Goal: Task Accomplishment & Management: Use online tool/utility

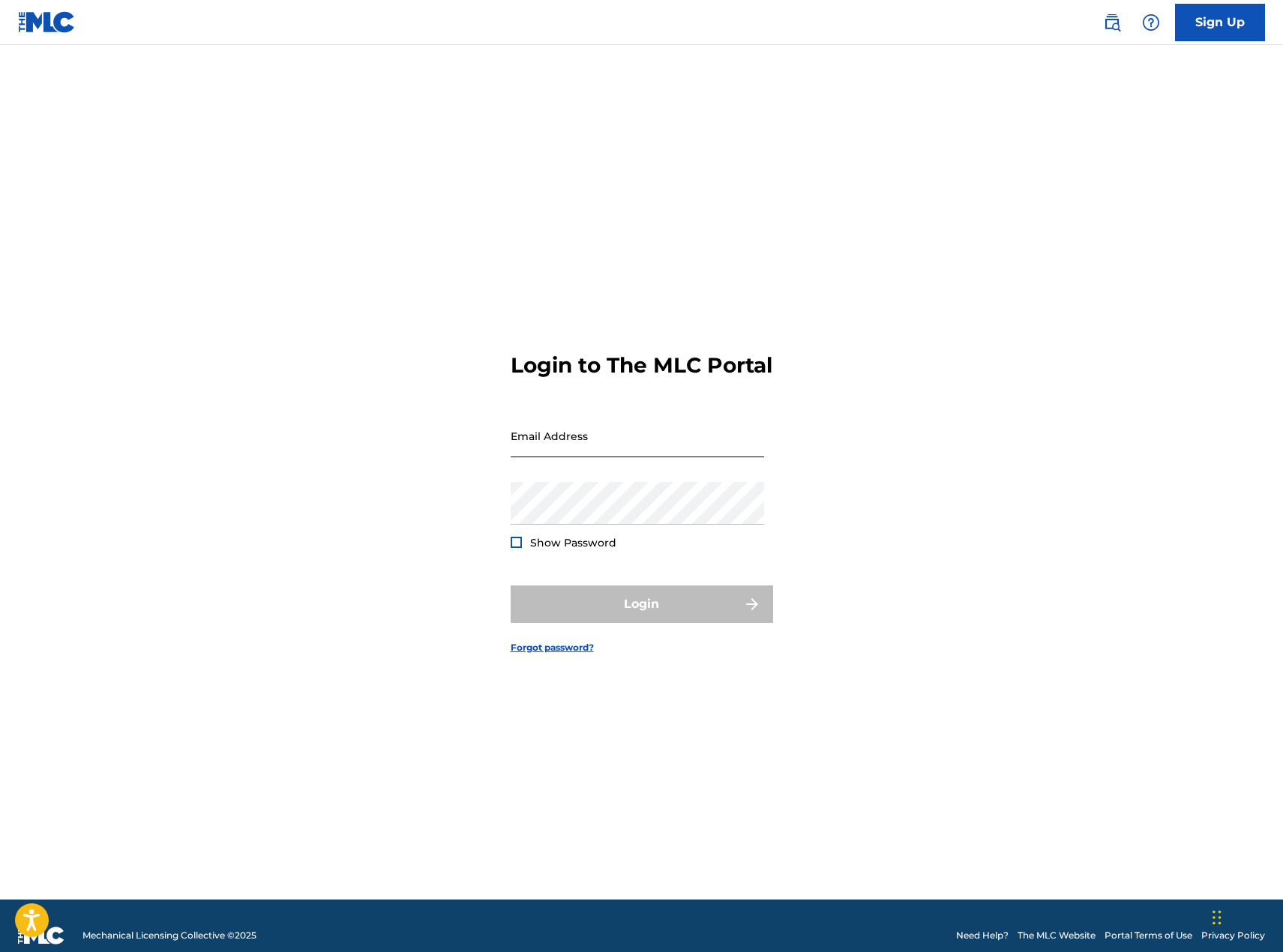
click at [652, 457] on input "Email Address" at bounding box center [637, 435] width 253 height 42
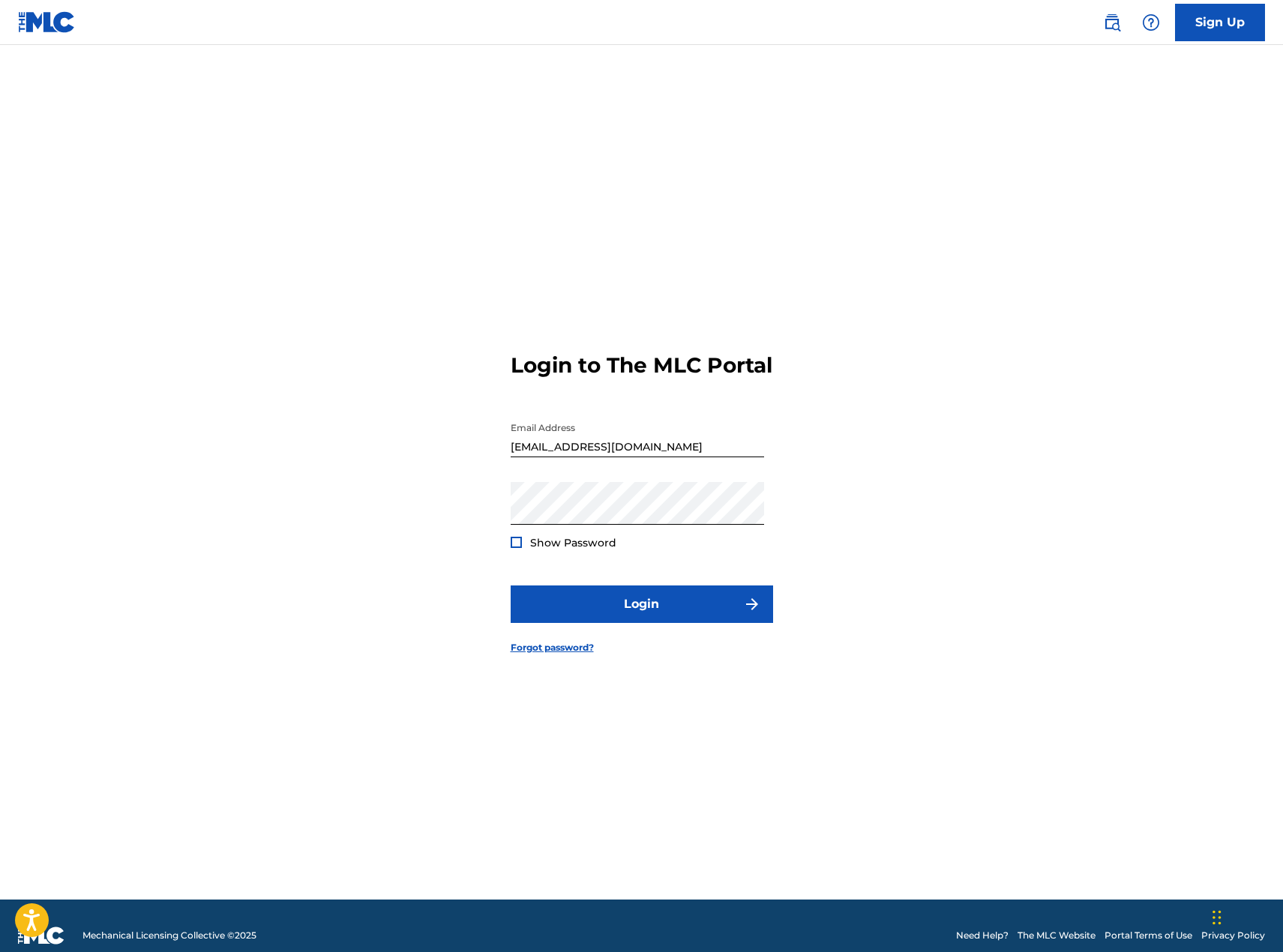
click at [578, 470] on div "Email Address [EMAIL_ADDRESS][DOMAIN_NAME]" at bounding box center [637, 447] width 253 height 67
click at [595, 457] on input "[EMAIL_ADDRESS][DOMAIN_NAME]" at bounding box center [637, 435] width 253 height 42
type input "[EMAIL_ADDRESS][DOMAIN_NAME]"
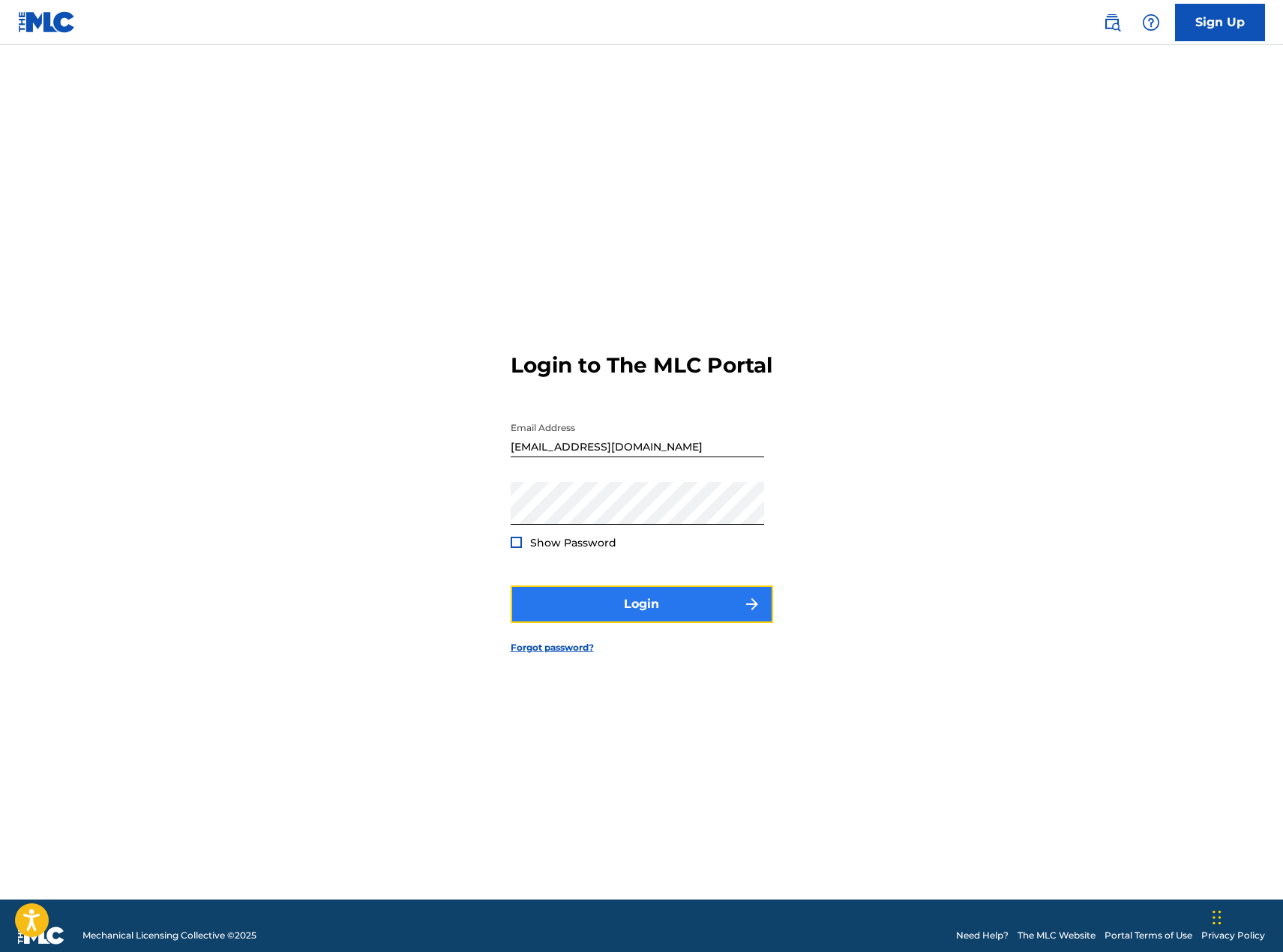
click at [605, 613] on button "Login" at bounding box center [642, 603] width 262 height 37
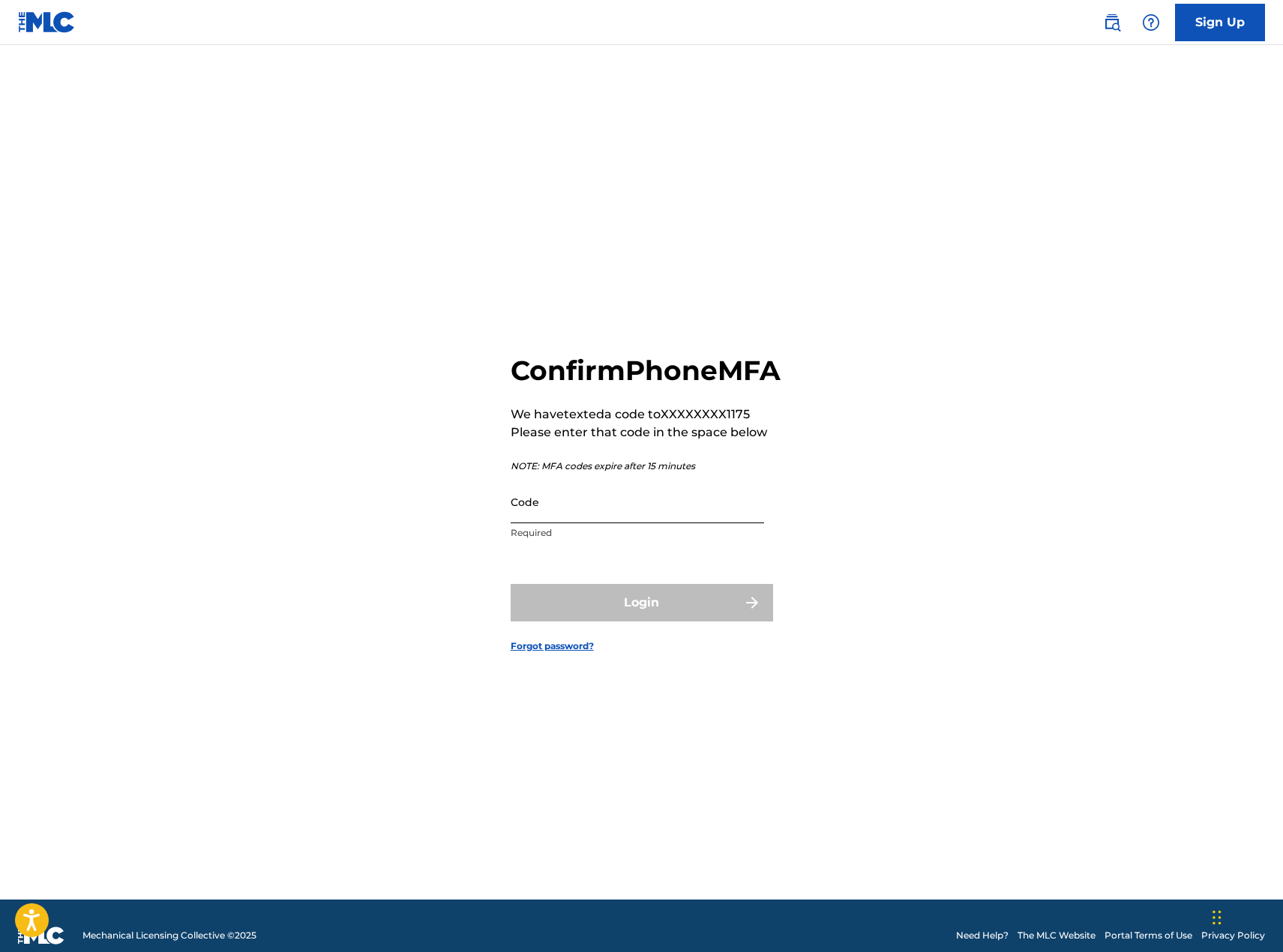
click at [651, 523] on input "Code" at bounding box center [637, 501] width 253 height 42
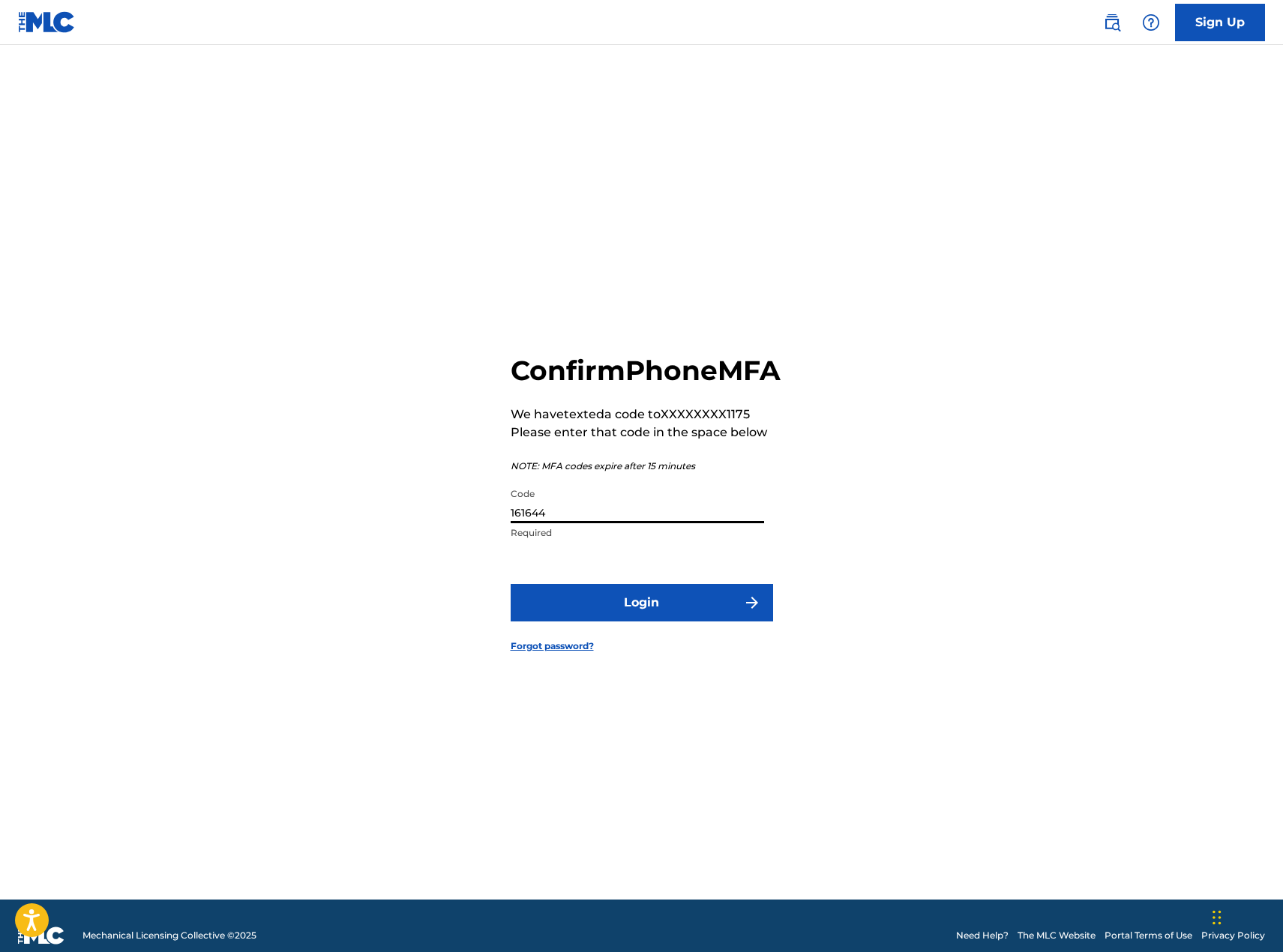
type input "161644"
click at [511, 583] on button "Login" at bounding box center [642, 602] width 262 height 37
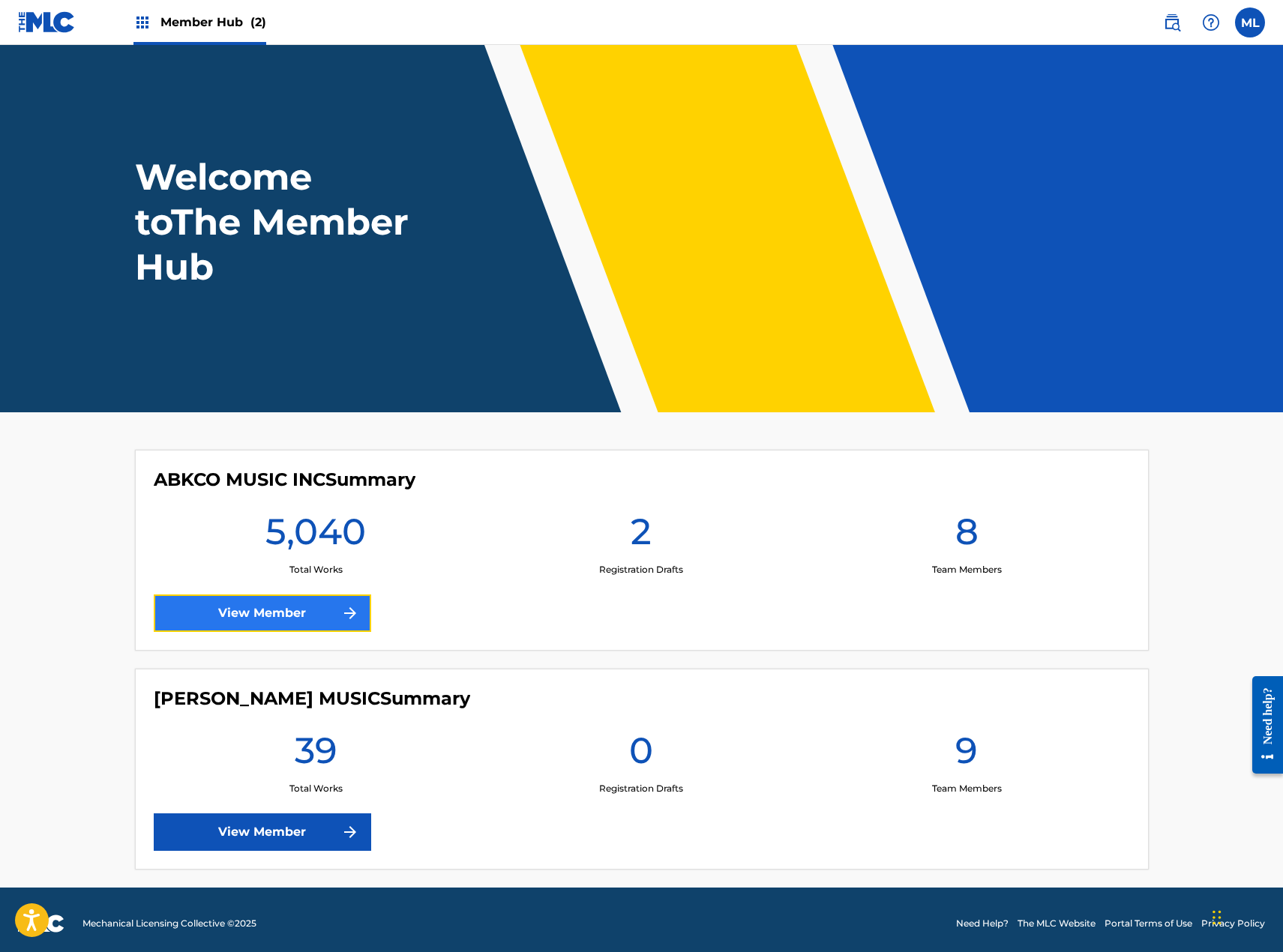
click at [198, 614] on link "View Member" at bounding box center [262, 613] width 218 height 37
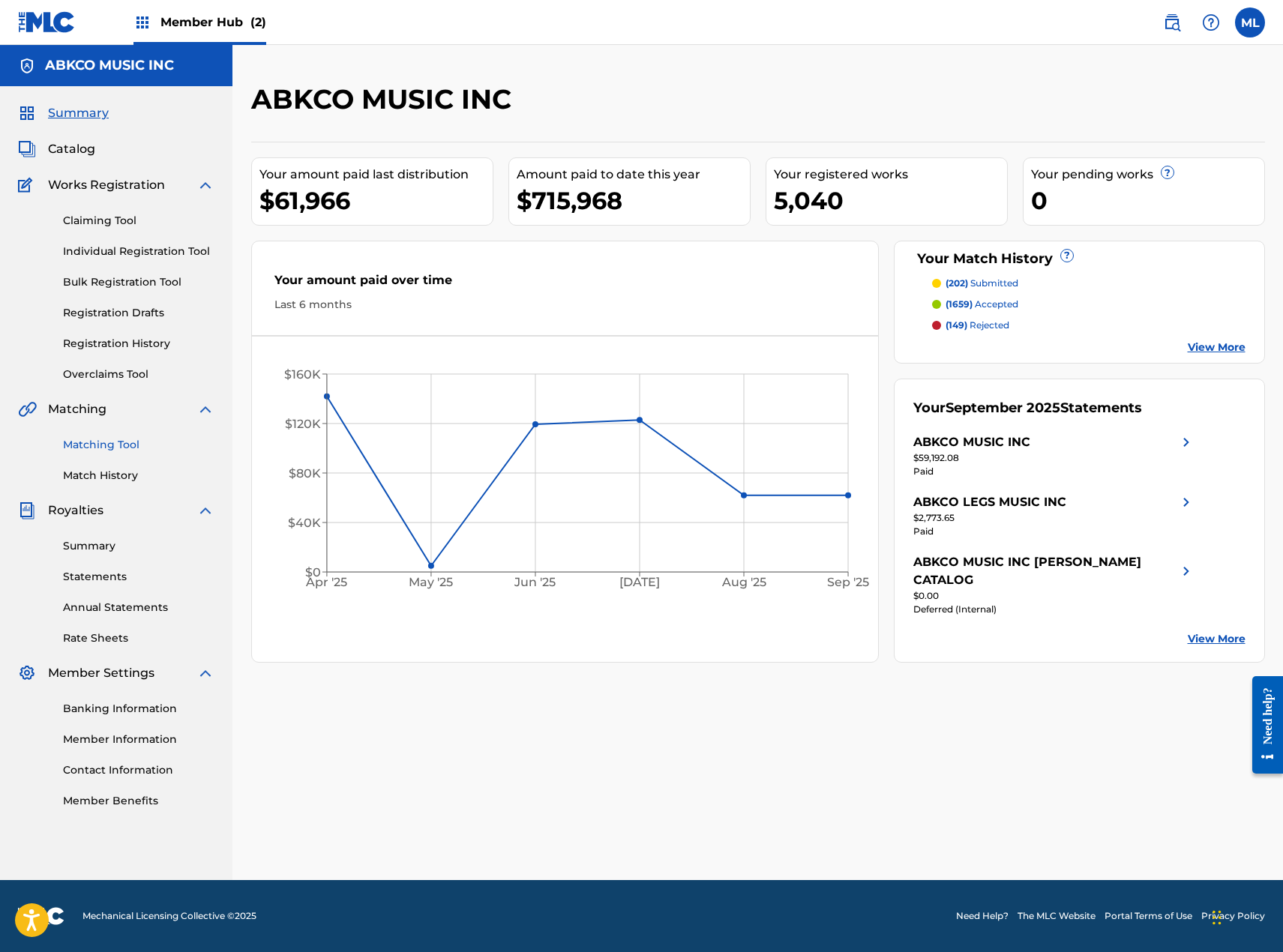
click at [120, 440] on link "Matching Tool" at bounding box center [139, 444] width 151 height 16
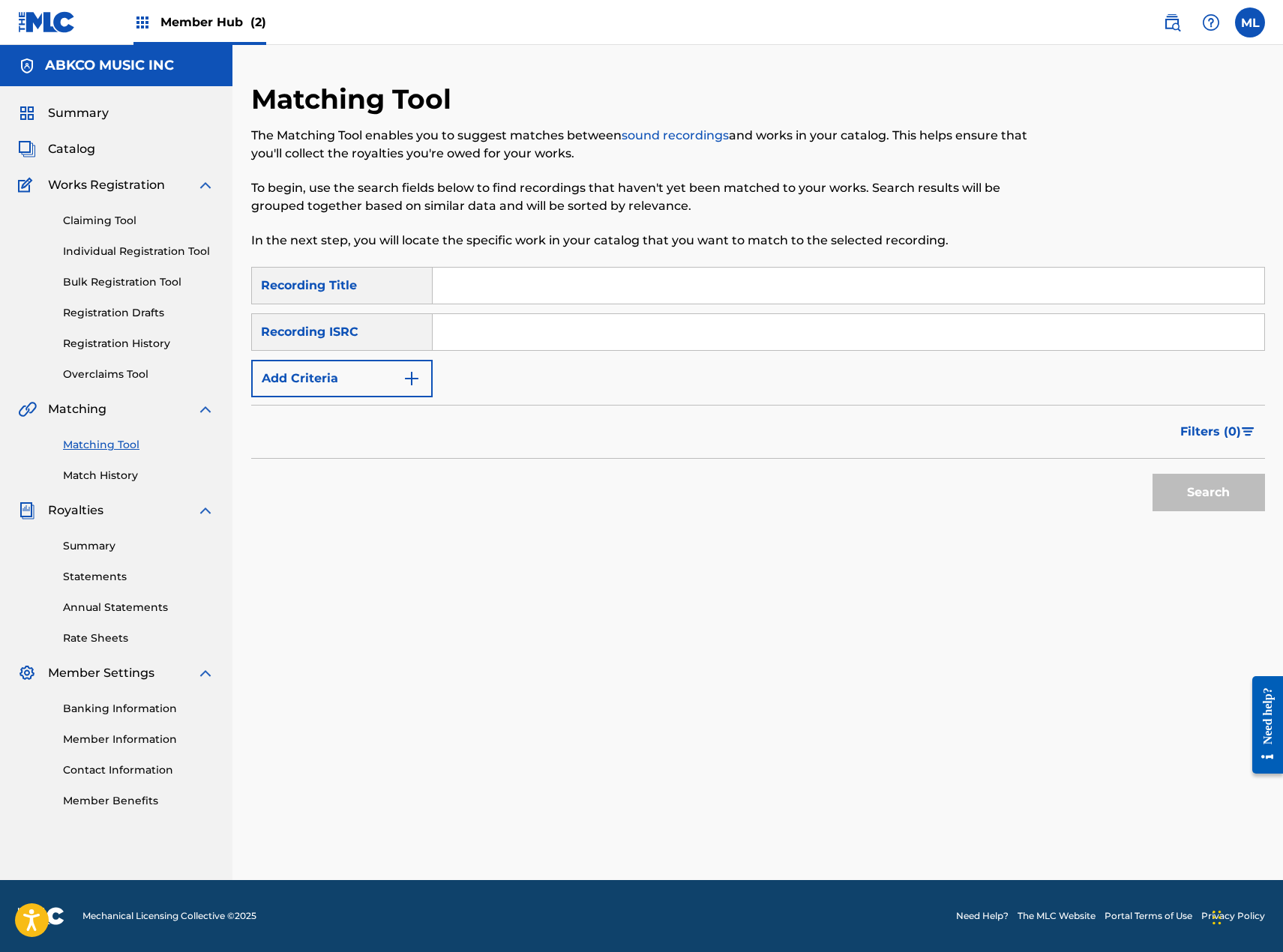
click at [494, 291] on input "Search Form" at bounding box center [848, 285] width 831 height 36
type input "woke up"
click at [362, 375] on button "Add Criteria" at bounding box center [342, 378] width 182 height 37
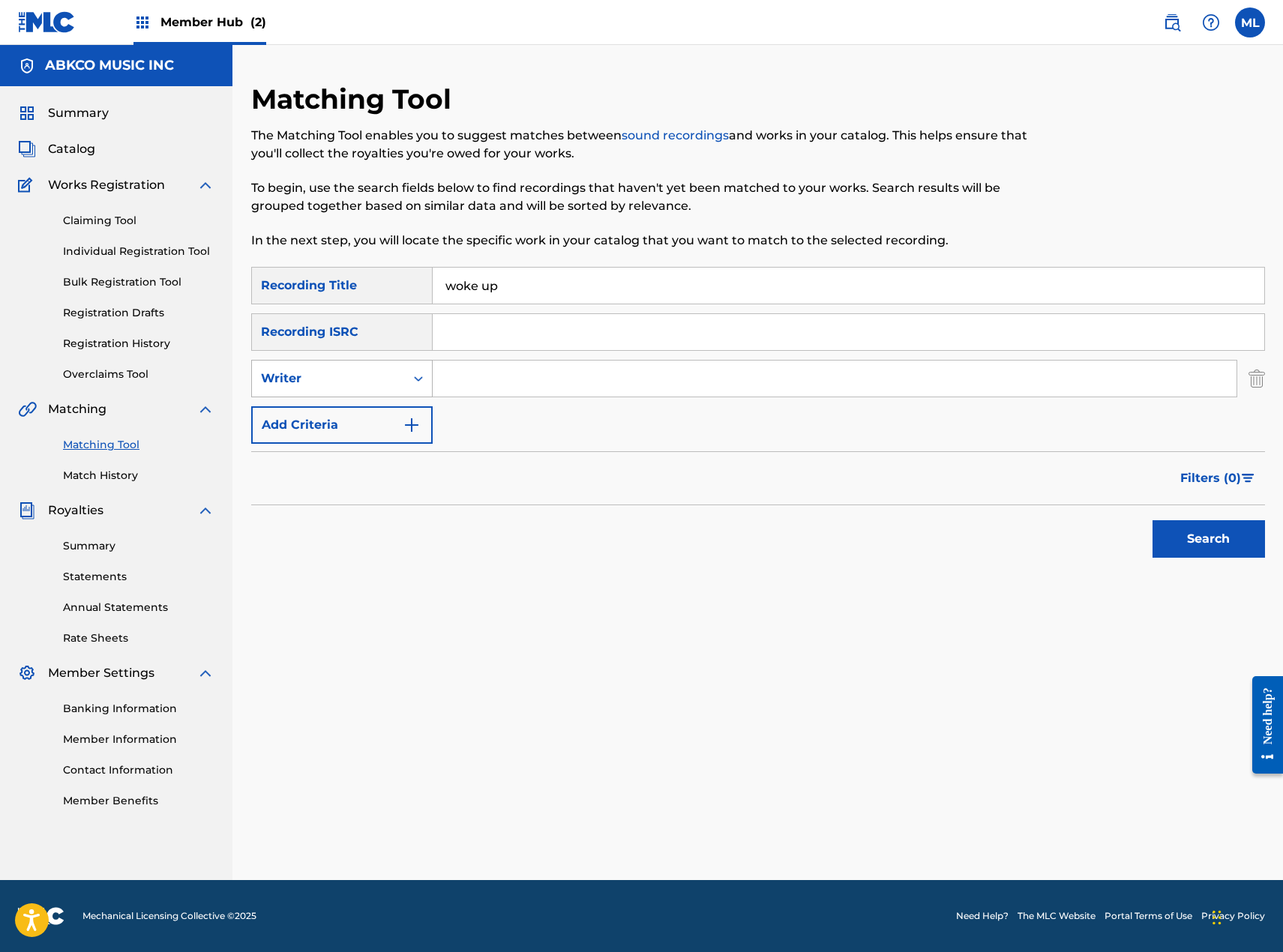
drag, startPoint x: 385, startPoint y: 378, endPoint x: 394, endPoint y: 393, distance: 17.5
click at [386, 378] on div "Writer" at bounding box center [328, 378] width 135 height 18
drag, startPoint x: 373, startPoint y: 417, endPoint x: 431, endPoint y: 398, distance: 61.0
click at [375, 417] on div "Recording Artist" at bounding box center [341, 416] width 180 height 37
click at [496, 371] on input "Search Form" at bounding box center [835, 378] width 804 height 36
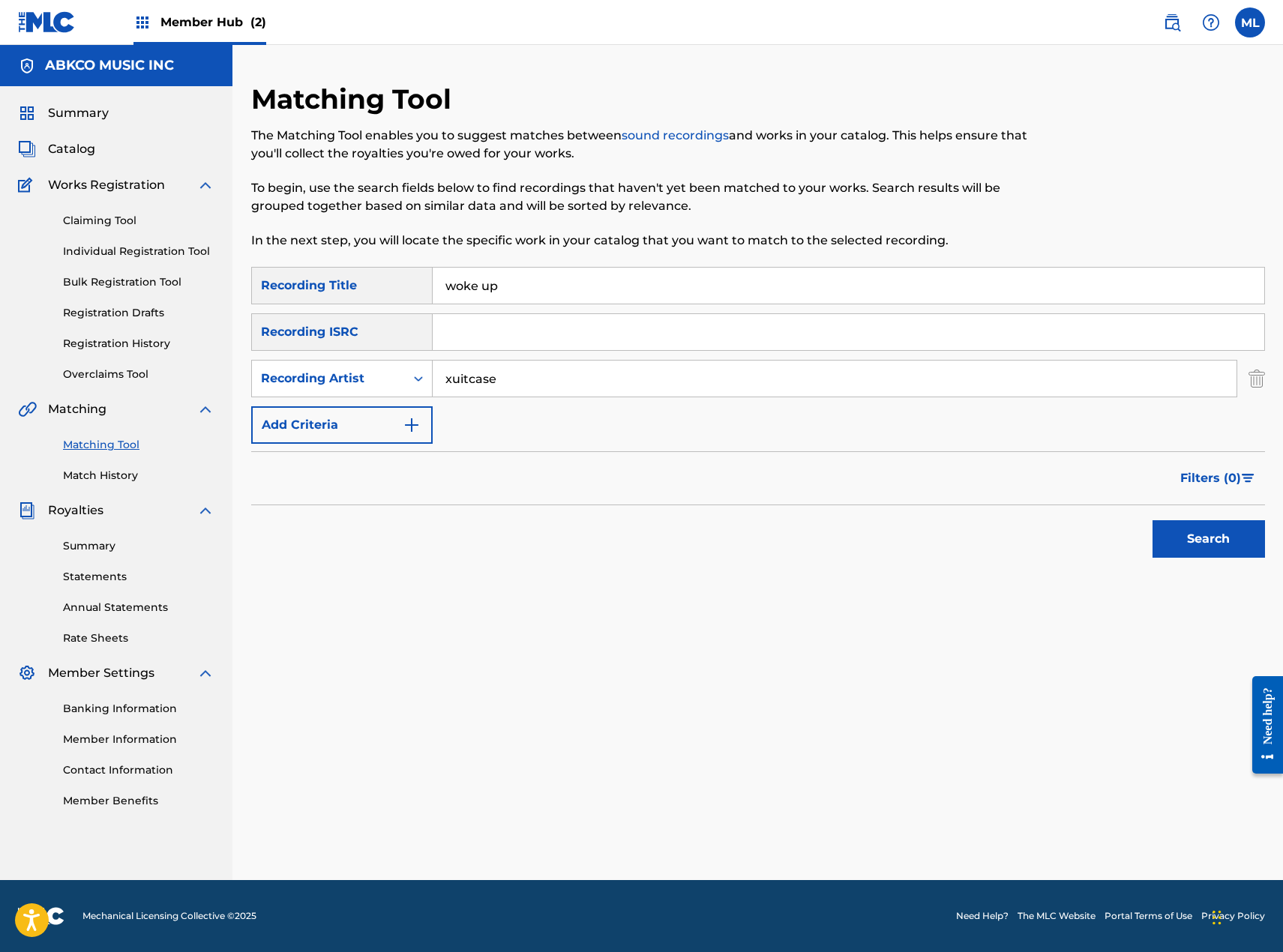
type input "xuitcase"
click at [1153, 520] on button "Search" at bounding box center [1208, 539] width 112 height 37
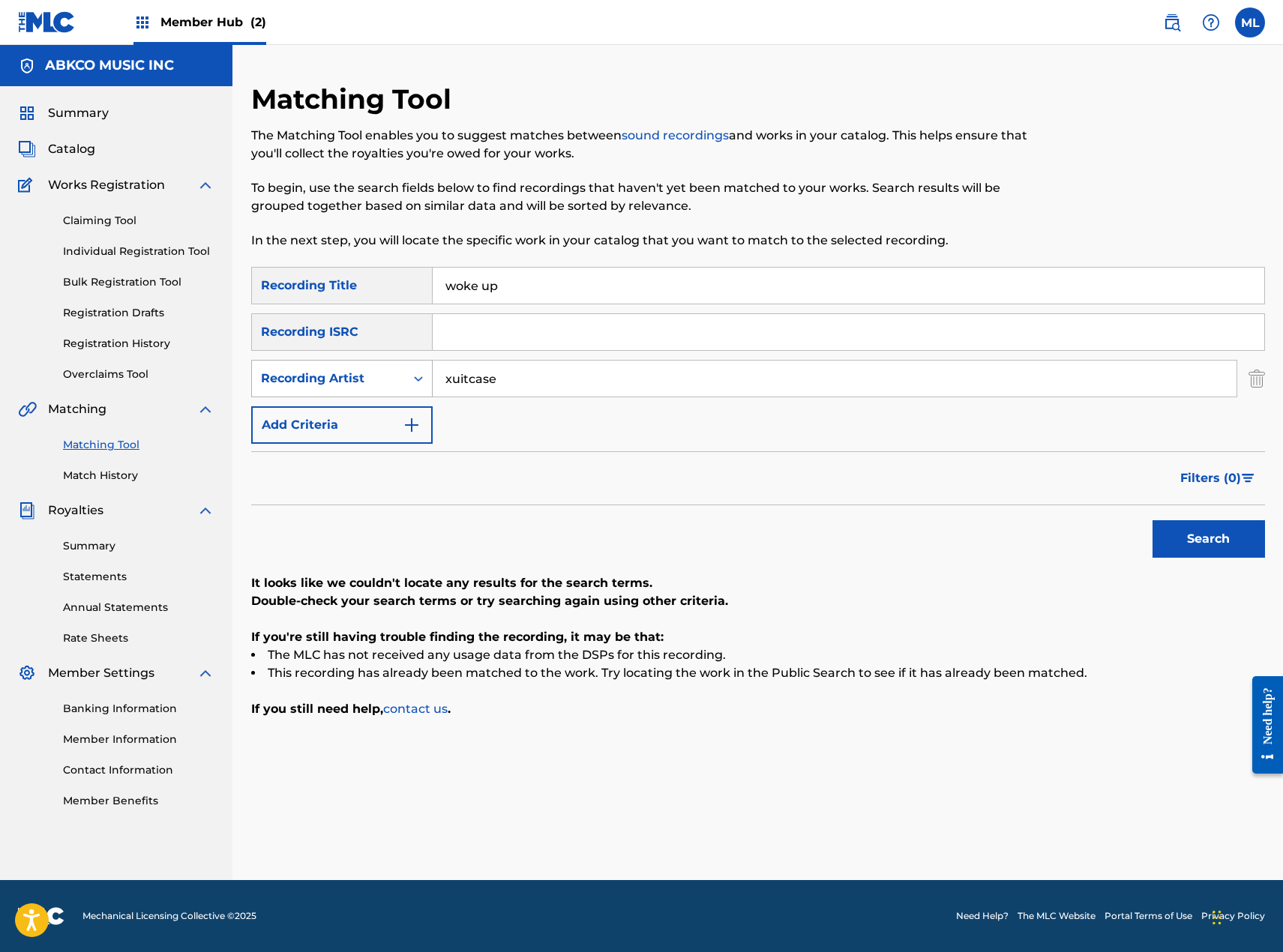
click at [375, 382] on div "Recording Artist" at bounding box center [328, 378] width 135 height 18
click at [358, 412] on div "Writer" at bounding box center [341, 416] width 180 height 37
click at [520, 380] on input "Search Form" at bounding box center [835, 378] width 804 height 36
type input "[PERSON_NAME]"
click at [1153, 520] on button "Search" at bounding box center [1208, 539] width 112 height 37
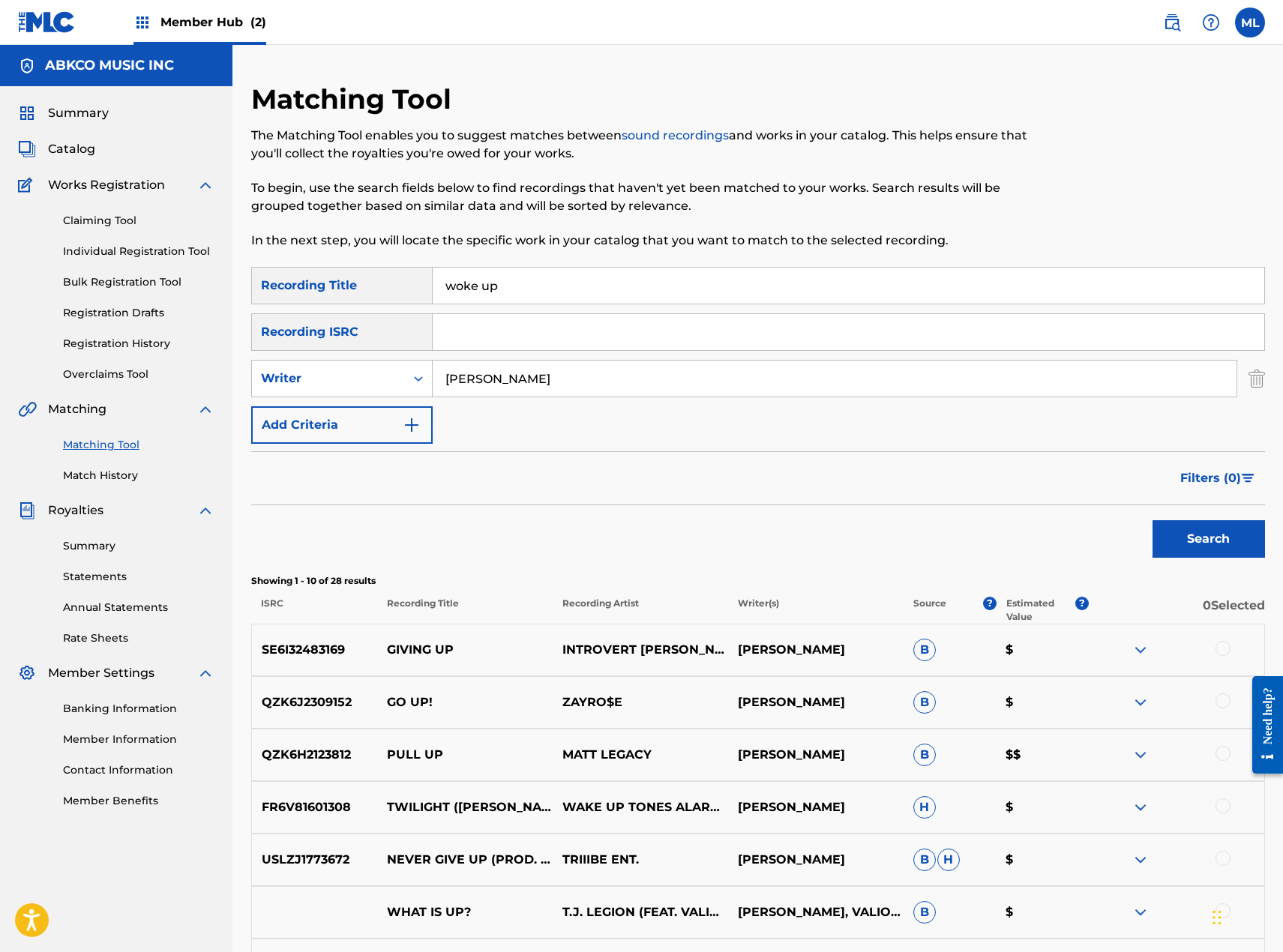
click at [563, 296] on input "woke up" at bounding box center [848, 285] width 831 height 36
click at [562, 295] on input "woke up" at bounding box center [848, 285] width 831 height 36
type input "what'll do"
click at [375, 388] on div "Writer" at bounding box center [328, 378] width 153 height 28
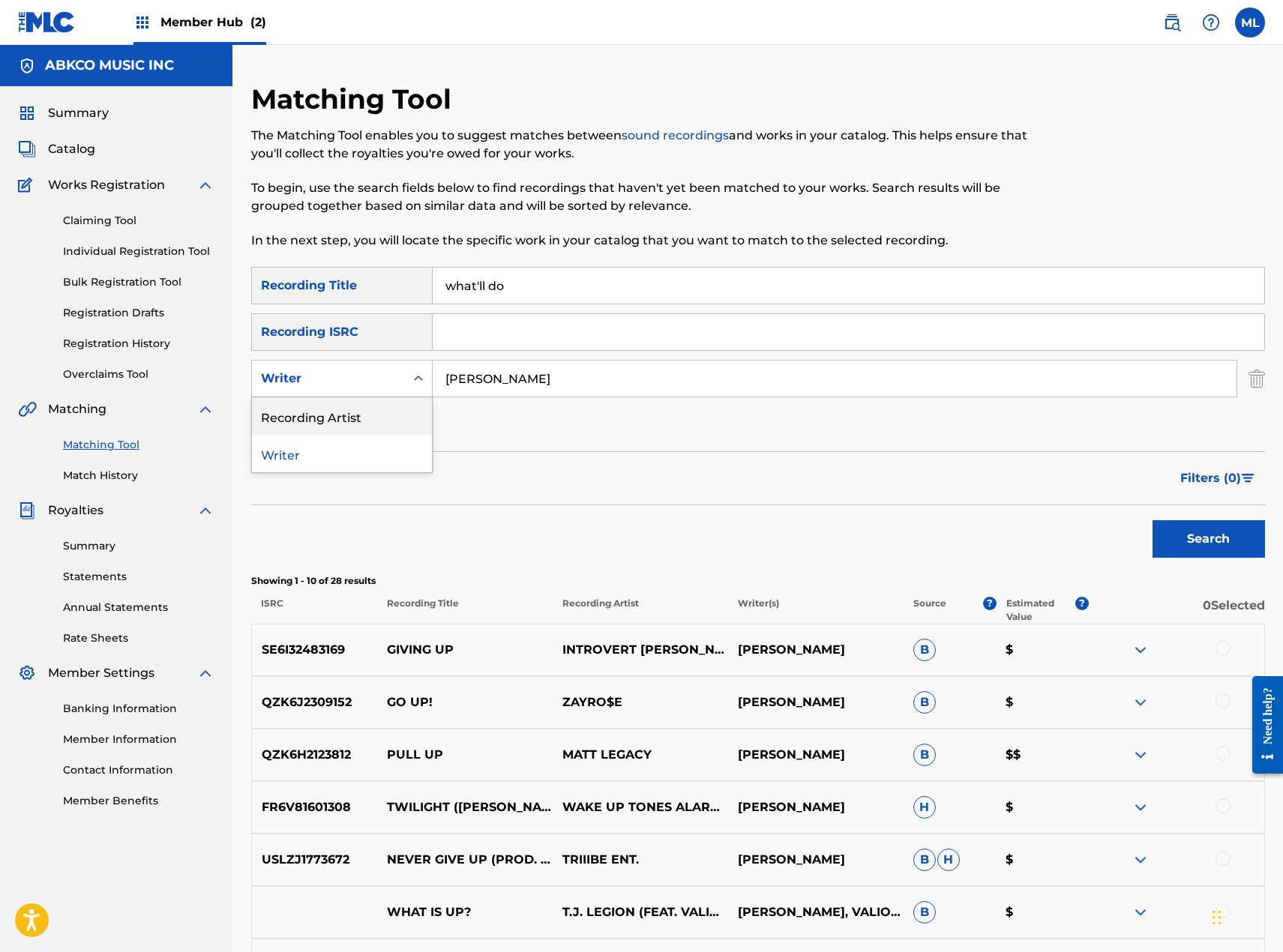
click at [416, 410] on div "Recording Artist" at bounding box center [341, 416] width 180 height 37
click at [480, 385] on input "Search Form" at bounding box center [835, 378] width 804 height 36
type input "[PERSON_NAME]"
click at [1153, 520] on button "Search" at bounding box center [1208, 539] width 112 height 37
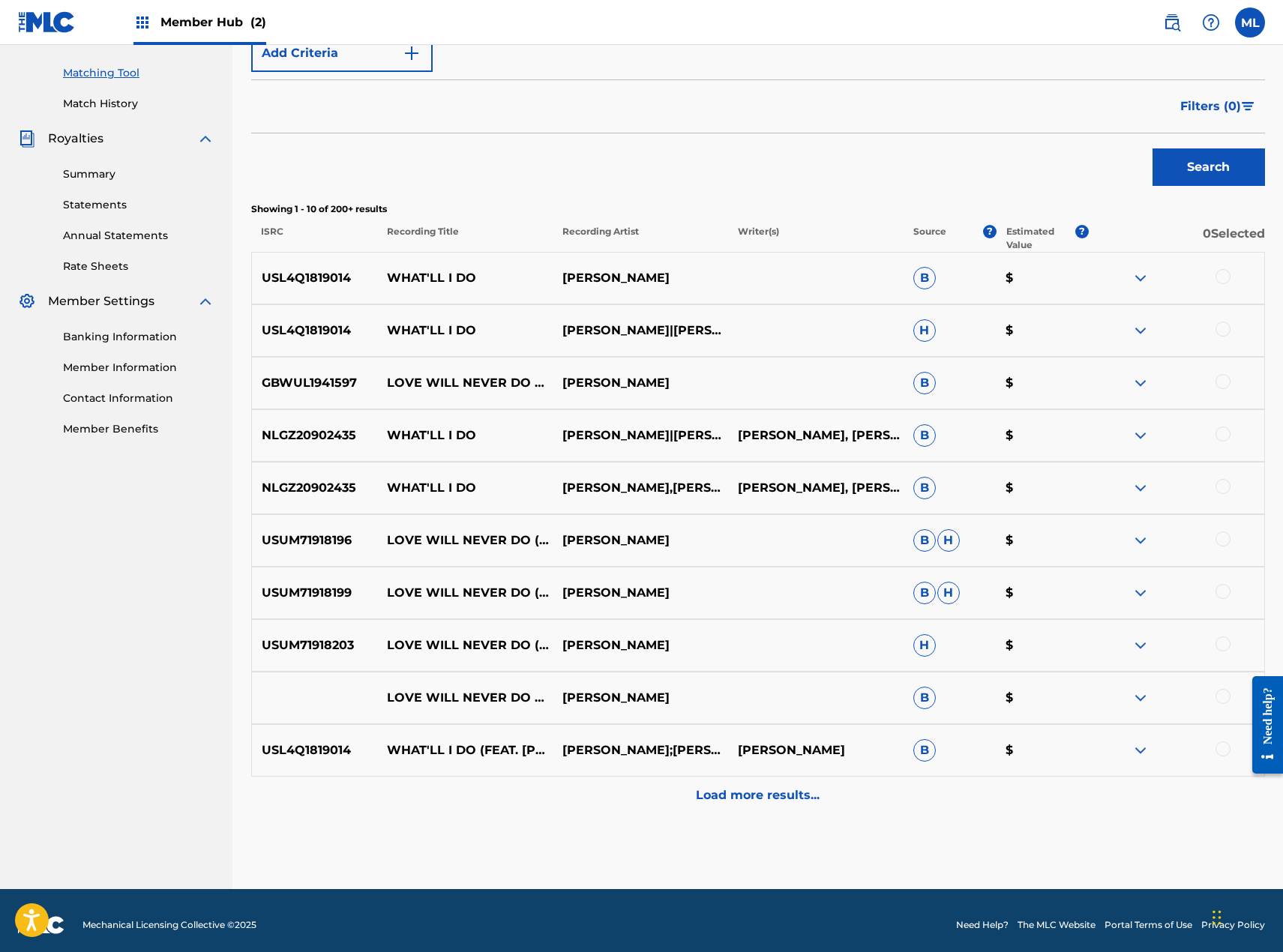
scroll to position [381, 0]
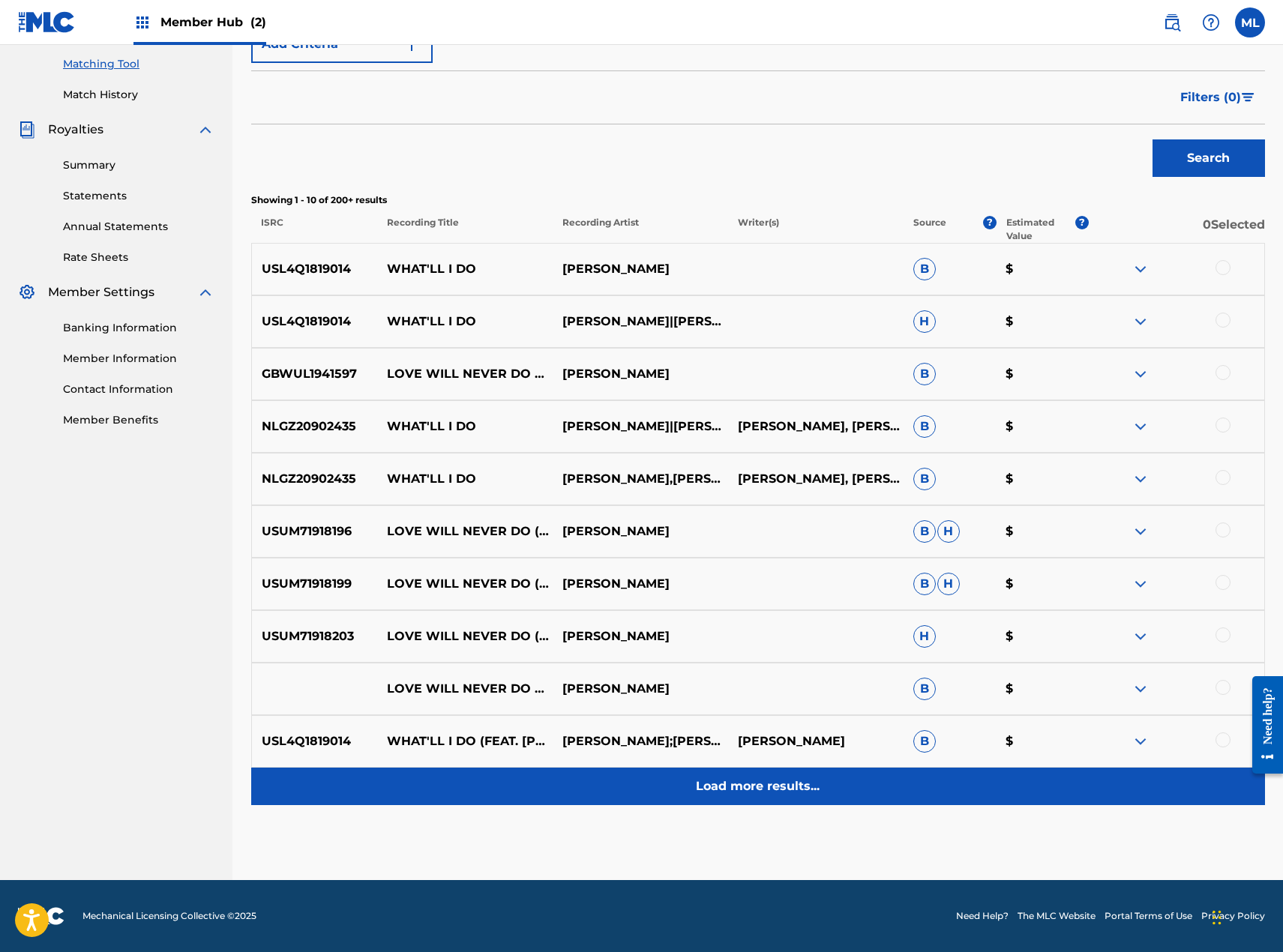
click at [773, 791] on p "Load more results..." at bounding box center [757, 786] width 124 height 18
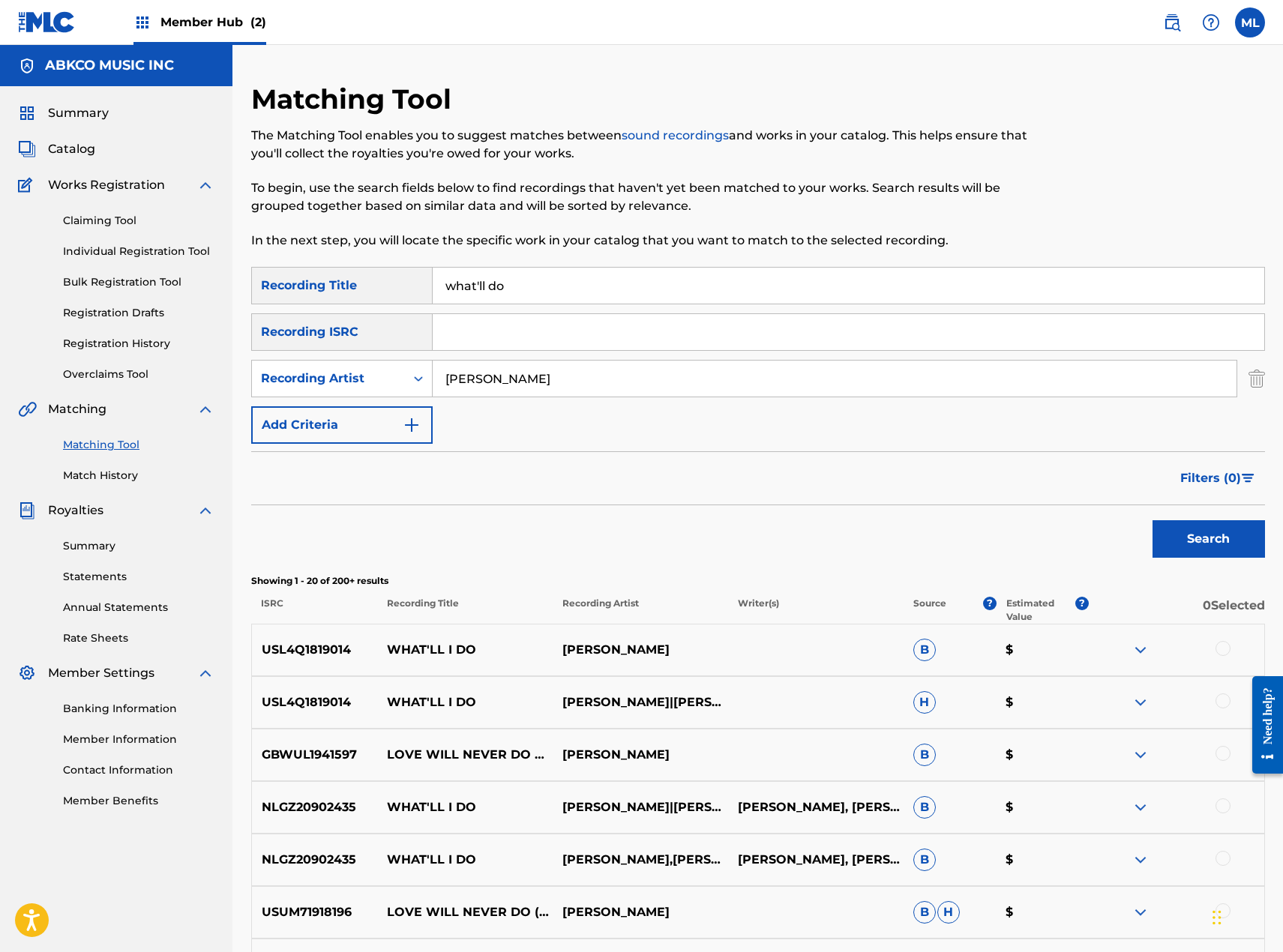
click at [482, 282] on input "what'll do" at bounding box center [848, 285] width 831 height 36
drag, startPoint x: 487, startPoint y: 289, endPoint x: 515, endPoint y: 290, distance: 28.0
click at [488, 288] on input "what'll do" at bounding box center [848, 285] width 831 height 36
type input "what'll i do"
click at [1153, 520] on button "Search" at bounding box center [1208, 539] width 112 height 37
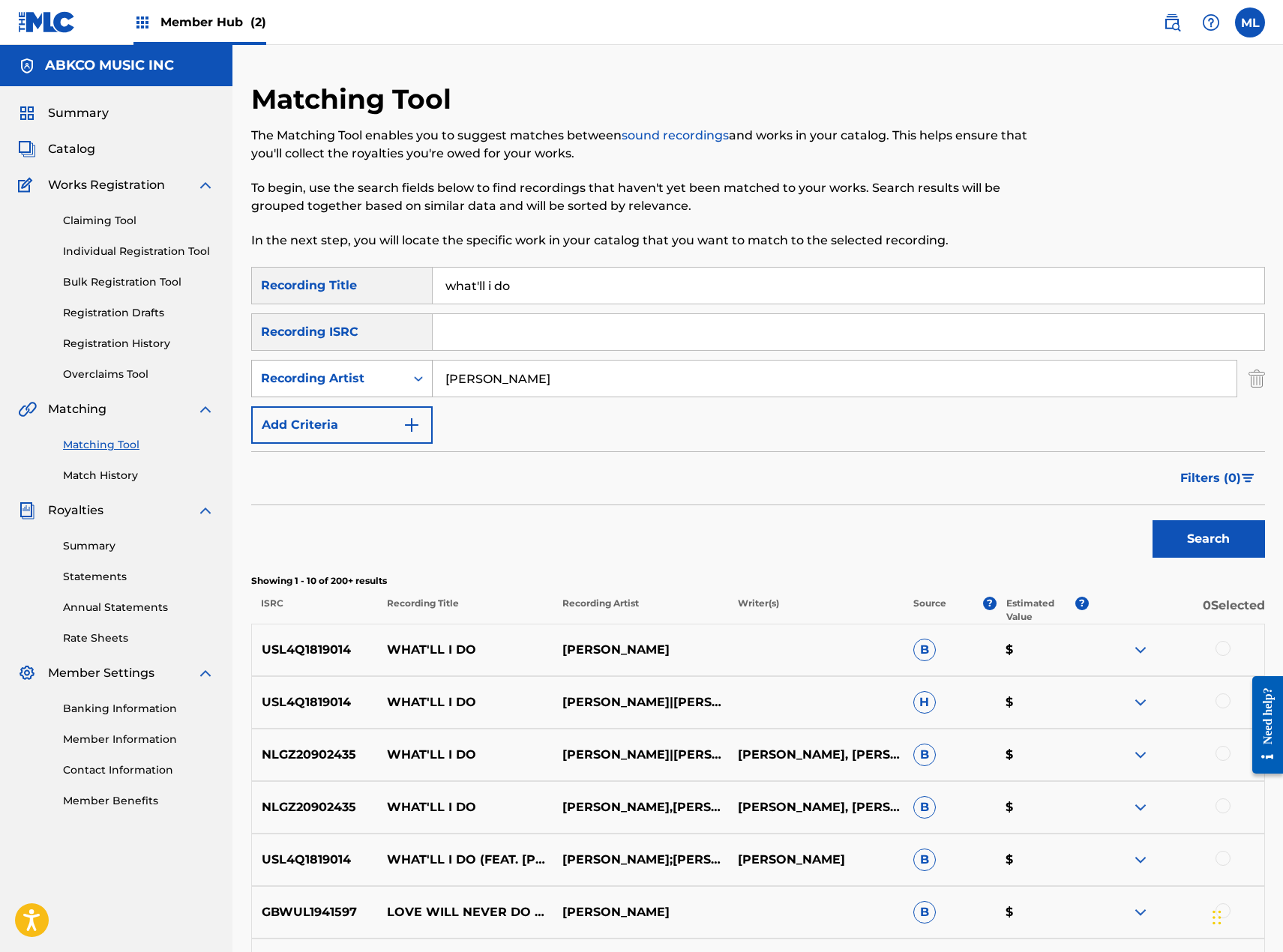
click at [353, 383] on div "Recording Artist" at bounding box center [328, 378] width 135 height 18
click at [337, 412] on div "Writer" at bounding box center [341, 416] width 180 height 37
click at [471, 388] on input "Search Form" at bounding box center [835, 378] width 804 height 36
type input "jagger"
click at [1153, 520] on button "Search" at bounding box center [1208, 539] width 112 height 37
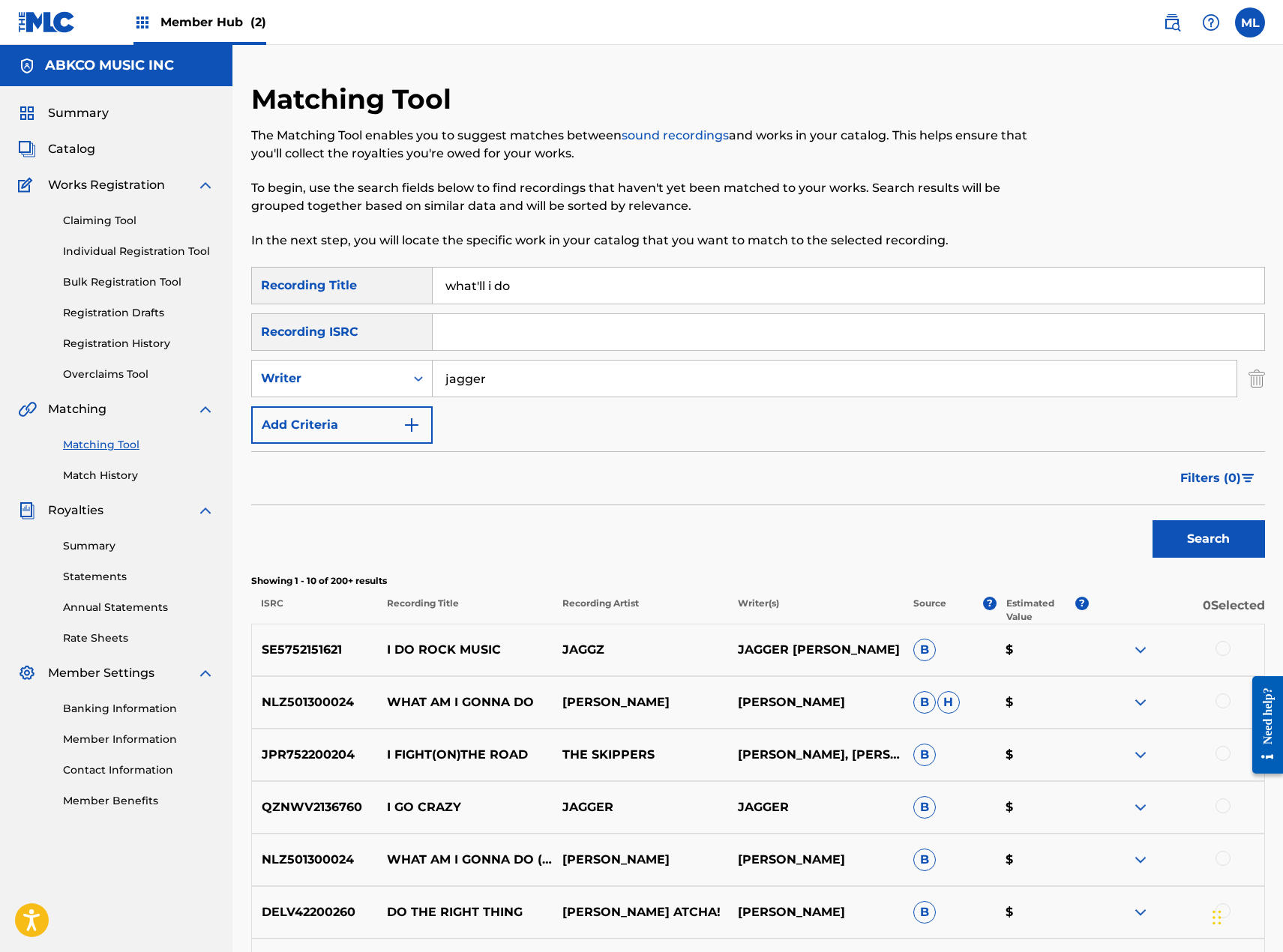
click at [681, 293] on input "what'll i do" at bounding box center [848, 285] width 831 height 36
type input "w"
type input "just once in my life"
type input "[PERSON_NAME]"
click at [1153, 520] on button "Search" at bounding box center [1208, 539] width 112 height 37
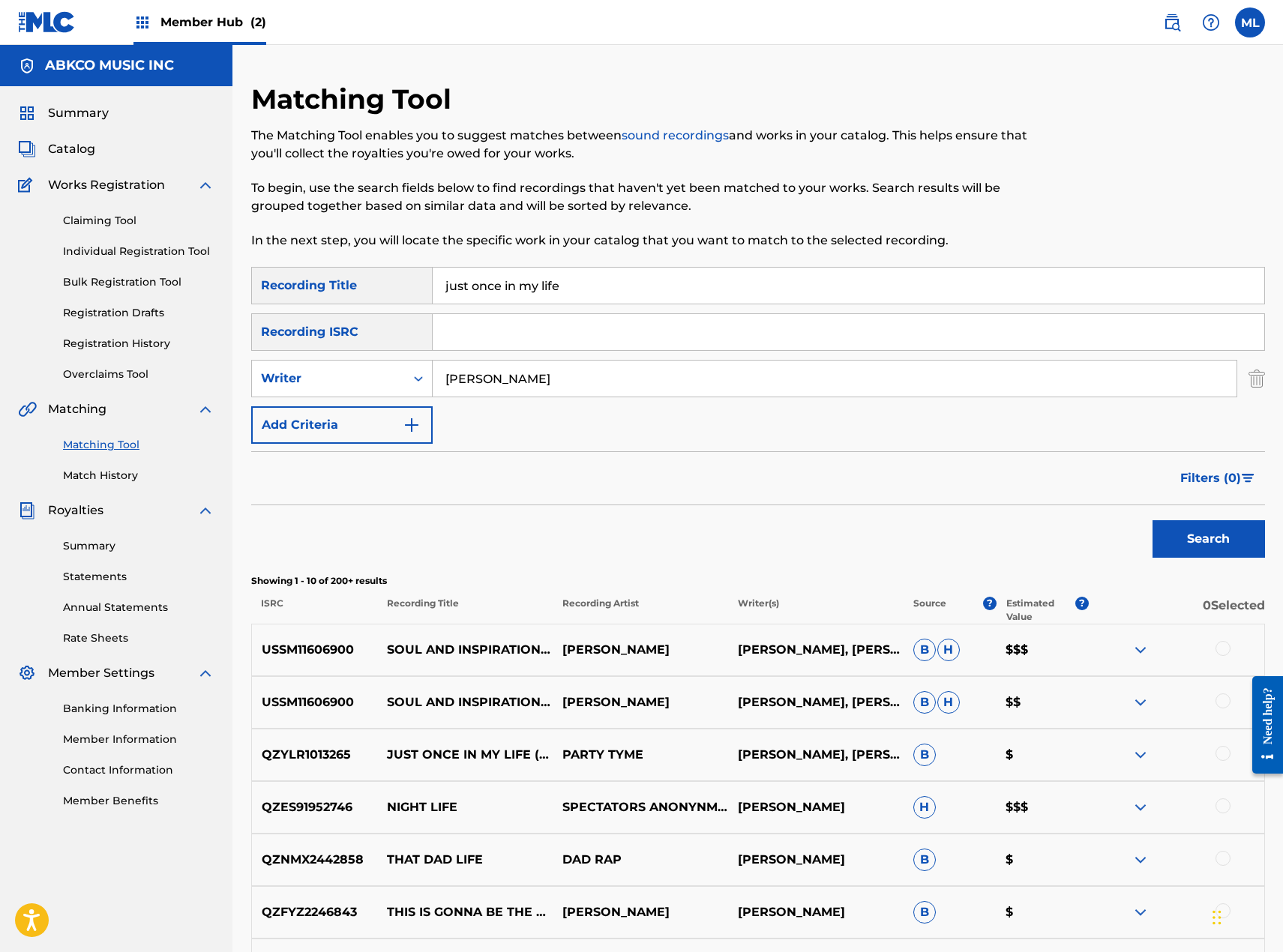
click at [437, 660] on div "USSM11606900 SOUL AND INSPIRATION / JUST ONCE IN MY LIFE [PERSON_NAME] [PERSON_…" at bounding box center [758, 649] width 1014 height 52
click at [481, 654] on p "SOUL AND INSPIRATION / JUST ONCE IN MY LIFE" at bounding box center [464, 649] width 175 height 36
click at [1223, 754] on div at bounding box center [1223, 754] width 15 height 15
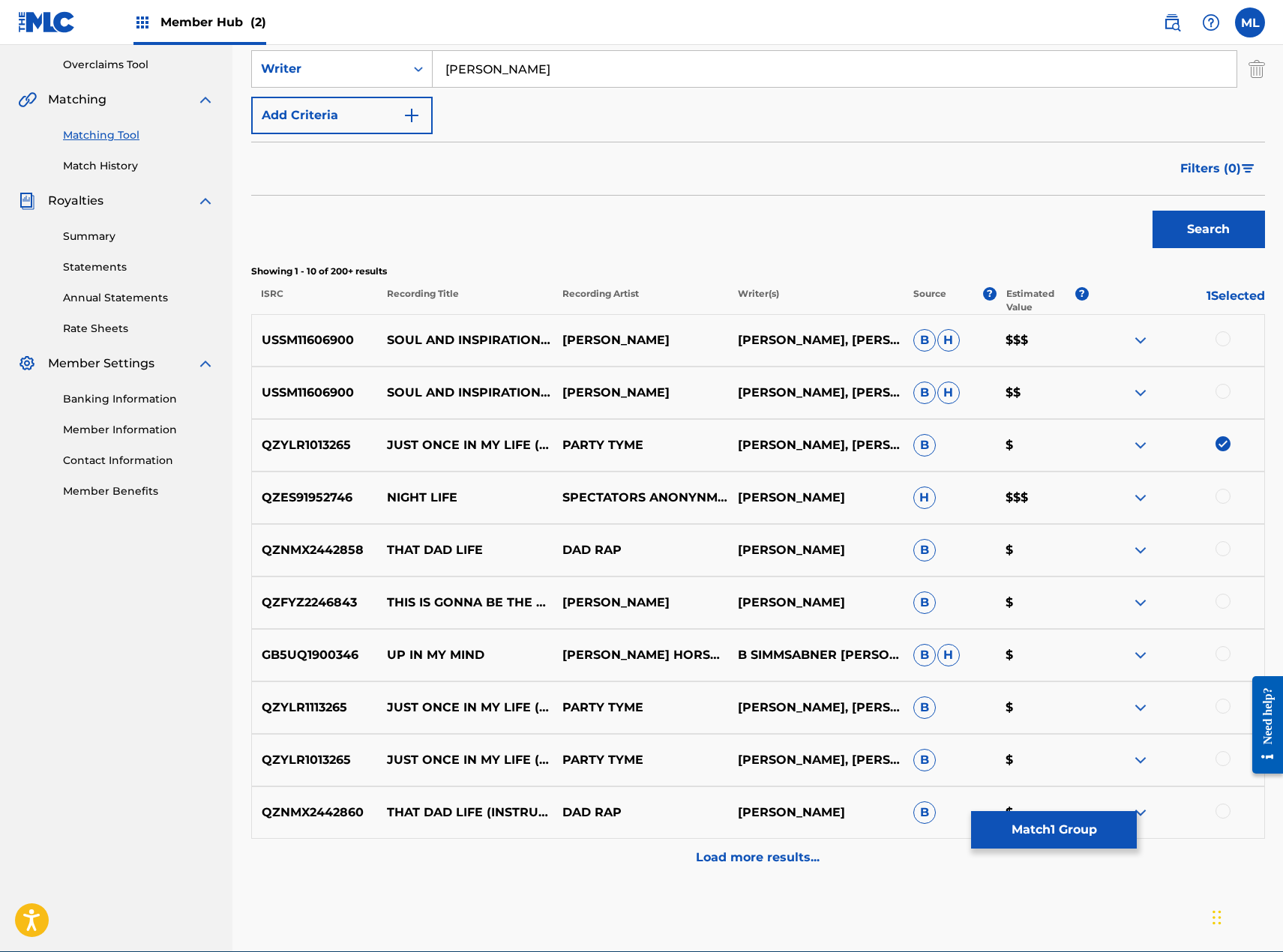
scroll to position [381, 0]
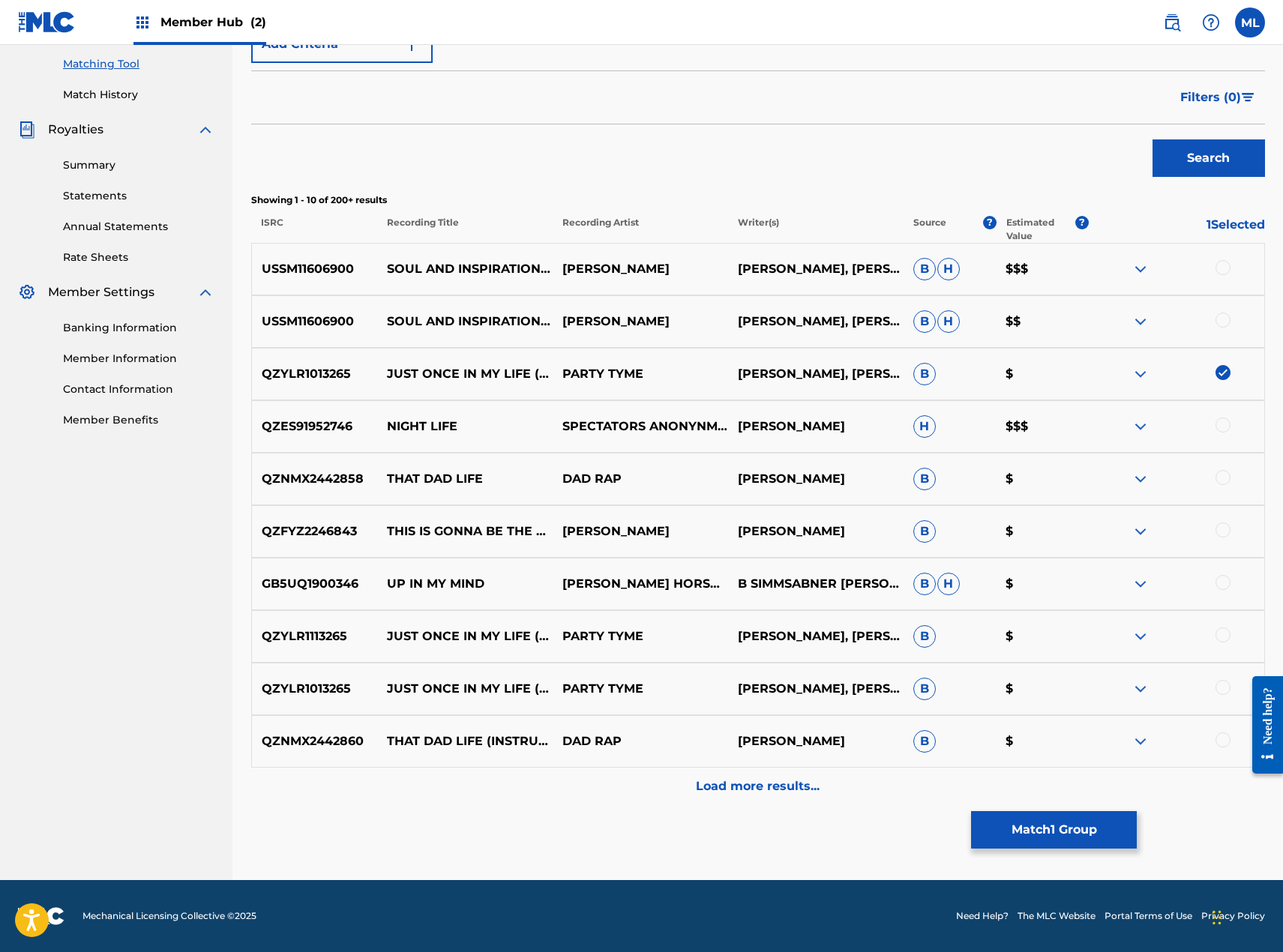
click at [1228, 633] on div at bounding box center [1223, 635] width 15 height 15
click at [1226, 684] on div at bounding box center [1223, 687] width 15 height 15
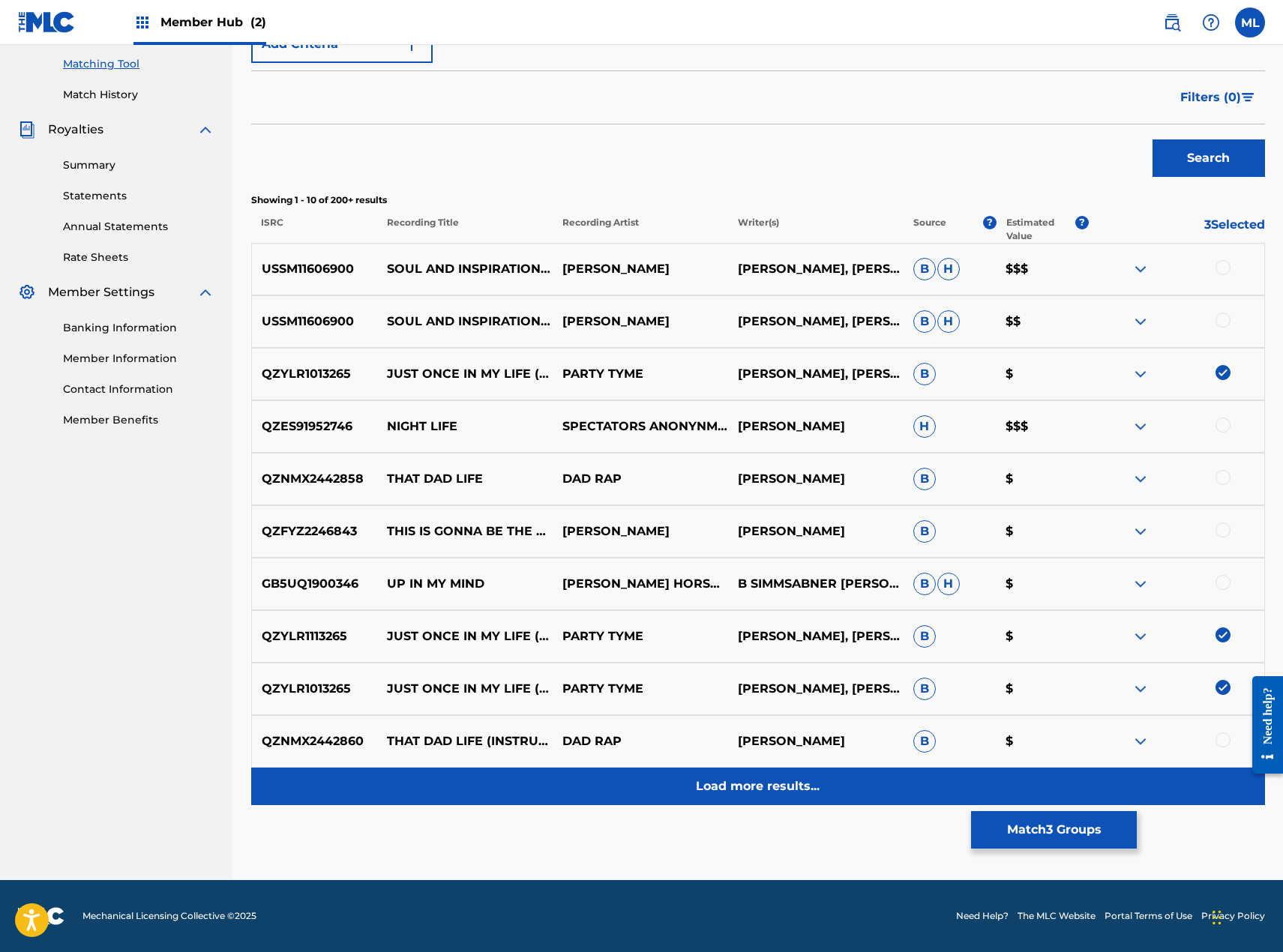
click at [780, 788] on p "Load more results..." at bounding box center [757, 786] width 124 height 18
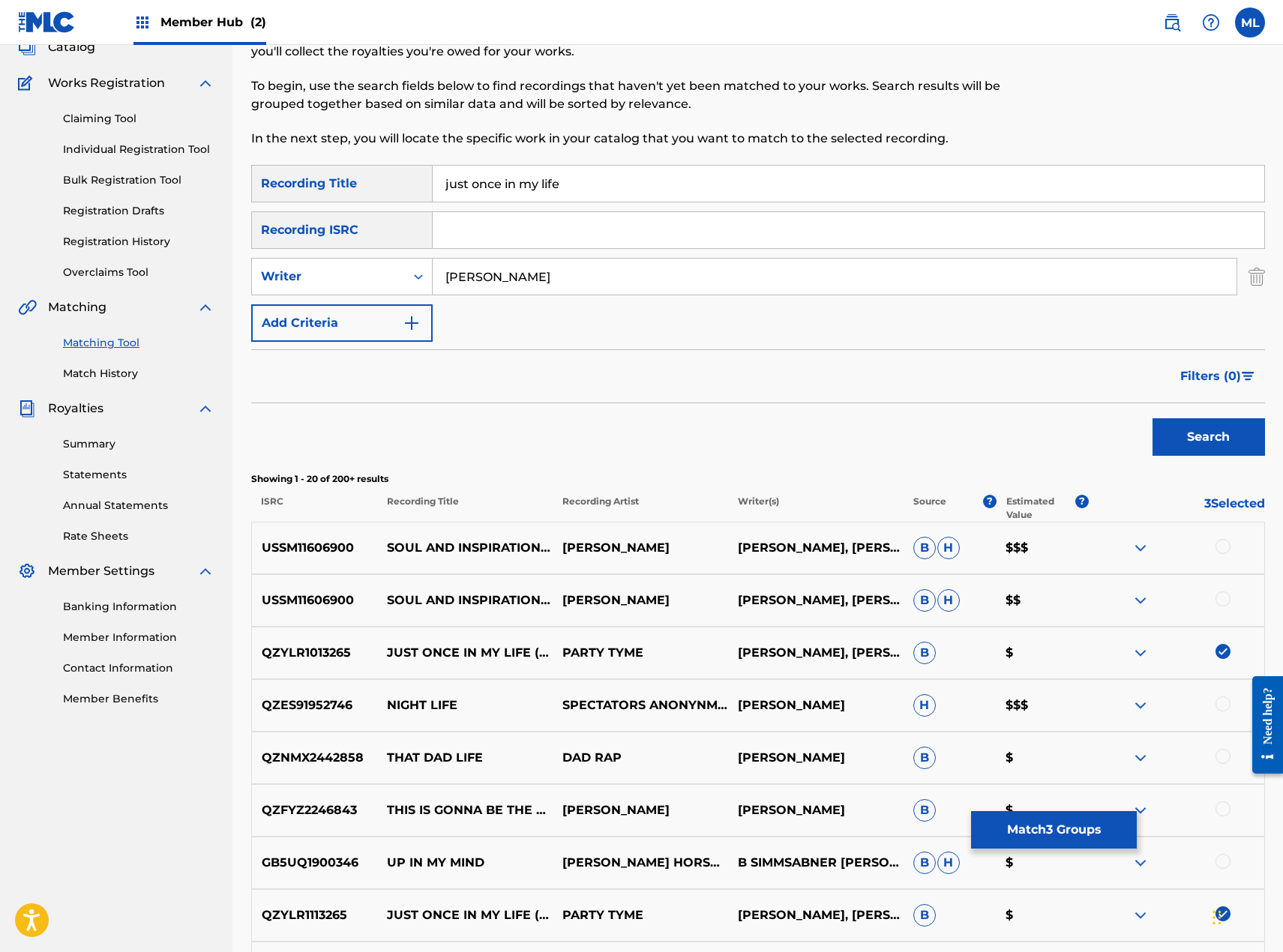
scroll to position [0, 0]
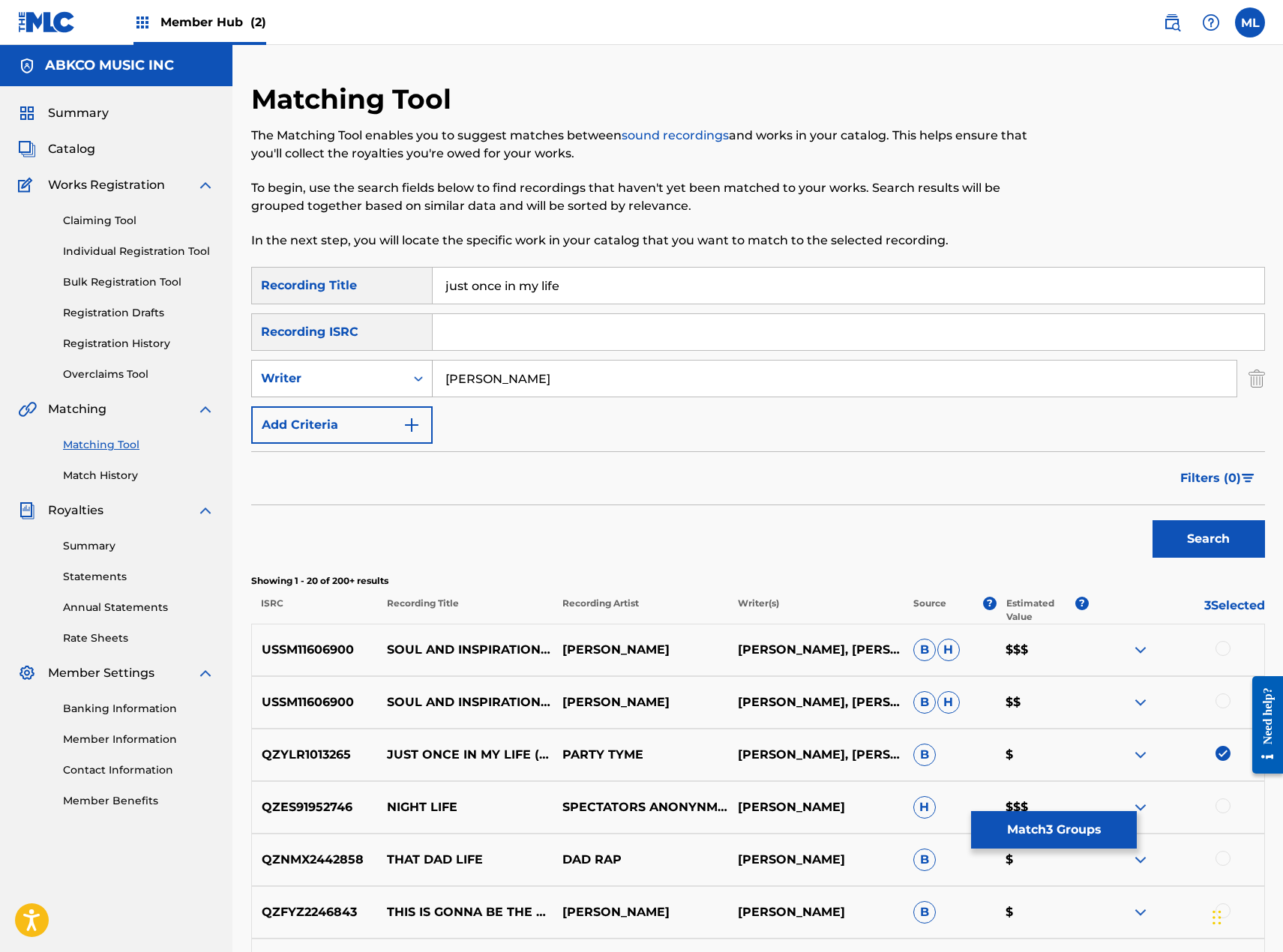
click at [404, 390] on div "Writer" at bounding box center [328, 378] width 153 height 28
drag, startPoint x: 531, startPoint y: 765, endPoint x: 388, endPoint y: 765, distance: 143.0
click at [388, 765] on p "JUST ONCE IN MY LIFE (MADE POPULAR BY THE RIGHTEOUS BROTHERS) [BACKING VERSION]" at bounding box center [464, 754] width 175 height 72
copy p "RIGHTEOUS BROTHERS"
click at [370, 380] on div "Writer" at bounding box center [328, 378] width 135 height 18
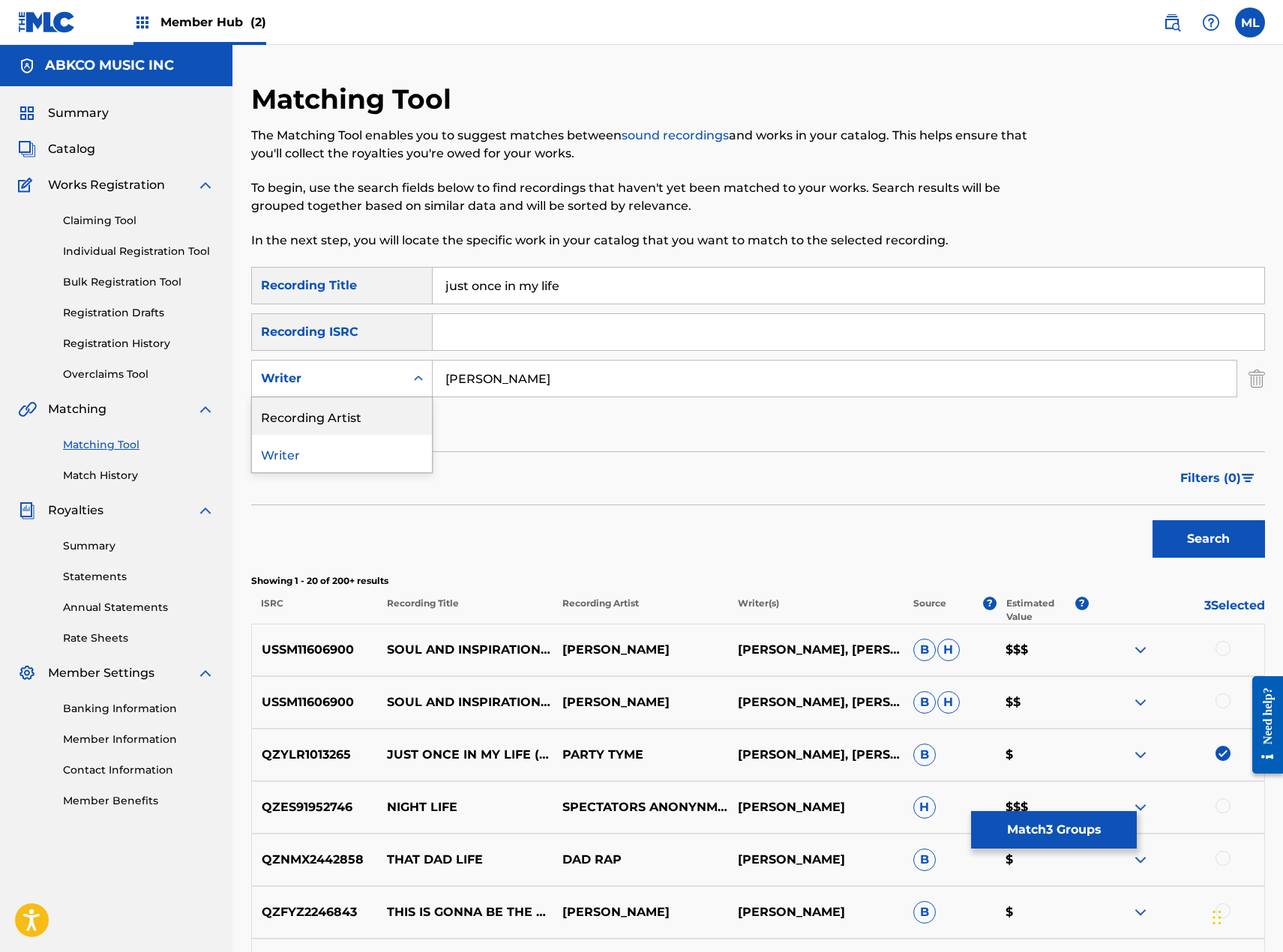
drag, startPoint x: 342, startPoint y: 421, endPoint x: 511, endPoint y: 407, distance: 169.6
click at [342, 420] on div "Recording Artist" at bounding box center [341, 416] width 180 height 37
click at [507, 374] on input "Search Form" at bounding box center [835, 378] width 804 height 36
paste input "RIGHTEOUS BROTHERS"
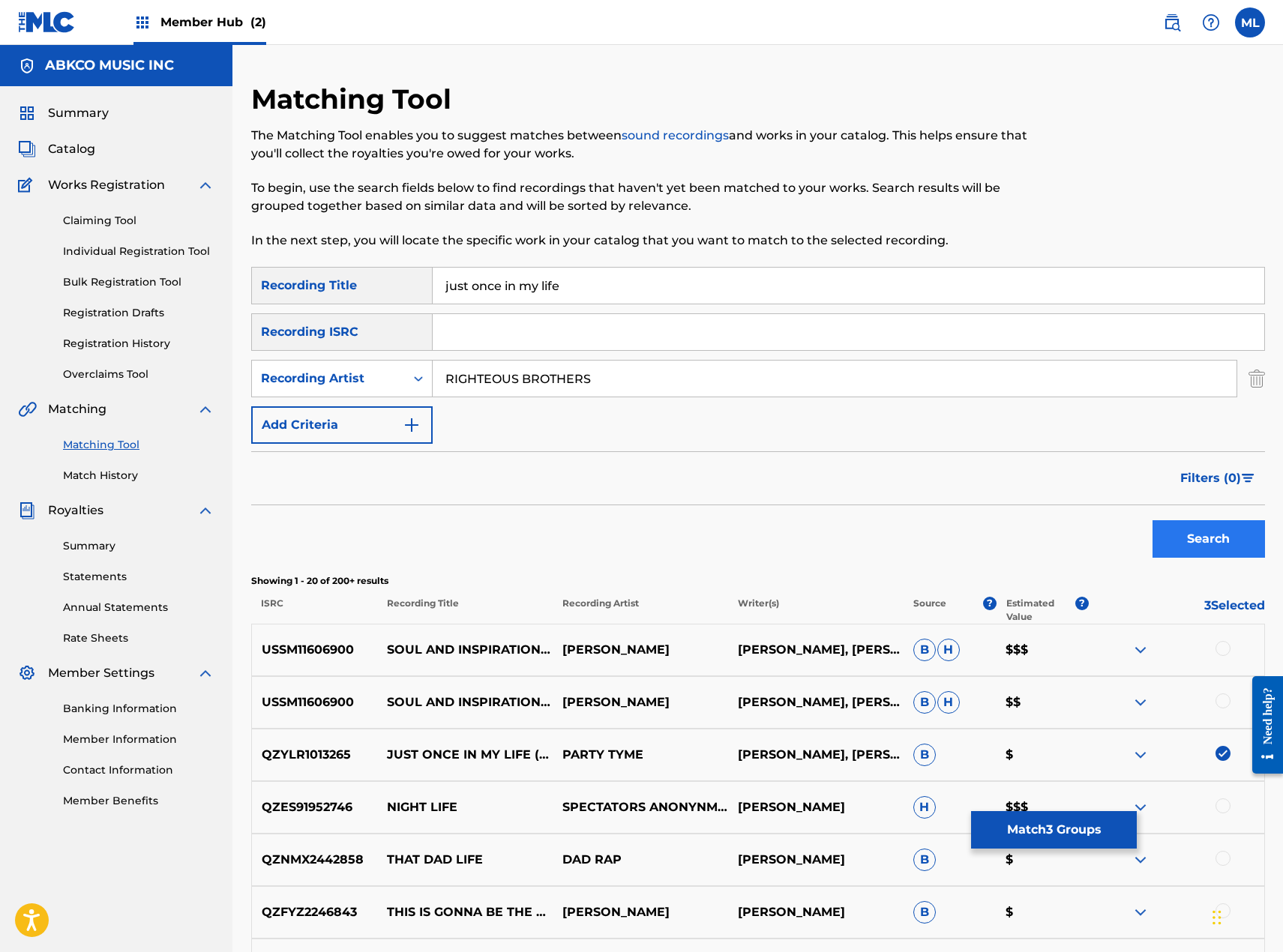
type input "RIGHTEOUS BROTHERS"
click at [1181, 531] on button "Search" at bounding box center [1208, 539] width 112 height 37
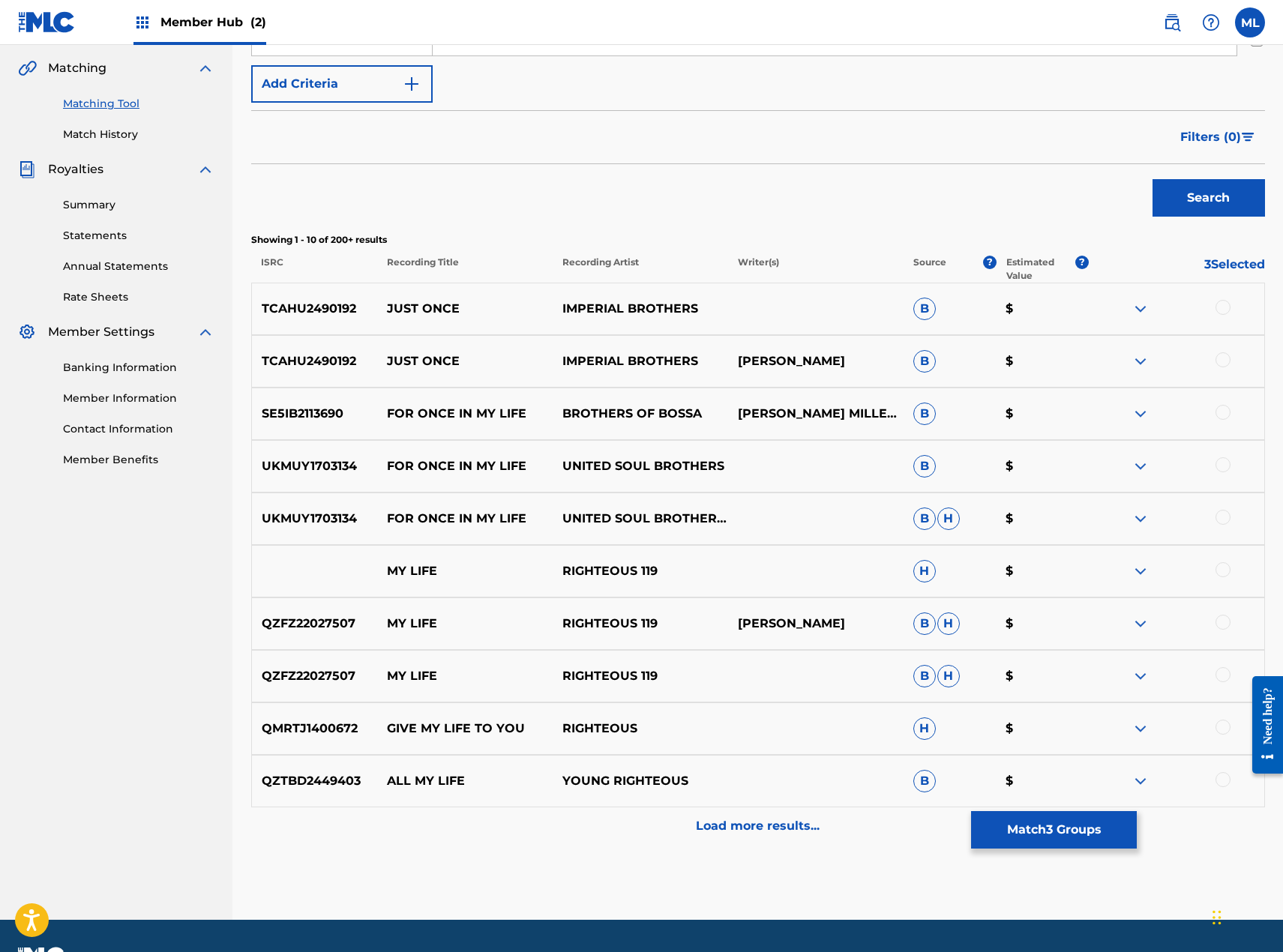
scroll to position [375, 0]
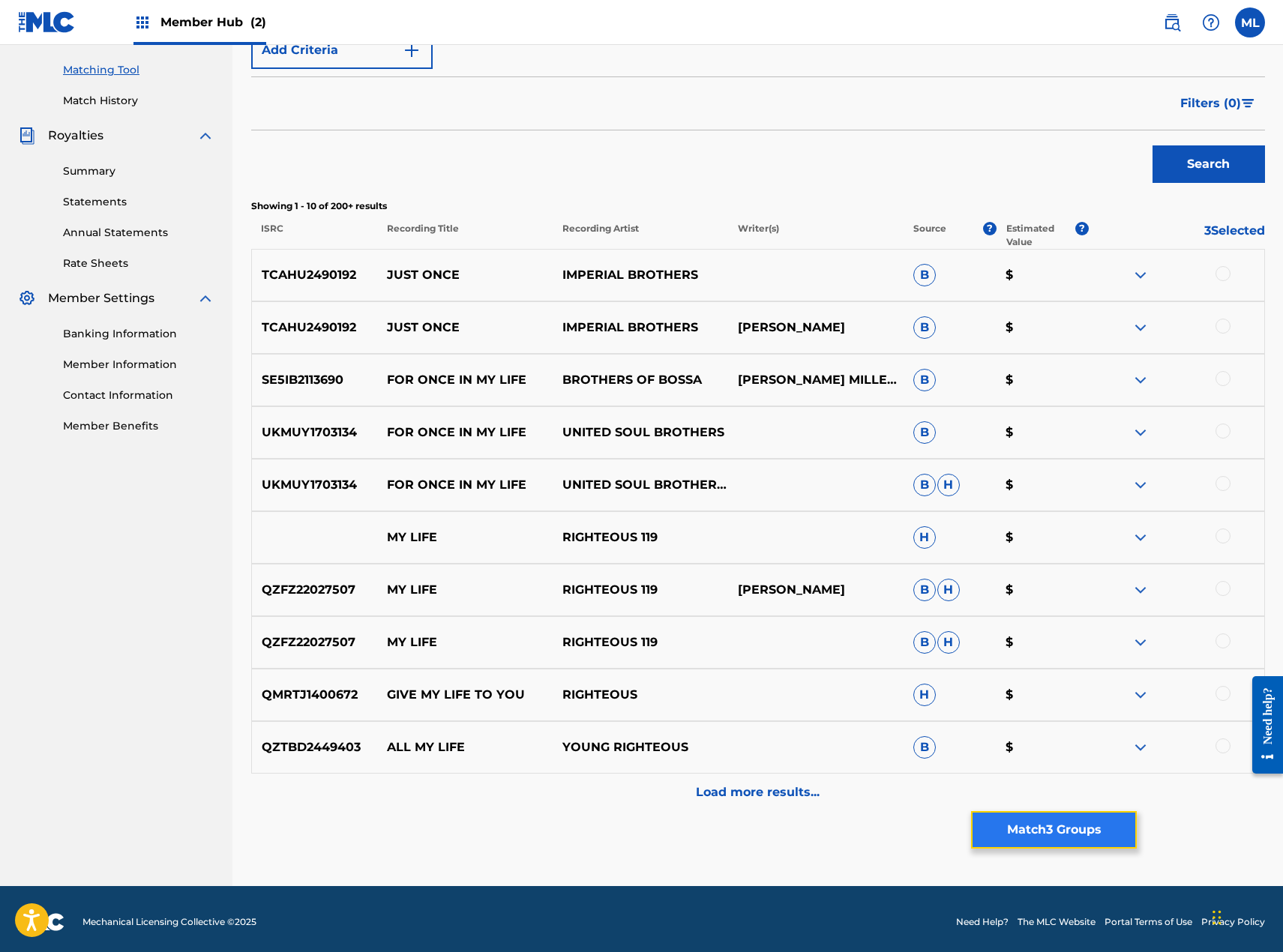
click at [1016, 823] on button "Match 3 Groups" at bounding box center [1054, 829] width 166 height 37
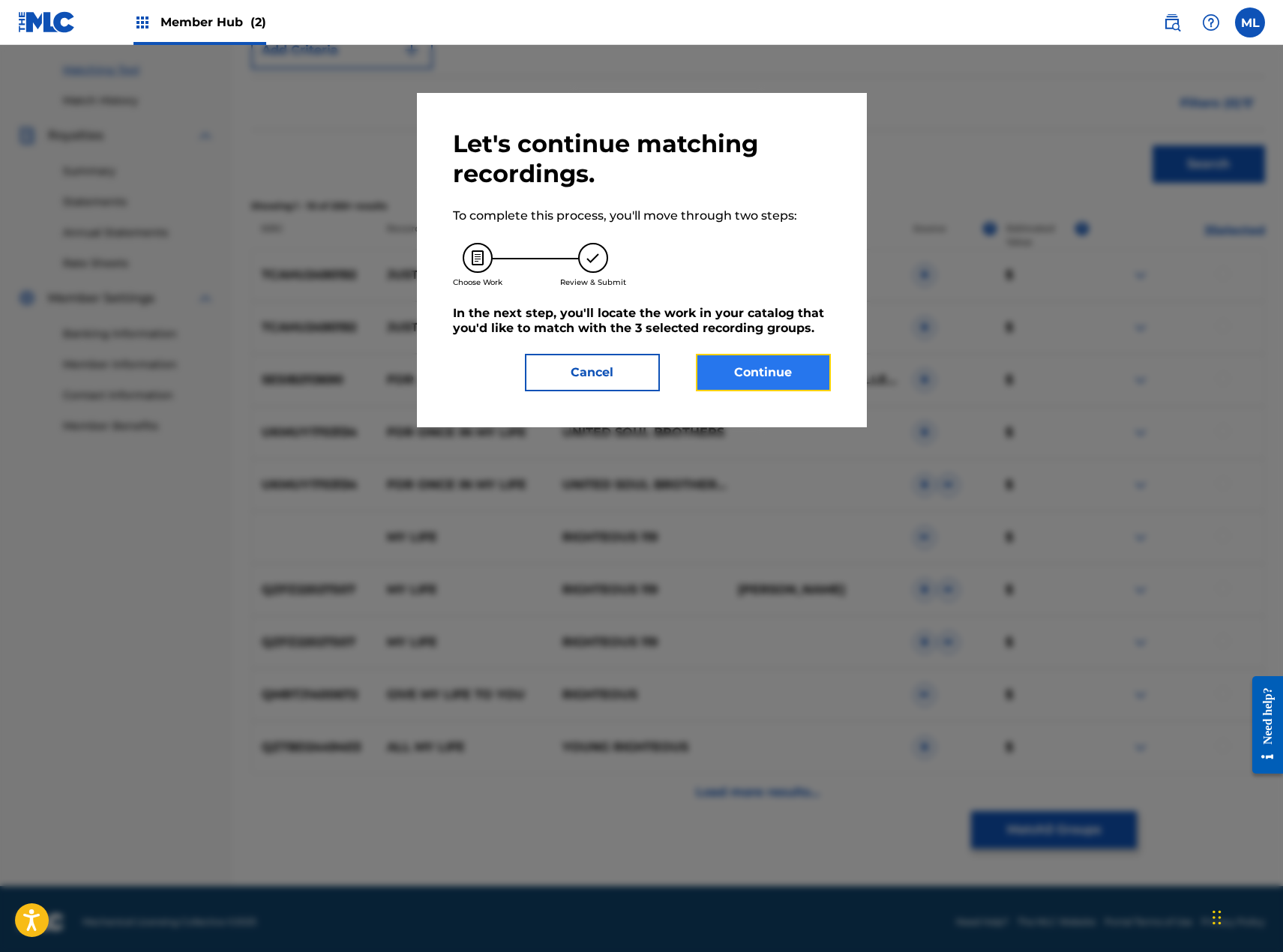
click at [789, 387] on button "Continue" at bounding box center [763, 372] width 135 height 37
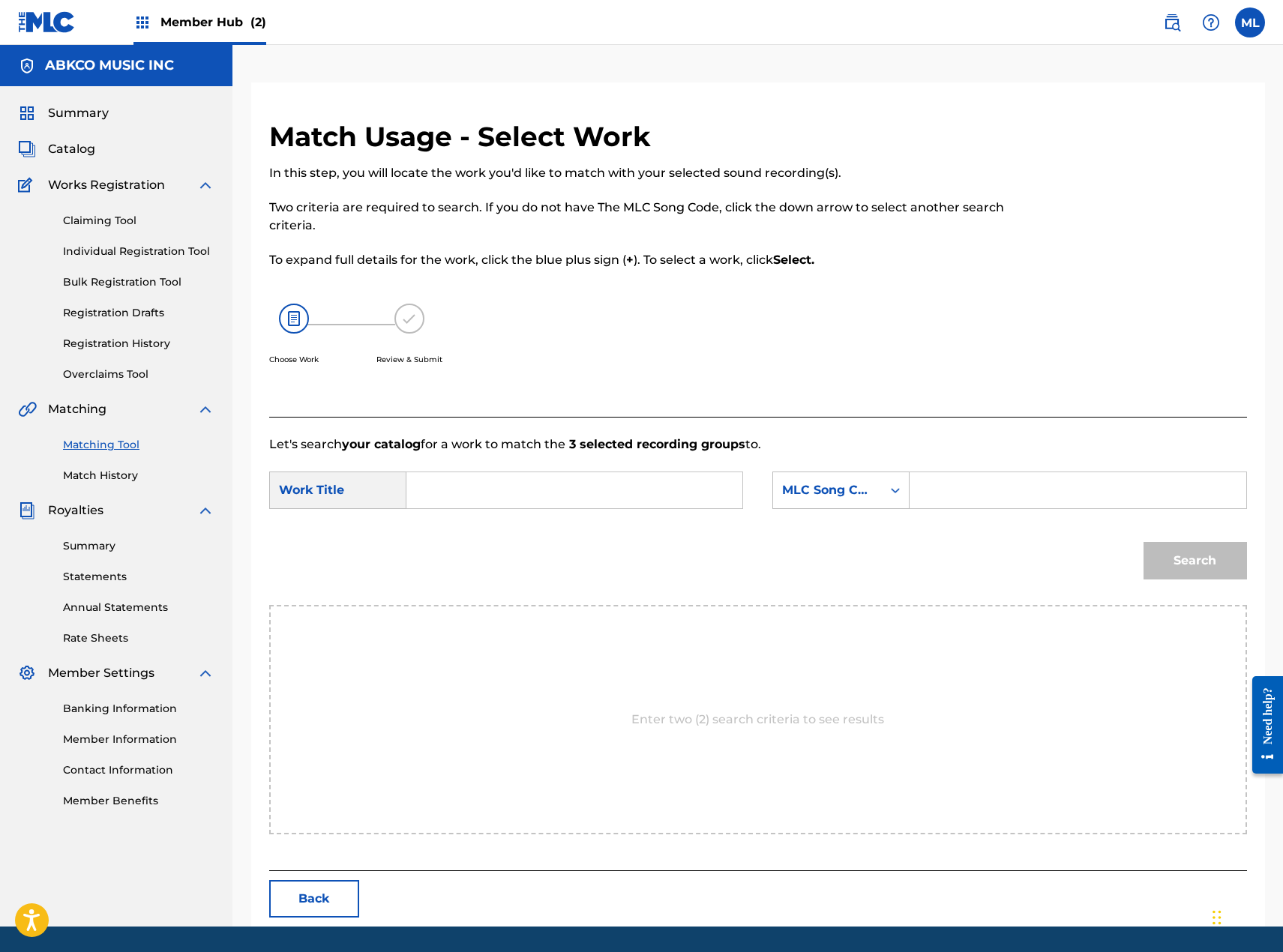
click at [525, 489] on input "Search Form" at bounding box center [575, 490] width 311 height 36
click at [462, 535] on strong "once" at bounding box center [447, 541] width 30 height 14
type input "just once in my life"
click at [819, 501] on div "MLC Song Code" at bounding box center [827, 490] width 109 height 28
click at [813, 520] on div "Writer Name" at bounding box center [840, 527] width 135 height 37
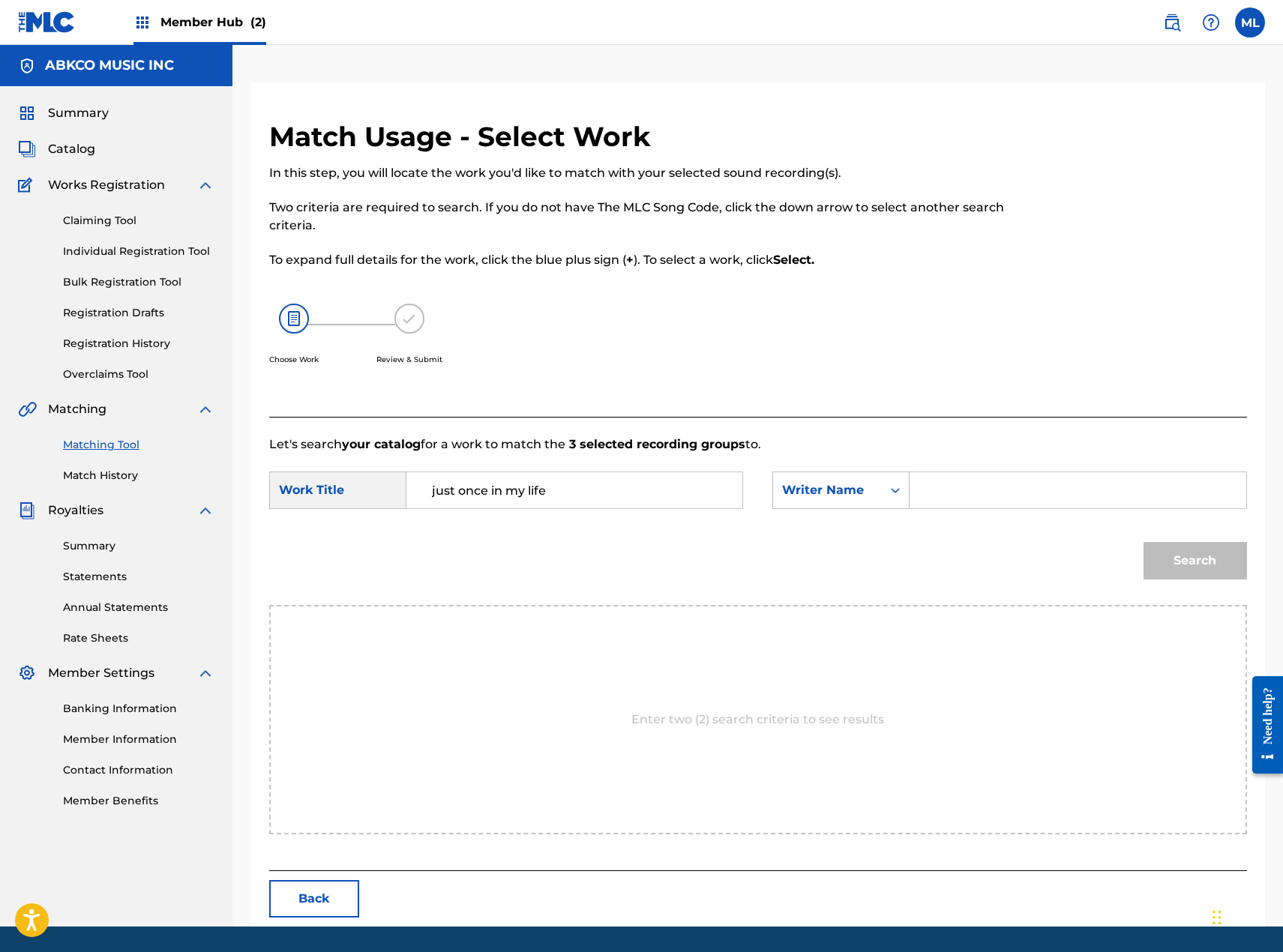
click at [963, 489] on input "Search Form" at bounding box center [1078, 490] width 311 height 36
type input "[PERSON_NAME]"
click at [1143, 542] on button "Search" at bounding box center [1195, 560] width 104 height 37
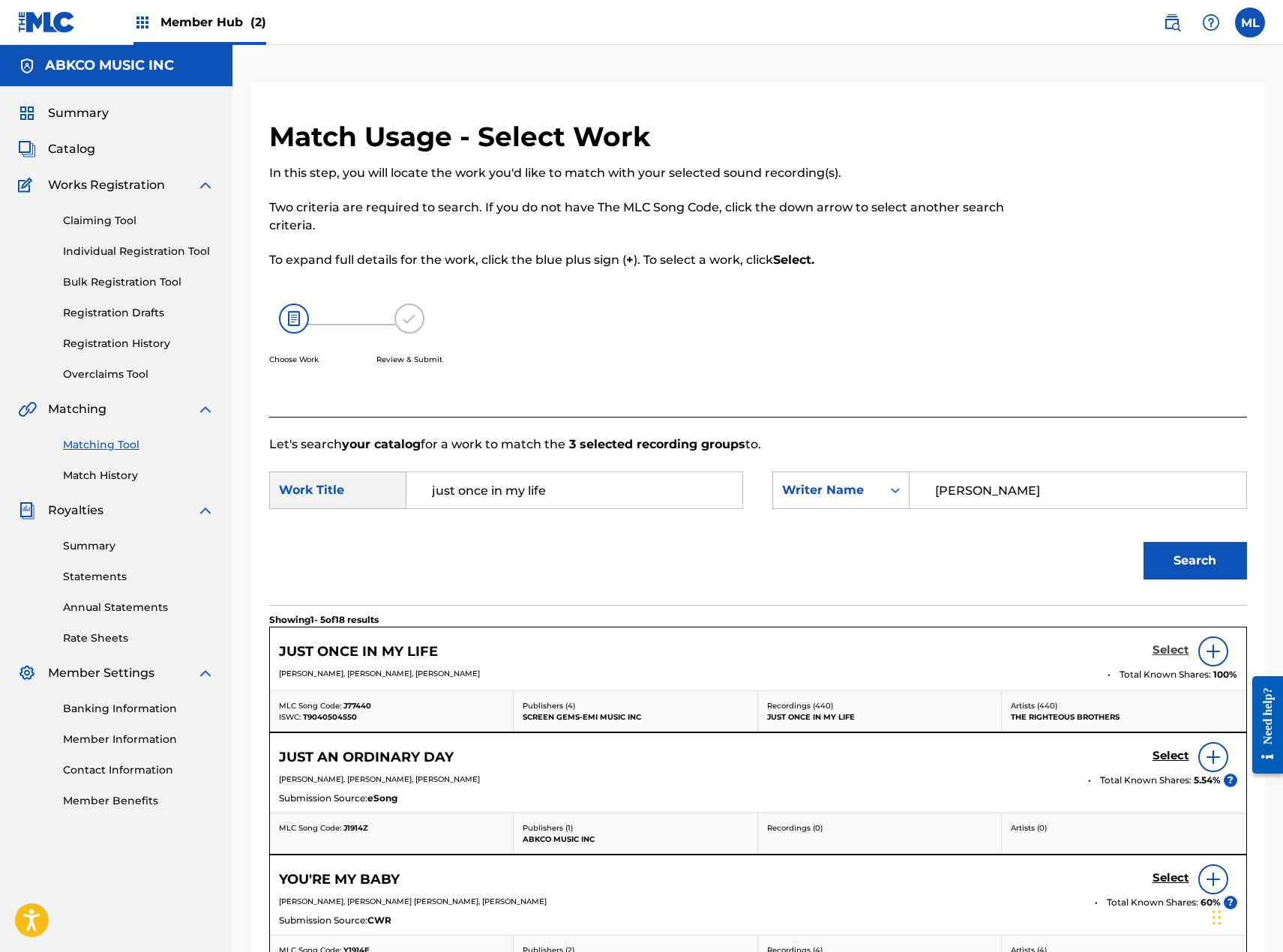
click at [1172, 655] on h5 "Select" at bounding box center [1171, 650] width 37 height 14
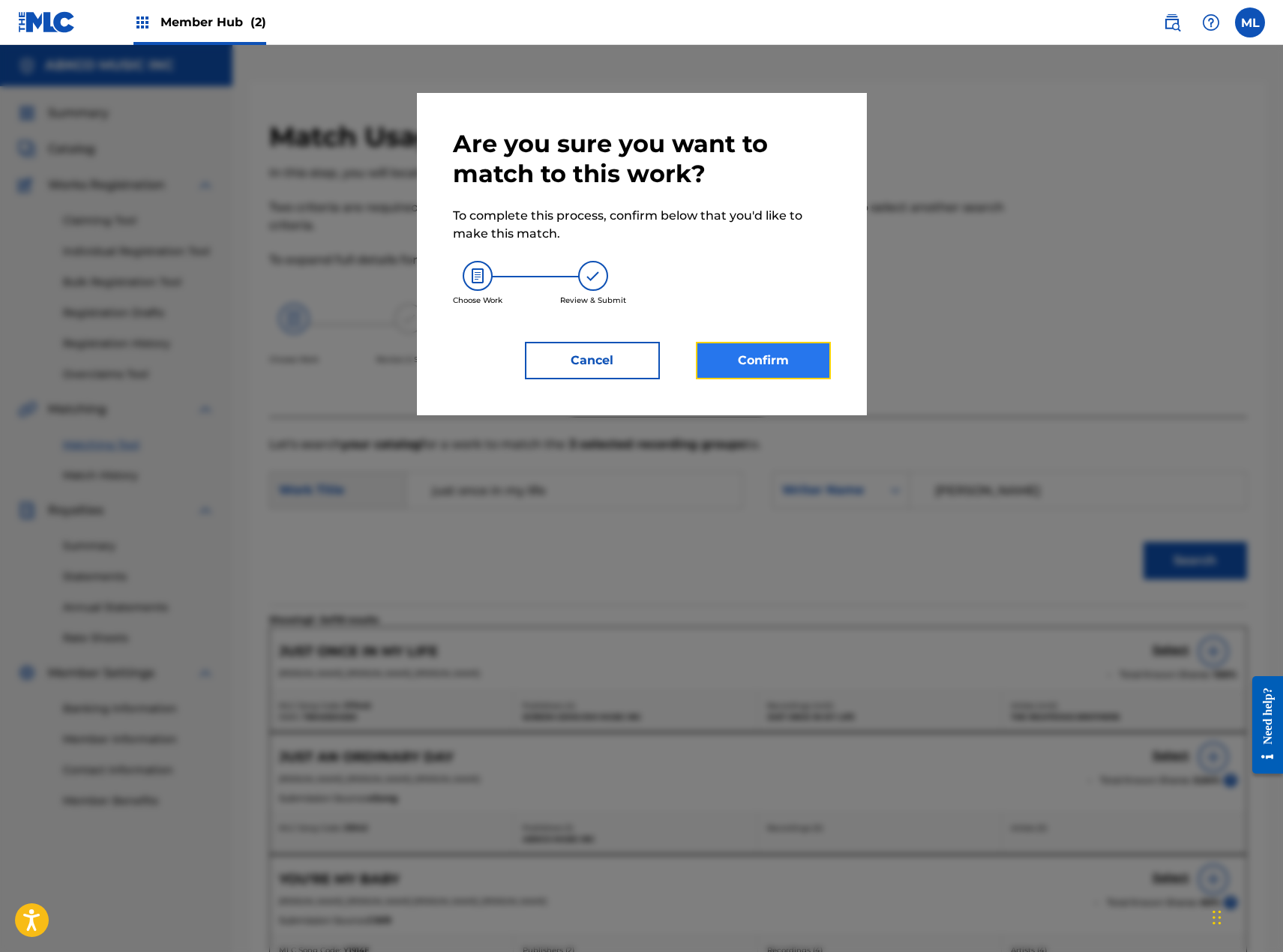
click at [771, 359] on button "Confirm" at bounding box center [763, 360] width 135 height 37
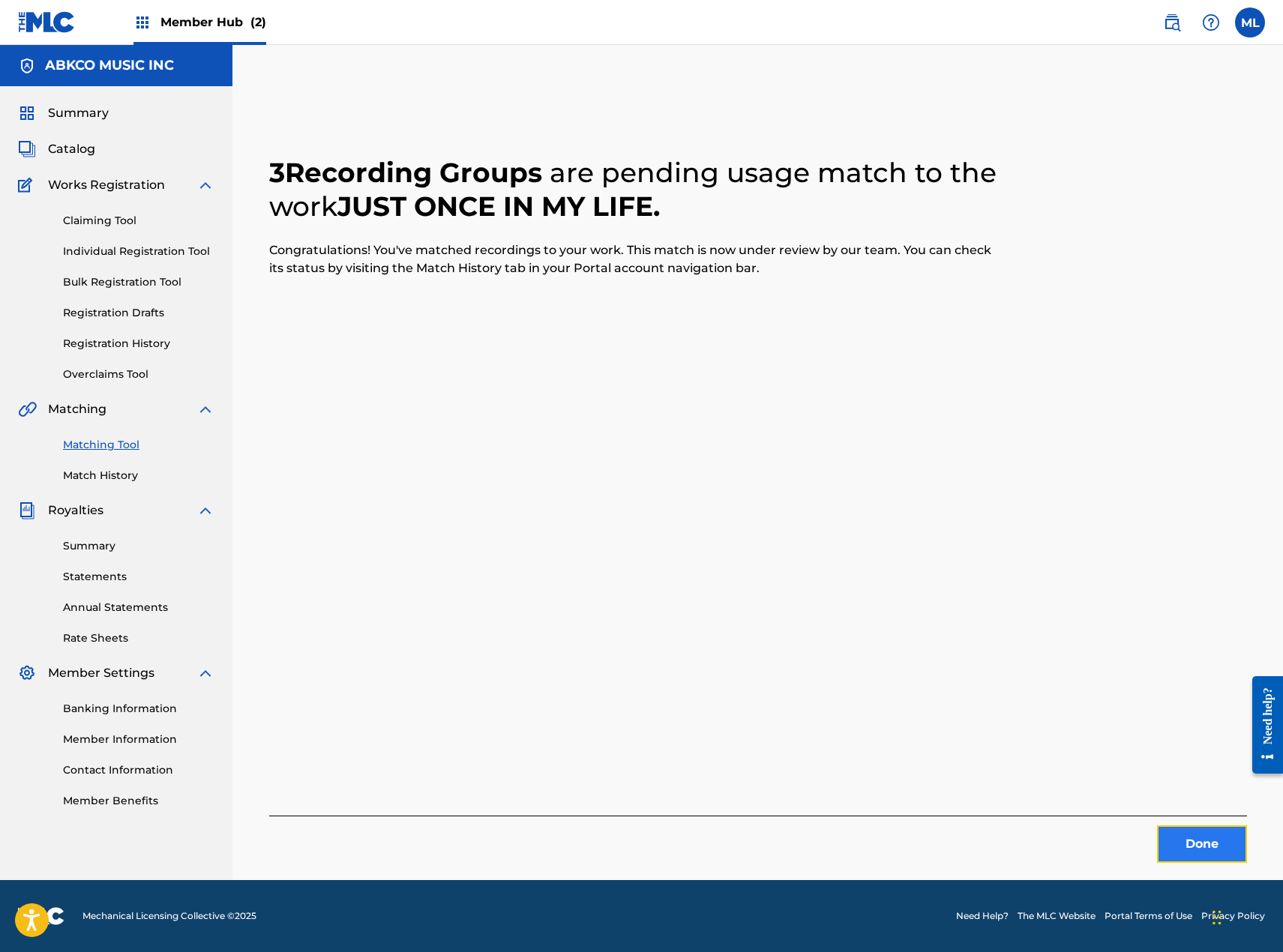
click at [1183, 855] on button "Done" at bounding box center [1202, 843] width 90 height 37
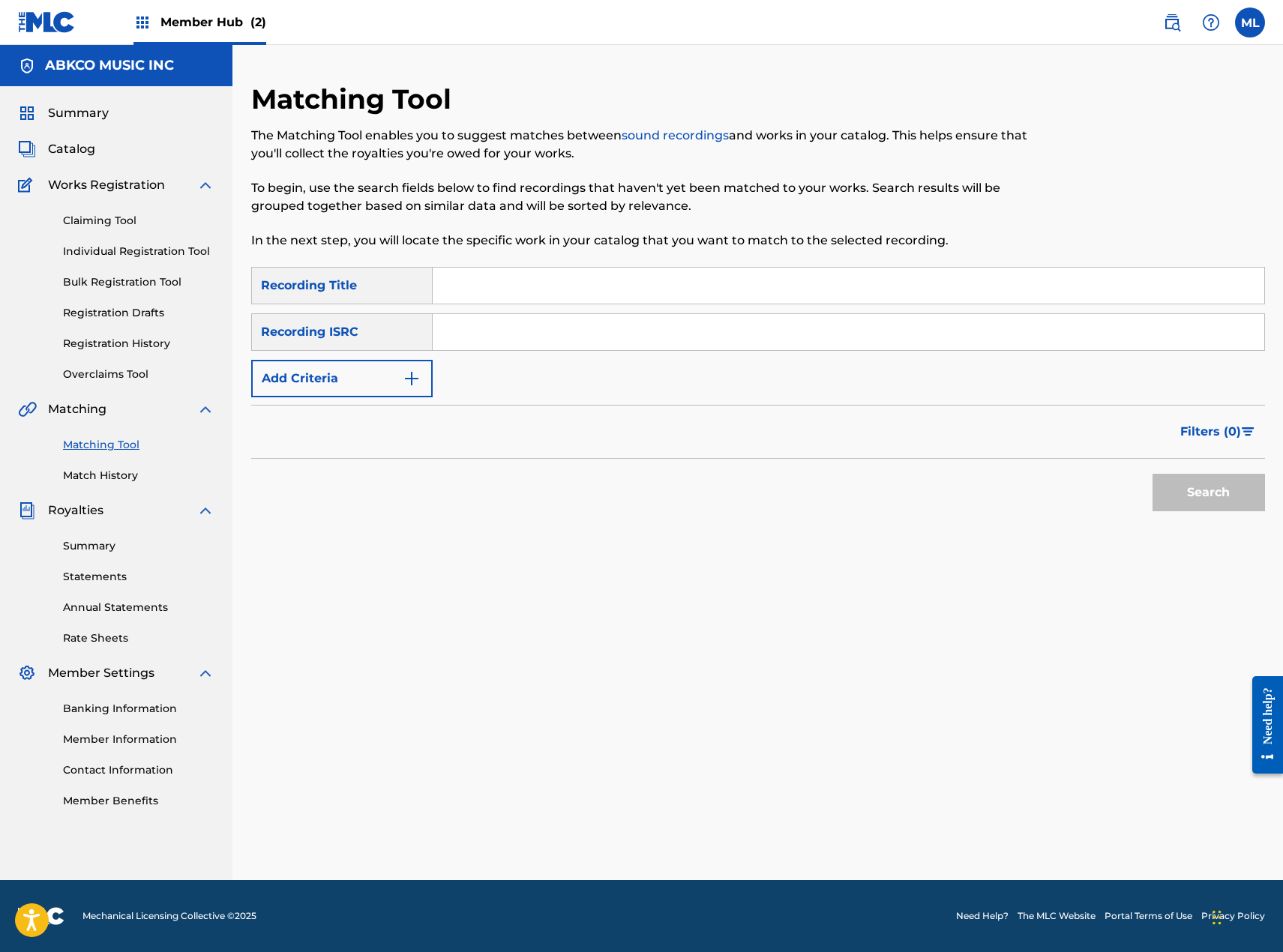
click at [493, 296] on input "Search Form" at bounding box center [848, 285] width 831 height 36
type input "punk and the godfather"
click at [1153, 474] on button "Search" at bounding box center [1208, 492] width 112 height 37
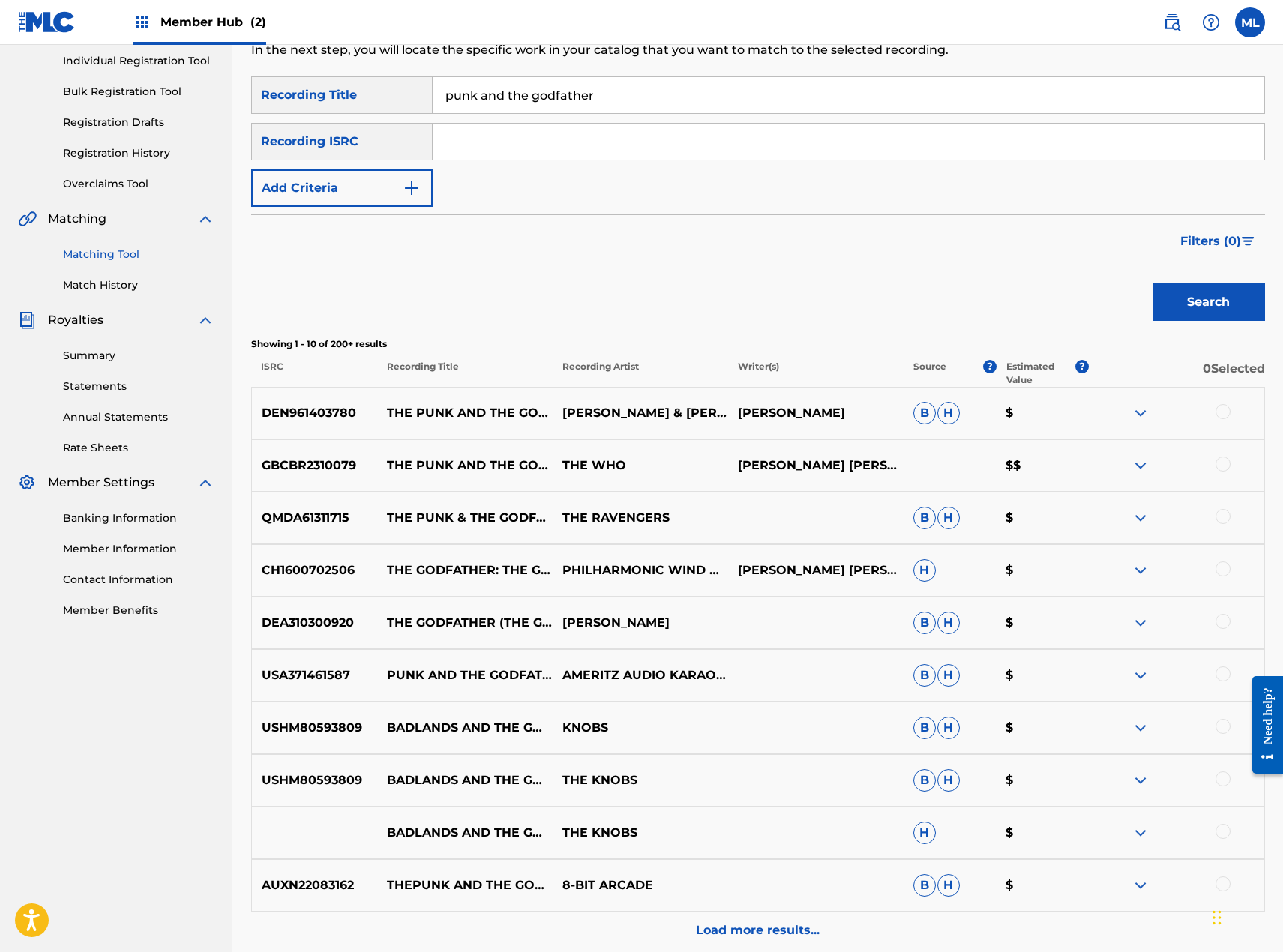
scroll to position [225, 0]
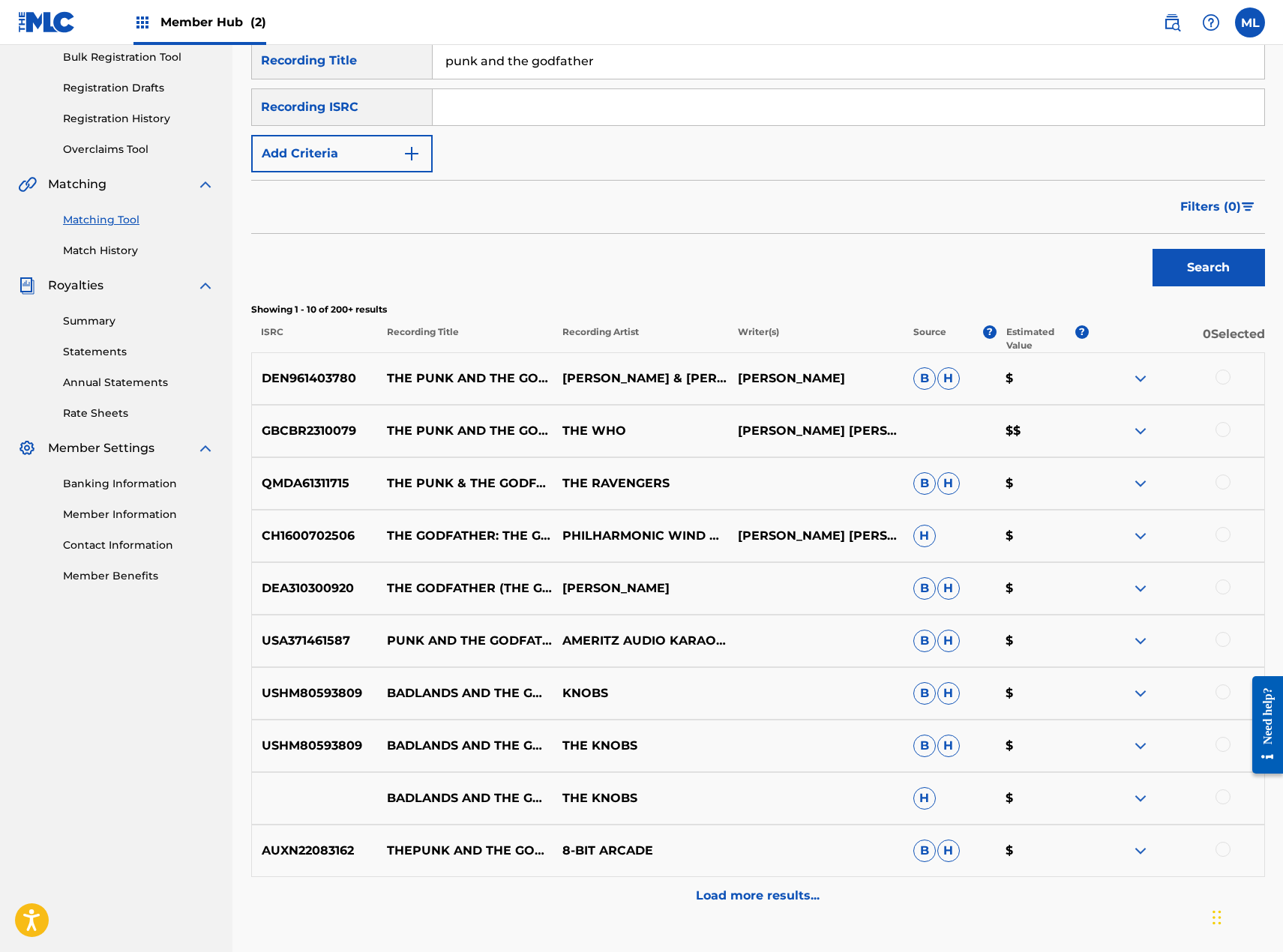
click at [1227, 373] on div at bounding box center [1223, 377] width 15 height 15
click at [1228, 433] on div at bounding box center [1223, 429] width 15 height 15
click at [1222, 476] on div at bounding box center [1223, 482] width 15 height 15
click at [1219, 639] on div at bounding box center [1223, 639] width 15 height 15
drag, startPoint x: 1217, startPoint y: 847, endPoint x: 998, endPoint y: 865, distance: 219.7
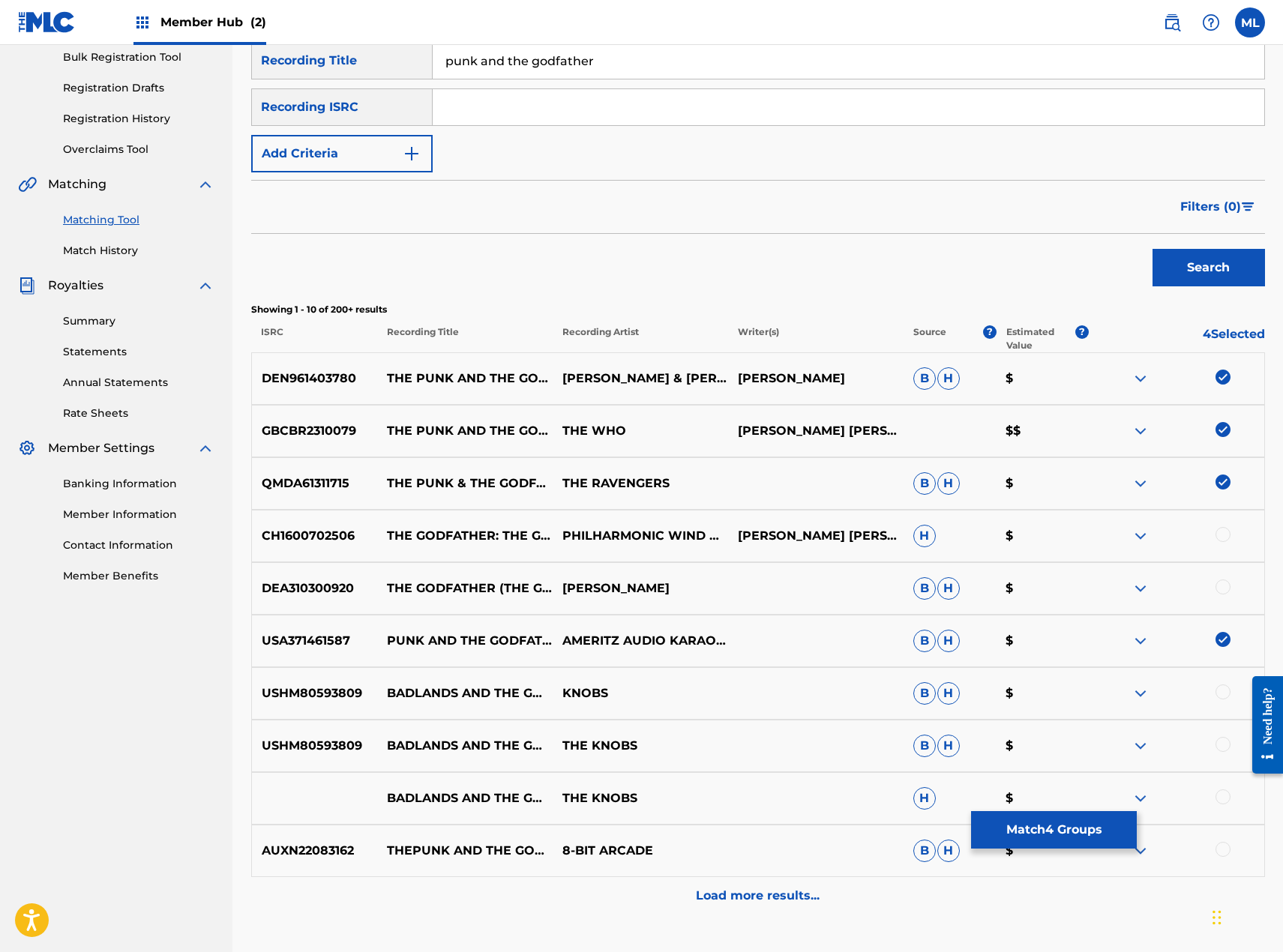
click at [1217, 847] on div at bounding box center [1223, 849] width 15 height 15
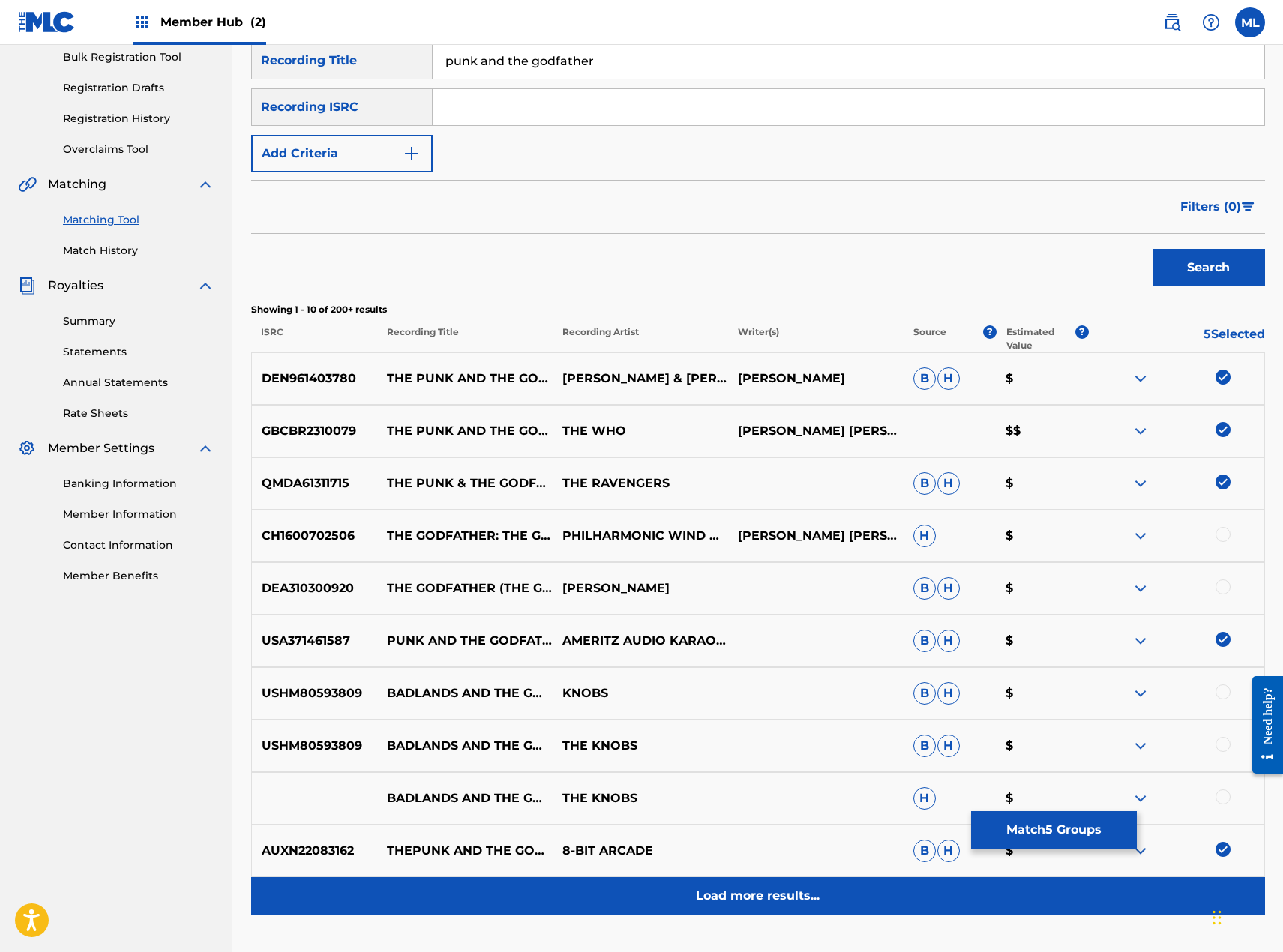
click at [753, 894] on p "Load more results..." at bounding box center [757, 896] width 124 height 18
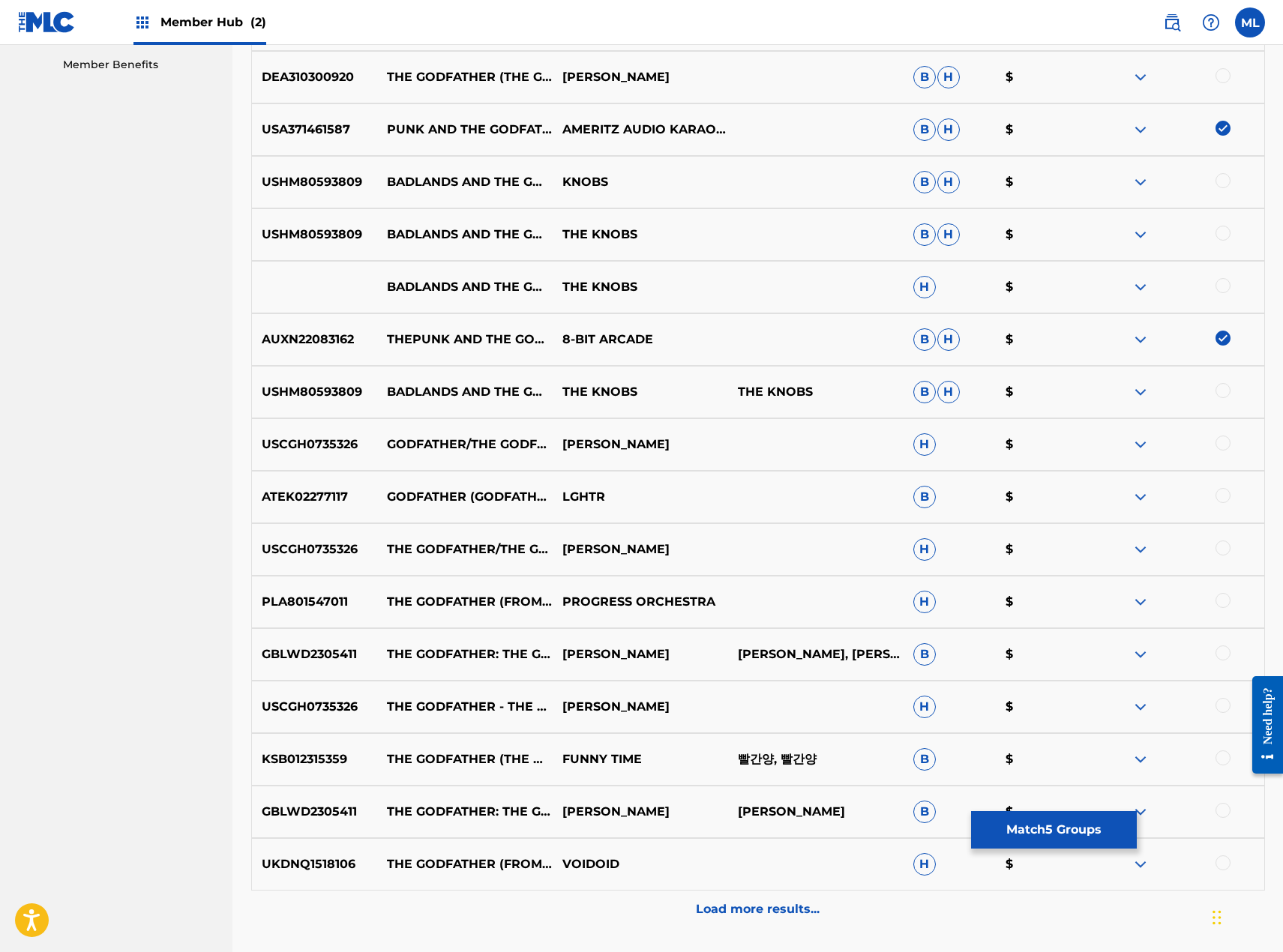
scroll to position [755, 0]
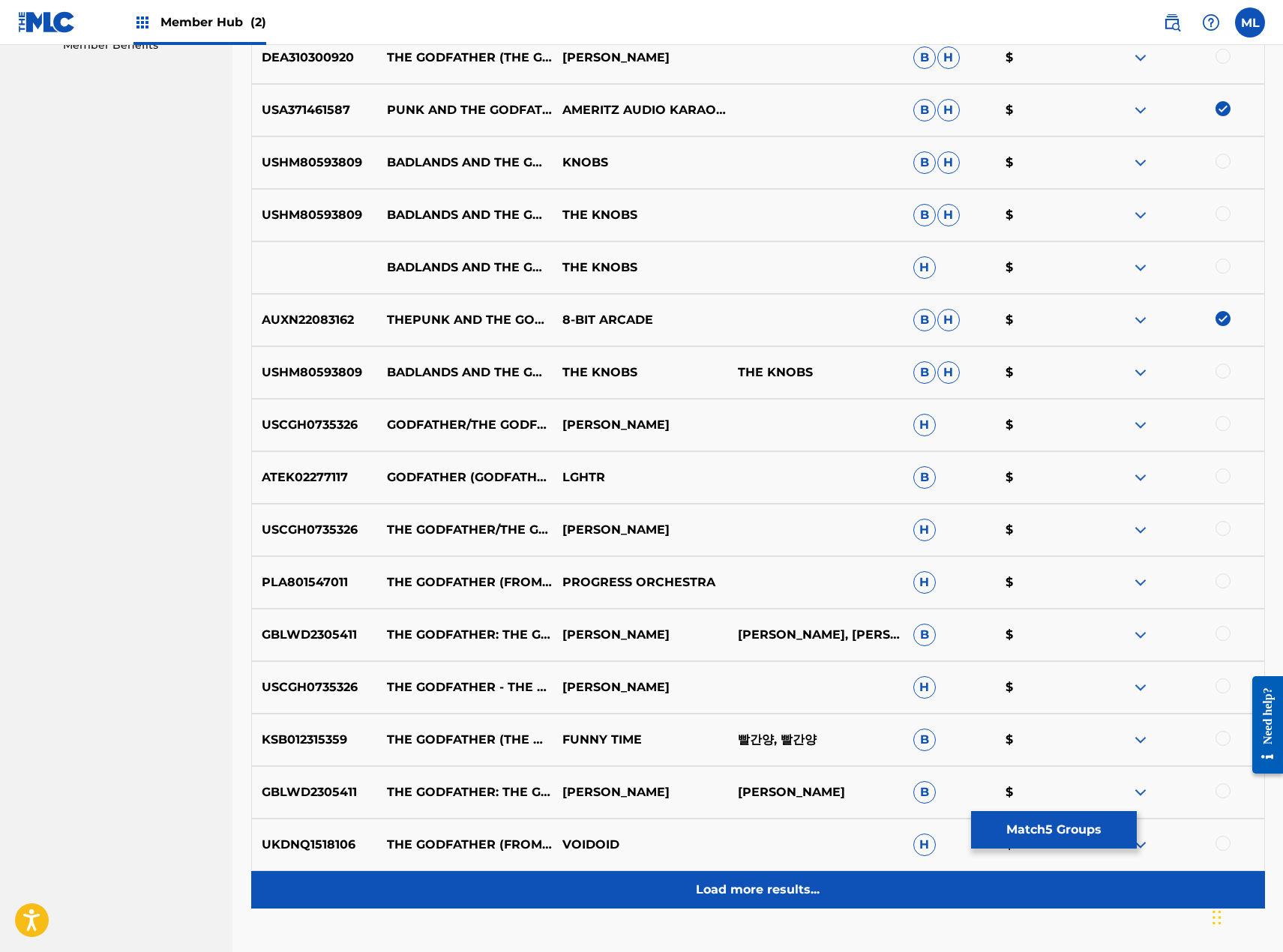
click at [762, 877] on div "Load more results..." at bounding box center [758, 889] width 1014 height 37
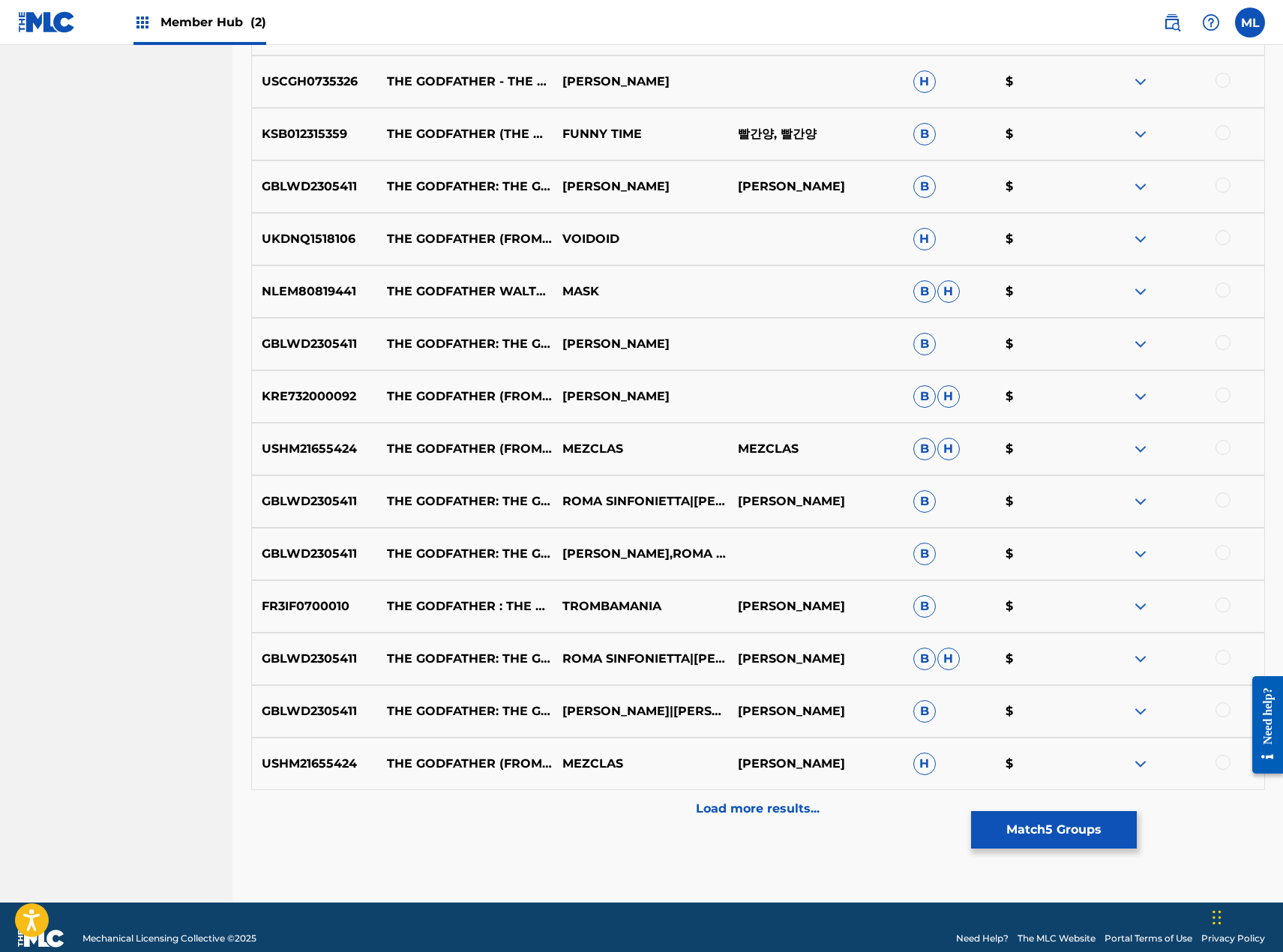
scroll to position [1384, 0]
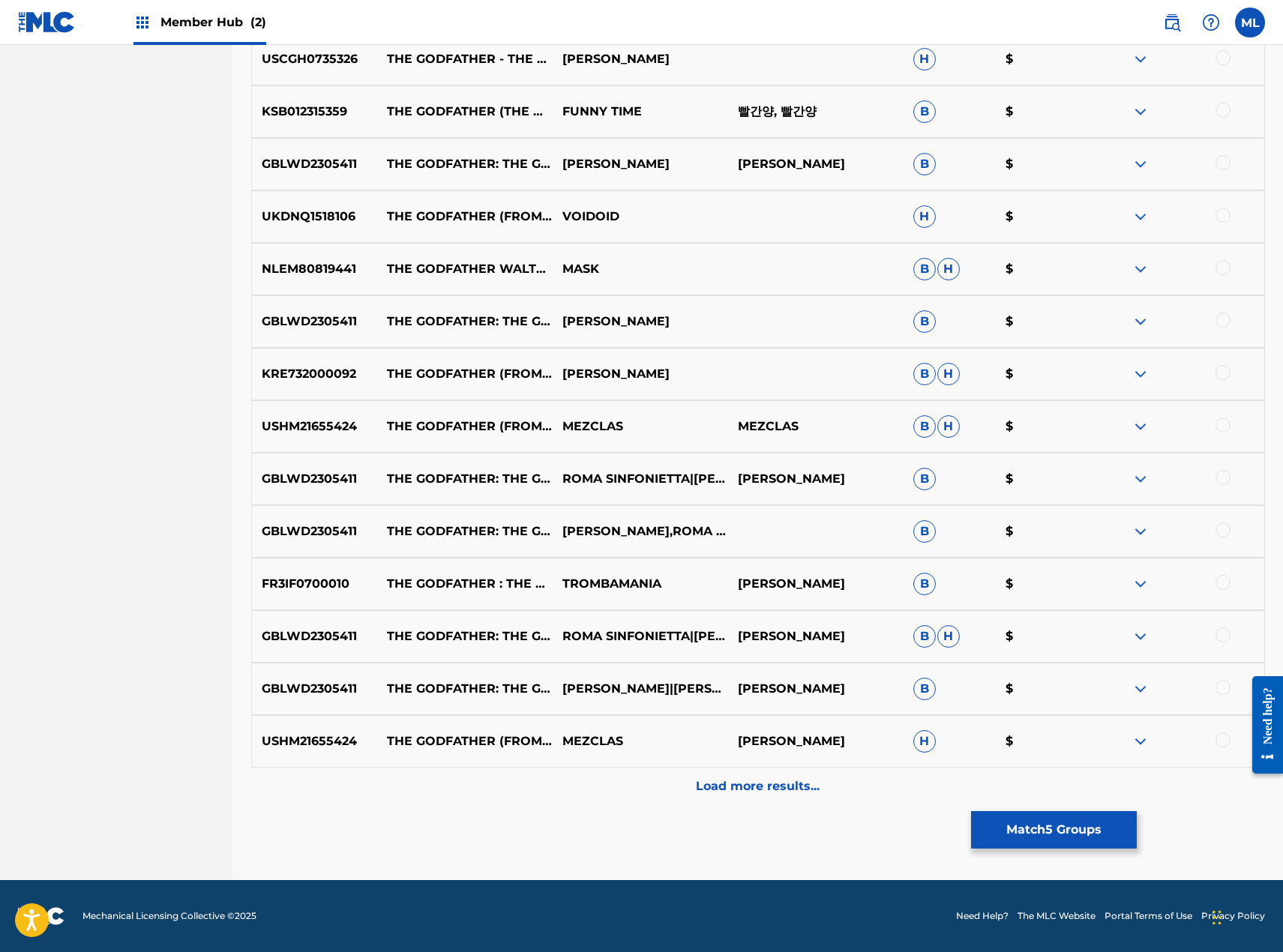
drag, startPoint x: 739, startPoint y: 800, endPoint x: 748, endPoint y: 769, distance: 32.3
click at [739, 801] on div "Load more results..." at bounding box center [758, 786] width 1014 height 37
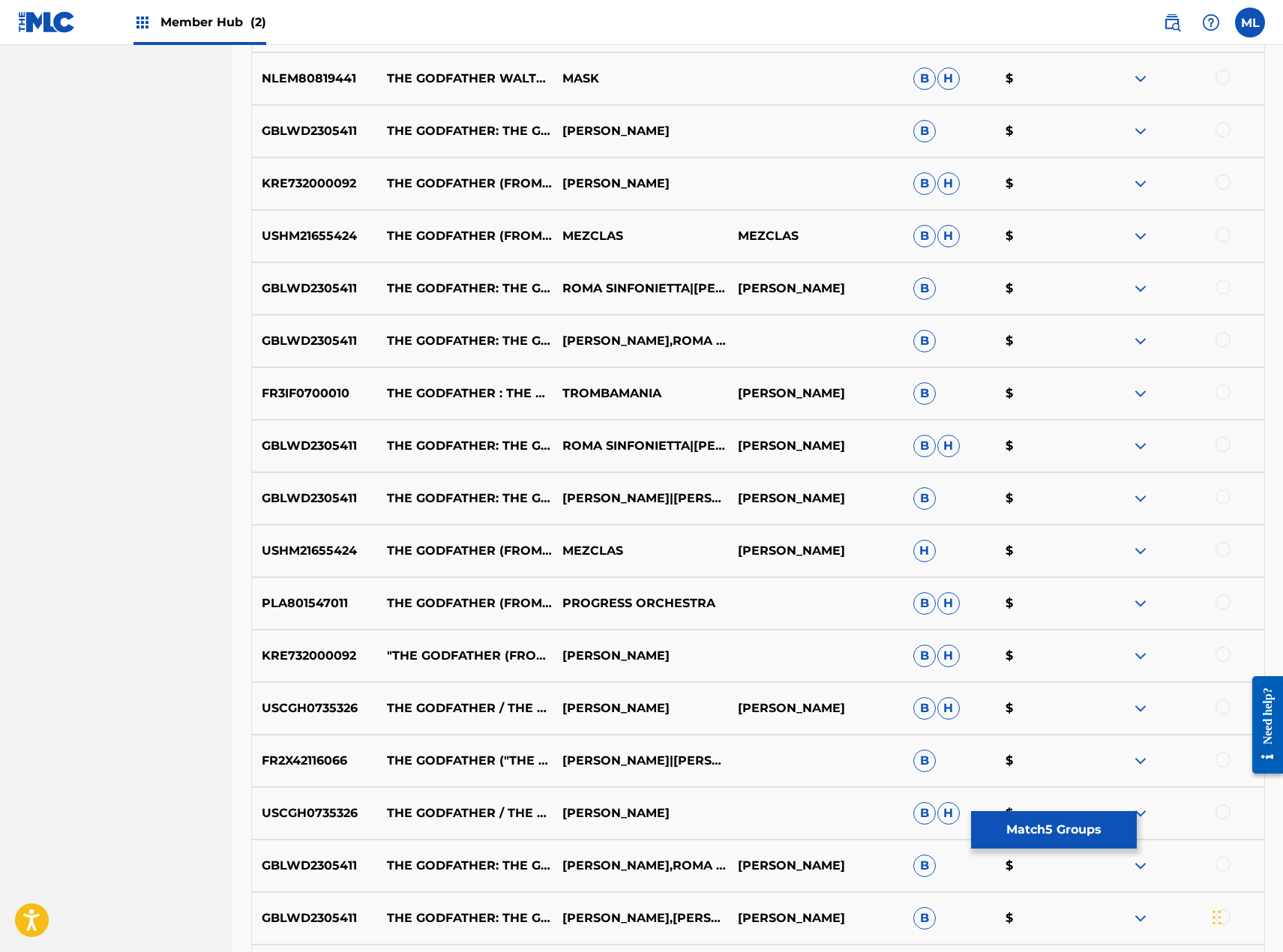
scroll to position [1908, 0]
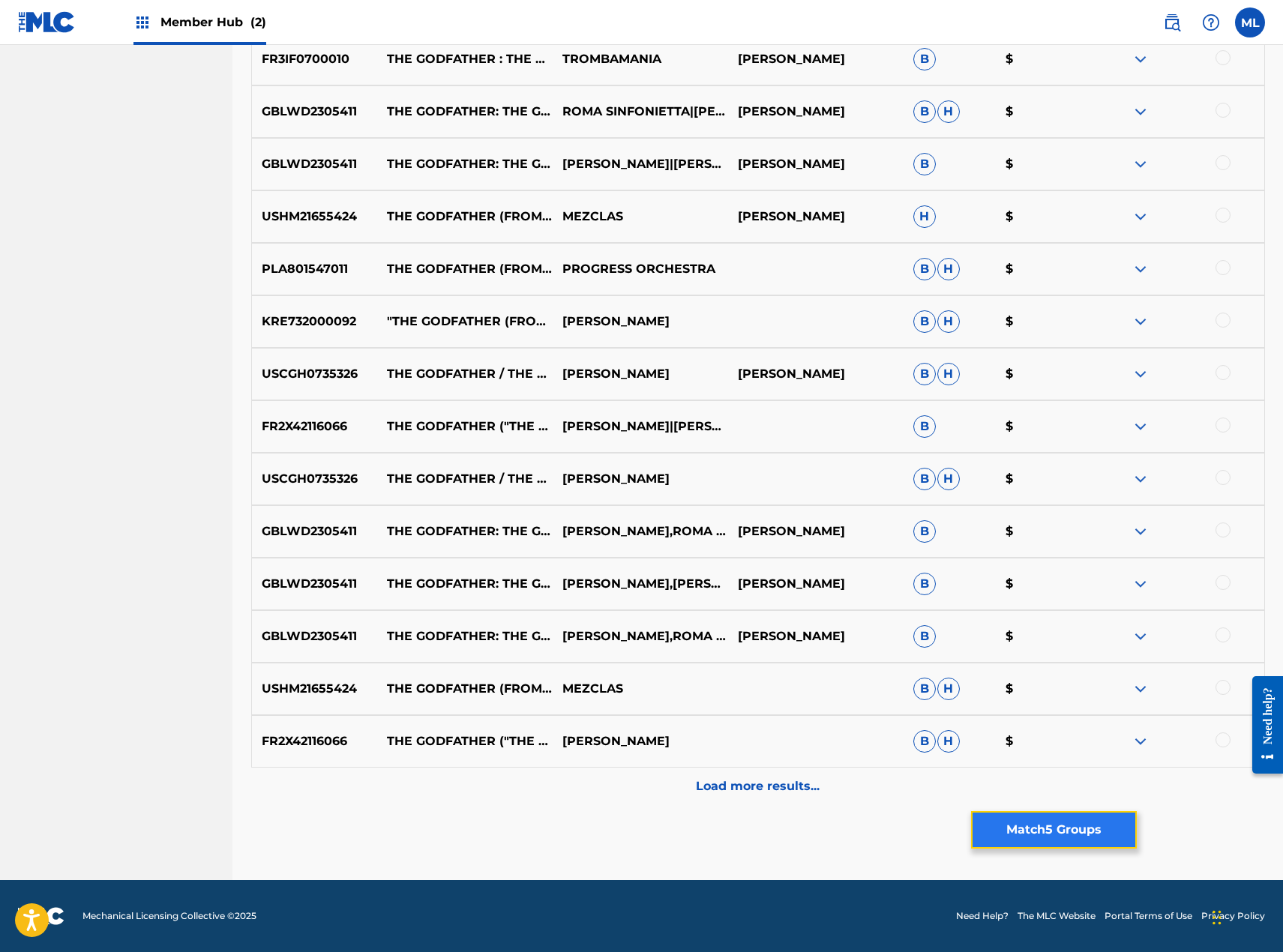
click at [1026, 823] on button "Match 5 Groups" at bounding box center [1054, 829] width 166 height 37
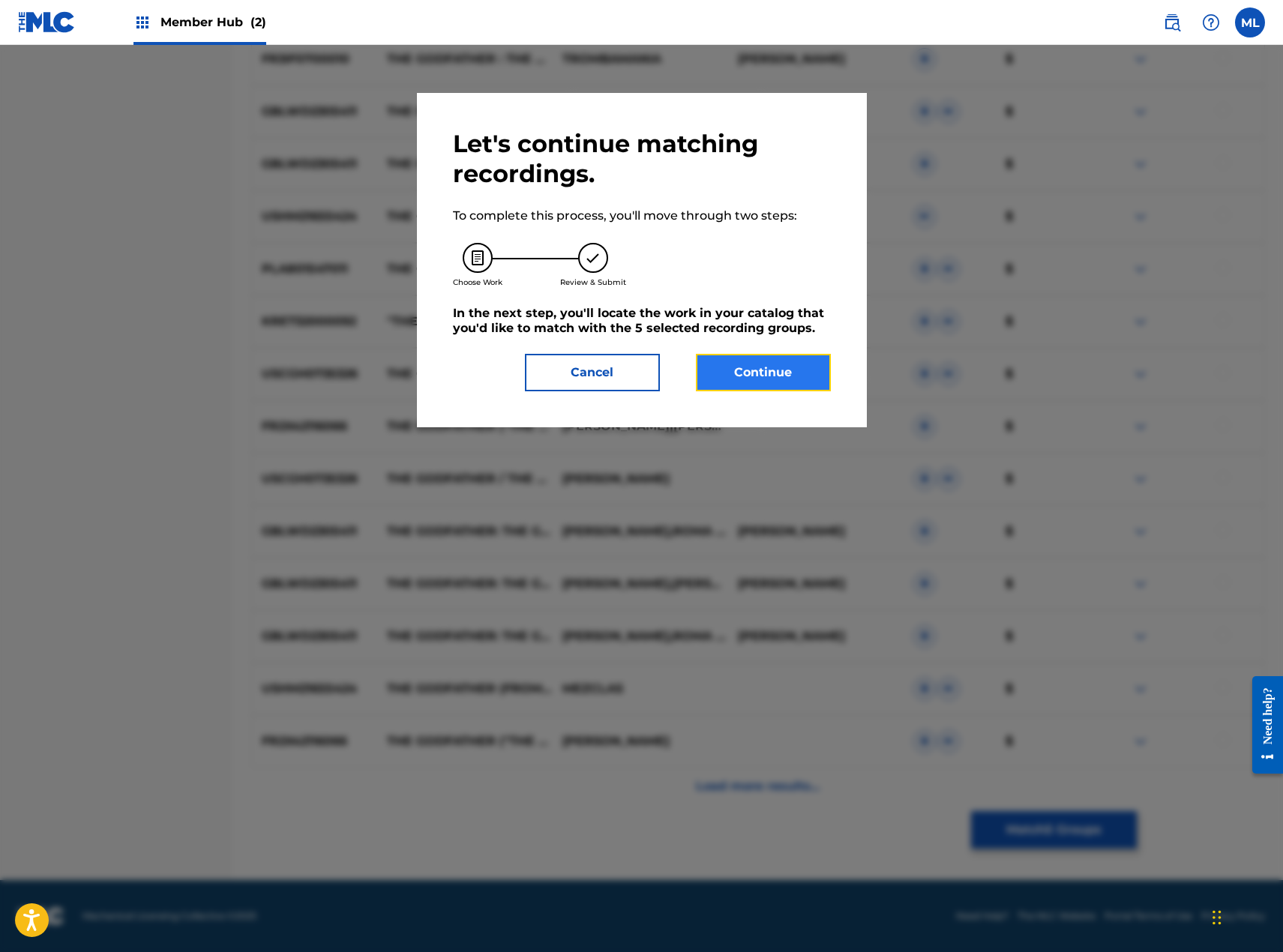
click at [808, 387] on button "Continue" at bounding box center [763, 372] width 135 height 37
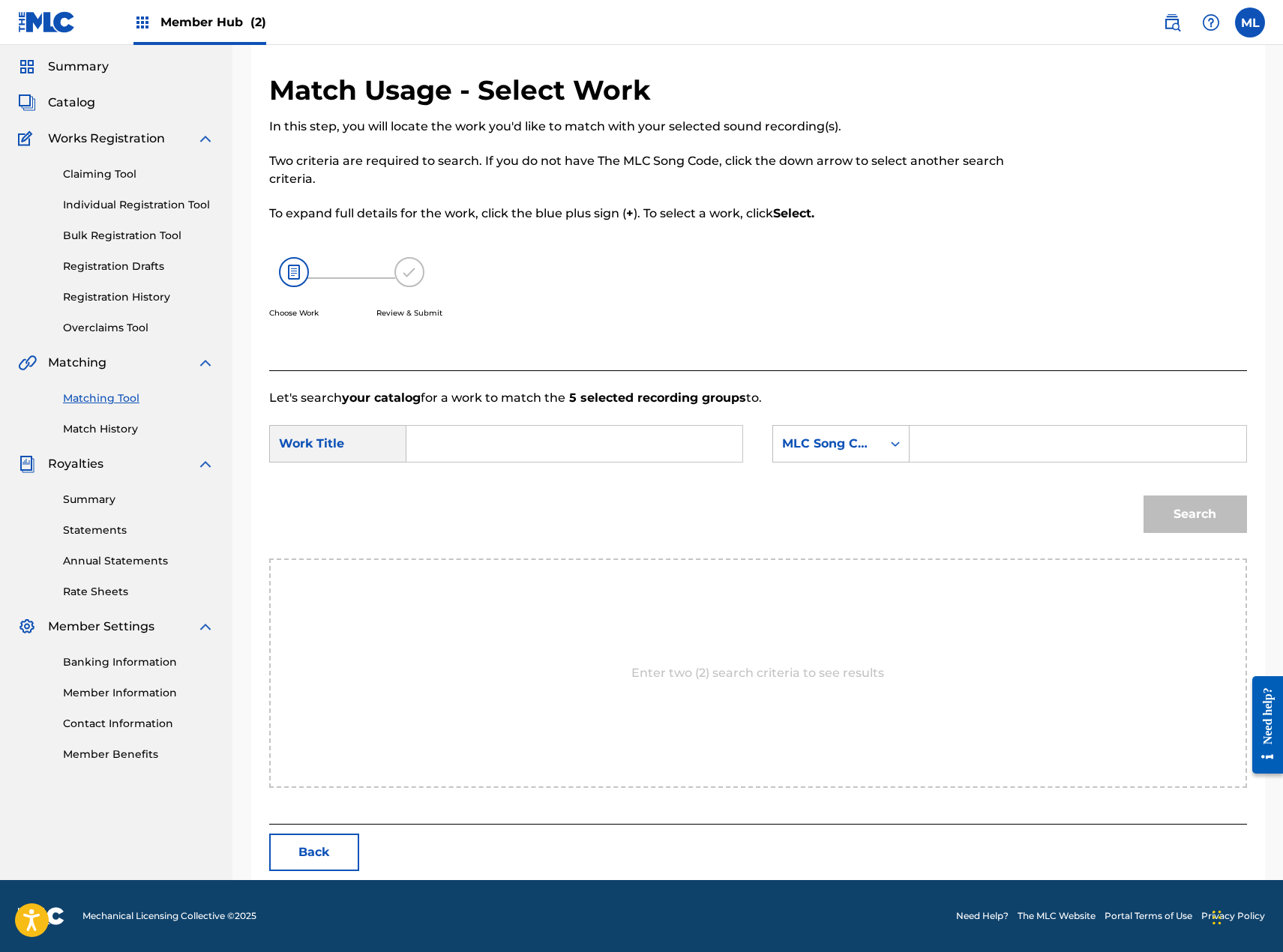
scroll to position [0, 0]
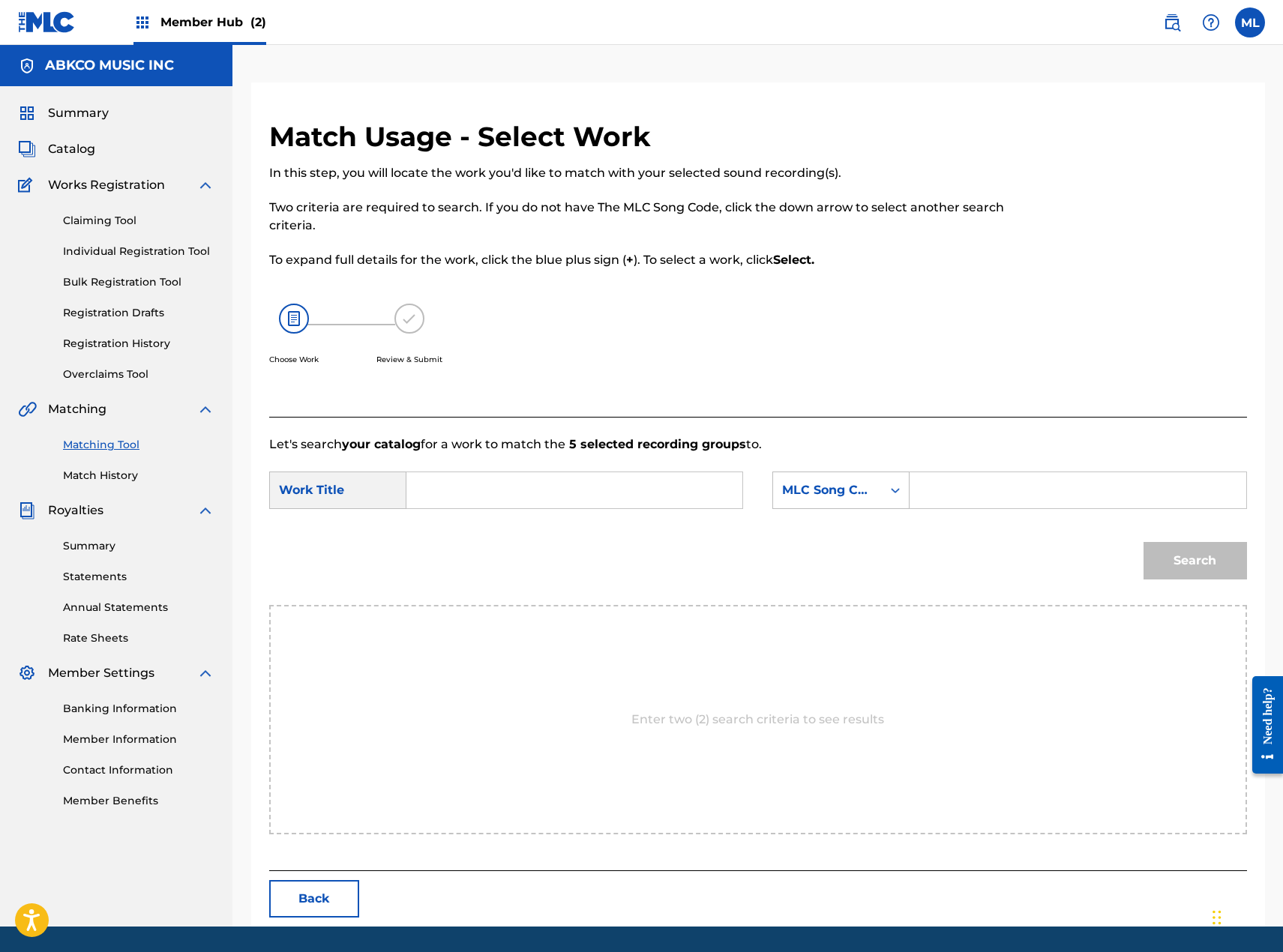
click at [491, 484] on input "Search Form" at bounding box center [575, 490] width 311 height 36
type input "punk"
click at [851, 502] on div "MLC Song Code" at bounding box center [827, 490] width 109 height 28
click at [824, 521] on div "ISWC" at bounding box center [840, 509] width 135 height 37
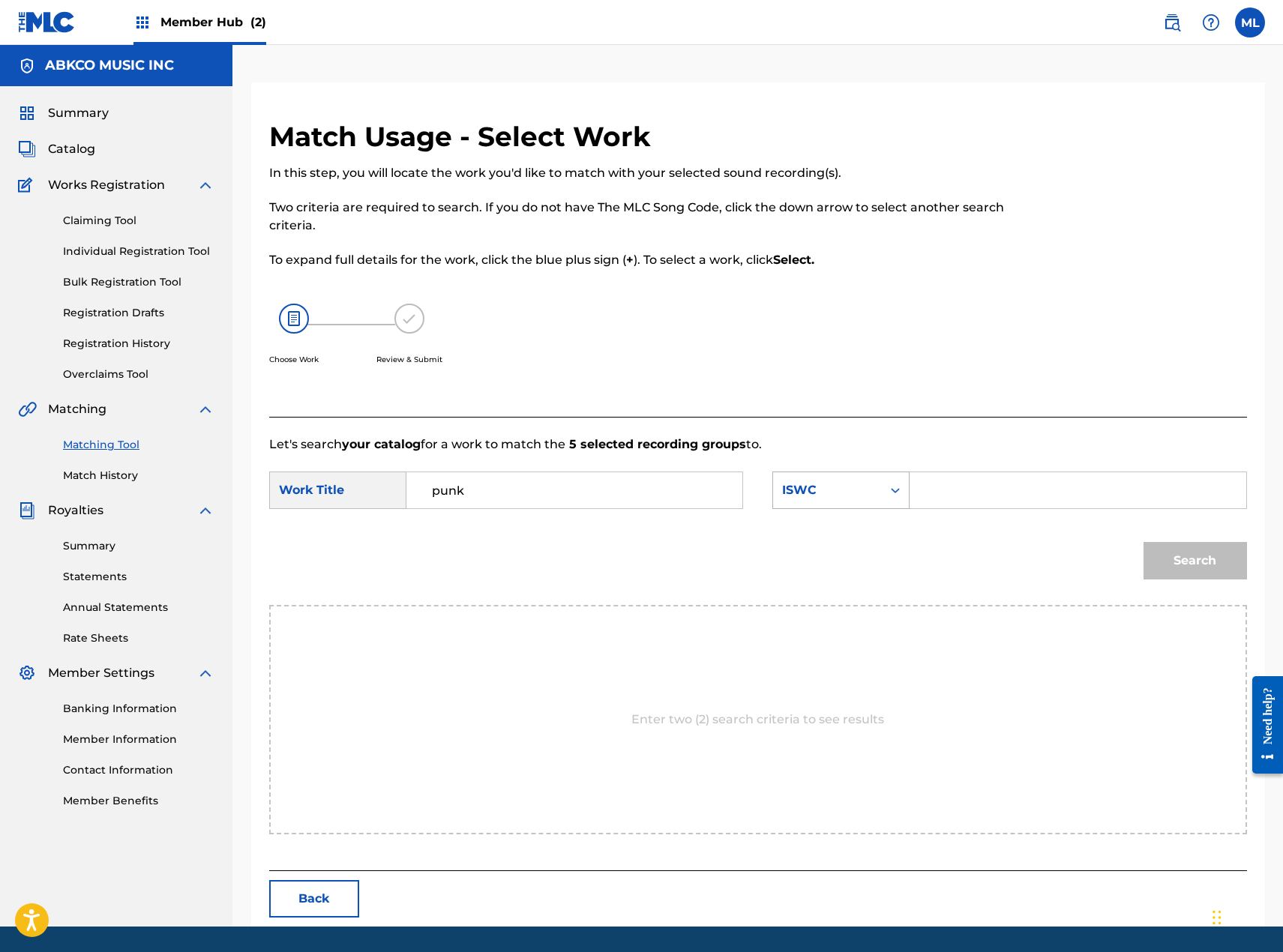
click at [823, 487] on div "ISWC" at bounding box center [827, 491] width 91 height 18
click at [817, 518] on div "Writer Name" at bounding box center [840, 527] width 135 height 37
click at [933, 499] on input "Search Form" at bounding box center [1078, 490] width 311 height 36
type input "[PERSON_NAME]"
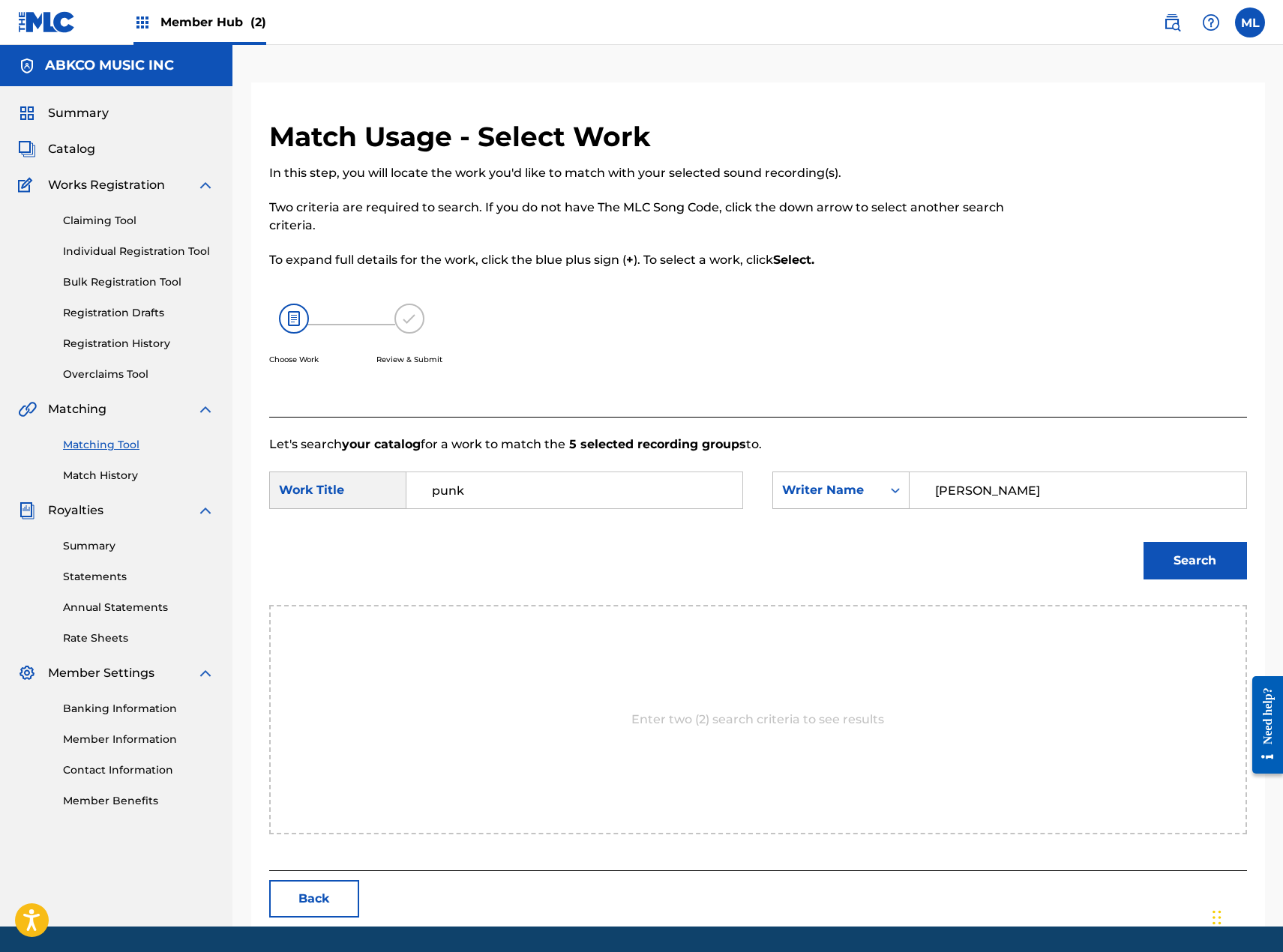
click at [1143, 542] on button "Search" at bounding box center [1195, 560] width 104 height 37
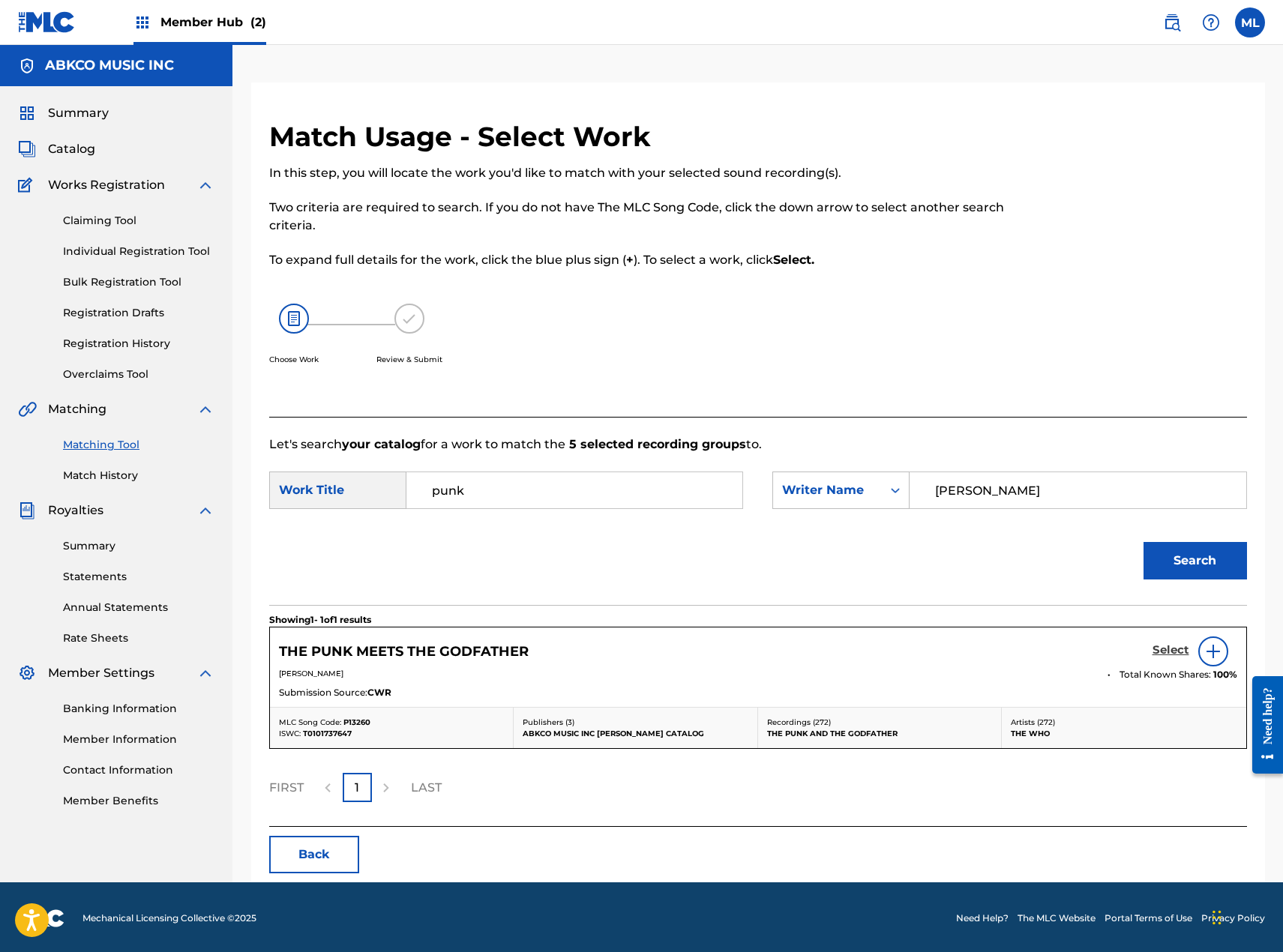
click at [1158, 653] on h5 "Select" at bounding box center [1171, 650] width 37 height 14
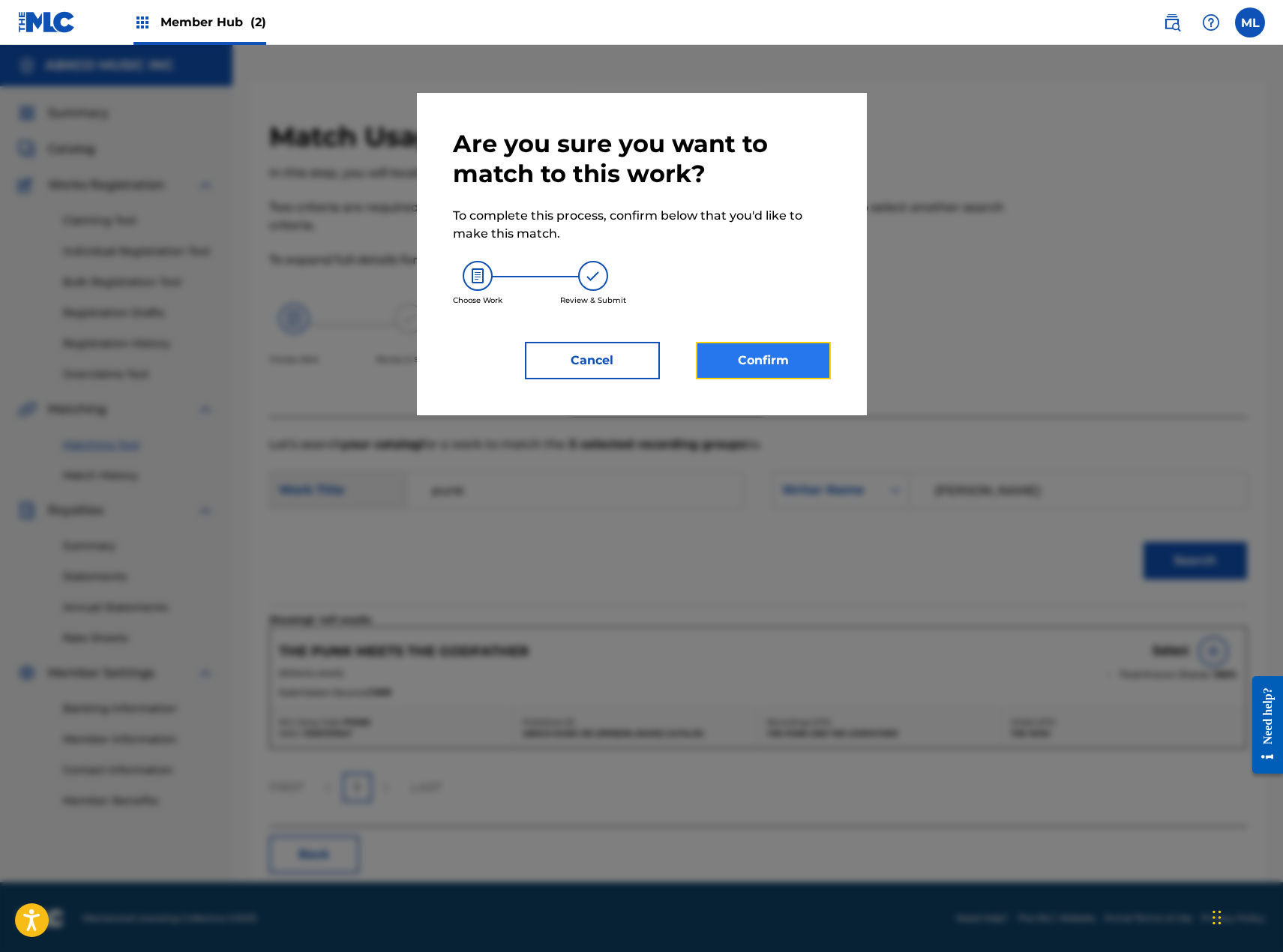
click at [777, 359] on button "Confirm" at bounding box center [763, 360] width 135 height 37
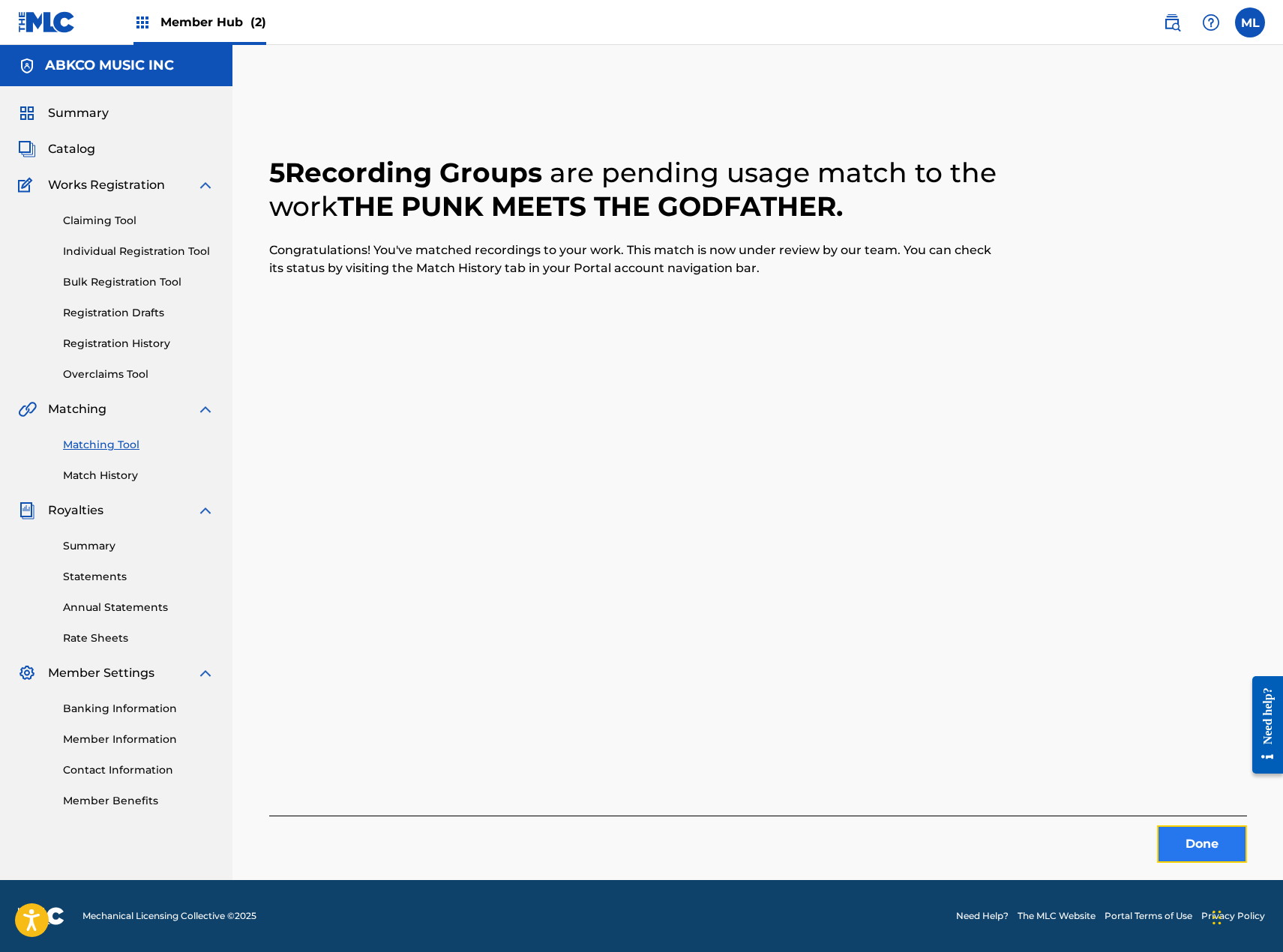
click at [1173, 844] on button "Done" at bounding box center [1202, 843] width 90 height 37
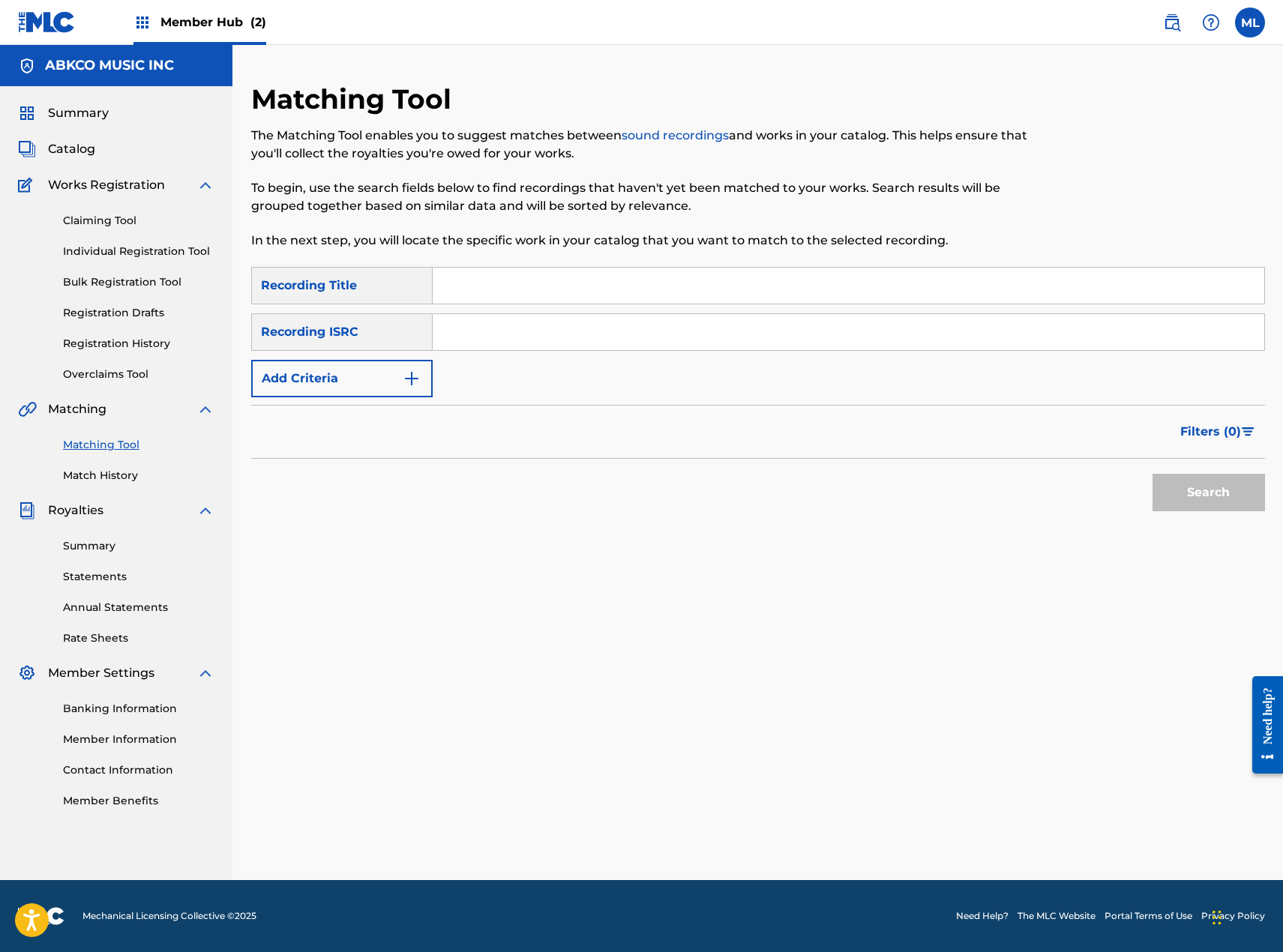
click at [512, 286] on input "Search Form" at bounding box center [848, 285] width 831 height 36
click at [1153, 474] on button "Search" at bounding box center [1208, 492] width 112 height 37
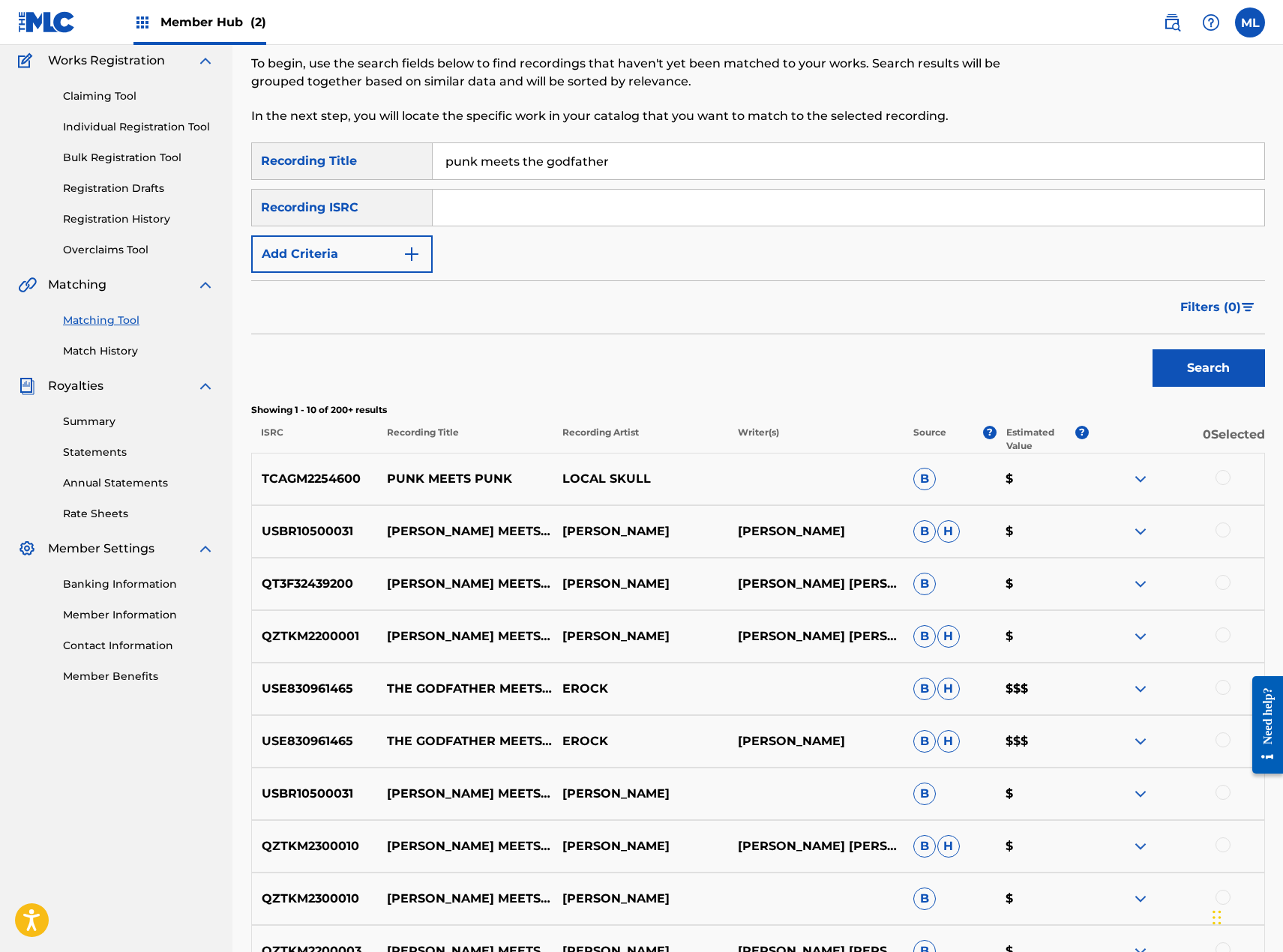
scroll to position [334, 0]
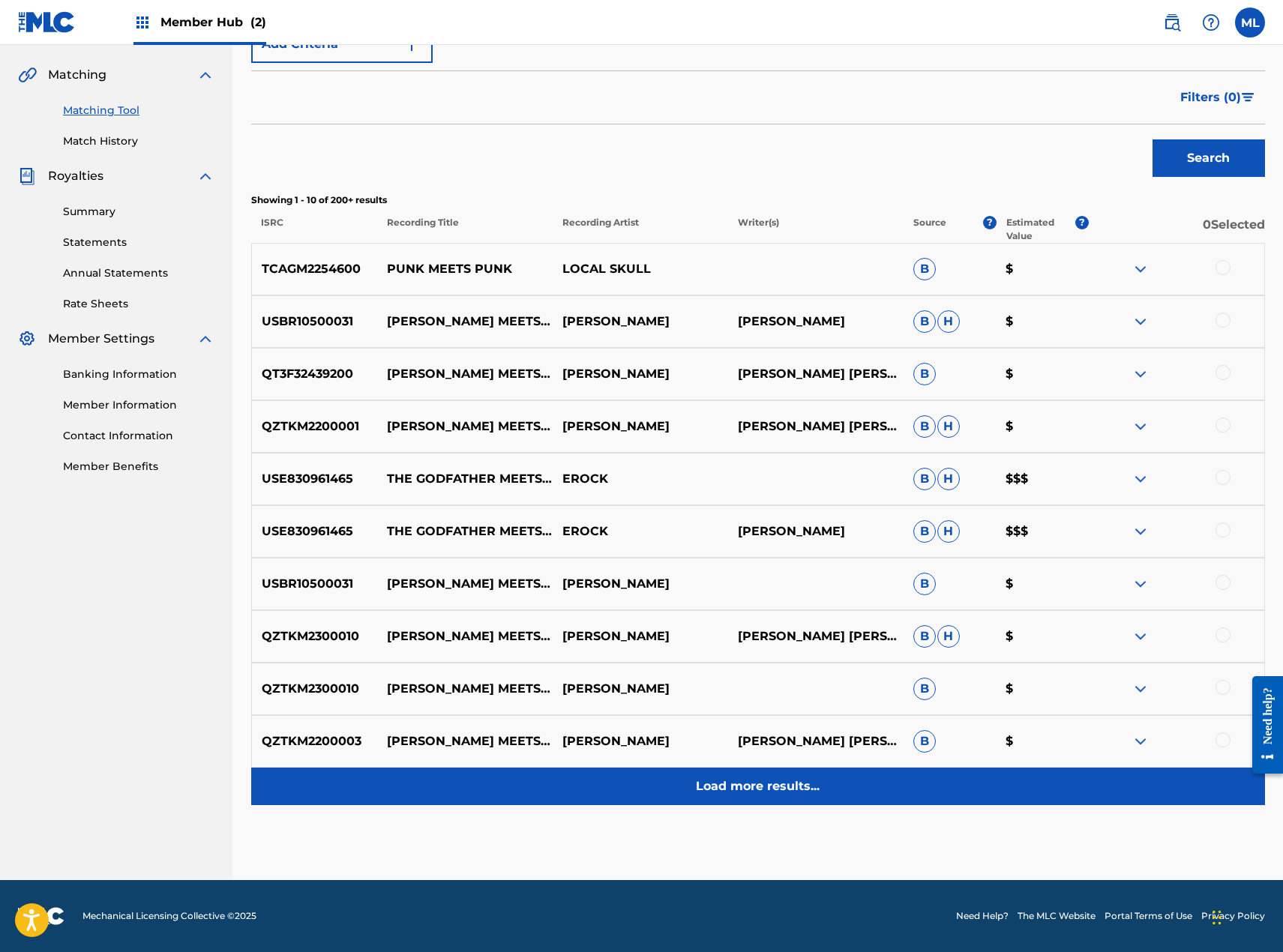
click at [736, 798] on div "Load more results..." at bounding box center [758, 786] width 1014 height 37
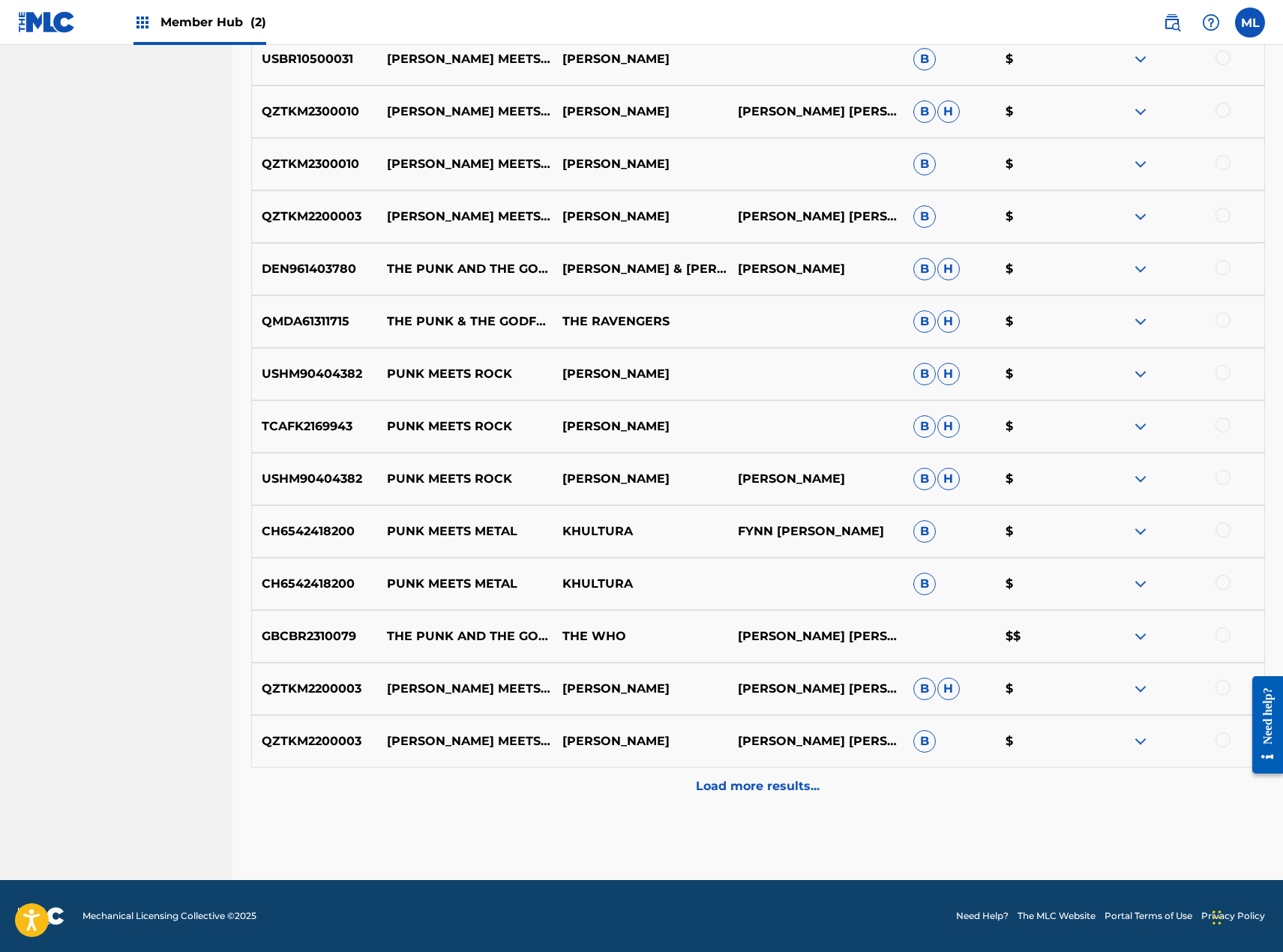
scroll to position [0, 0]
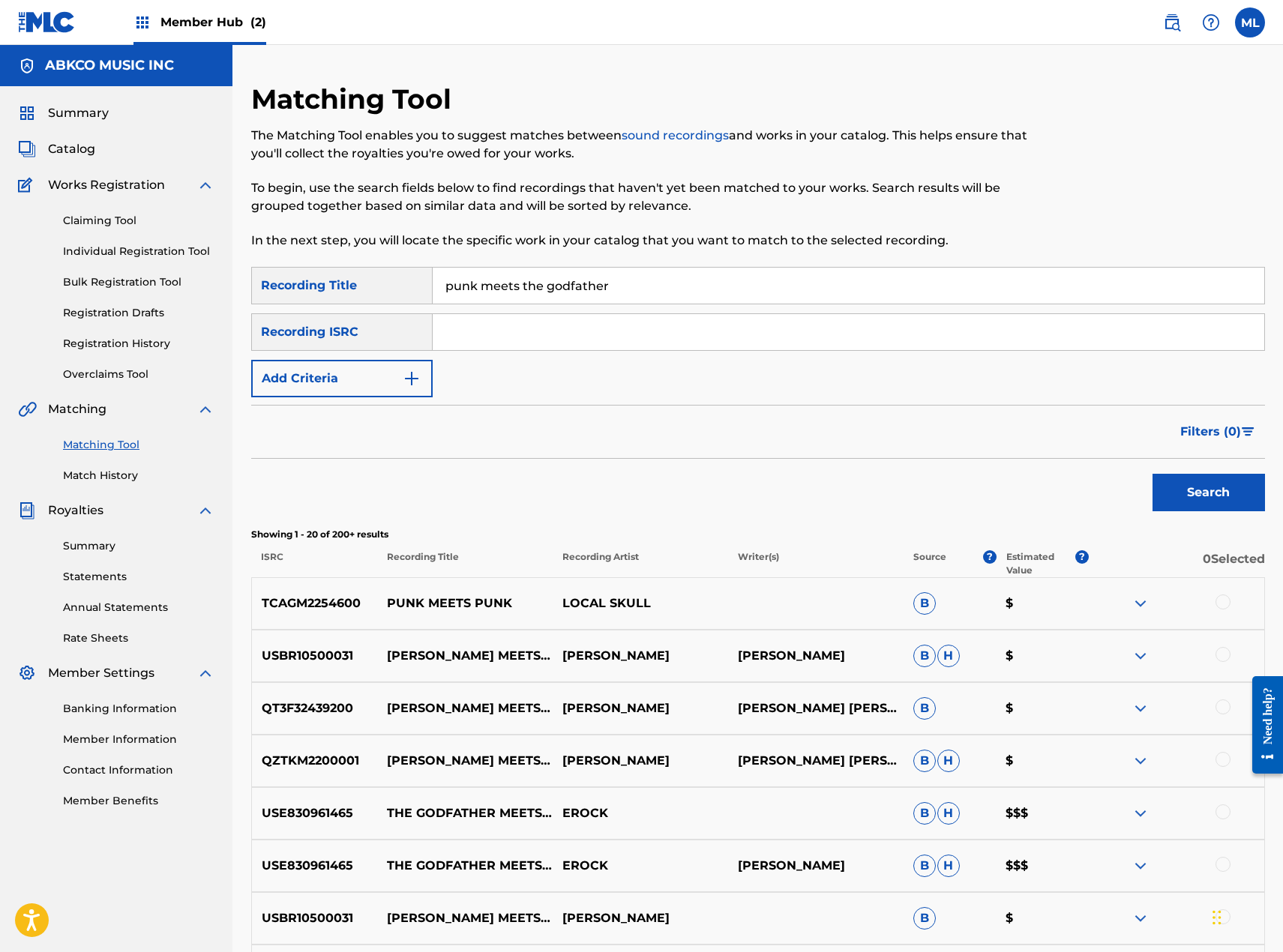
drag, startPoint x: 500, startPoint y: 279, endPoint x: 547, endPoint y: 281, distance: 47.0
click at [502, 279] on input "punk meets the godfather" at bounding box center [848, 285] width 831 height 36
drag, startPoint x: 491, startPoint y: 296, endPoint x: 375, endPoint y: 296, distance: 116.0
click at [375, 296] on div "SearchWithCriteriacc9b2651-cf58-4c04-9815-42ba29b3b6eb Recording Title punk mee…" at bounding box center [758, 285] width 1014 height 37
type input "pretty little girl"
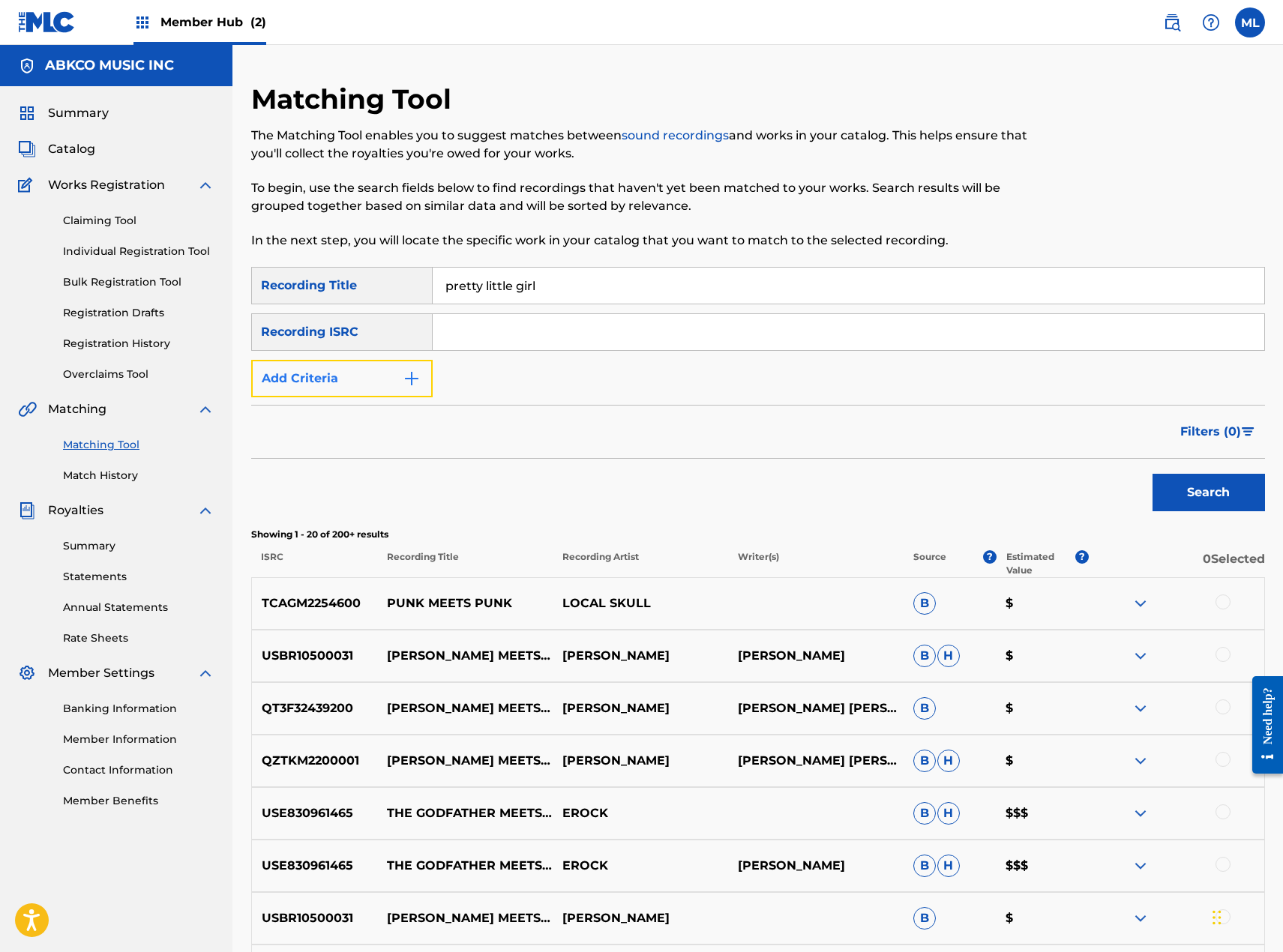
click at [365, 376] on button "Add Criteria" at bounding box center [342, 378] width 182 height 37
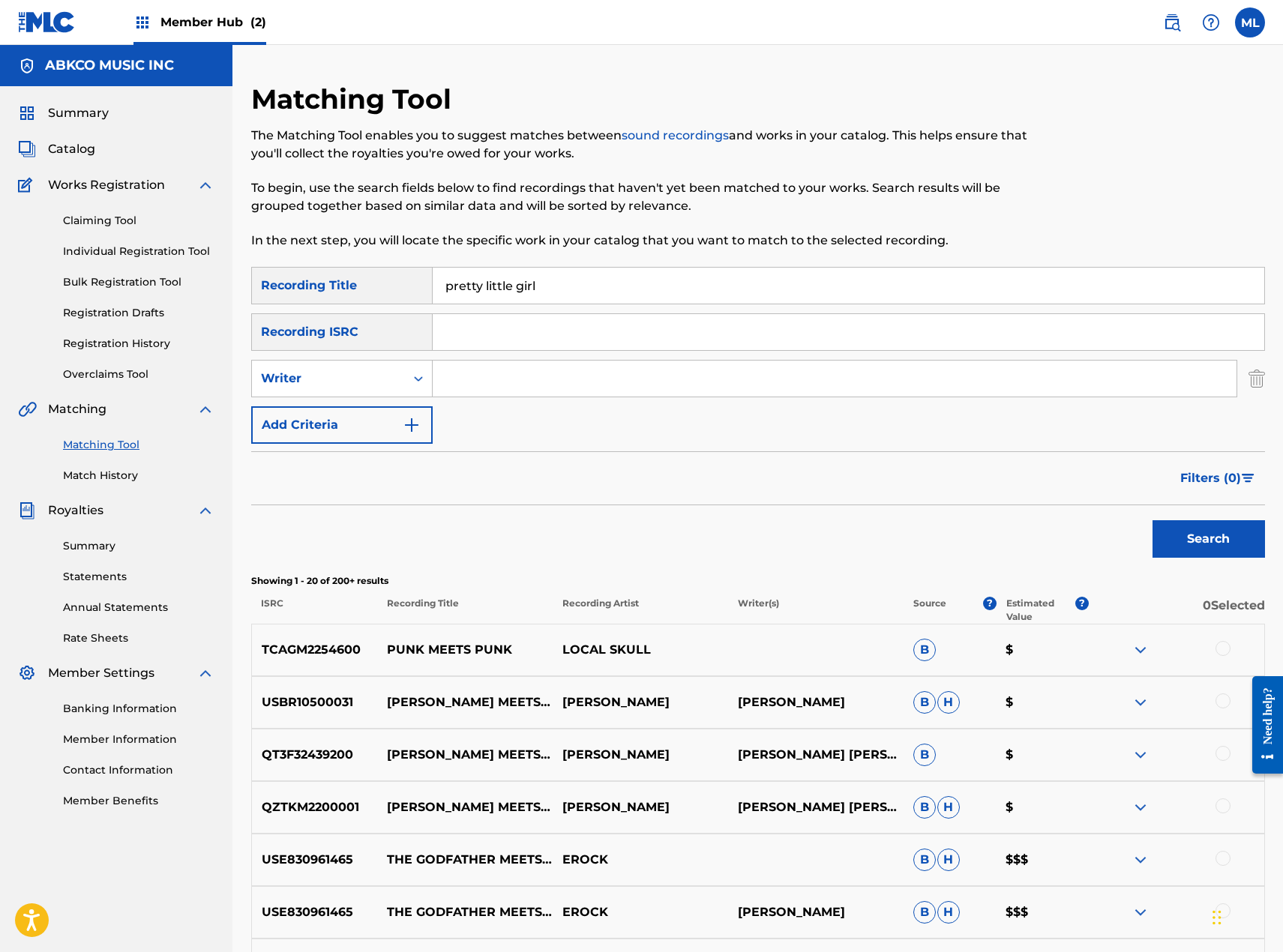
click at [533, 378] on input "Search Form" at bounding box center [835, 378] width 804 height 36
type input "[PERSON_NAME]"
click at [1153, 520] on button "Search" at bounding box center [1208, 539] width 112 height 37
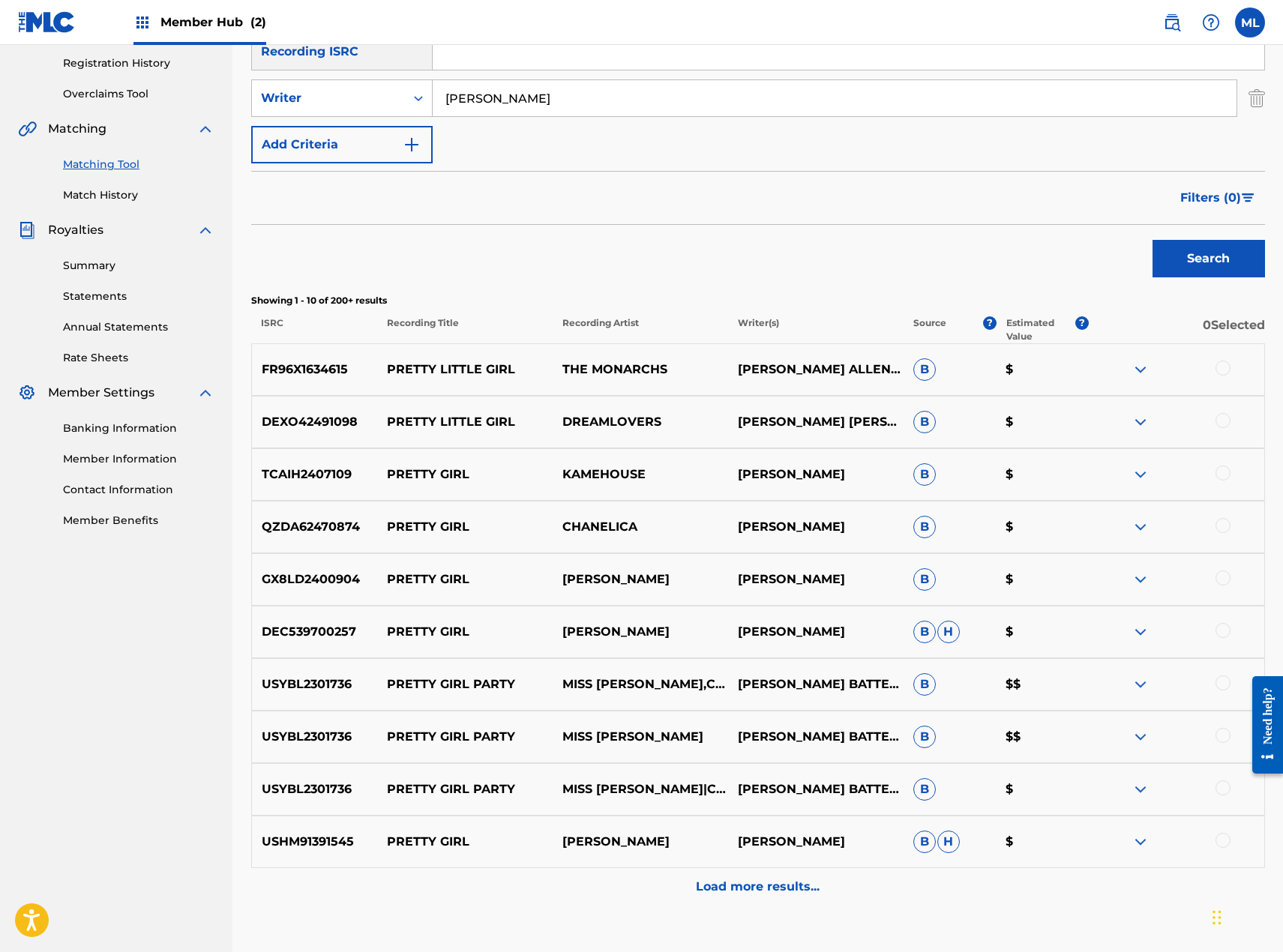
scroll to position [300, 0]
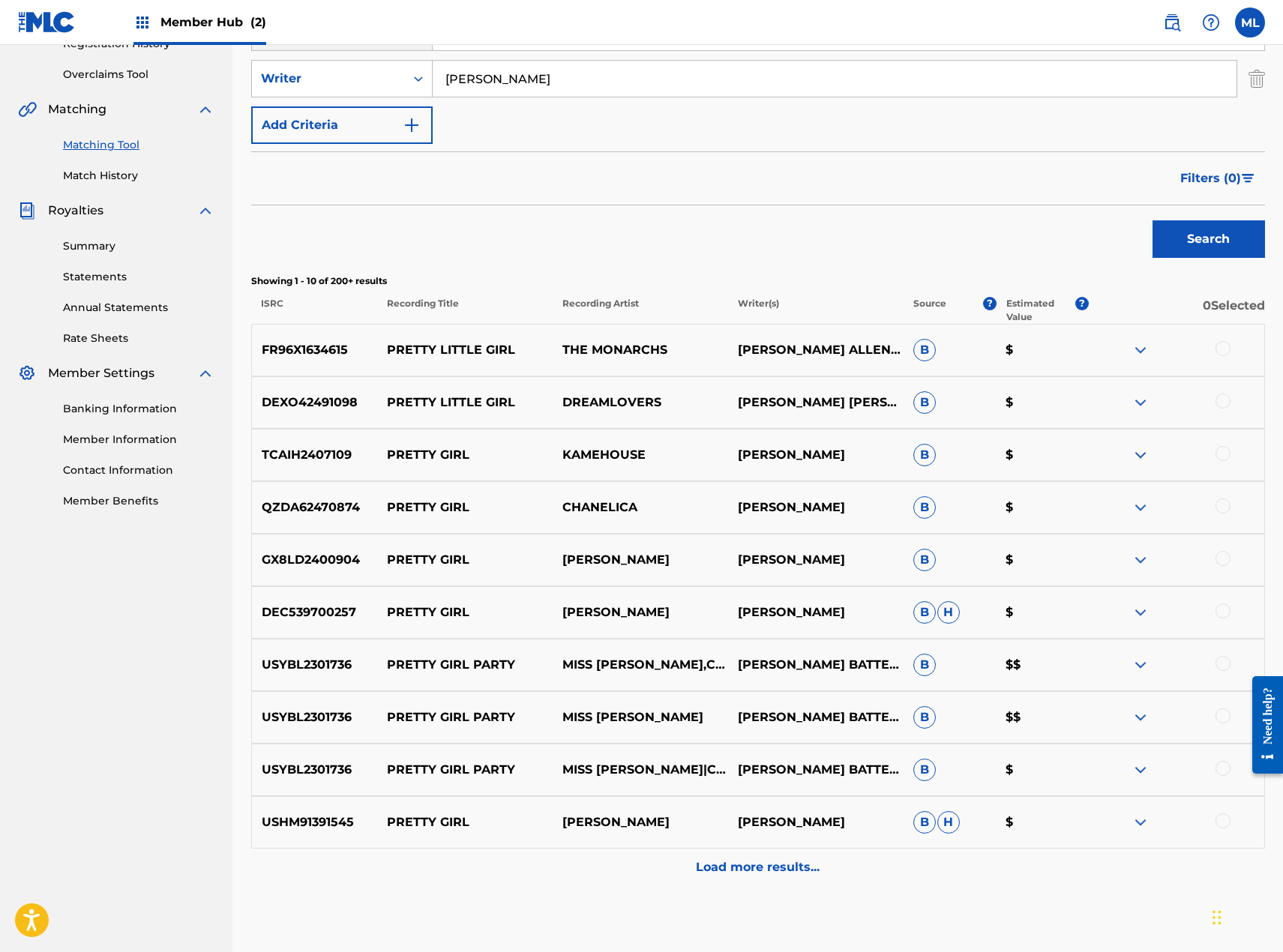
drag, startPoint x: 1223, startPoint y: 349, endPoint x: 1231, endPoint y: 408, distance: 59.5
click at [1223, 349] on div at bounding box center [1223, 349] width 15 height 15
click at [1222, 401] on div at bounding box center [1223, 401] width 15 height 15
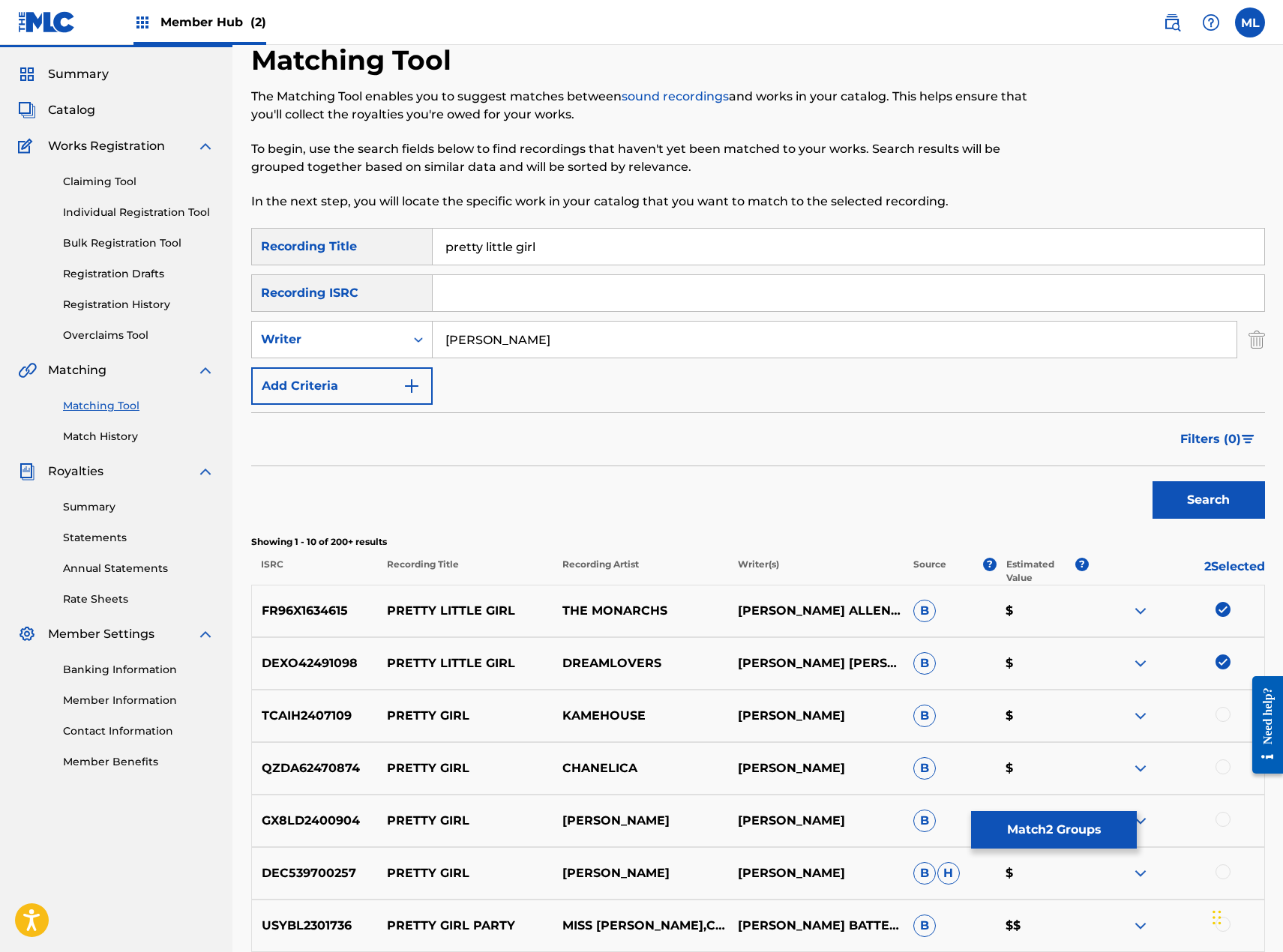
scroll to position [0, 0]
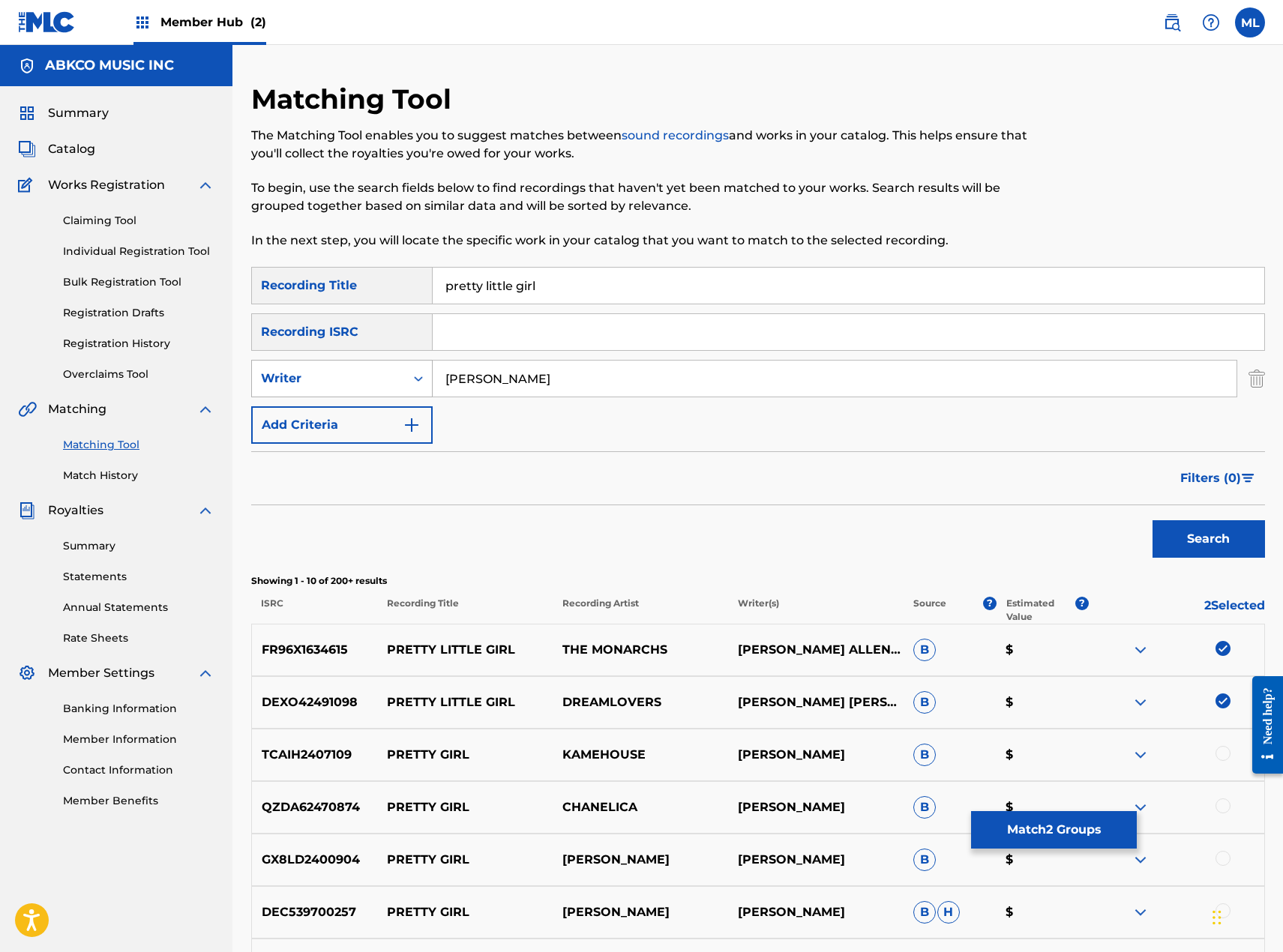
click at [331, 390] on div "Writer" at bounding box center [328, 378] width 153 height 28
click at [323, 419] on div "Recording Artist" at bounding box center [341, 416] width 180 height 37
click at [479, 378] on input "Search Form" at bounding box center [835, 378] width 804 height 36
type input "monarchs"
click at [1153, 520] on button "Search" at bounding box center [1208, 539] width 112 height 37
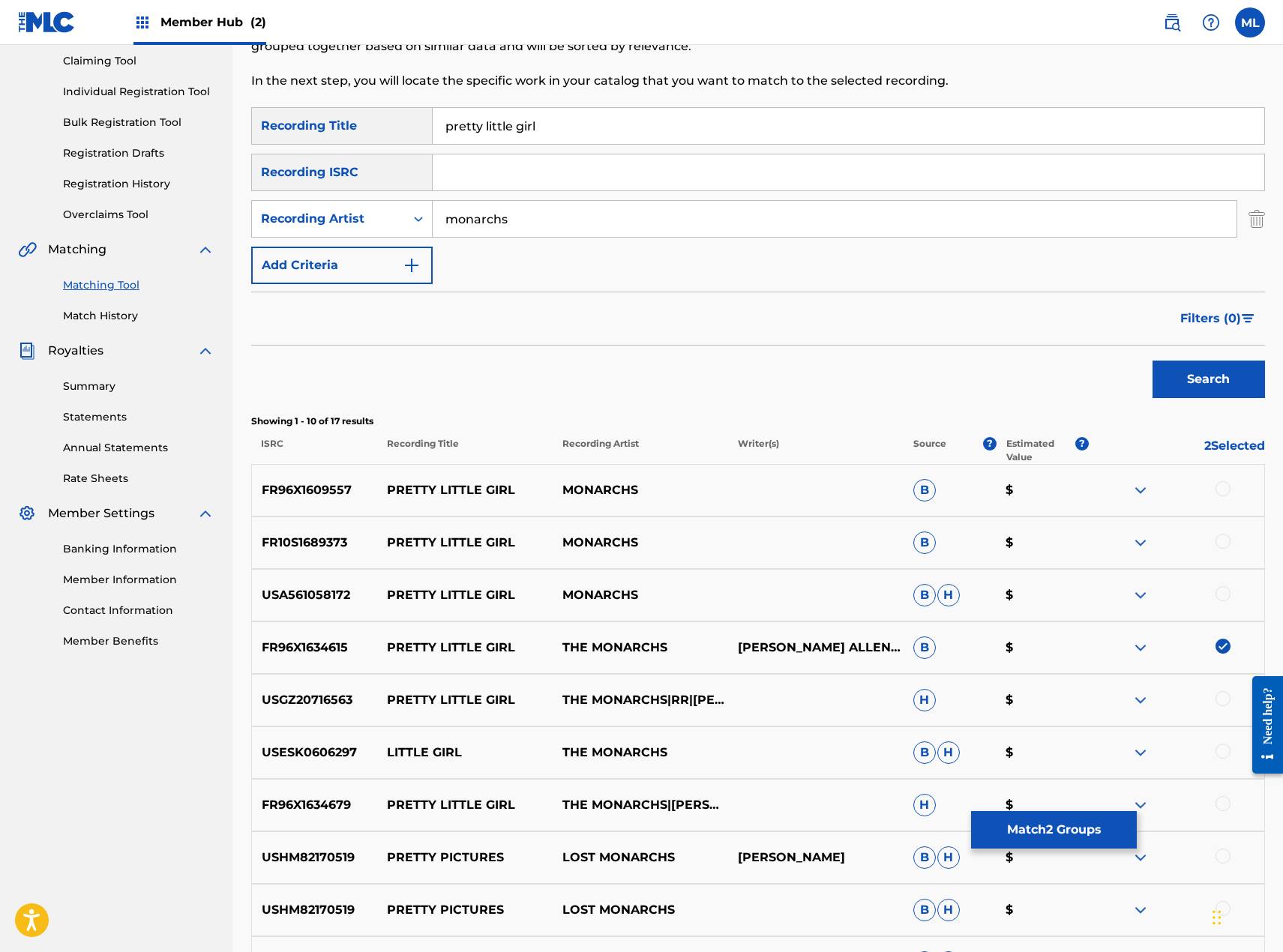
scroll to position [225, 0]
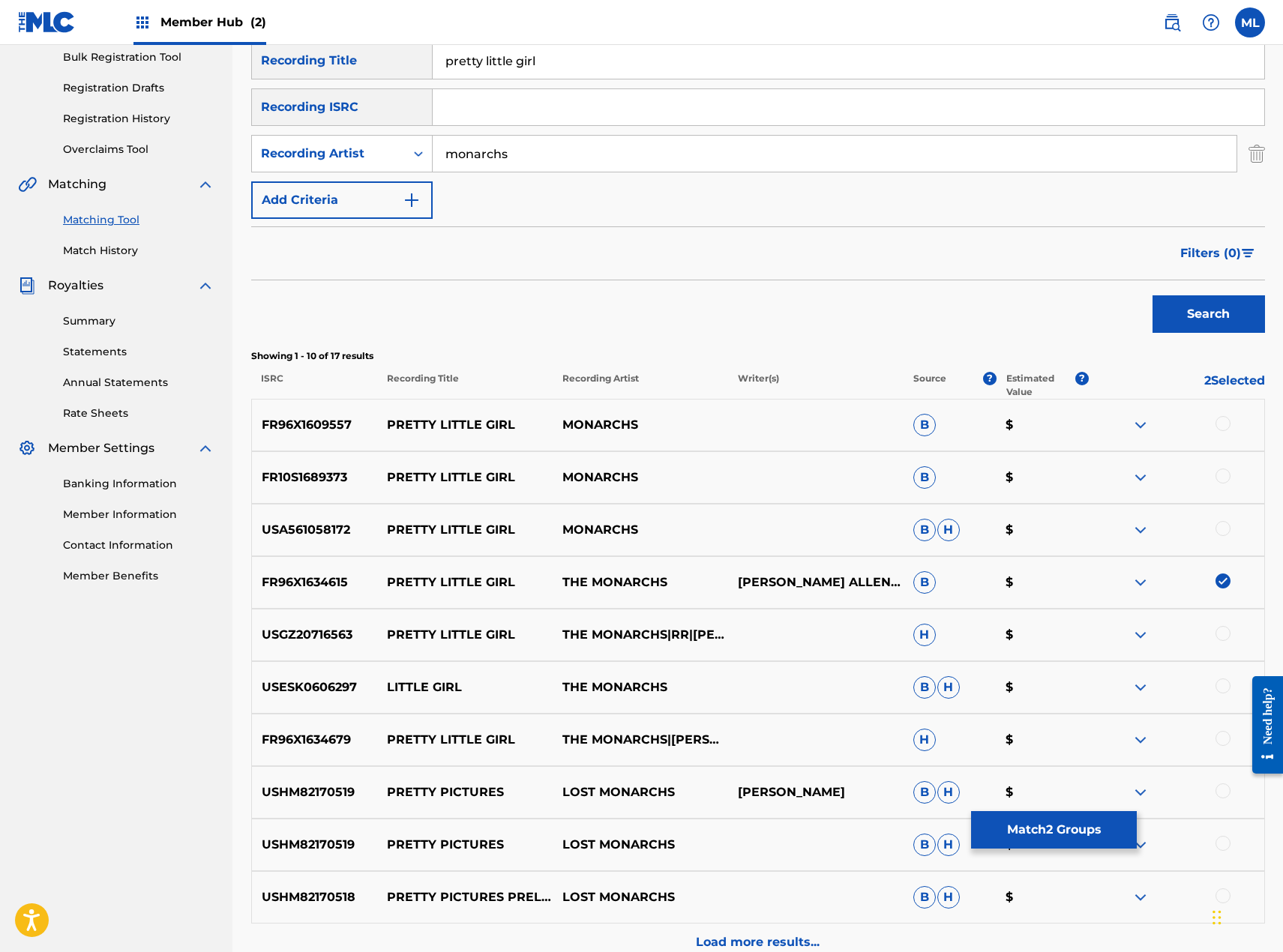
click at [1219, 422] on div at bounding box center [1223, 423] width 15 height 15
click at [1217, 478] on div at bounding box center [1223, 476] width 15 height 15
click at [1221, 537] on div at bounding box center [1176, 530] width 175 height 18
click at [1226, 532] on div at bounding box center [1223, 529] width 15 height 15
click at [1226, 633] on div at bounding box center [1223, 633] width 15 height 15
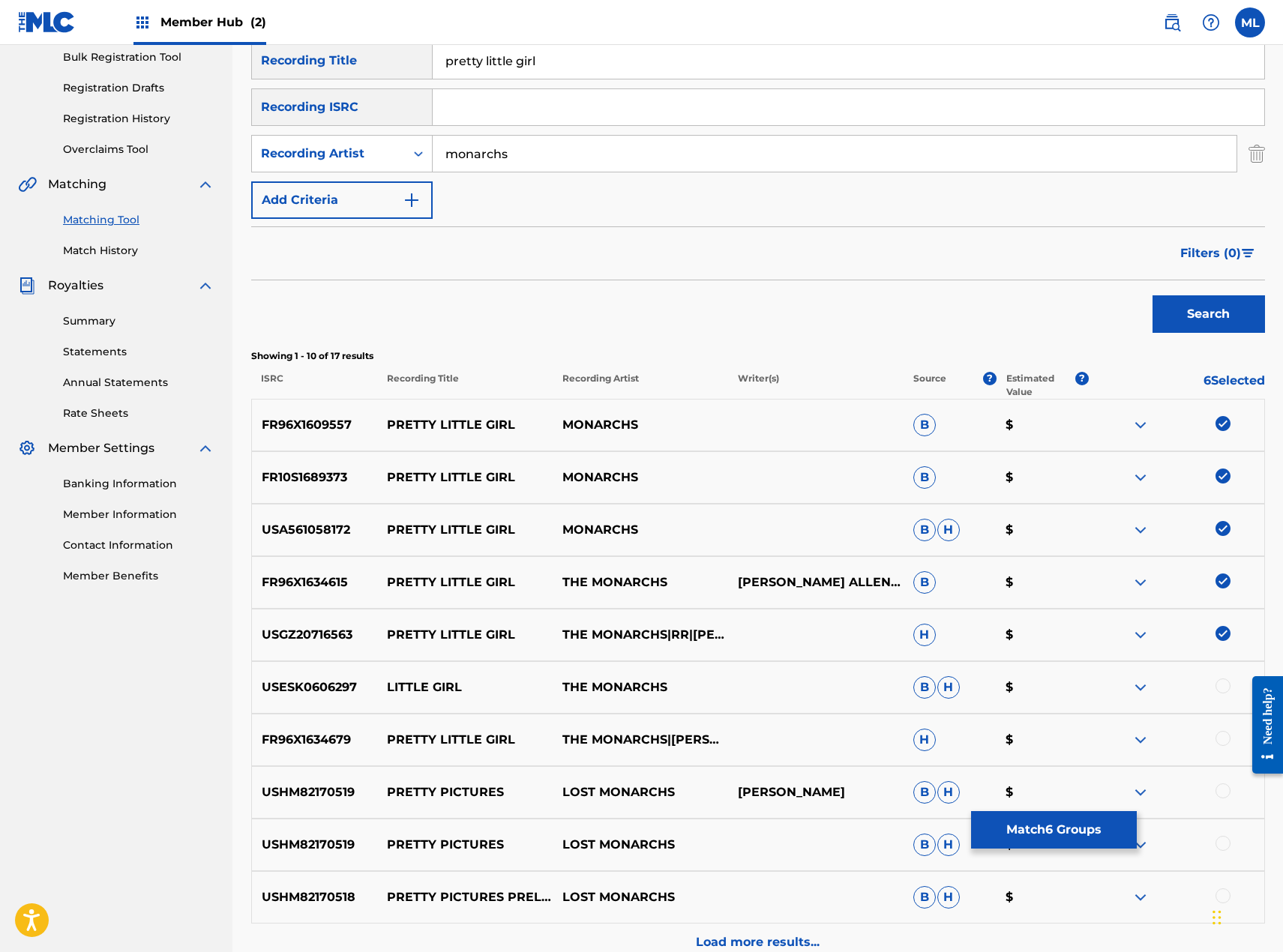
drag, startPoint x: 1223, startPoint y: 689, endPoint x: 1223, endPoint y: 727, distance: 38.0
click at [1223, 691] on div at bounding box center [1223, 686] width 15 height 15
click at [1224, 737] on div at bounding box center [1223, 738] width 15 height 15
click at [1219, 787] on div at bounding box center [1223, 791] width 15 height 15
drag, startPoint x: 1226, startPoint y: 839, endPoint x: 1036, endPoint y: 840, distance: 190.0
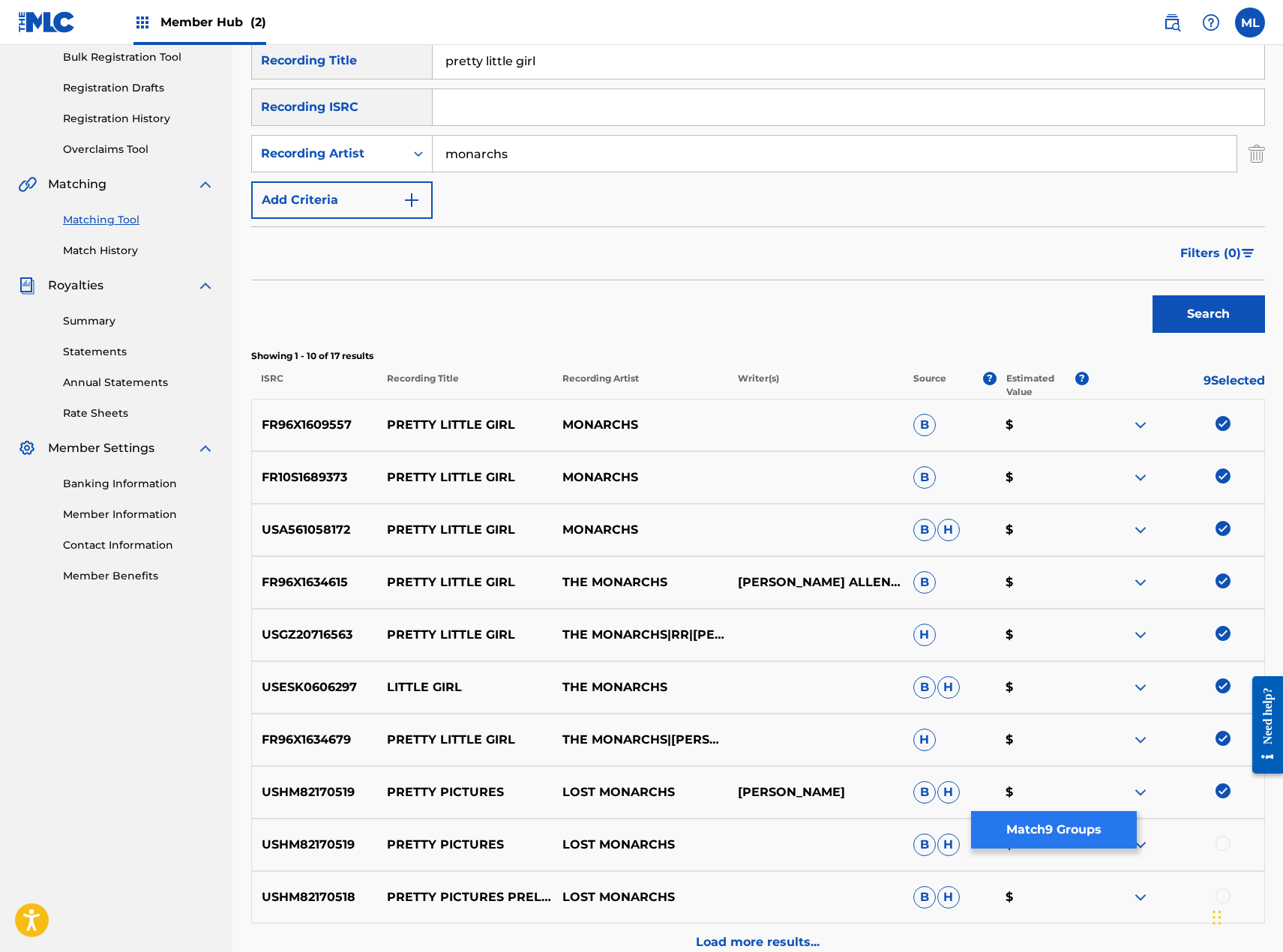
click at [1226, 840] on div at bounding box center [1223, 843] width 15 height 15
click at [1222, 834] on div "USHM82170519 PRETTY PICTURES LOST MONARCHS B H $" at bounding box center [758, 844] width 1014 height 52
drag, startPoint x: 1226, startPoint y: 788, endPoint x: 1226, endPoint y: 845, distance: 57.0
click at [1226, 788] on img at bounding box center [1223, 791] width 15 height 15
click at [1226, 843] on img at bounding box center [1223, 843] width 15 height 15
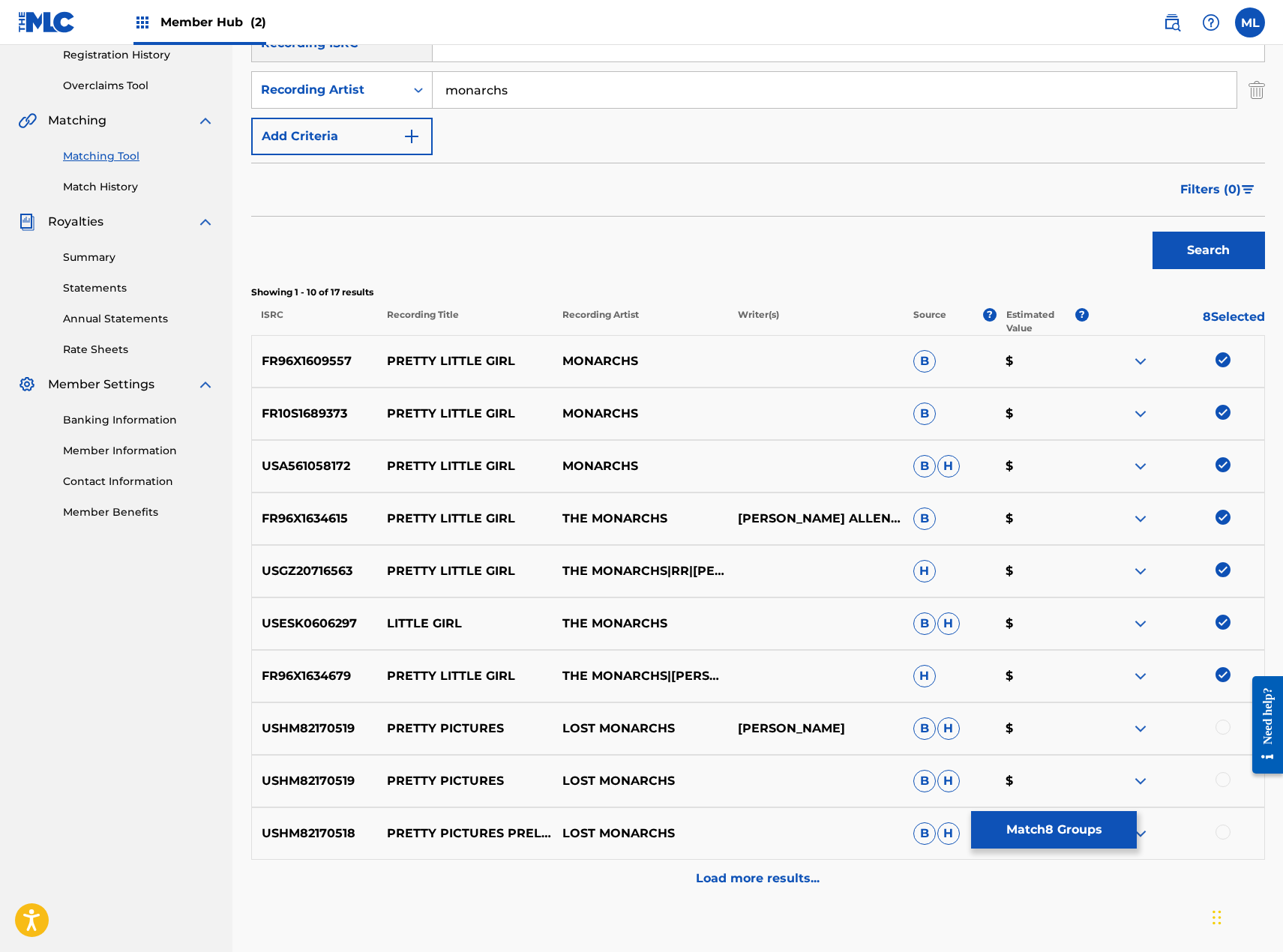
scroll to position [381, 0]
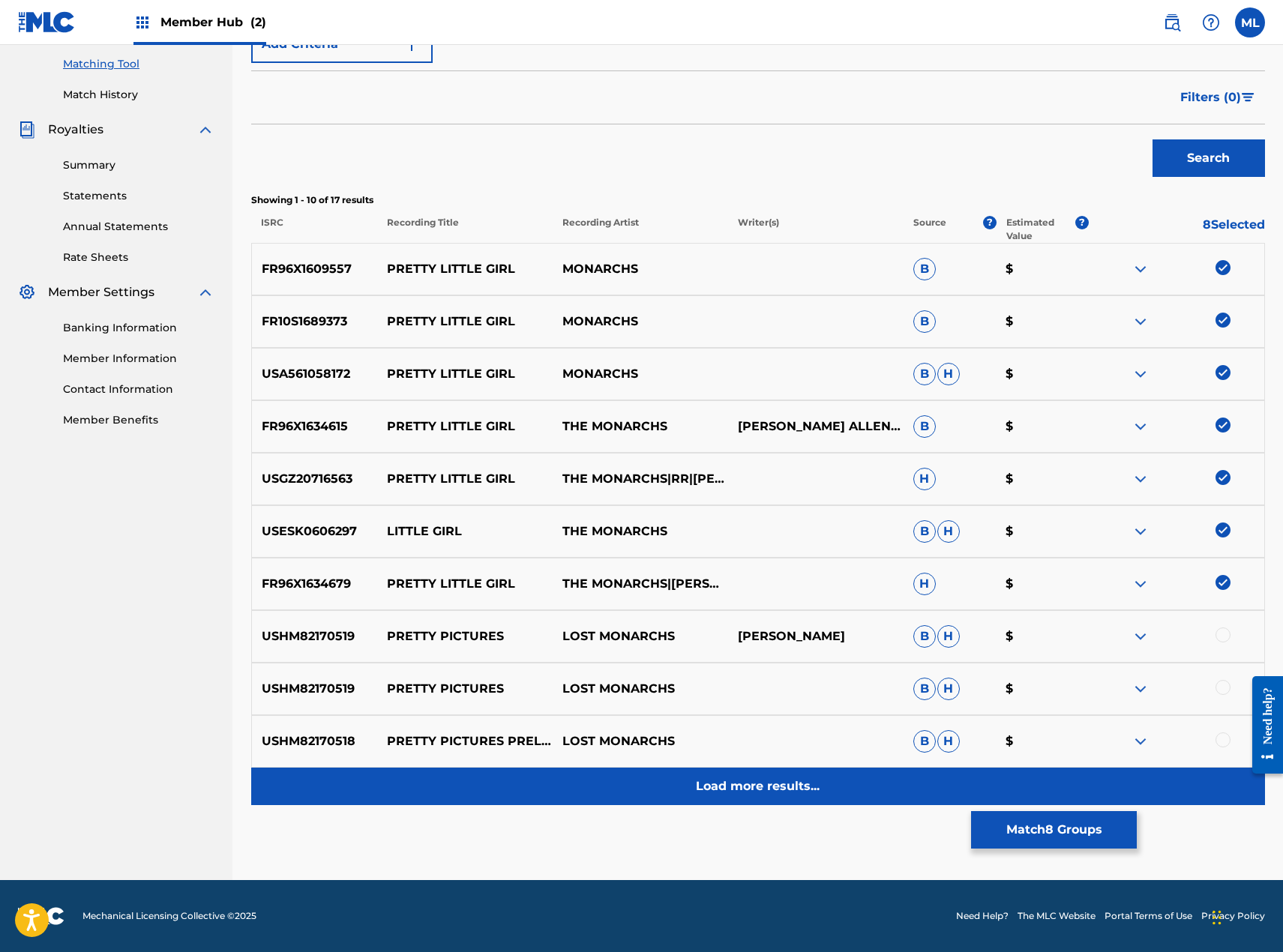
click at [737, 803] on div "Load more results..." at bounding box center [758, 786] width 1014 height 37
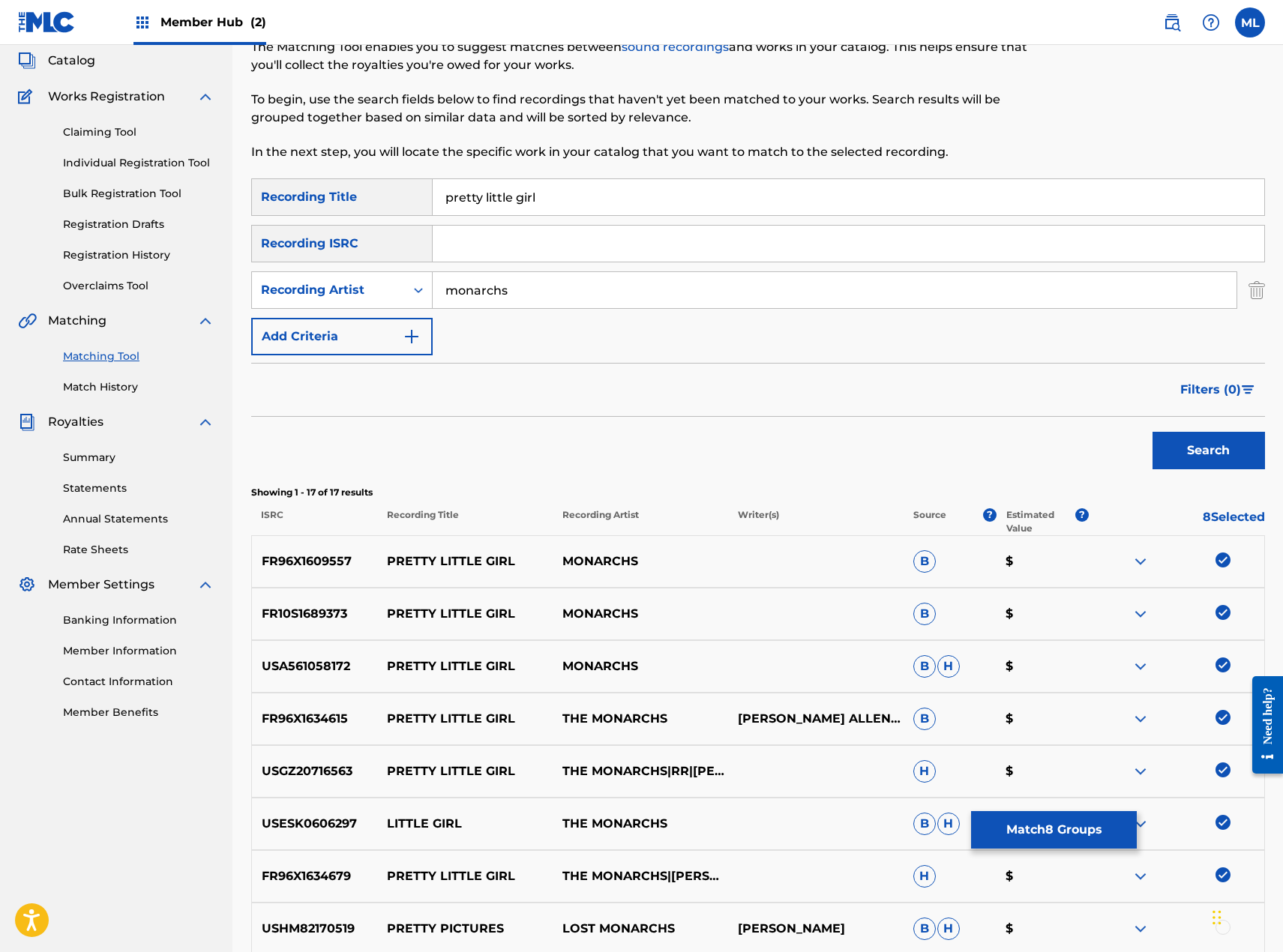
scroll to position [0, 0]
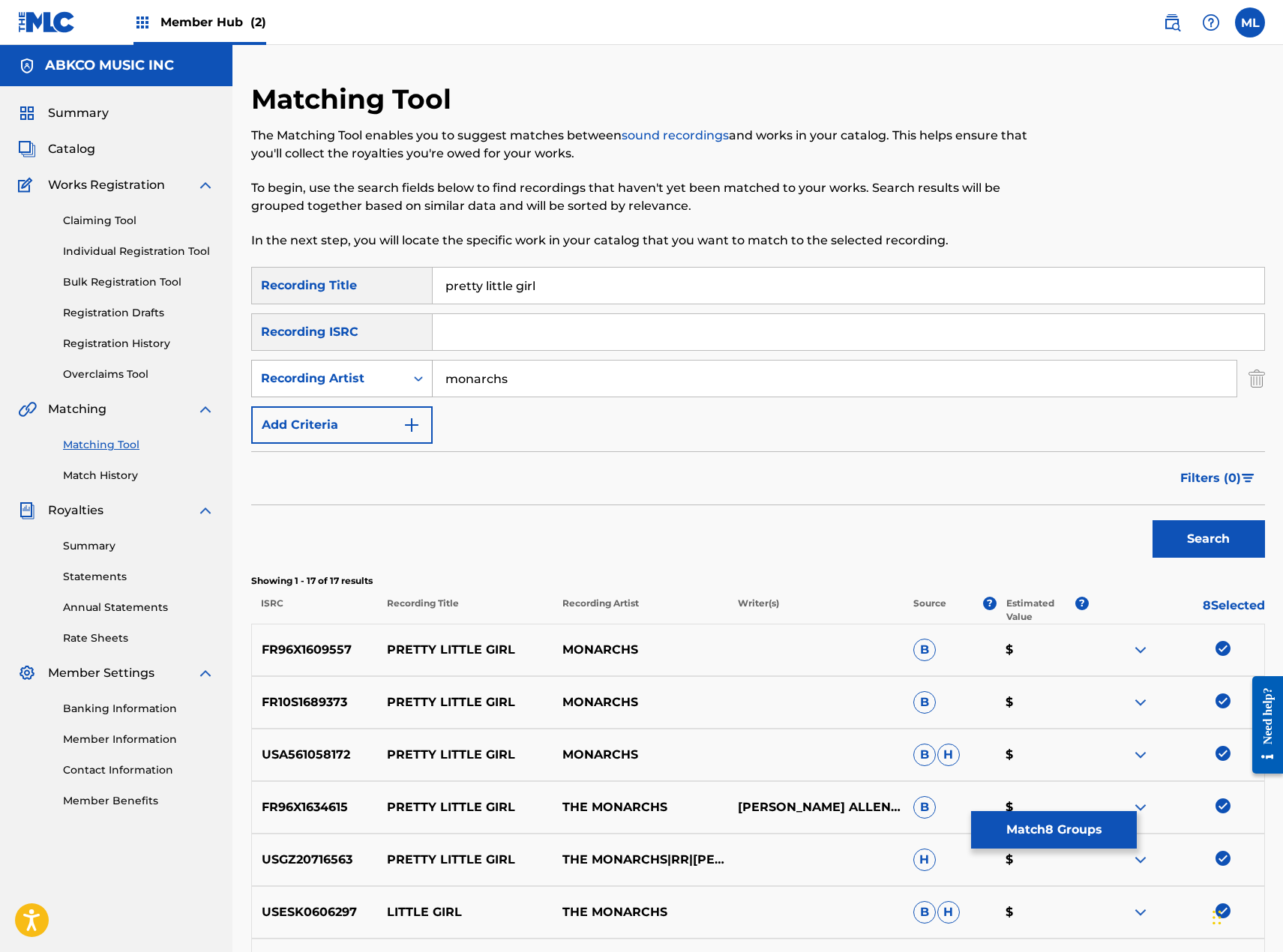
click at [352, 383] on div "Recording Artist" at bounding box center [328, 378] width 135 height 18
click at [341, 412] on div "Writer" at bounding box center [341, 416] width 180 height 37
click at [538, 383] on input "Search Form" at bounding box center [835, 378] width 804 height 36
click at [1153, 520] on button "Search" at bounding box center [1208, 539] width 112 height 37
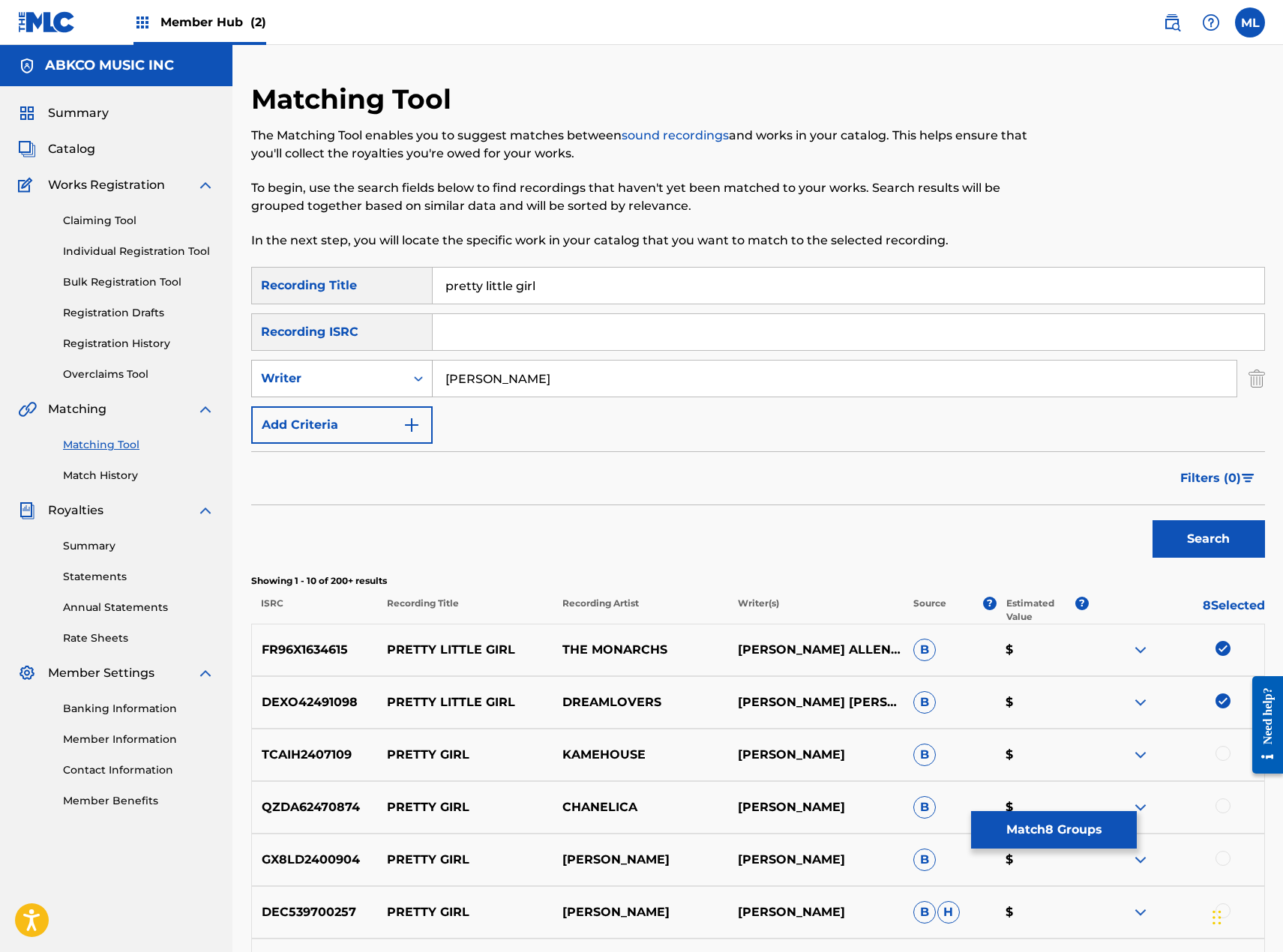
click at [409, 372] on div "SearchWithCriteria8065320f-98b6-44e4-8faf-96d95b991b64 Writer [PERSON_NAME]" at bounding box center [758, 378] width 1014 height 37
type input "dreamlovers"
click at [1153, 520] on button "Search" at bounding box center [1208, 539] width 112 height 37
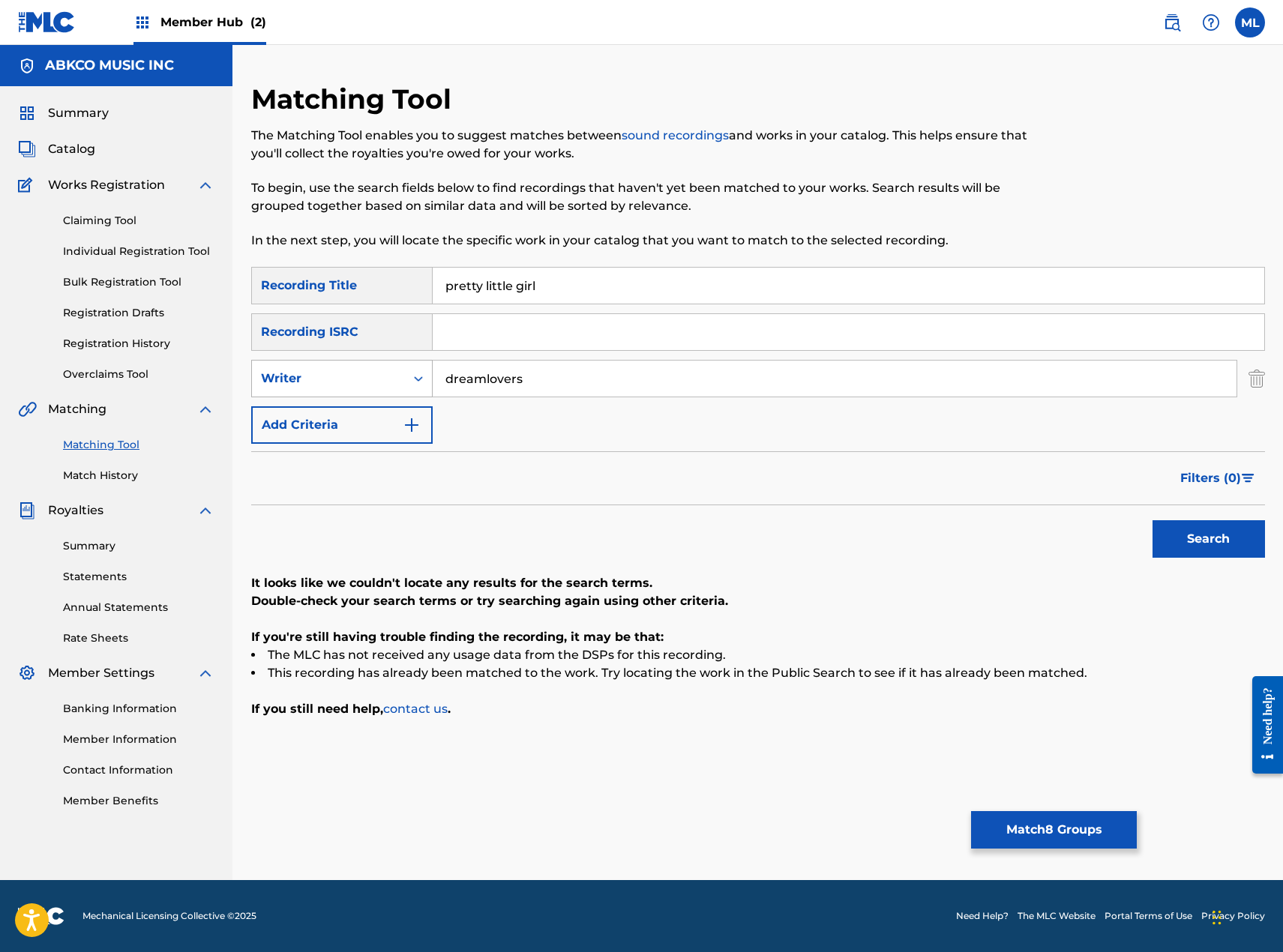
click at [360, 388] on div "Writer" at bounding box center [328, 378] width 153 height 28
click at [345, 418] on div "Recording Artist" at bounding box center [341, 416] width 180 height 37
click at [473, 383] on input "Search Form" at bounding box center [835, 378] width 804 height 36
type input "dreamlovers"
click at [1153, 520] on button "Search" at bounding box center [1208, 539] width 112 height 37
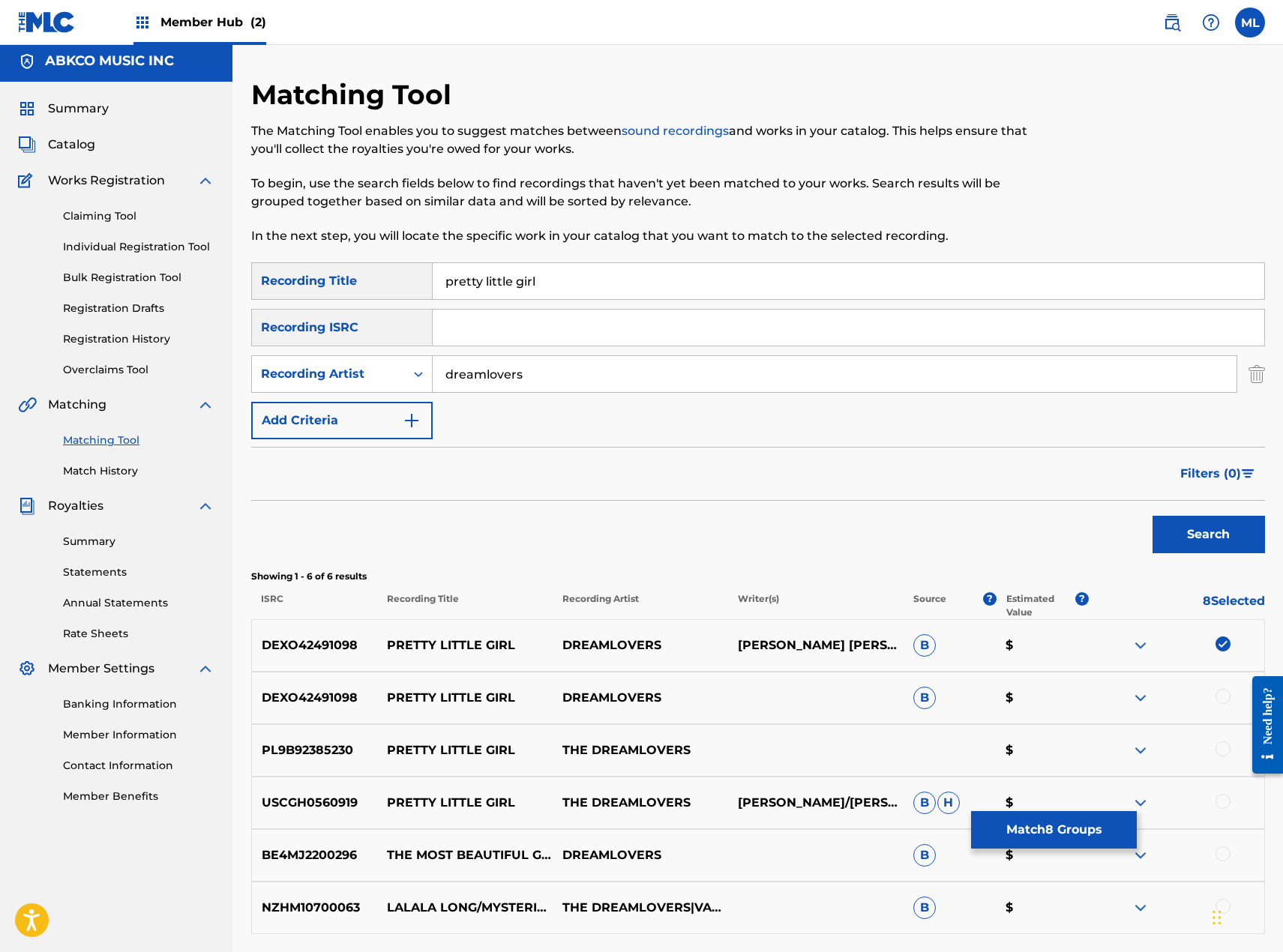
scroll to position [134, 0]
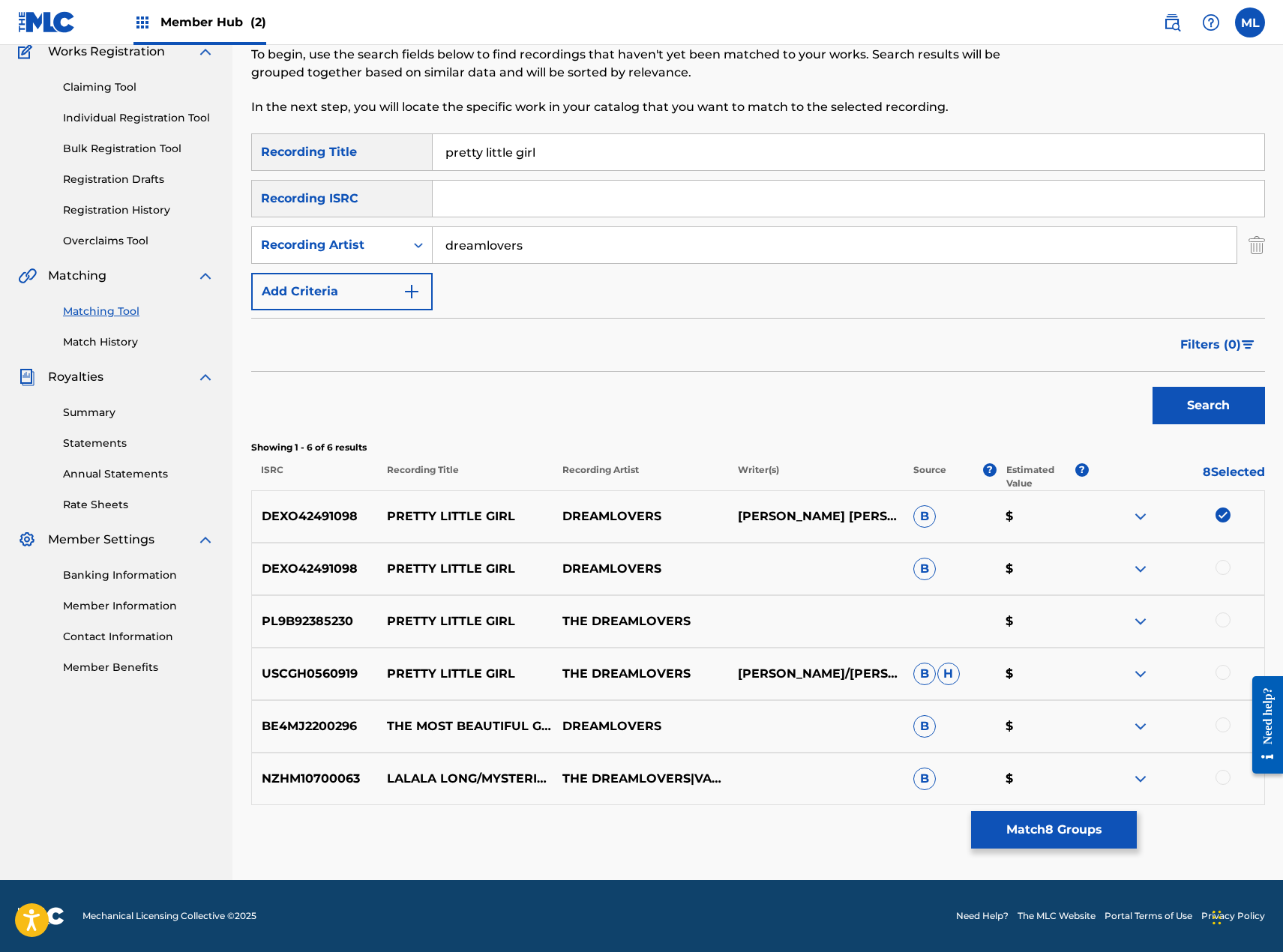
click at [1222, 574] on div at bounding box center [1223, 568] width 15 height 15
click at [1227, 622] on div at bounding box center [1223, 620] width 15 height 15
click at [1220, 671] on div at bounding box center [1223, 672] width 15 height 15
click at [1033, 837] on button "Match 11 Groups" at bounding box center [1054, 829] width 166 height 37
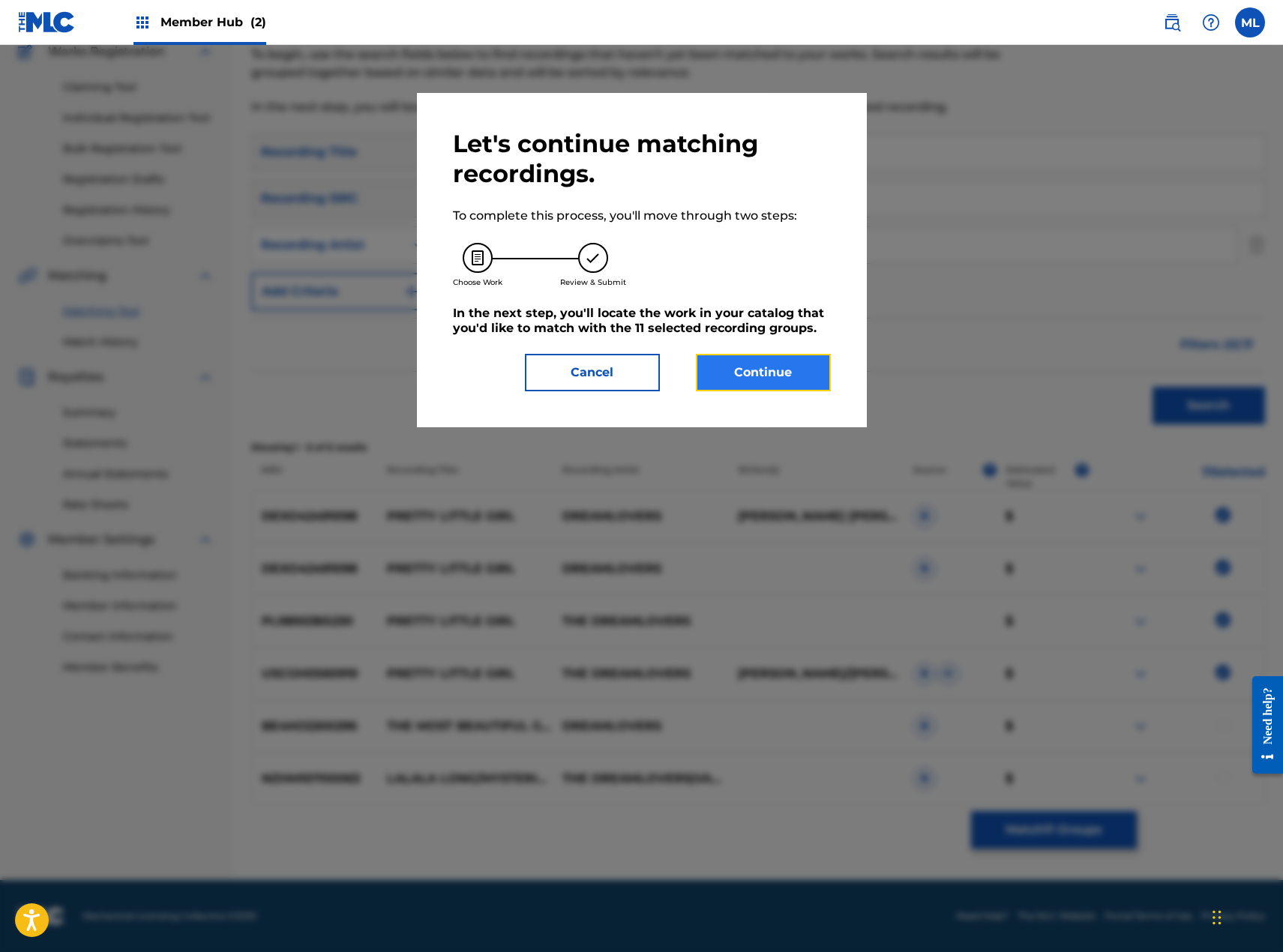
click at [796, 379] on button "Continue" at bounding box center [763, 372] width 135 height 37
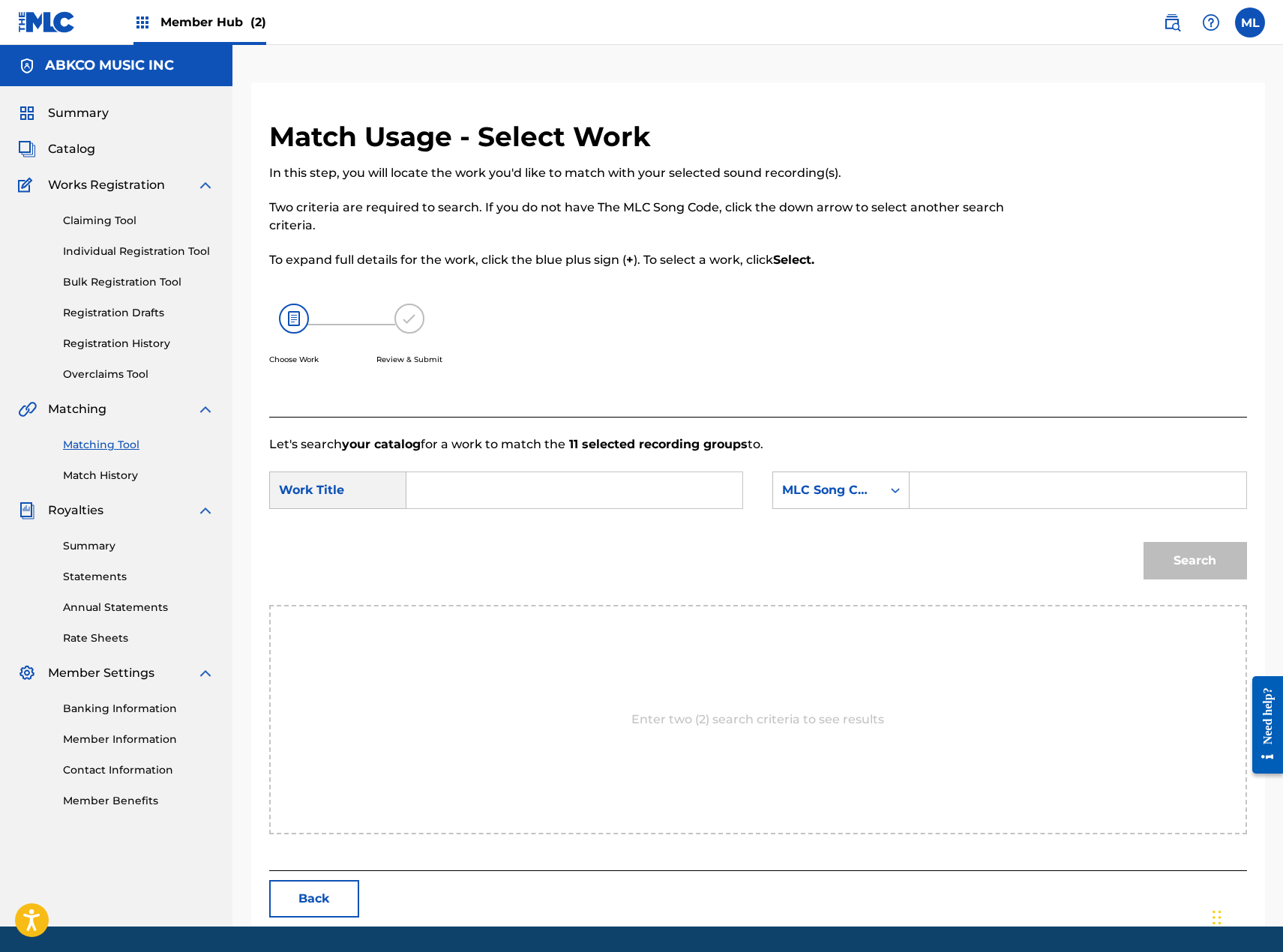
click at [482, 477] on input "Search Form" at bounding box center [575, 490] width 311 height 36
click at [468, 530] on div "pretty l ittle girl" at bounding box center [462, 533] width 85 height 45
type input "pretty little girl"
click at [847, 477] on div "MLC Song Code" at bounding box center [827, 490] width 109 height 28
drag, startPoint x: 845, startPoint y: 524, endPoint x: 883, endPoint y: 509, distance: 40.9
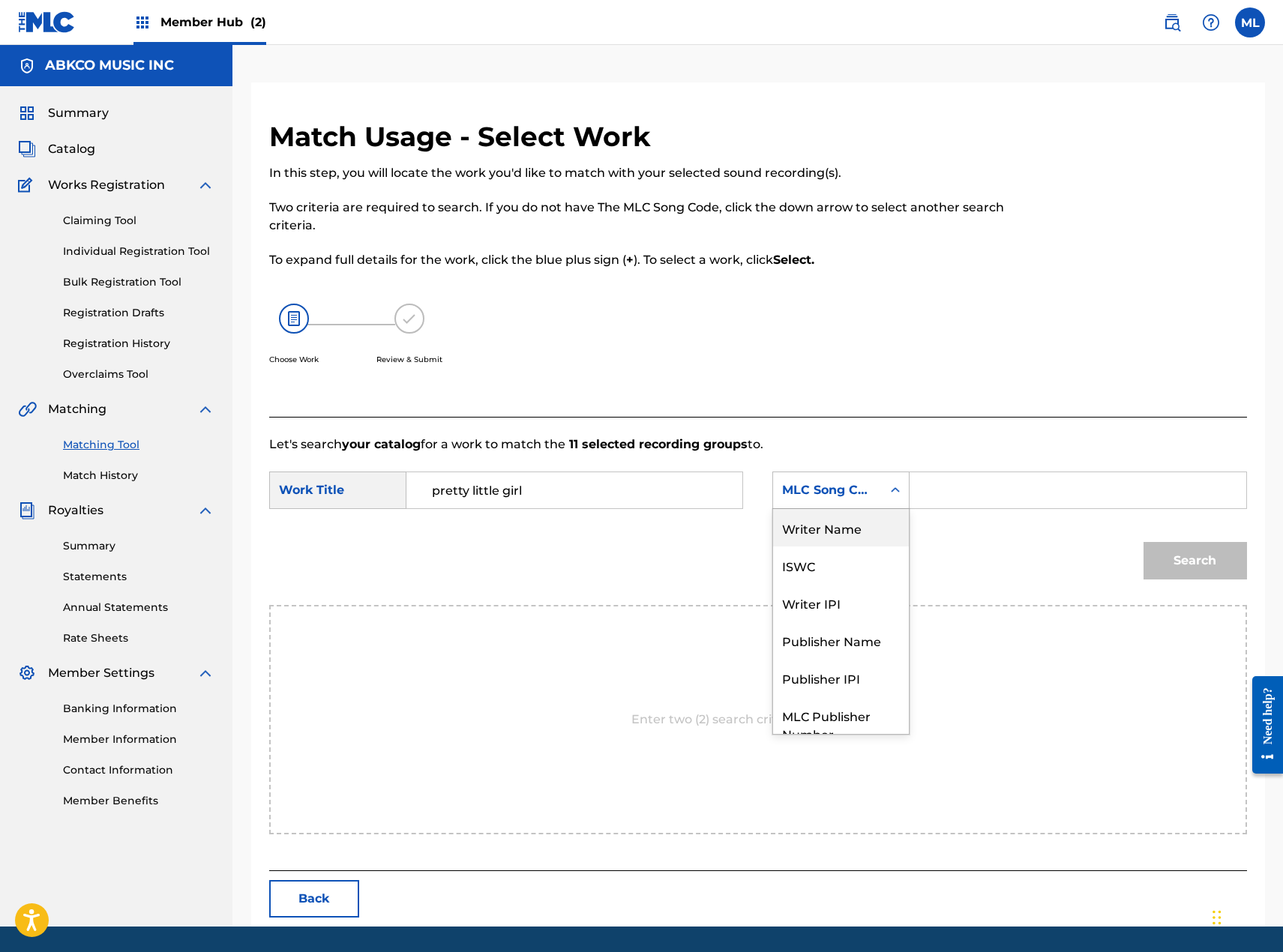
click at [852, 522] on div "Writer Name" at bounding box center [840, 527] width 135 height 37
click at [962, 482] on input "Search Form" at bounding box center [1078, 490] width 311 height 36
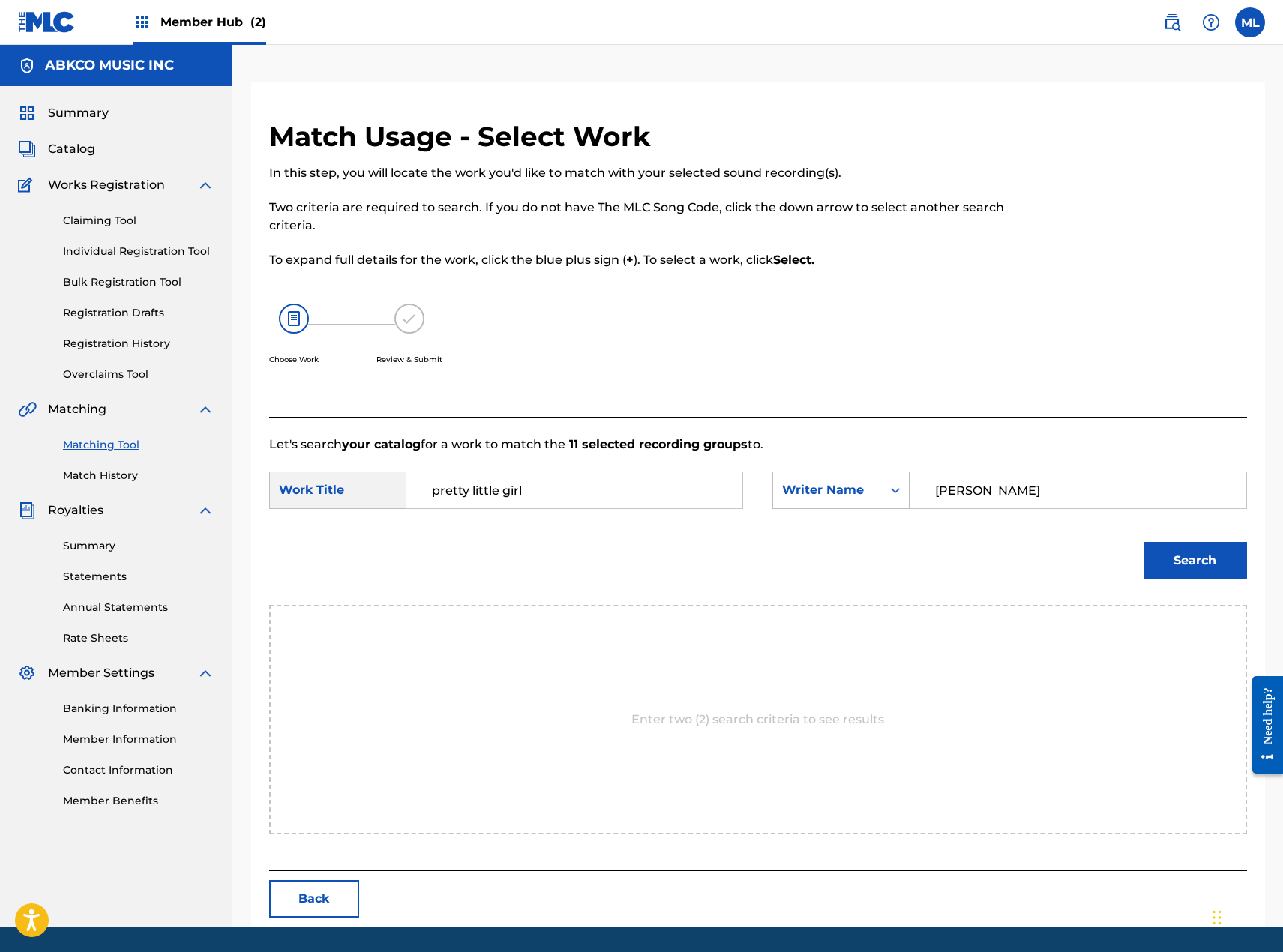
type input "[PERSON_NAME]"
click at [1143, 542] on button "Search" at bounding box center [1195, 560] width 104 height 37
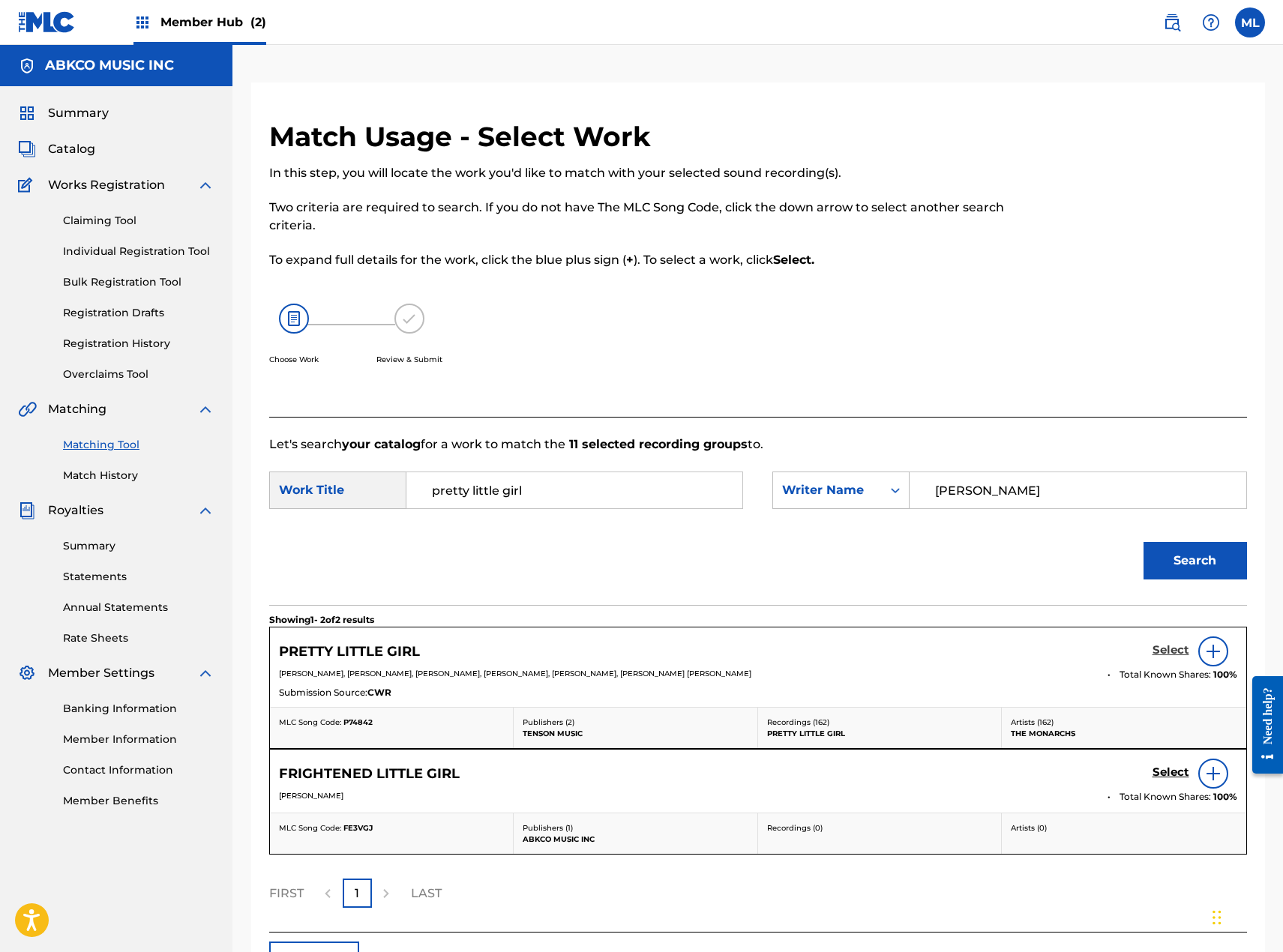
click at [1173, 652] on h5 "Select" at bounding box center [1171, 650] width 37 height 14
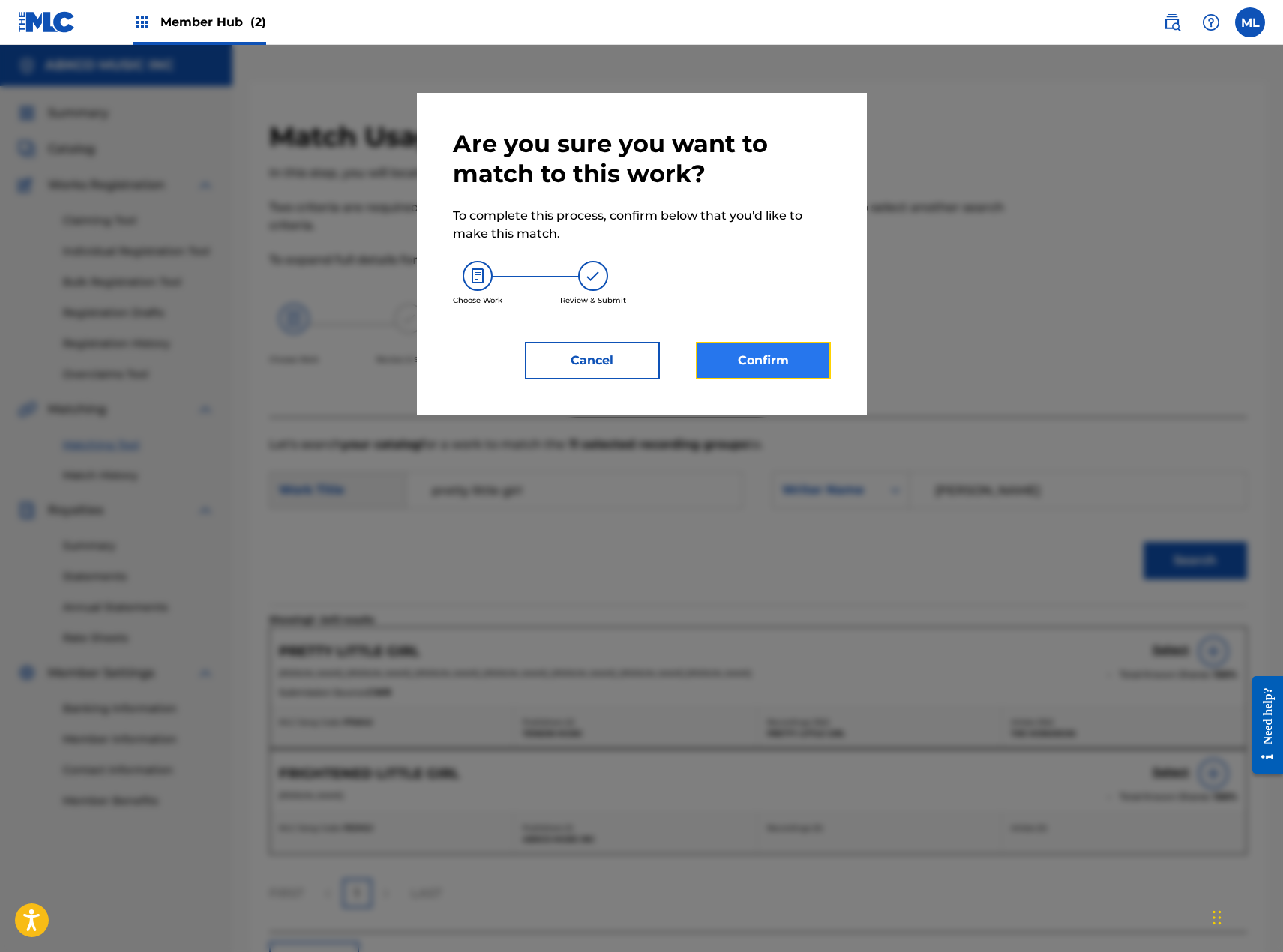
click at [795, 359] on button "Confirm" at bounding box center [763, 360] width 135 height 37
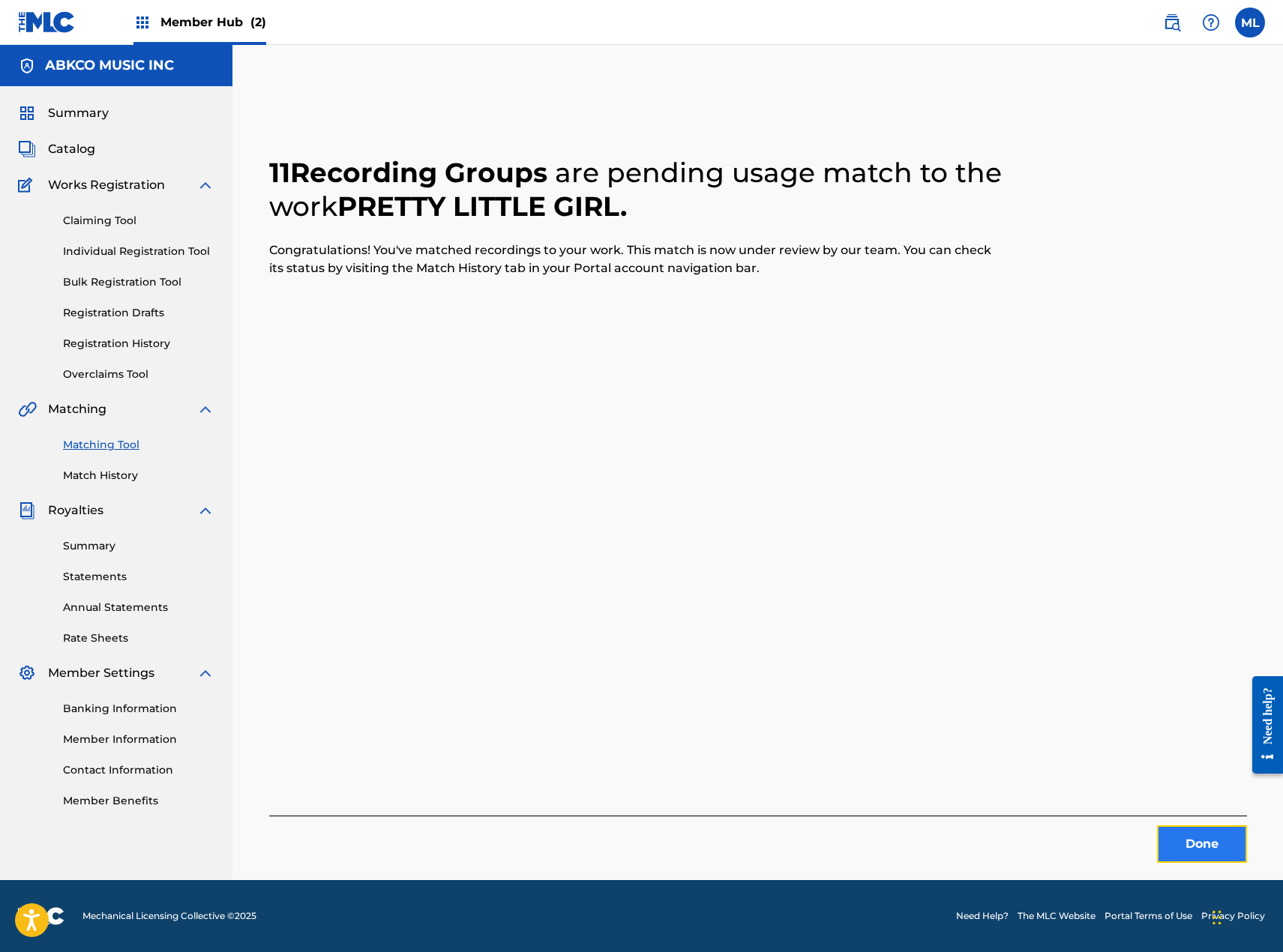
click at [1188, 840] on button "Done" at bounding box center [1202, 843] width 90 height 37
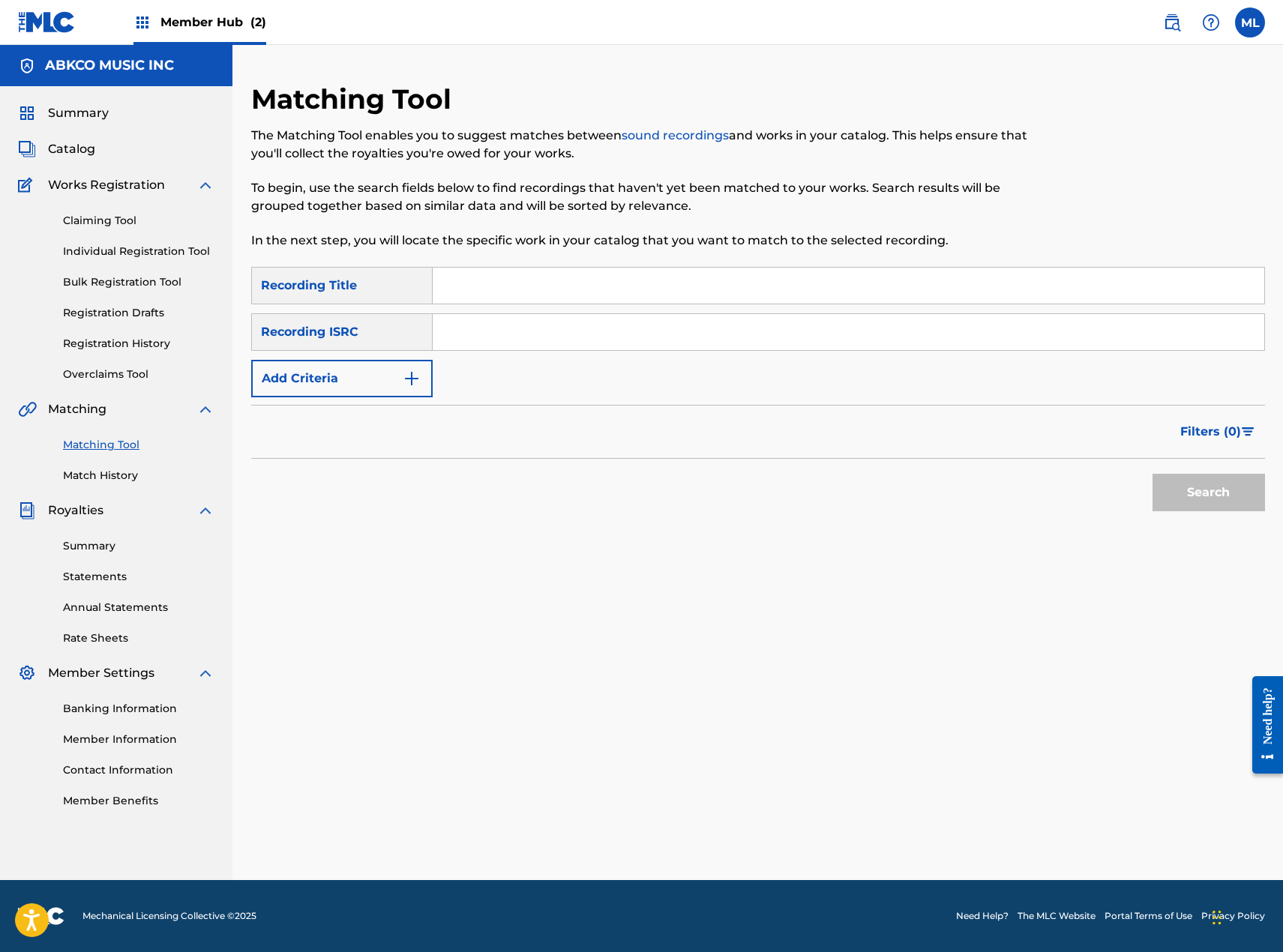
click at [572, 283] on input "Search Form" at bounding box center [848, 285] width 831 height 36
type input "little by little"
click at [365, 383] on button "Add Criteria" at bounding box center [342, 378] width 182 height 37
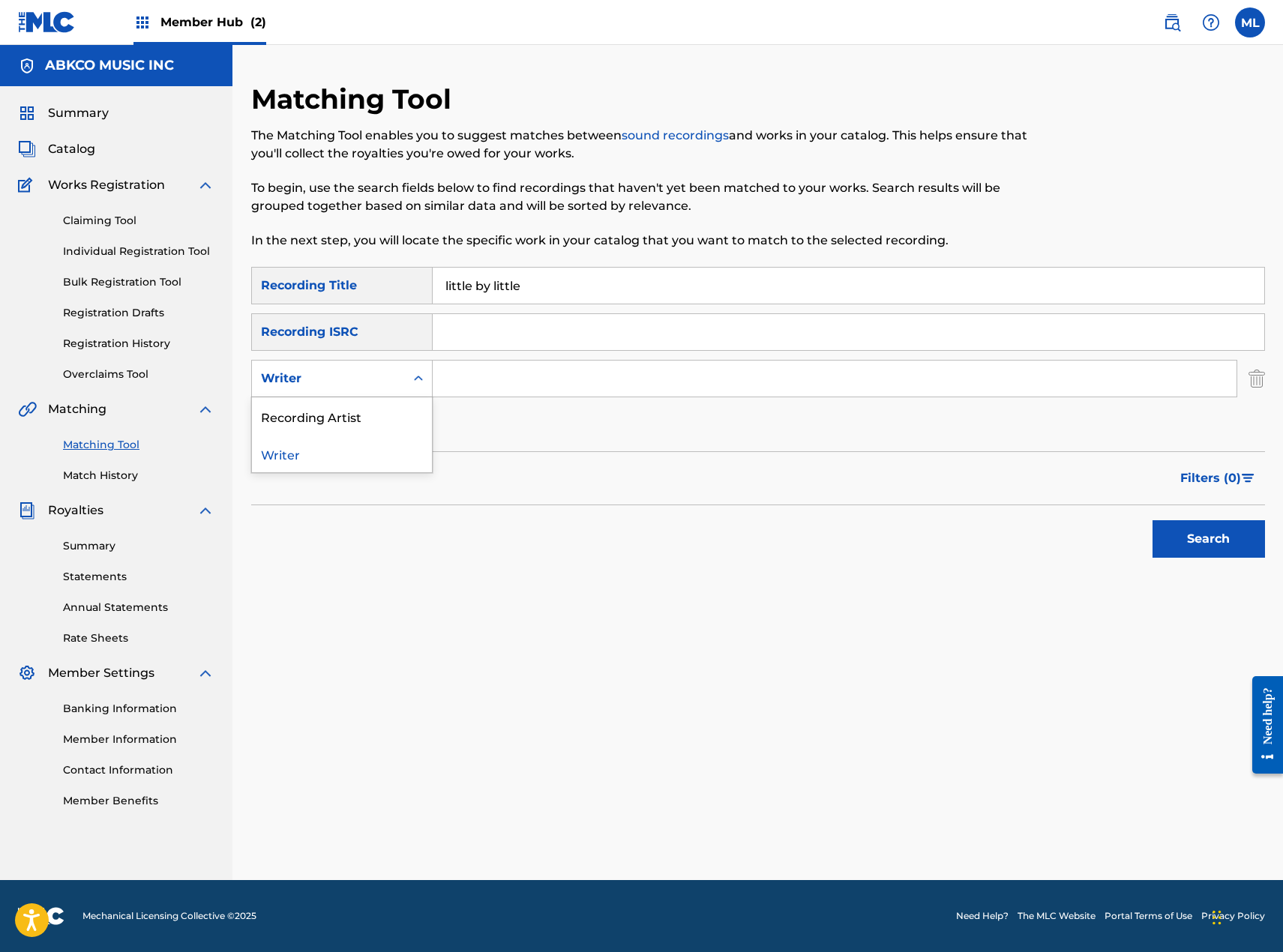
click at [367, 373] on div "Writer" at bounding box center [328, 378] width 135 height 18
drag, startPoint x: 357, startPoint y: 420, endPoint x: 474, endPoint y: 398, distance: 119.1
click at [360, 418] on div "Recording Artist" at bounding box center [341, 416] width 180 height 37
click at [474, 398] on div "SearchWithCriteriacc9b2651-cf58-4c04-9815-42ba29b3b6eb Recording Title little b…" at bounding box center [758, 354] width 1014 height 177
click at [477, 388] on input "Search Form" at bounding box center [835, 378] width 804 height 36
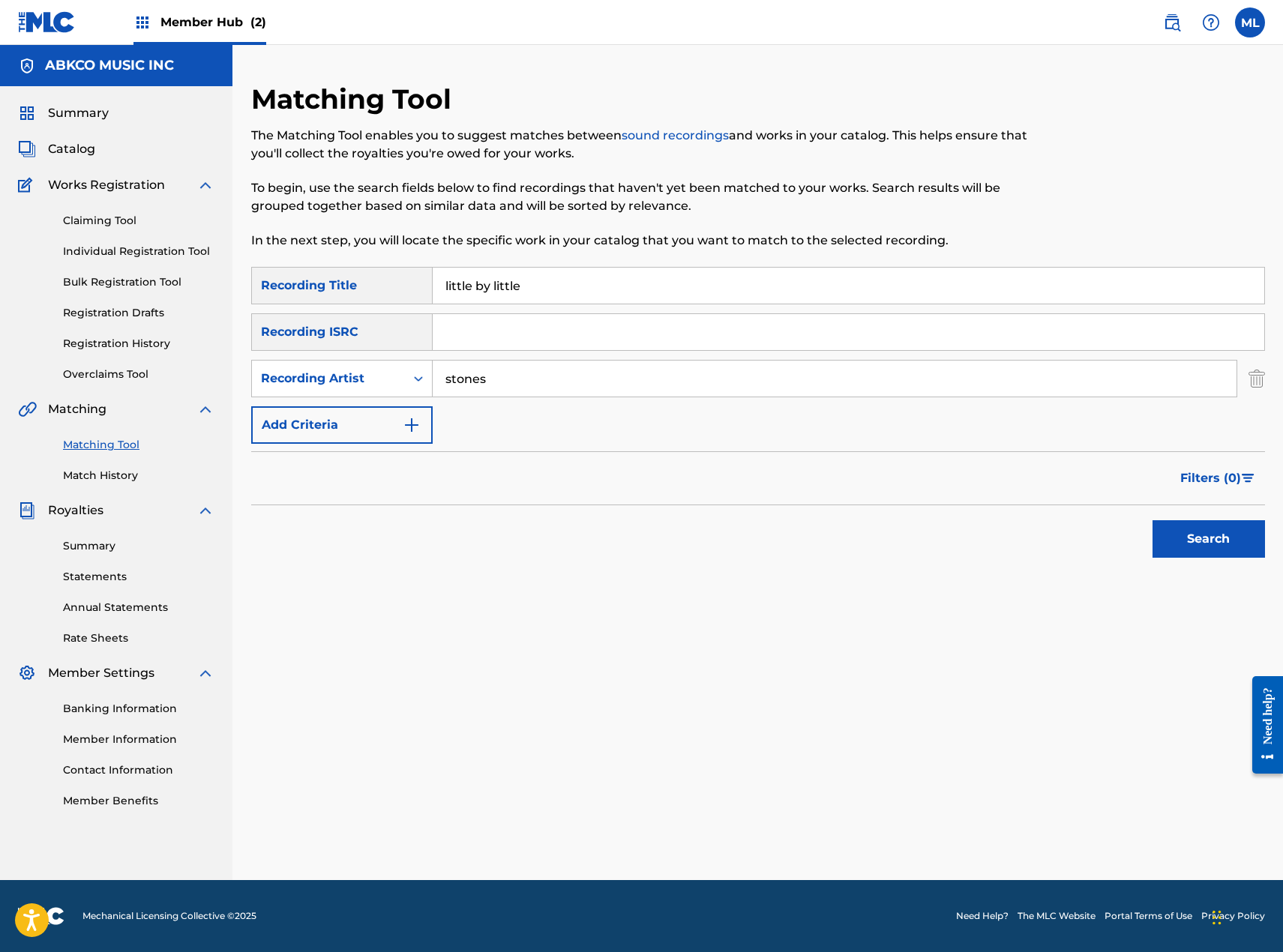
click at [1153, 520] on button "Search" at bounding box center [1208, 539] width 112 height 37
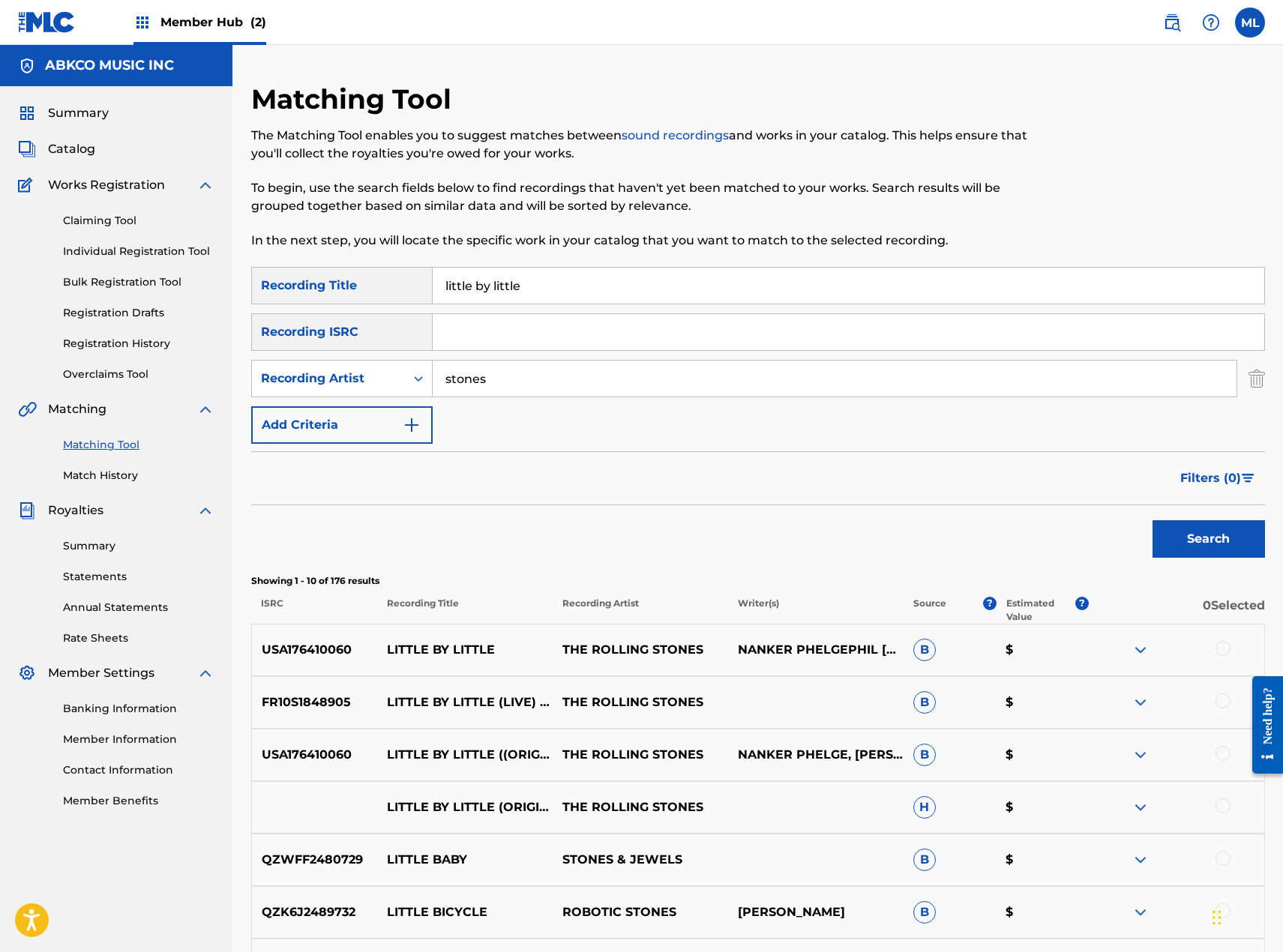
scroll to position [381, 0]
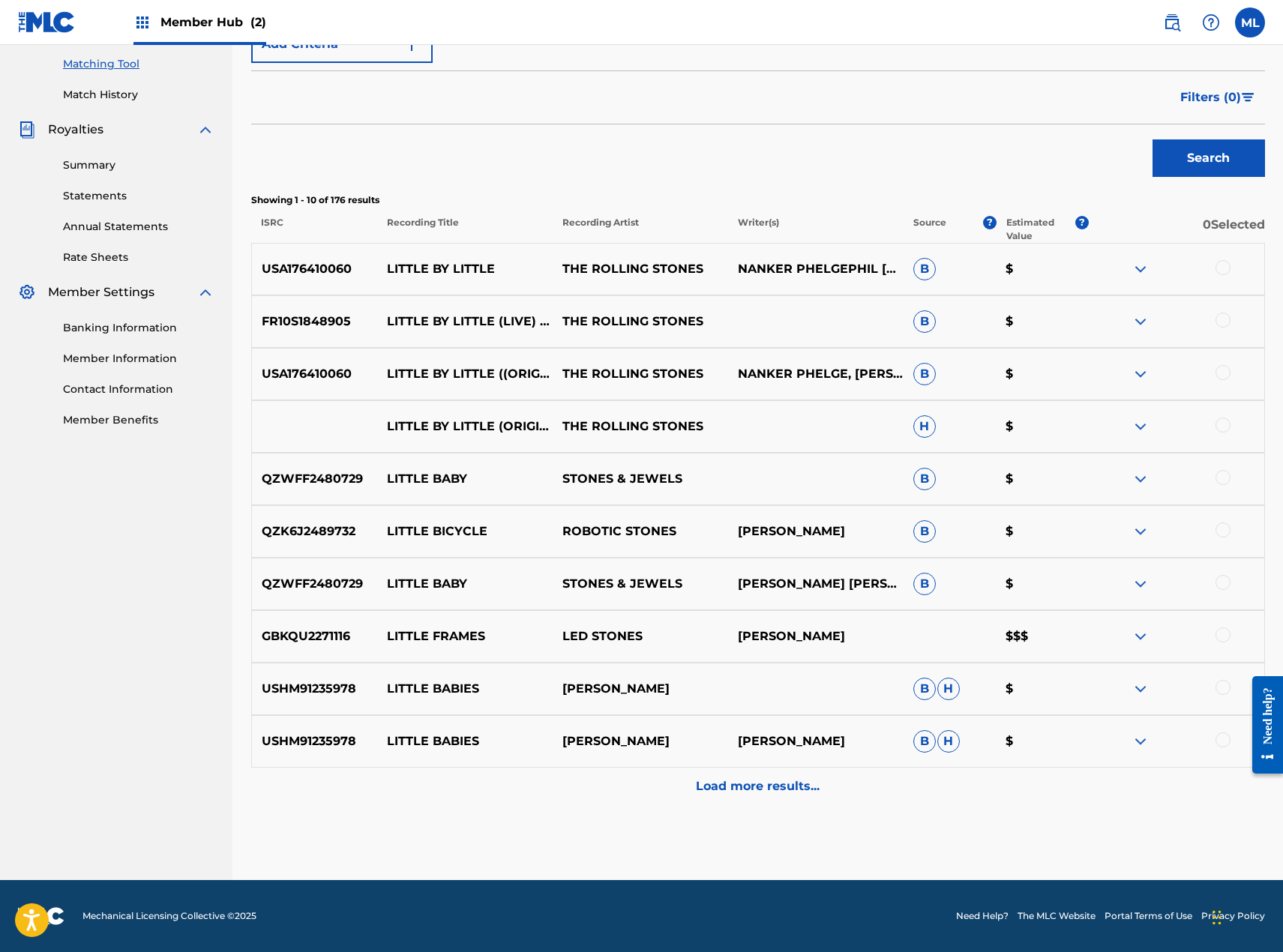
drag, startPoint x: 1221, startPoint y: 267, endPoint x: 1224, endPoint y: 280, distance: 13.3
click at [1222, 268] on div at bounding box center [1223, 267] width 15 height 15
click at [1226, 319] on div at bounding box center [1223, 320] width 15 height 15
click at [1217, 377] on div at bounding box center [1223, 373] width 15 height 15
click at [1219, 415] on div "LITTLE BY LITTLE (ORIGINAL SINGLE MONO VERSION) THE ROLLING STONES H $" at bounding box center [758, 426] width 1014 height 52
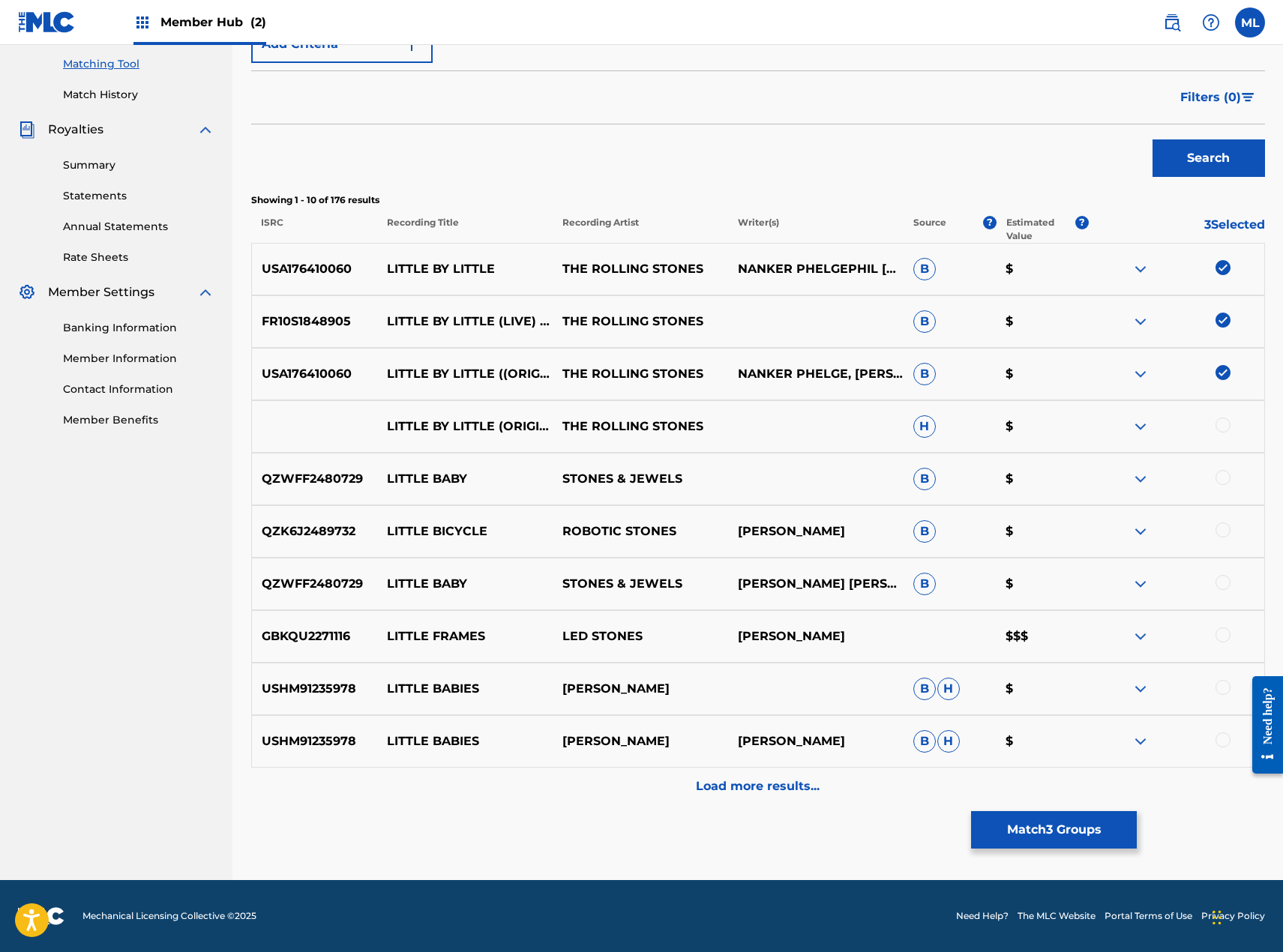
click at [1222, 422] on div at bounding box center [1223, 425] width 15 height 15
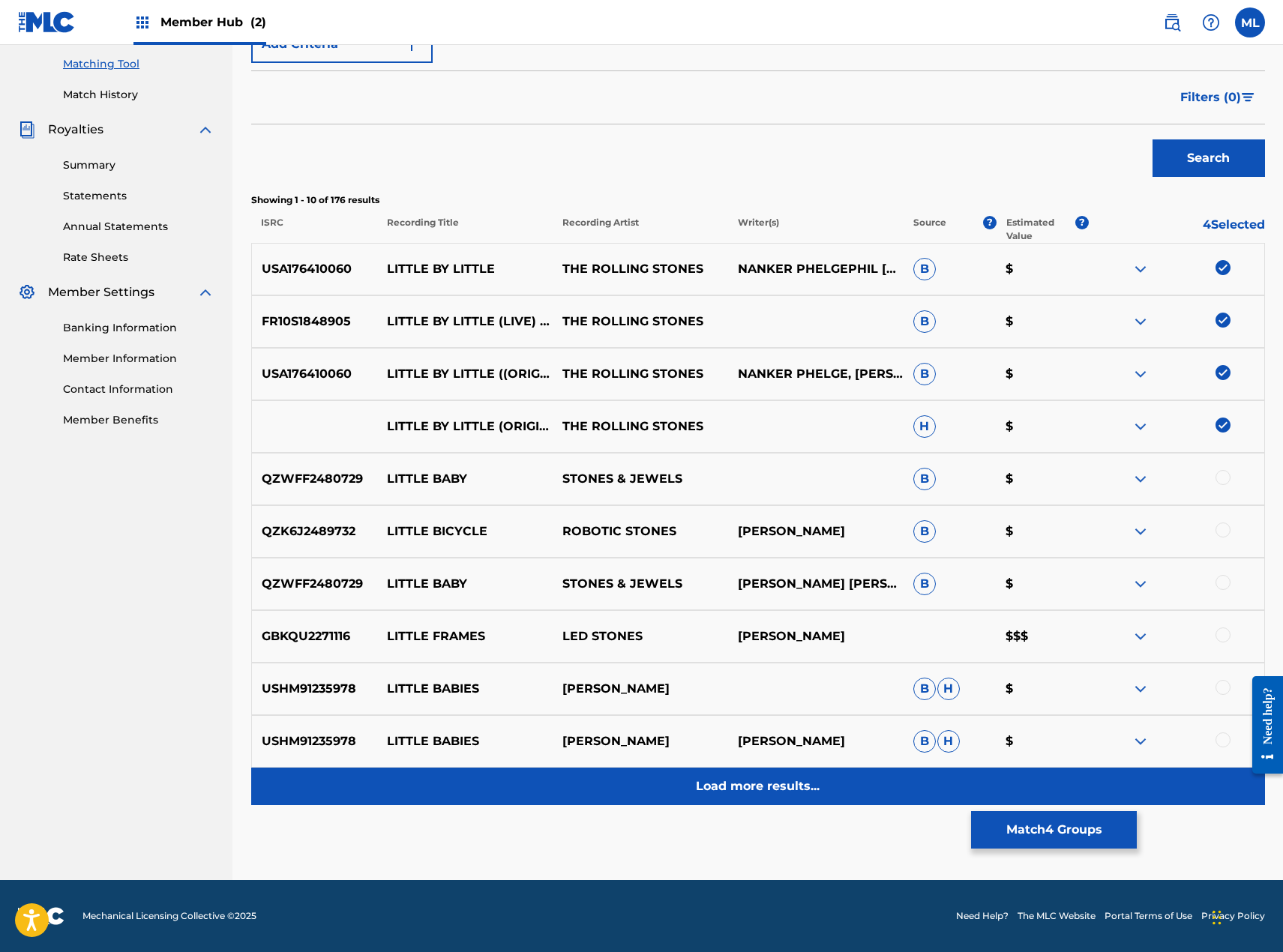
click at [762, 788] on p "Load more results..." at bounding box center [757, 786] width 124 height 18
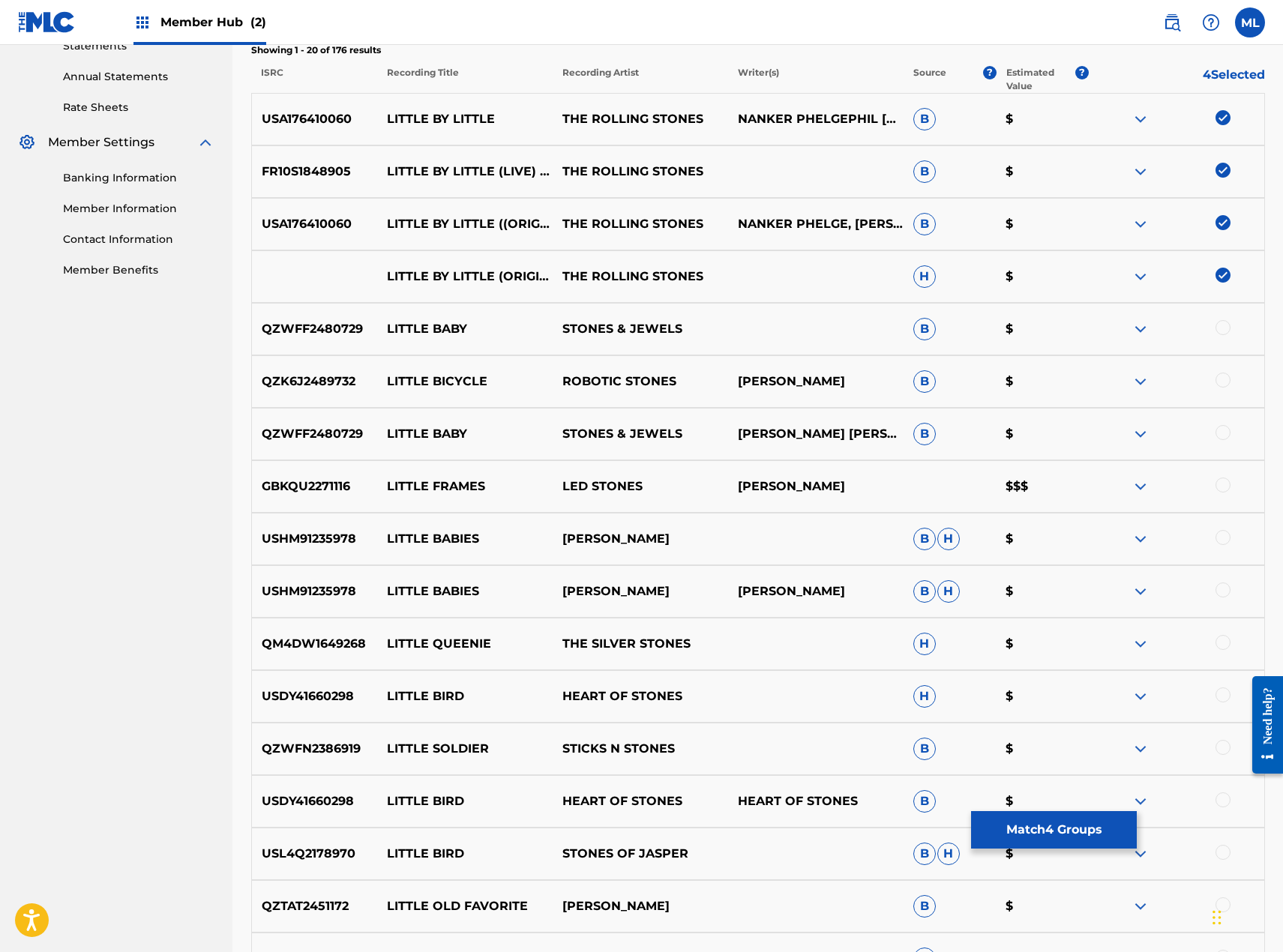
scroll to position [81, 0]
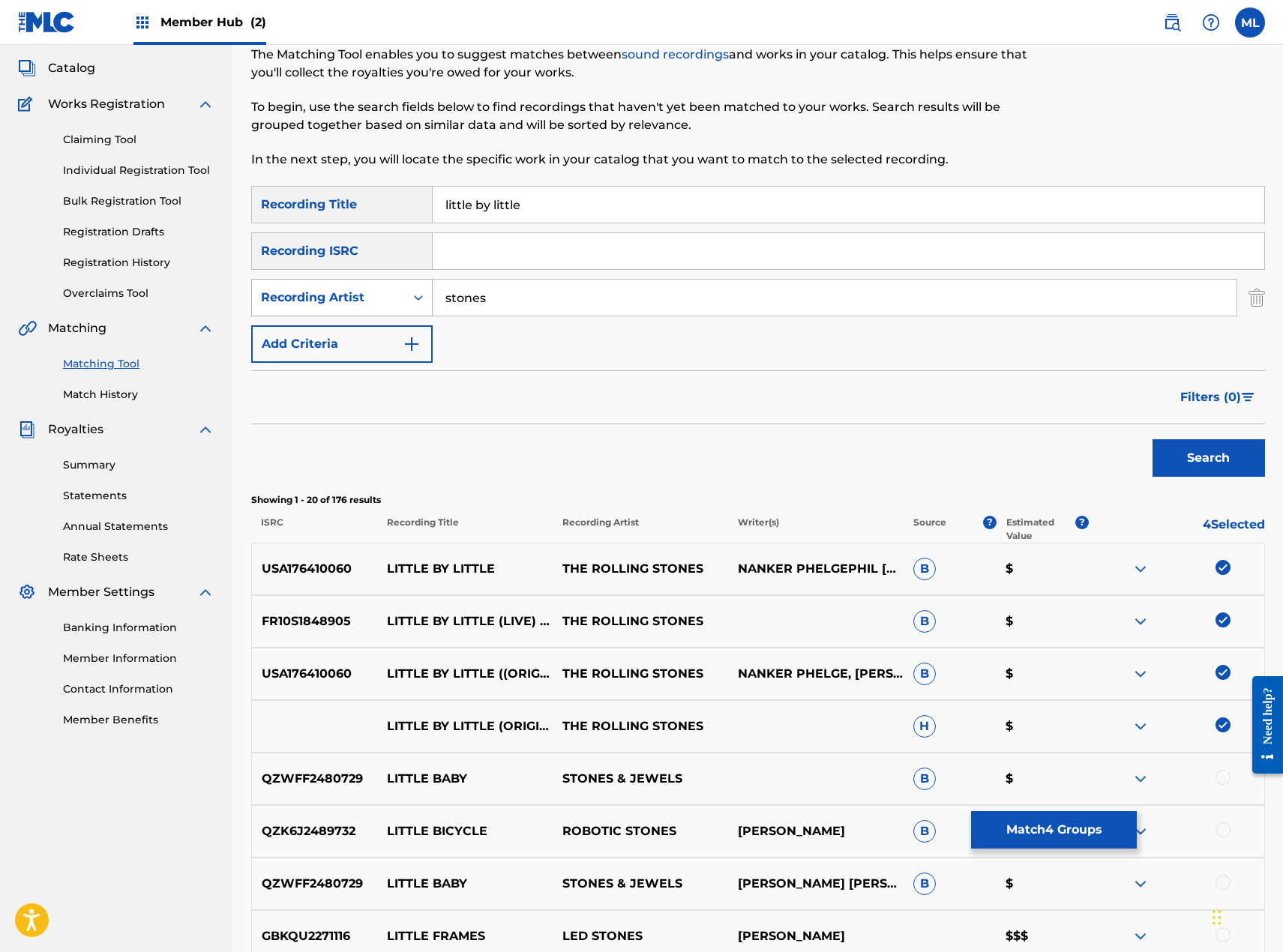
drag, startPoint x: 507, startPoint y: 303, endPoint x: 364, endPoint y: 308, distance: 143.1
click at [366, 307] on div "SearchWithCriteria48e145f8-7bf0-4e76-ad11-95652e3e5300 Recording Artist stones" at bounding box center [758, 297] width 1014 height 37
click at [1153, 439] on button "Search" at bounding box center [1208, 457] width 112 height 37
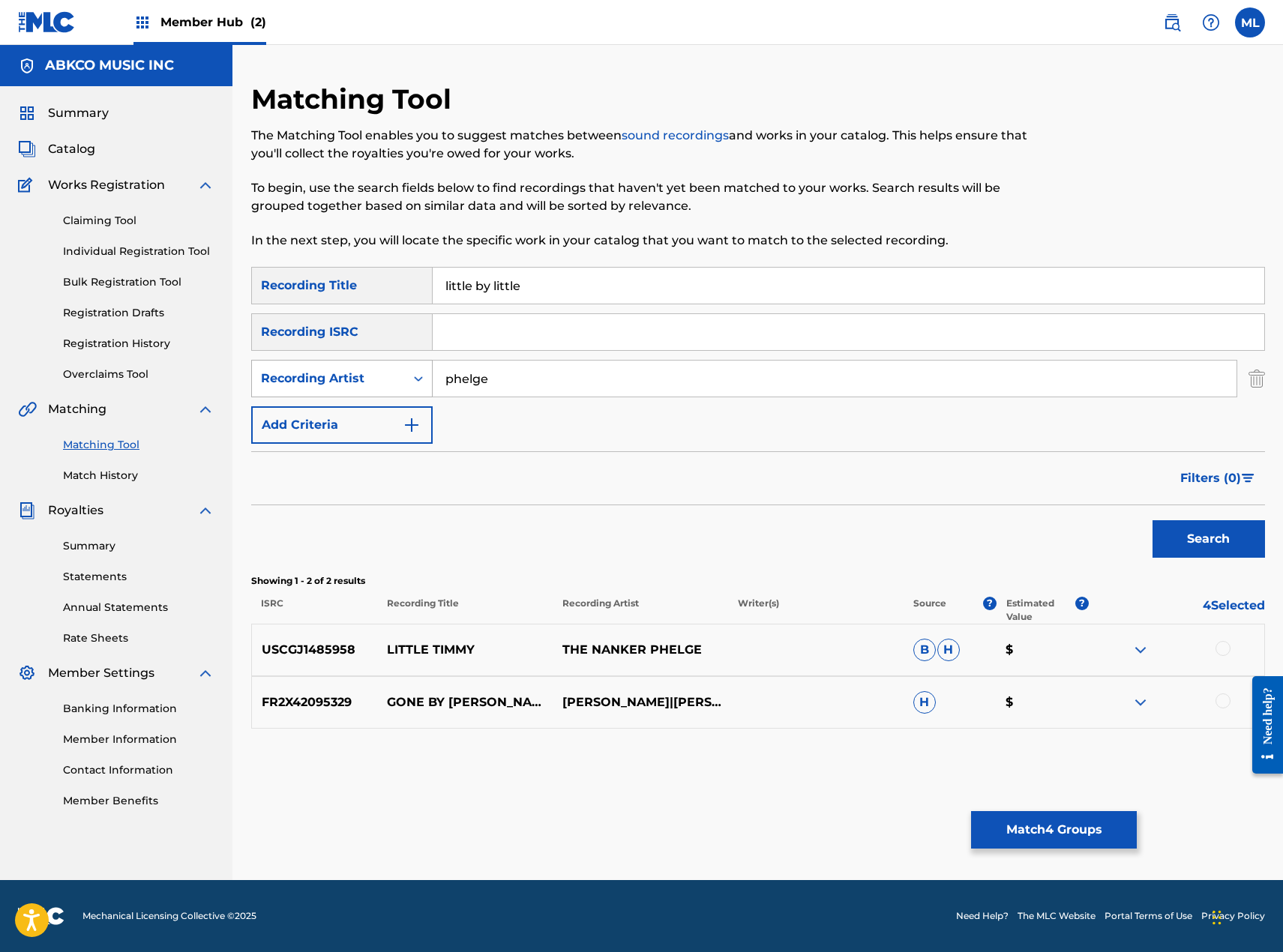
drag, startPoint x: 507, startPoint y: 384, endPoint x: 279, endPoint y: 383, distance: 228.0
click at [279, 383] on div "SearchWithCriteria48e145f8-7bf0-4e76-ad11-95652e3e5300 Recording Artist phelge" at bounding box center [758, 378] width 1014 height 37
click at [1153, 520] on button "Search" at bounding box center [1208, 539] width 112 height 37
click at [610, 378] on input "nanker" at bounding box center [835, 378] width 804 height 36
click at [1153, 520] on button "Search" at bounding box center [1208, 539] width 112 height 37
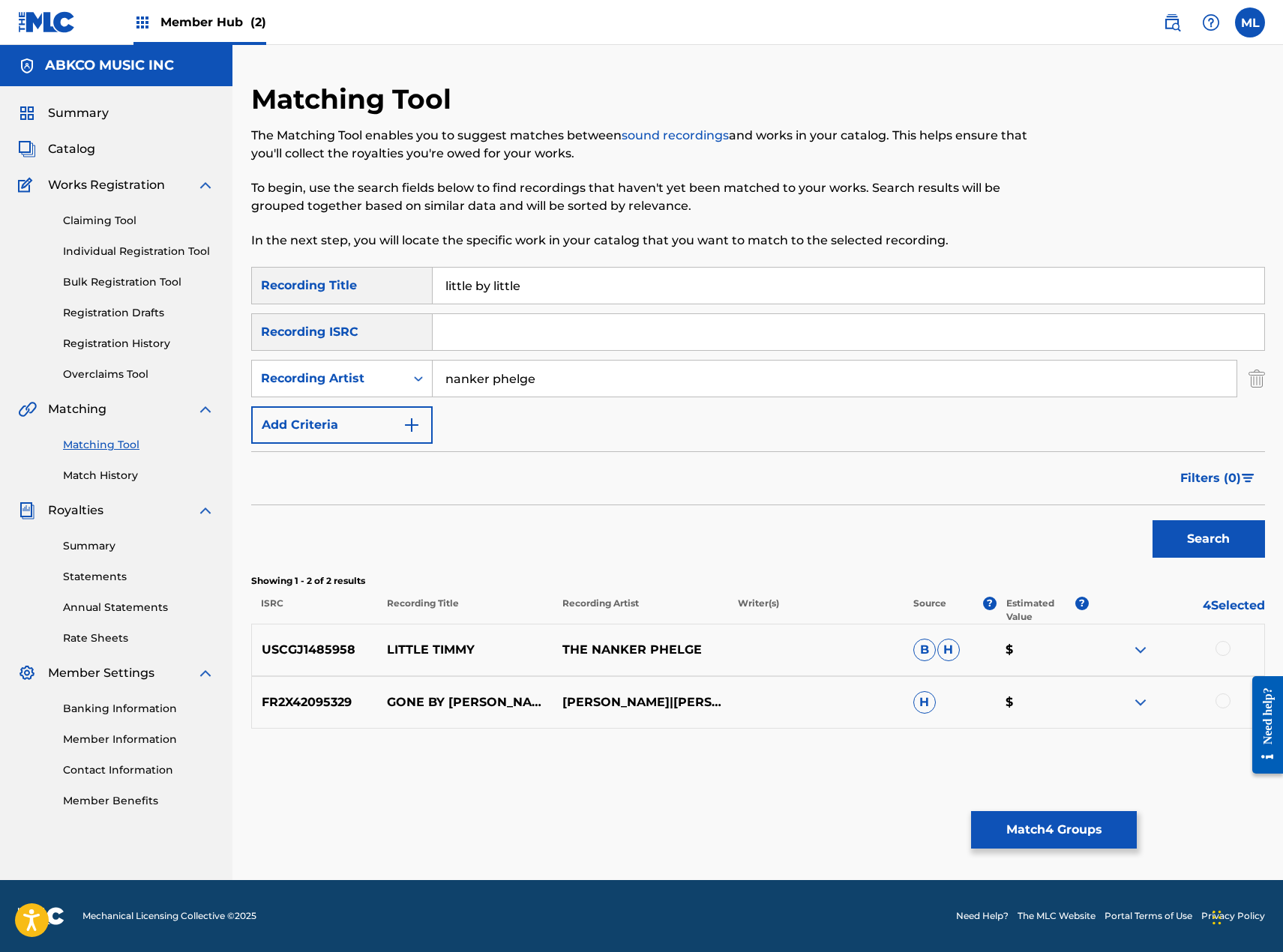
click at [609, 378] on input "nanker phelge" at bounding box center [835, 378] width 804 height 36
type input "n"
type input "rolling"
click at [1153, 520] on button "Search" at bounding box center [1208, 539] width 112 height 37
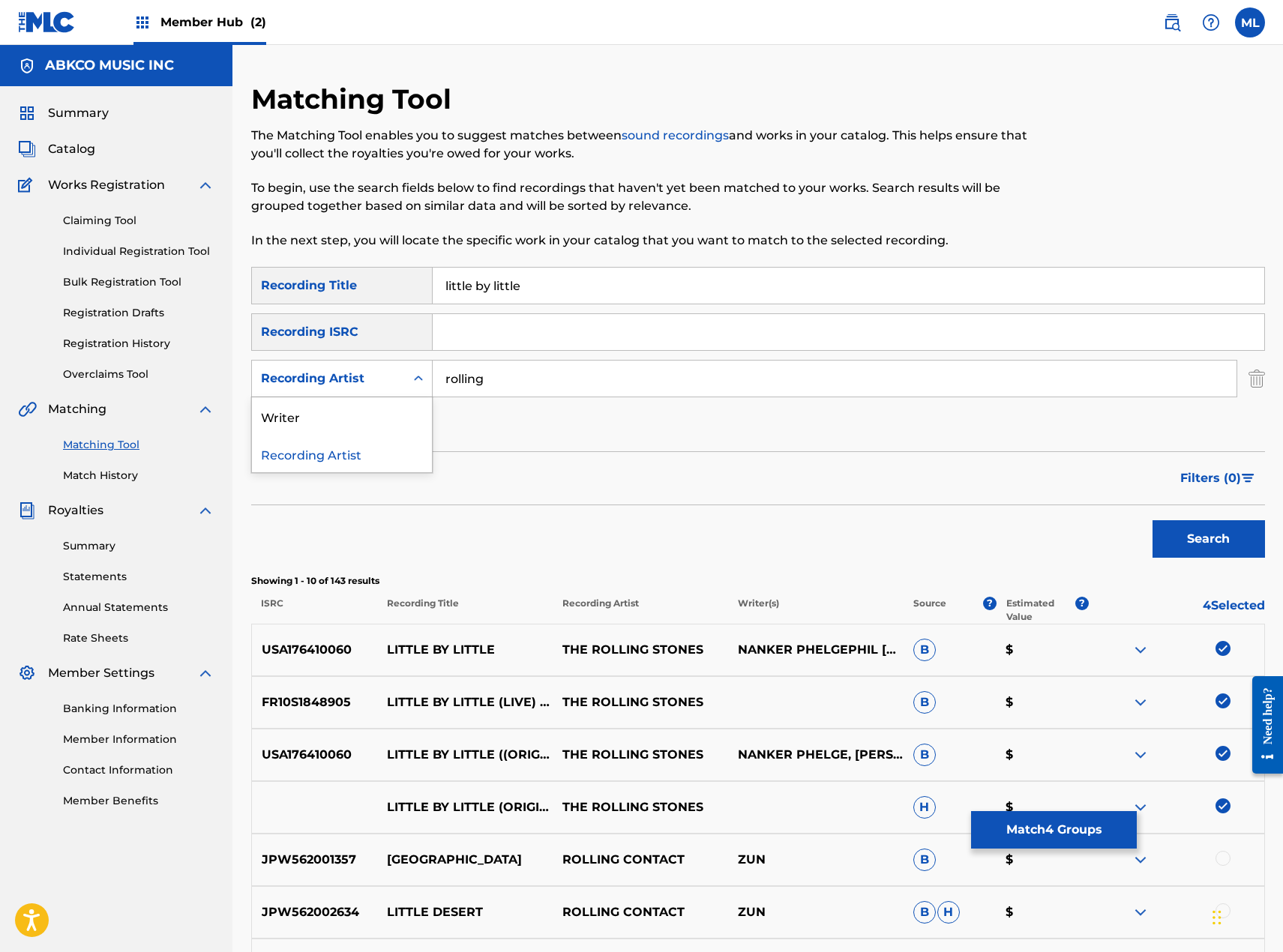
click at [342, 367] on div "Recording Artist" at bounding box center [328, 378] width 153 height 28
drag, startPoint x: 323, startPoint y: 408, endPoint x: 429, endPoint y: 408, distance: 106.0
click at [330, 408] on div "Writer" at bounding box center [341, 416] width 180 height 37
click at [505, 380] on input "Search Form" at bounding box center [835, 378] width 804 height 36
click at [1153, 520] on button "Search" at bounding box center [1208, 539] width 112 height 37
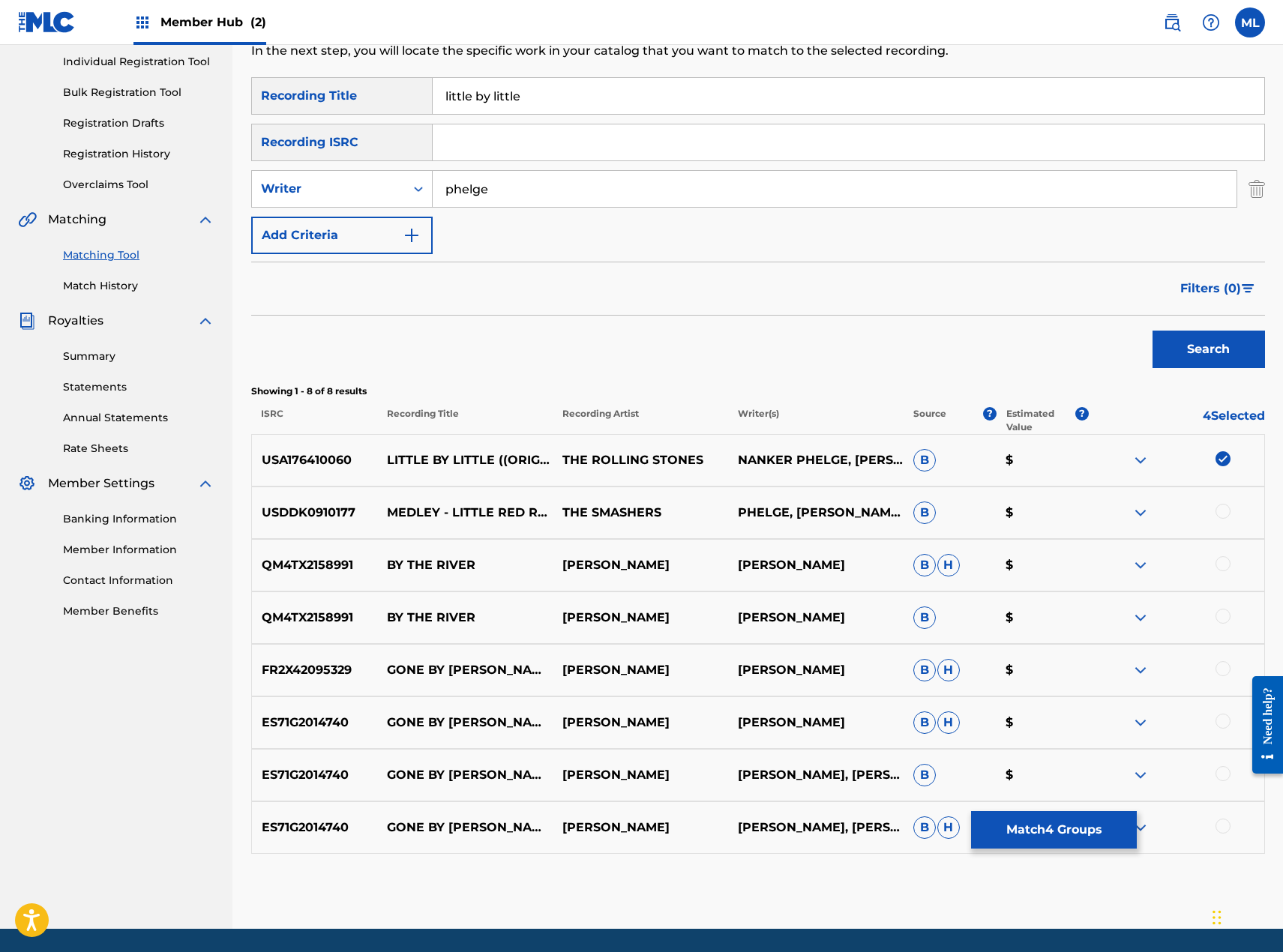
scroll to position [164, 0]
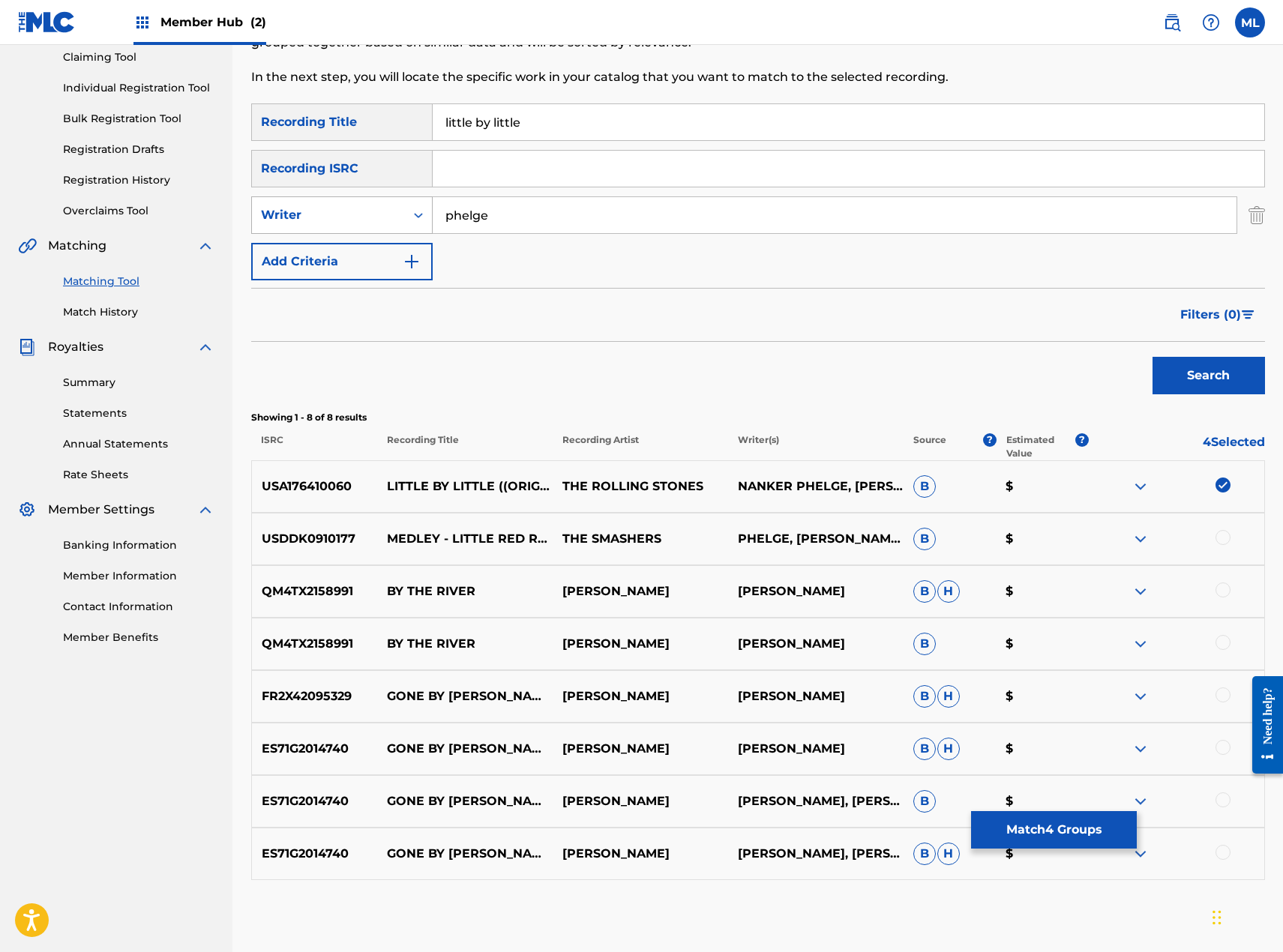
drag, startPoint x: 496, startPoint y: 219, endPoint x: 402, endPoint y: 223, distance: 94.1
click at [402, 223] on div "SearchWithCriteria047bb87f-9243-4511-b433-4e5a6afa9973 Writer phelge" at bounding box center [758, 215] width 1014 height 37
click at [1153, 357] on button "Search" at bounding box center [1208, 375] width 112 height 37
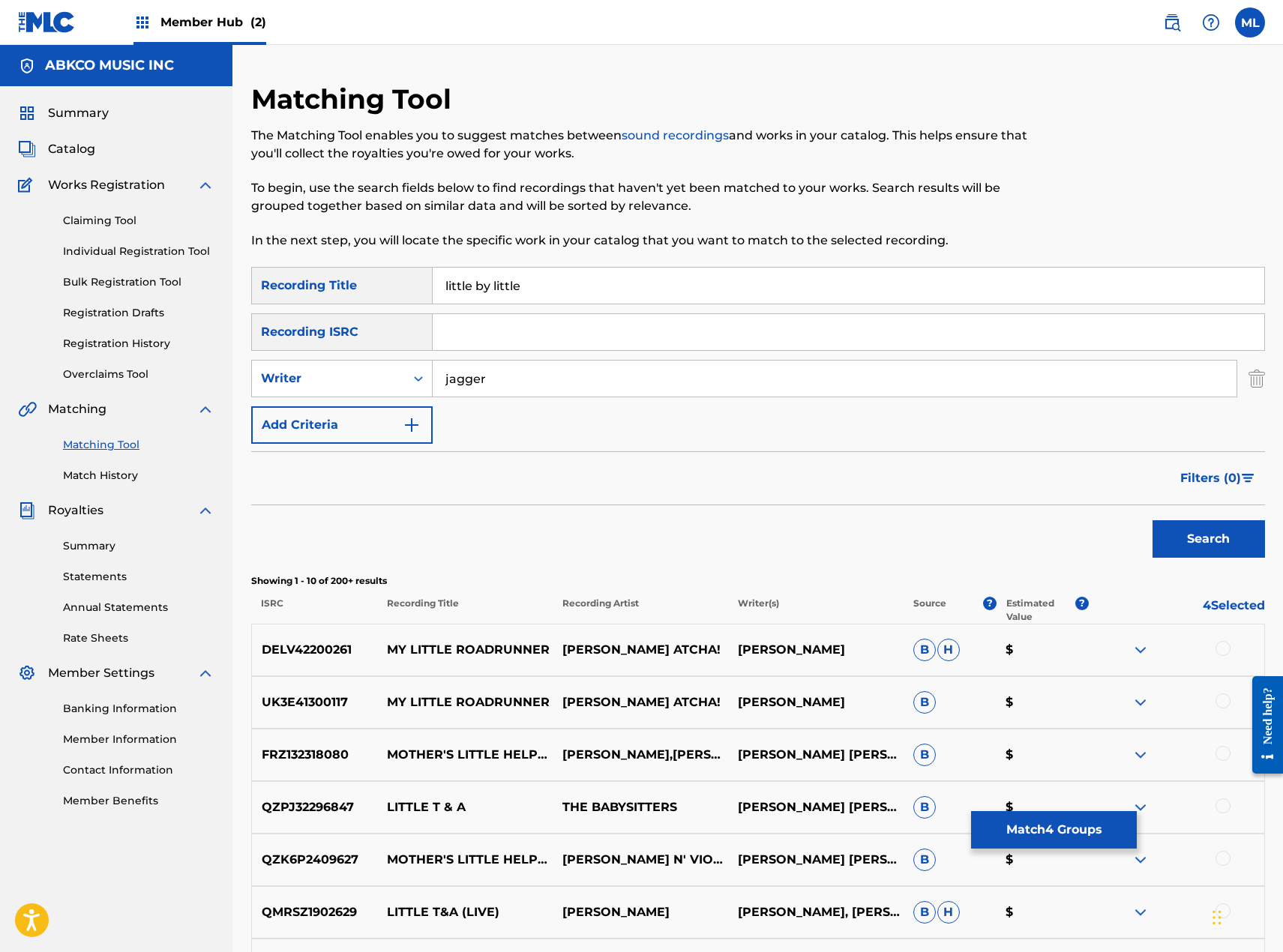
scroll to position [75, 0]
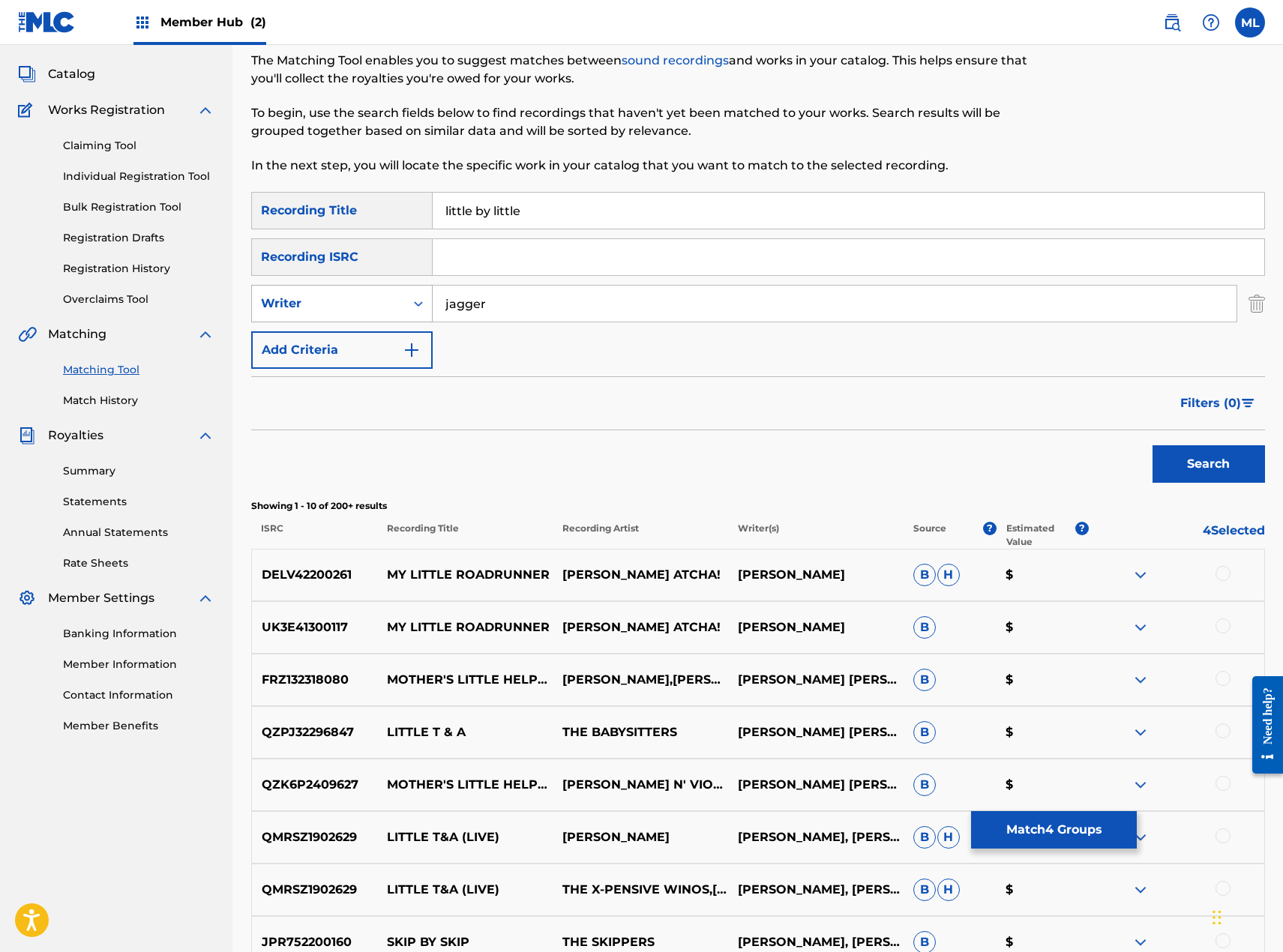
drag, startPoint x: 512, startPoint y: 302, endPoint x: 352, endPoint y: 310, distance: 160.2
click at [352, 310] on div "SearchWithCriteria047bb87f-9243-4511-b433-4e5a6afa9973 Writer [PERSON_NAME]" at bounding box center [758, 303] width 1014 height 37
type input "[PERSON_NAME]"
click at [1153, 445] on button "Search" at bounding box center [1208, 463] width 112 height 37
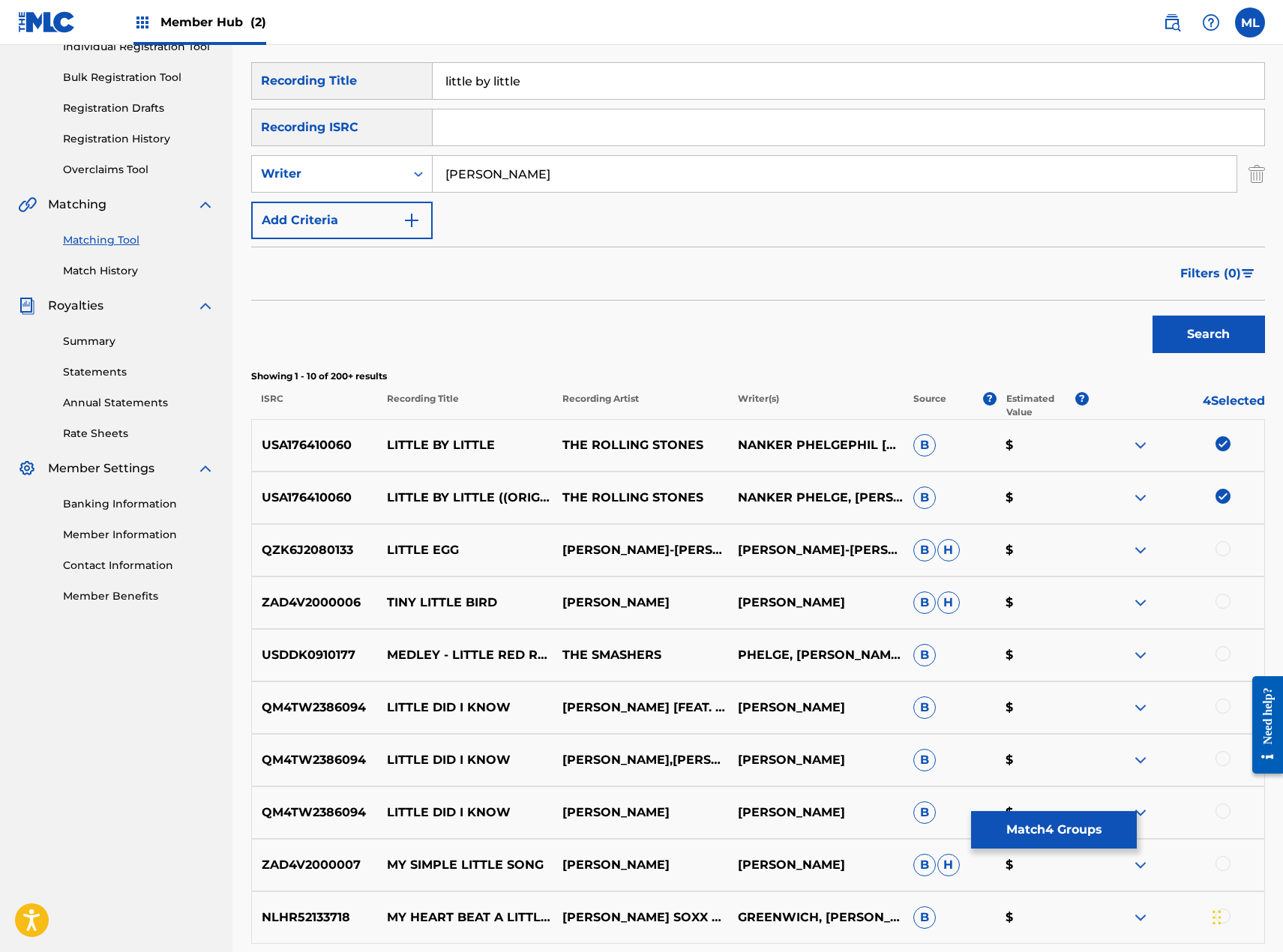
scroll to position [300, 0]
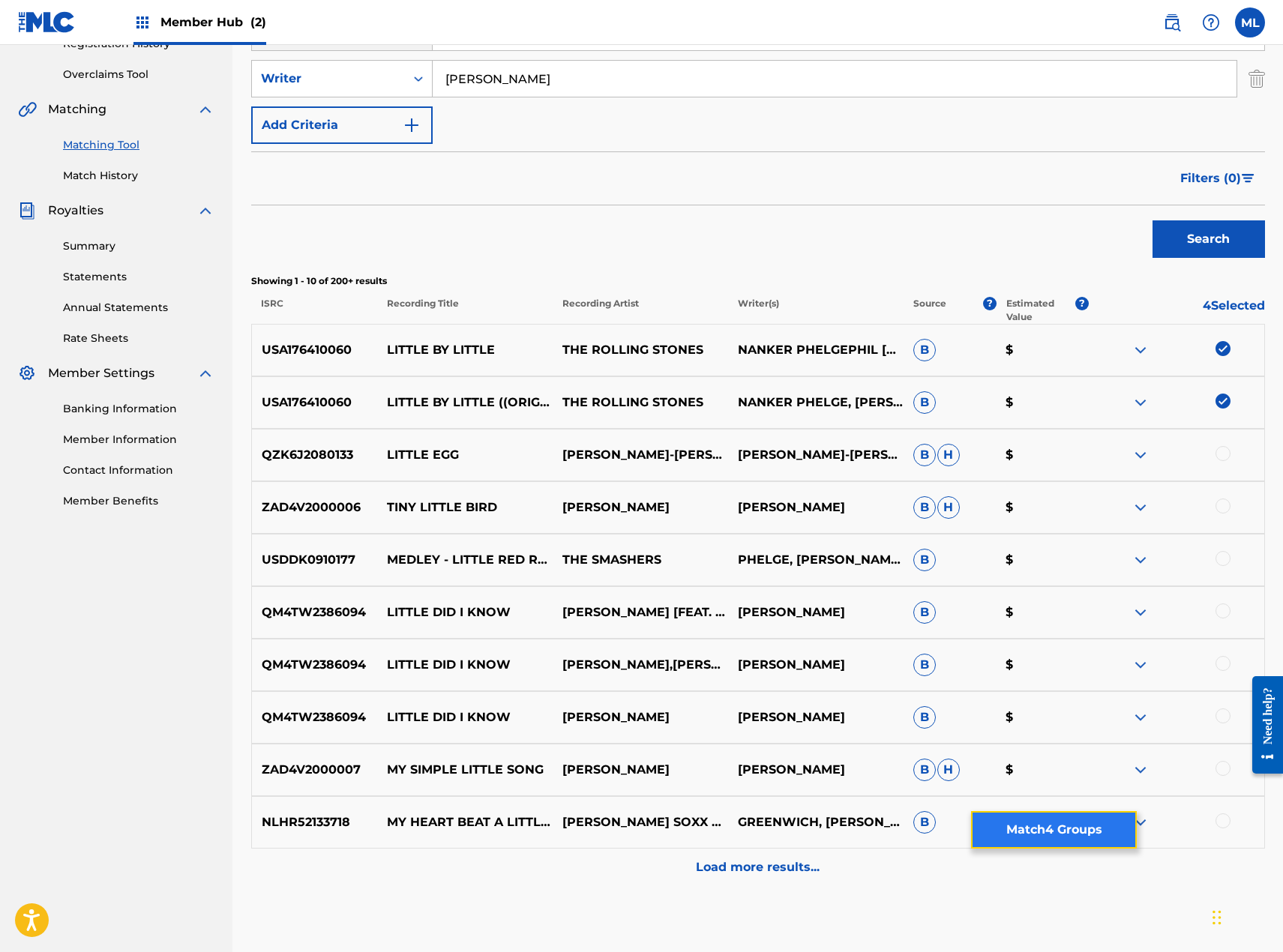
click at [1054, 823] on button "Match 4 Groups" at bounding box center [1054, 829] width 166 height 37
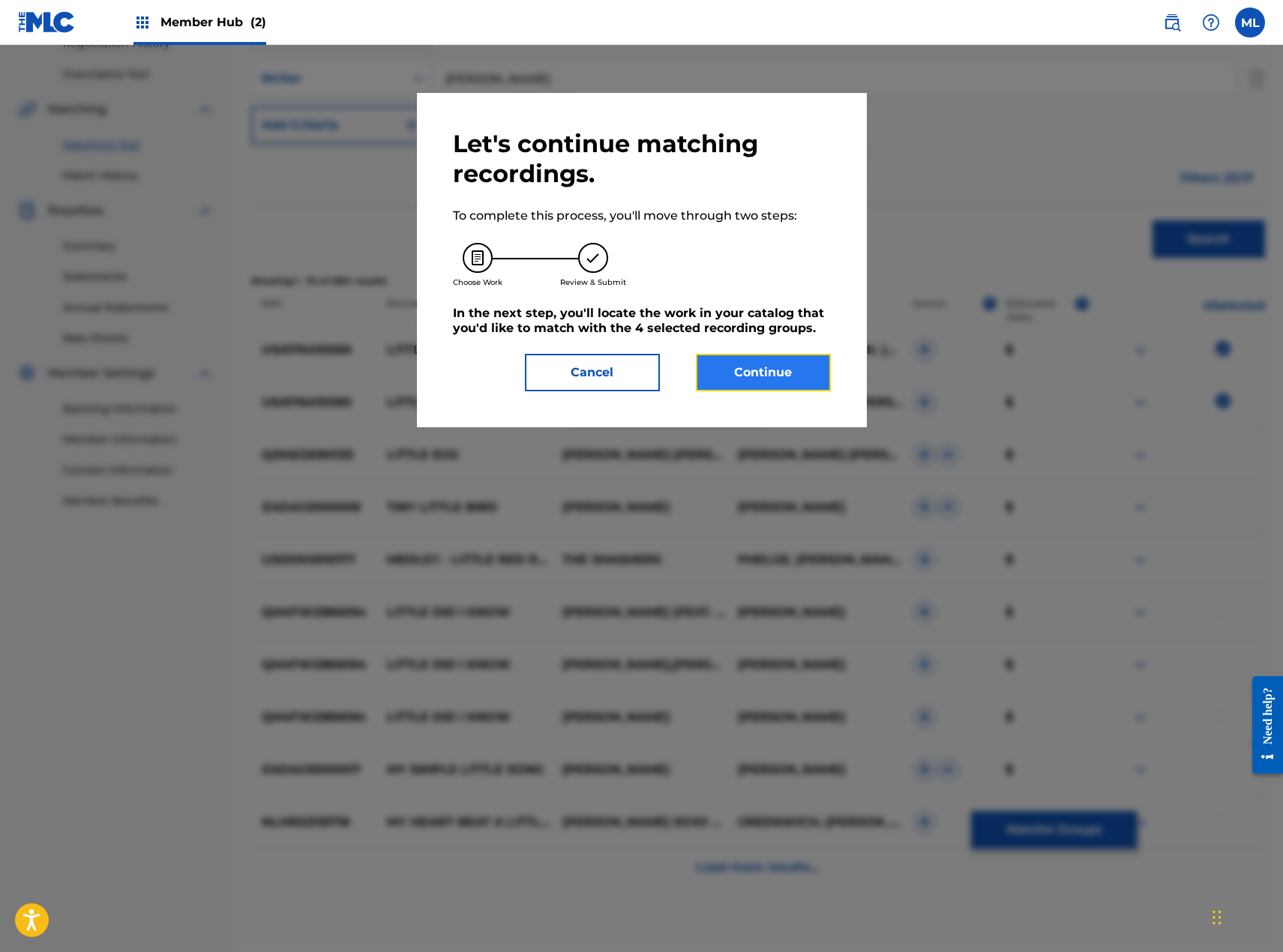
click at [762, 357] on button "Continue" at bounding box center [763, 372] width 135 height 37
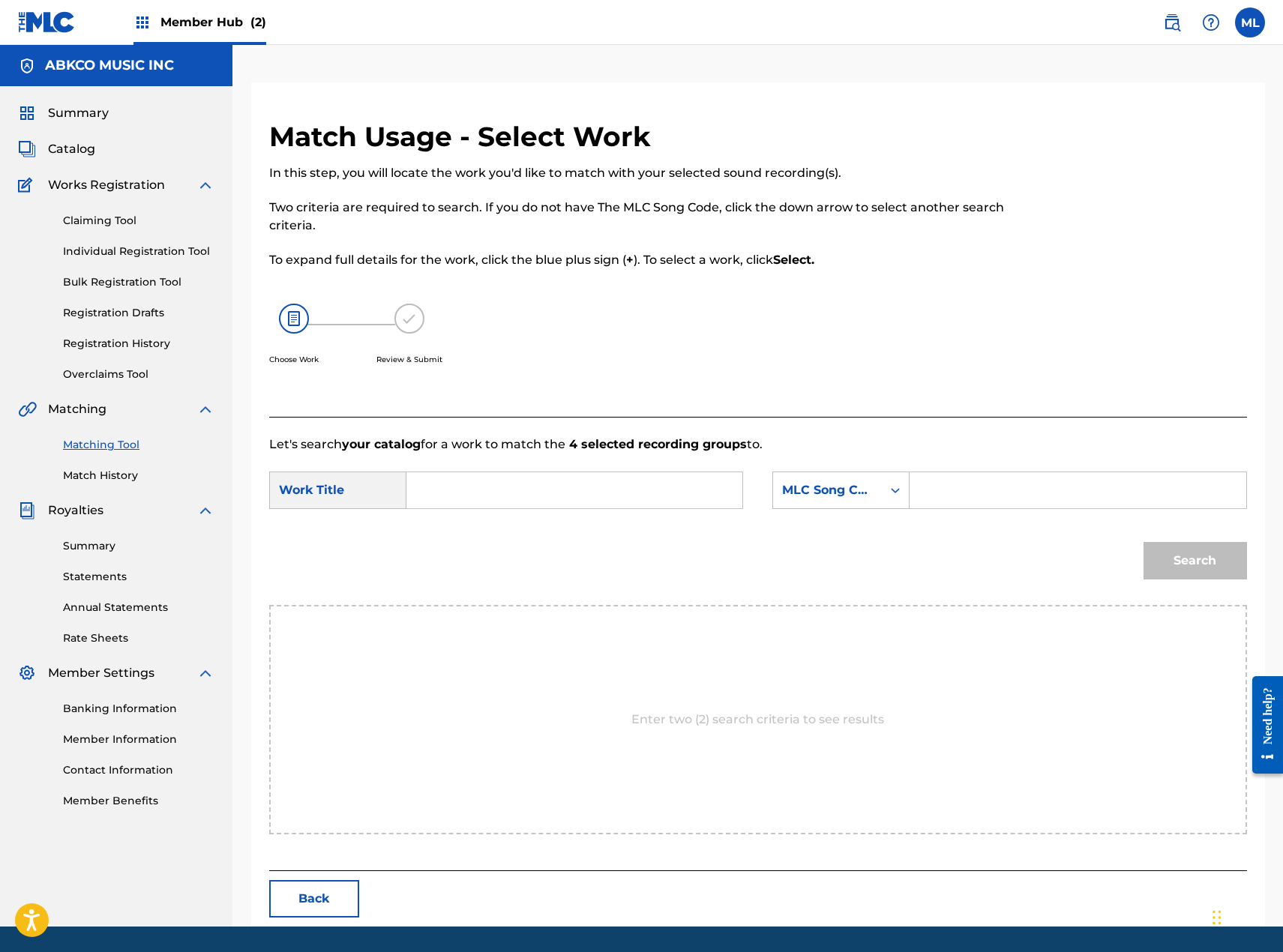
click at [558, 487] on input "Search Form" at bounding box center [575, 490] width 311 height 36
click at [451, 525] on strong "little" at bounding box center [446, 523] width 29 height 14
type input "little by little"
drag, startPoint x: 848, startPoint y: 476, endPoint x: 840, endPoint y: 494, distance: 19.7
click at [849, 480] on div "MLC Song Code" at bounding box center [840, 490] width 137 height 37
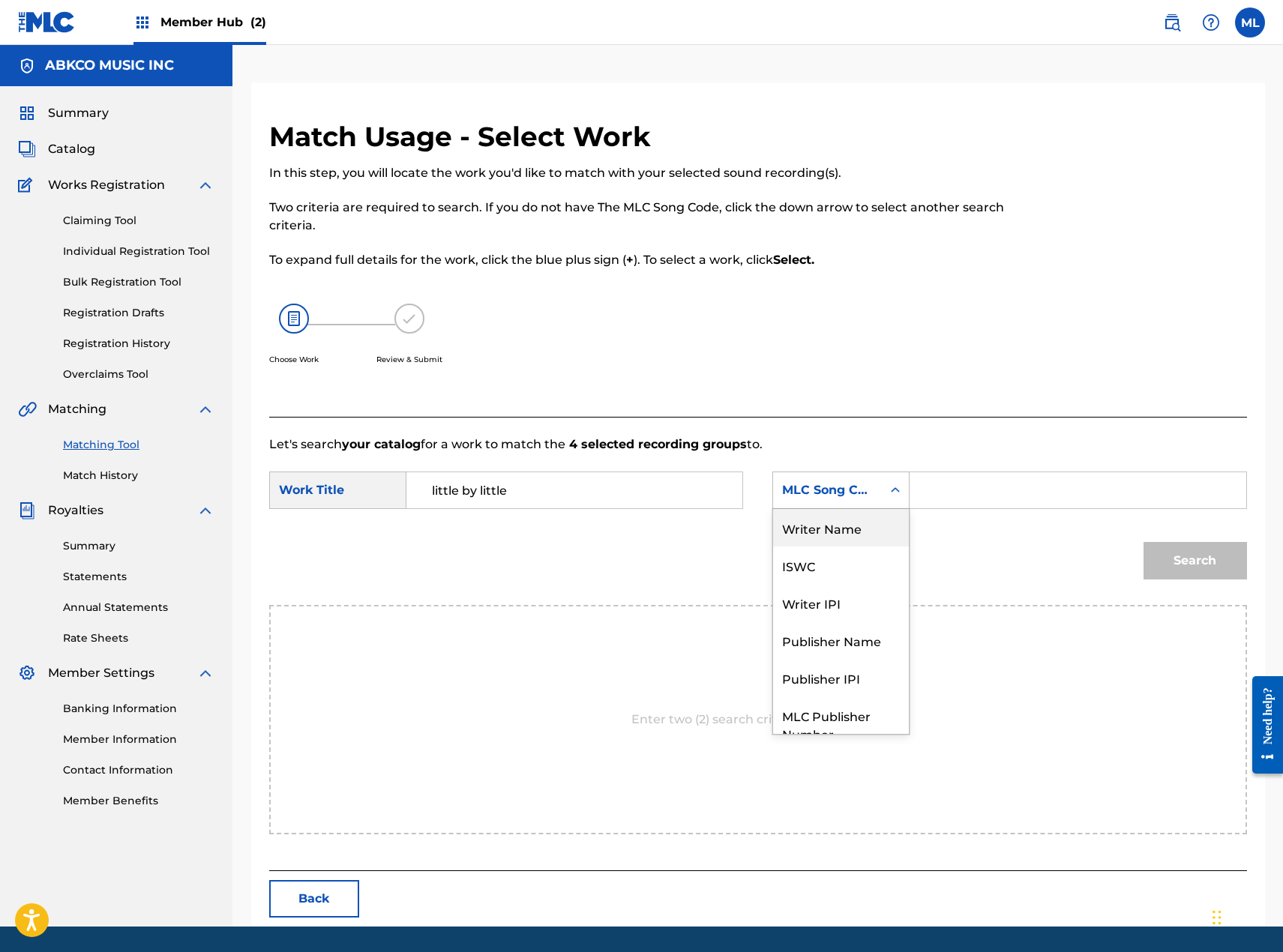
click at [835, 522] on div "Writer Name" at bounding box center [840, 527] width 135 height 37
click at [954, 483] on input "Search Form" at bounding box center [1078, 490] width 311 height 36
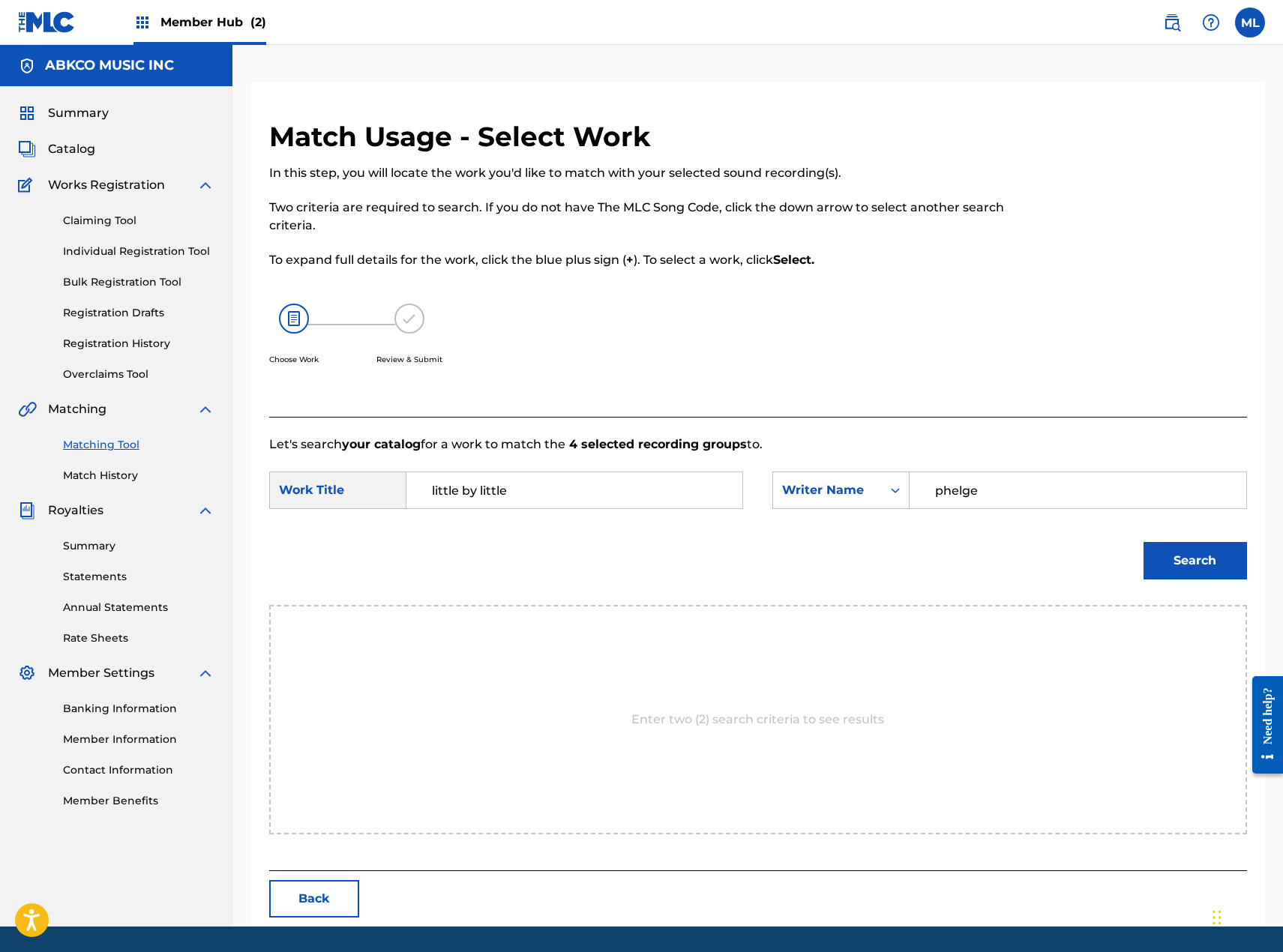
click at [1143, 542] on button "Search" at bounding box center [1195, 560] width 104 height 37
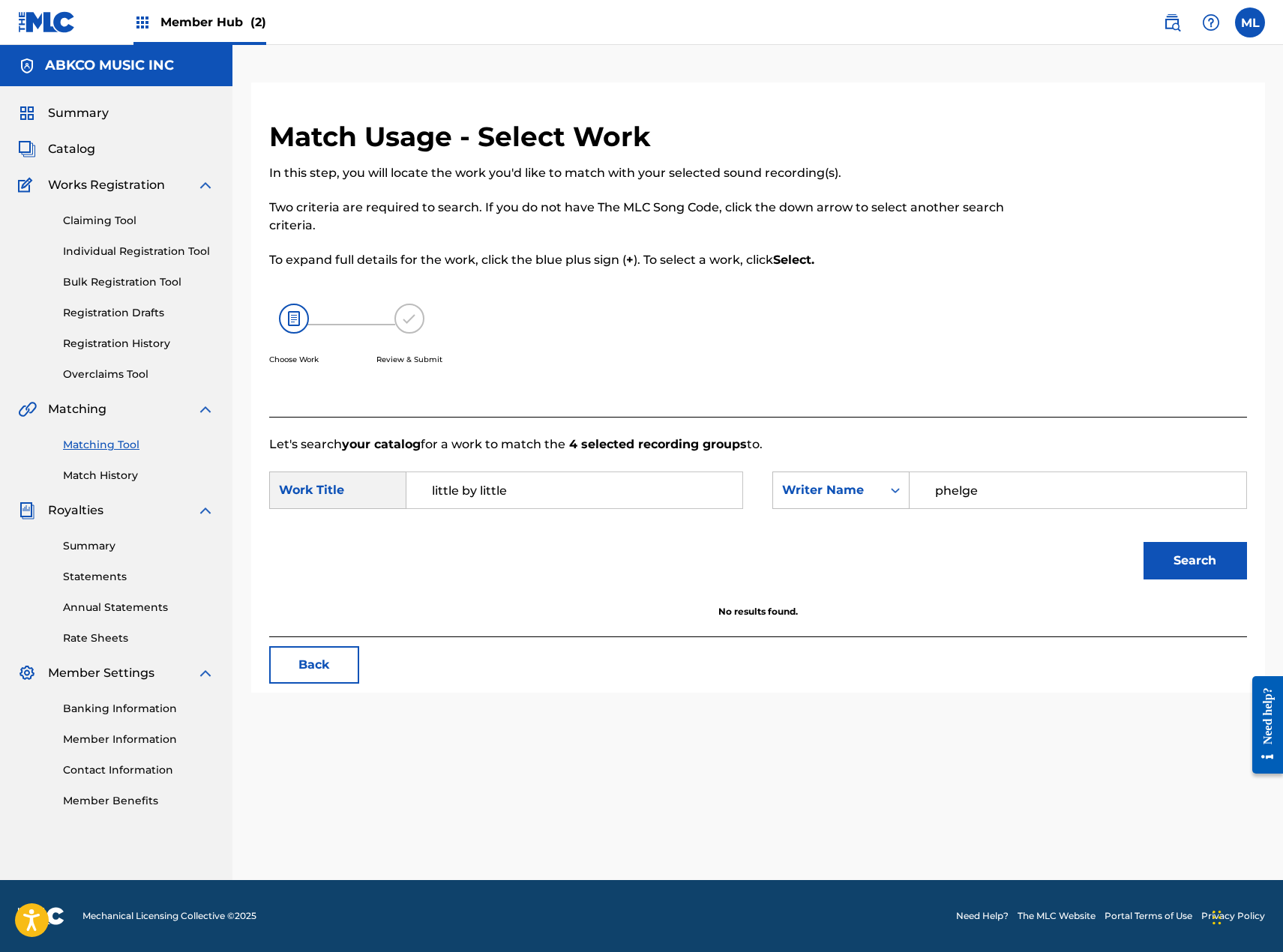
click at [954, 483] on input "phelge" at bounding box center [1078, 490] width 311 height 36
type input "[PERSON_NAME]"
click at [1143, 542] on button "Search" at bounding box center [1195, 560] width 104 height 37
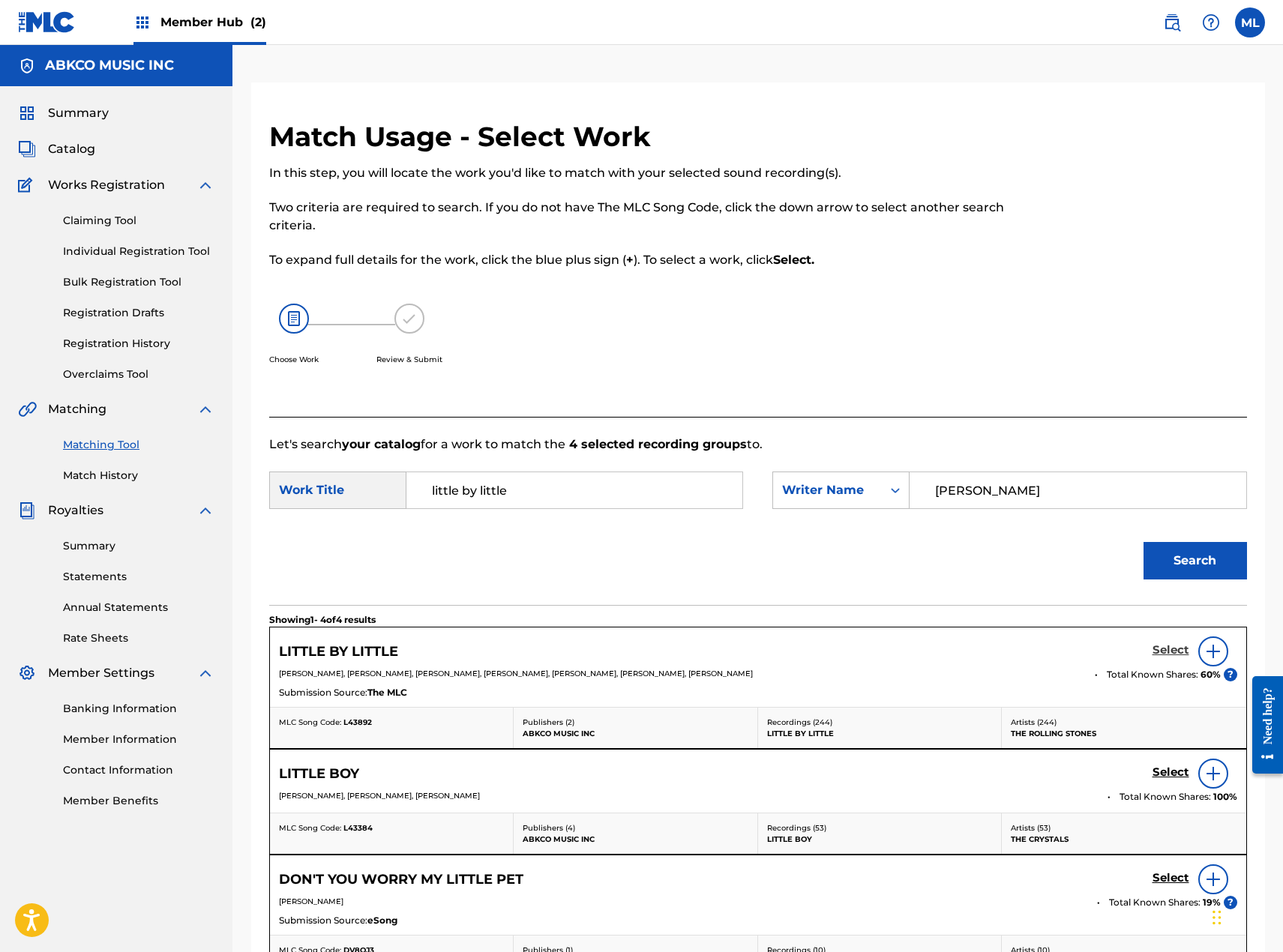
click at [1157, 645] on h5 "Select" at bounding box center [1171, 650] width 37 height 14
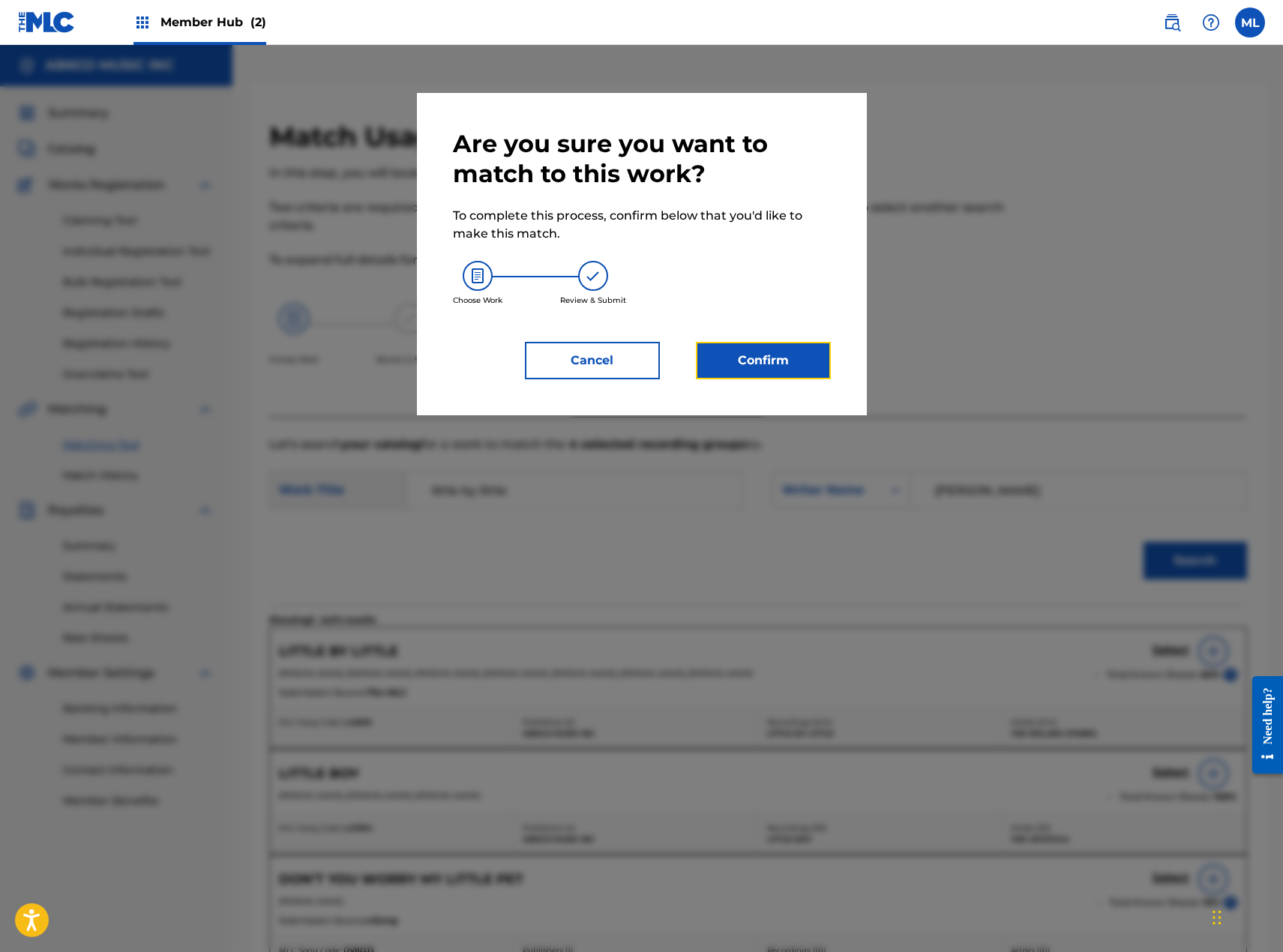
drag, startPoint x: 759, startPoint y: 355, endPoint x: 1286, endPoint y: 509, distance: 549.0
click at [762, 357] on button "Confirm" at bounding box center [763, 360] width 135 height 37
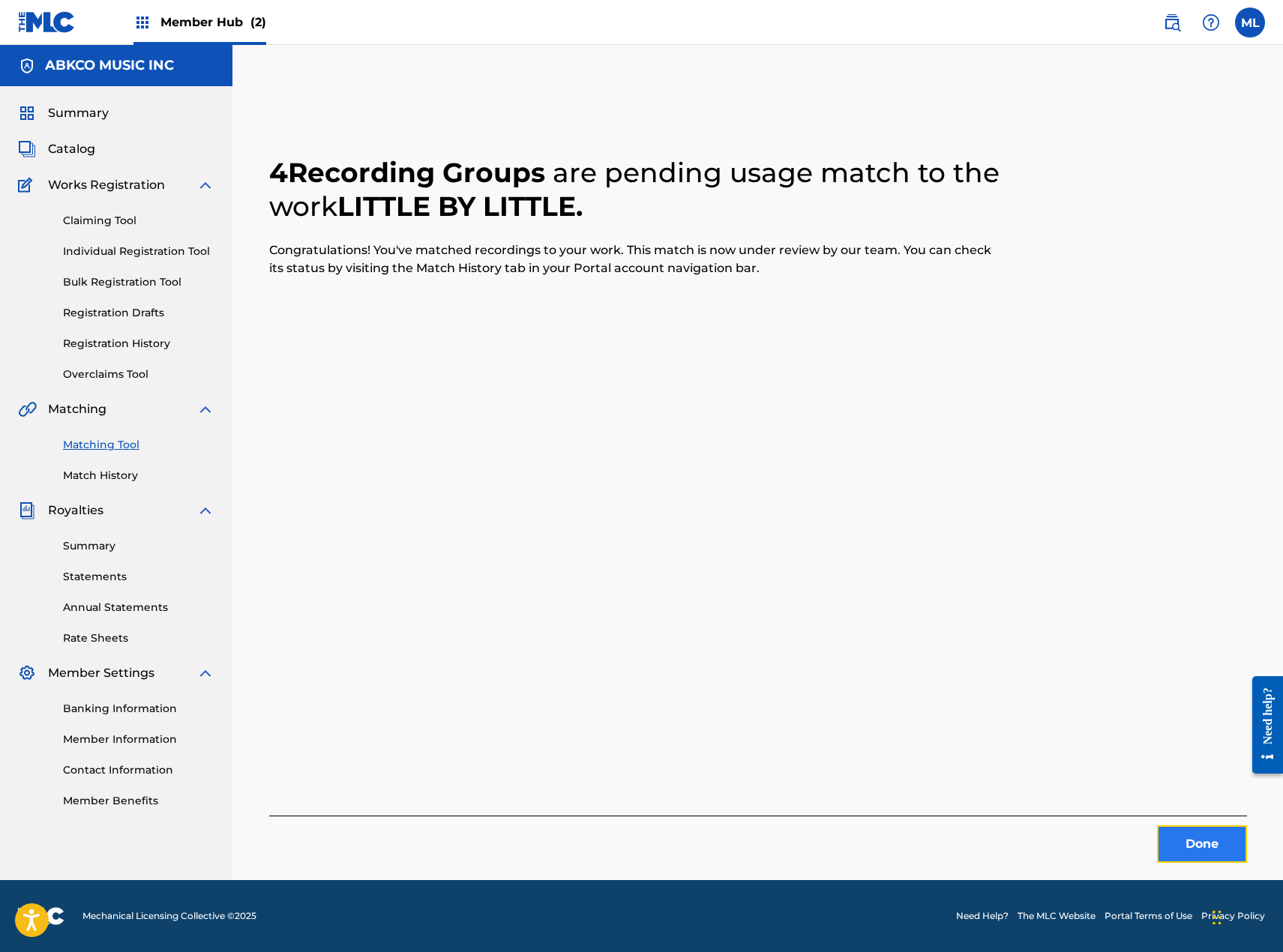
click at [1214, 840] on button "Done" at bounding box center [1202, 843] width 90 height 37
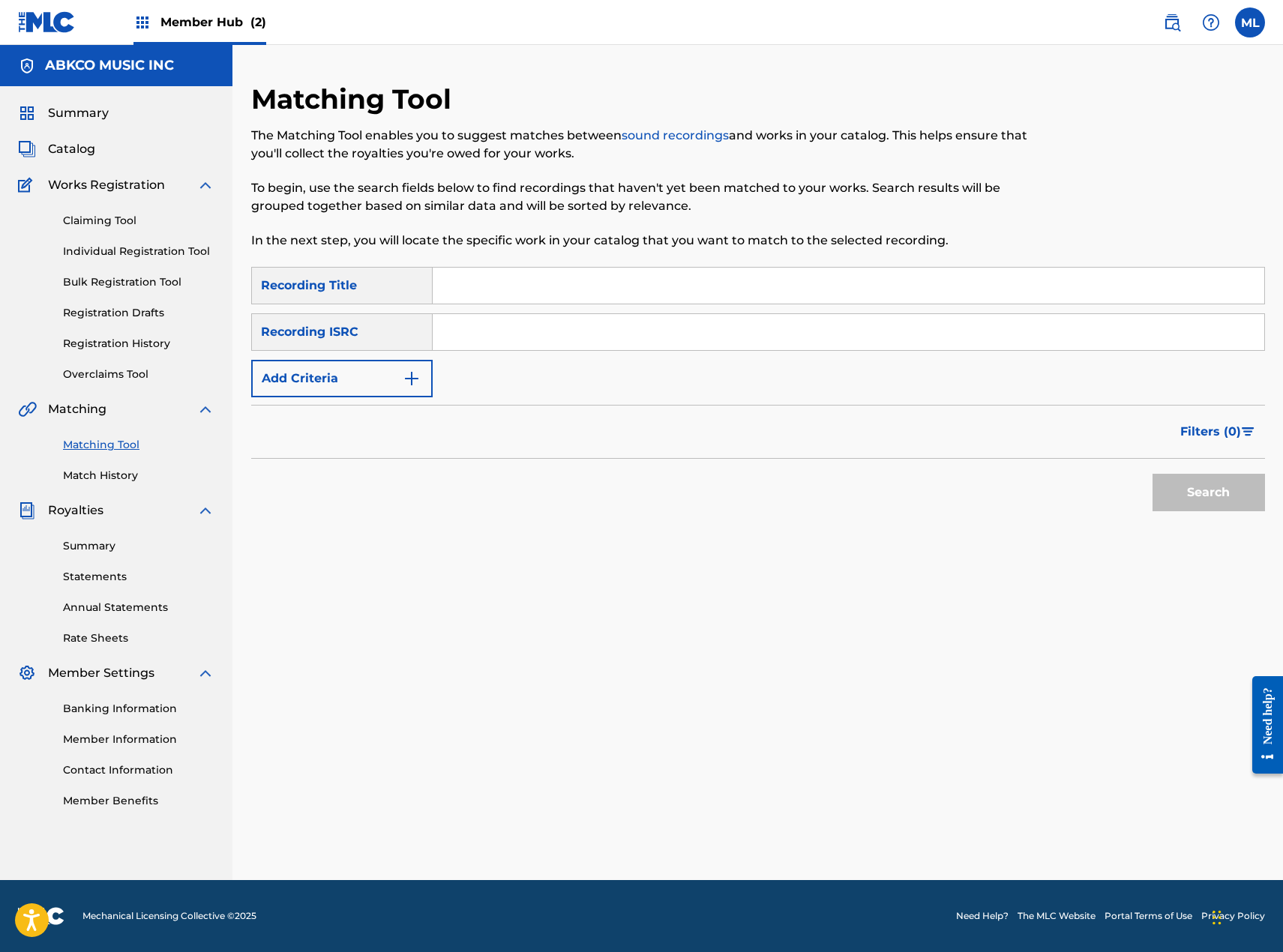
click at [509, 278] on input "Search Form" at bounding box center [848, 285] width 831 height 36
type input "homegirl"
click at [338, 375] on button "Add Criteria" at bounding box center [342, 378] width 182 height 37
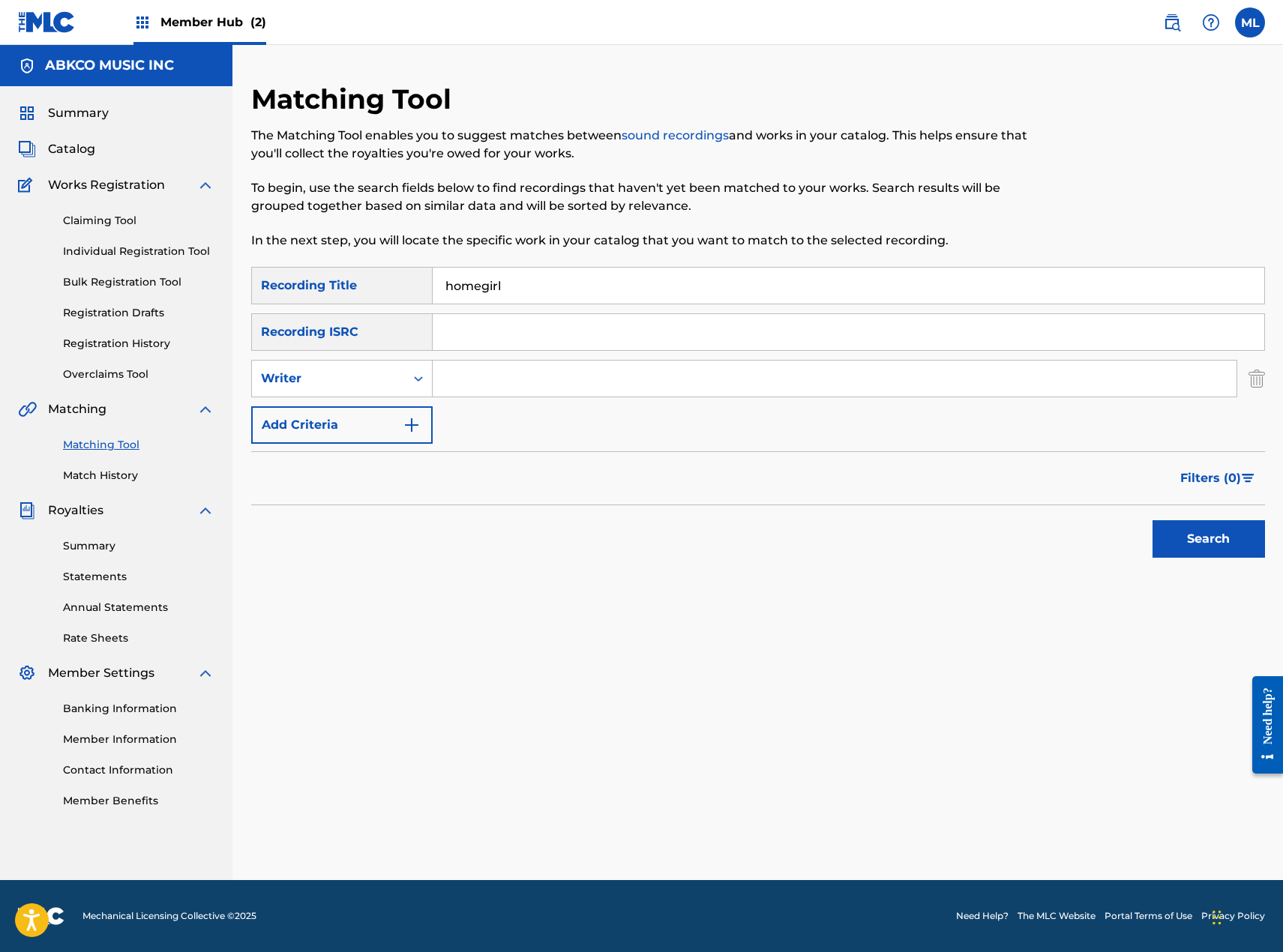
click at [492, 383] on input "Search Form" at bounding box center [835, 378] width 804 height 36
click at [1153, 520] on button "Search" at bounding box center [1208, 539] width 112 height 37
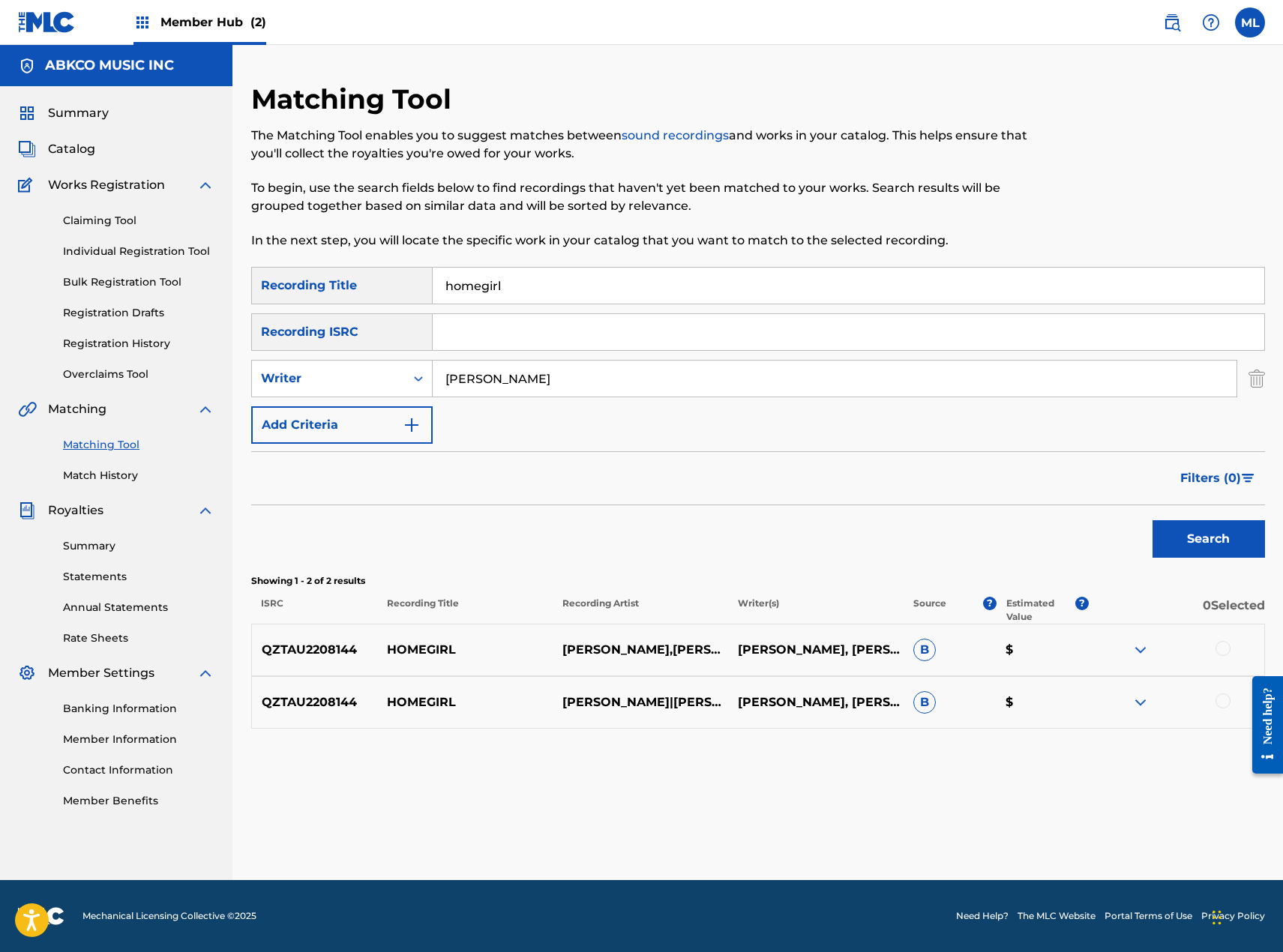
click at [510, 373] on input "[PERSON_NAME]" at bounding box center [835, 378] width 804 height 36
click at [1153, 520] on button "Search" at bounding box center [1208, 539] width 112 height 37
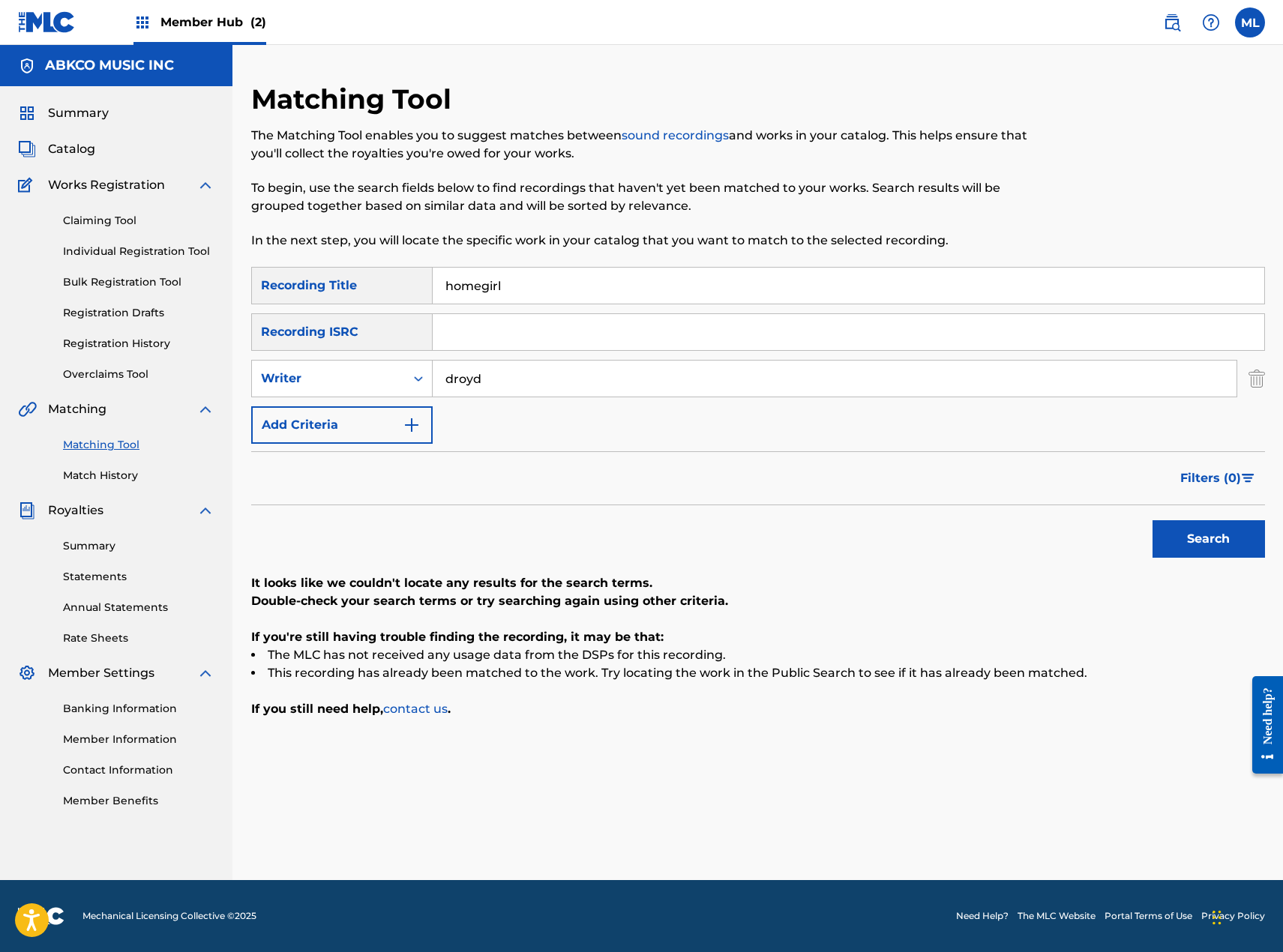
click at [510, 373] on input "droyd" at bounding box center [835, 378] width 804 height 36
type input "[PERSON_NAME]"
click at [1153, 520] on button "Search" at bounding box center [1208, 539] width 112 height 37
click at [547, 281] on input "homegirl" at bounding box center [848, 285] width 831 height 36
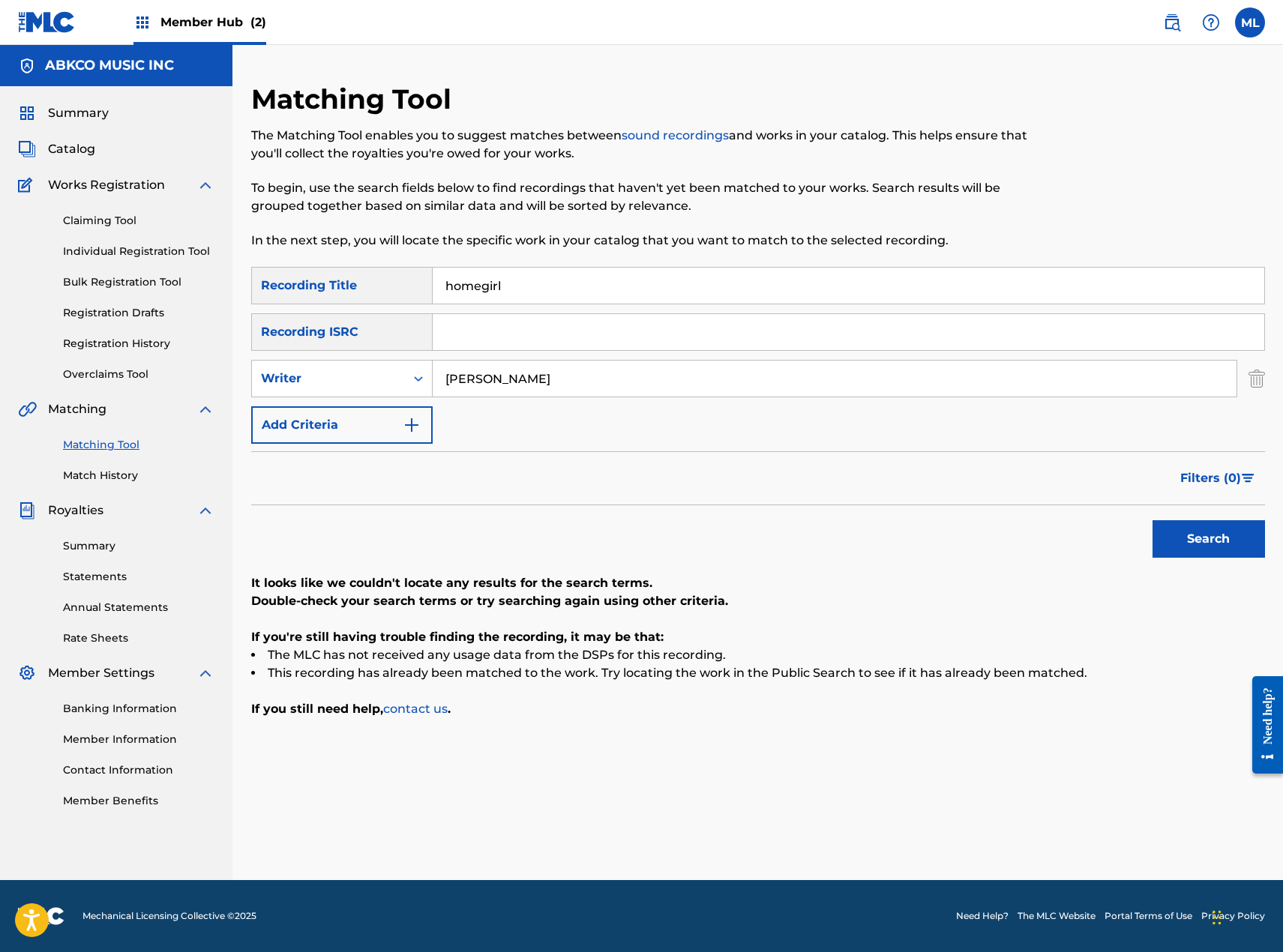
drag, startPoint x: 546, startPoint y: 279, endPoint x: 189, endPoint y: 268, distance: 357.2
click at [190, 268] on main "ABKCO MUSIC INC Summary Catalog Works Registration Claiming Tool Individual Reg…" at bounding box center [641, 462] width 1283 height 835
type input "christmas from [PERSON_NAME]"
click at [1153, 520] on button "Search" at bounding box center [1208, 539] width 112 height 37
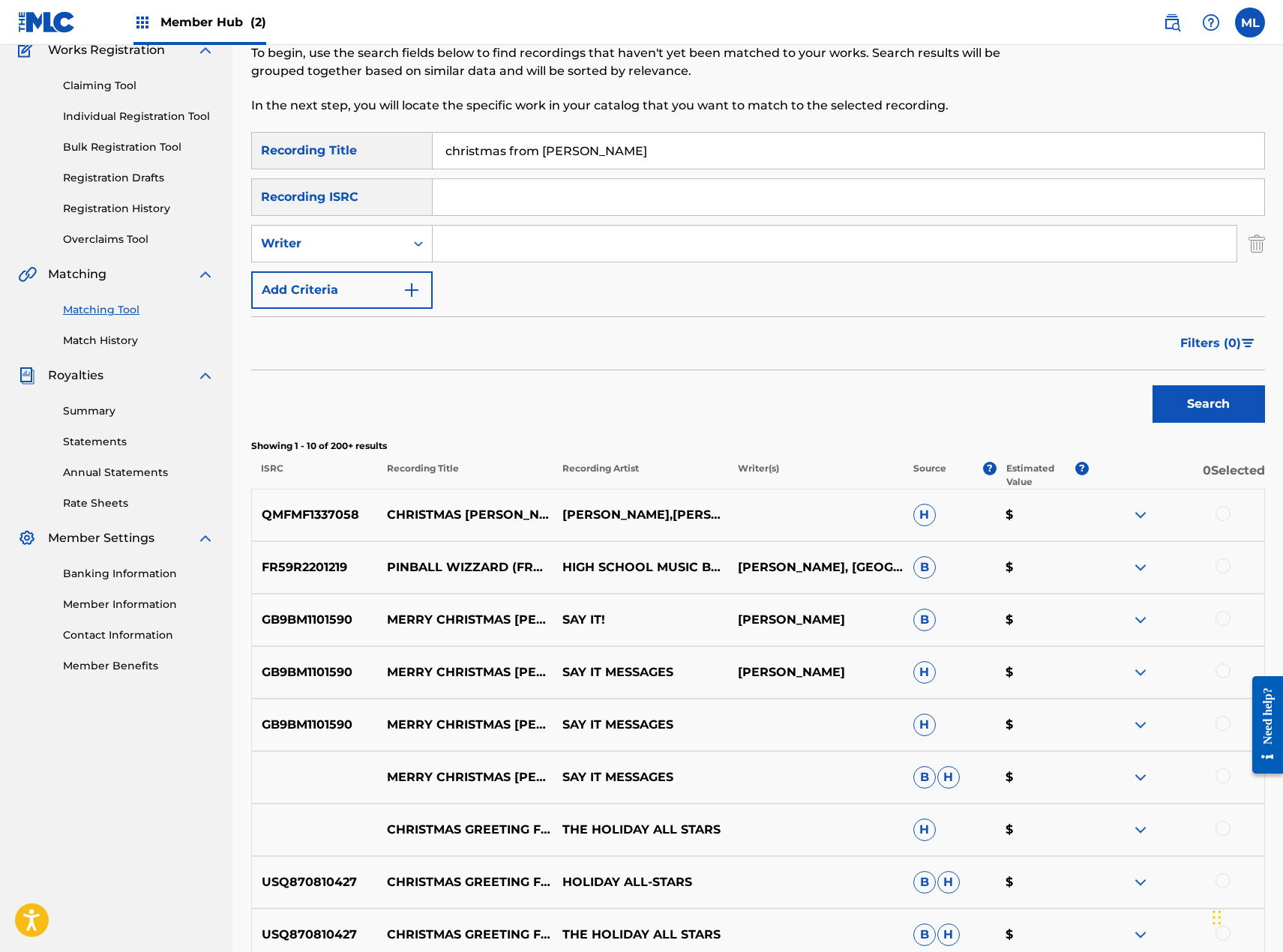
scroll to position [381, 0]
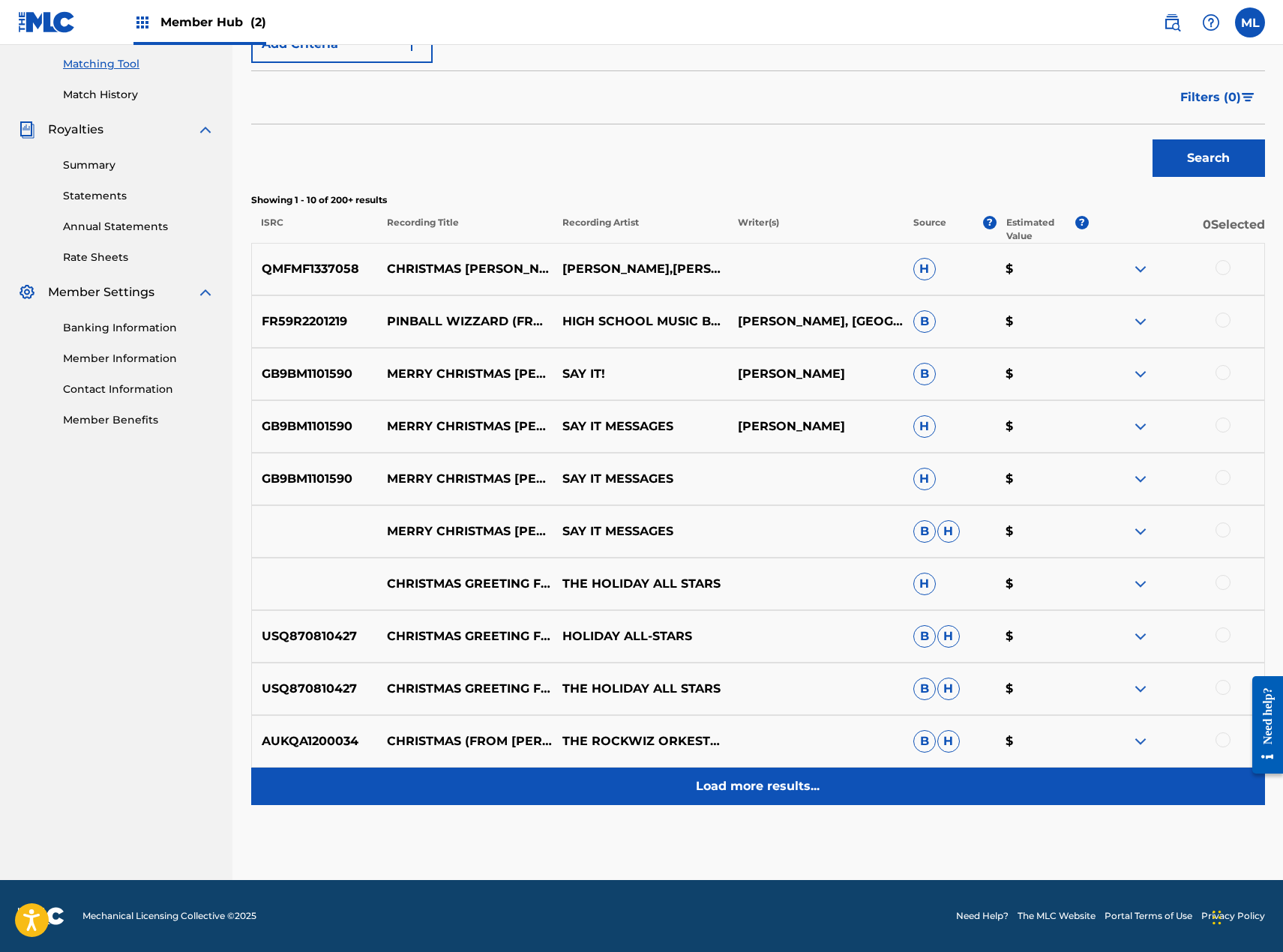
click at [747, 771] on div "Load more results..." at bounding box center [758, 786] width 1014 height 37
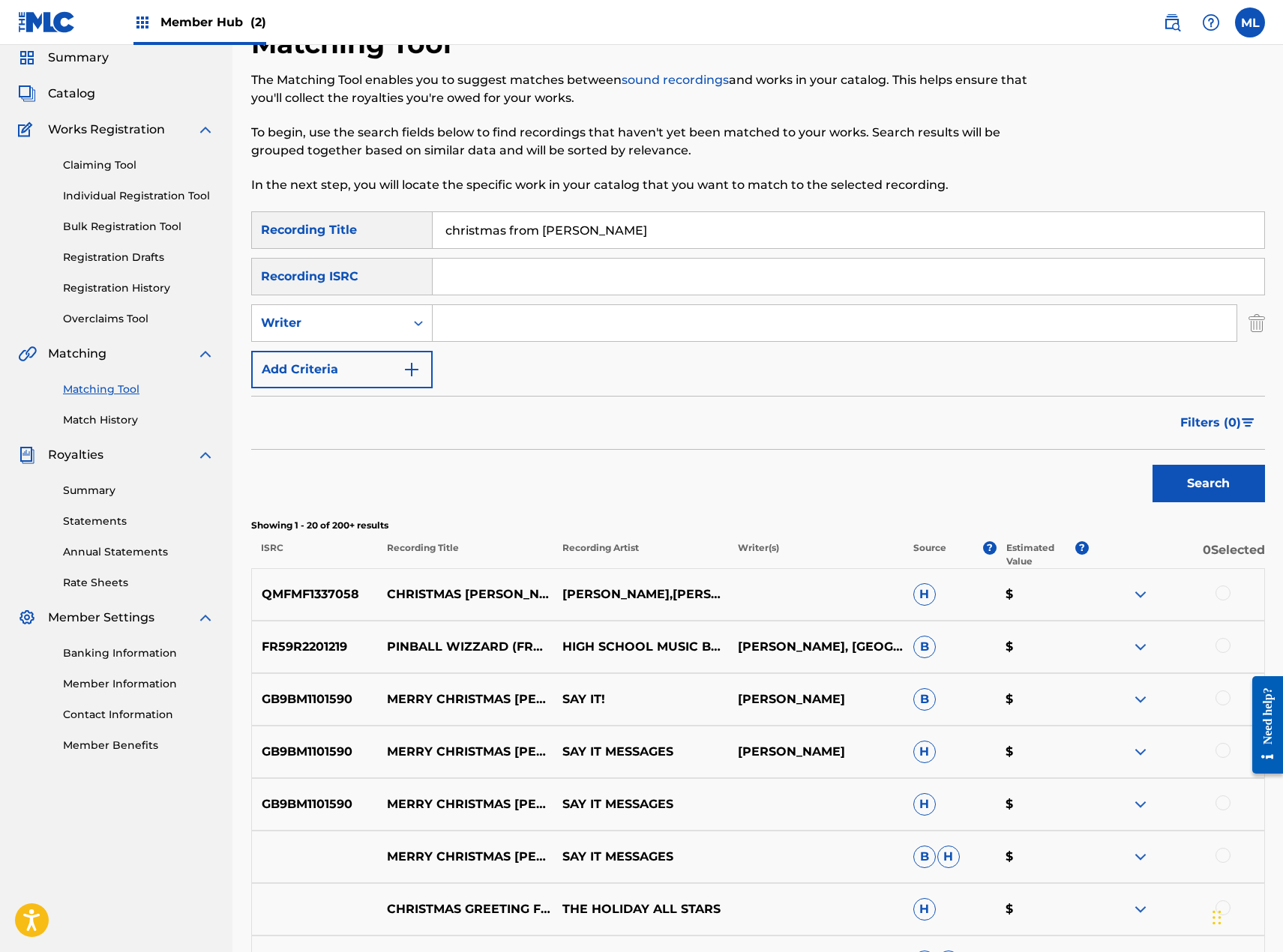
scroll to position [0, 0]
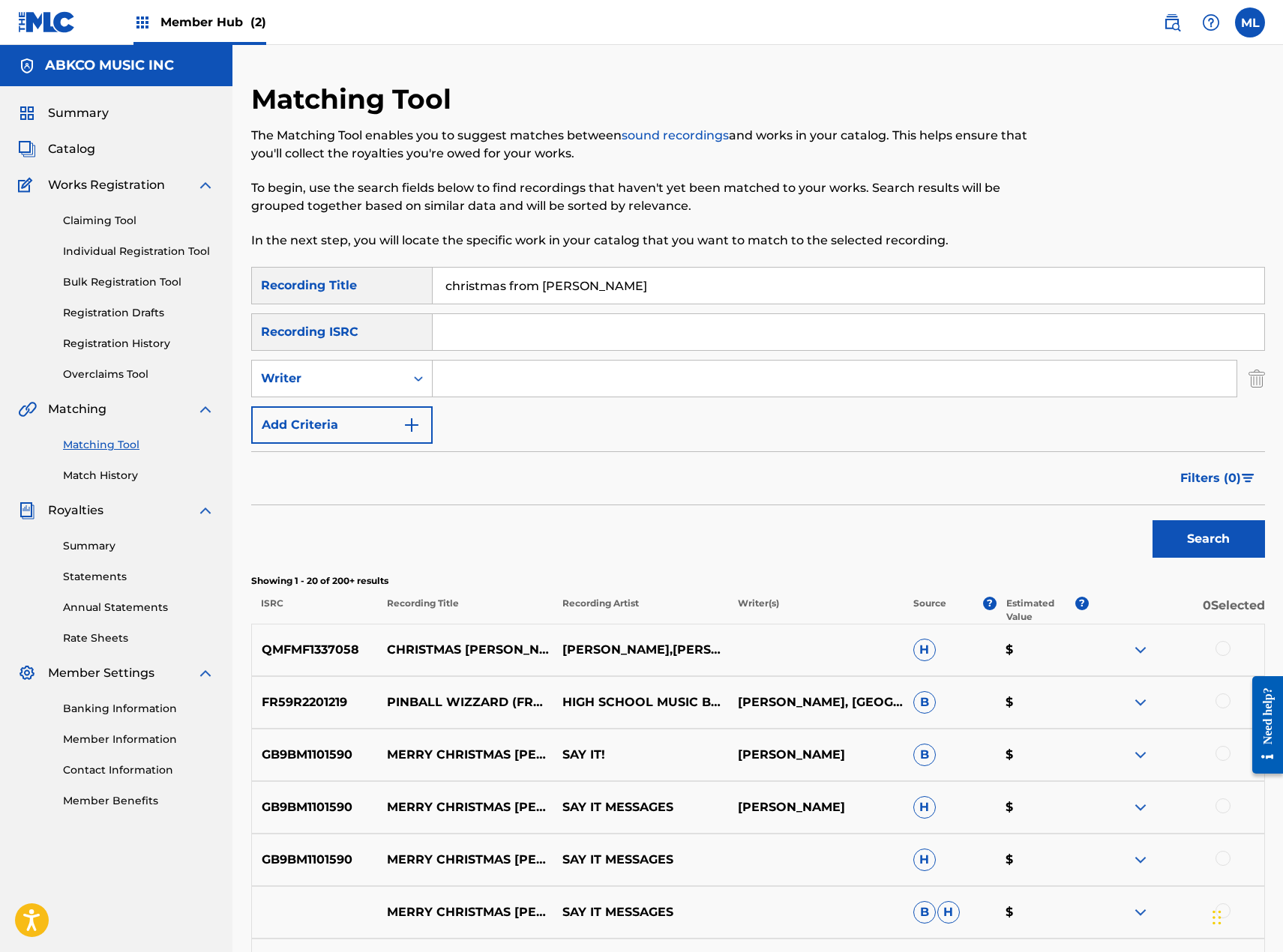
drag, startPoint x: 508, startPoint y: 289, endPoint x: 777, endPoint y: 281, distance: 269.1
click at [777, 281] on input "christmas from [PERSON_NAME]" at bounding box center [848, 285] width 831 height 36
type input "christmas"
type input "[PERSON_NAME]"
click at [1153, 520] on button "Search" at bounding box center [1208, 539] width 112 height 37
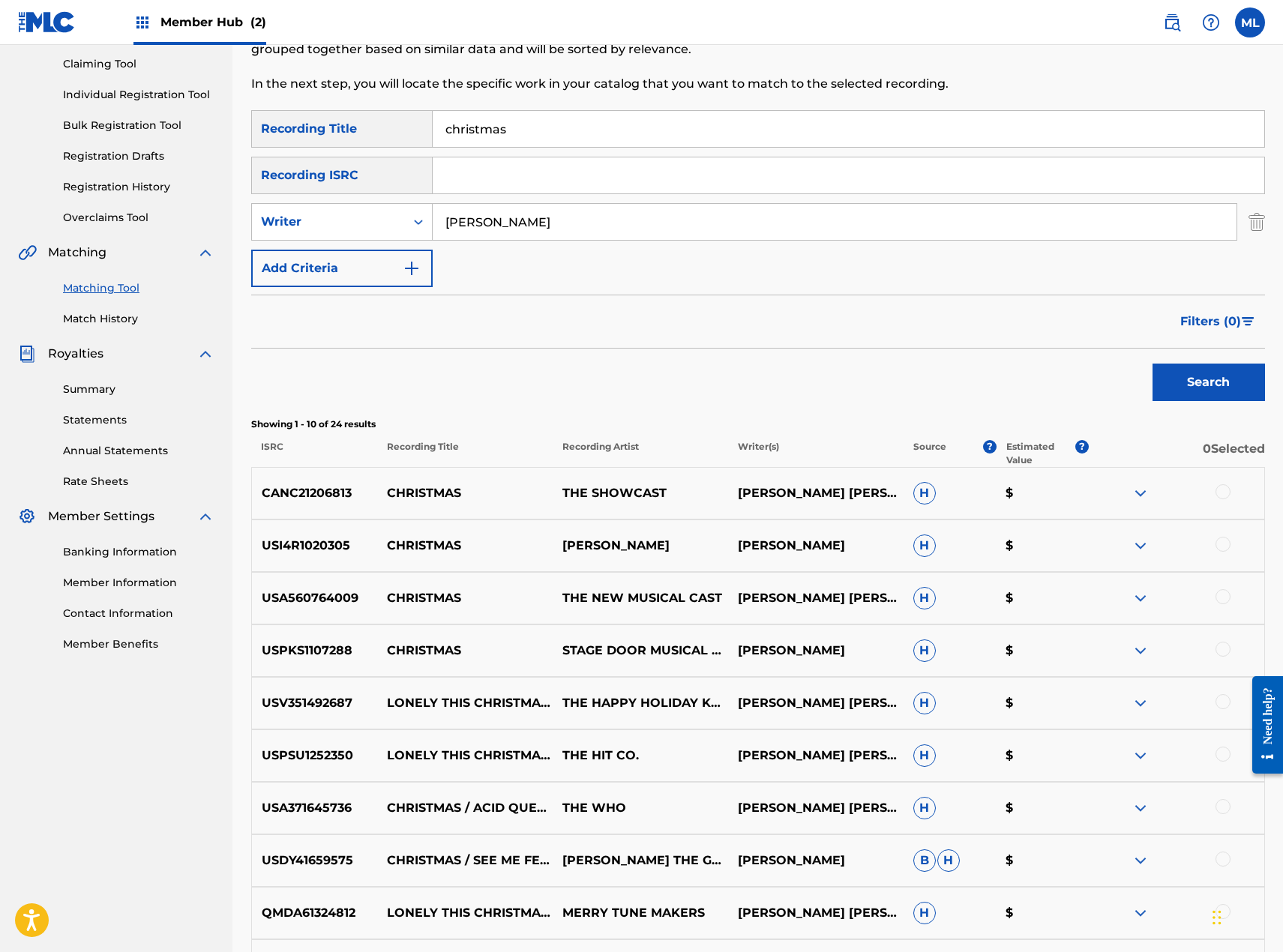
scroll to position [375, 0]
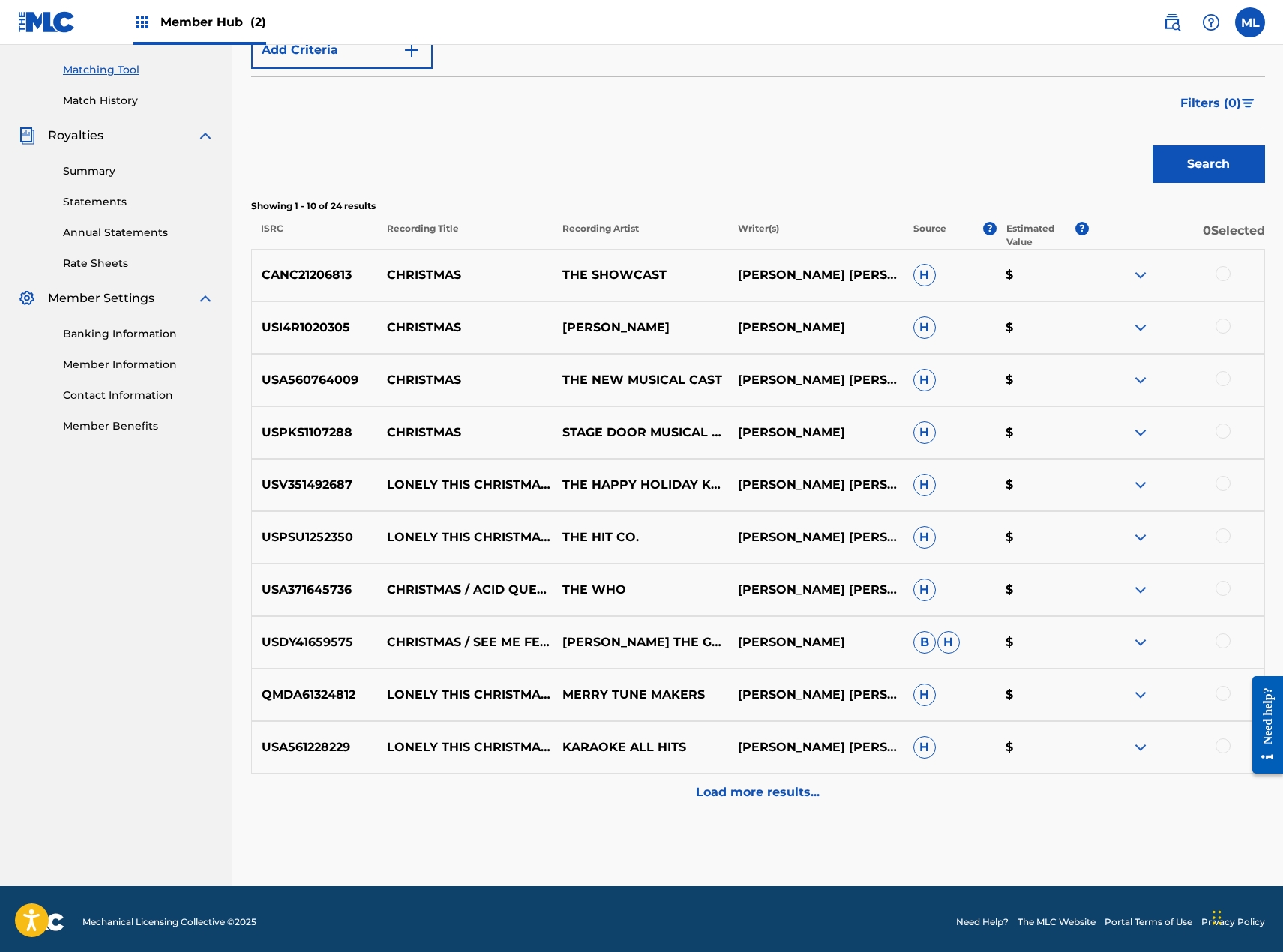
click at [1222, 275] on div at bounding box center [1223, 274] width 15 height 15
click at [1226, 328] on div at bounding box center [1223, 326] width 15 height 15
click at [1224, 379] on div at bounding box center [1223, 378] width 15 height 15
click at [1220, 429] on div at bounding box center [1223, 431] width 15 height 15
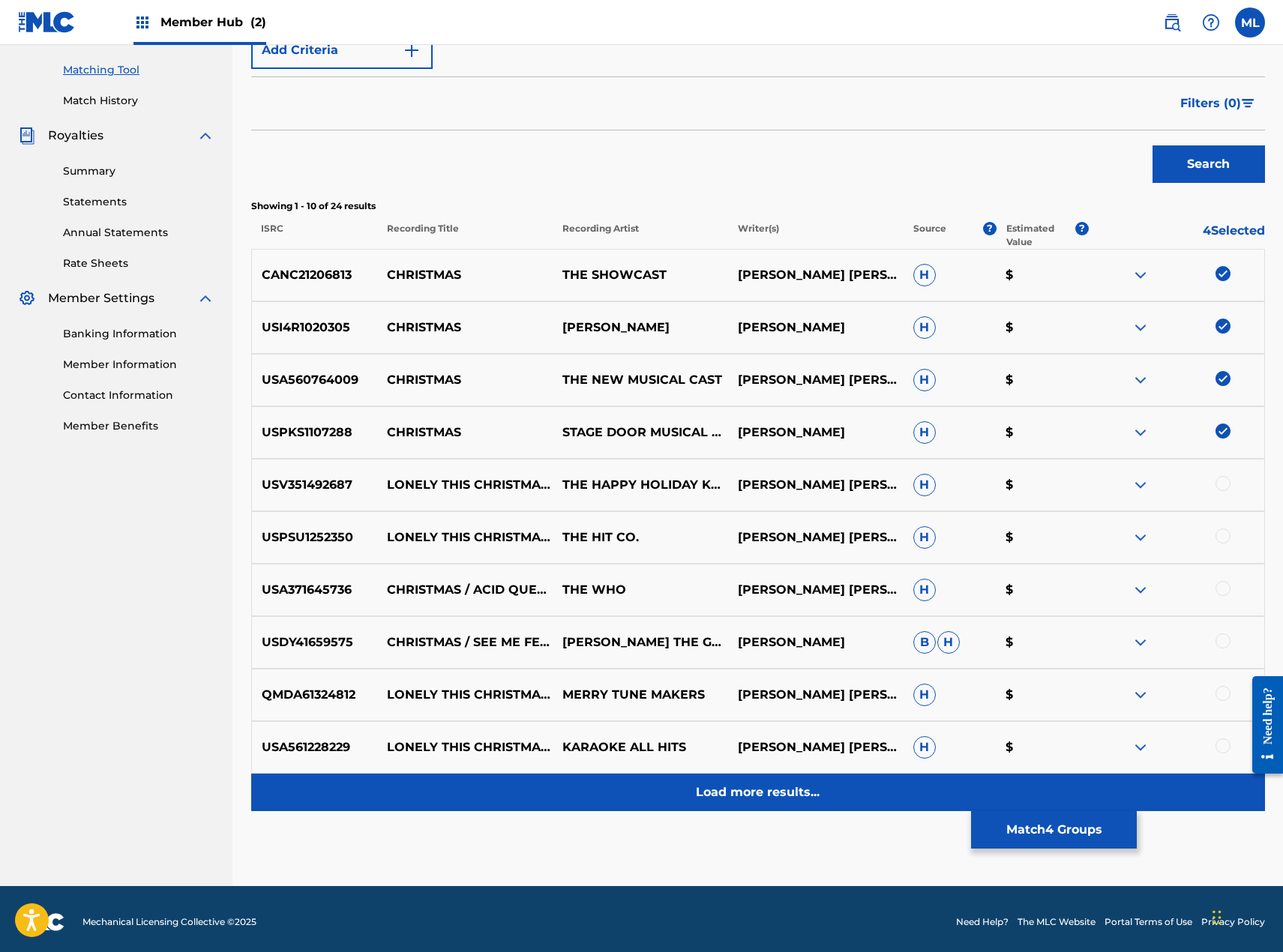
click at [807, 795] on p "Load more results..." at bounding box center [757, 793] width 124 height 18
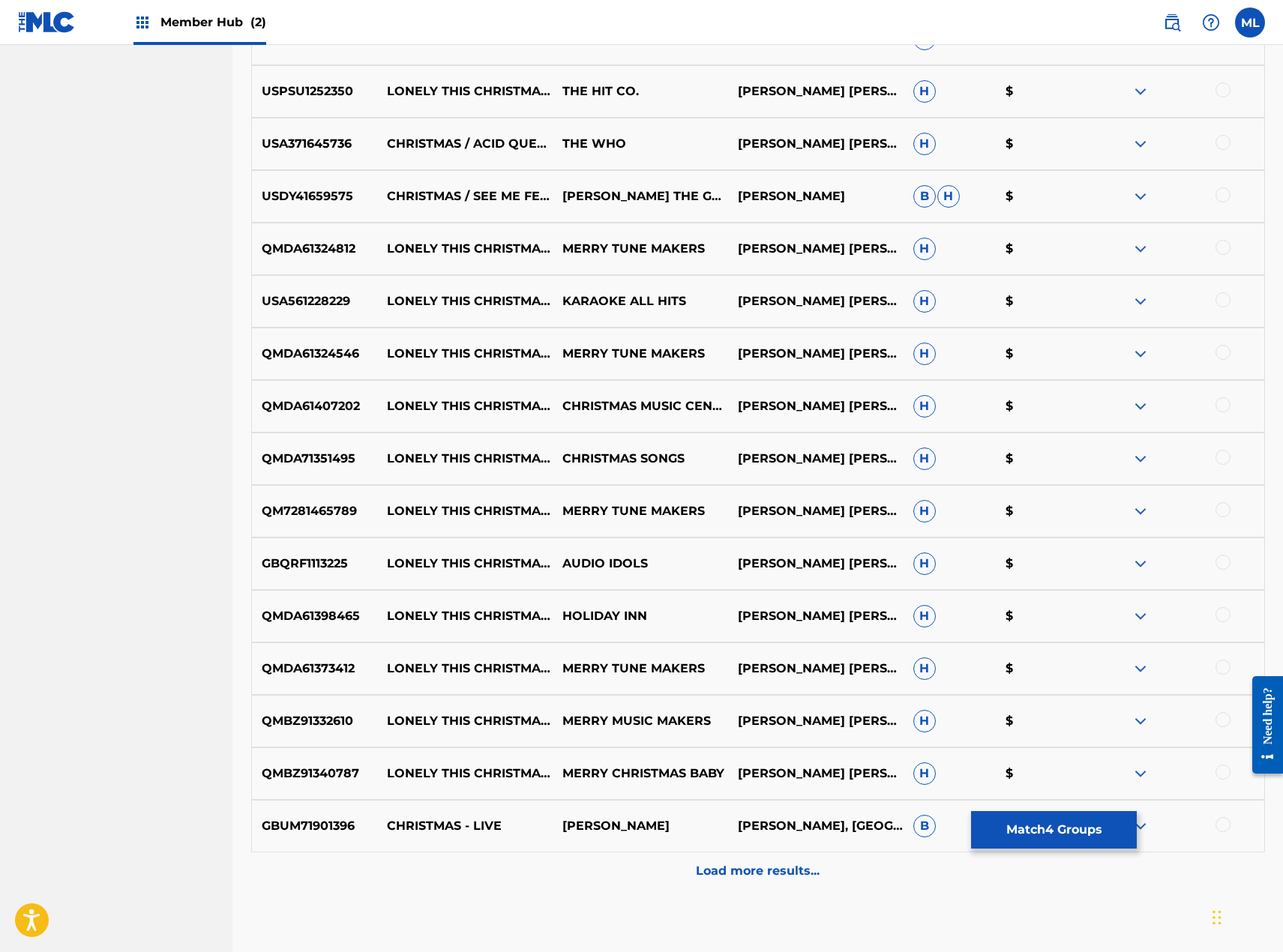
scroll to position [906, 0]
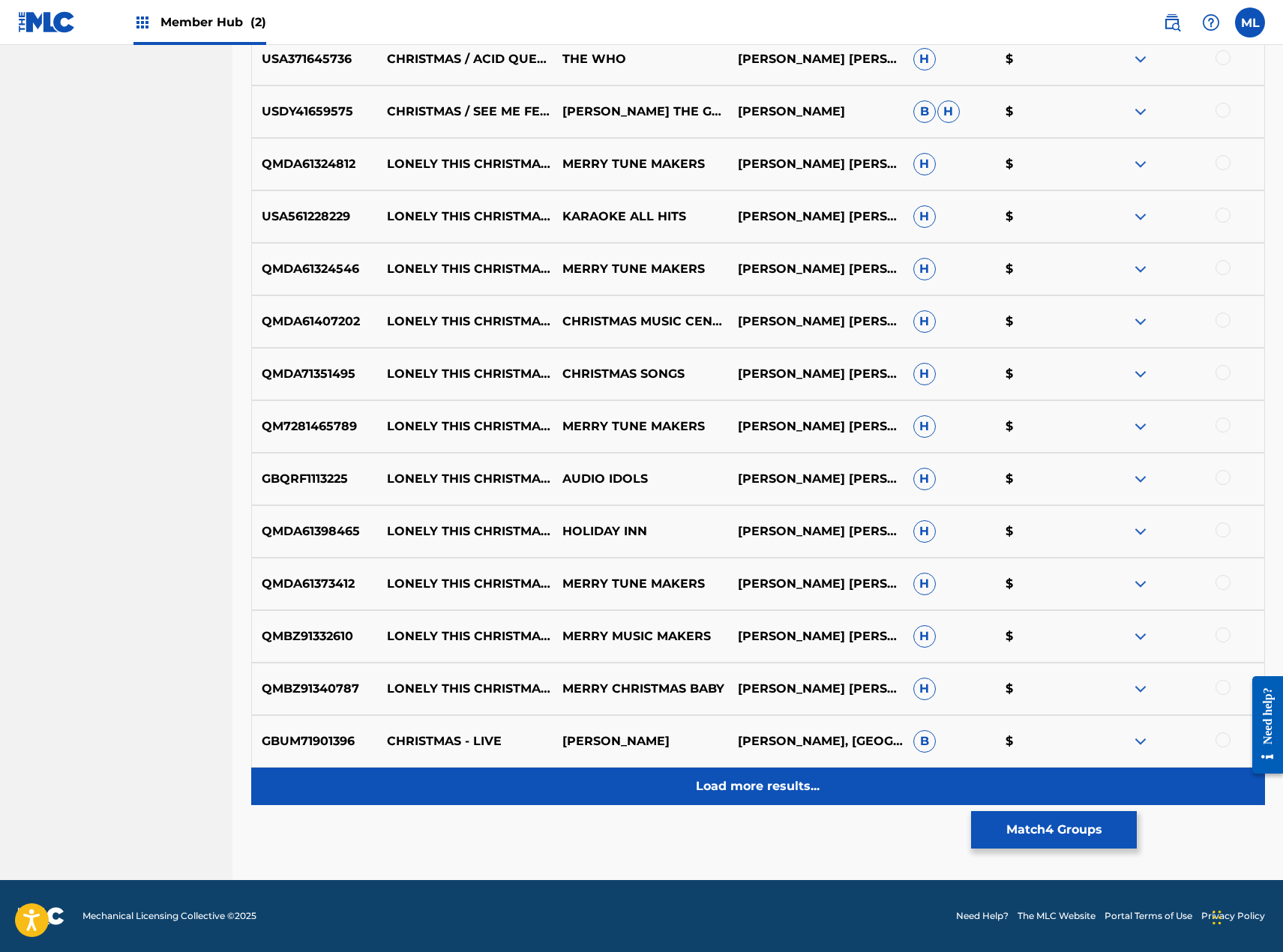
click at [825, 790] on div "Load more results..." at bounding box center [758, 786] width 1014 height 37
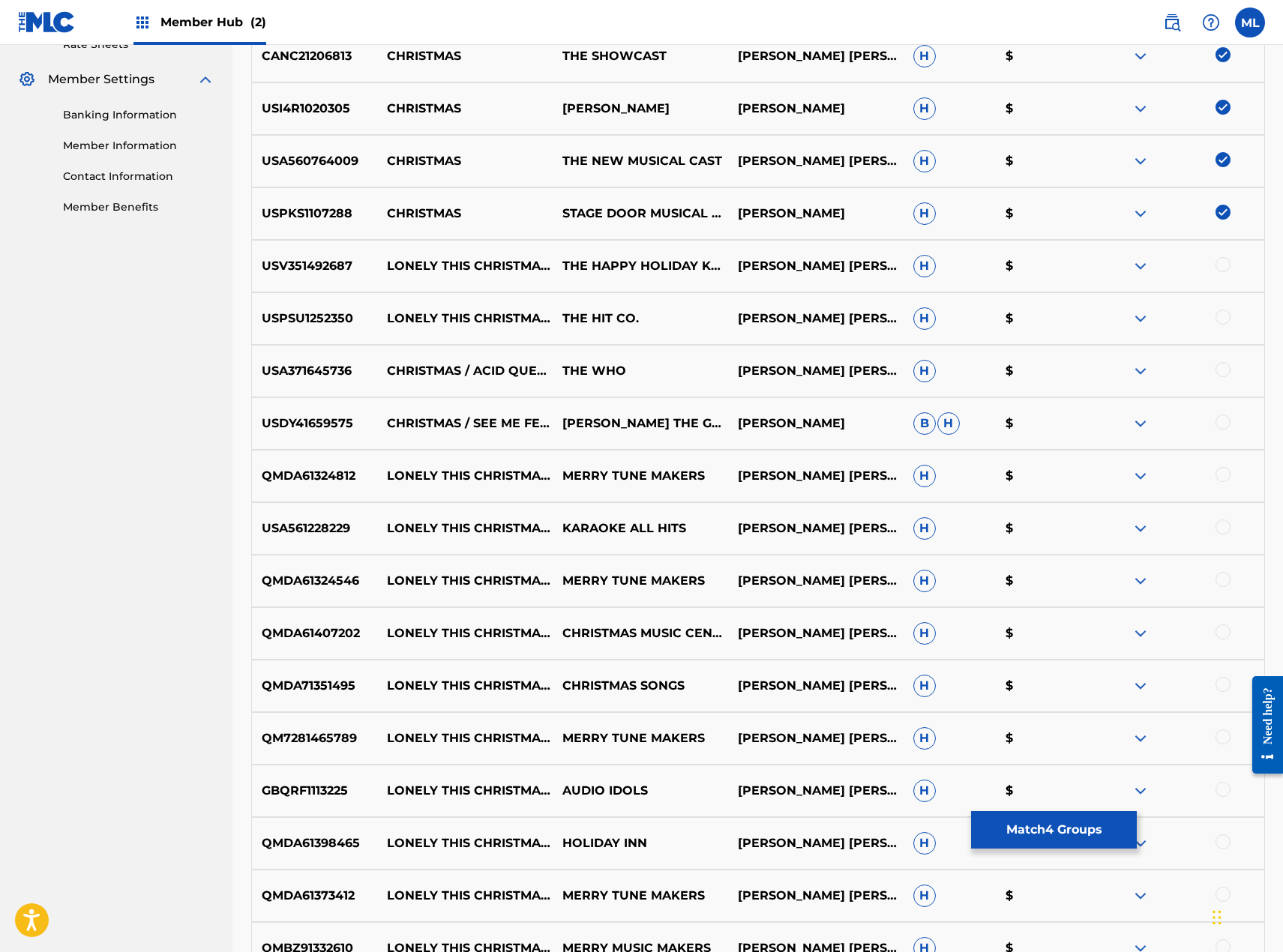
scroll to position [1078, 0]
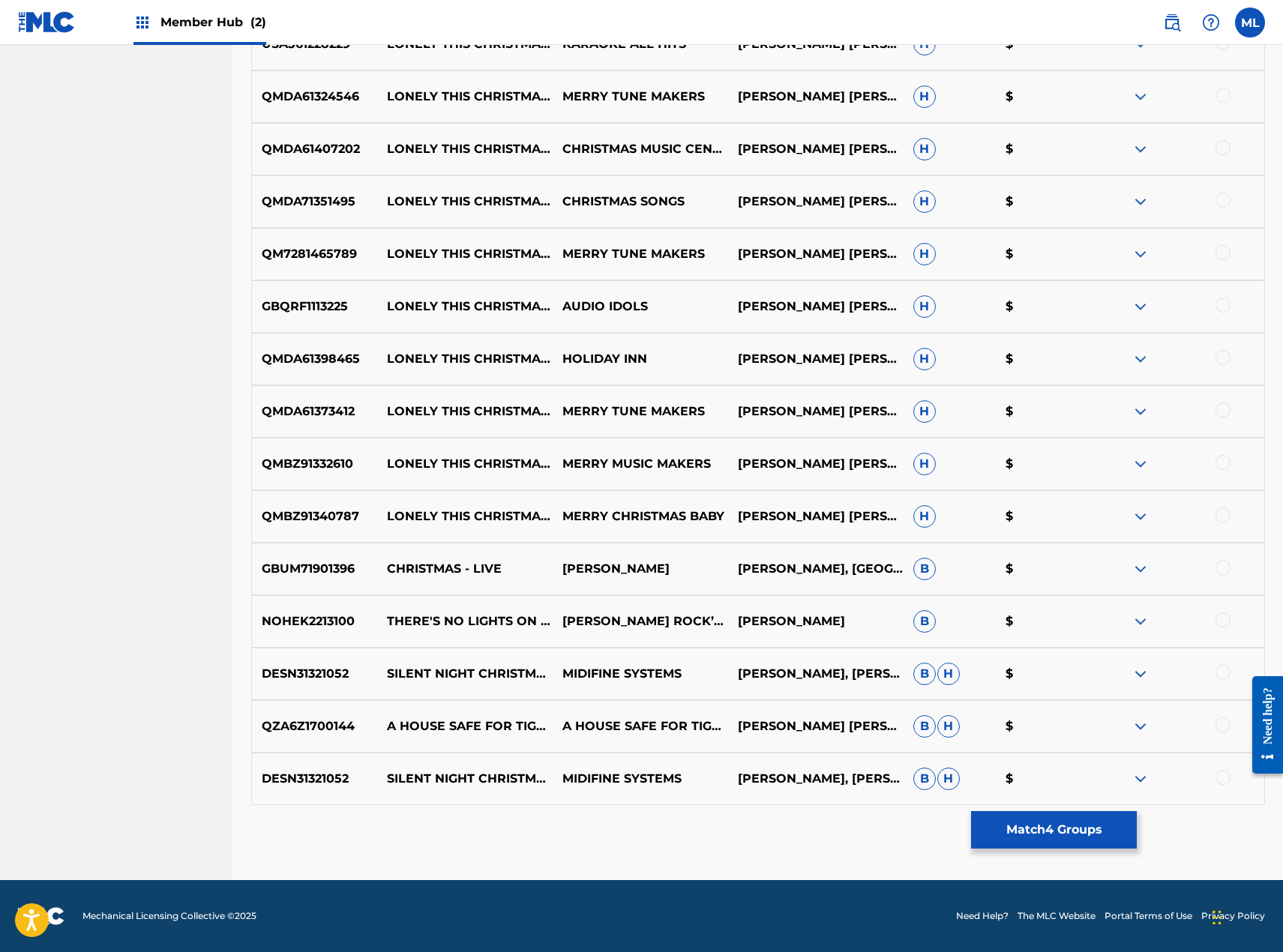
click at [1217, 571] on div at bounding box center [1223, 568] width 15 height 15
click at [1006, 821] on button "Match 5 Groups" at bounding box center [1054, 829] width 166 height 37
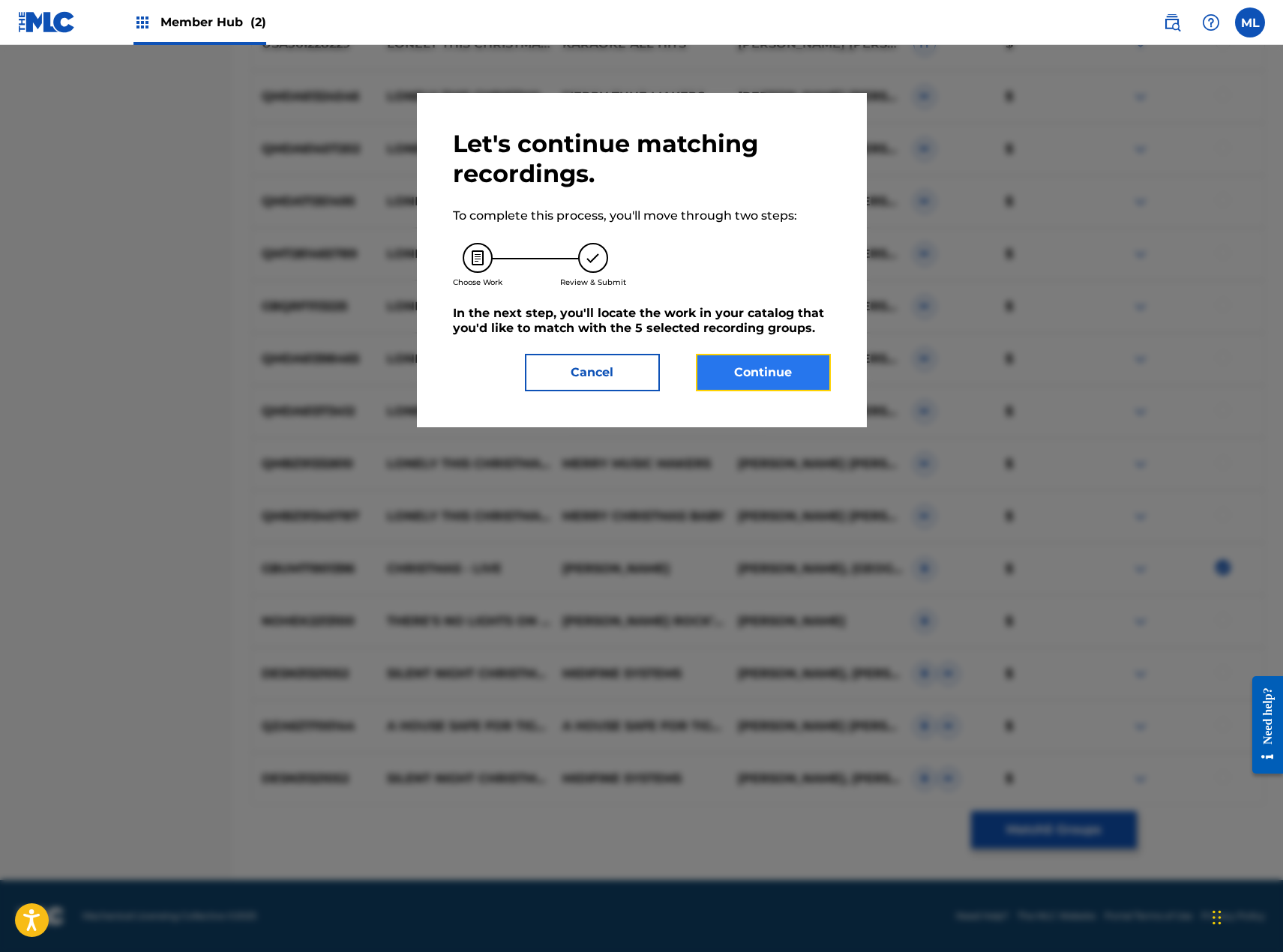
click at [757, 373] on button "Continue" at bounding box center [763, 372] width 135 height 37
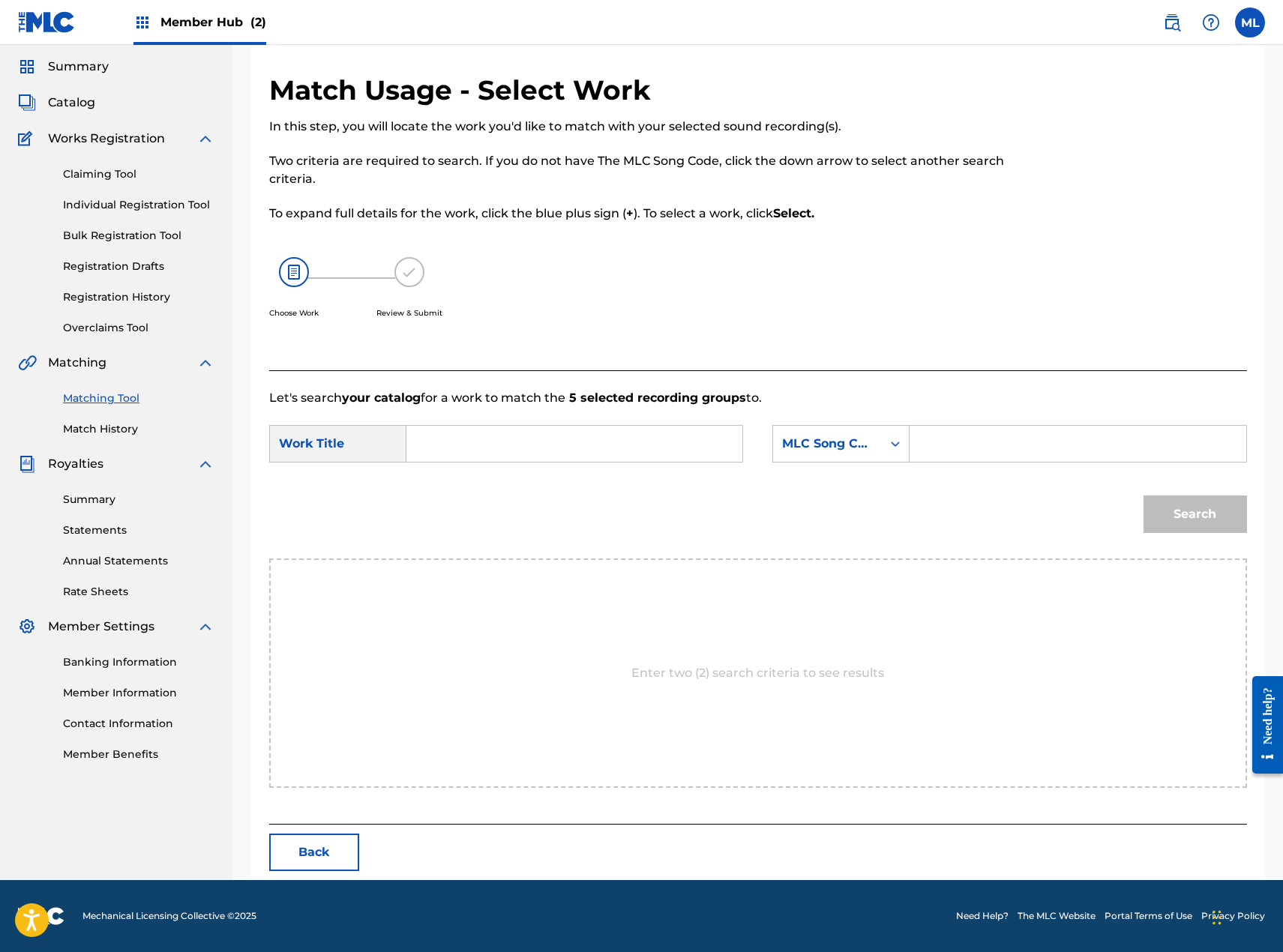
scroll to position [0, 0]
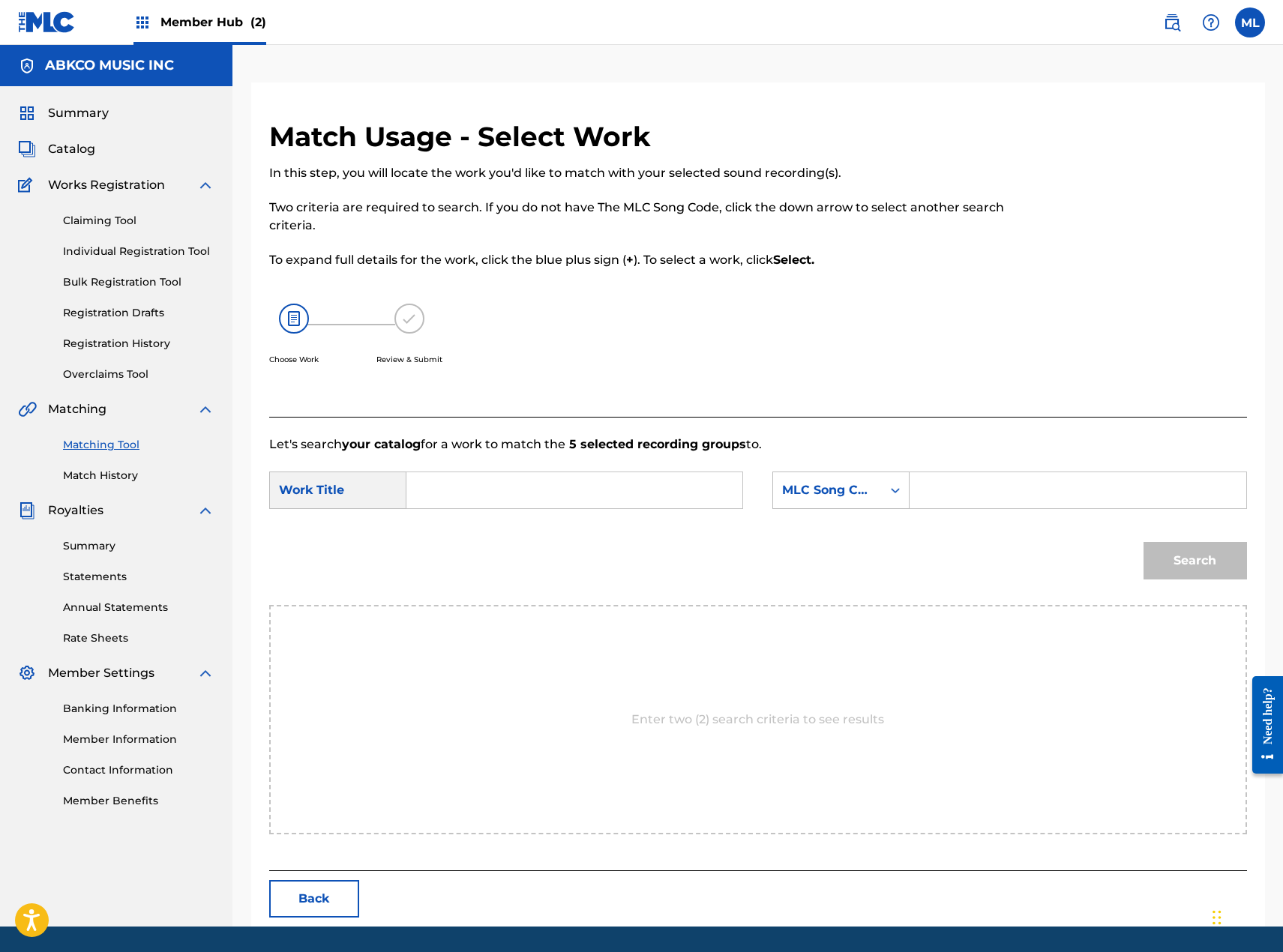
click at [468, 504] on input "Search Form" at bounding box center [575, 490] width 311 height 36
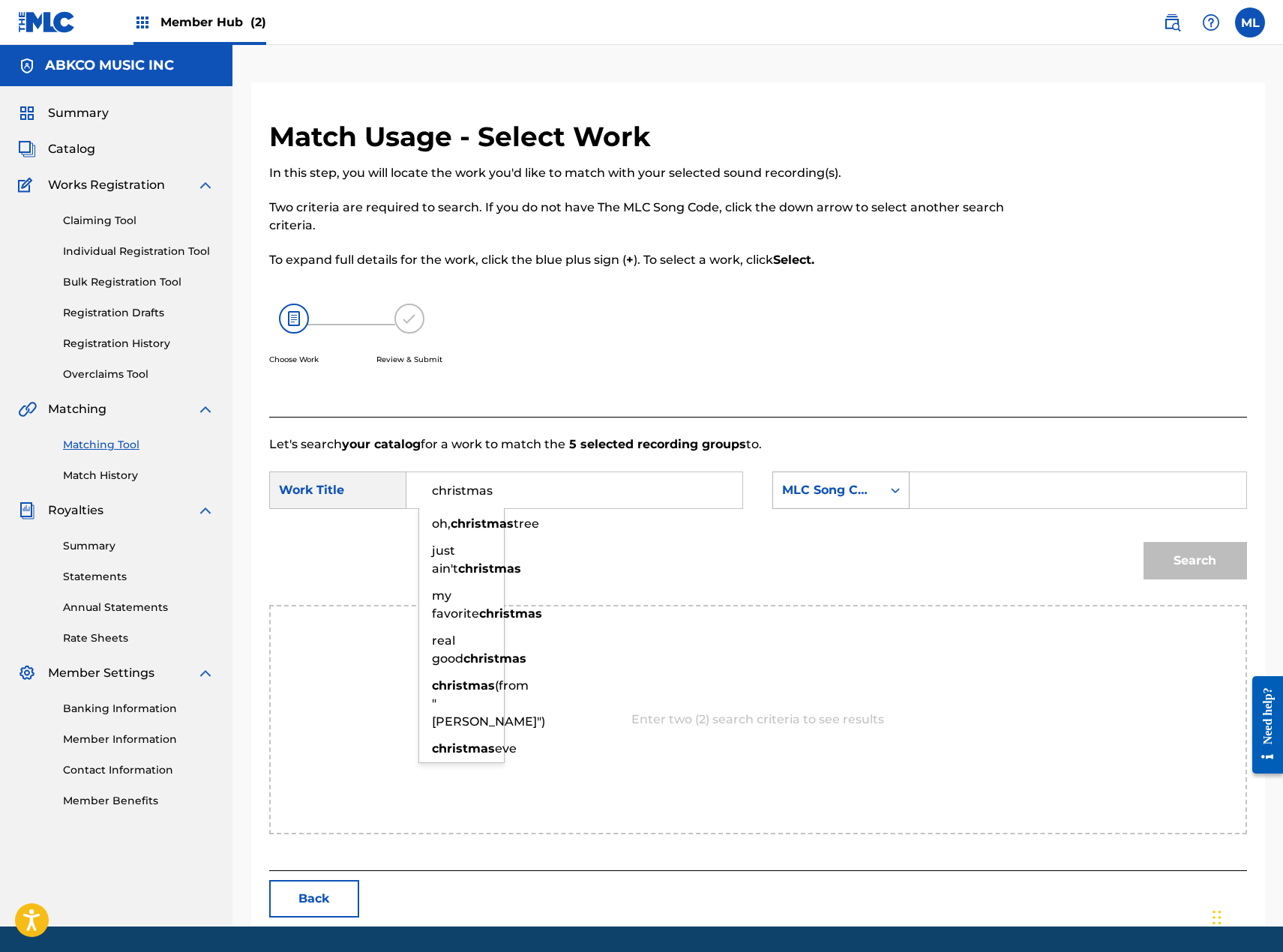
type input "christmas"
click at [855, 489] on div "MLC Song Code" at bounding box center [827, 491] width 91 height 18
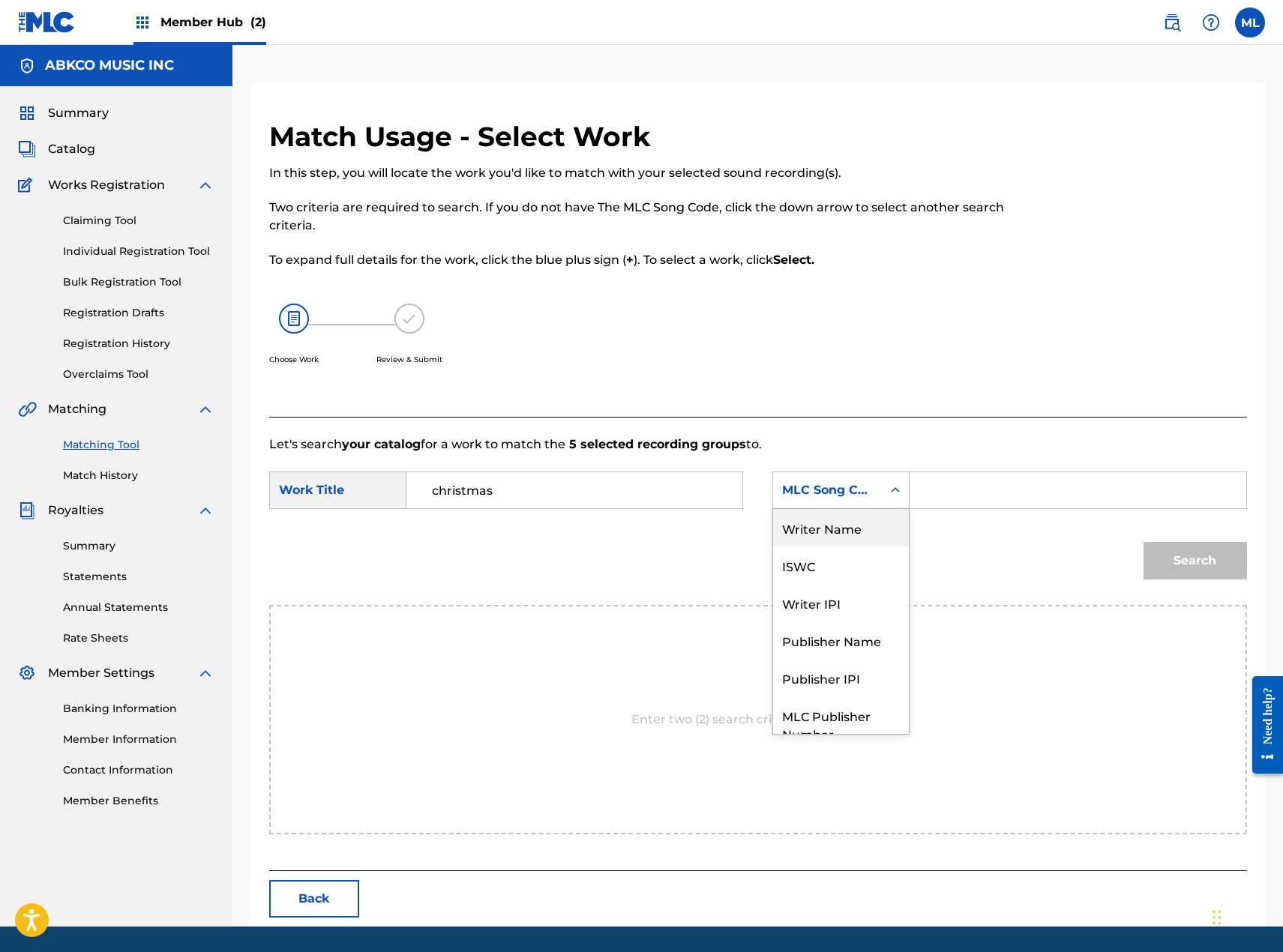
click at [855, 530] on div "Writer Name" at bounding box center [840, 527] width 135 height 37
click at [946, 489] on input "Search Form" at bounding box center [1078, 490] width 311 height 36
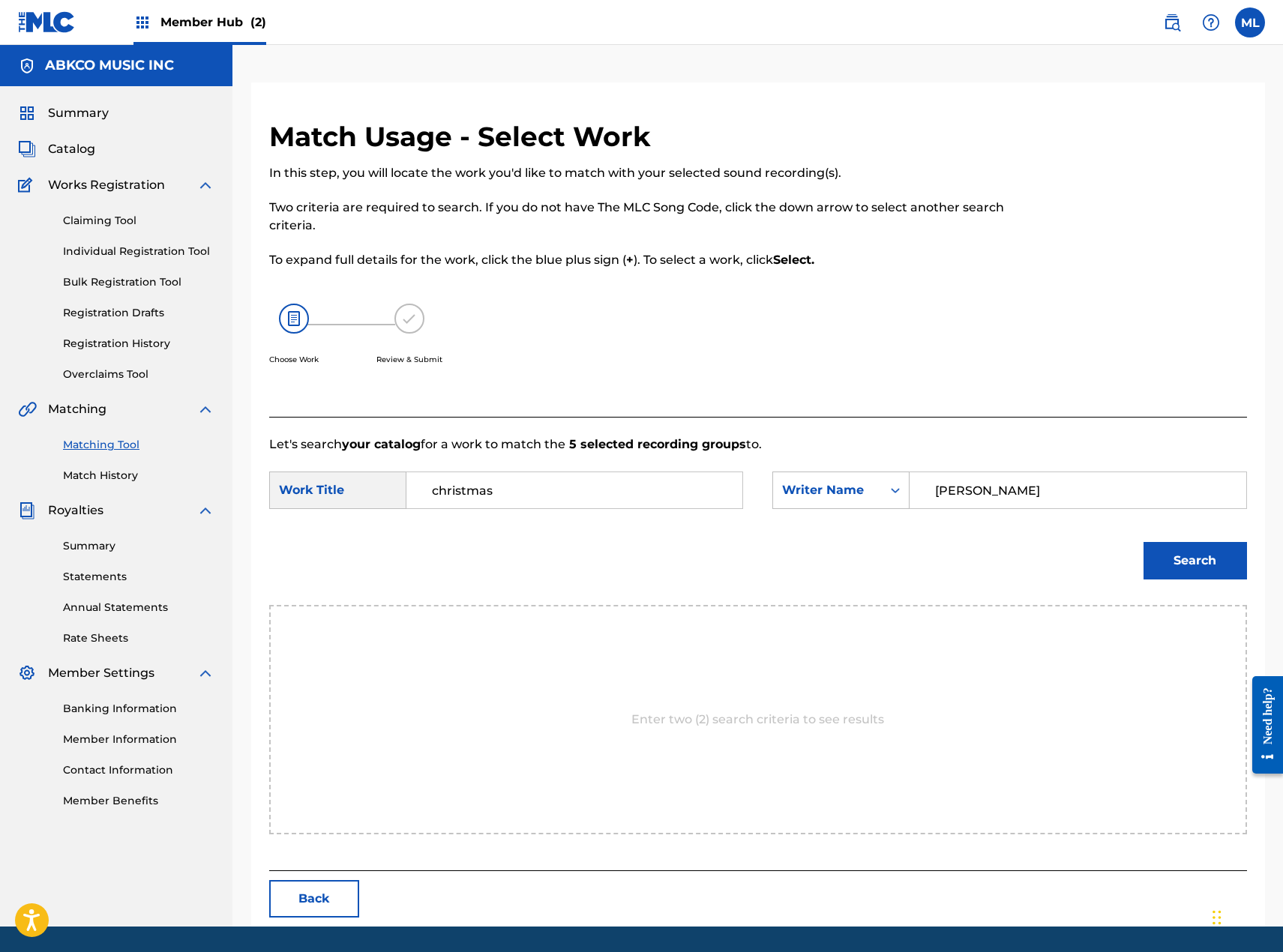
type input "[PERSON_NAME]"
click at [1143, 542] on button "Search" at bounding box center [1195, 560] width 104 height 37
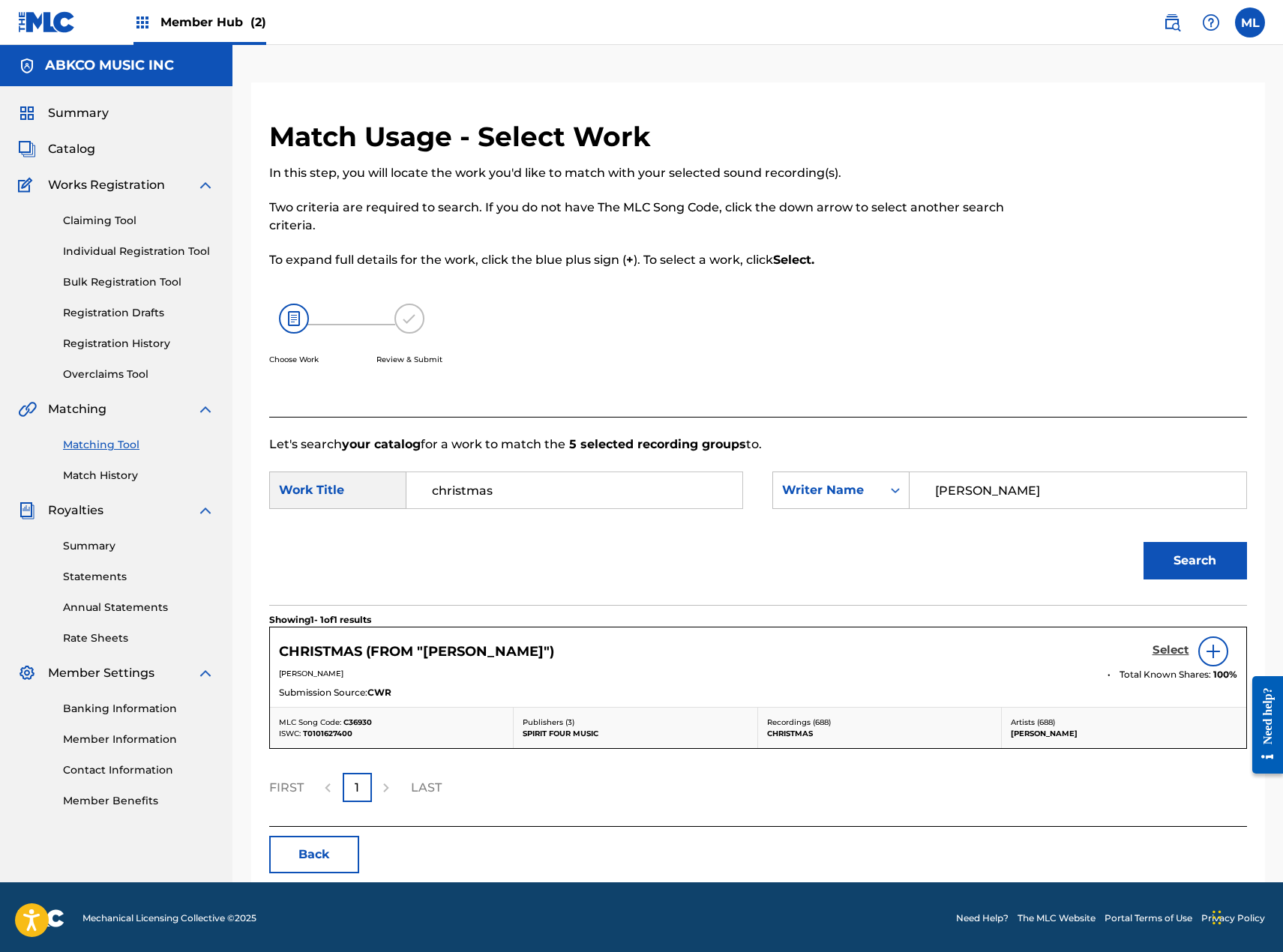
click at [1164, 649] on h5 "Select" at bounding box center [1171, 650] width 37 height 14
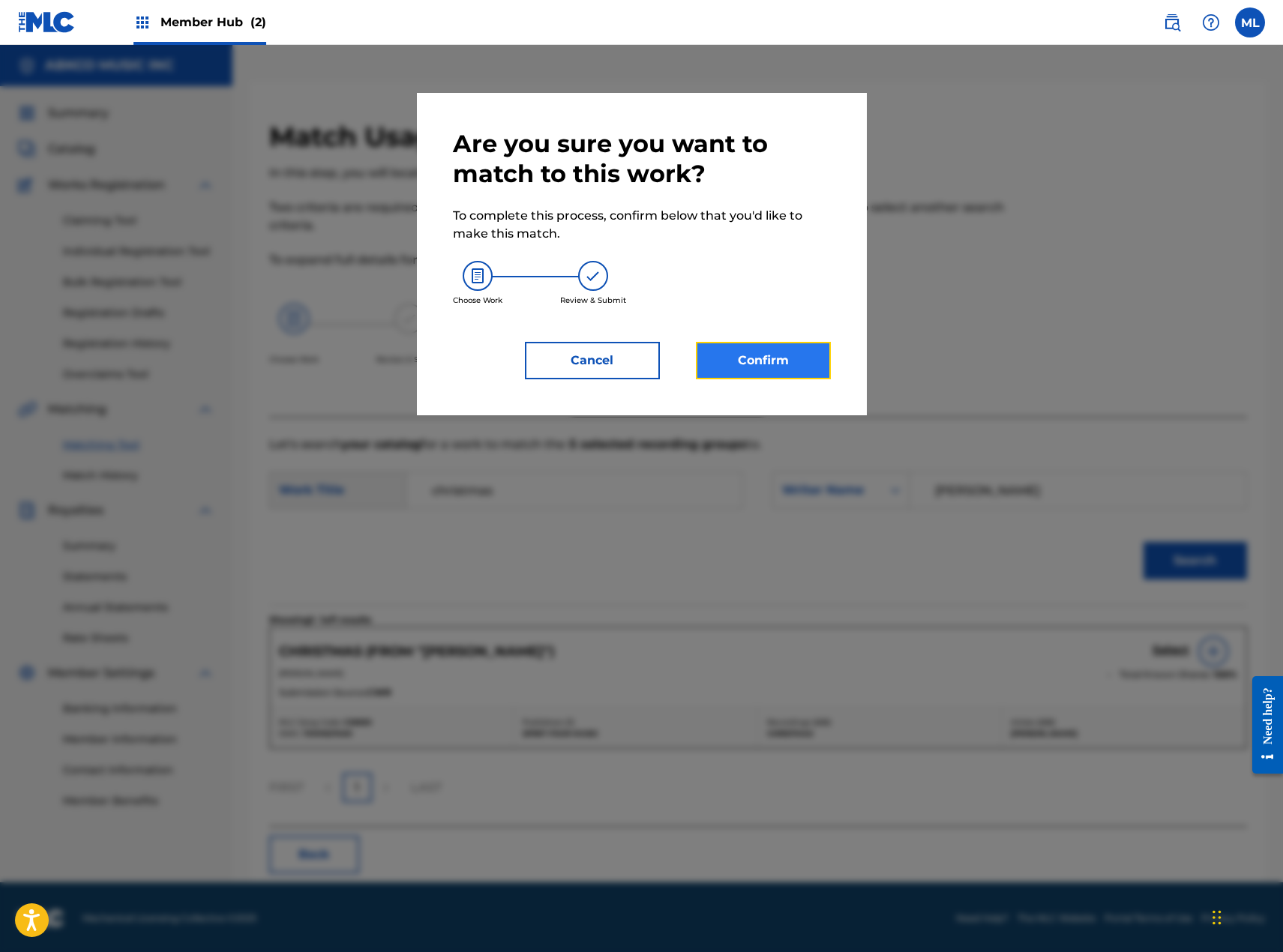
click at [781, 373] on button "Confirm" at bounding box center [763, 360] width 135 height 37
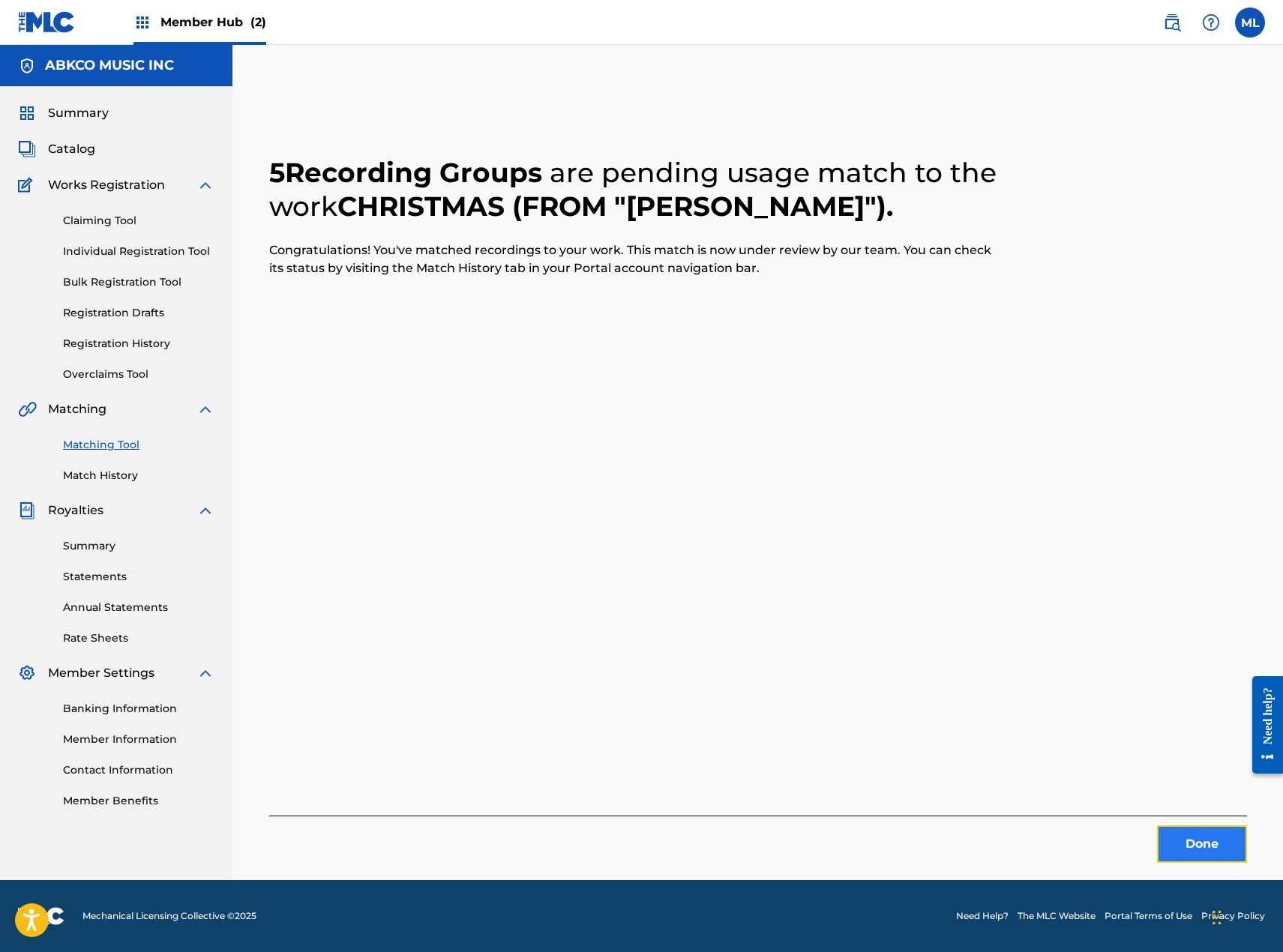
click at [1194, 848] on button "Done" at bounding box center [1202, 843] width 90 height 37
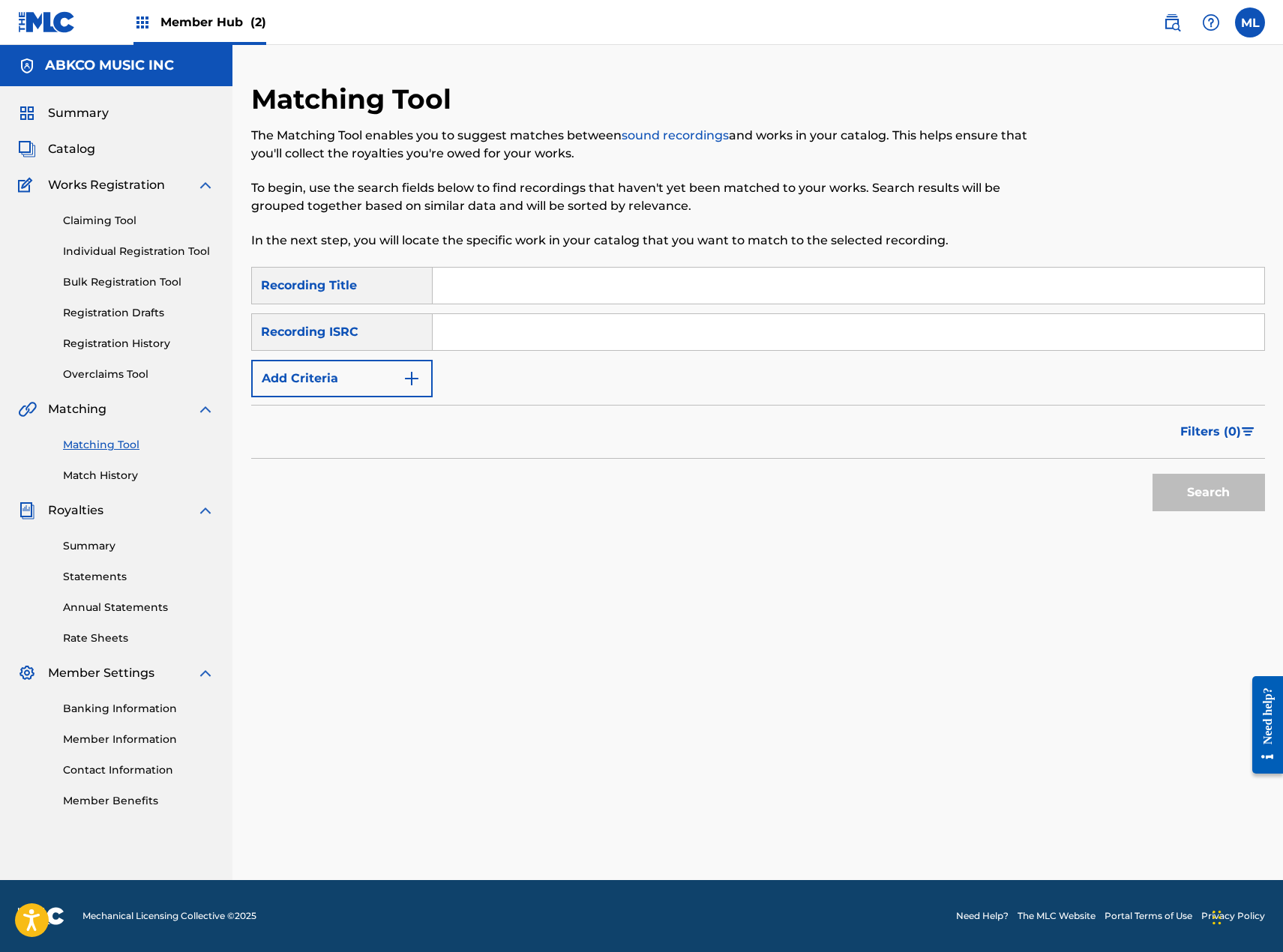
drag, startPoint x: 740, startPoint y: 276, endPoint x: 696, endPoint y: 300, distance: 50.1
click at [740, 276] on input "Search Form" at bounding box center [848, 285] width 831 height 36
paste input "Quadrophenia"
type input "Quadrophenia"
click at [1212, 483] on button "Search" at bounding box center [1208, 492] width 112 height 37
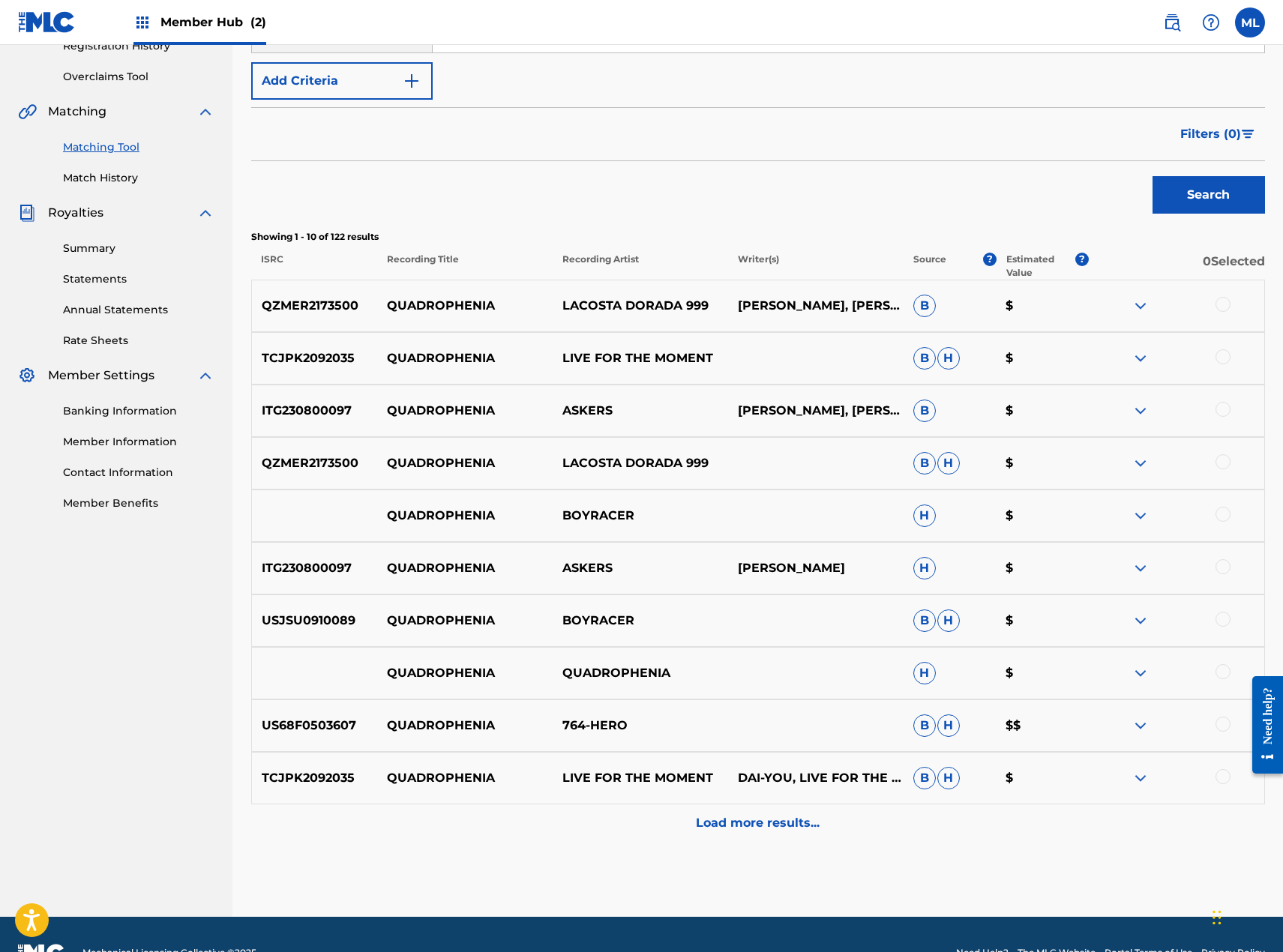
scroll to position [300, 0]
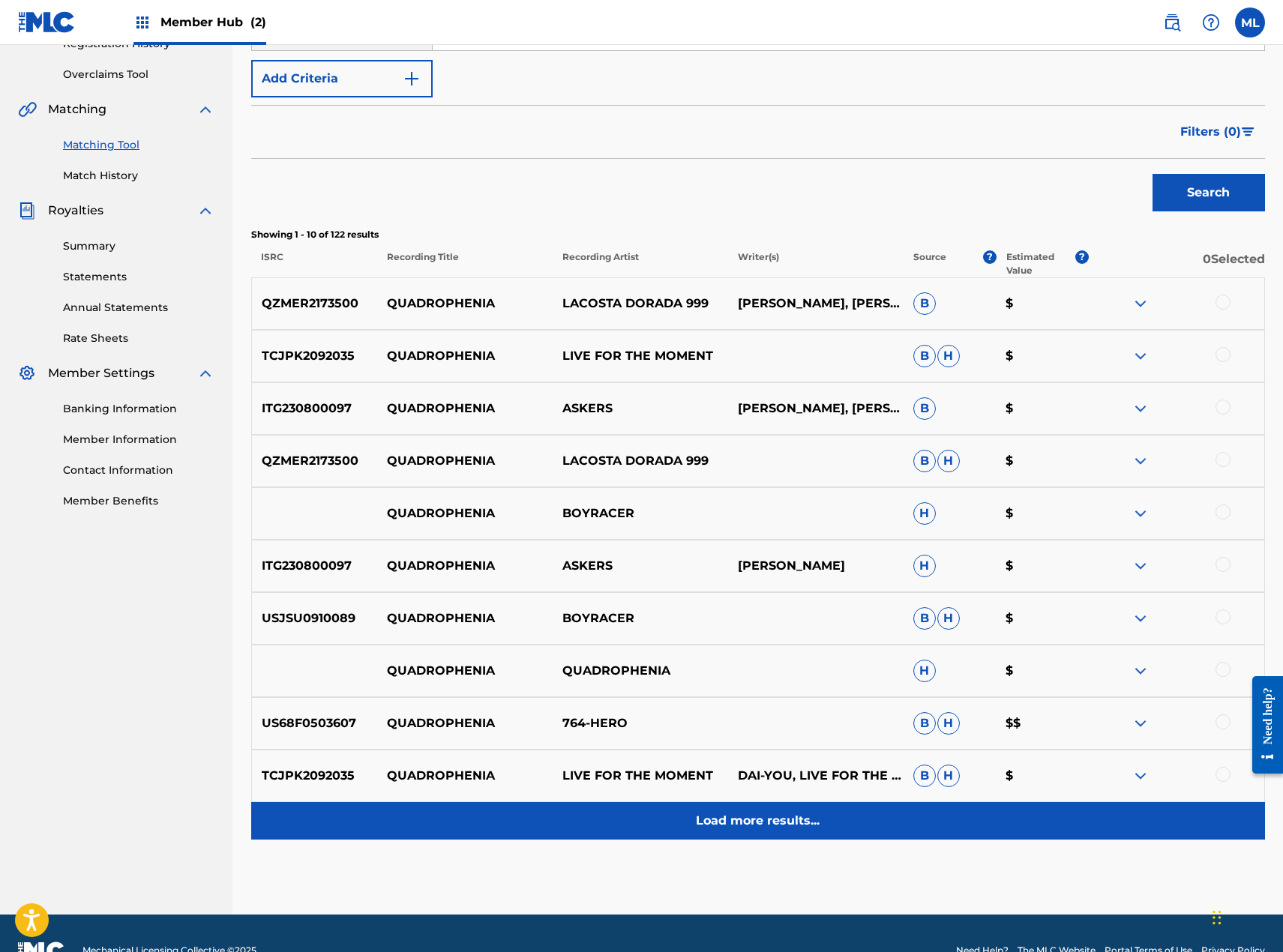
click at [689, 822] on div "Load more results..." at bounding box center [758, 820] width 1014 height 37
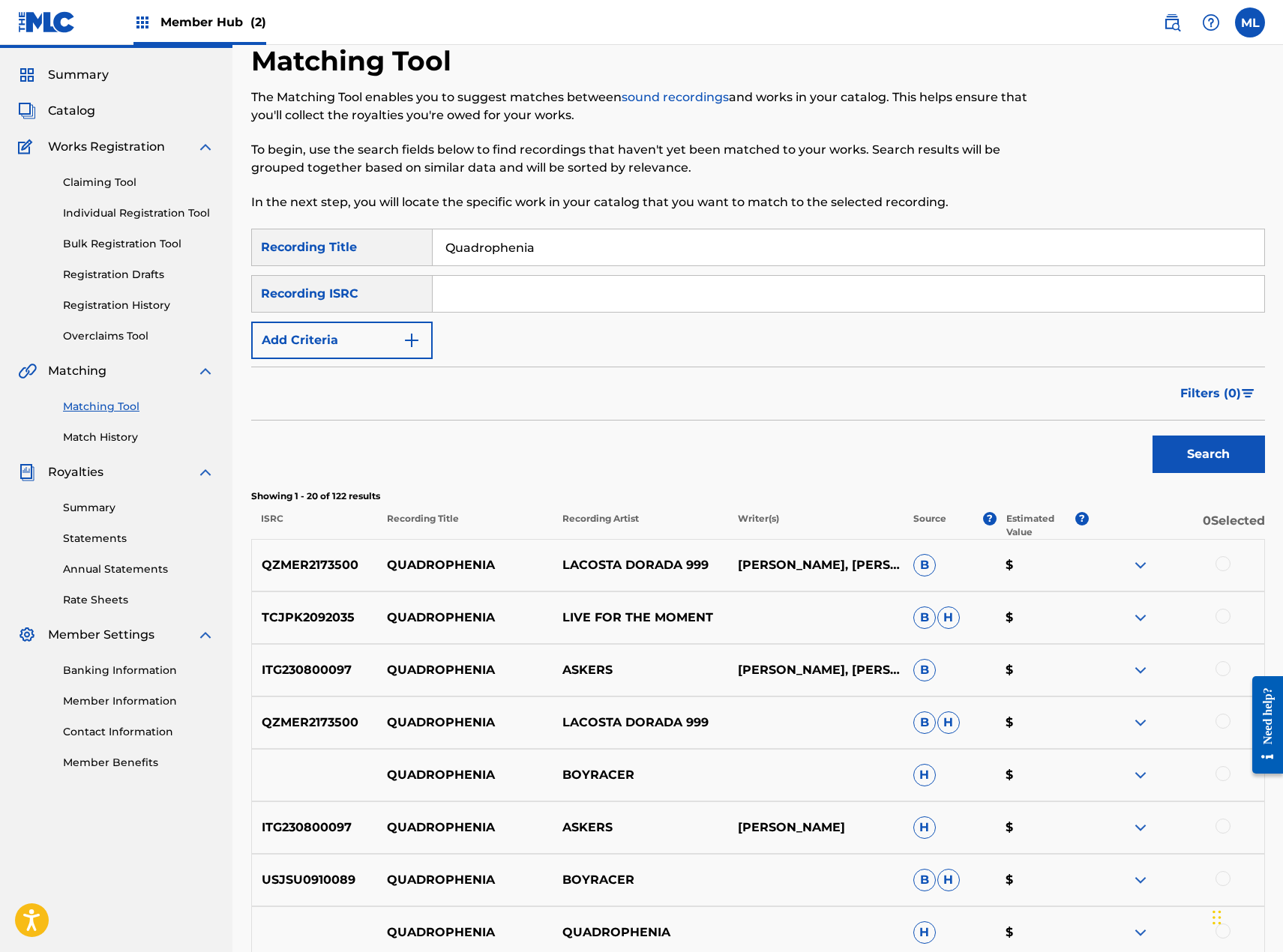
scroll to position [0, 0]
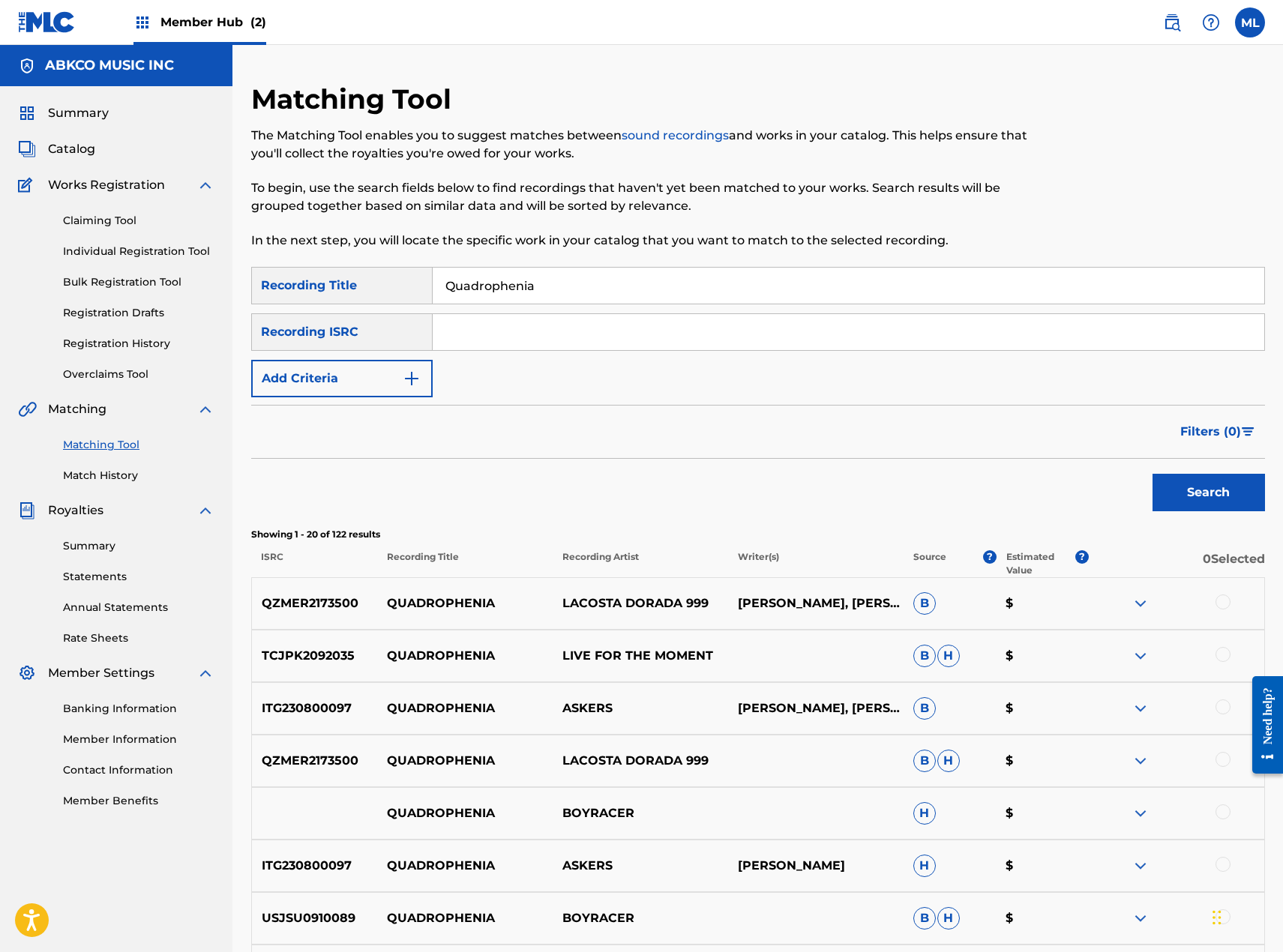
click at [666, 830] on div "QUADROPHENIA BOYRACER H $" at bounding box center [758, 813] width 1014 height 52
click at [673, 815] on p "BOYRACER" at bounding box center [640, 813] width 175 height 18
click at [566, 812] on p "BOYRACER" at bounding box center [640, 813] width 175 height 18
click at [1137, 814] on img at bounding box center [1141, 813] width 18 height 18
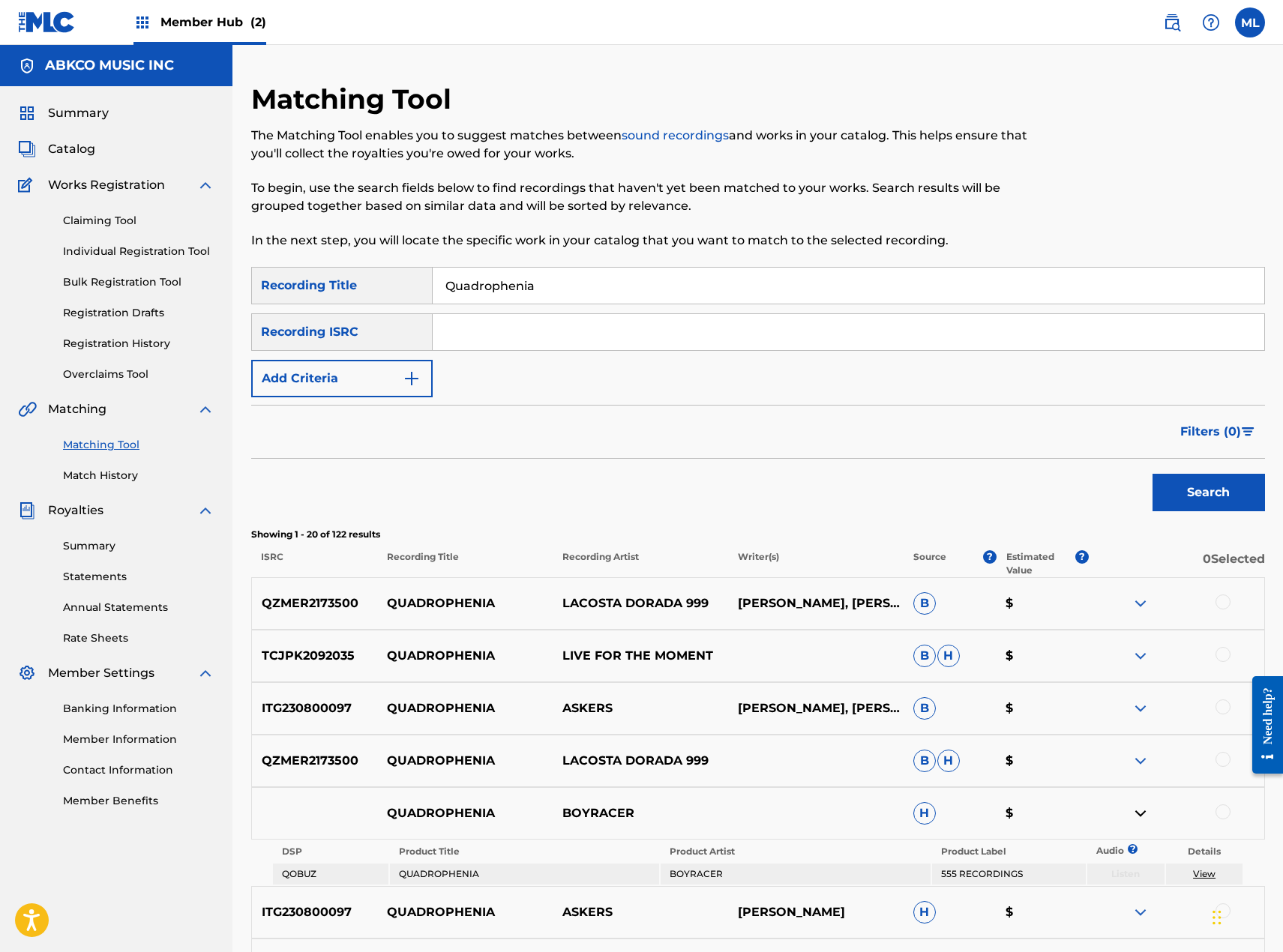
click at [1137, 814] on img at bounding box center [1141, 813] width 18 height 18
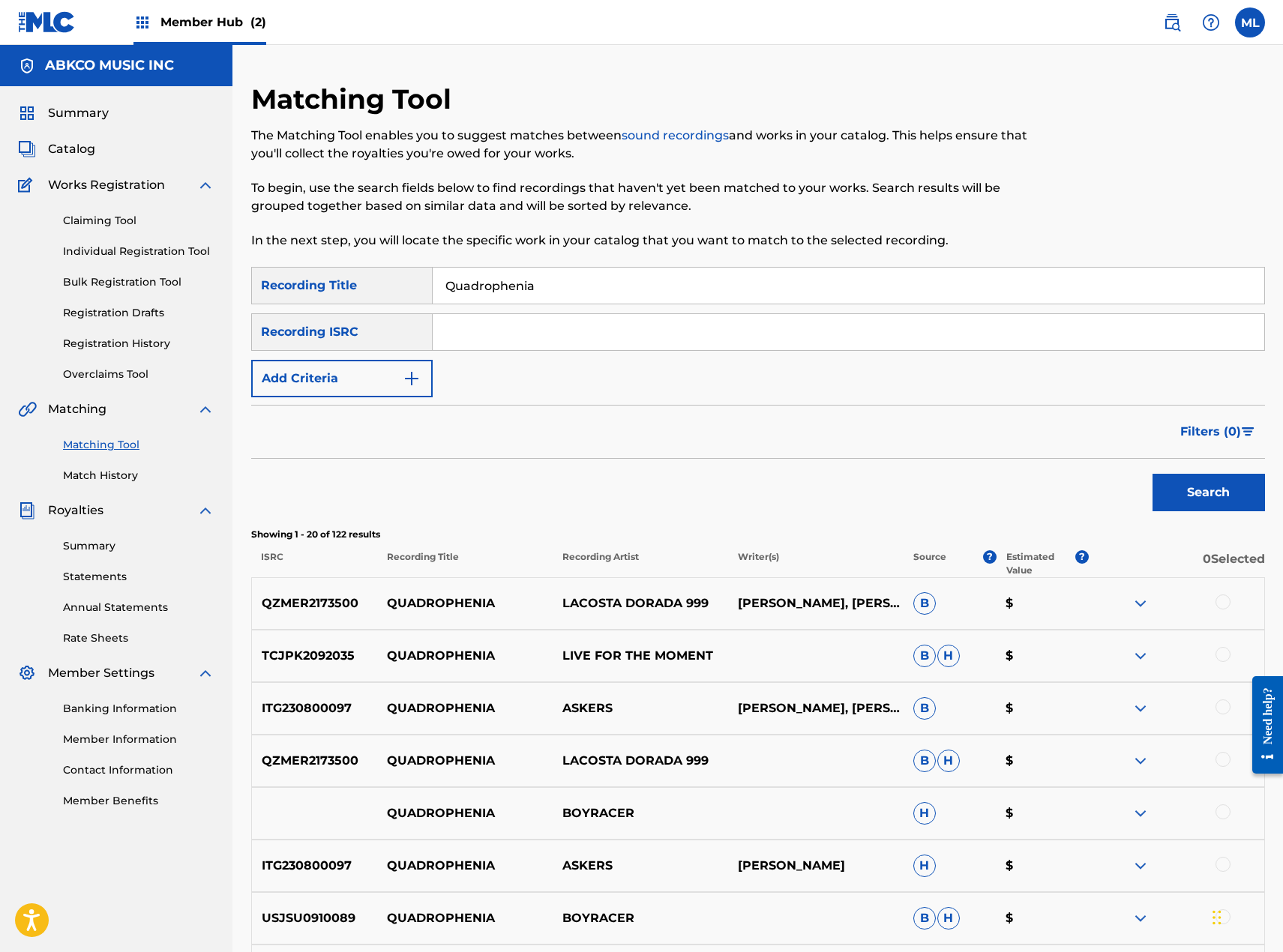
click at [1134, 611] on img at bounding box center [1141, 603] width 18 height 18
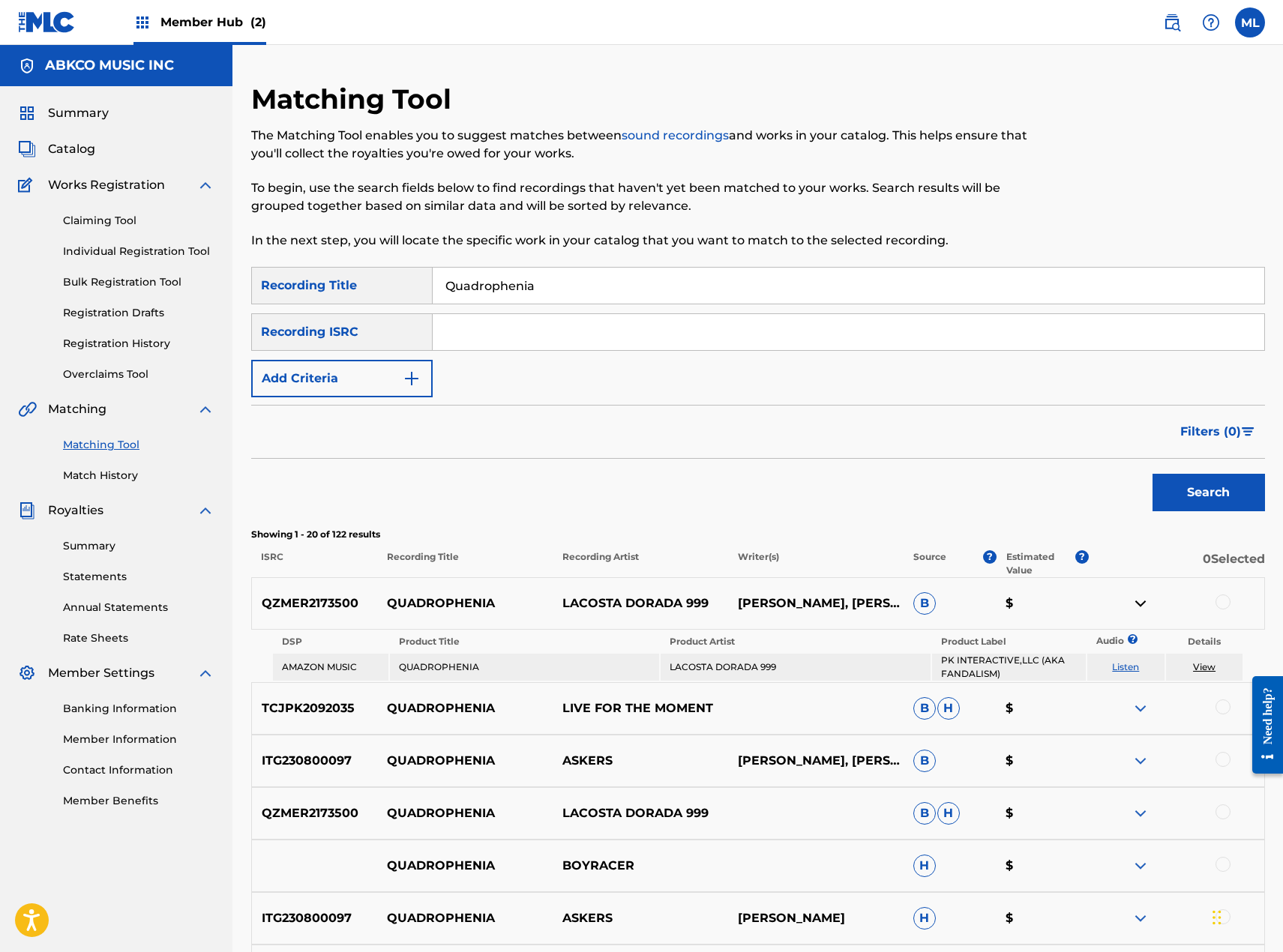
click at [1134, 667] on link "Listen" at bounding box center [1125, 666] width 27 height 12
click at [1138, 754] on img at bounding box center [1141, 761] width 18 height 18
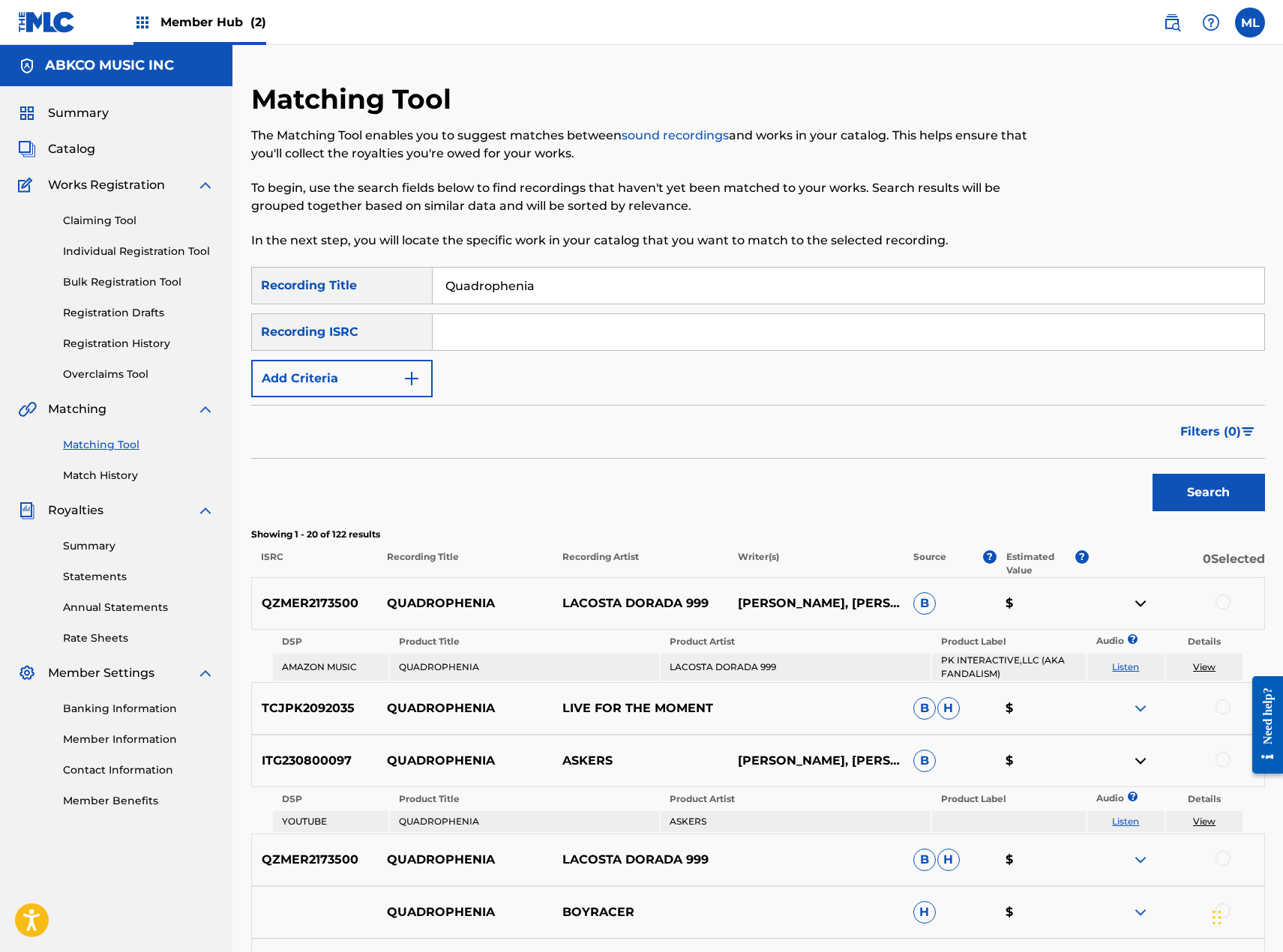
click at [1125, 818] on link "Listen" at bounding box center [1125, 822] width 27 height 12
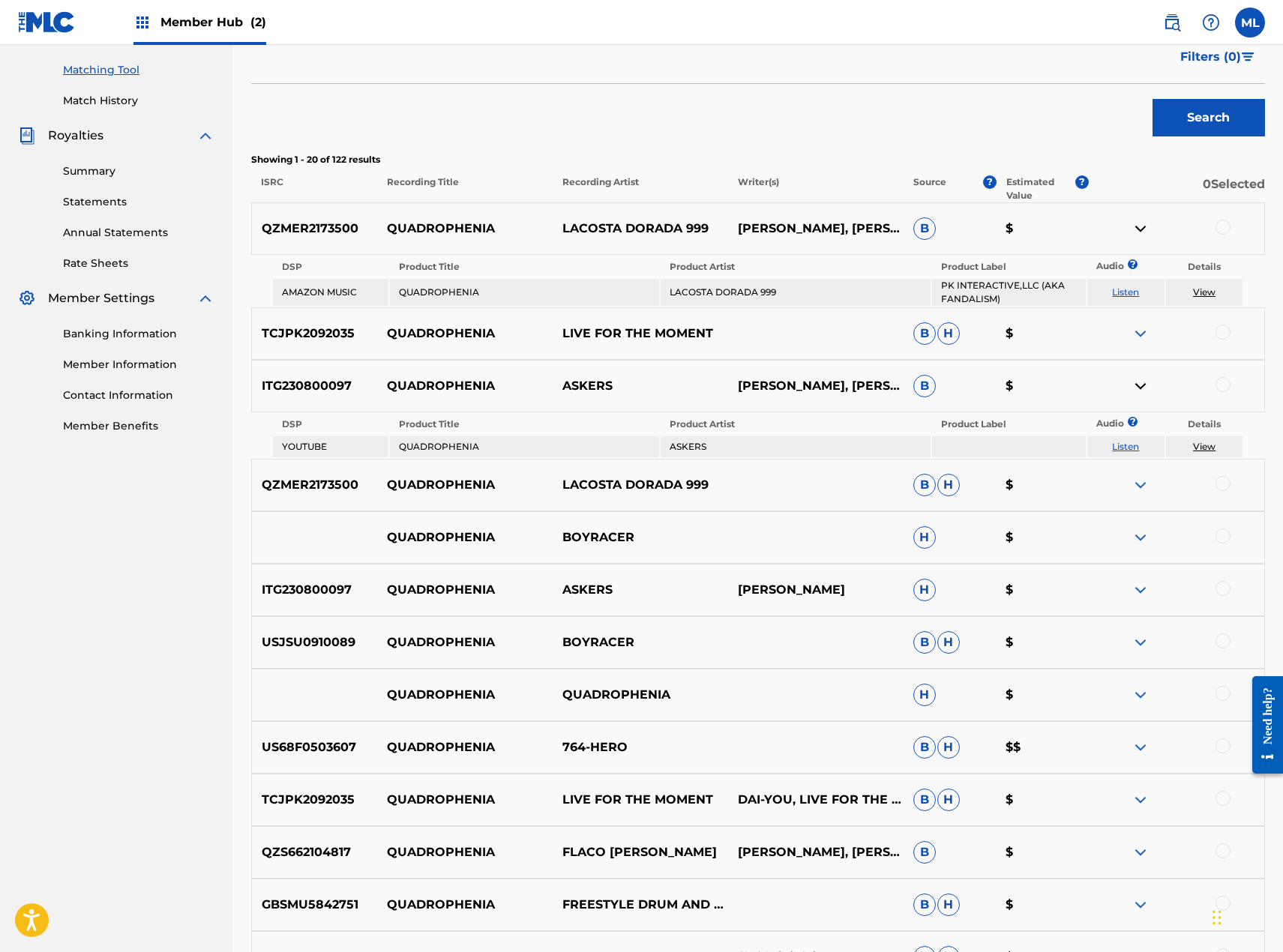
click at [1134, 332] on img at bounding box center [1141, 334] width 18 height 18
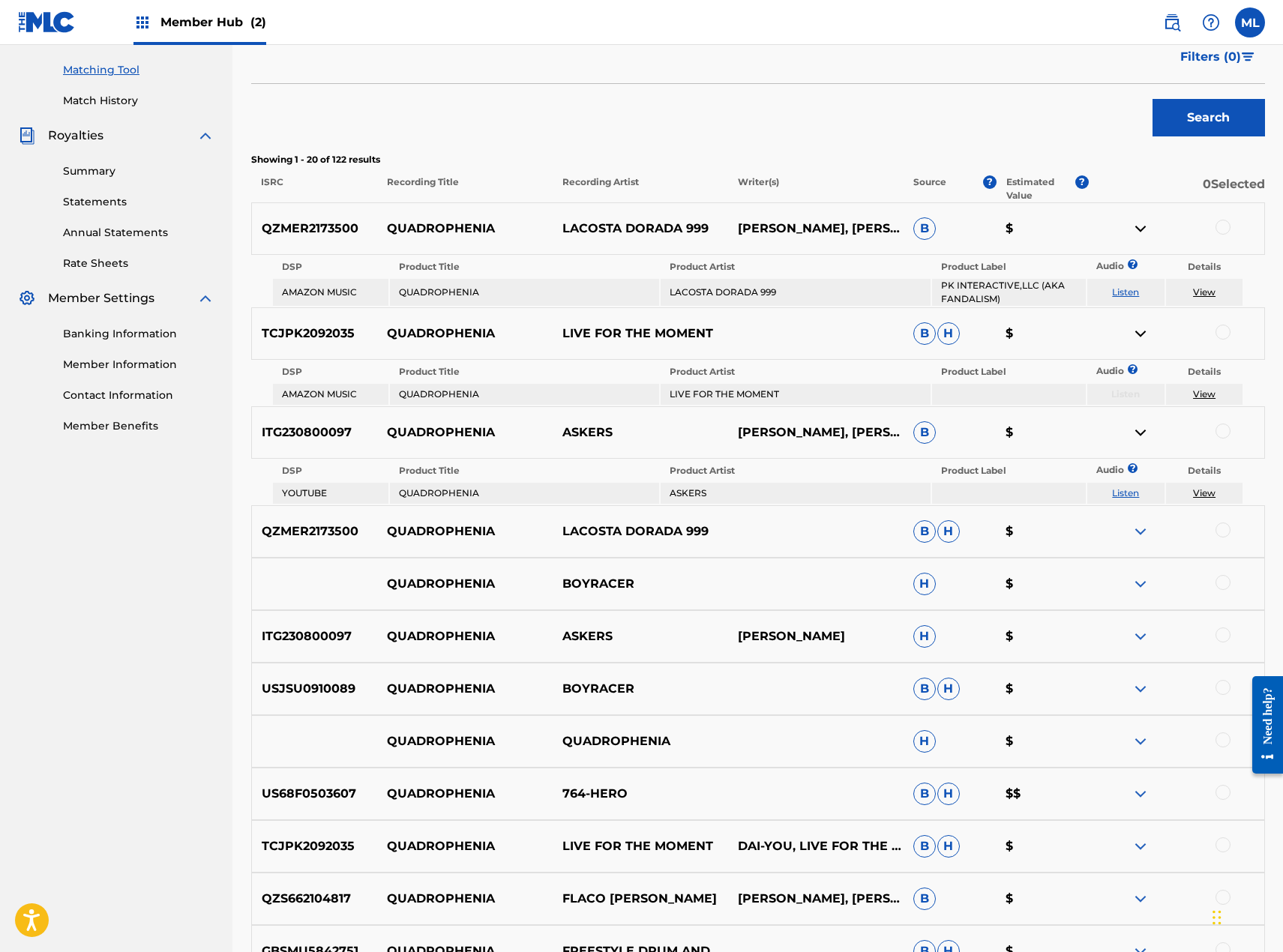
click at [1134, 332] on img at bounding box center [1141, 334] width 18 height 18
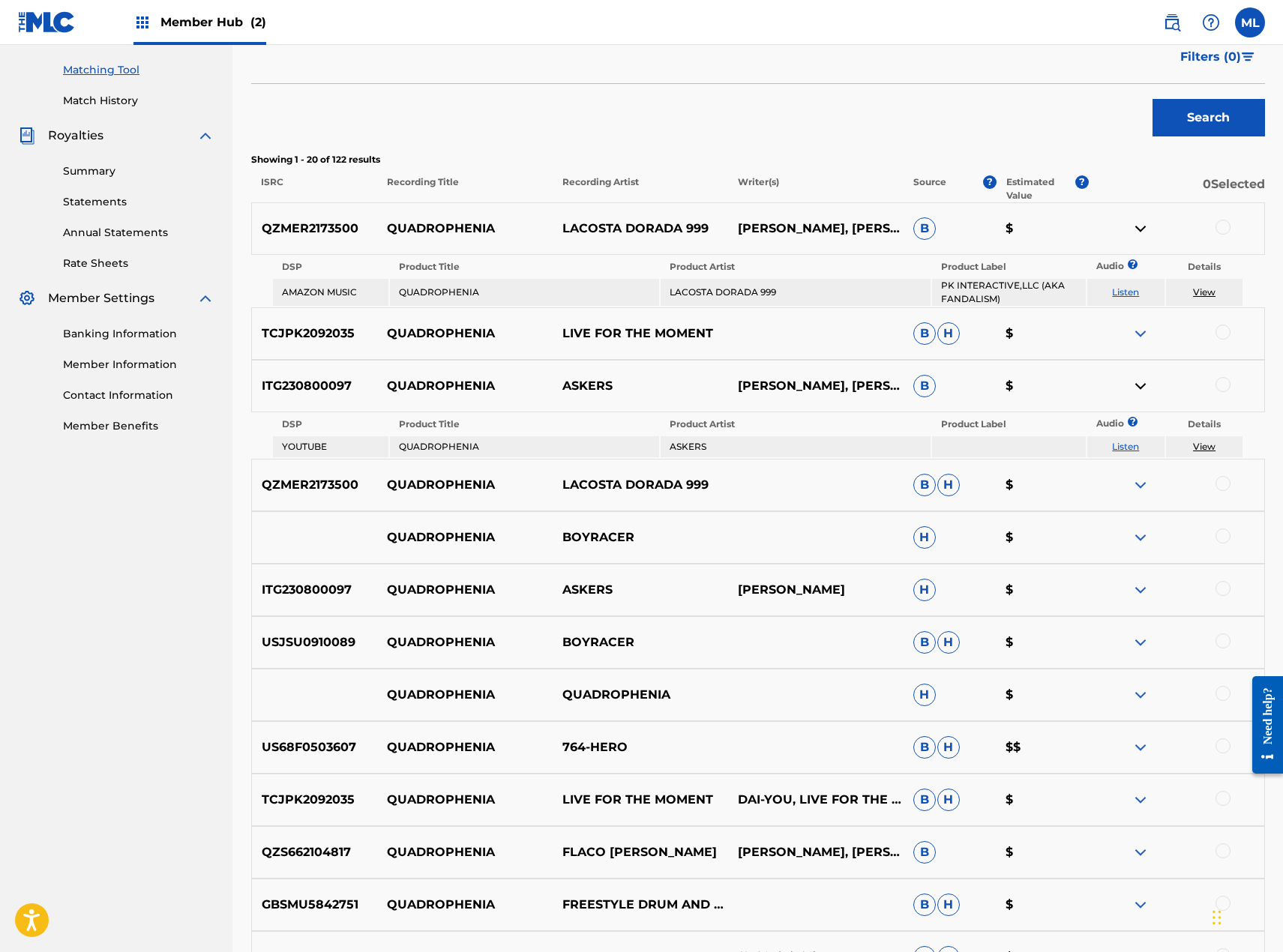
click at [1142, 220] on img at bounding box center [1141, 229] width 18 height 18
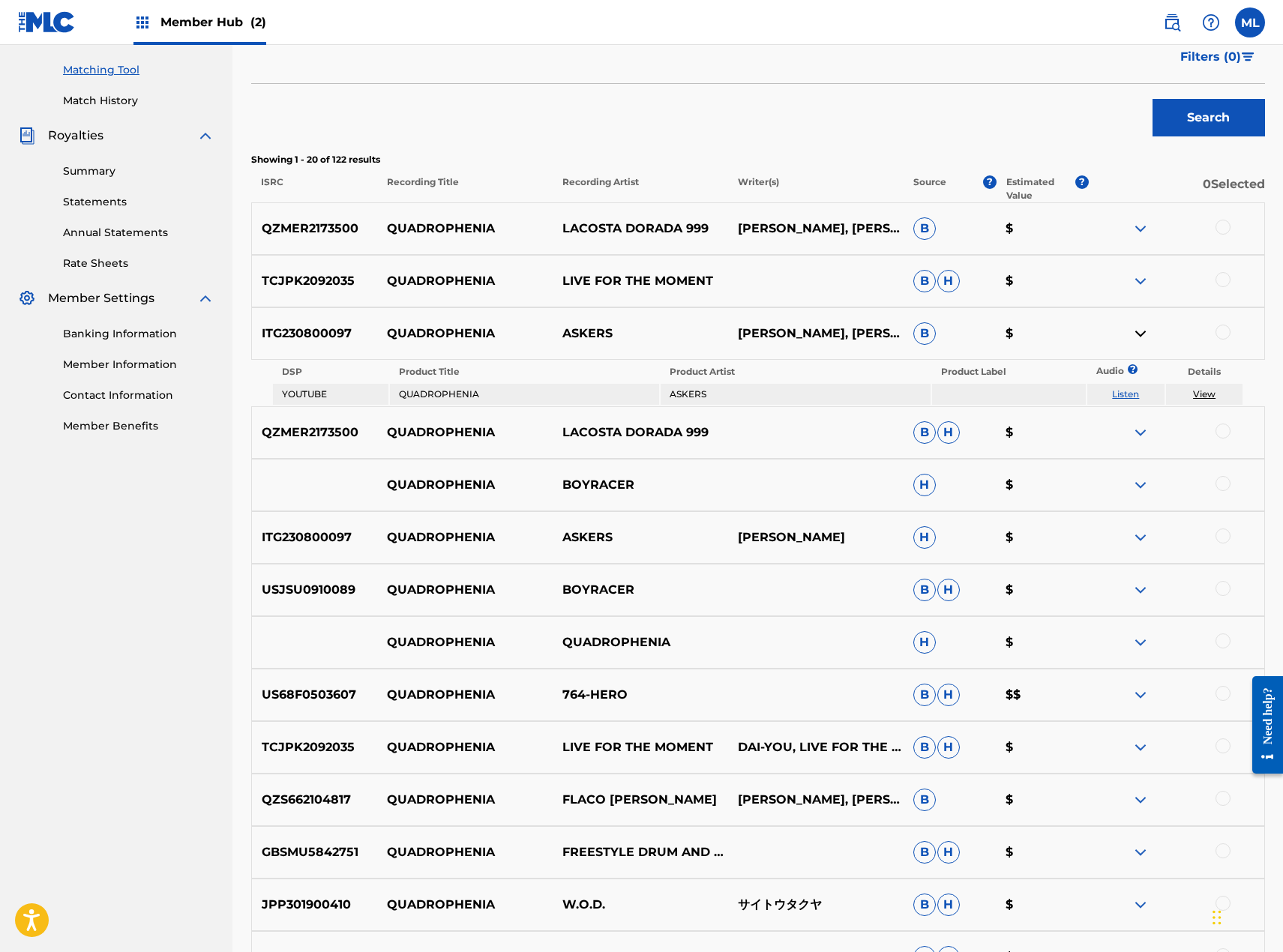
click at [1139, 438] on img at bounding box center [1141, 432] width 18 height 18
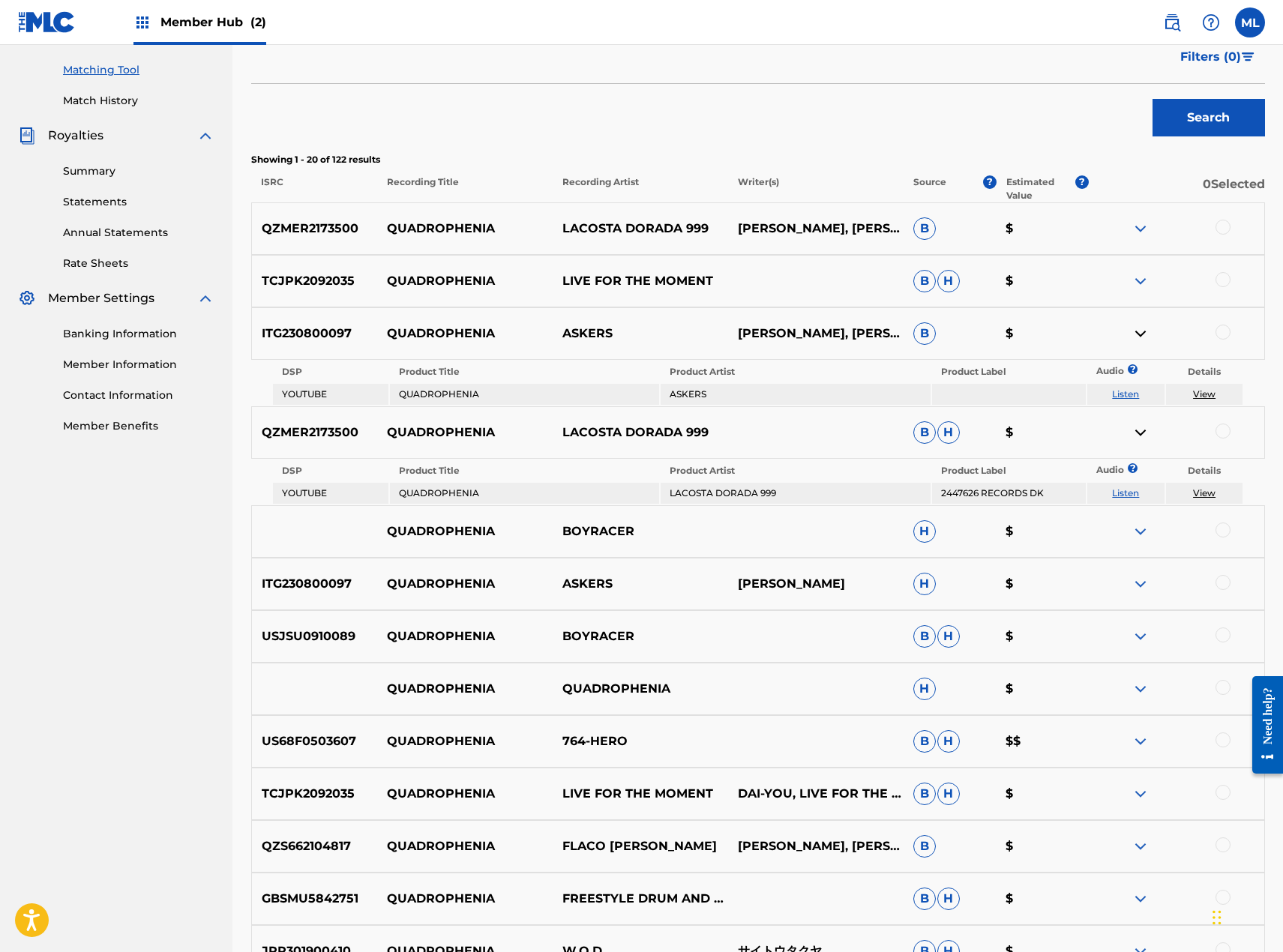
click at [1124, 497] on link "Listen" at bounding box center [1125, 493] width 27 height 12
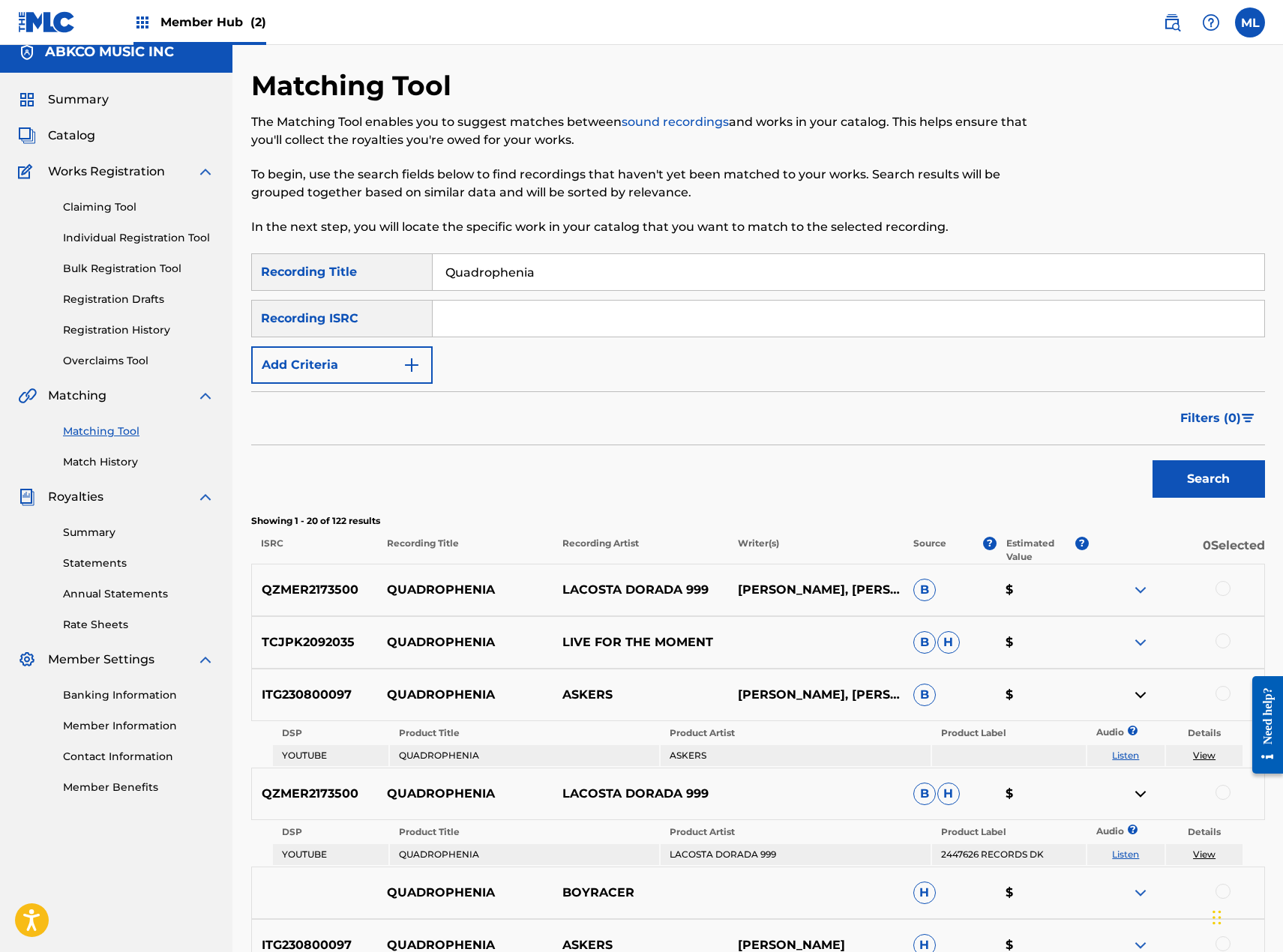
scroll to position [0, 0]
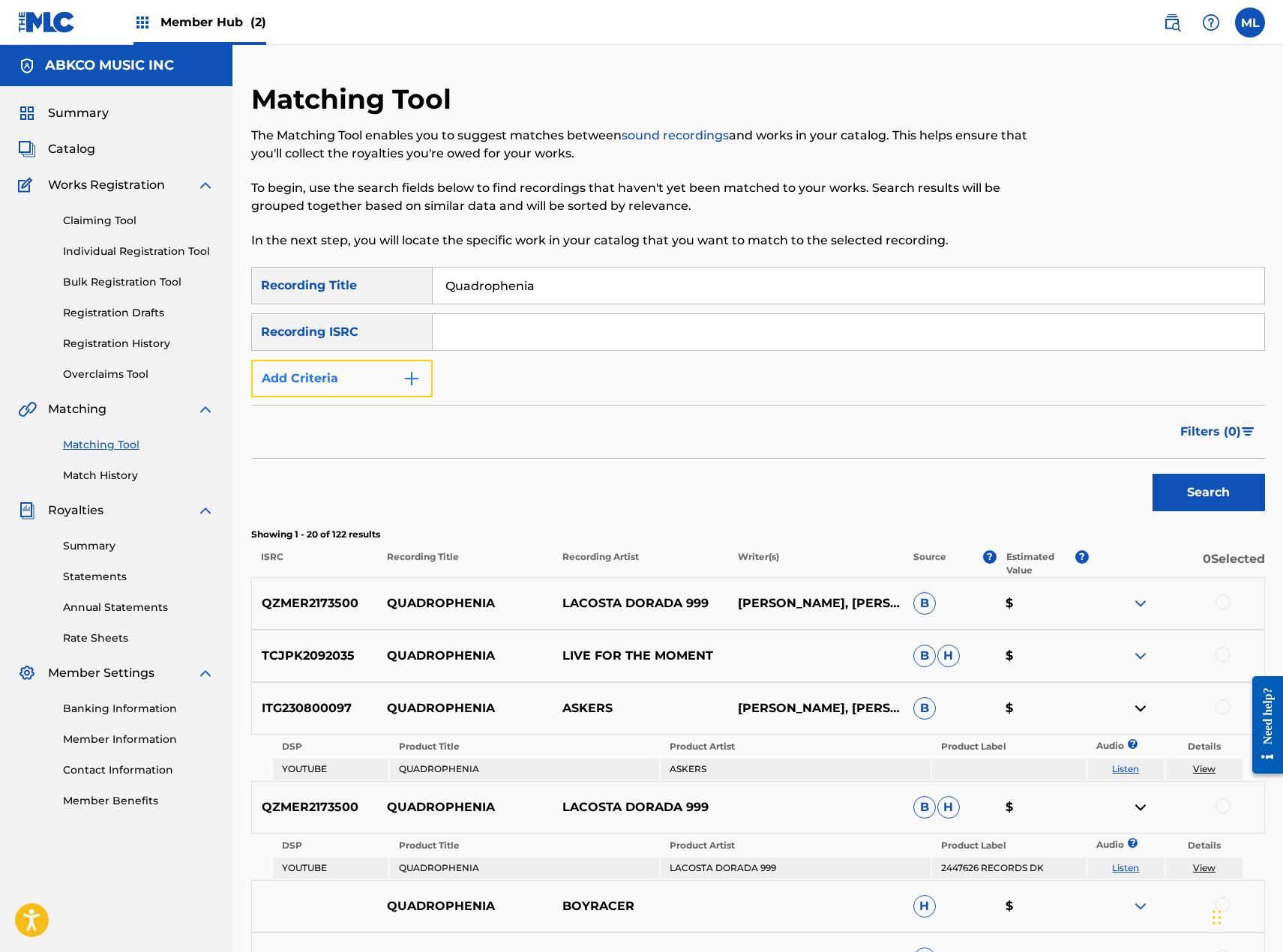
click at [368, 373] on button "Add Criteria" at bounding box center [342, 378] width 182 height 37
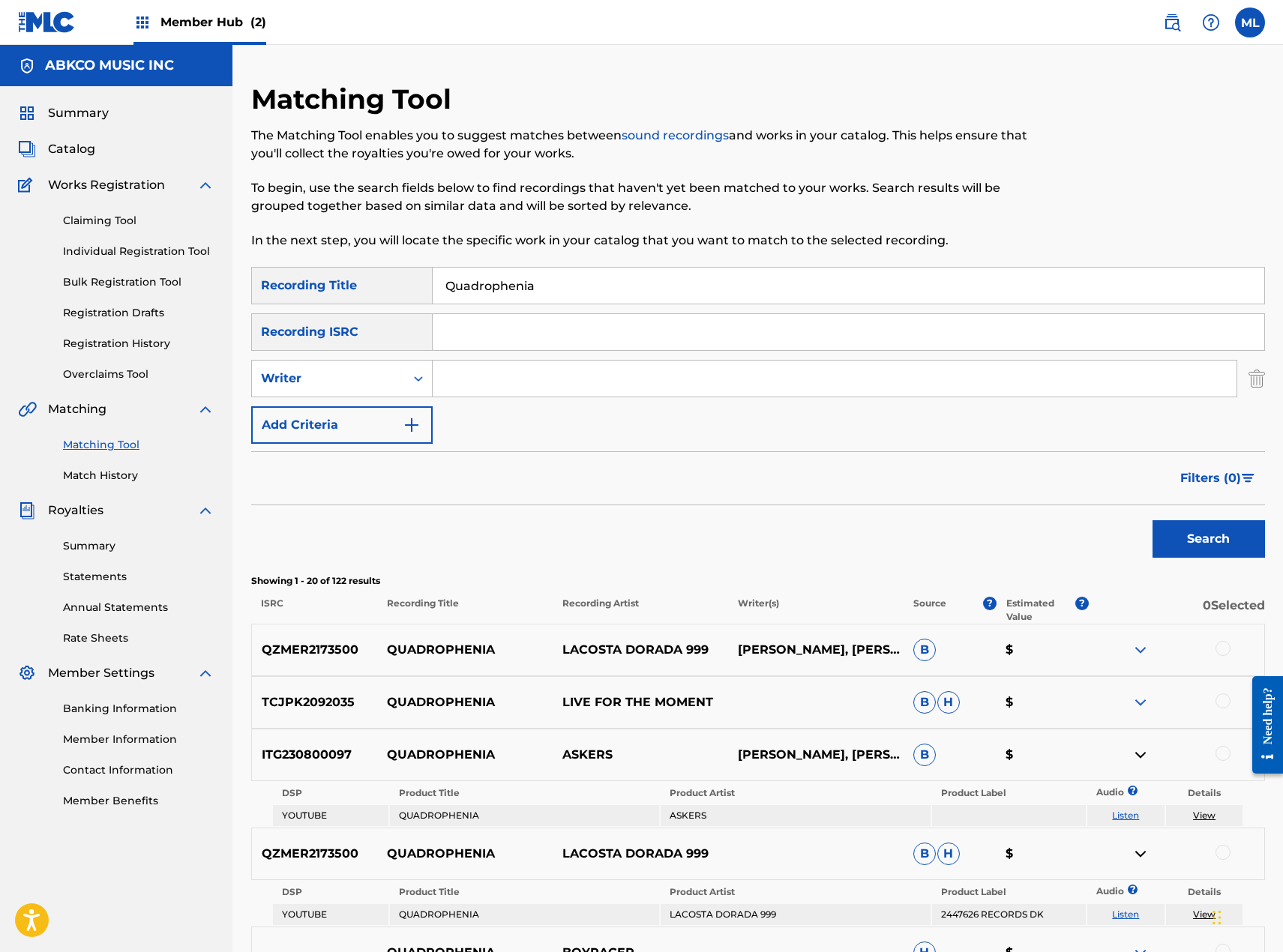
click at [474, 376] on input "Search Form" at bounding box center [835, 378] width 804 height 36
drag, startPoint x: 359, startPoint y: 380, endPoint x: 359, endPoint y: 403, distance: 23.0
click at [359, 380] on div "Writer" at bounding box center [328, 378] width 135 height 18
click at [468, 384] on input "Search Form" at bounding box center [835, 378] width 804 height 36
type input "[PERSON_NAME]"
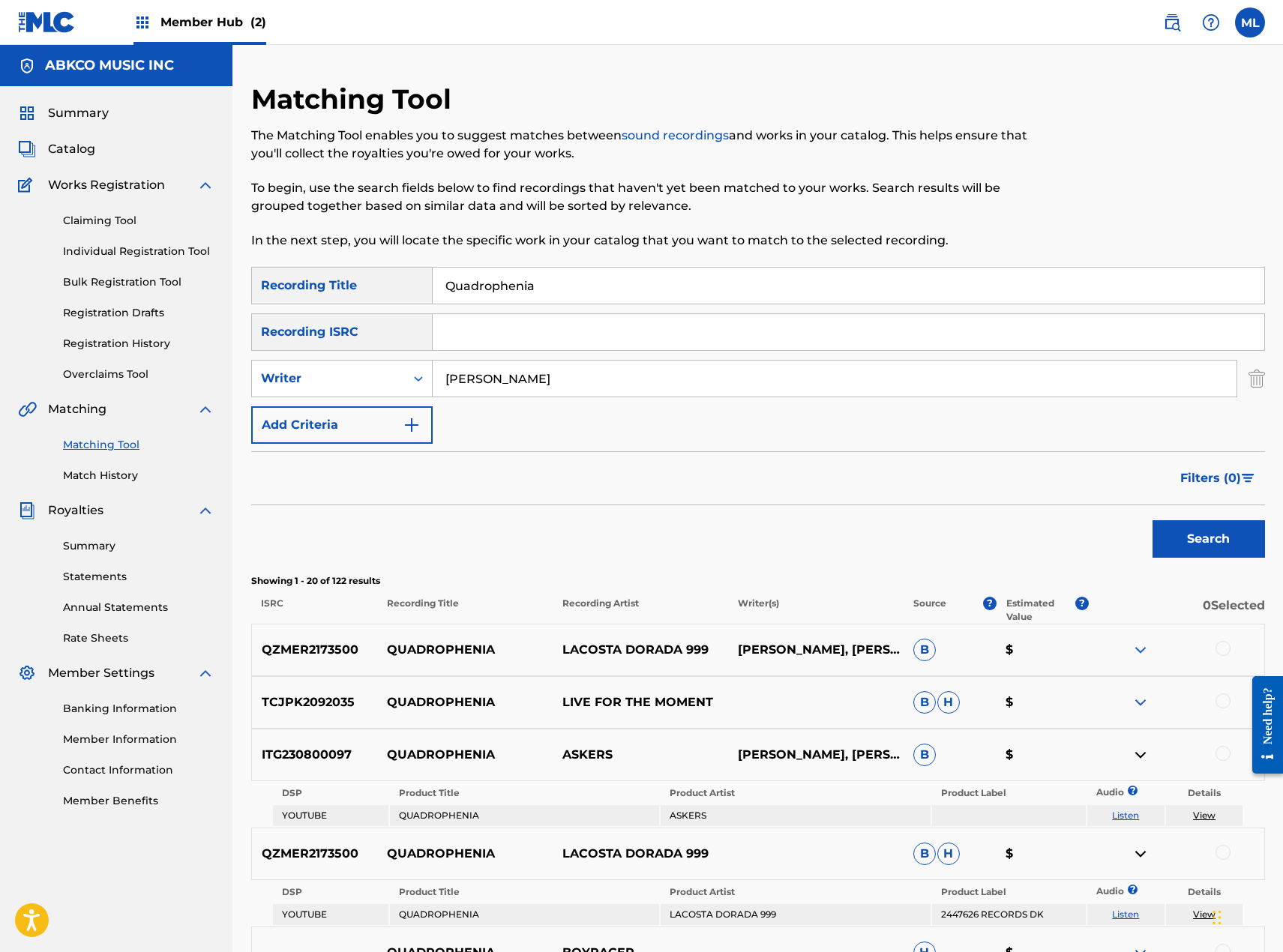
click at [1153, 520] on button "Search" at bounding box center [1208, 539] width 112 height 37
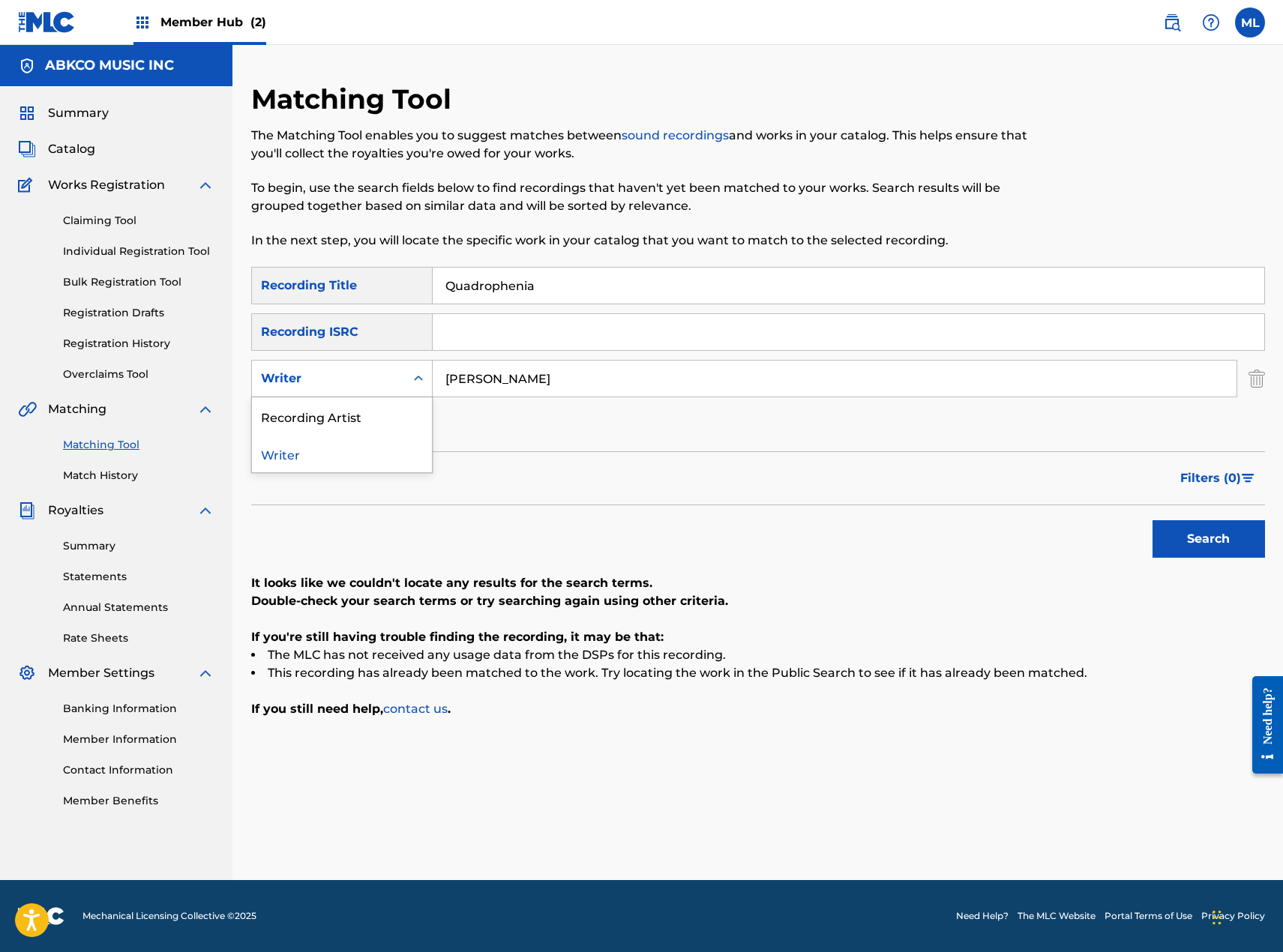
click at [357, 390] on div "Writer" at bounding box center [328, 378] width 153 height 28
click at [337, 416] on div "Recording Artist" at bounding box center [341, 416] width 180 height 37
click at [497, 379] on input "Search Form" at bounding box center [835, 378] width 804 height 36
type input "who"
click at [1153, 520] on button "Search" at bounding box center [1208, 539] width 112 height 37
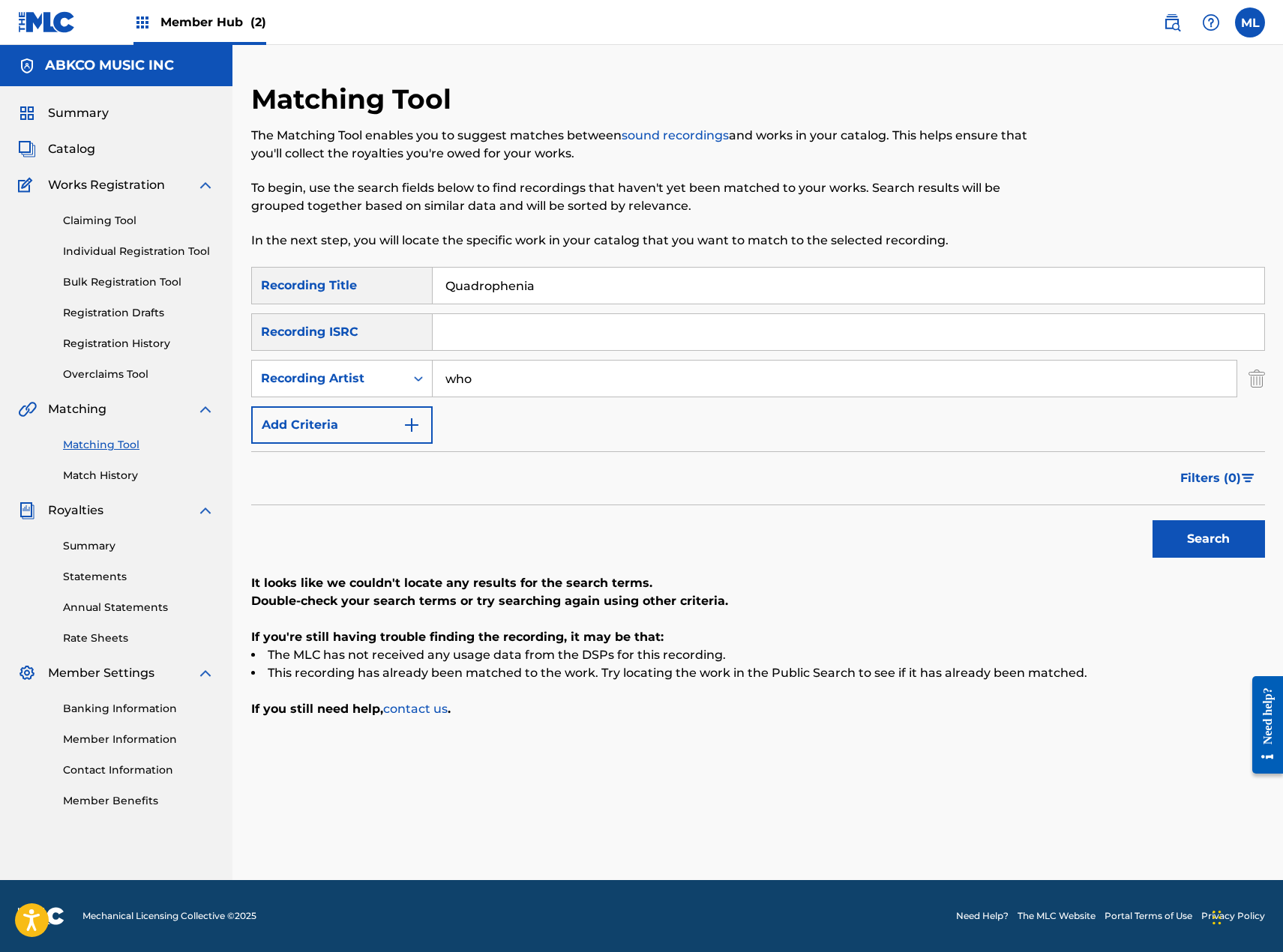
click at [537, 273] on input "Quadrophenia" at bounding box center [848, 285] width 831 height 36
drag, startPoint x: 570, startPoint y: 289, endPoint x: 273, endPoint y: 288, distance: 297.0
click at [273, 288] on div "SearchWithCriteriacc9b2651-cf58-4c04-9815-42ba29b3b6eb Recording Title Quadroph…" at bounding box center [758, 285] width 1014 height 37
type input "love me back"
click at [1153, 520] on button "Search" at bounding box center [1208, 539] width 112 height 37
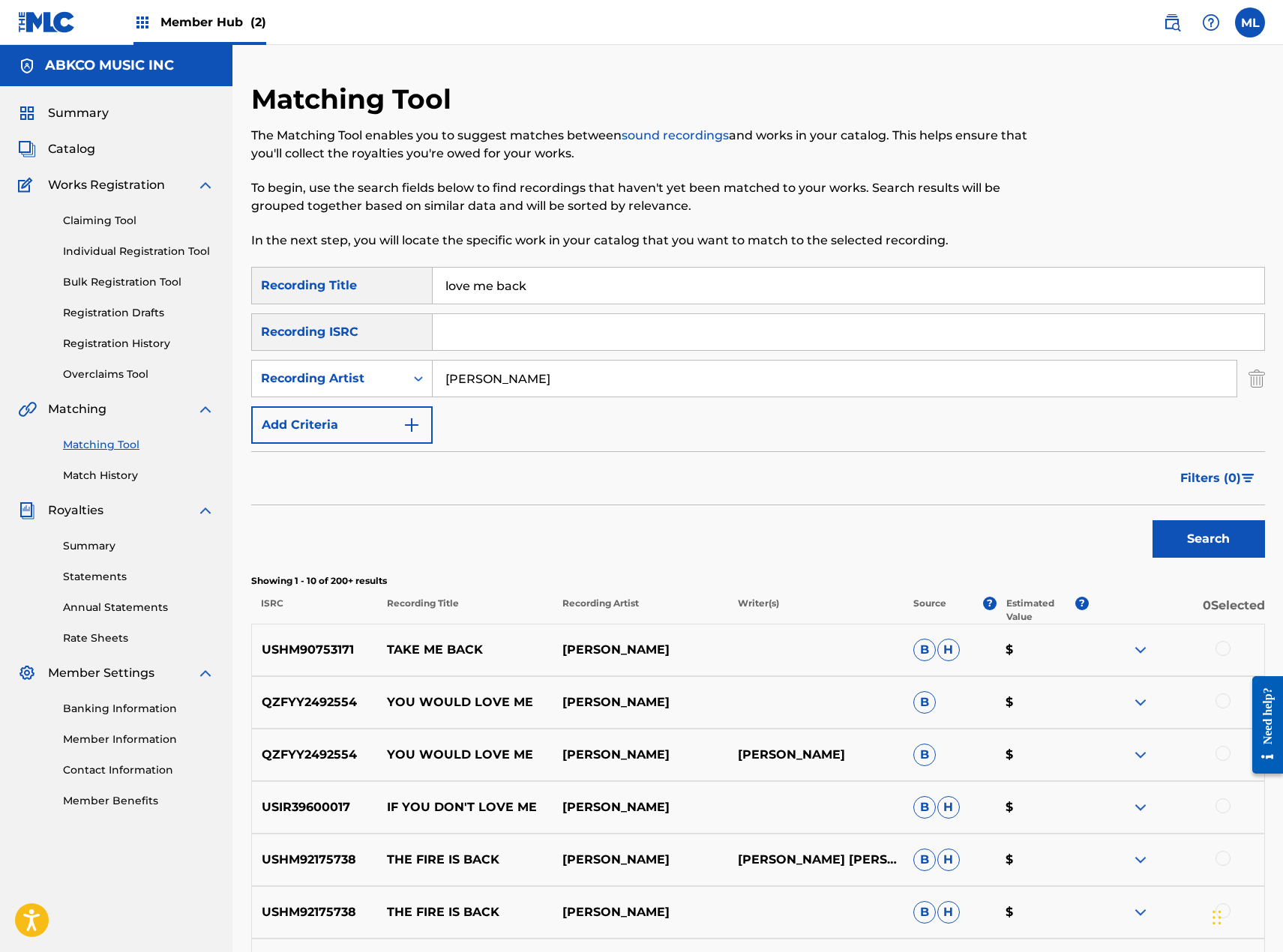
click at [541, 368] on input "[PERSON_NAME]" at bounding box center [835, 378] width 804 height 36
type input "[PERSON_NAME]"
click at [1153, 520] on button "Search" at bounding box center [1208, 539] width 112 height 37
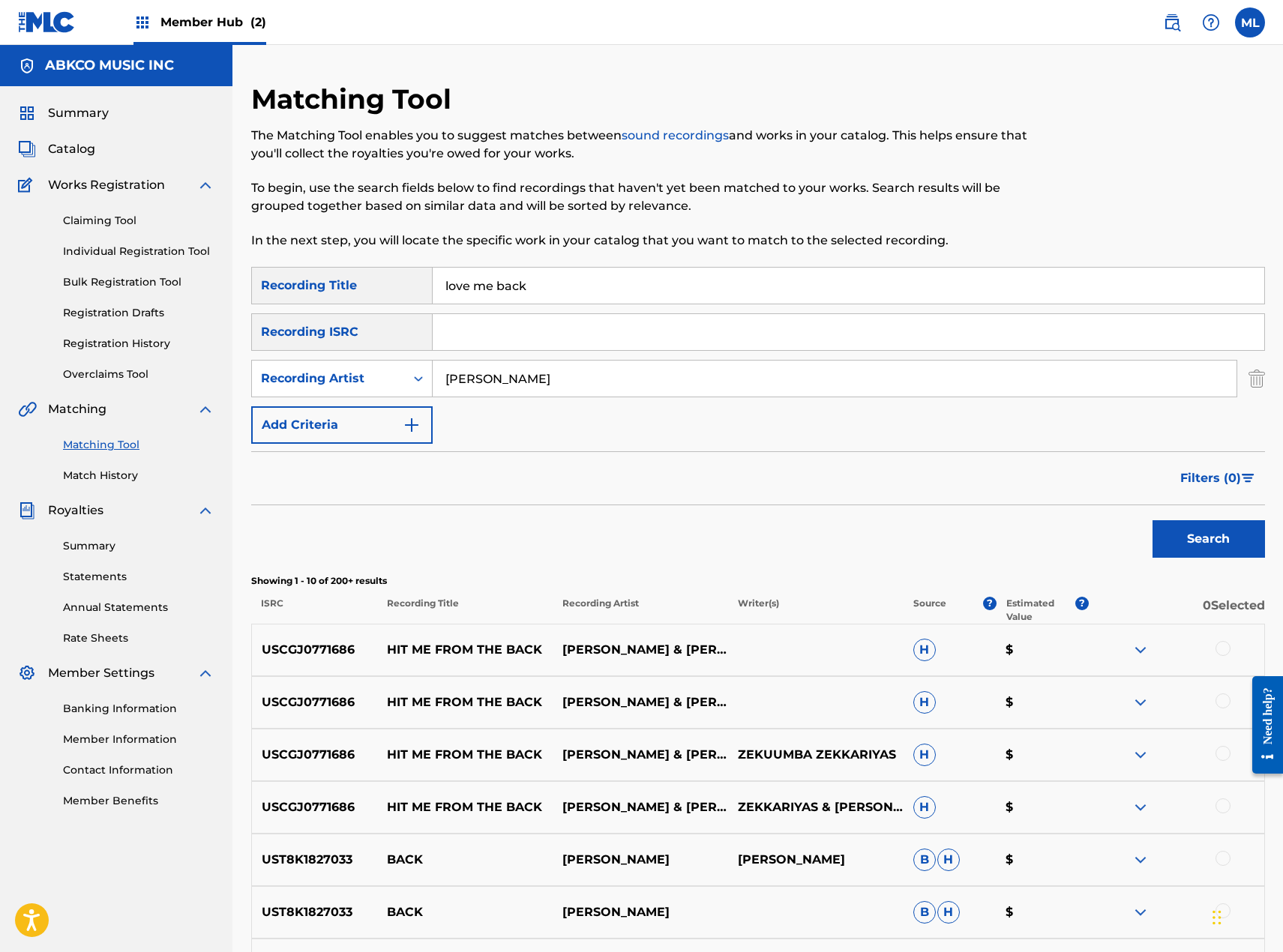
drag, startPoint x: 546, startPoint y: 284, endPoint x: 316, endPoint y: 310, distance: 231.5
click at [329, 306] on div "SearchWithCriteriacc9b2651-cf58-4c04-9815-42ba29b3b6eb Recording Title love me …" at bounding box center [758, 354] width 1014 height 177
type input "cosmic wheels"
type input "[PERSON_NAME]"
click at [1153, 520] on button "Search" at bounding box center [1208, 539] width 112 height 37
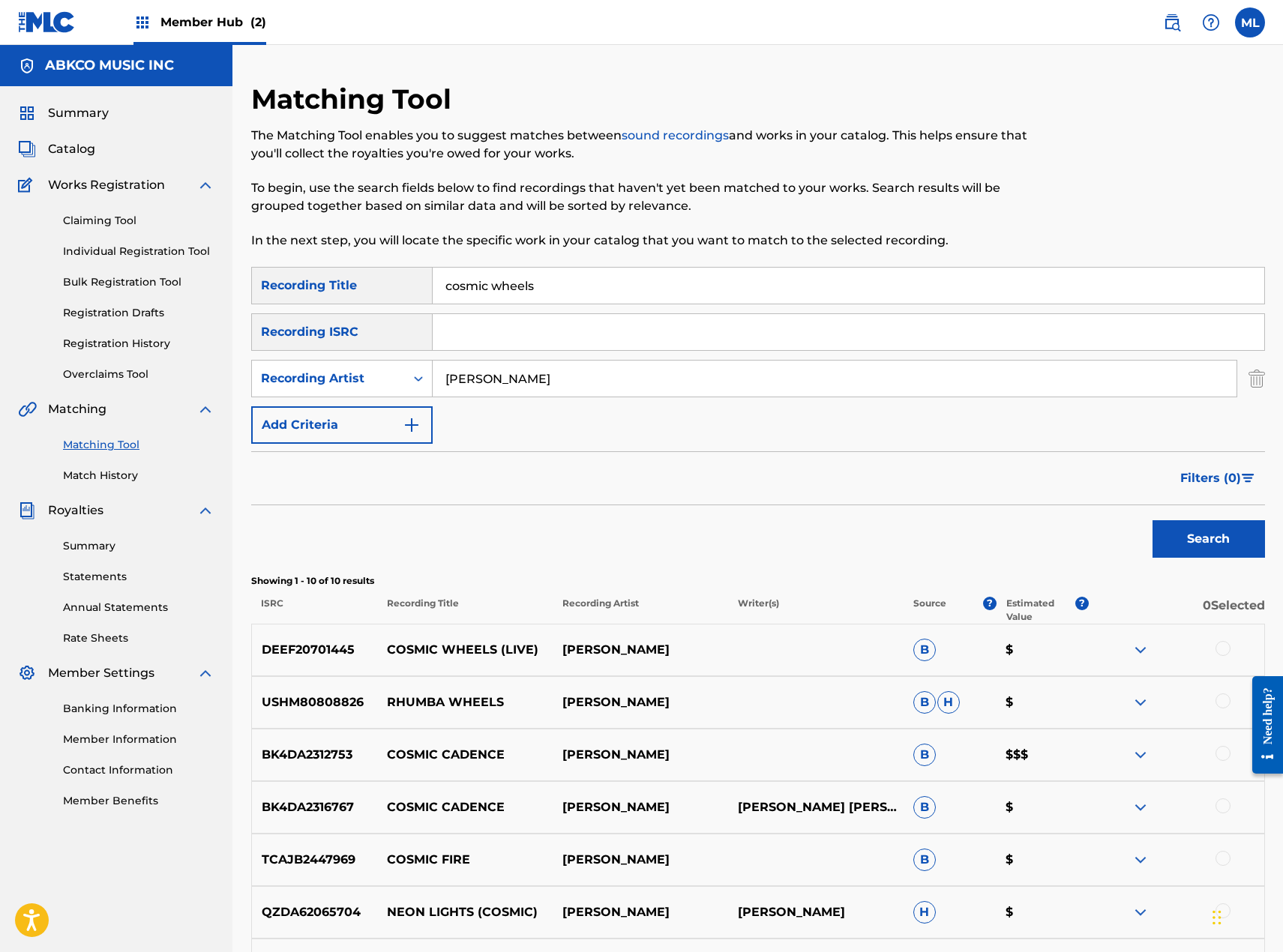
click at [1222, 641] on div at bounding box center [1223, 648] width 15 height 15
click at [405, 383] on div "Search Form" at bounding box center [419, 378] width 27 height 27
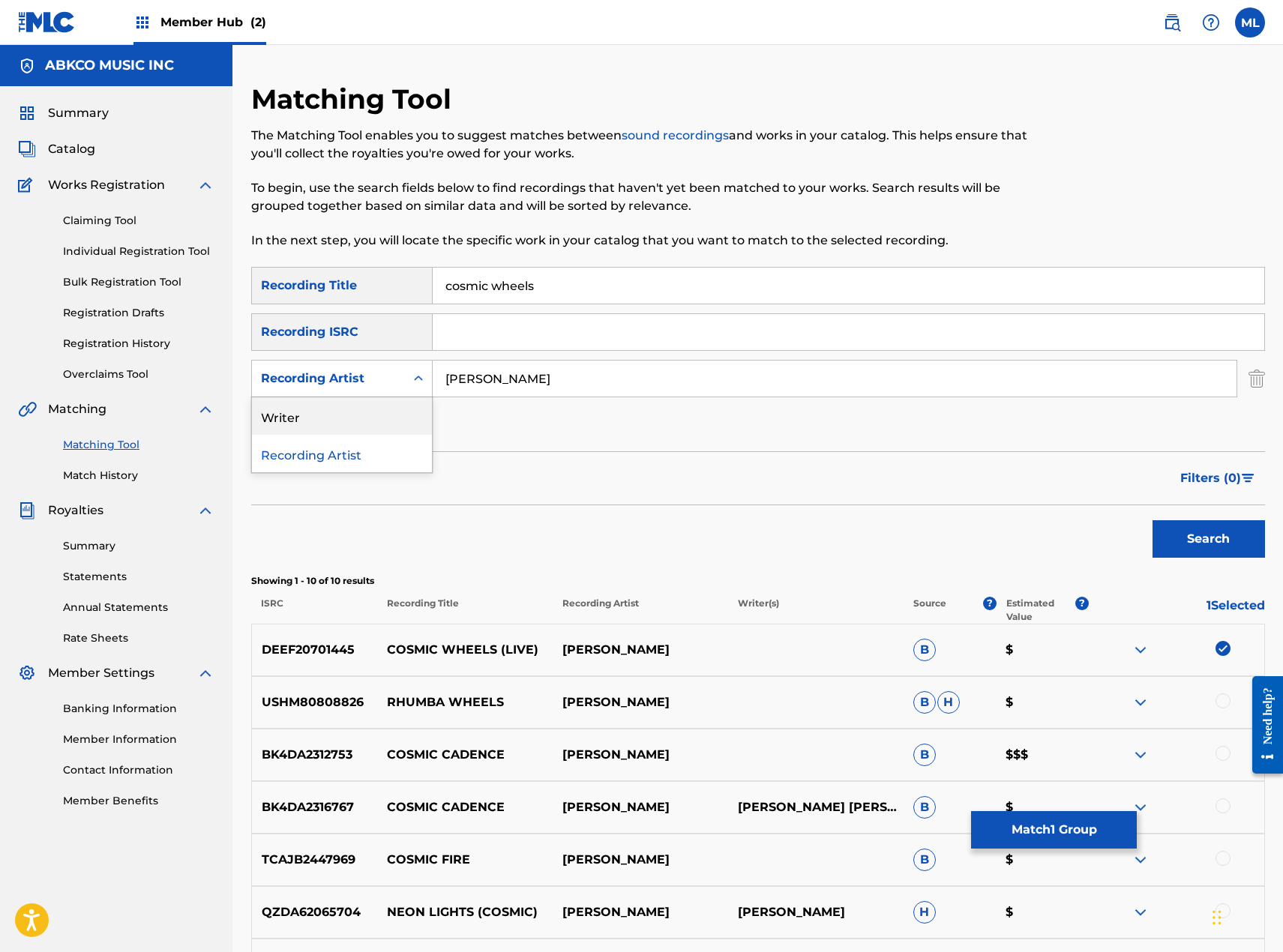
drag, startPoint x: 399, startPoint y: 418, endPoint x: 431, endPoint y: 401, distance: 36.2
click at [409, 413] on div "Writer" at bounding box center [341, 416] width 180 height 37
click at [503, 388] on input "Search Form" at bounding box center [835, 378] width 804 height 36
type input "[PERSON_NAME]"
click at [1153, 520] on button "Search" at bounding box center [1208, 539] width 112 height 37
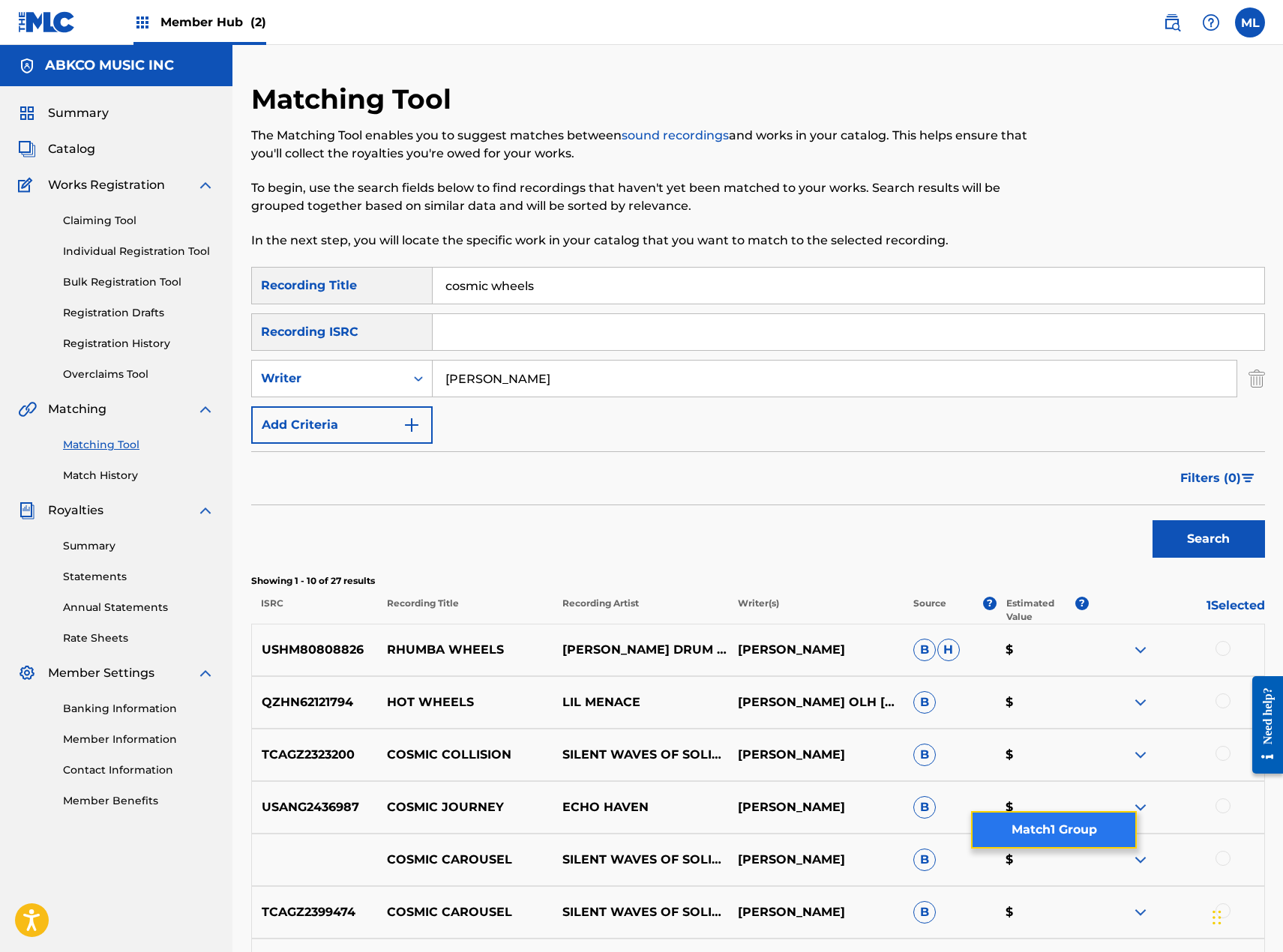
click at [1026, 837] on button "Match 1 Group" at bounding box center [1054, 829] width 166 height 37
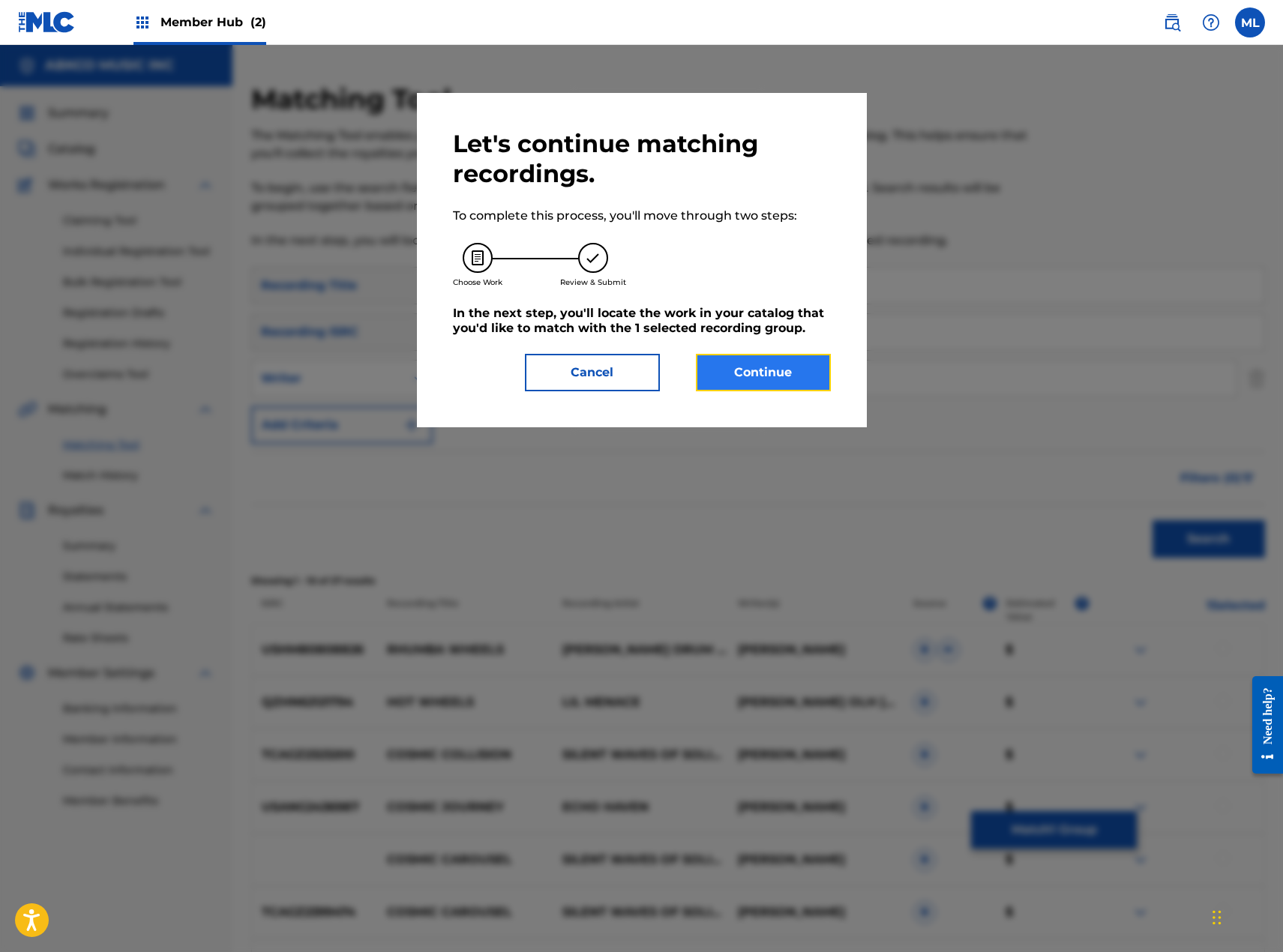
click at [767, 359] on button "Continue" at bounding box center [763, 372] width 135 height 37
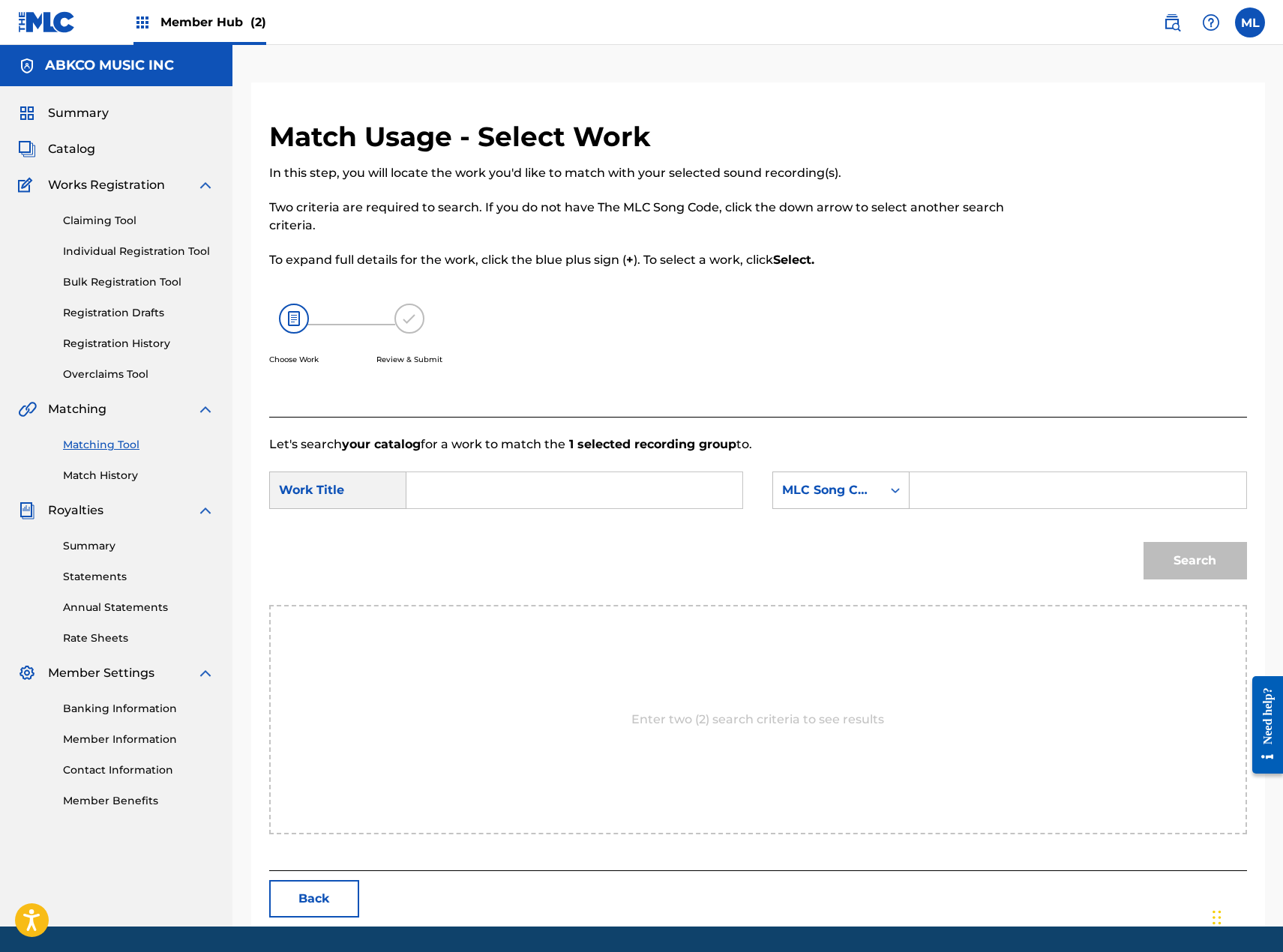
click at [464, 487] on input "Search Form" at bounding box center [575, 490] width 311 height 36
click at [432, 524] on strong "cosmic" at bounding box center [453, 523] width 44 height 14
type input "cosmic wheels"
click at [808, 481] on div "MLC Song Code" at bounding box center [827, 490] width 109 height 28
click at [855, 525] on div "Writer Name" at bounding box center [840, 527] width 135 height 37
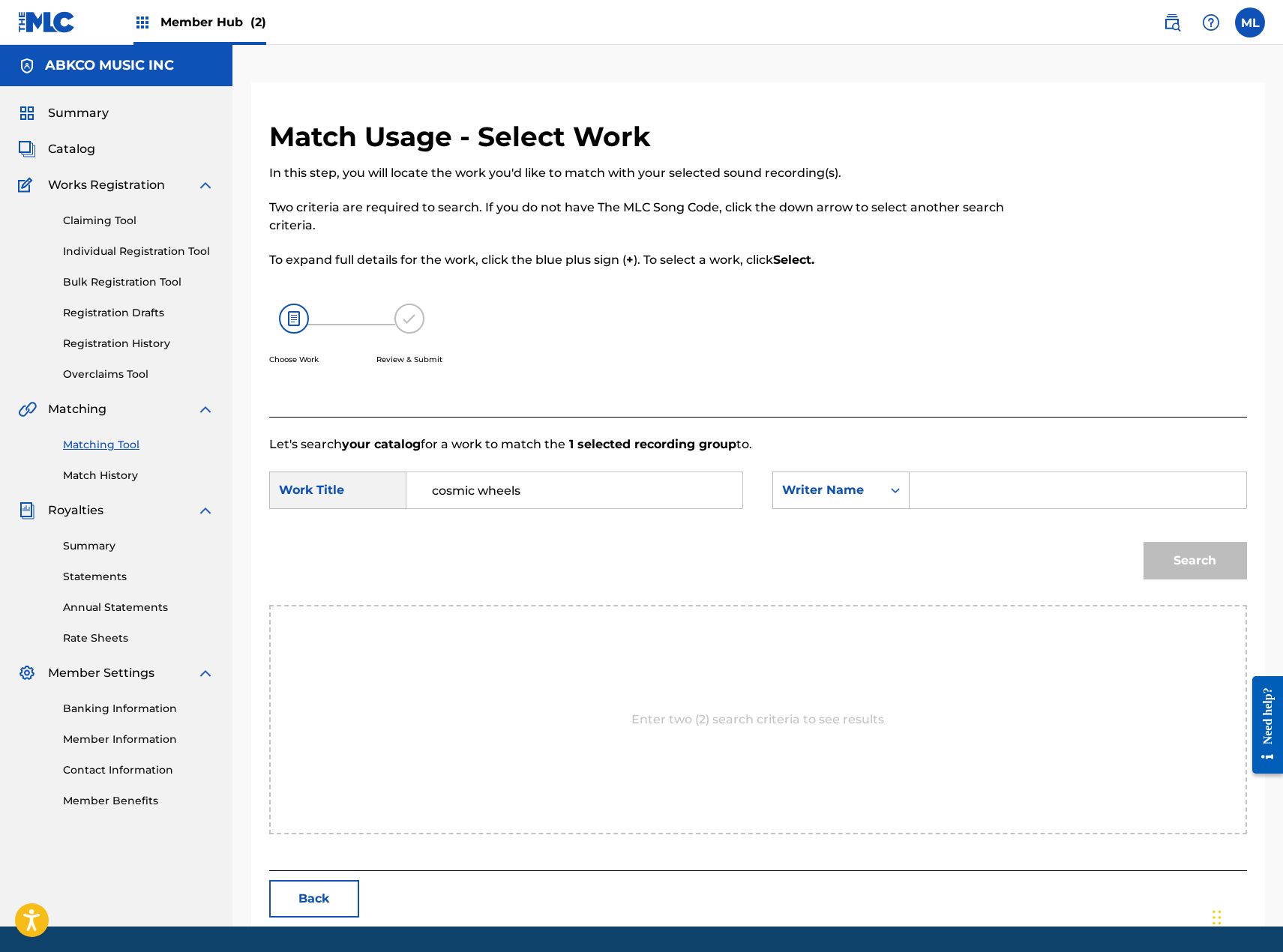
click at [960, 491] on input "Search Form" at bounding box center [1078, 490] width 311 height 36
type input "dono"
click at [1143, 542] on button "Search" at bounding box center [1195, 560] width 104 height 37
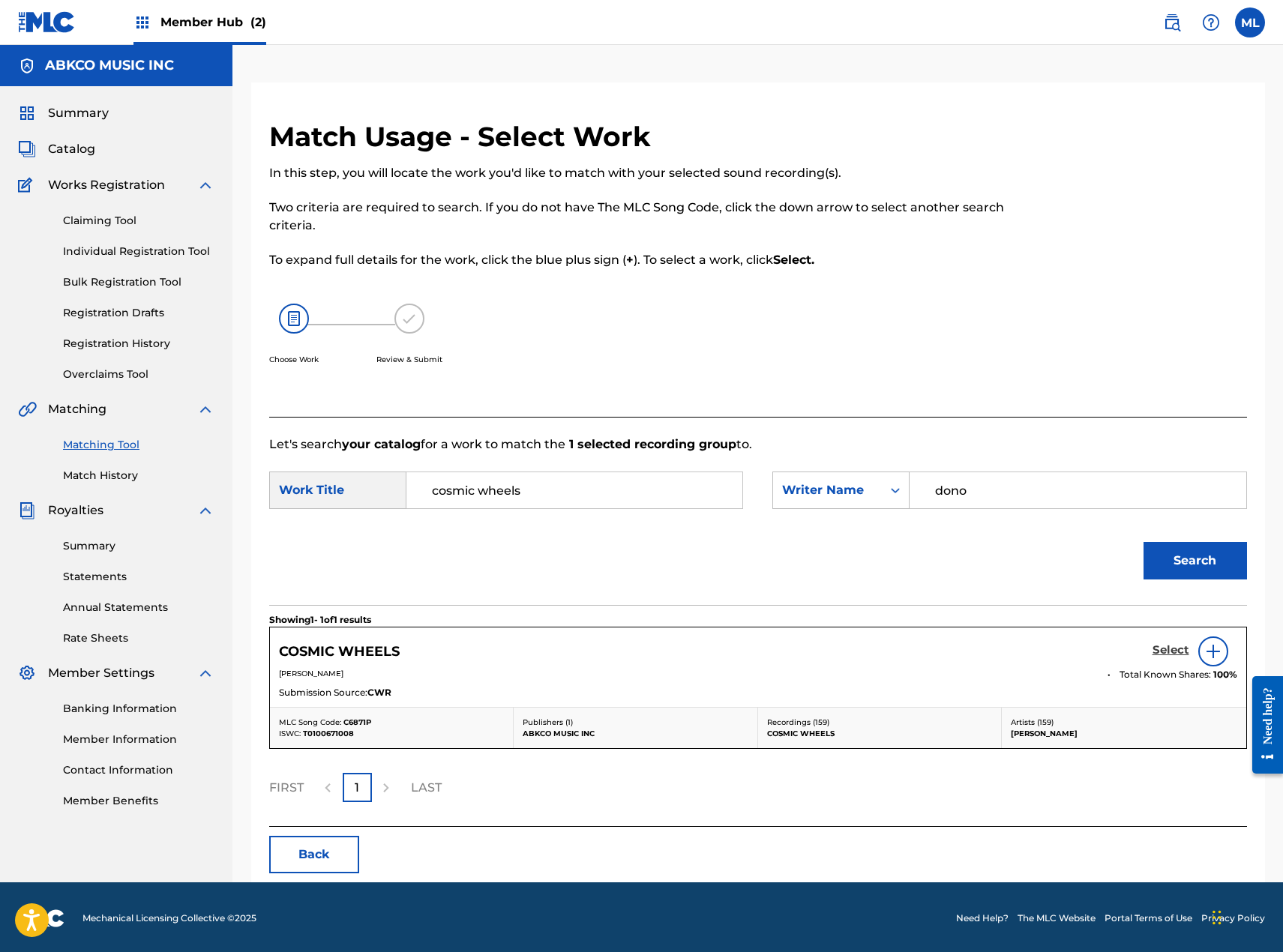
click at [1174, 652] on h5 "Select" at bounding box center [1171, 650] width 37 height 14
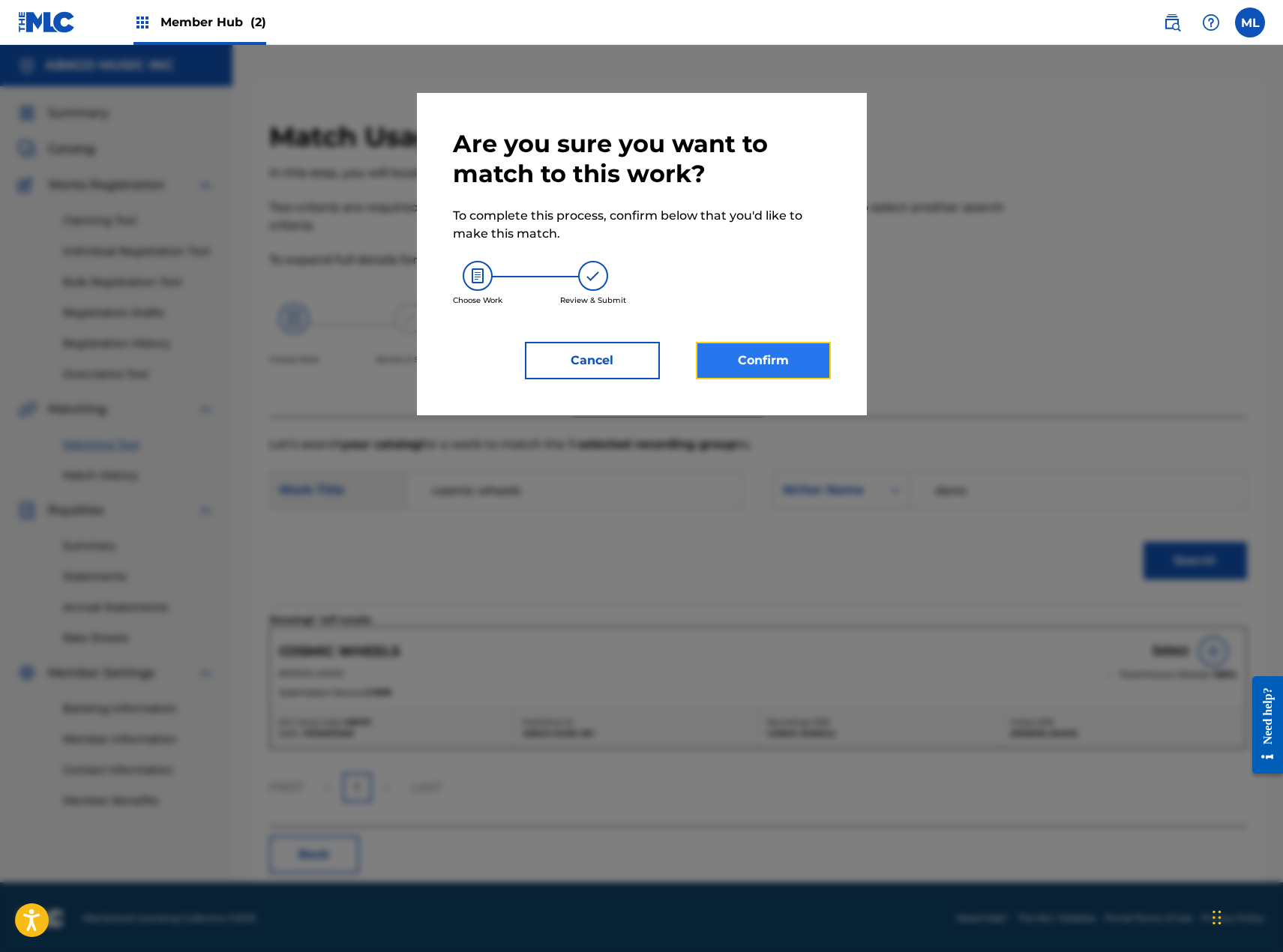
click at [772, 371] on button "Confirm" at bounding box center [763, 360] width 135 height 37
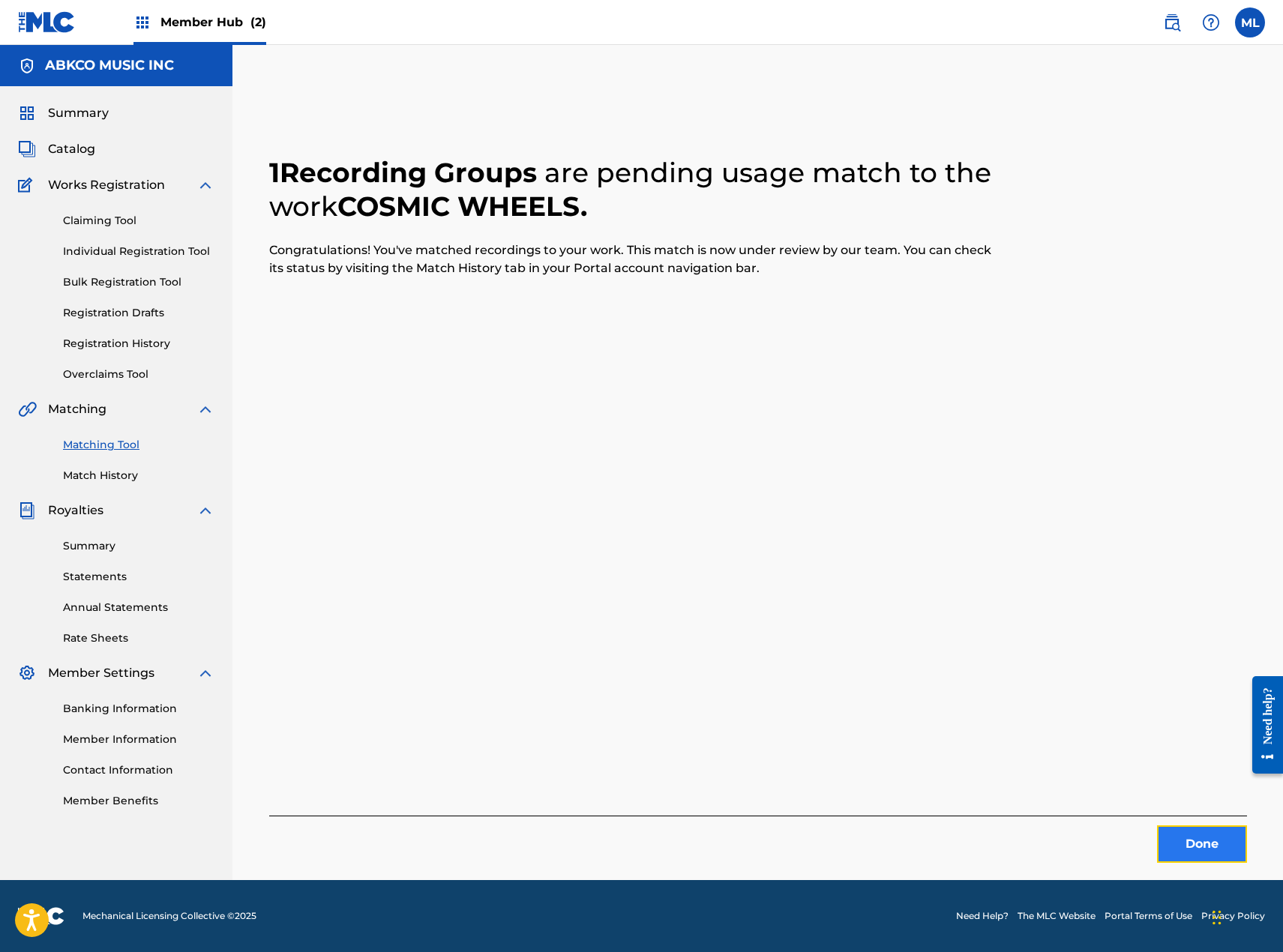
click at [1209, 842] on button "Done" at bounding box center [1202, 843] width 90 height 37
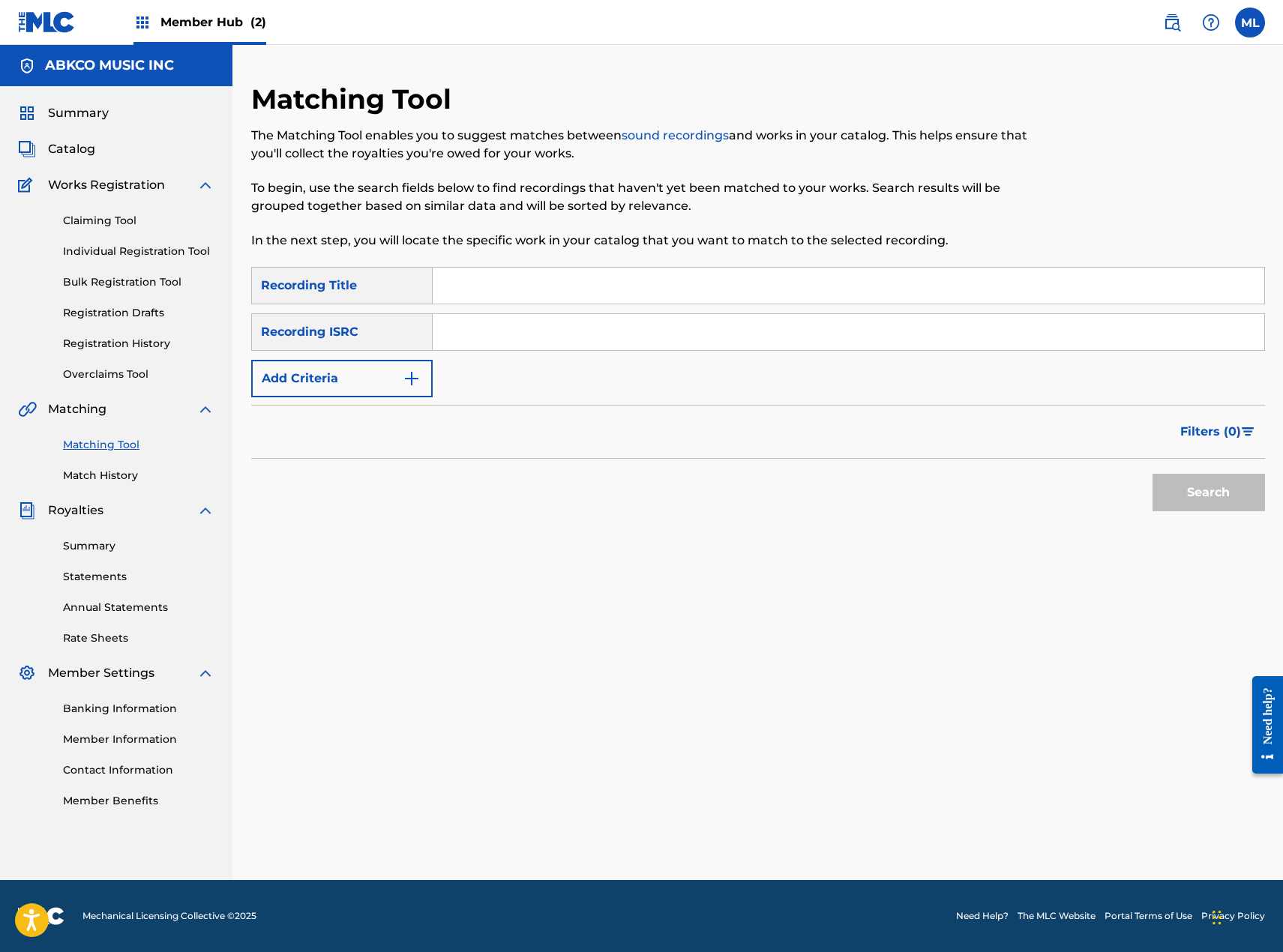
click at [526, 287] on input "Search Form" at bounding box center [848, 285] width 831 height 36
paste input "Is This What I Get For Loving You?"
type input "Is This What I Get For Loving You"
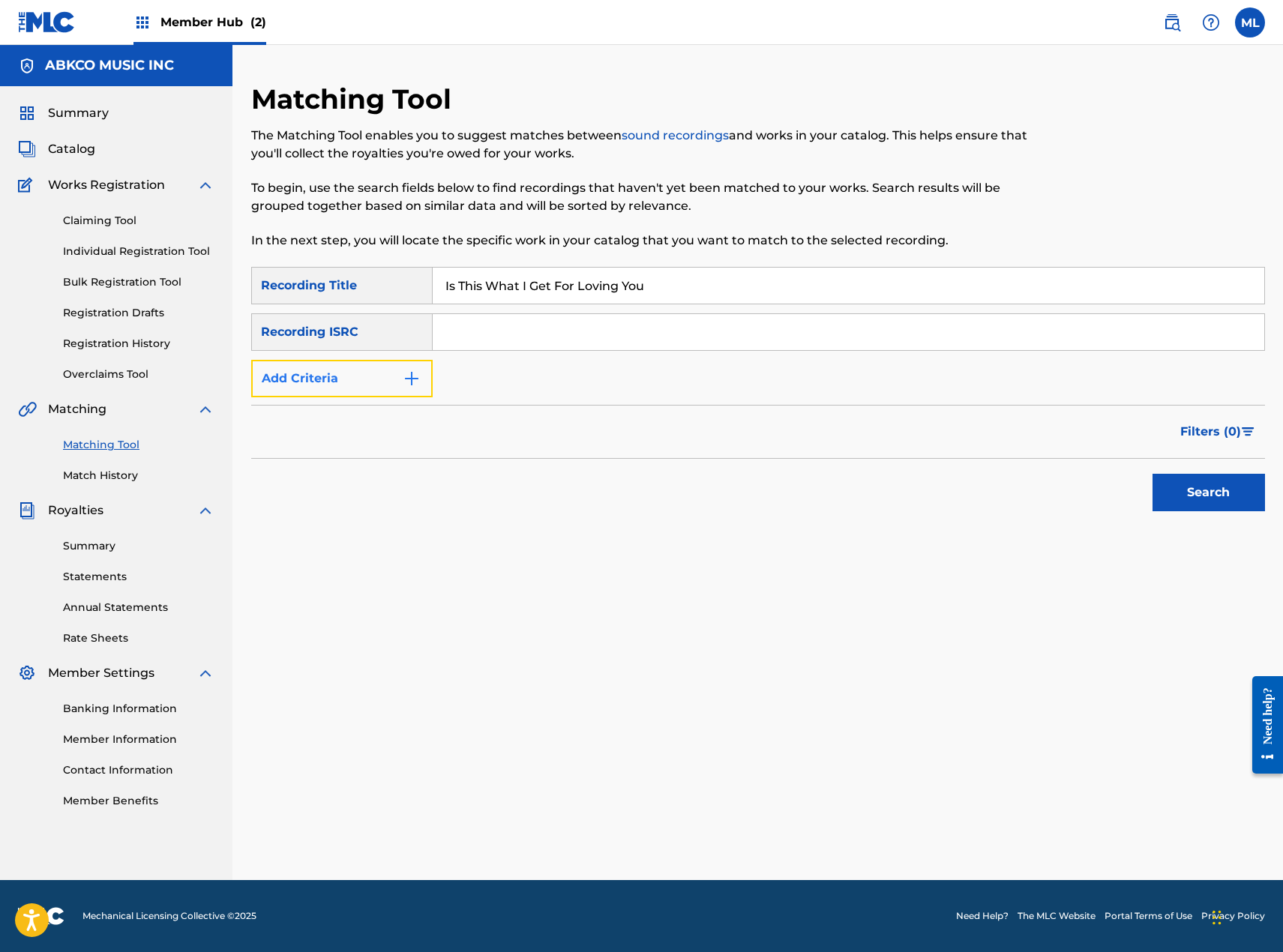
click at [287, 376] on button "Add Criteria" at bounding box center [342, 378] width 182 height 37
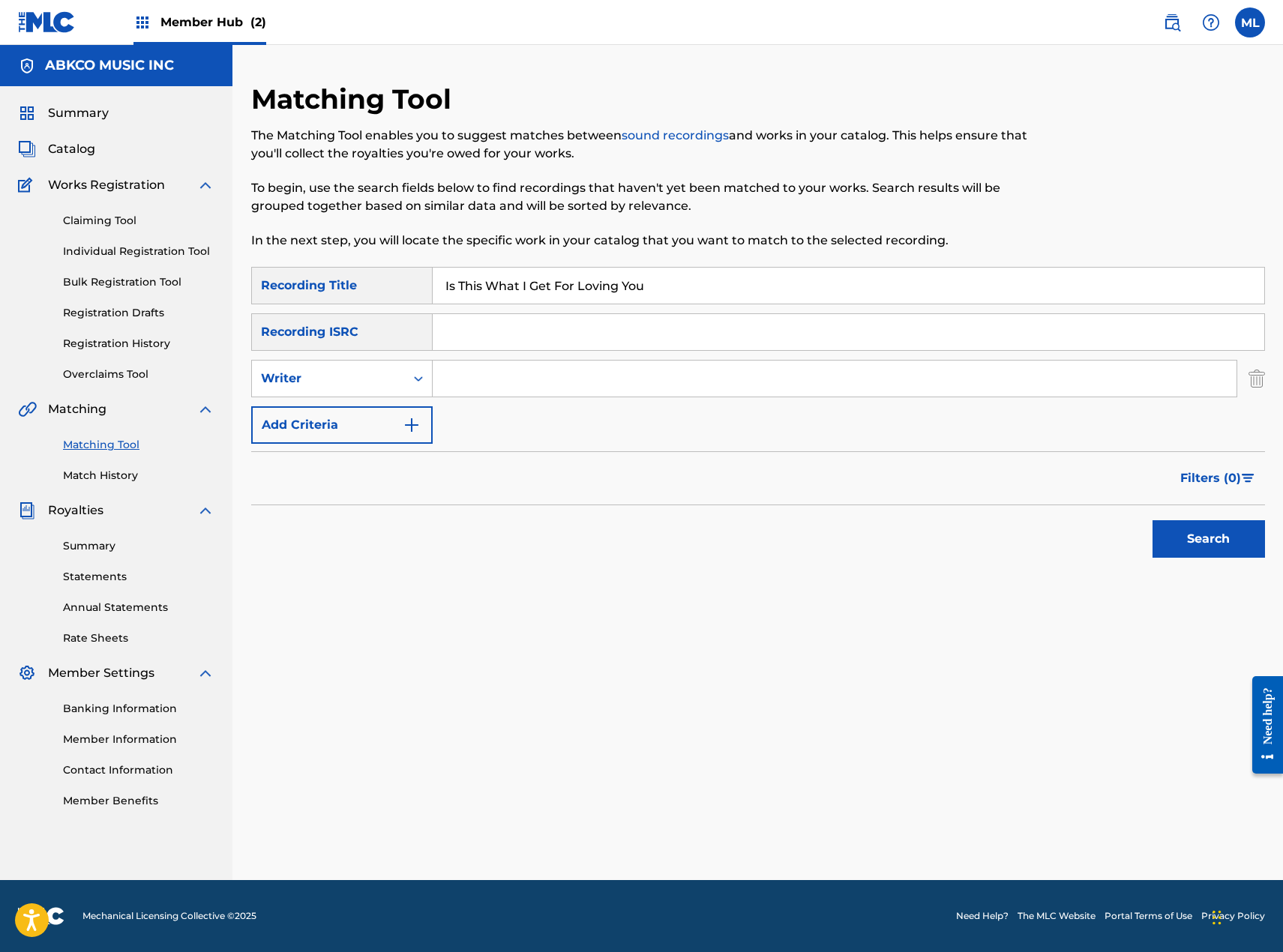
click at [499, 381] on input "Search Form" at bounding box center [835, 378] width 804 height 36
type input "[PERSON_NAME]"
click at [1153, 520] on button "Search" at bounding box center [1208, 539] width 112 height 37
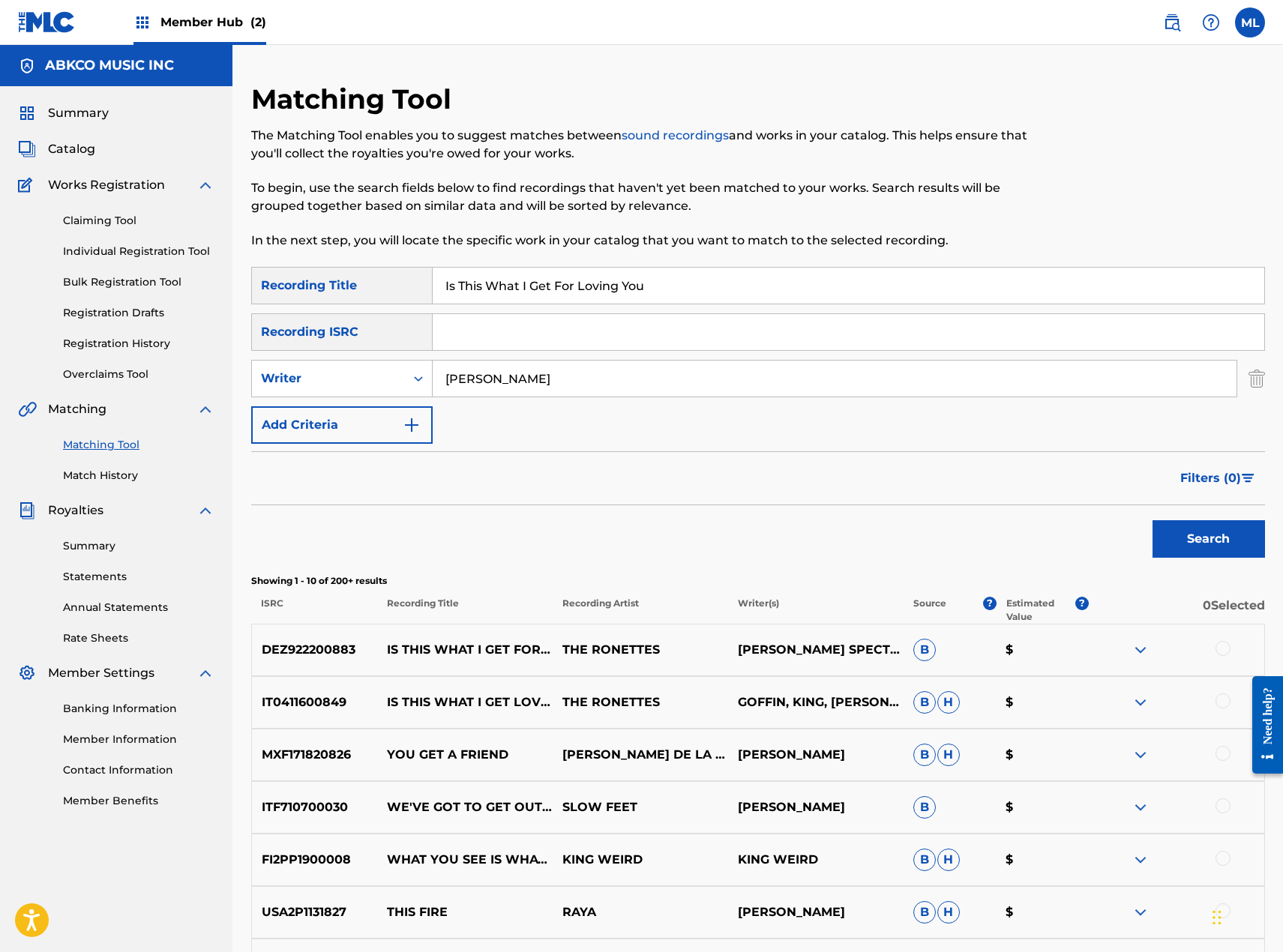
scroll to position [300, 0]
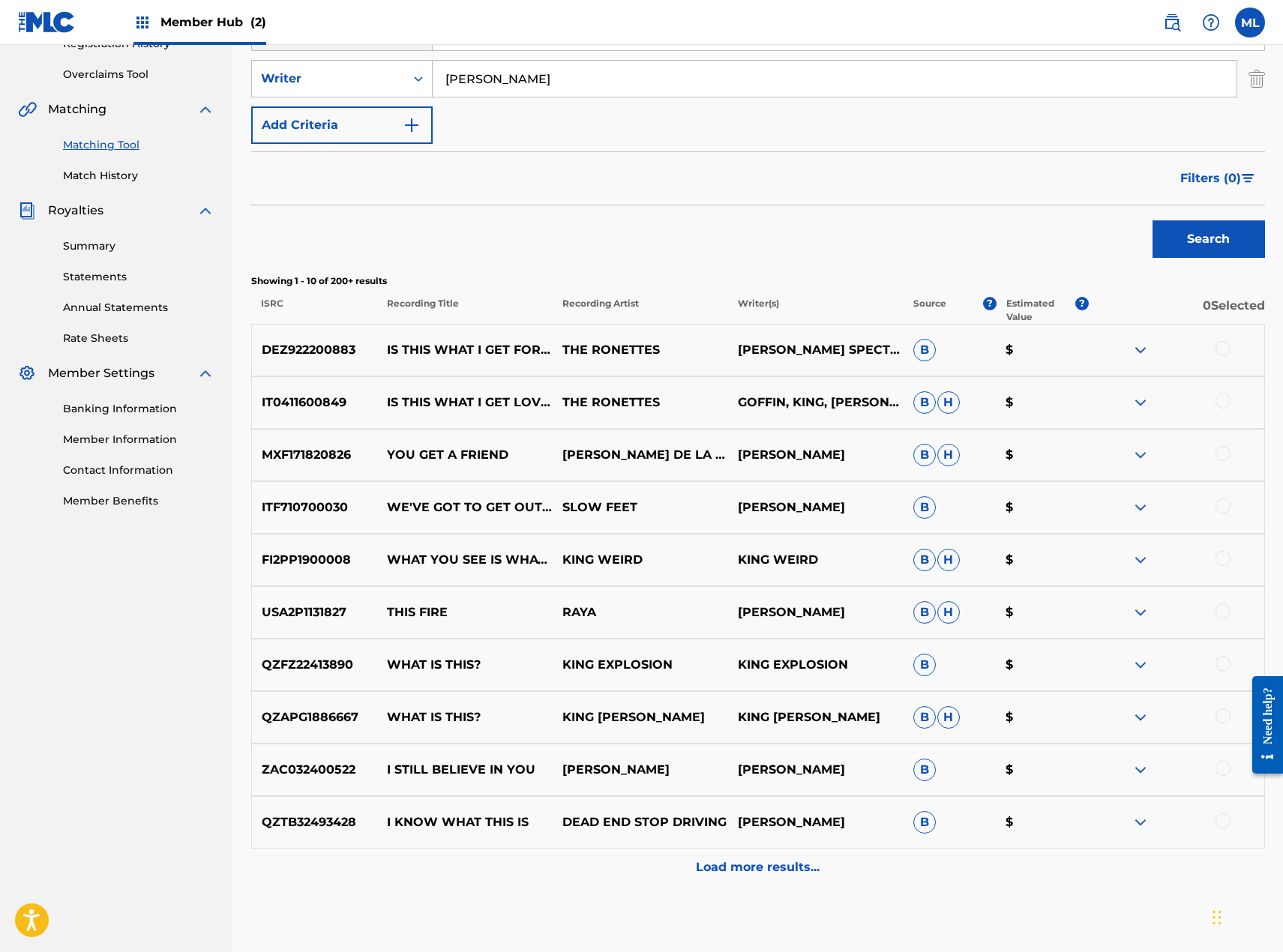
click at [1225, 349] on div at bounding box center [1223, 349] width 15 height 15
click at [1222, 400] on div at bounding box center [1223, 401] width 15 height 15
drag, startPoint x: 654, startPoint y: 349, endPoint x: 589, endPoint y: 355, distance: 65.3
click at [589, 355] on p "THE RONETTES" at bounding box center [640, 350] width 175 height 18
copy p "RONETTES"
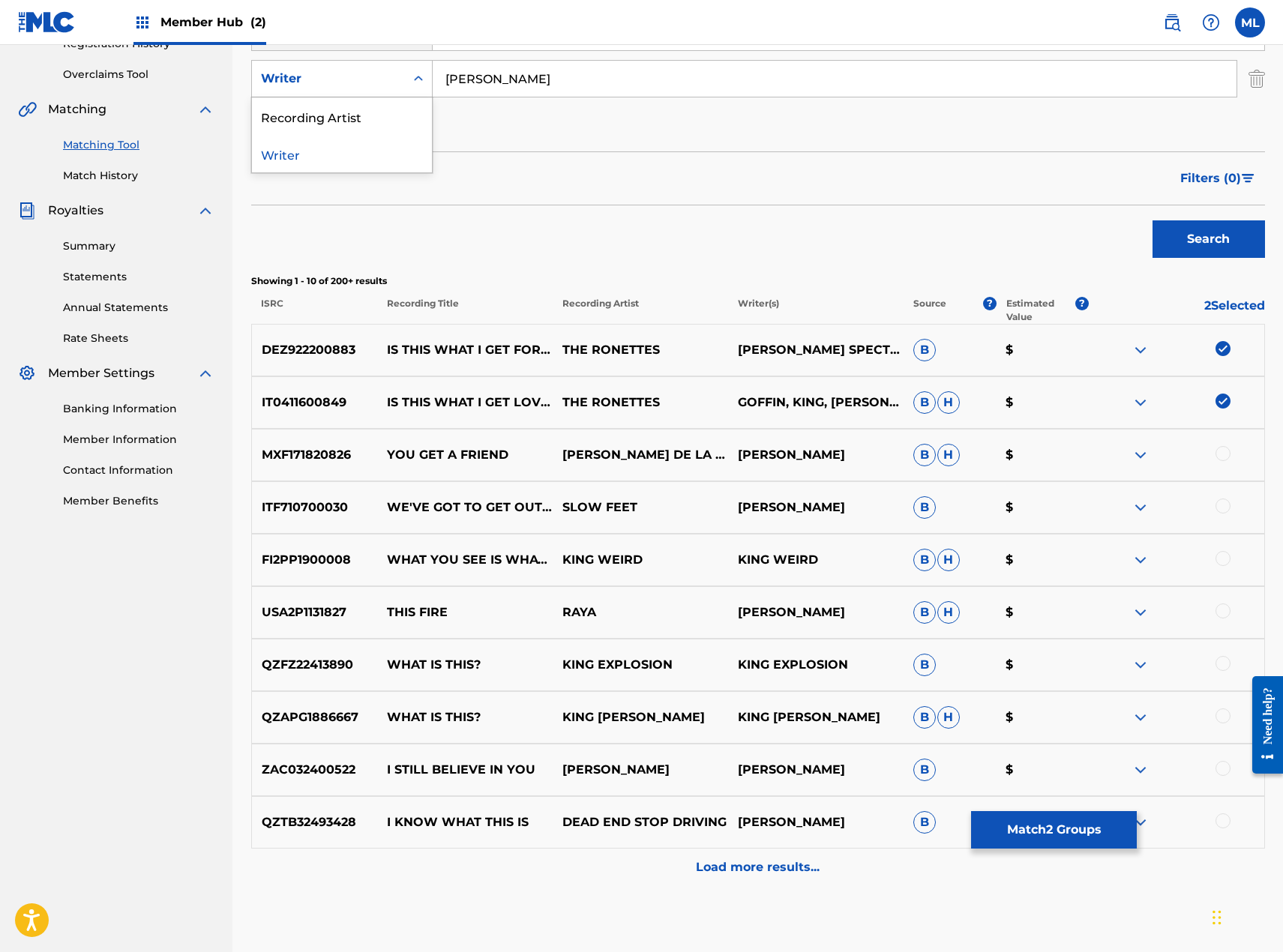
click at [375, 81] on div "Writer" at bounding box center [328, 79] width 135 height 18
click at [345, 121] on div "Recording Artist" at bounding box center [341, 115] width 180 height 37
drag, startPoint x: 540, startPoint y: 90, endPoint x: 756, endPoint y: 105, distance: 216.5
click at [544, 90] on input "Search Form" at bounding box center [835, 78] width 804 height 36
paste input "RONETTES"
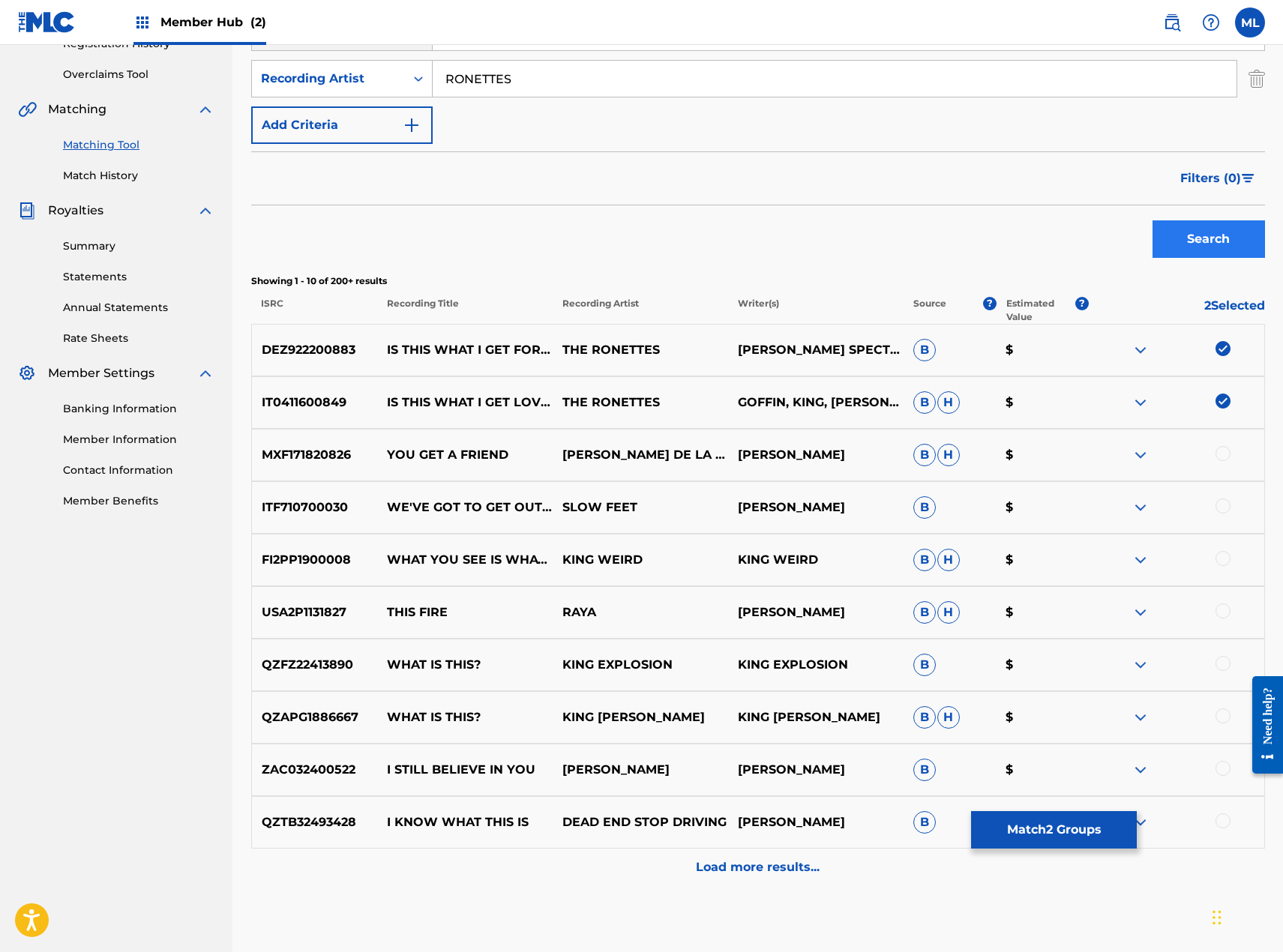
type input "RONETTES"
click at [1167, 236] on button "Search" at bounding box center [1208, 238] width 112 height 37
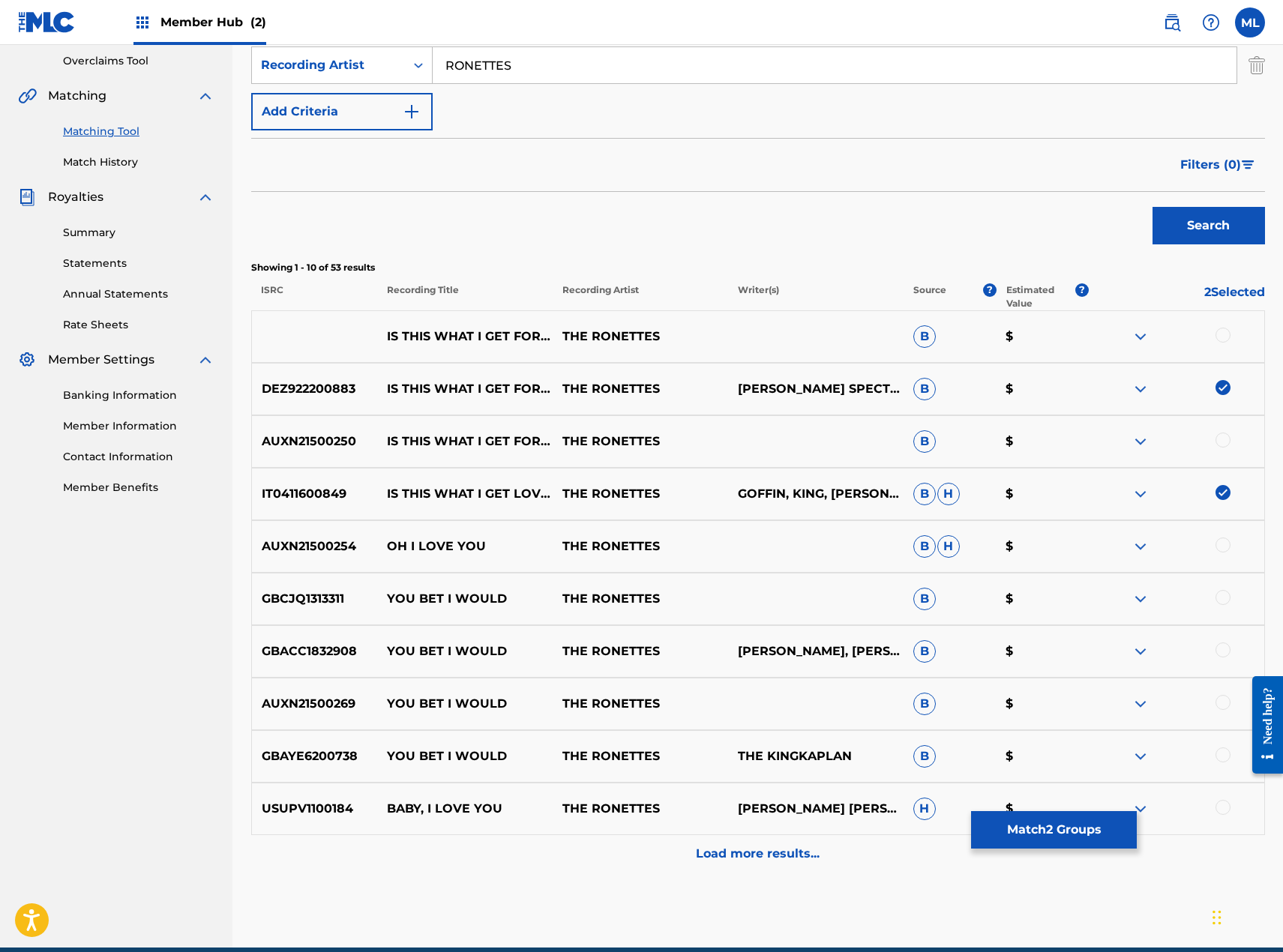
scroll to position [375, 0]
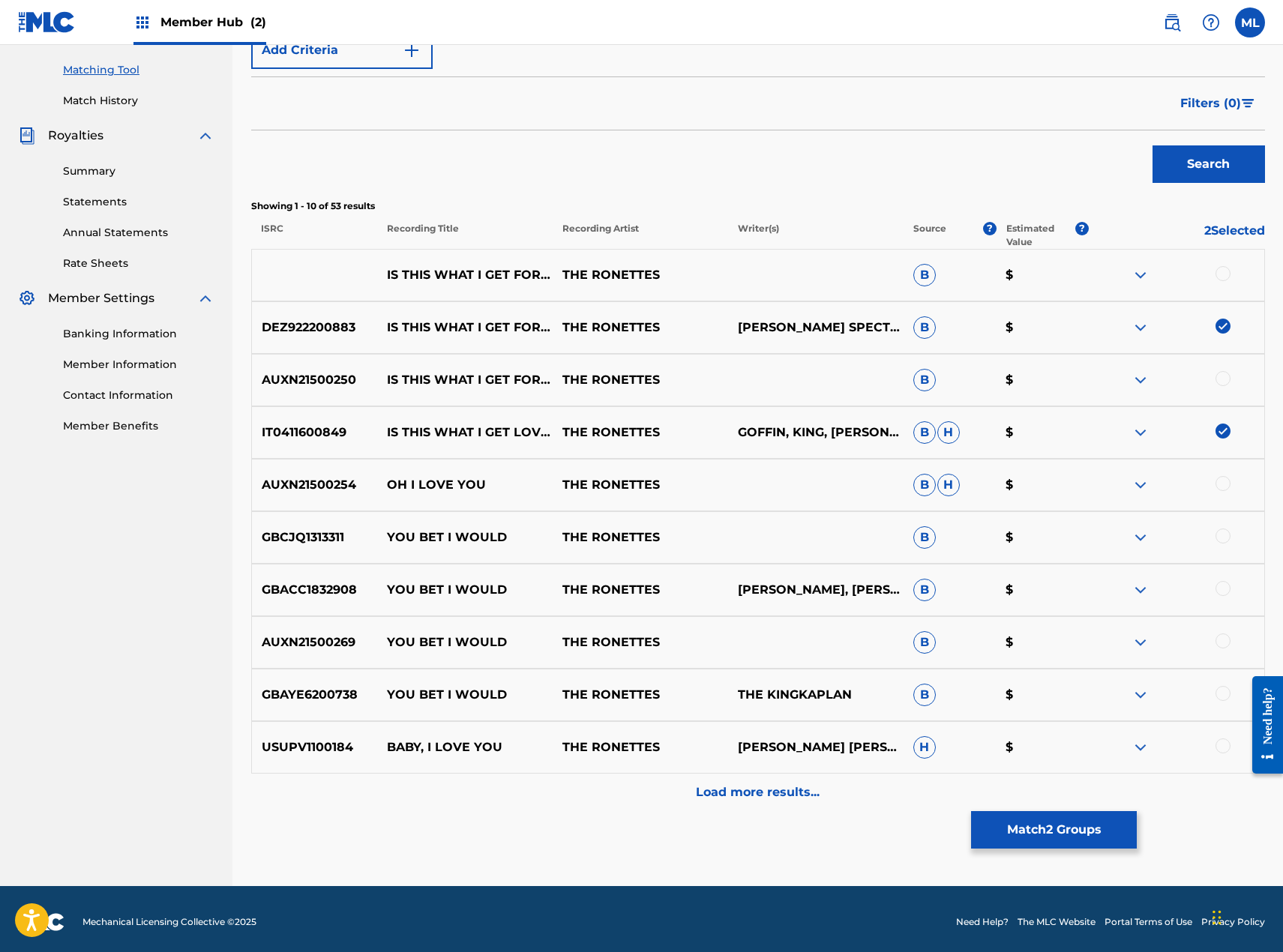
click at [1228, 275] on div at bounding box center [1223, 274] width 15 height 15
click at [1227, 380] on div at bounding box center [1223, 378] width 15 height 15
click at [1037, 824] on button "Match 4 Groups" at bounding box center [1054, 829] width 166 height 37
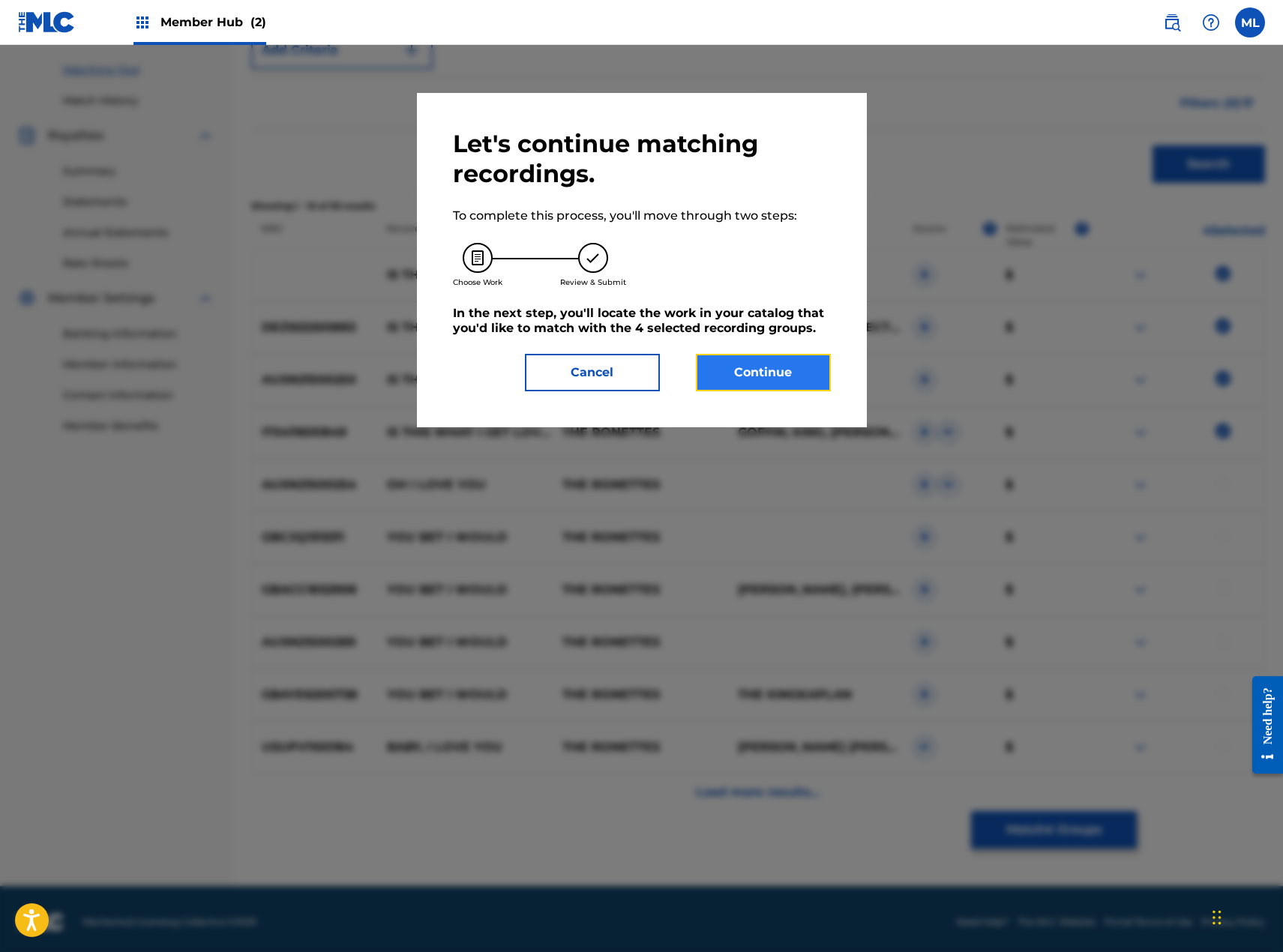
click at [774, 367] on button "Continue" at bounding box center [763, 372] width 135 height 37
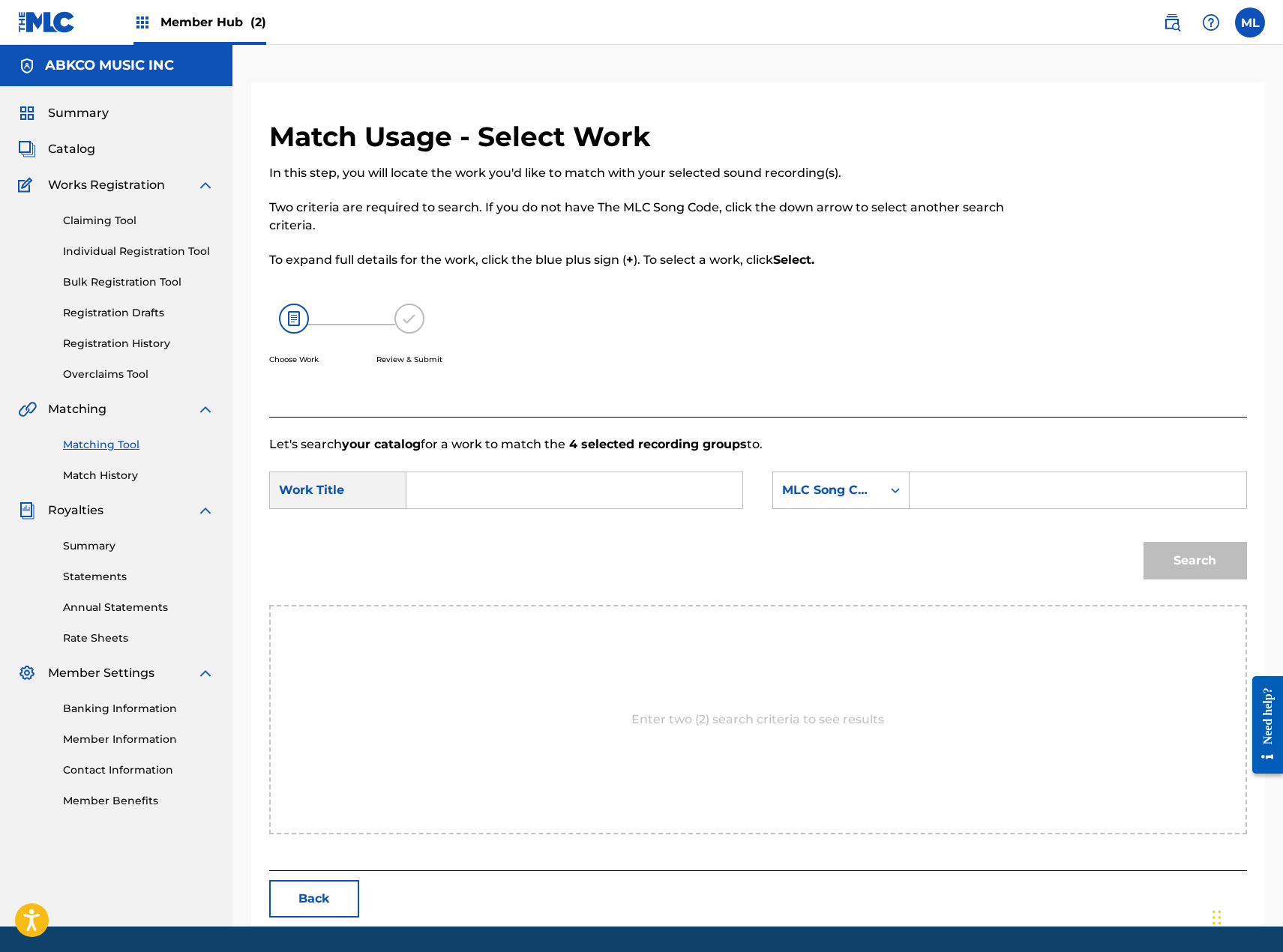
click at [463, 506] on input "Search Form" at bounding box center [575, 490] width 311 height 36
click at [448, 574] on span "r loving you" at bounding box center [453, 578] width 42 height 51
type input "is this what i get for loving you"
click at [882, 499] on div "Search Form" at bounding box center [895, 490] width 27 height 27
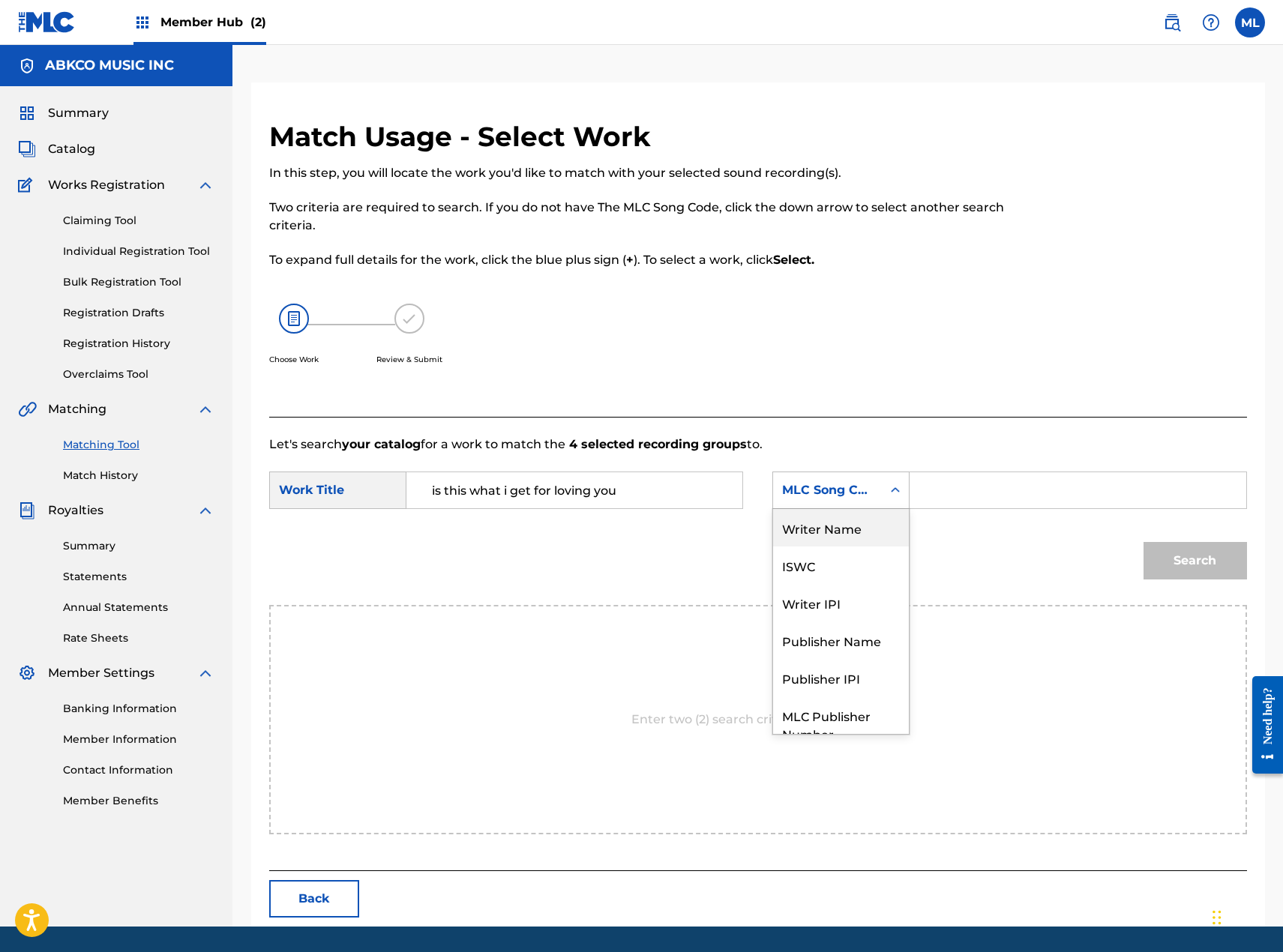
click at [857, 525] on div "Writer Name" at bounding box center [840, 527] width 135 height 37
click at [956, 481] on input "Search Form" at bounding box center [1078, 490] width 311 height 36
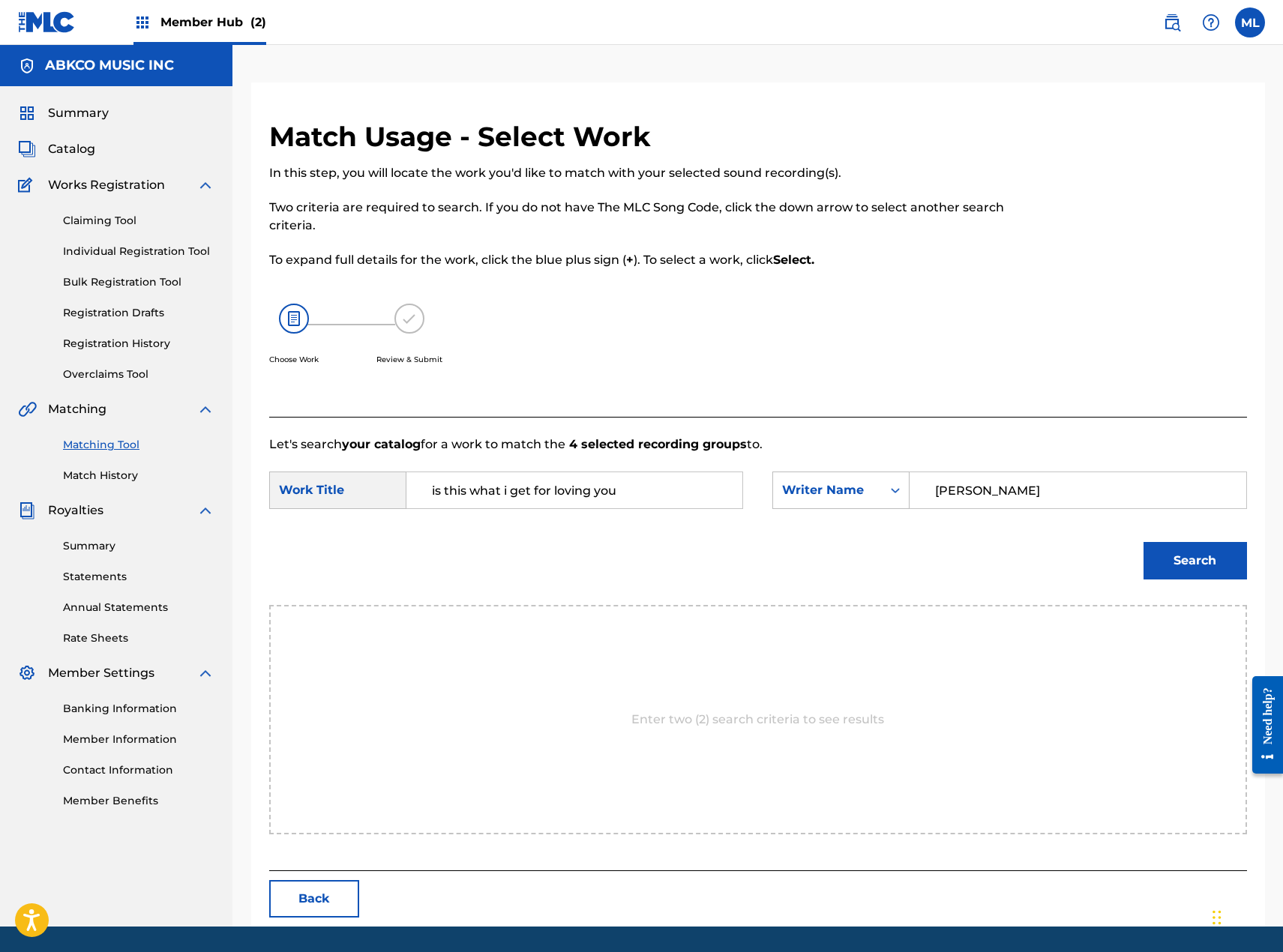
type input "[PERSON_NAME]"
click at [1143, 542] on button "Search" at bounding box center [1195, 560] width 104 height 37
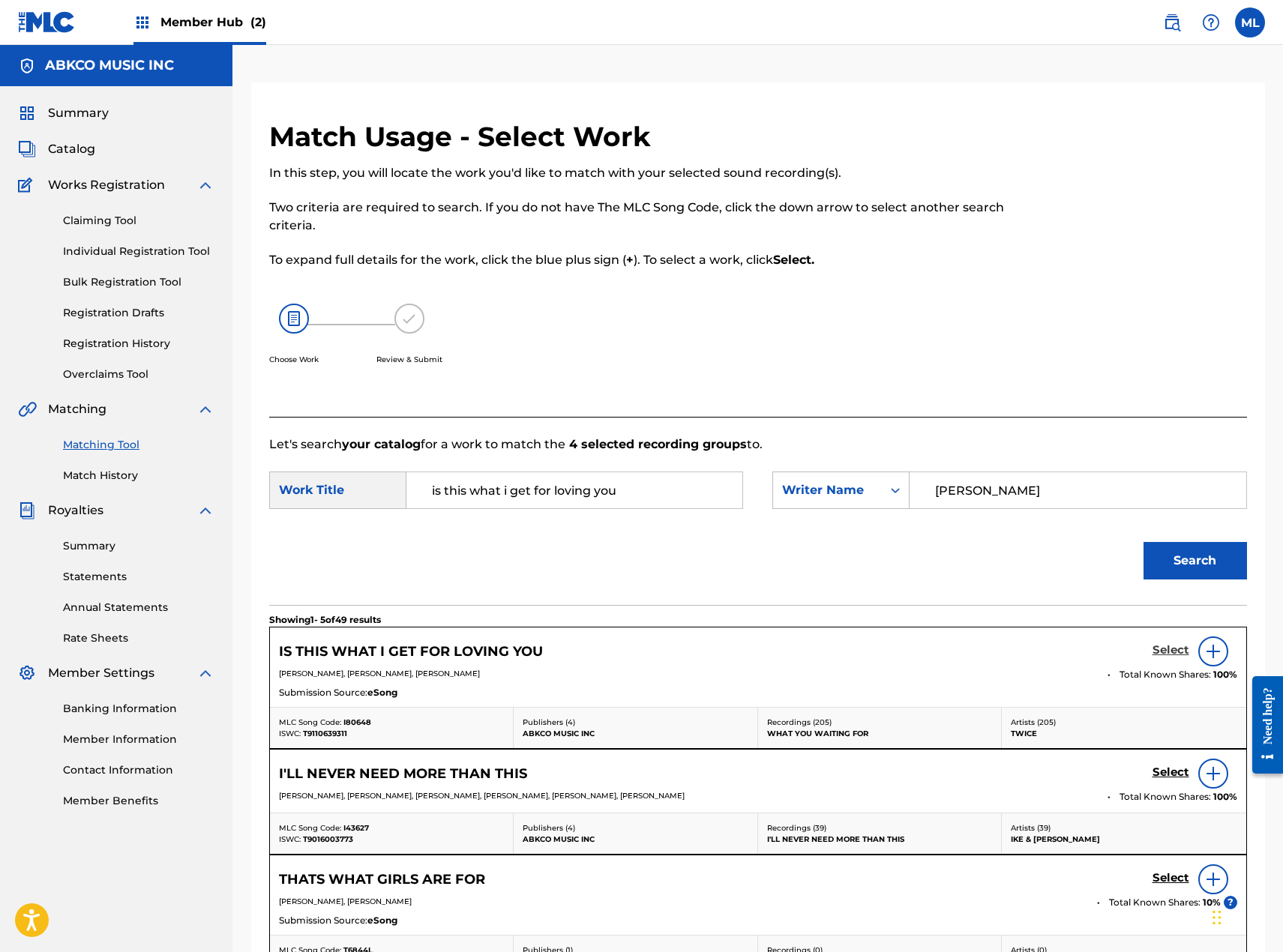
click at [1183, 650] on h5 "Select" at bounding box center [1171, 650] width 37 height 14
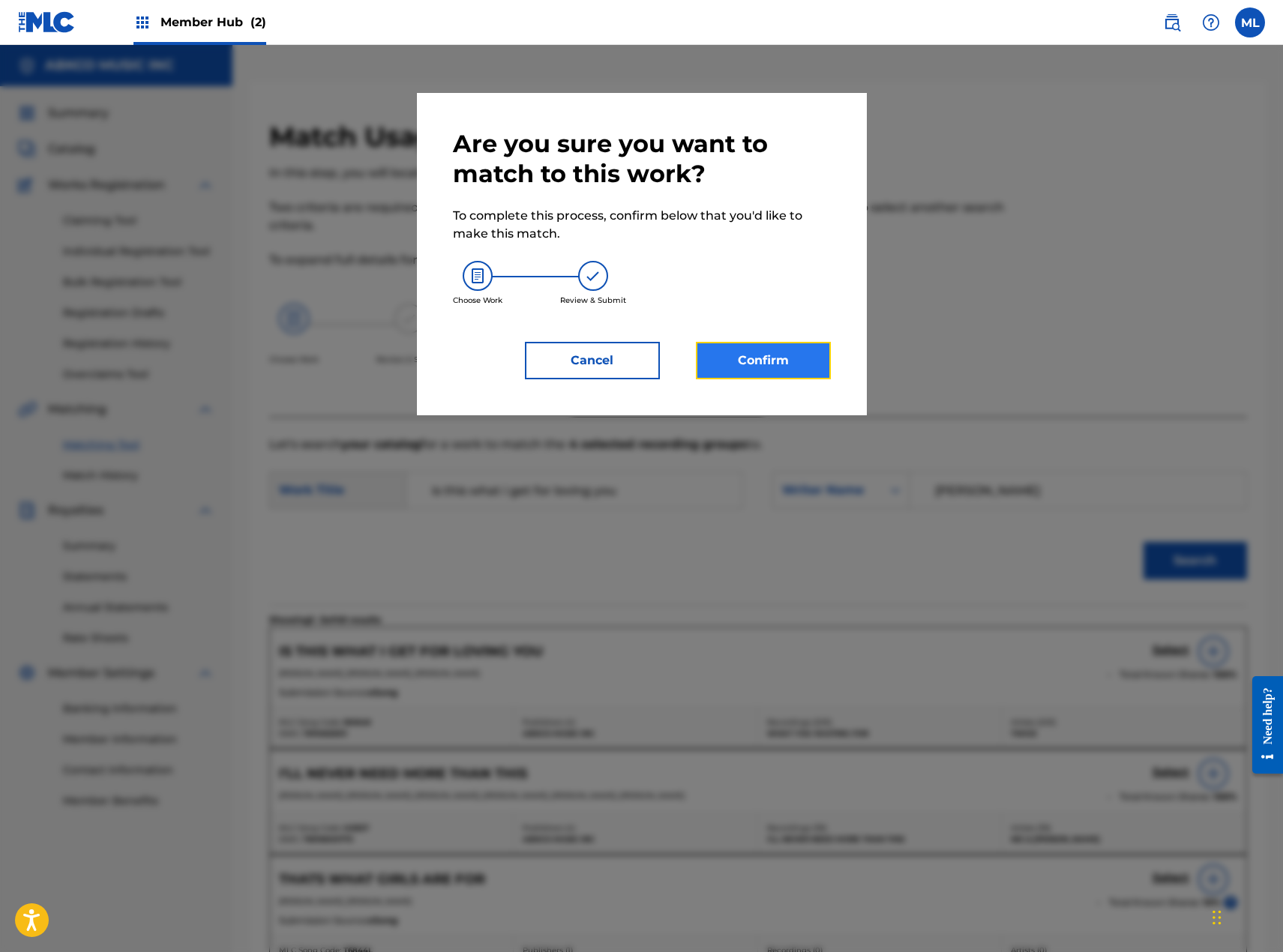
click at [721, 354] on button "Confirm" at bounding box center [763, 360] width 135 height 37
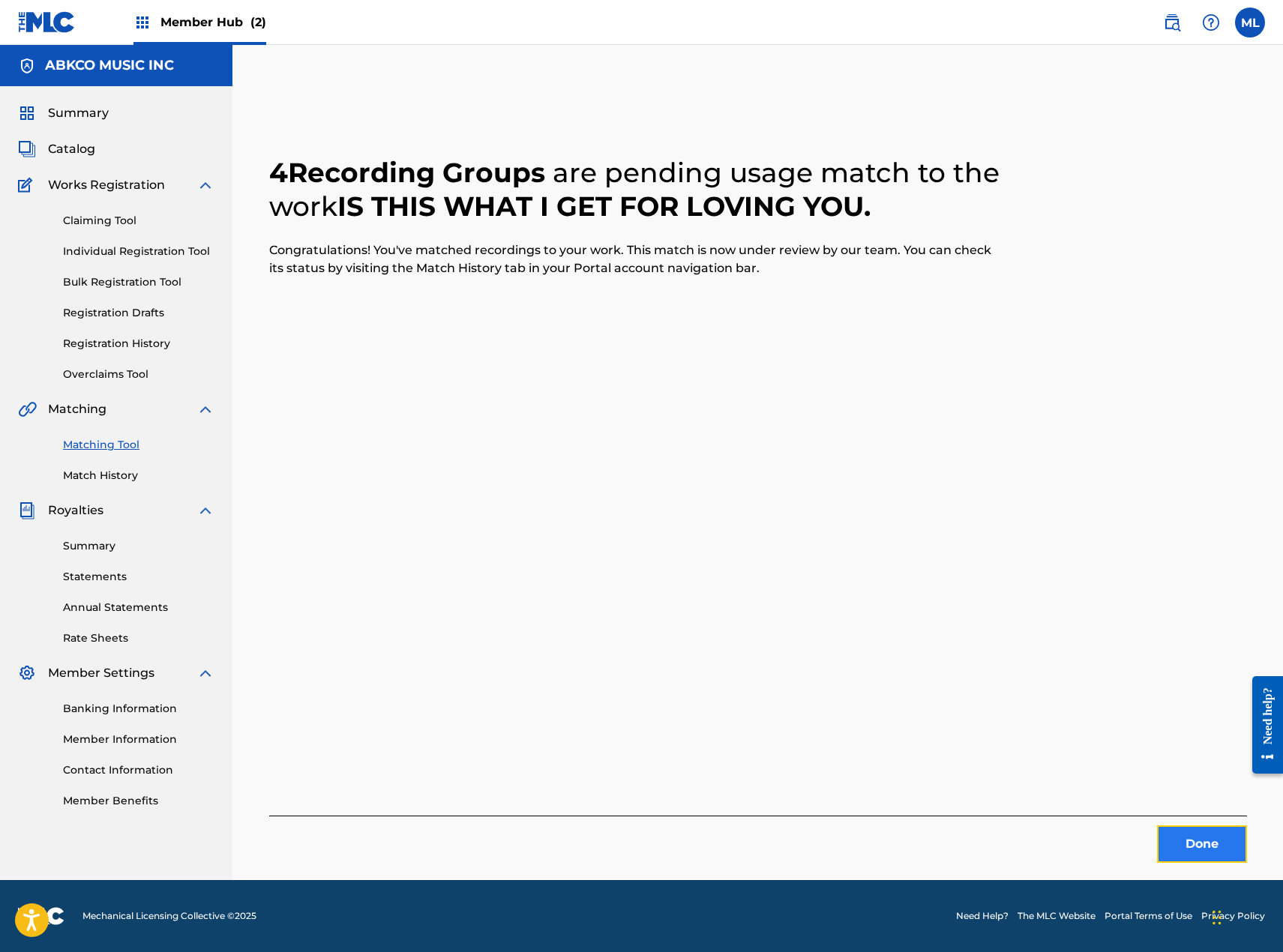
click at [1167, 833] on button "Done" at bounding box center [1202, 843] width 90 height 37
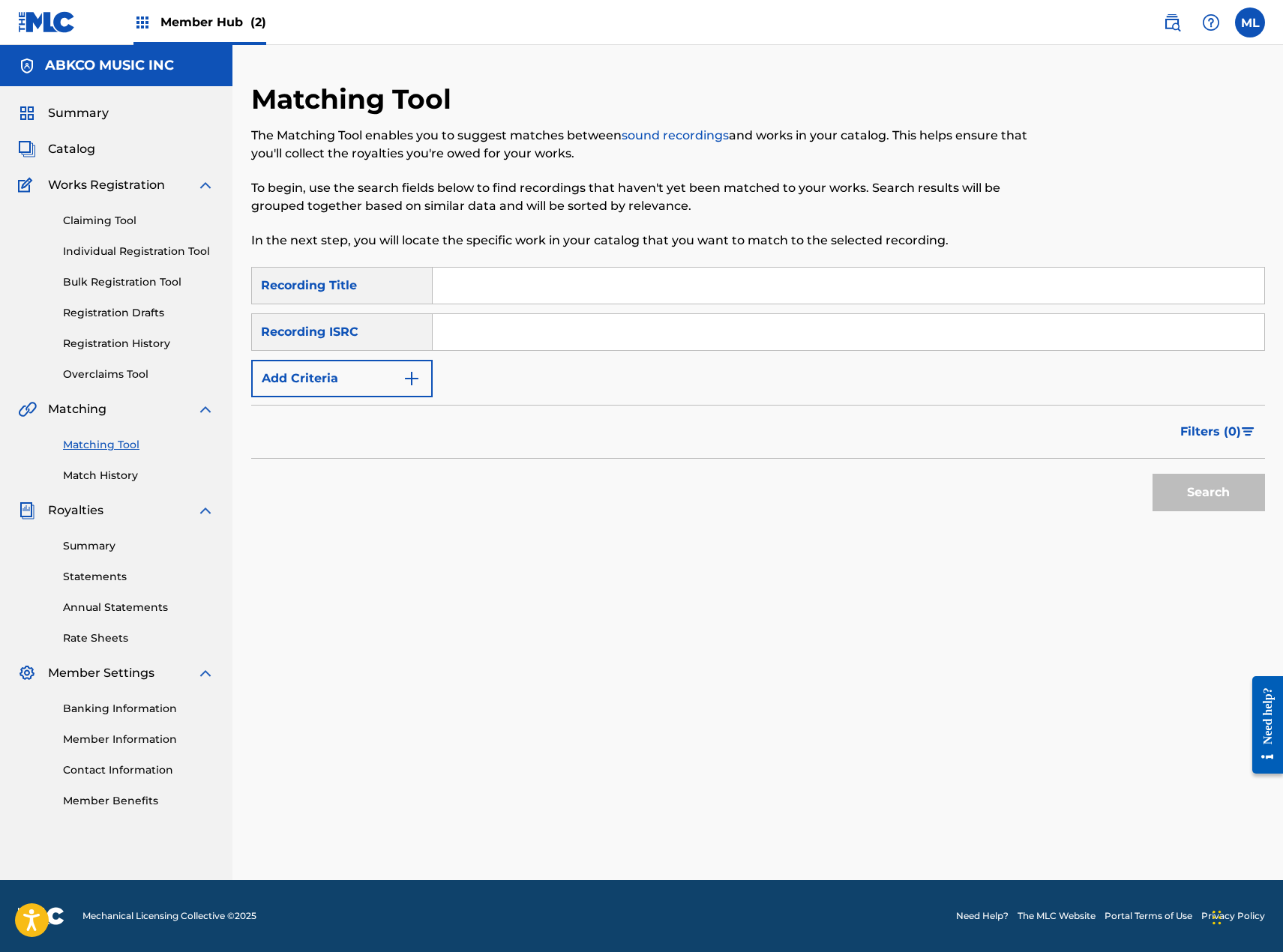
click at [492, 275] on input "Search Form" at bounding box center [848, 285] width 831 height 36
paste input "Surprise Surprise"
type input "Surprise Surprise"
click at [359, 374] on button "Add Criteria" at bounding box center [342, 378] width 182 height 37
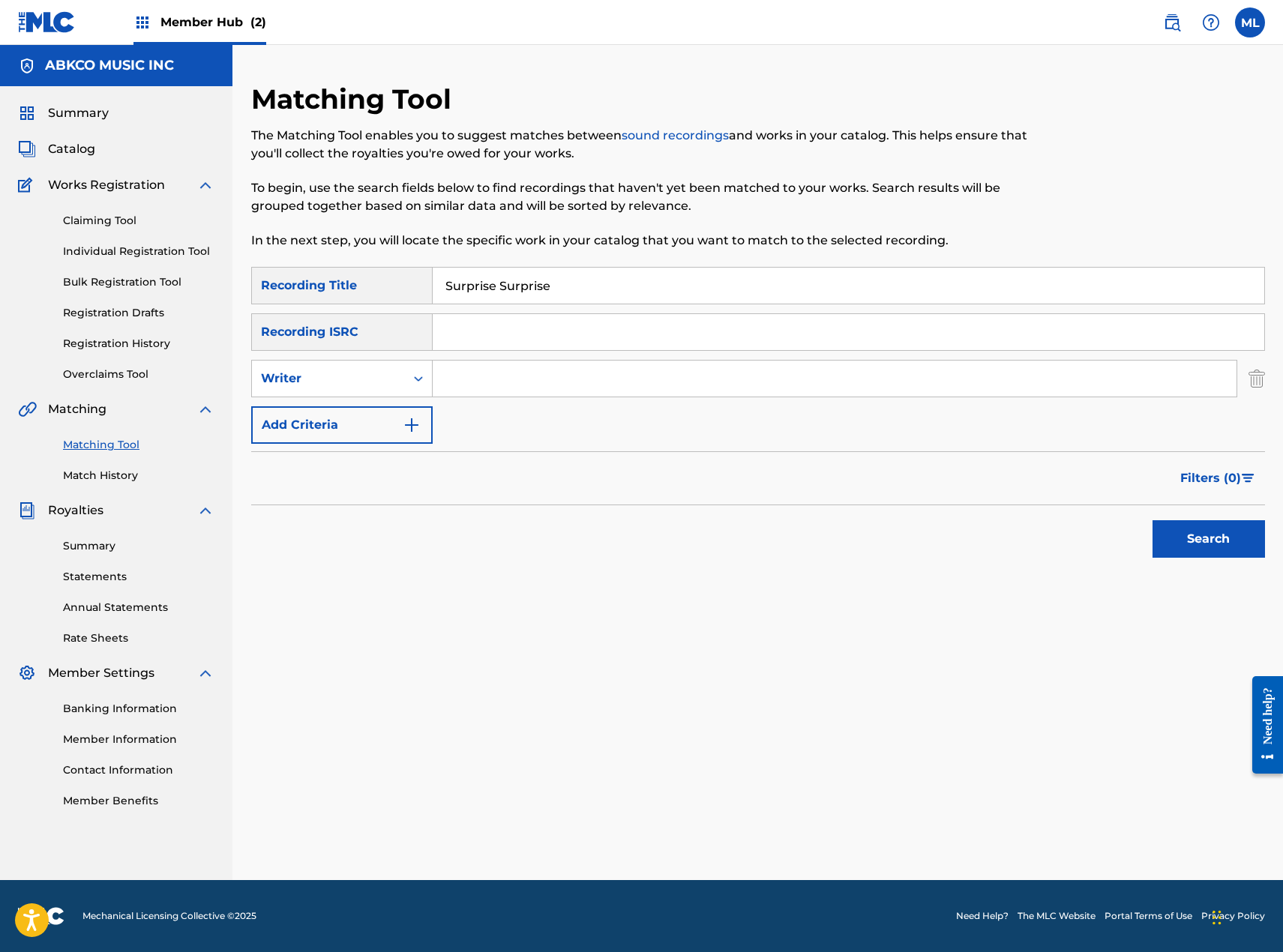
drag, startPoint x: 502, startPoint y: 389, endPoint x: 490, endPoint y: 398, distance: 15.0
click at [502, 389] on input "Search Form" at bounding box center [835, 378] width 804 height 36
type input "[PERSON_NAME]"
click at [1153, 520] on button "Search" at bounding box center [1208, 539] width 112 height 37
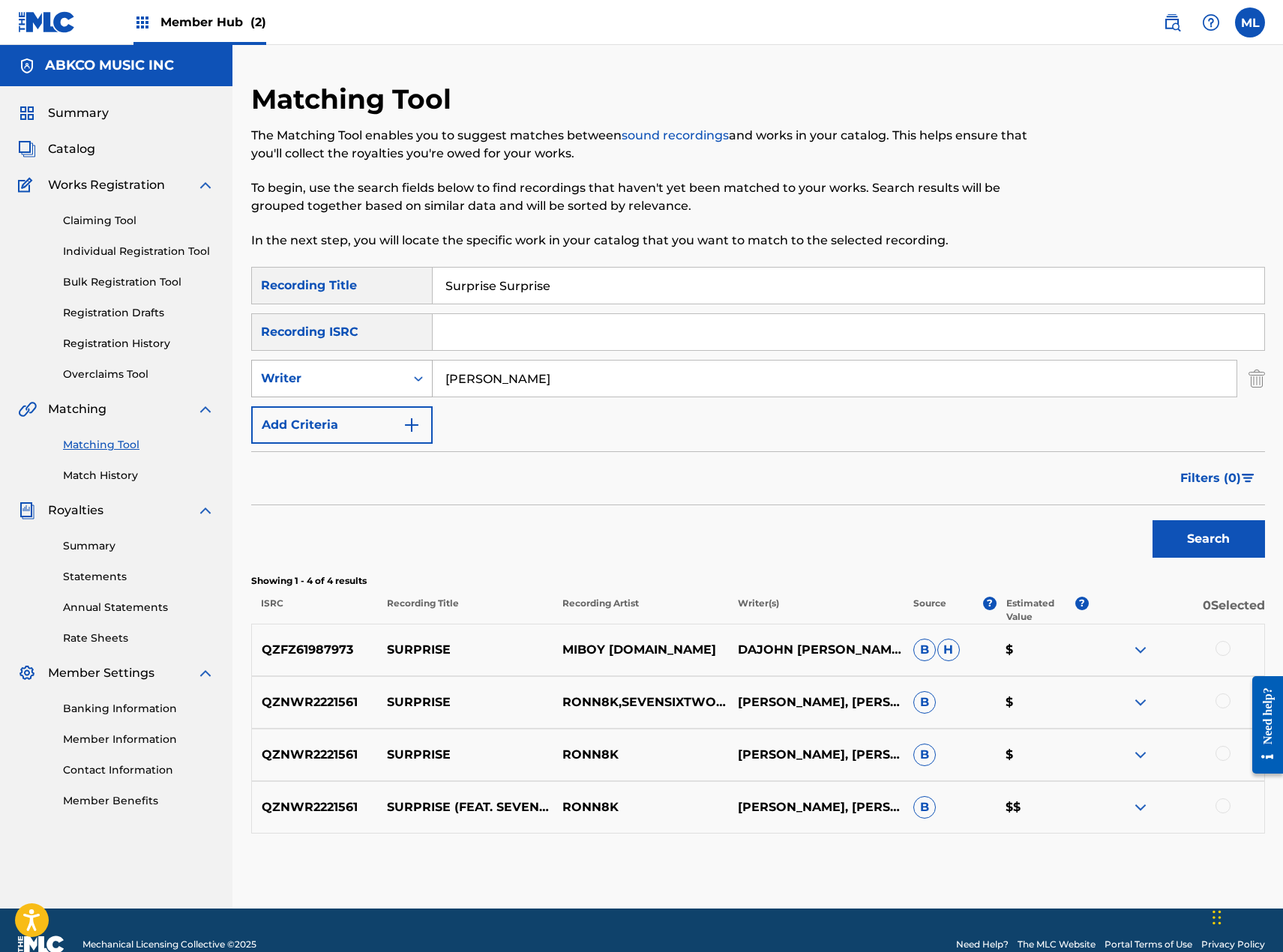
click at [375, 390] on div "Writer" at bounding box center [328, 378] width 153 height 28
click at [339, 427] on div "Recording Artist" at bounding box center [341, 416] width 180 height 37
click at [526, 388] on input "Search Form" at bounding box center [835, 378] width 804 height 36
type input "[PERSON_NAME]"
click at [1153, 520] on button "Search" at bounding box center [1208, 539] width 112 height 37
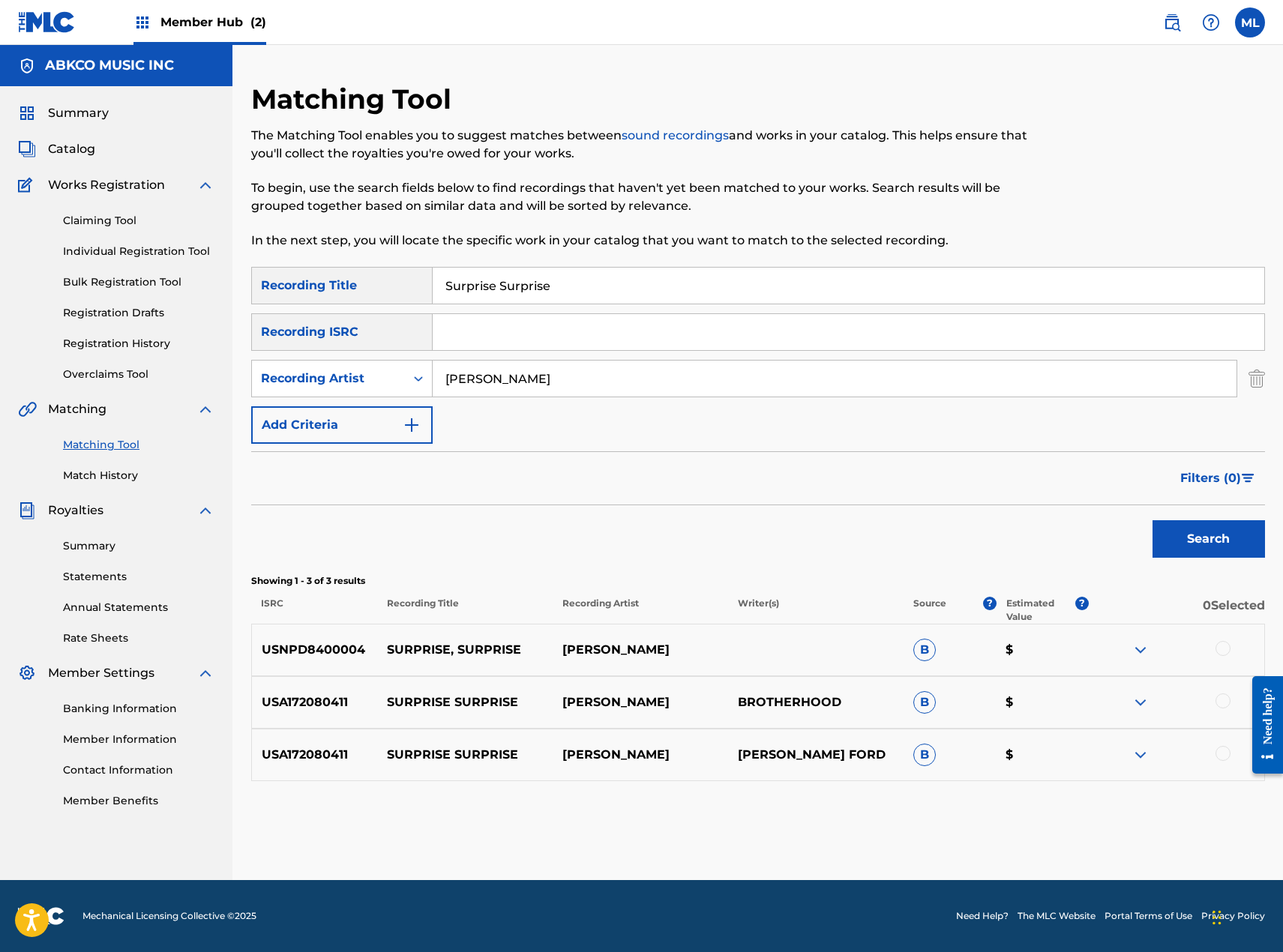
click at [1210, 647] on div at bounding box center [1176, 650] width 175 height 18
click at [1218, 653] on div at bounding box center [1223, 648] width 15 height 15
click at [1227, 707] on div at bounding box center [1223, 701] width 15 height 15
click at [1219, 754] on div at bounding box center [1223, 754] width 15 height 15
click at [1060, 839] on button "Match 3 Groups" at bounding box center [1054, 829] width 166 height 37
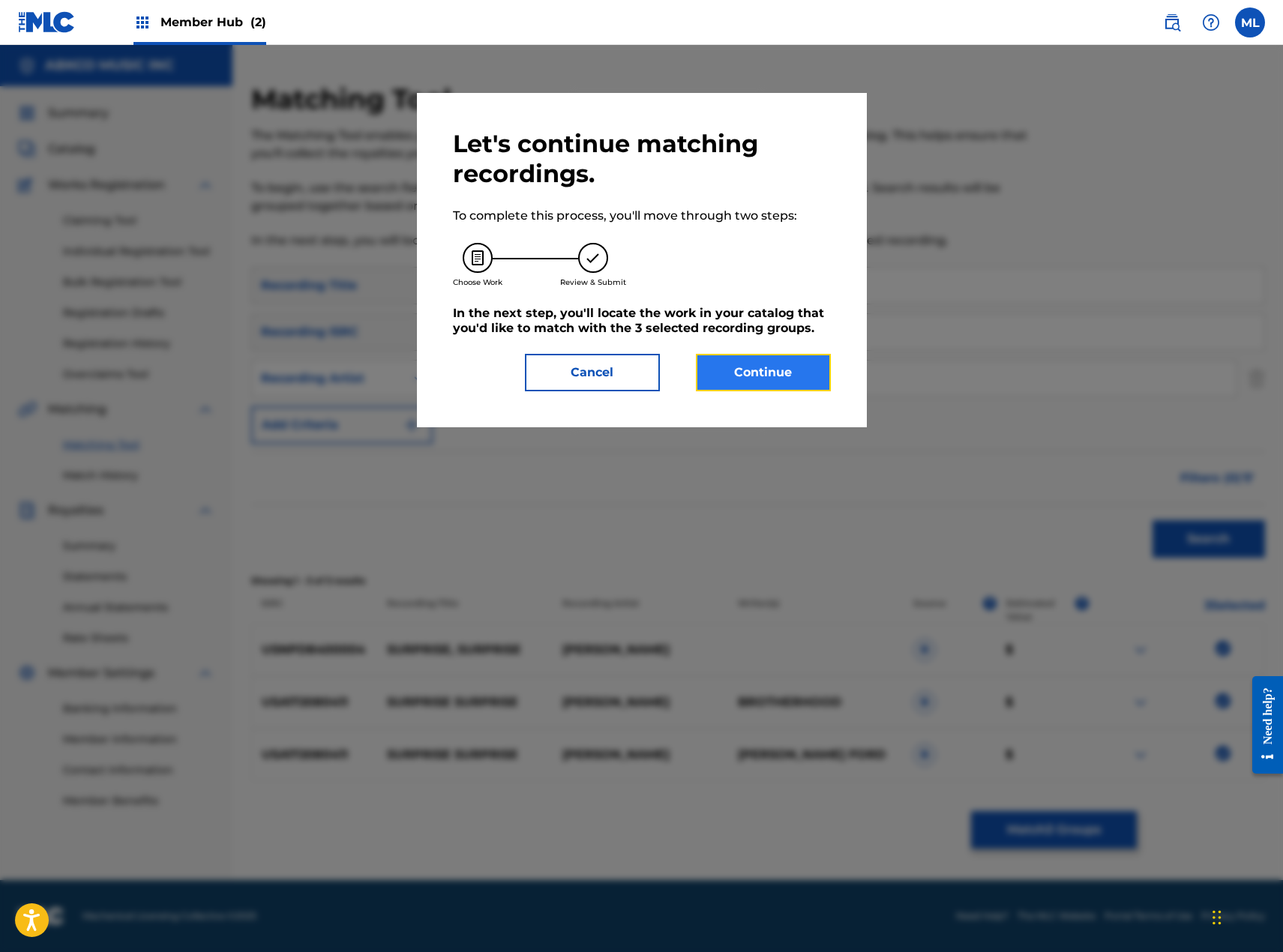
click at [742, 373] on button "Continue" at bounding box center [763, 372] width 135 height 37
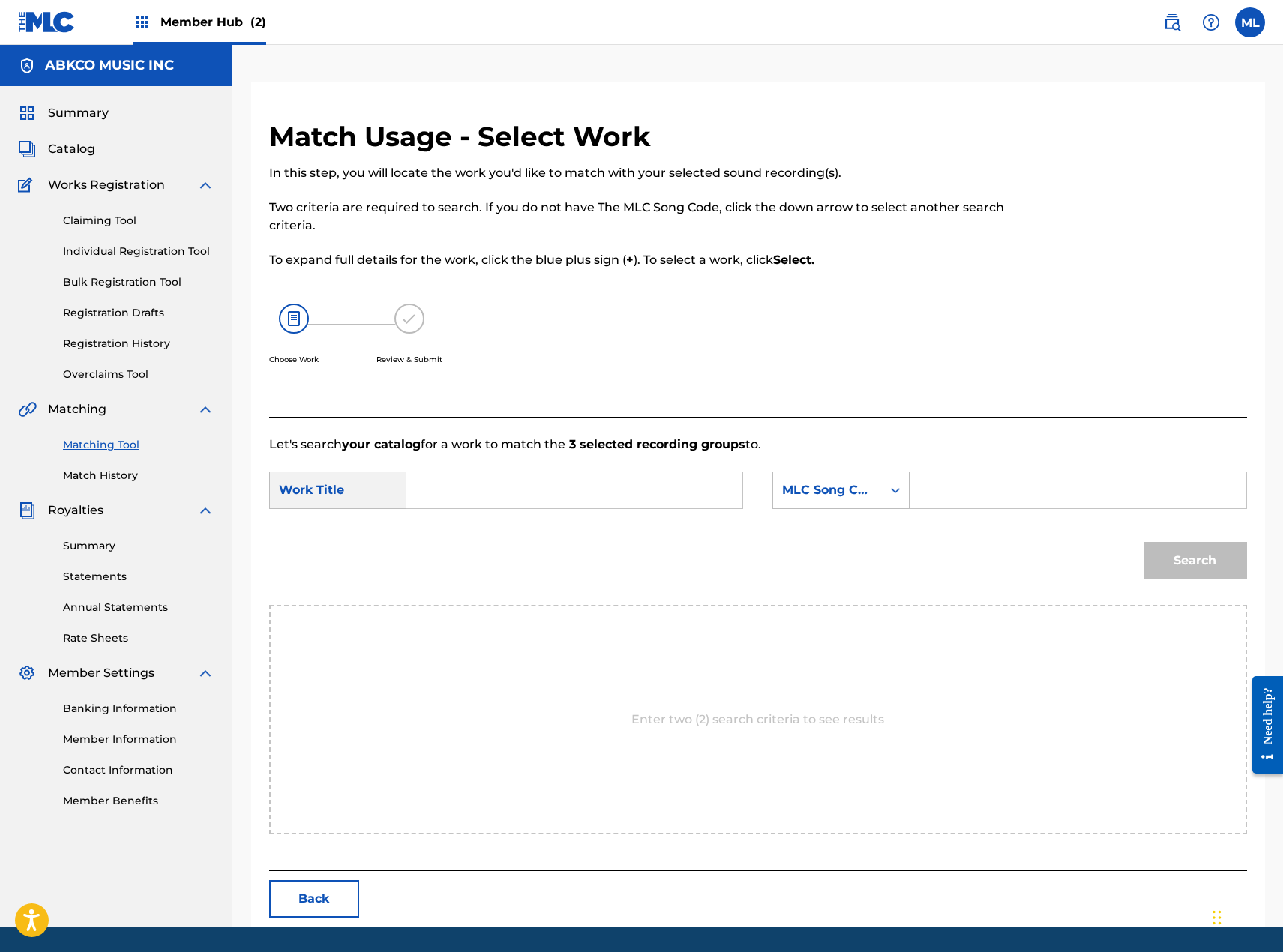
click at [668, 471] on div "Search Form" at bounding box center [574, 490] width 336 height 37
click at [657, 497] on input "Search Form" at bounding box center [575, 490] width 311 height 36
drag, startPoint x: 442, startPoint y: 530, endPoint x: 479, endPoint y: 526, distance: 37.2
click at [442, 530] on strong "surprise" at bounding box center [458, 523] width 51 height 14
type input "surprise surprise"
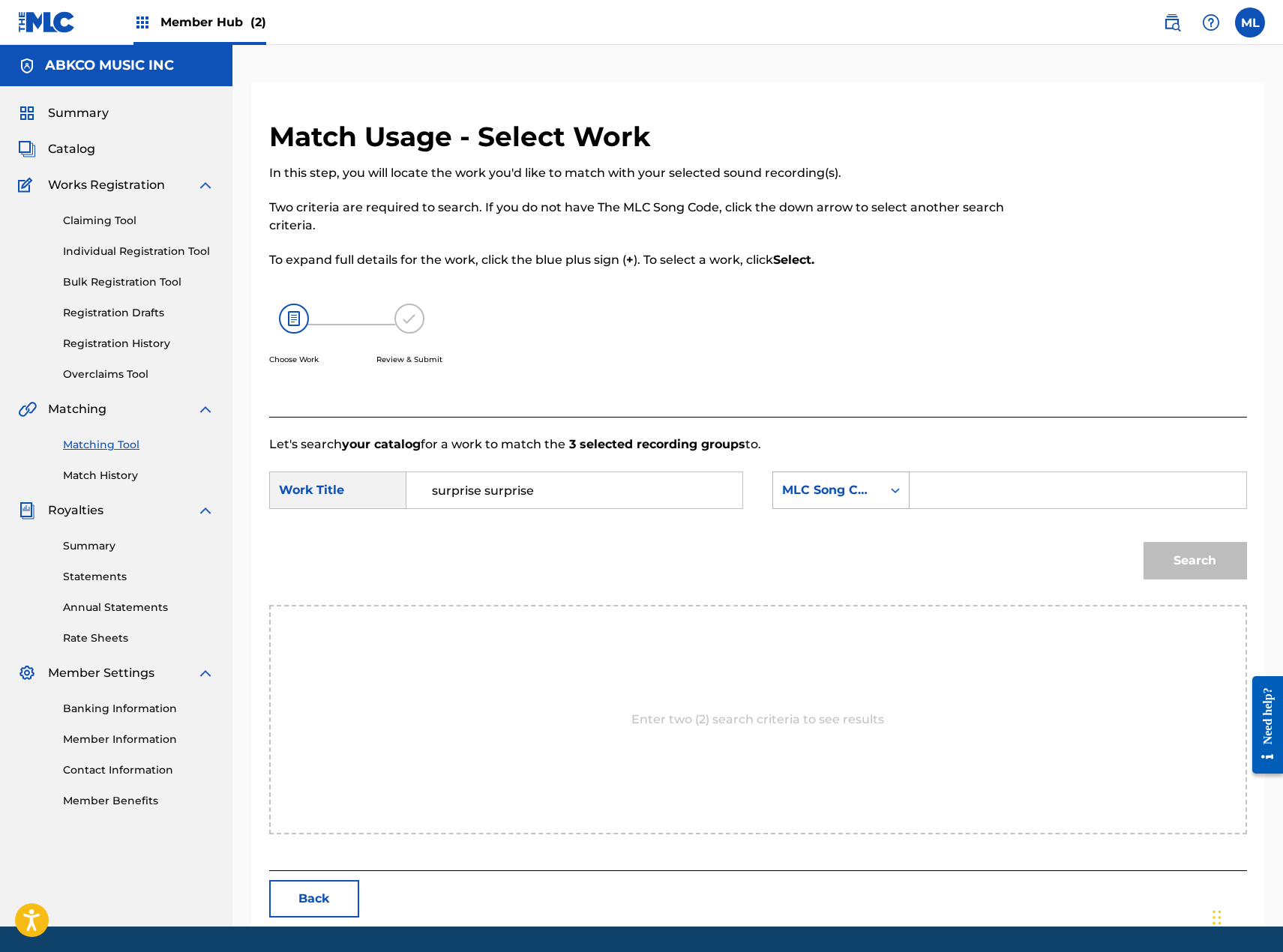
click at [785, 496] on div "MLC Song Code" at bounding box center [827, 491] width 91 height 18
click at [796, 525] on div "Writer Name" at bounding box center [840, 527] width 135 height 37
click at [952, 473] on input "Search Form" at bounding box center [1078, 490] width 311 height 36
type input "[PERSON_NAME]"
click at [1143, 542] on button "Search" at bounding box center [1195, 560] width 104 height 37
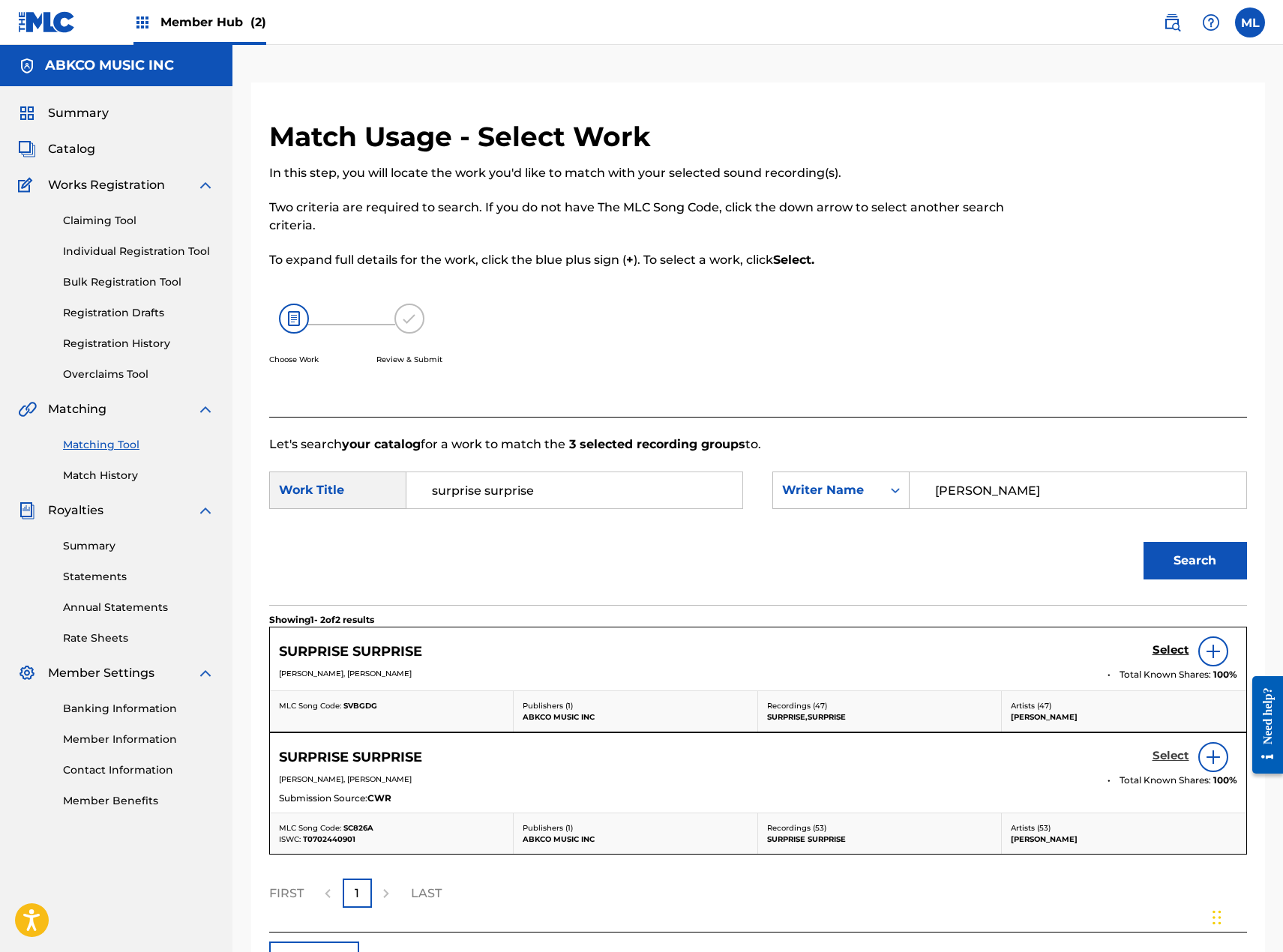
click at [1169, 753] on h5 "Select" at bounding box center [1171, 755] width 37 height 14
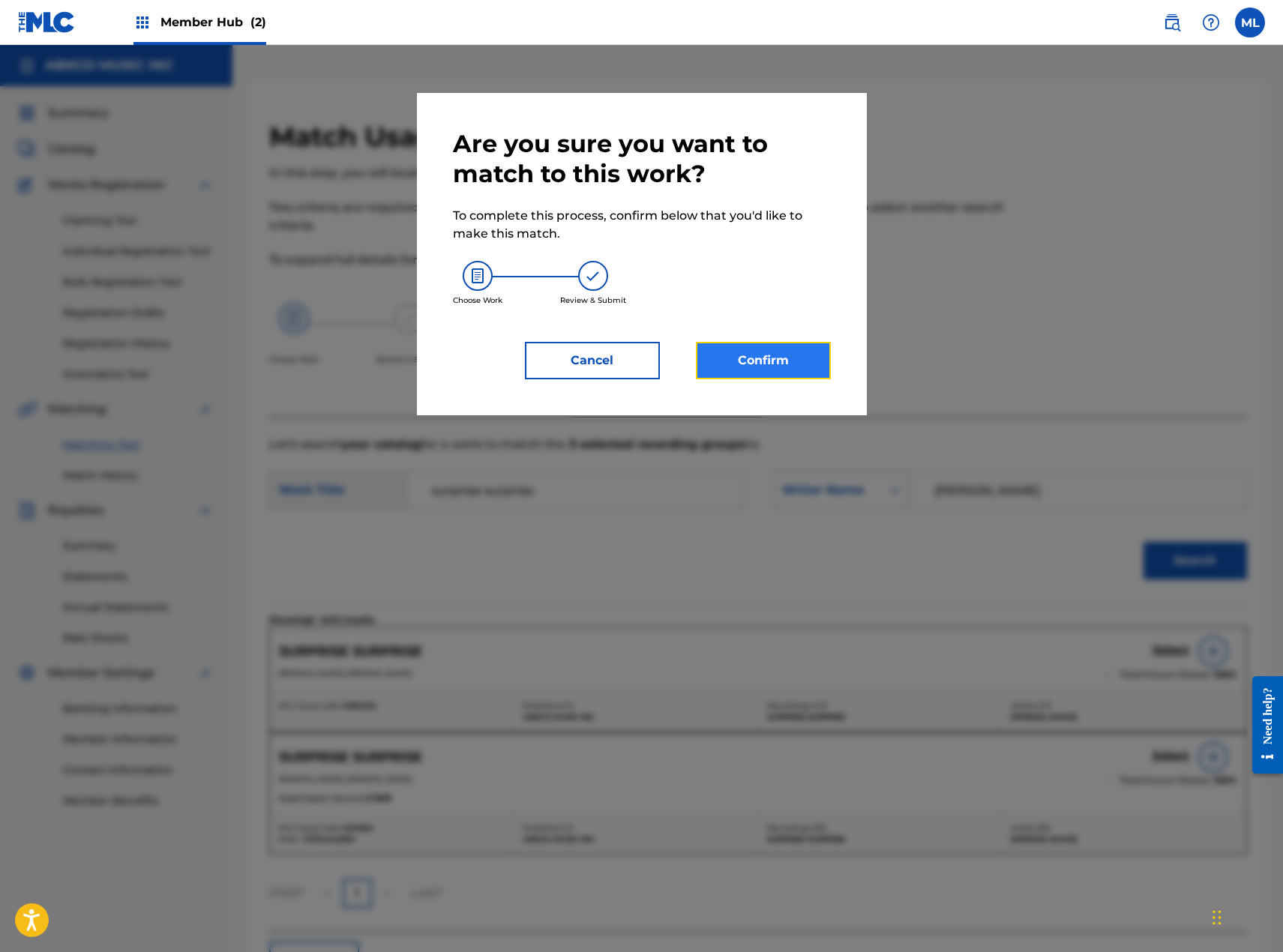
click at [770, 362] on button "Confirm" at bounding box center [763, 360] width 135 height 37
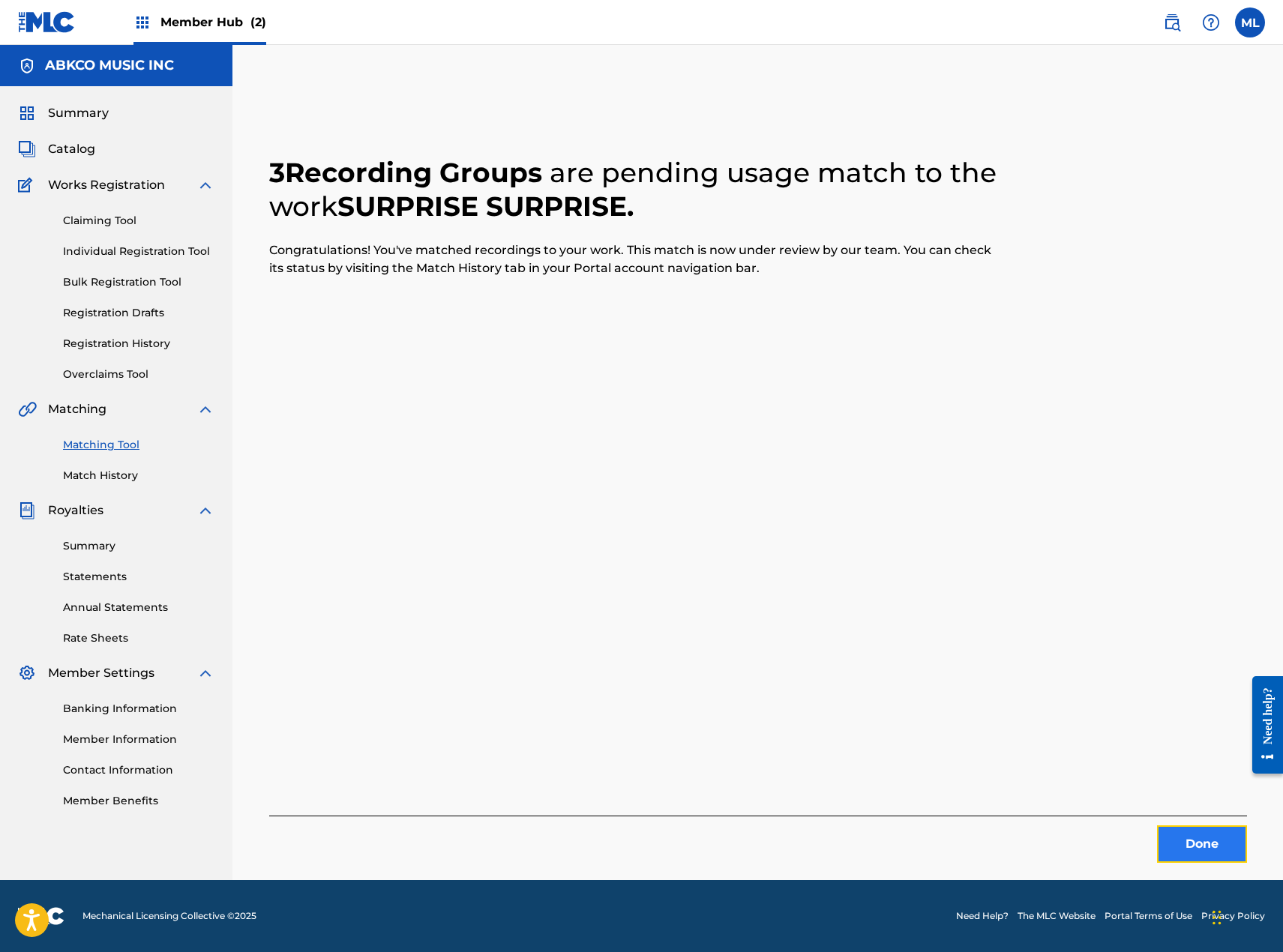
click at [1168, 844] on button "Done" at bounding box center [1202, 843] width 90 height 37
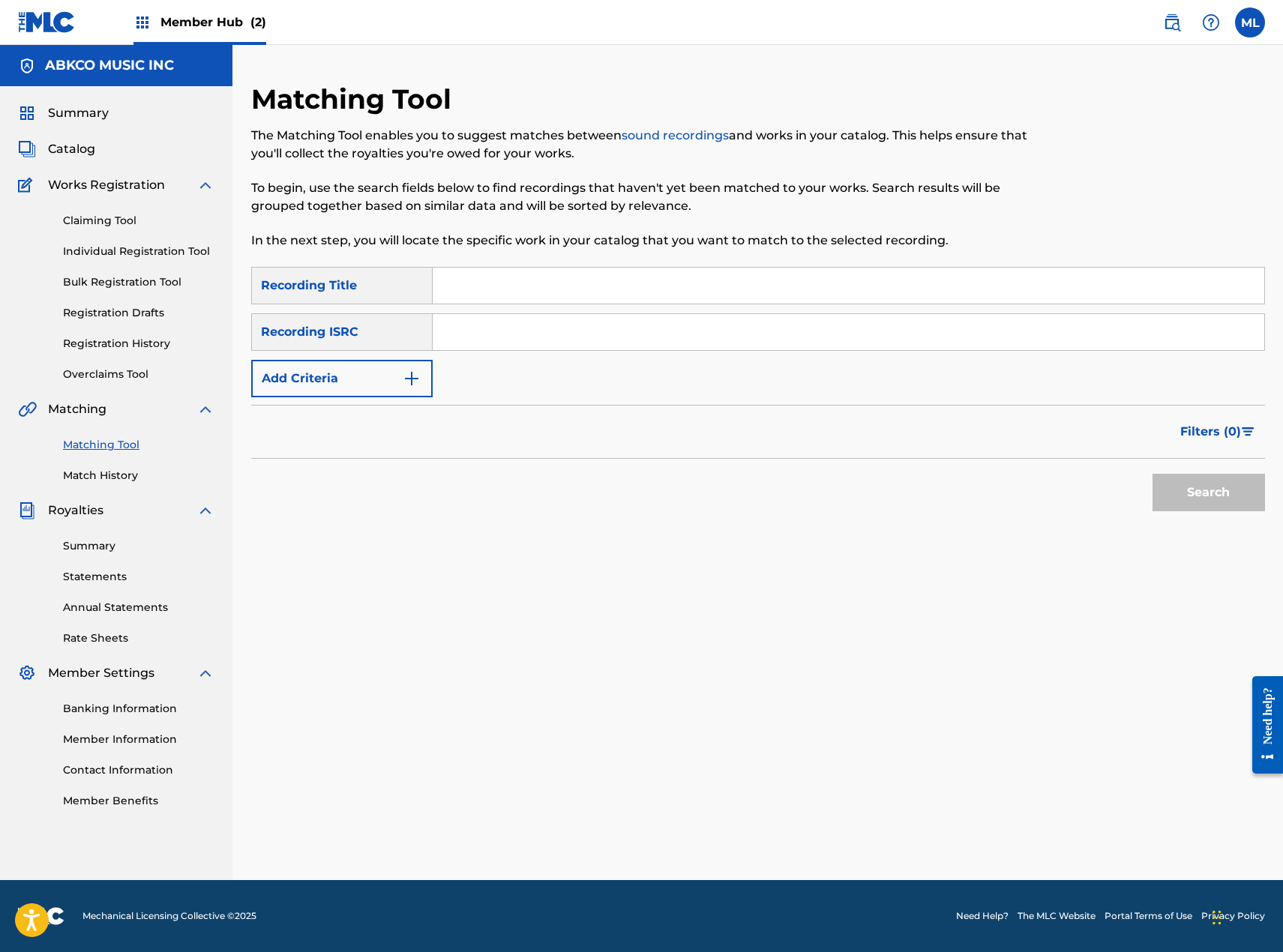
click at [631, 276] on input "Search Form" at bounding box center [848, 285] width 831 height 36
paste input "Miniature Plastic Bomb Shop"
type input "Miniature Plastic Bomb Shop"
click at [1177, 495] on button "Search" at bounding box center [1208, 492] width 112 height 37
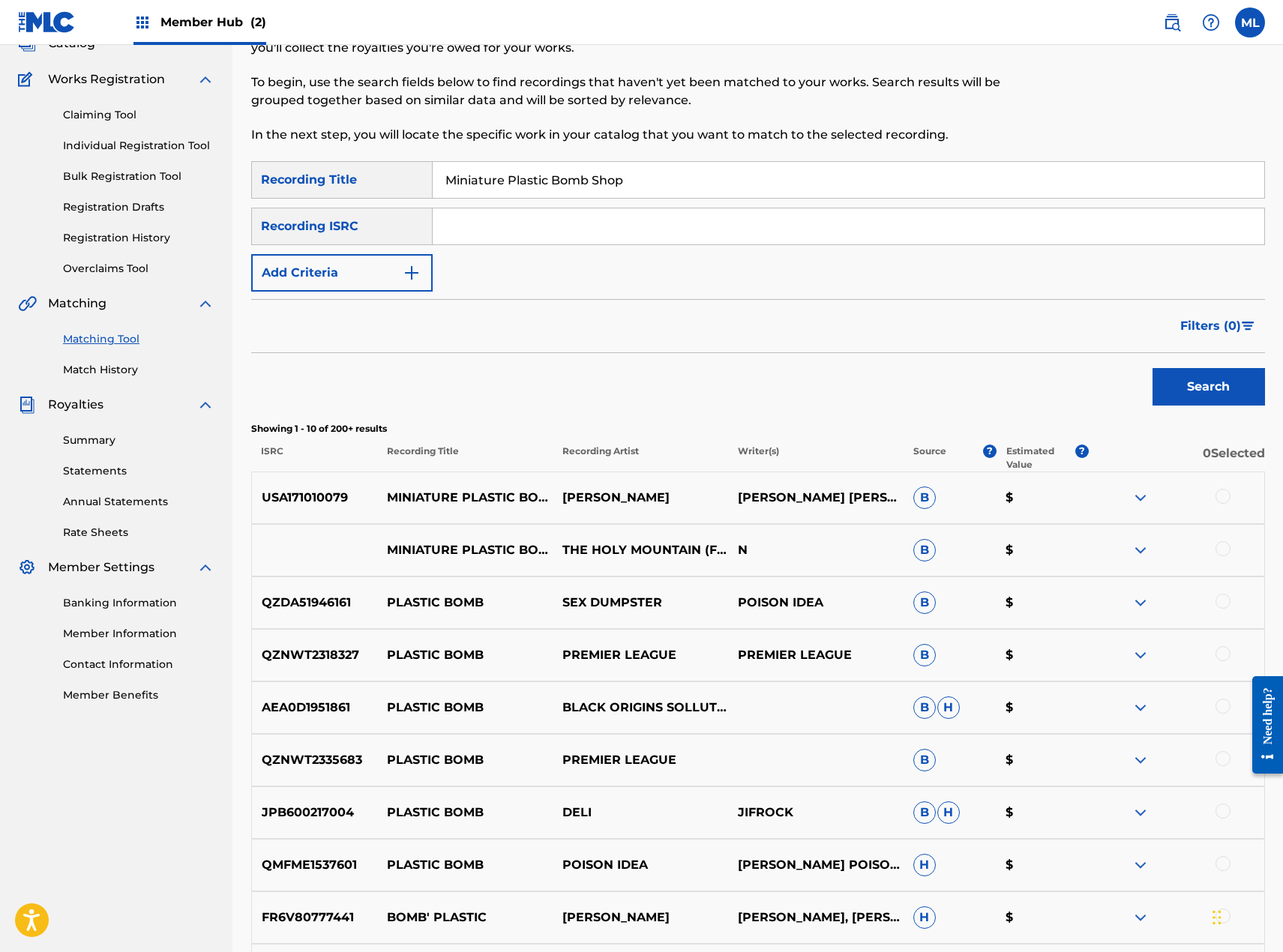
scroll to position [334, 0]
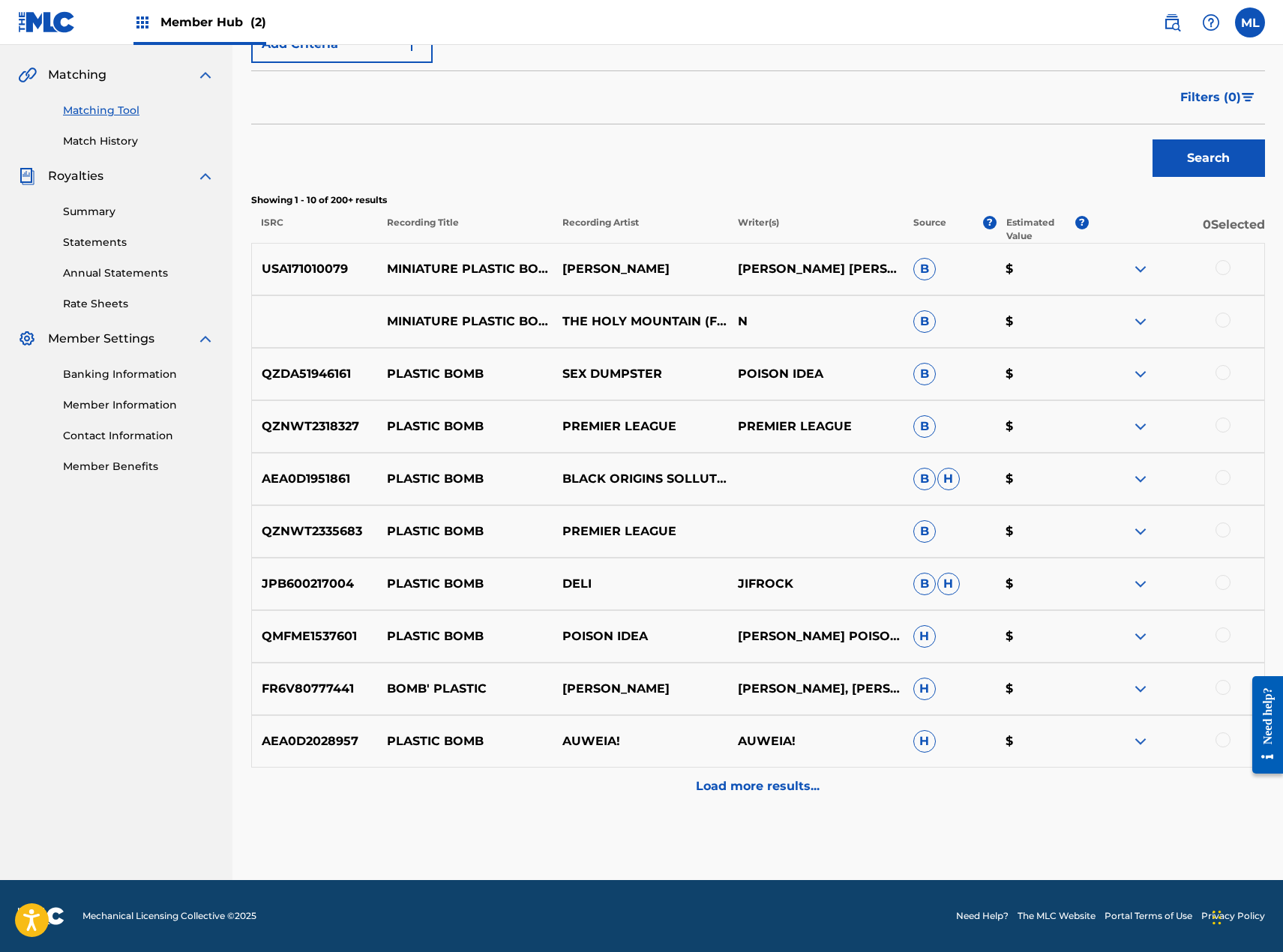
drag, startPoint x: 1227, startPoint y: 268, endPoint x: 1222, endPoint y: 293, distance: 25.5
click at [1227, 268] on div at bounding box center [1223, 267] width 15 height 15
click at [1220, 321] on div at bounding box center [1223, 320] width 15 height 15
click at [1042, 823] on button "Match 2 Groups" at bounding box center [1054, 829] width 166 height 37
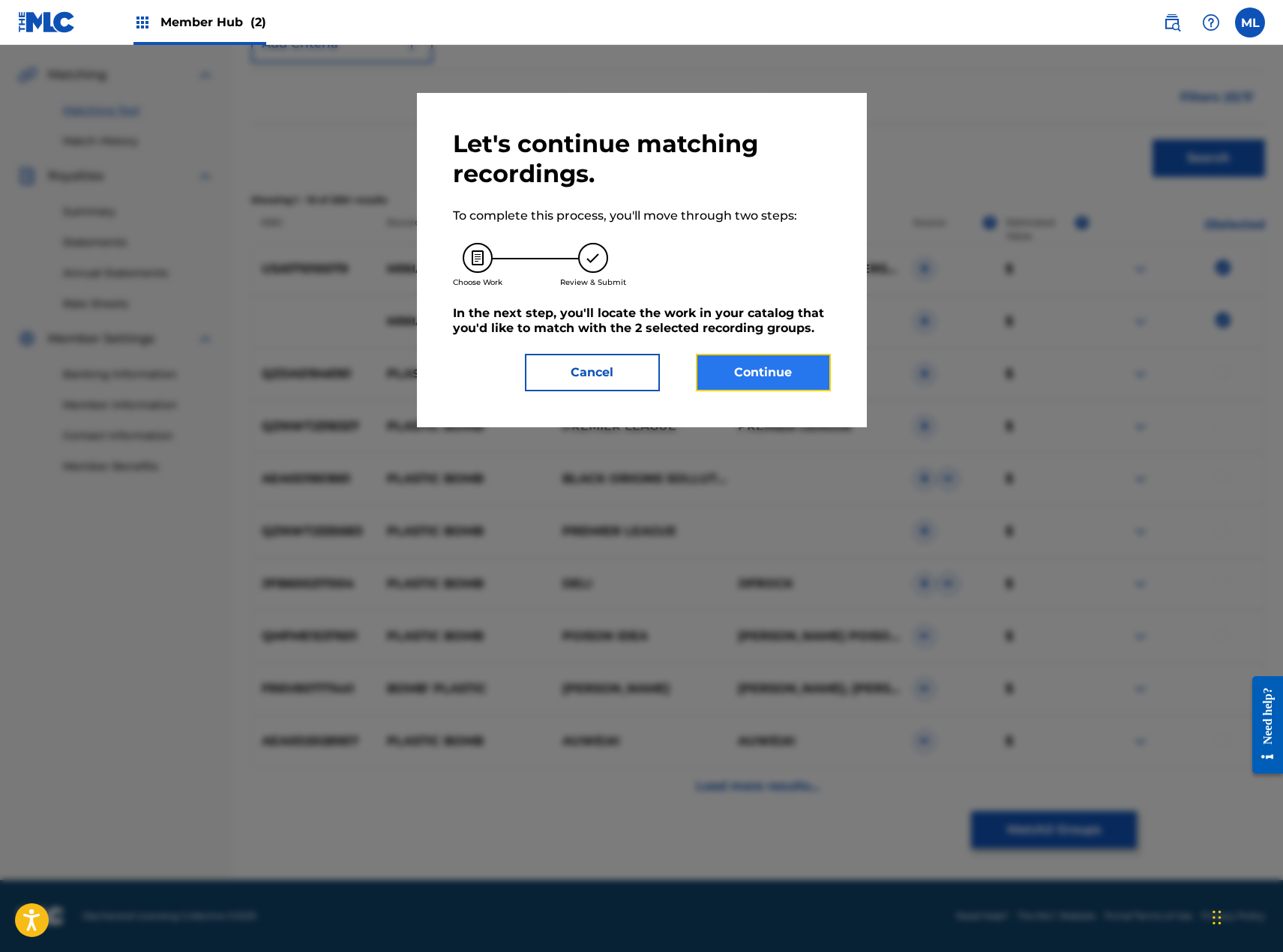
click at [782, 373] on button "Continue" at bounding box center [763, 372] width 135 height 37
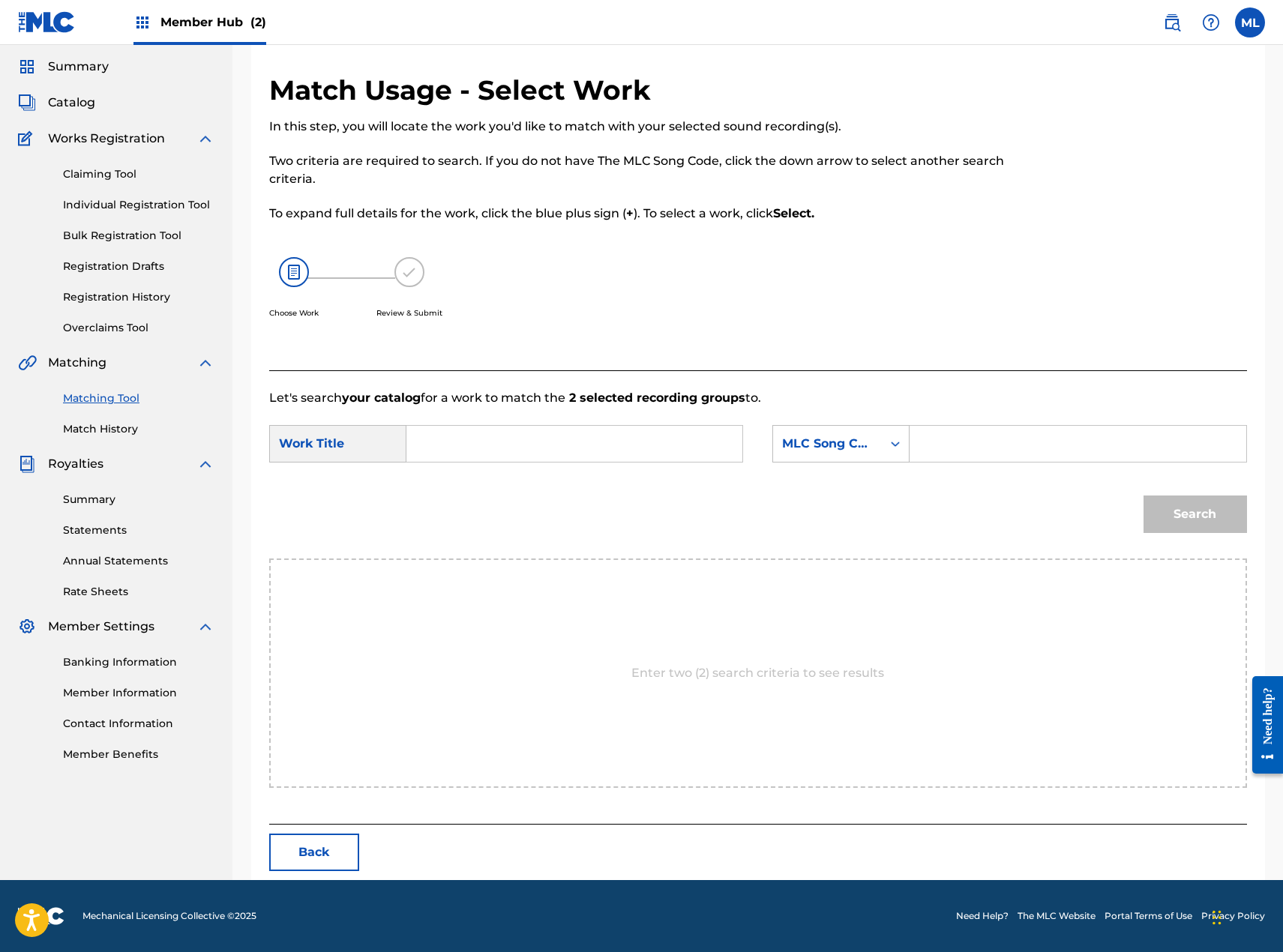
scroll to position [0, 0]
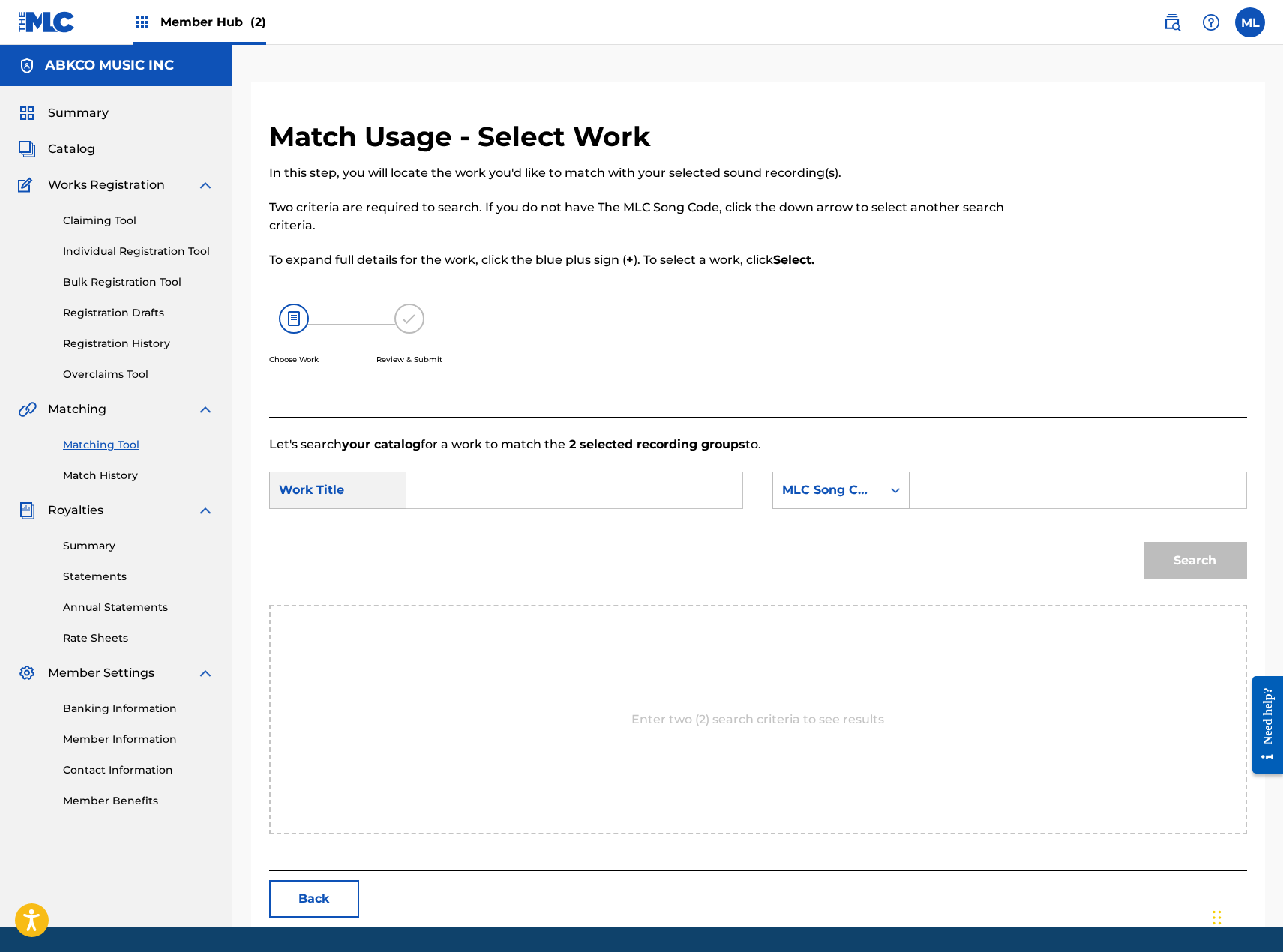
click at [477, 486] on input "Search Form" at bounding box center [575, 490] width 311 height 36
click at [479, 535] on div "mini ature plastic bomb shop" at bounding box center [462, 551] width 85 height 81
type input "miniature plastic bomb shop"
drag, startPoint x: 757, startPoint y: 500, endPoint x: 796, endPoint y: 506, distance: 39.5
click at [759, 500] on div "SearchWithCriteria7eb29566-aecc-4b72-8da2-a91ddb256c2a Work Title miniature pla…" at bounding box center [758, 495] width 978 height 46
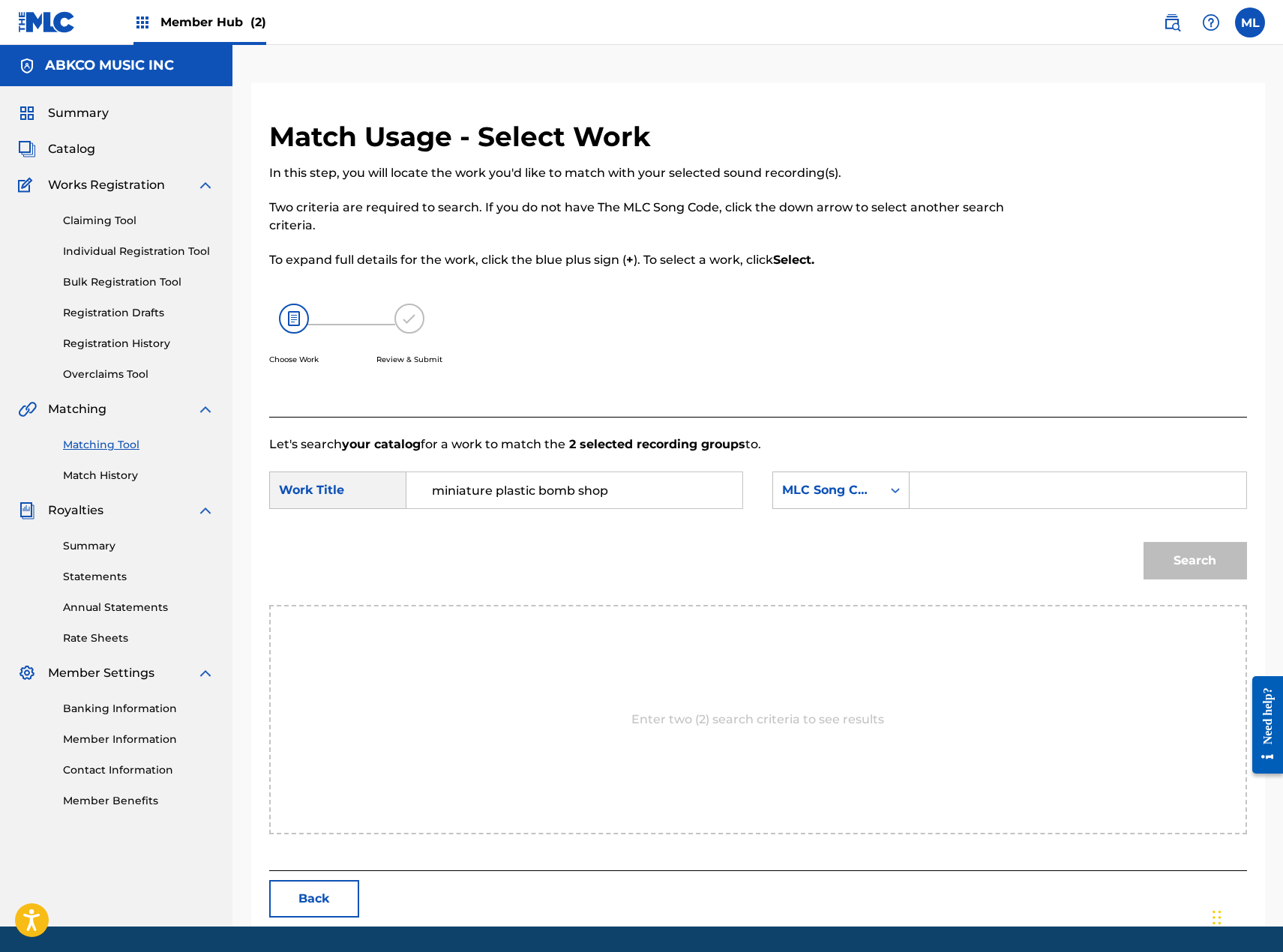
click at [828, 509] on div "SearchWithCriteria7eb29566-aecc-4b72-8da2-a91ddb256c2a Work Title miniature pla…" at bounding box center [758, 495] width 978 height 46
click at [828, 507] on div "MLC Song Code" at bounding box center [840, 490] width 137 height 37
click at [819, 542] on div "Writer Name" at bounding box center [840, 527] width 135 height 37
click at [967, 494] on input "Search Form" at bounding box center [1078, 490] width 311 height 36
type input "jodo"
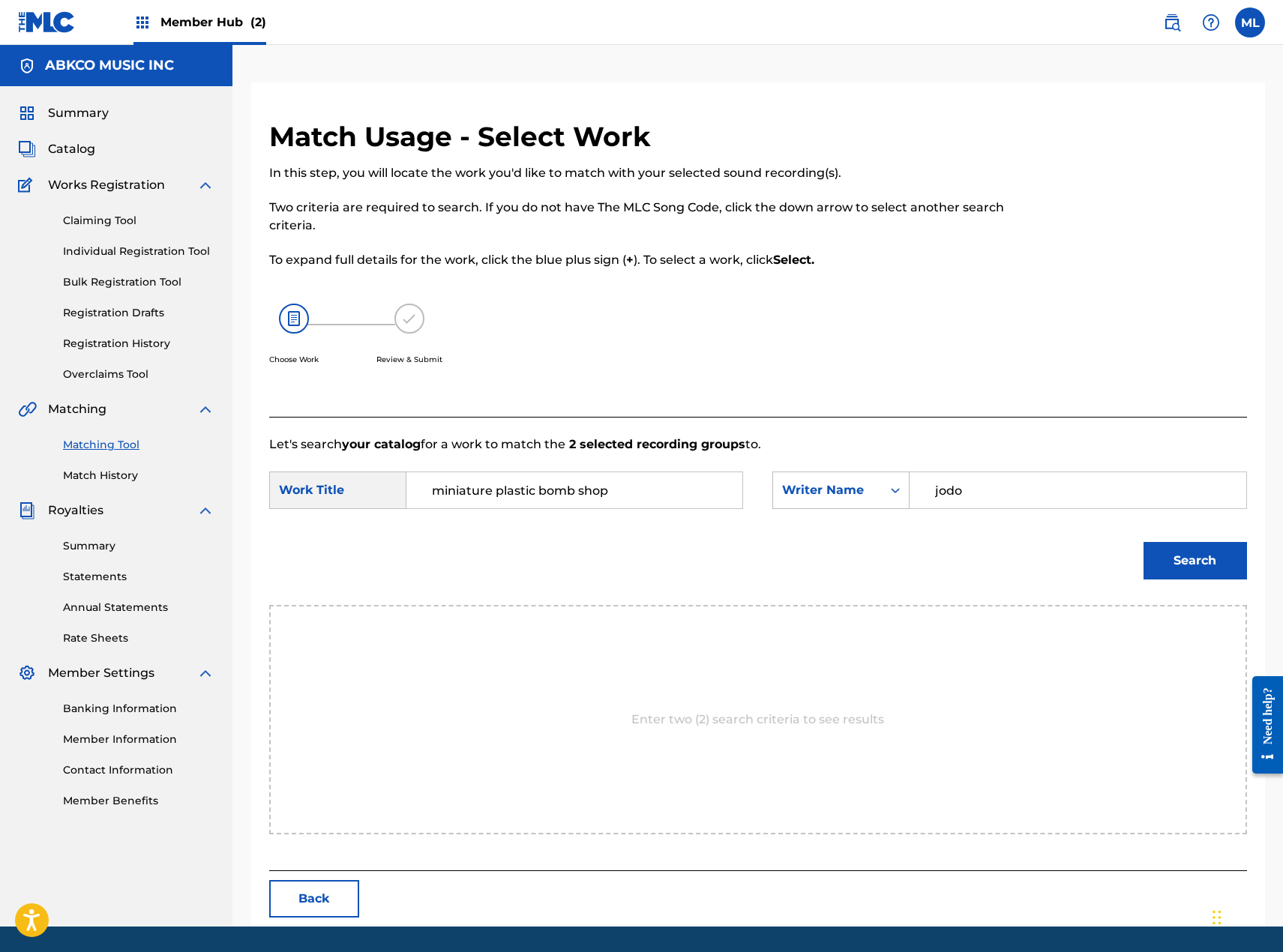
click at [1143, 542] on button "Search" at bounding box center [1195, 560] width 104 height 37
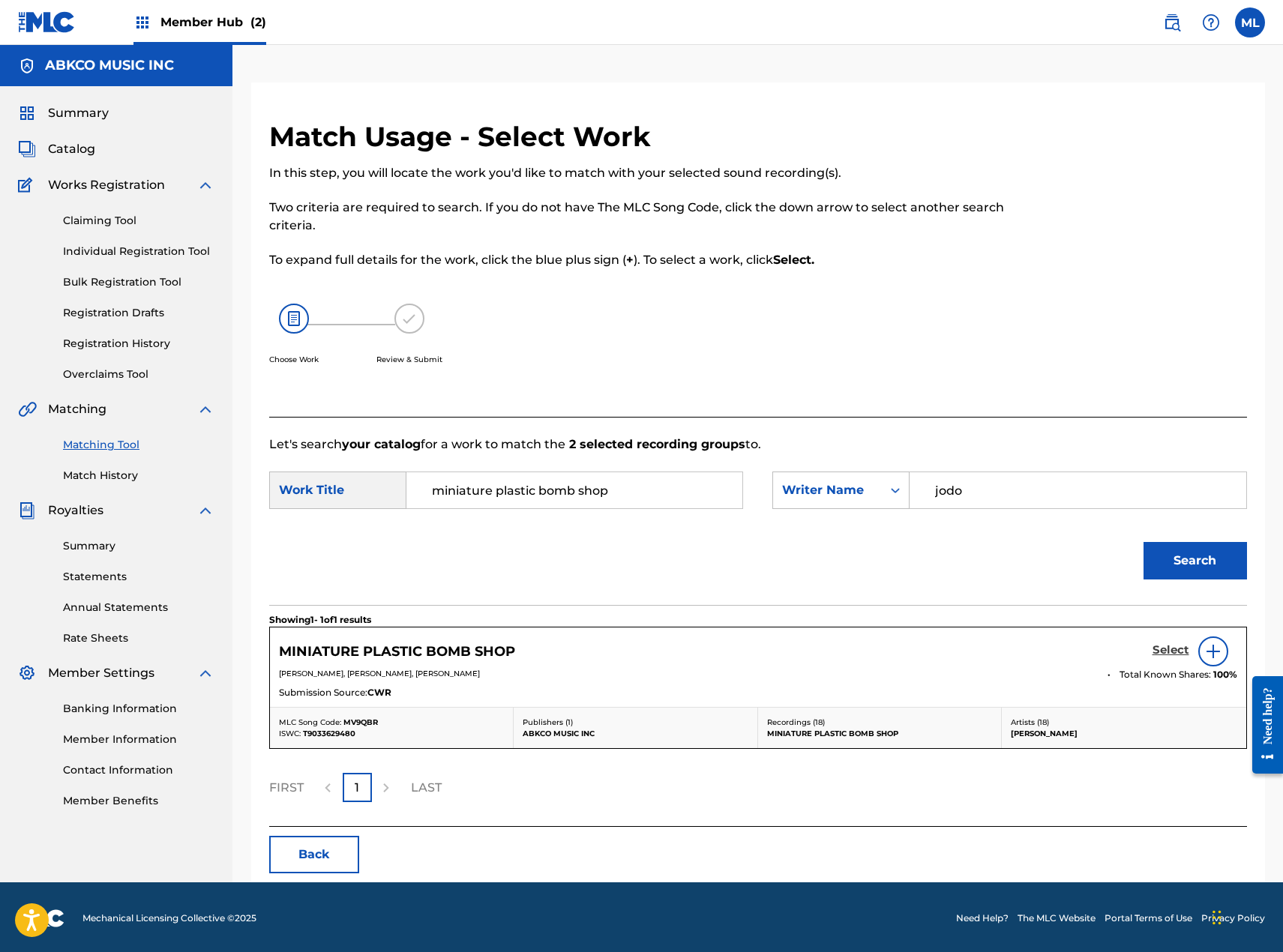
click at [1172, 649] on h5 "Select" at bounding box center [1171, 650] width 37 height 14
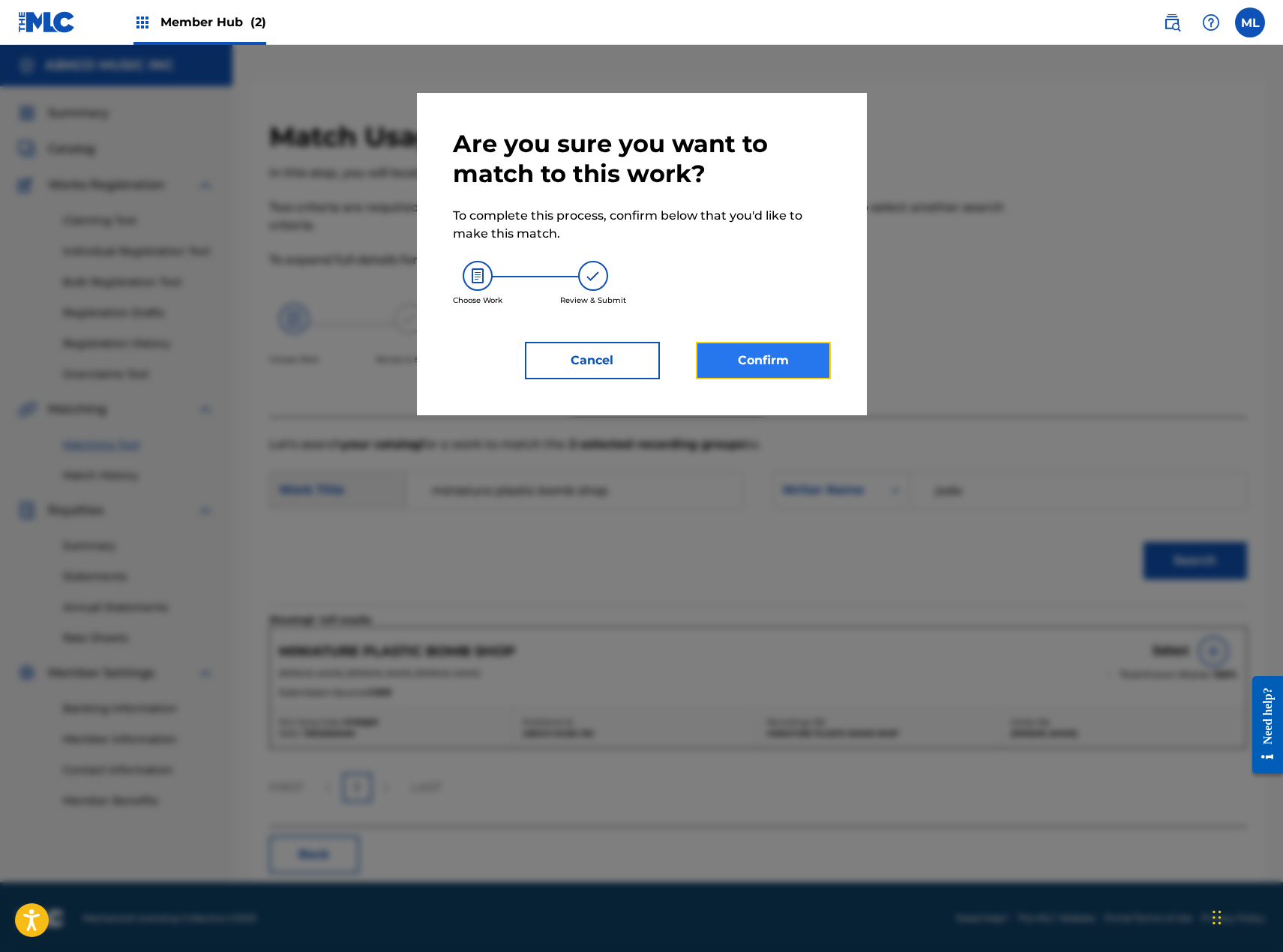
click at [817, 359] on button "Confirm" at bounding box center [763, 360] width 135 height 37
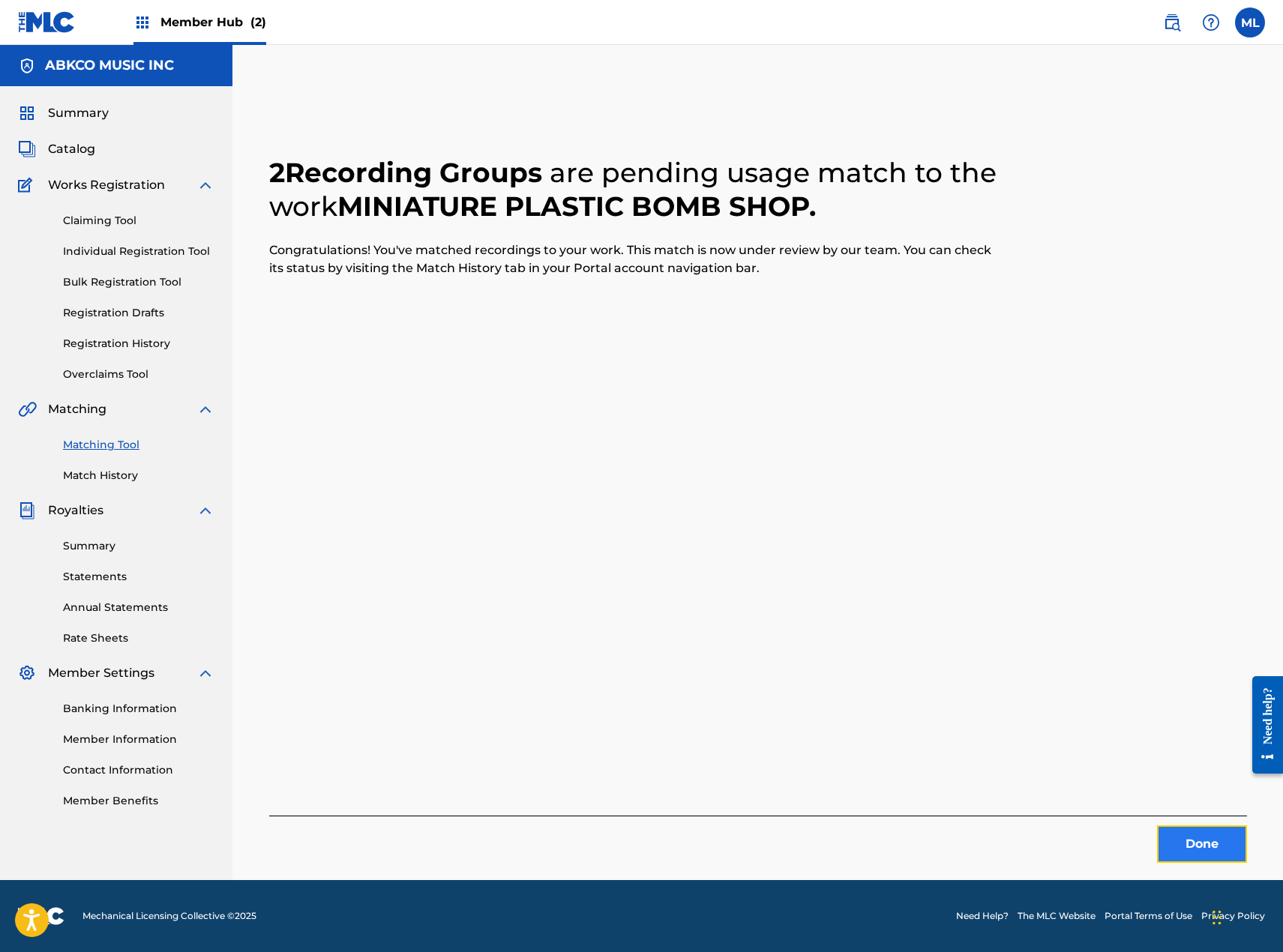
click at [1178, 842] on button "Done" at bounding box center [1202, 843] width 90 height 37
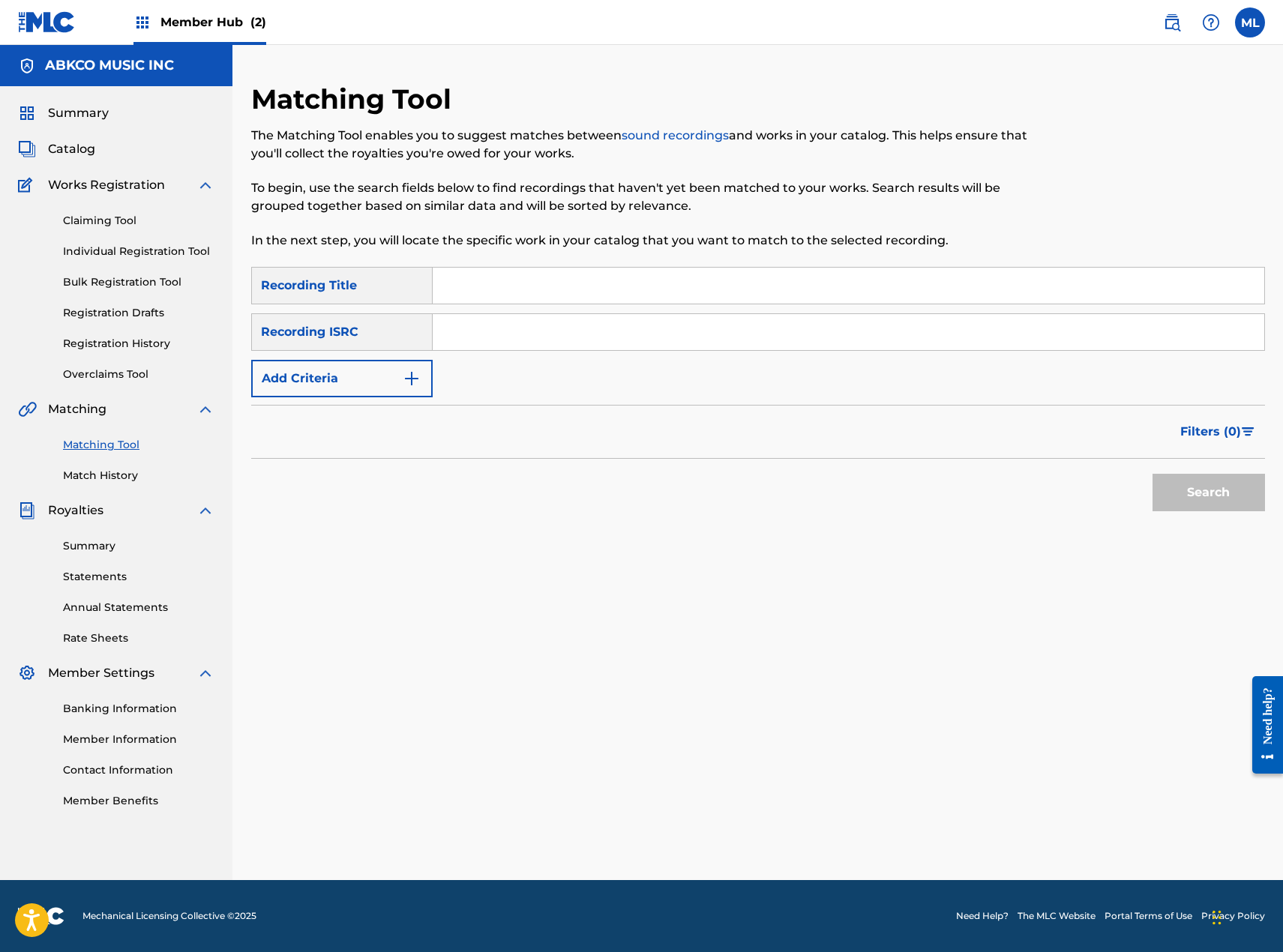
click at [832, 282] on input "Search Form" at bounding box center [848, 285] width 831 height 36
paste input "Ain't Your Stuff Safe Here"
type input "Ain't Your Stuff Safe Here"
click at [1202, 506] on button "Search" at bounding box center [1208, 492] width 112 height 37
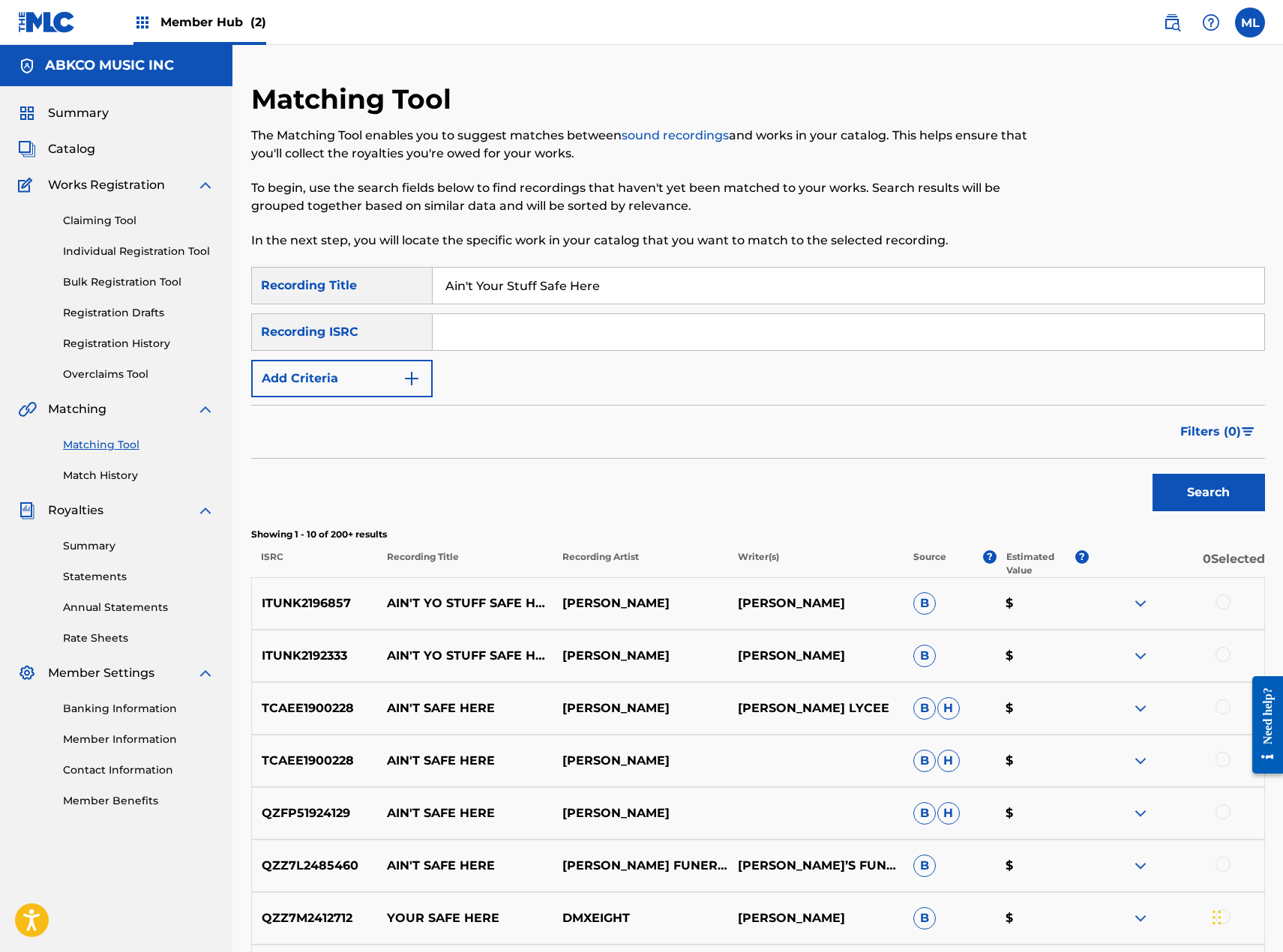
click at [389, 357] on div "SearchWithCriteriacc9b2651-cf58-4c04-9815-42ba29b3b6eb Recording Title Ain't Yo…" at bounding box center [758, 331] width 1014 height 130
click at [389, 382] on button "Add Criteria" at bounding box center [342, 378] width 182 height 37
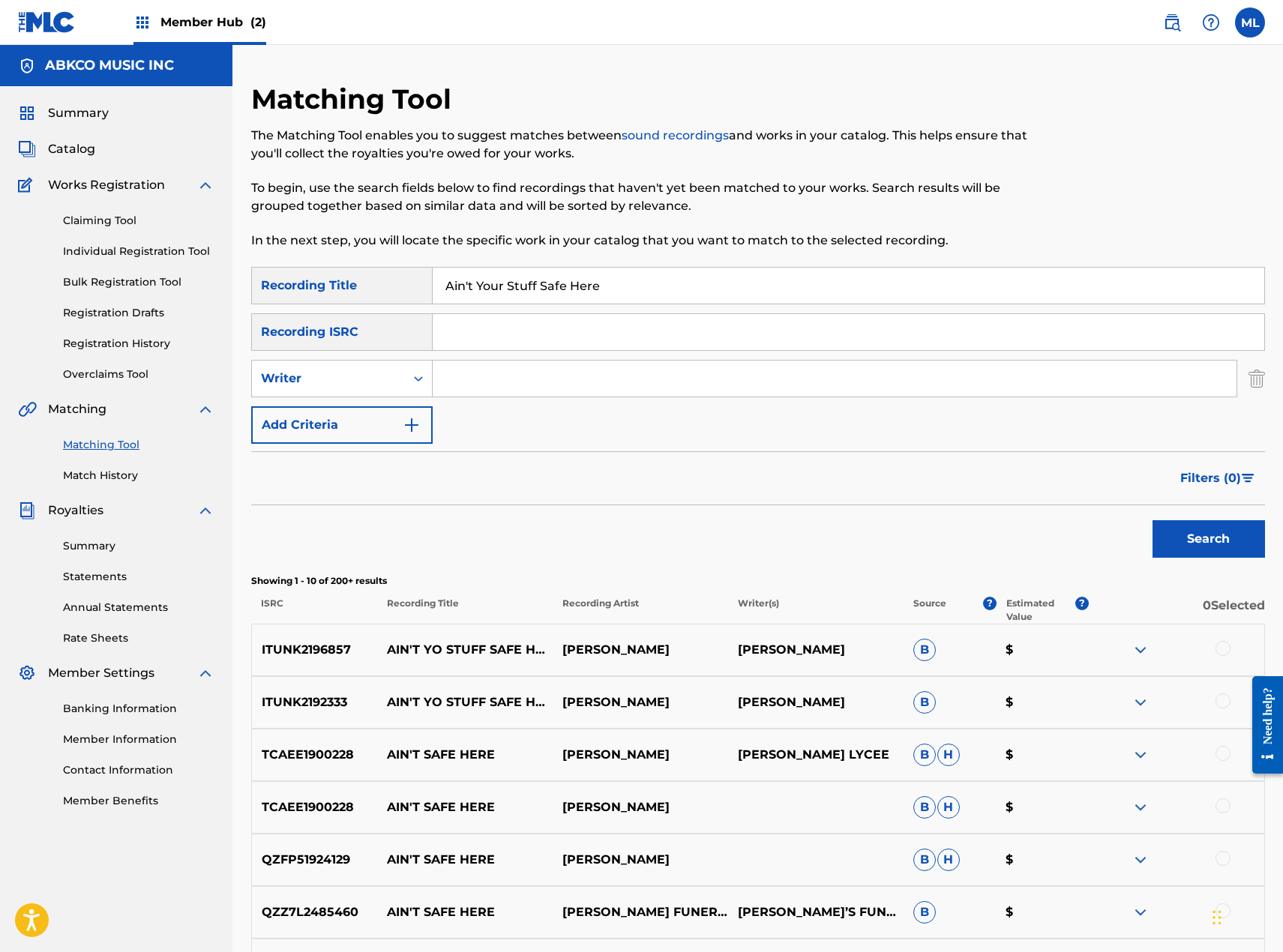
click at [491, 383] on input "Search Form" at bounding box center [835, 378] width 804 height 36
type input "[PERSON_NAME]"
click at [1153, 520] on button "Search" at bounding box center [1208, 539] width 112 height 37
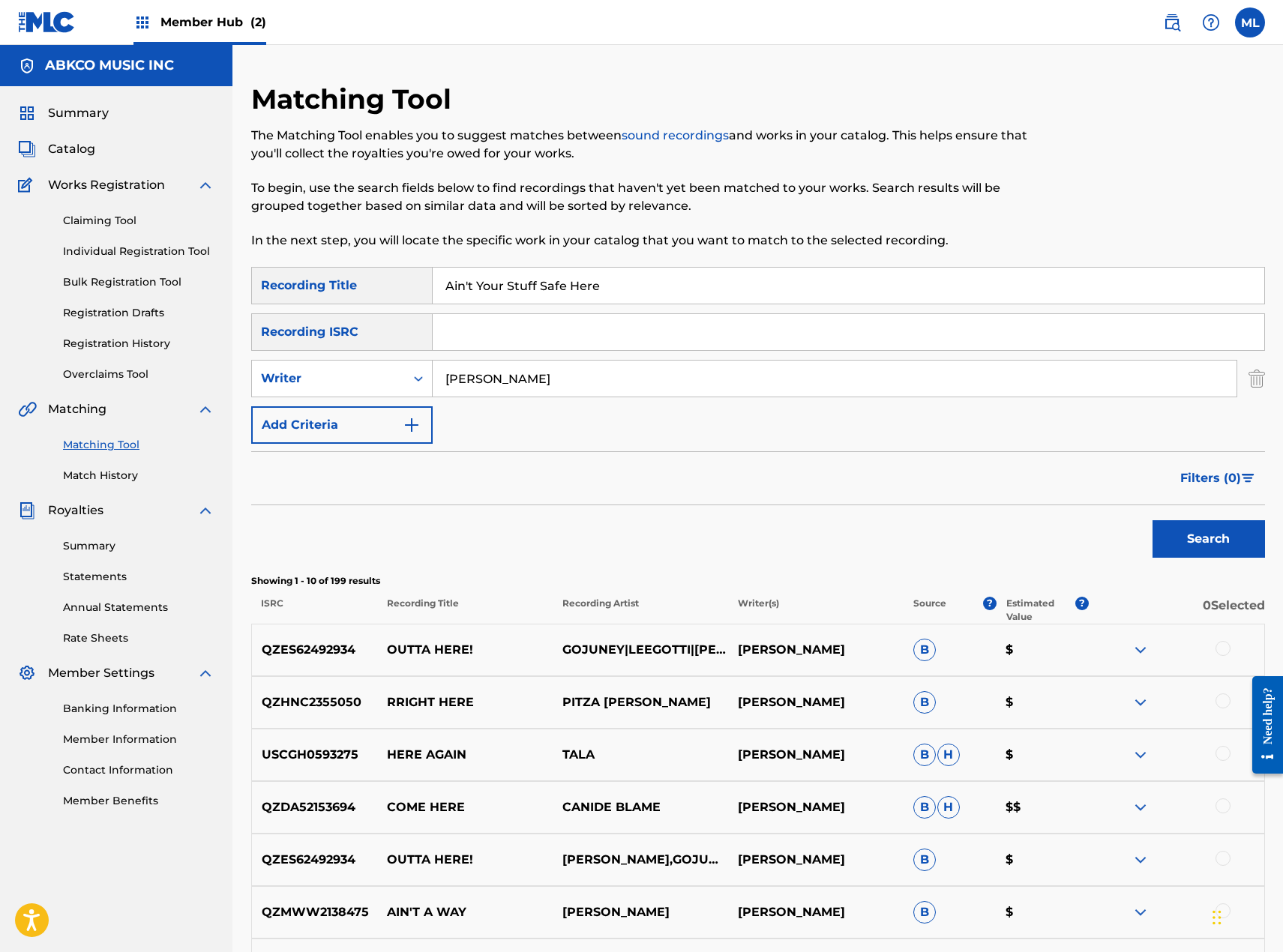
click at [665, 283] on input "Ain't Your Stuff Safe Here" at bounding box center [848, 285] width 831 height 36
drag, startPoint x: 605, startPoint y: 284, endPoint x: 292, endPoint y: 287, distance: 313.0
click at [292, 287] on div "SearchWithCriteriacc9b2651-cf58-4c04-9815-42ba29b3b6eb Recording Title Ain't Yo…" at bounding box center [758, 285] width 1014 height 37
paste input "Baby You Oughta Think It Over"
type input "Baby You Oughta Think It Over"
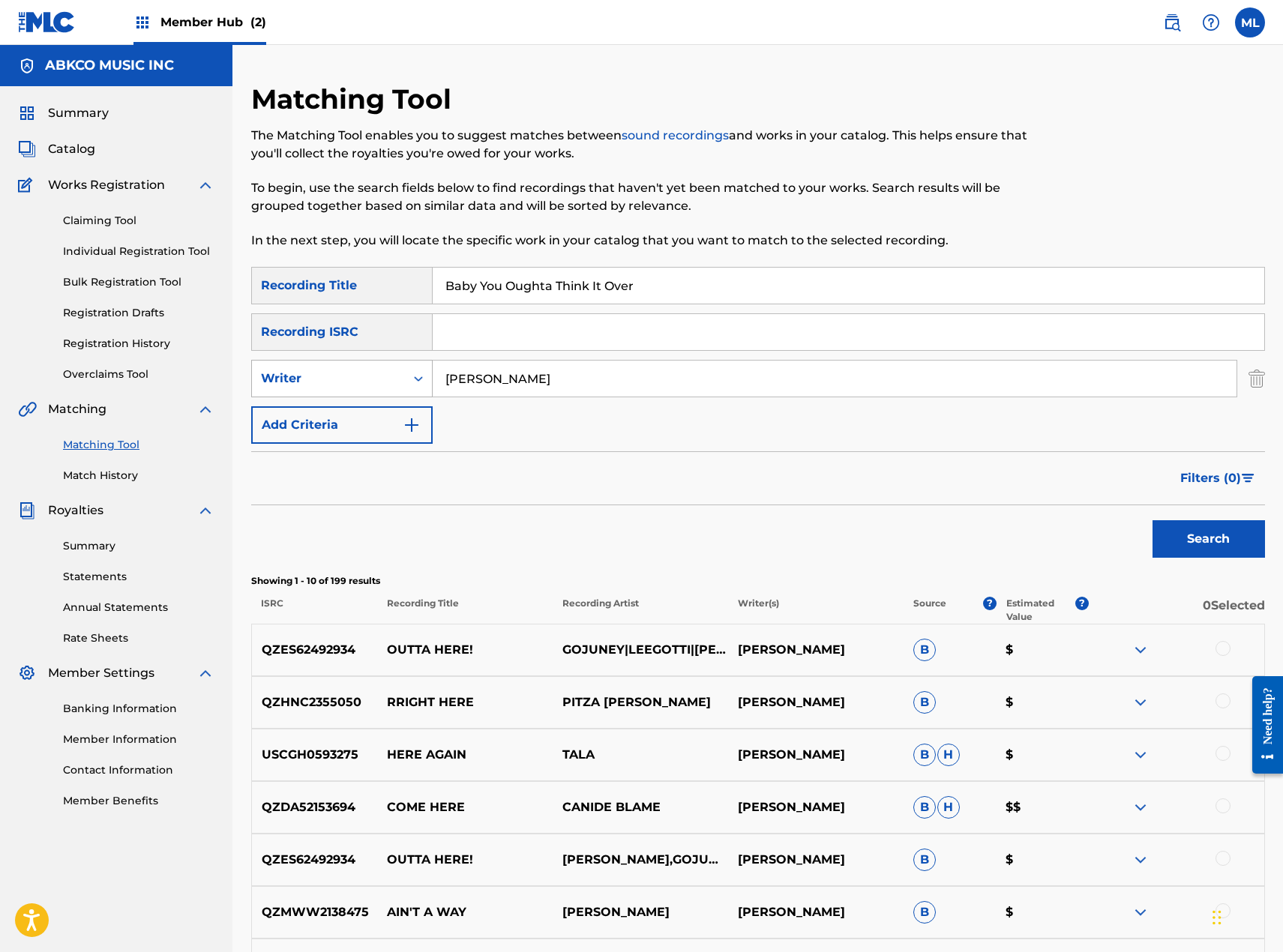
drag, startPoint x: 540, startPoint y: 375, endPoint x: 367, endPoint y: 383, distance: 173.2
click at [367, 383] on div "SearchWithCriteria9af08953-b74b-42d7-94e3-c87942abd518 Writer [PERSON_NAME]" at bounding box center [758, 378] width 1014 height 37
type input "[PERSON_NAME]"
click at [1153, 520] on button "Search" at bounding box center [1208, 539] width 112 height 37
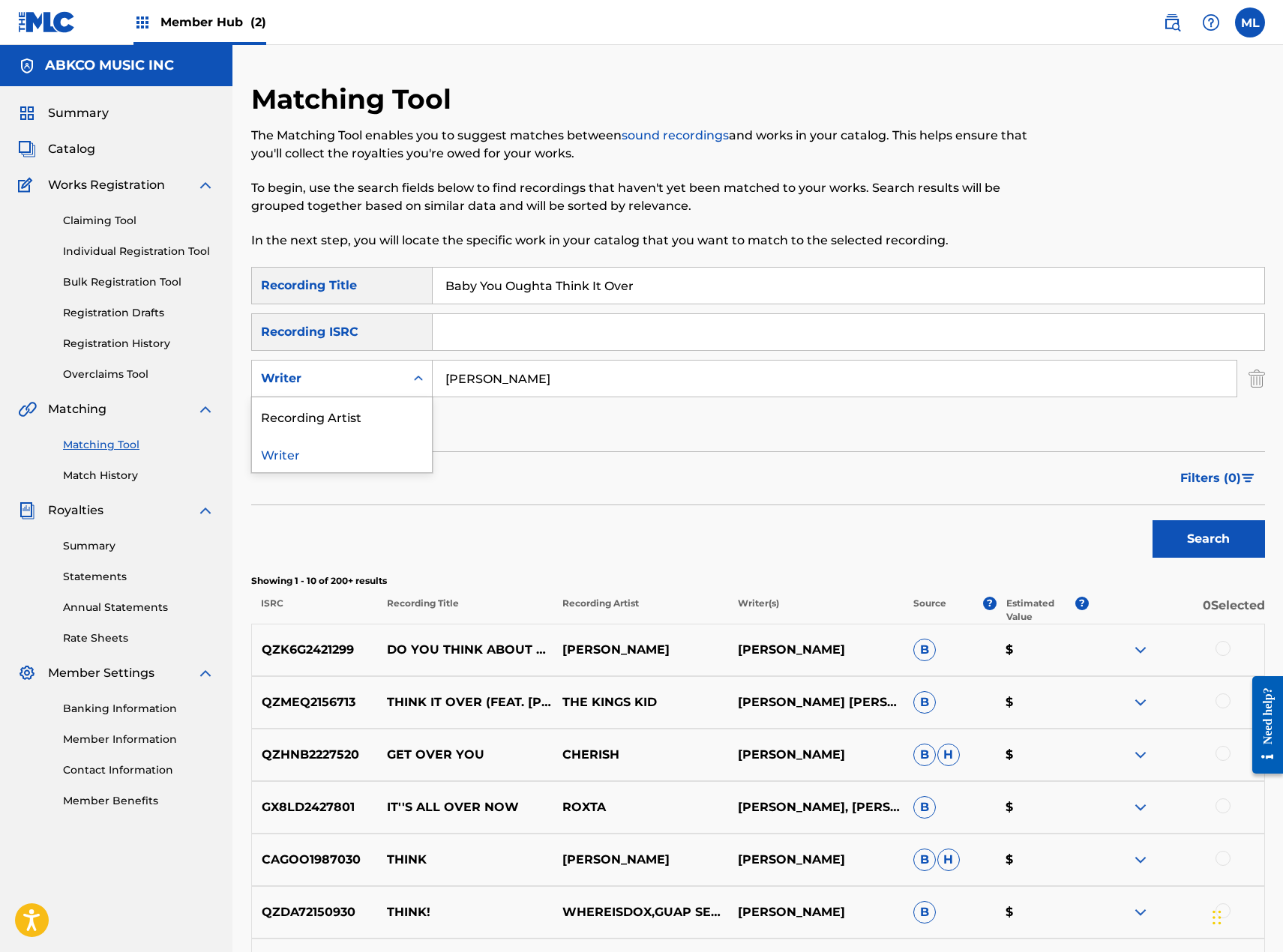
click at [381, 371] on div "Writer" at bounding box center [328, 378] width 135 height 18
drag, startPoint x: 367, startPoint y: 424, endPoint x: 393, endPoint y: 413, distance: 28.2
click at [367, 424] on div "Recording Artist" at bounding box center [341, 416] width 180 height 37
click at [498, 381] on input "Search Form" at bounding box center [835, 378] width 804 height 36
type input "[PERSON_NAME]"
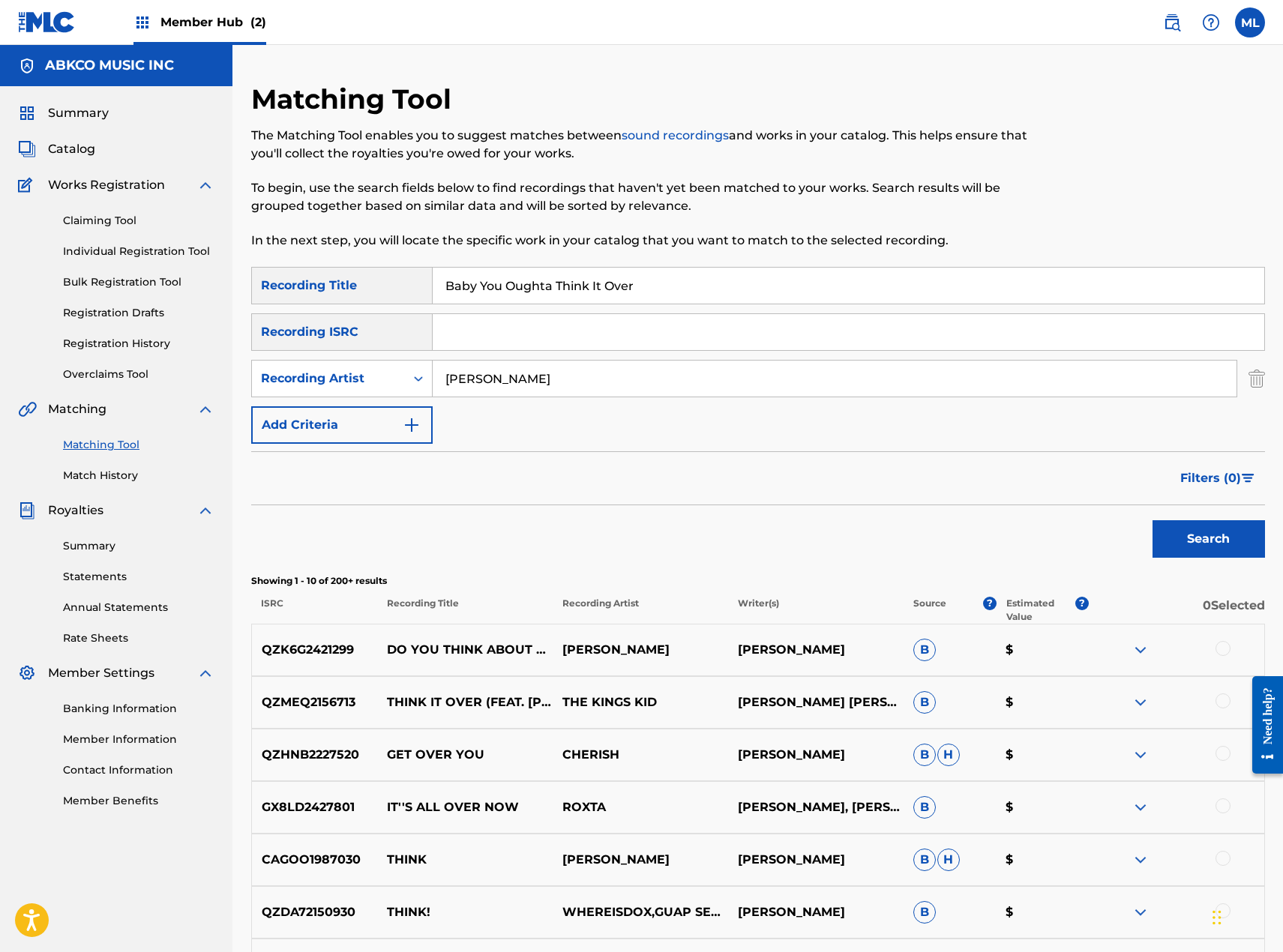
click at [1153, 520] on button "Search" at bounding box center [1208, 539] width 112 height 37
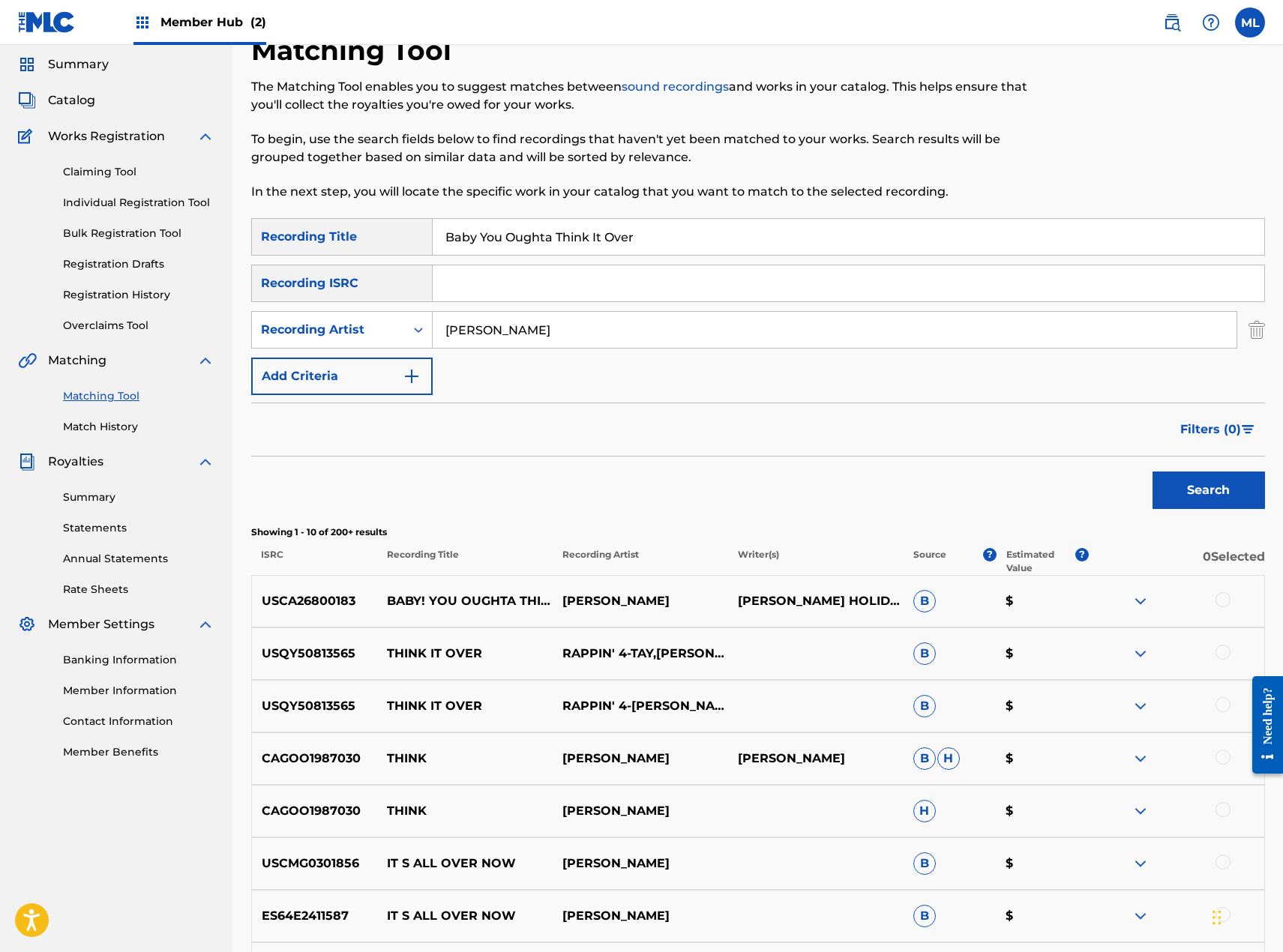
scroll to position [75, 0]
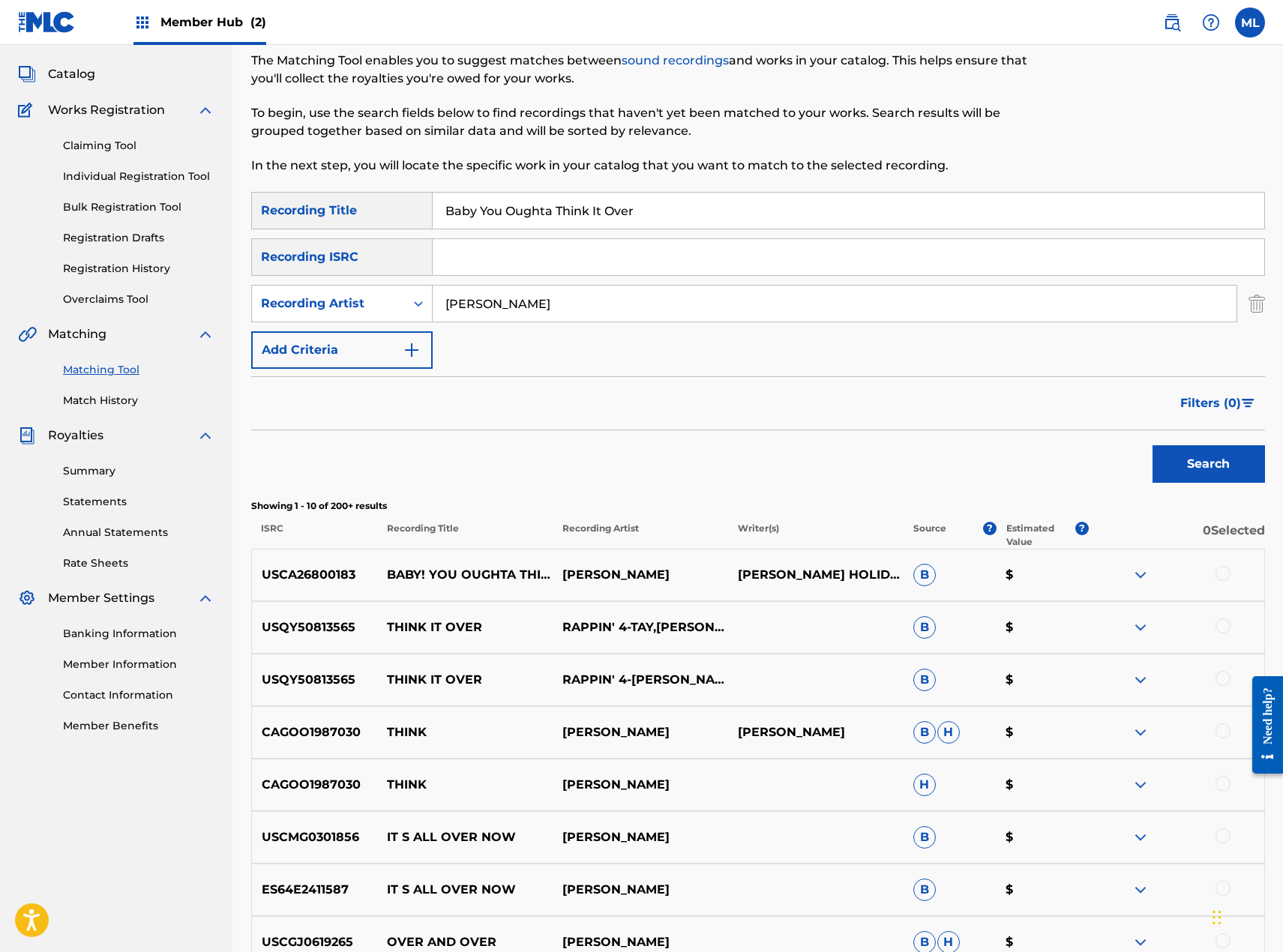
click at [1227, 574] on div at bounding box center [1223, 574] width 15 height 15
click at [1039, 826] on button "Match 1 Group" at bounding box center [1054, 829] width 166 height 37
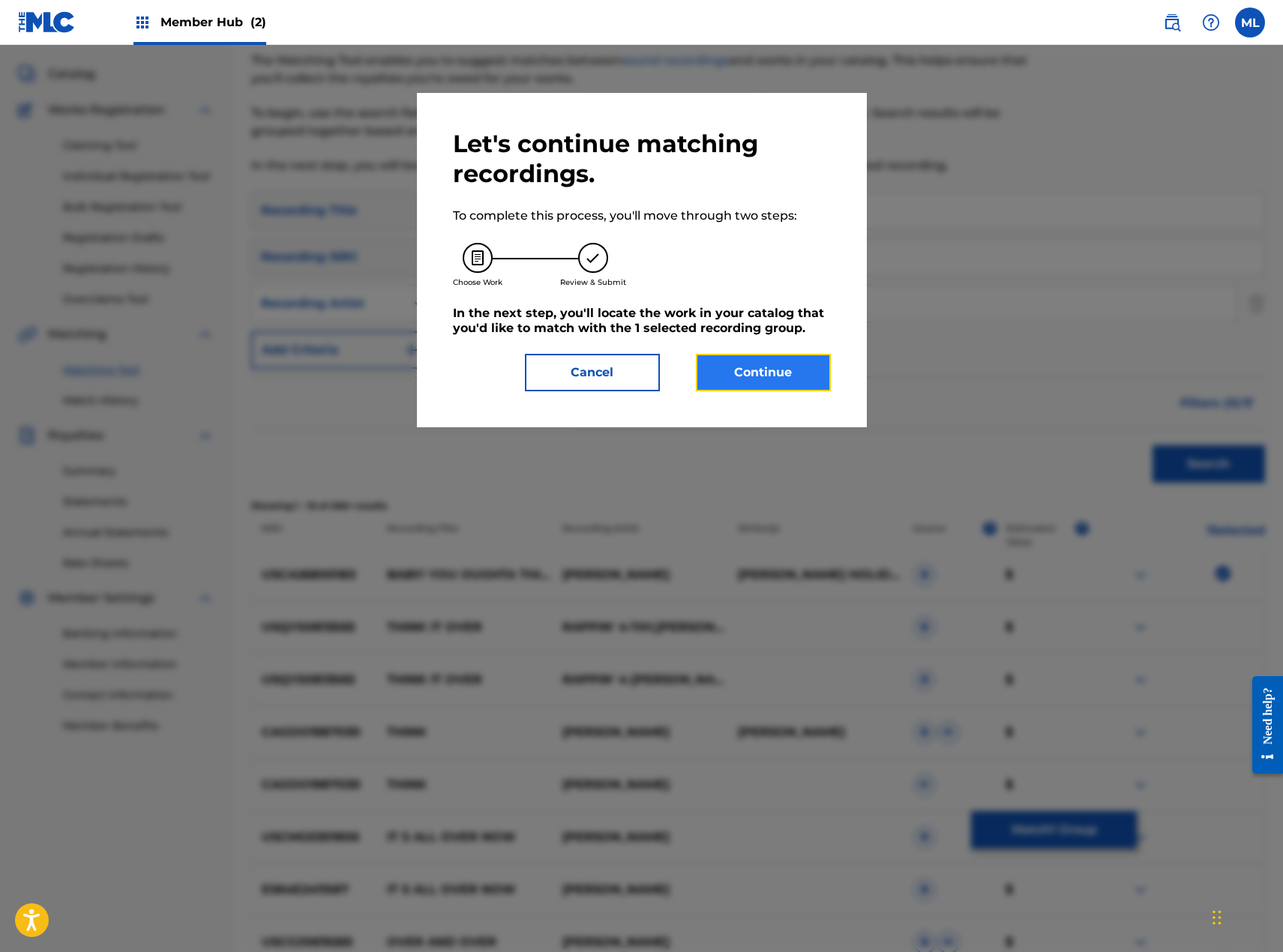
click at [805, 388] on button "Continue" at bounding box center [763, 372] width 135 height 37
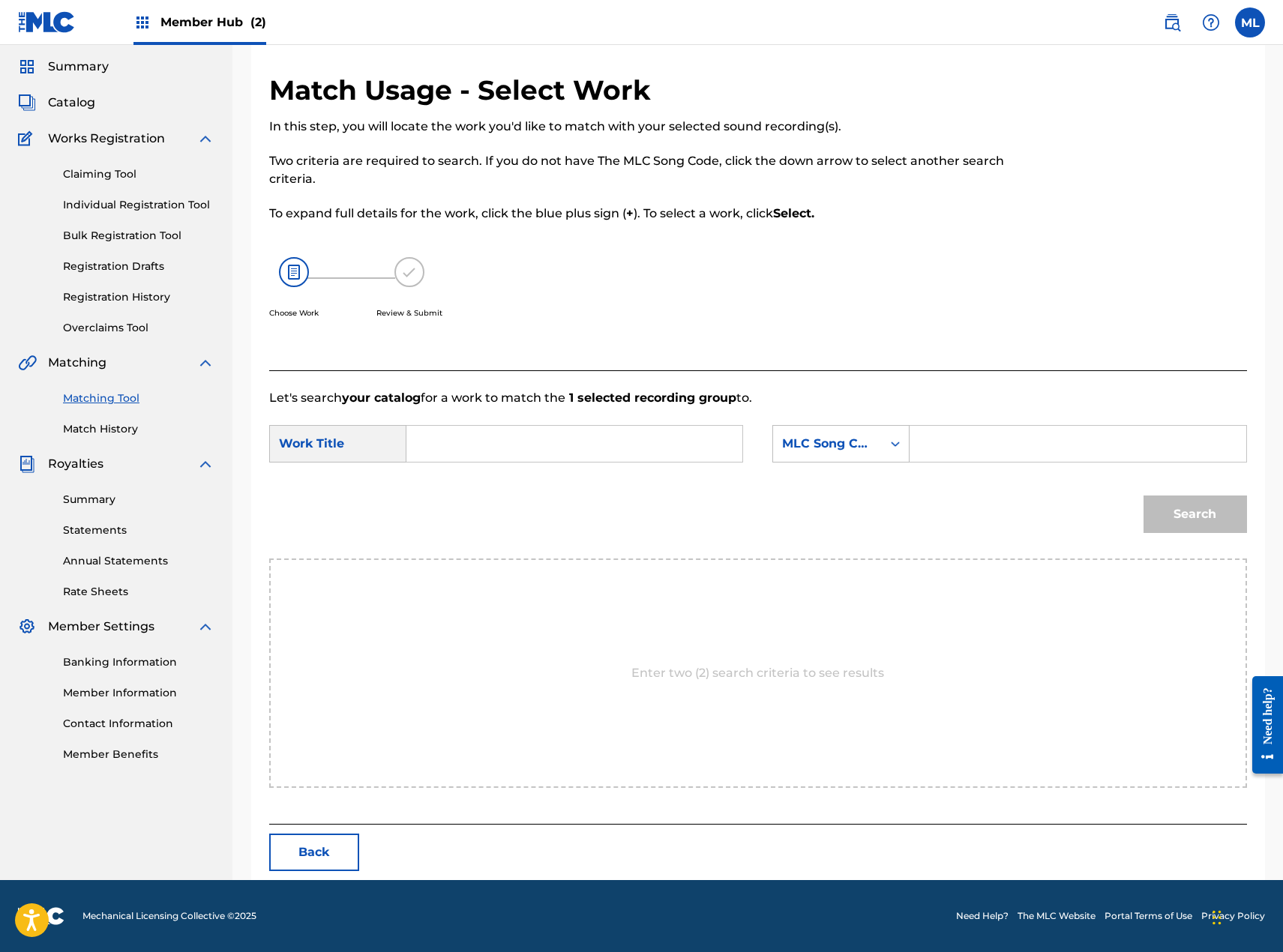
scroll to position [0, 0]
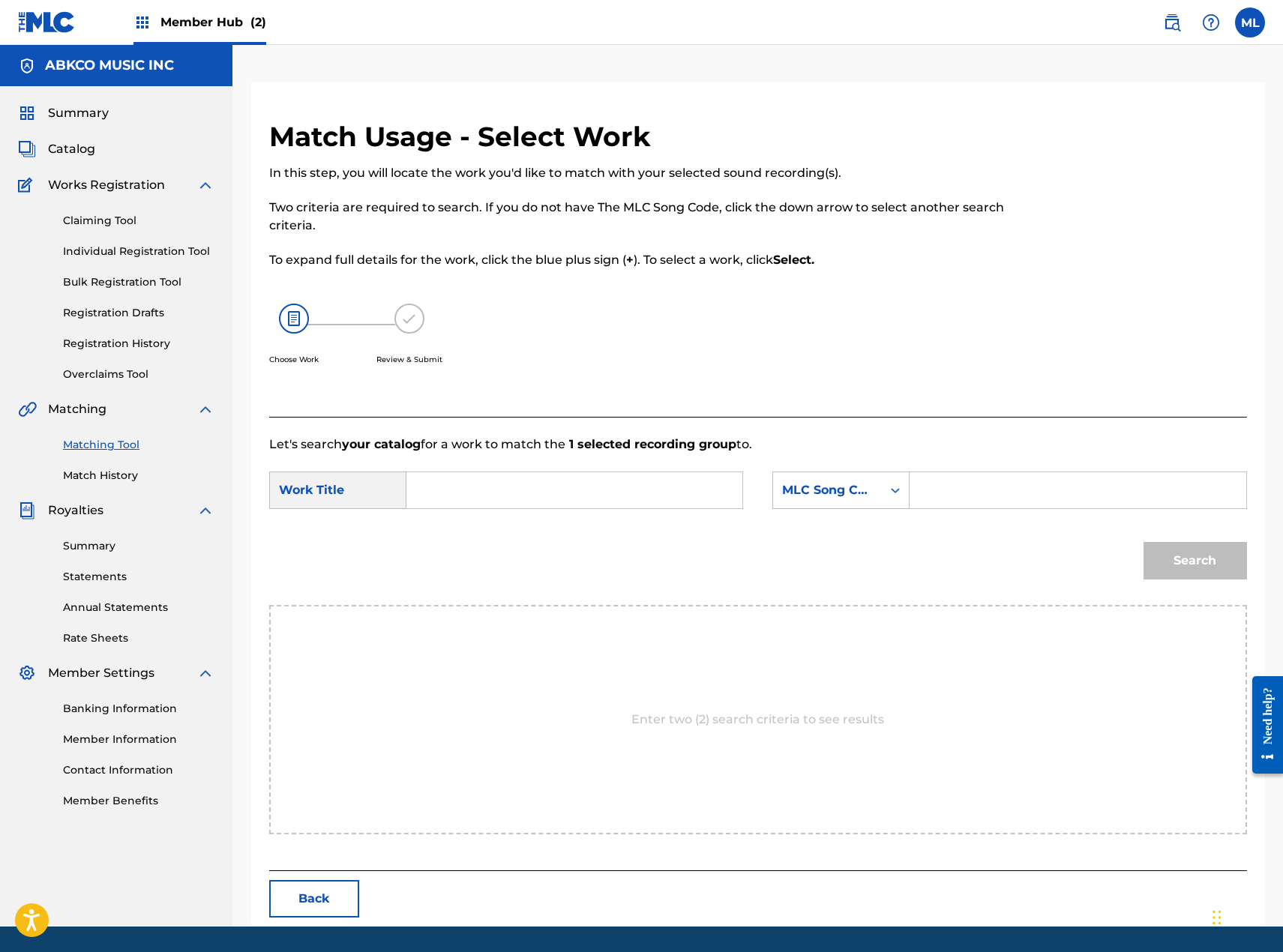
click at [605, 500] on input "Search Form" at bounding box center [575, 490] width 311 height 36
click at [455, 634] on span "baby you oughta" at bounding box center [460, 640] width 56 height 32
type input "baby you oughta think it over"
click at [841, 474] on div "MLC Song Code" at bounding box center [840, 490] width 137 height 37
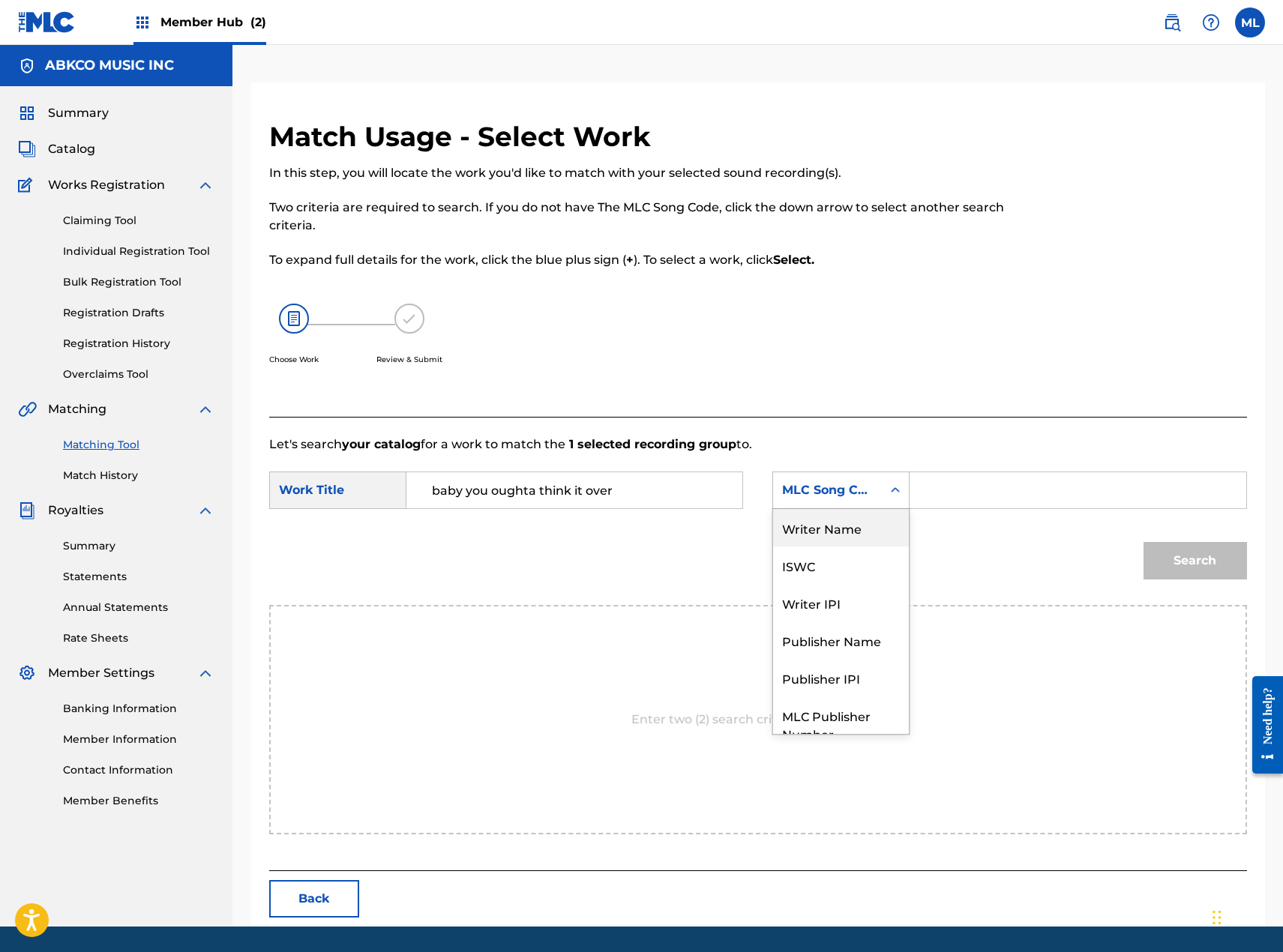
click at [840, 529] on div "Writer Name" at bounding box center [840, 527] width 135 height 37
click at [949, 489] on input "Search Form" at bounding box center [1078, 490] width 311 height 36
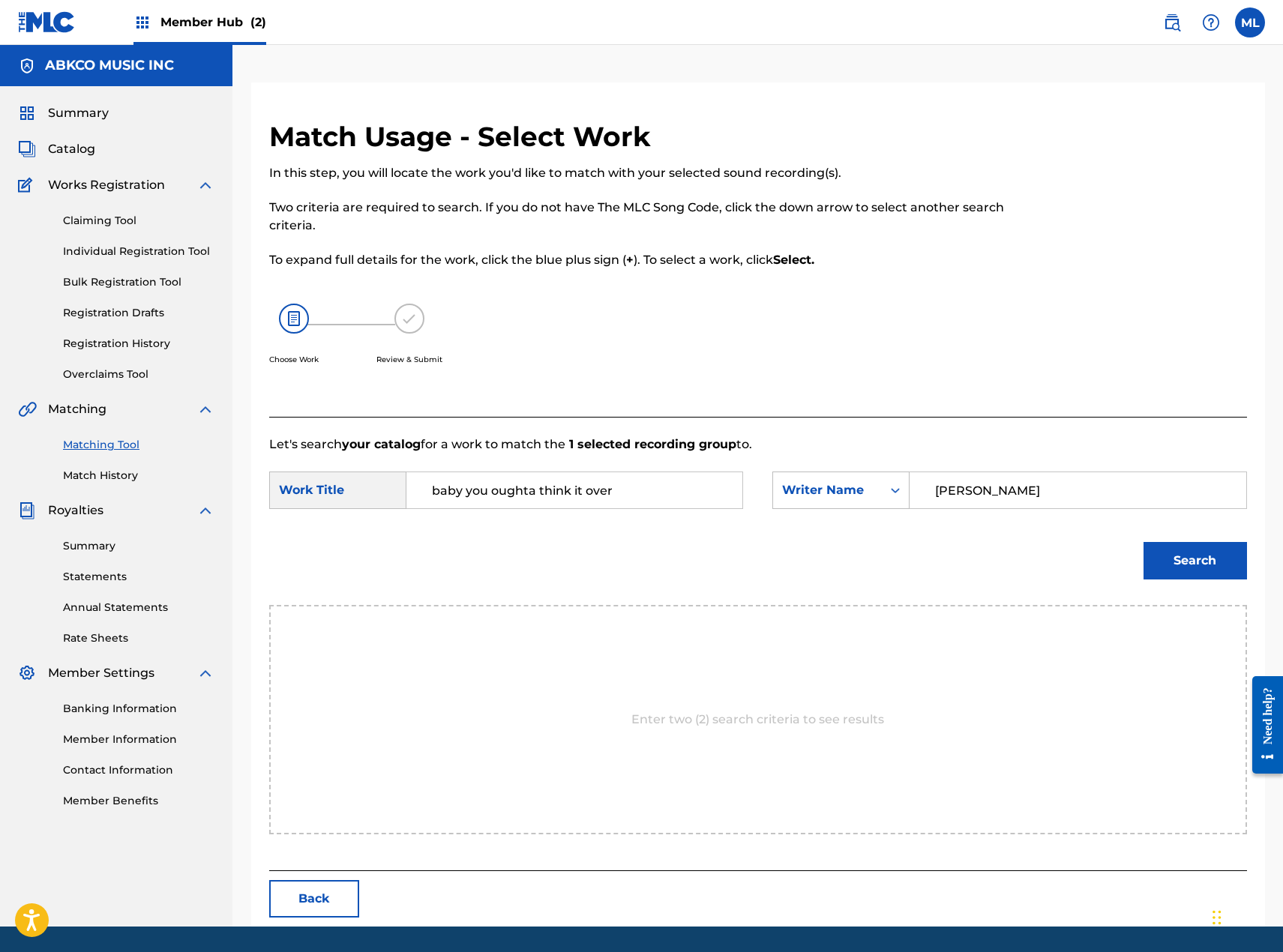
type input "[PERSON_NAME]"
click at [1143, 542] on button "Search" at bounding box center [1195, 560] width 104 height 37
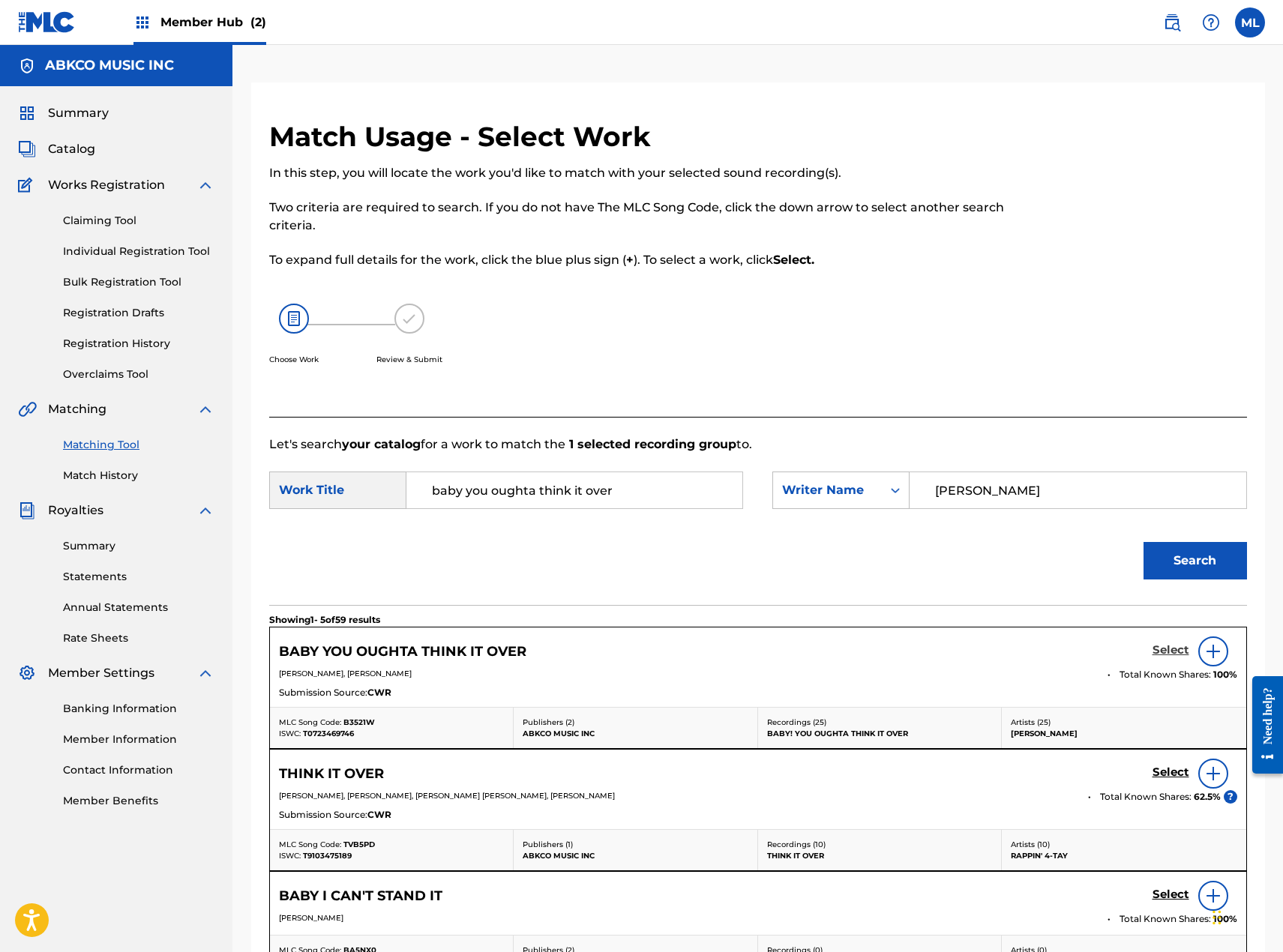
click at [1164, 648] on h5 "Select" at bounding box center [1171, 650] width 37 height 14
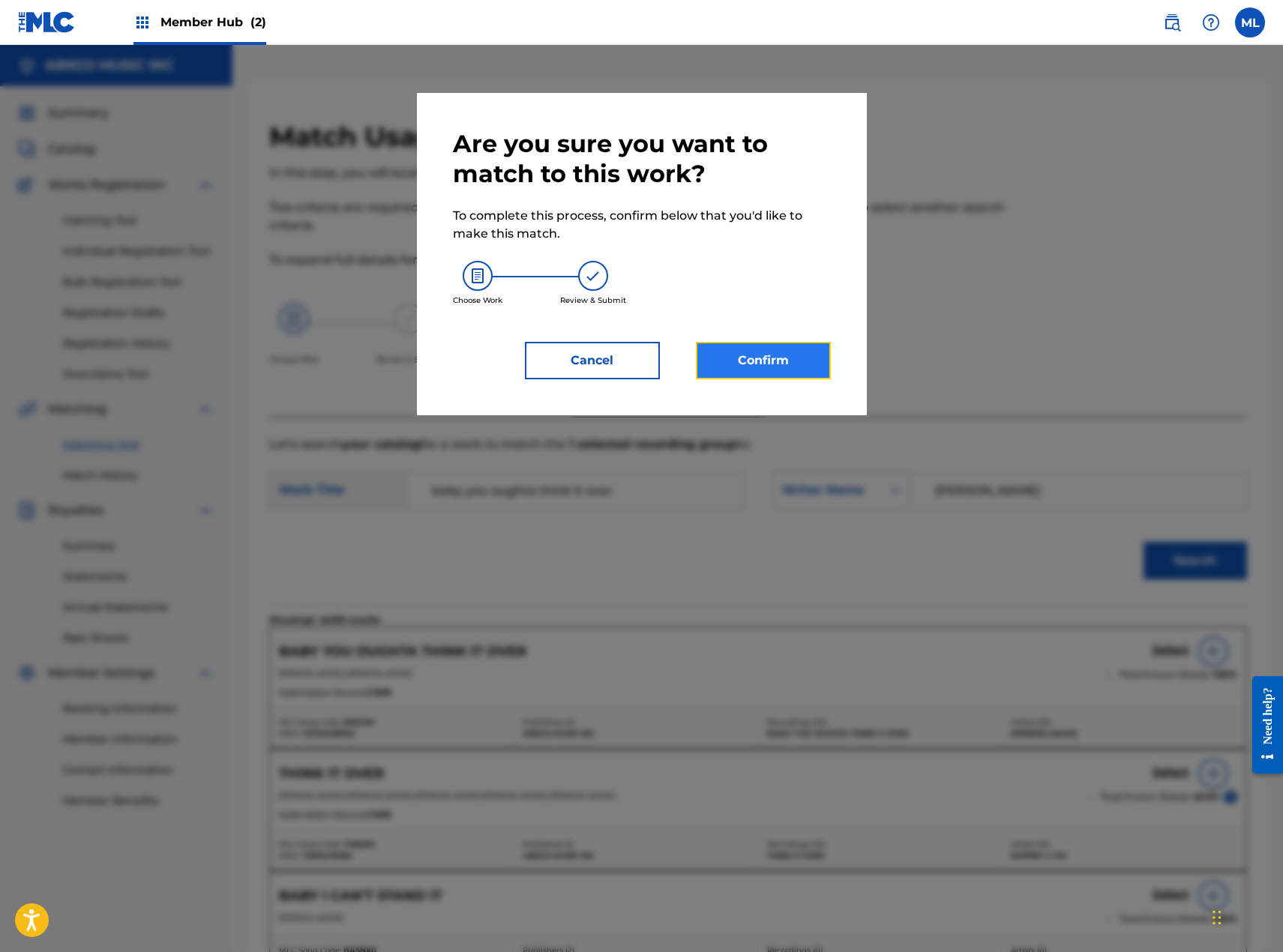
click at [747, 352] on button "Confirm" at bounding box center [763, 360] width 135 height 37
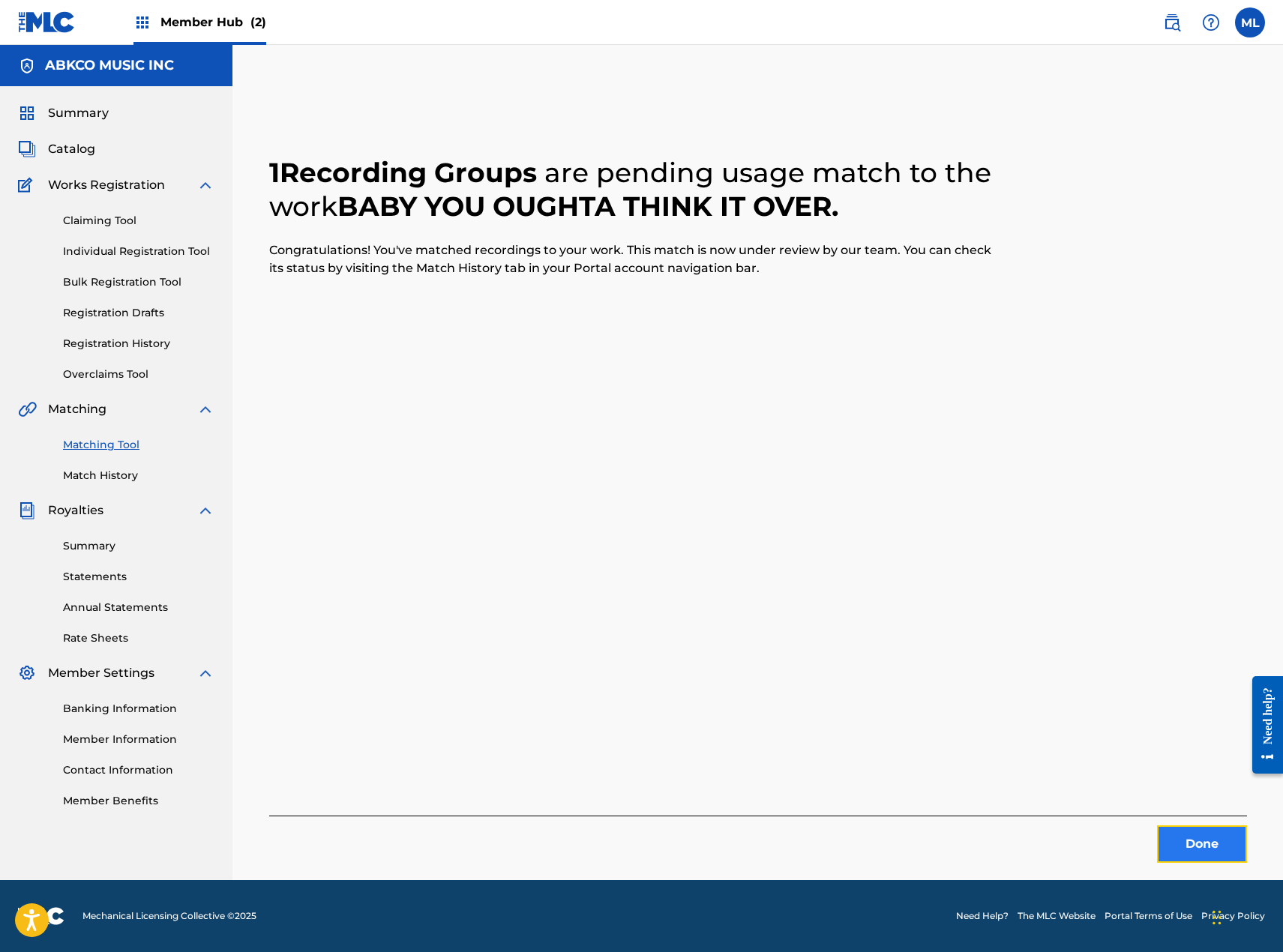
click at [1199, 842] on button "Done" at bounding box center [1202, 843] width 90 height 37
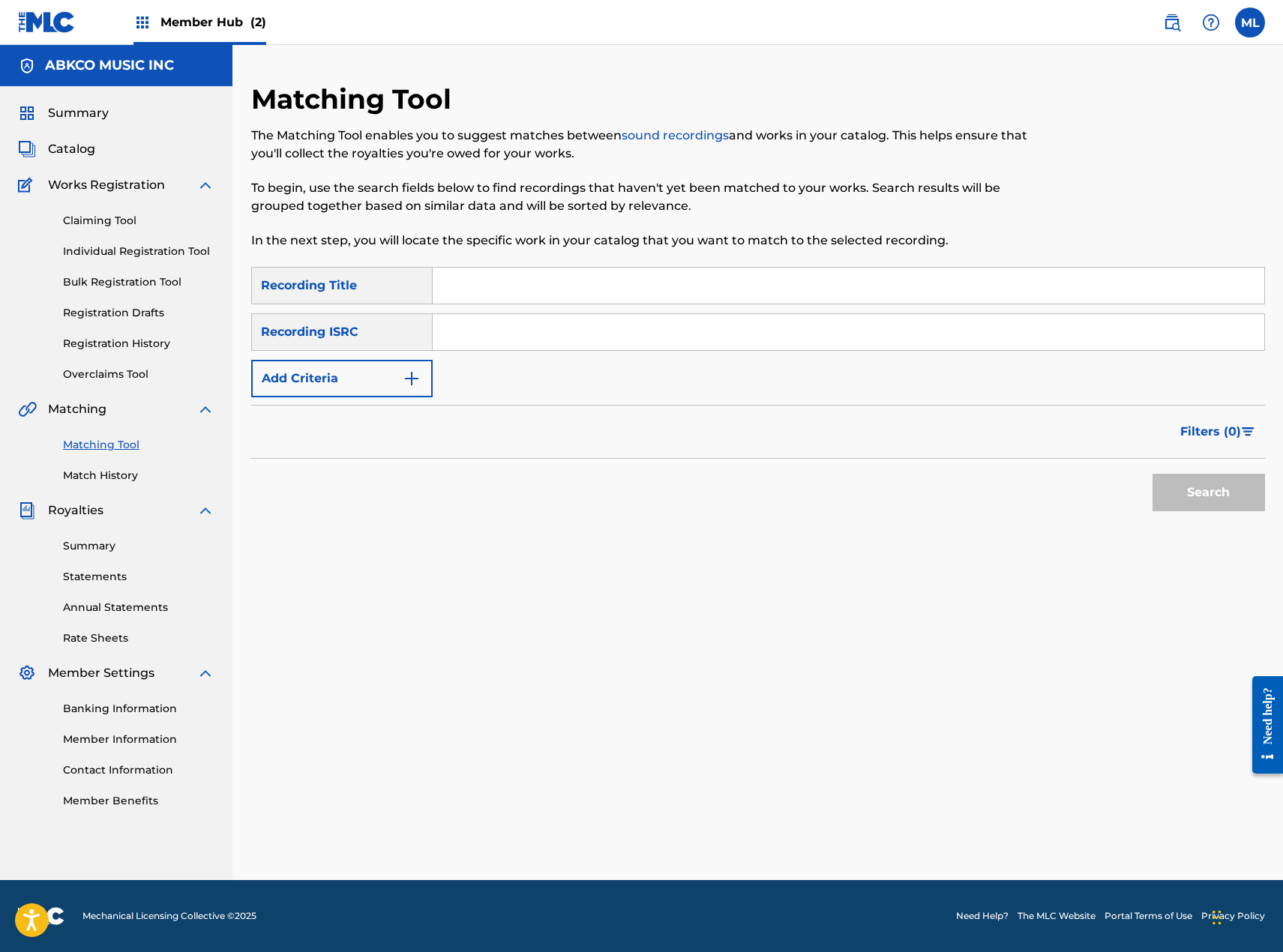
drag, startPoint x: 687, startPoint y: 291, endPoint x: 659, endPoint y: 303, distance: 30.5
click at [683, 294] on input "Search Form" at bounding box center [848, 285] width 831 height 36
paste input "Where Did We Go Wrong"
type input "Where Did We Go Wrong"
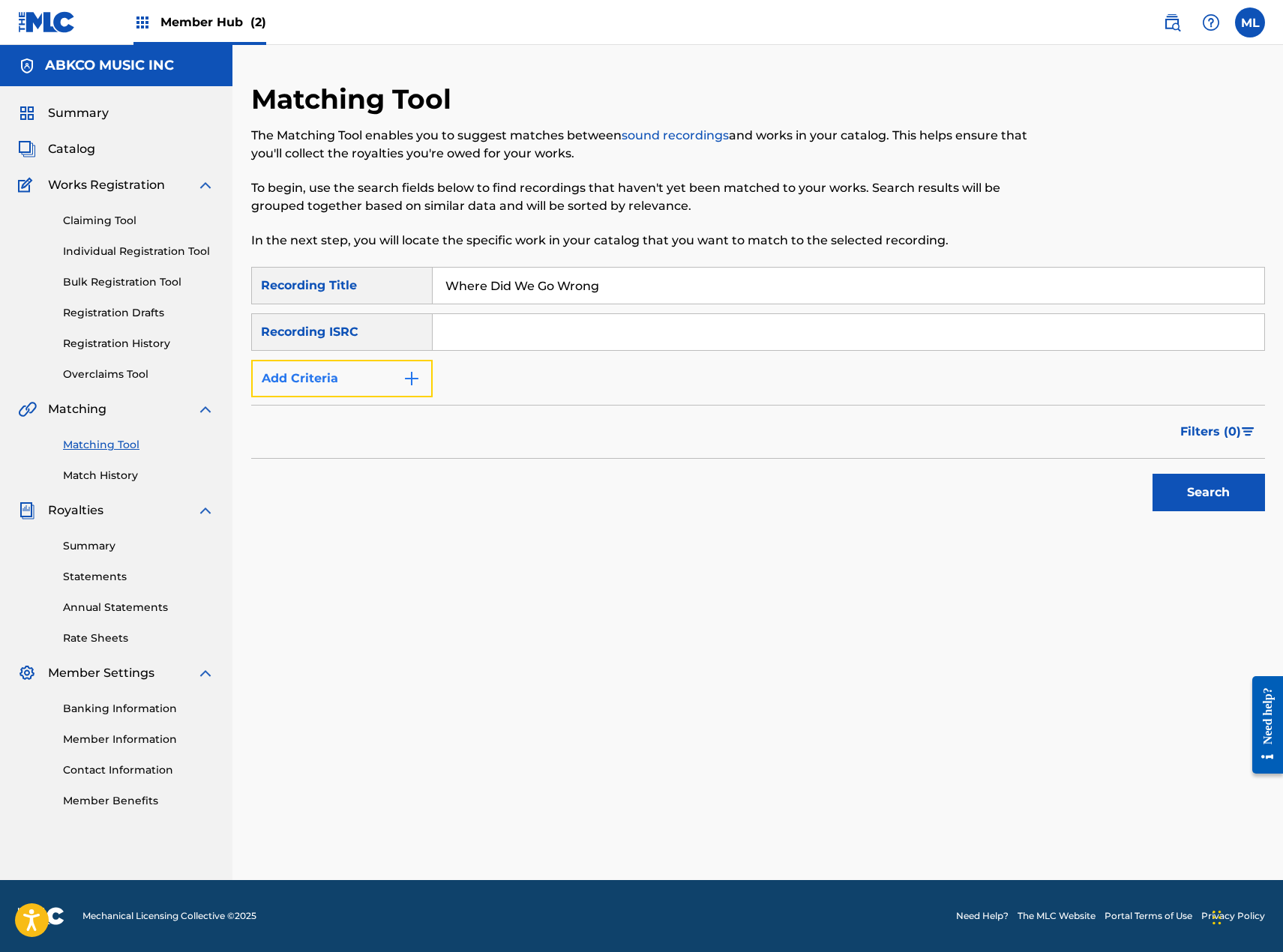
click at [389, 384] on button "Add Criteria" at bounding box center [342, 378] width 182 height 37
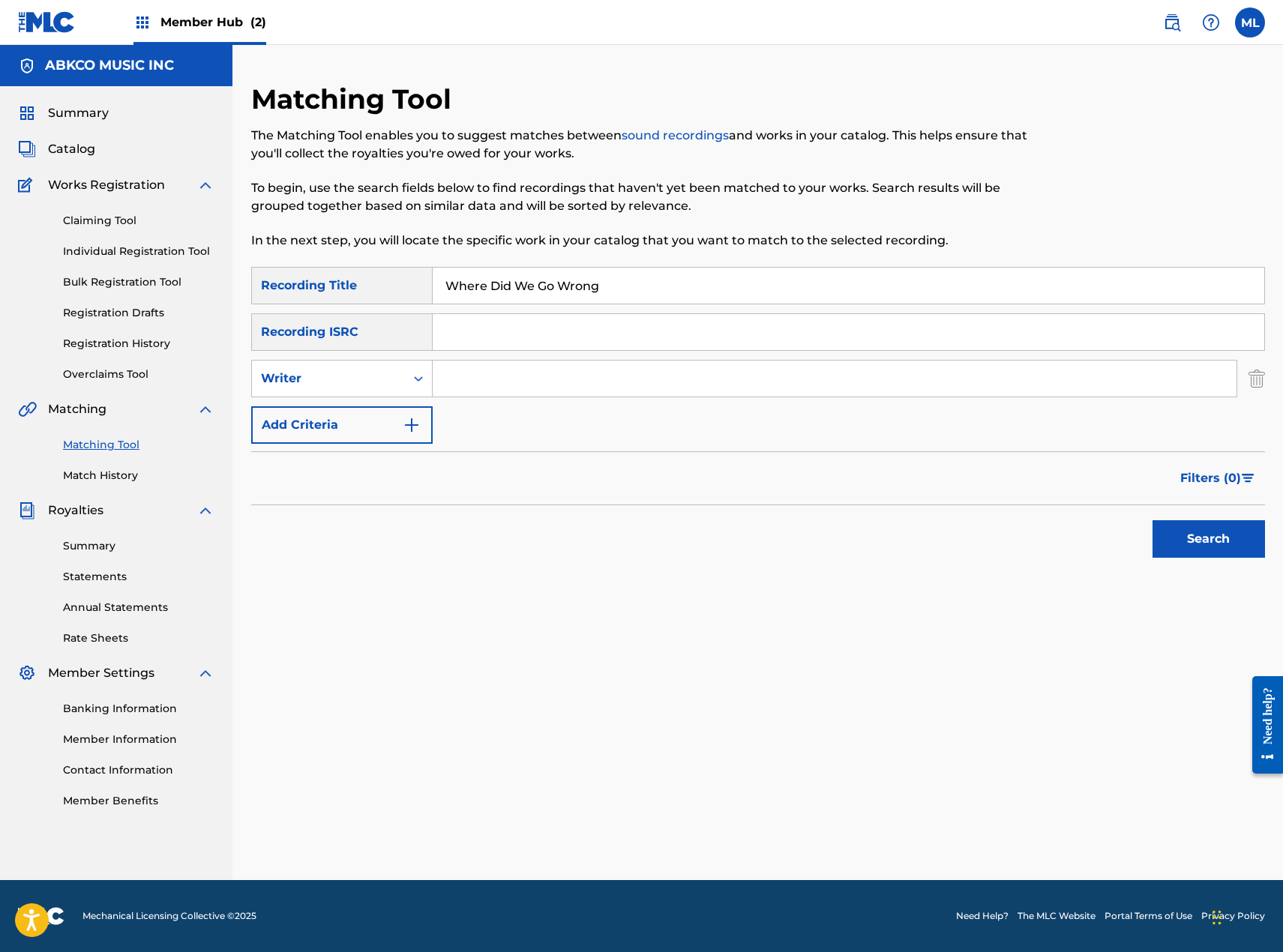
click at [479, 378] on input "Search Form" at bounding box center [835, 378] width 804 height 36
click at [1153, 520] on button "Search" at bounding box center [1208, 539] width 112 height 37
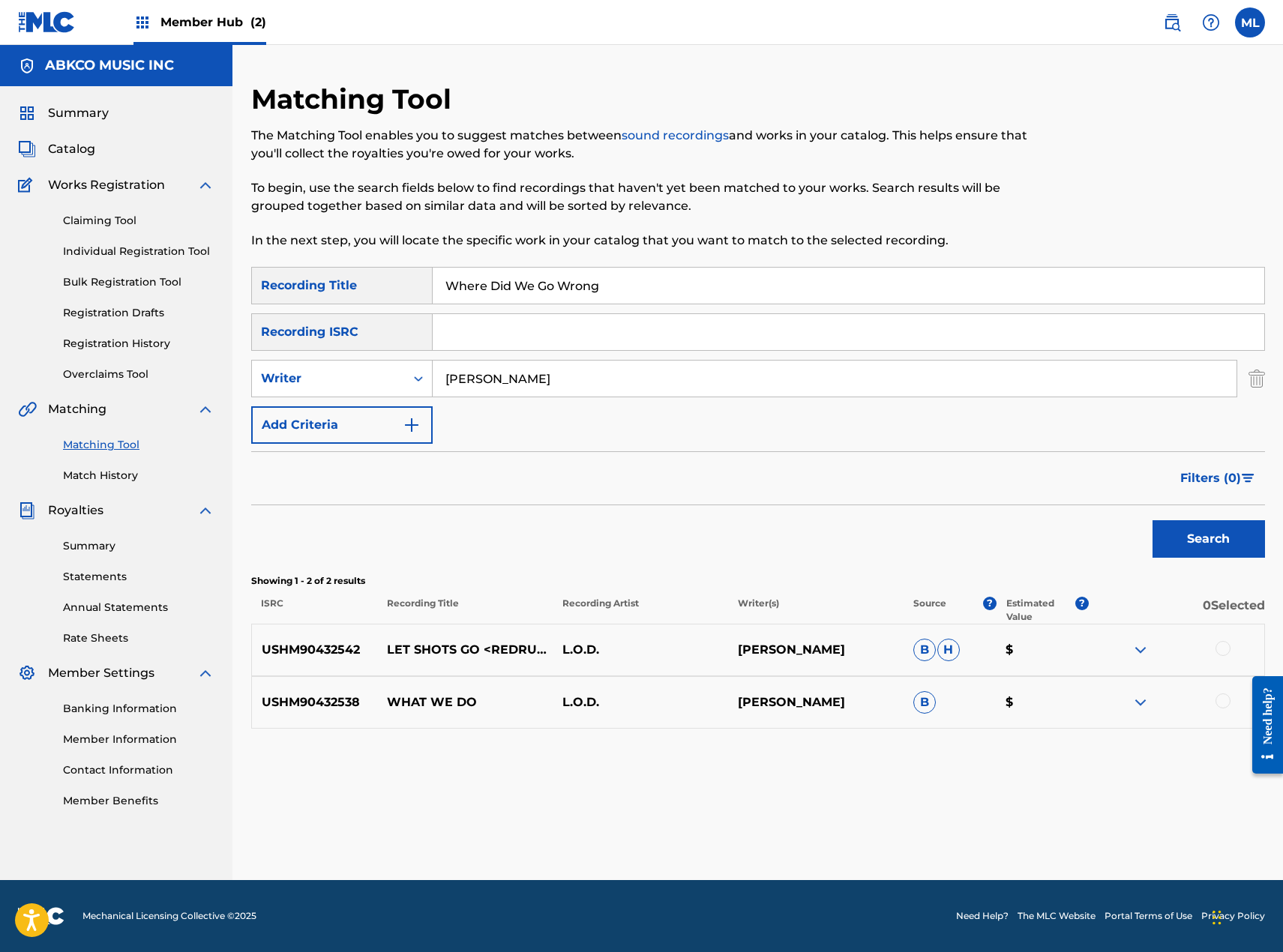
click at [443, 383] on input "[PERSON_NAME]" at bounding box center [835, 378] width 804 height 36
type input "[PERSON_NAME]"
drag, startPoint x: 624, startPoint y: 278, endPoint x: 327, endPoint y: 284, distance: 297.1
click at [327, 284] on div "SearchWithCriteriacc9b2651-cf58-4c04-9815-42ba29b3b6eb Recording Title Where Di…" at bounding box center [758, 285] width 1014 height 37
click at [1153, 520] on button "Search" at bounding box center [1208, 539] width 112 height 37
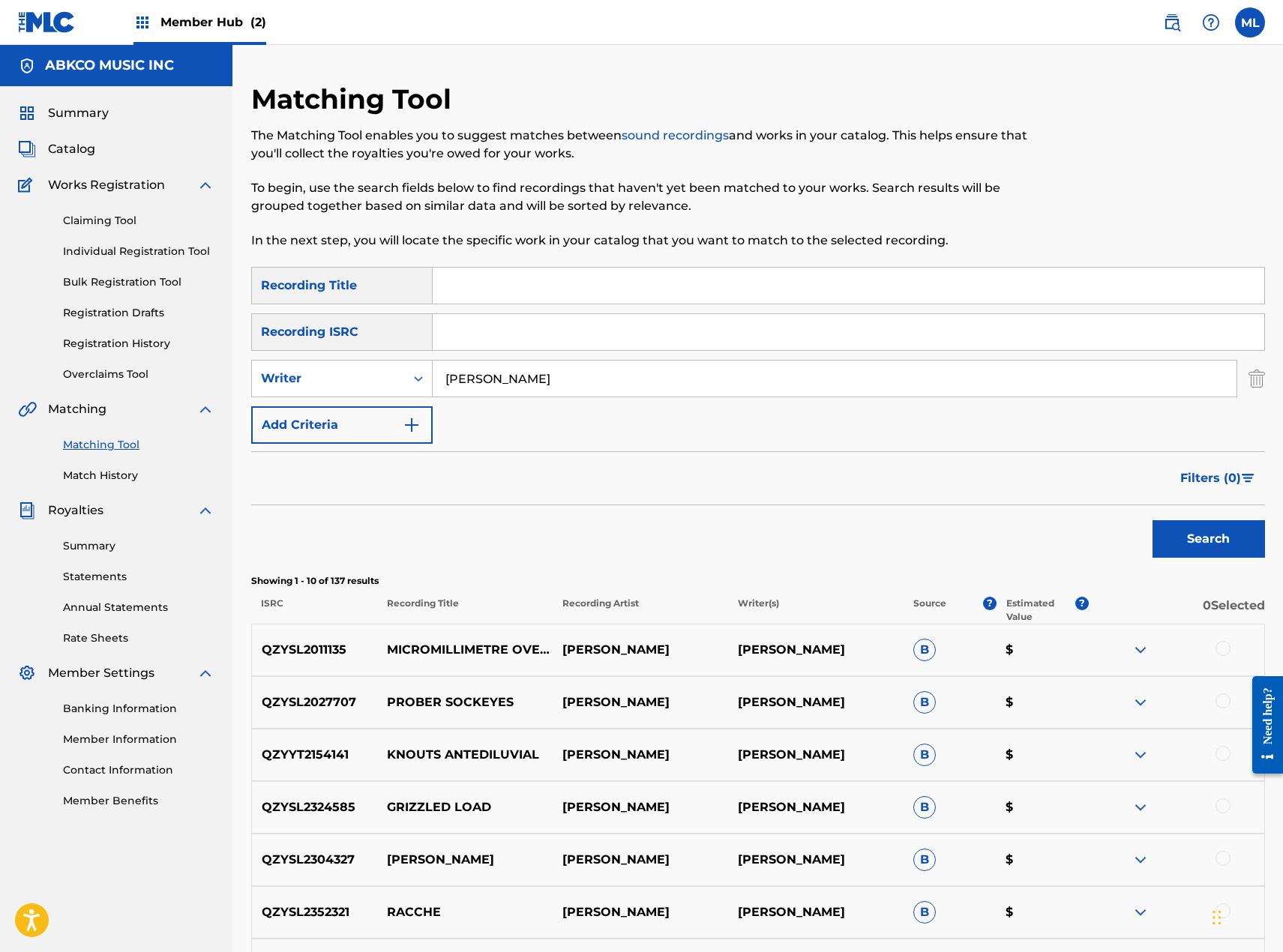
click at [579, 292] on input "Search Form" at bounding box center [848, 285] width 831 height 36
type input "first date"
click at [1153, 520] on button "Search" at bounding box center [1208, 539] width 112 height 37
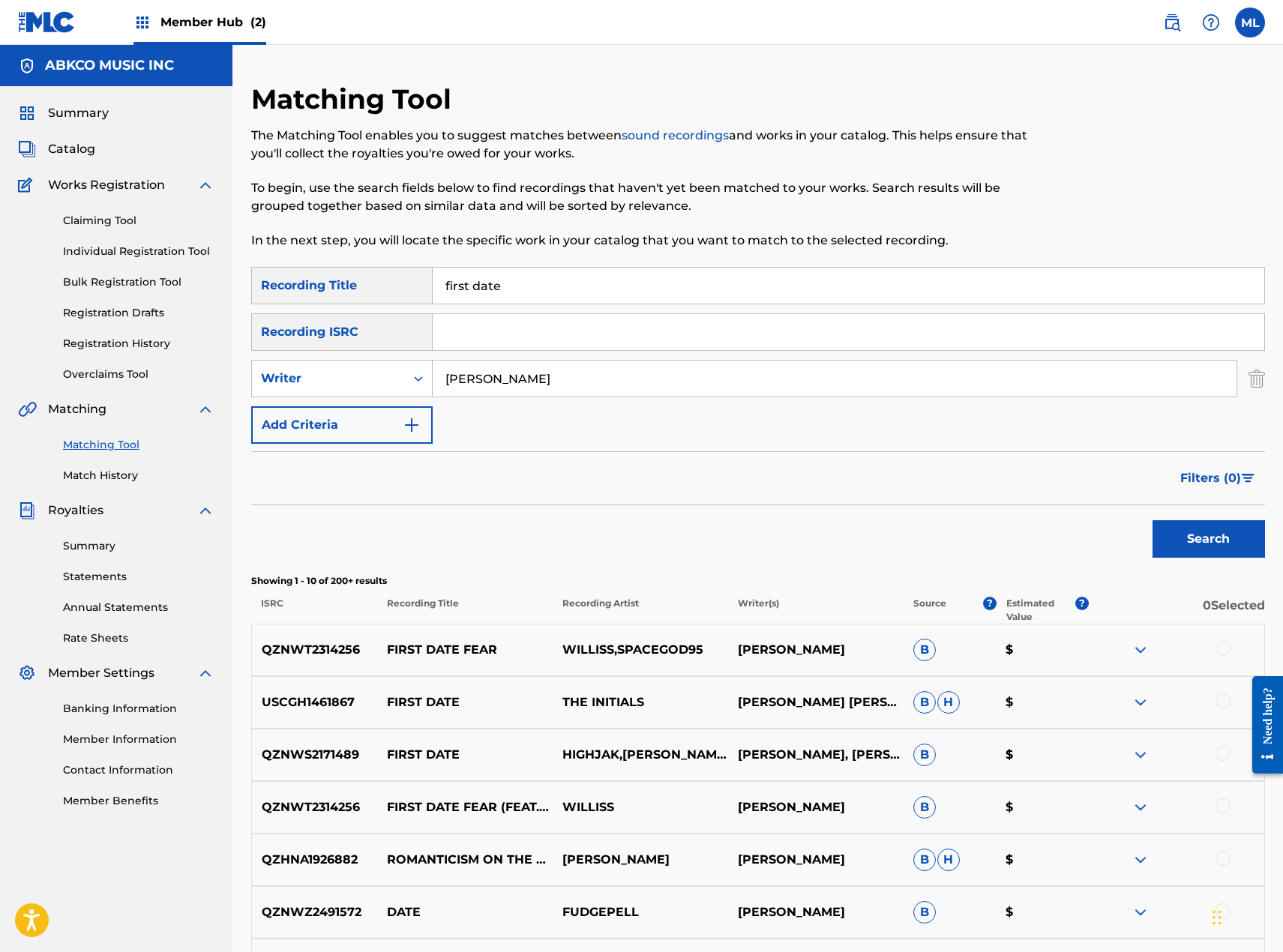
click at [464, 371] on input "[PERSON_NAME]" at bounding box center [835, 378] width 804 height 36
click at [1153, 520] on button "Search" at bounding box center [1208, 539] width 112 height 37
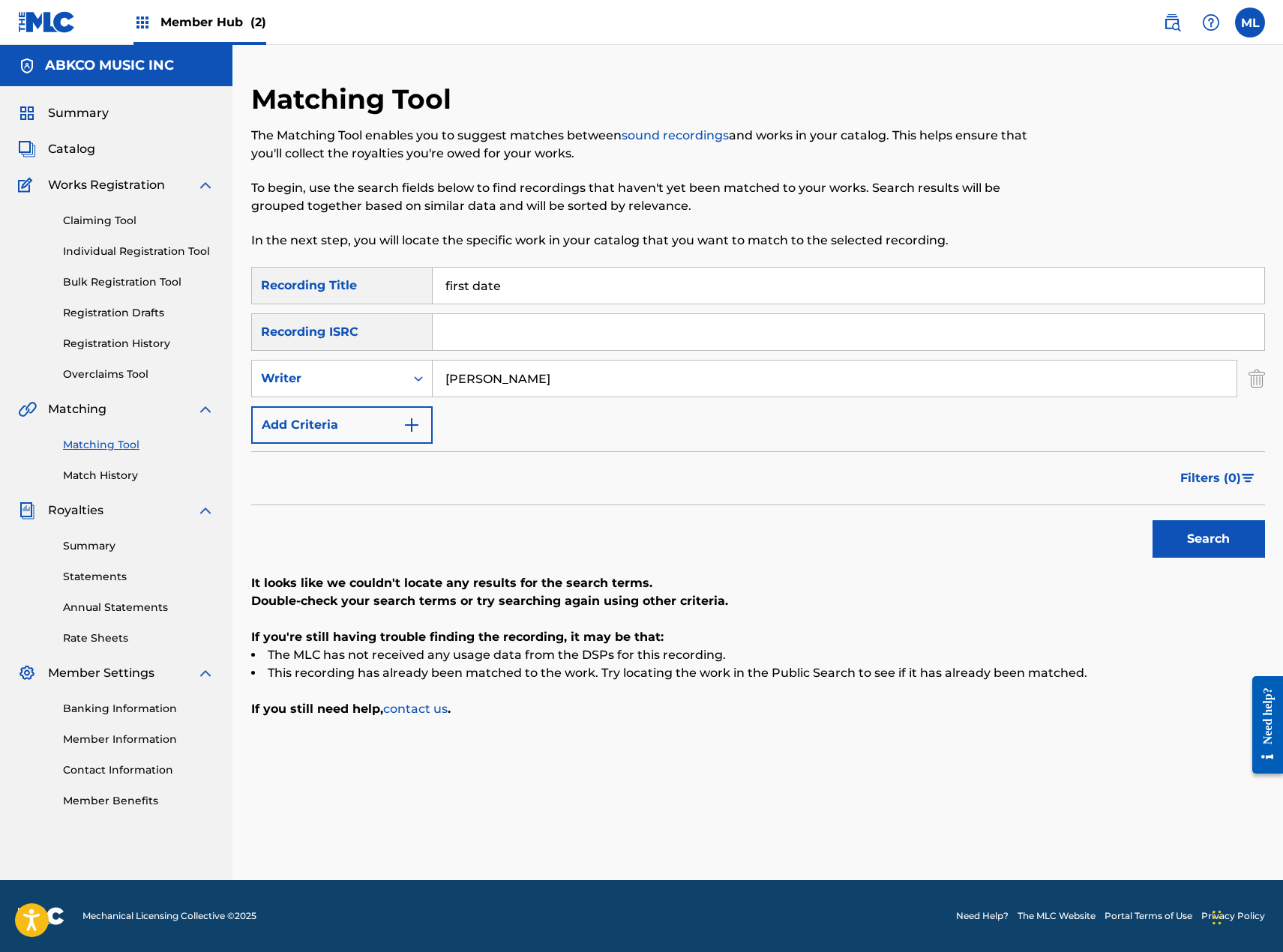
click at [1153, 520] on button "Search" at bounding box center [1208, 539] width 112 height 37
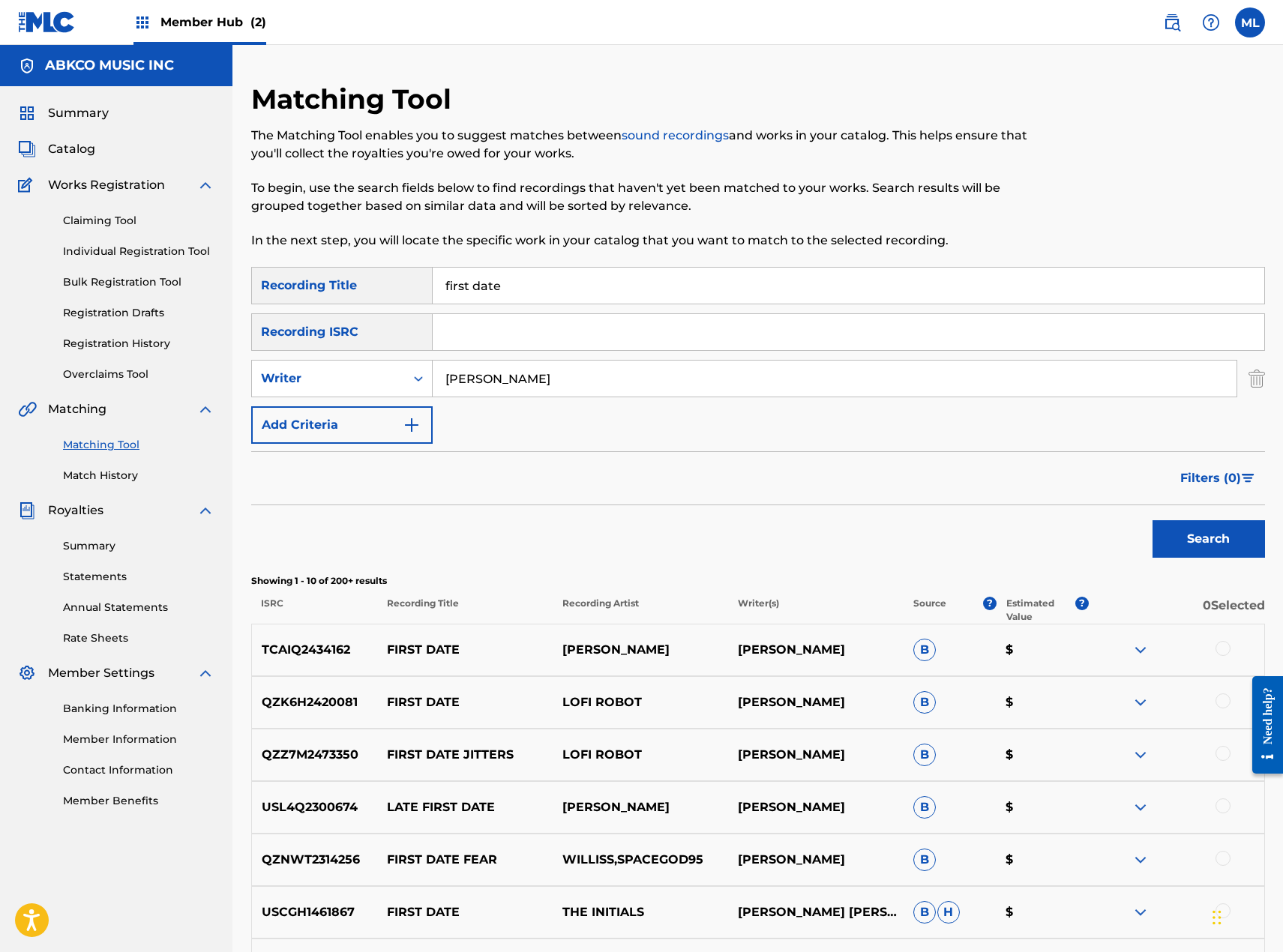
click at [592, 375] on input "[PERSON_NAME]" at bounding box center [835, 378] width 804 height 36
type input "a"
drag, startPoint x: 580, startPoint y: 286, endPoint x: 193, endPoint y: 290, distance: 387.0
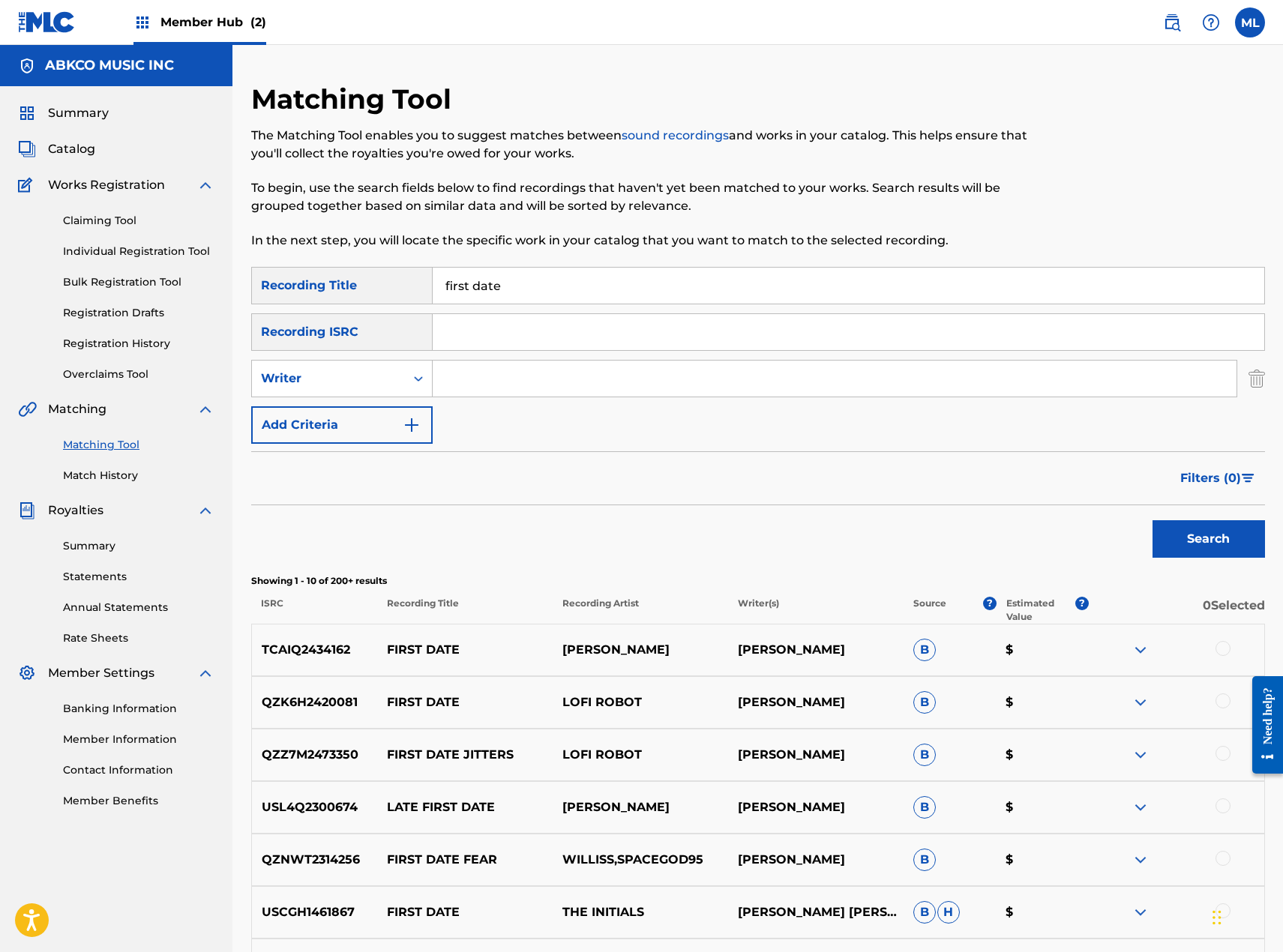
click at [194, 290] on main "ABKCO MUSIC INC Summary Catalog Works Registration Claiming Tool Individual Reg…" at bounding box center [641, 652] width 1283 height 1216
type input "i've had enough"
type input "[PERSON_NAME]"
click at [1153, 520] on button "Search" at bounding box center [1208, 539] width 112 height 37
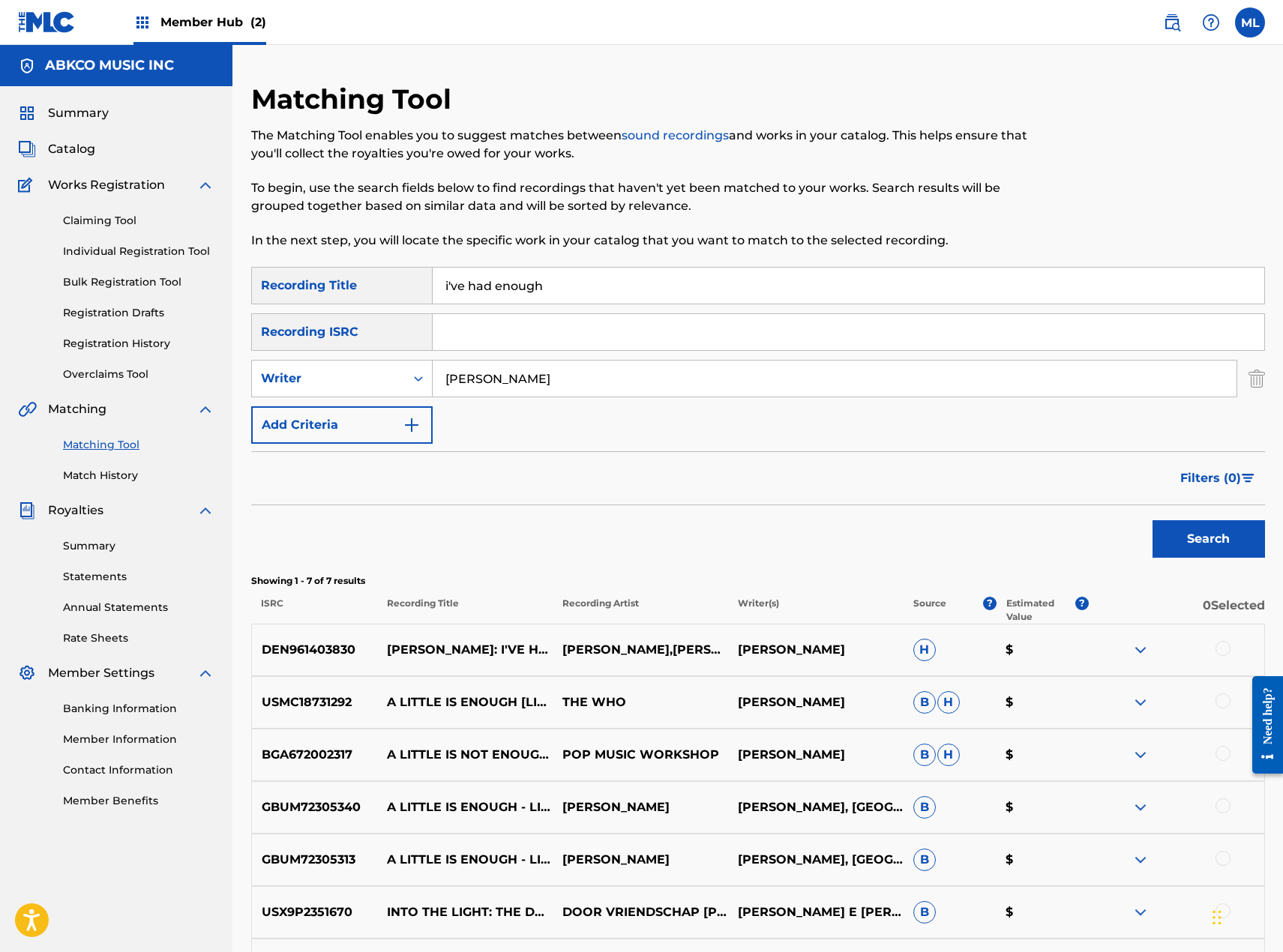
click at [1219, 651] on div at bounding box center [1223, 648] width 15 height 15
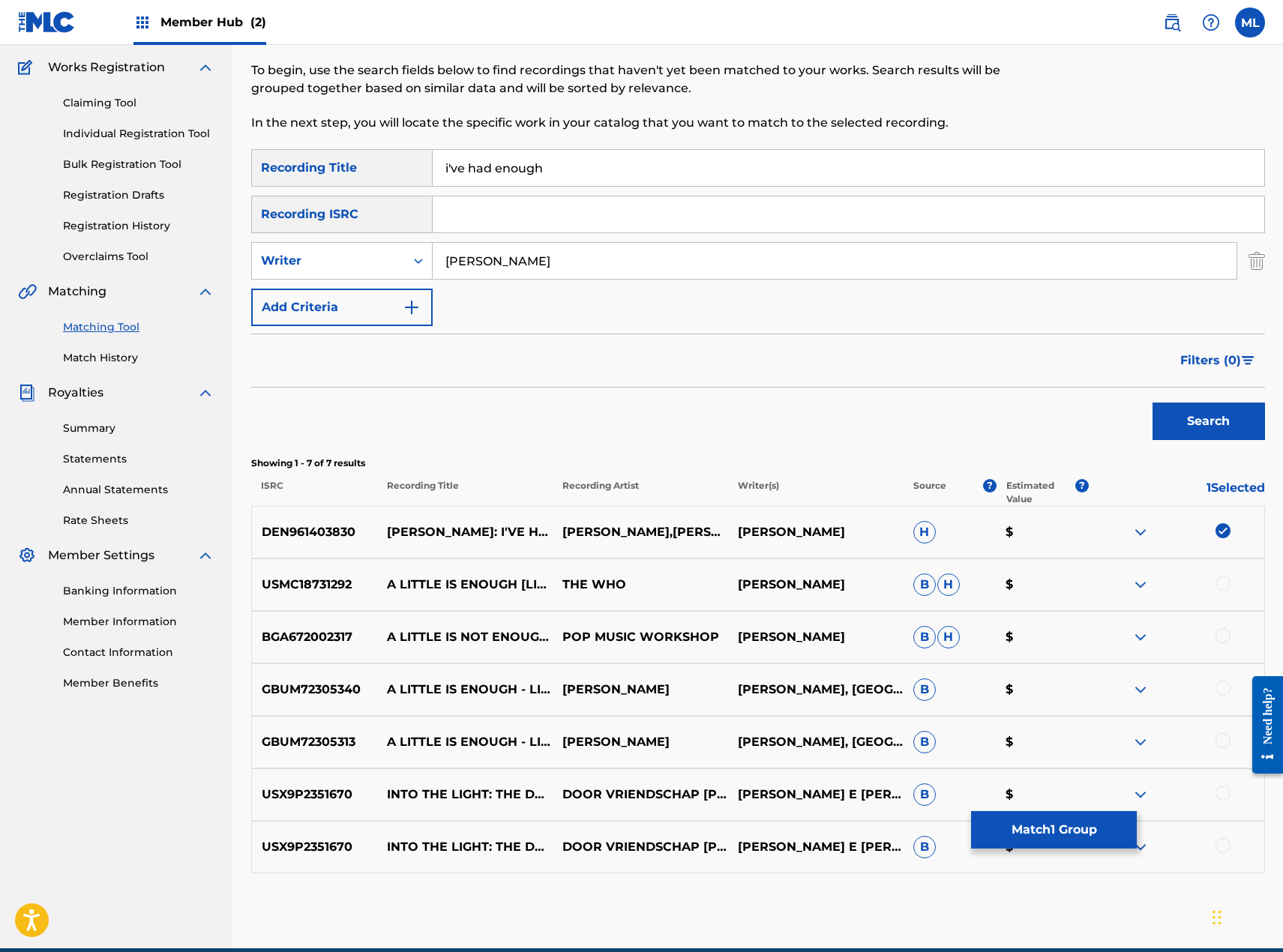
scroll to position [186, 0]
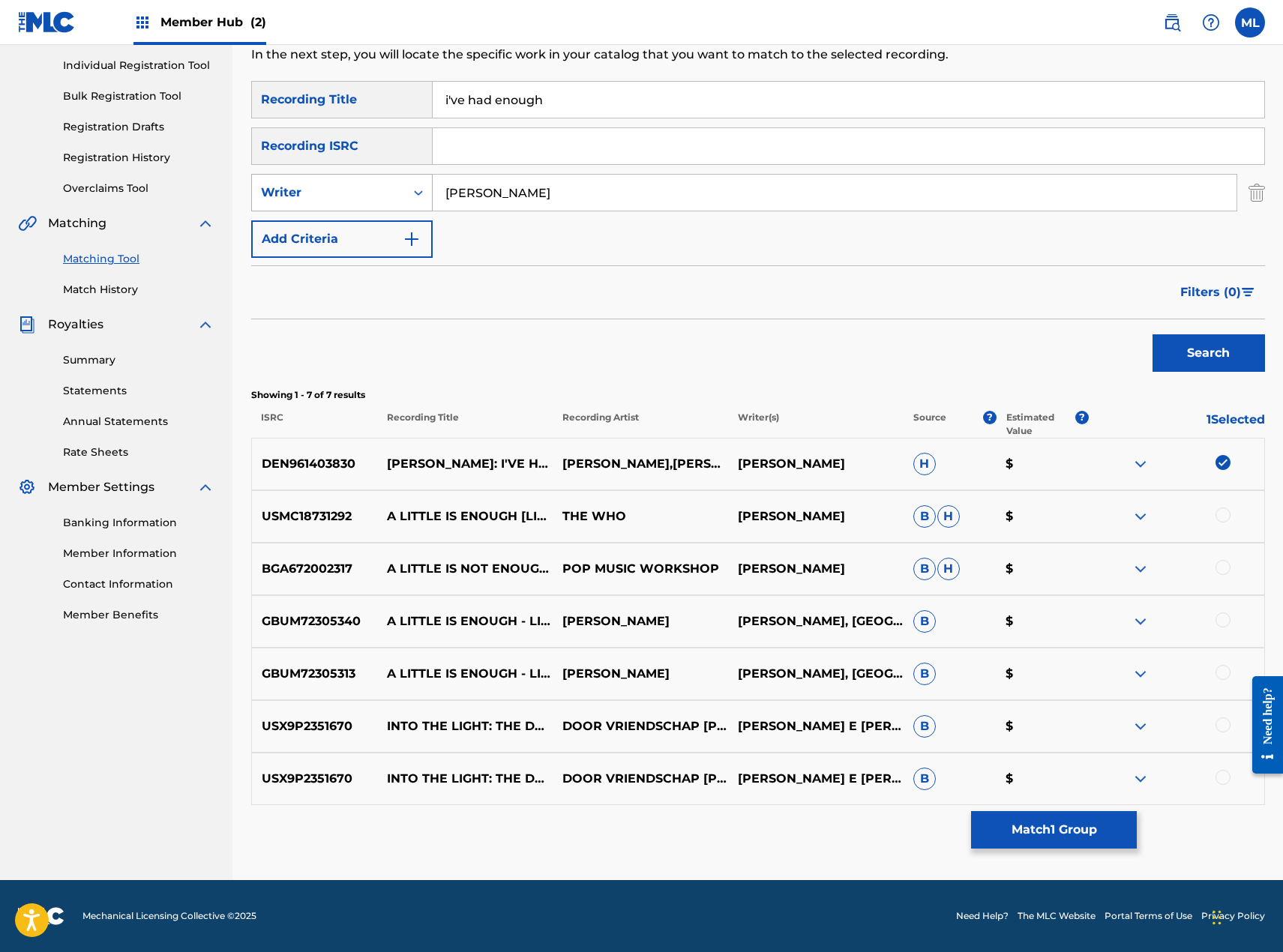
click at [333, 199] on div "Writer" at bounding box center [328, 193] width 135 height 18
drag, startPoint x: 329, startPoint y: 227, endPoint x: 447, endPoint y: 212, distance: 118.9
click at [336, 228] on div "Recording Artist" at bounding box center [341, 230] width 180 height 37
click at [608, 190] on input "Search Form" at bounding box center [835, 192] width 804 height 36
click at [1153, 334] on button "Search" at bounding box center [1208, 353] width 112 height 37
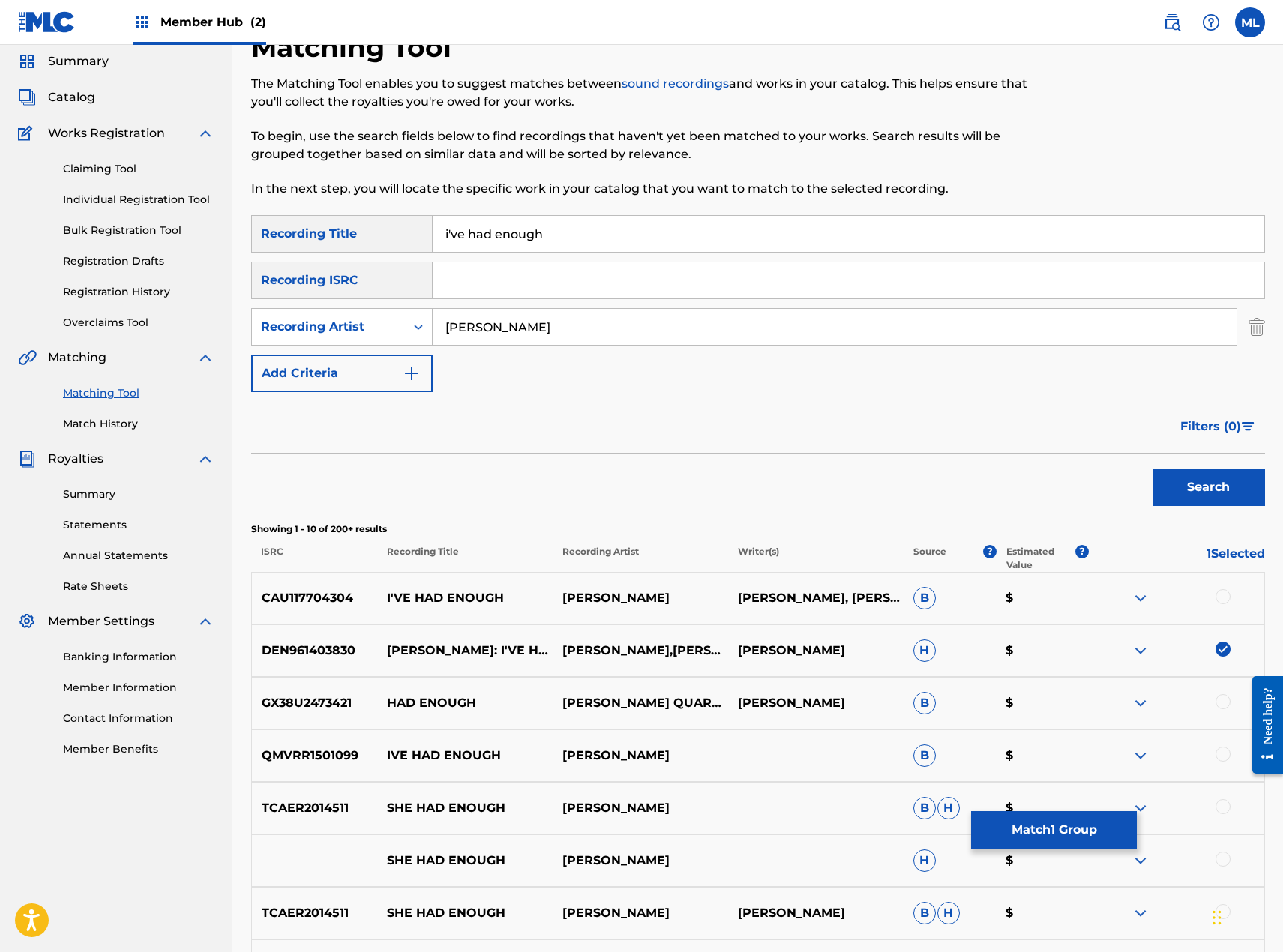
scroll to position [75, 0]
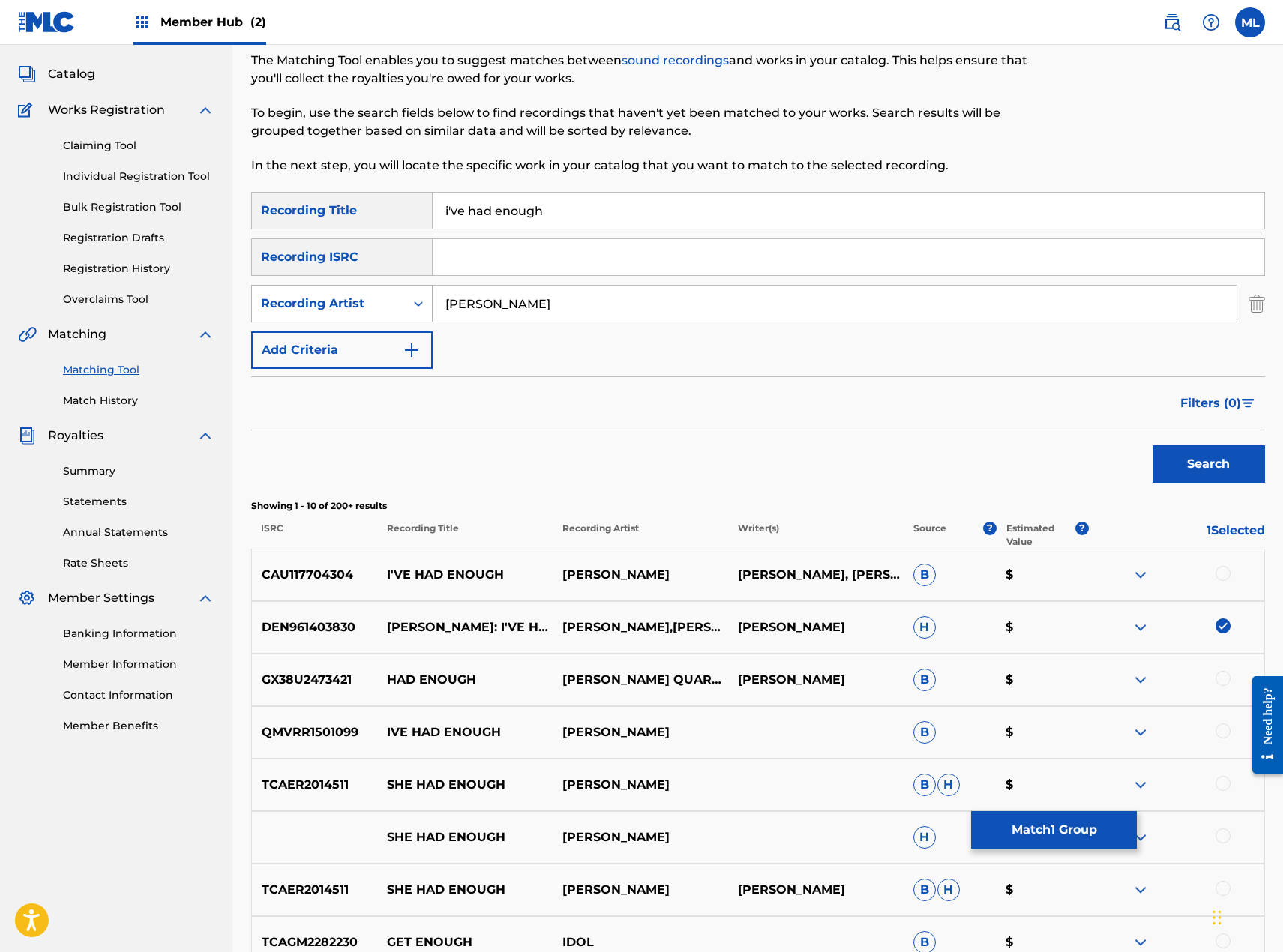
drag, startPoint x: 511, startPoint y: 301, endPoint x: 373, endPoint y: 312, distance: 138.4
click at [373, 312] on div "SearchWithCriteria74b6f1ea-b33b-4f23-9f7f-528e1315fc6c Recording Artist [PERSON…" at bounding box center [758, 303] width 1014 height 37
type input "the who"
click at [1153, 445] on button "Search" at bounding box center [1208, 463] width 112 height 37
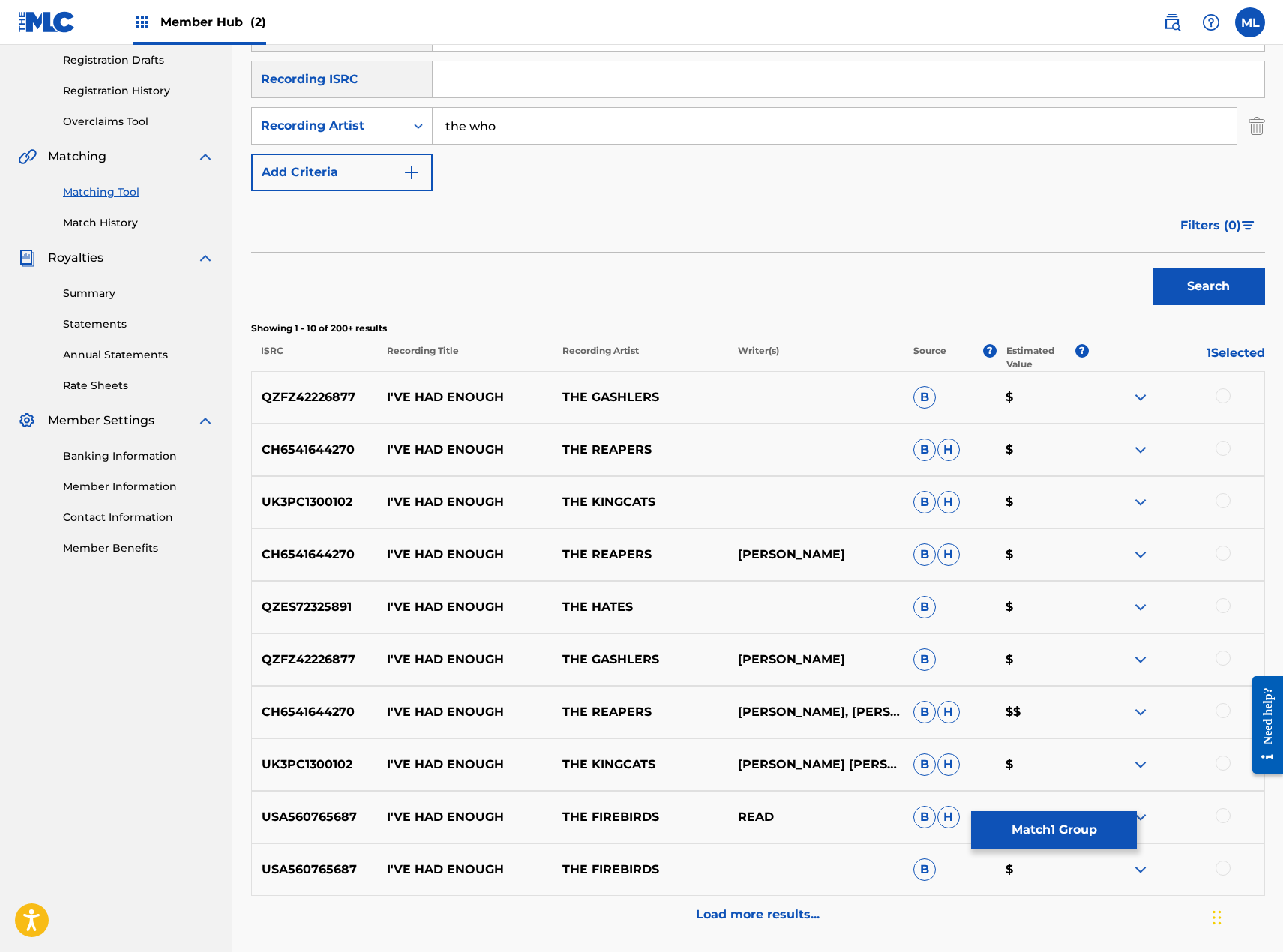
scroll to position [381, 0]
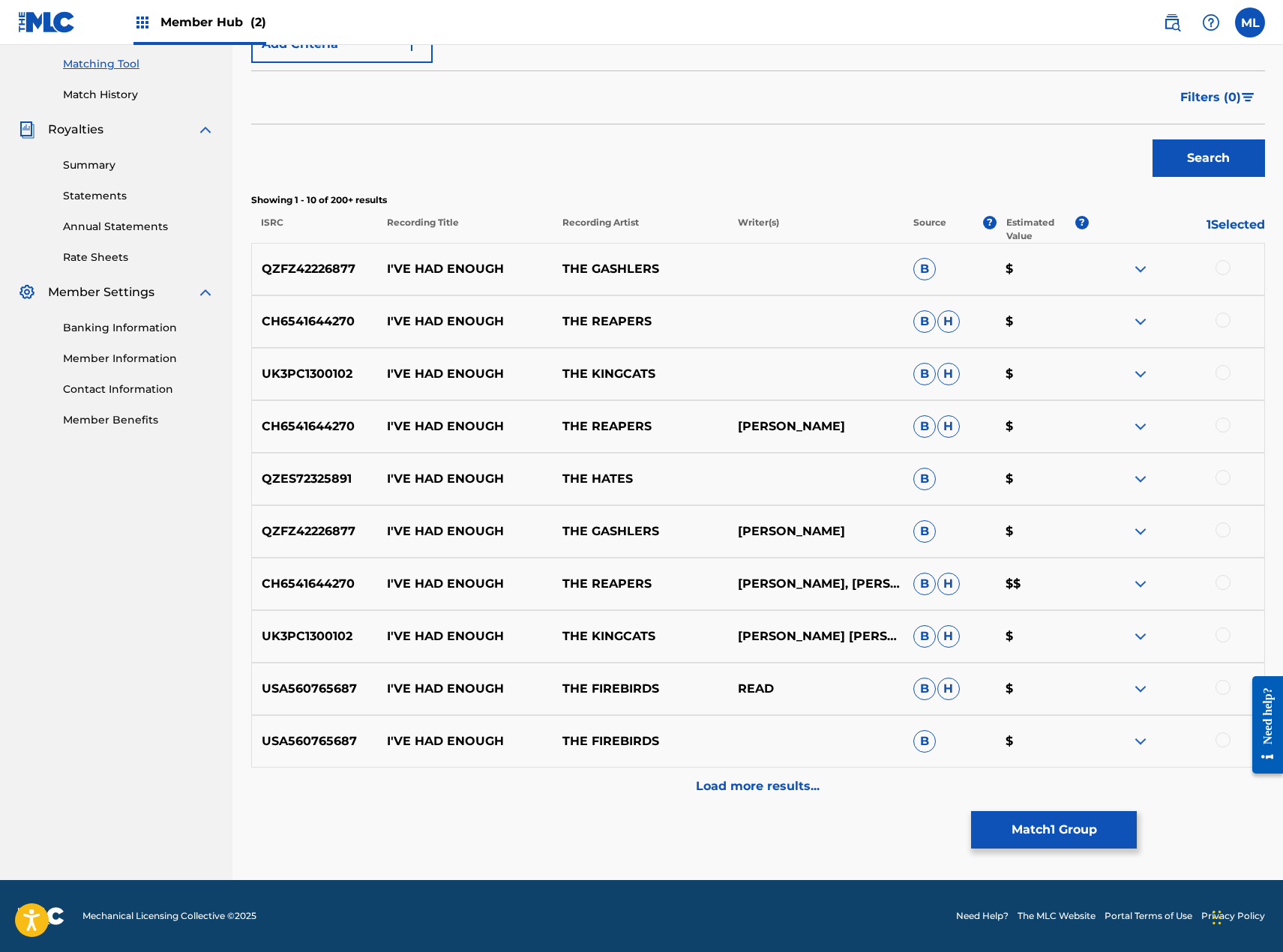
click at [1132, 583] on img at bounding box center [1141, 584] width 18 height 18
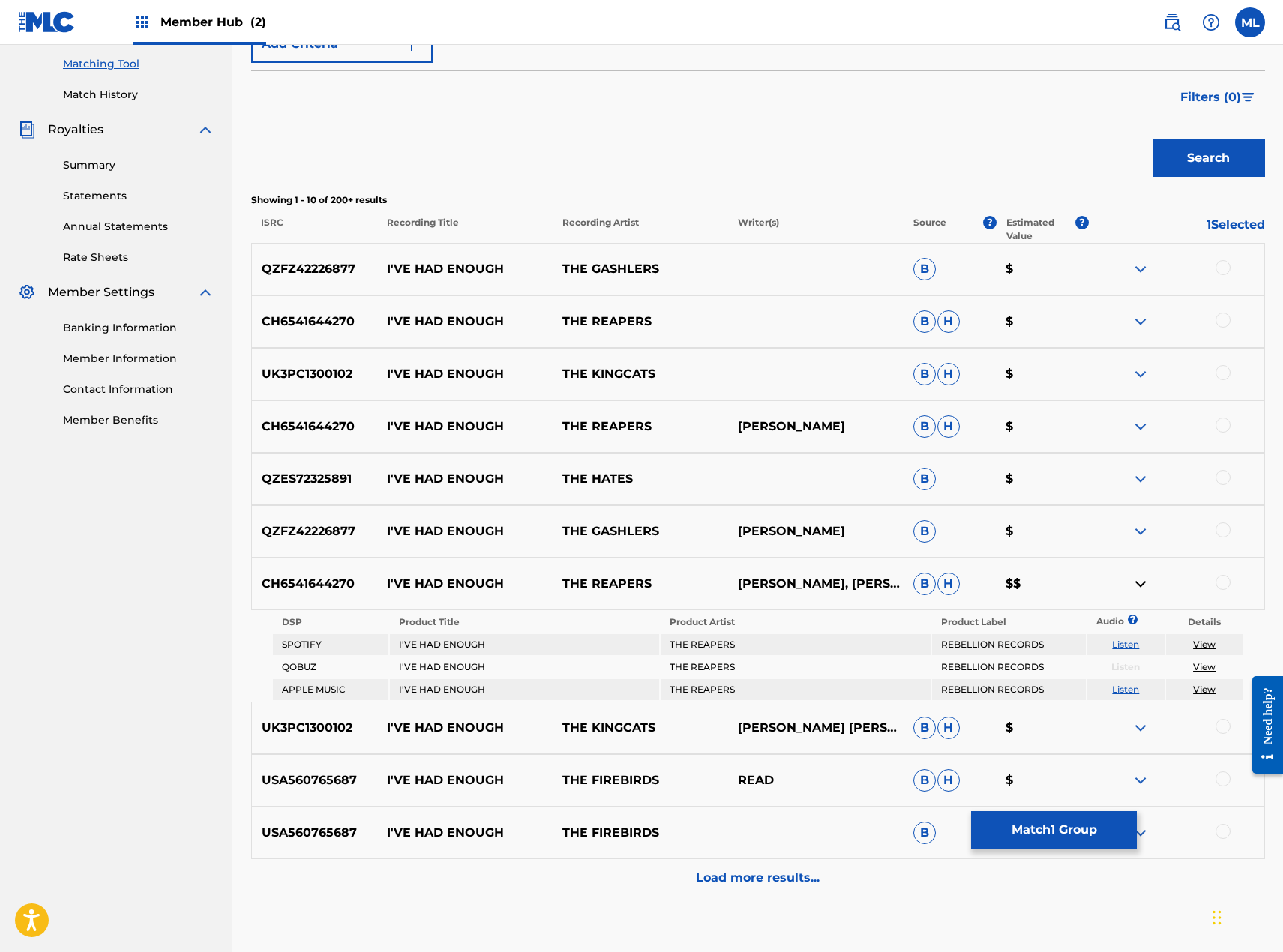
click at [1124, 641] on link "Listen" at bounding box center [1125, 644] width 27 height 12
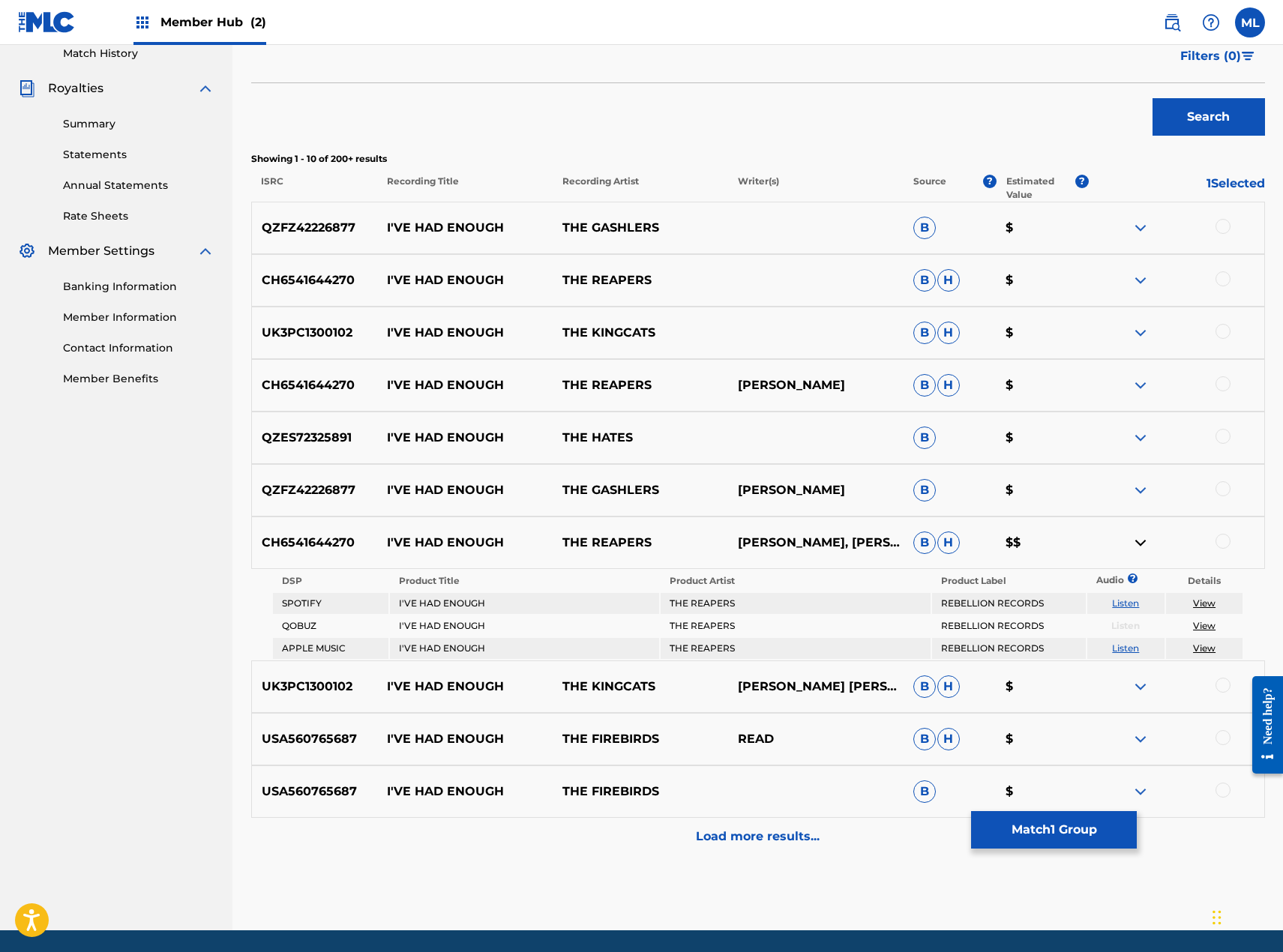
scroll to position [456, 0]
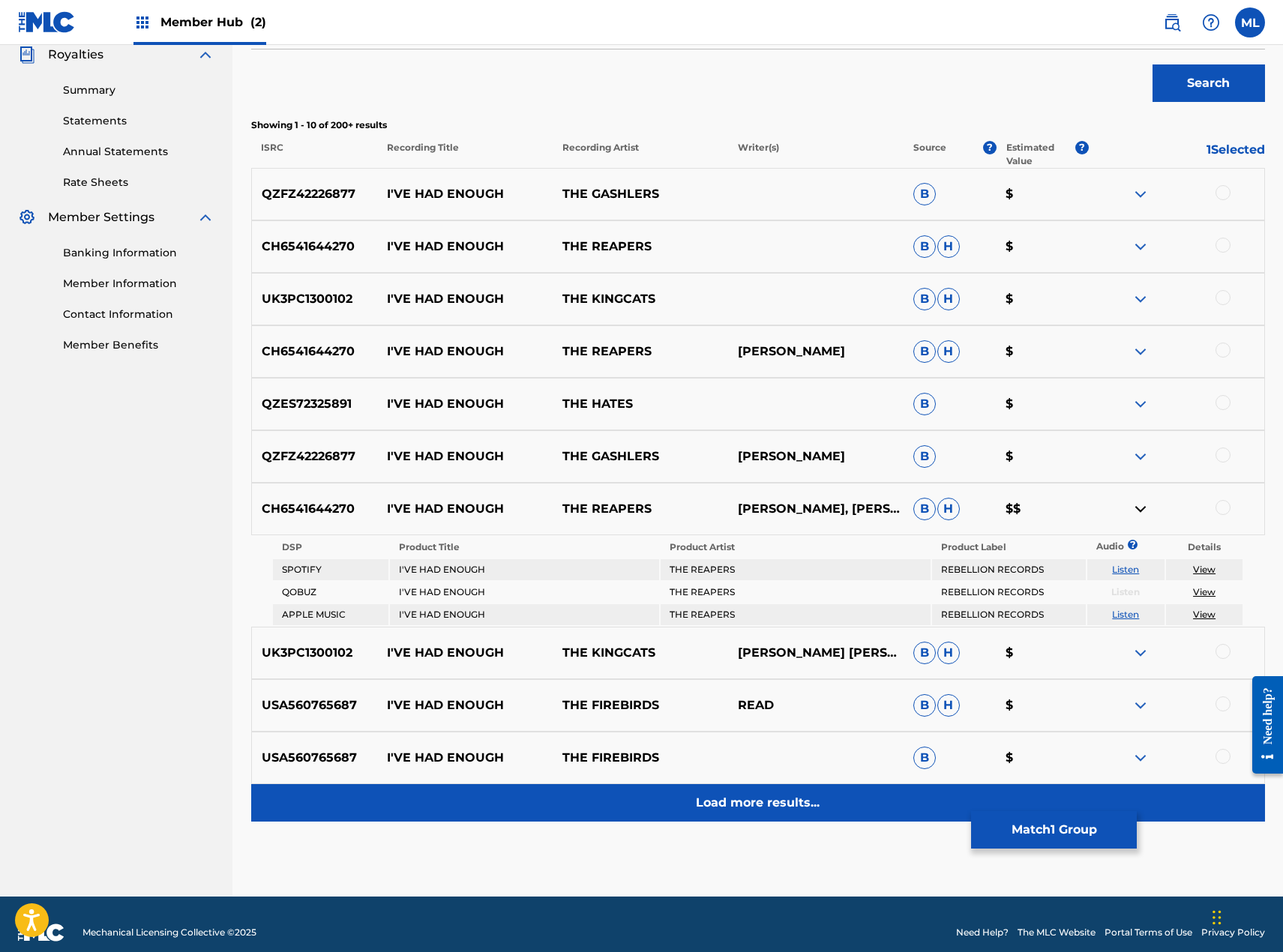
click at [837, 802] on div "Load more results..." at bounding box center [758, 803] width 1014 height 37
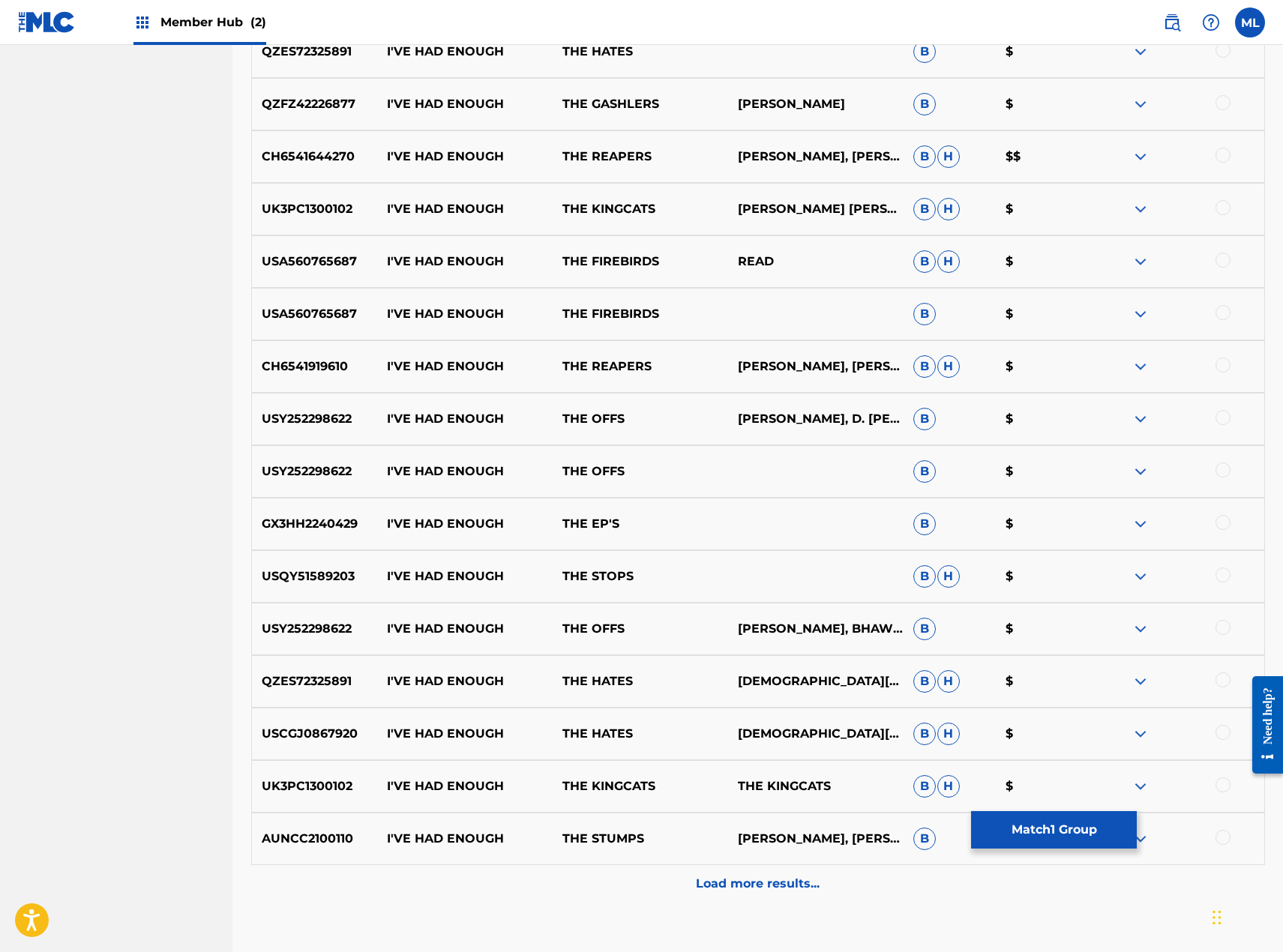
scroll to position [906, 0]
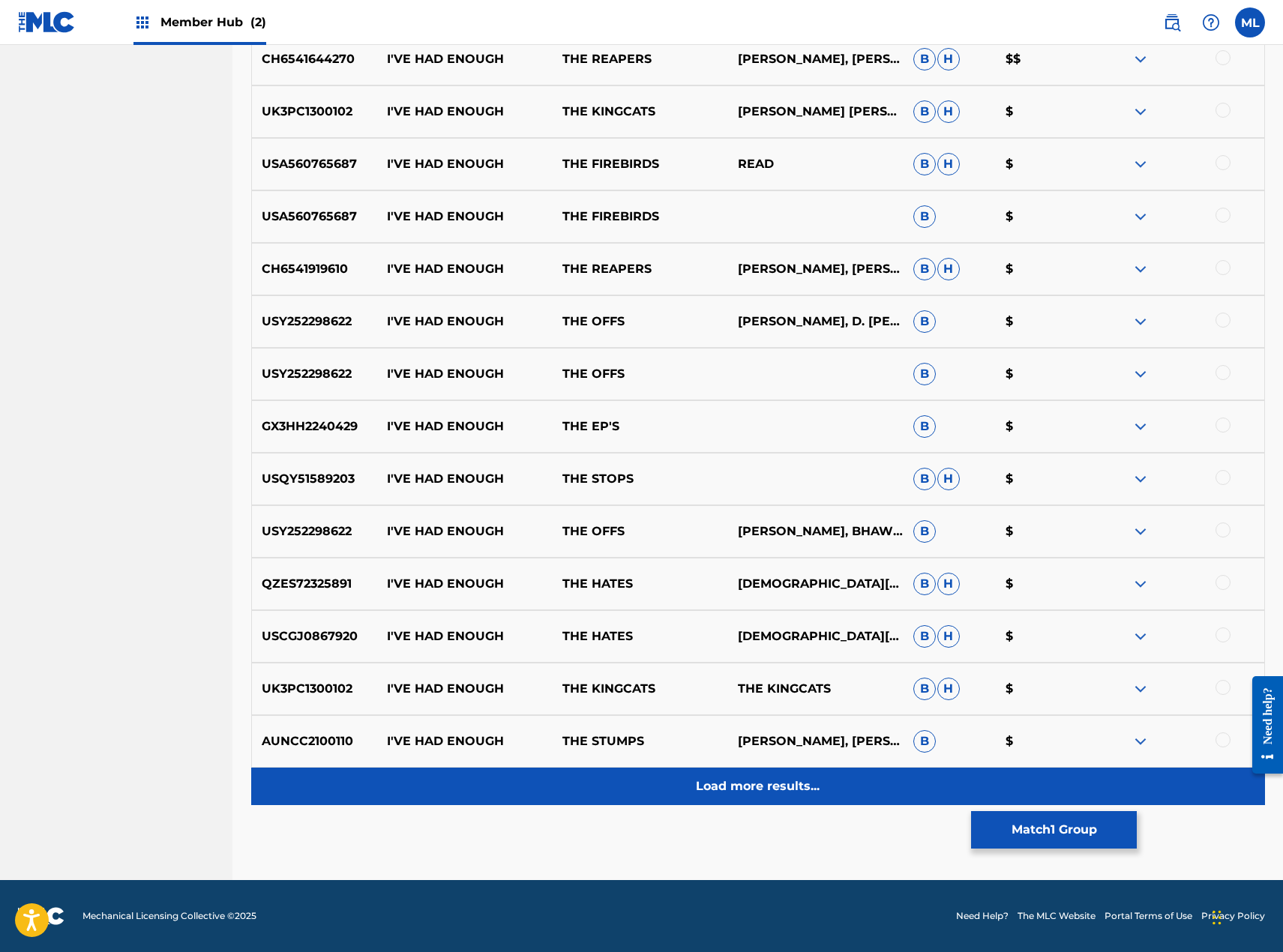
click at [777, 773] on div "Load more results..." at bounding box center [758, 786] width 1014 height 37
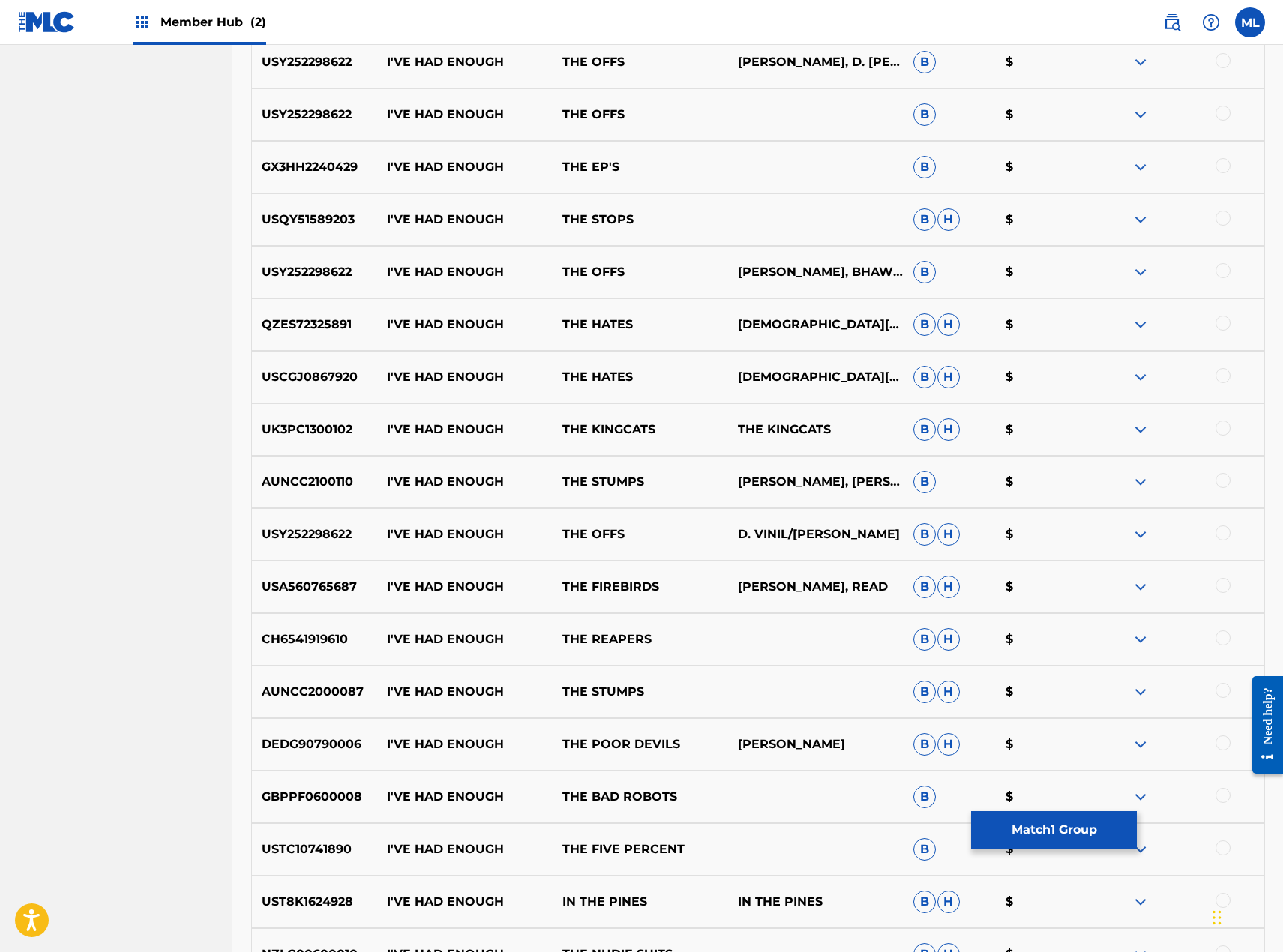
scroll to position [1430, 0]
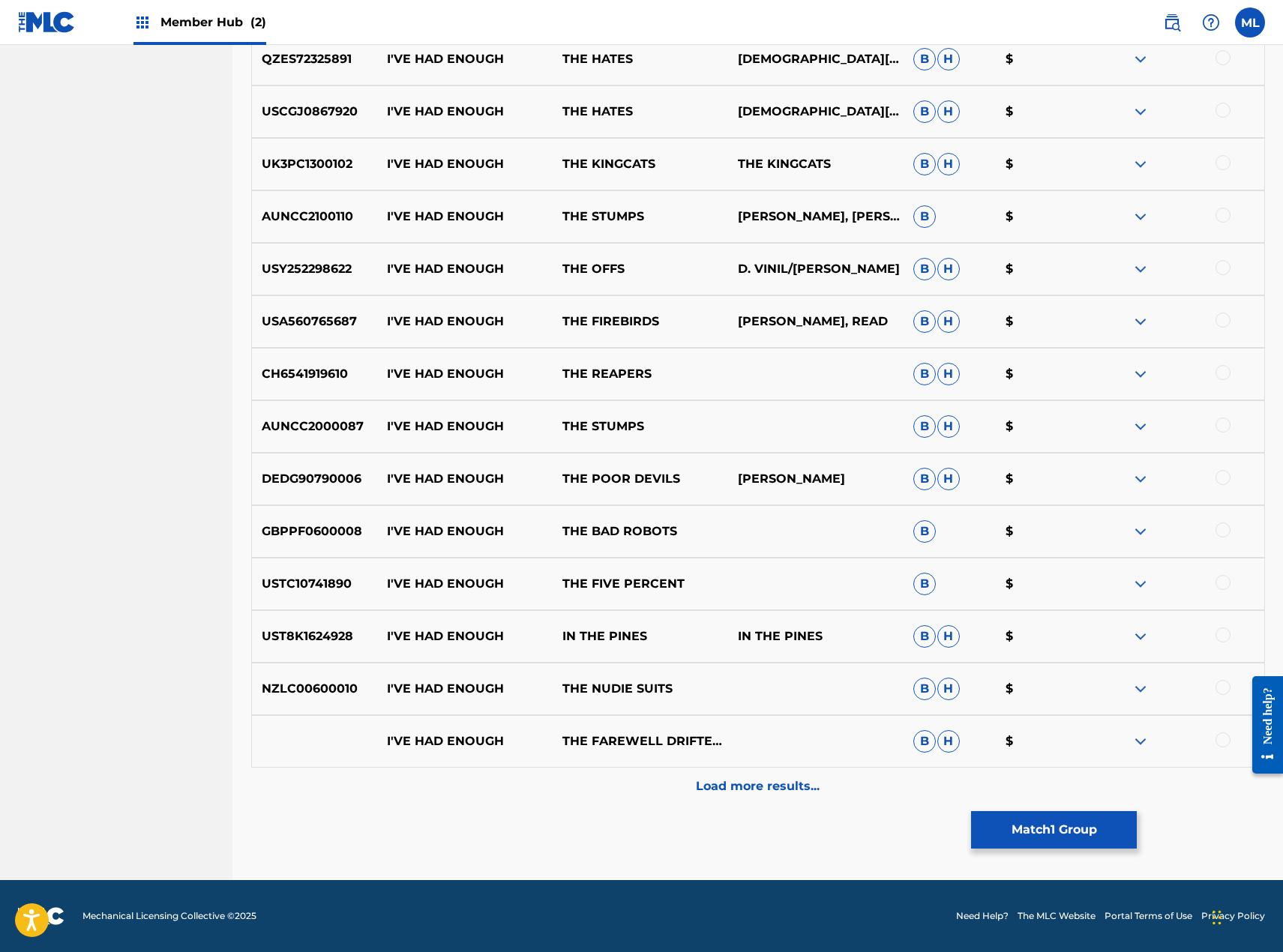
click at [1110, 388] on div "CH6541919610 I'VE HAD ENOUGH THE REAPERS B H $" at bounding box center [758, 373] width 1014 height 52
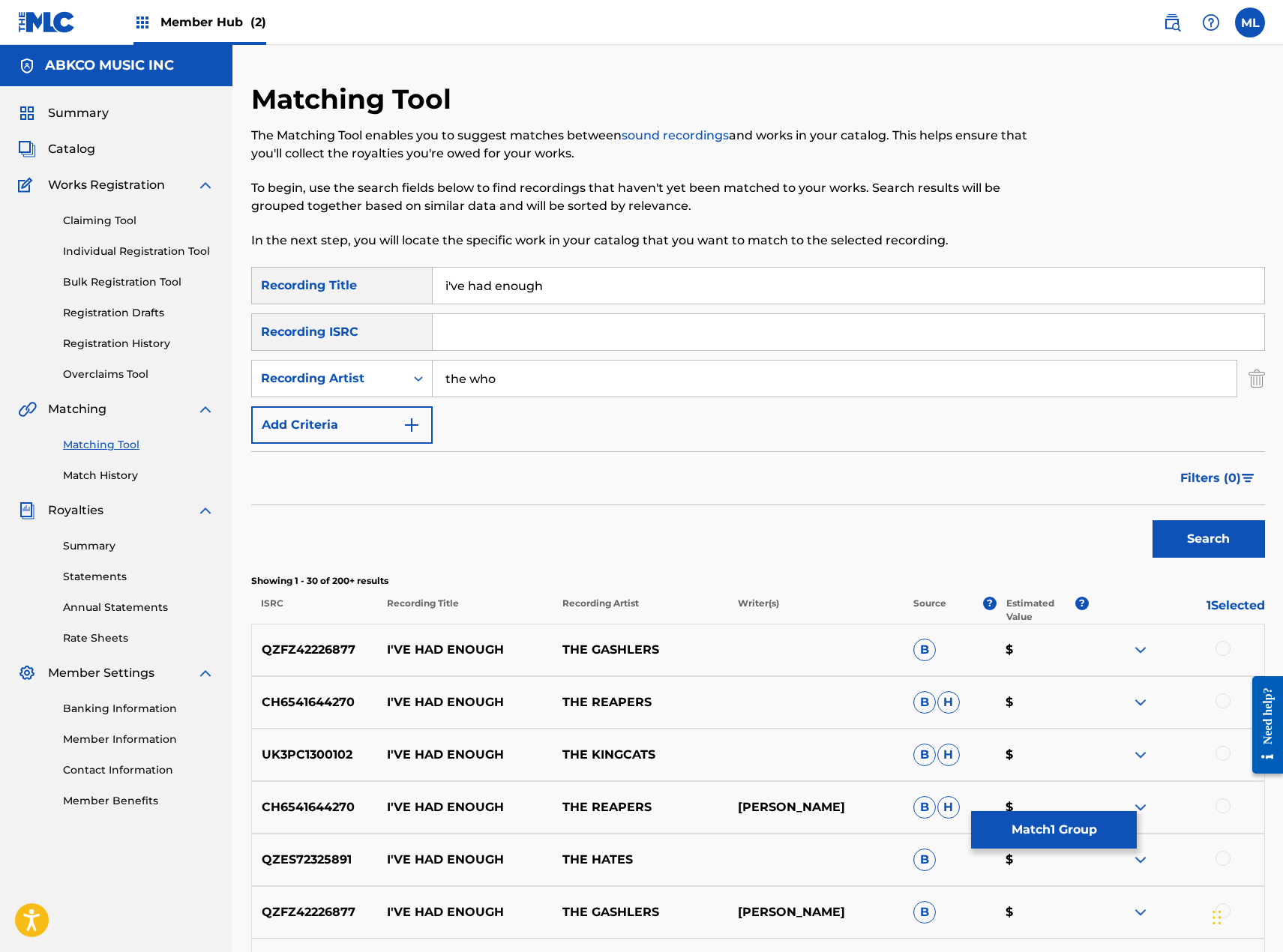
drag, startPoint x: 581, startPoint y: 291, endPoint x: 354, endPoint y: 300, distance: 227.2
click at [355, 297] on div "SearchWithCriteriacc9b2651-cf58-4c04-9815-42ba29b3b6eb Recording Title i've had…" at bounding box center [758, 285] width 1014 height 37
paste input "Paper Thin Hotel"
type input "Paper Thin Hotel"
drag, startPoint x: 510, startPoint y: 374, endPoint x: 390, endPoint y: 377, distance: 120.0
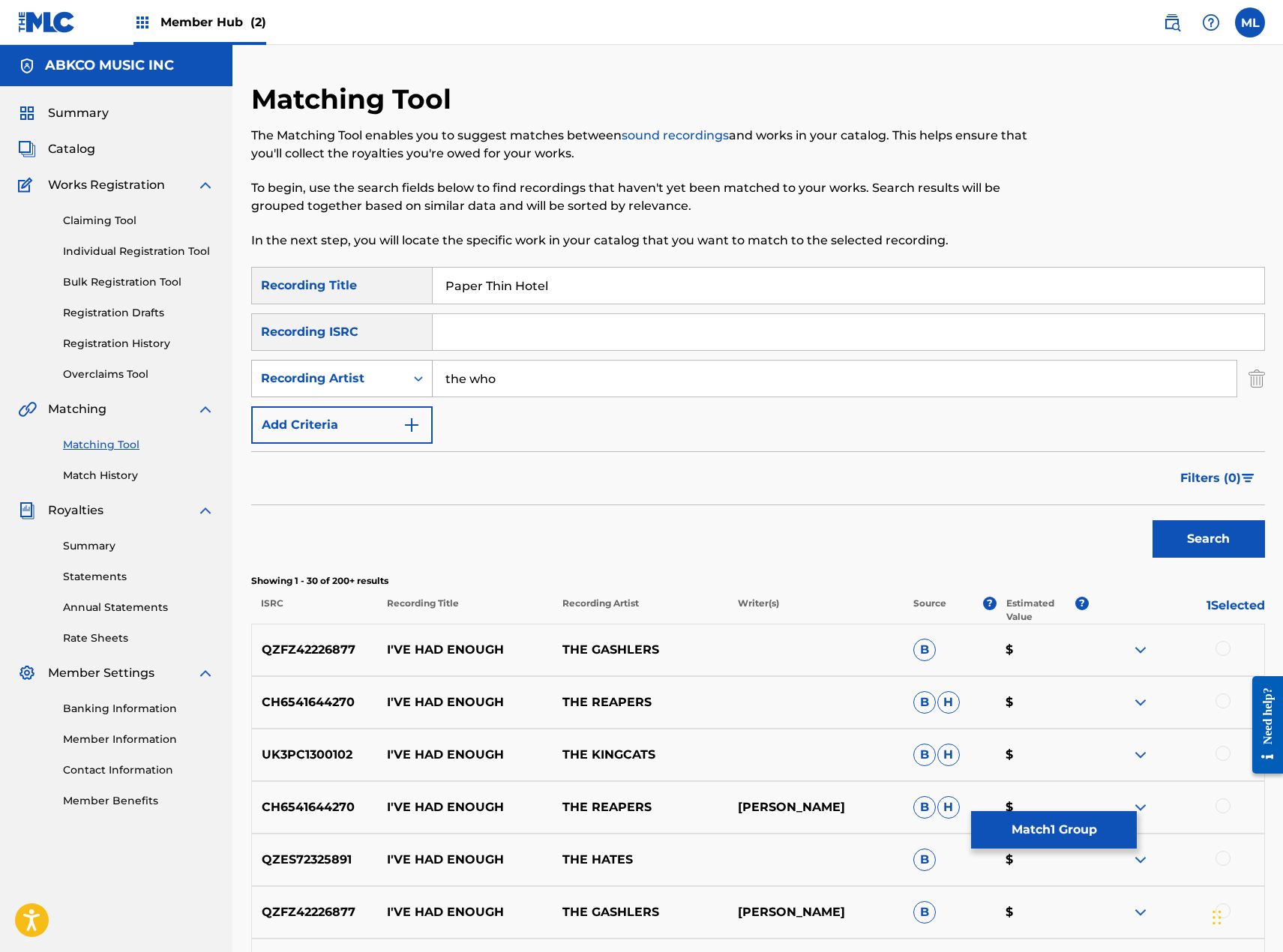
click at [390, 377] on div "SearchWithCriteria74b6f1ea-b33b-4f23-9f7f-528e1315fc6c Recording Artist the who" at bounding box center [758, 378] width 1014 height 37
click at [350, 382] on div "Recording Artist" at bounding box center [328, 378] width 135 height 18
click at [510, 378] on input "the who" at bounding box center [835, 378] width 804 height 36
drag, startPoint x: 528, startPoint y: 379, endPoint x: 415, endPoint y: 383, distance: 113.1
click at [415, 383] on div "SearchWithCriteria74b6f1ea-b33b-4f23-9f7f-528e1315fc6c Recording Artist the who" at bounding box center [758, 378] width 1014 height 37
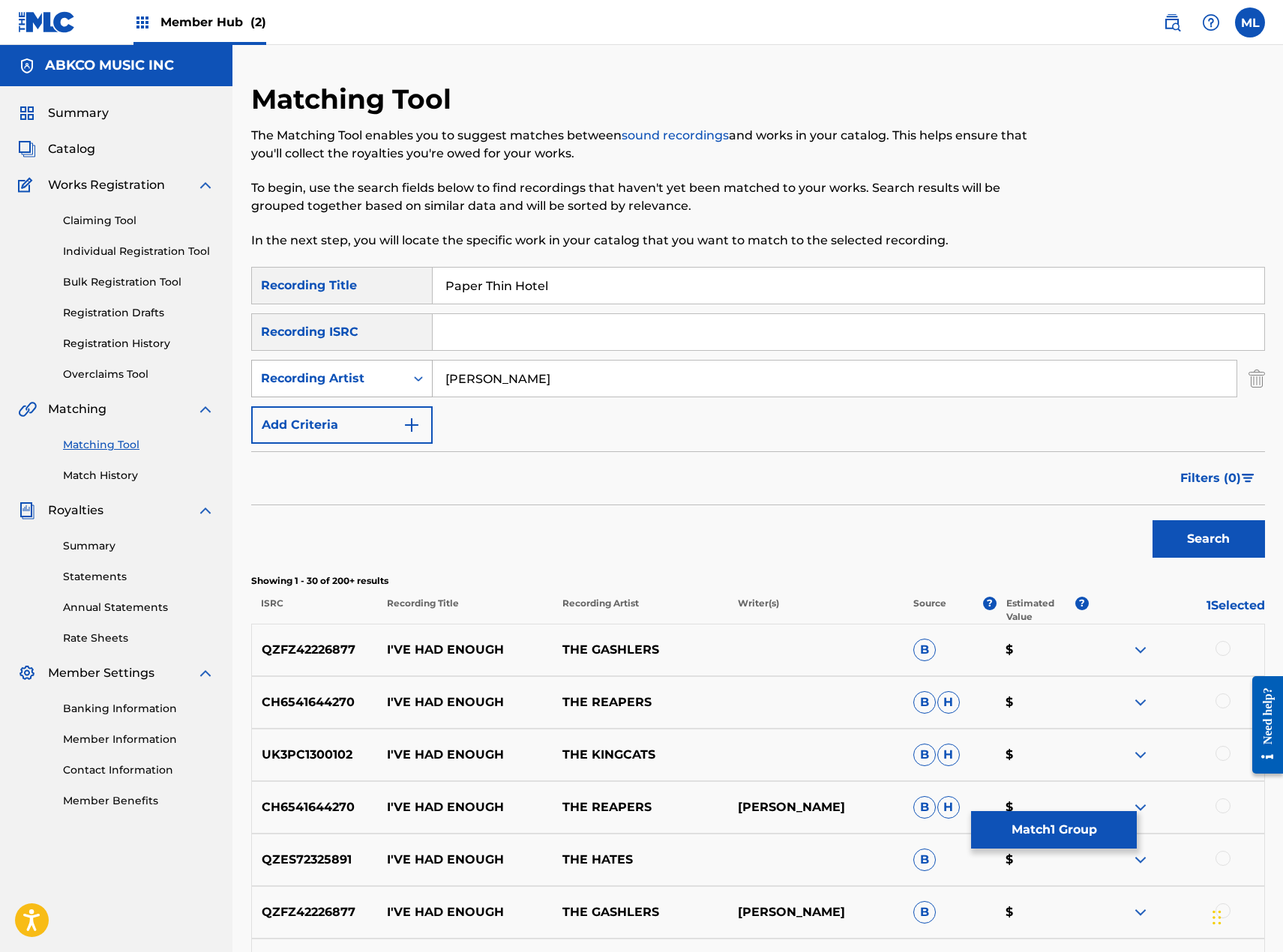
click at [1153, 520] on button "Search" at bounding box center [1208, 539] width 112 height 37
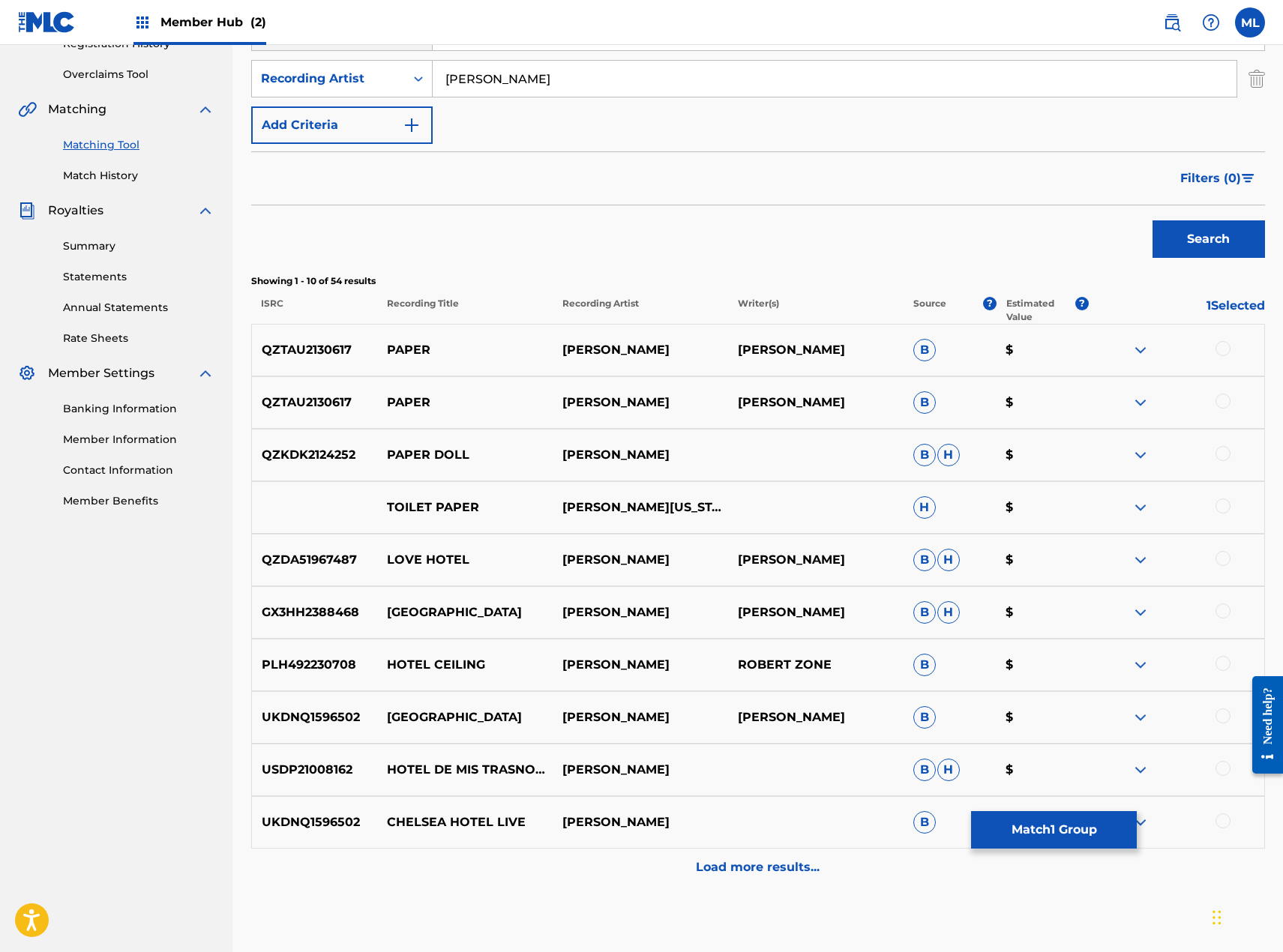
scroll to position [225, 0]
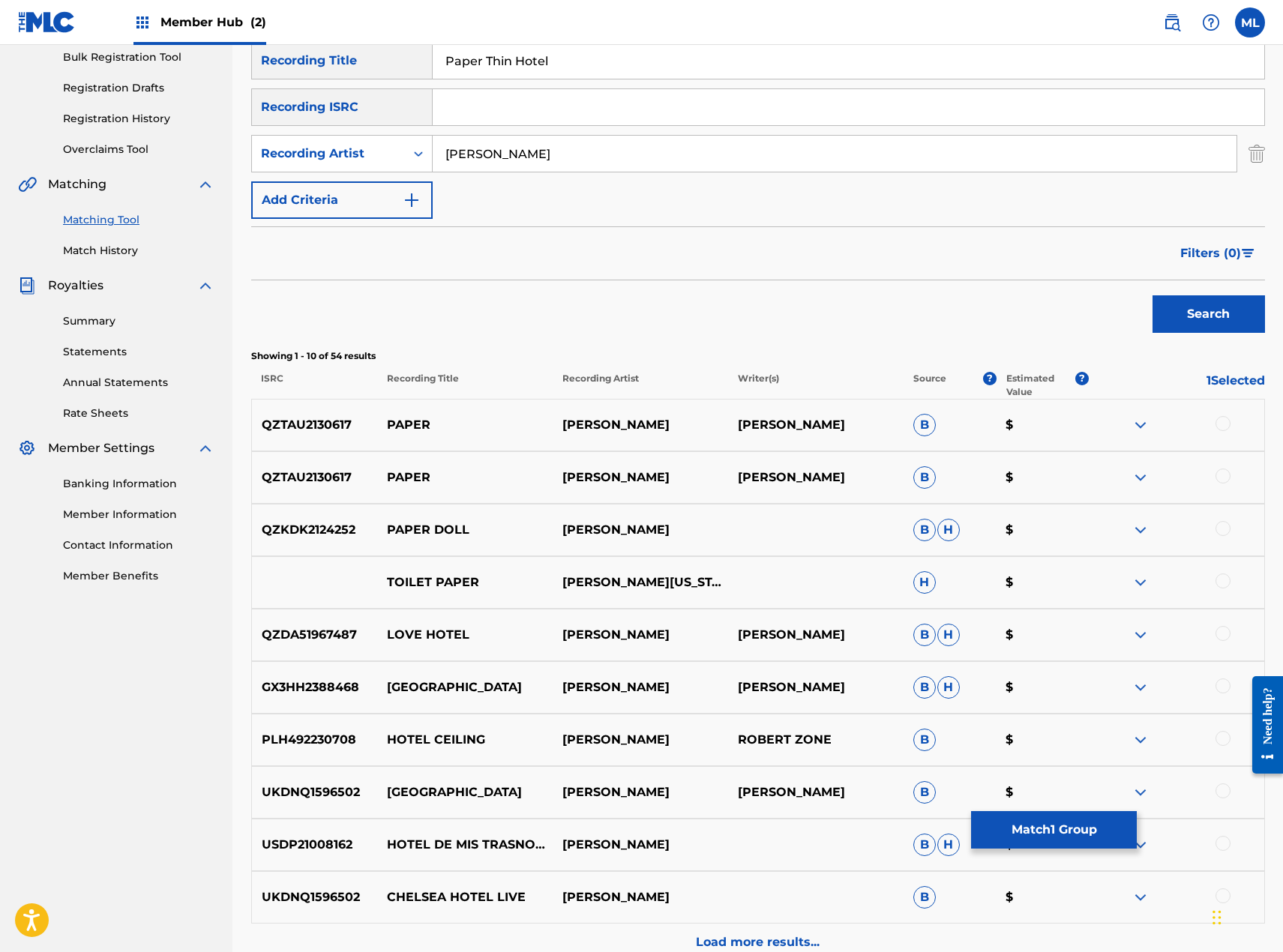
click at [522, 156] on input "[PERSON_NAME]" at bounding box center [835, 153] width 804 height 36
type input "[PERSON_NAME]"
click at [1153, 295] on button "Search" at bounding box center [1208, 314] width 112 height 37
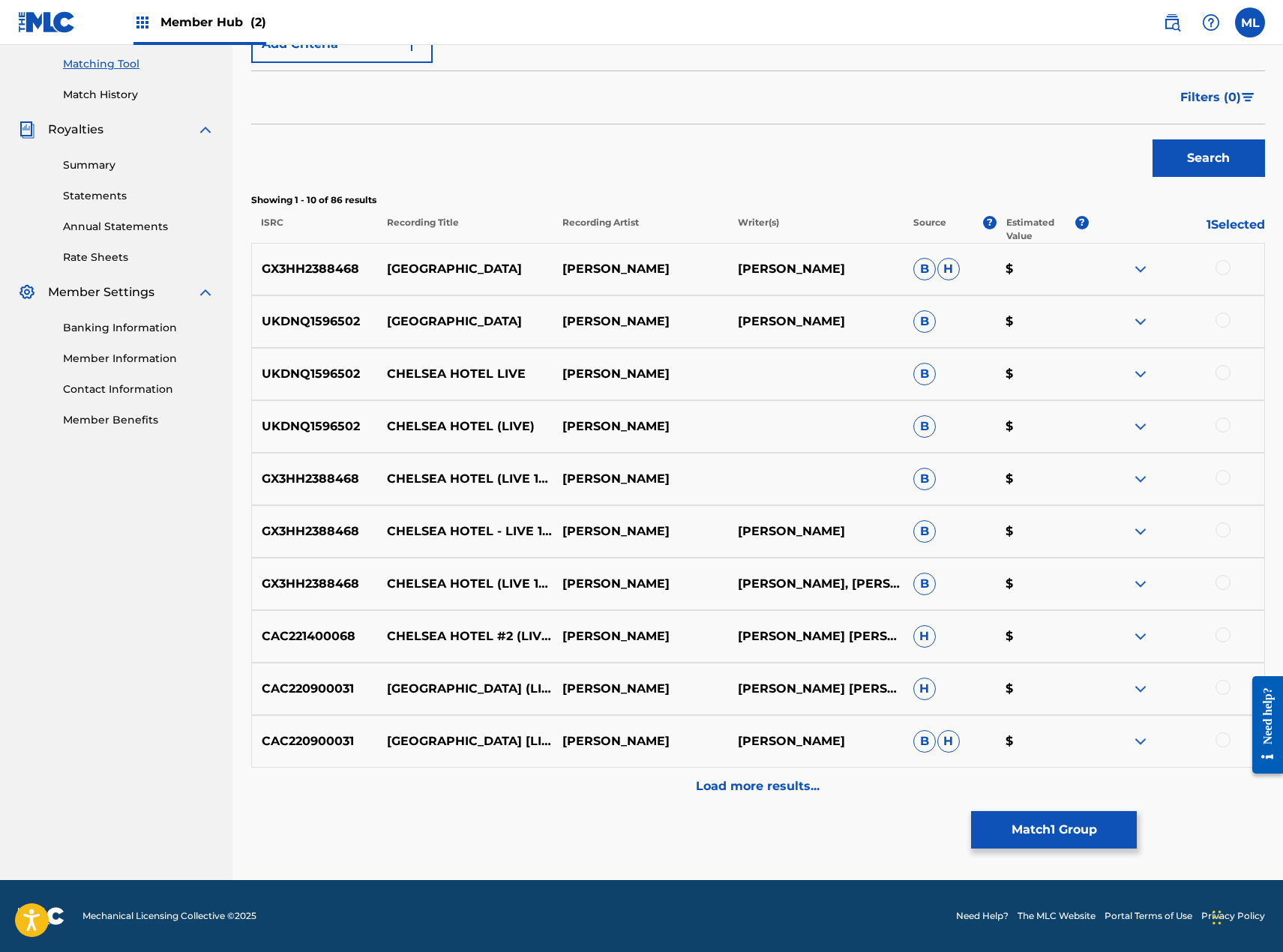
scroll to position [0, 0]
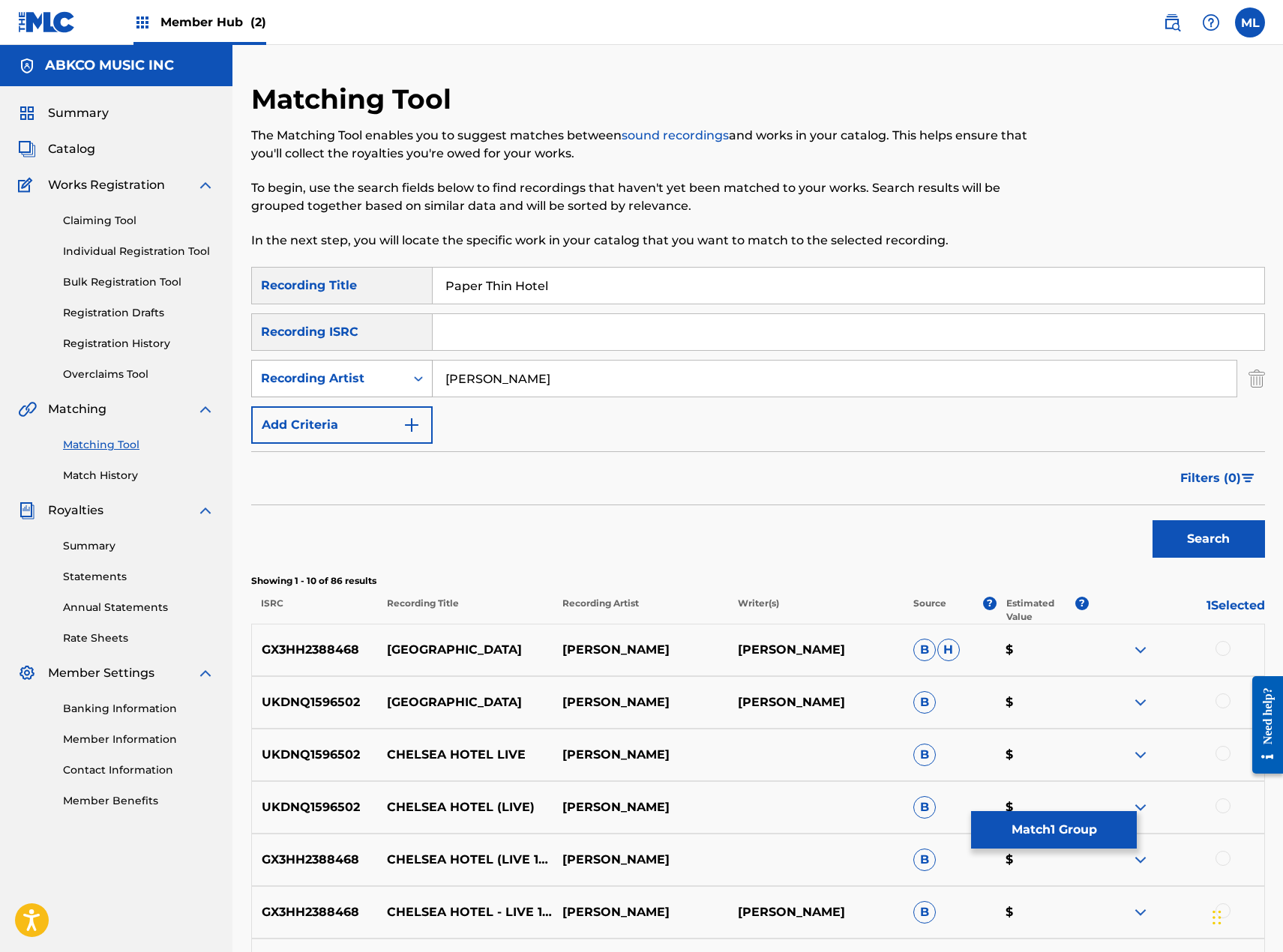
drag, startPoint x: 585, startPoint y: 379, endPoint x: 326, endPoint y: 385, distance: 259.1
click at [326, 385] on div "SearchWithCriteria74b6f1ea-b33b-4f23-9f7f-528e1315fc6c Recording Artist [PERSON…" at bounding box center [758, 378] width 1014 height 37
click at [306, 380] on div "Recording Artist" at bounding box center [328, 378] width 135 height 18
click at [299, 406] on div "Writer" at bounding box center [341, 416] width 180 height 37
click at [459, 375] on input "Search Form" at bounding box center [835, 378] width 804 height 36
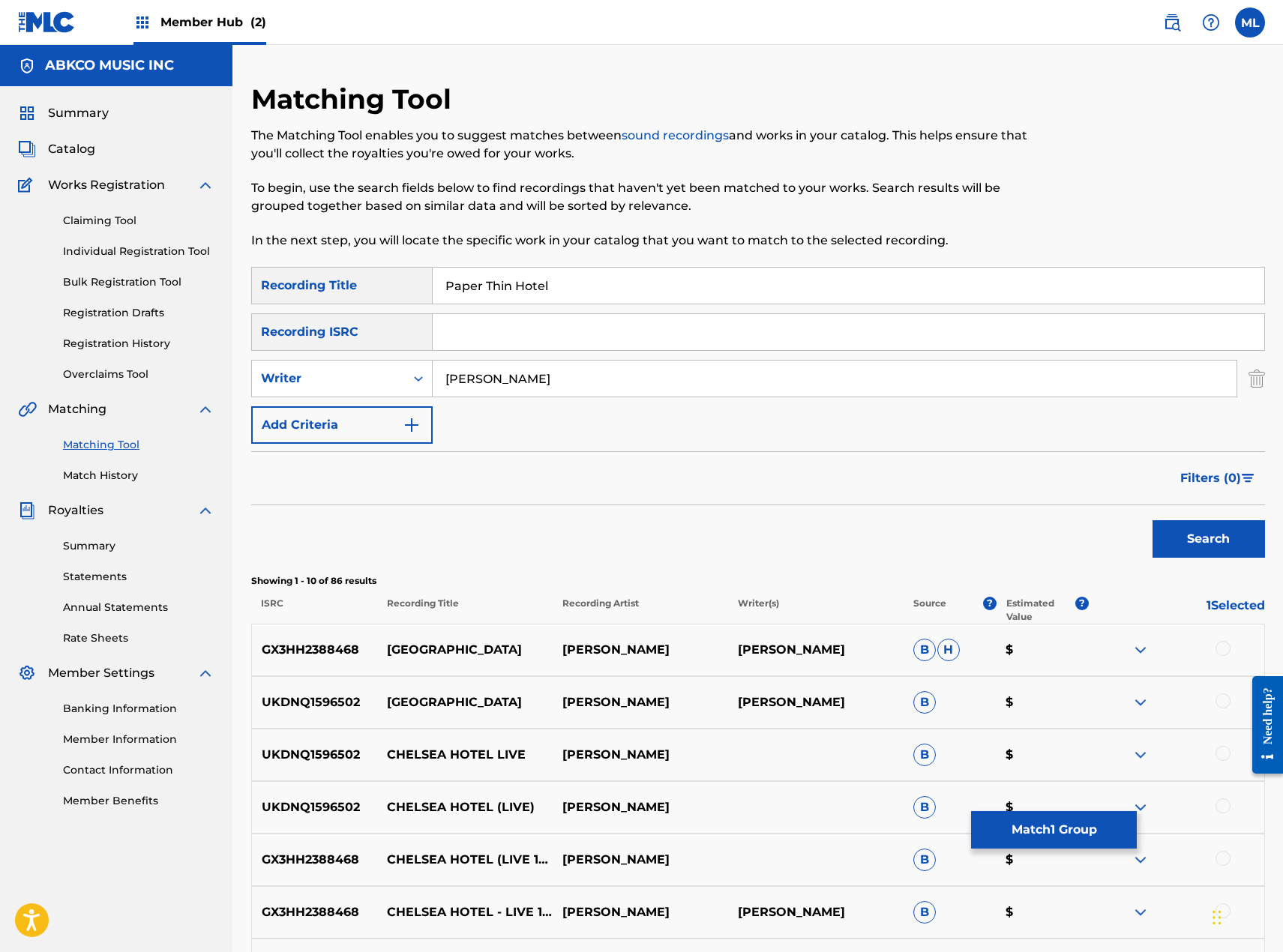
type input "[PERSON_NAME]"
click at [1153, 520] on button "Search" at bounding box center [1208, 539] width 112 height 37
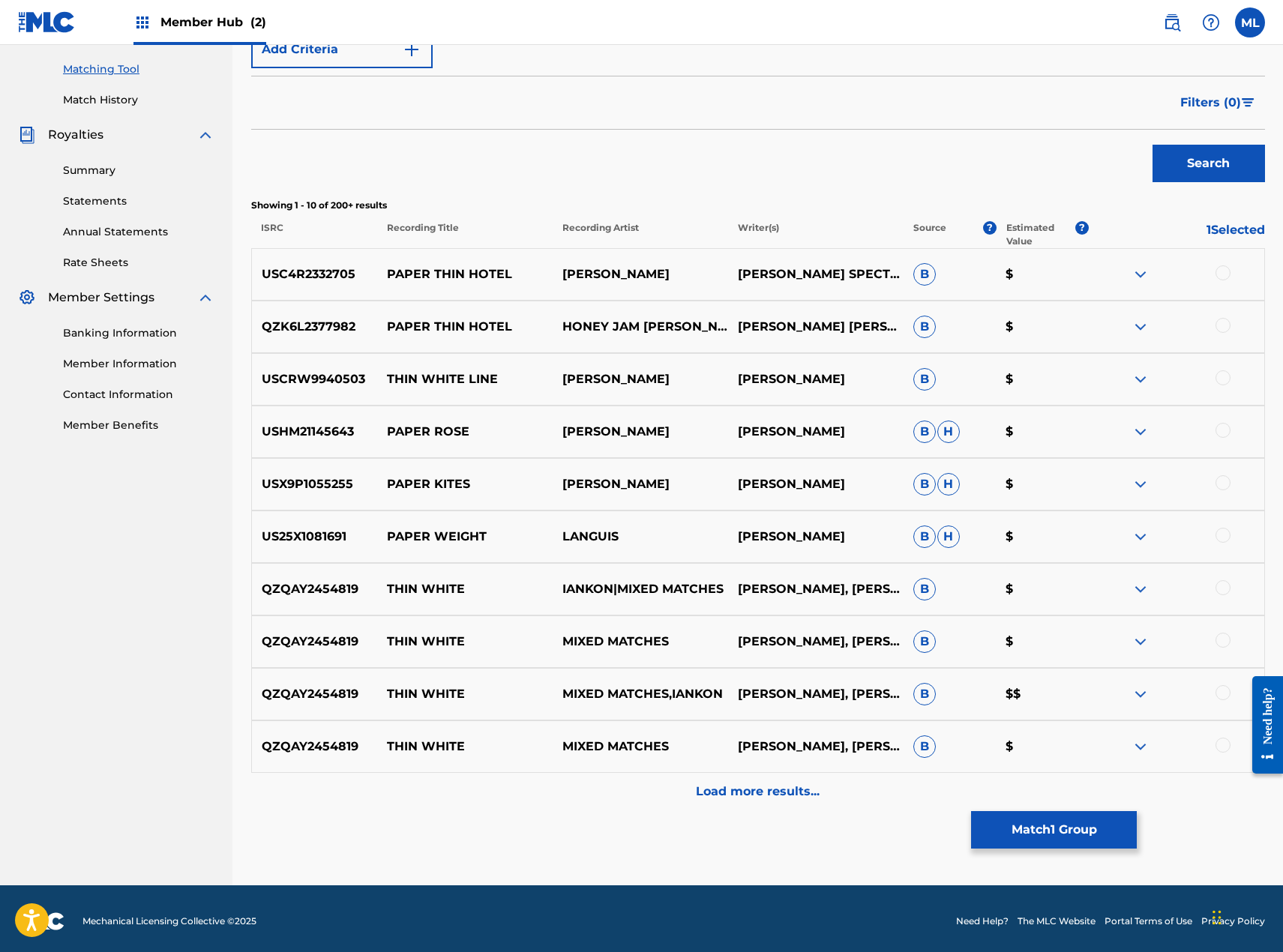
scroll to position [381, 0]
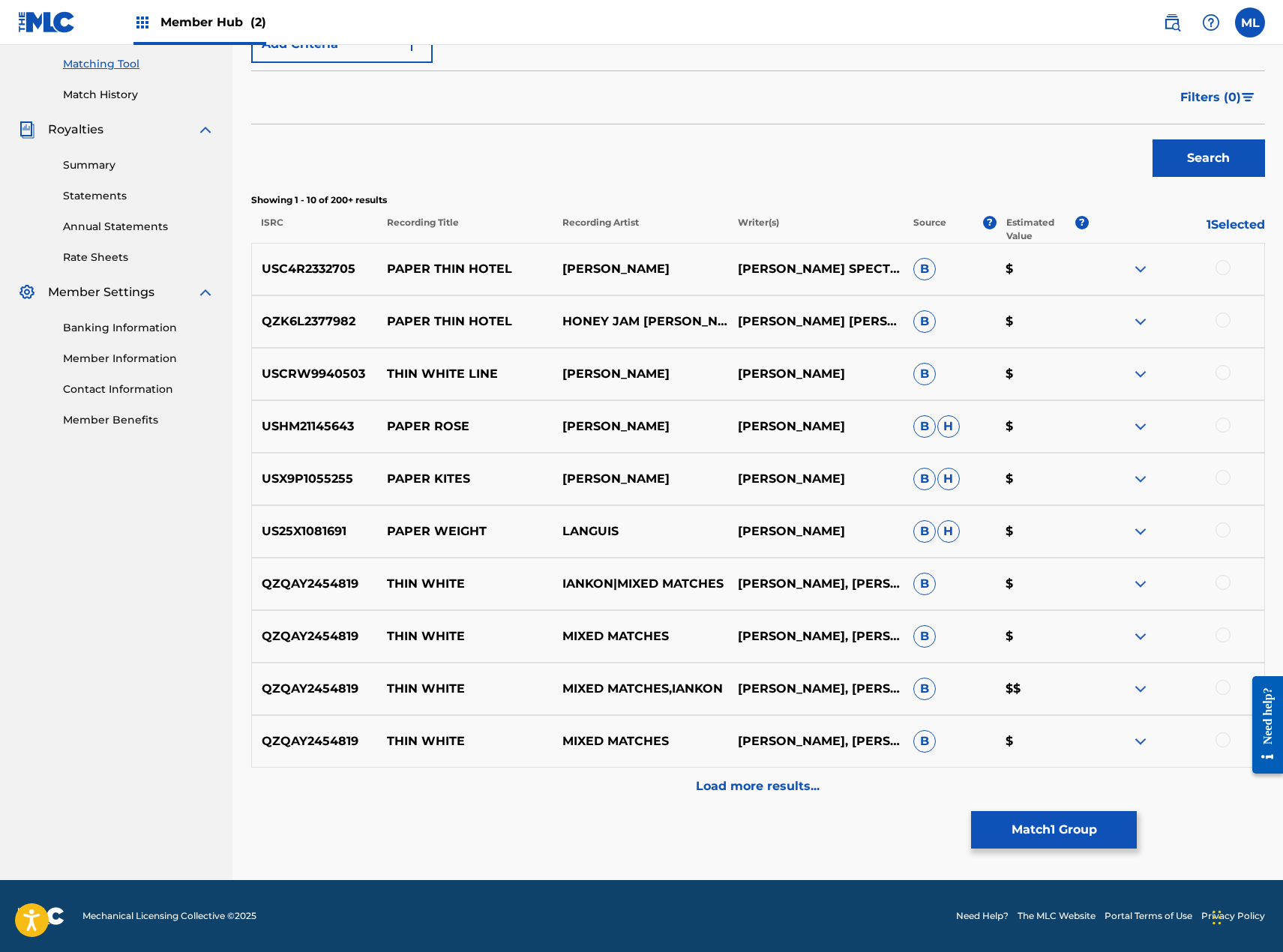
click at [1221, 268] on div at bounding box center [1223, 267] width 15 height 15
click at [1224, 314] on div at bounding box center [1223, 320] width 15 height 15
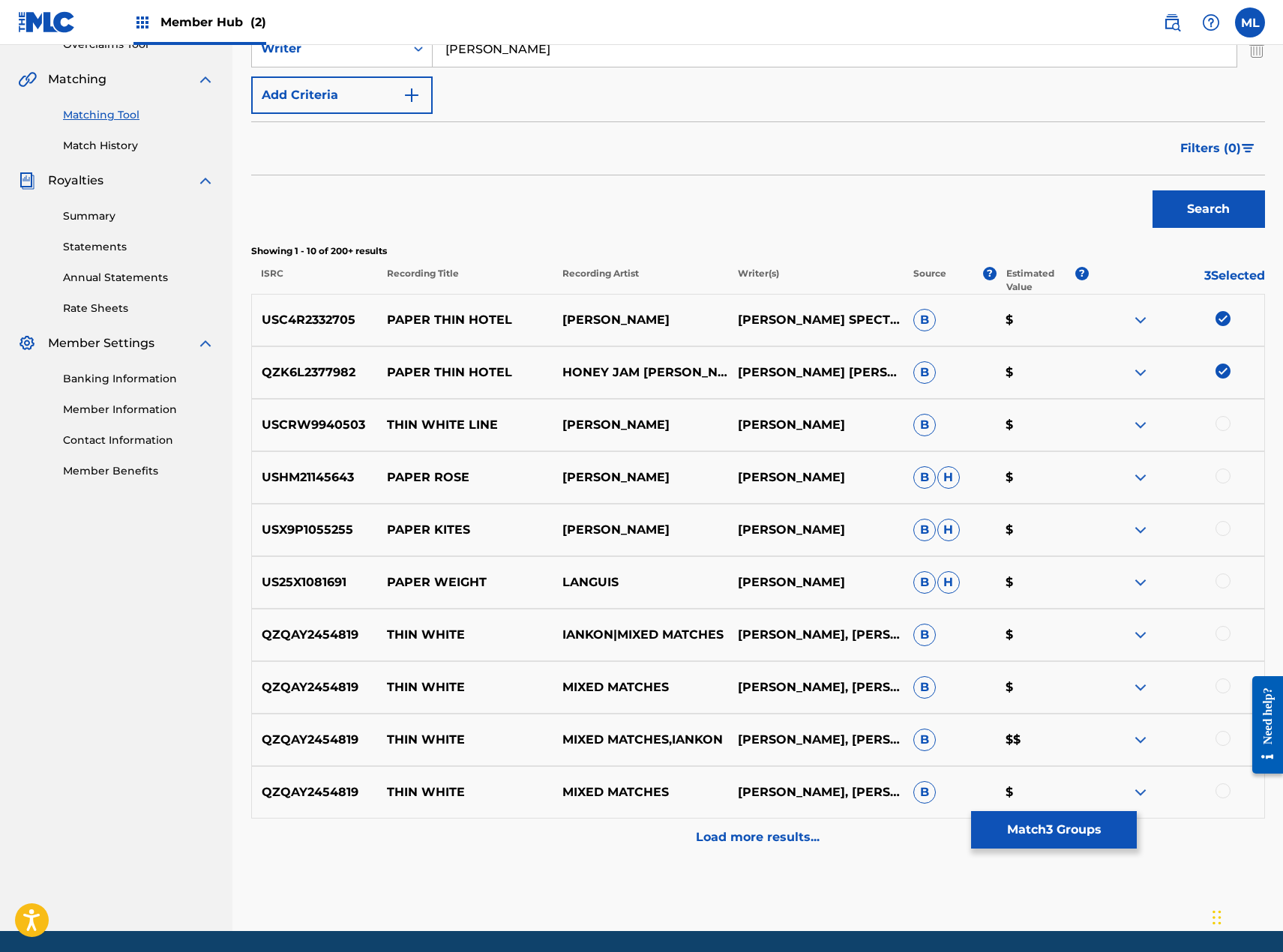
scroll to position [305, 0]
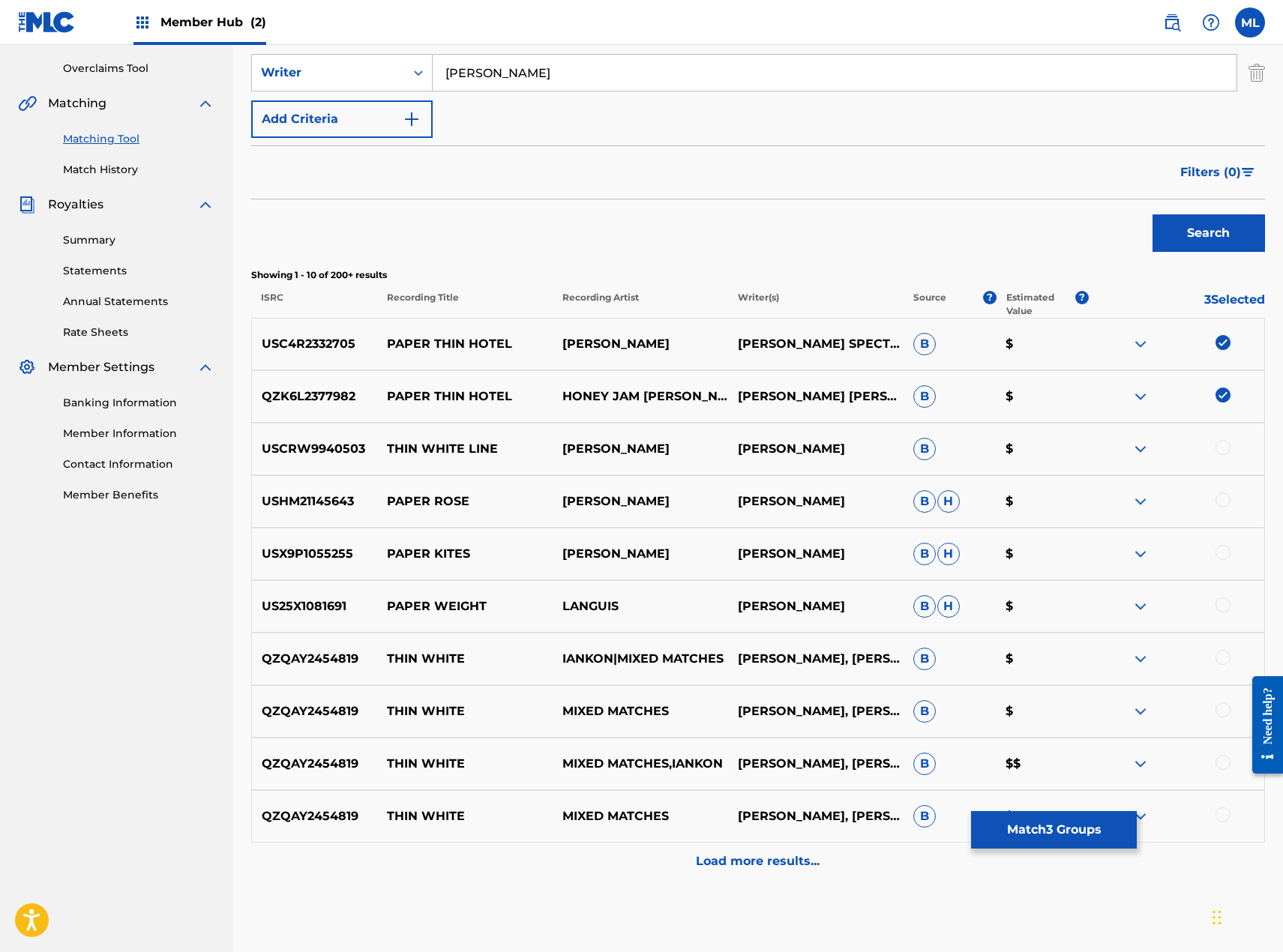
drag, startPoint x: 673, startPoint y: 347, endPoint x: 550, endPoint y: 348, distance: 123.0
click at [550, 348] on div "USC4R2332705 PAPER THIN HOTEL [PERSON_NAME] [PERSON_NAME] SPECTORLEONARD [PERSO…" at bounding box center [758, 344] width 1014 height 52
copy div "[PERSON_NAME]"
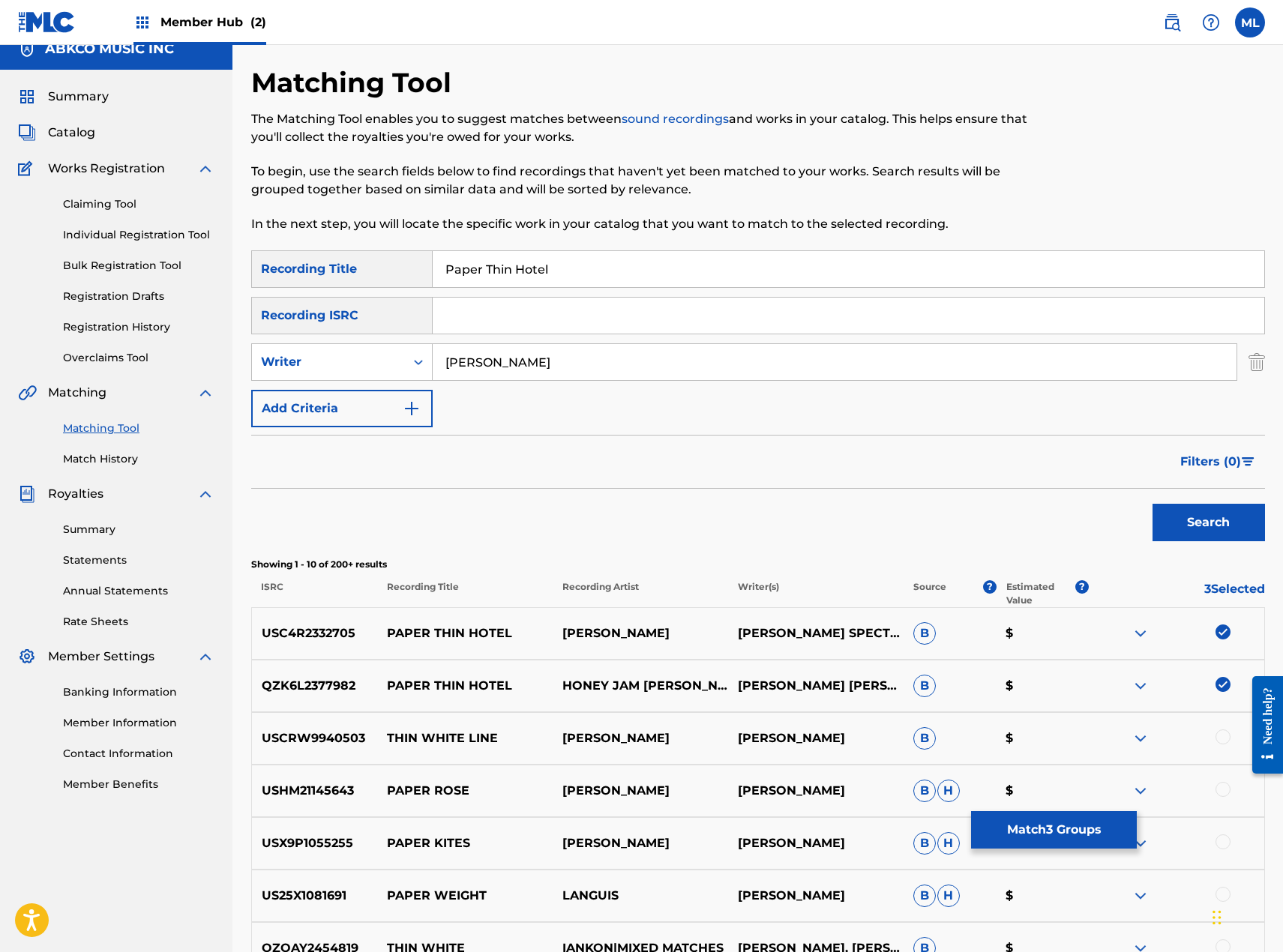
scroll to position [0, 0]
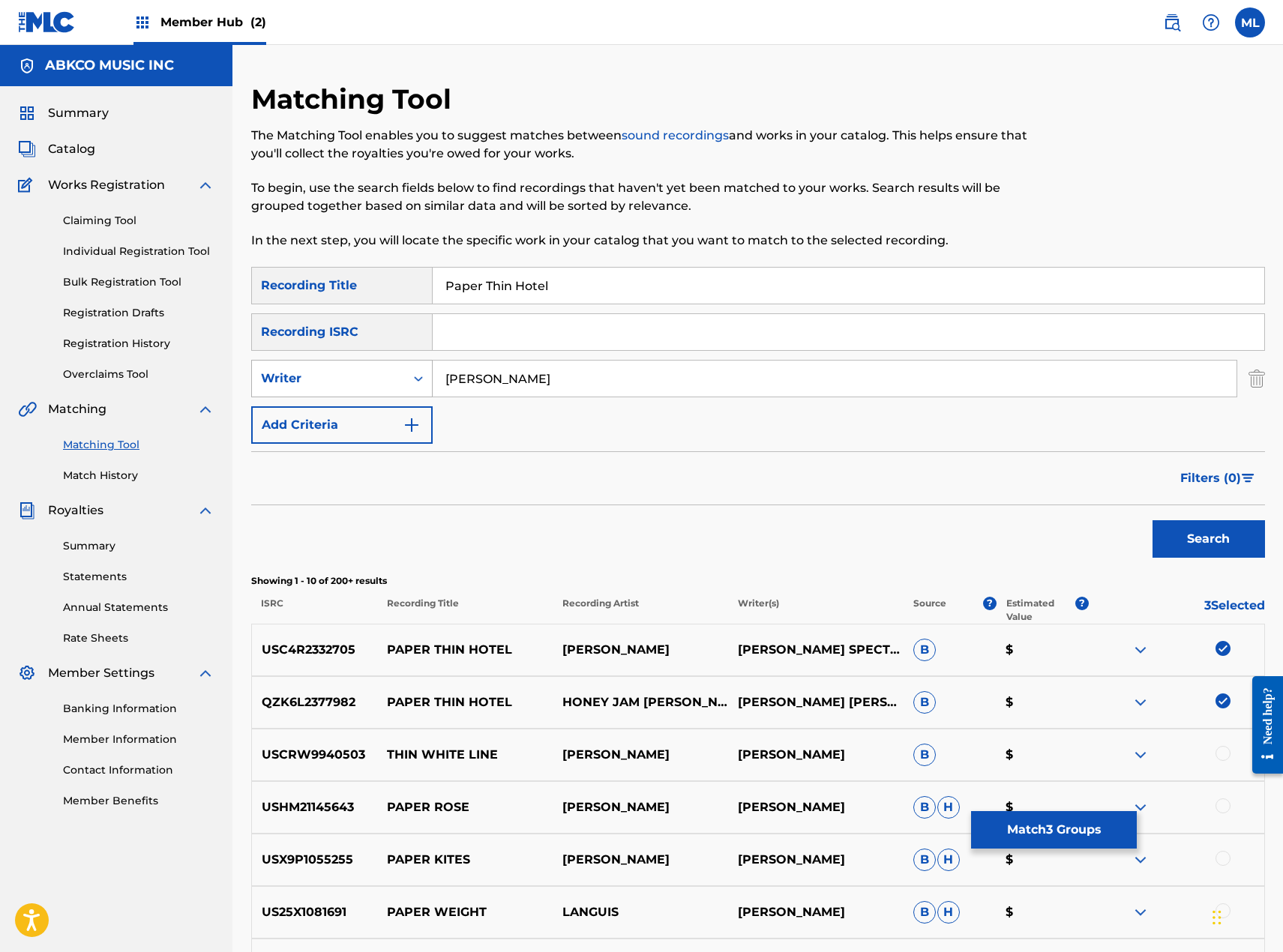
click at [359, 375] on div "Writer" at bounding box center [328, 378] width 135 height 18
drag, startPoint x: 345, startPoint y: 410, endPoint x: 368, endPoint y: 411, distance: 23.0
click at [349, 411] on div "Recording Artist" at bounding box center [341, 416] width 180 height 37
drag, startPoint x: 531, startPoint y: 388, endPoint x: 404, endPoint y: 390, distance: 127.0
click at [404, 390] on div "SearchWithCriteria9a1221fc-f937-4a11-9d02-b9fdc37b76a6 Recording Artist" at bounding box center [758, 378] width 1014 height 37
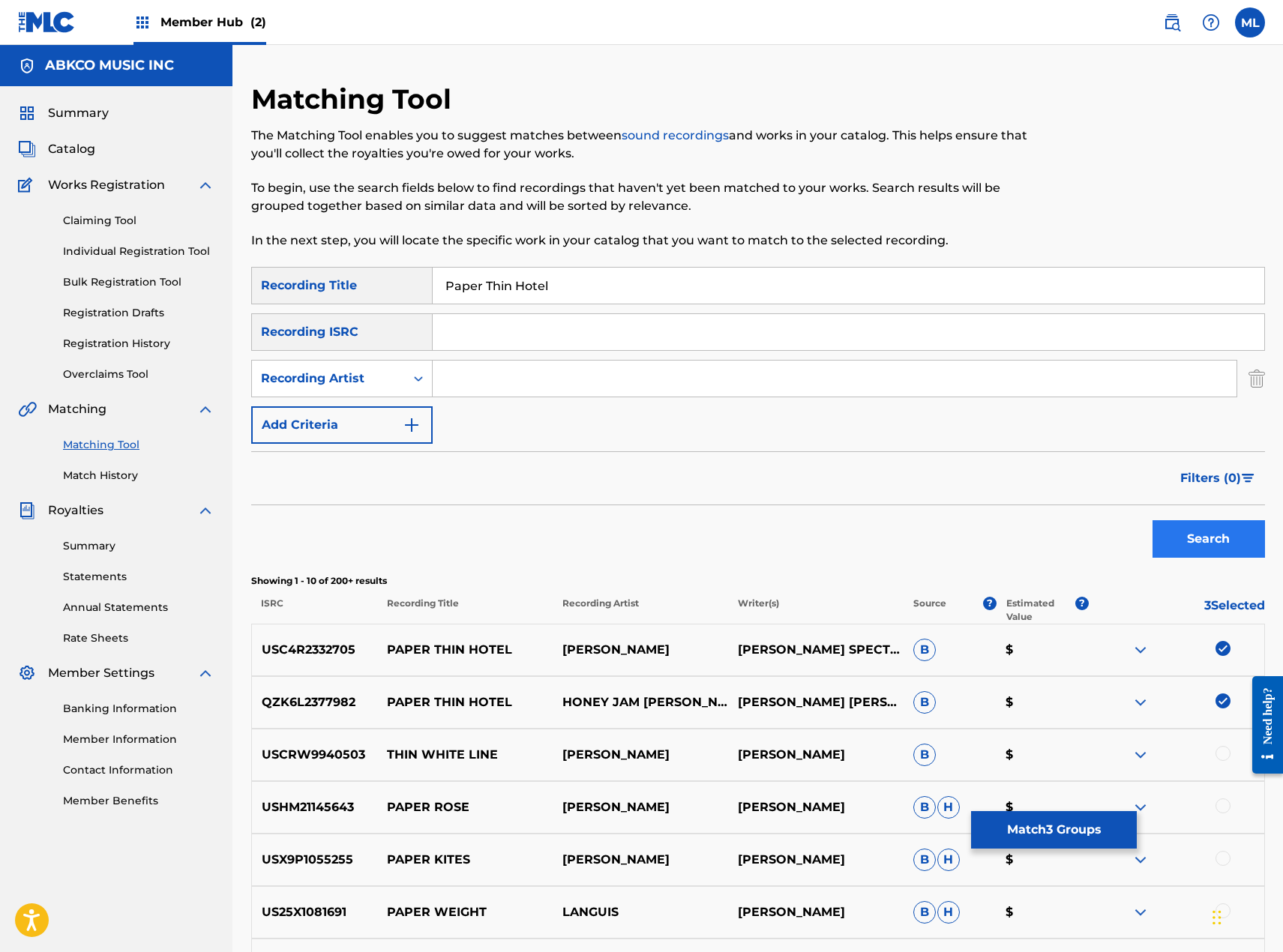
paste input "[PERSON_NAME]"
click at [1204, 536] on button "Search" at bounding box center [1208, 539] width 112 height 37
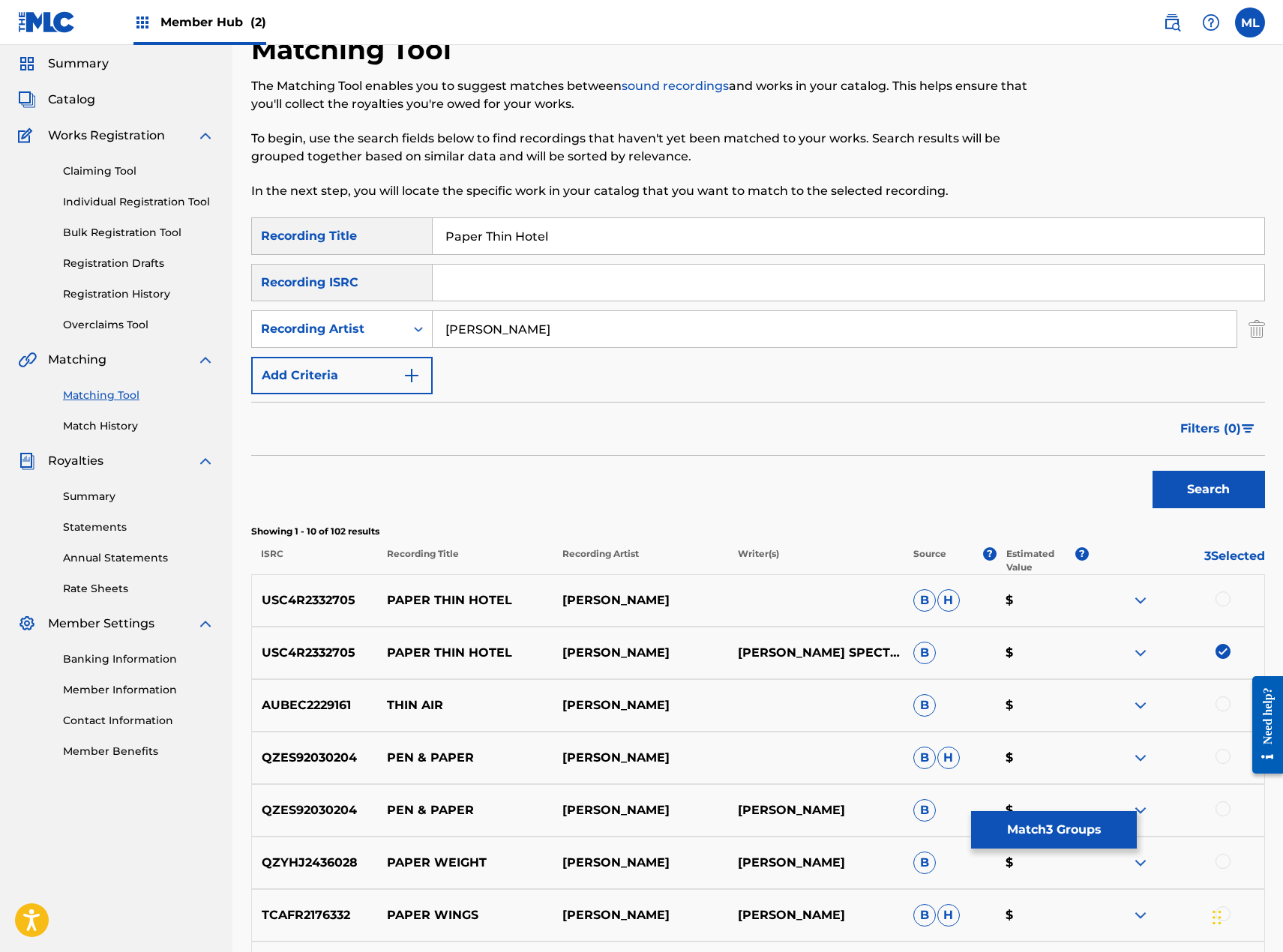
scroll to position [75, 0]
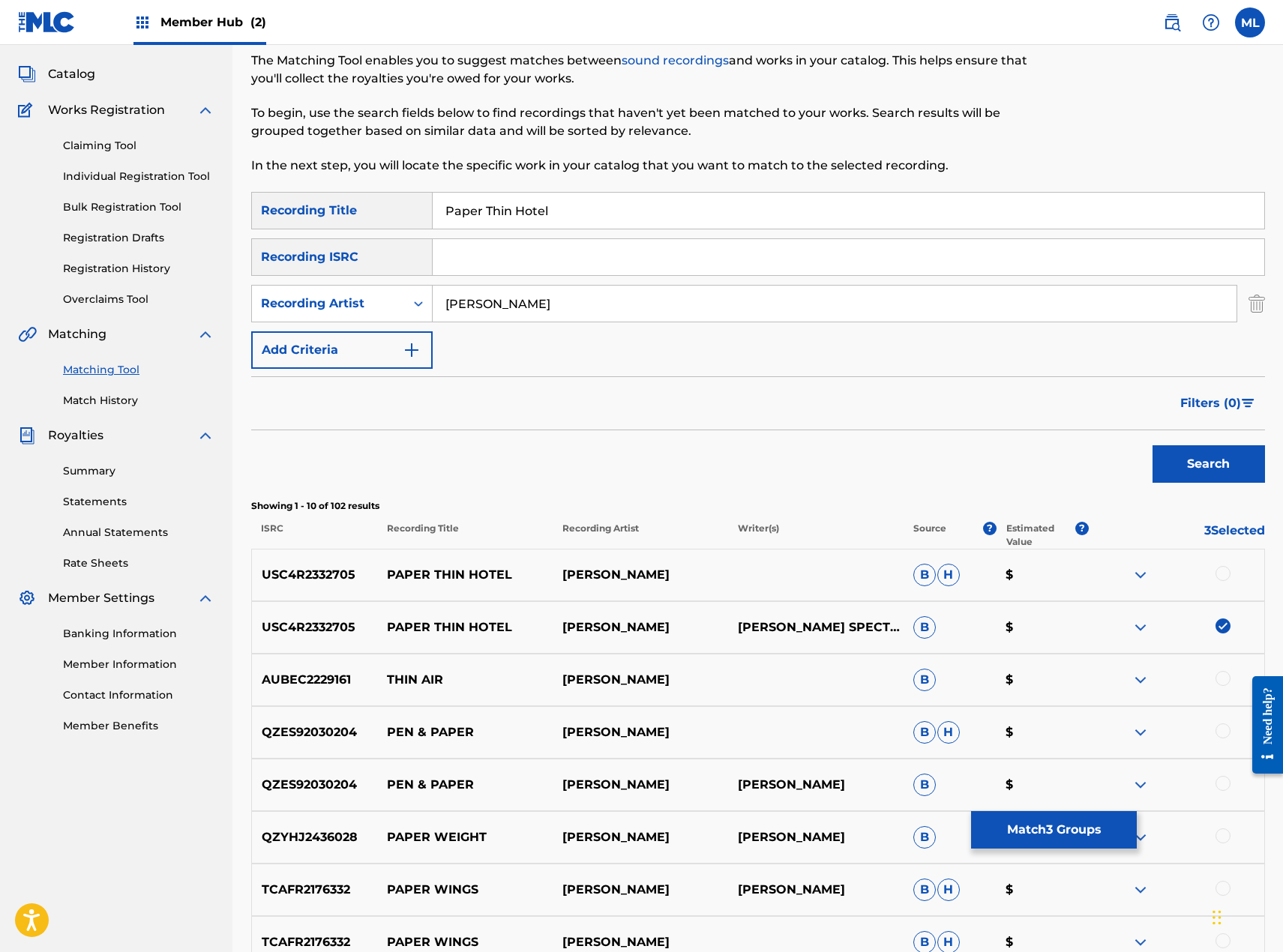
click at [1222, 570] on div at bounding box center [1223, 574] width 15 height 15
drag, startPoint x: 551, startPoint y: 298, endPoint x: 354, endPoint y: 305, distance: 197.1
click at [355, 305] on div "SearchWithCriteria9a1221fc-f937-4a11-9d02-b9fdc37b76a6 Recording Artist [PERSON…" at bounding box center [758, 303] width 1014 height 37
type input "T"
click at [1153, 445] on button "Search" at bounding box center [1208, 463] width 112 height 37
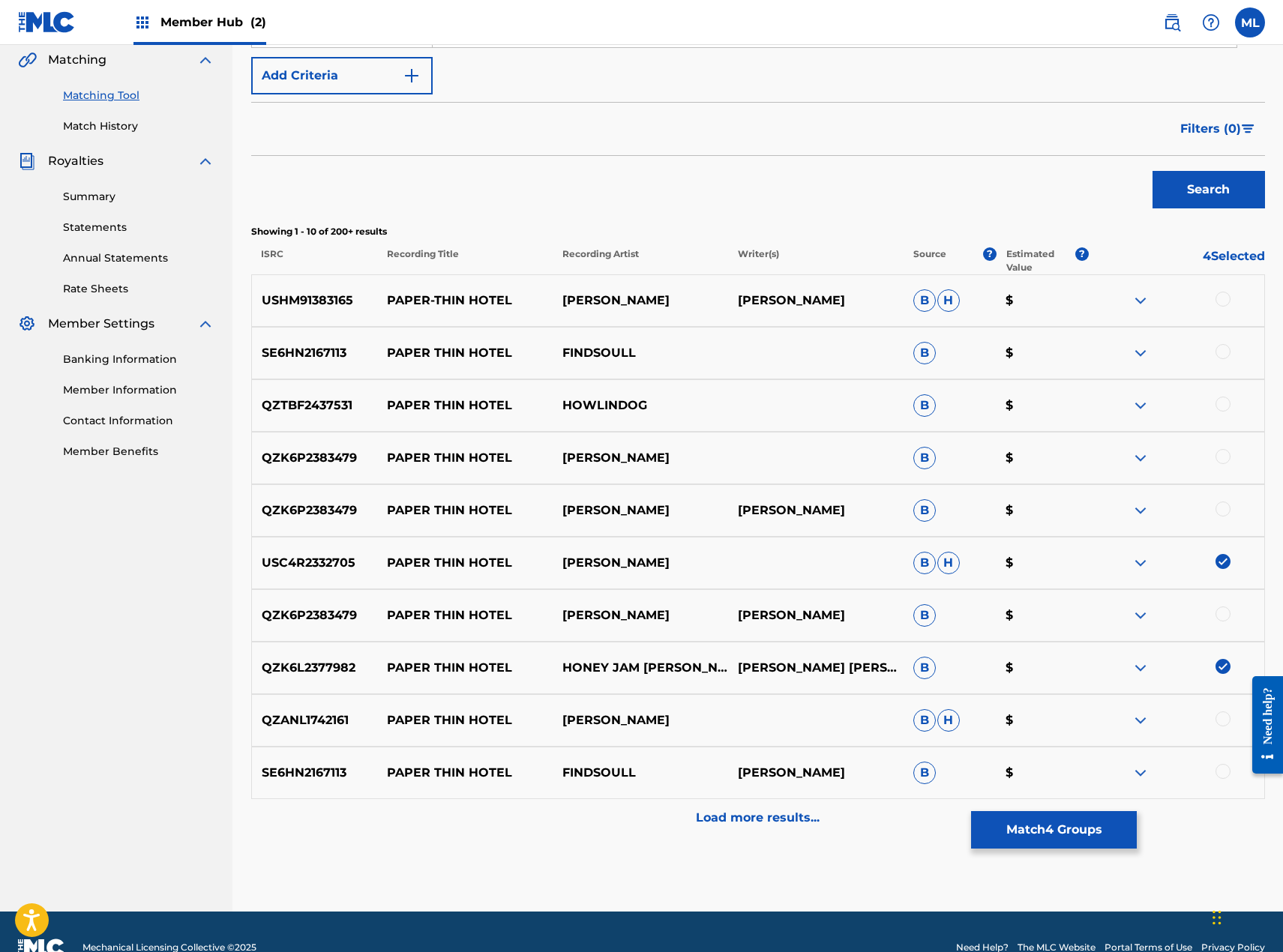
scroll to position [381, 0]
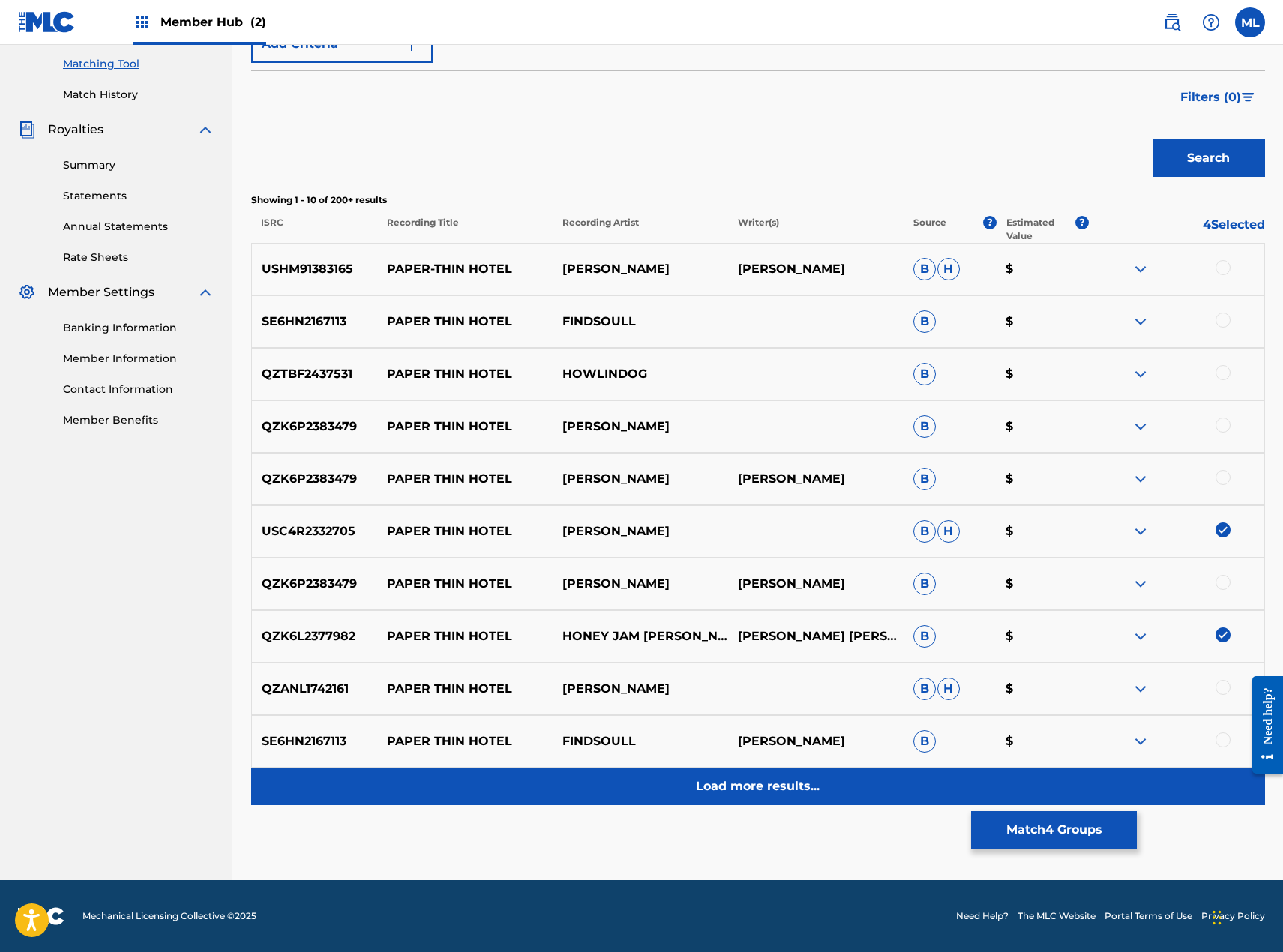
click at [776, 788] on p "Load more results..." at bounding box center [757, 786] width 124 height 18
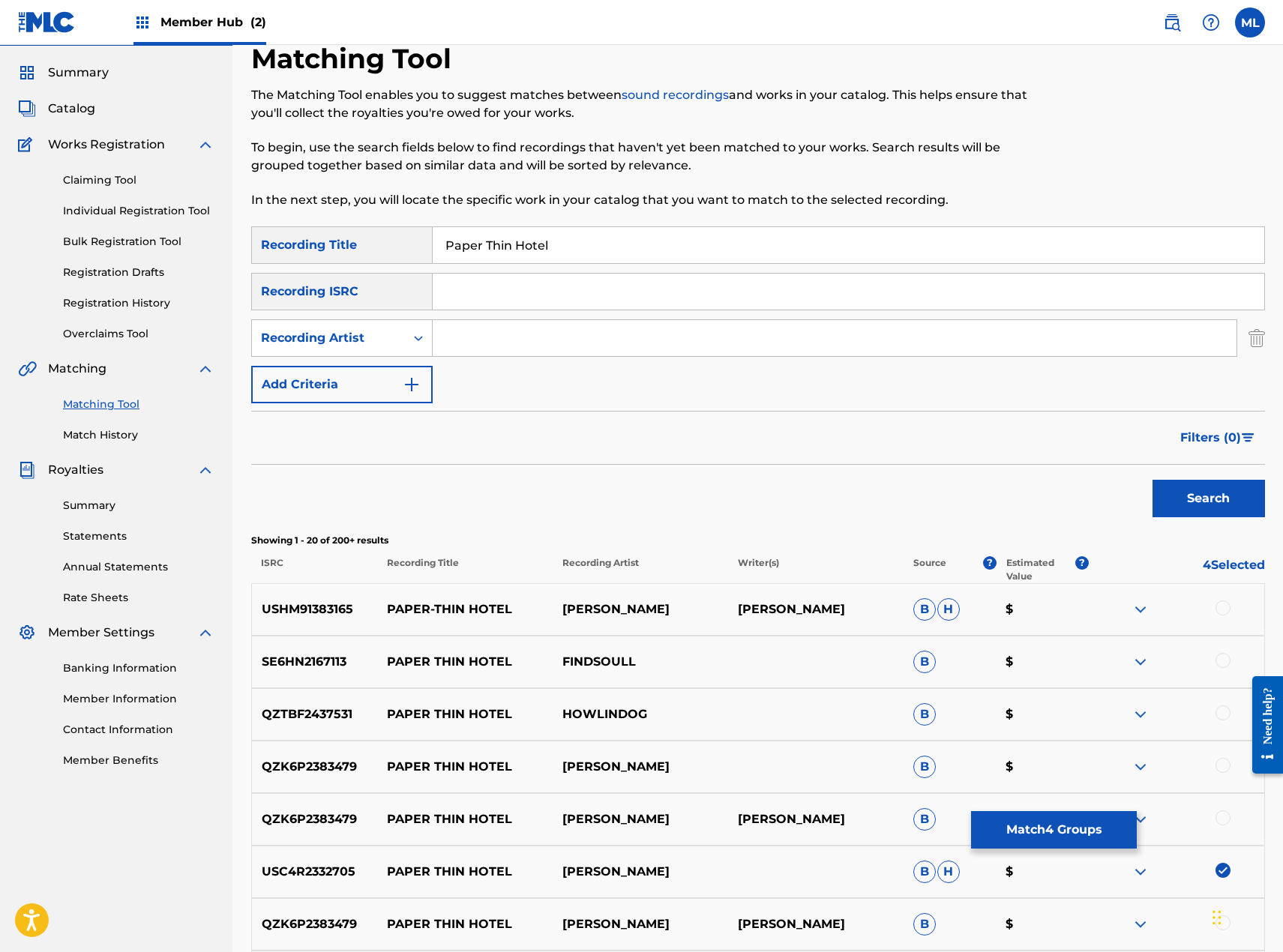
scroll to position [0, 0]
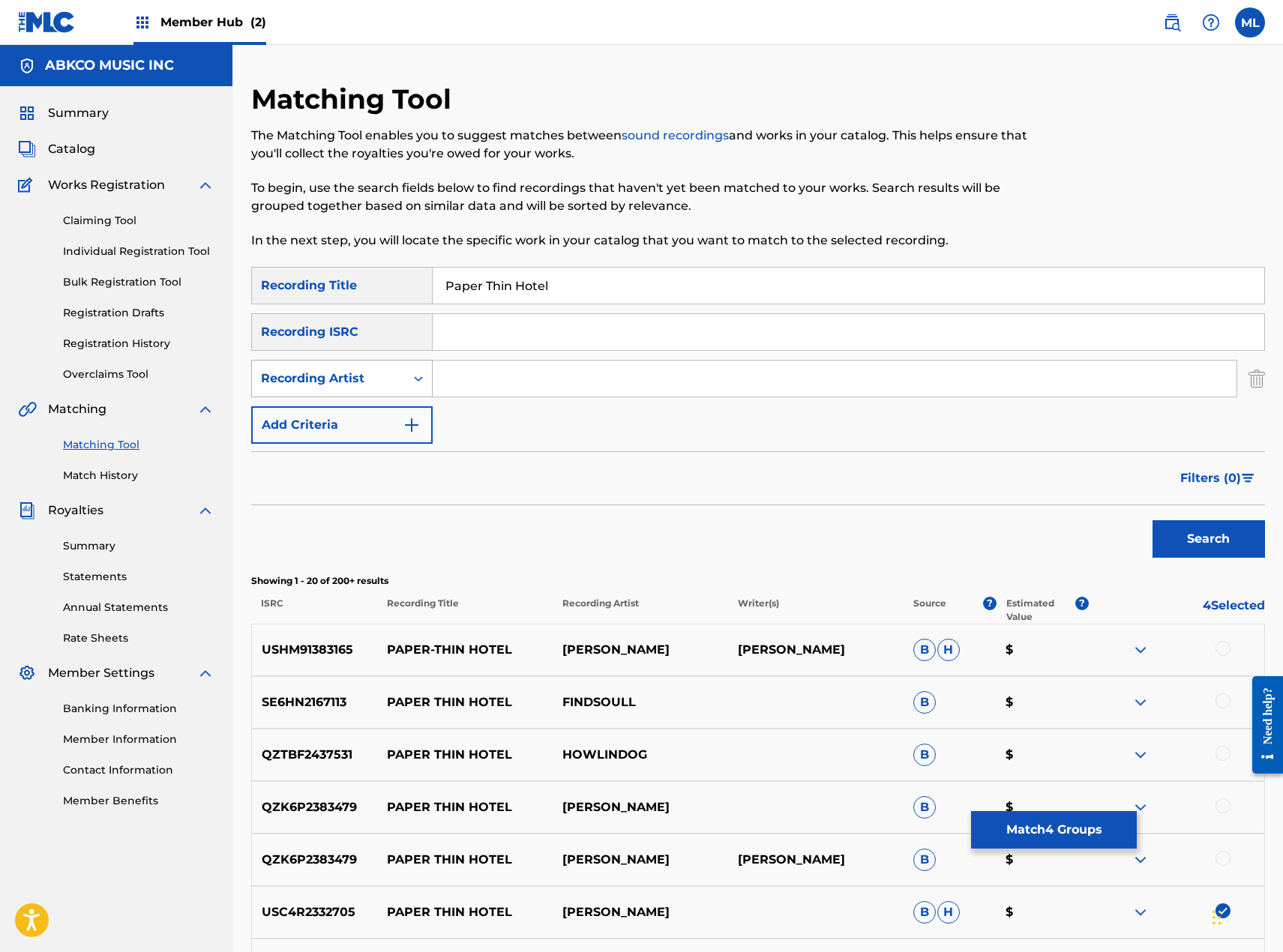
click at [422, 377] on icon "Search Form" at bounding box center [419, 378] width 15 height 15
click at [384, 411] on div "Writer" at bounding box center [341, 416] width 180 height 37
click at [509, 397] on div "Search Form" at bounding box center [835, 378] width 805 height 37
click at [513, 373] on input "Search Form" at bounding box center [835, 378] width 804 height 36
type input "[PERSON_NAME]"
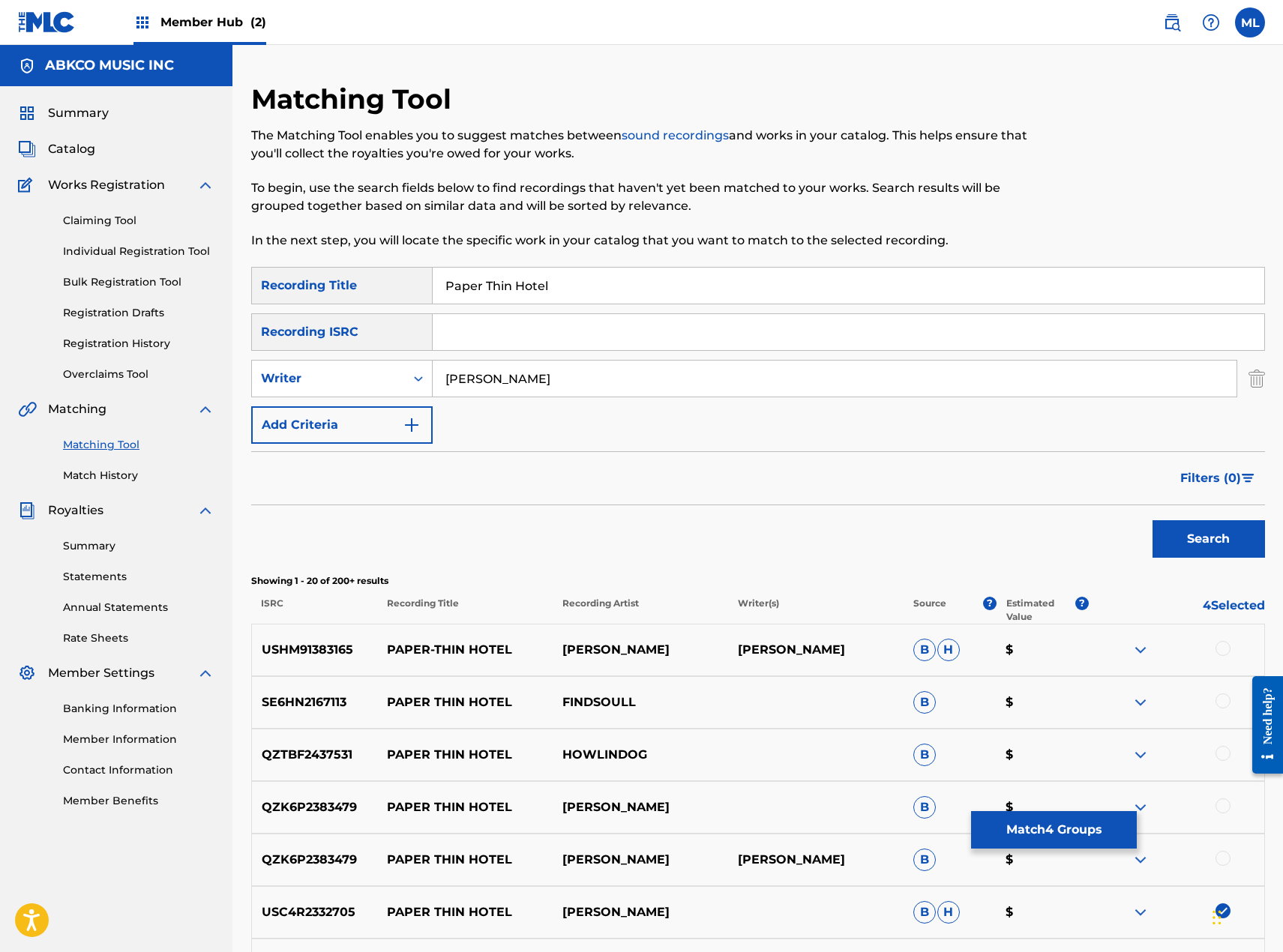
click at [1153, 520] on button "Search" at bounding box center [1208, 539] width 112 height 37
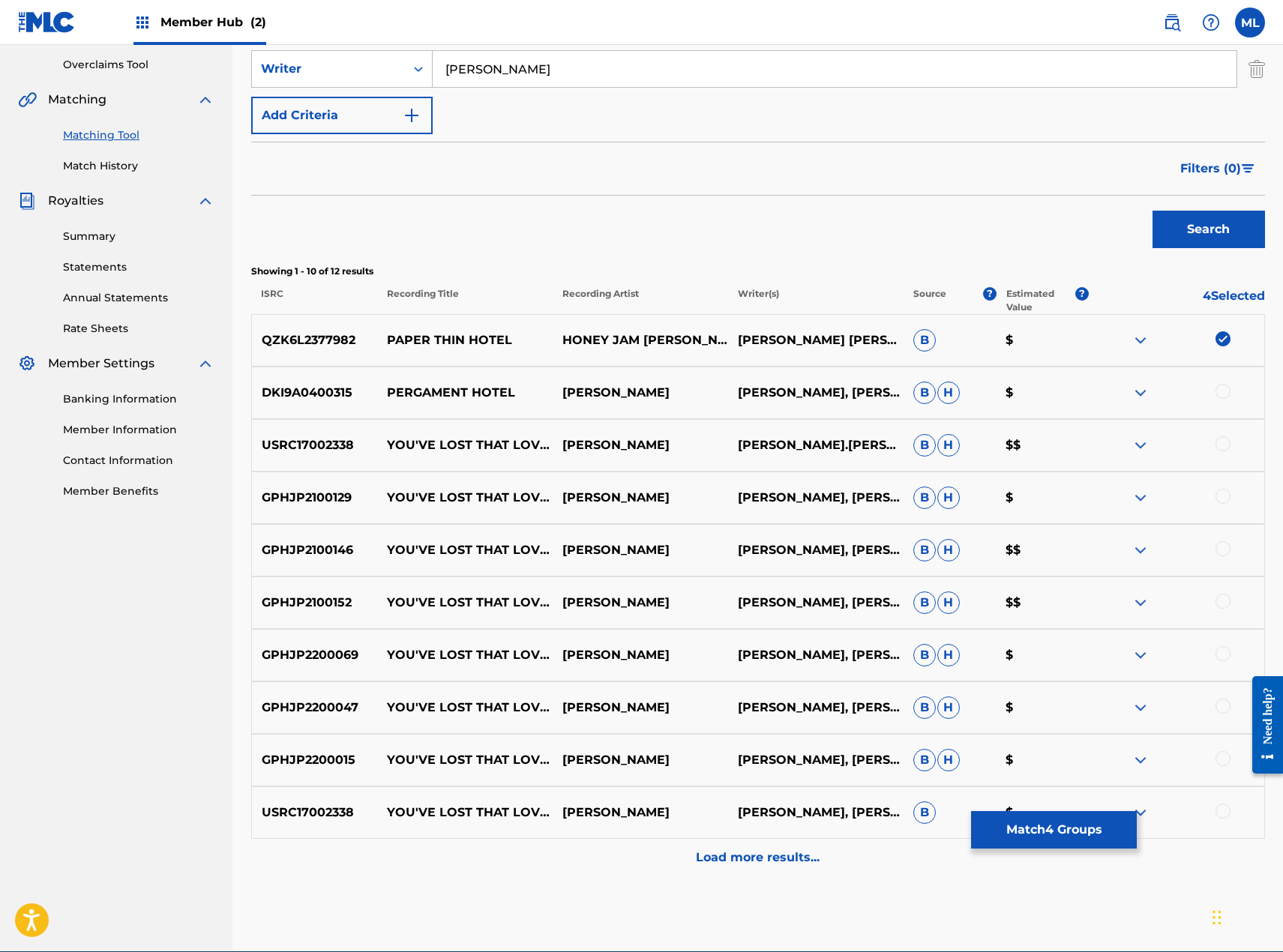
scroll to position [381, 0]
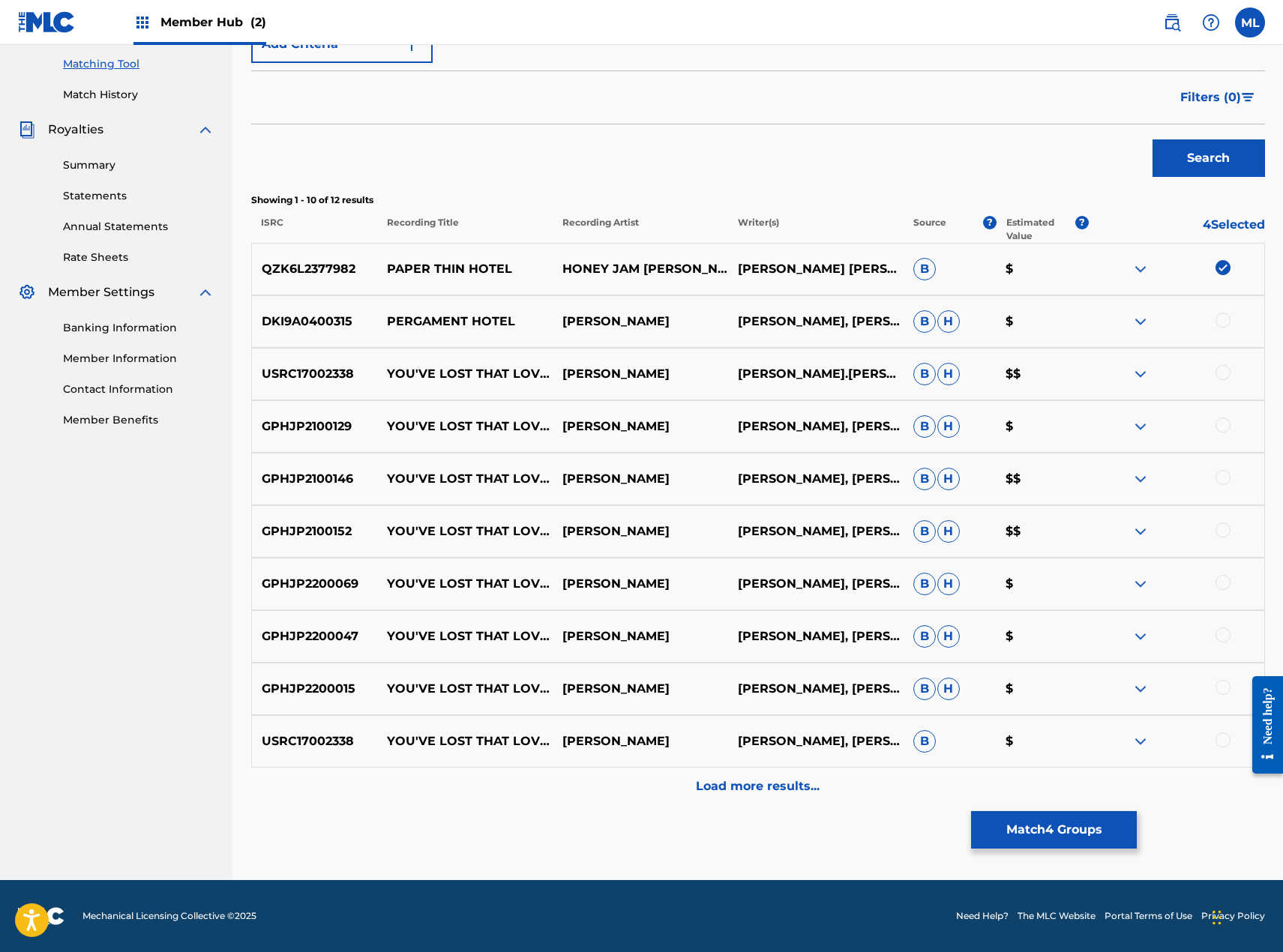
click at [1227, 324] on div at bounding box center [1223, 320] width 15 height 15
click at [1047, 826] on button "Match 5 Groups" at bounding box center [1054, 829] width 166 height 37
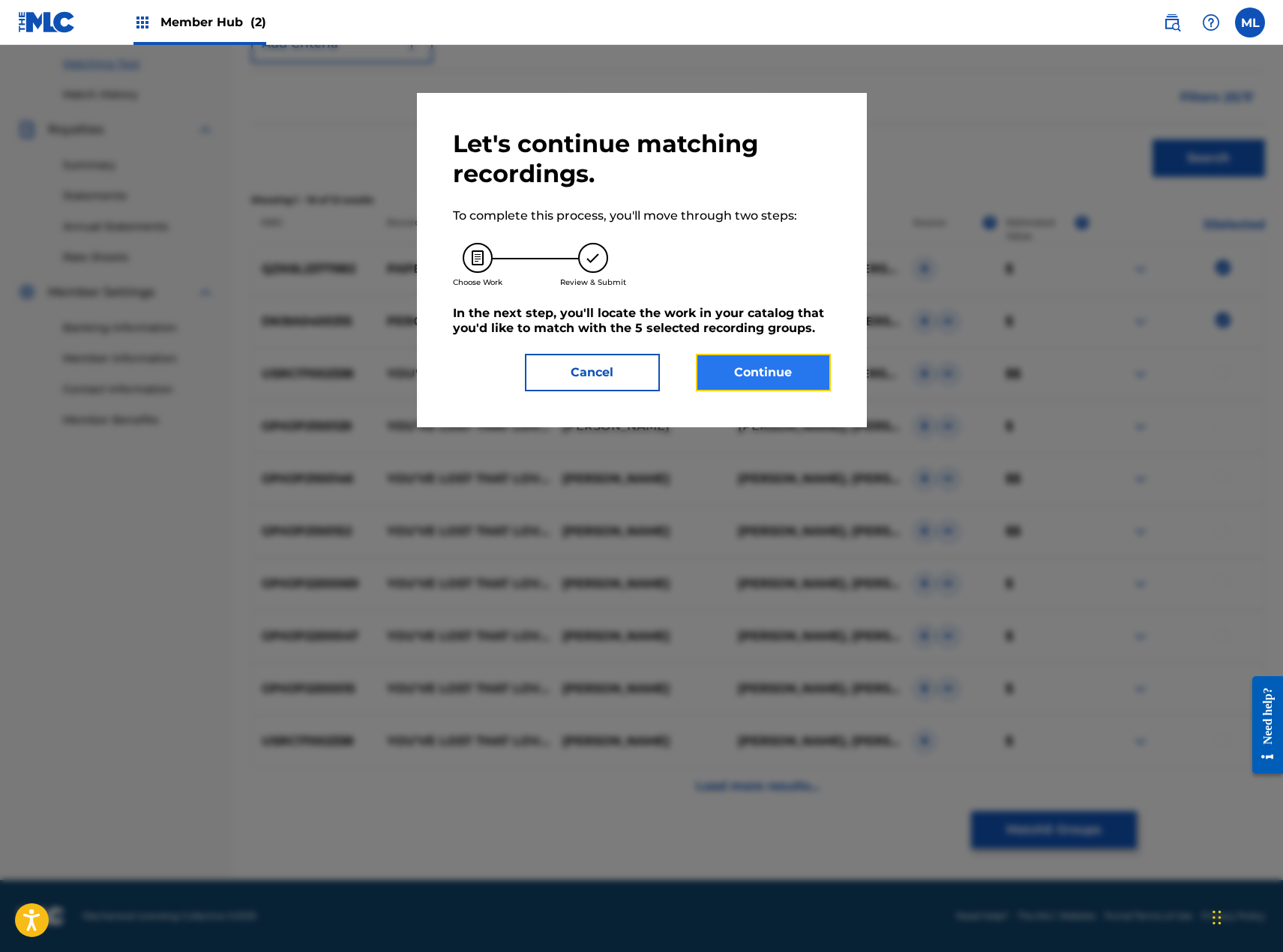
click at [755, 371] on button "Continue" at bounding box center [763, 372] width 135 height 37
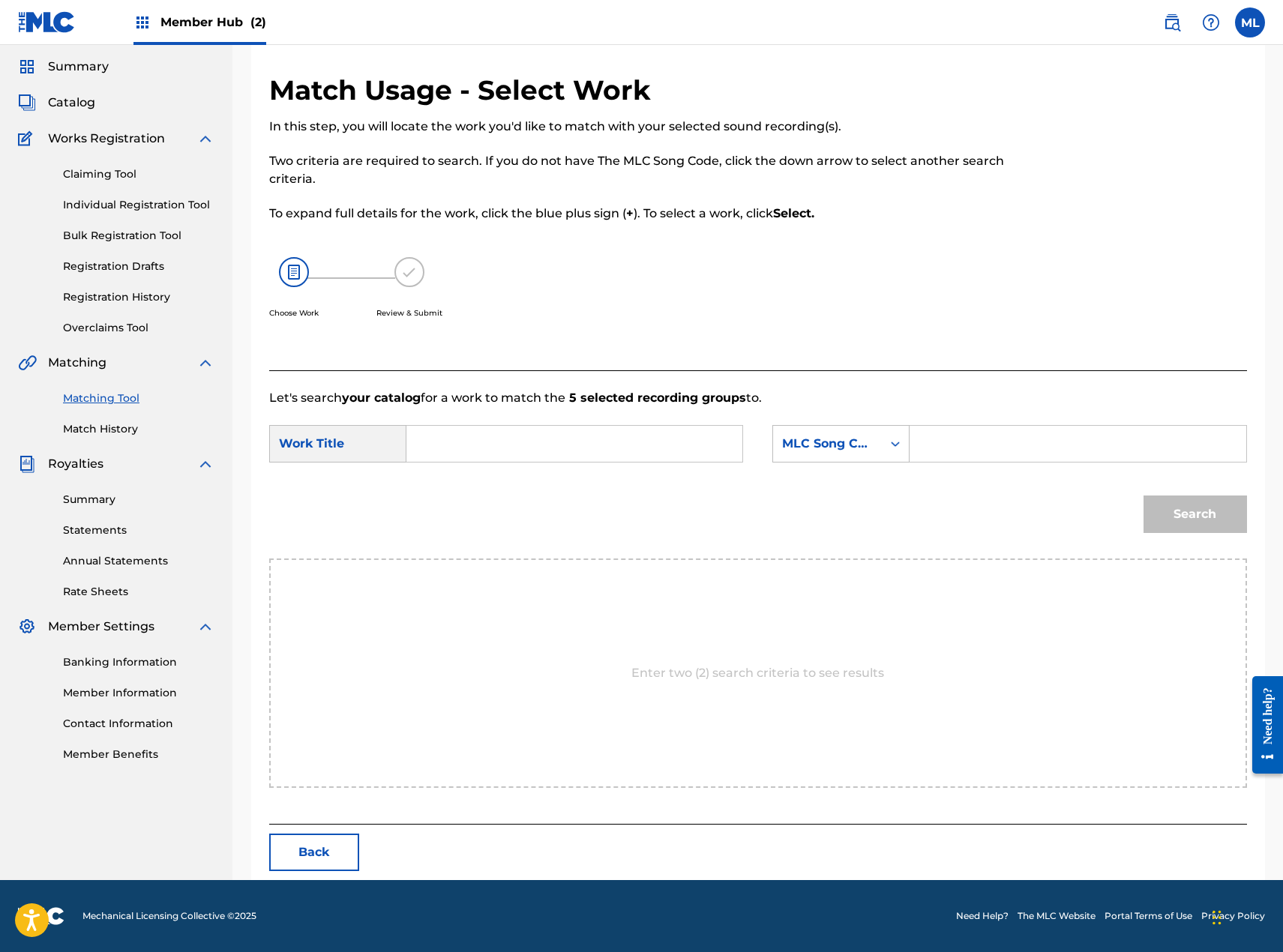
scroll to position [0, 0]
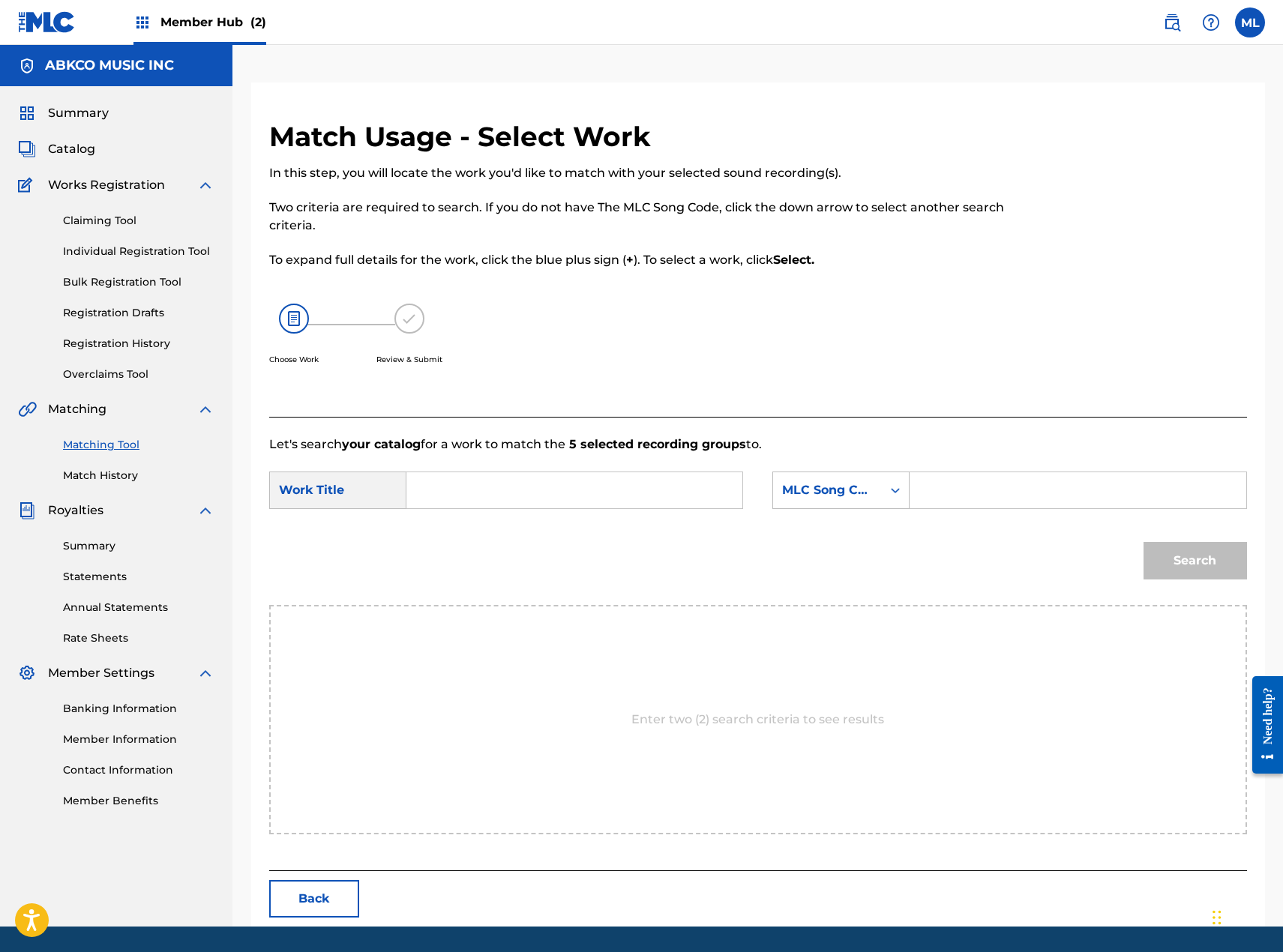
click at [613, 473] on input "Search Form" at bounding box center [575, 490] width 311 height 36
click at [469, 536] on span "thin hotel" at bounding box center [463, 532] width 61 height 32
type input "paper thin hotel"
click at [820, 489] on div "MLC Song Code" at bounding box center [827, 491] width 91 height 18
click at [846, 536] on div "Writer Name" at bounding box center [840, 527] width 135 height 37
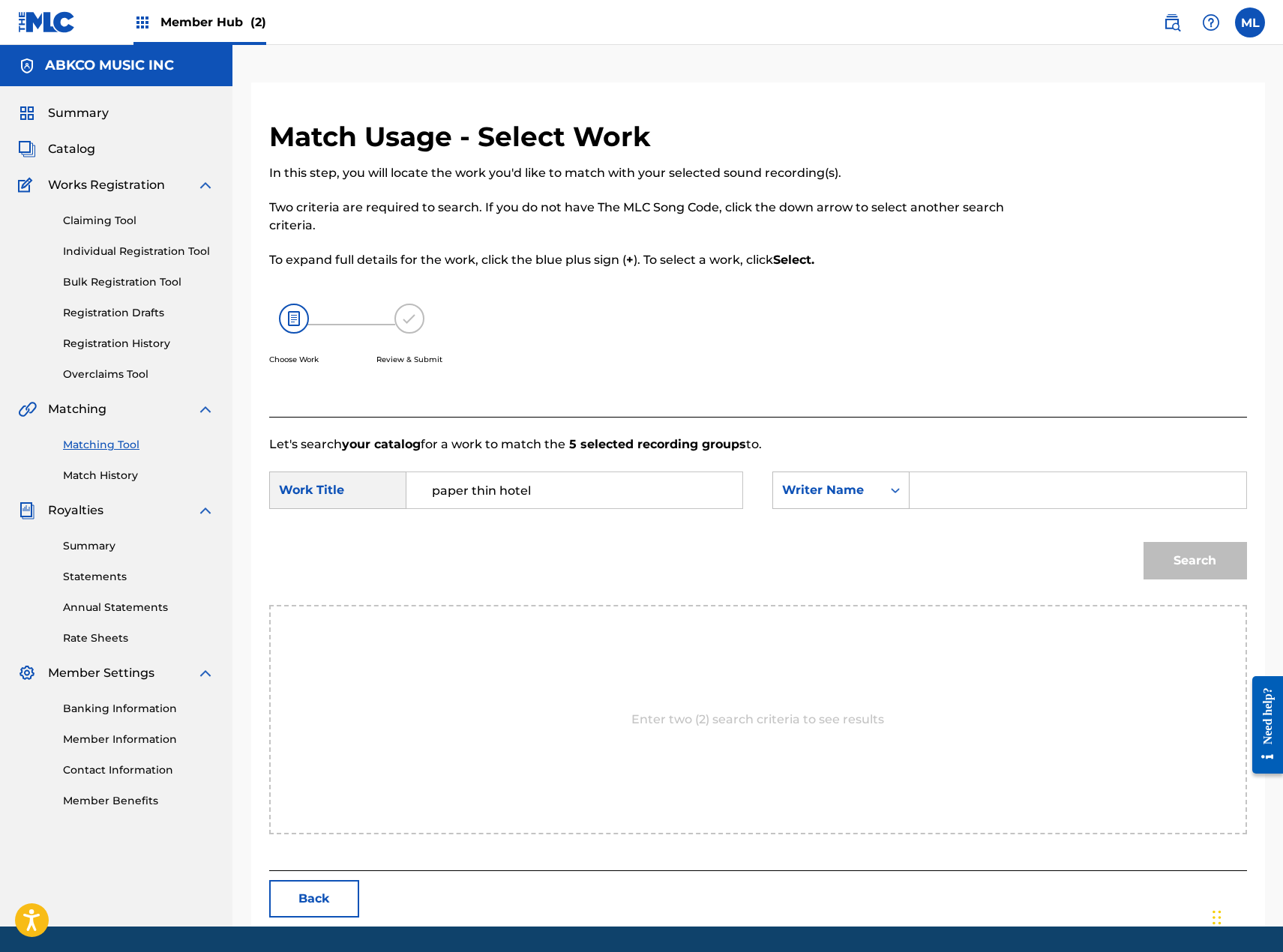
click at [932, 486] on input "Search Form" at bounding box center [1078, 490] width 311 height 36
type input "[PERSON_NAME]"
click at [1143, 542] on button "Search" at bounding box center [1195, 560] width 104 height 37
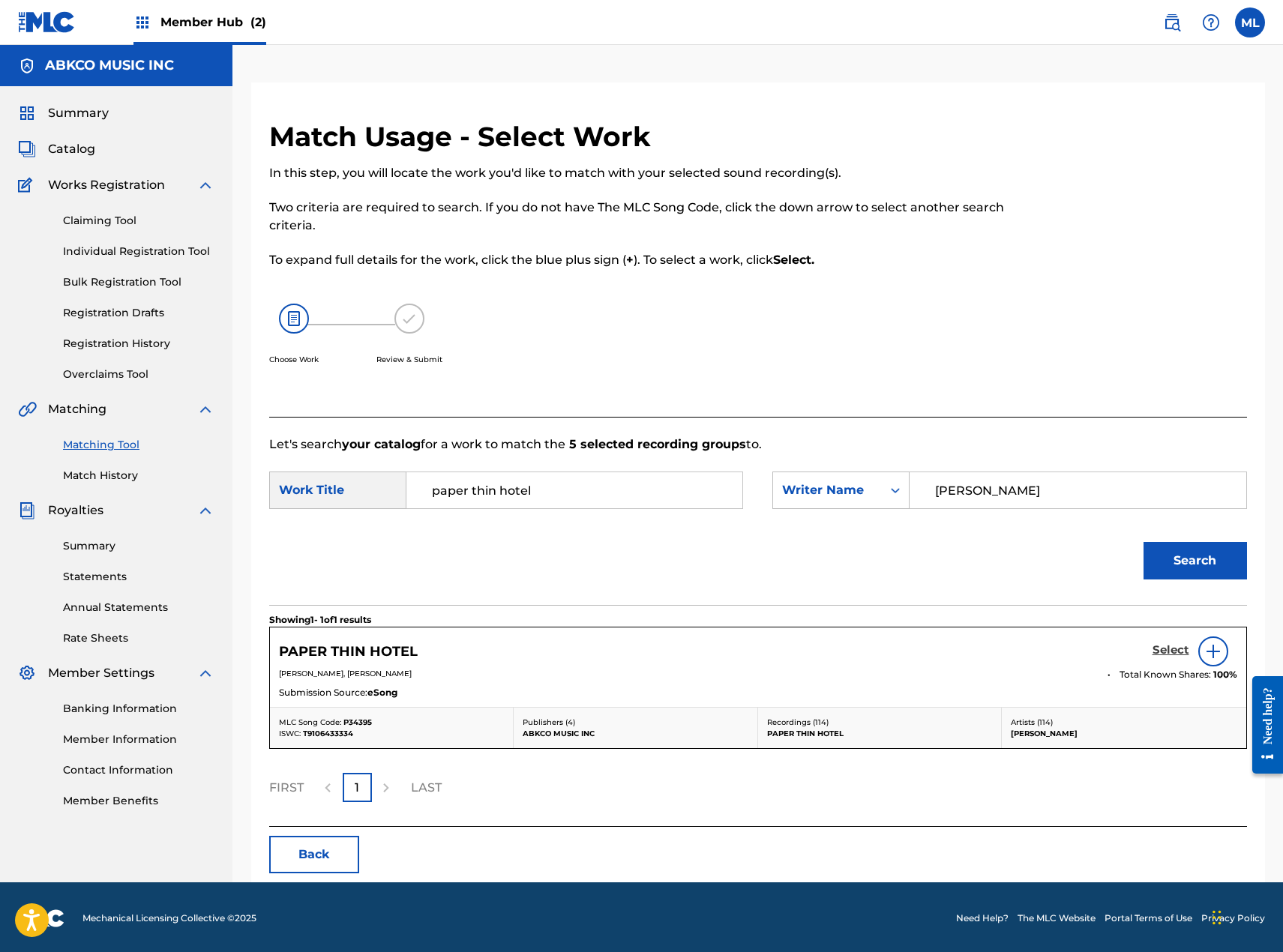
click at [1167, 646] on h5 "Select" at bounding box center [1171, 650] width 37 height 14
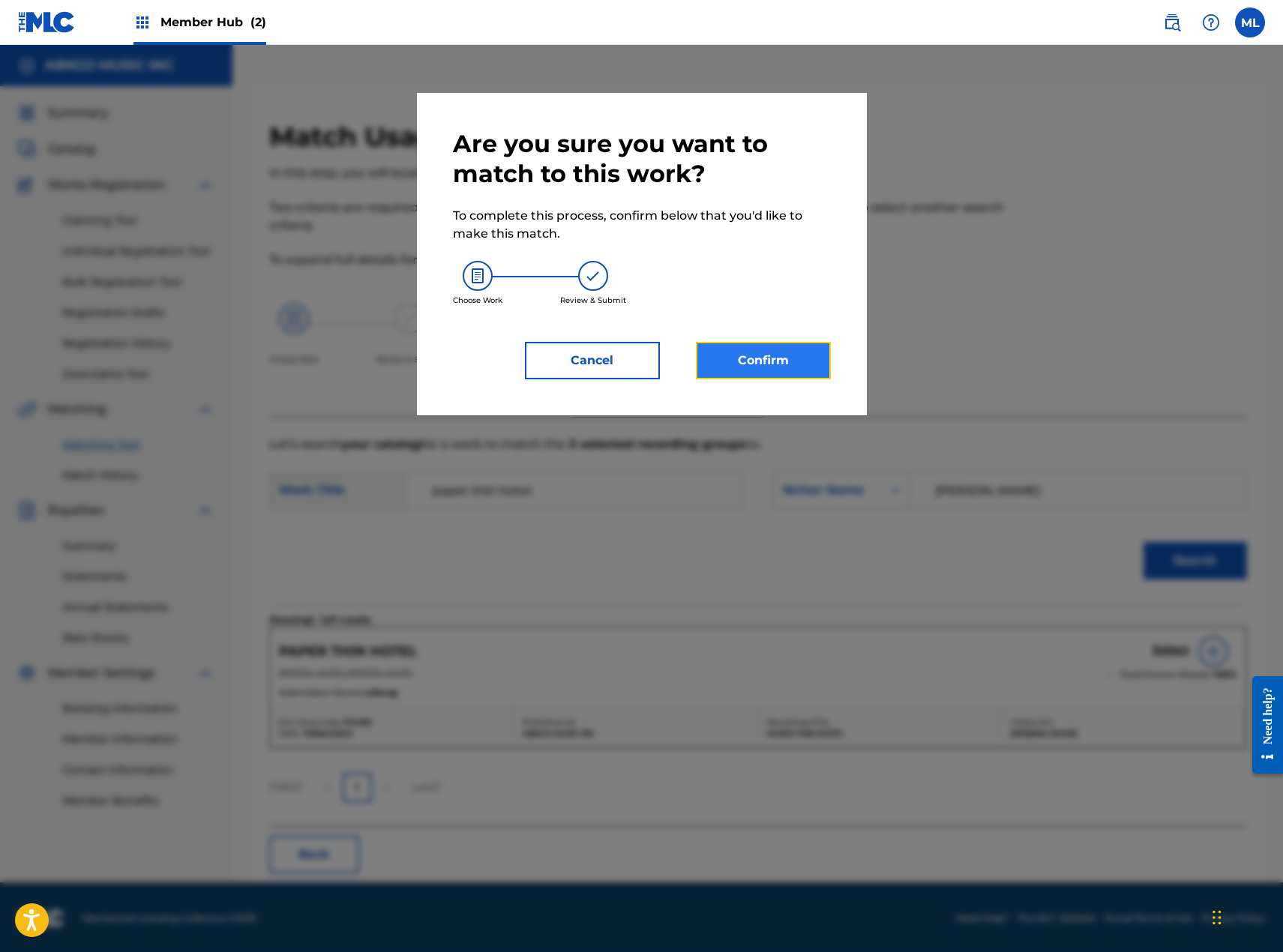
click at [816, 364] on button "Confirm" at bounding box center [763, 360] width 135 height 37
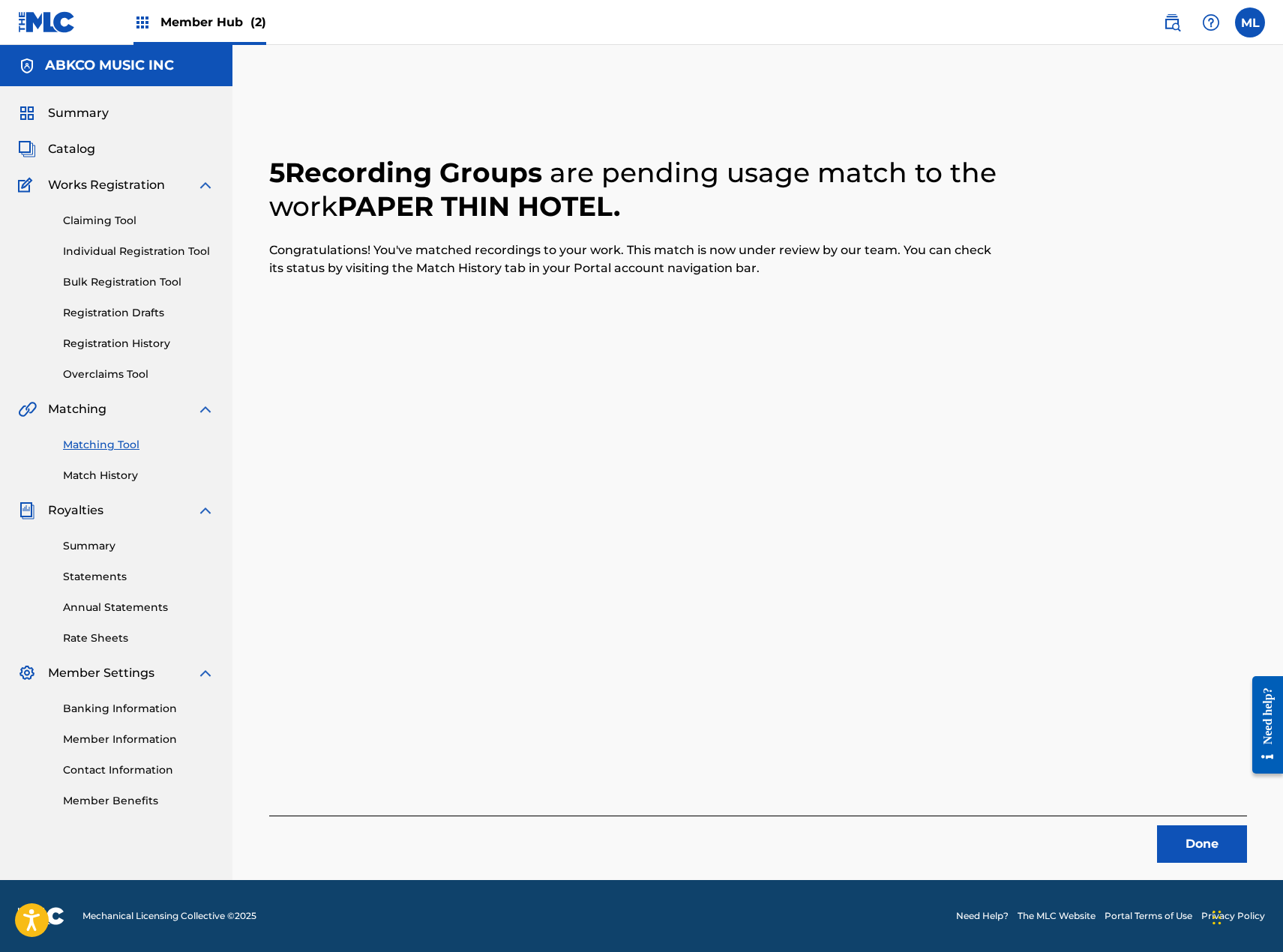
click at [1164, 823] on div "Done" at bounding box center [758, 839] width 978 height 47
click at [1195, 838] on button "Done" at bounding box center [1202, 843] width 90 height 37
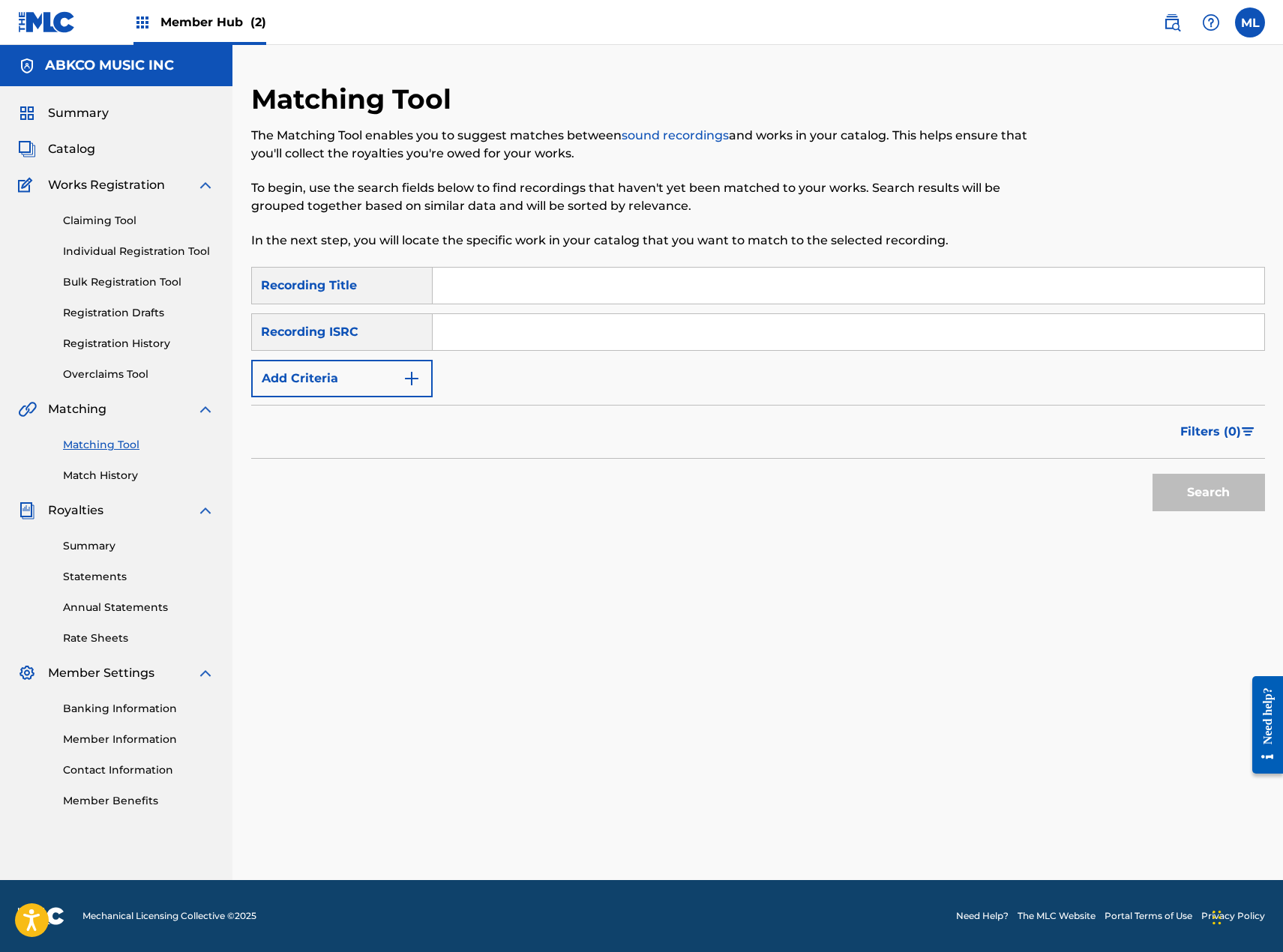
drag, startPoint x: 561, startPoint y: 286, endPoint x: 519, endPoint y: 301, distance: 44.6
click at [561, 286] on input "Search Form" at bounding box center [848, 285] width 831 height 36
paste input "You"
type input "You"
click at [344, 359] on button "Add Criteria" at bounding box center [342, 378] width 182 height 37
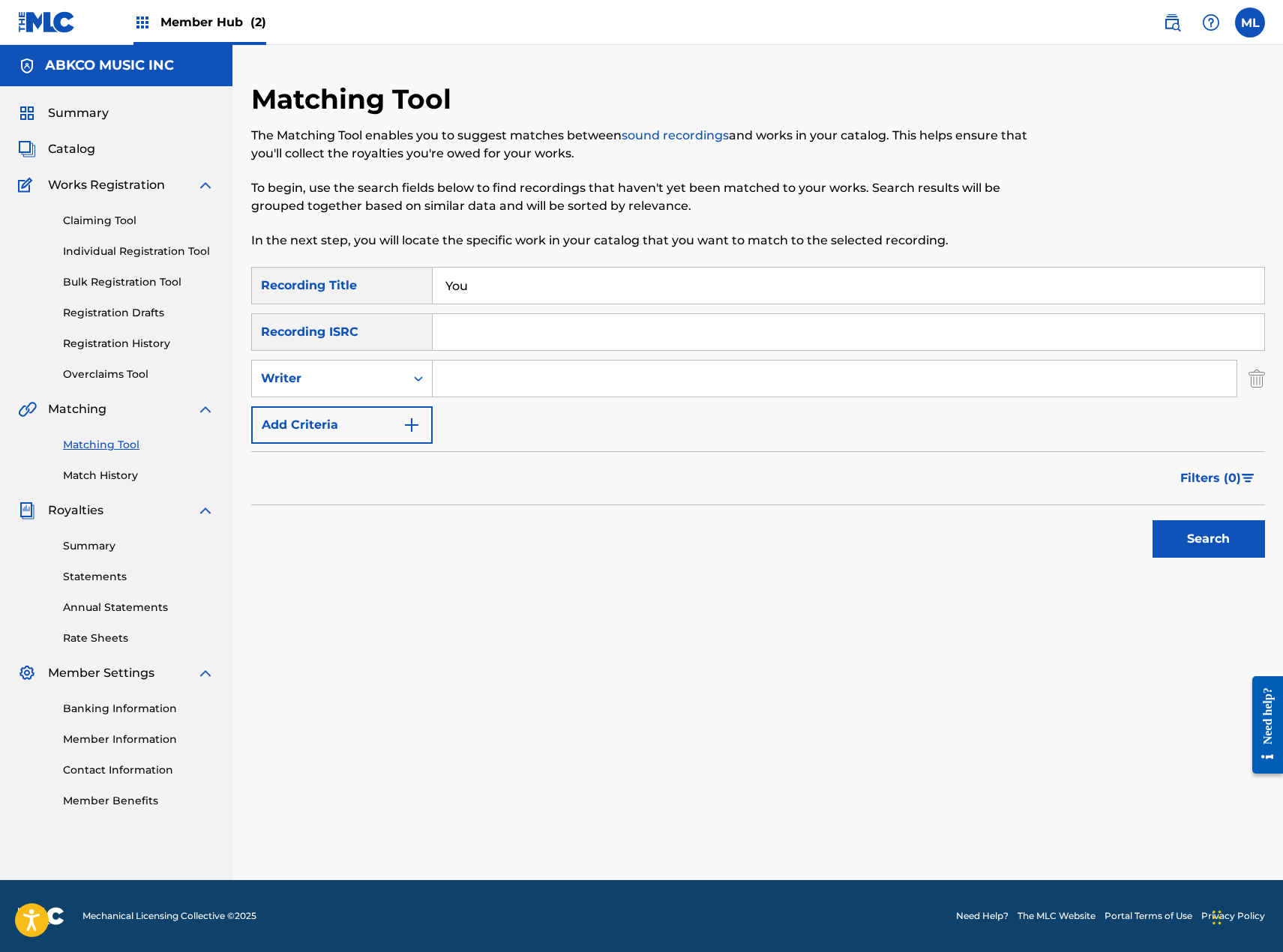
click at [457, 380] on input "Search Form" at bounding box center [835, 378] width 804 height 36
click at [1153, 520] on button "Search" at bounding box center [1208, 539] width 112 height 37
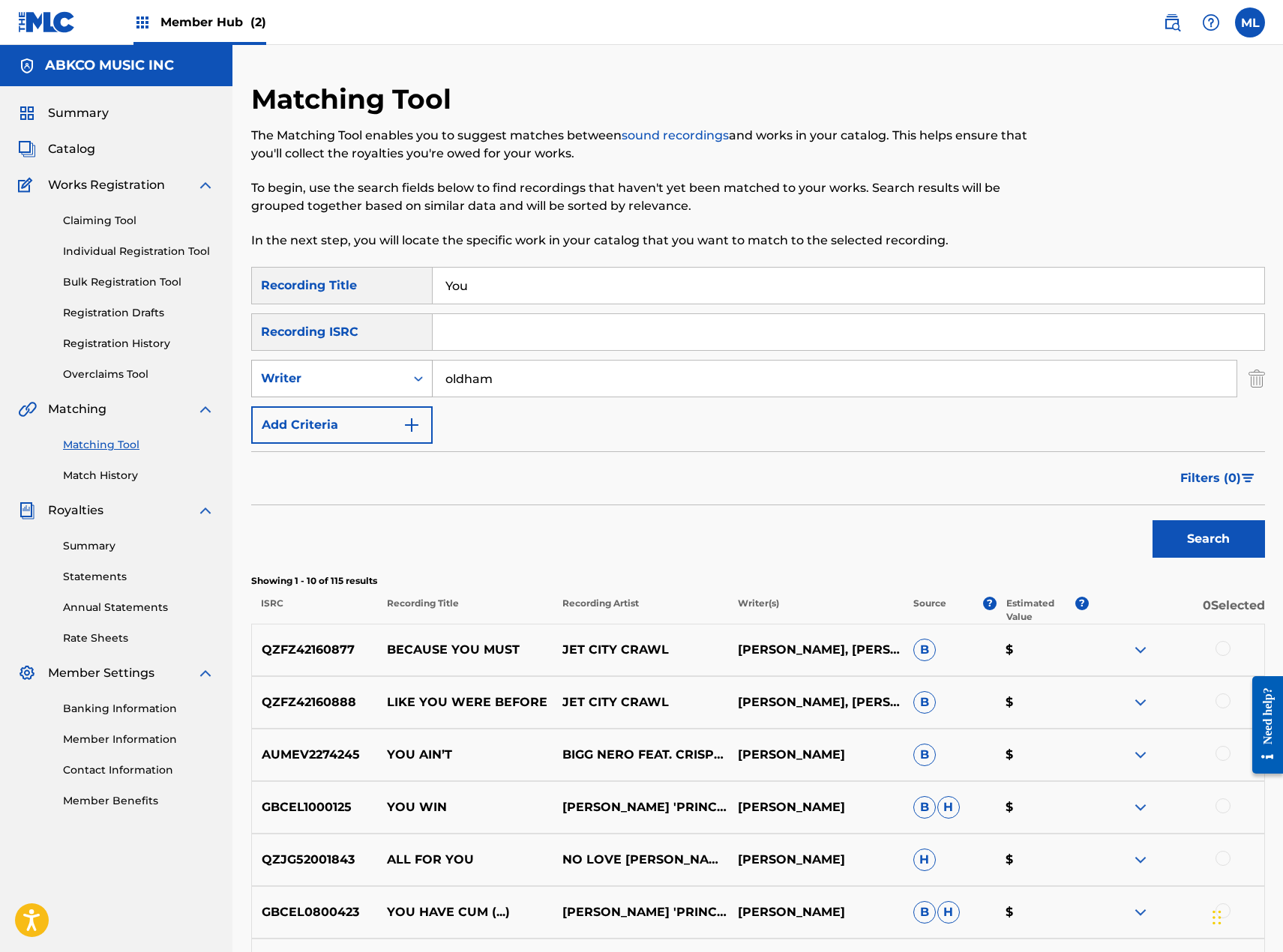
drag, startPoint x: 556, startPoint y: 386, endPoint x: 284, endPoint y: 386, distance: 272.0
click at [284, 386] on div "SearchWithCriteria9af08953-b74b-42d7-94e3-c87942abd518 Writer [PERSON_NAME]" at bounding box center [758, 378] width 1014 height 37
type input "e"
type input "peppi"
click at [1153, 520] on button "Search" at bounding box center [1208, 539] width 112 height 37
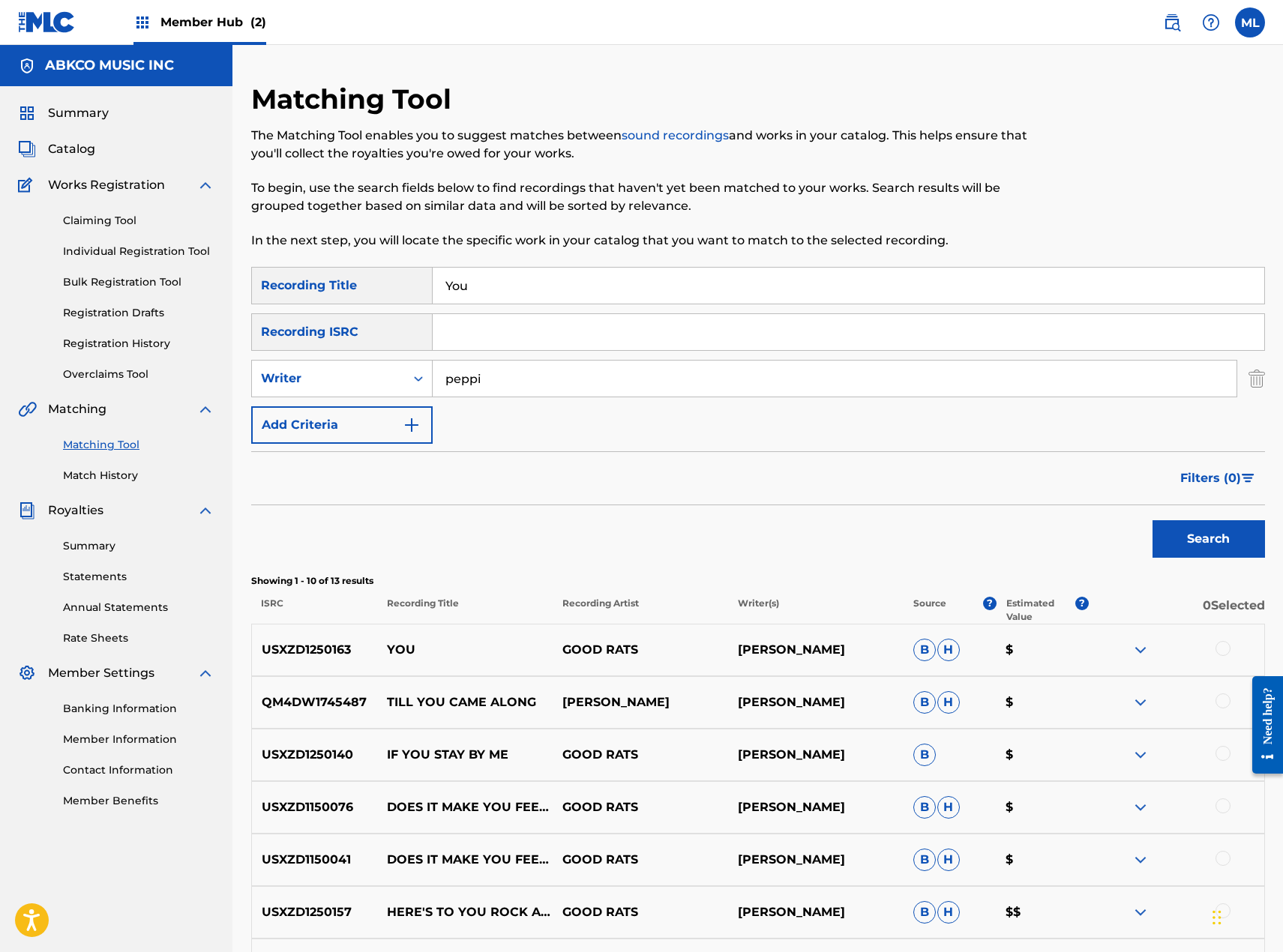
drag, startPoint x: 522, startPoint y: 287, endPoint x: 308, endPoint y: 287, distance: 214.0
click at [308, 287] on div "SearchWithCriteriacc9b2651-cf58-4c04-9815-42ba29b3b6eb Recording Title You" at bounding box center [758, 285] width 1014 height 37
type input "cut my hair"
type input "[PERSON_NAME]"
click at [1153, 520] on button "Search" at bounding box center [1208, 539] width 112 height 37
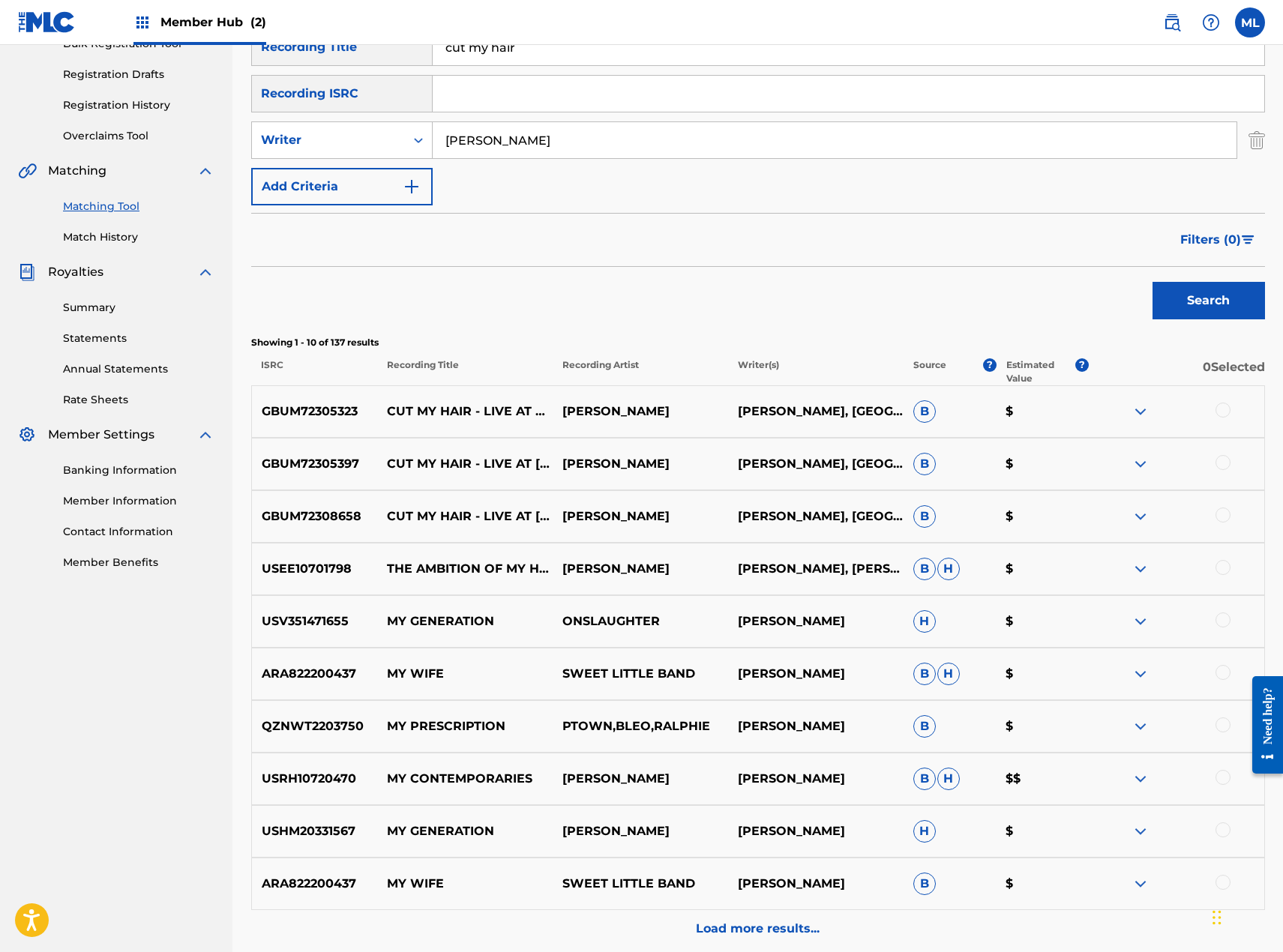
scroll to position [300, 0]
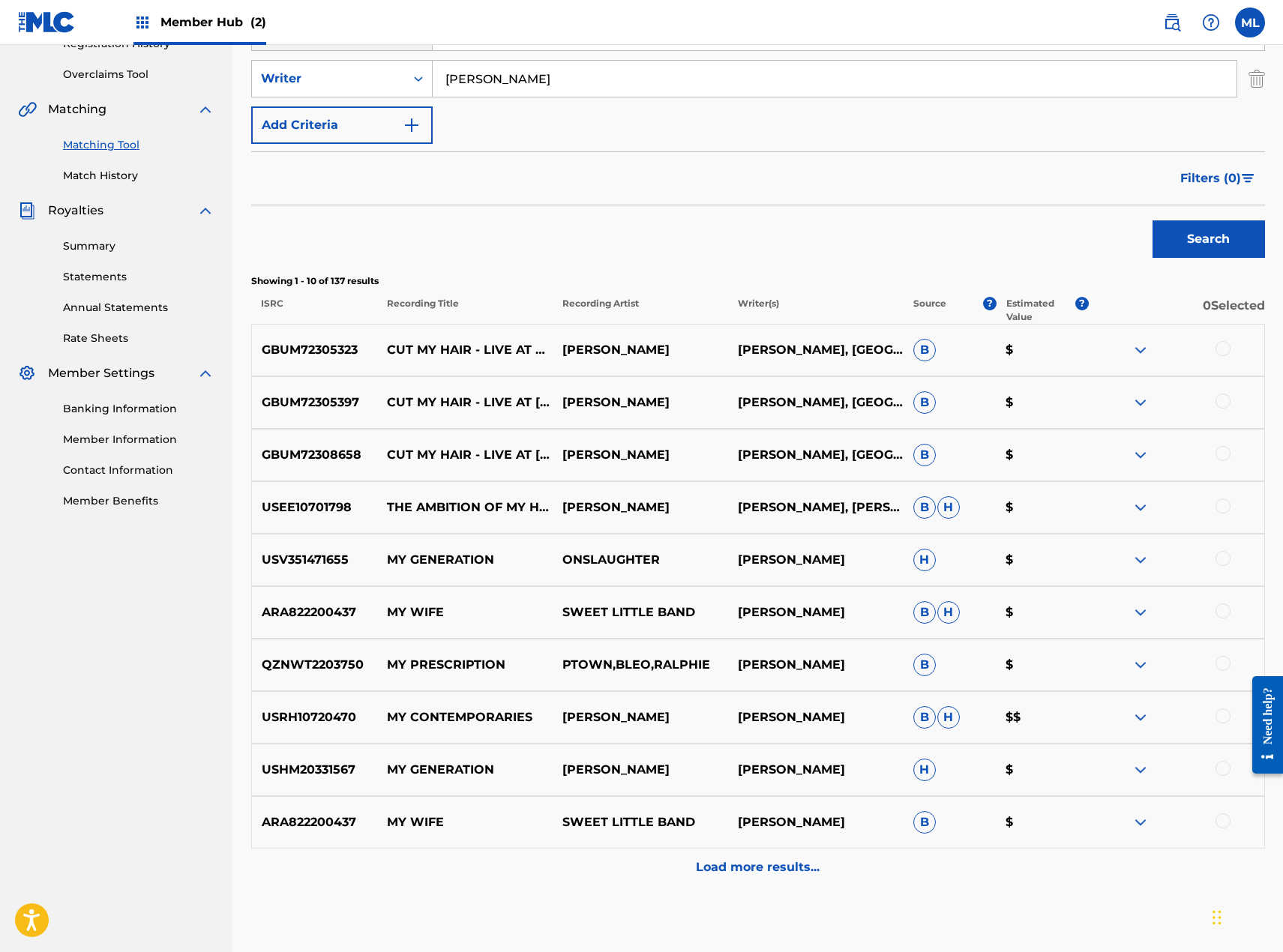
drag, startPoint x: 1222, startPoint y: 349, endPoint x: 1218, endPoint y: 373, distance: 24.3
click at [1222, 349] on div at bounding box center [1223, 349] width 15 height 15
click at [1226, 404] on div at bounding box center [1223, 401] width 15 height 15
click at [1222, 448] on div at bounding box center [1223, 453] width 15 height 15
click at [1219, 507] on div at bounding box center [1223, 506] width 15 height 15
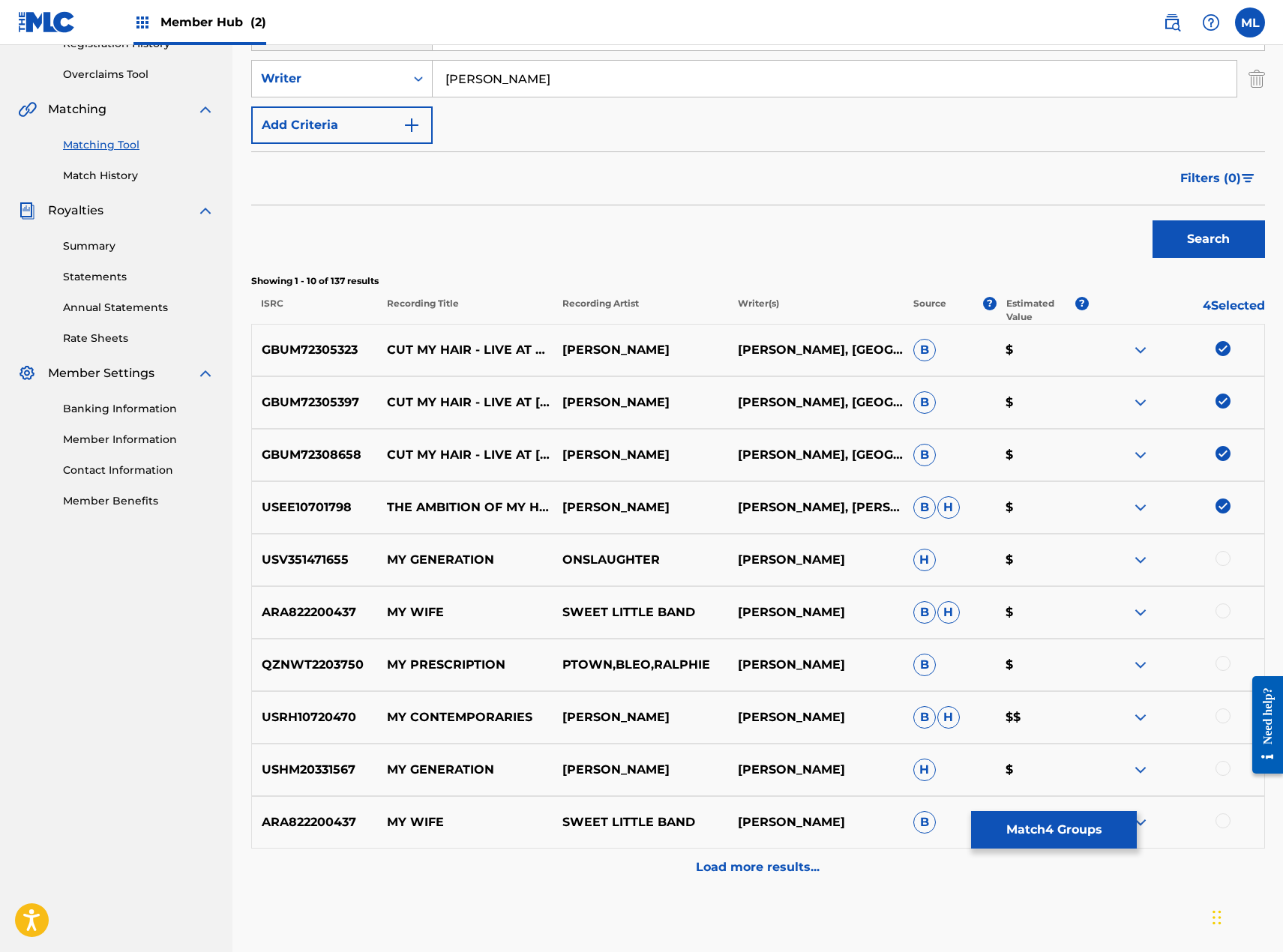
click at [1224, 501] on img at bounding box center [1223, 506] width 15 height 15
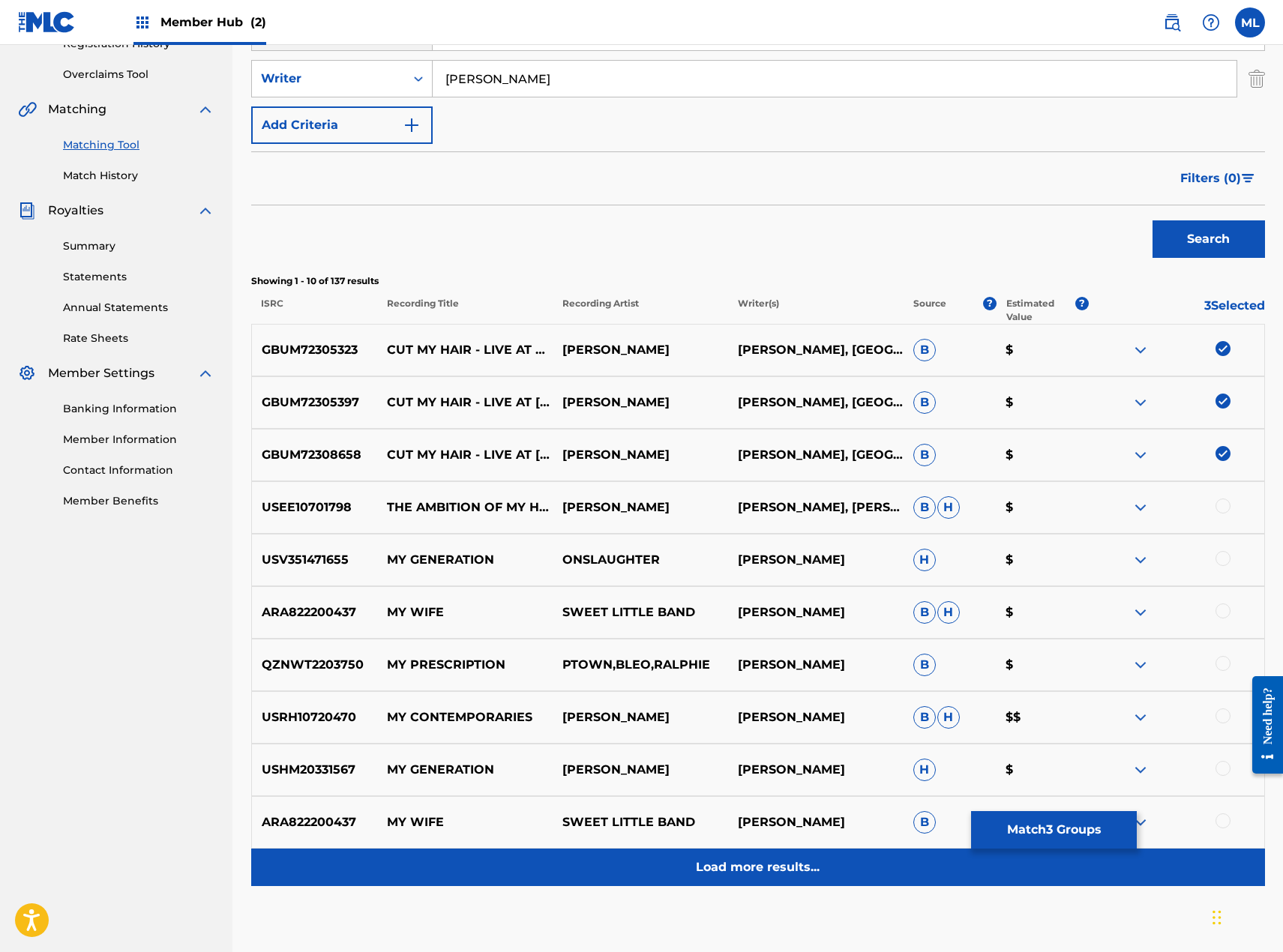
click at [790, 858] on p "Load more results..." at bounding box center [757, 867] width 124 height 18
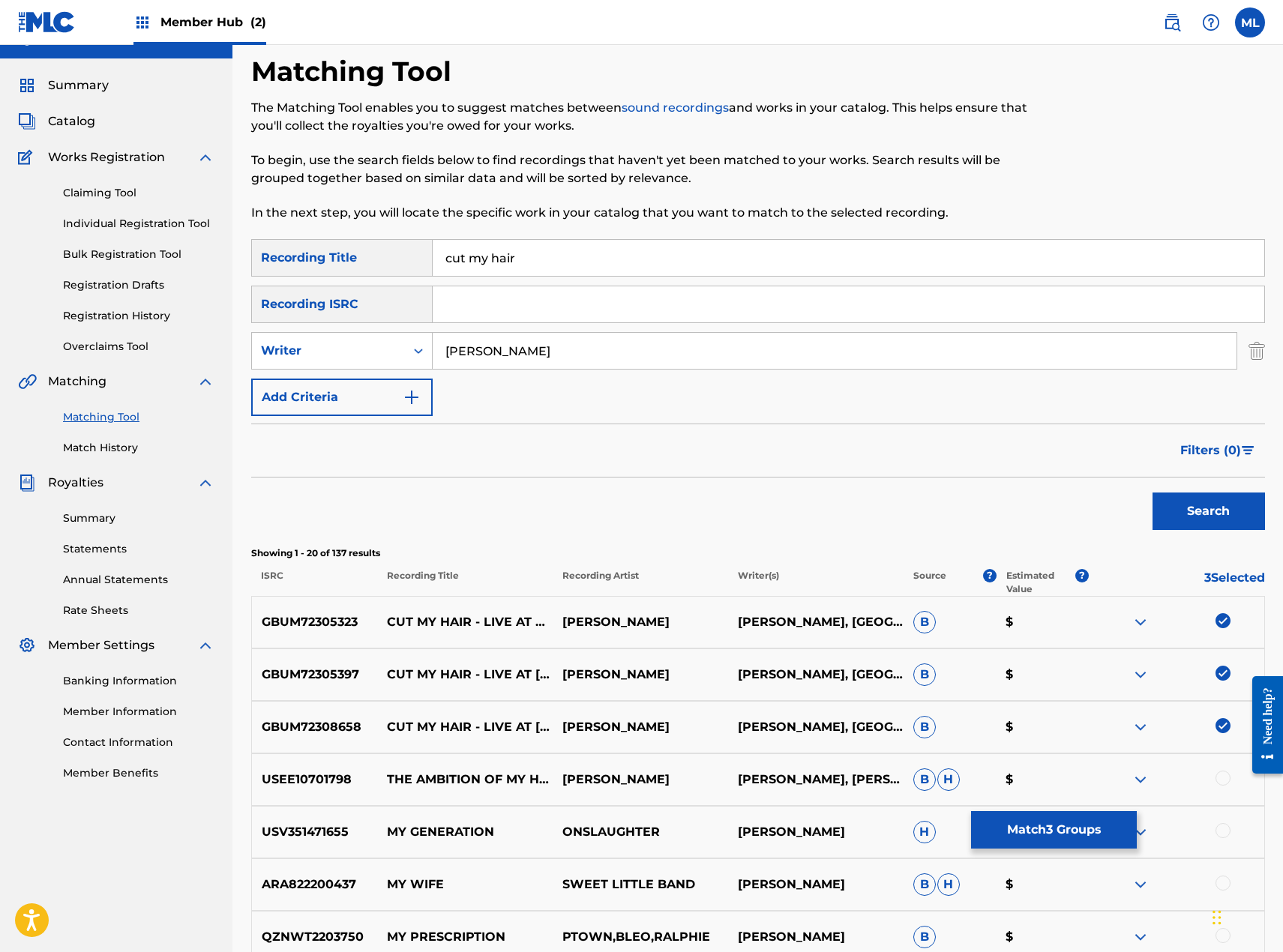
scroll to position [0, 0]
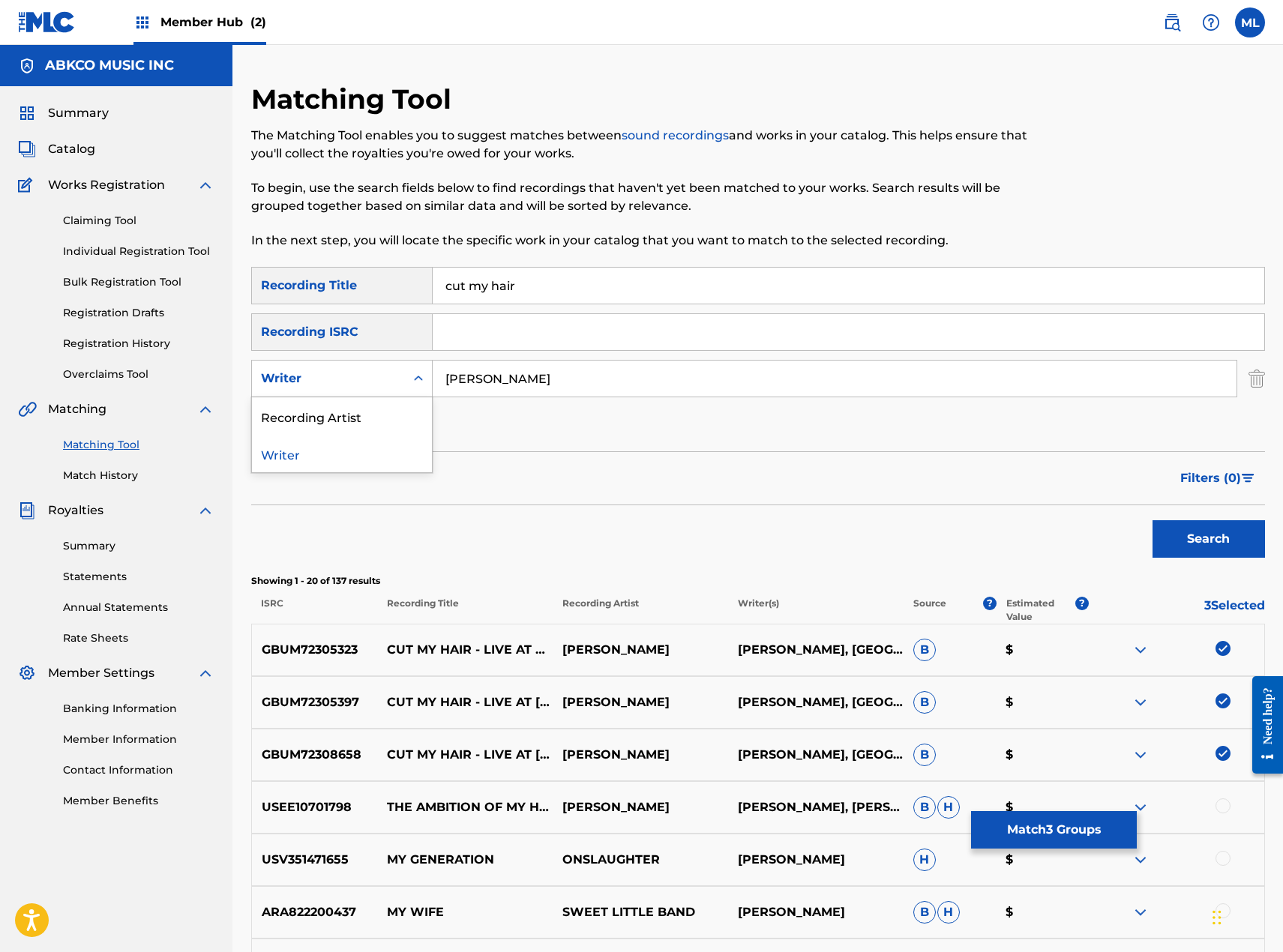
click at [335, 375] on div "Writer" at bounding box center [328, 378] width 135 height 18
click at [309, 406] on div "Recording Artist" at bounding box center [341, 416] width 180 height 37
click at [570, 390] on input "Search Form" at bounding box center [835, 378] width 804 height 36
click at [1153, 520] on button "Search" at bounding box center [1208, 539] width 112 height 37
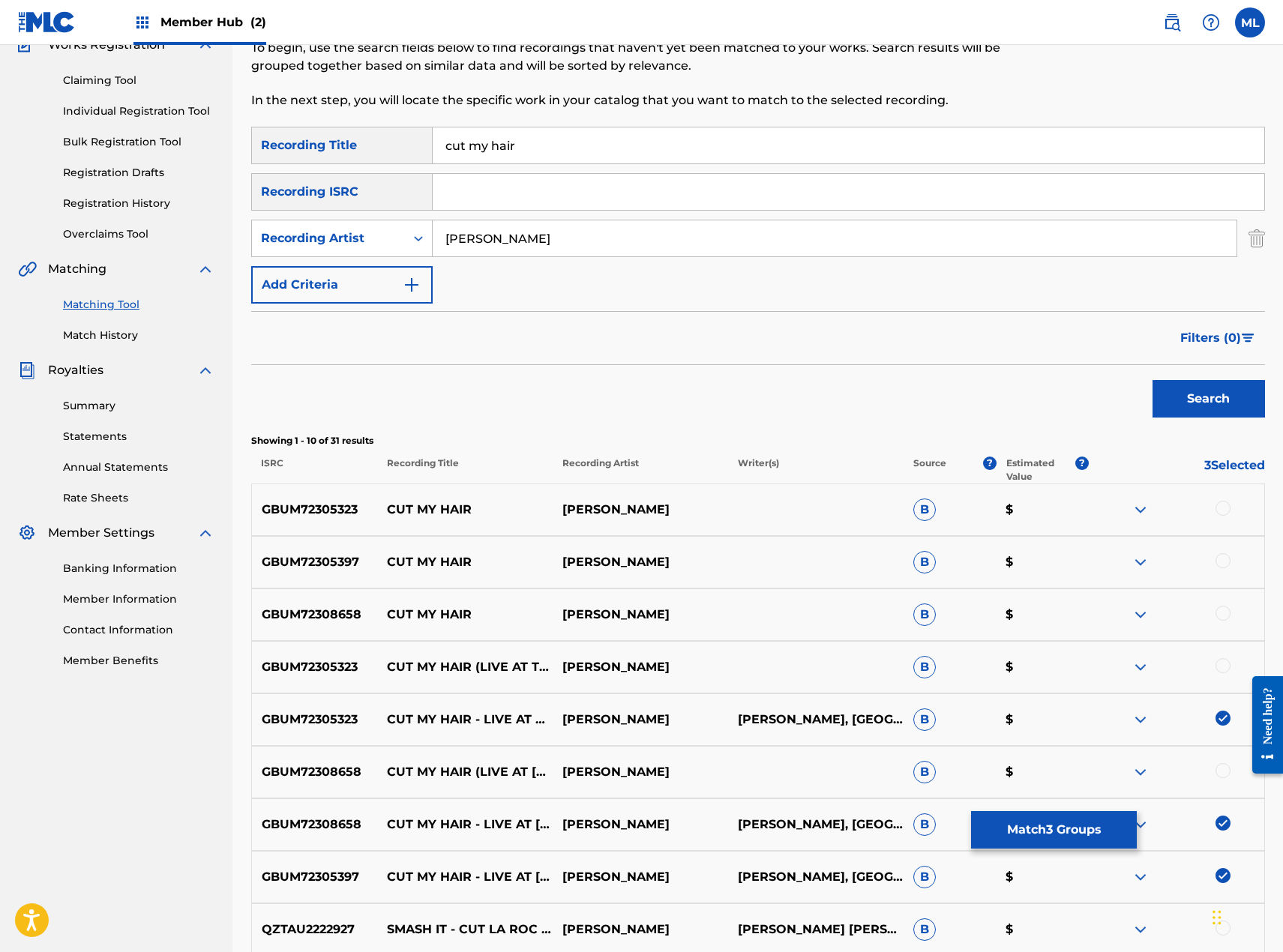
scroll to position [225, 0]
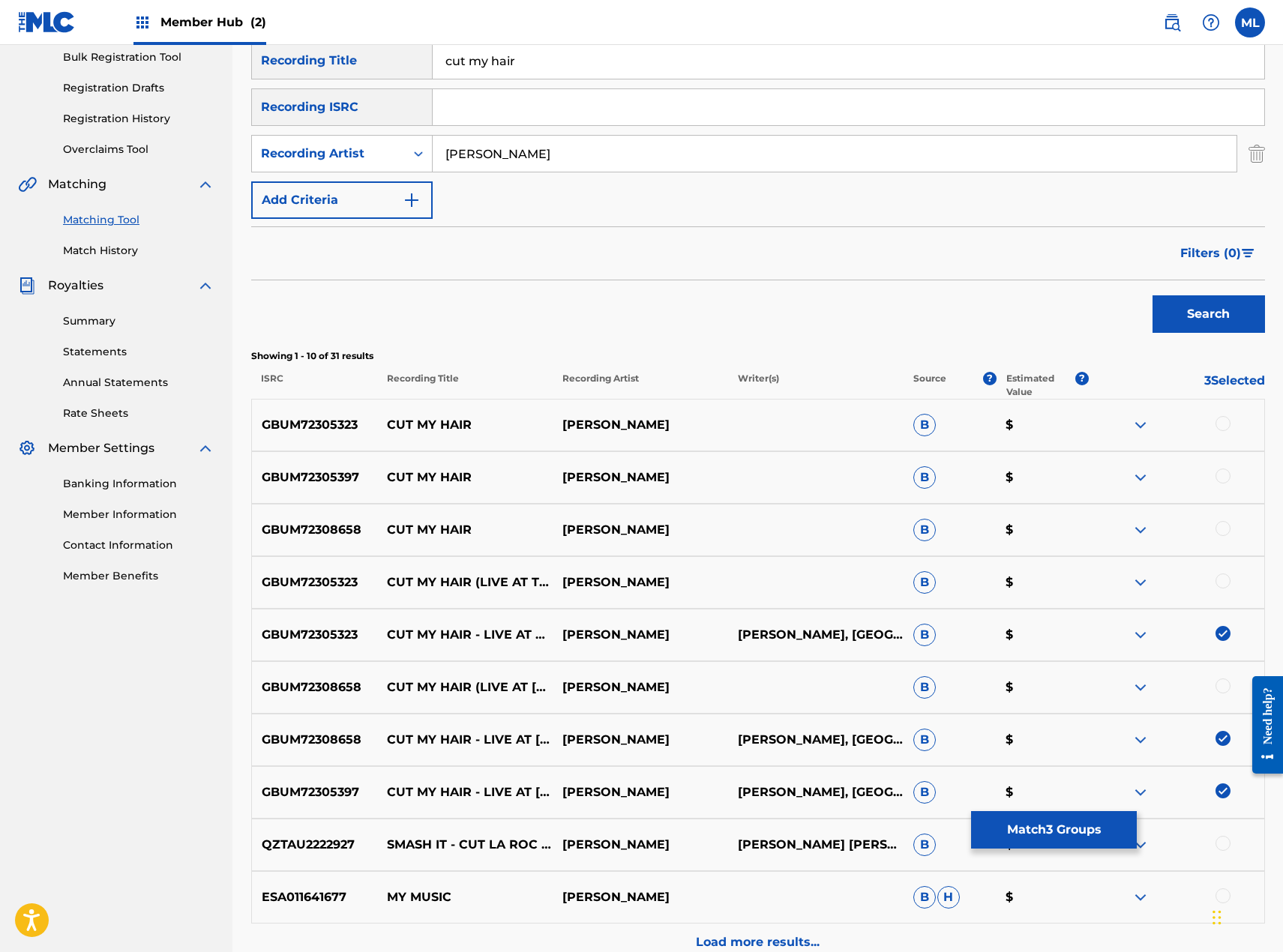
click at [1218, 426] on div at bounding box center [1223, 423] width 15 height 15
click at [1217, 466] on div "GBUM72305397 CUT MY HAIR [PERSON_NAME] B $" at bounding box center [758, 477] width 1014 height 52
click at [1217, 480] on div at bounding box center [1223, 476] width 15 height 15
click at [1227, 533] on div at bounding box center [1223, 529] width 15 height 15
click at [1226, 576] on div at bounding box center [1223, 581] width 15 height 15
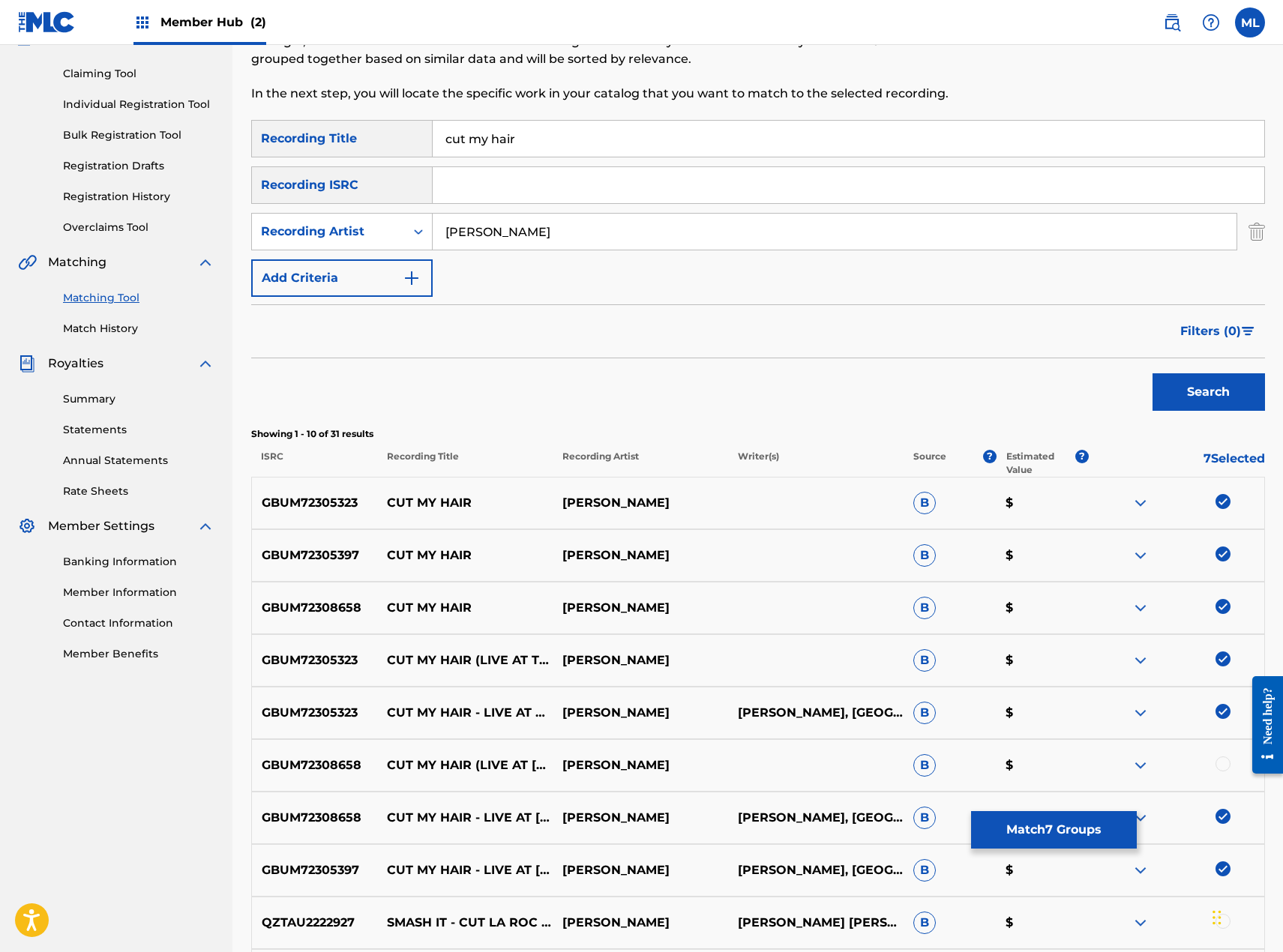
scroll to position [0, 0]
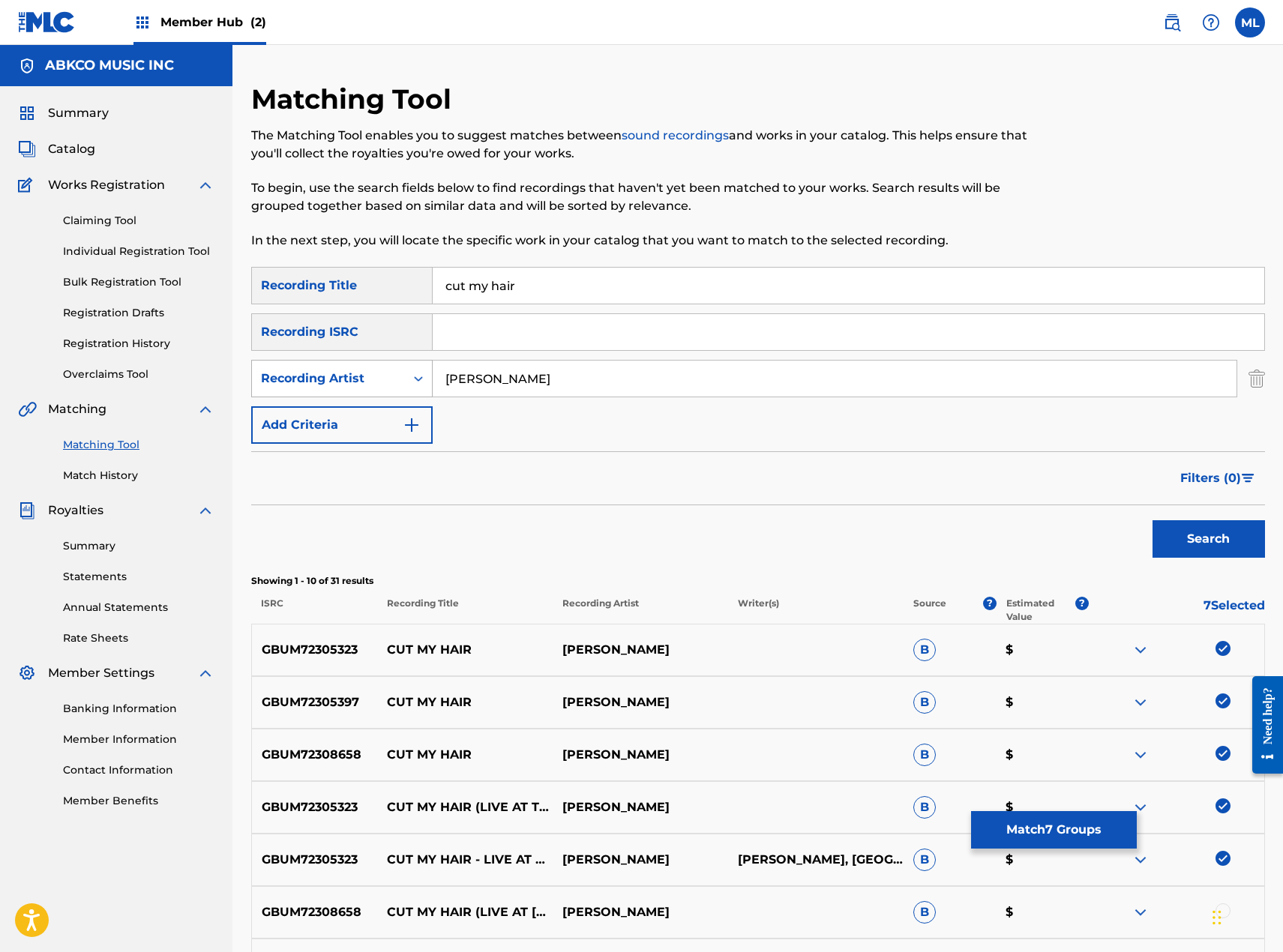
drag, startPoint x: 546, startPoint y: 387, endPoint x: 363, endPoint y: 378, distance: 183.2
click at [365, 379] on div "SearchWithCriteria74603891-7b68-4017-99a3-4cdca04650e8 Recording Artist [PERSON…" at bounding box center [758, 378] width 1014 height 37
type input "the who"
click at [1153, 520] on button "Search" at bounding box center [1208, 539] width 112 height 37
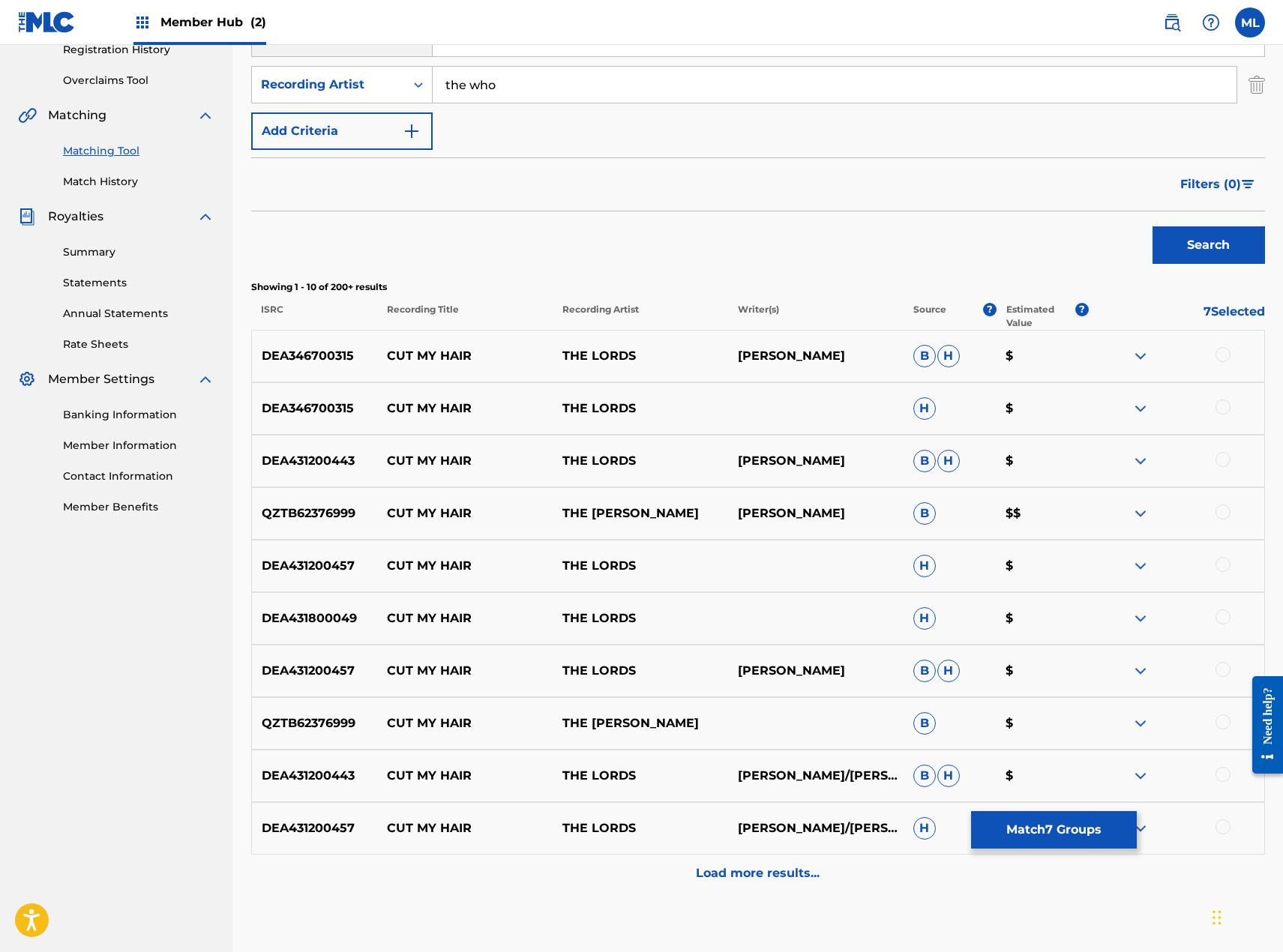
scroll to position [300, 0]
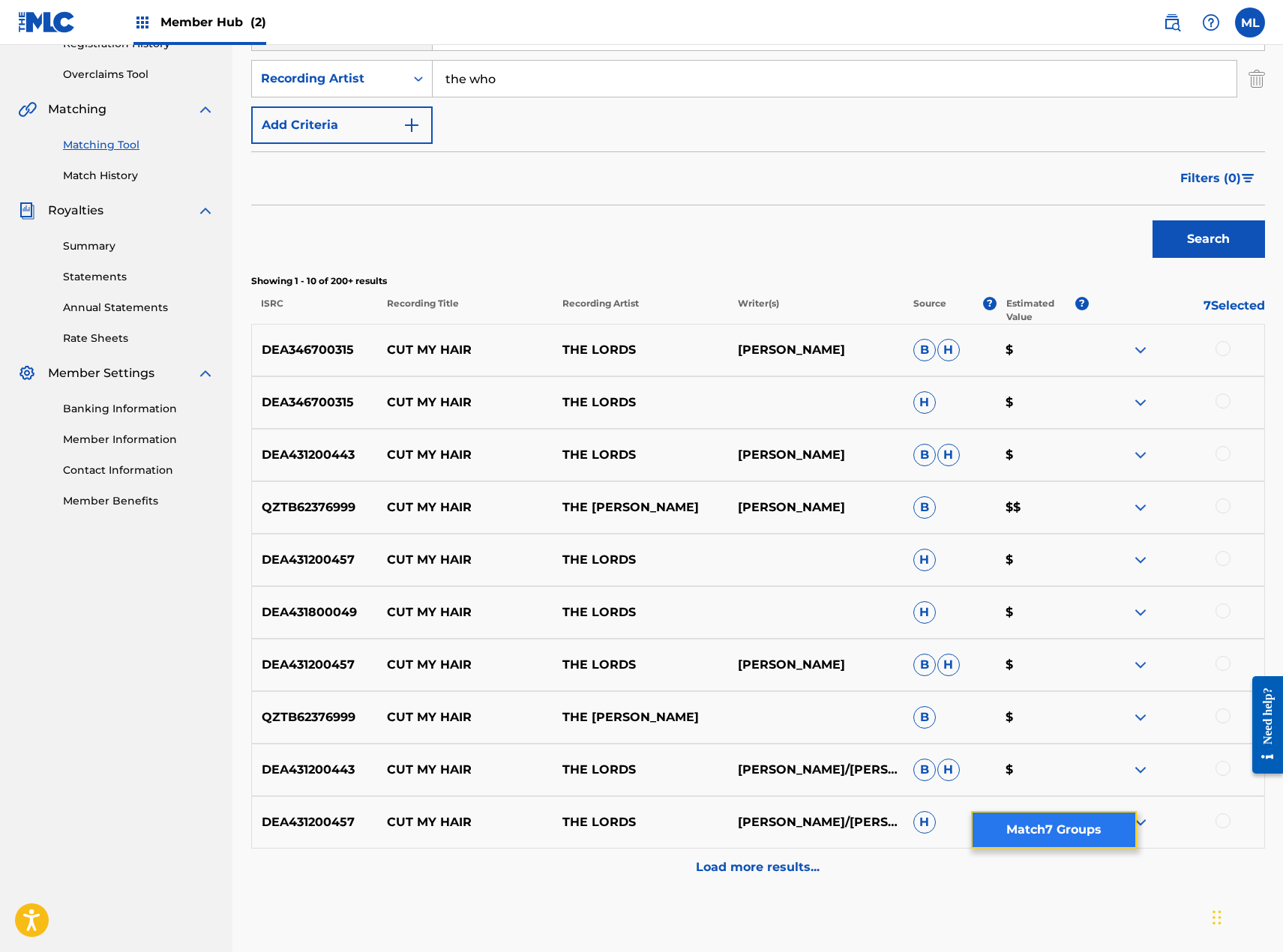
click at [1055, 835] on button "Match 7 Groups" at bounding box center [1054, 829] width 166 height 37
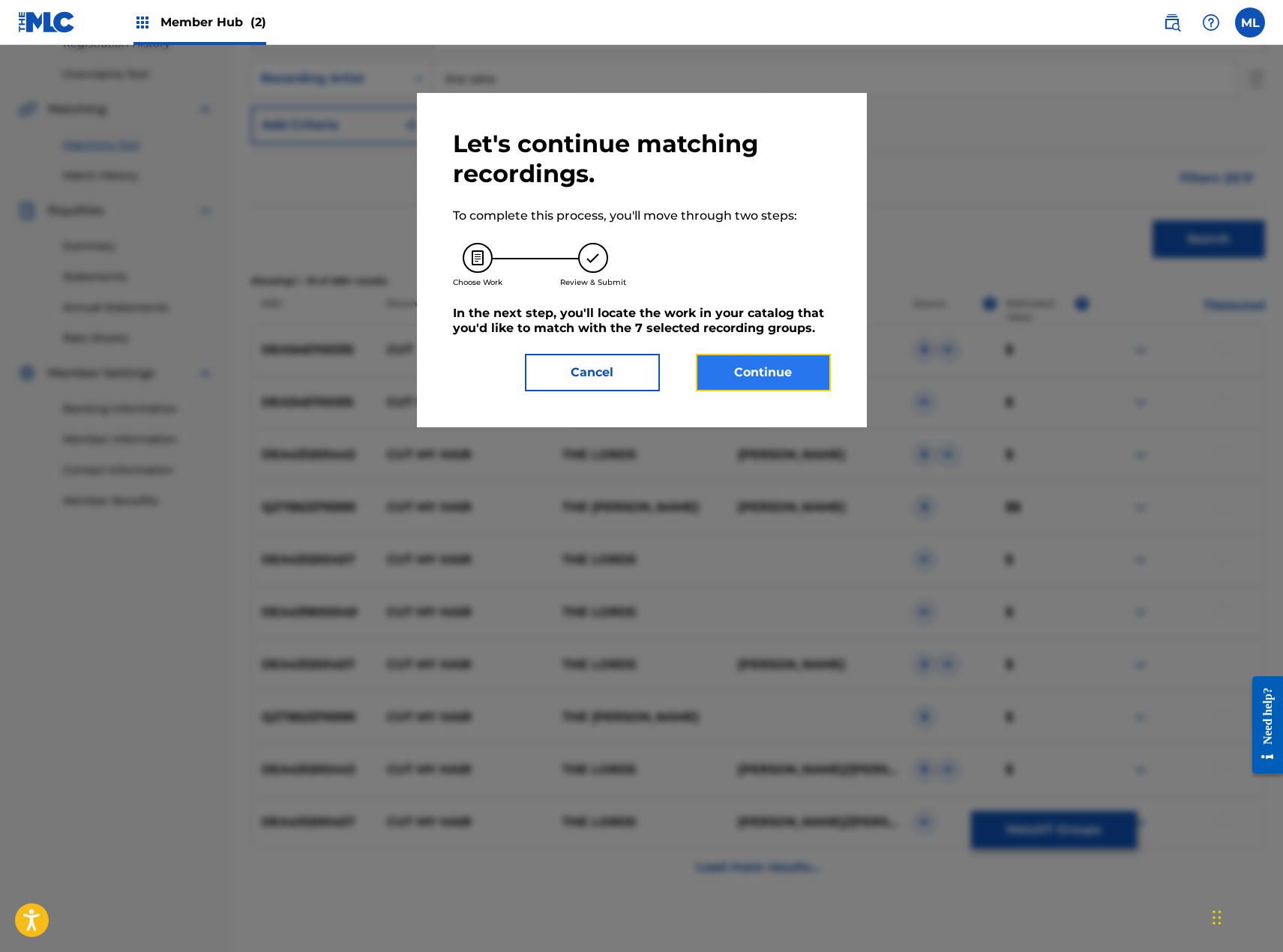
click at [757, 356] on button "Continue" at bounding box center [763, 372] width 135 height 37
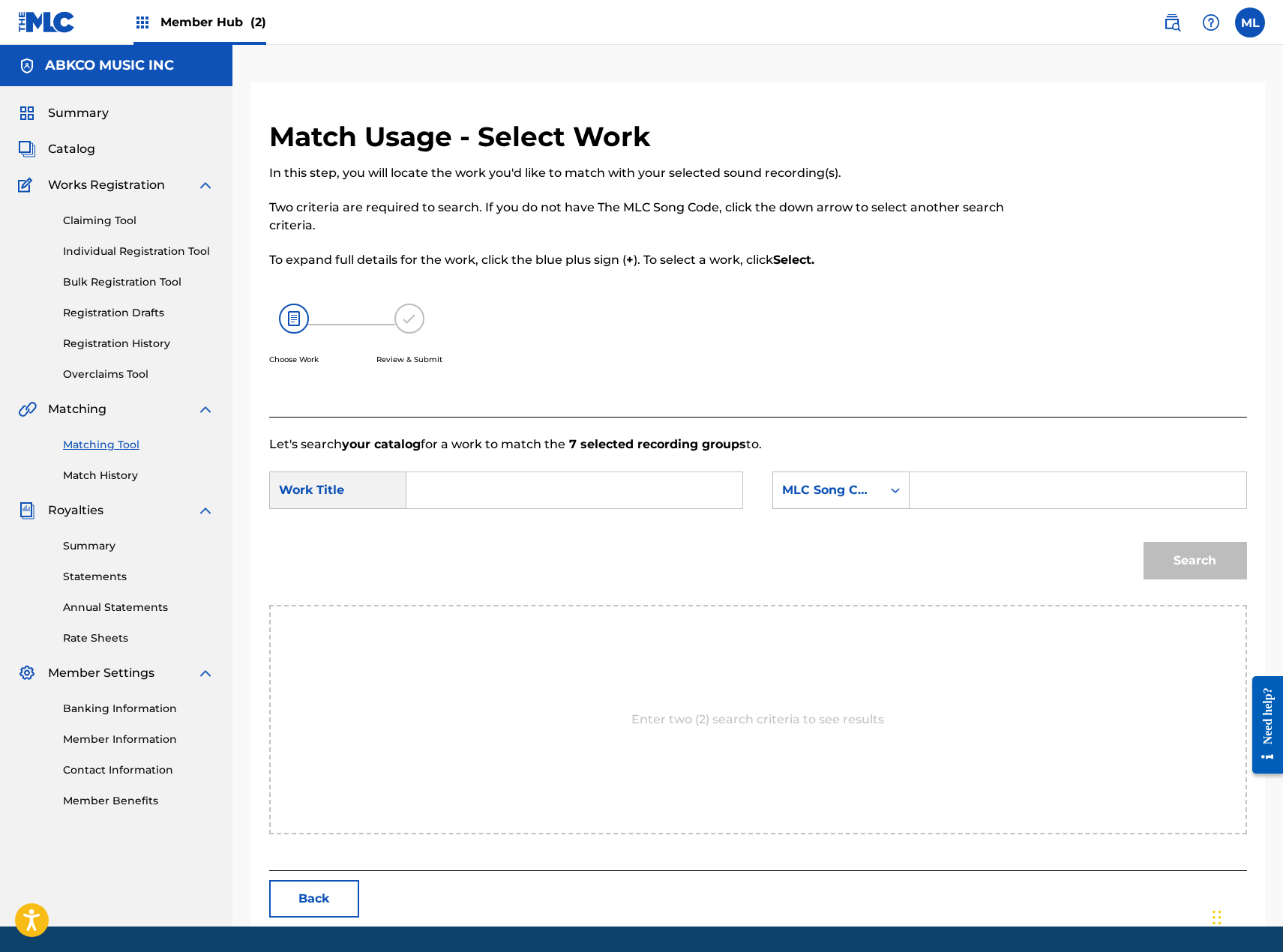
click at [520, 485] on input "Search Form" at bounding box center [575, 490] width 311 height 36
type input "cut my hair"
click at [445, 543] on strong "hair" at bounding box center [444, 541] width 25 height 14
click at [825, 506] on div "MLC Song Code" at bounding box center [840, 490] width 137 height 37
click at [823, 520] on div "Writer Name" at bounding box center [840, 527] width 135 height 37
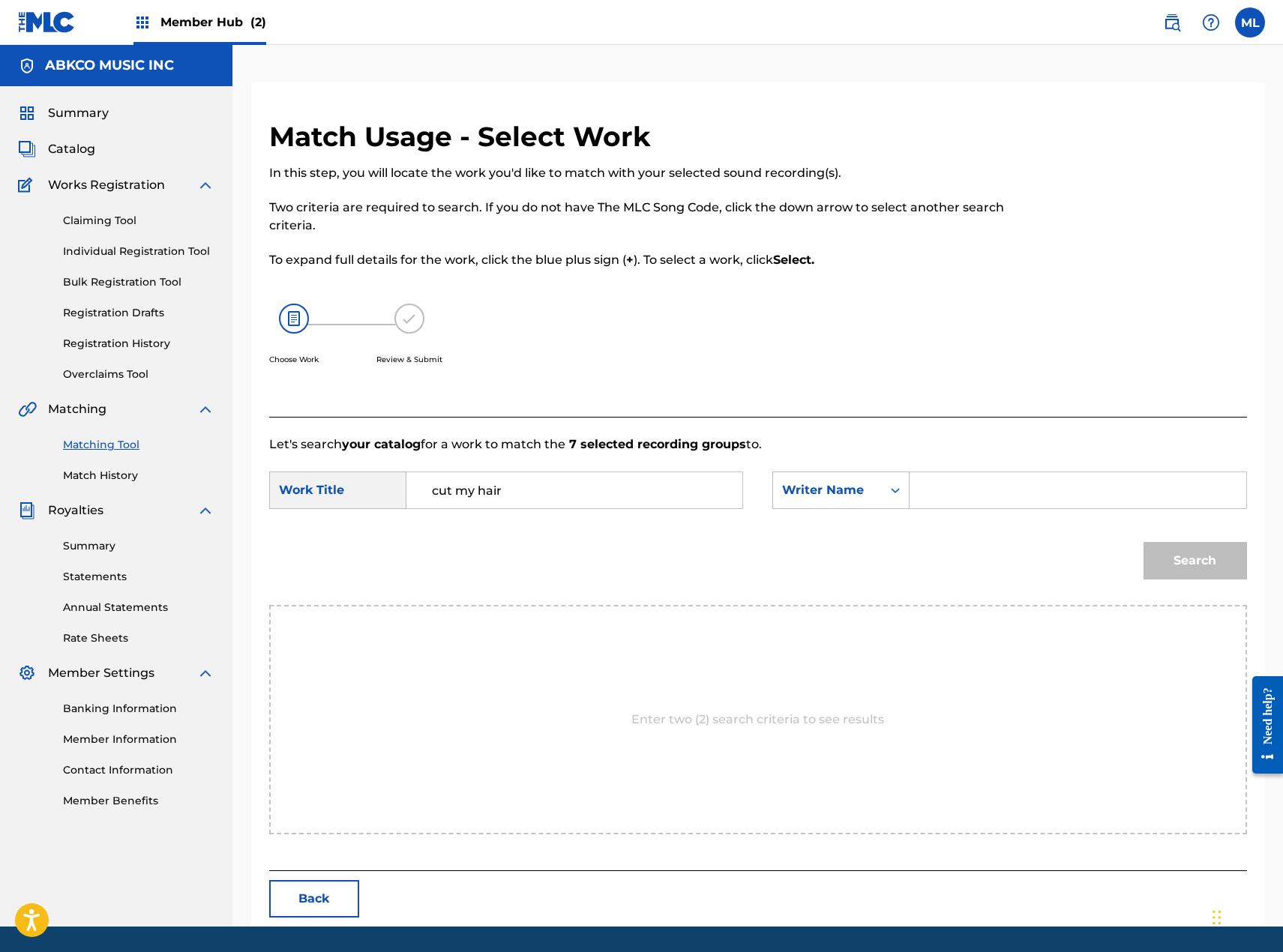
click at [943, 487] on input "Search Form" at bounding box center [1078, 490] width 311 height 36
type input "[PERSON_NAME]"
click at [1143, 542] on button "Search" at bounding box center [1195, 560] width 104 height 37
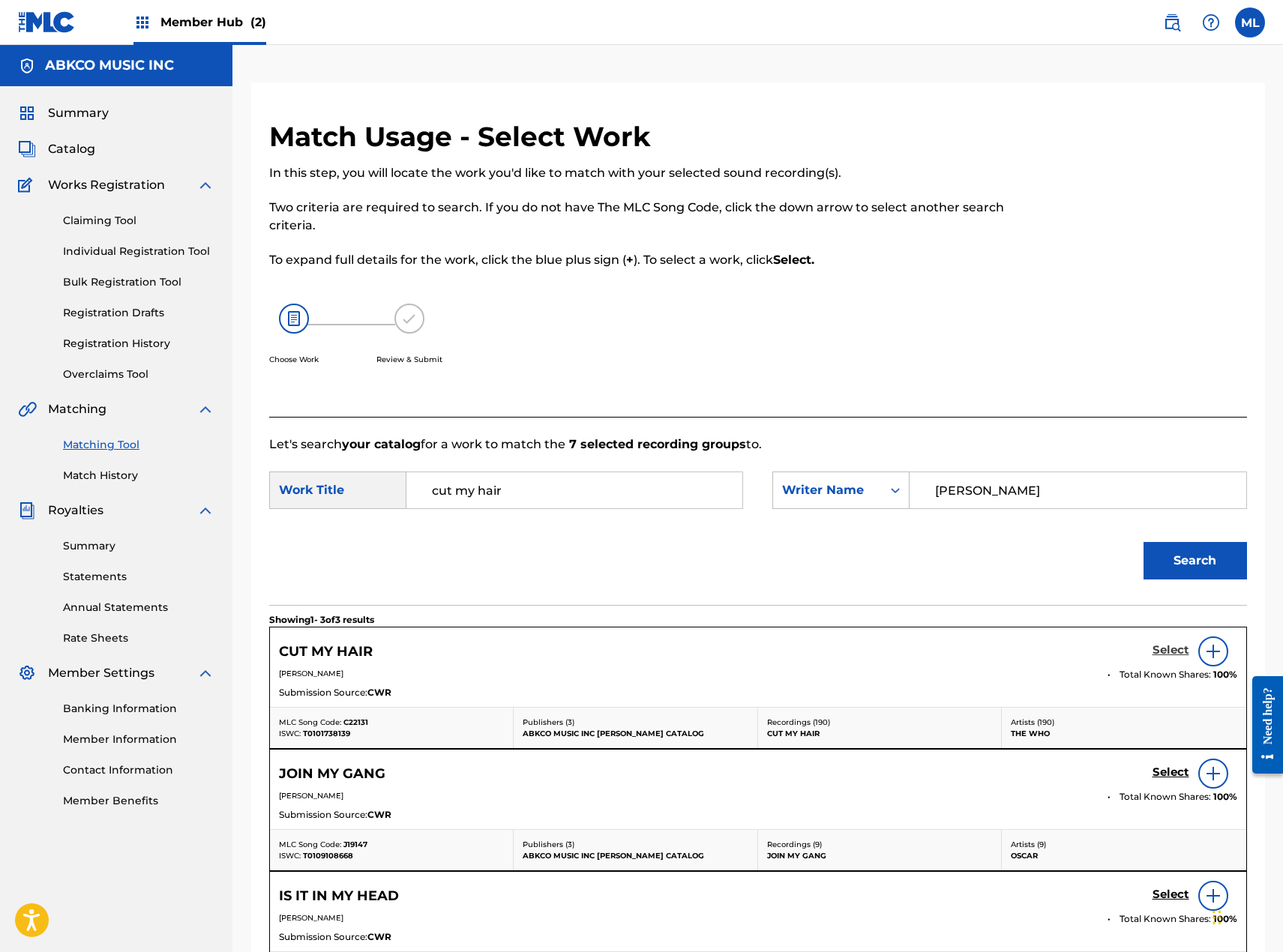
click at [1161, 646] on h5 "Select" at bounding box center [1171, 650] width 37 height 14
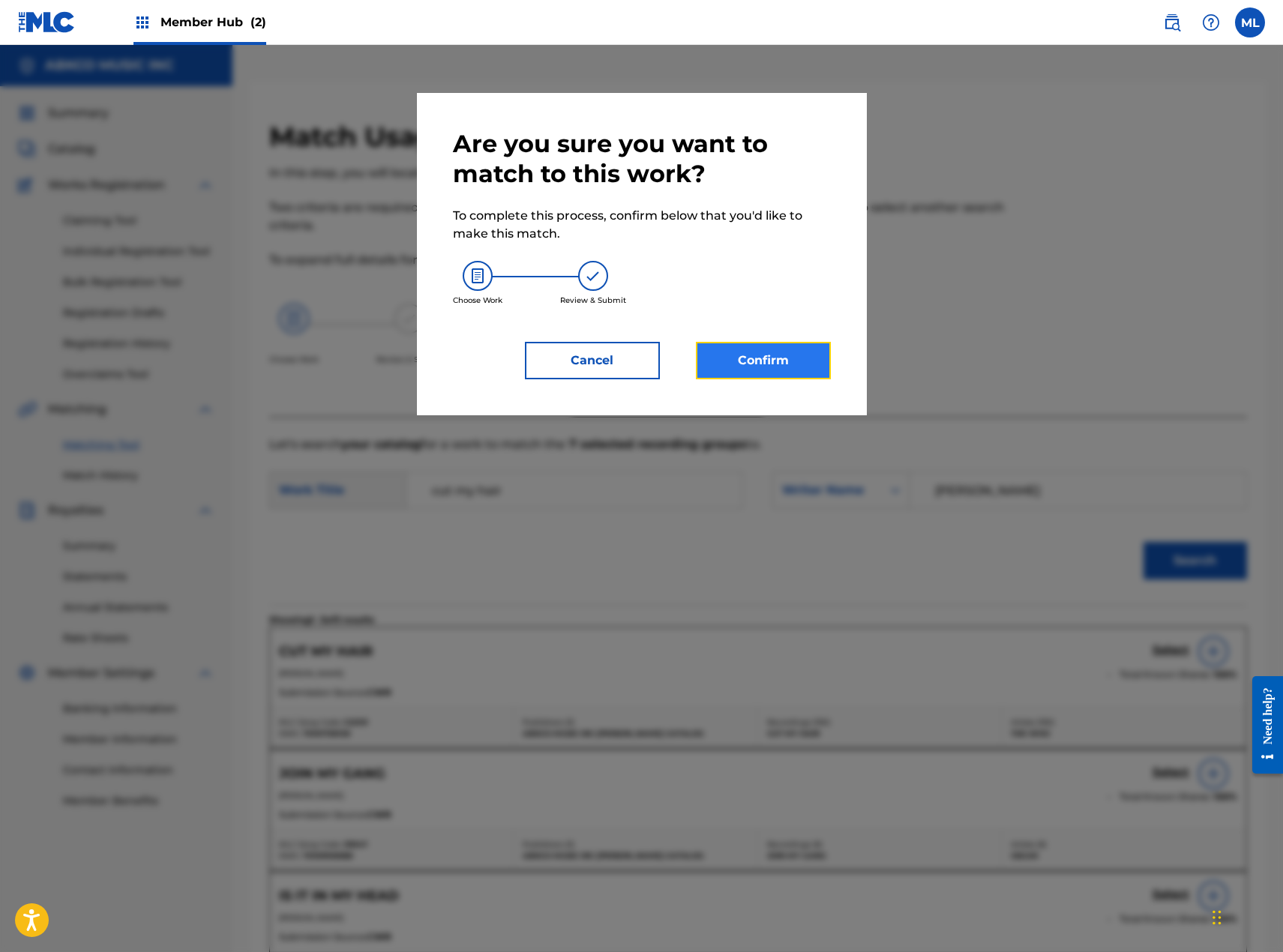
drag, startPoint x: 732, startPoint y: 347, endPoint x: 742, endPoint y: 349, distance: 10.2
click at [742, 349] on button "Confirm" at bounding box center [763, 360] width 135 height 37
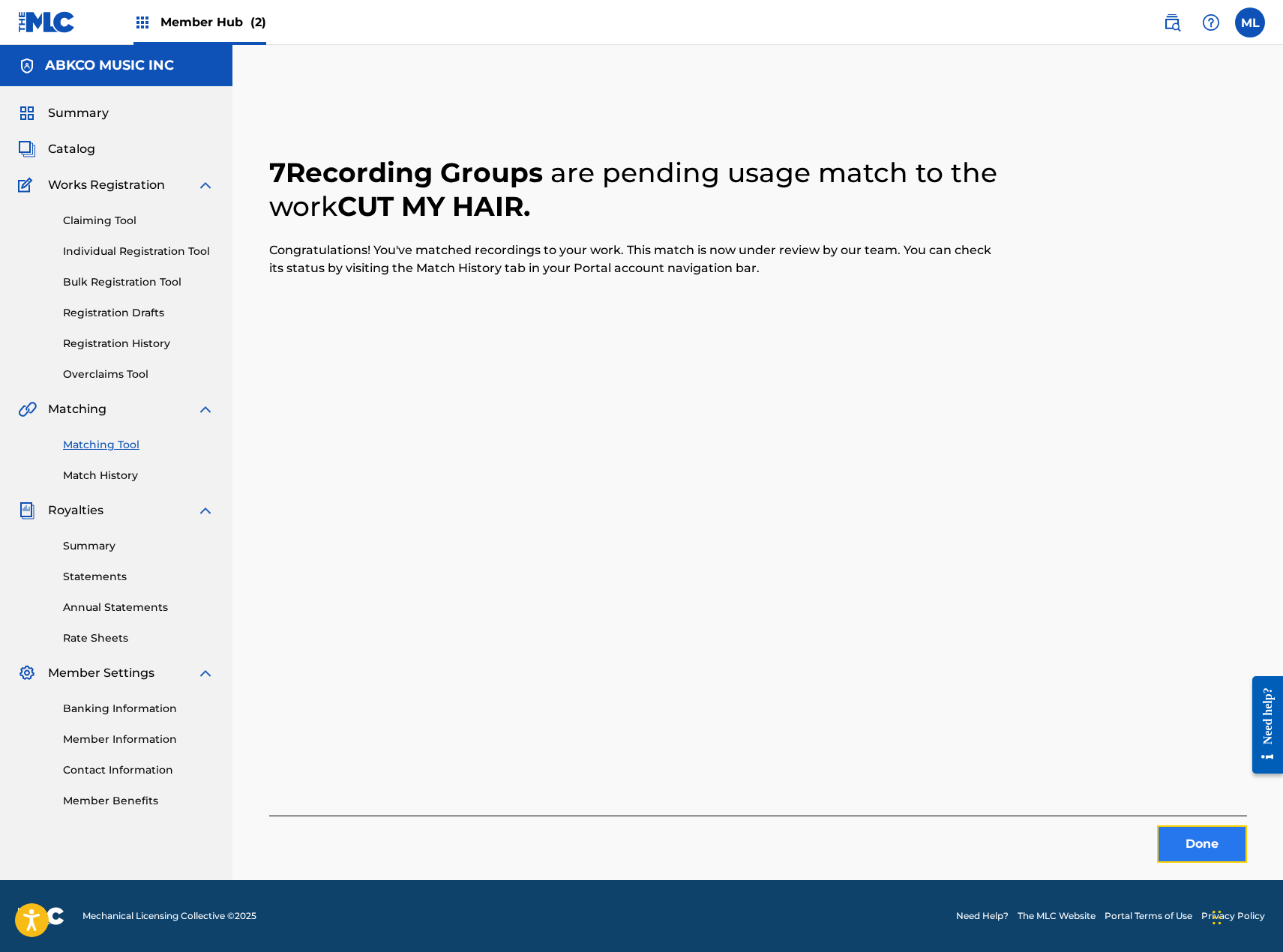
click at [1207, 856] on button "Done" at bounding box center [1202, 843] width 90 height 37
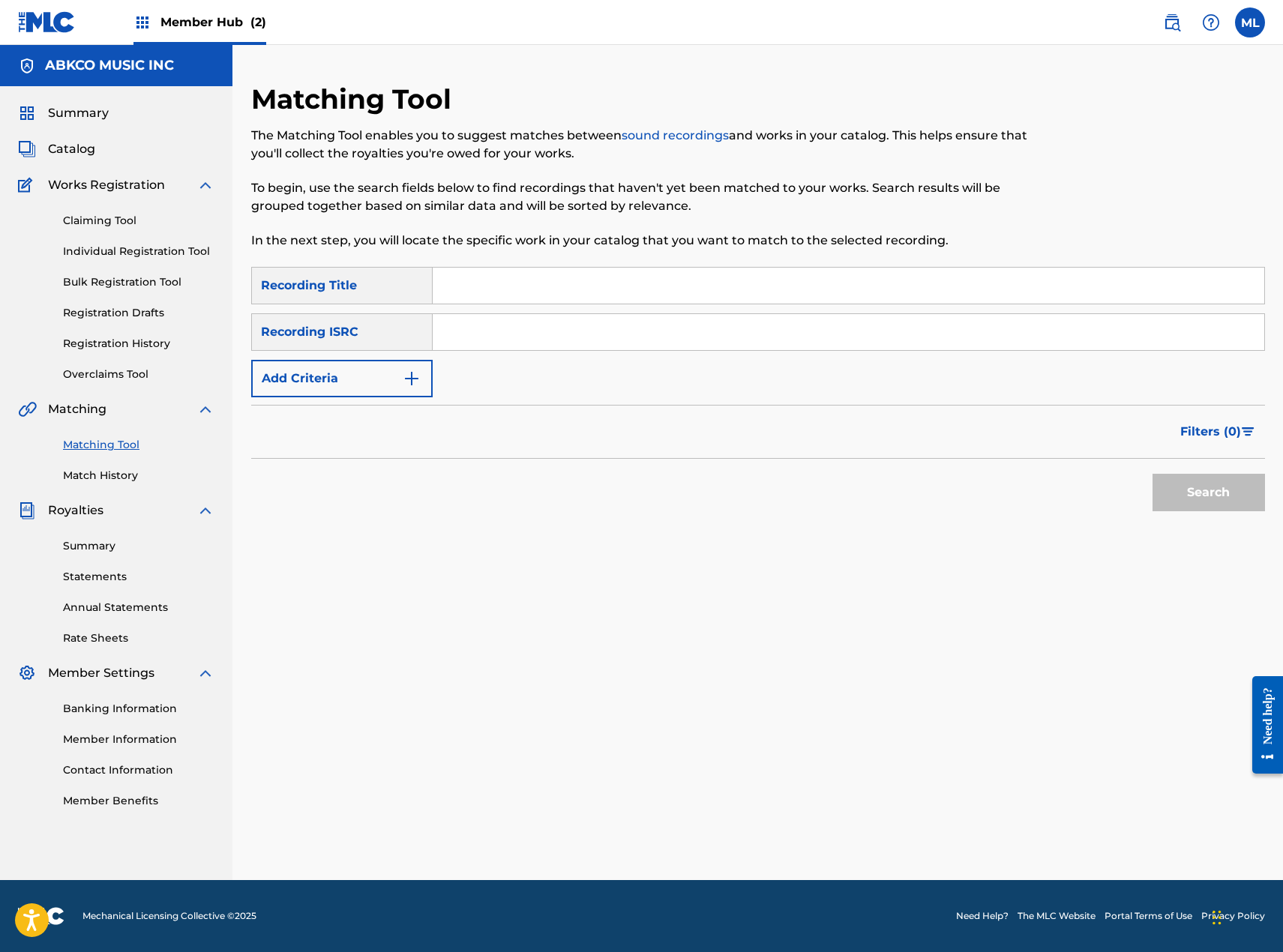
click at [654, 296] on input "Search Form" at bounding box center [848, 285] width 831 height 36
click at [931, 297] on input "Search Form" at bounding box center [848, 285] width 831 height 36
click at [1153, 474] on button "Search" at bounding box center [1208, 492] width 112 height 37
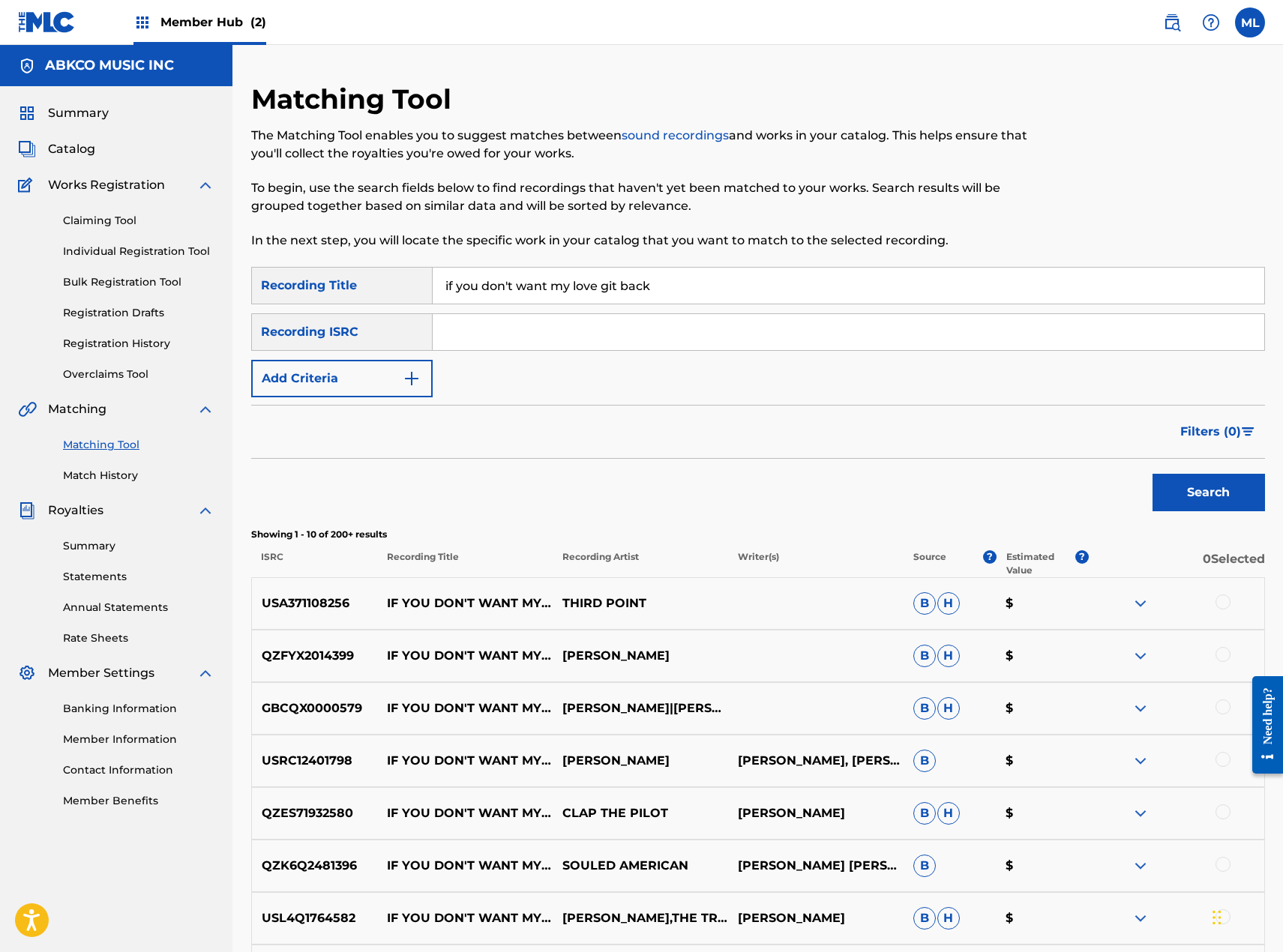
click at [607, 282] on input "if you don't want my love git back" at bounding box center [848, 285] width 831 height 36
type input "if you don't want my love give it back"
click at [1153, 474] on button "Search" at bounding box center [1208, 492] width 112 height 37
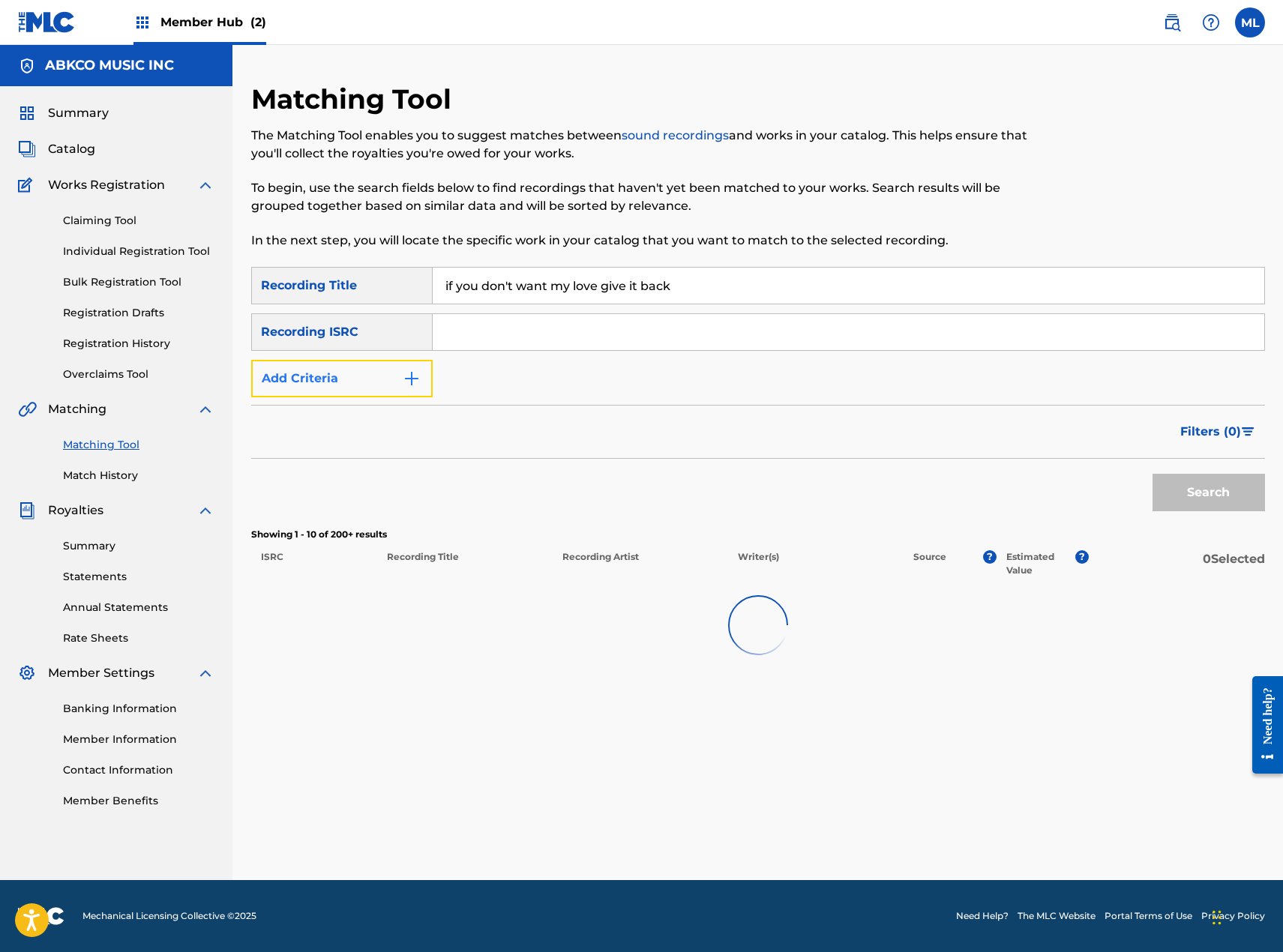
click at [316, 374] on button "Add Criteria" at bounding box center [342, 378] width 182 height 37
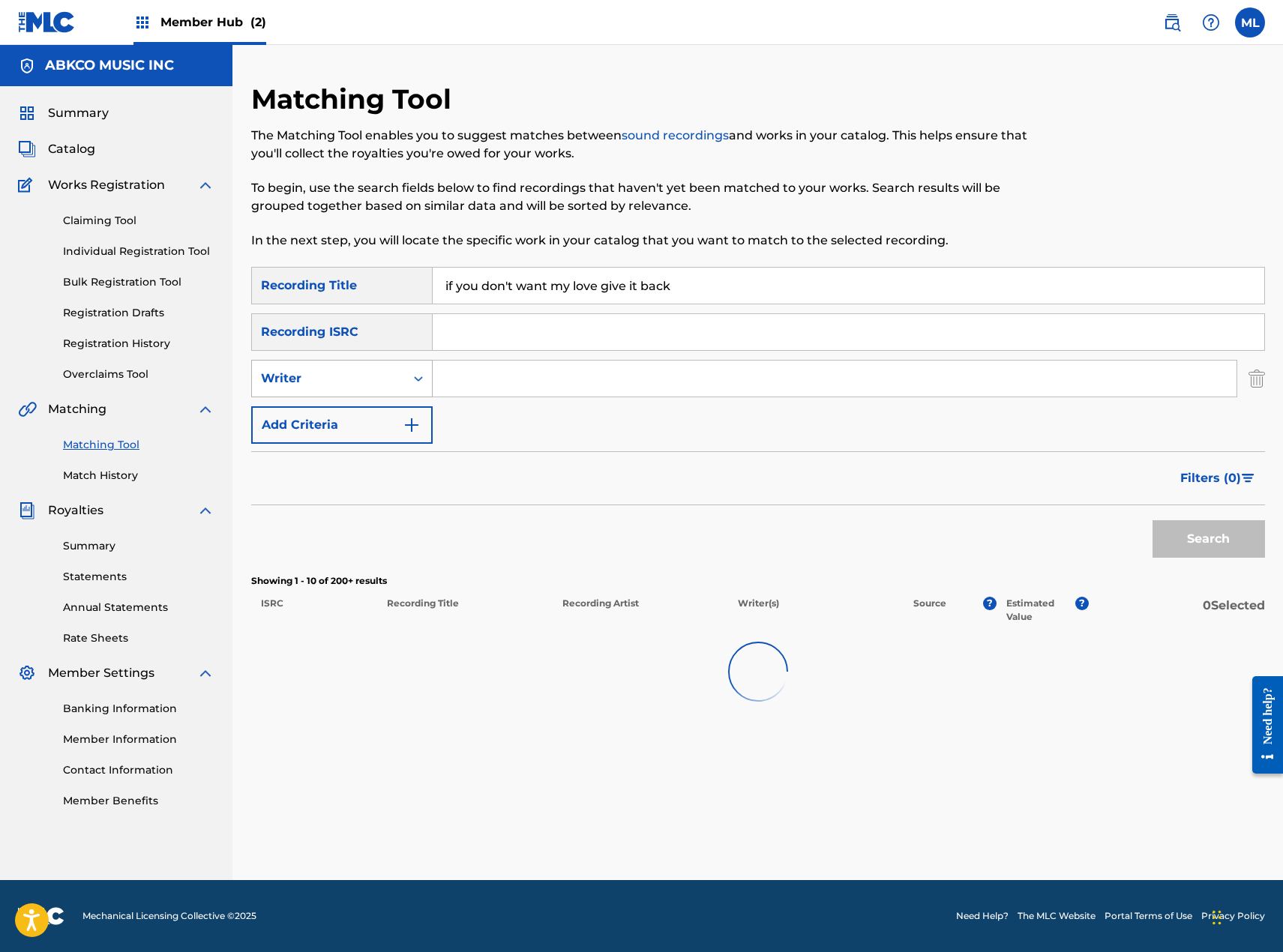
click at [375, 385] on div "Writer" at bounding box center [328, 378] width 135 height 18
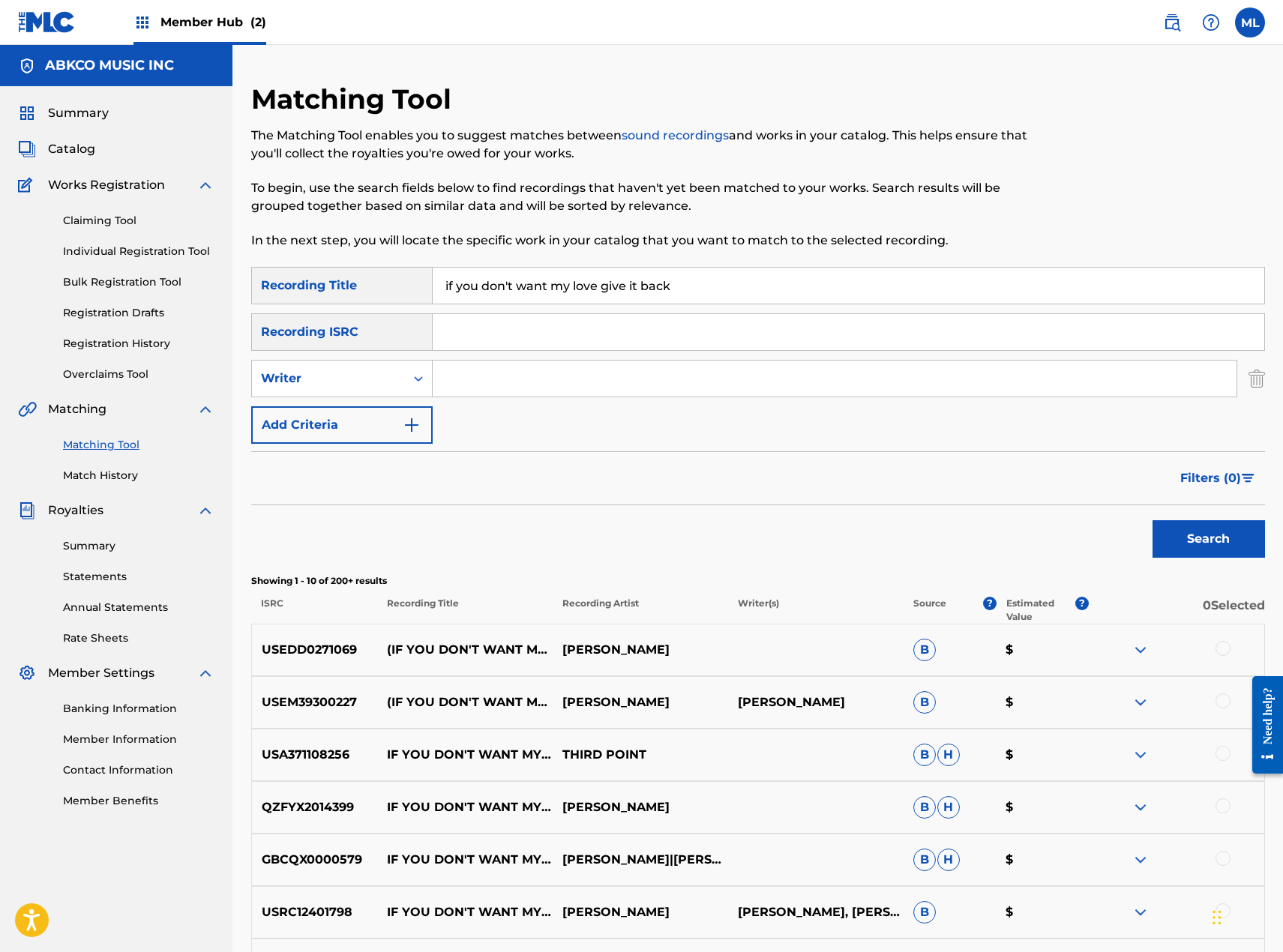
click at [723, 512] on div "Search" at bounding box center [758, 535] width 1014 height 60
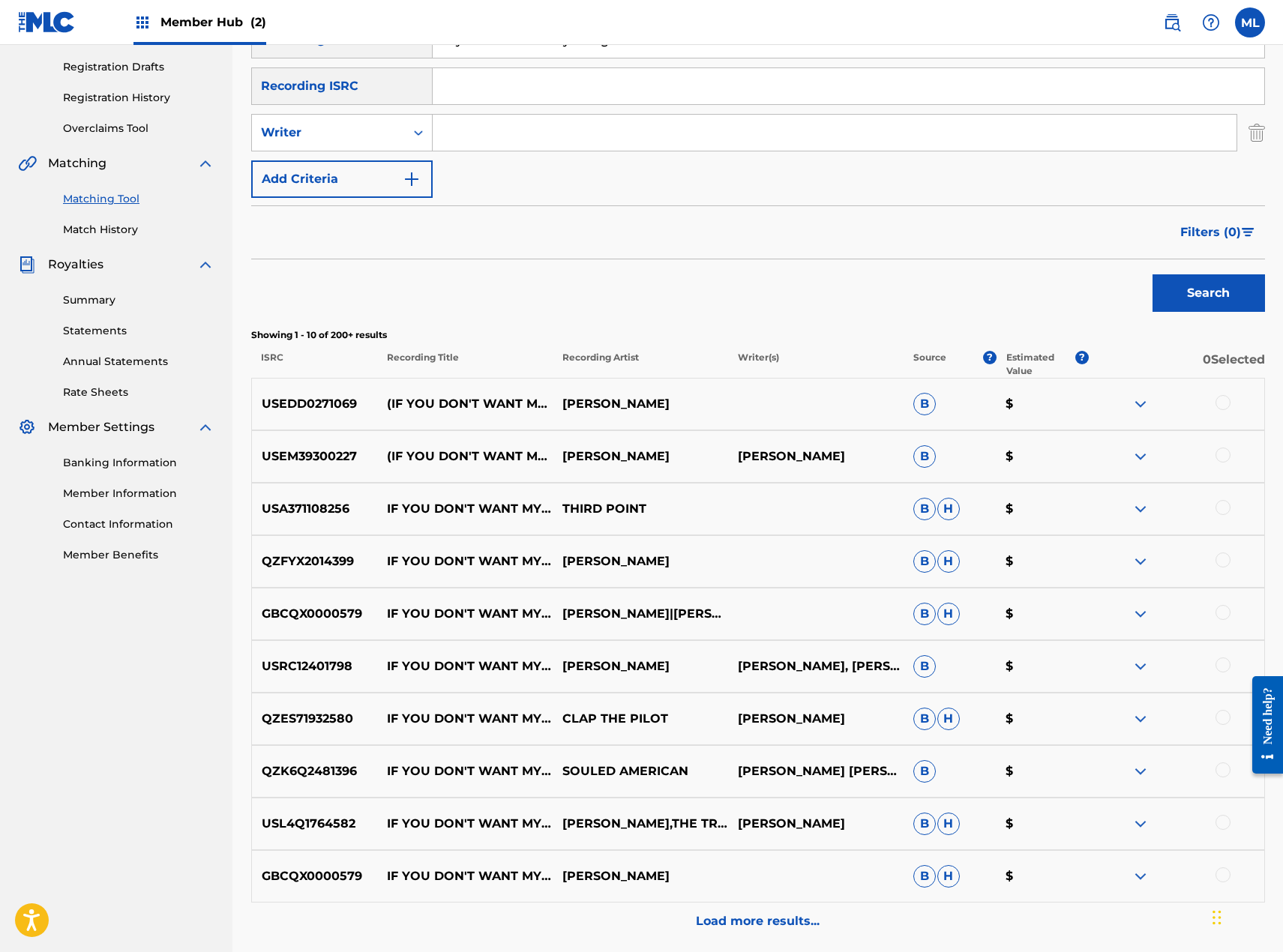
scroll to position [300, 0]
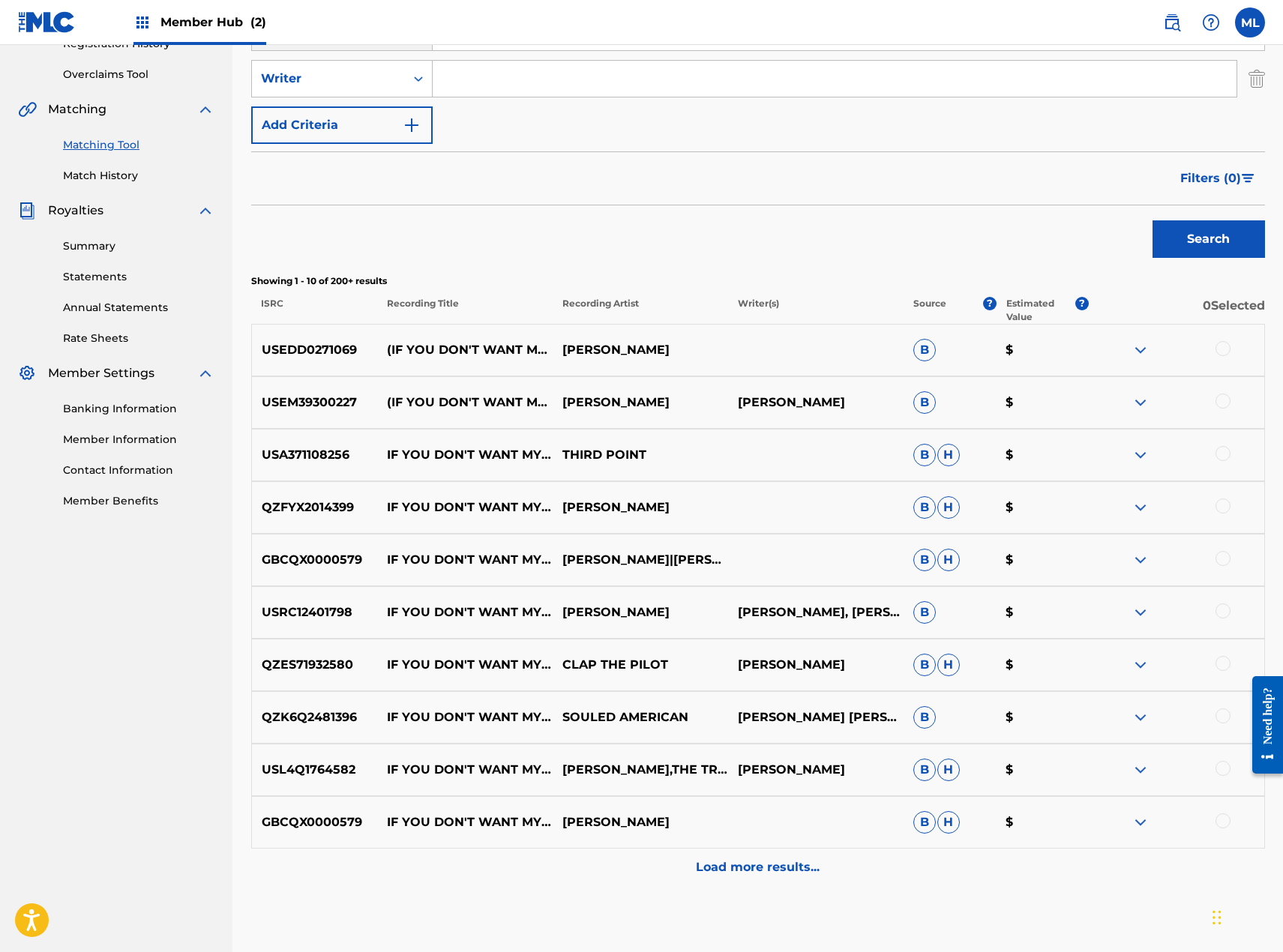
click at [1225, 349] on div at bounding box center [1223, 349] width 15 height 15
click at [1222, 408] on div at bounding box center [1223, 401] width 15 height 15
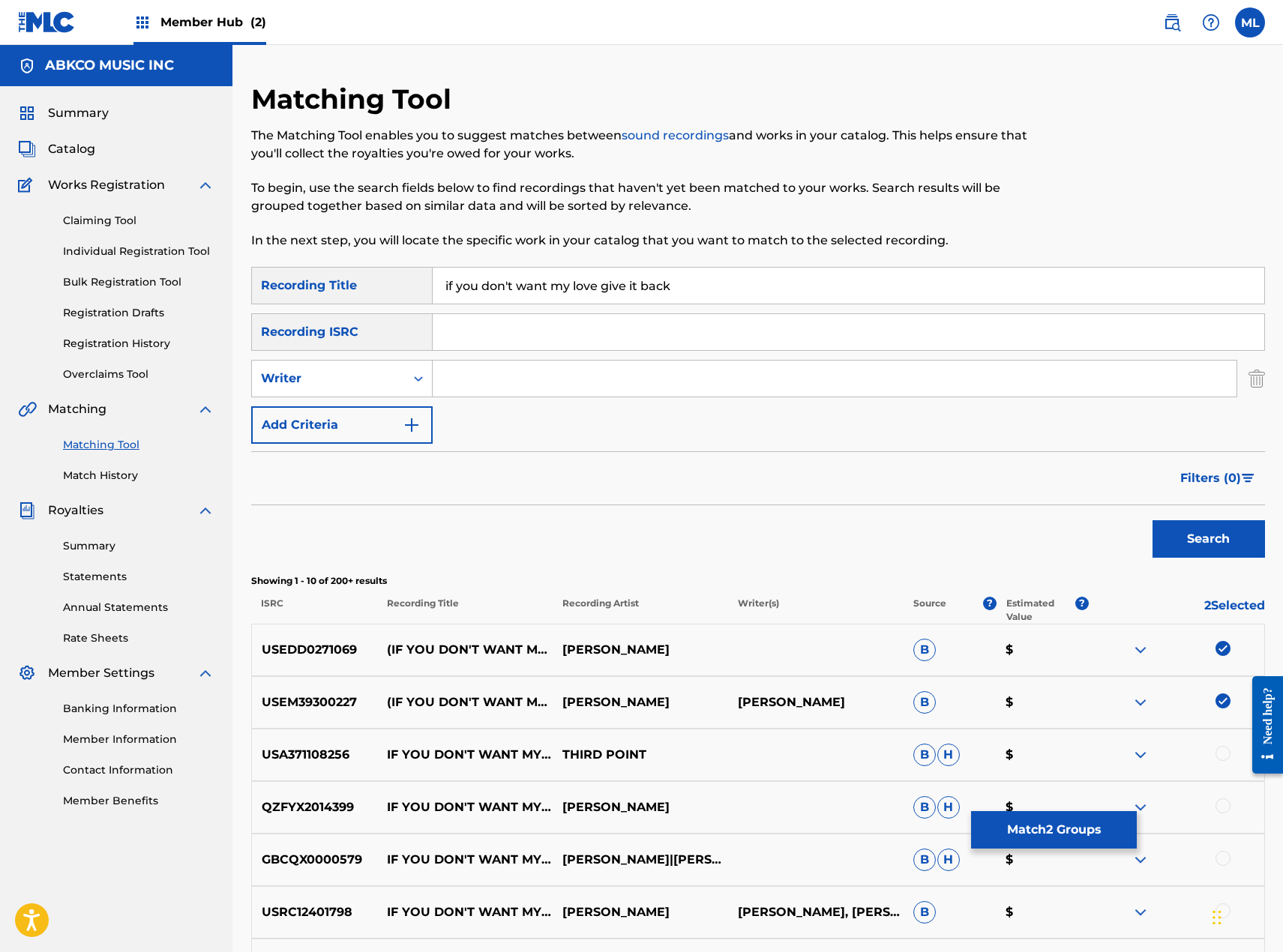
click at [491, 398] on div "SearchWithCriteriacc9b2651-cf58-4c04-9815-42ba29b3b6eb Recording Title if you d…" at bounding box center [758, 354] width 1014 height 177
click at [492, 378] on input "Search Form" at bounding box center [835, 378] width 804 height 36
type input "[PERSON_NAME]"
click at [1153, 520] on button "Search" at bounding box center [1208, 539] width 112 height 37
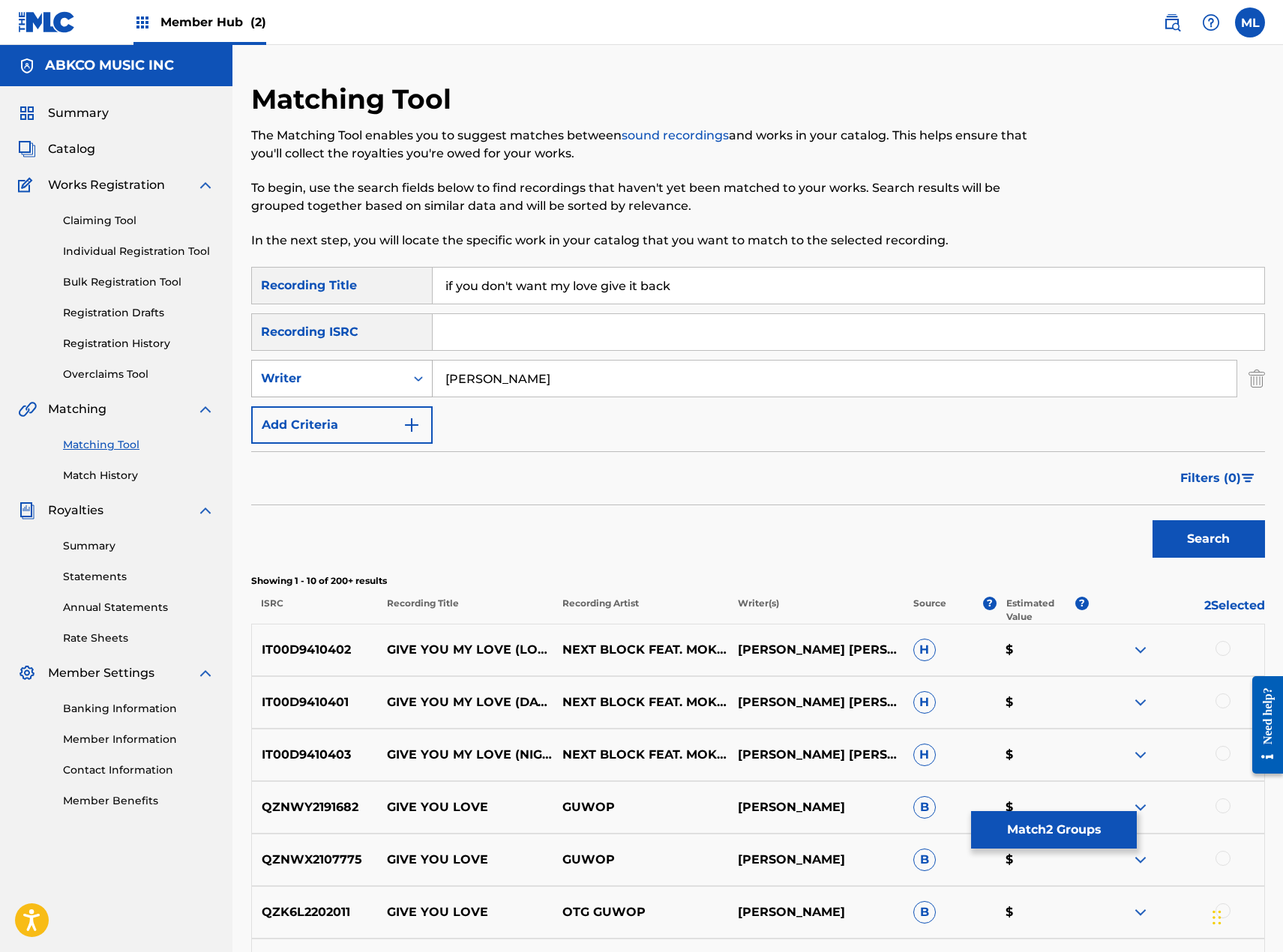
click at [355, 375] on div "Writer" at bounding box center [328, 378] width 135 height 18
click at [334, 414] on div "Recording Artist" at bounding box center [341, 416] width 180 height 37
click at [526, 381] on input "Search Form" at bounding box center [835, 378] width 804 height 36
type input "[PERSON_NAME]"
click at [1153, 520] on button "Search" at bounding box center [1208, 539] width 112 height 37
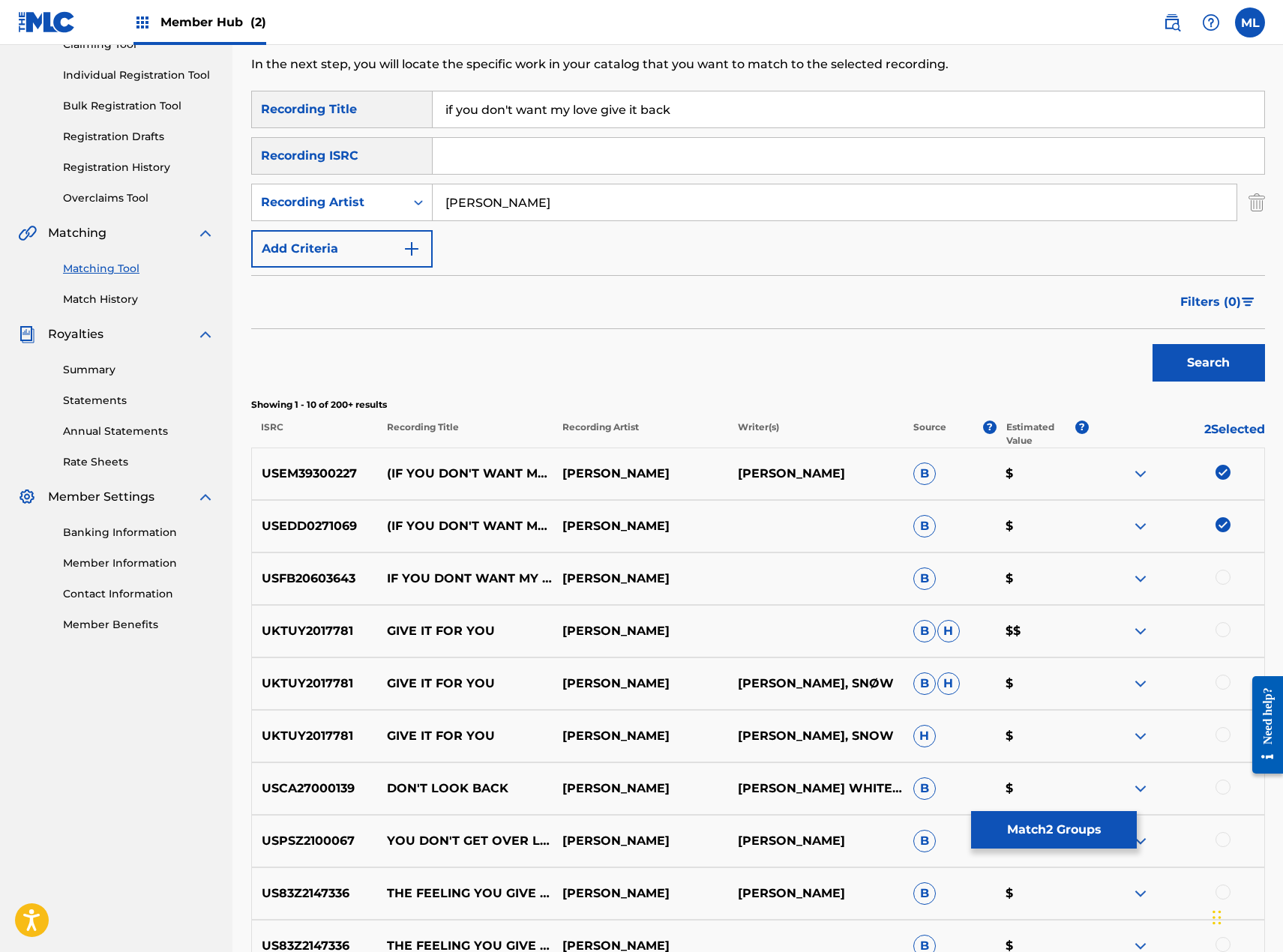
scroll to position [225, 0]
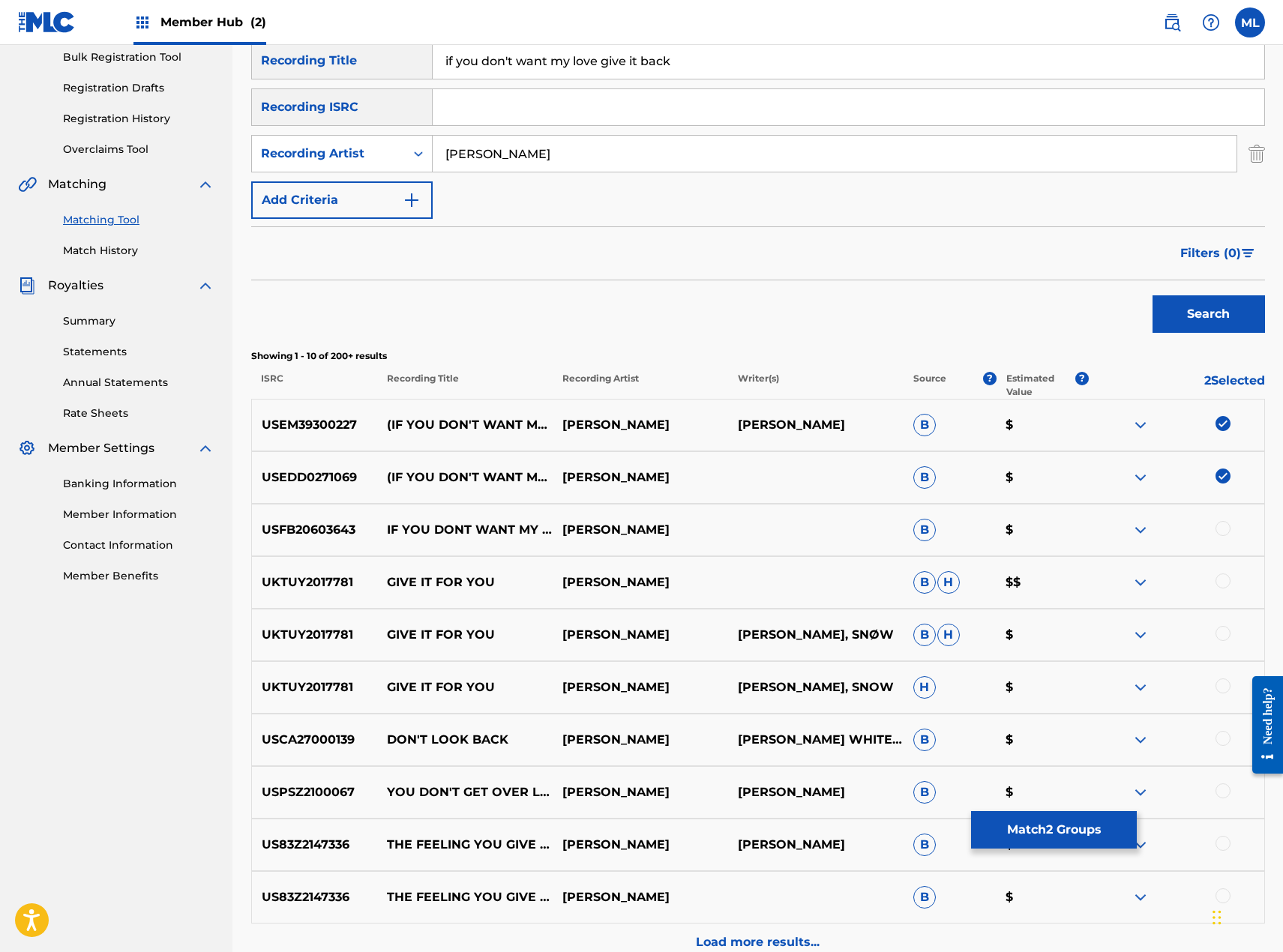
click at [1212, 525] on div at bounding box center [1176, 530] width 175 height 18
click at [1222, 530] on div at bounding box center [1223, 529] width 15 height 15
click at [1066, 820] on button "Match 3 Groups" at bounding box center [1054, 829] width 166 height 37
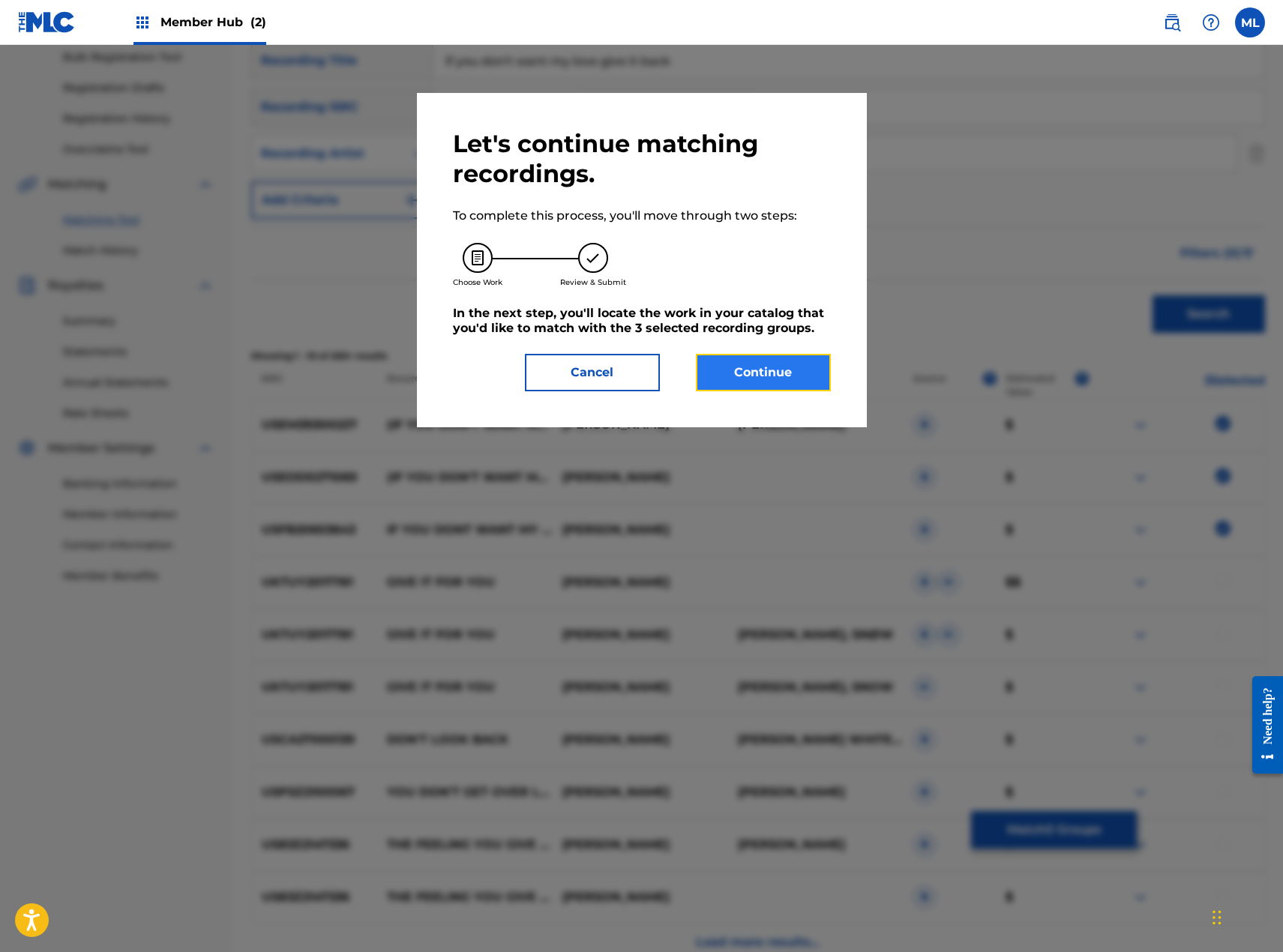
click at [784, 370] on button "Continue" at bounding box center [763, 372] width 135 height 37
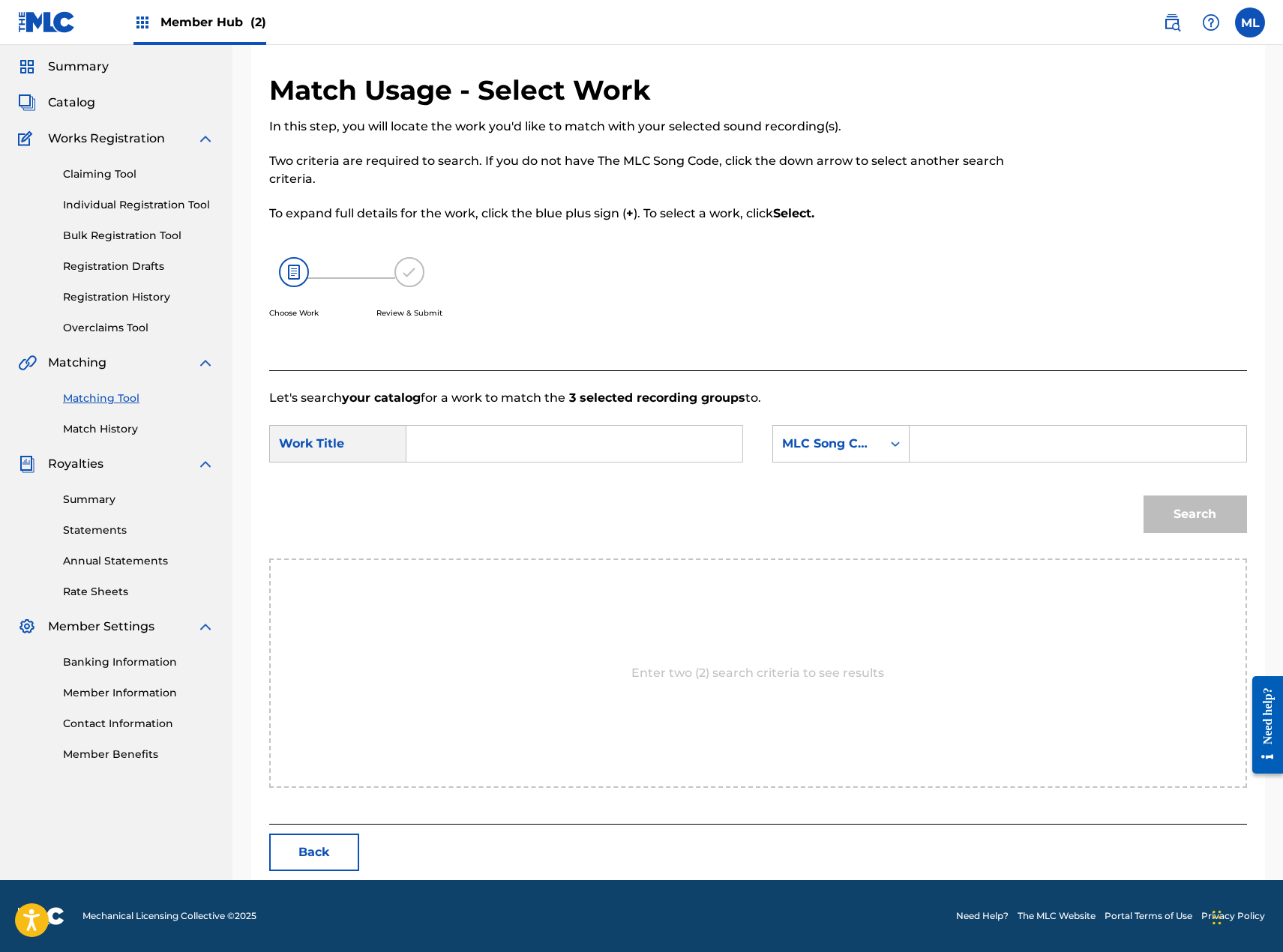
scroll to position [0, 0]
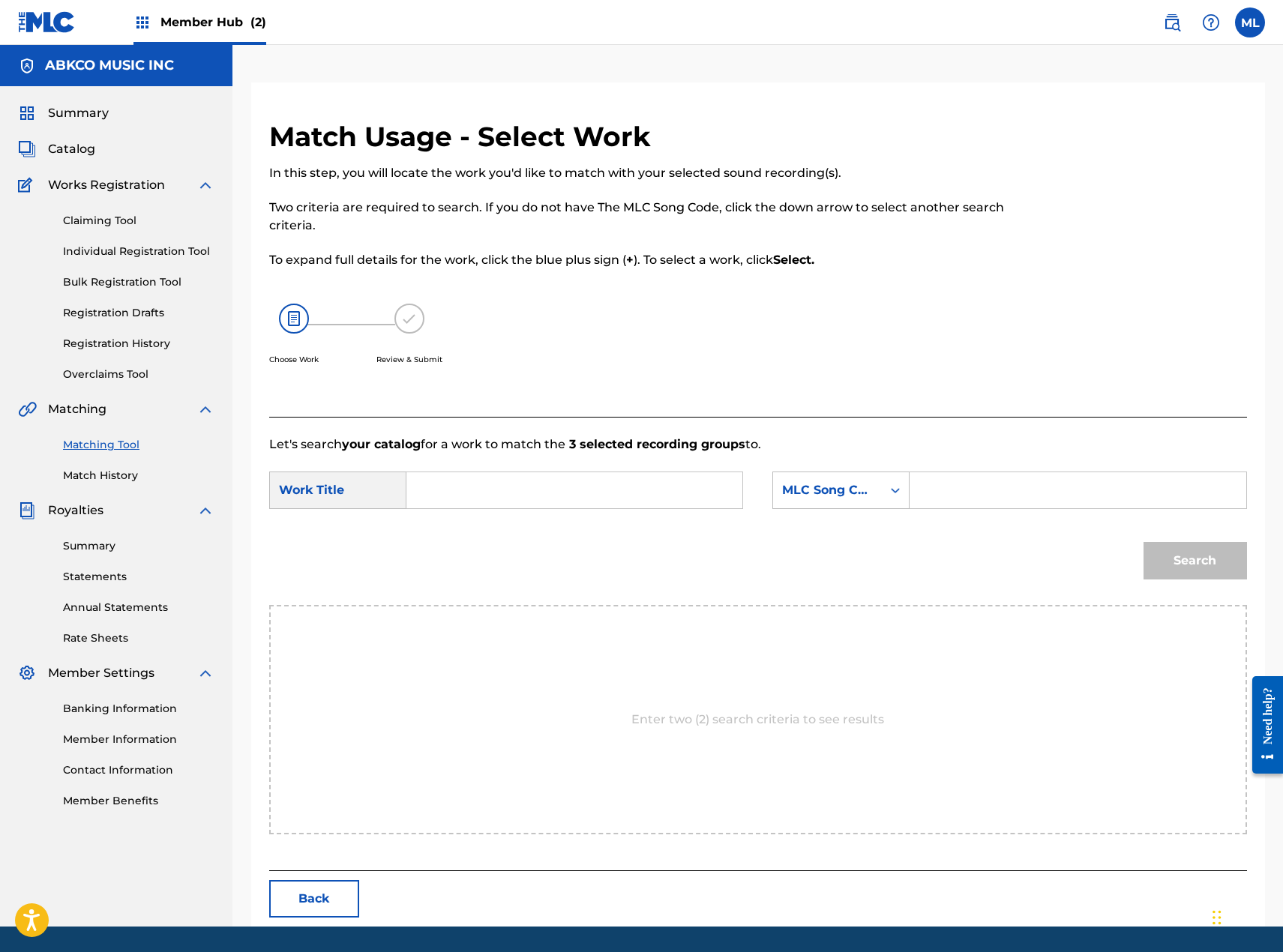
click at [450, 480] on input "Search Form" at bounding box center [575, 490] width 311 height 36
click at [484, 530] on div "if you don't wa nt my love" at bounding box center [462, 551] width 85 height 81
type input "if you don't want my love"
click at [801, 493] on div "MLC Song Code" at bounding box center [827, 491] width 91 height 18
drag, startPoint x: 863, startPoint y: 534, endPoint x: 881, endPoint y: 519, distance: 23.4
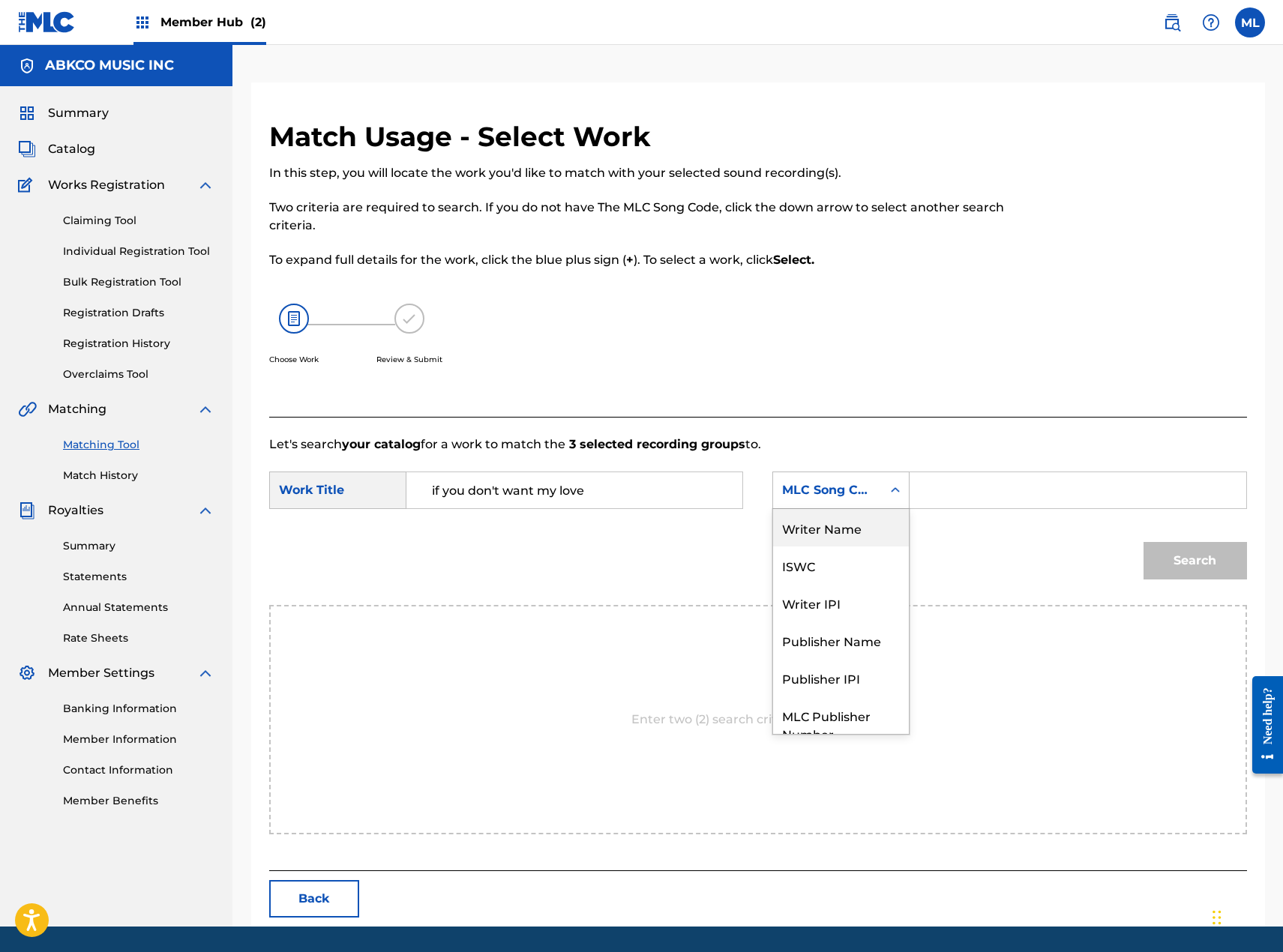
click at [863, 531] on div "Writer Name" at bounding box center [840, 527] width 135 height 37
click at [965, 486] on input "Search Form" at bounding box center [1078, 490] width 311 height 36
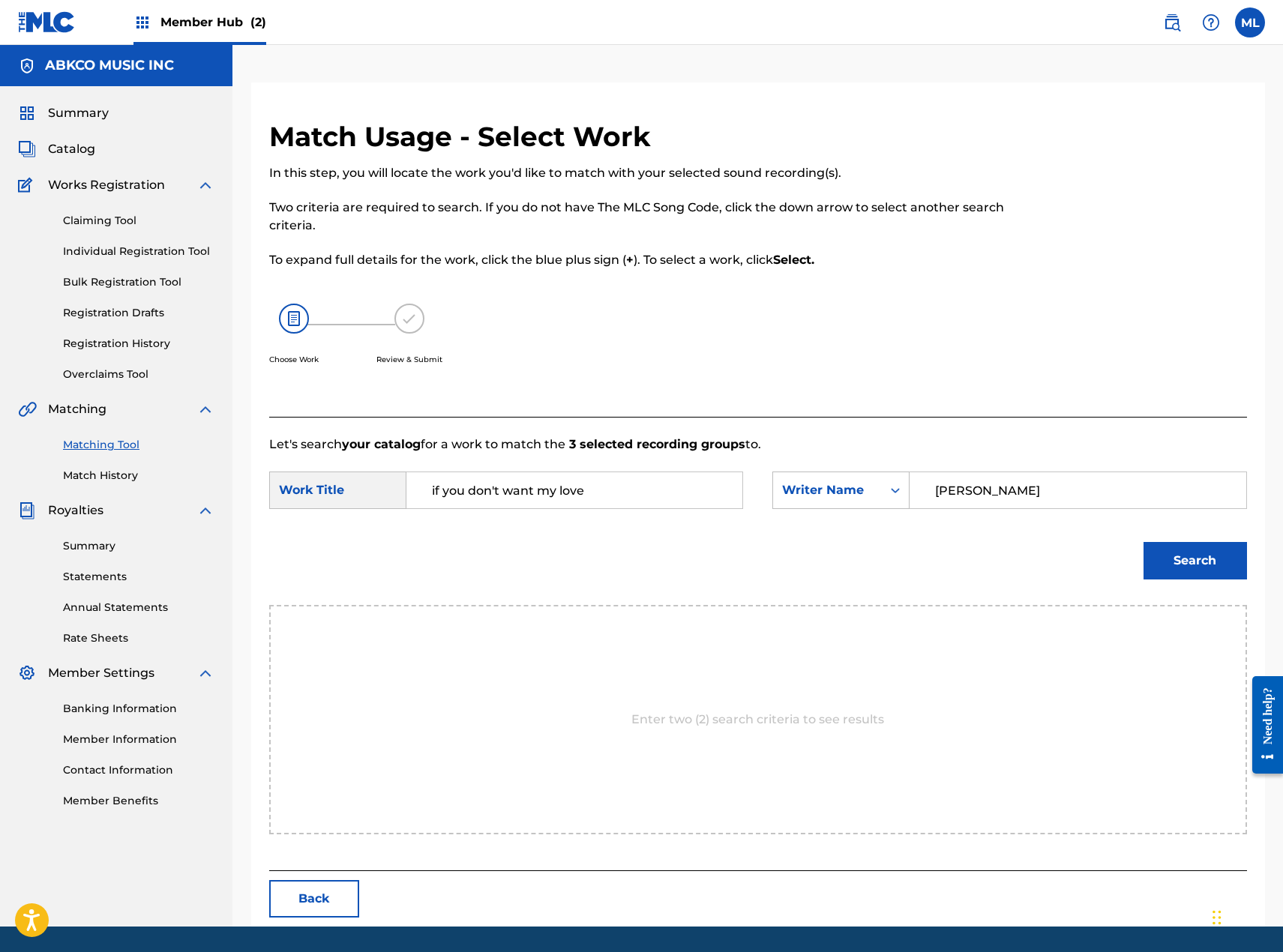
click at [1143, 542] on button "Search" at bounding box center [1195, 560] width 104 height 37
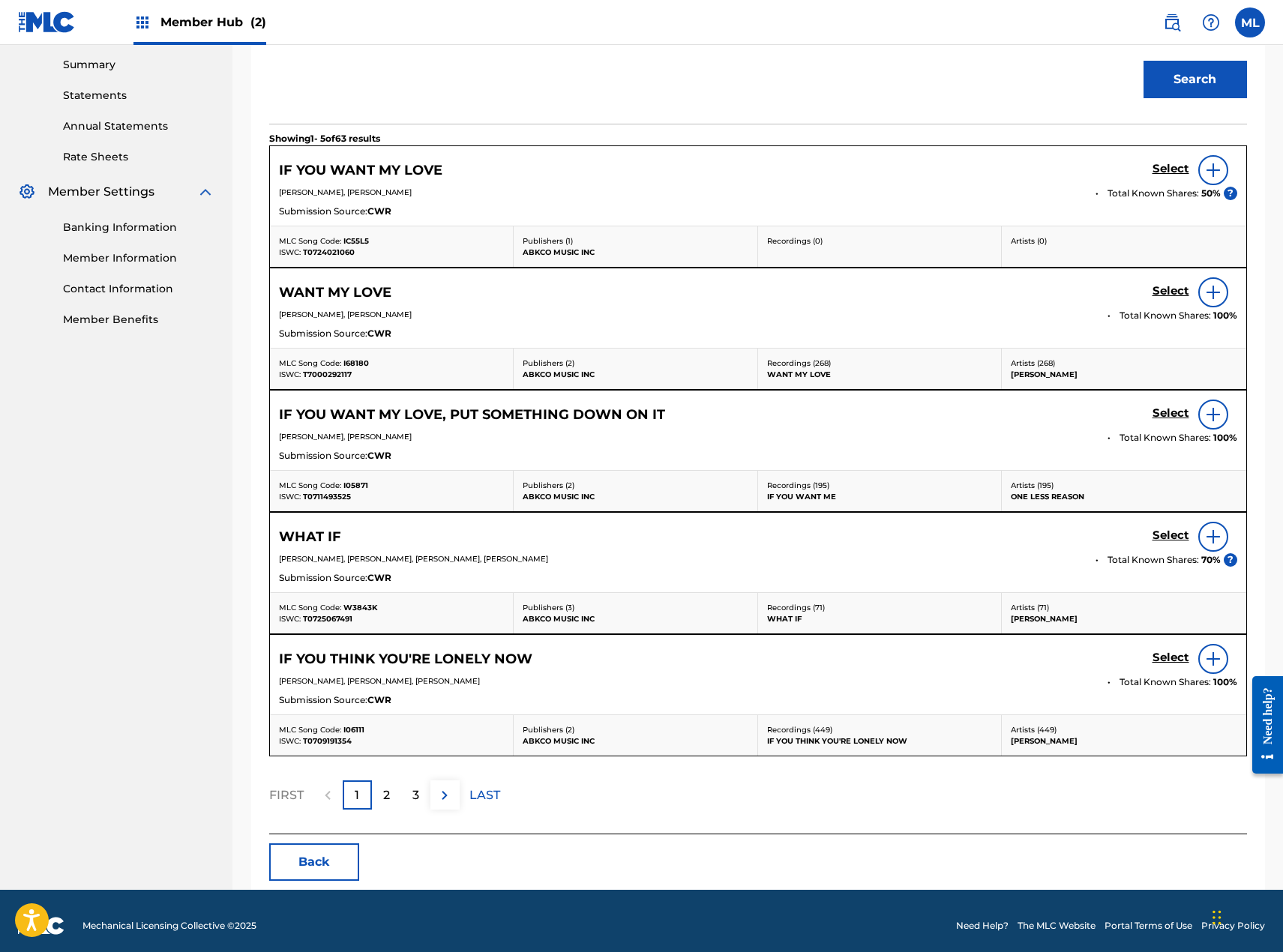
scroll to position [491, 0]
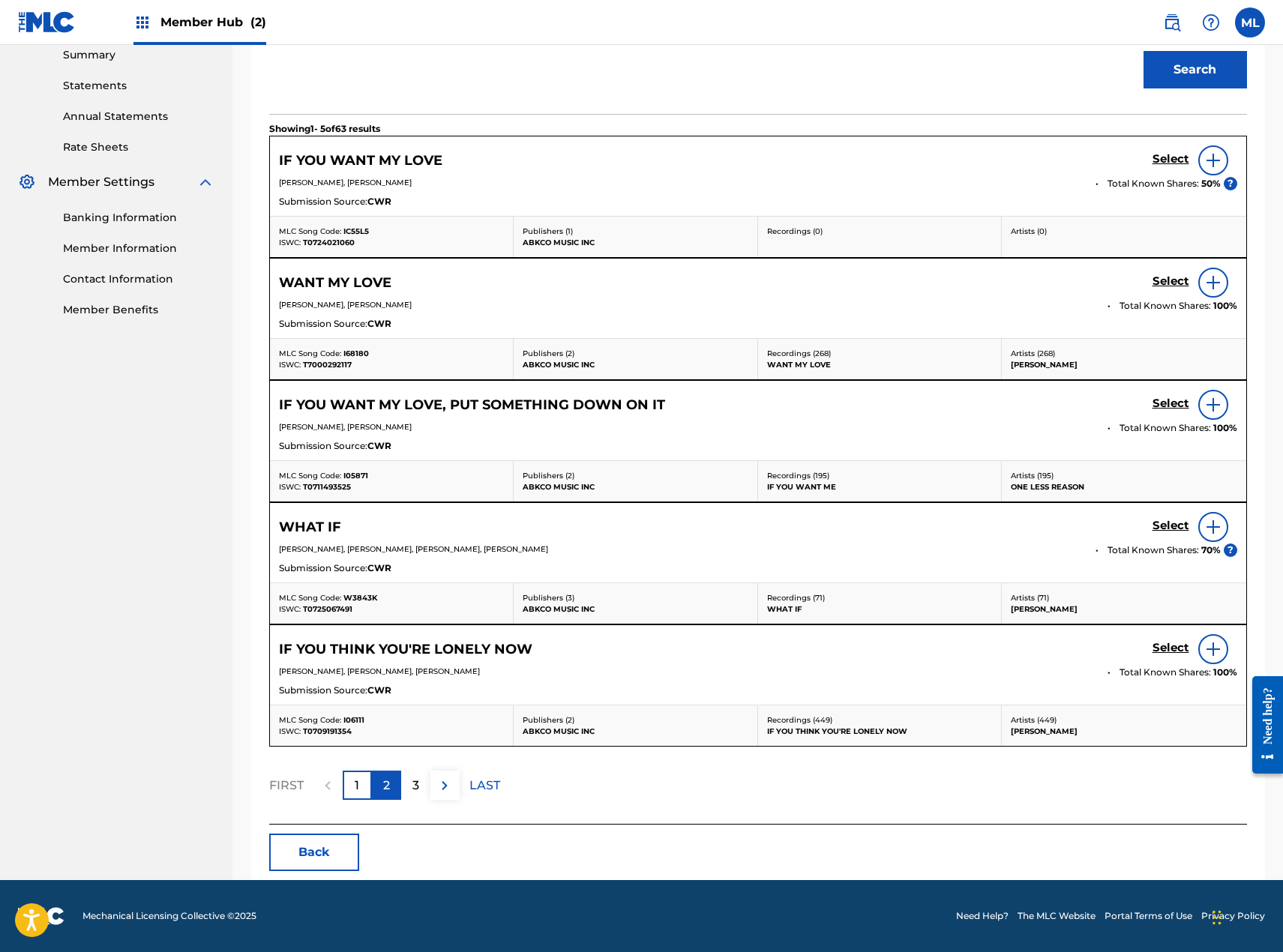
click at [386, 783] on p "2" at bounding box center [386, 786] width 7 height 18
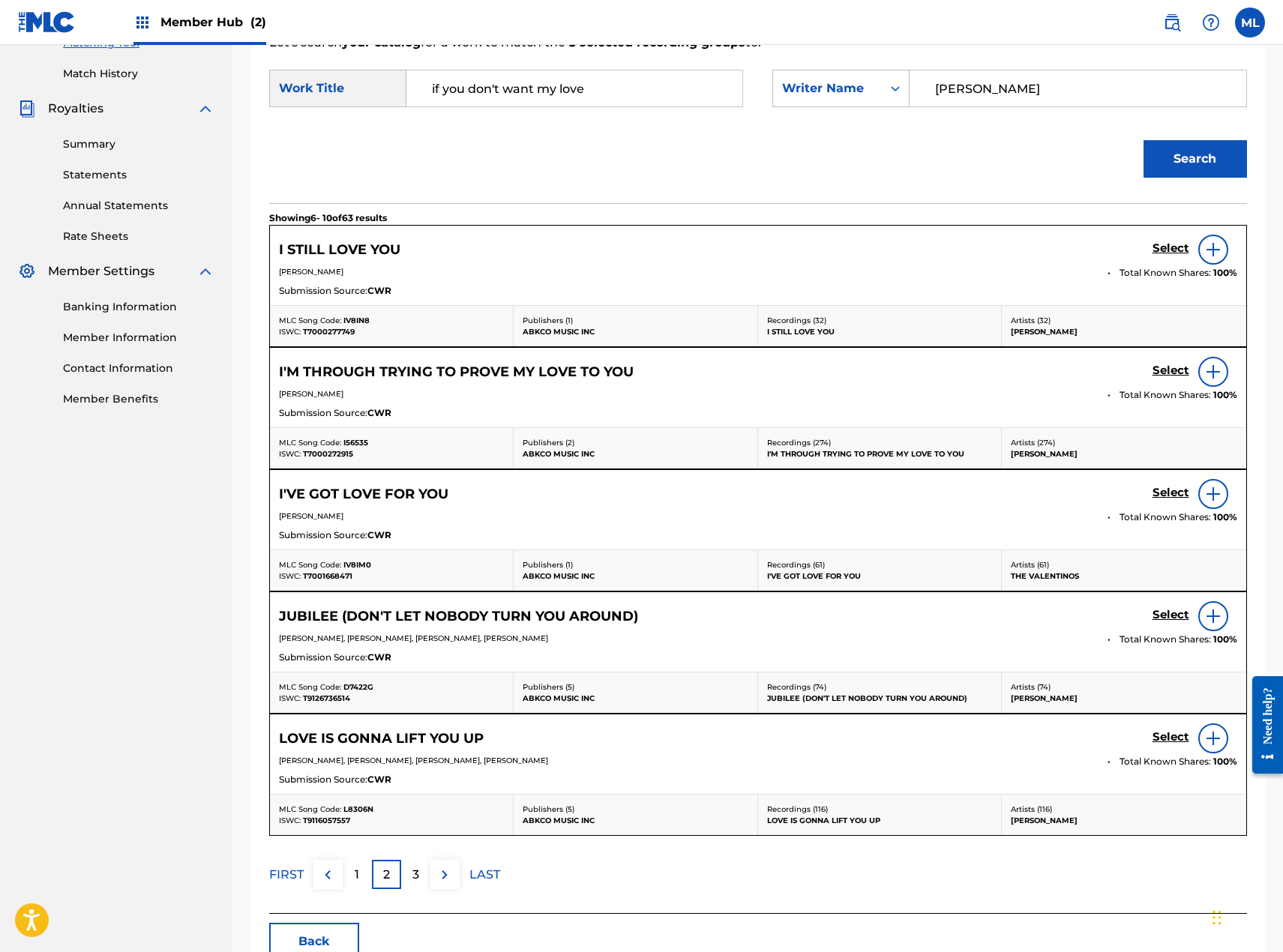
scroll to position [450, 0]
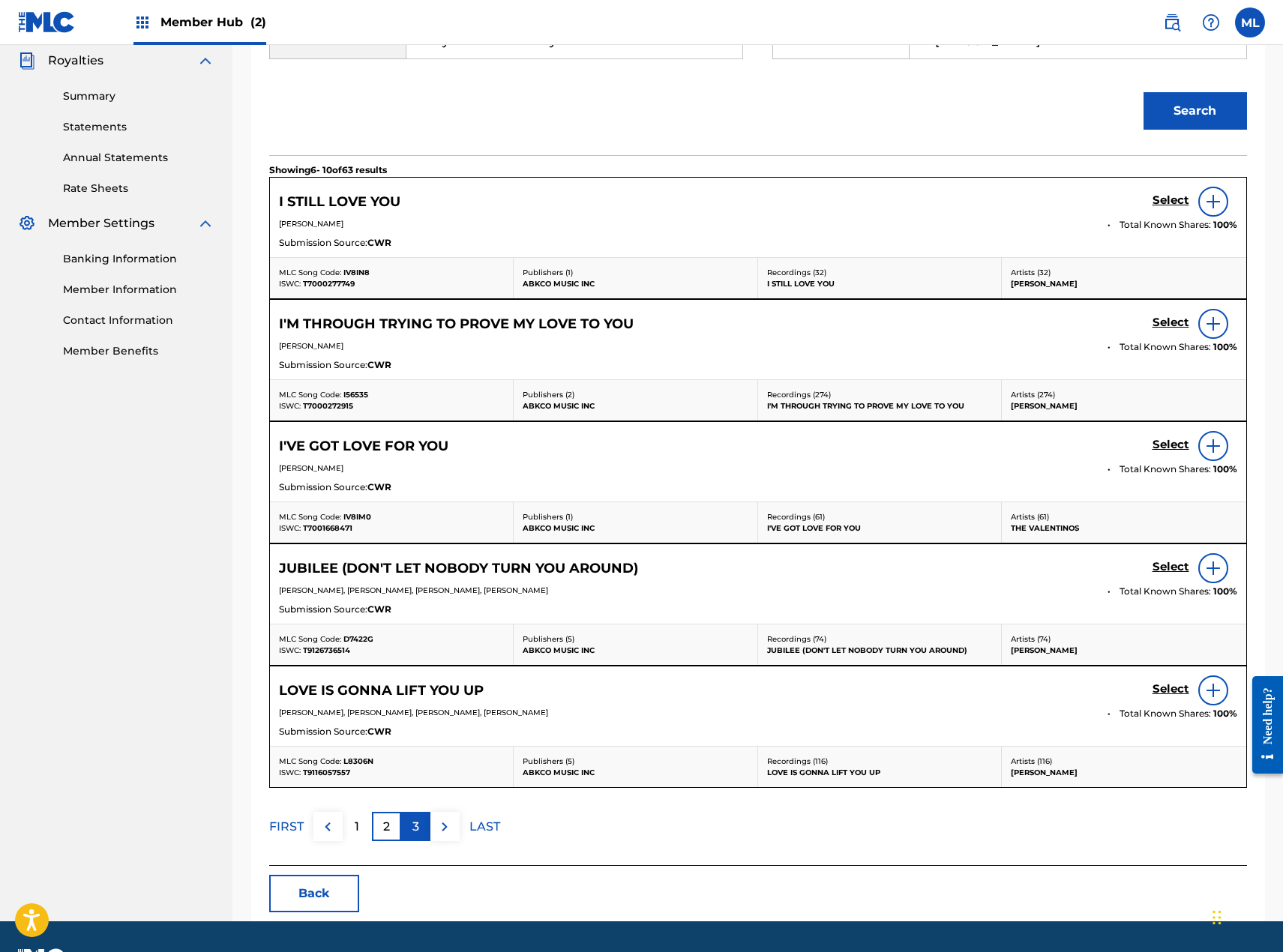
click at [427, 828] on div "3" at bounding box center [415, 826] width 29 height 29
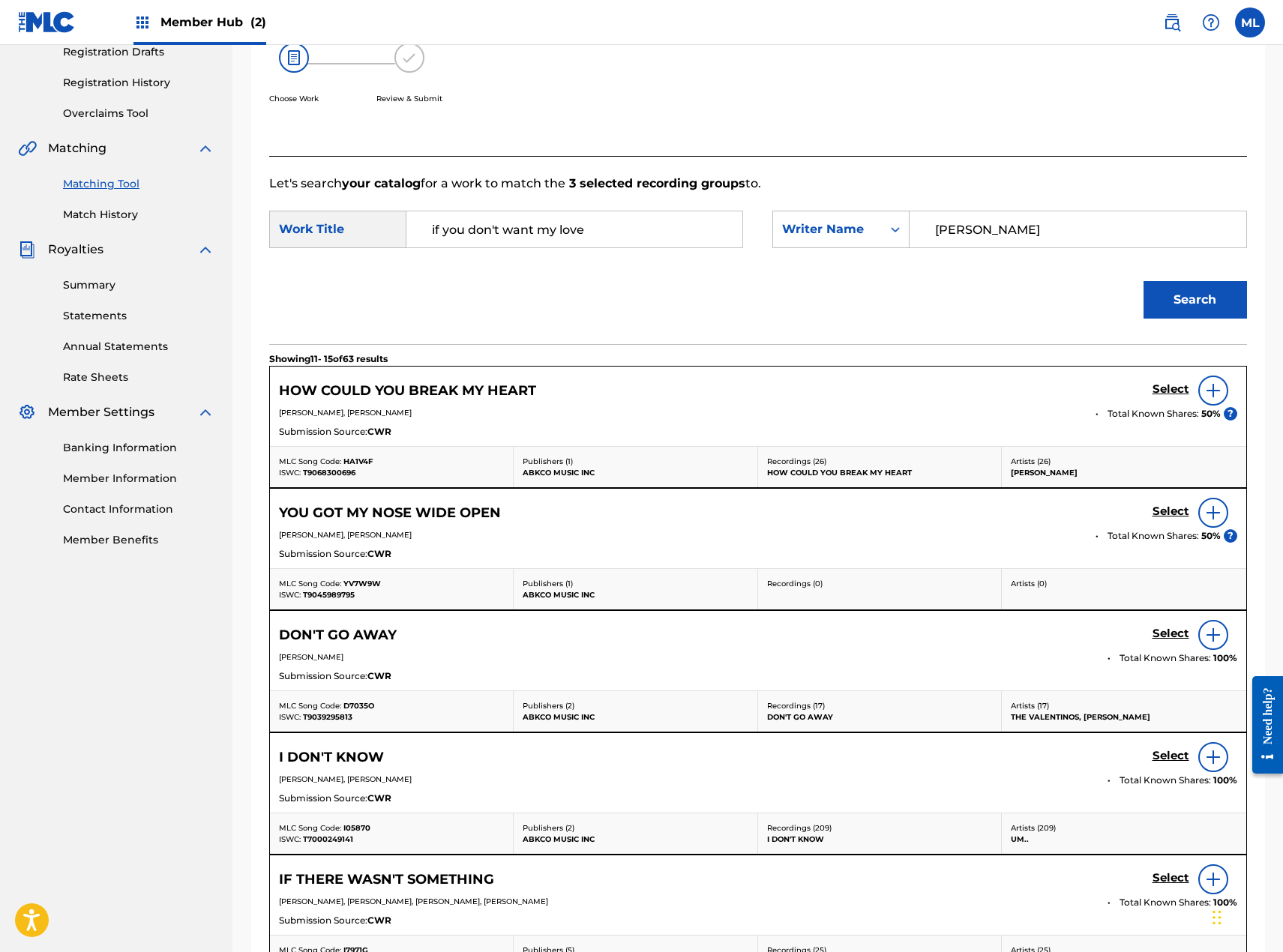
scroll to position [375, 0]
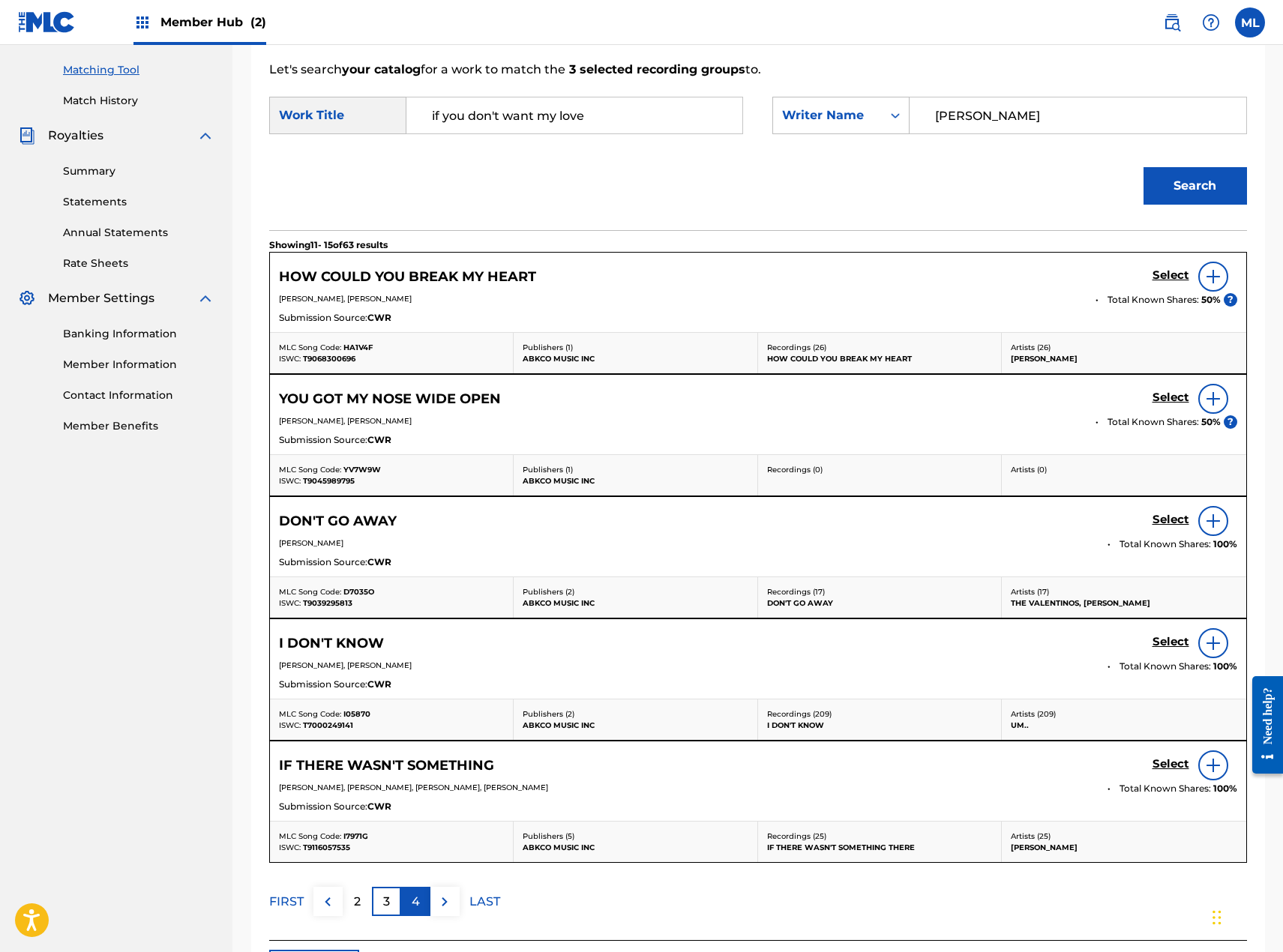
click at [415, 906] on p "4" at bounding box center [416, 902] width 8 height 18
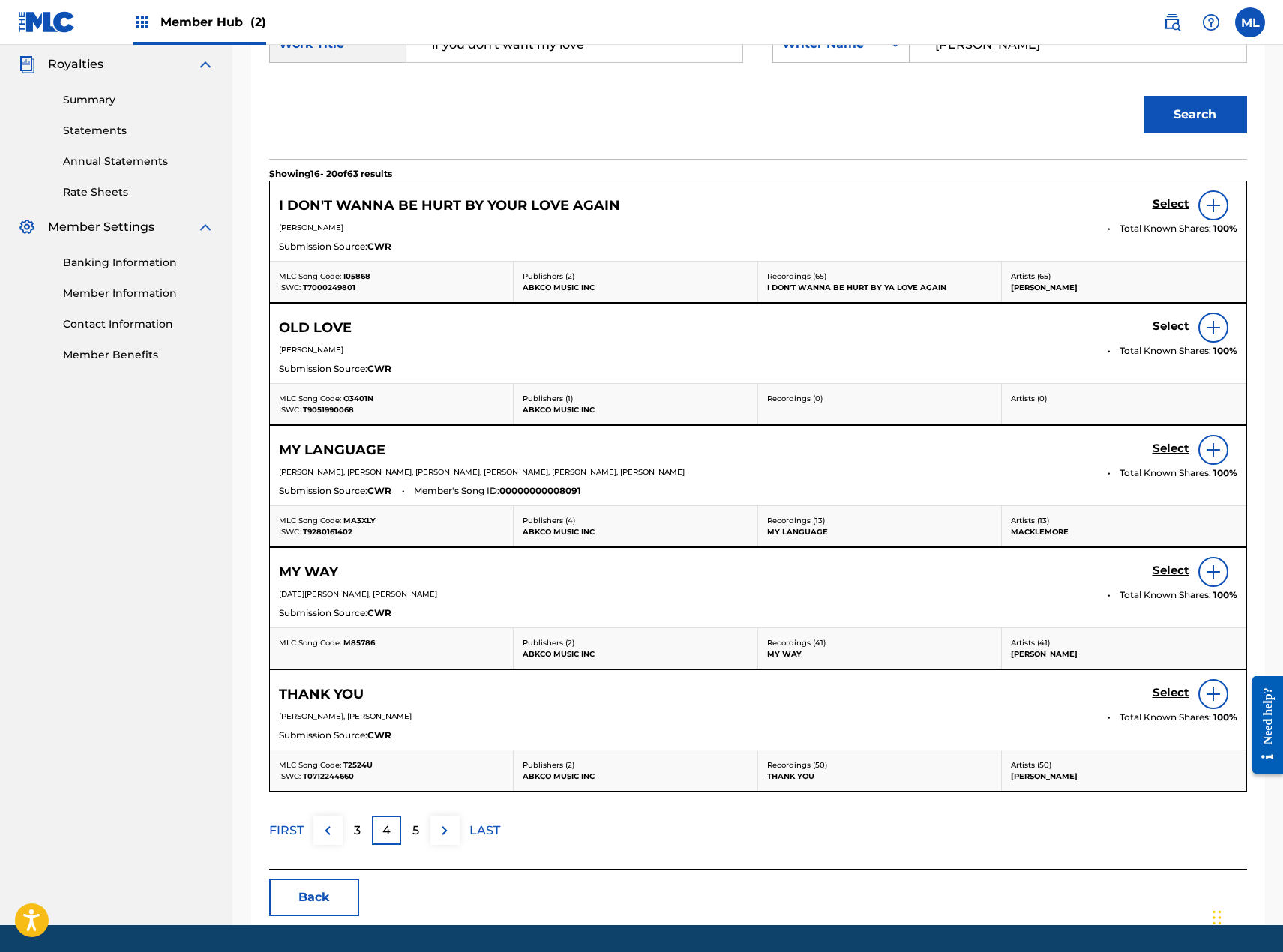
scroll to position [491, 0]
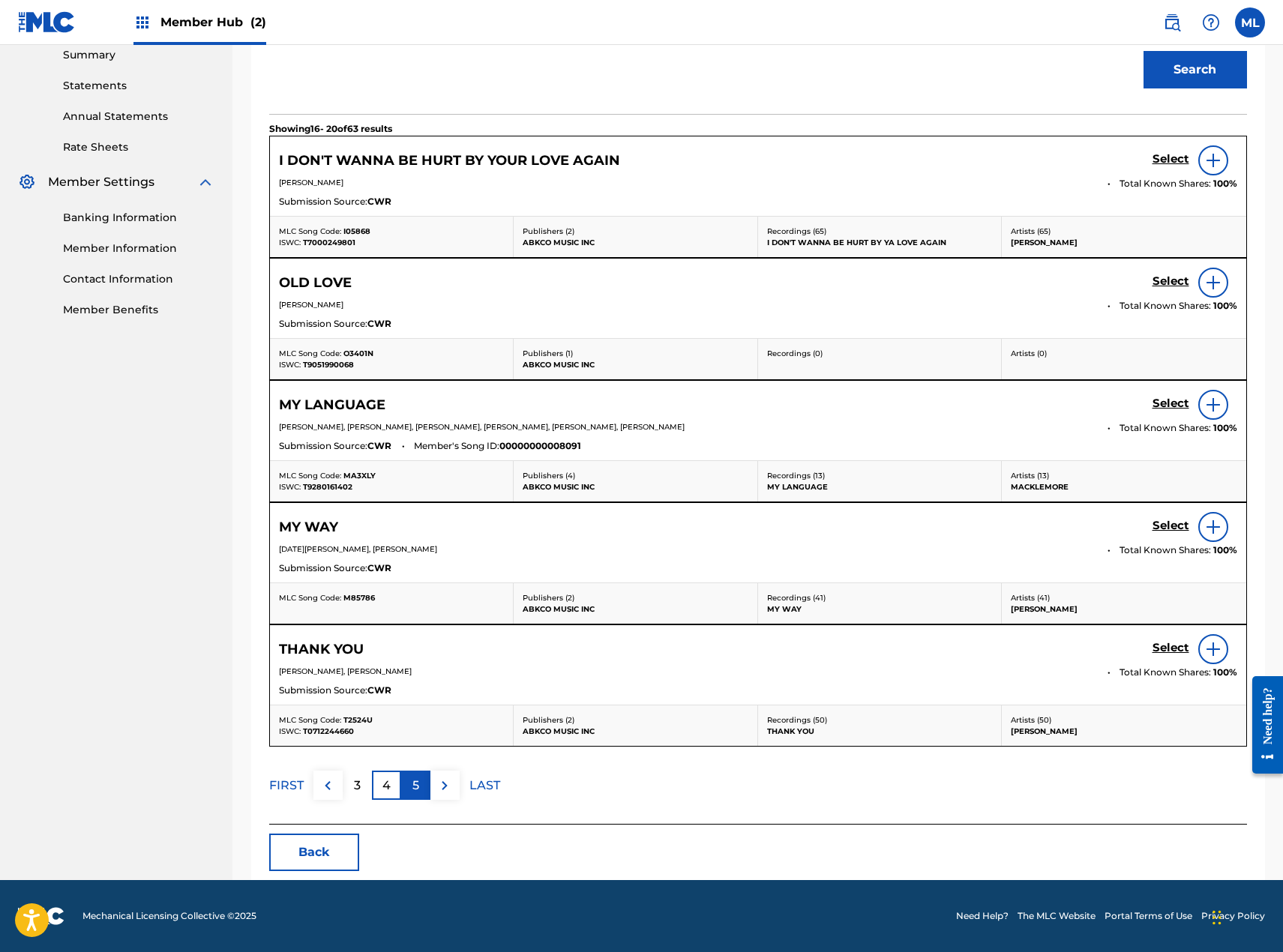
click at [420, 793] on div "5" at bounding box center [415, 784] width 29 height 29
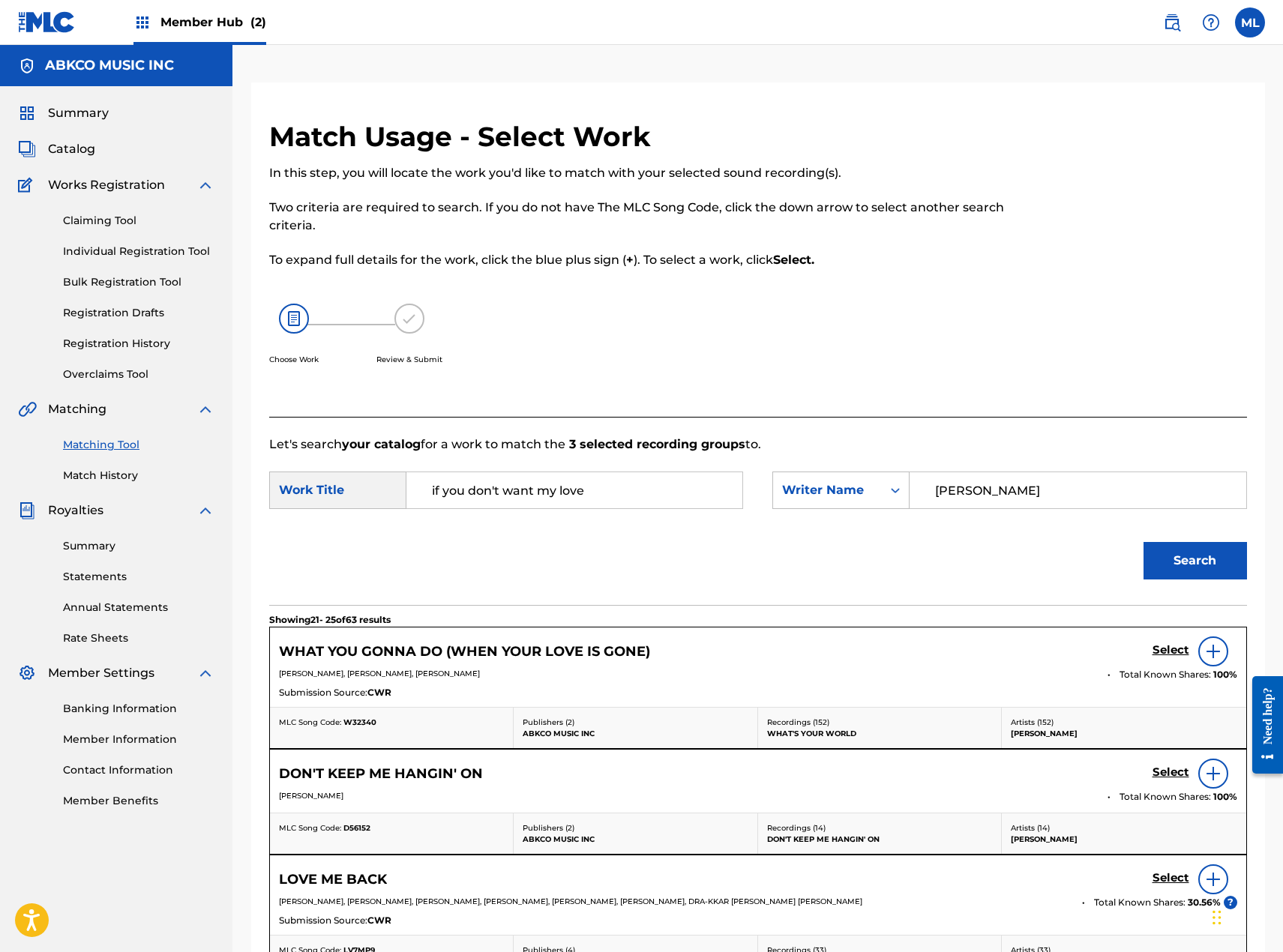
scroll to position [458, 0]
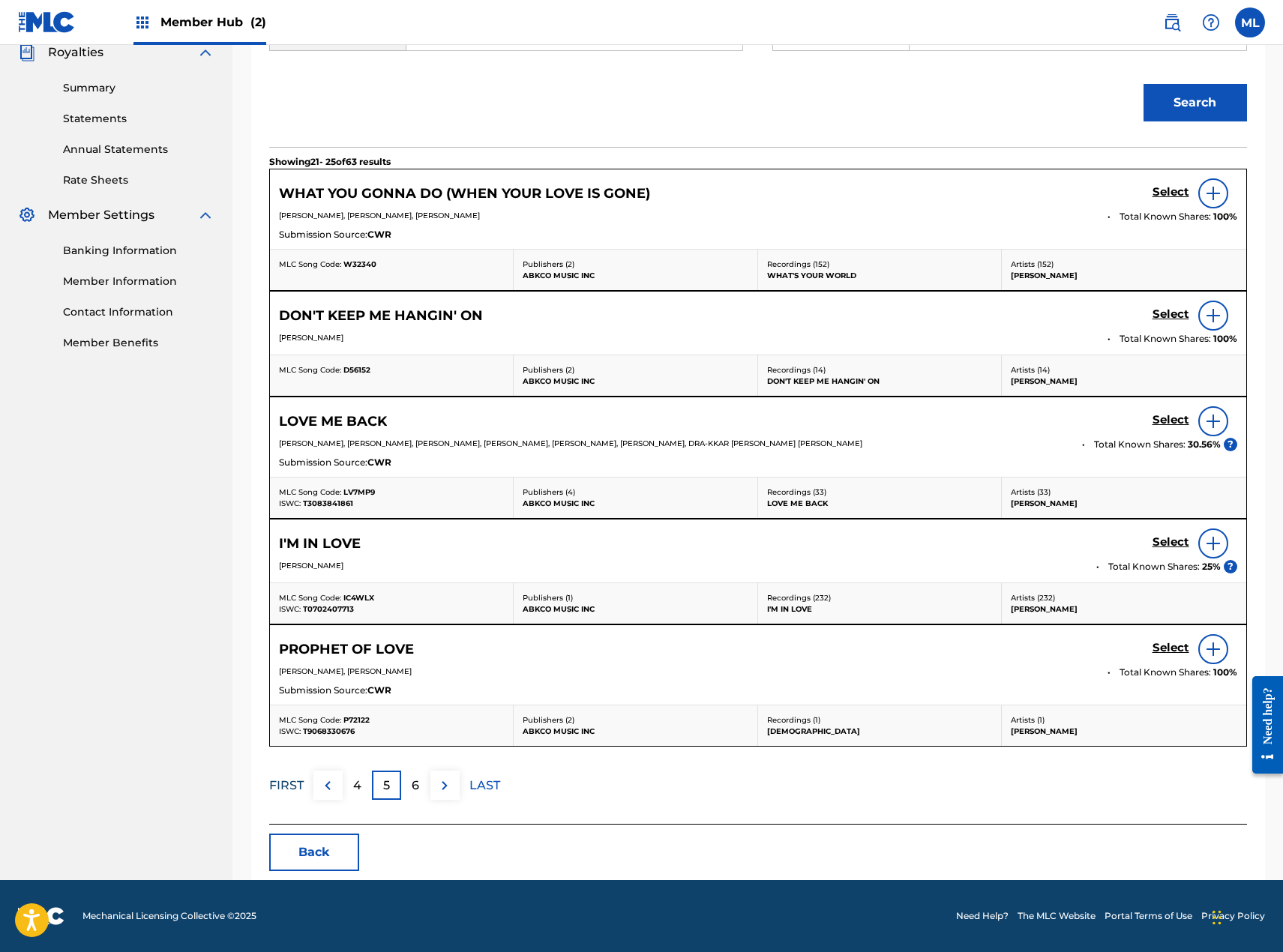
click at [293, 788] on p "FIRST" at bounding box center [286, 786] width 35 height 18
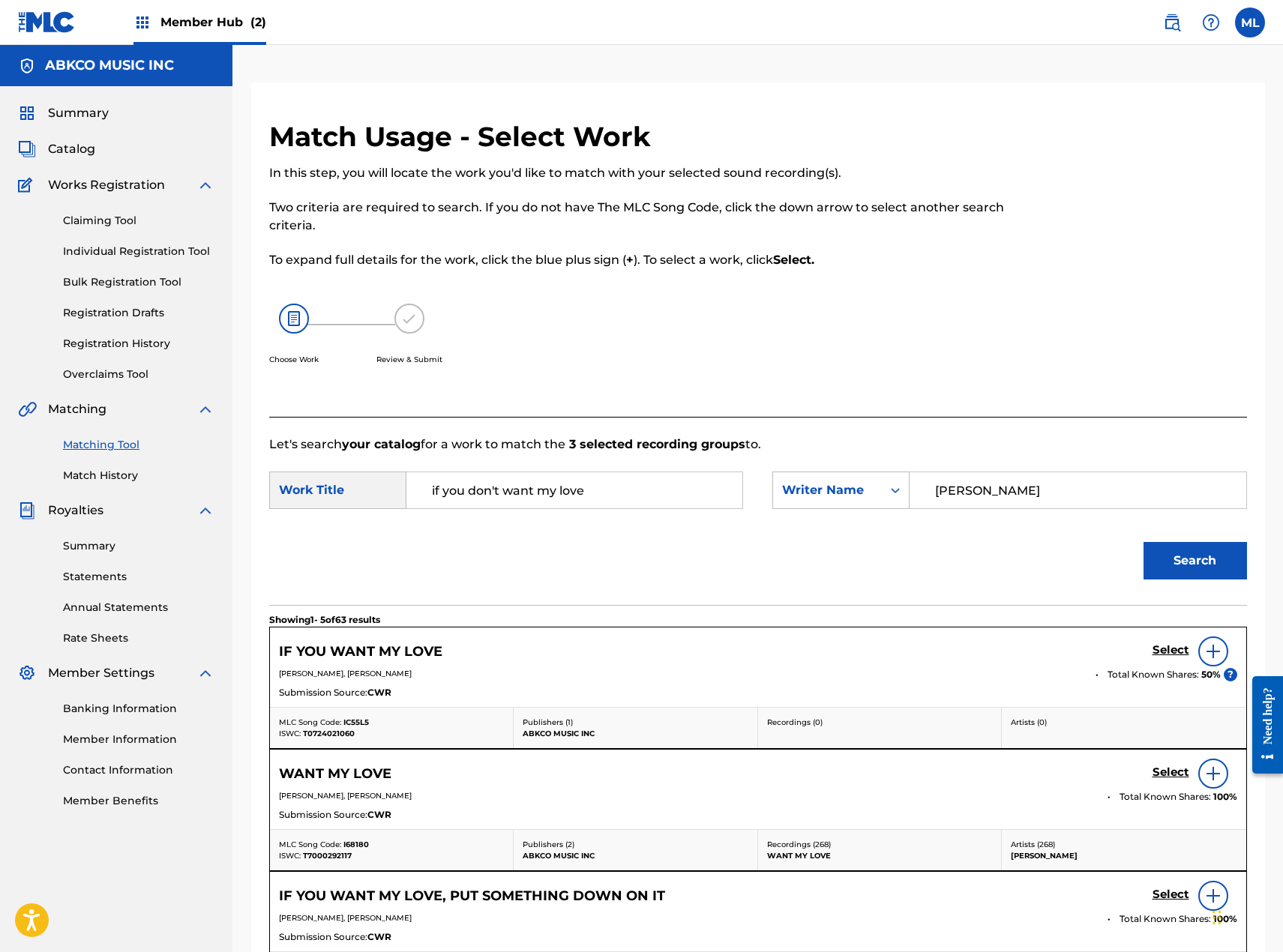
click at [507, 487] on input "if you don't want my love" at bounding box center [575, 490] width 311 height 36
click at [459, 552] on div "if you don't want my love" at bounding box center [462, 551] width 85 height 81
click at [932, 490] on input "[PERSON_NAME]" at bounding box center [1078, 490] width 311 height 36
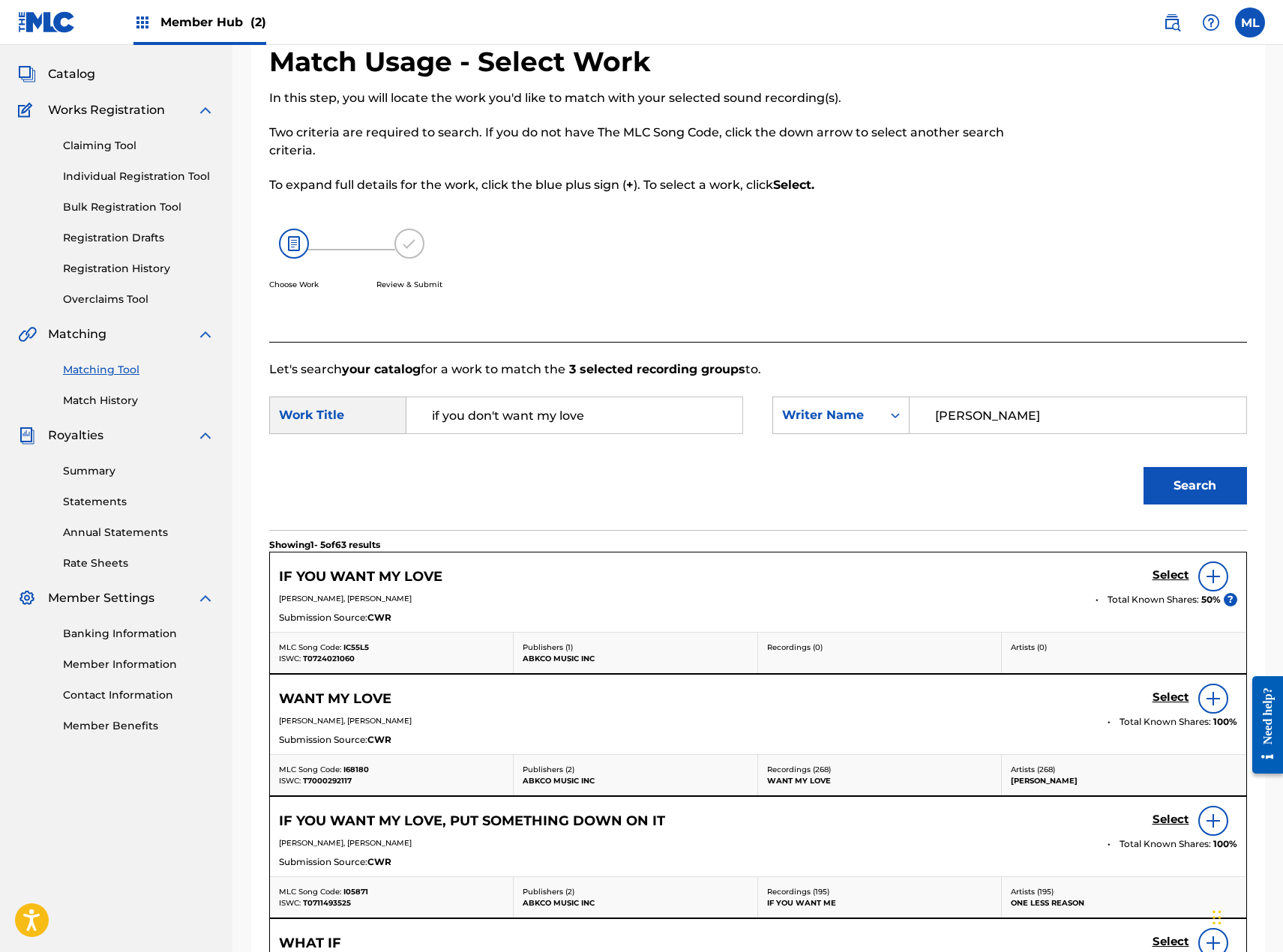
click at [971, 413] on input "[PERSON_NAME]" at bounding box center [1078, 415] width 311 height 36
type input "dewitty"
click at [1143, 467] on button "Search" at bounding box center [1195, 486] width 104 height 37
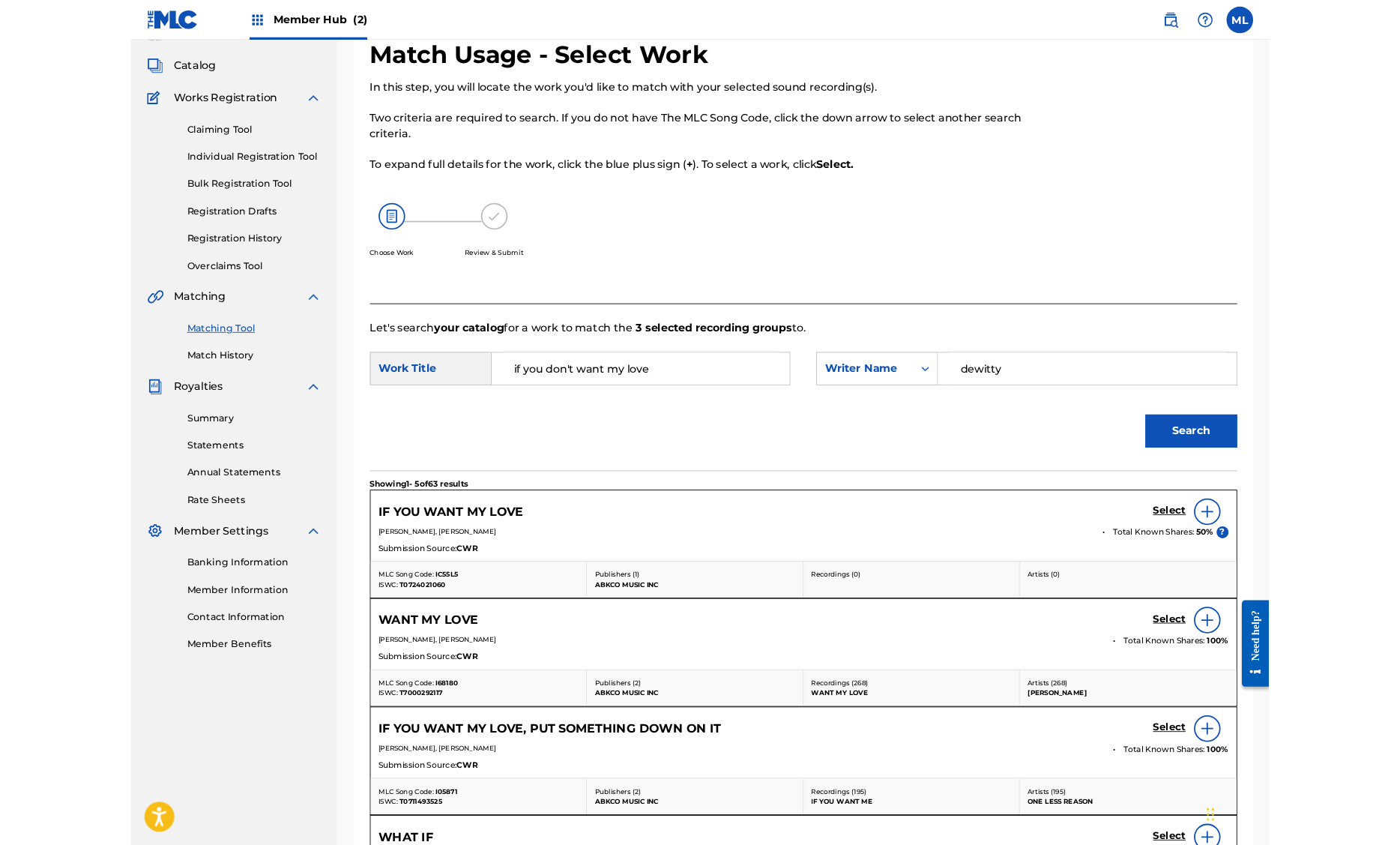
scroll to position [0, 0]
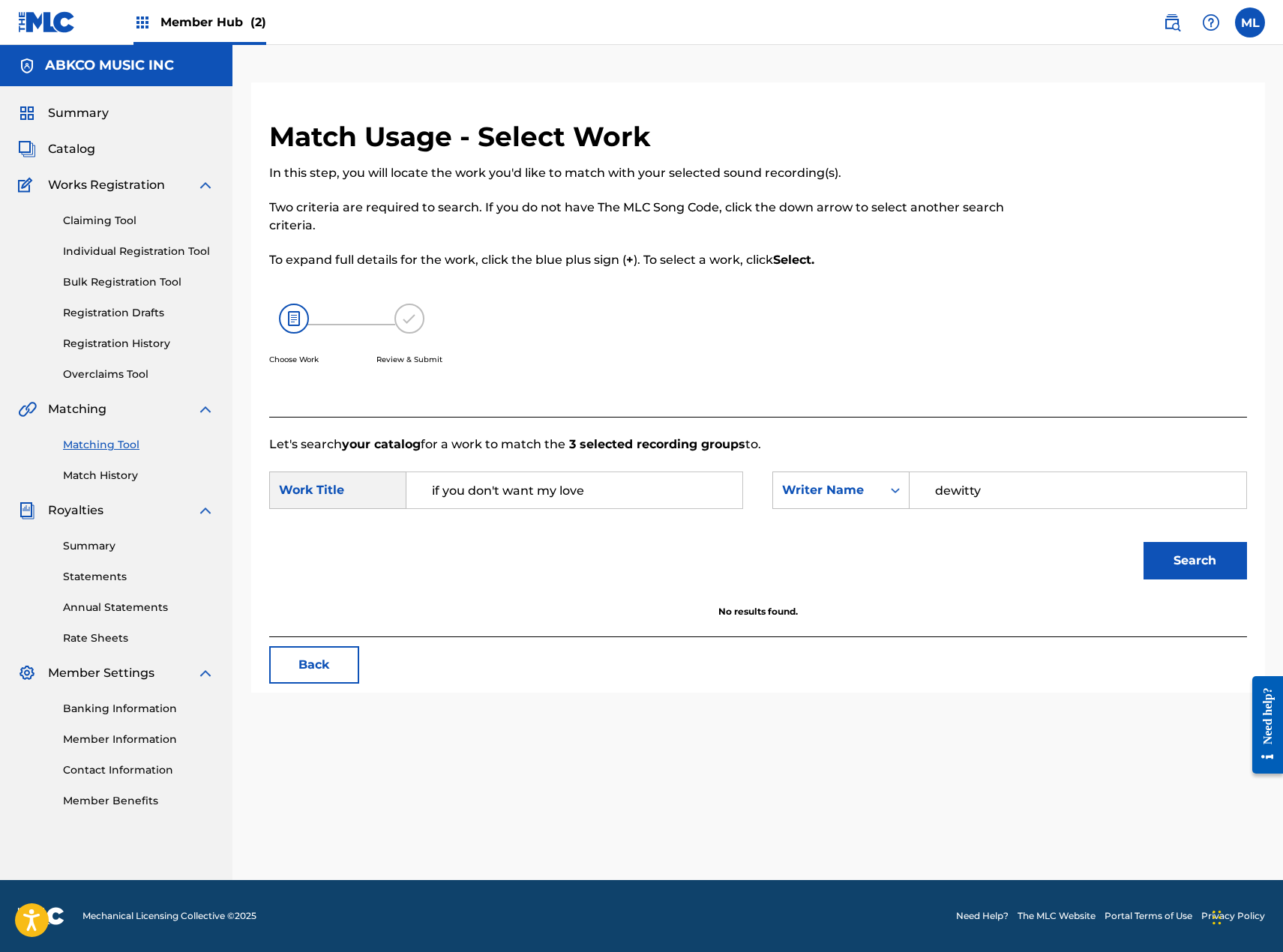
click at [657, 474] on input "if you don't want my love" at bounding box center [575, 490] width 311 height 36
type input "if you don't want my love give it back"
click at [1143, 542] on button "Search" at bounding box center [1195, 560] width 104 height 37
click at [987, 481] on input "dewitty" at bounding box center [1078, 490] width 311 height 36
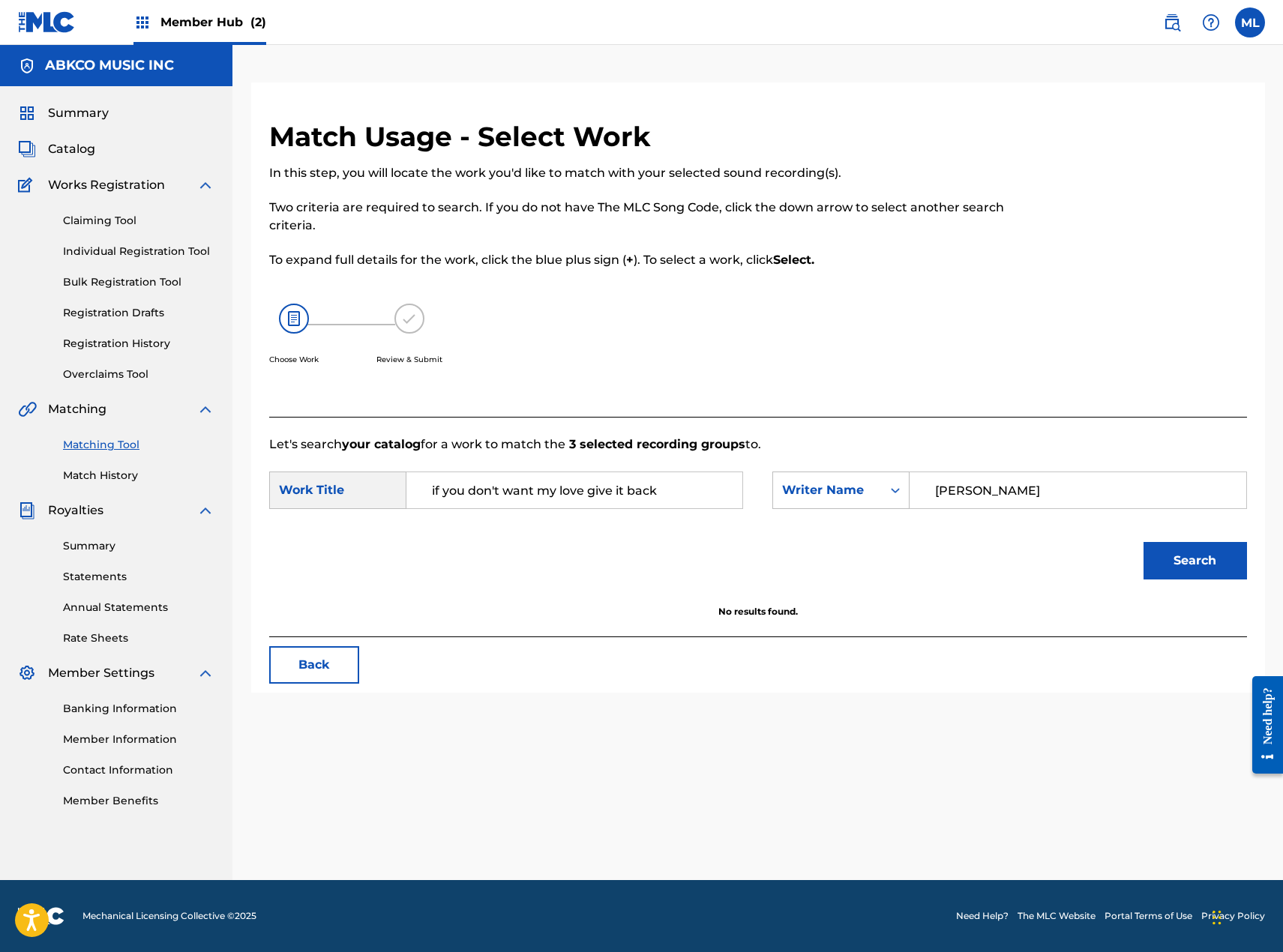
type input "[PERSON_NAME]"
click at [1143, 542] on button "Search" at bounding box center [1195, 560] width 104 height 37
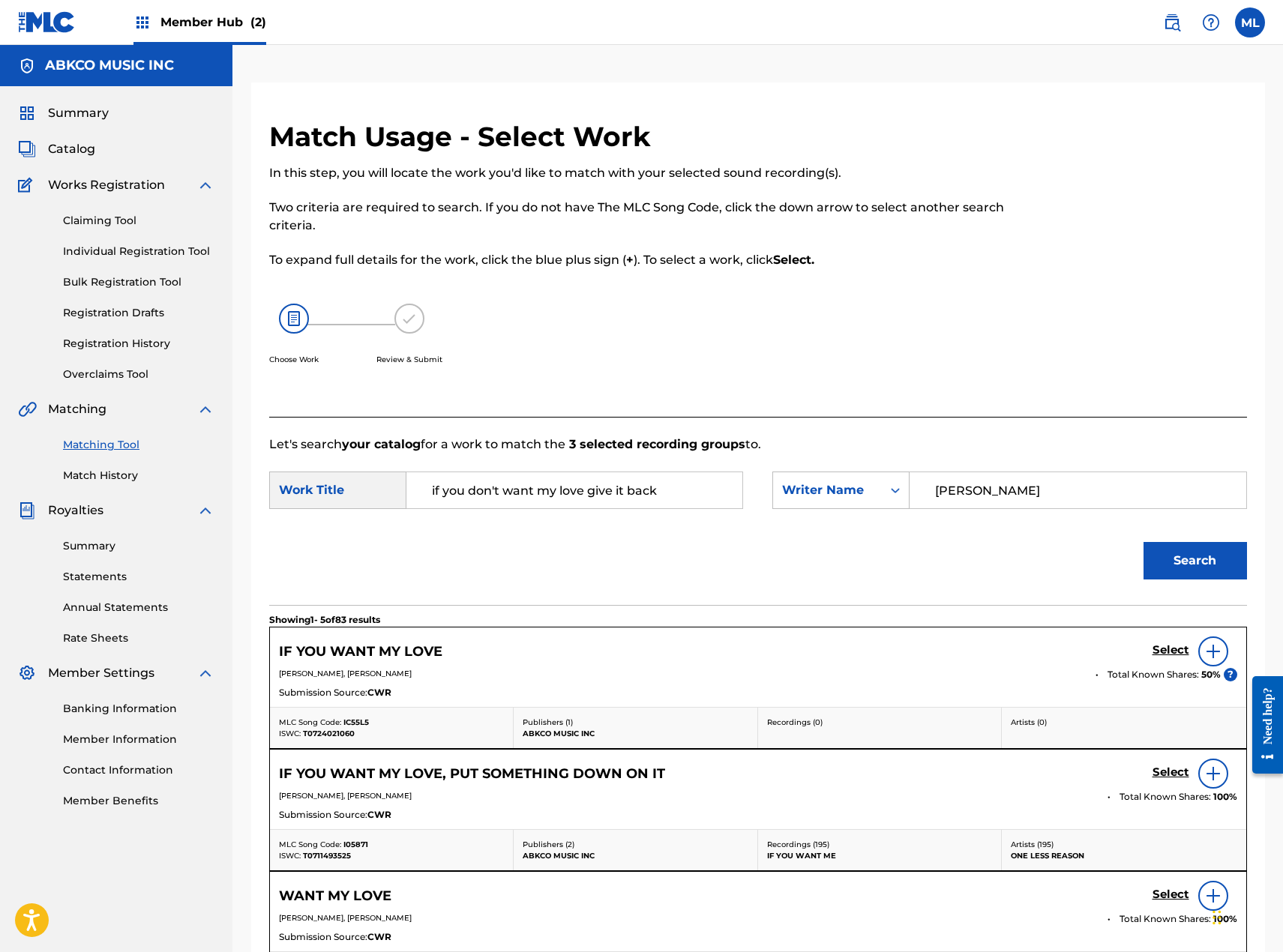
drag, startPoint x: 715, startPoint y: 499, endPoint x: 736, endPoint y: 499, distance: 21.0
click at [715, 499] on input "if you don't want my love give it back" at bounding box center [575, 490] width 311 height 36
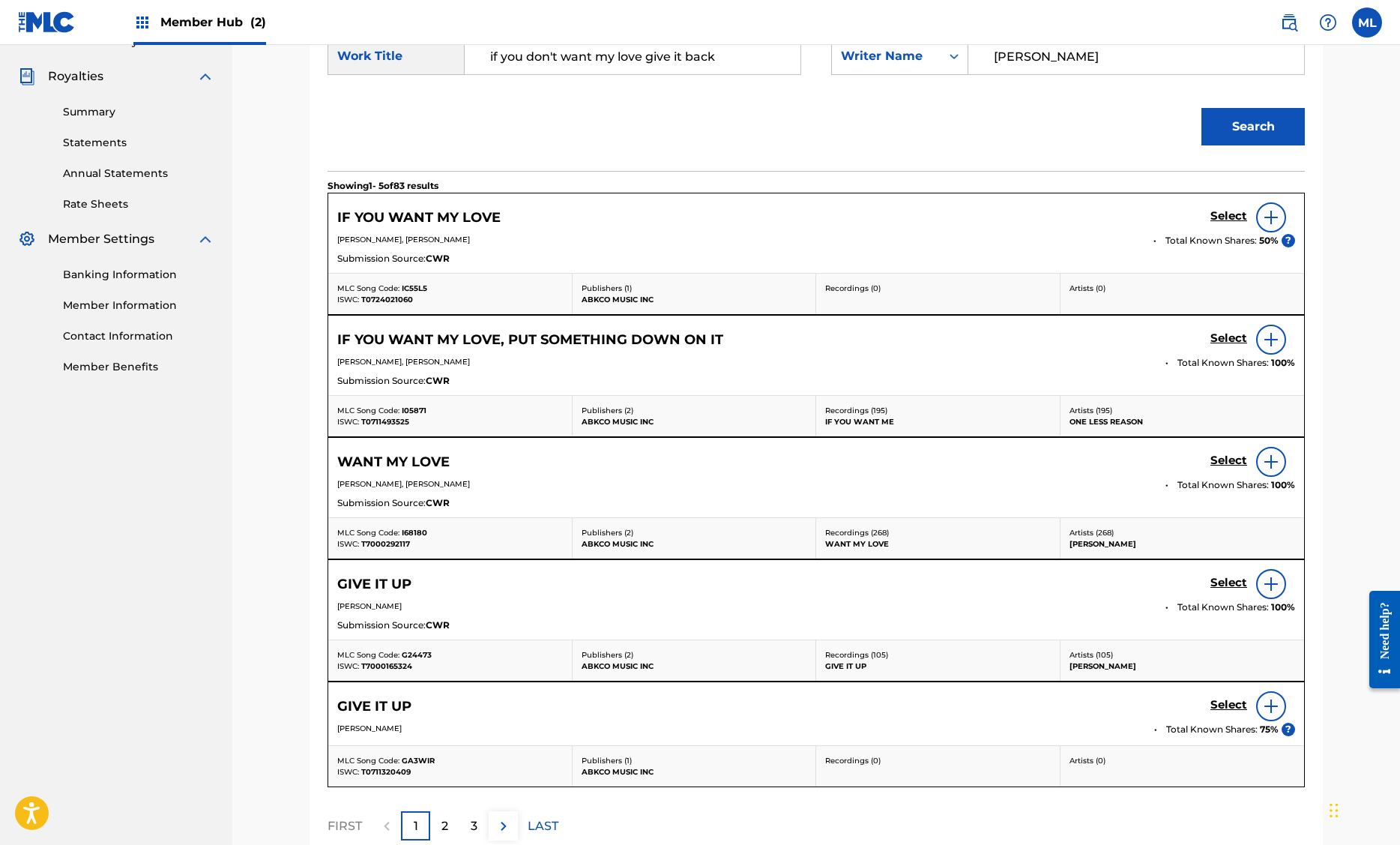
scroll to position [582, 0]
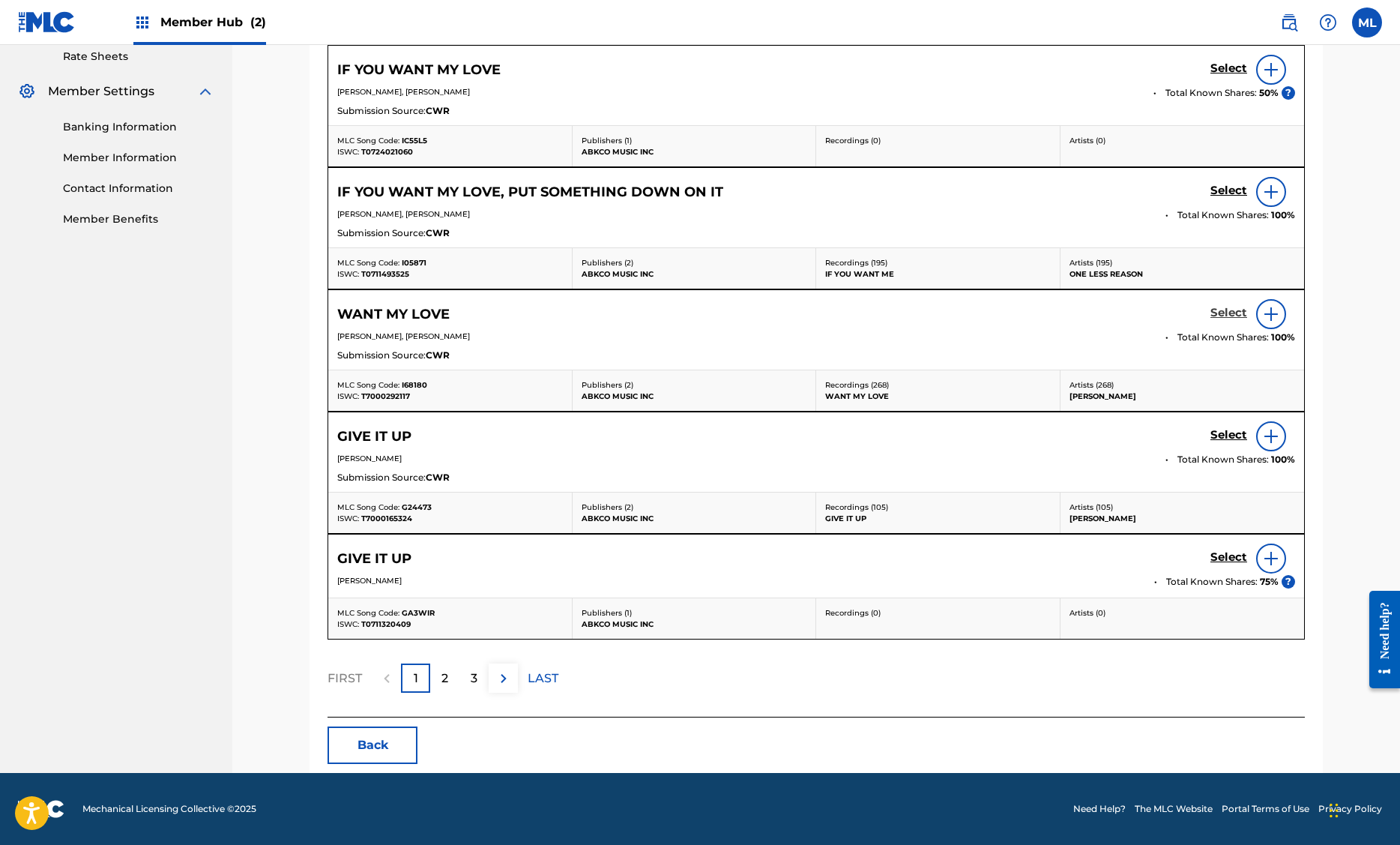
click at [1228, 313] on h5 "Select" at bounding box center [1228, 312] width 37 height 14
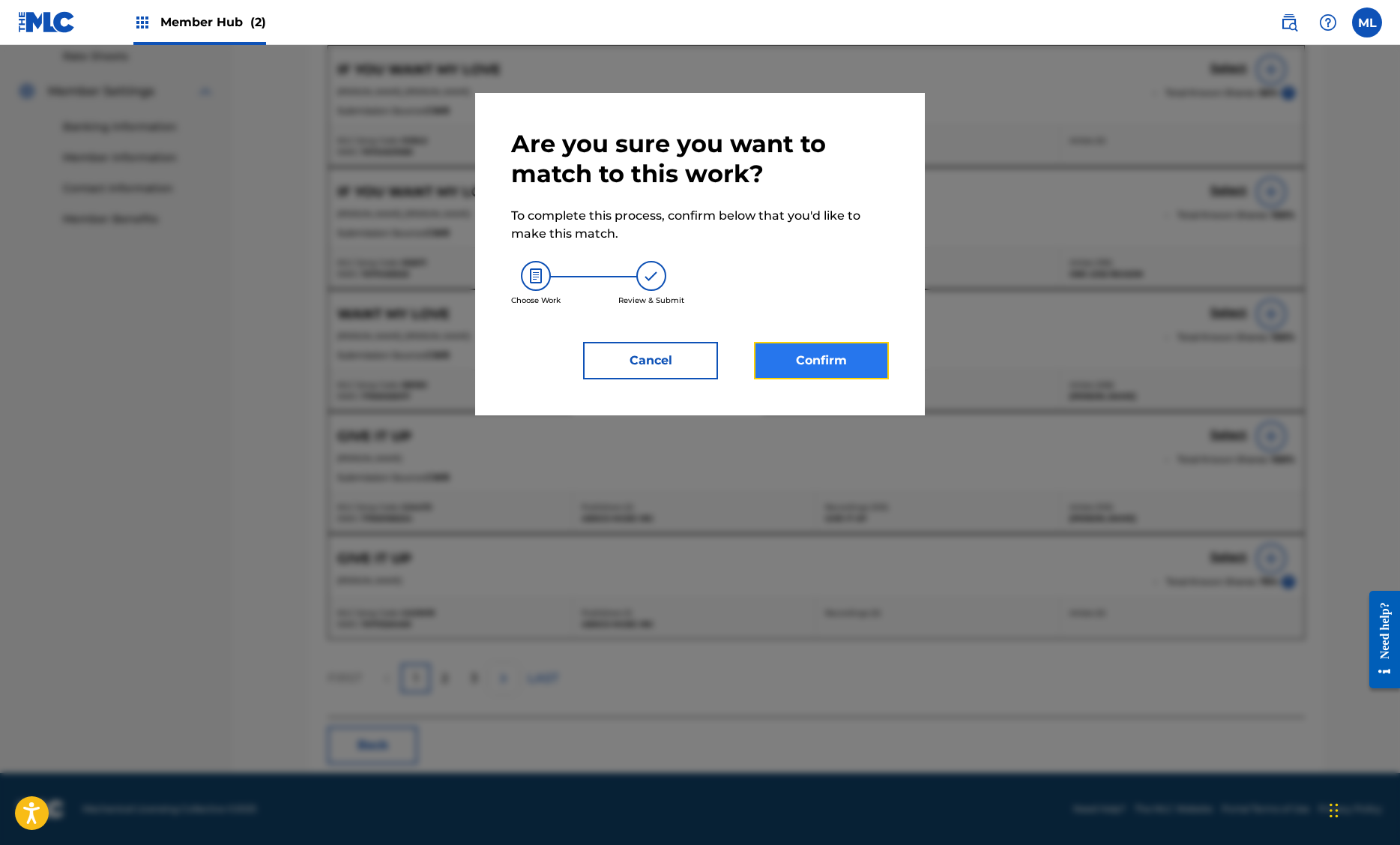
click at [872, 364] on button "Confirm" at bounding box center [821, 360] width 135 height 37
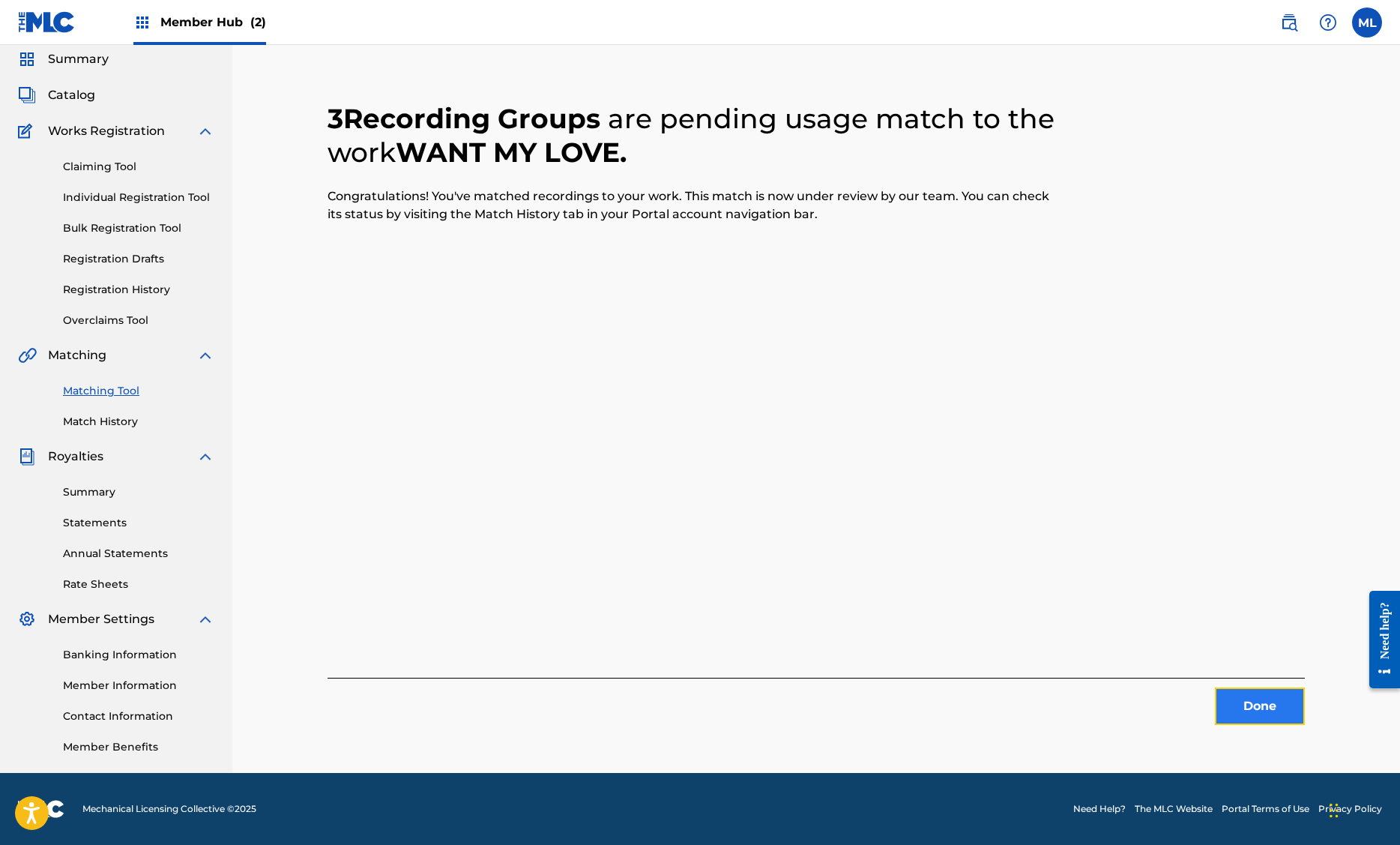
click at [1271, 716] on button "Done" at bounding box center [1260, 706] width 90 height 37
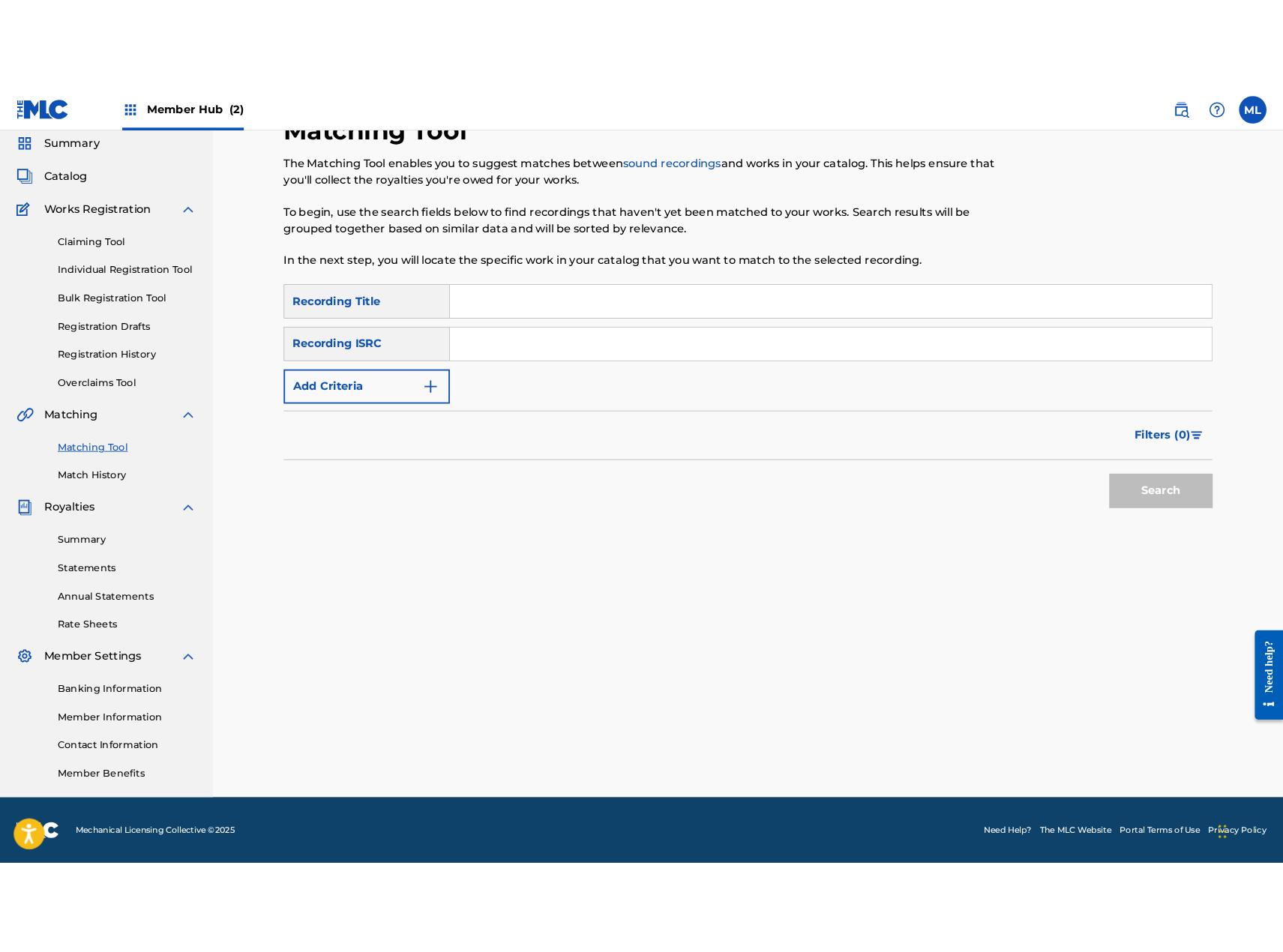
scroll to position [0, 0]
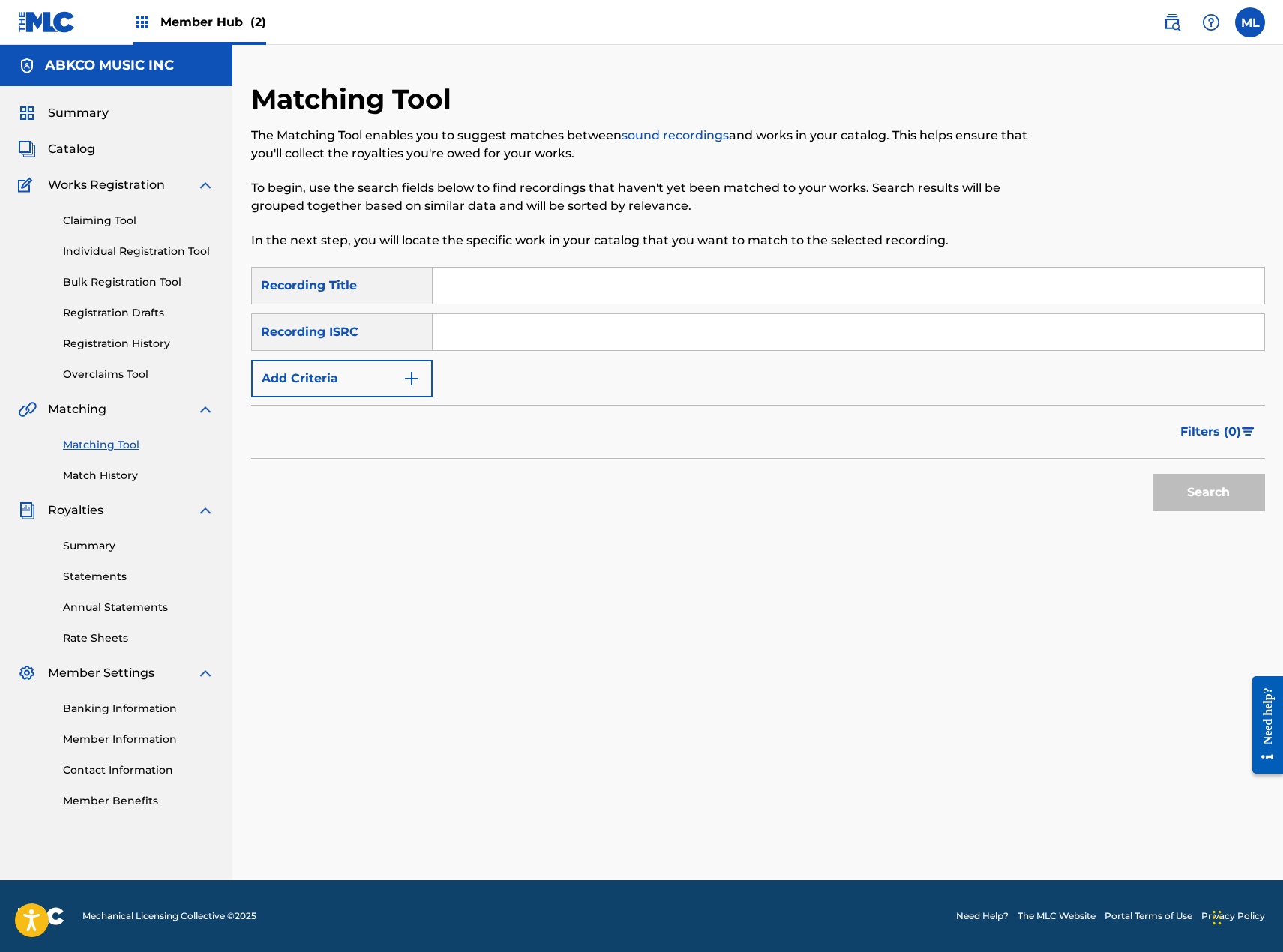
click at [827, 295] on input "Search Form" at bounding box center [848, 285] width 831 height 36
type input "walk in the park"
click at [331, 388] on button "Add Criteria" at bounding box center [342, 378] width 182 height 37
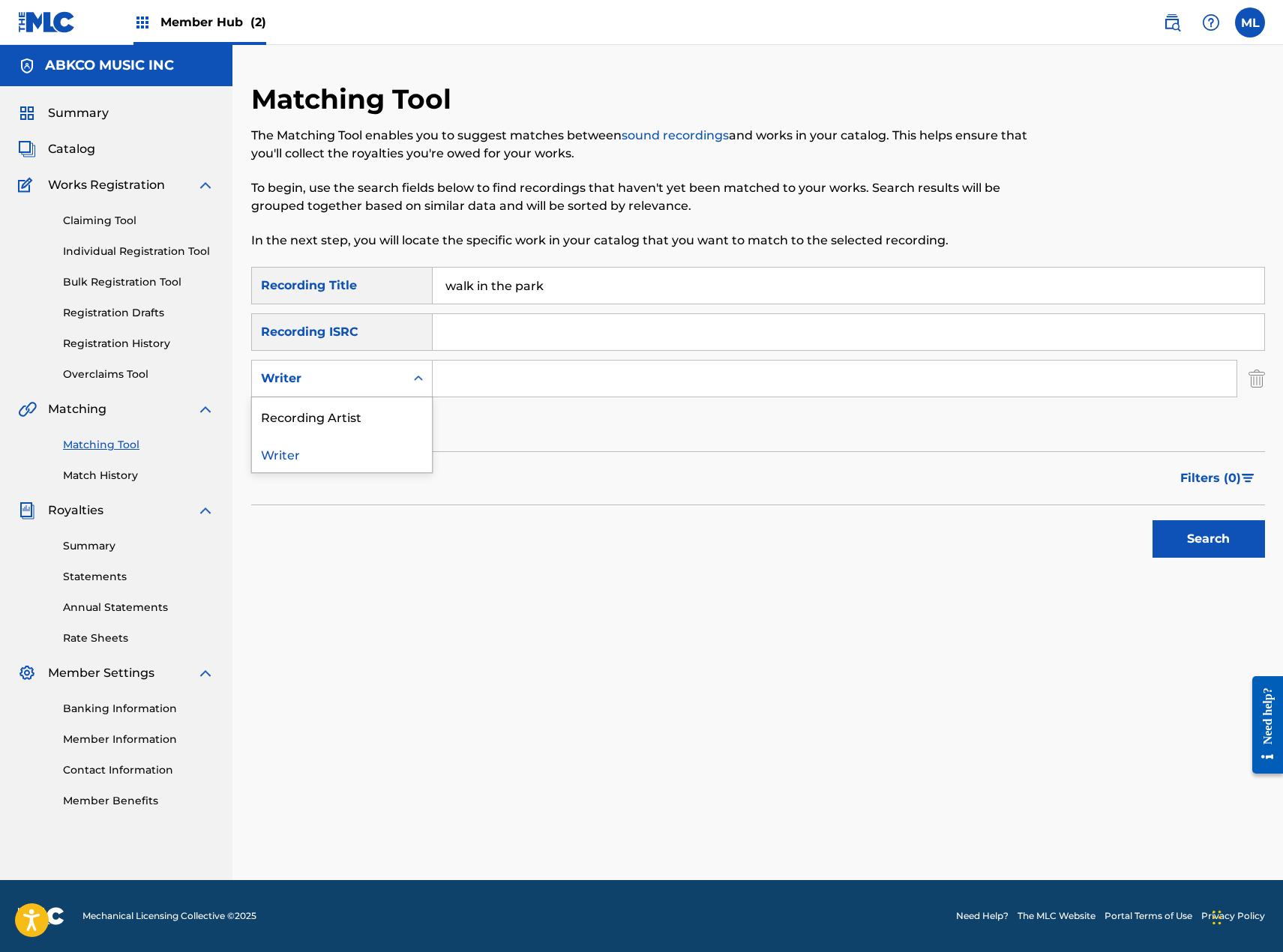
click at [375, 373] on div "Writer" at bounding box center [328, 378] width 135 height 18
drag, startPoint x: 364, startPoint y: 409, endPoint x: 386, endPoint y: 410, distance: 22.0
click at [364, 410] on div "Recording Artist" at bounding box center [341, 416] width 180 height 37
drag, startPoint x: 487, startPoint y: 386, endPoint x: 497, endPoint y: 383, distance: 10.4
click at [487, 386] on input "Search Form" at bounding box center [835, 378] width 804 height 36
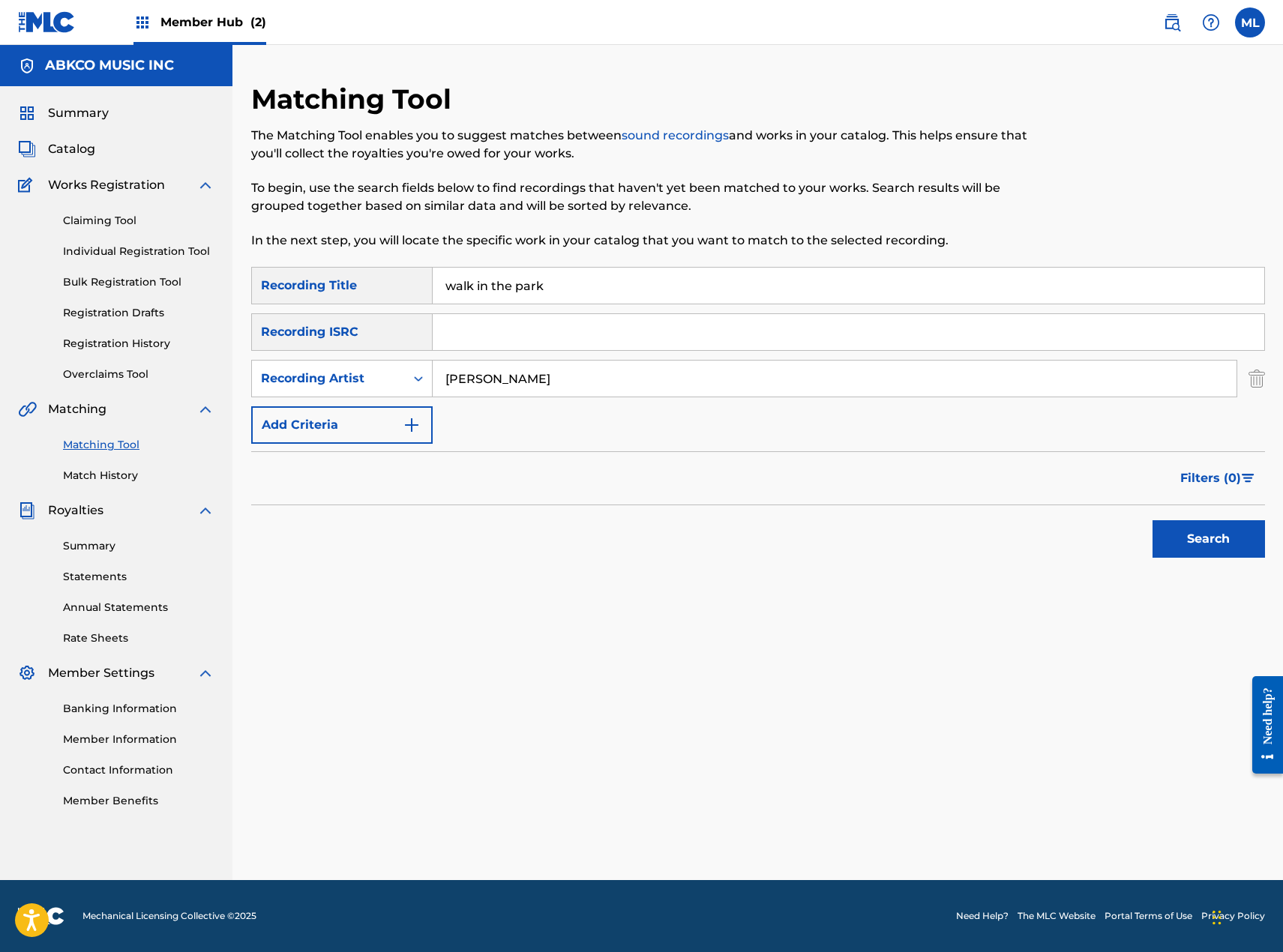
type input "[PERSON_NAME]"
click at [1153, 520] on button "Search" at bounding box center [1208, 539] width 112 height 37
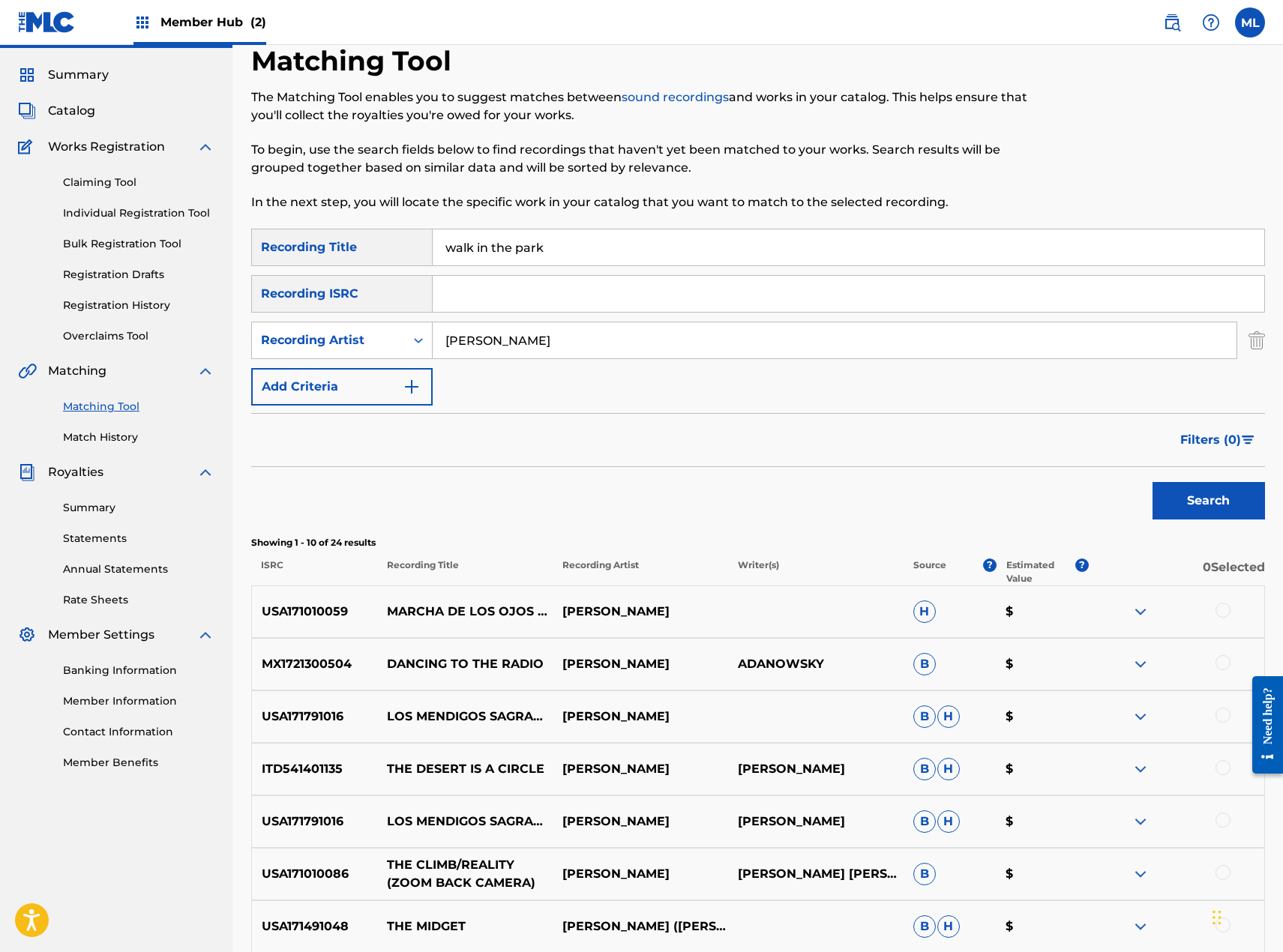
scroll to position [75, 0]
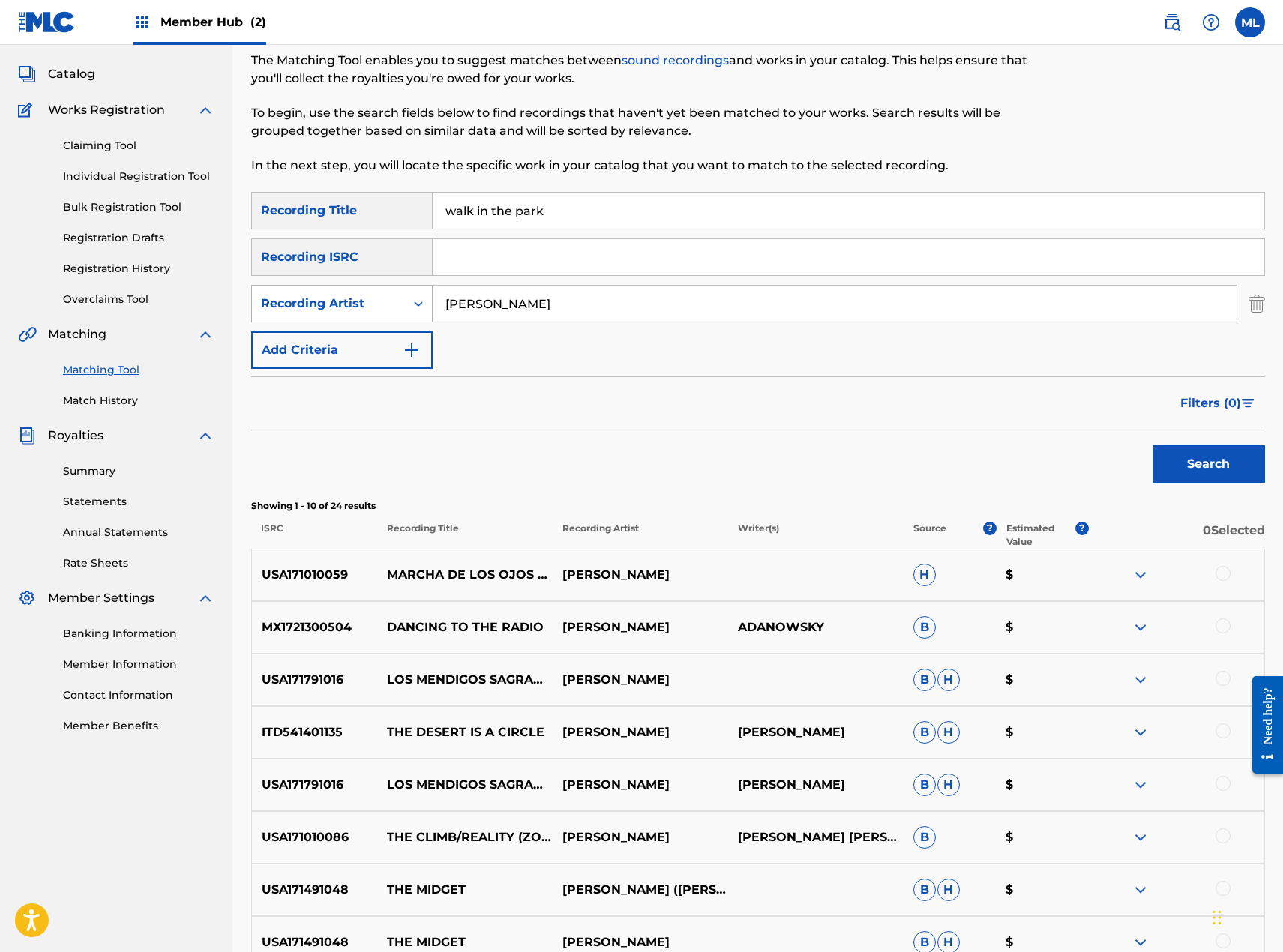
click at [354, 299] on div "Recording Artist" at bounding box center [328, 304] width 135 height 18
drag, startPoint x: 354, startPoint y: 330, endPoint x: 364, endPoint y: 330, distance: 10.0
click at [360, 330] on div "Writer" at bounding box center [341, 340] width 180 height 37
click at [517, 315] on input "Search Form" at bounding box center [835, 303] width 804 height 36
drag, startPoint x: 659, startPoint y: 583, endPoint x: 556, endPoint y: 567, distance: 104.2
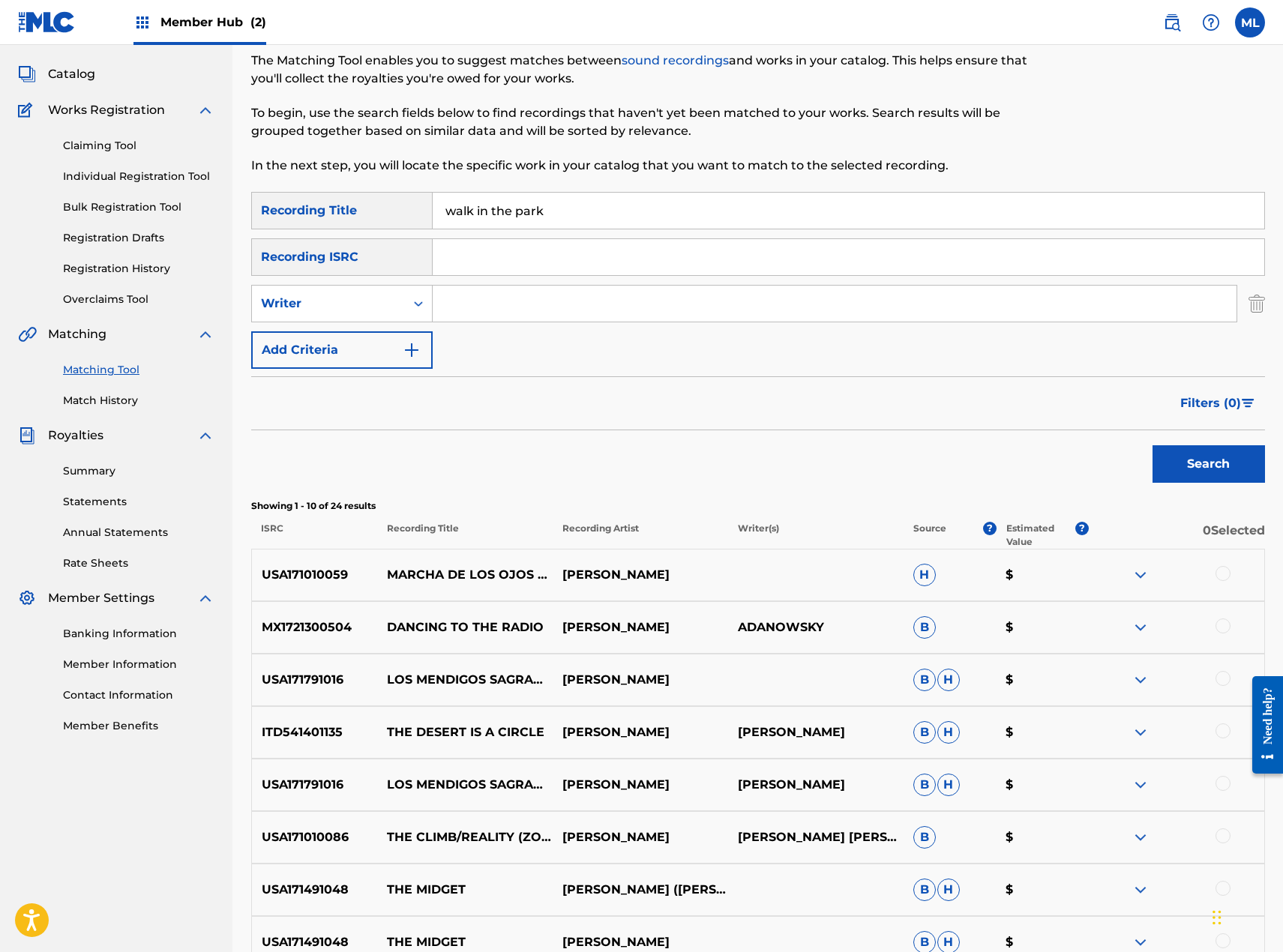
click at [556, 567] on p "[PERSON_NAME]" at bounding box center [640, 575] width 175 height 18
copy p "[PERSON_NAME]"
click at [495, 296] on input "Search Form" at bounding box center [835, 303] width 804 height 36
paste input "[PERSON_NAME]"
type input "[PERSON_NAME]"
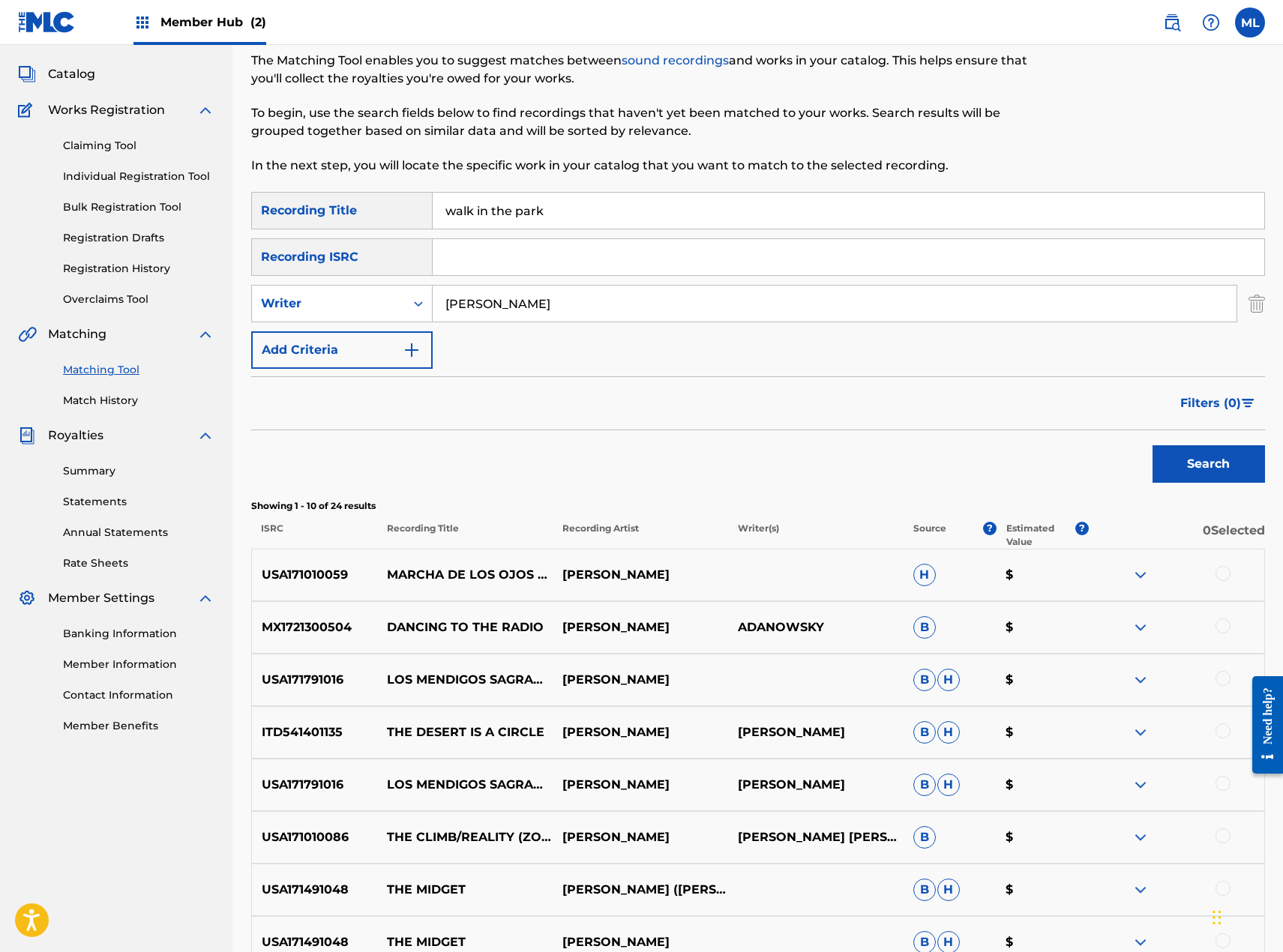
click at [1153, 445] on button "Search" at bounding box center [1208, 463] width 112 height 37
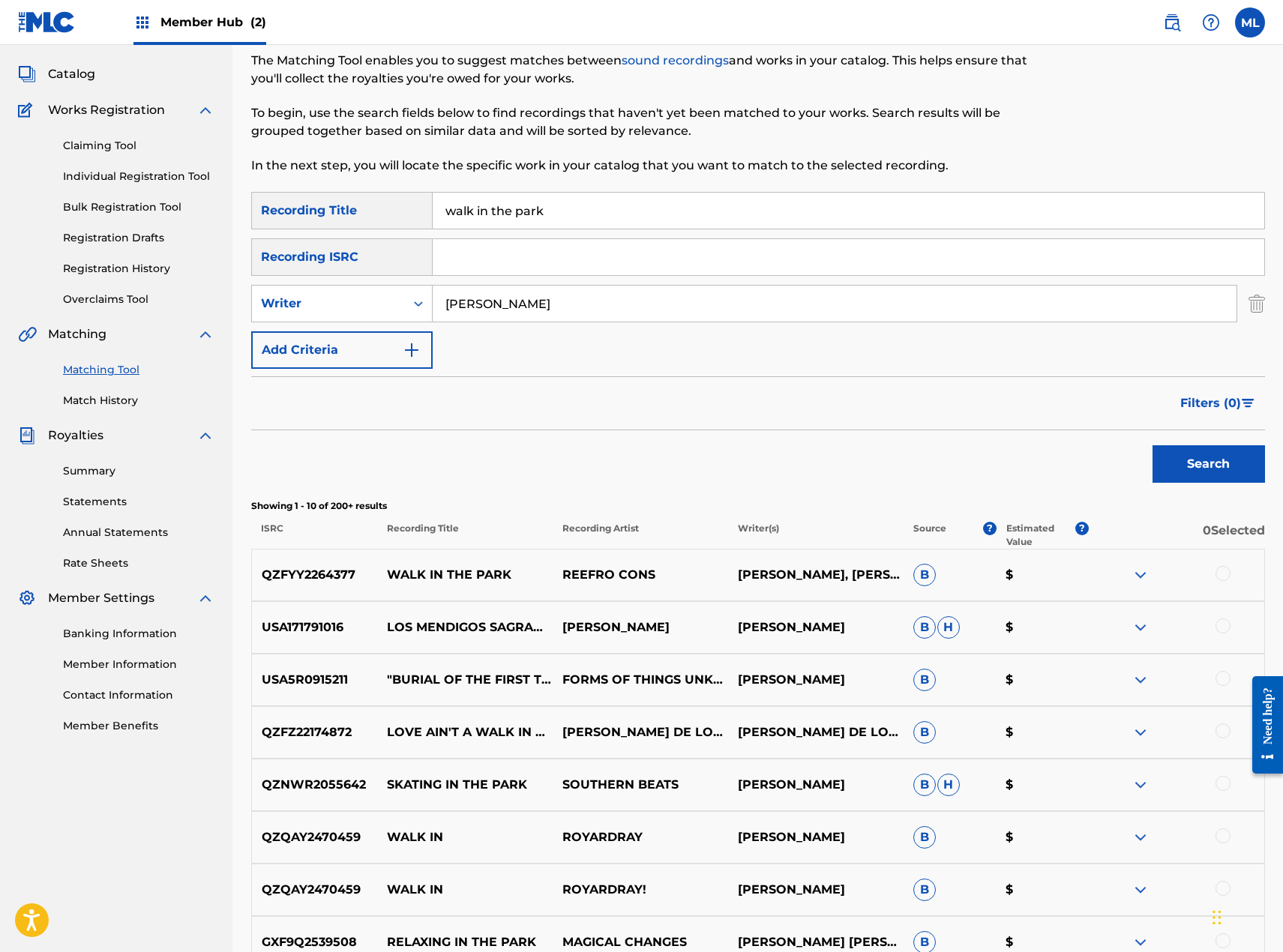
drag, startPoint x: 595, startPoint y: 206, endPoint x: 301, endPoint y: 213, distance: 294.1
click at [301, 213] on div "SearchWithCriteriacc9b2651-cf58-4c04-9815-42ba29b3b6eb Recording Title walk in …" at bounding box center [758, 210] width 1014 height 37
type input "i am the sea"
type input "[PERSON_NAME]"
click at [1153, 445] on button "Search" at bounding box center [1208, 463] width 112 height 37
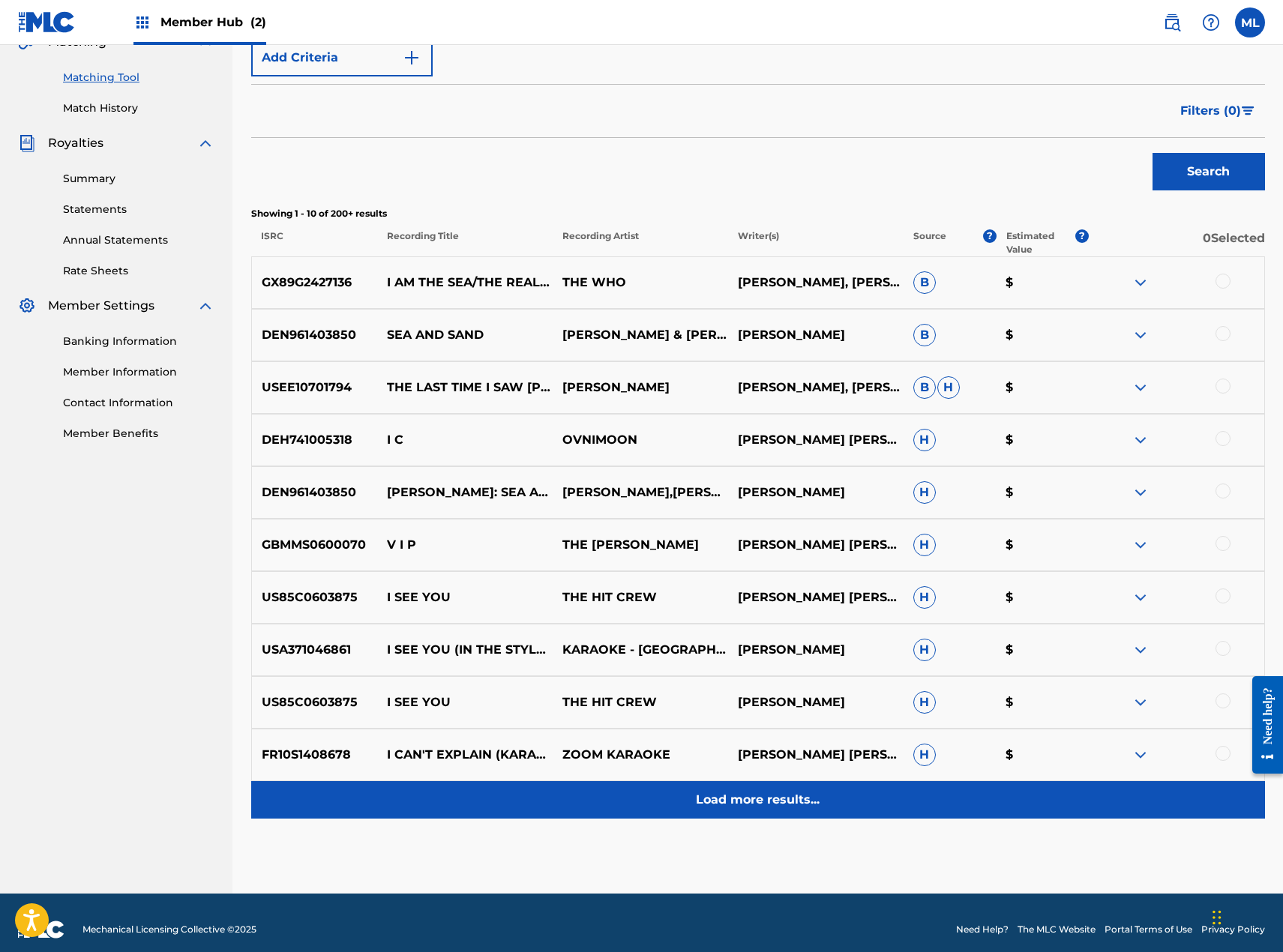
scroll to position [381, 0]
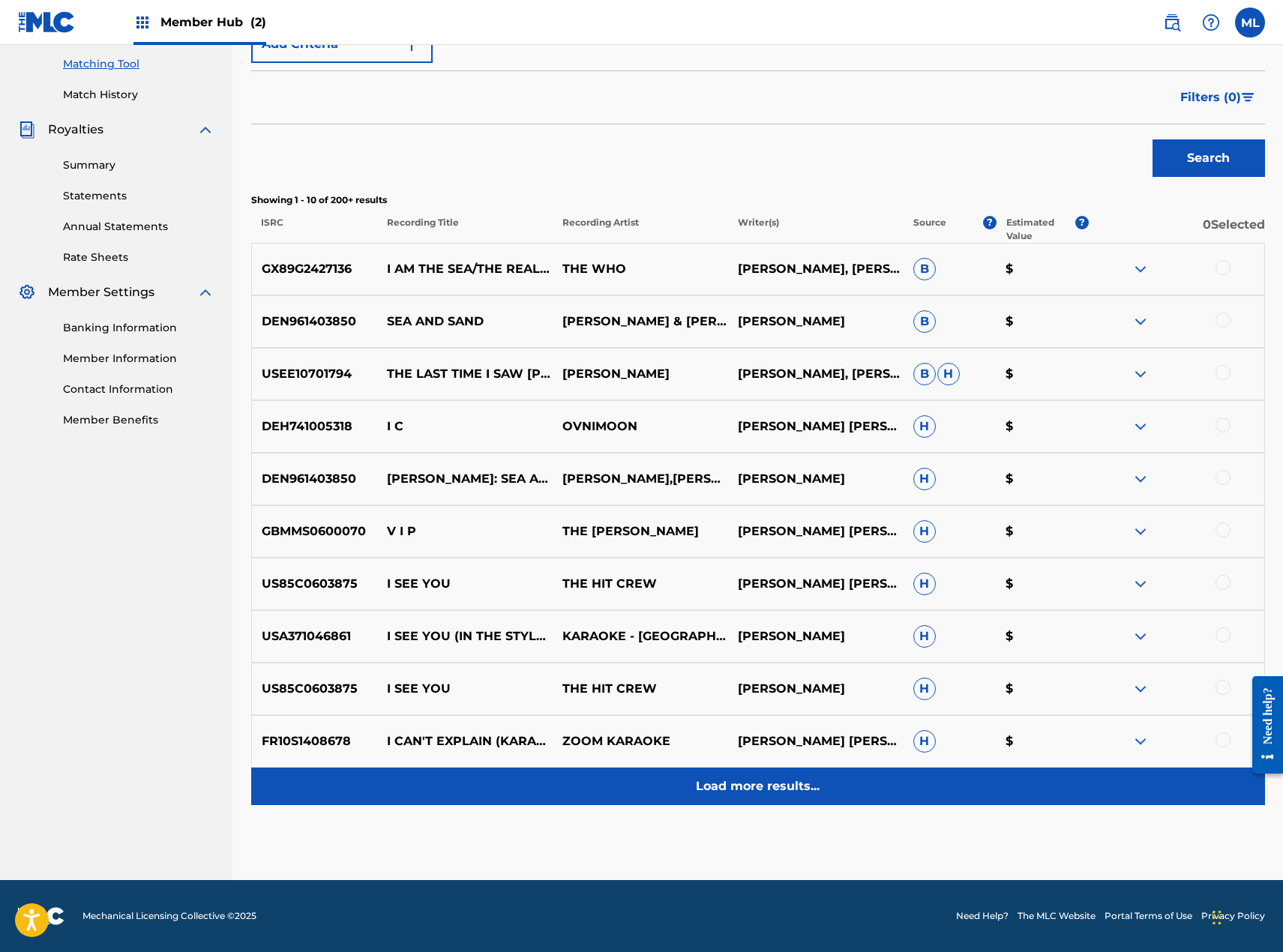
click at [770, 779] on p "Load more results..." at bounding box center [757, 786] width 124 height 18
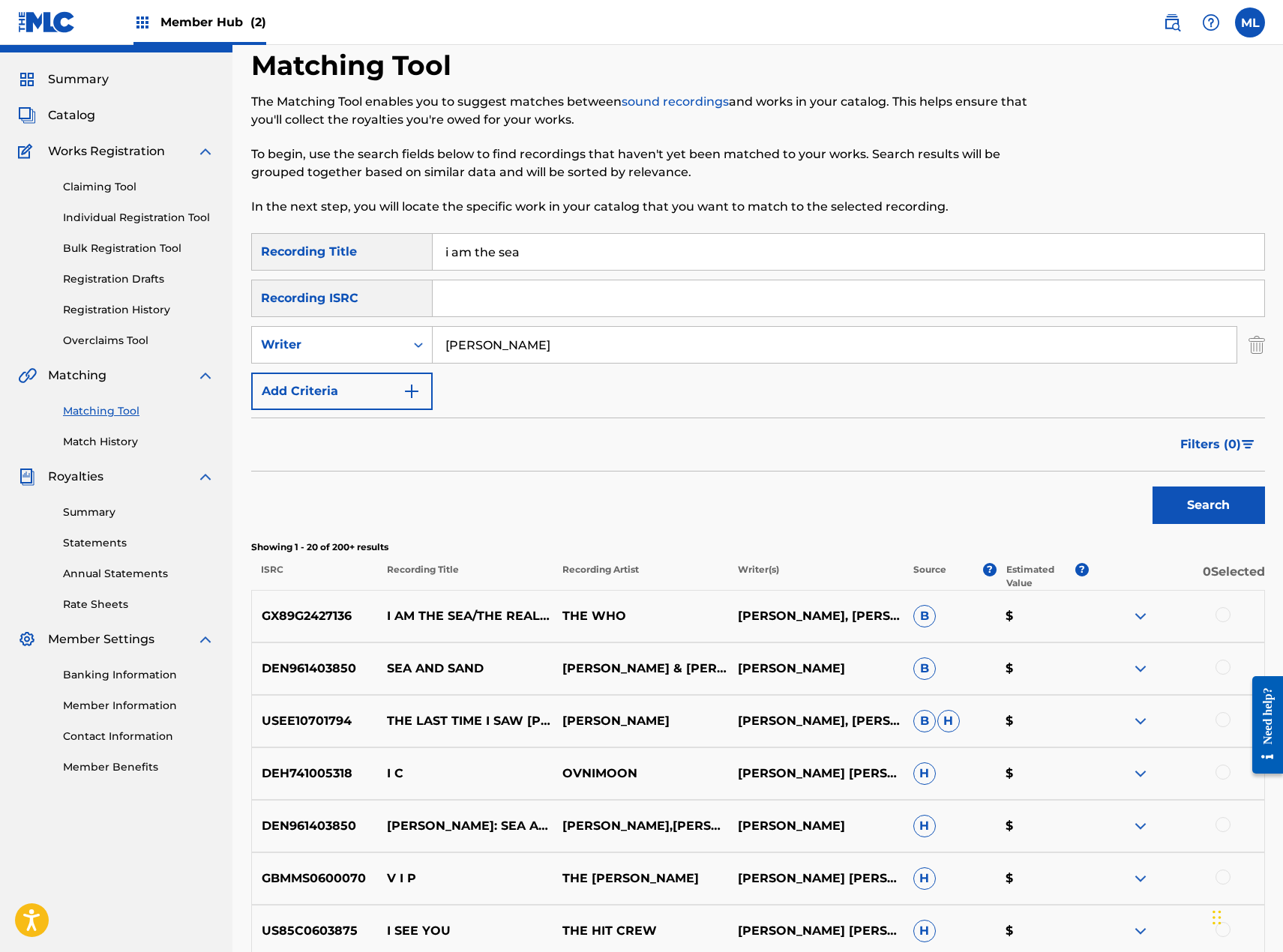
scroll to position [0, 0]
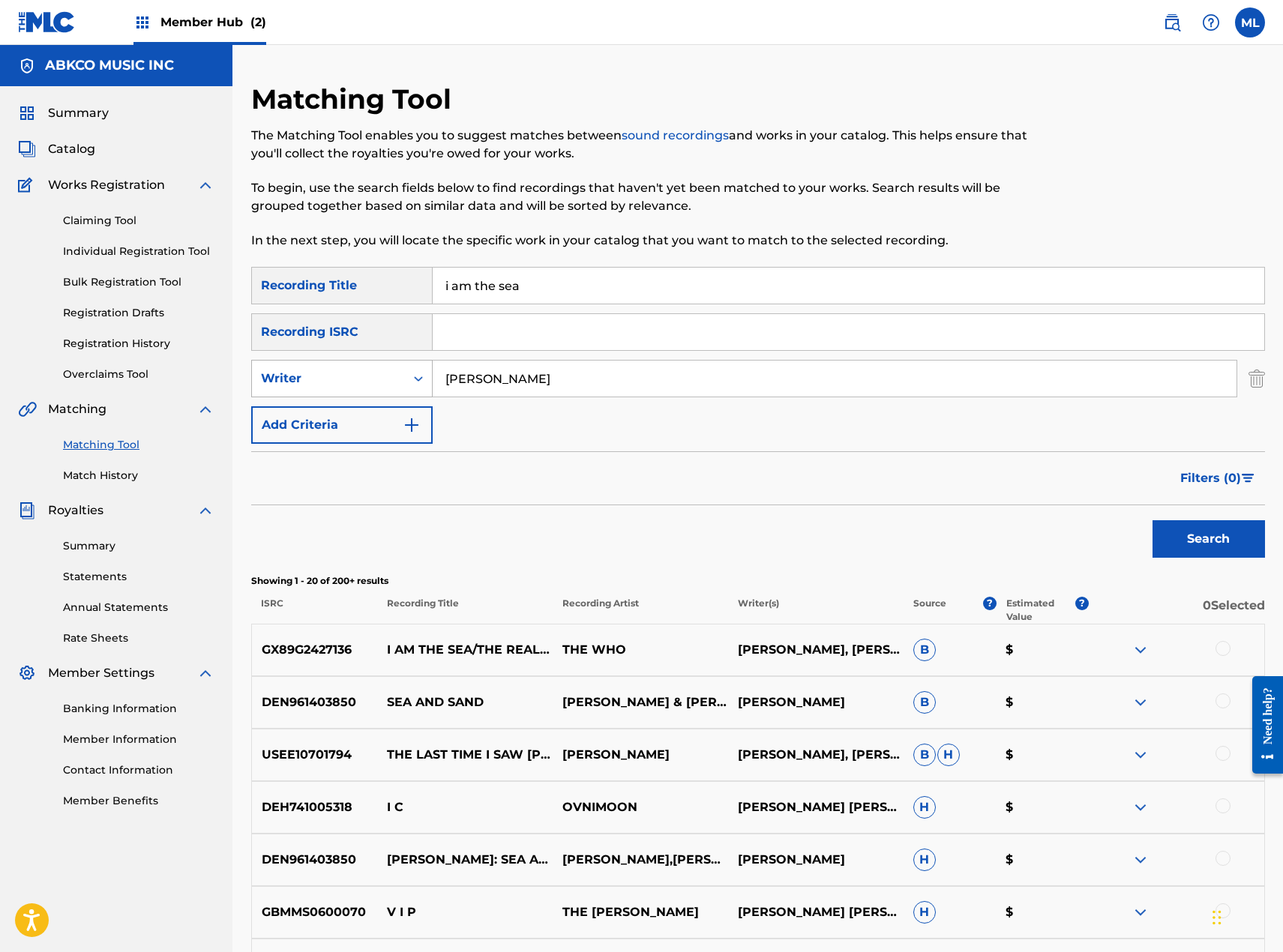
click at [370, 367] on div "Writer" at bounding box center [328, 378] width 153 height 28
click at [345, 415] on div "Recording Artist" at bounding box center [341, 416] width 180 height 37
click at [540, 374] on input "Search Form" at bounding box center [835, 378] width 804 height 36
click at [1153, 520] on button "Search" at bounding box center [1208, 539] width 112 height 37
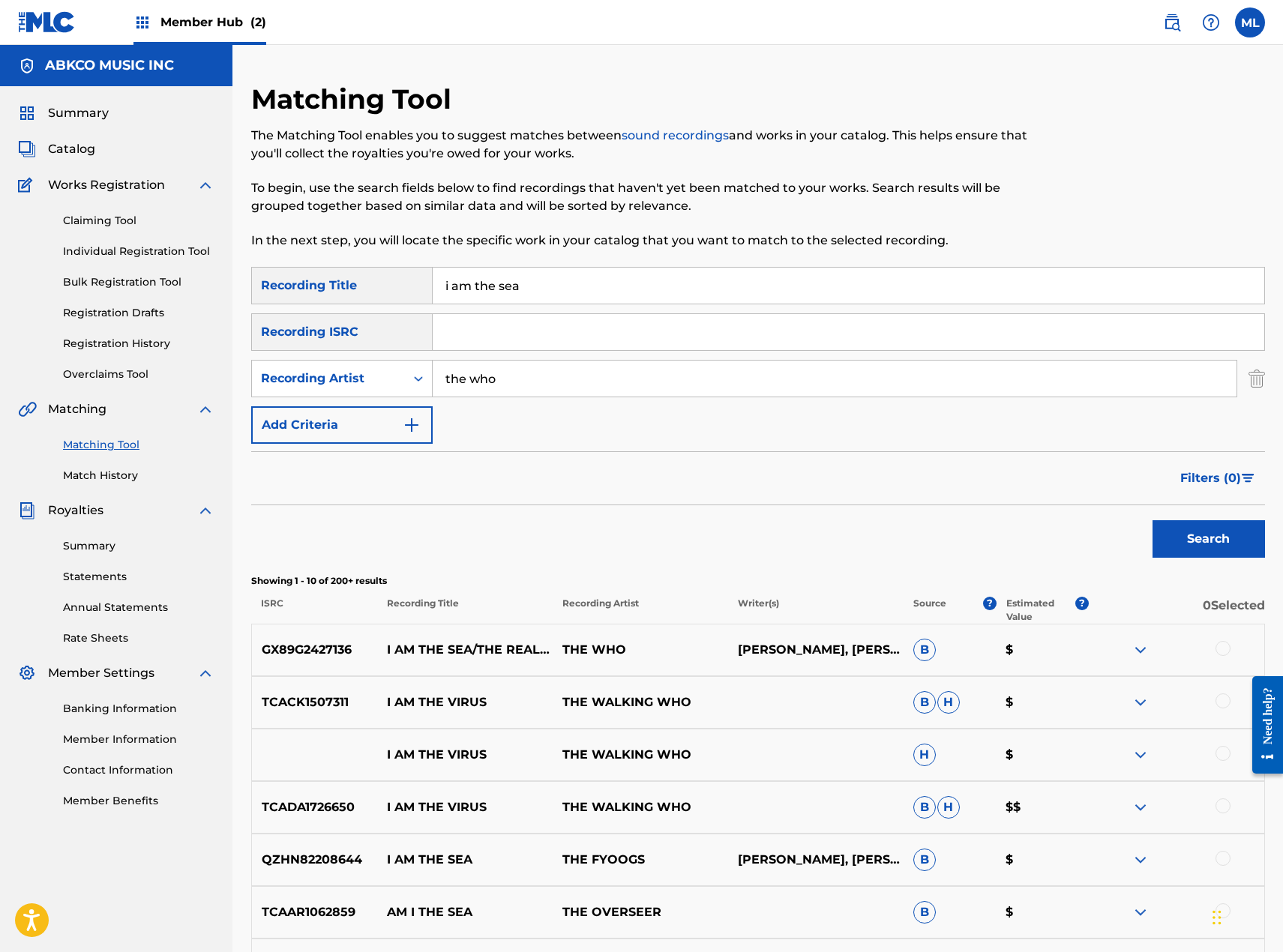
drag, startPoint x: 522, startPoint y: 385, endPoint x: 340, endPoint y: 403, distance: 182.9
click at [340, 403] on div "SearchWithCriteriacc9b2651-cf58-4c04-9815-42ba29b3b6eb Recording Title i am the…" at bounding box center [758, 354] width 1014 height 177
type input "[PERSON_NAME]"
drag, startPoint x: 573, startPoint y: 278, endPoint x: 299, endPoint y: 278, distance: 274.0
click at [299, 278] on div "SearchWithCriteriacc9b2651-cf58-4c04-9815-42ba29b3b6eb Recording Title i am the…" at bounding box center [758, 285] width 1014 height 37
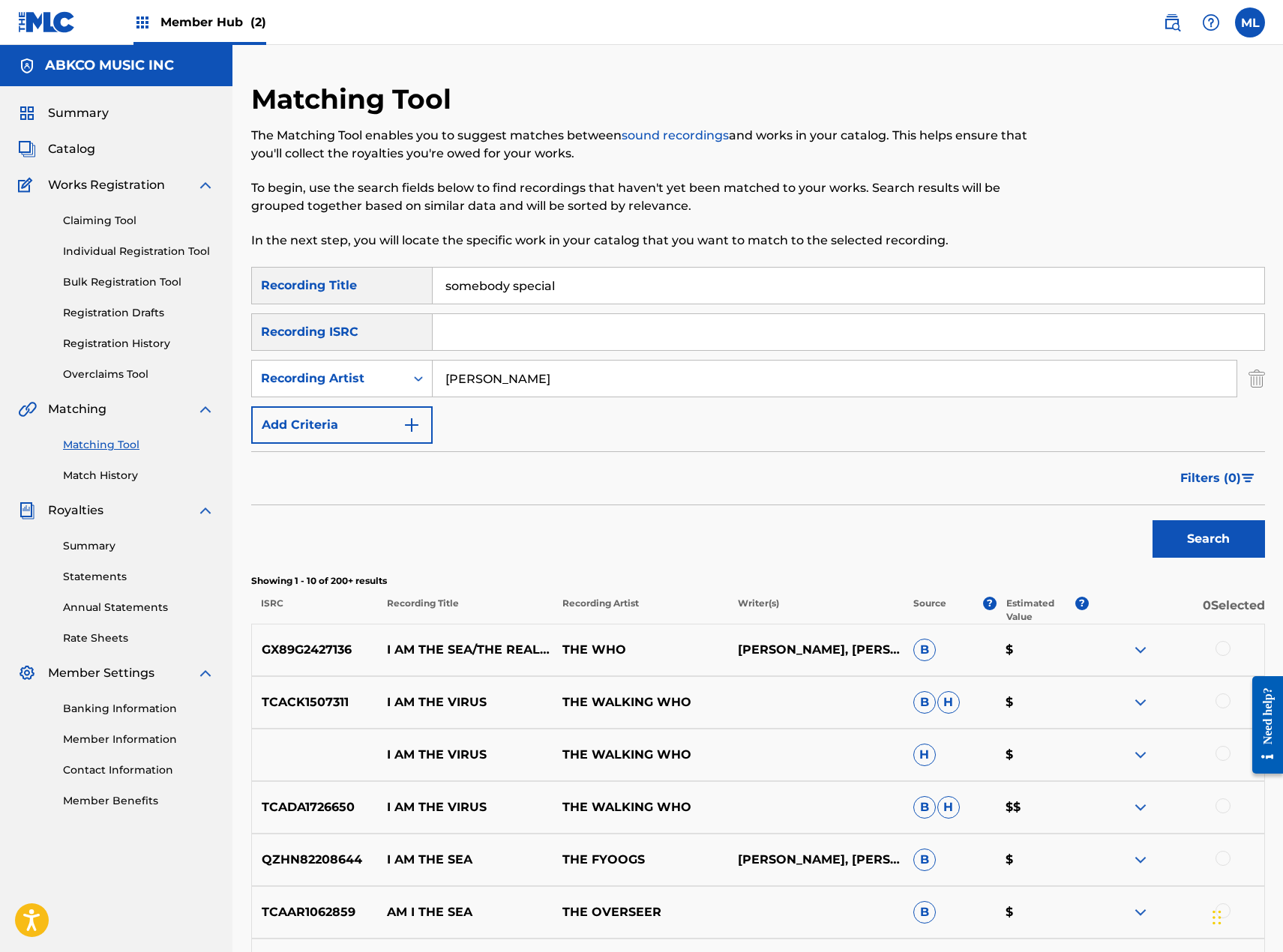
type input "somebody special"
click at [1153, 520] on button "Search" at bounding box center [1208, 539] width 112 height 37
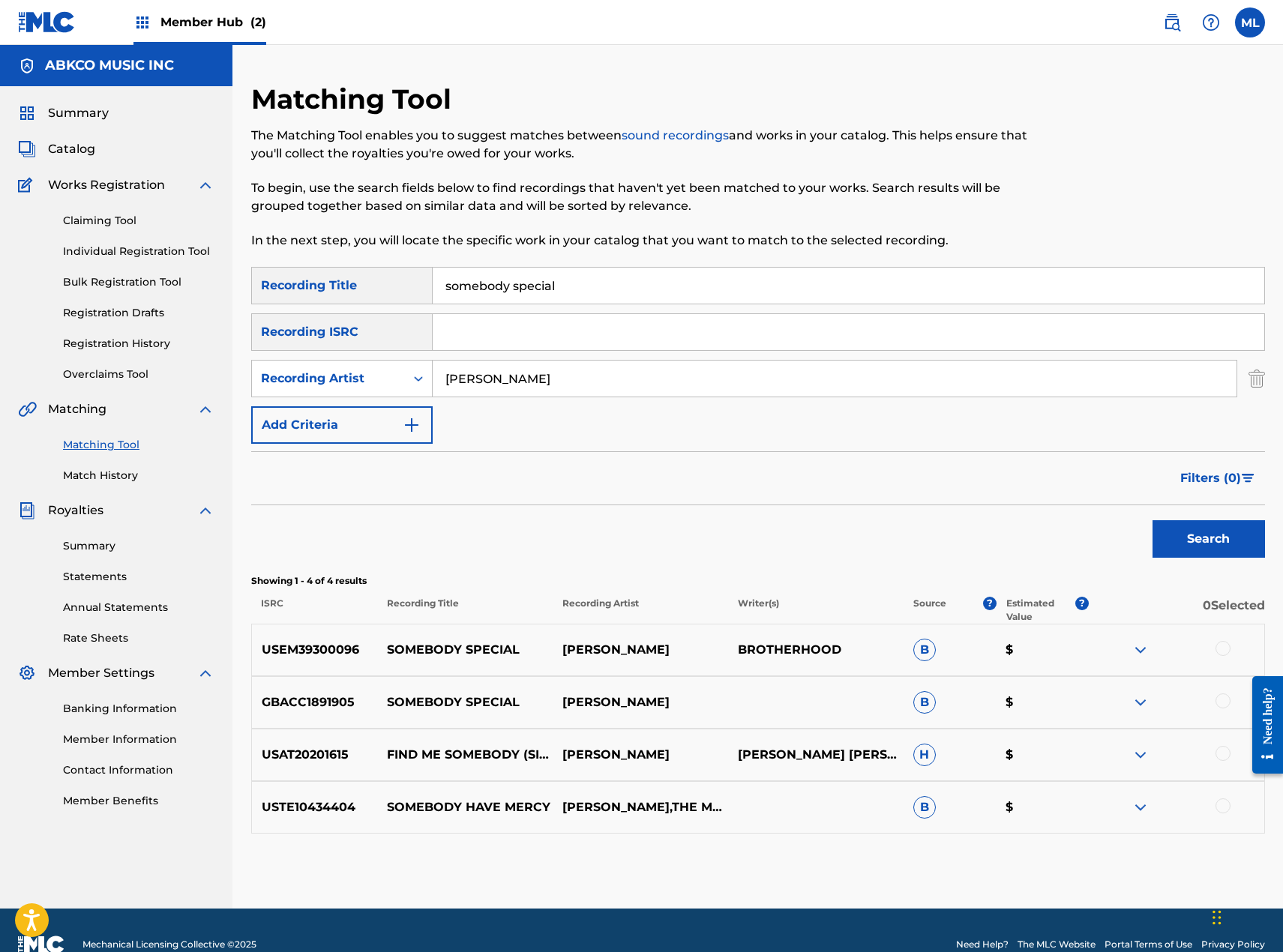
click at [1219, 650] on div at bounding box center [1223, 648] width 15 height 15
click at [1222, 704] on div at bounding box center [1223, 701] width 15 height 15
click at [365, 388] on div "Recording Artist" at bounding box center [328, 378] width 153 height 28
drag, startPoint x: 522, startPoint y: 380, endPoint x: 395, endPoint y: 385, distance: 127.1
click at [395, 385] on div "SearchWithCriteria38548774-dbd0-4db8-b3e5-aa80a255b0e7 Recording Artist [PERSON…" at bounding box center [758, 378] width 1014 height 37
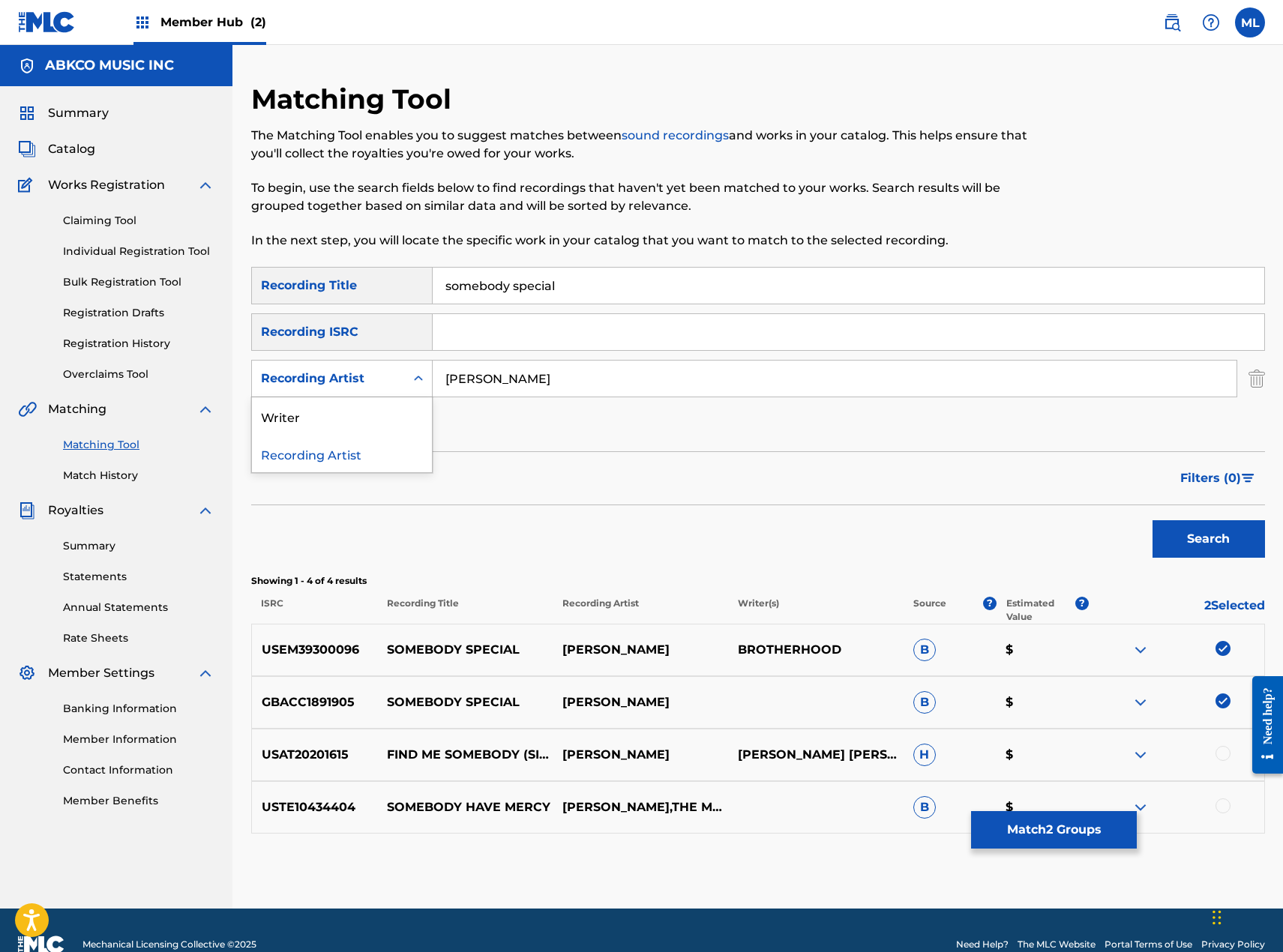
drag, startPoint x: 375, startPoint y: 388, endPoint x: 389, endPoint y: 396, distance: 16.1
click at [378, 387] on div "Recording Artist" at bounding box center [328, 378] width 153 height 28
drag, startPoint x: 381, startPoint y: 410, endPoint x: 486, endPoint y: 408, distance: 105.0
click at [384, 410] on div "Writer" at bounding box center [341, 416] width 180 height 37
click at [591, 380] on input "Search Form" at bounding box center [835, 378] width 804 height 36
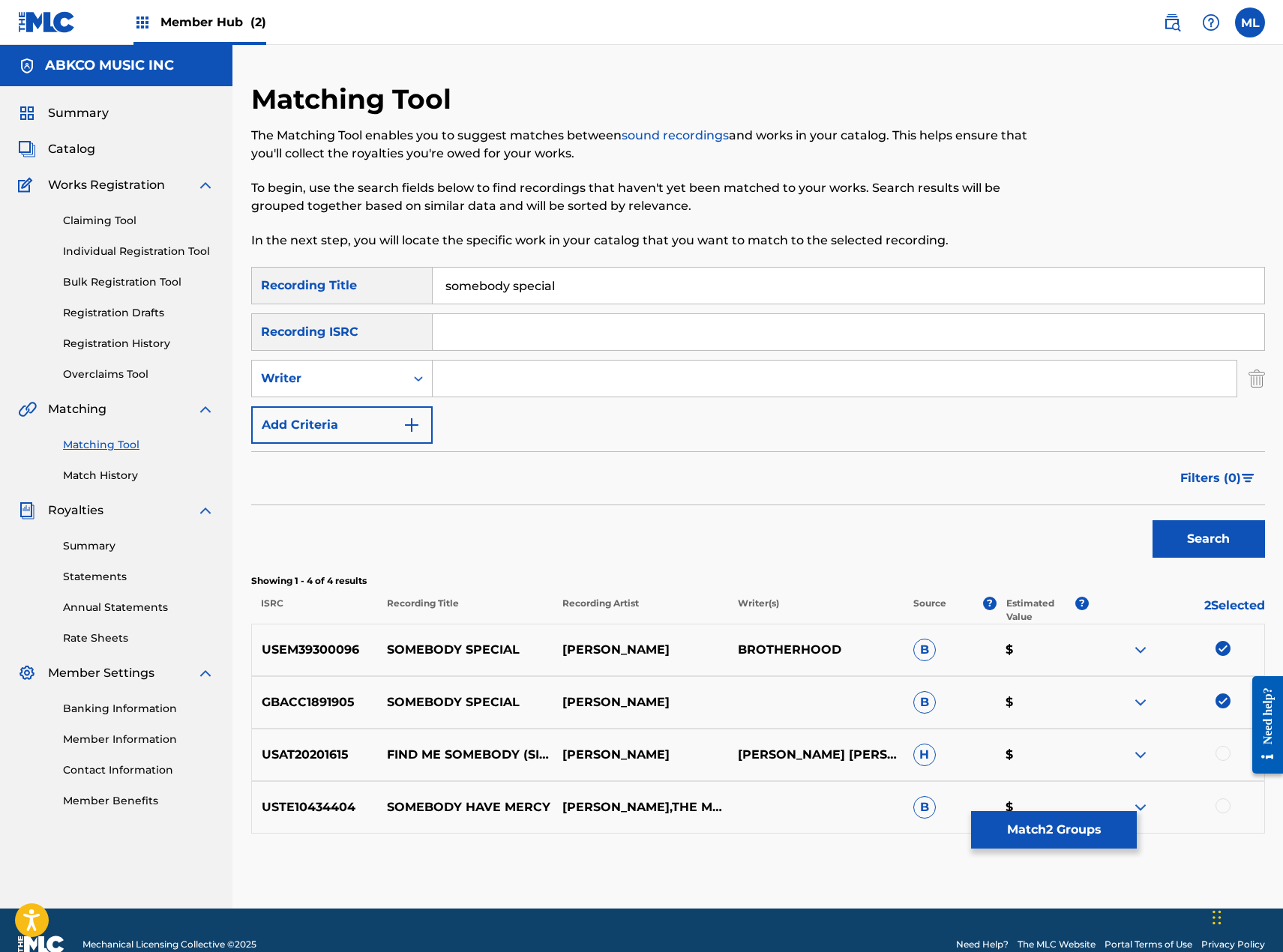
paste input "[PERSON_NAME]"
type input "[PERSON_NAME]"
click at [1185, 535] on button "Search" at bounding box center [1208, 539] width 112 height 37
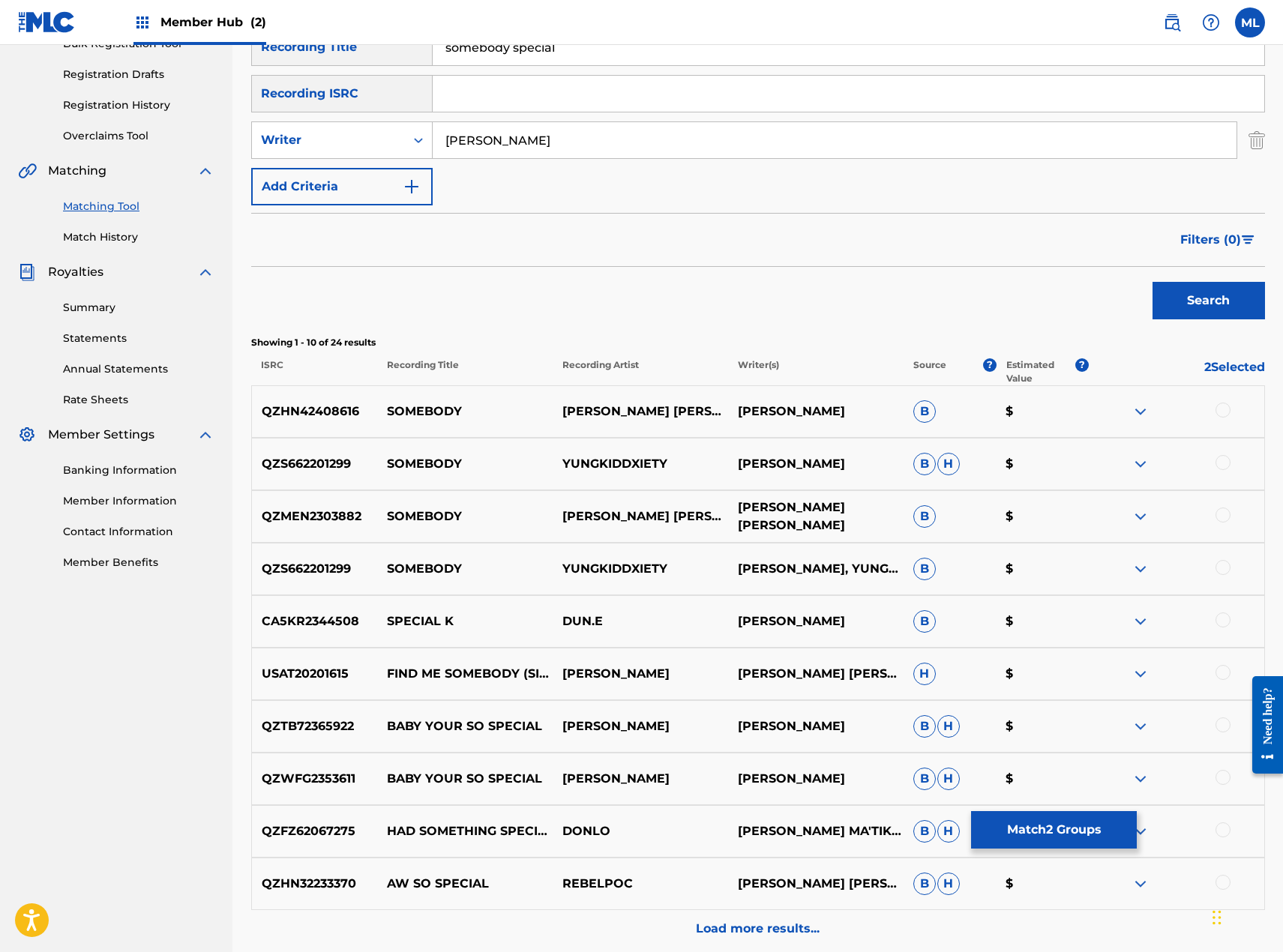
scroll to position [381, 0]
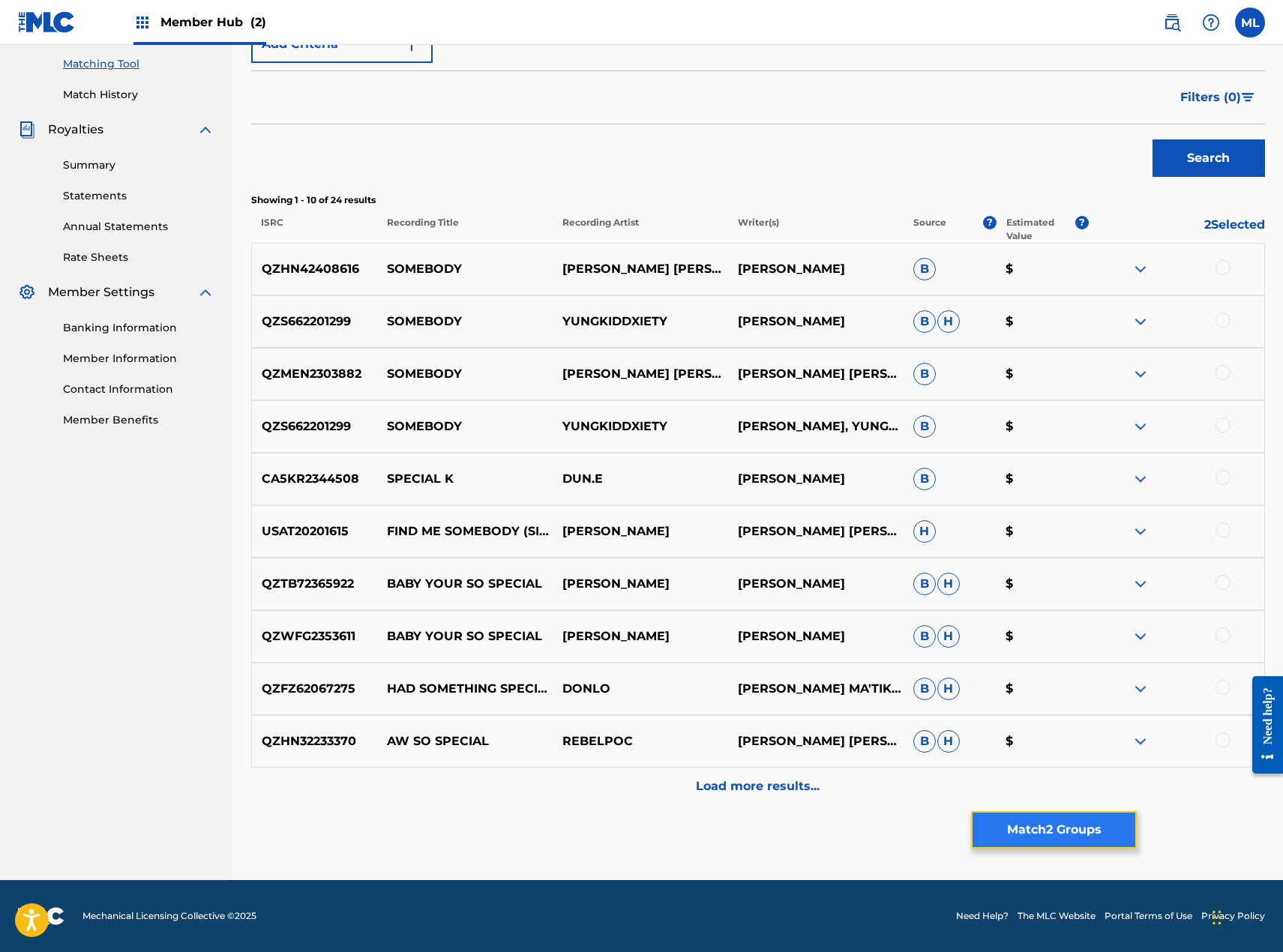
click at [1029, 823] on button "Match 2 Groups" at bounding box center [1054, 829] width 166 height 37
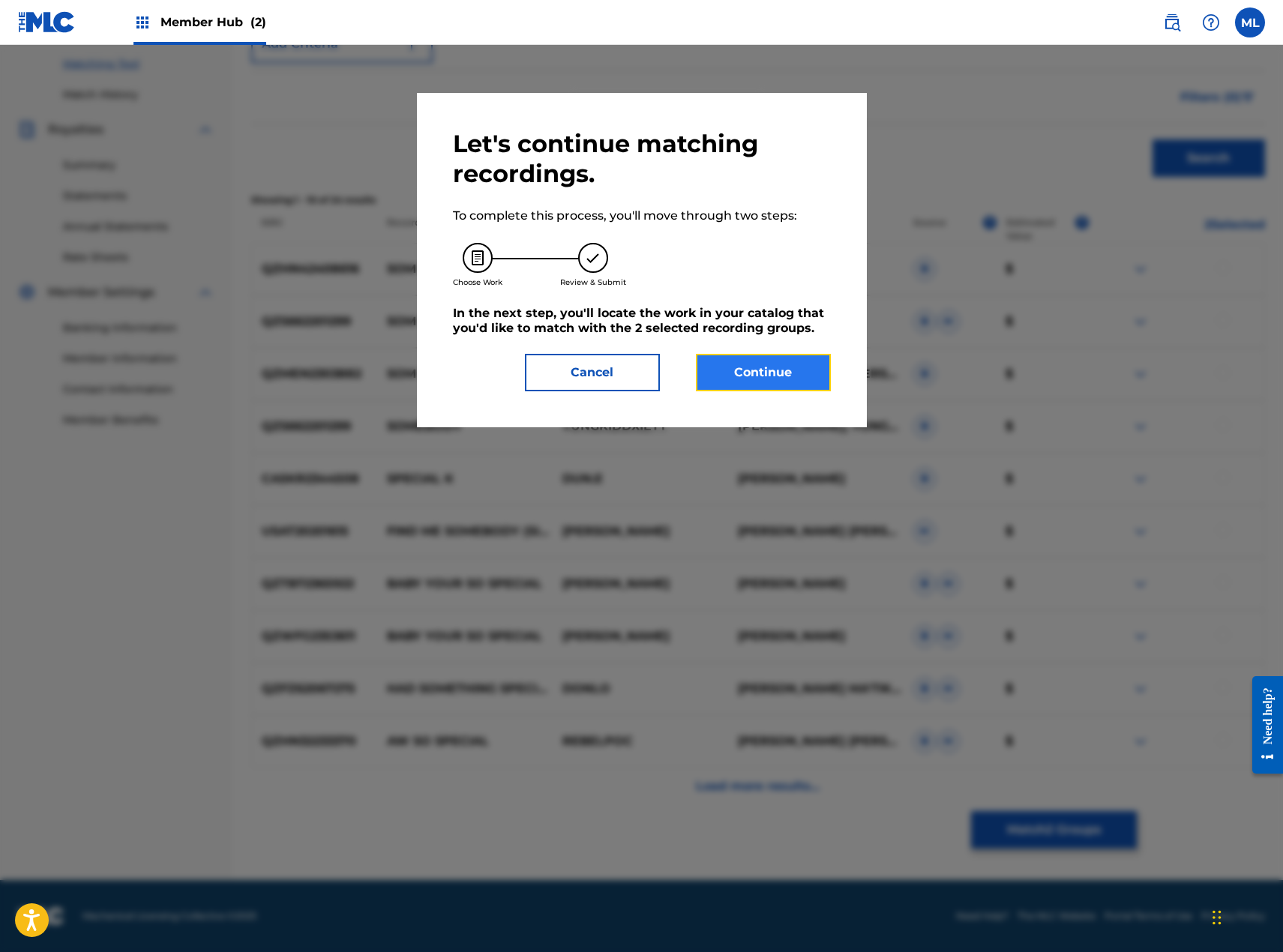
click at [774, 362] on button "Continue" at bounding box center [763, 372] width 135 height 37
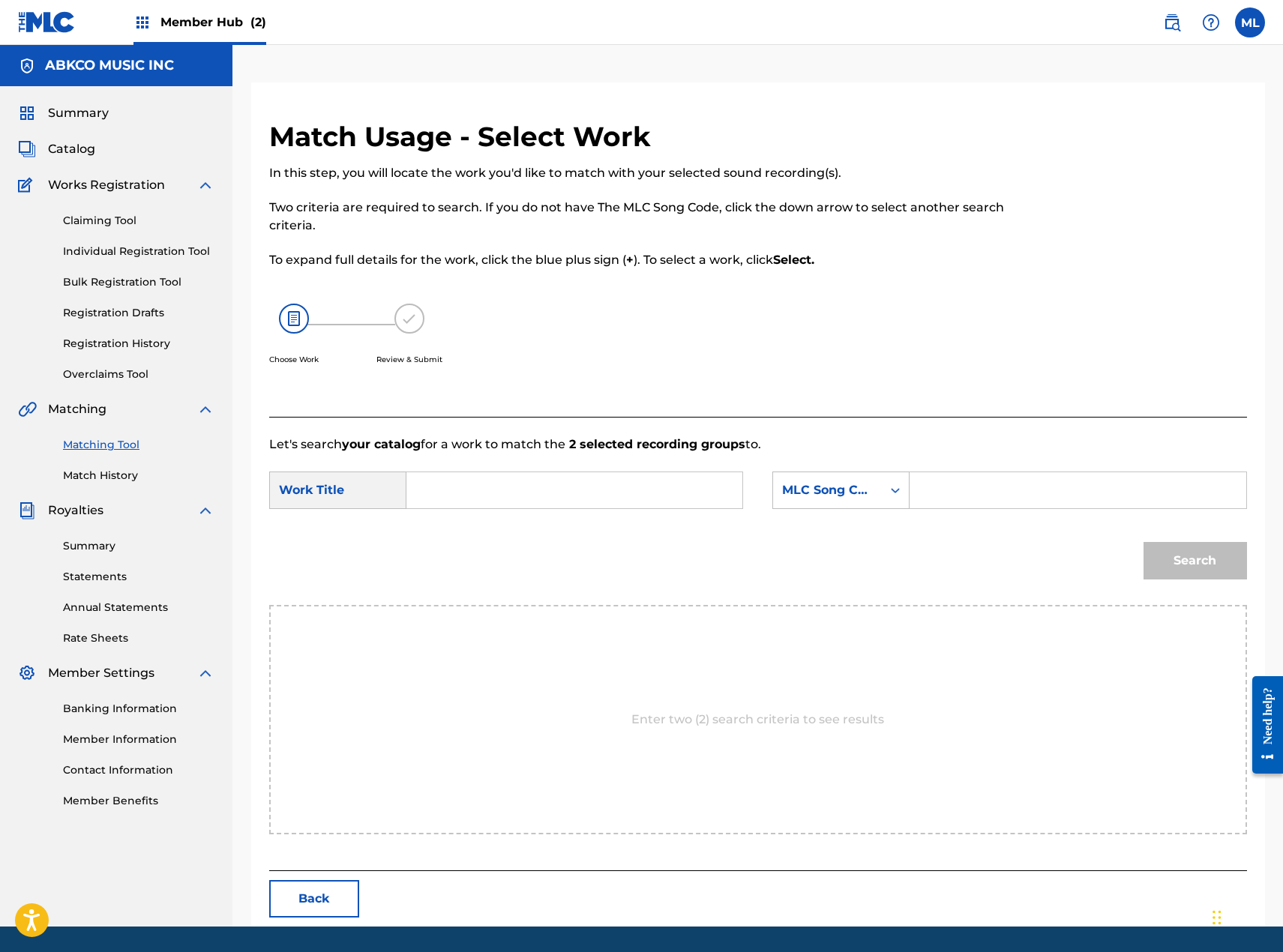
click at [439, 483] on input "Search Form" at bounding box center [575, 490] width 311 height 36
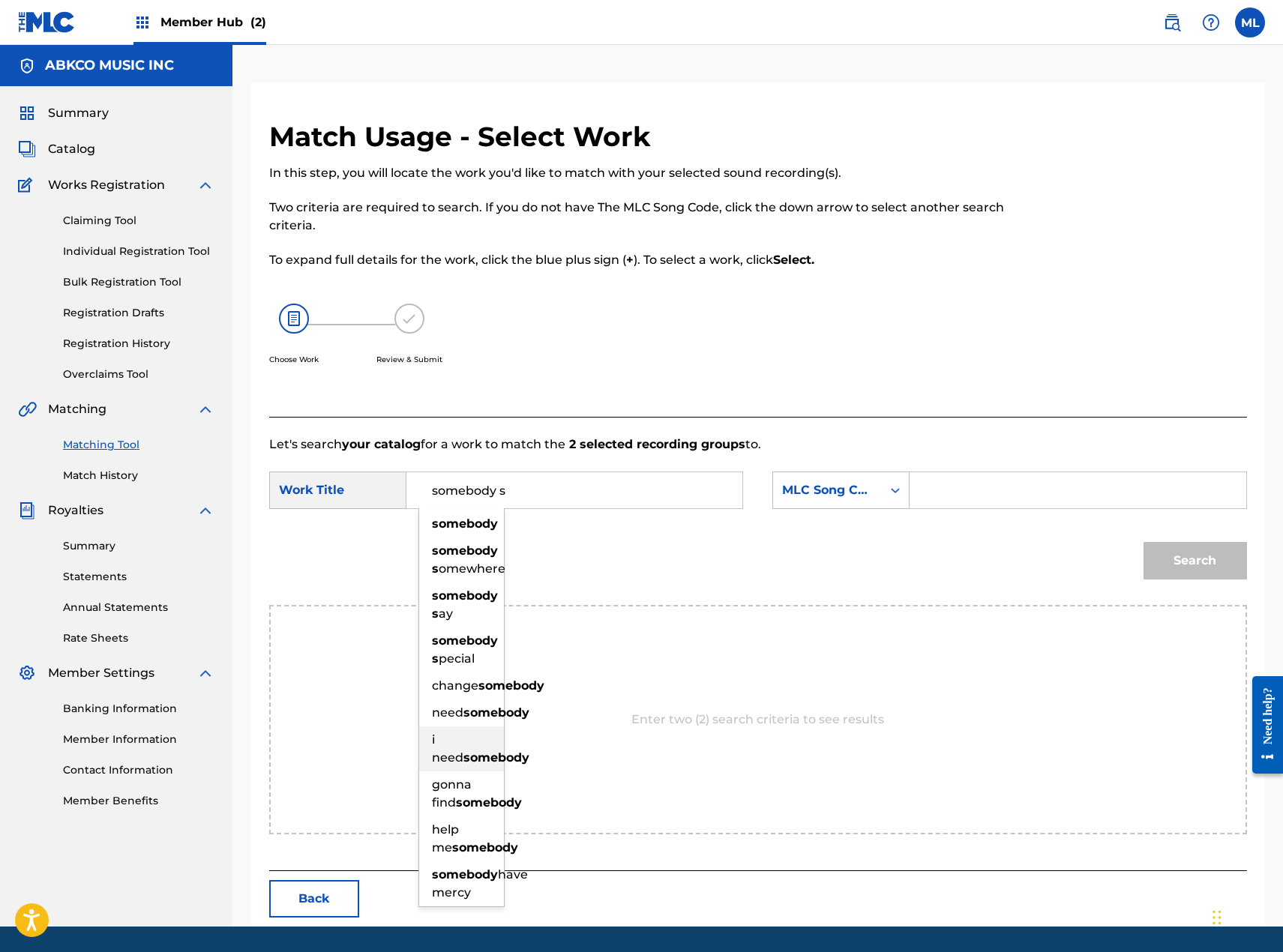
scroll to position [46, 0]
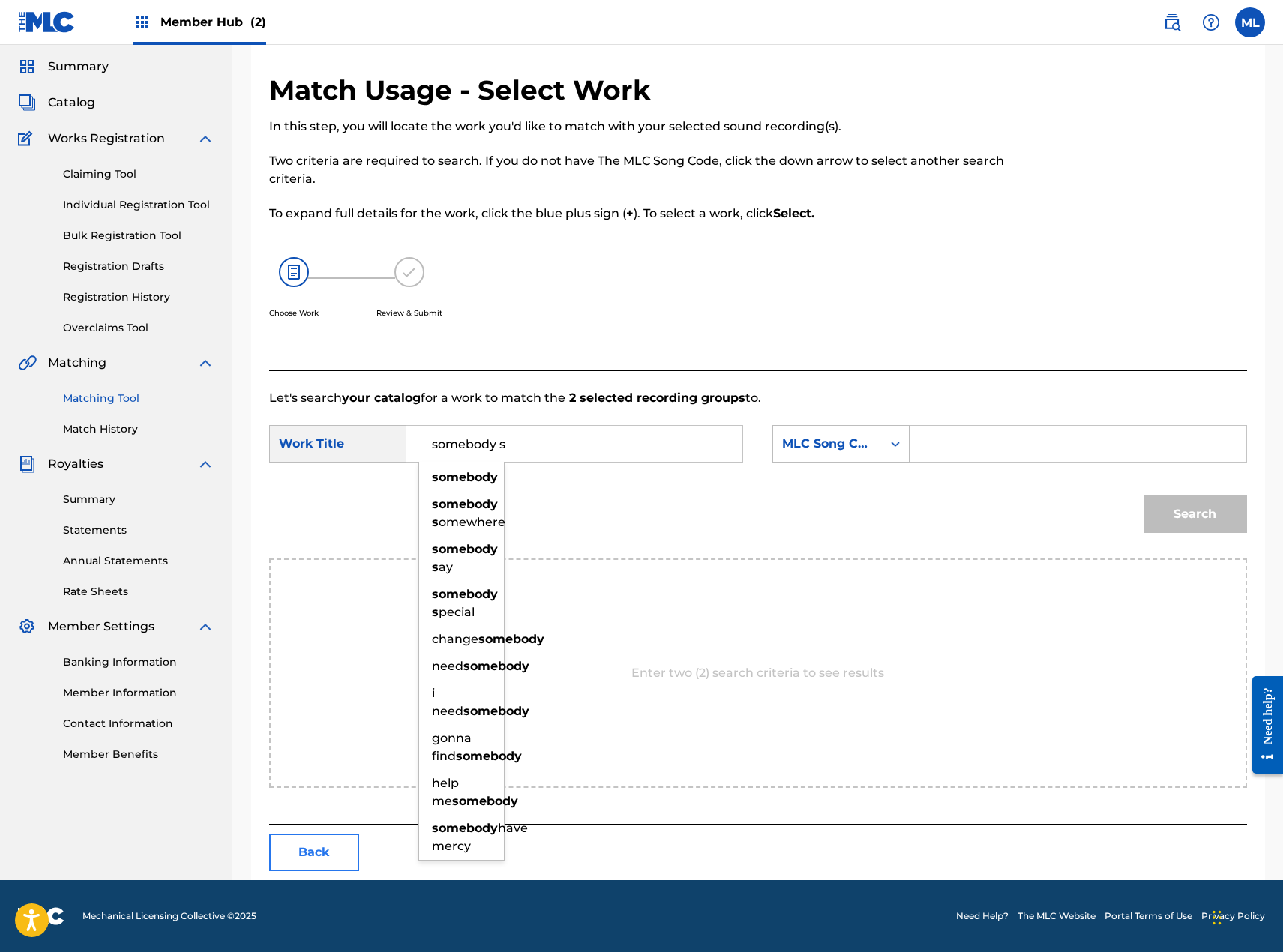
type input "somebody s"
click at [331, 842] on button "Back" at bounding box center [314, 852] width 90 height 37
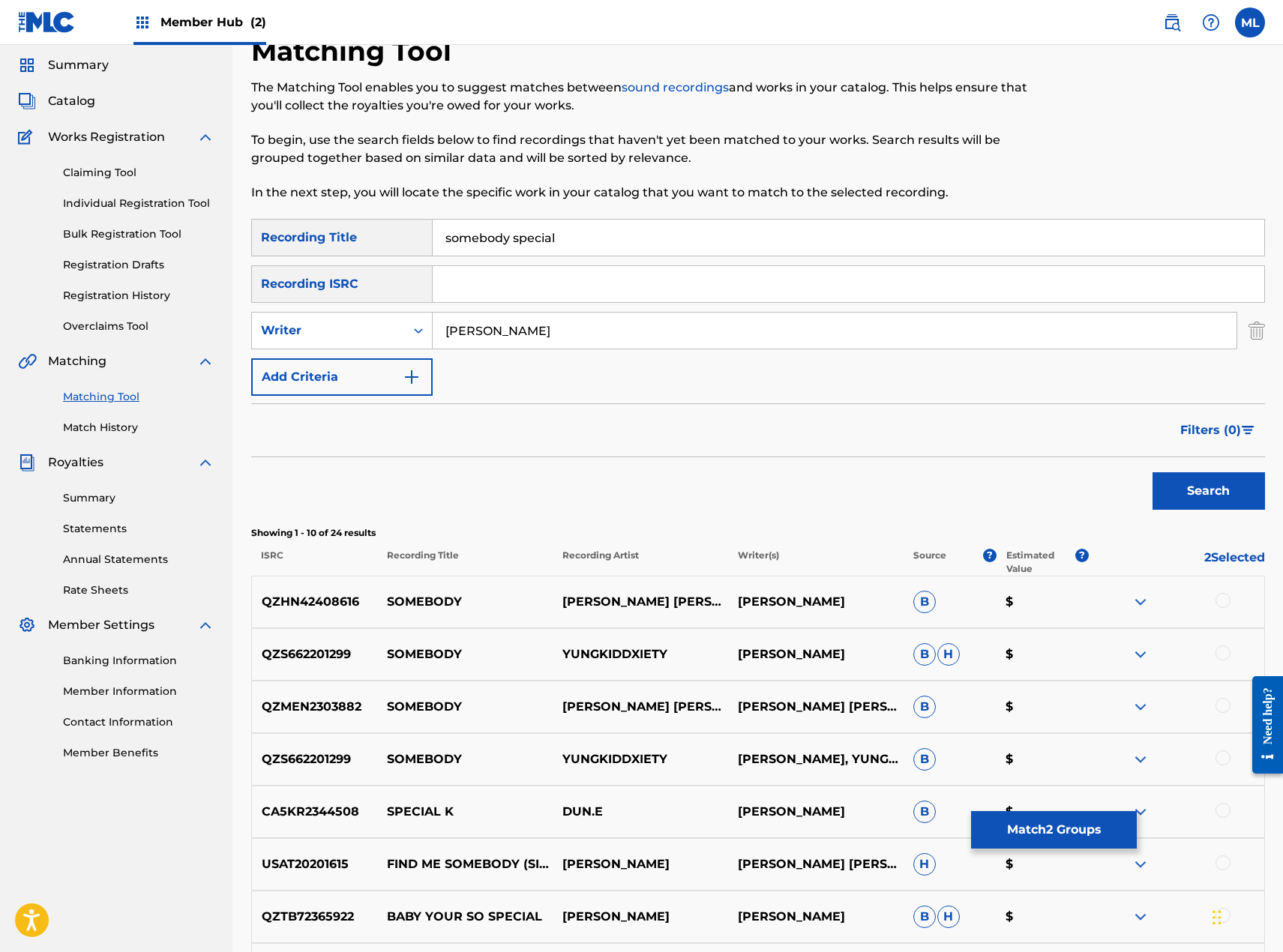
scroll to position [75, 0]
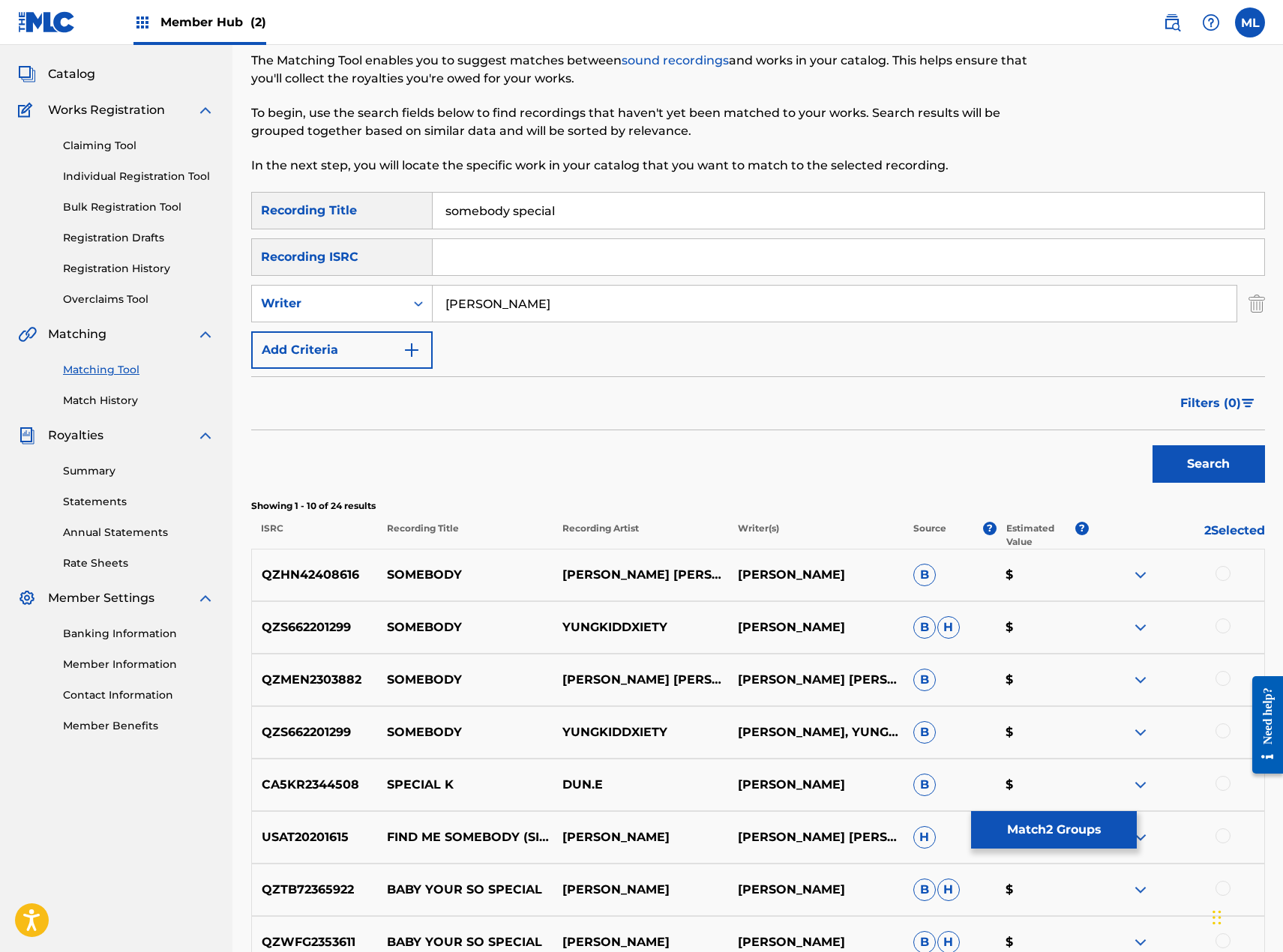
click at [483, 300] on input "[PERSON_NAME]" at bounding box center [835, 303] width 804 height 36
click at [395, 312] on div "Writer" at bounding box center [328, 304] width 135 height 18
click at [356, 336] on div "Recording Artist" at bounding box center [341, 340] width 180 height 37
drag, startPoint x: 433, startPoint y: 325, endPoint x: 560, endPoint y: 308, distance: 128.1
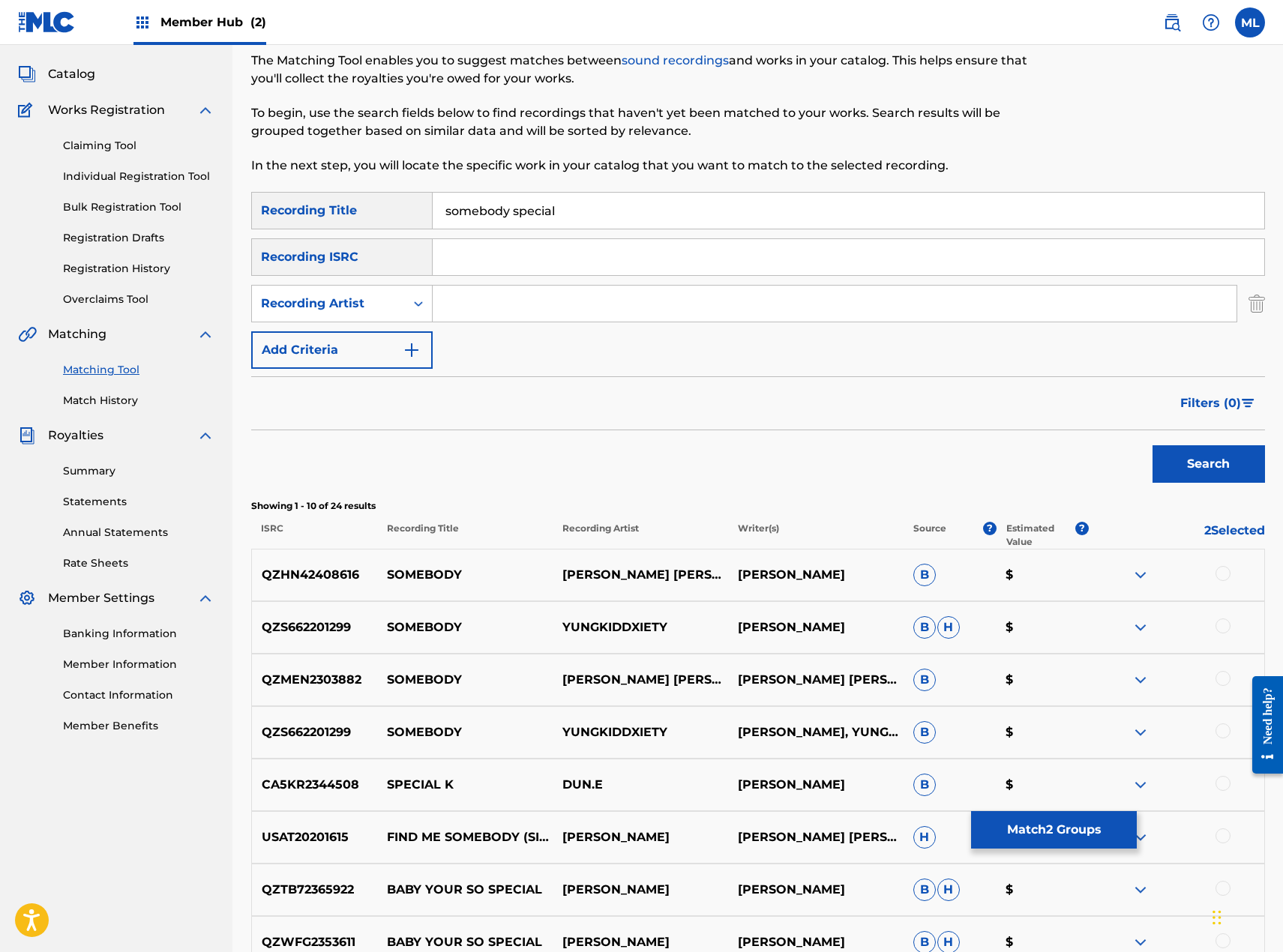
click at [560, 308] on input "Search Form" at bounding box center [835, 303] width 804 height 36
type input "[PERSON_NAME]"
click at [1153, 445] on button "Search" at bounding box center [1208, 463] width 112 height 37
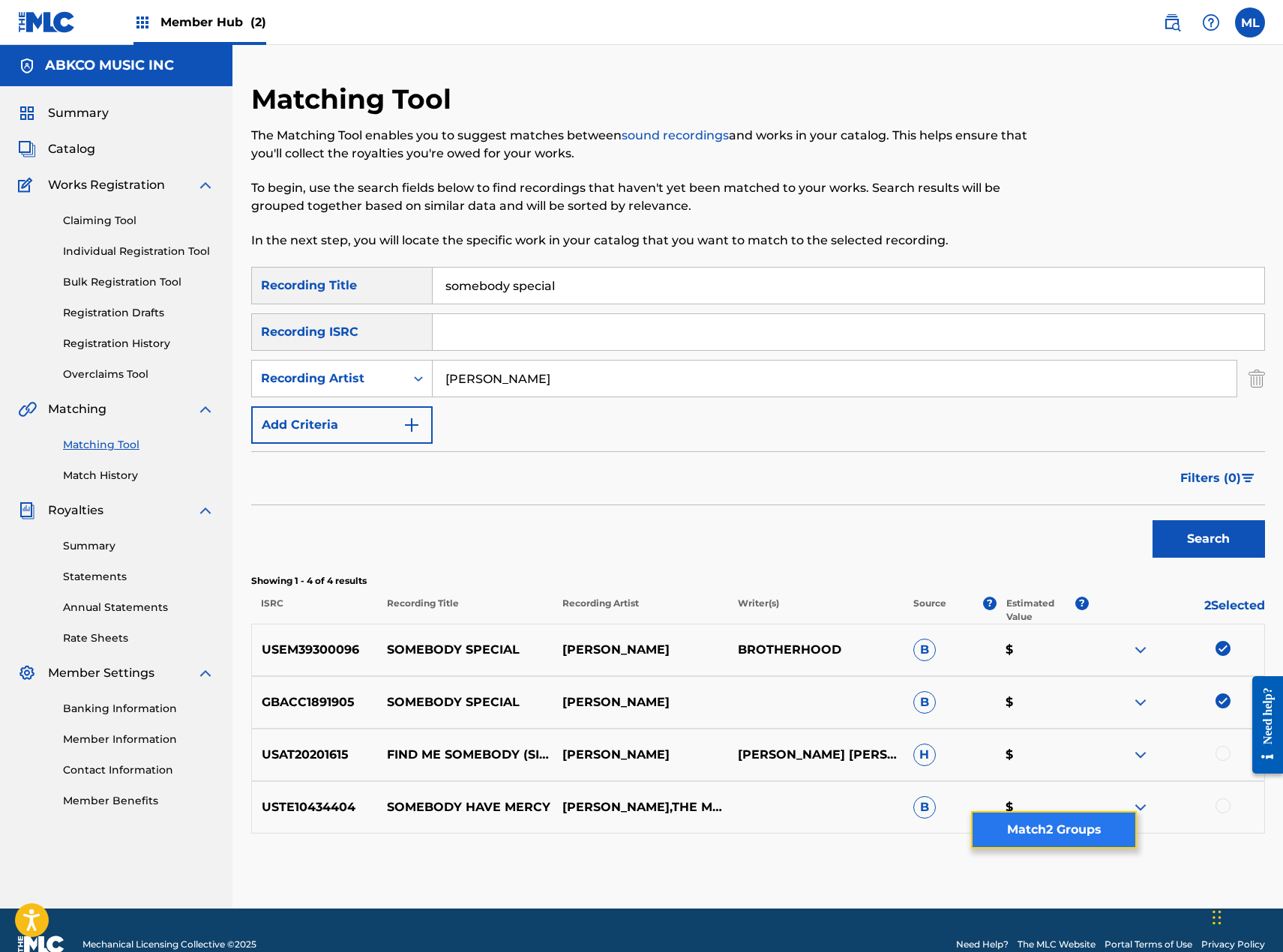
click at [1058, 823] on button "Match 2 Groups" at bounding box center [1054, 829] width 166 height 37
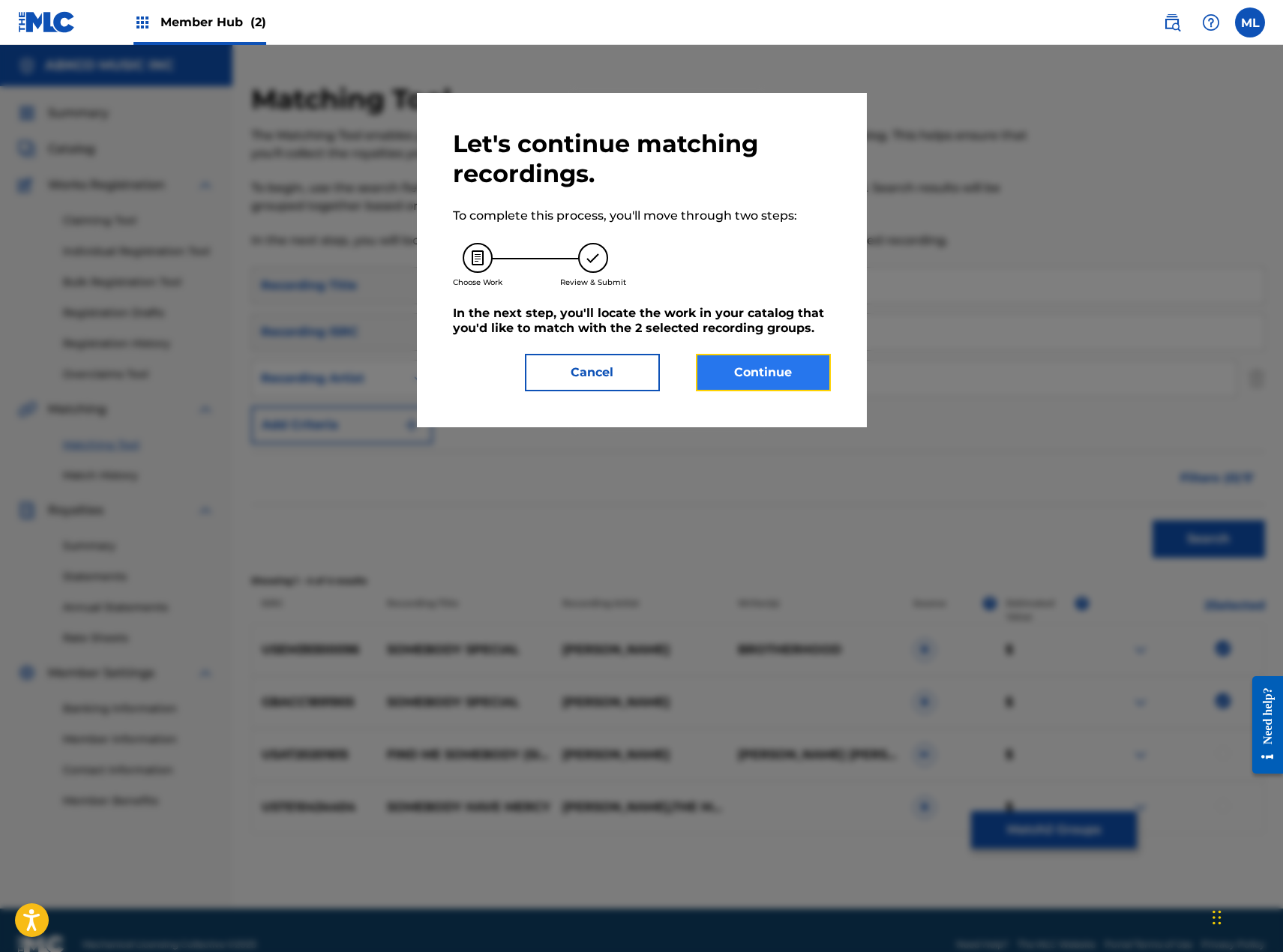
click at [742, 369] on button "Continue" at bounding box center [763, 372] width 135 height 37
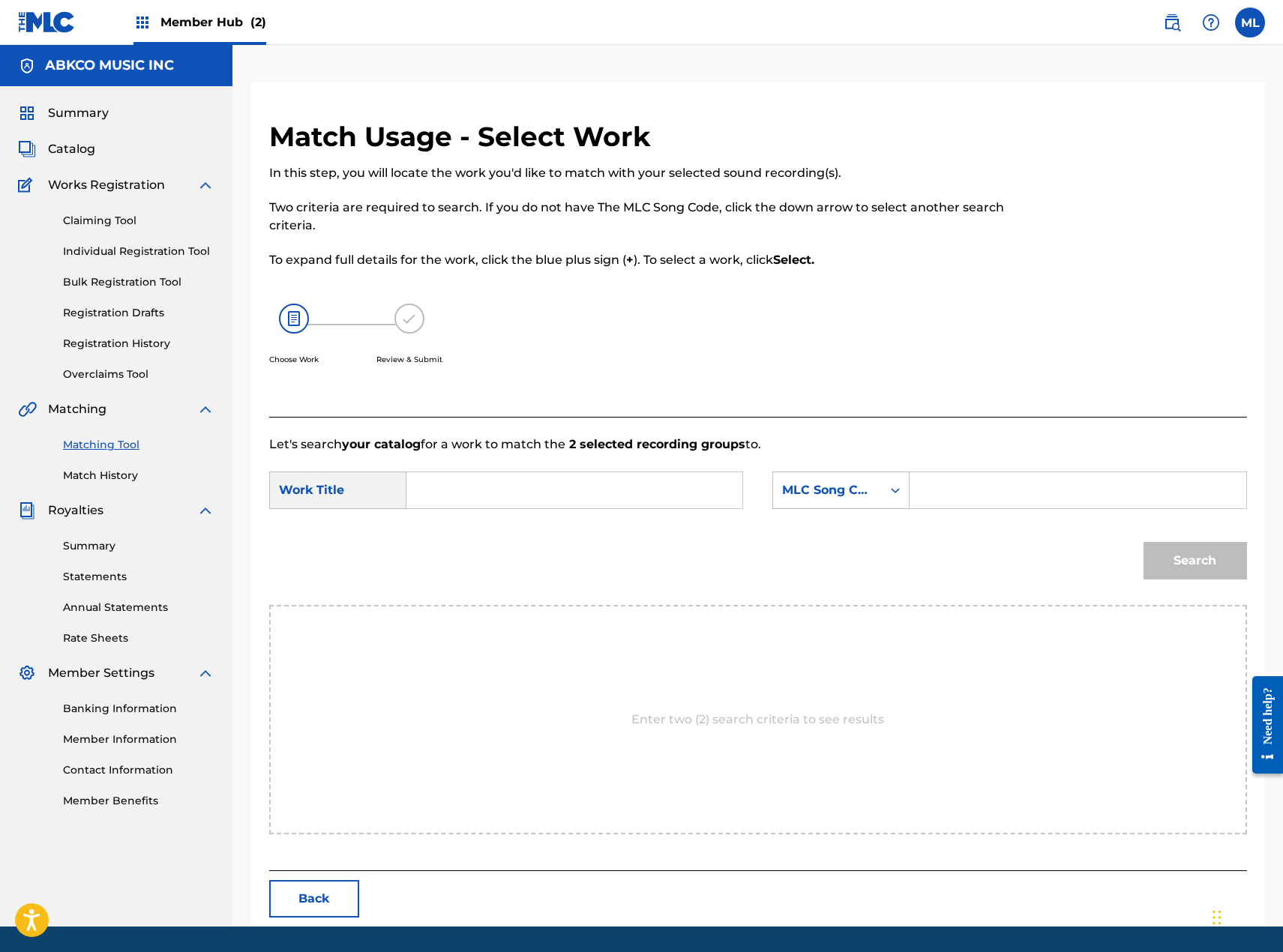
click at [431, 497] on input "Search Form" at bounding box center [575, 490] width 311 height 36
drag, startPoint x: 458, startPoint y: 530, endPoint x: 750, endPoint y: 526, distance: 292.0
click at [460, 530] on strong "somebody" at bounding box center [464, 523] width 66 height 14
type input "somebody special"
click at [848, 495] on div "MLC Song Code" at bounding box center [827, 491] width 91 height 18
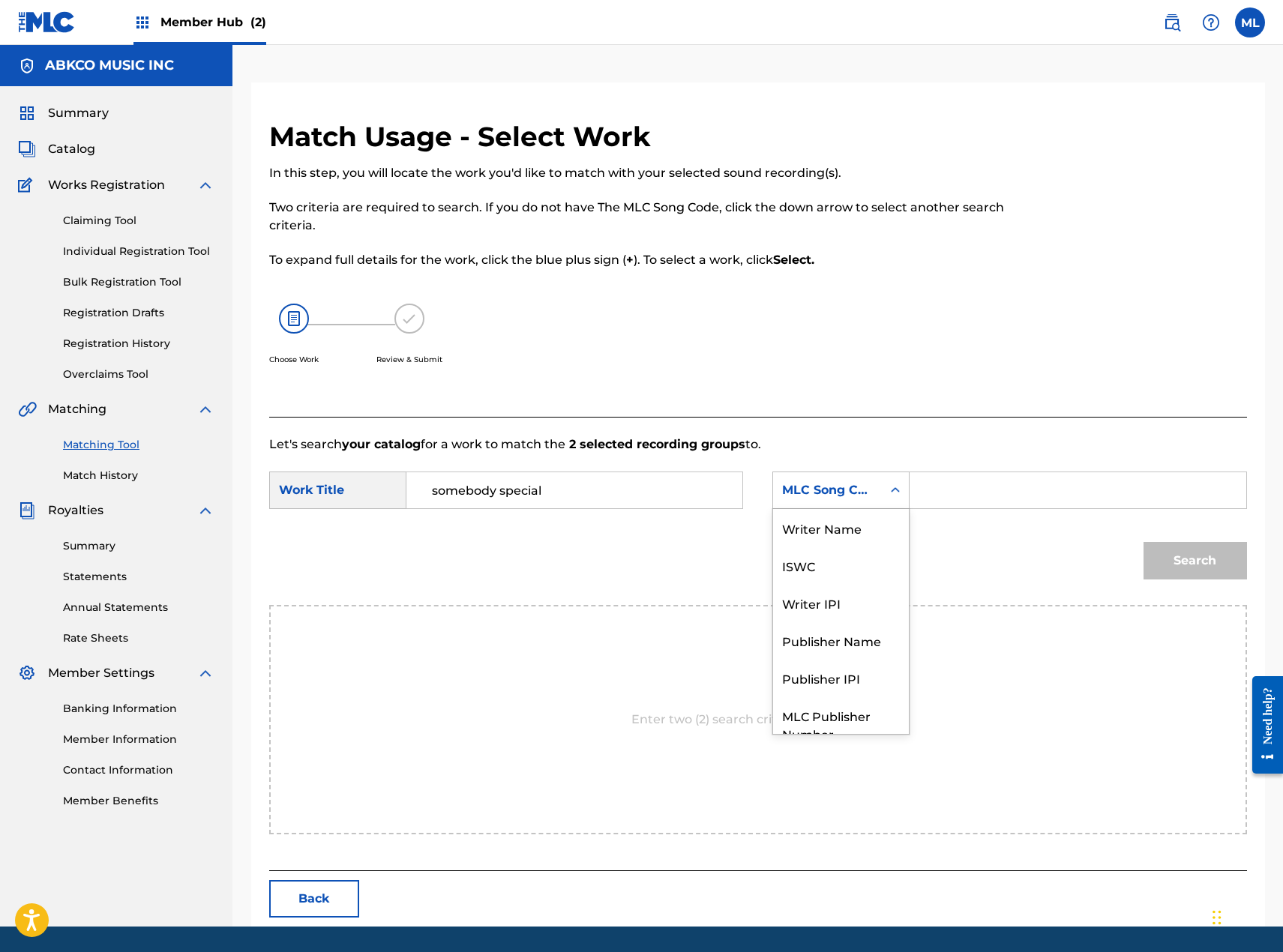
scroll to position [56, 0]
click at [838, 530] on div "Writer IPI" at bounding box center [840, 547] width 135 height 37
click at [834, 504] on div "Writer IPI" at bounding box center [827, 490] width 109 height 28
click at [823, 536] on div "Writer Name" at bounding box center [840, 527] width 135 height 37
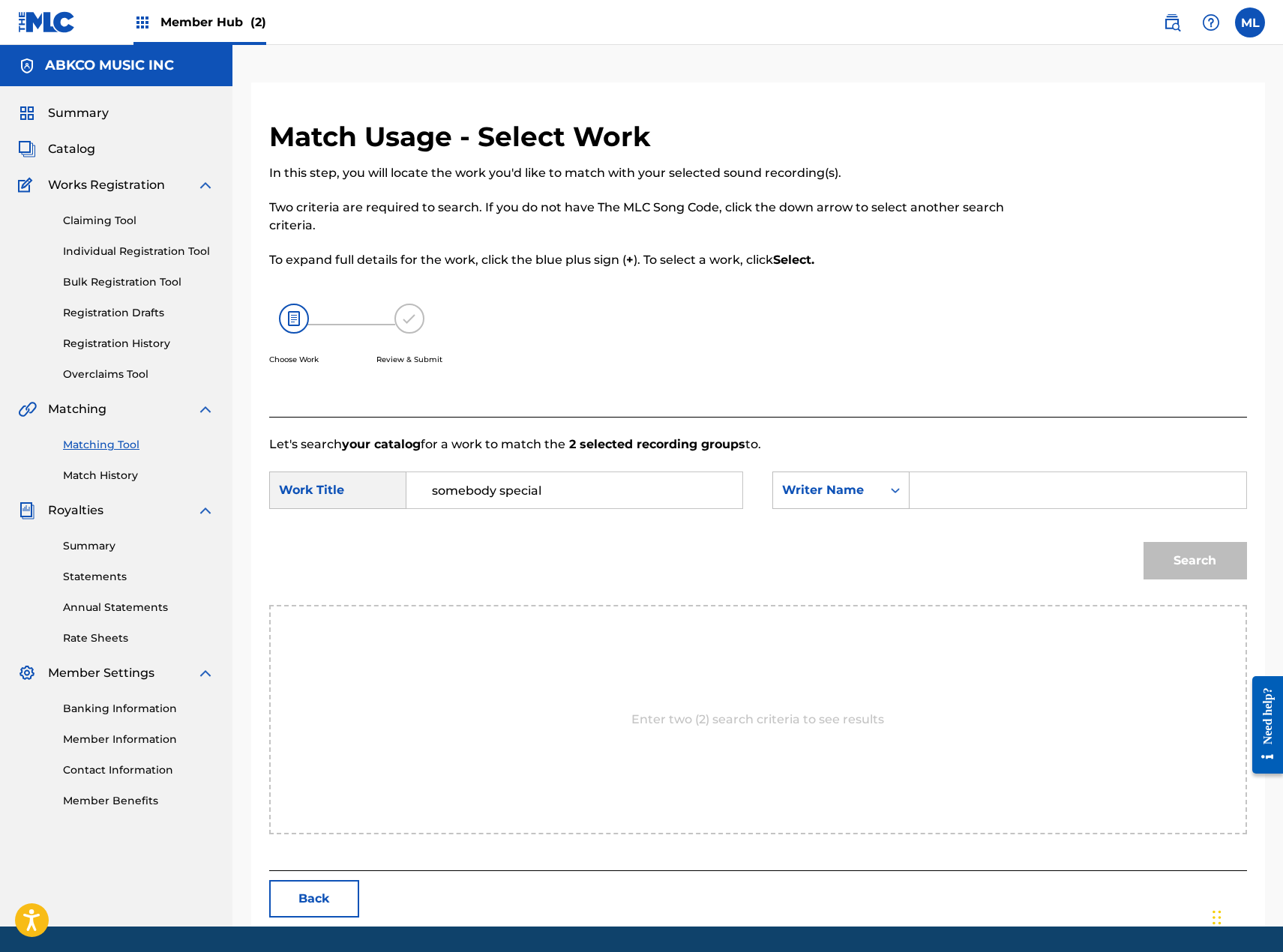
click at [972, 465] on form "SearchWithCriteria7eb29566-aecc-4b72-8da2-a91ddb256c2a Work Title somebody spec…" at bounding box center [758, 529] width 978 height 151
click at [974, 498] on input "Search Form" at bounding box center [1078, 490] width 311 height 36
type input "[PERSON_NAME]"
click at [1180, 574] on button "Search" at bounding box center [1195, 560] width 104 height 37
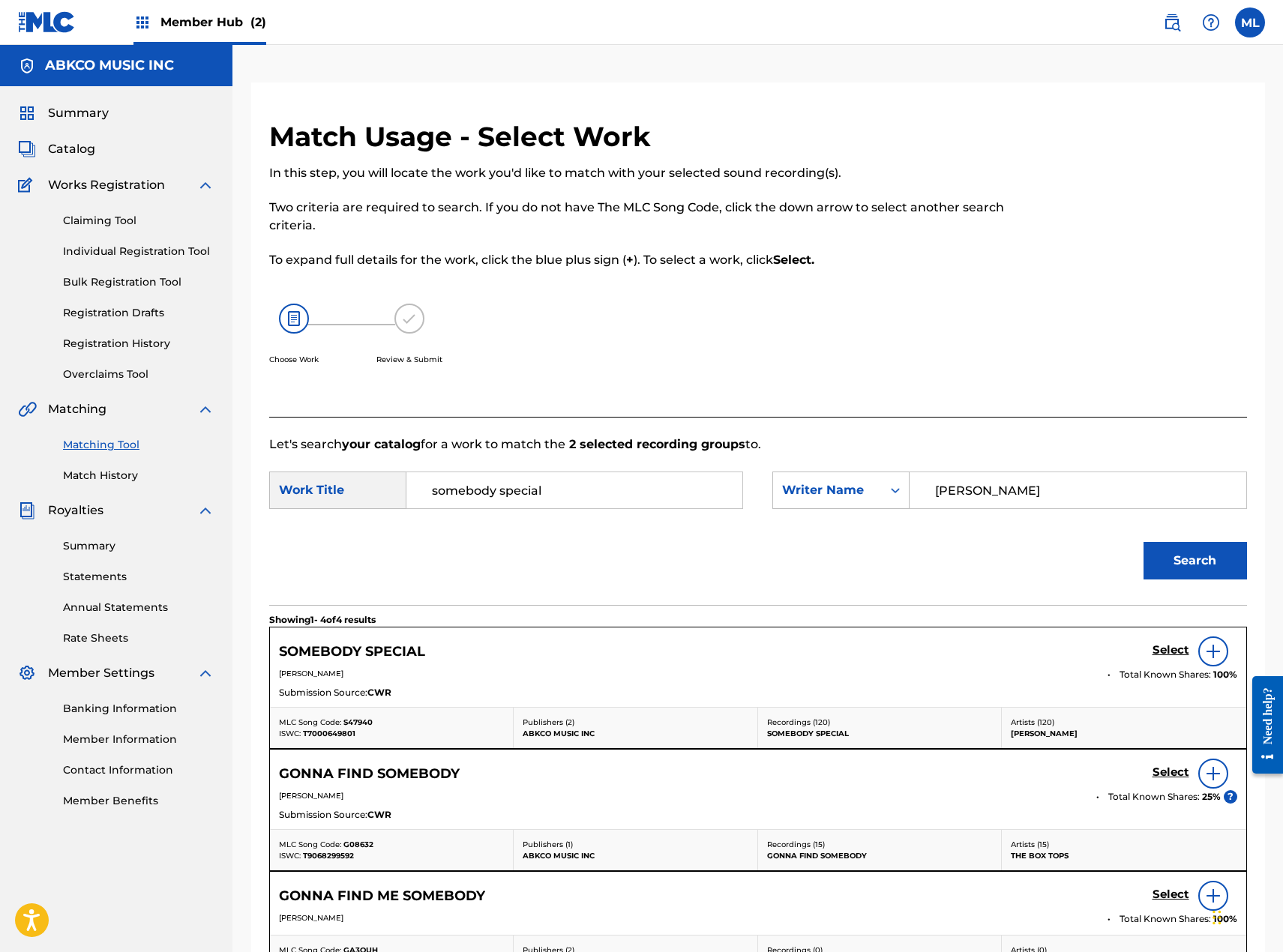
click at [1170, 661] on div "Select" at bounding box center [1195, 652] width 85 height 30
click at [1171, 653] on h5 "Select" at bounding box center [1171, 650] width 37 height 14
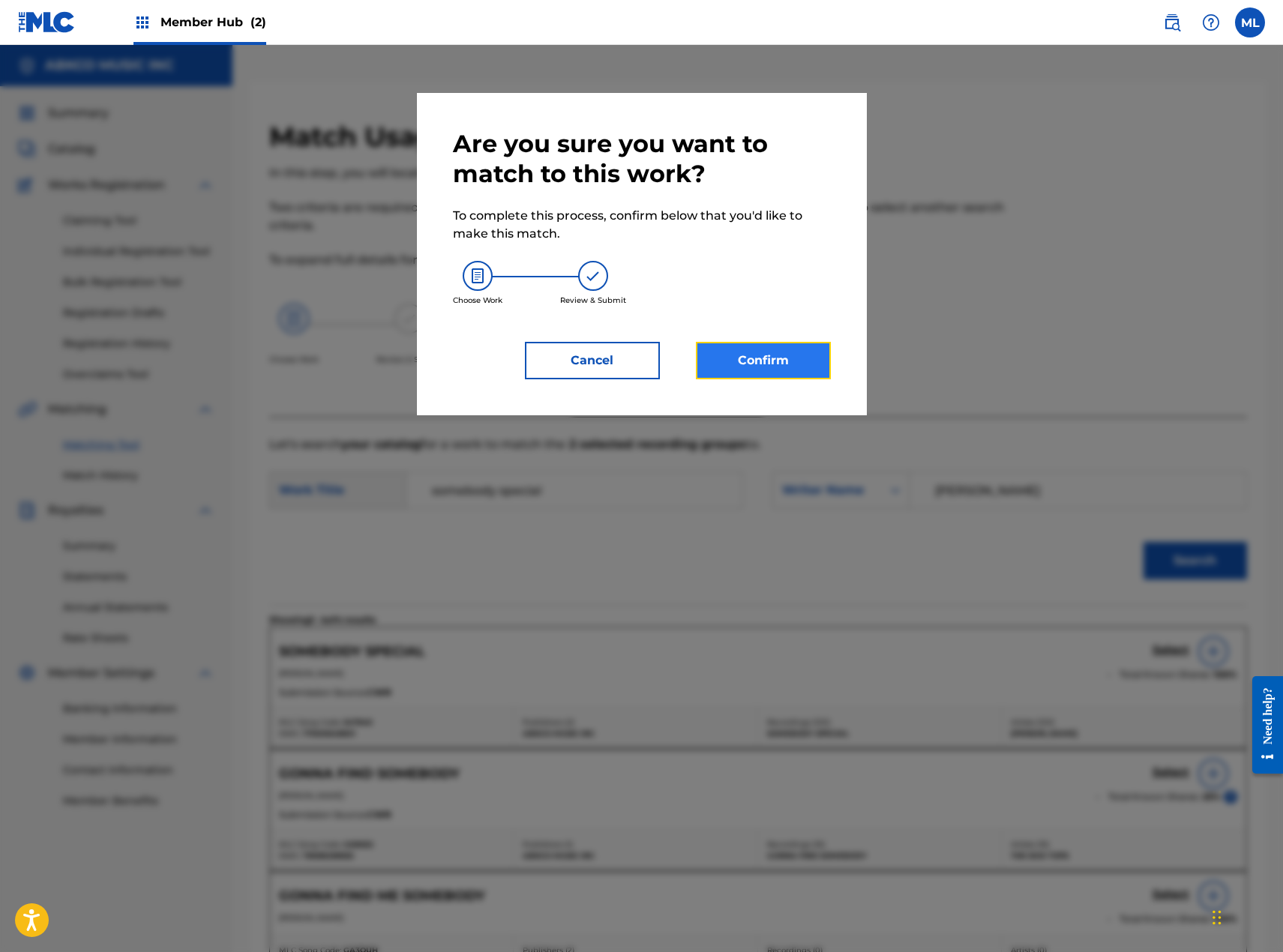
click at [757, 358] on button "Confirm" at bounding box center [763, 360] width 135 height 37
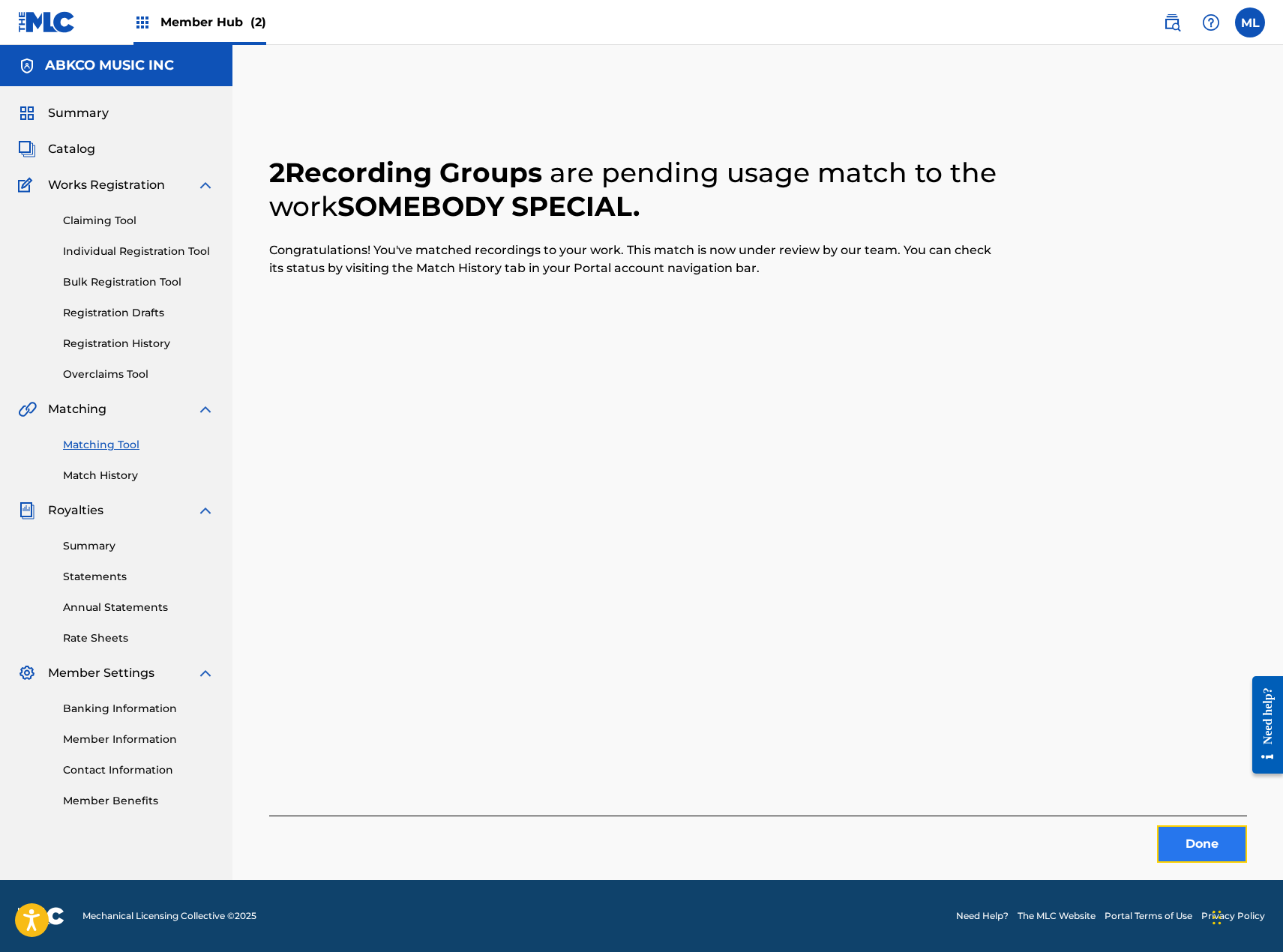
click at [1195, 832] on button "Done" at bounding box center [1202, 843] width 90 height 37
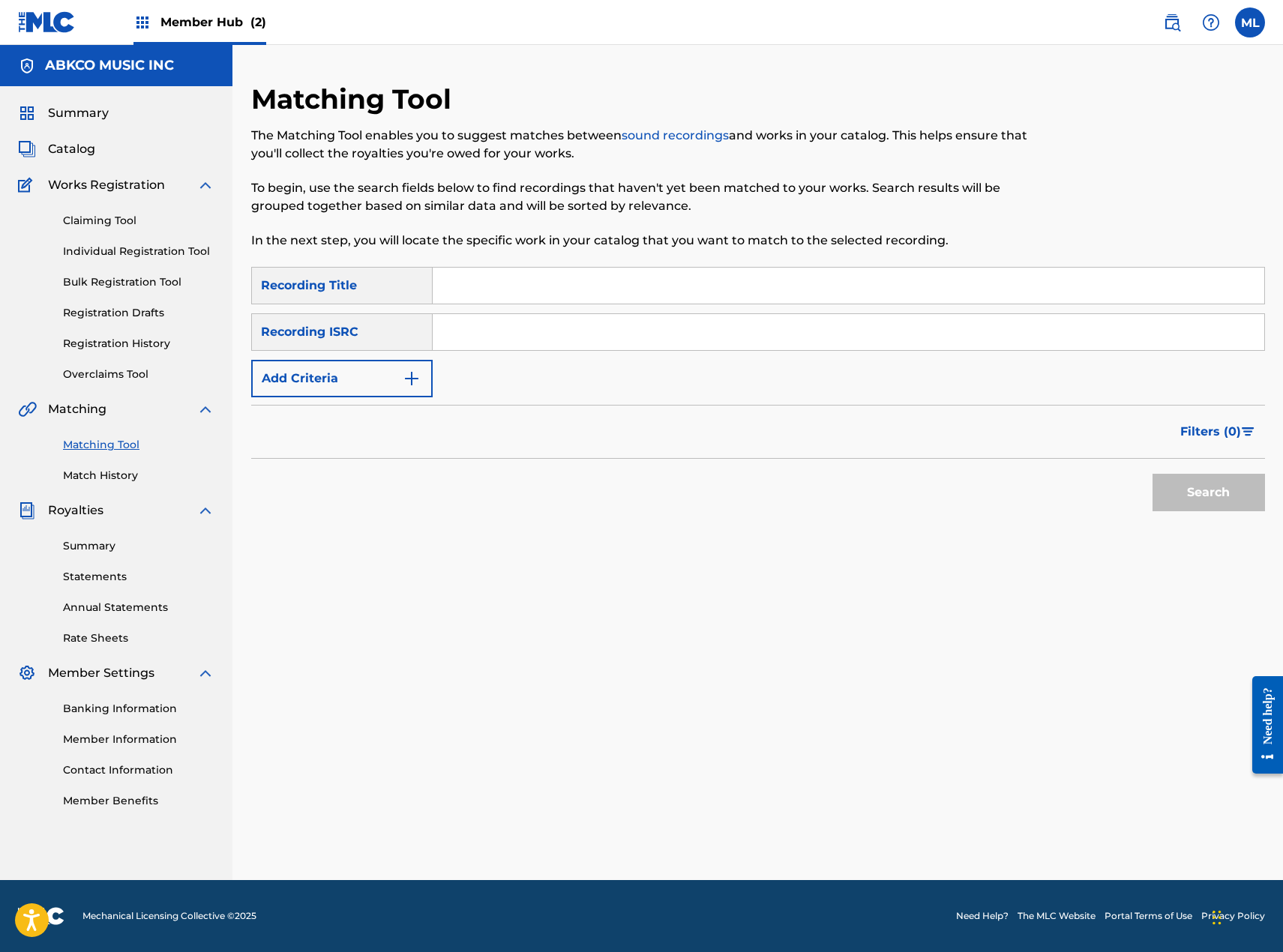
click at [541, 288] on input "Search Form" at bounding box center [848, 285] width 831 height 36
type input "blanket"
click at [349, 376] on button "Add Criteria" at bounding box center [342, 378] width 182 height 37
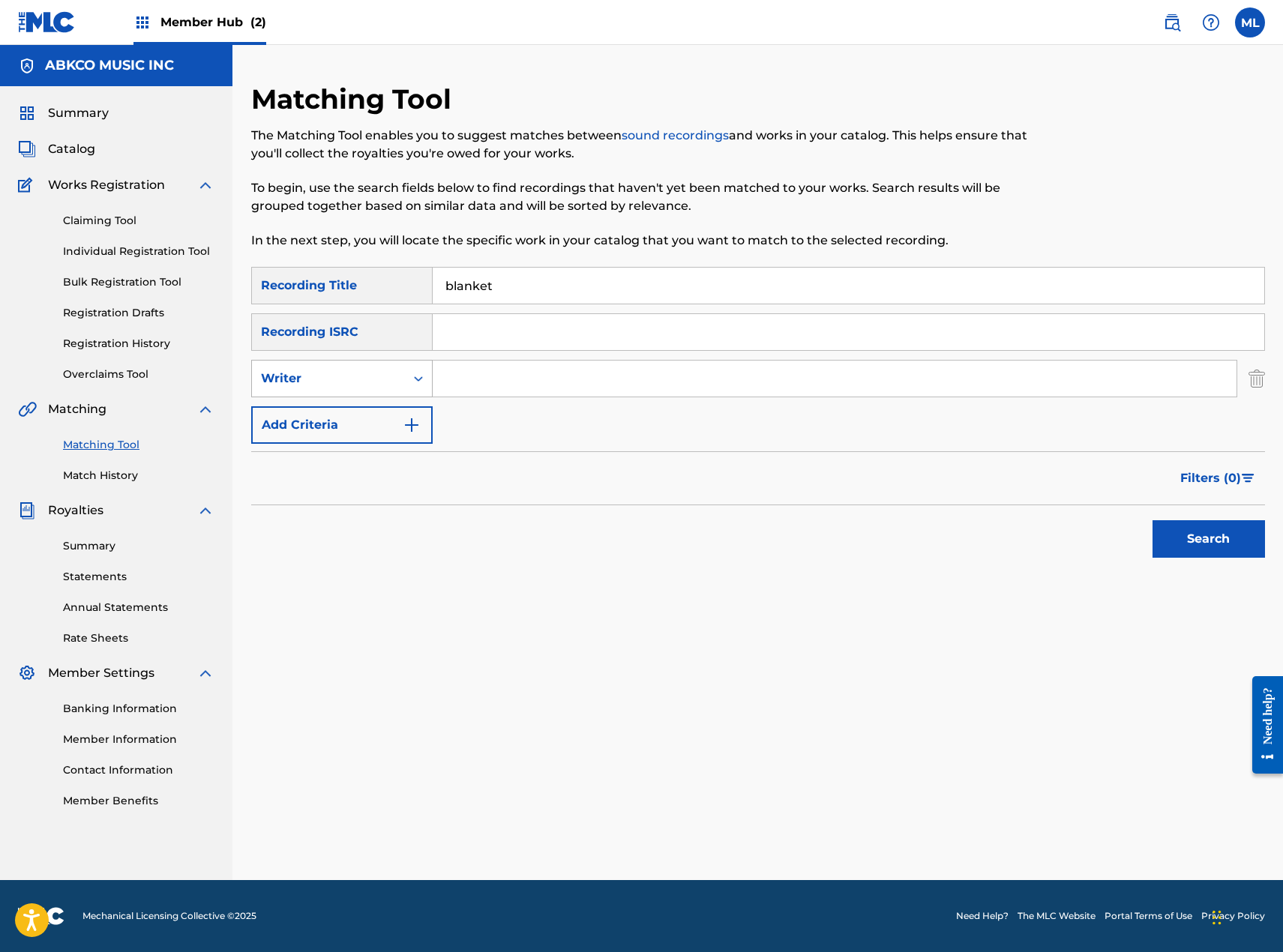
click at [379, 375] on div "Writer" at bounding box center [328, 378] width 135 height 18
click at [464, 379] on input "Search Form" at bounding box center [835, 378] width 804 height 36
type input "sandrin"
click at [1153, 520] on button "Search" at bounding box center [1208, 539] width 112 height 37
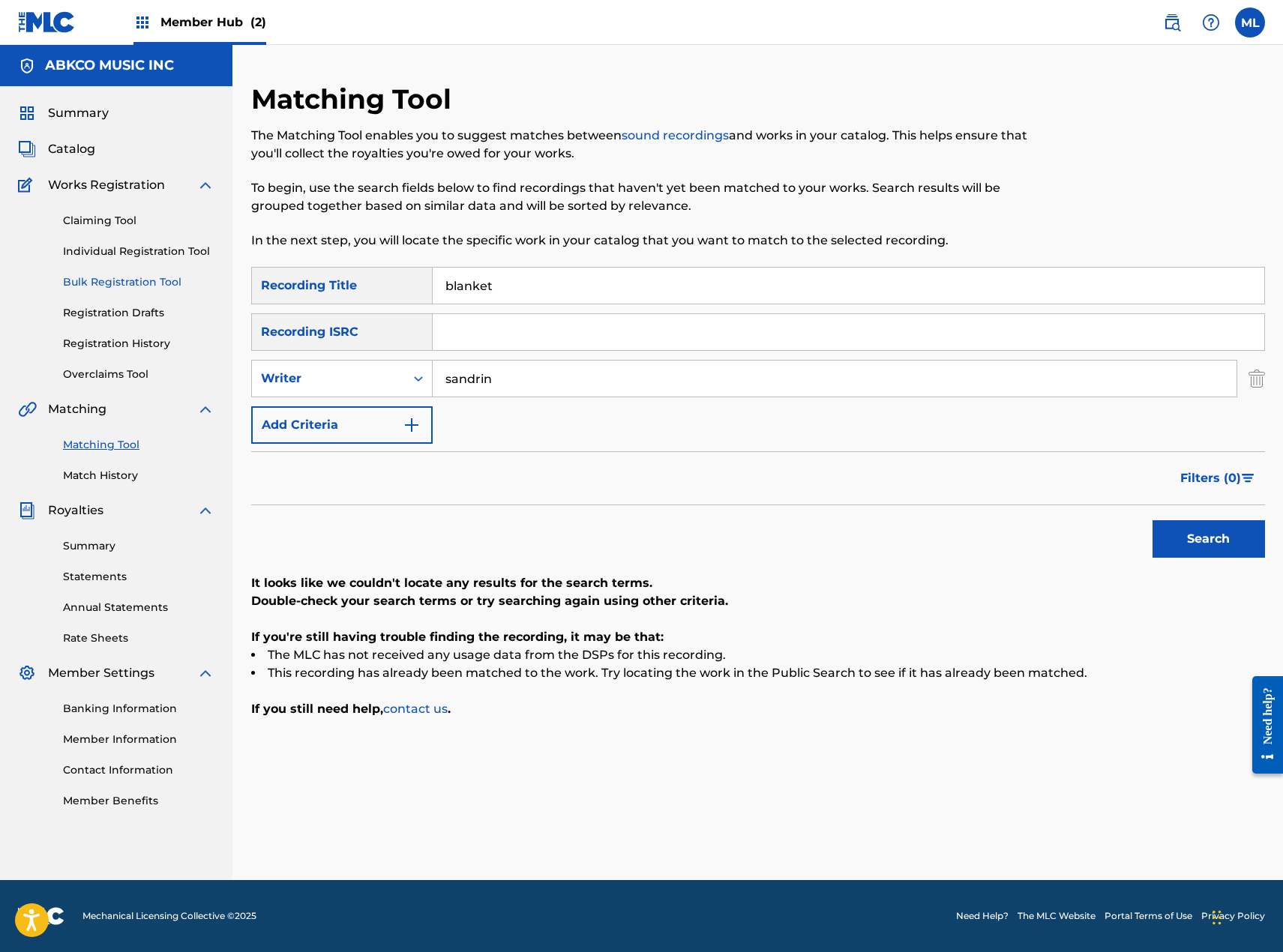
drag, startPoint x: 571, startPoint y: 277, endPoint x: 98, endPoint y: 286, distance: 473.1
click at [98, 286] on main "ABKCO MUSIC INC Summary Catalog Works Registration Claiming Tool Individual Reg…" at bounding box center [641, 462] width 1283 height 835
type input "i wonder"
click at [1153, 520] on button "Search" at bounding box center [1208, 539] width 112 height 37
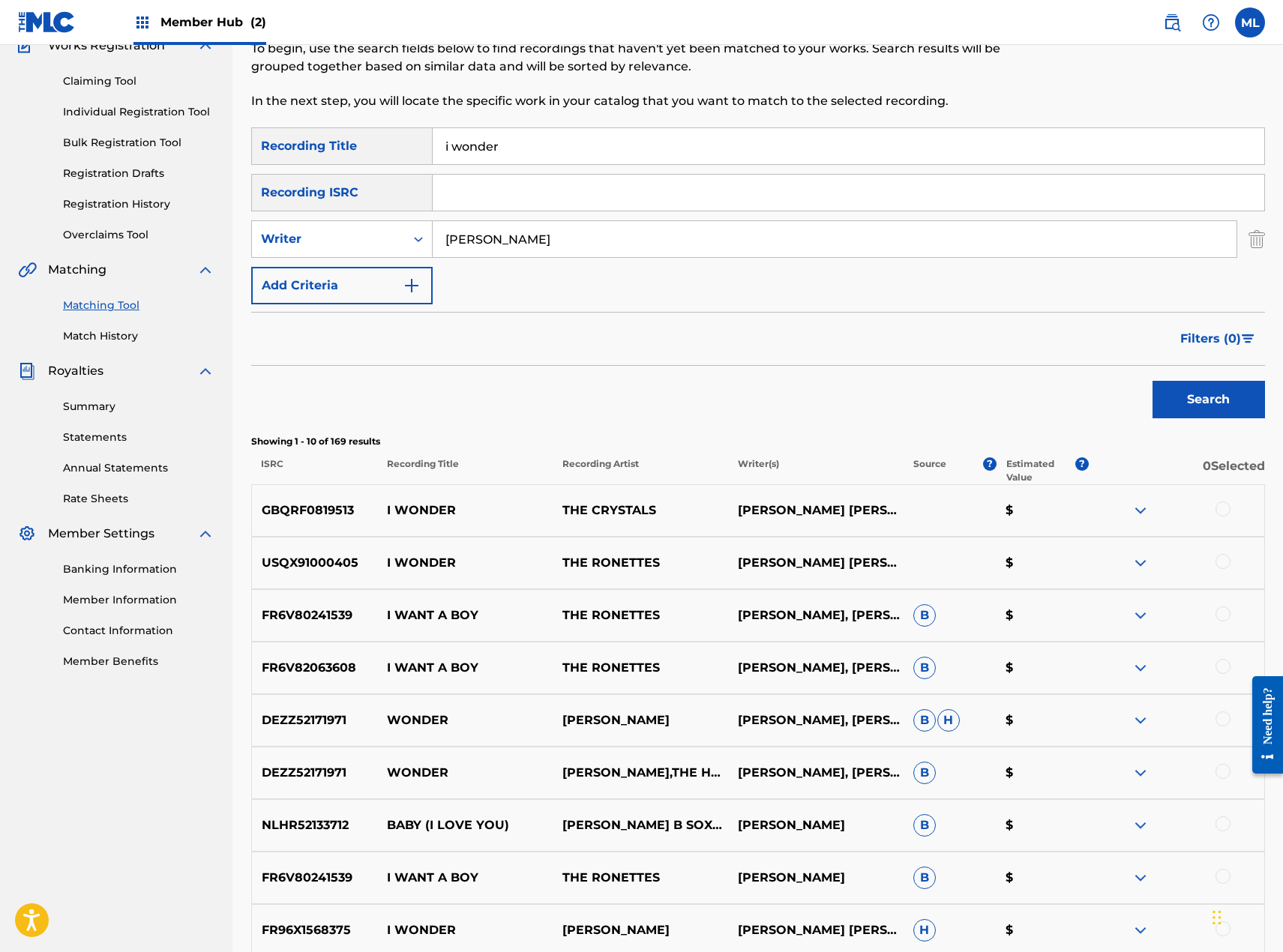
scroll to position [225, 0]
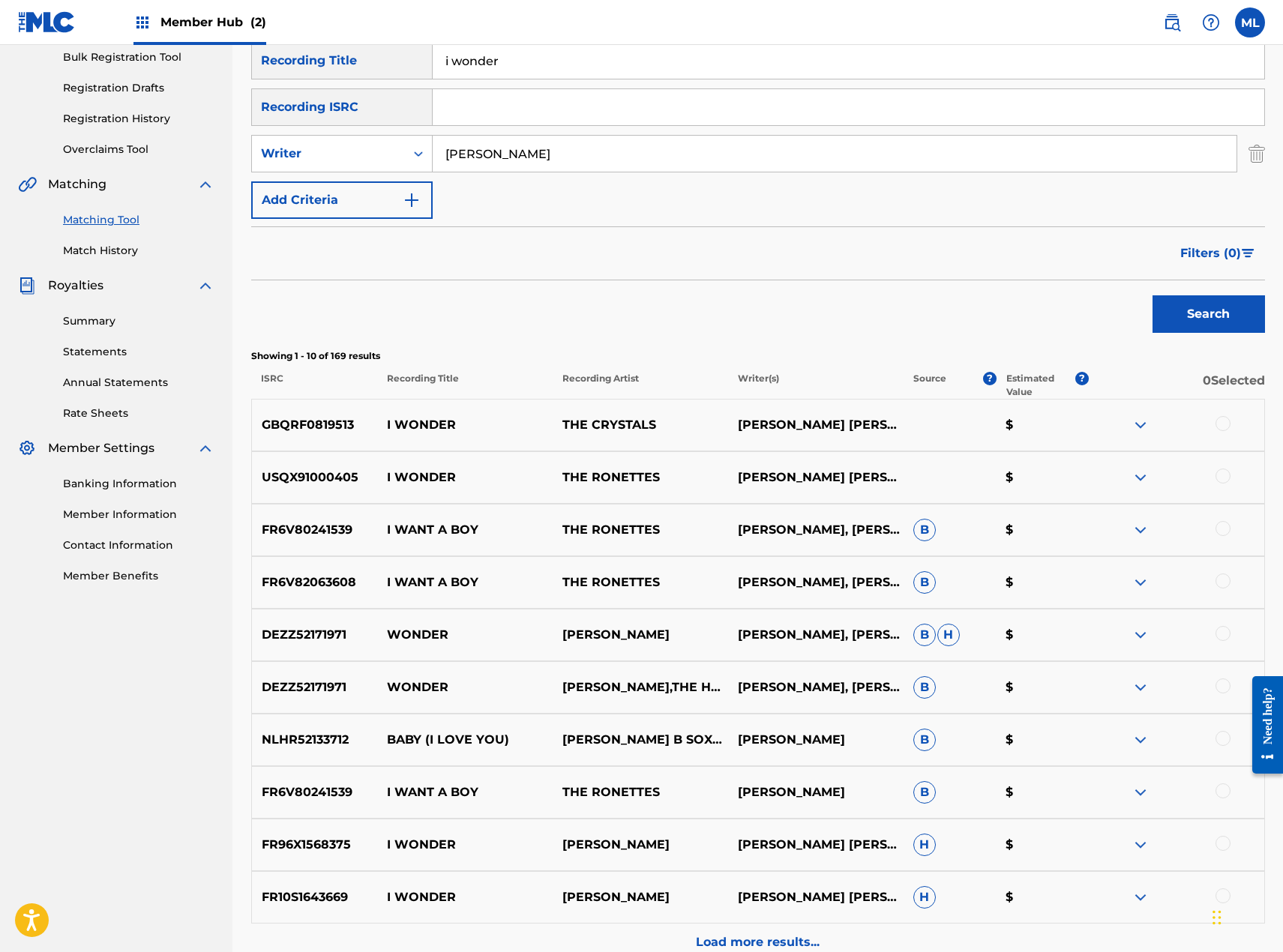
click at [1234, 429] on div at bounding box center [1176, 425] width 175 height 18
click at [1226, 424] on div at bounding box center [1223, 423] width 15 height 15
click at [1220, 475] on div at bounding box center [1223, 476] width 15 height 15
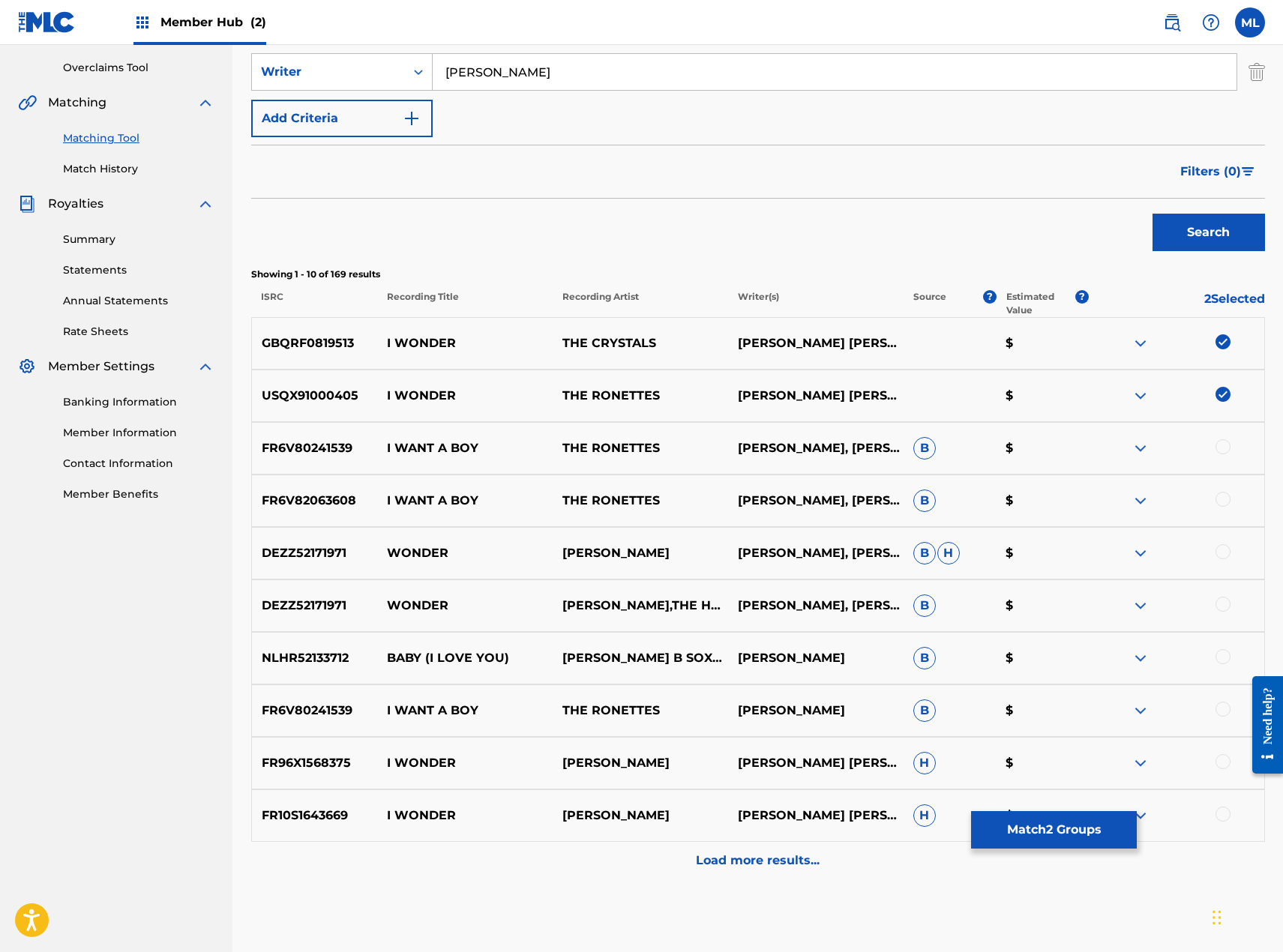
scroll to position [381, 0]
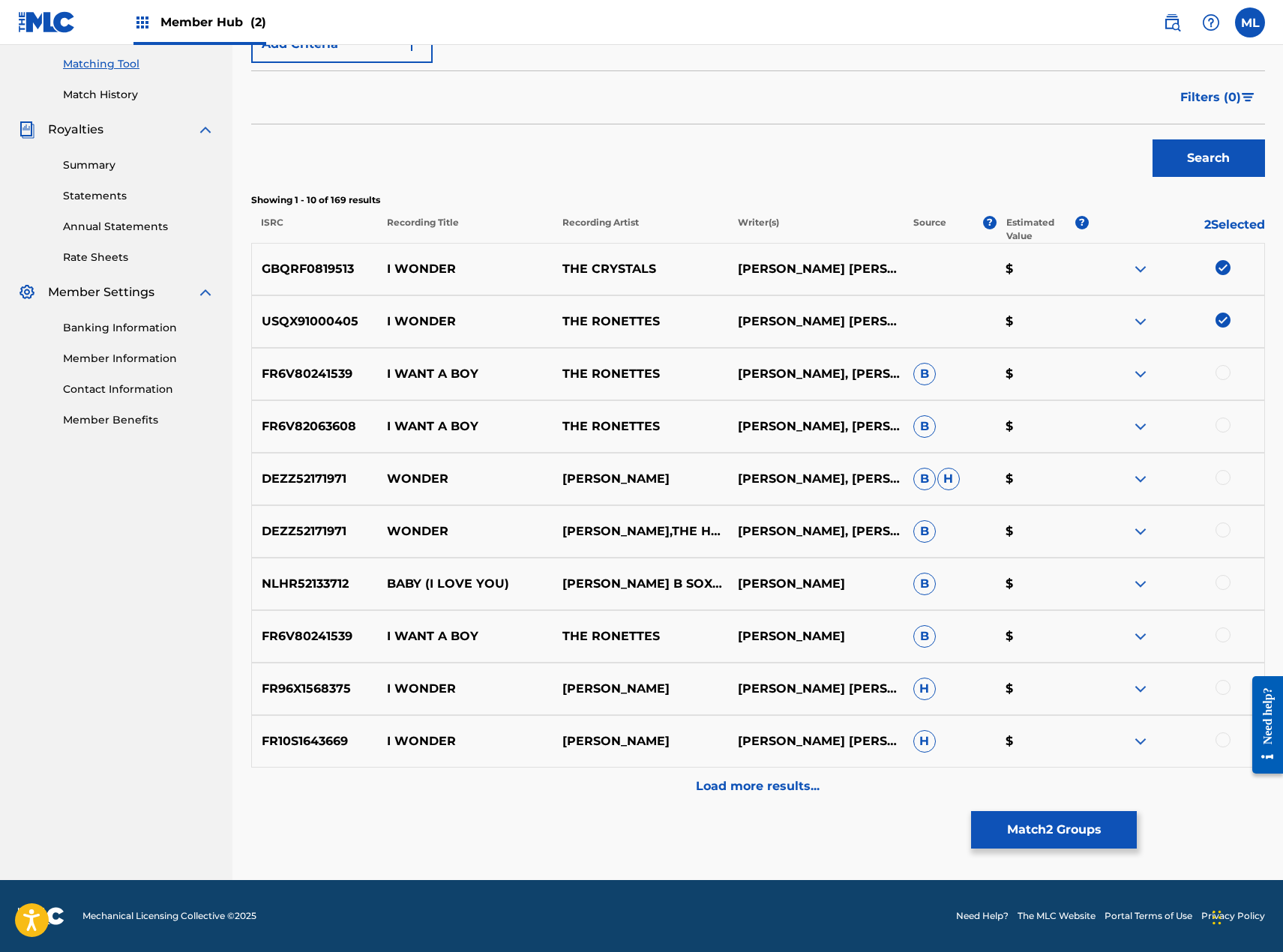
click at [1220, 684] on div at bounding box center [1223, 687] width 15 height 15
click at [1224, 740] on div at bounding box center [1223, 740] width 15 height 15
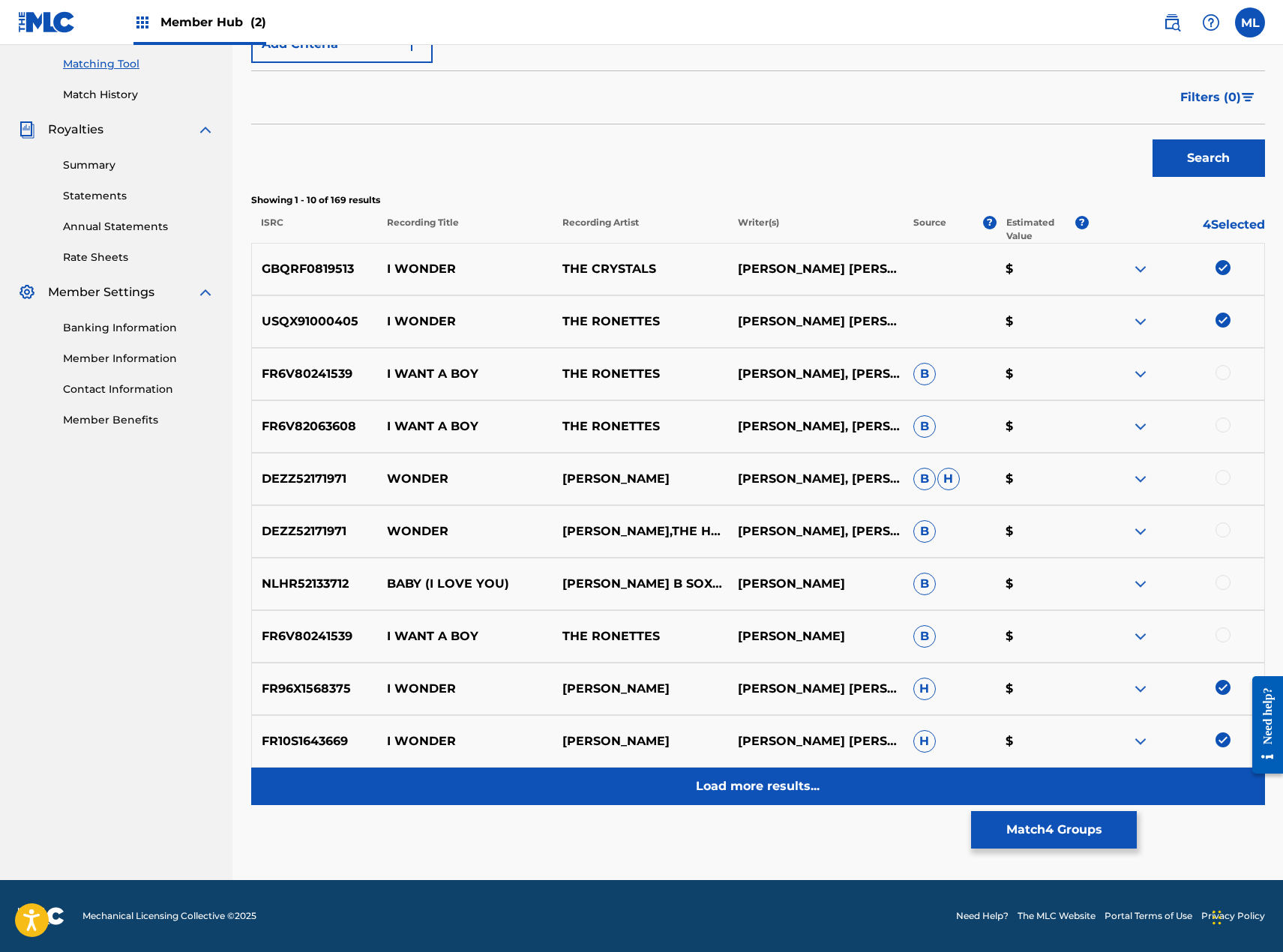
click at [795, 770] on div "Load more results..." at bounding box center [758, 786] width 1014 height 37
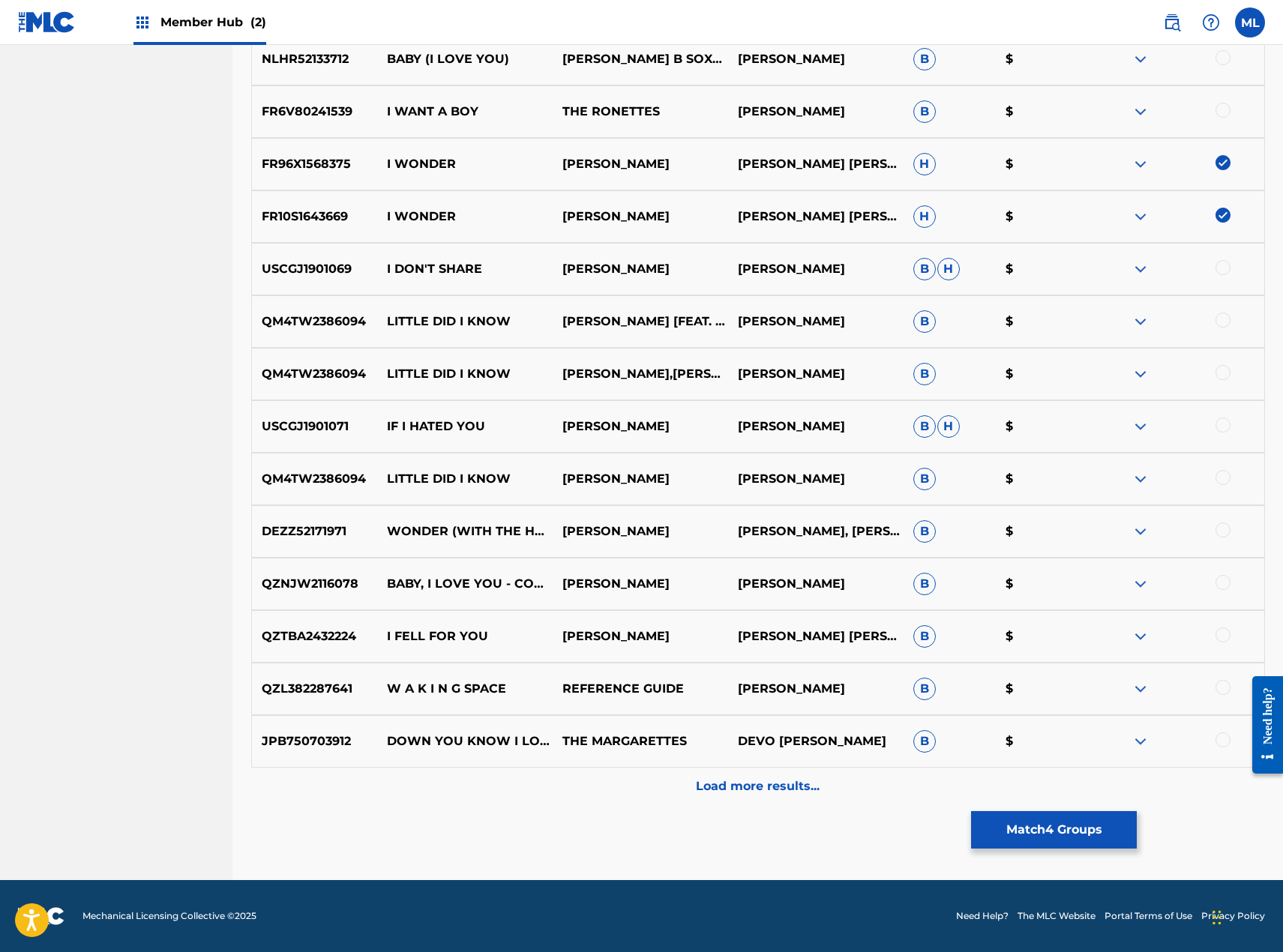
scroll to position [0, 0]
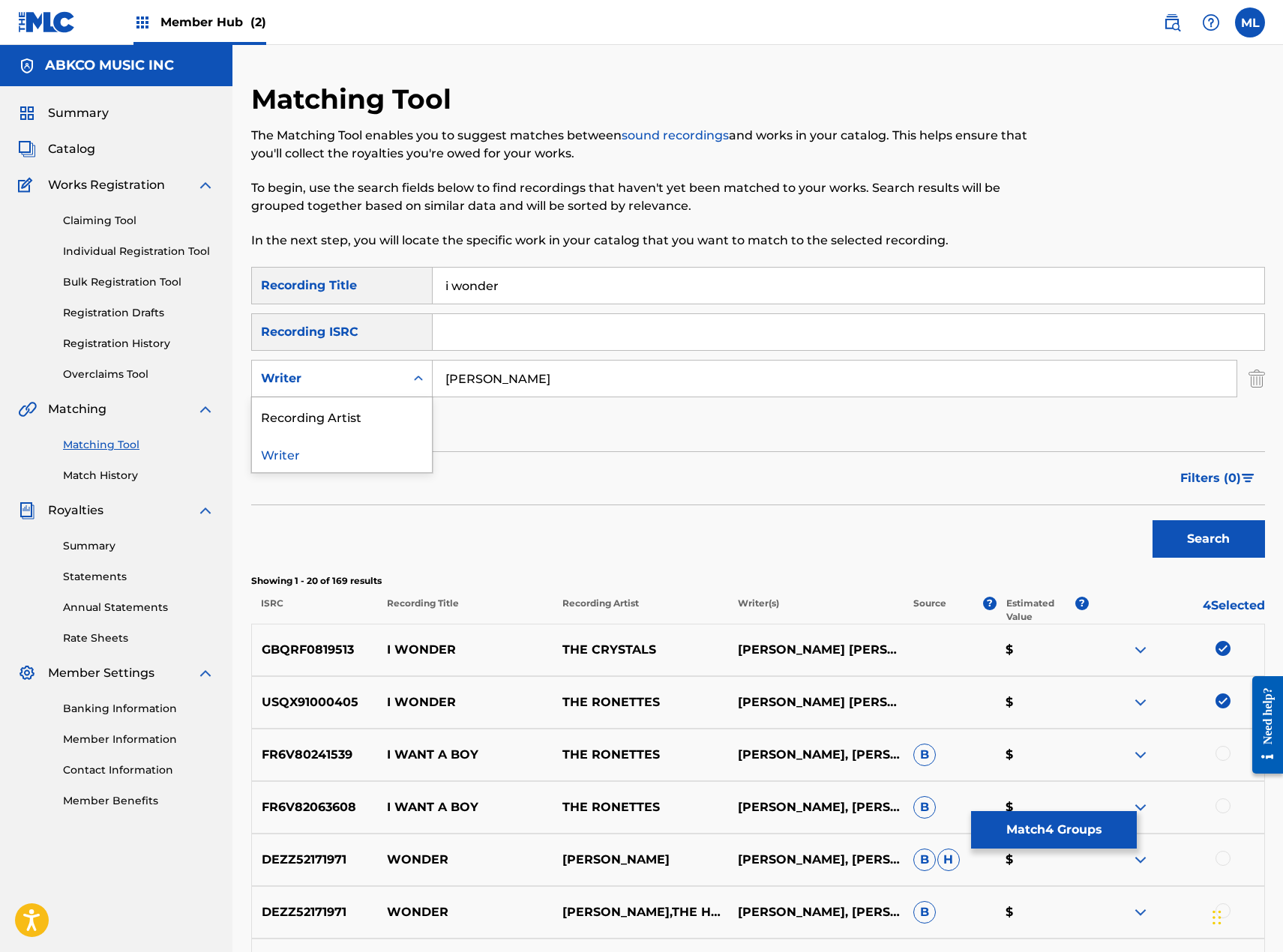
click at [406, 383] on div "Search Form" at bounding box center [419, 378] width 27 height 27
drag, startPoint x: 544, startPoint y: 386, endPoint x: 371, endPoint y: 386, distance: 173.0
click at [371, 386] on div "SearchWithCriteria9af08953-b74b-42d7-94e3-c87942abd518 Writer [PERSON_NAME]" at bounding box center [758, 378] width 1014 height 37
type input "[GEOGRAPHIC_DATA]"
click at [1153, 520] on button "Search" at bounding box center [1208, 539] width 112 height 37
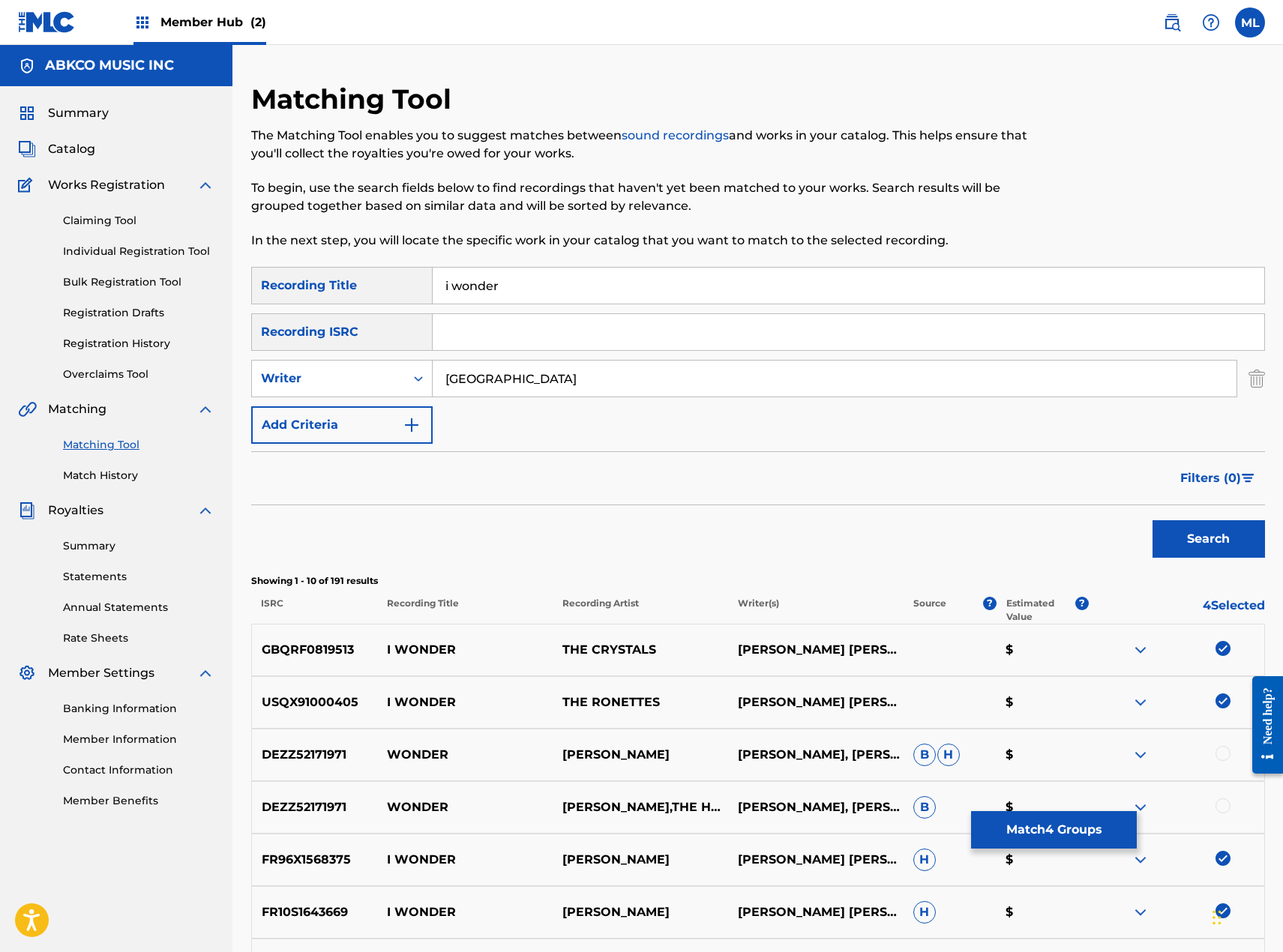
scroll to position [75, 0]
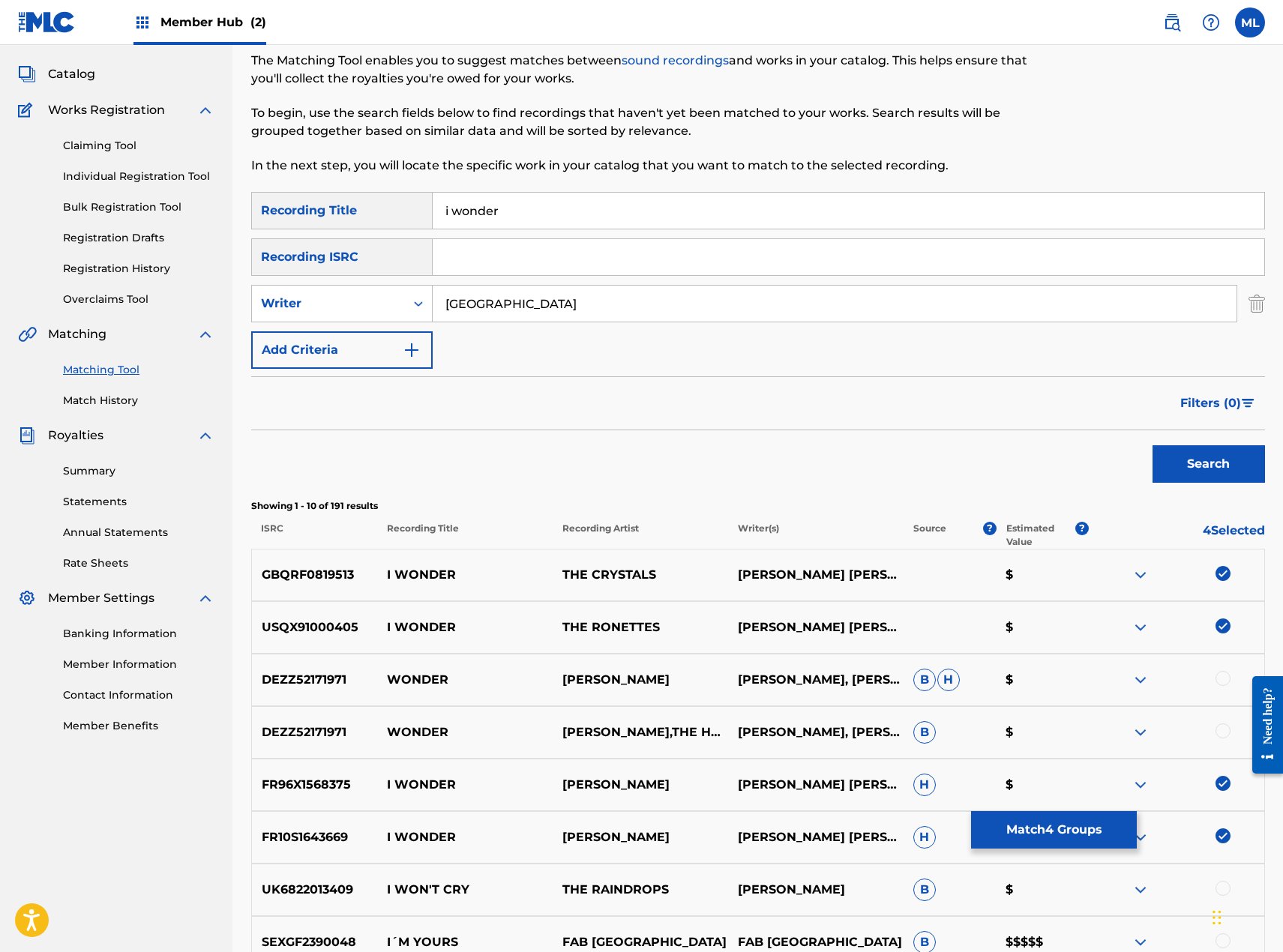
click at [1226, 684] on div at bounding box center [1223, 678] width 15 height 15
click at [1224, 728] on div at bounding box center [1223, 730] width 15 height 15
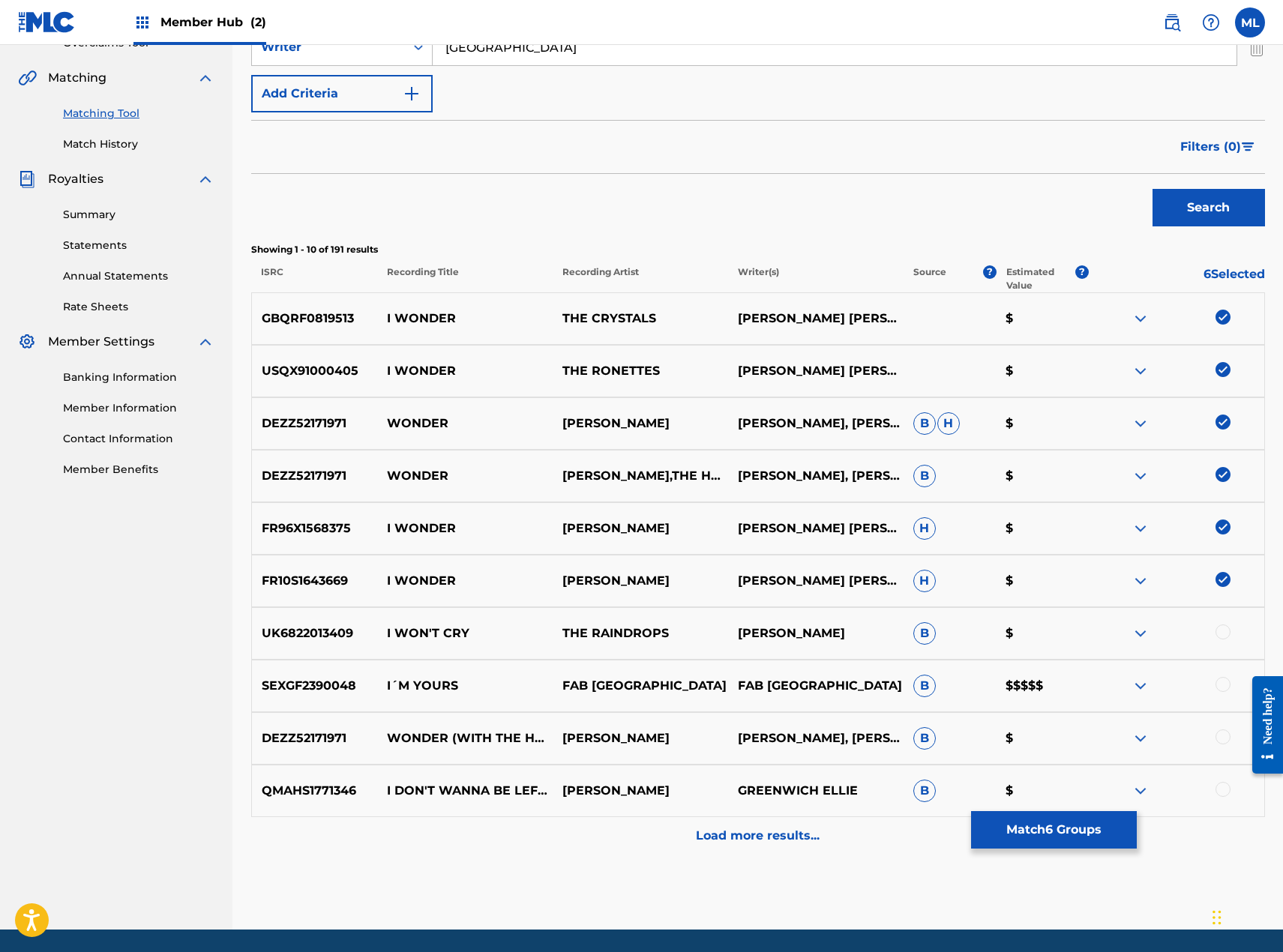
scroll to position [381, 0]
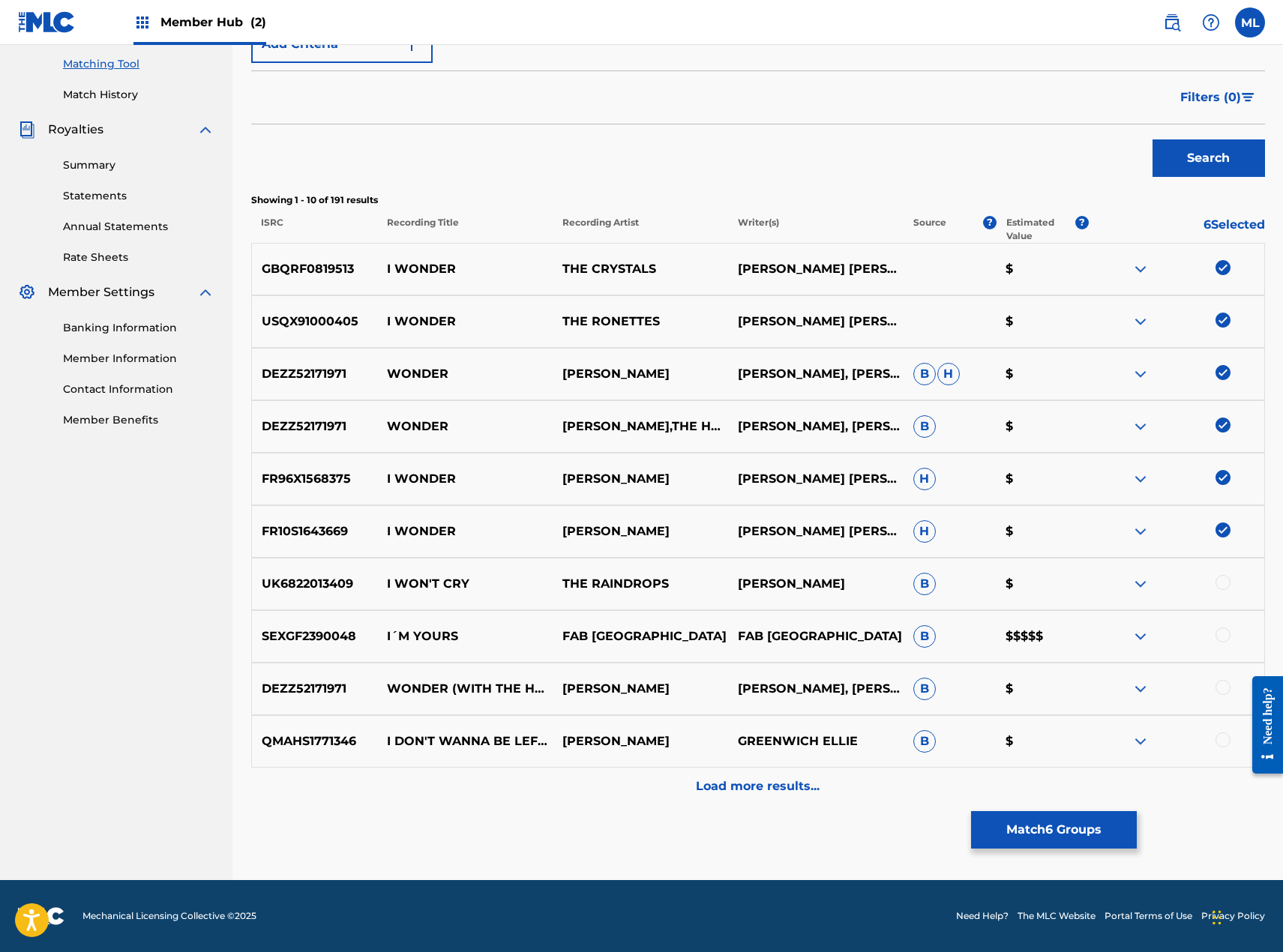
click at [1220, 686] on div at bounding box center [1223, 687] width 15 height 15
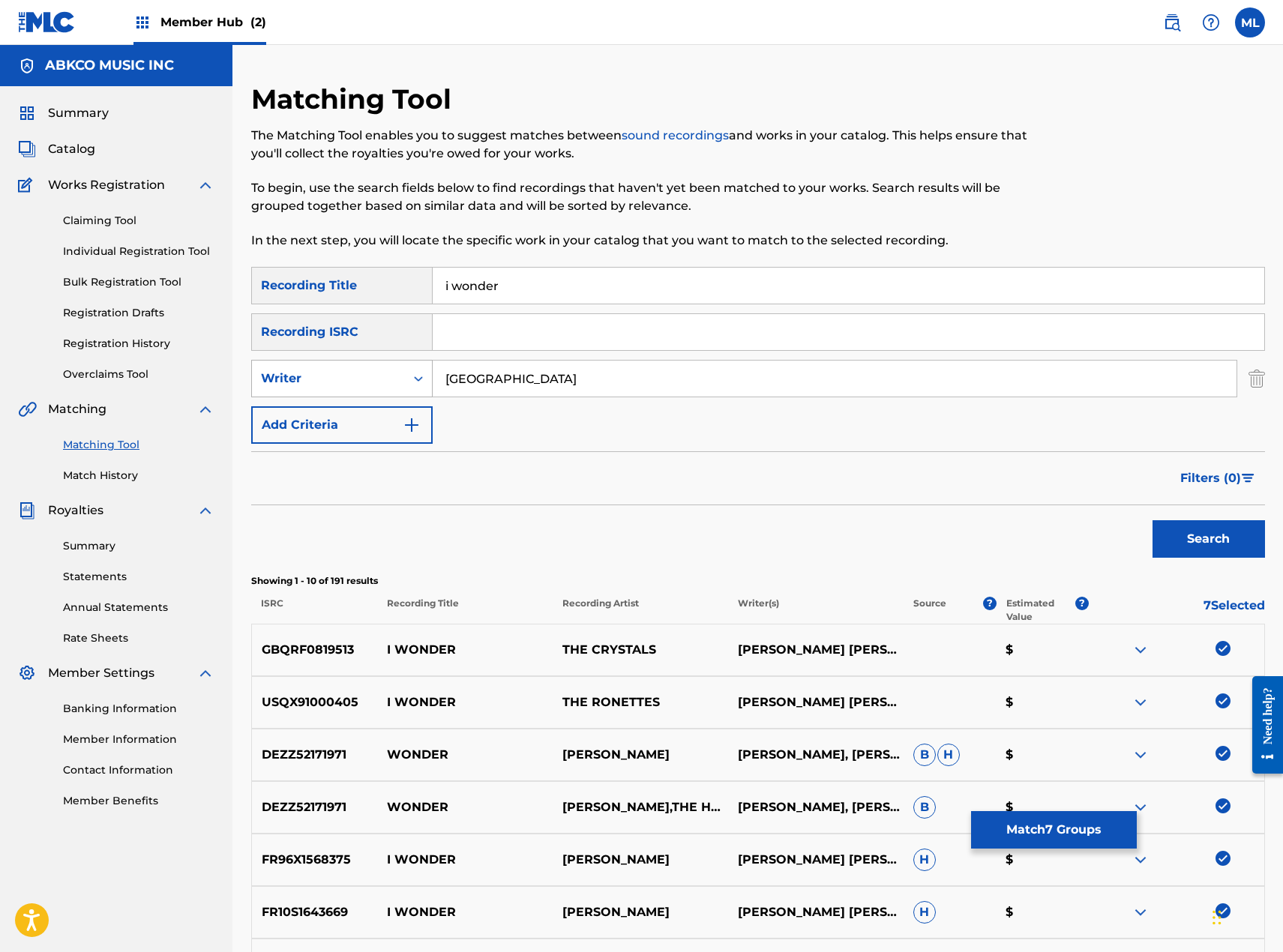
drag, startPoint x: 545, startPoint y: 375, endPoint x: 389, endPoint y: 384, distance: 156.3
click at [394, 384] on div "SearchWithCriteria9af08953-b74b-42d7-94e3-c87942abd518 Writer greenwich" at bounding box center [758, 378] width 1014 height 37
click at [352, 384] on div "Writer" at bounding box center [328, 378] width 135 height 18
drag, startPoint x: 326, startPoint y: 422, endPoint x: 503, endPoint y: 410, distance: 177.4
click at [331, 418] on div "Recording Artist" at bounding box center [341, 416] width 180 height 37
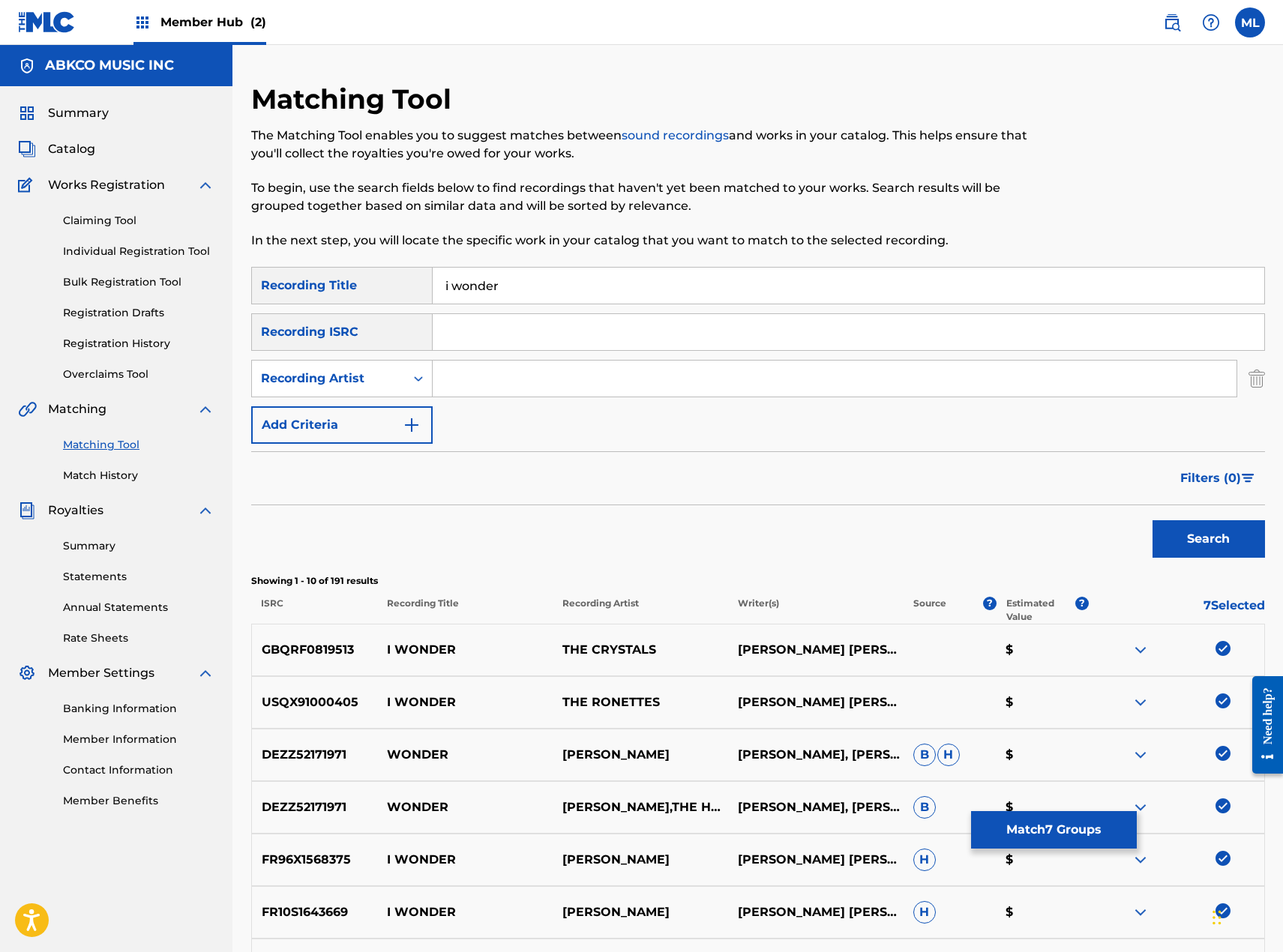
click at [553, 383] on input "Search Form" at bounding box center [835, 378] width 804 height 36
click at [1153, 520] on button "Search" at bounding box center [1208, 539] width 112 height 37
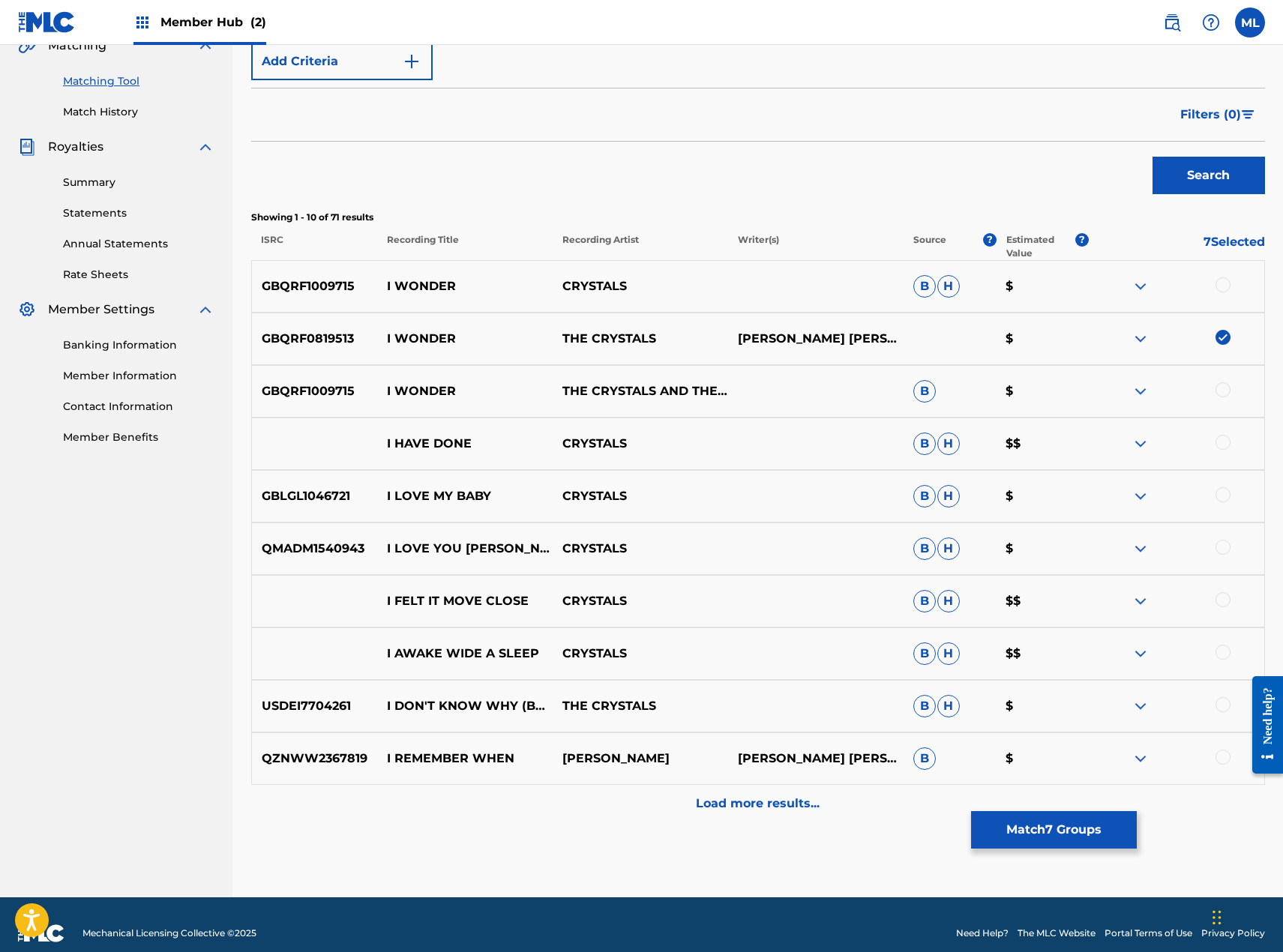
scroll to position [381, 0]
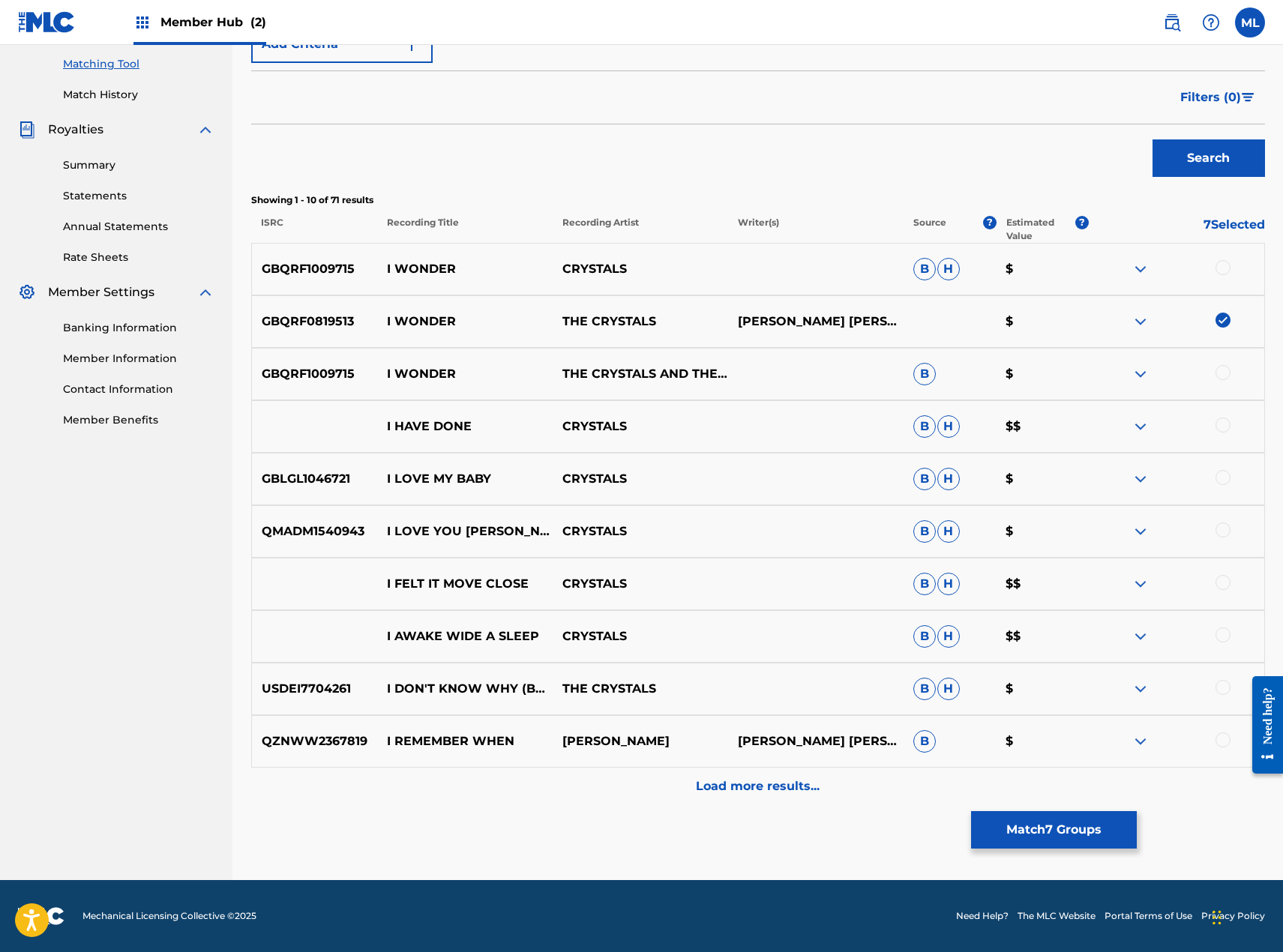
click at [1226, 270] on div at bounding box center [1223, 267] width 15 height 15
click at [1226, 370] on div at bounding box center [1223, 373] width 15 height 15
drag, startPoint x: 622, startPoint y: 383, endPoint x: 534, endPoint y: 383, distance: 88.0
click at [534, 383] on div "GBQRF1009715 I WONDER THE CRYSTALS AND THE SHANGRI-LAS B $" at bounding box center [758, 373] width 1014 height 52
click at [654, 367] on p "THE CRYSTALS AND THE SHANGRI-LAS" at bounding box center [640, 373] width 175 height 36
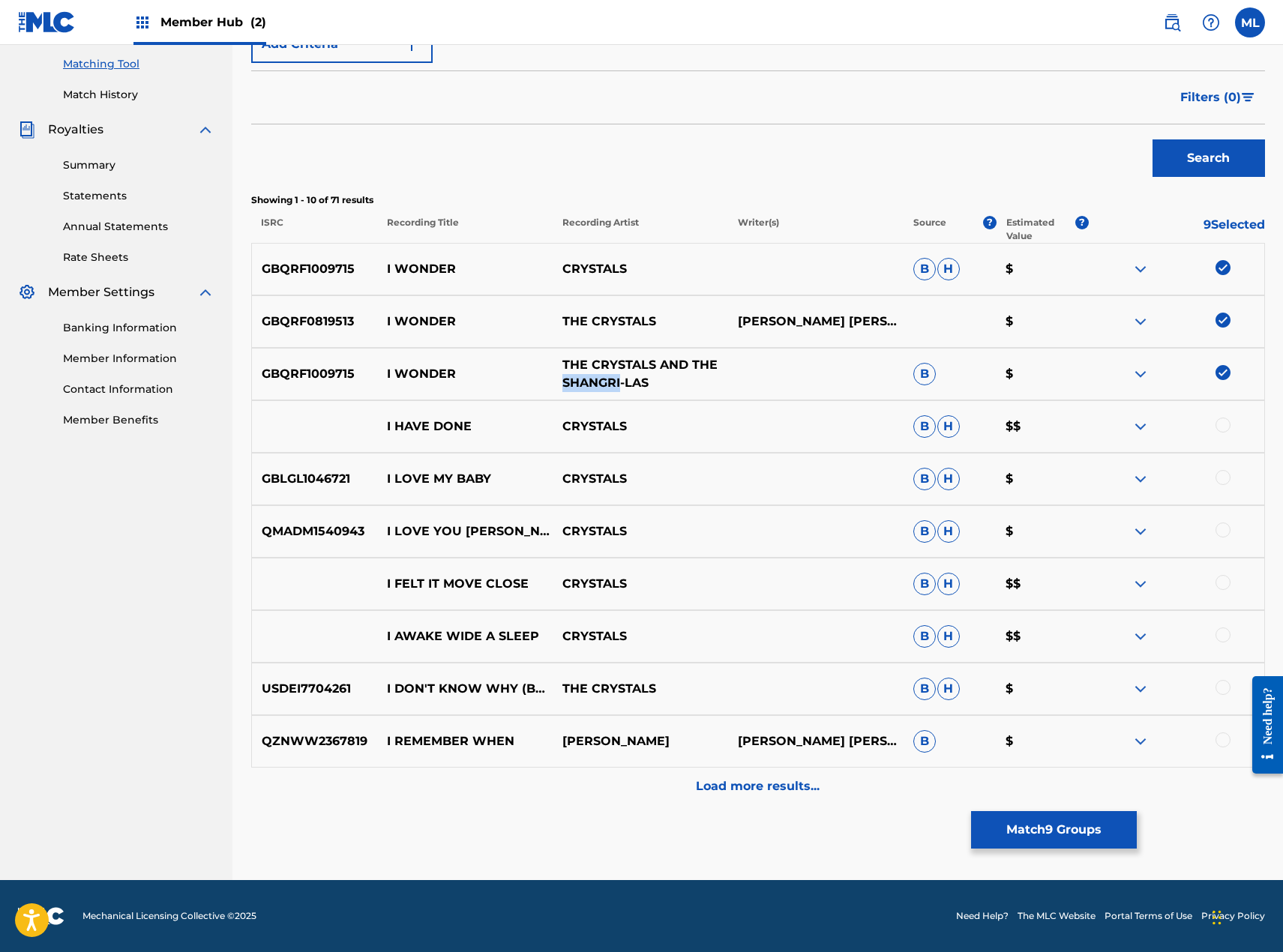
drag, startPoint x: 623, startPoint y: 384, endPoint x: 566, endPoint y: 380, distance: 57.1
click at [566, 380] on p "THE CRYSTALS AND THE SHANGRI-LAS" at bounding box center [640, 373] width 175 height 36
copy p "SHANGRI"
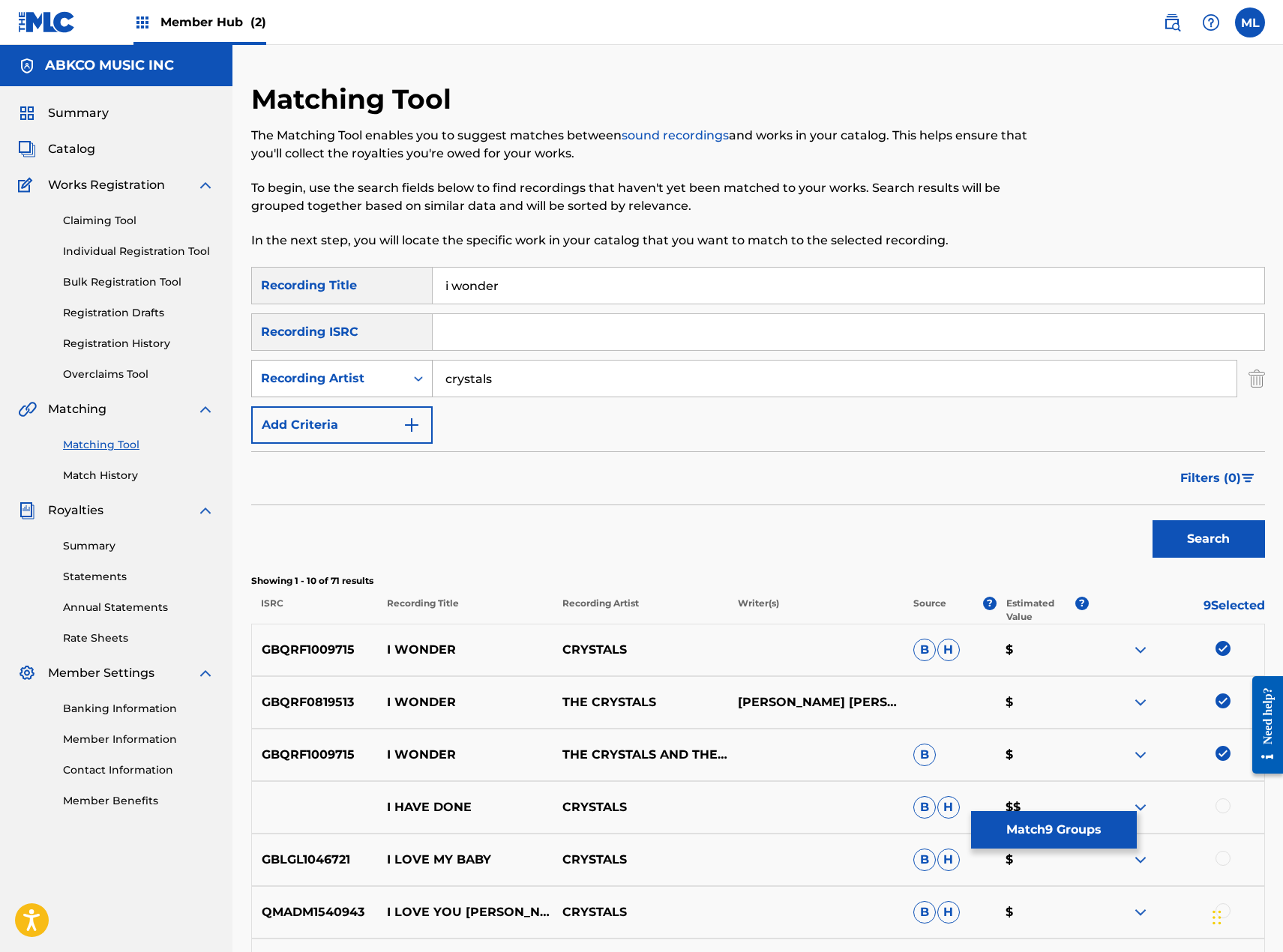
drag, startPoint x: 517, startPoint y: 379, endPoint x: 360, endPoint y: 383, distance: 157.1
click at [360, 383] on div "SearchWithCriteriab83fe115-3002-44bd-8d88-ed33915e0e40 Recording Artist crystals" at bounding box center [758, 378] width 1014 height 37
paste input "SHANGRI"
click at [1183, 536] on button "Search" at bounding box center [1208, 539] width 112 height 37
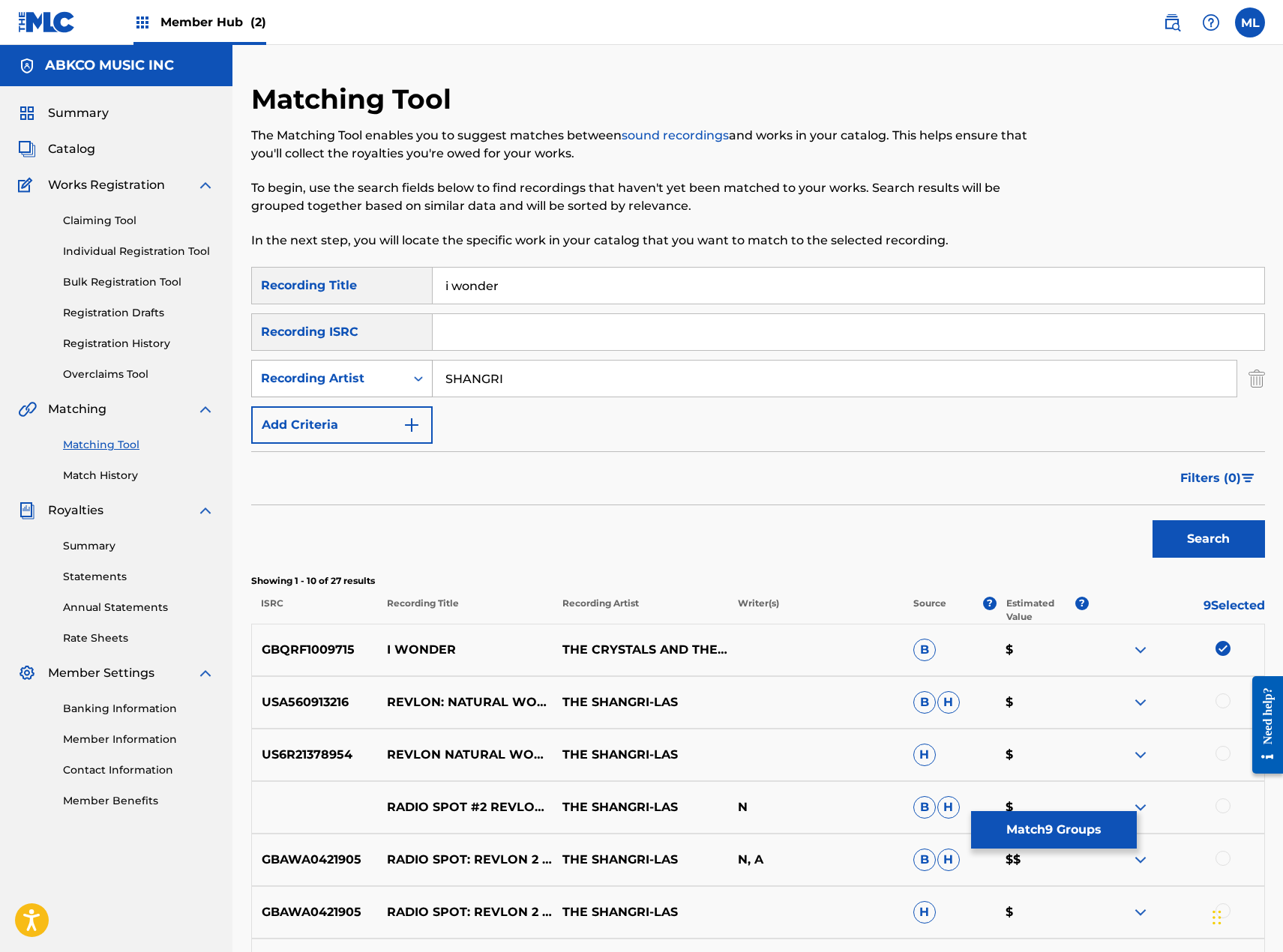
drag, startPoint x: 514, startPoint y: 390, endPoint x: 397, endPoint y: 381, distance: 117.3
click at [402, 386] on div "SearchWithCriteriab83fe115-3002-44bd-8d88-ed33915e0e40 Recording Artist [PERSON…" at bounding box center [758, 378] width 1014 height 37
type input "ronettes"
click at [1153, 520] on button "Search" at bounding box center [1208, 539] width 112 height 37
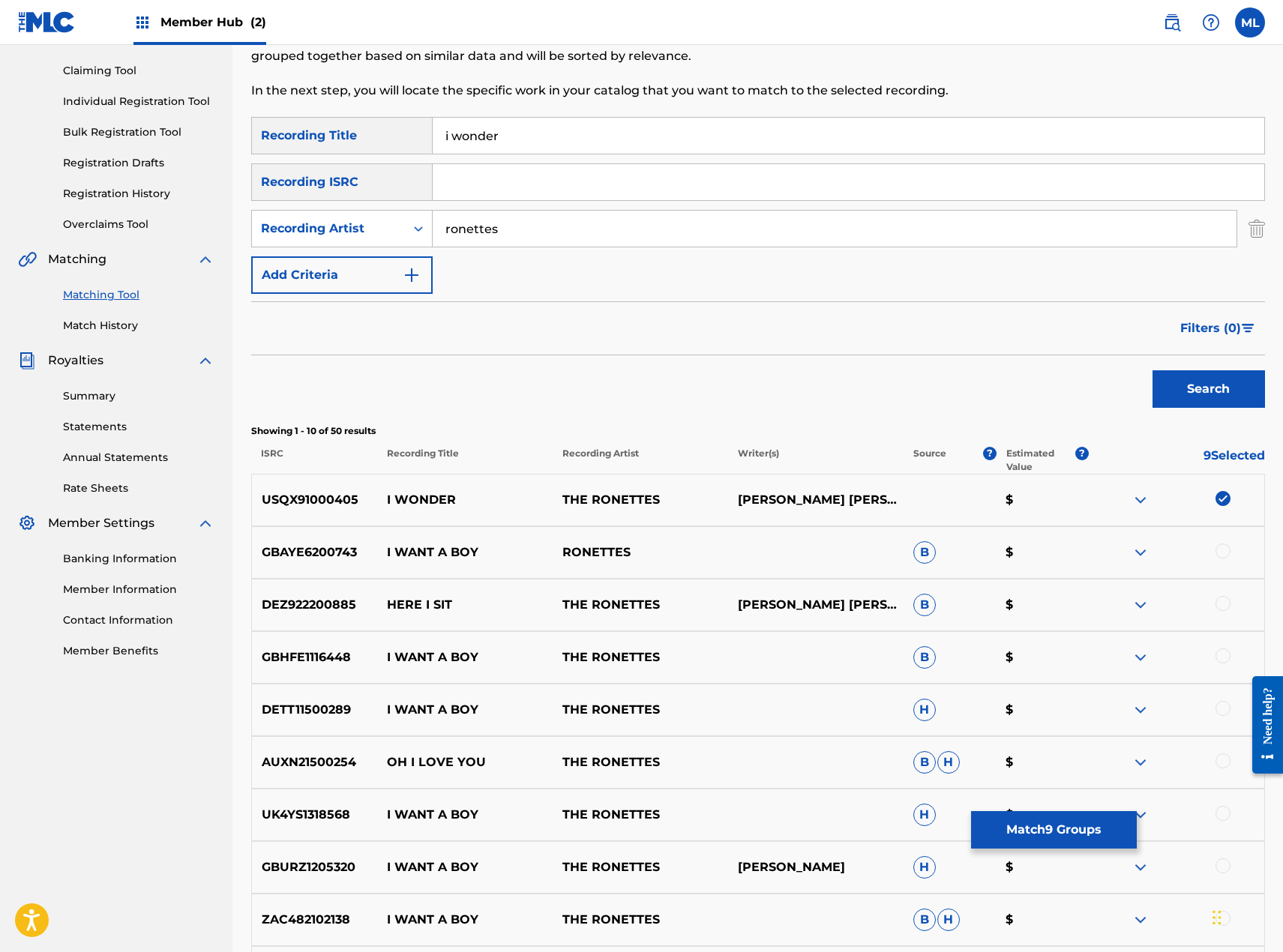
scroll to position [381, 0]
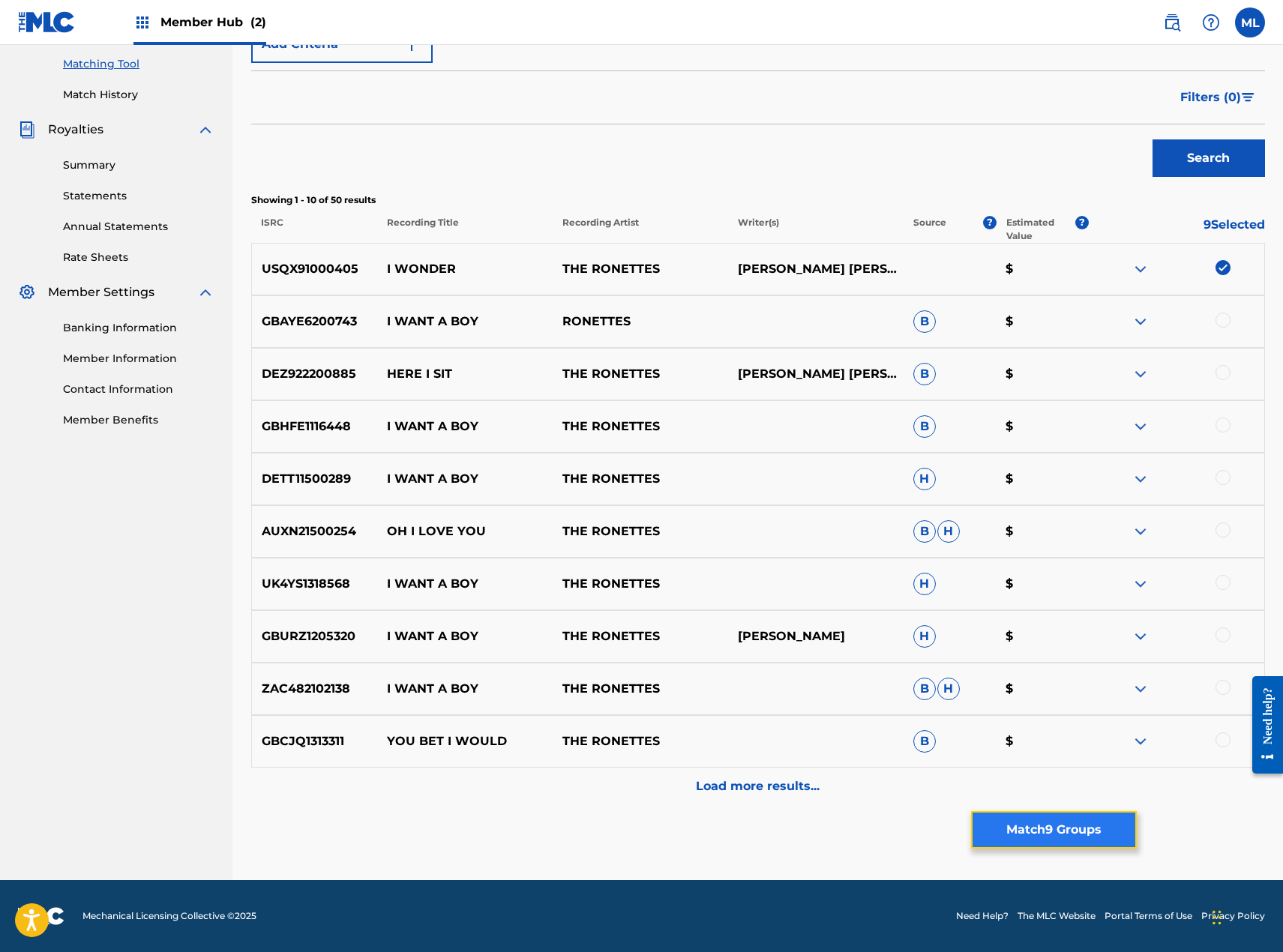
click at [1032, 840] on button "Match 9 Groups" at bounding box center [1054, 829] width 166 height 37
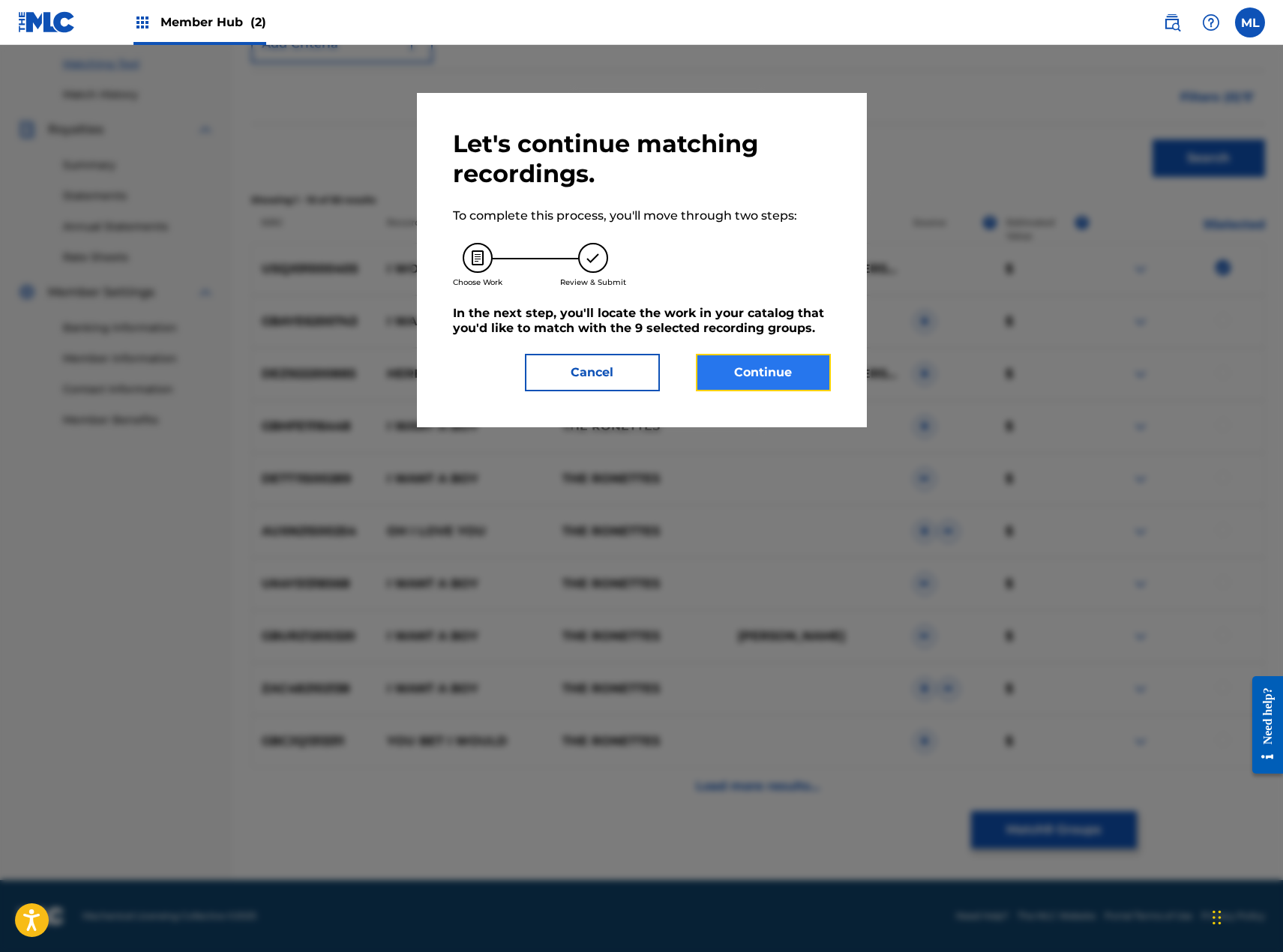
click at [774, 374] on button "Continue" at bounding box center [763, 372] width 135 height 37
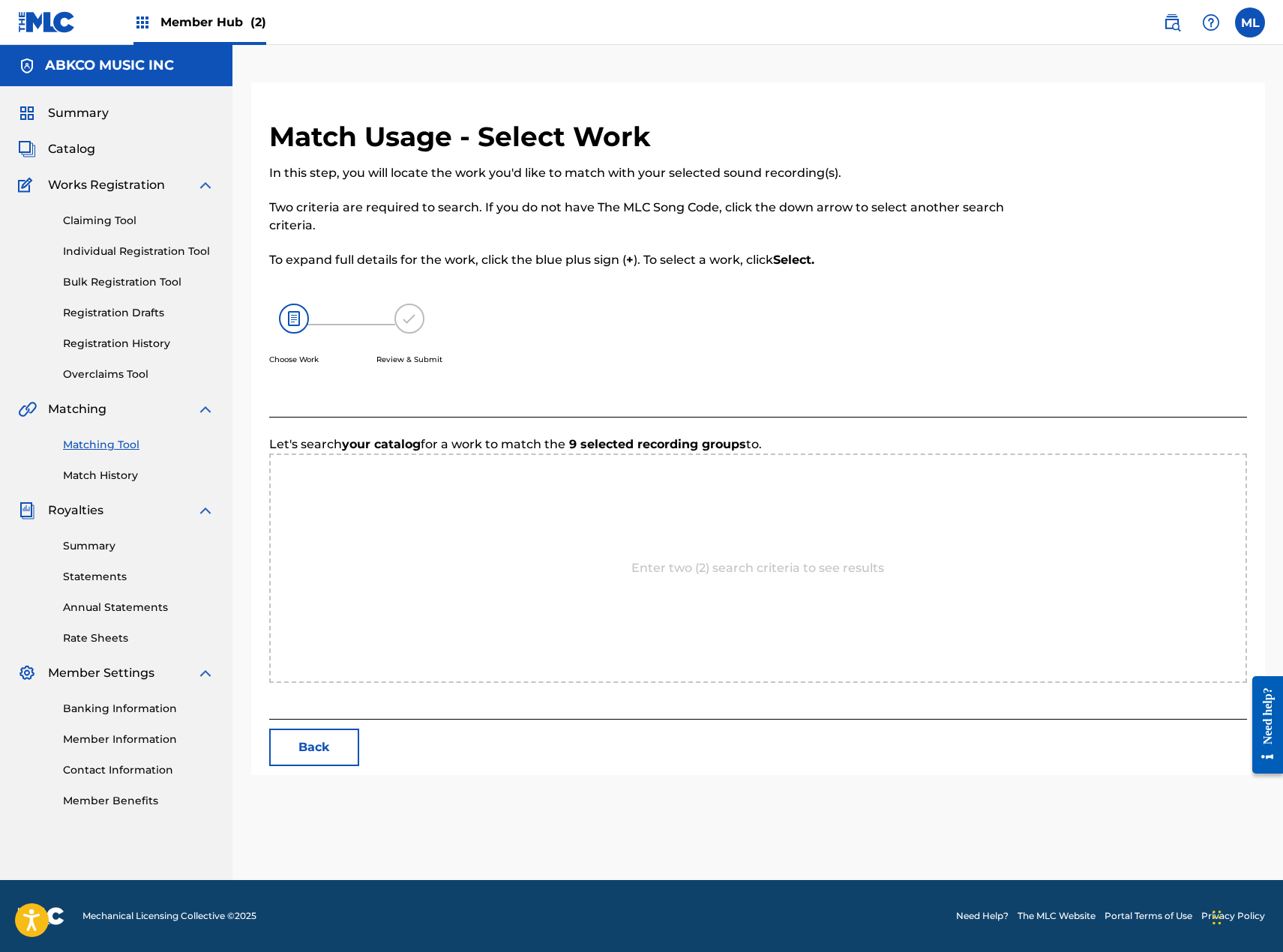
scroll to position [0, 0]
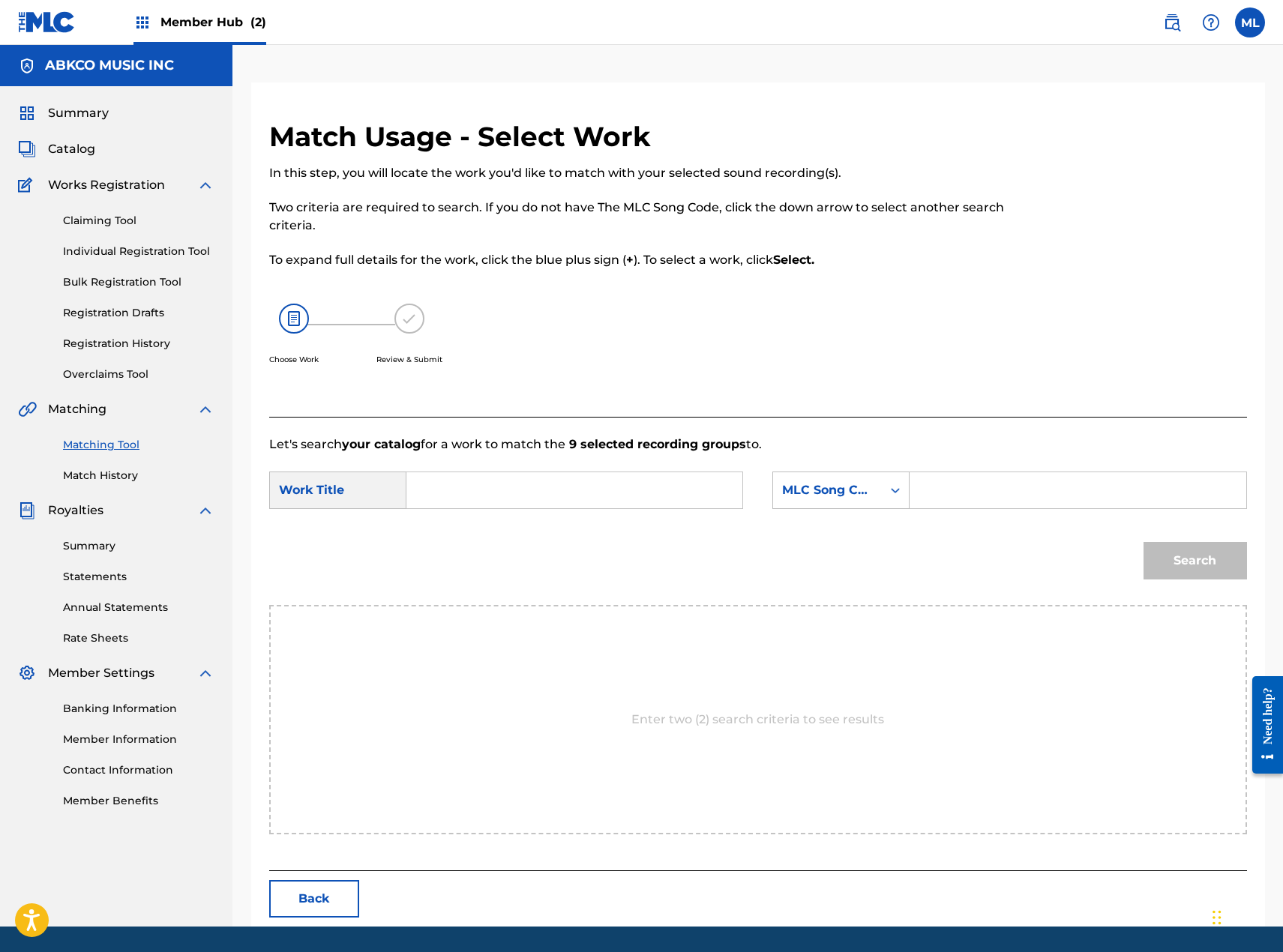
click at [437, 499] on input "Search Form" at bounding box center [575, 490] width 311 height 36
click at [458, 491] on input "i woder" at bounding box center [575, 490] width 311 height 36
type input "i wonder"
drag, startPoint x: 453, startPoint y: 524, endPoint x: 466, endPoint y: 521, distance: 13.3
click at [462, 522] on strong "wonder" at bounding box center [463, 523] width 48 height 14
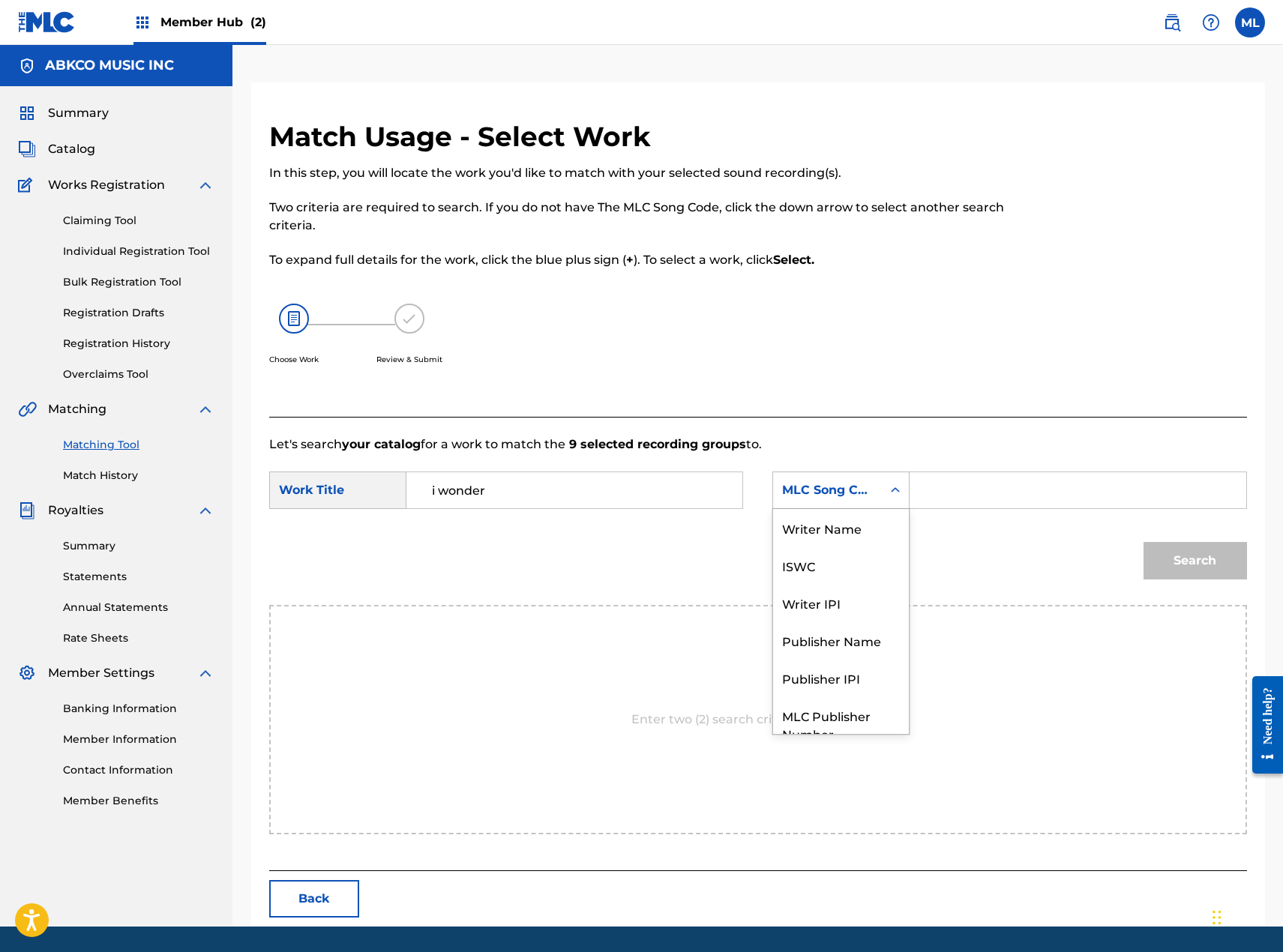
click at [858, 496] on div "MLC Song Code" at bounding box center [827, 491] width 91 height 18
click at [831, 528] on div "Writer Name" at bounding box center [840, 527] width 135 height 37
click at [978, 493] on input "Search Form" at bounding box center [1078, 490] width 311 height 36
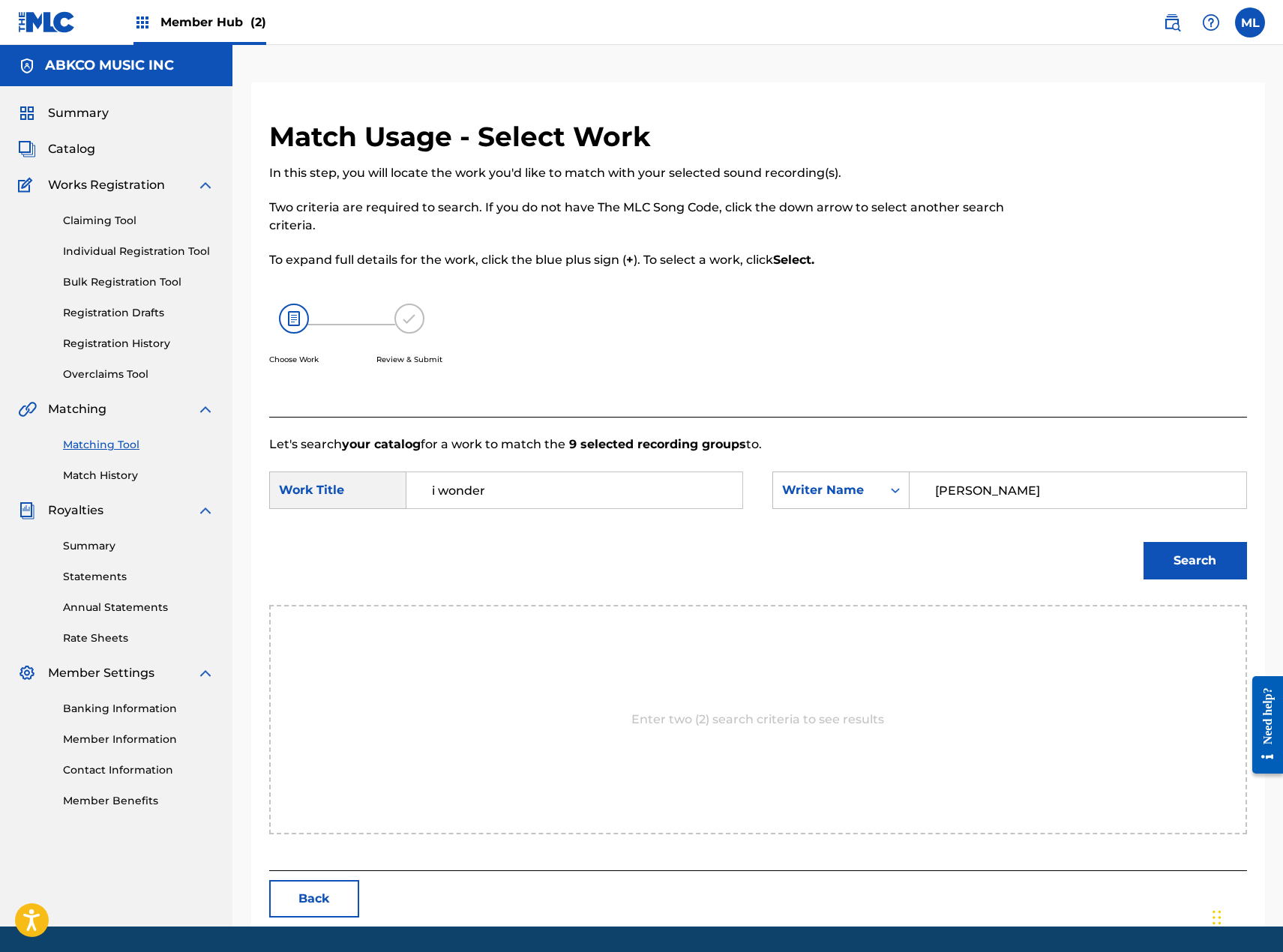
type input "[PERSON_NAME]"
click at [1143, 542] on button "Search" at bounding box center [1195, 560] width 104 height 37
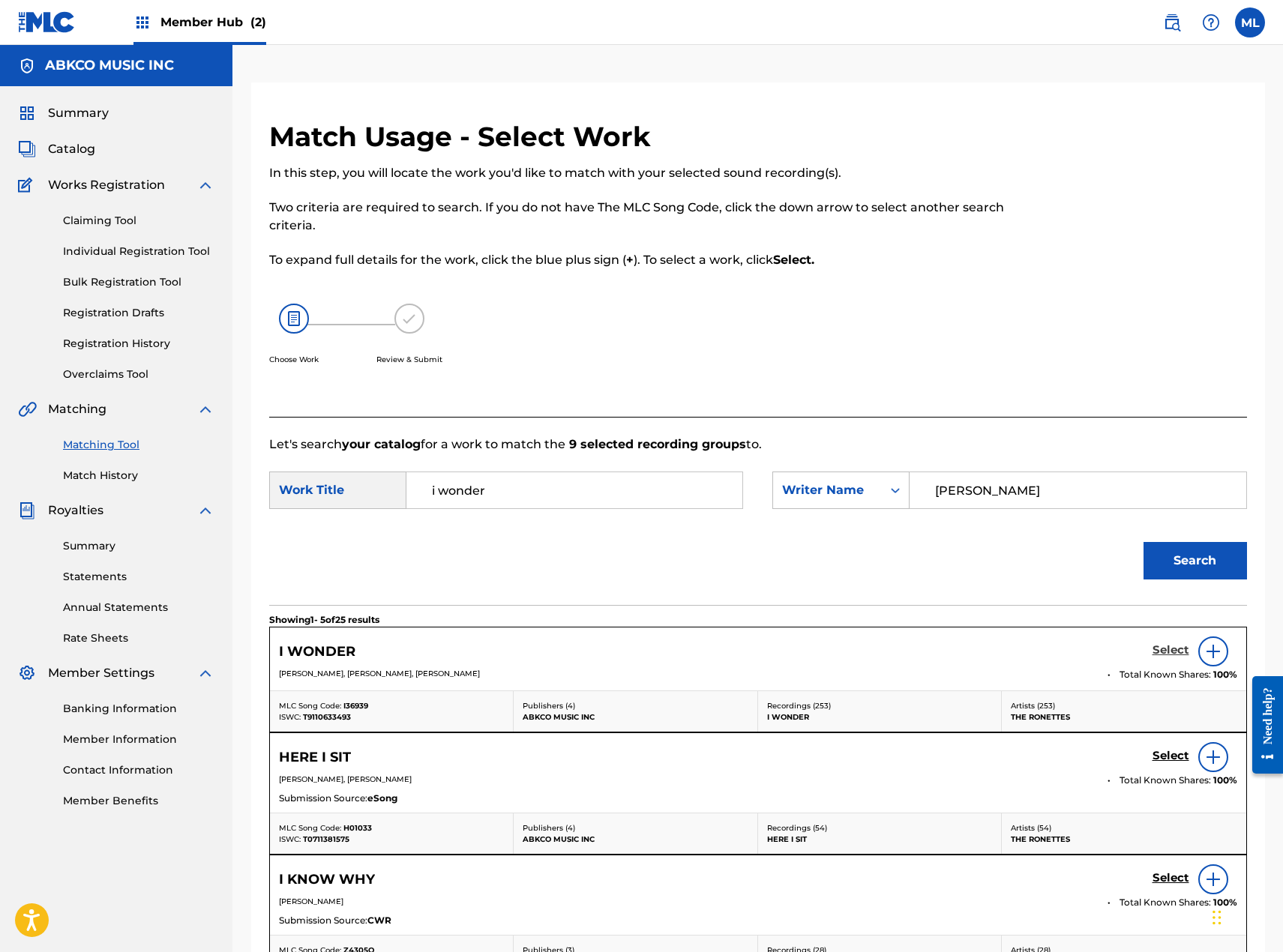
click at [1172, 647] on h5 "Select" at bounding box center [1171, 650] width 37 height 14
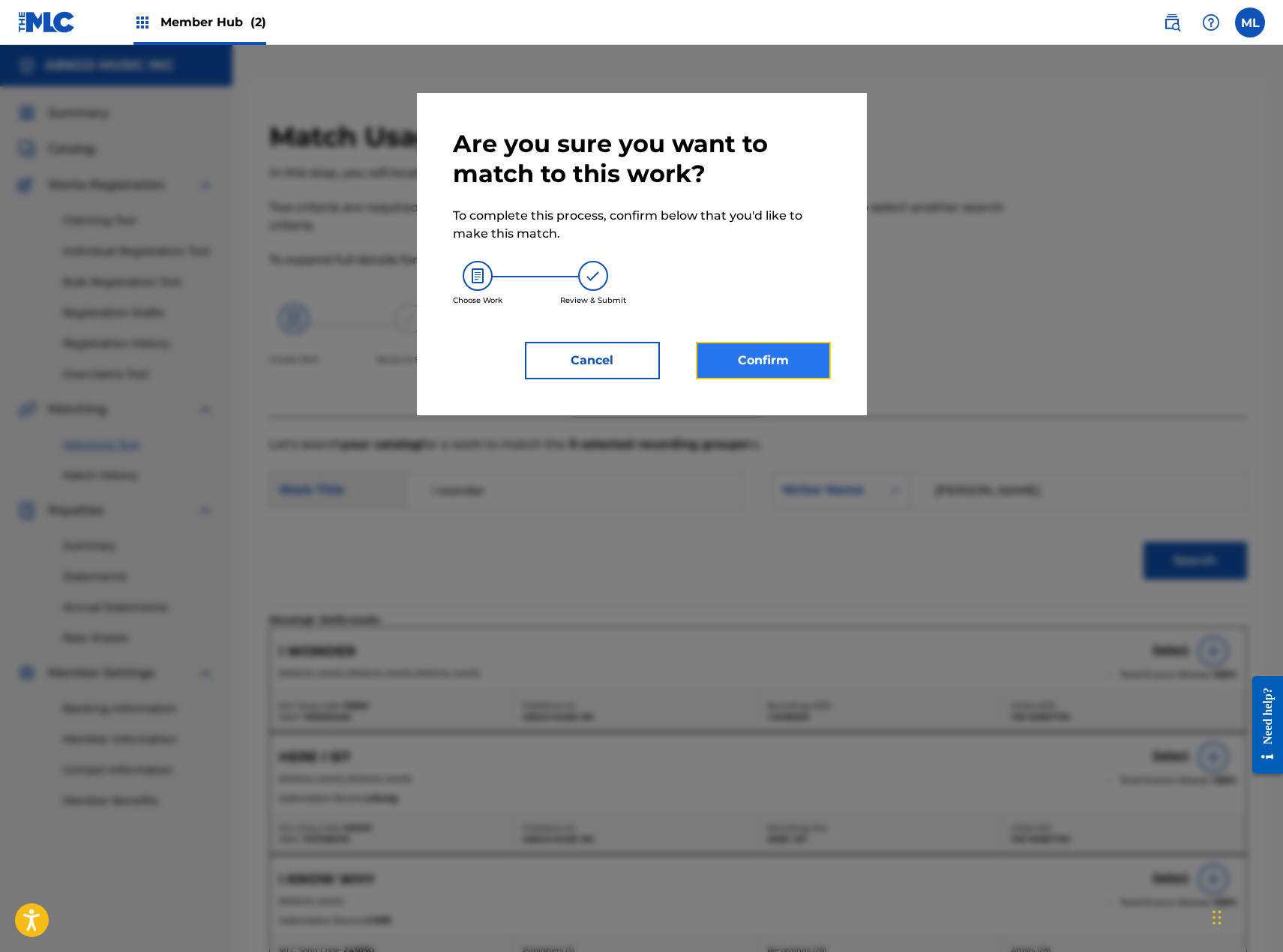
click at [780, 362] on button "Confirm" at bounding box center [763, 360] width 135 height 37
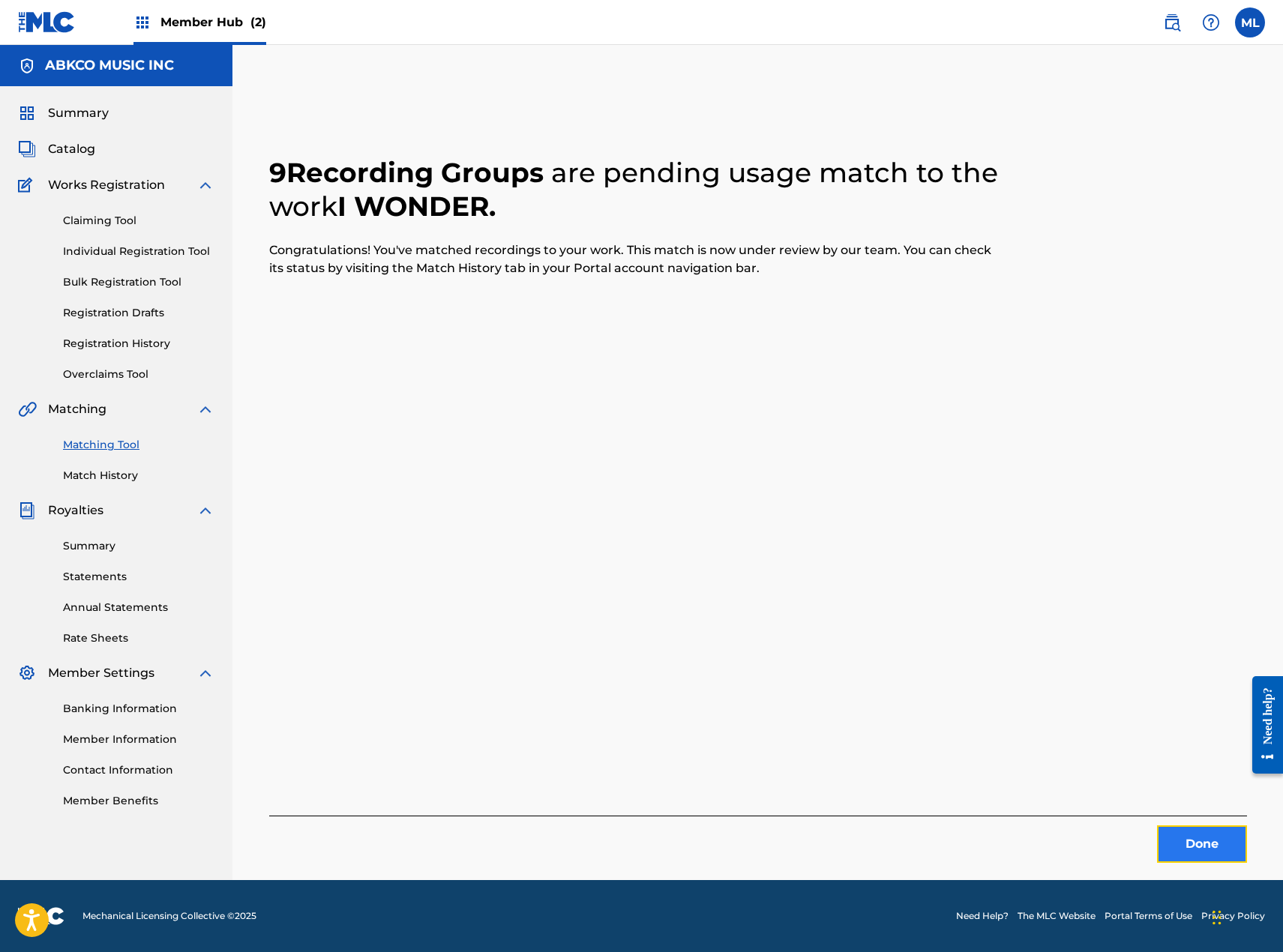
click at [1205, 843] on button "Done" at bounding box center [1202, 843] width 90 height 37
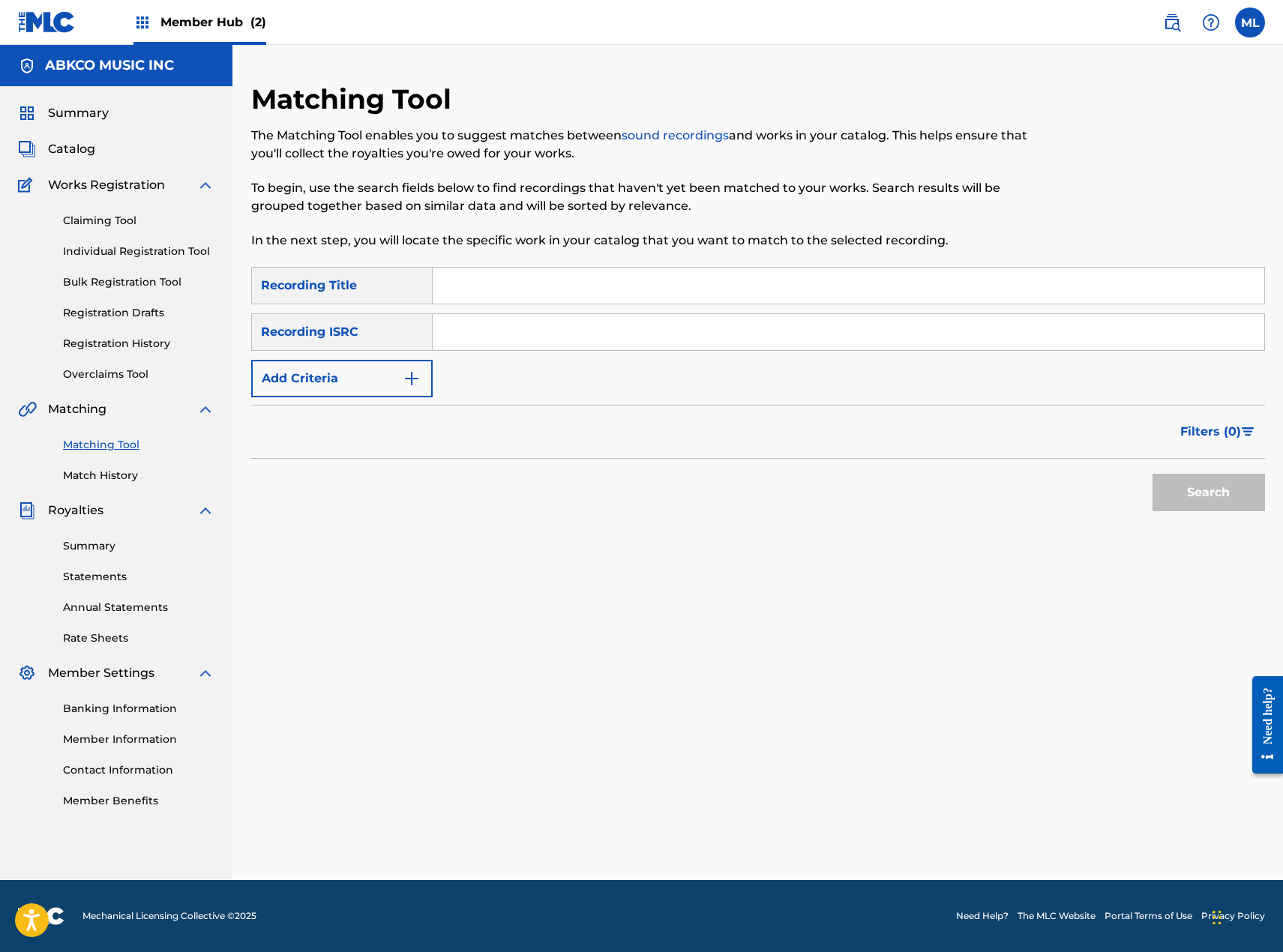
click at [531, 280] on input "Search Form" at bounding box center [848, 285] width 831 height 36
type input "wait until tonight"
click at [388, 385] on button "Add Criteria" at bounding box center [342, 378] width 182 height 37
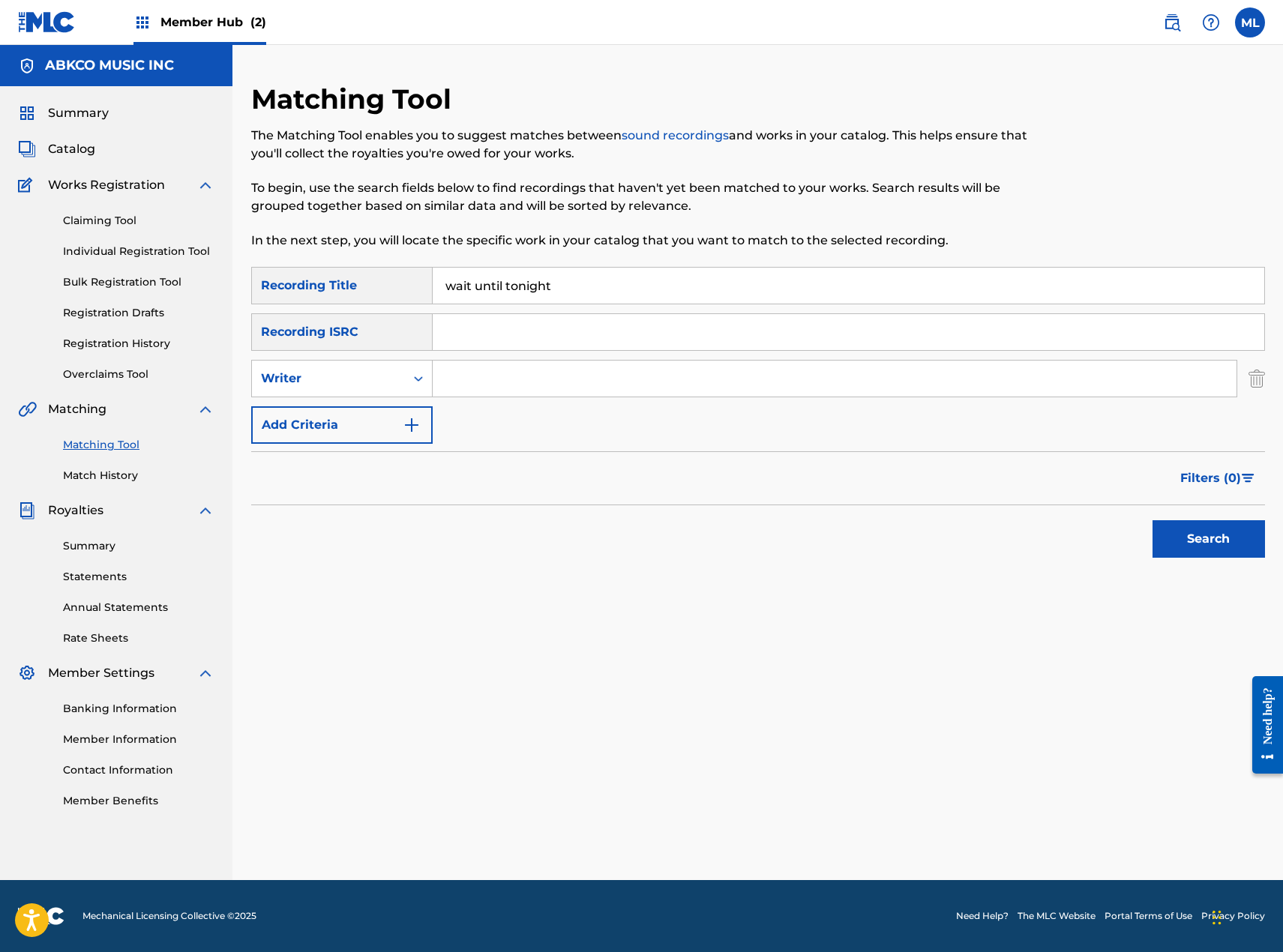
click at [517, 375] on input "Search Form" at bounding box center [835, 378] width 804 height 36
click at [1153, 520] on button "Search" at bounding box center [1208, 539] width 112 height 37
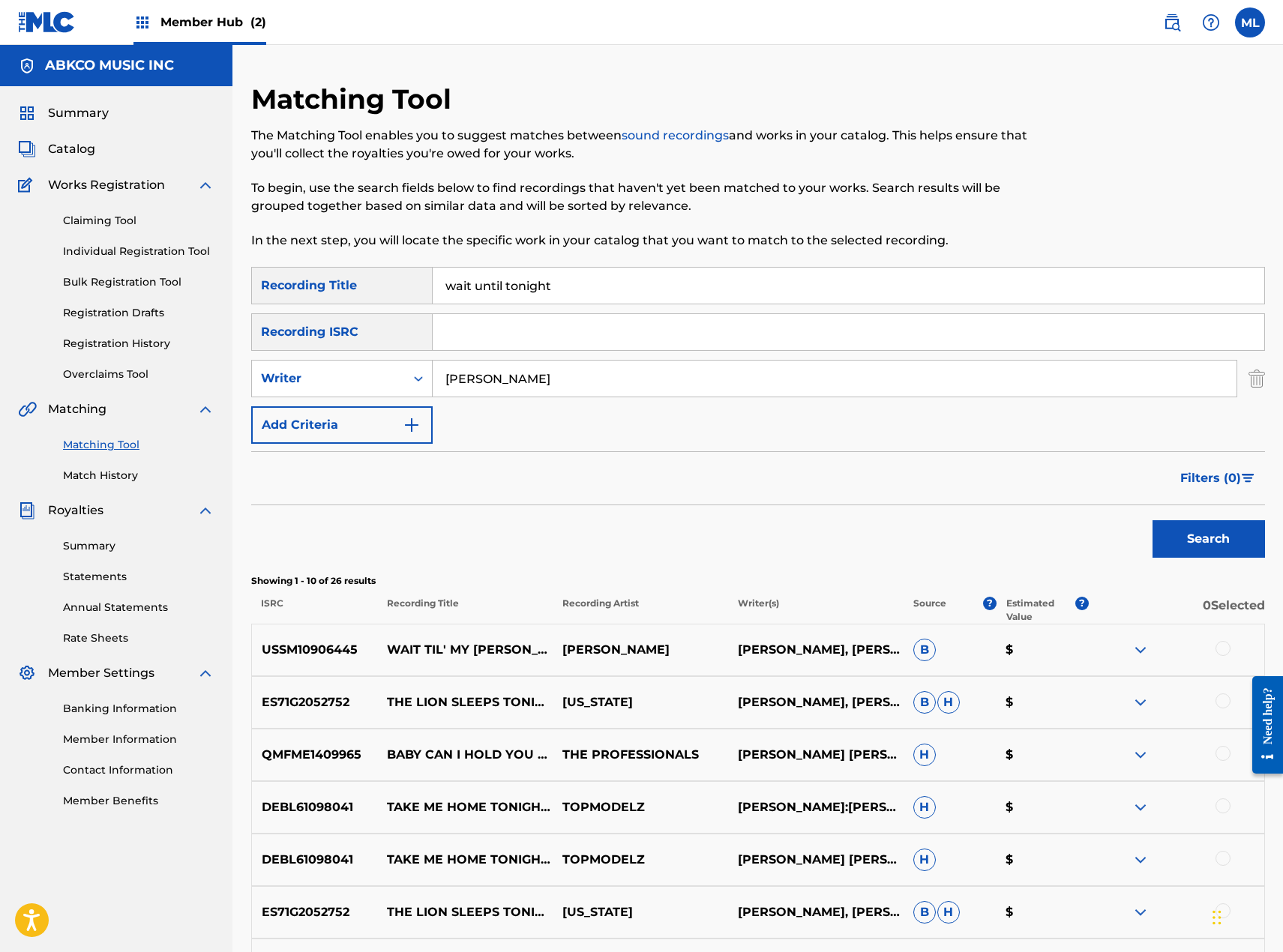
scroll to position [225, 0]
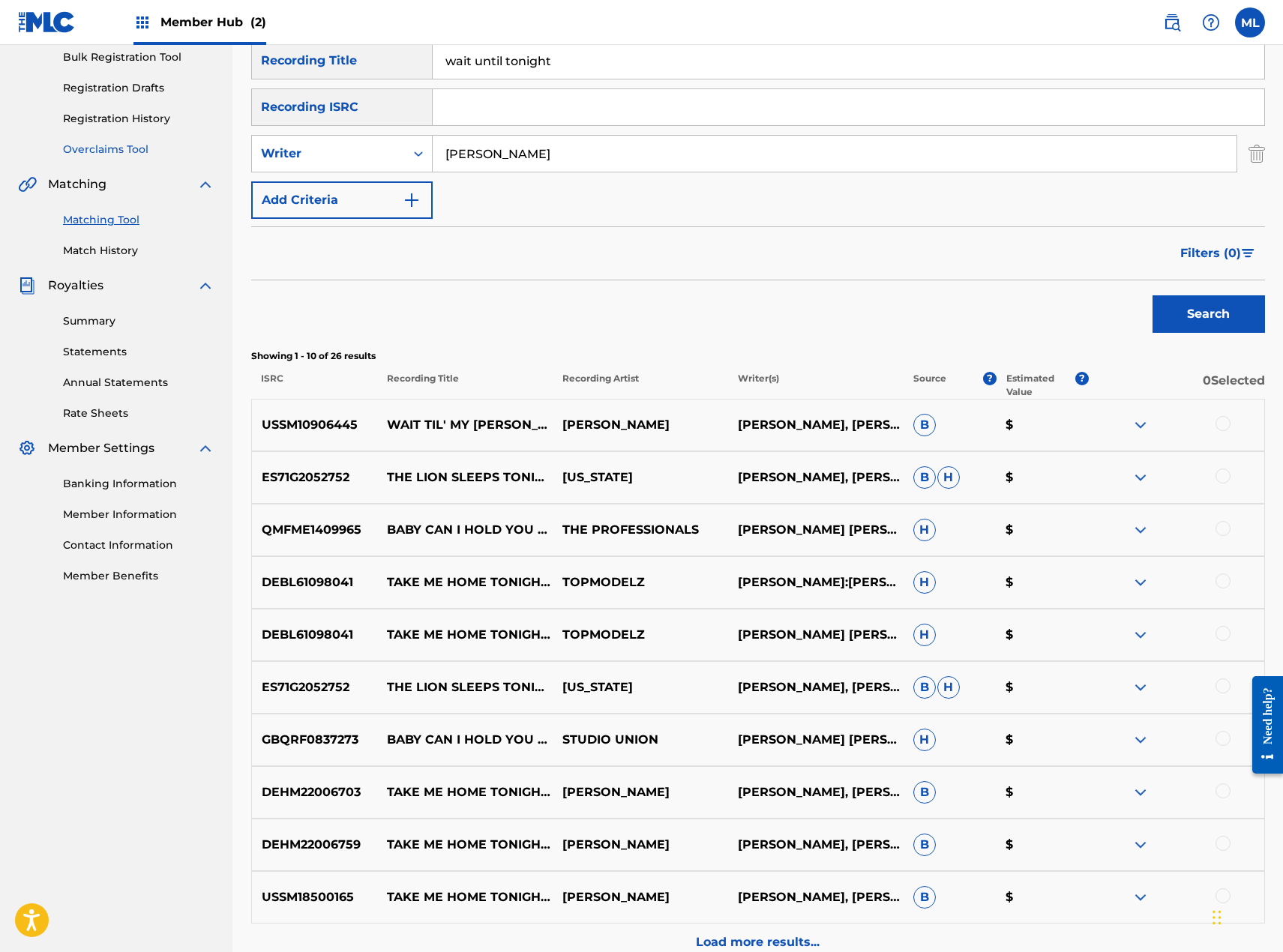
drag, startPoint x: 525, startPoint y: 151, endPoint x: 198, endPoint y: 143, distance: 327.1
click at [213, 153] on main "ABKCO MUSIC INC Summary Catalog Works Registration Claiming Tool Individual Reg…" at bounding box center [641, 427] width 1283 height 1216
type input "[PERSON_NAME]"
click at [1153, 295] on button "Search" at bounding box center [1208, 314] width 112 height 37
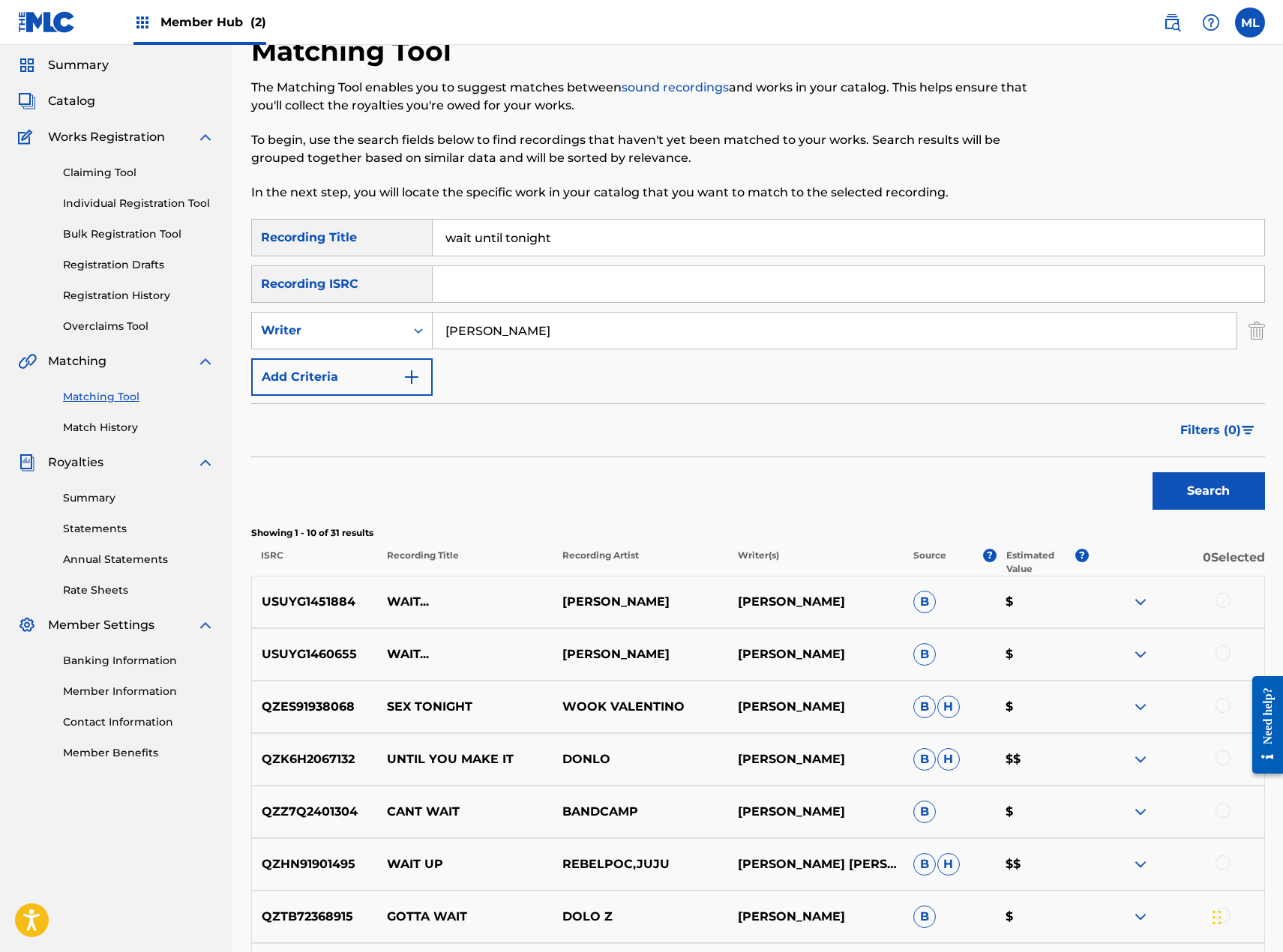
scroll to position [0, 0]
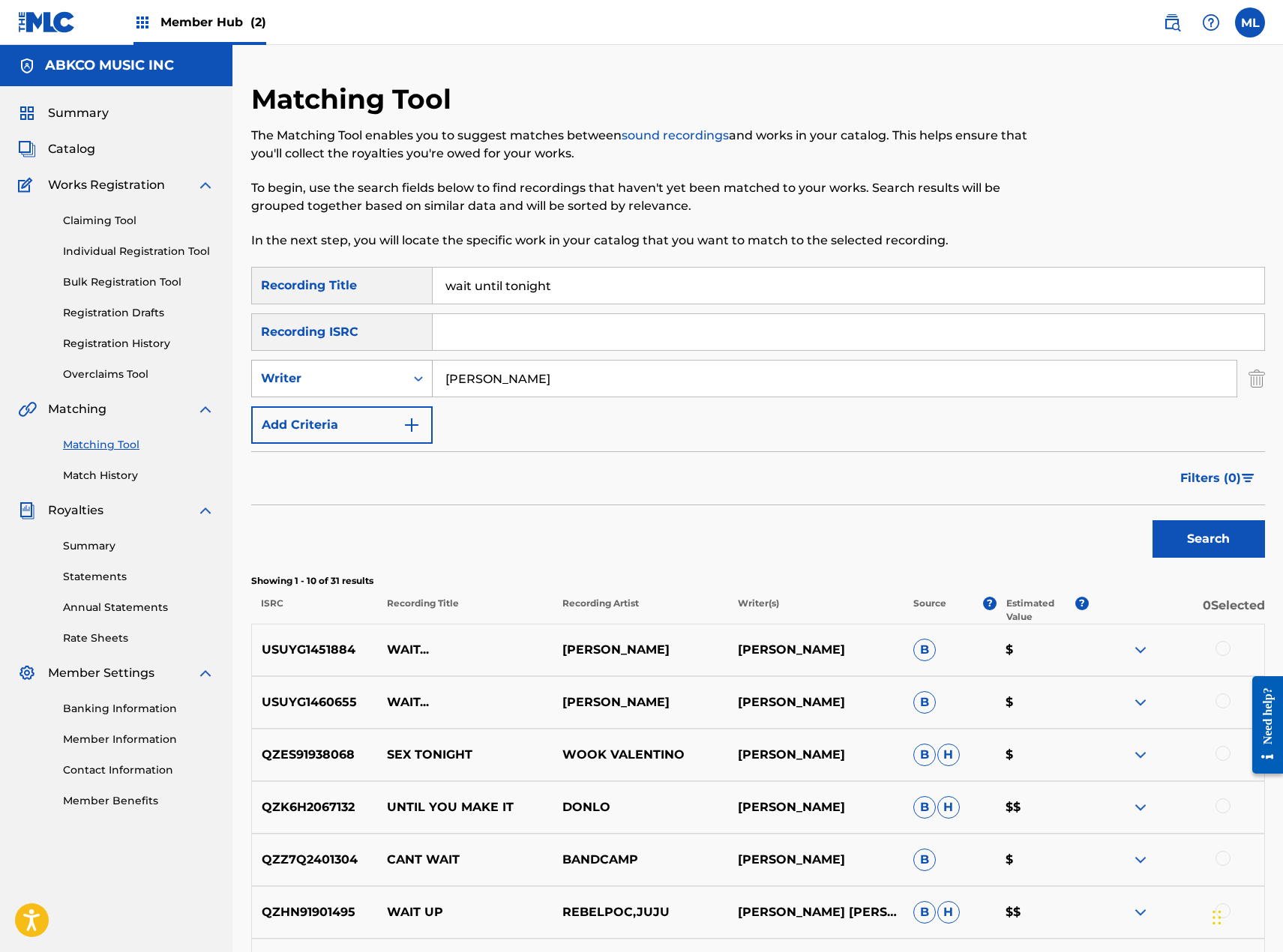
click at [335, 378] on div "Writer" at bounding box center [328, 378] width 135 height 18
click at [334, 417] on div "Recording Artist" at bounding box center [341, 416] width 180 height 37
click at [482, 378] on input "Search Form" at bounding box center [835, 378] width 804 height 36
type input "[PERSON_NAME]"
click at [1153, 520] on button "Search" at bounding box center [1208, 539] width 112 height 37
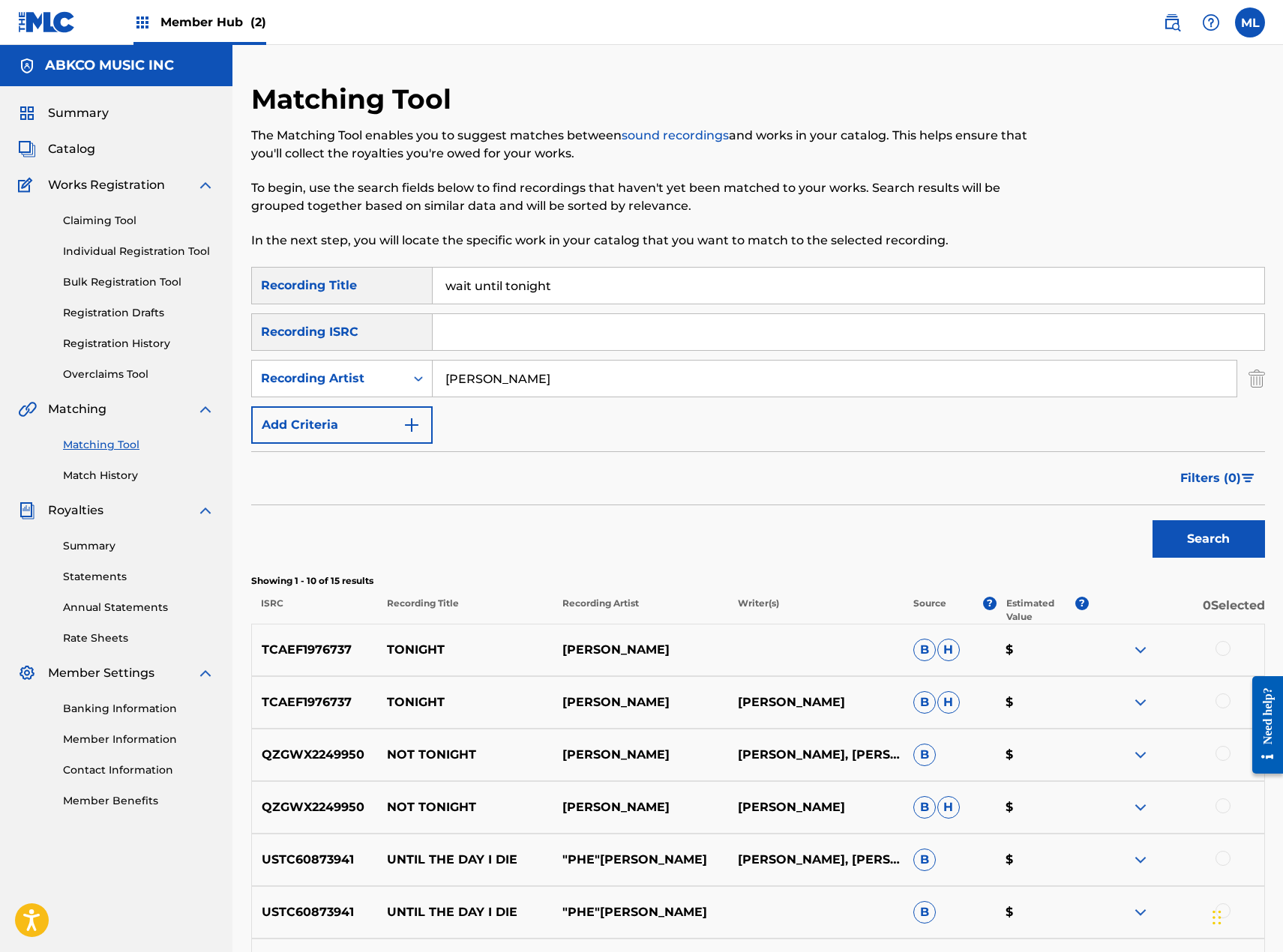
drag, startPoint x: 613, startPoint y: 282, endPoint x: 429, endPoint y: 344, distance: 194.2
click at [350, 297] on div "SearchWithCriteriacc9b2651-cf58-4c04-9815-42ba29b3b6eb Recording Title wait unt…" at bounding box center [758, 285] width 1014 height 37
paste input "Paradise"
type input "Paradise"
click at [360, 380] on div "Recording Artist" at bounding box center [328, 378] width 135 height 18
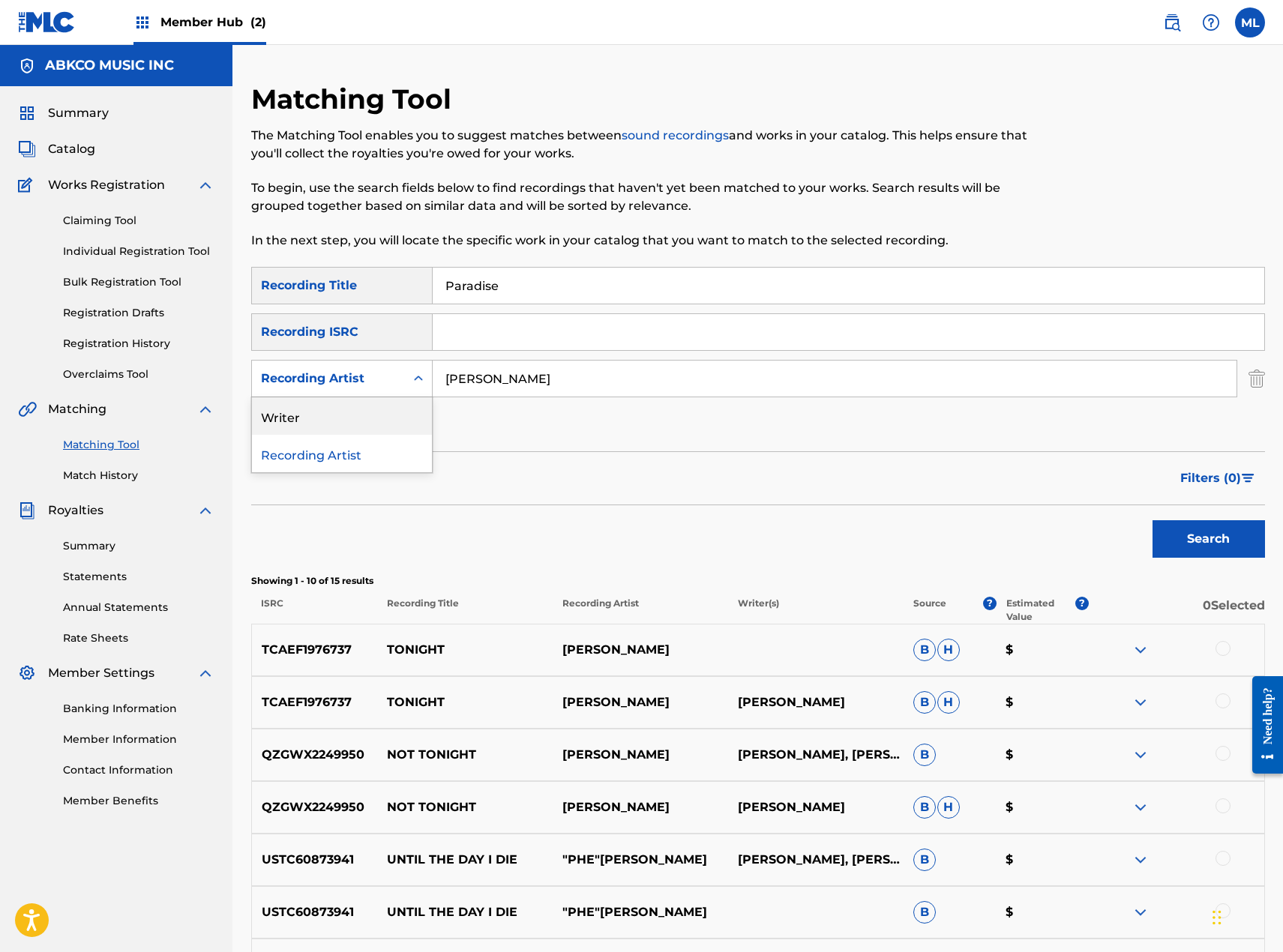
drag, startPoint x: 348, startPoint y: 408, endPoint x: 394, endPoint y: 401, distance: 46.5
click at [350, 409] on div "Writer" at bounding box center [341, 416] width 180 height 37
drag, startPoint x: 394, startPoint y: 401, endPoint x: 536, endPoint y: 379, distance: 143.7
click at [531, 379] on input "Search Form" at bounding box center [835, 378] width 804 height 36
type input "[PERSON_NAME]"
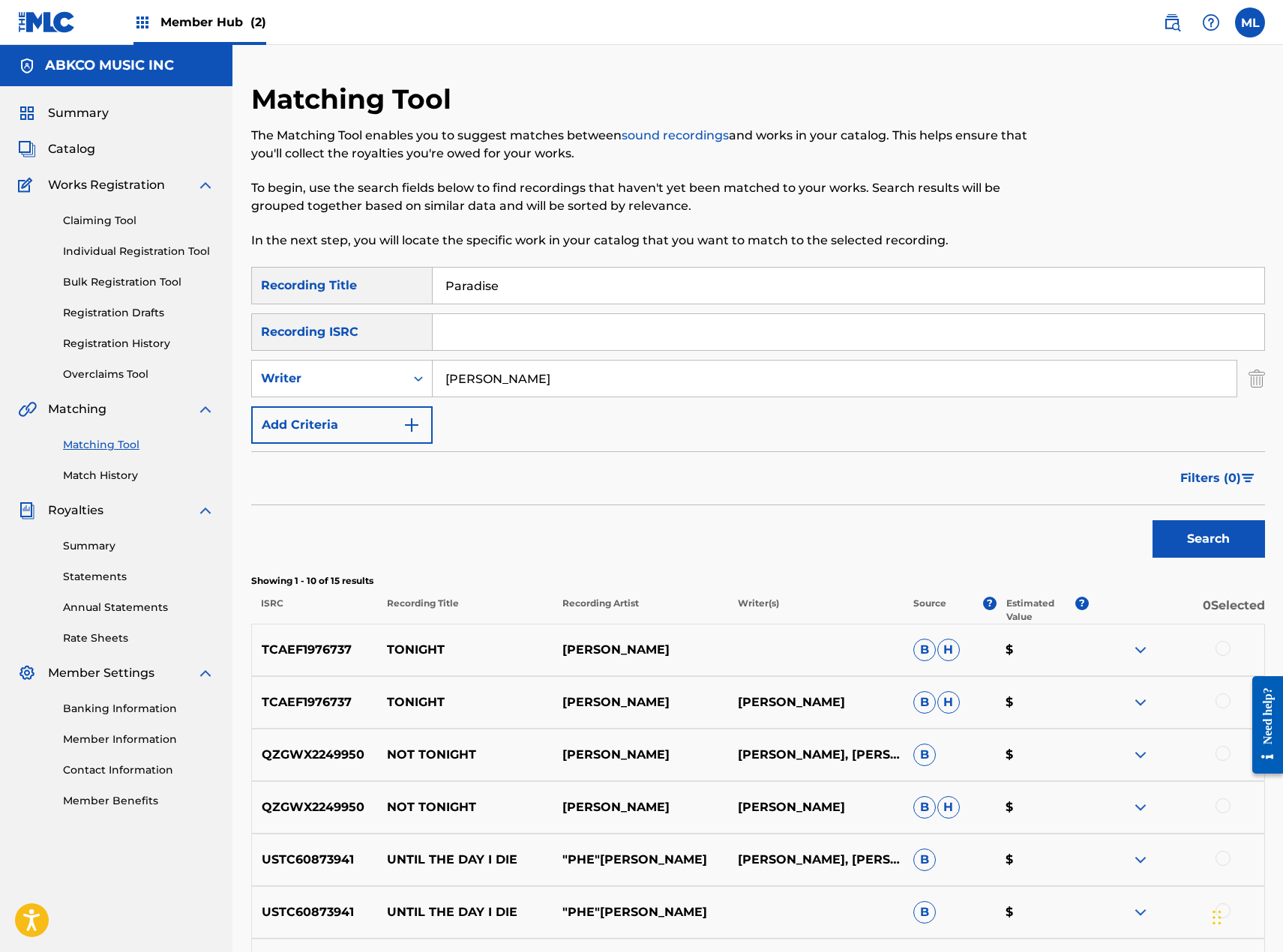
click at [1153, 520] on button "Search" at bounding box center [1208, 539] width 112 height 37
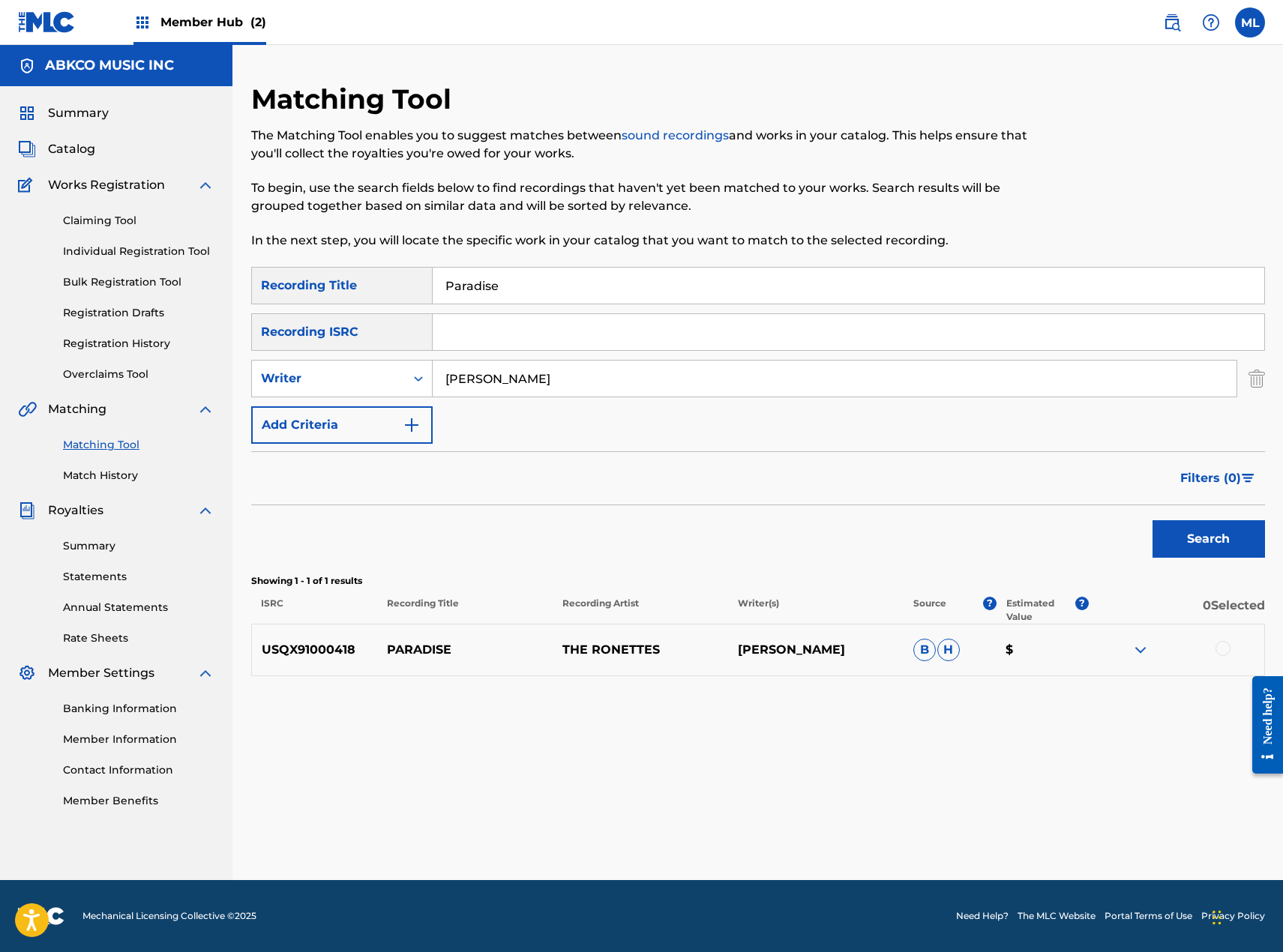
click at [1227, 647] on div at bounding box center [1223, 648] width 15 height 15
click at [370, 376] on div "Writer" at bounding box center [328, 378] width 135 height 18
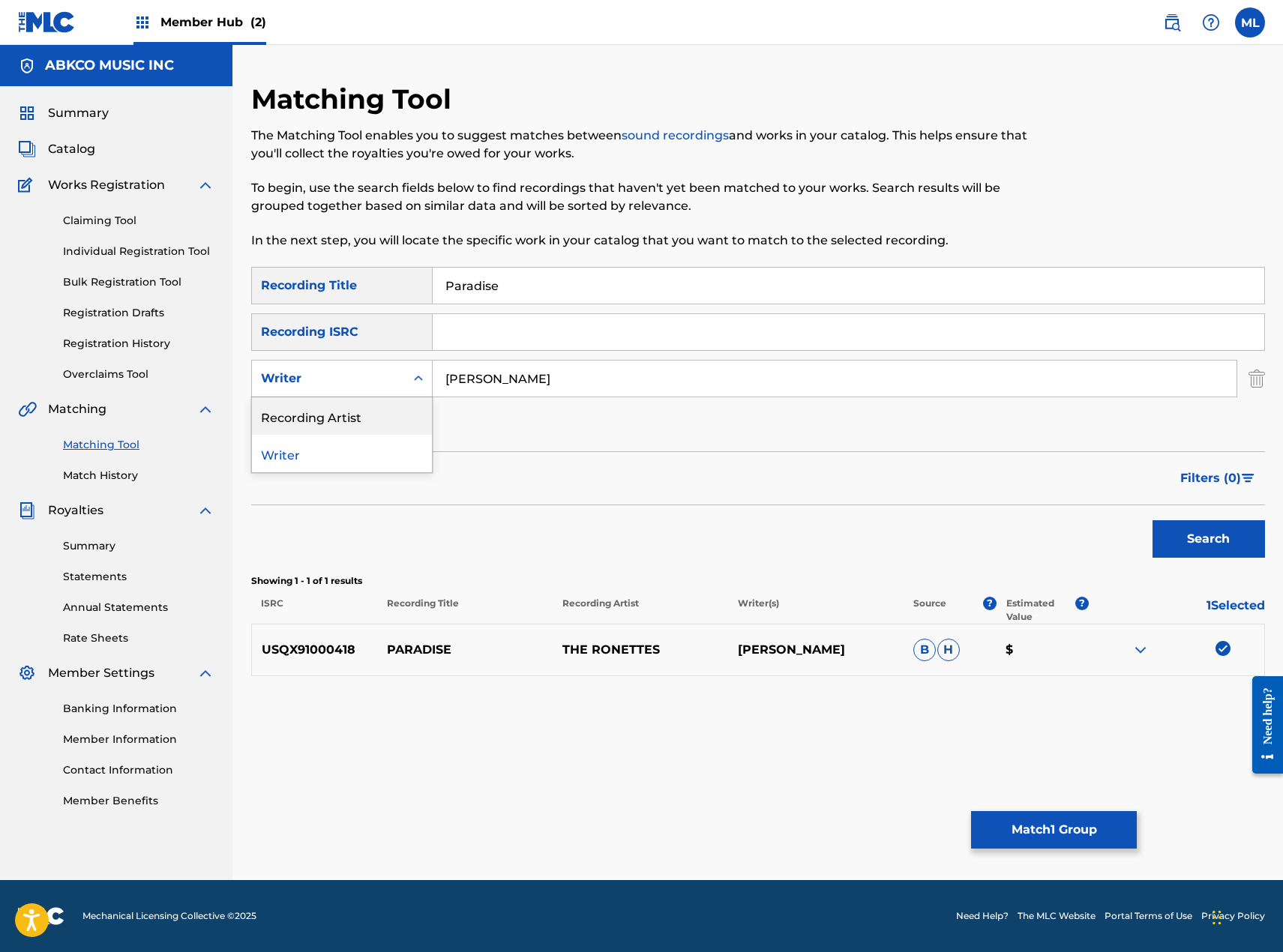
drag, startPoint x: 355, startPoint y: 414, endPoint x: 399, endPoint y: 400, distance: 46.2
click at [357, 414] on div "Recording Artist" at bounding box center [341, 416] width 180 height 37
click at [541, 377] on input "Search Form" at bounding box center [835, 378] width 804 height 36
type input "ronettes"
click at [1153, 520] on button "Search" at bounding box center [1208, 539] width 112 height 37
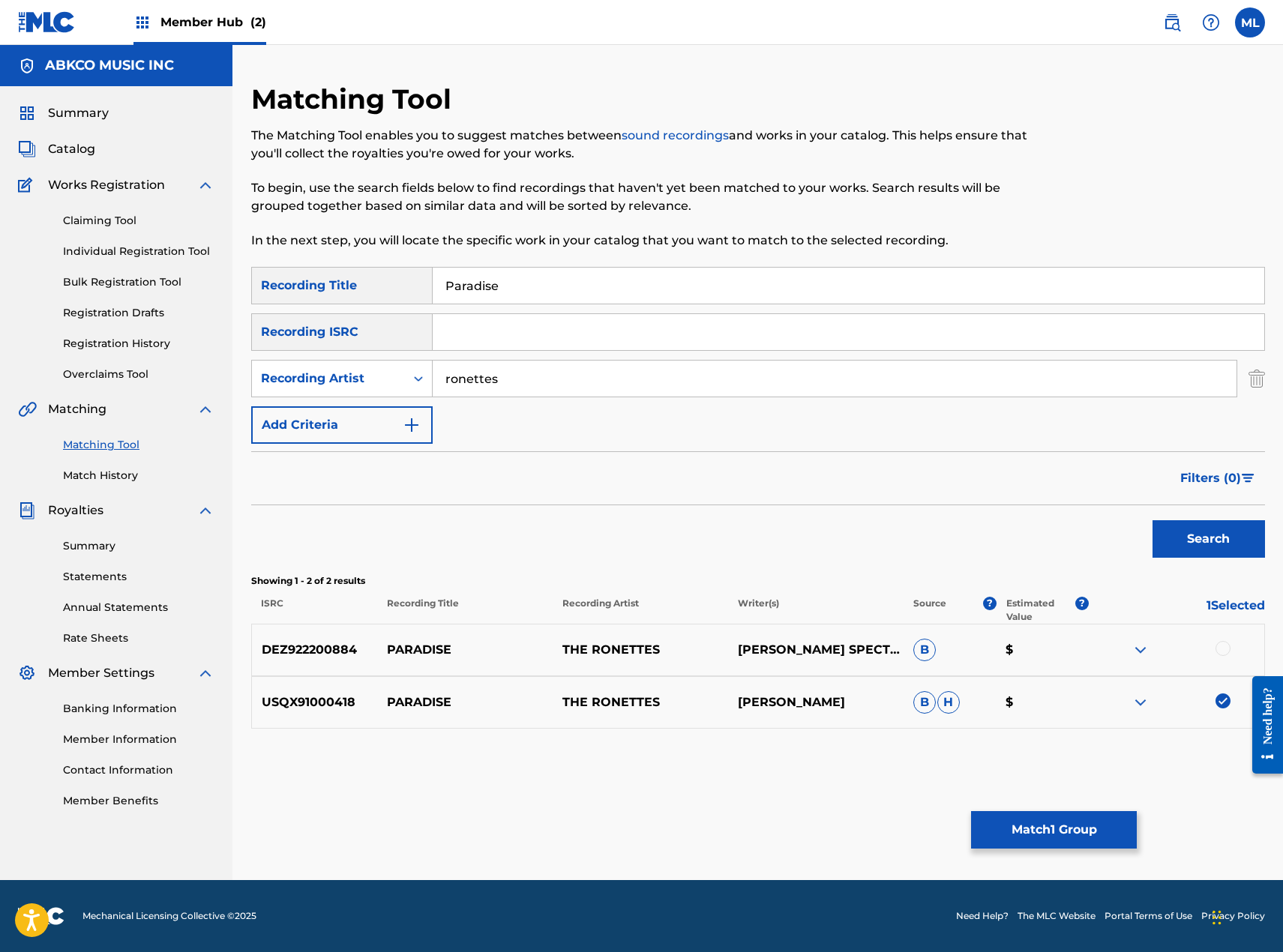
click at [1226, 648] on div at bounding box center [1223, 648] width 15 height 15
click at [1029, 824] on button "Match 2 Groups" at bounding box center [1054, 829] width 166 height 37
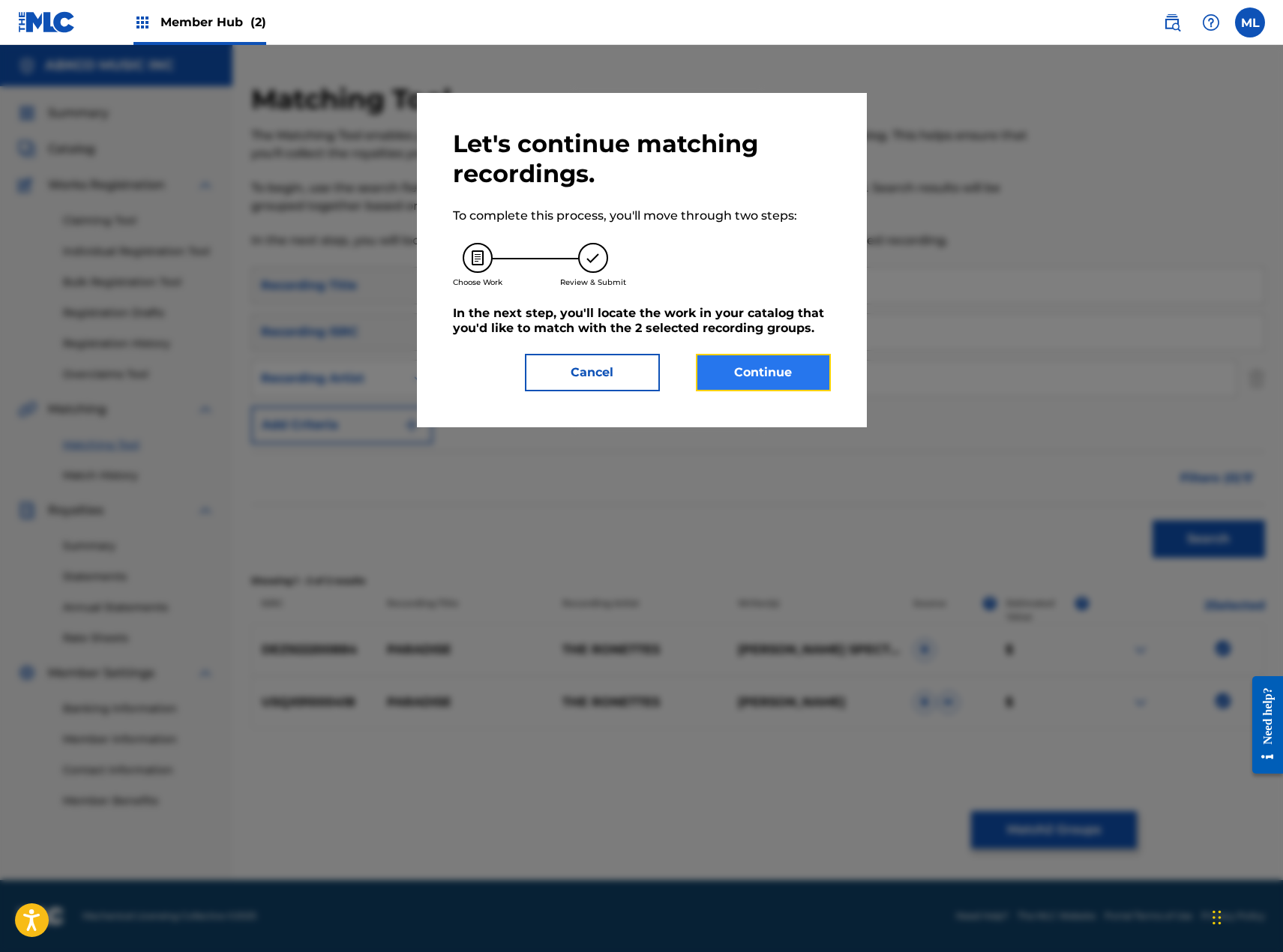
click at [752, 360] on button "Continue" at bounding box center [763, 372] width 135 height 37
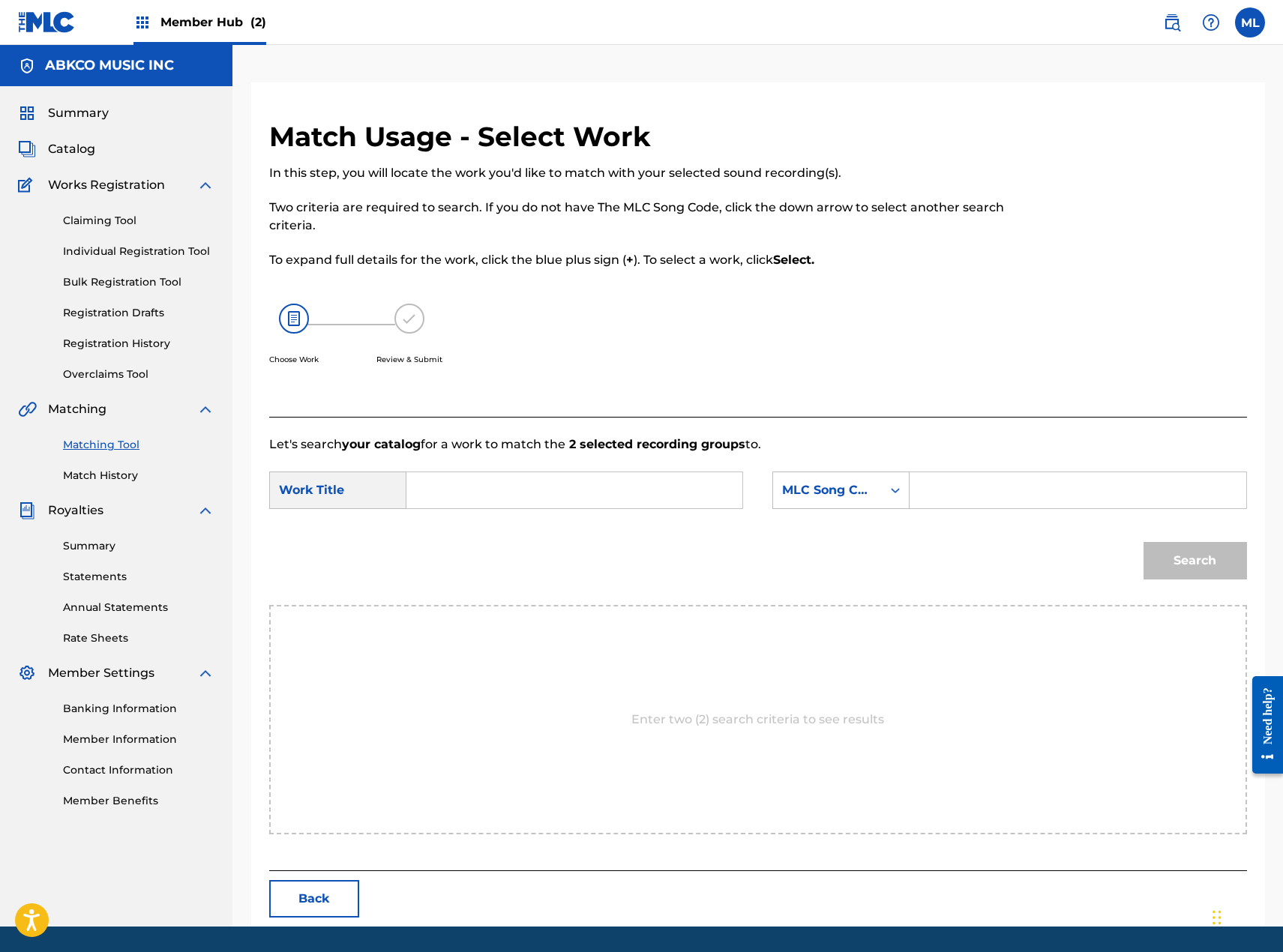
click at [618, 483] on input "Search Form" at bounding box center [575, 490] width 311 height 36
type input "paradise"
click at [475, 520] on strong "paradise" at bounding box center [458, 523] width 54 height 14
click at [819, 485] on div "MLC Song Code" at bounding box center [827, 491] width 91 height 18
click at [823, 527] on div "Writer Name" at bounding box center [840, 527] width 135 height 37
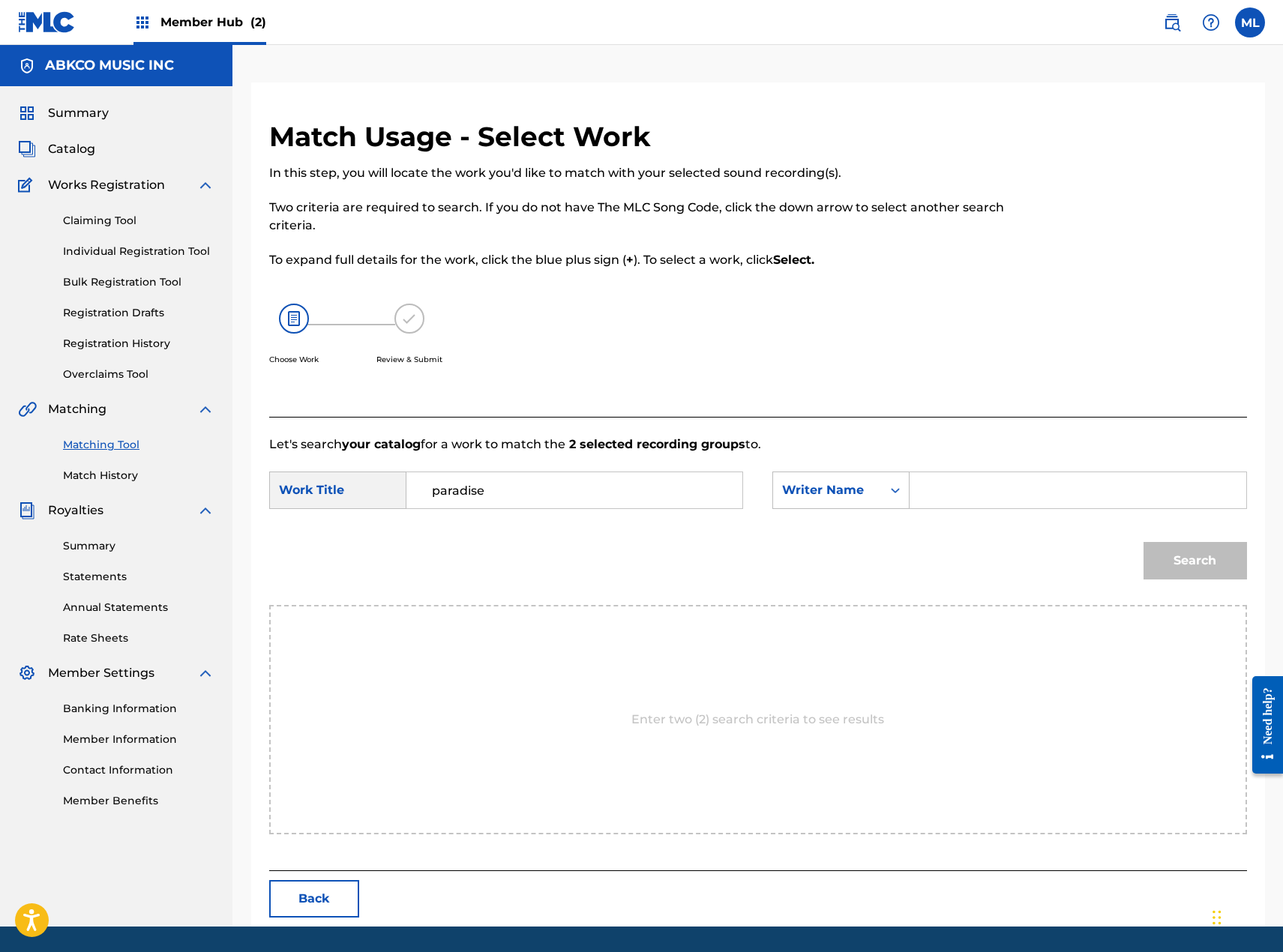
click at [951, 490] on input "Search Form" at bounding box center [1078, 490] width 311 height 36
click at [1143, 542] on button "Search" at bounding box center [1195, 560] width 104 height 37
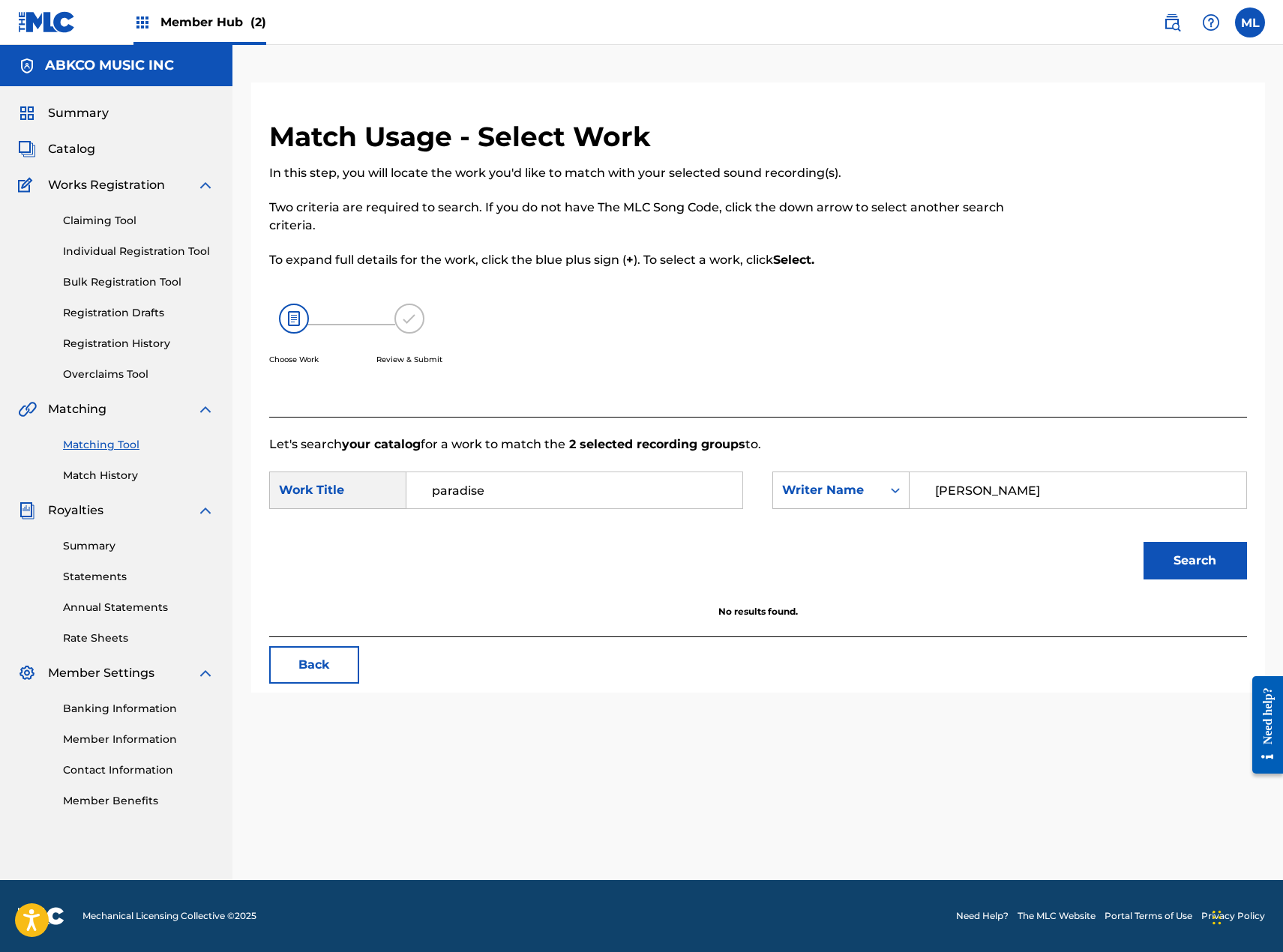
click at [1010, 486] on input "[PERSON_NAME]" at bounding box center [1078, 490] width 311 height 36
click at [638, 495] on input "paradise" at bounding box center [575, 490] width 311 height 36
click at [445, 522] on strong "paradise" at bounding box center [458, 523] width 54 height 14
click at [1017, 485] on input "[PERSON_NAME]" at bounding box center [1078, 490] width 311 height 36
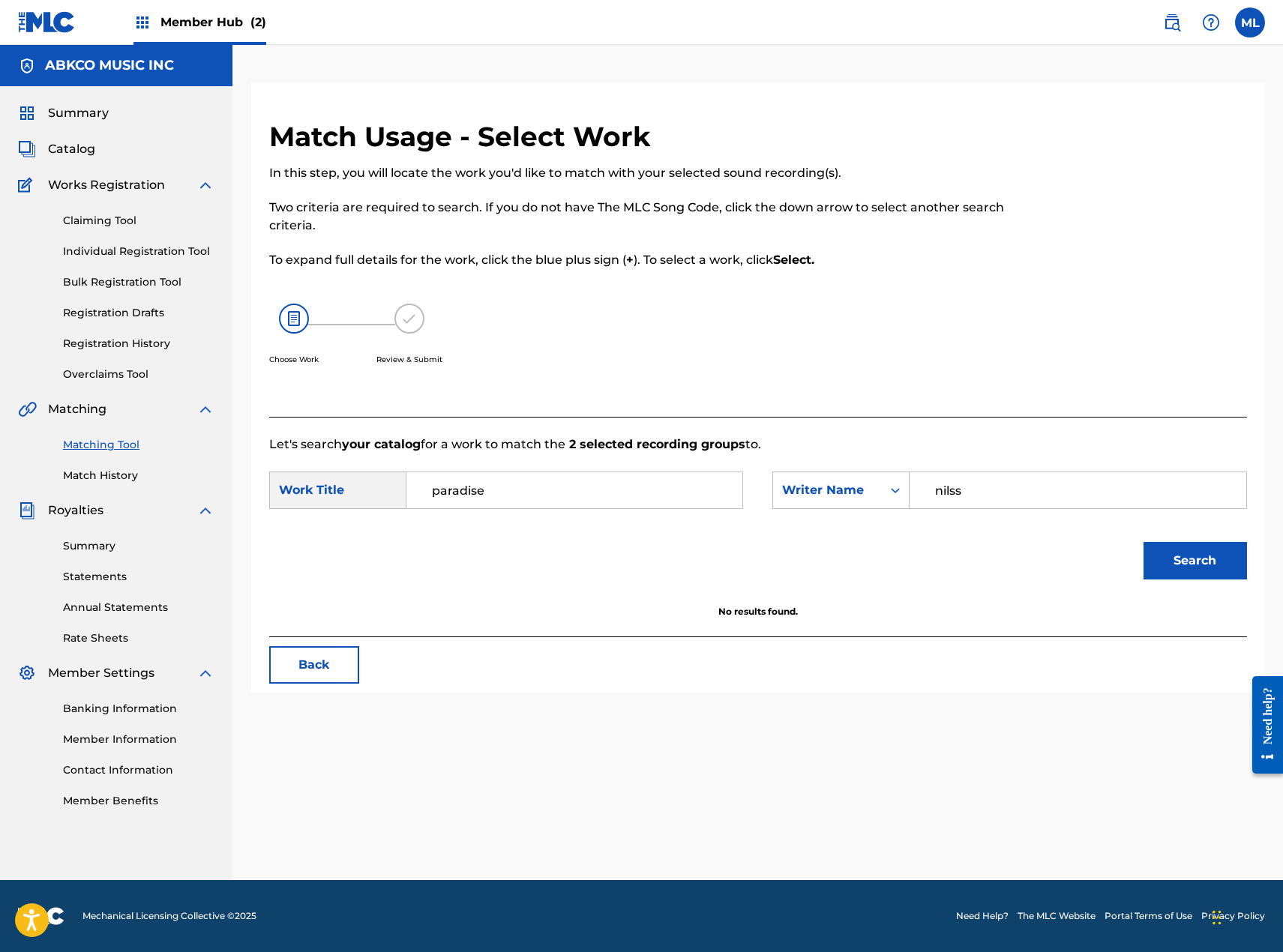
type input "nilss"
click at [1143, 542] on button "Search" at bounding box center [1195, 560] width 104 height 37
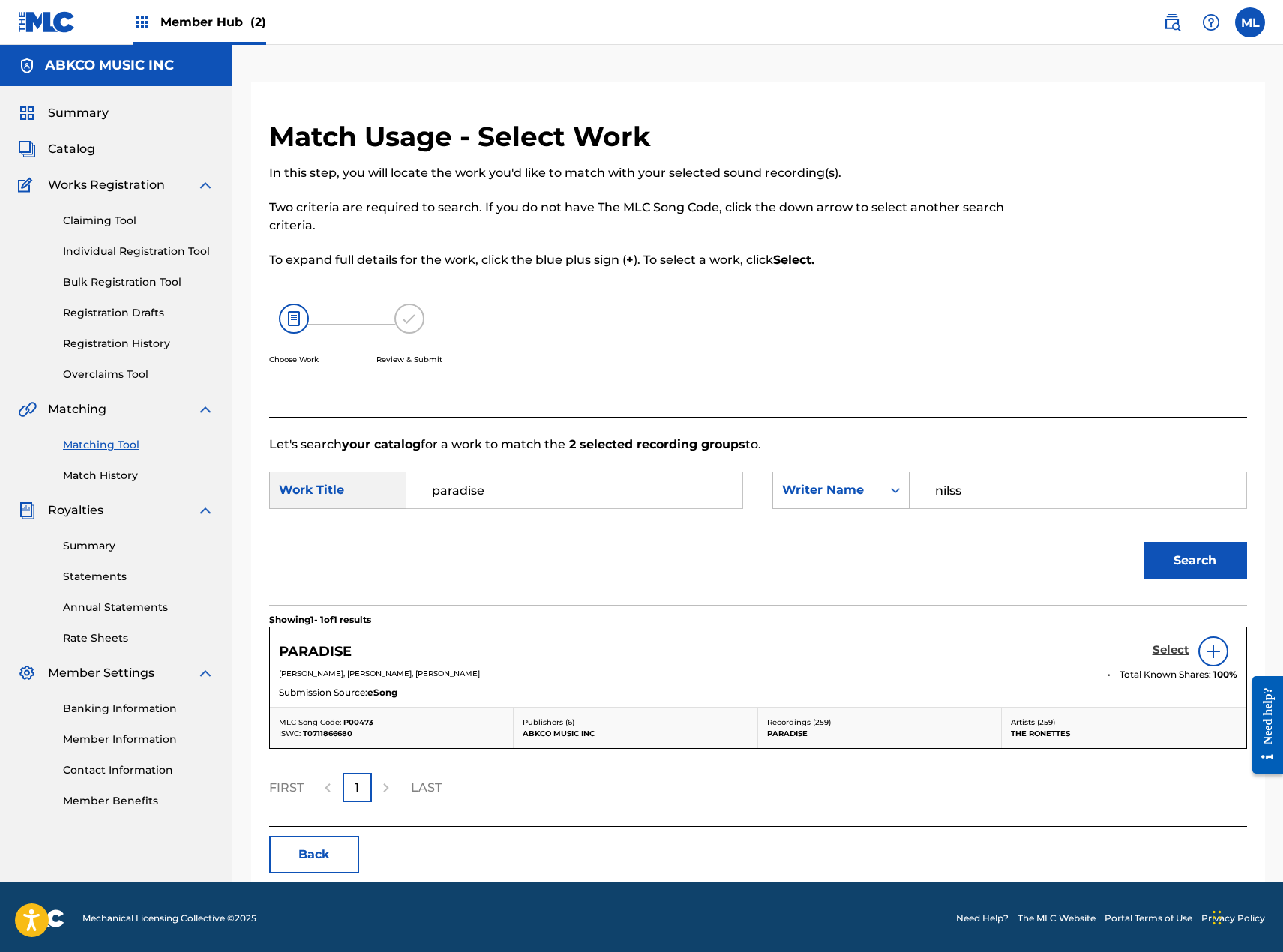
click at [1174, 646] on h5 "Select" at bounding box center [1171, 650] width 37 height 14
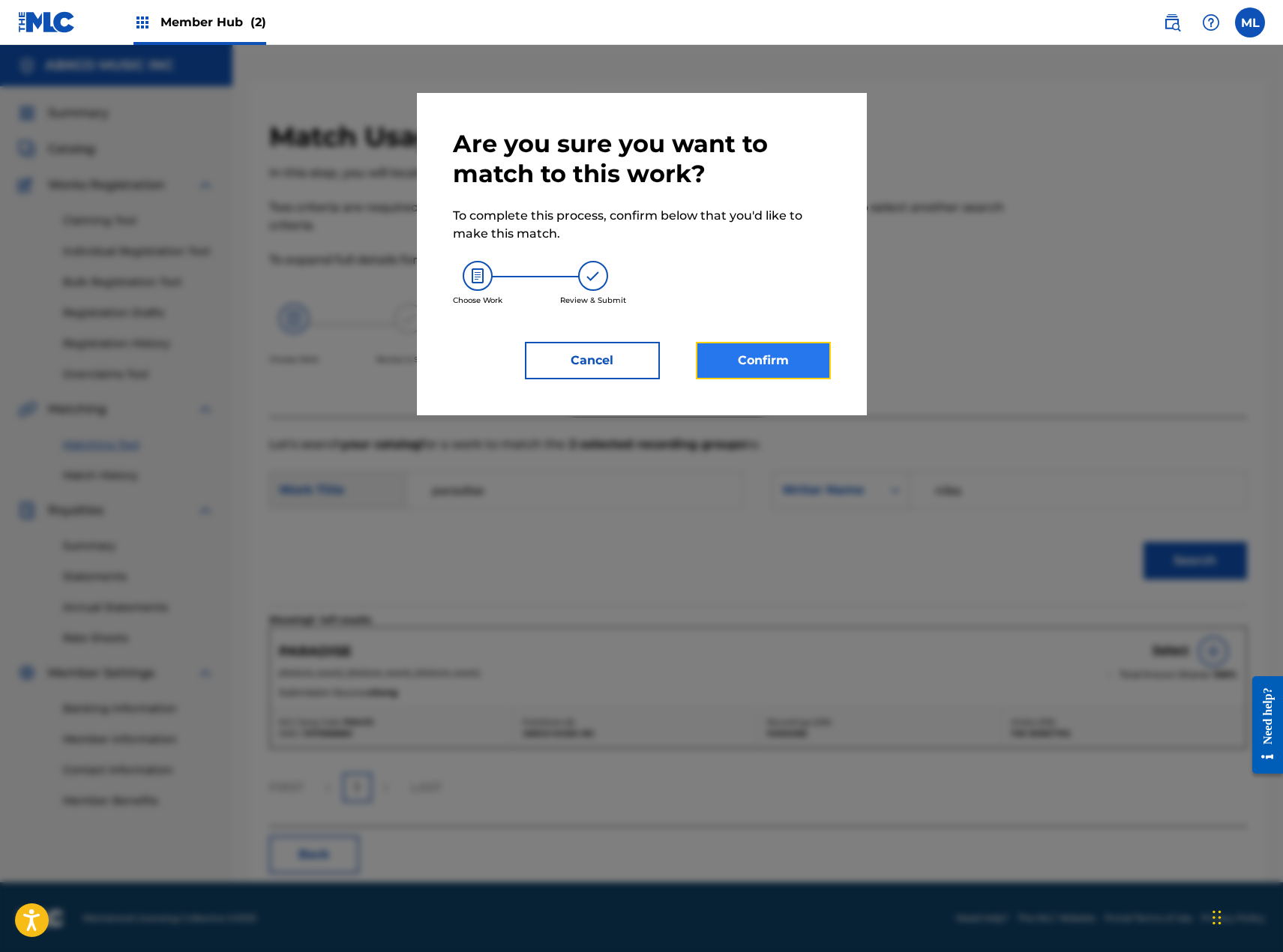
drag, startPoint x: 761, startPoint y: 354, endPoint x: 772, endPoint y: 354, distance: 11.0
click at [772, 354] on button "Confirm" at bounding box center [763, 360] width 135 height 37
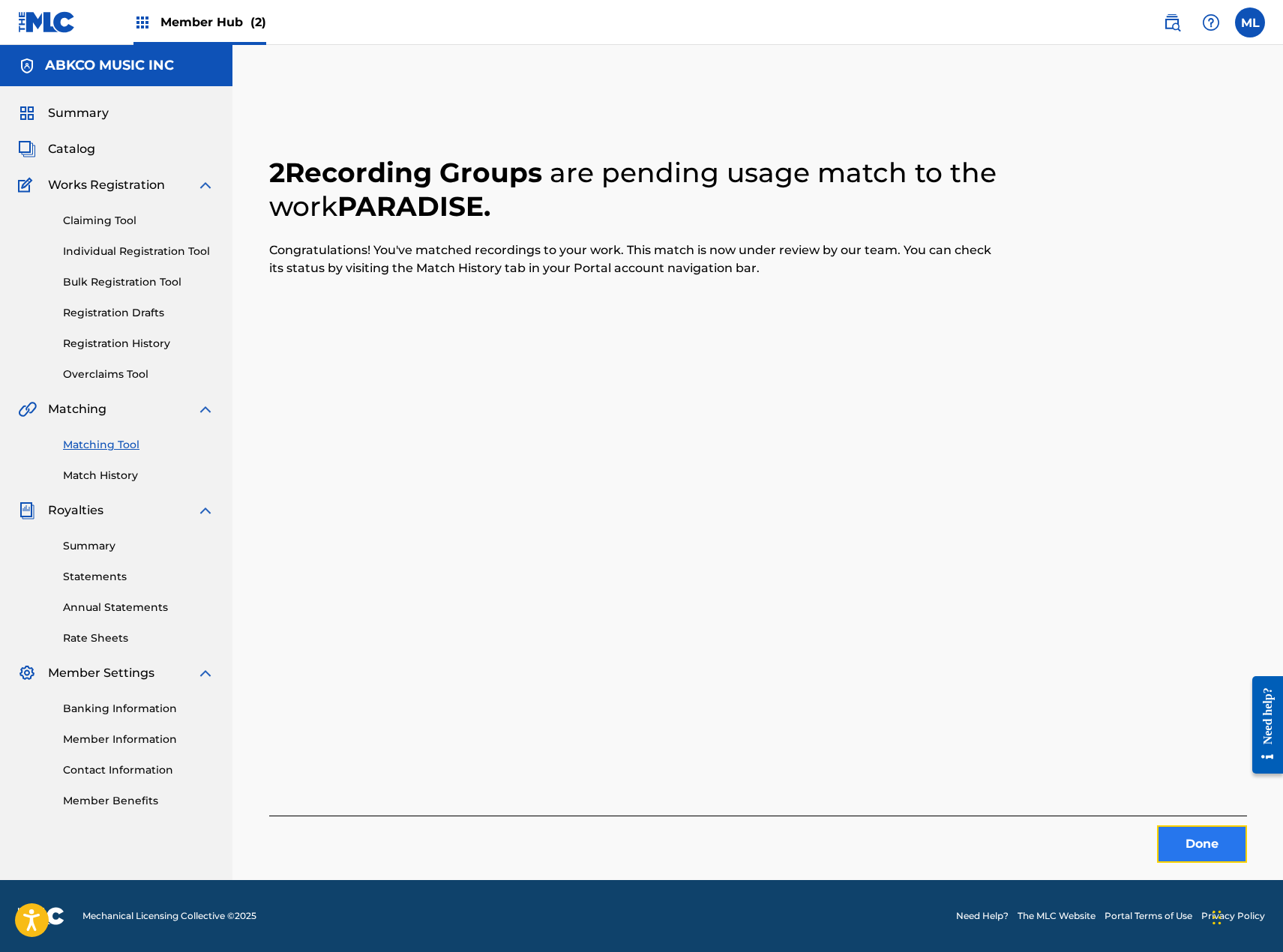
click at [1192, 851] on button "Done" at bounding box center [1202, 843] width 90 height 37
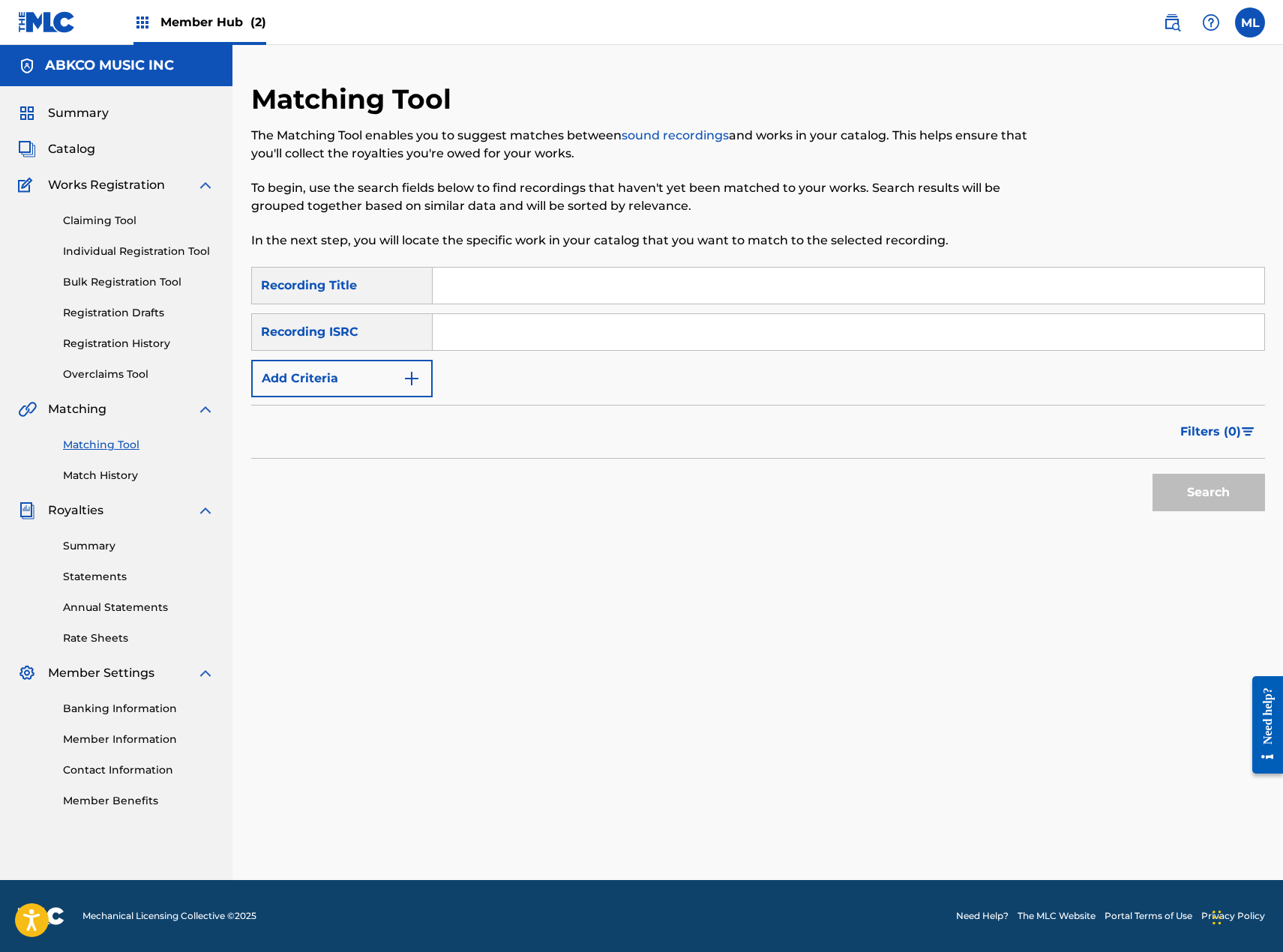
click at [460, 288] on input "Search Form" at bounding box center [848, 285] width 831 height 36
type input "eye of the beholder"
click at [337, 381] on button "Add Criteria" at bounding box center [342, 378] width 182 height 37
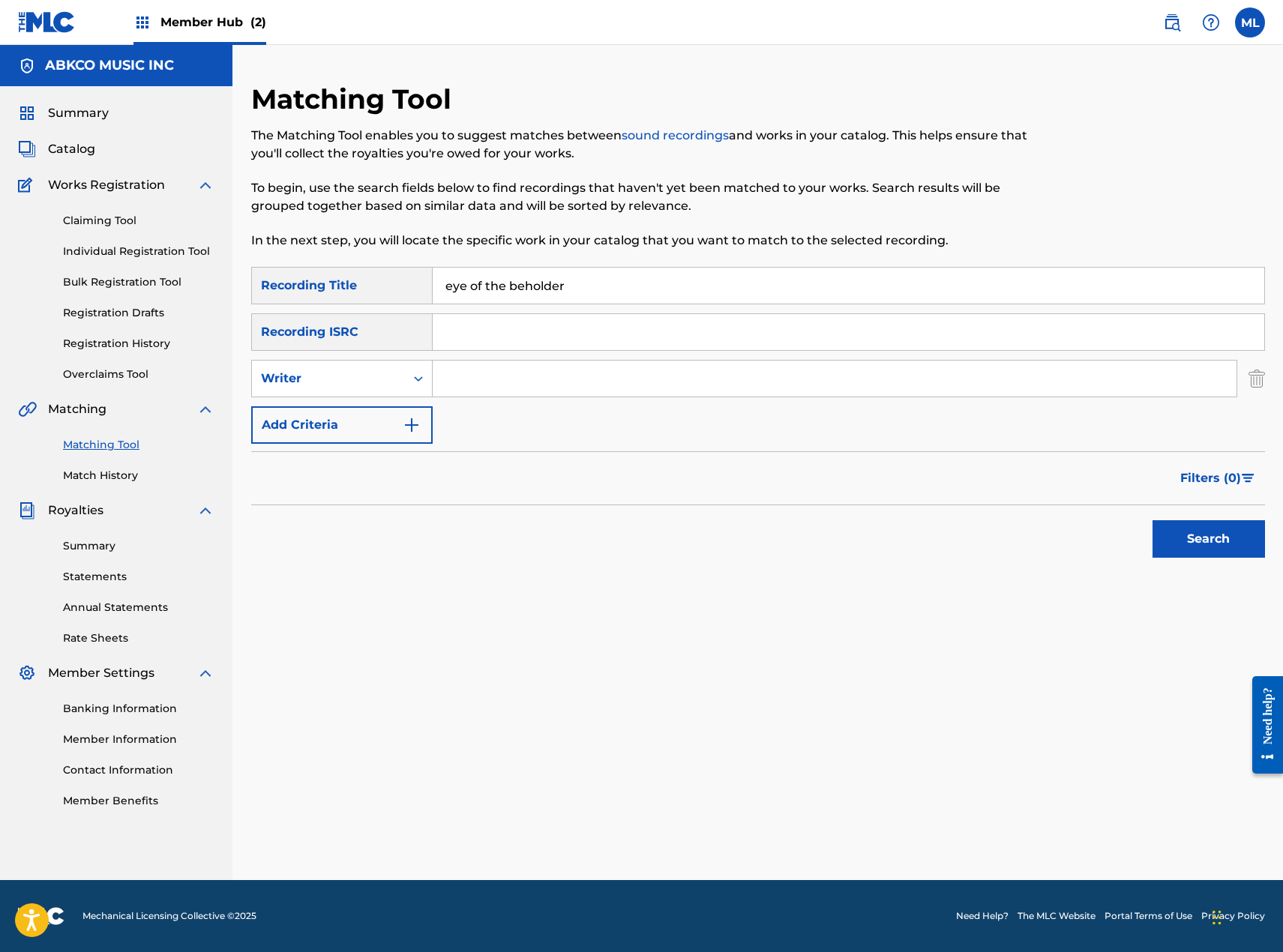
click at [491, 376] on input "Search Form" at bounding box center [835, 378] width 804 height 36
type input "[PERSON_NAME]"
click at [1251, 527] on button "Search" at bounding box center [1208, 539] width 112 height 37
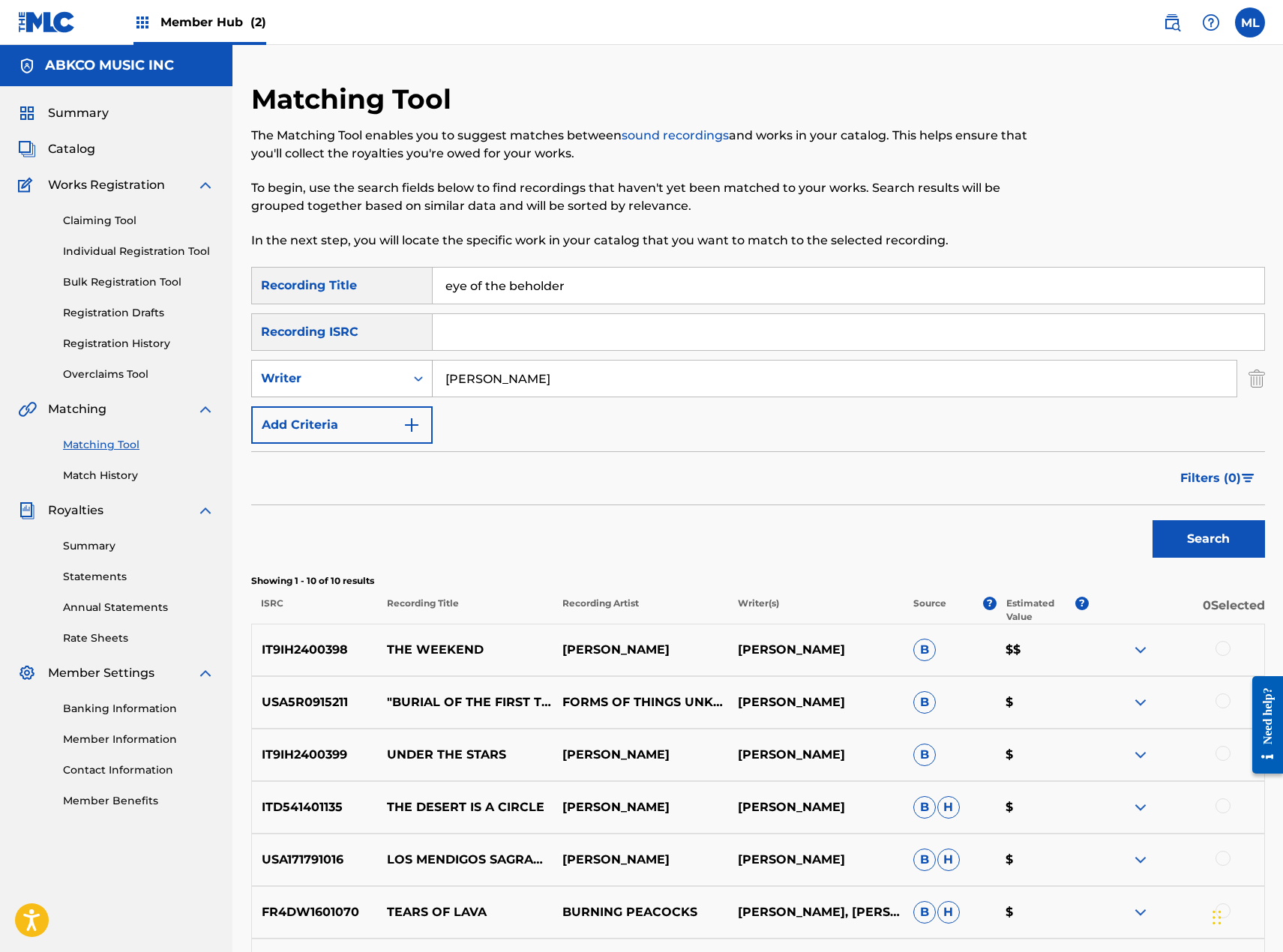
drag, startPoint x: 526, startPoint y: 388, endPoint x: 395, endPoint y: 388, distance: 131.0
click at [395, 388] on div "SearchWithCriteria9af08953-b74b-42d7-94e3-c87942abd518 Writer [PERSON_NAME]" at bounding box center [758, 378] width 1014 height 37
click at [322, 394] on div "Writer" at bounding box center [342, 378] width 182 height 37
click at [316, 417] on div "Recording Artist" at bounding box center [341, 416] width 180 height 37
drag, startPoint x: 654, startPoint y: 378, endPoint x: 680, endPoint y: 392, distance: 29.5
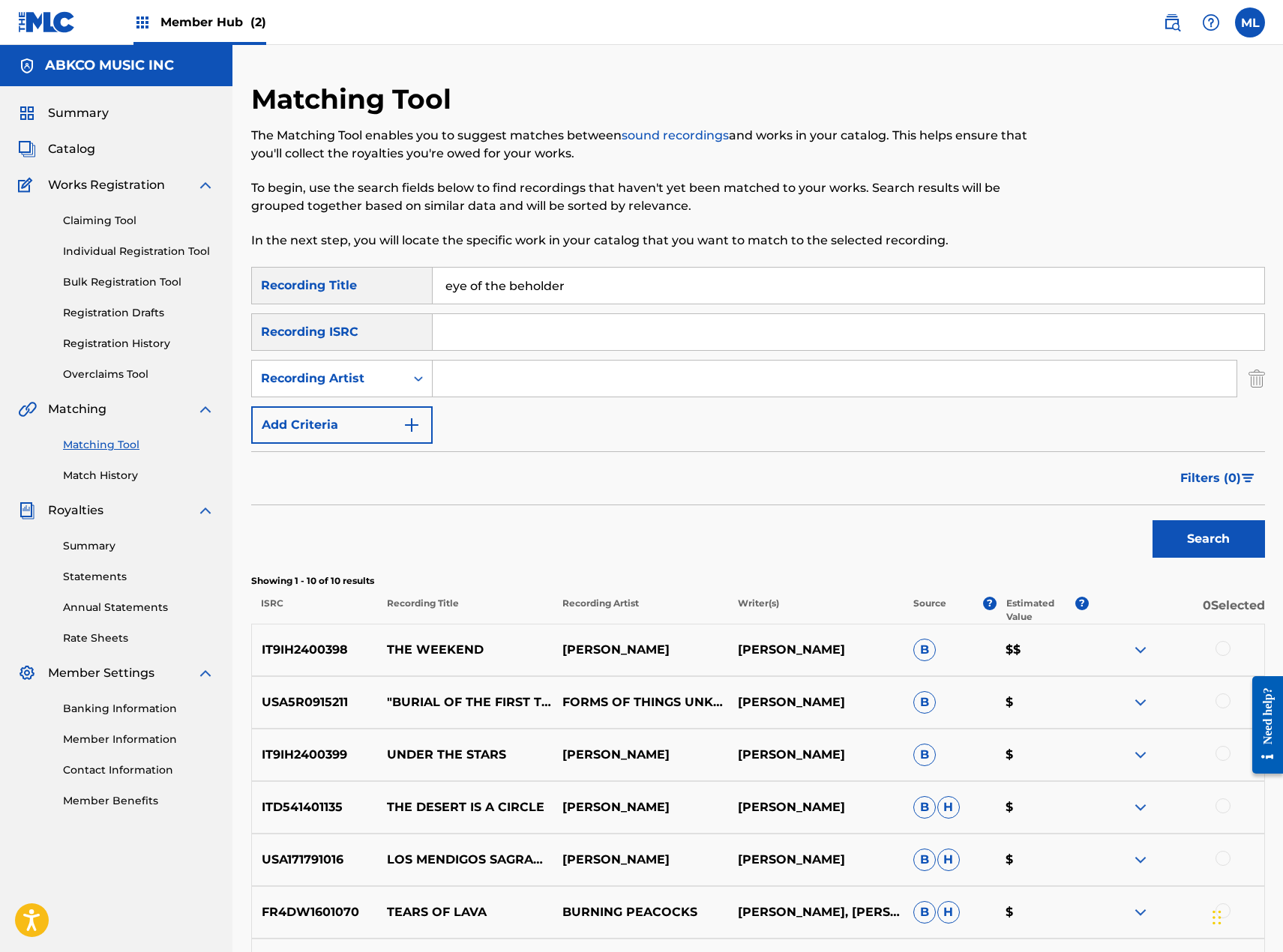
click at [654, 378] on input "Search Form" at bounding box center [835, 378] width 804 height 36
paste input "[PERSON_NAME]"
type input "[PERSON_NAME]"
click at [1184, 534] on button "Search" at bounding box center [1208, 539] width 112 height 37
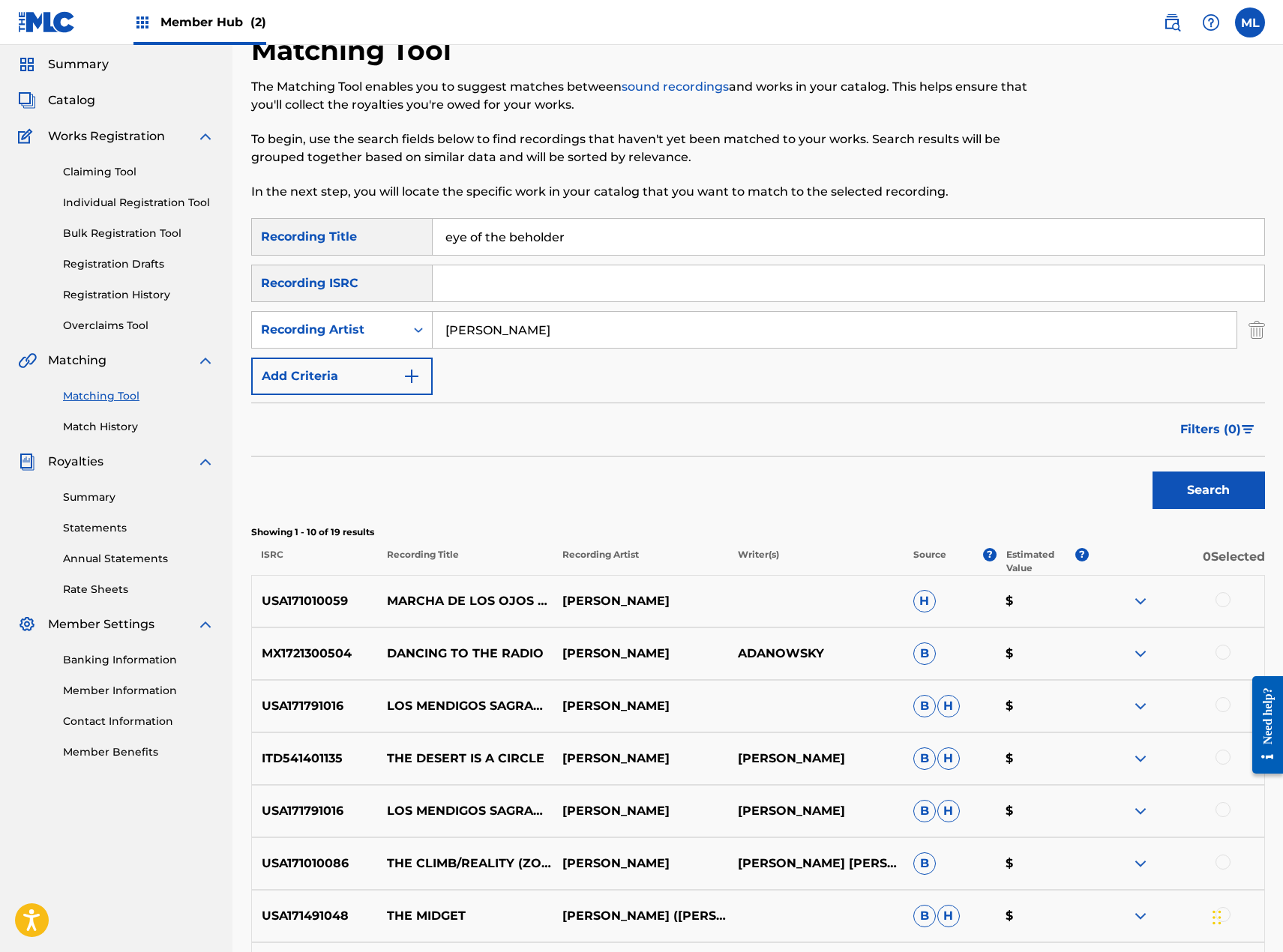
scroll to position [75, 0]
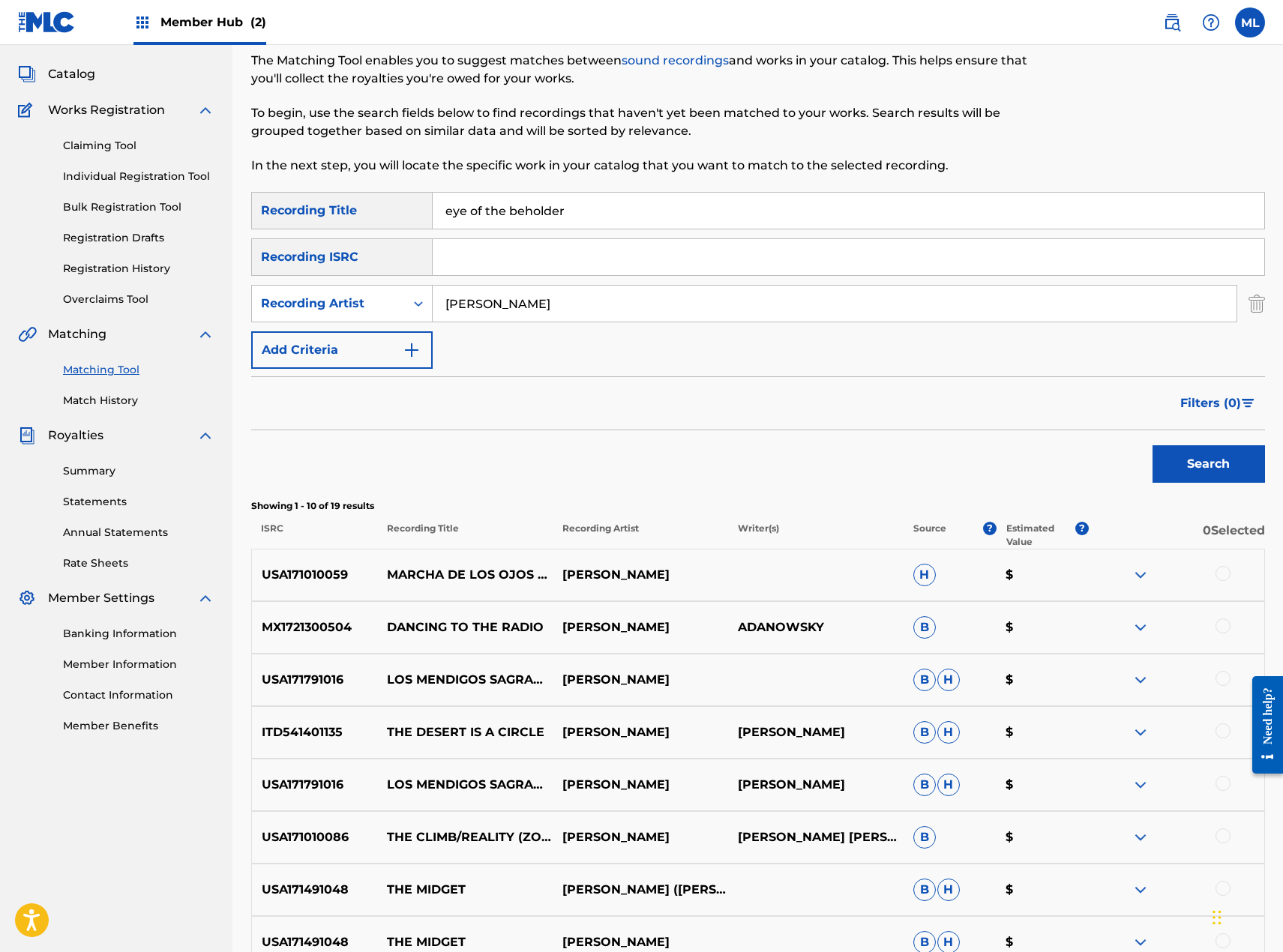
drag, startPoint x: 581, startPoint y: 207, endPoint x: 447, endPoint y: 217, distance: 134.4
click at [448, 217] on input "eye of the beholder" at bounding box center [848, 210] width 831 height 36
paste input "Fuck Machine"
type input "Fuck Machine"
click at [1181, 469] on button "Search" at bounding box center [1208, 463] width 112 height 37
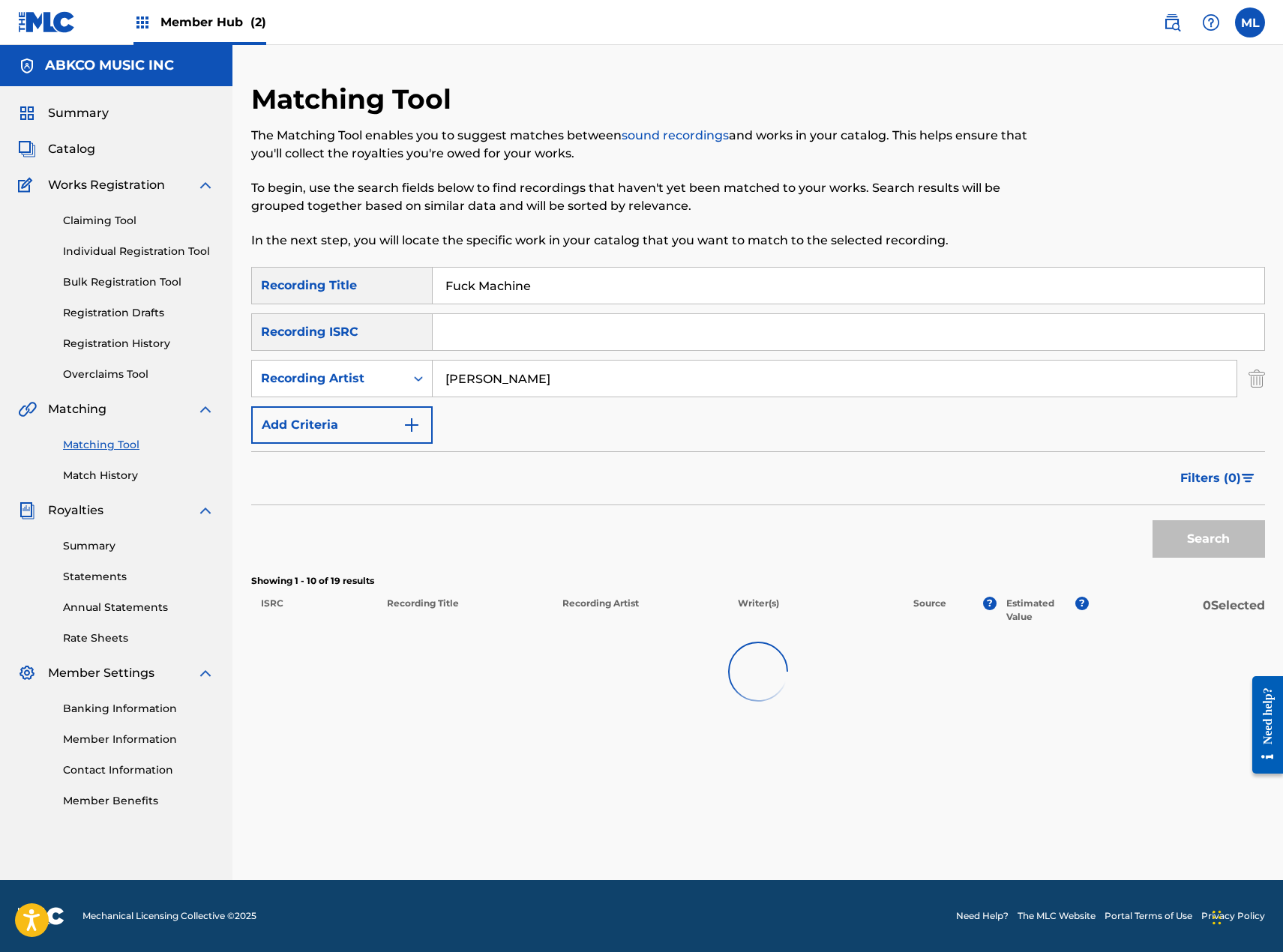
scroll to position [0, 0]
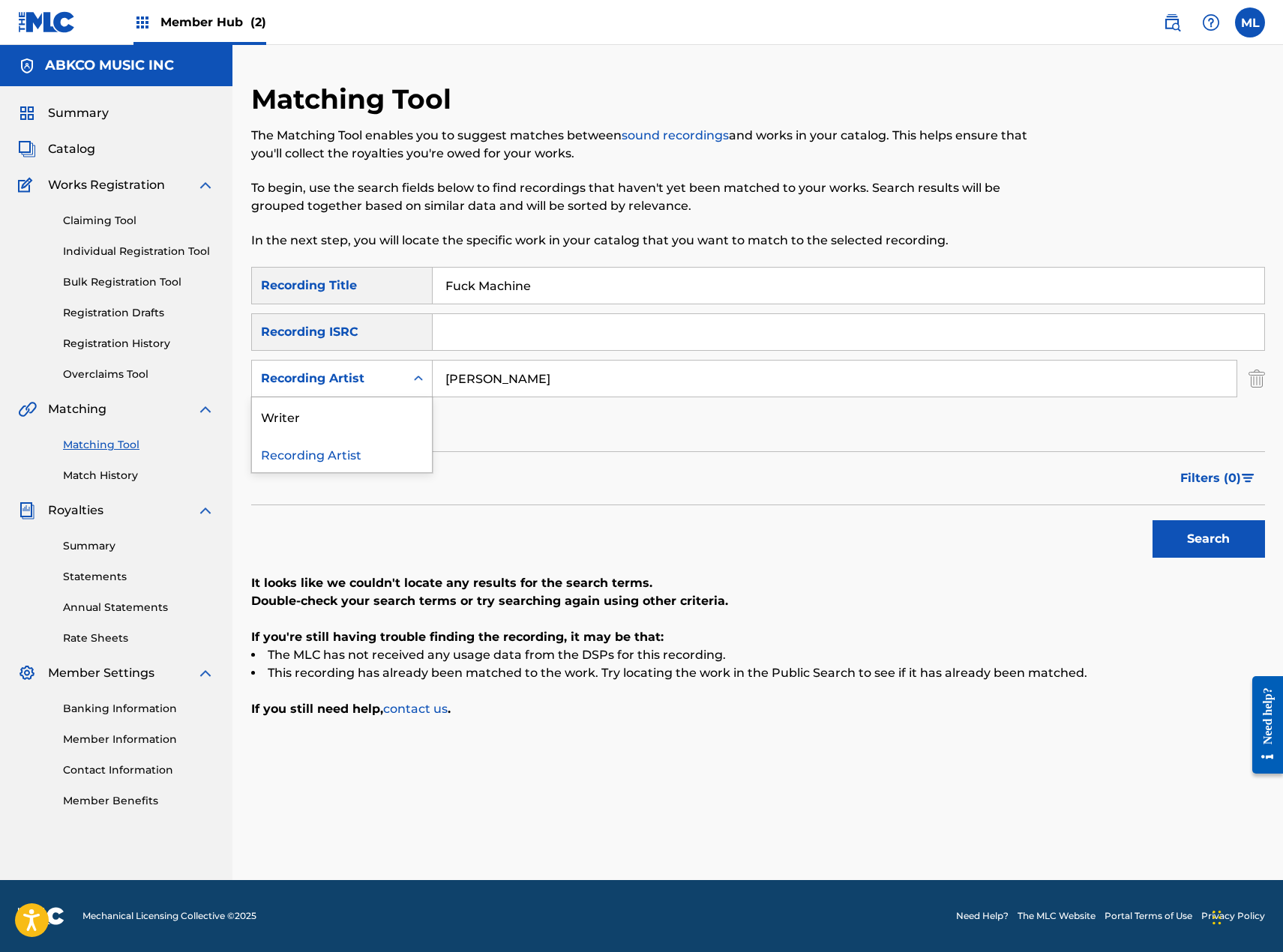
click at [347, 378] on div "Recording Artist" at bounding box center [328, 378] width 135 height 18
drag, startPoint x: 335, startPoint y: 408, endPoint x: 385, endPoint y: 408, distance: 50.0
click at [337, 408] on div "Writer" at bounding box center [341, 416] width 180 height 37
click at [551, 378] on input "Search Form" at bounding box center [835, 378] width 804 height 36
type input "[PERSON_NAME]"
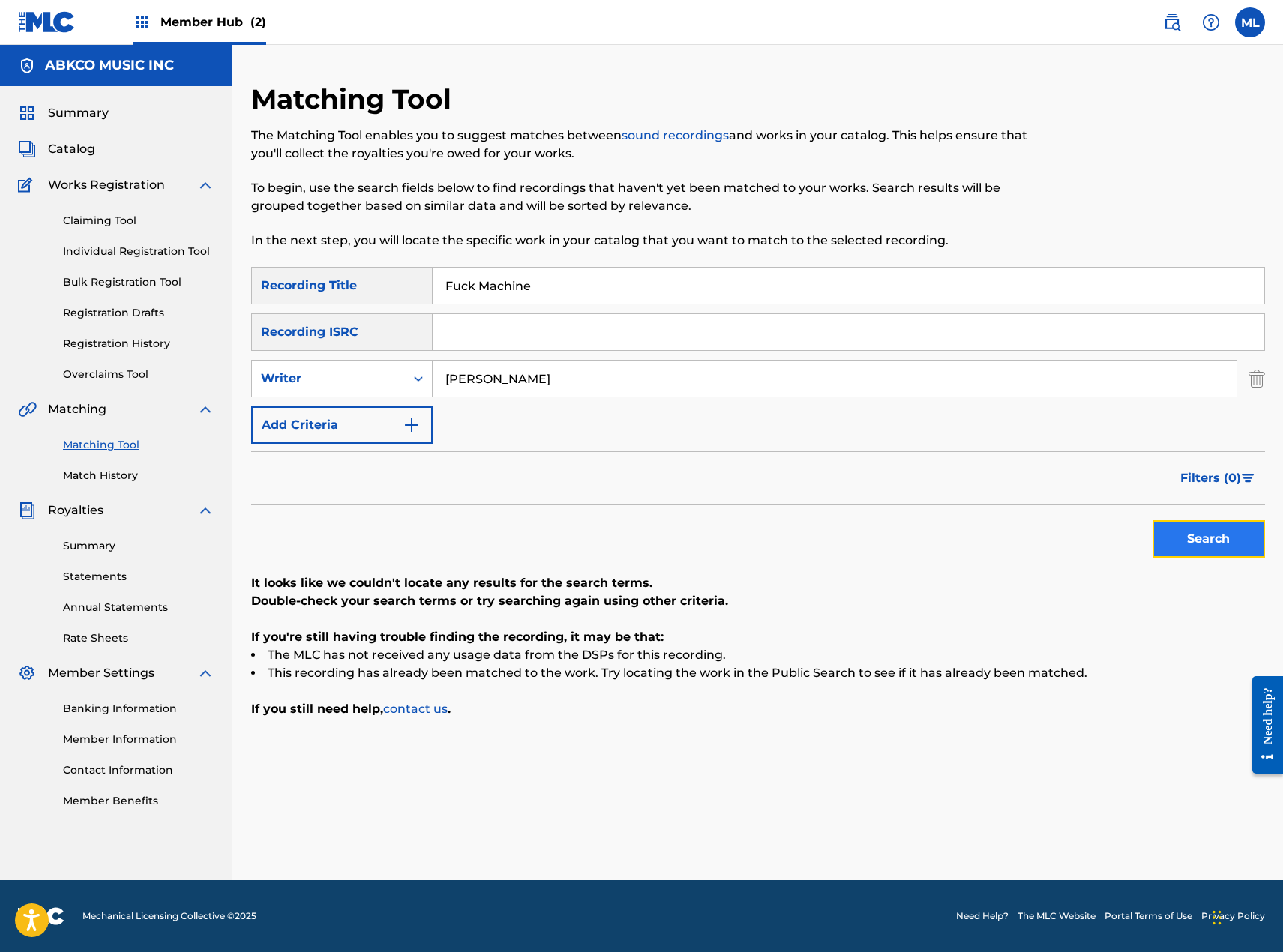
click at [1197, 533] on button "Search" at bounding box center [1208, 539] width 112 height 37
drag, startPoint x: 615, startPoint y: 297, endPoint x: 314, endPoint y: 308, distance: 301.2
click at [314, 308] on div "SearchWithCriteriacc9b2651-cf58-4c04-9815-42ba29b3b6eb Recording Title Fuck Mac…" at bounding box center [758, 354] width 1014 height 177
paste input "Welcome Home Baby"
type input "Welcome Home Baby"
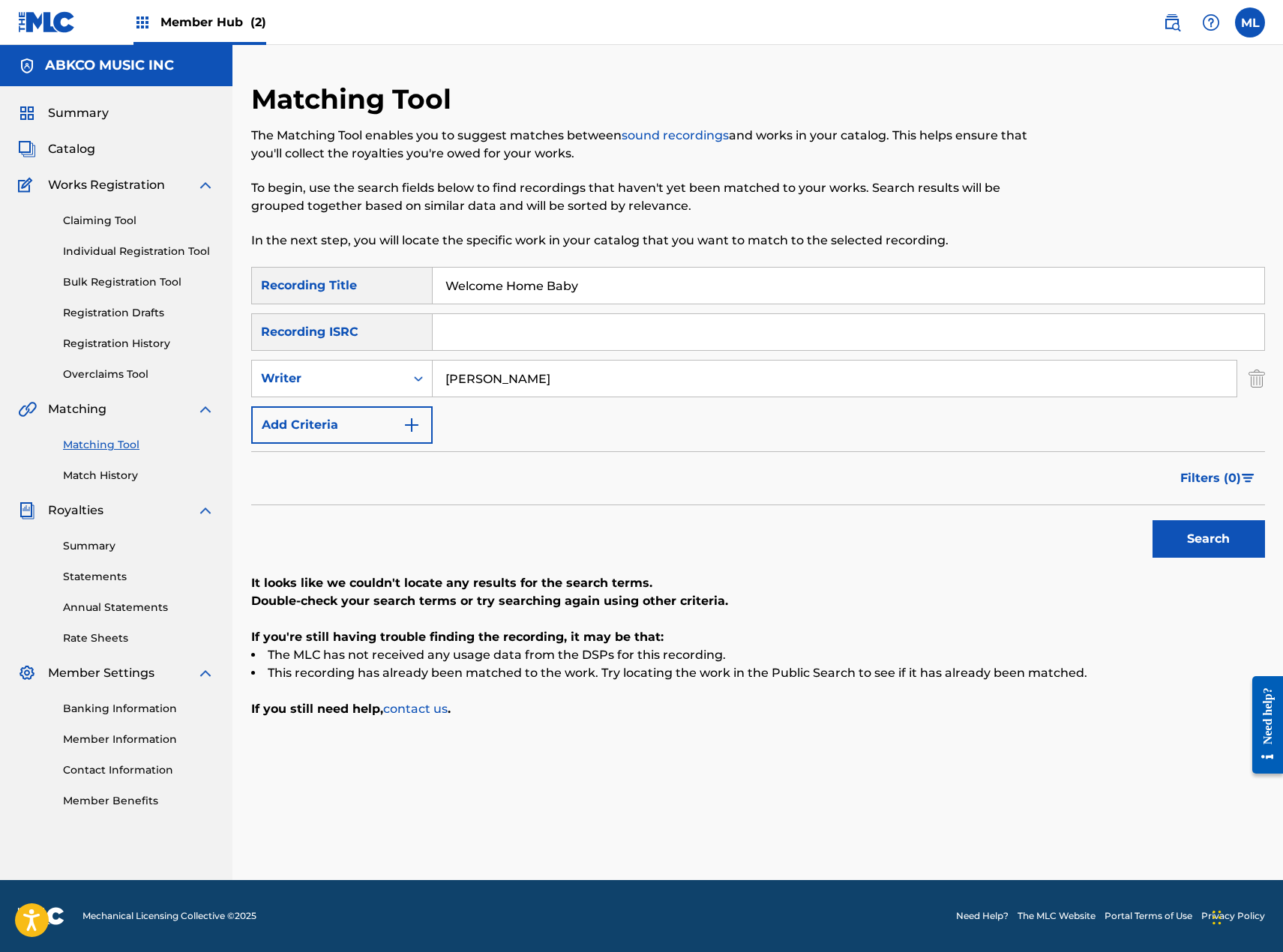
click at [572, 405] on div "SearchWithCriteriacc9b2651-cf58-4c04-9815-42ba29b3b6eb Recording Title Welcome …" at bounding box center [758, 354] width 1014 height 177
drag, startPoint x: 572, startPoint y: 388, endPoint x: 390, endPoint y: 383, distance: 182.1
click at [390, 383] on div "SearchWithCriteria780fbd79-da77-45a7-9679-db0e2482bed1 Writer [PERSON_NAME]" at bounding box center [758, 378] width 1014 height 37
type input "[PERSON_NAME]"
click at [1153, 520] on button "Search" at bounding box center [1208, 539] width 112 height 37
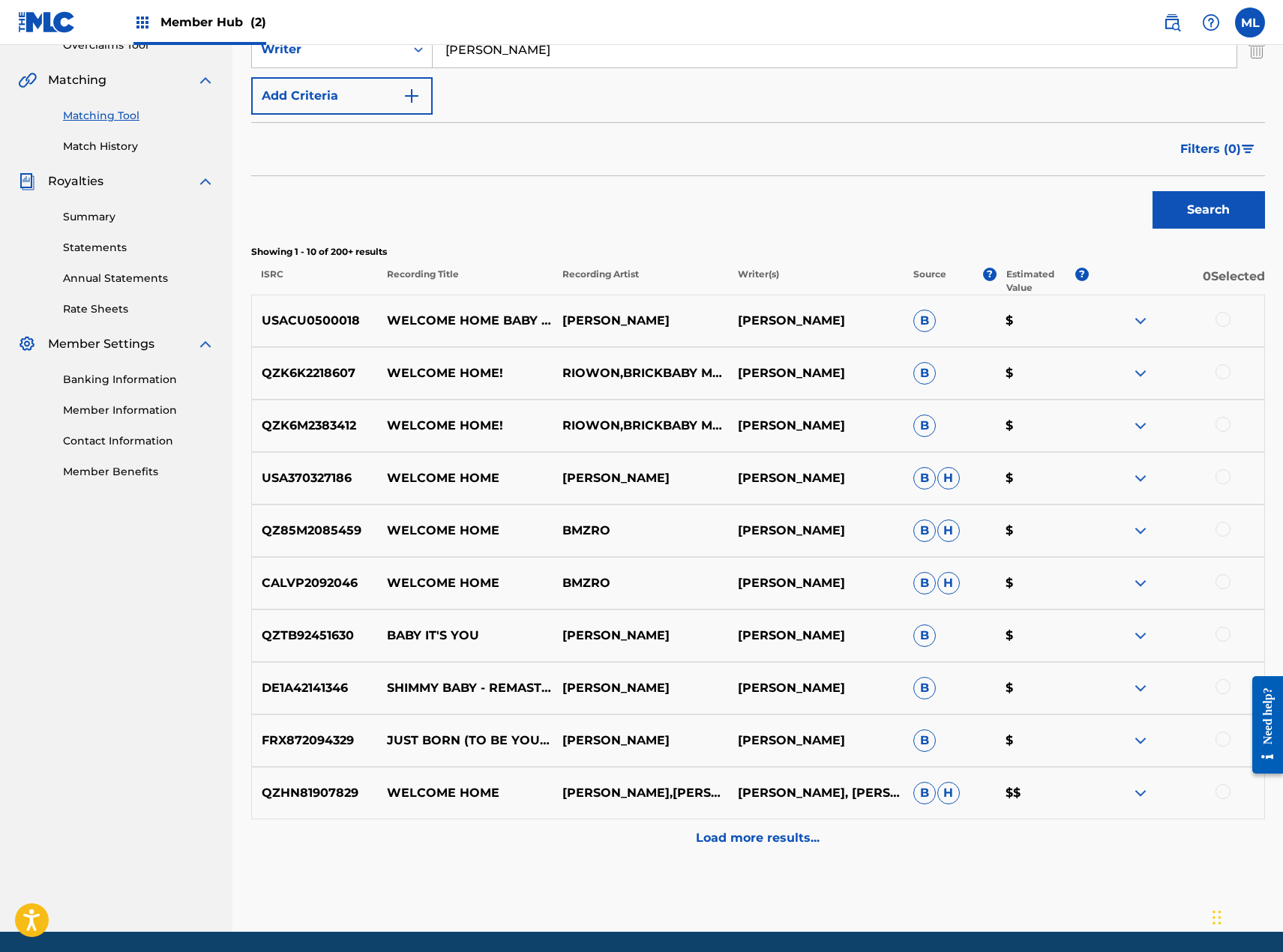
scroll to position [381, 0]
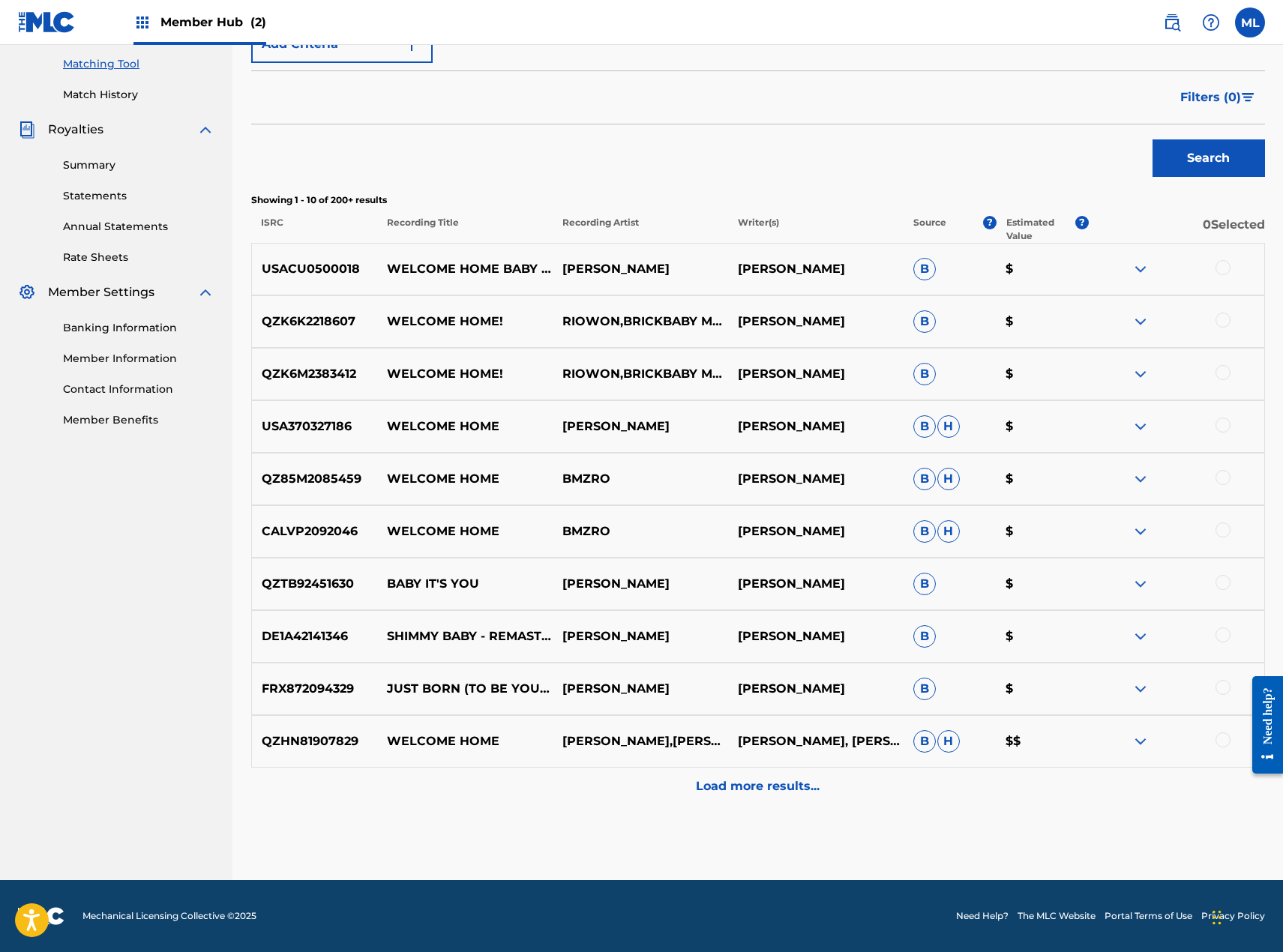
click at [1225, 266] on div at bounding box center [1223, 267] width 15 height 15
drag, startPoint x: 664, startPoint y: 265, endPoint x: 561, endPoint y: 268, distance: 103.0
click at [561, 268] on p "[PERSON_NAME]" at bounding box center [640, 269] width 175 height 18
copy p "[PERSON_NAME]"
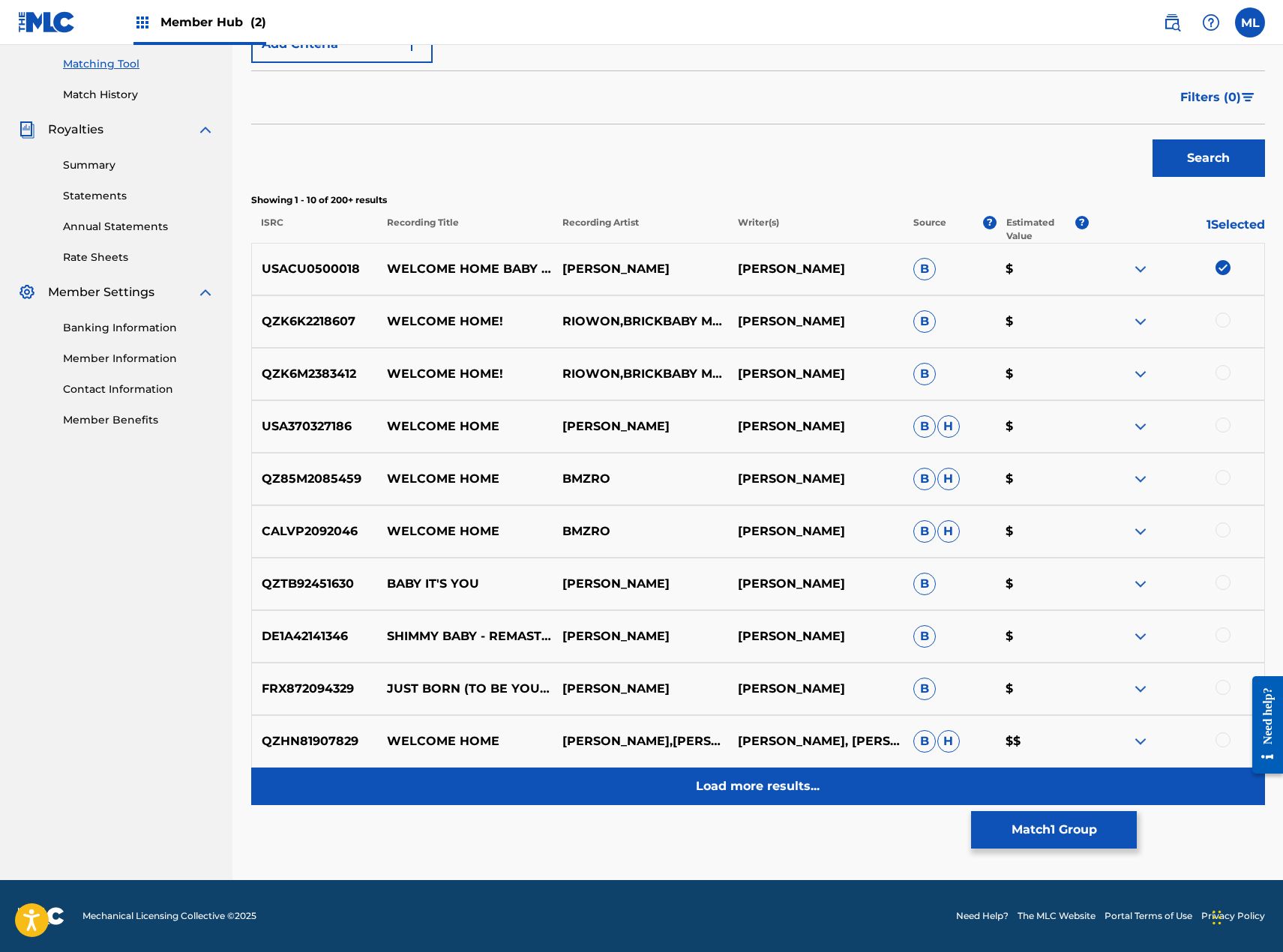
click at [777, 789] on p "Load more results..." at bounding box center [757, 786] width 124 height 18
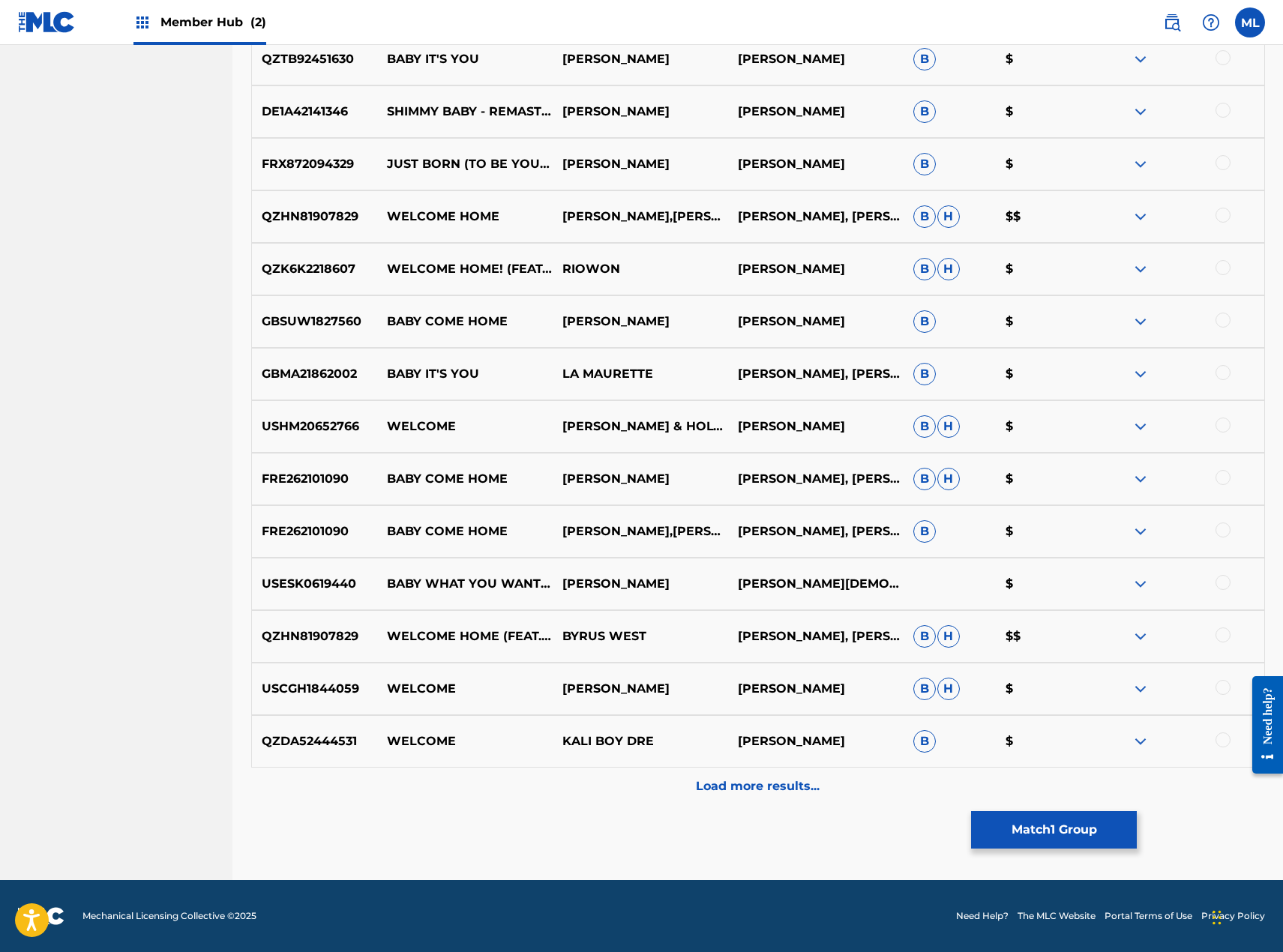
scroll to position [0, 0]
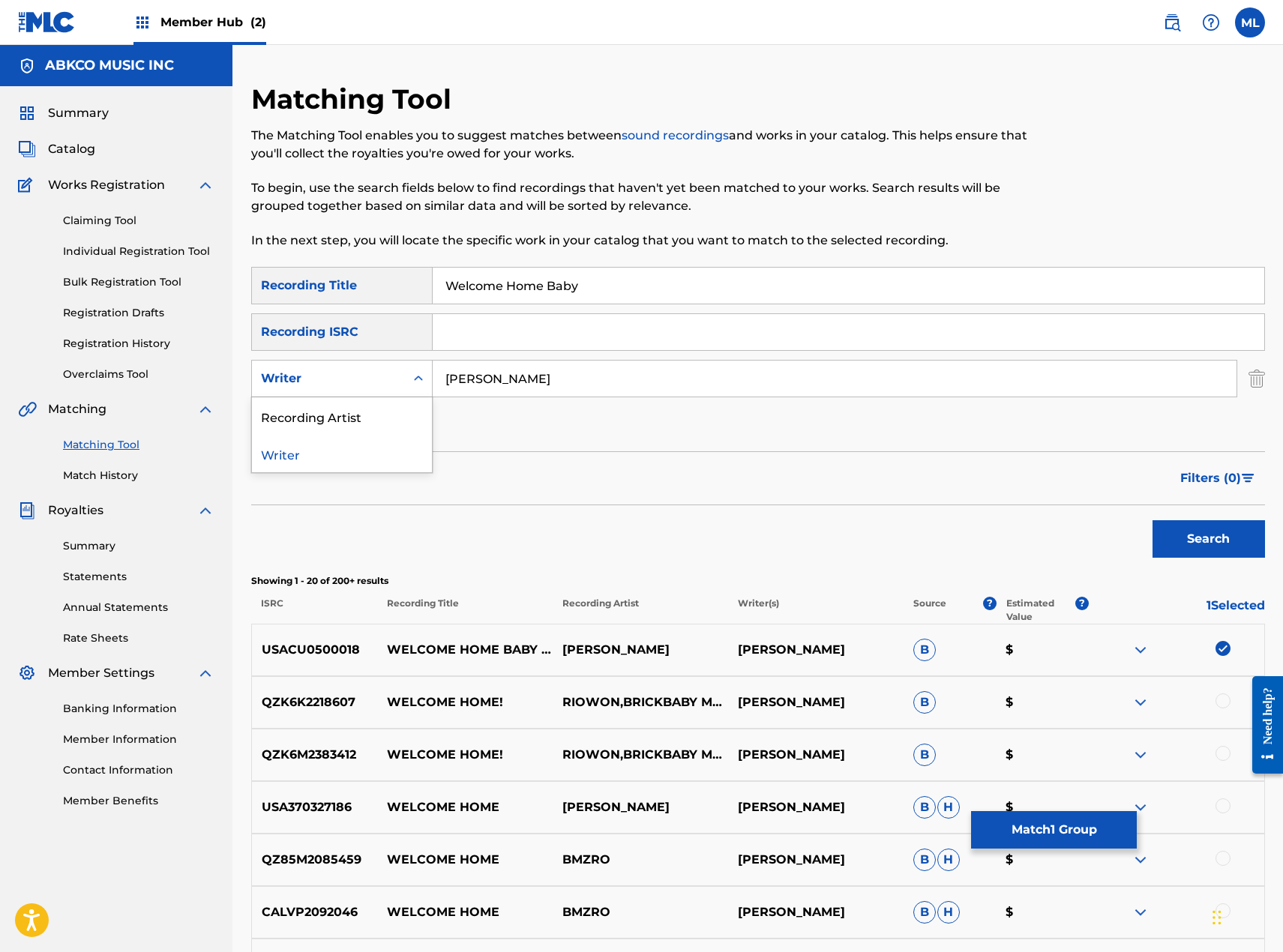
click at [397, 368] on div "Writer" at bounding box center [328, 378] width 153 height 28
click at [390, 403] on div "Recording Artist" at bounding box center [341, 416] width 180 height 37
click at [548, 375] on input "Search Form" at bounding box center [835, 378] width 804 height 36
paste input "[PERSON_NAME]"
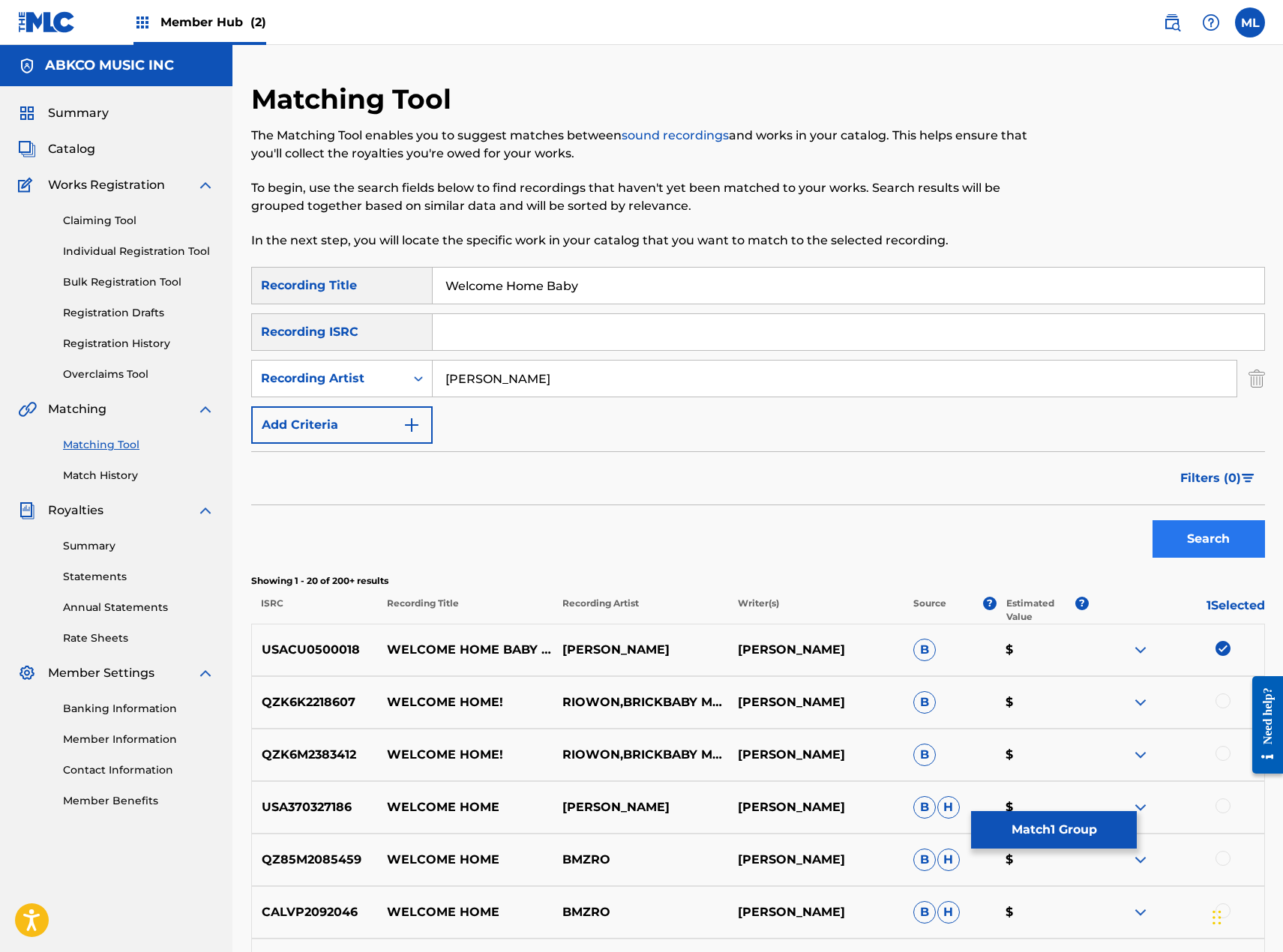
type input "[PERSON_NAME]"
click at [1169, 548] on button "Search" at bounding box center [1208, 539] width 112 height 37
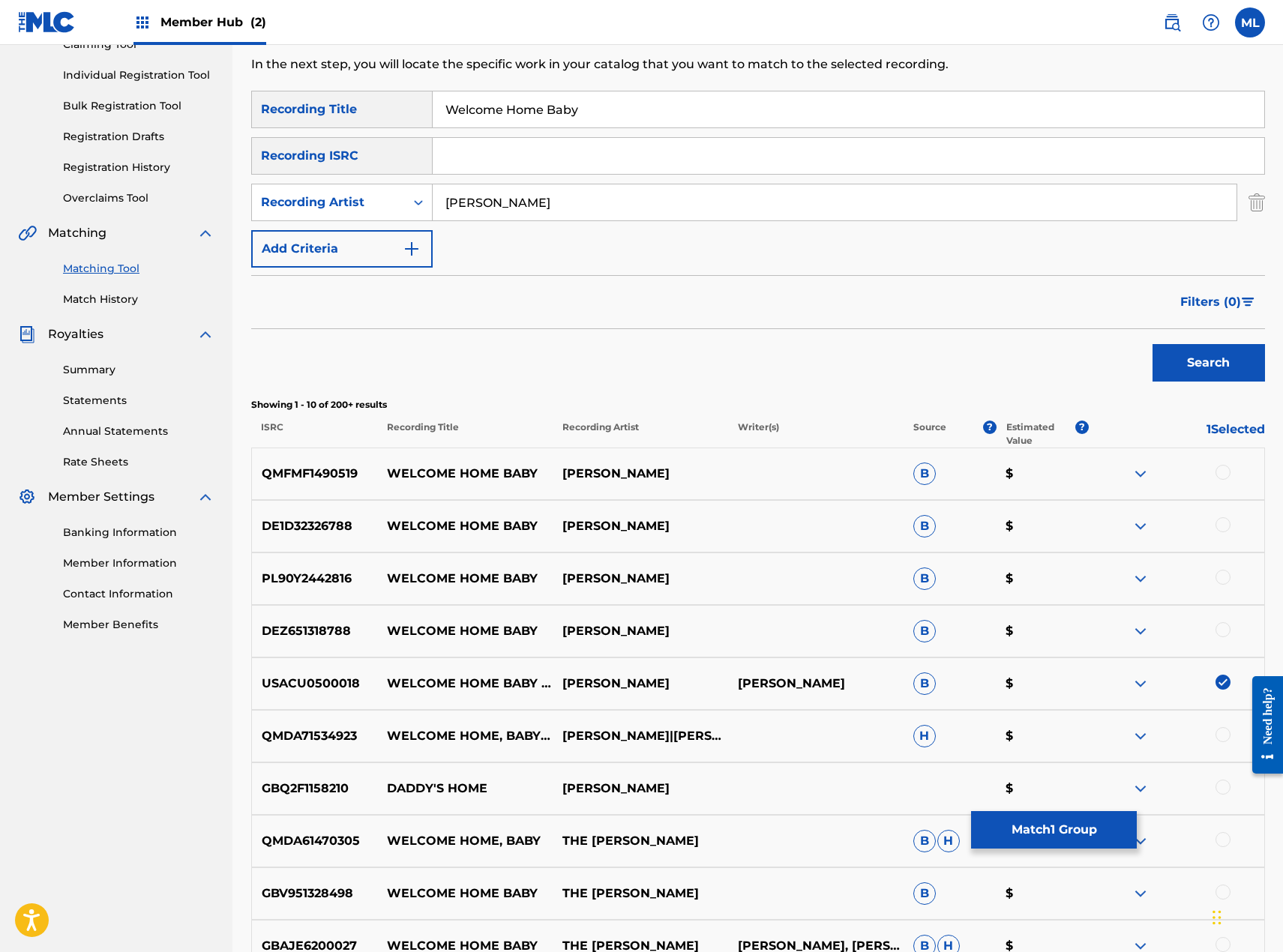
scroll to position [300, 0]
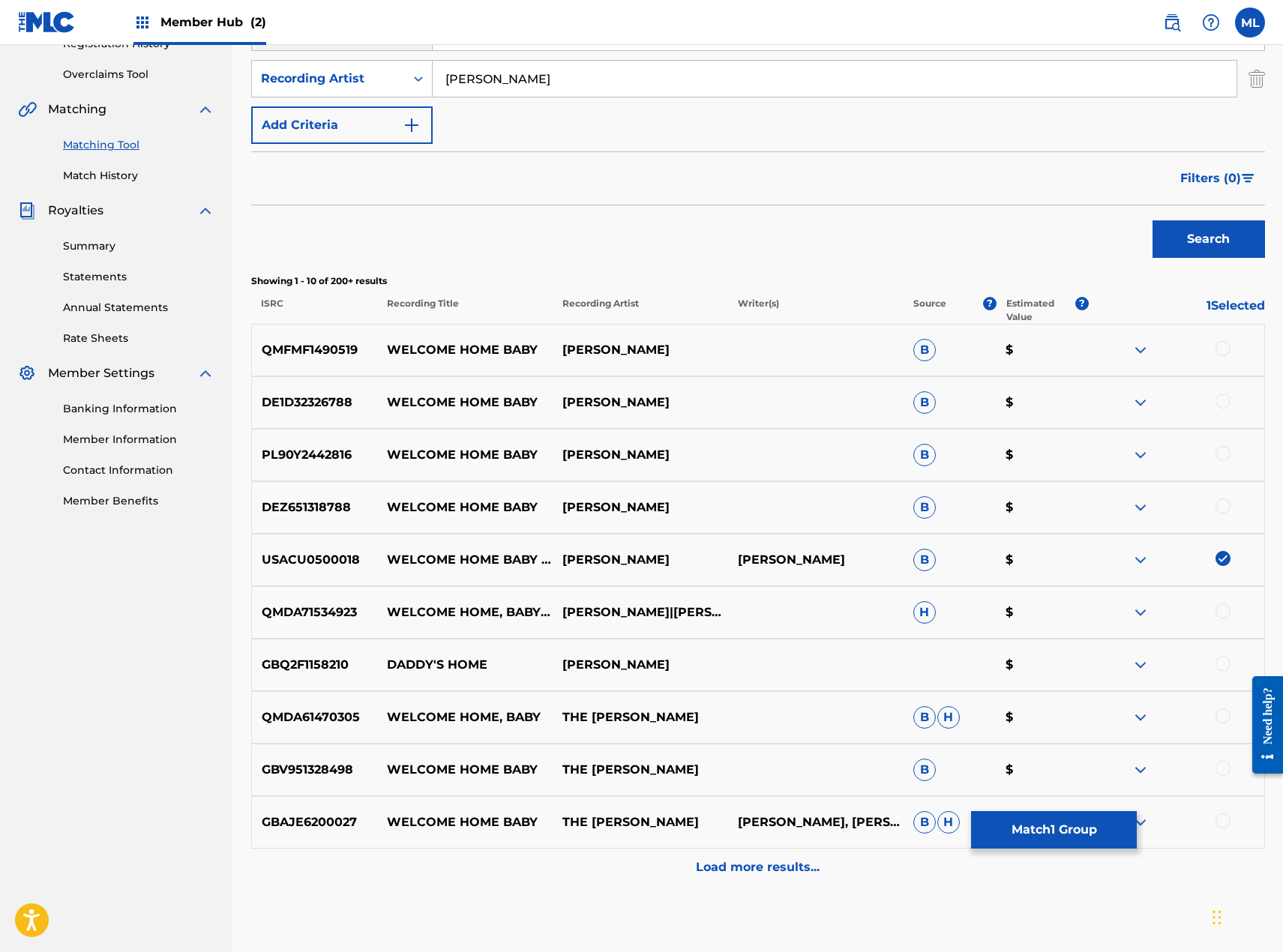
click at [1224, 344] on div at bounding box center [1223, 349] width 15 height 15
click at [1226, 398] on div at bounding box center [1223, 401] width 15 height 15
click at [1220, 455] on div at bounding box center [1223, 453] width 15 height 15
click at [1227, 508] on div at bounding box center [1223, 506] width 15 height 15
click at [1222, 616] on div at bounding box center [1223, 611] width 15 height 15
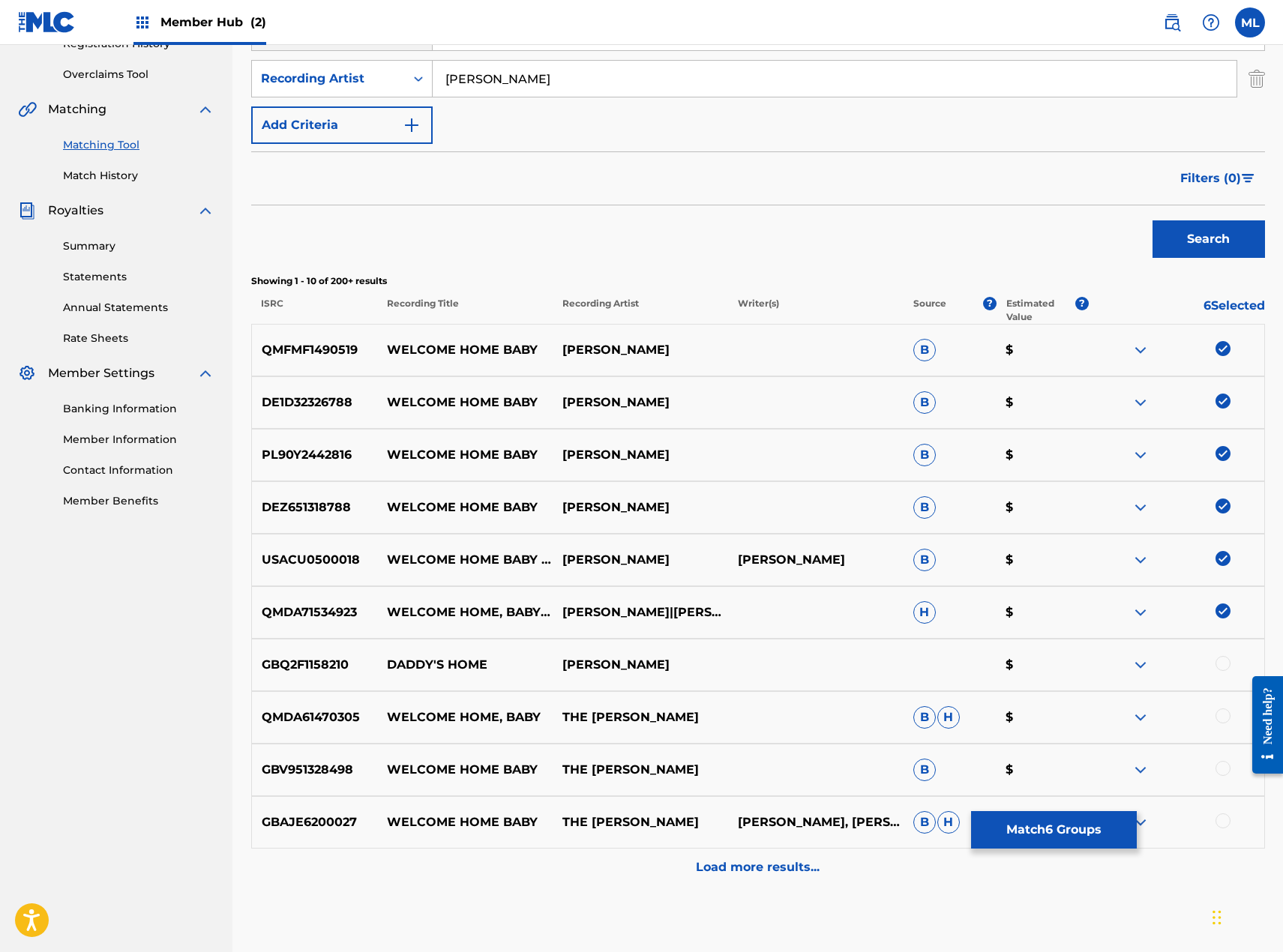
click at [1148, 719] on img at bounding box center [1141, 717] width 18 height 18
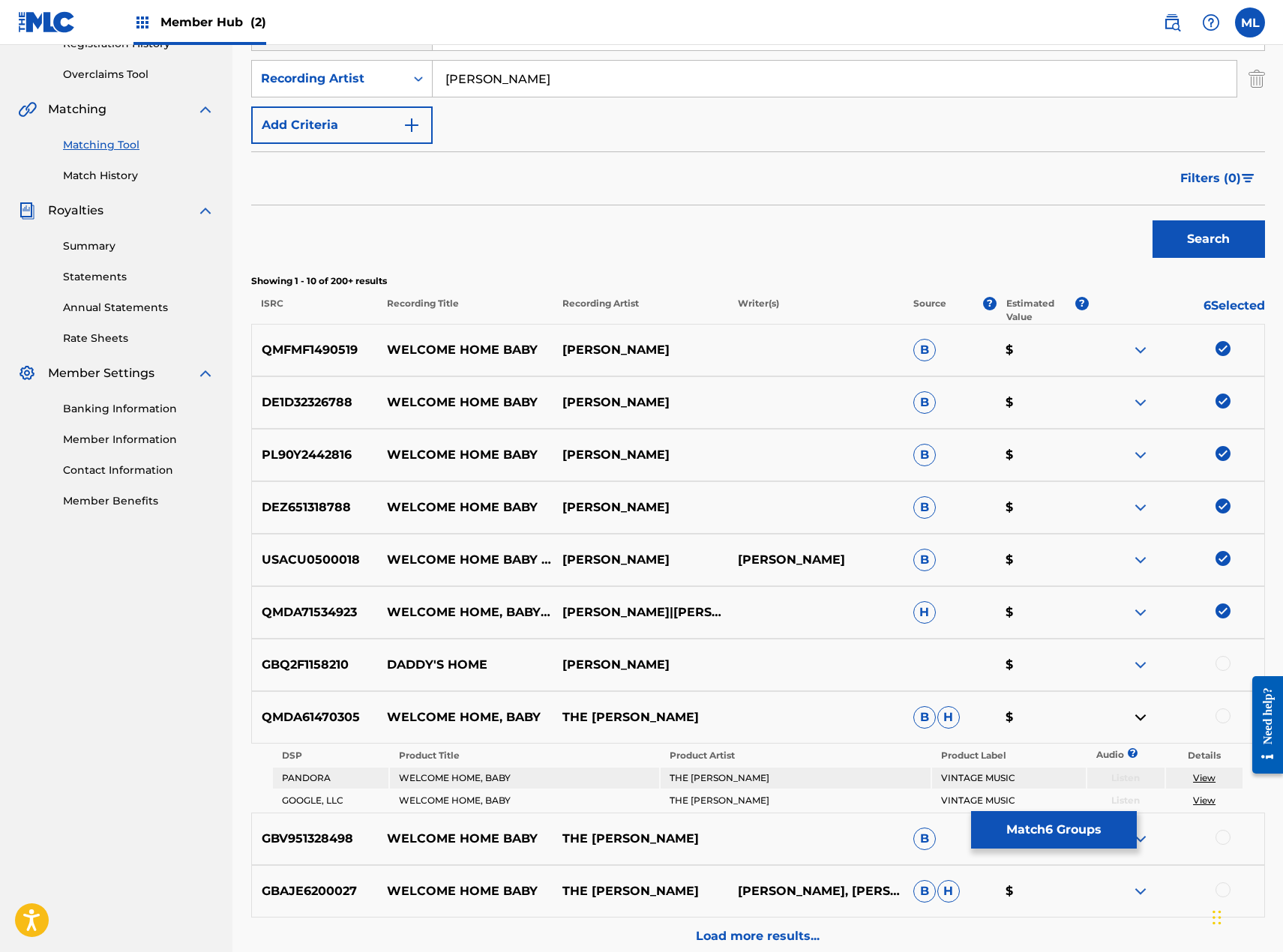
click at [1148, 719] on img at bounding box center [1141, 717] width 18 height 18
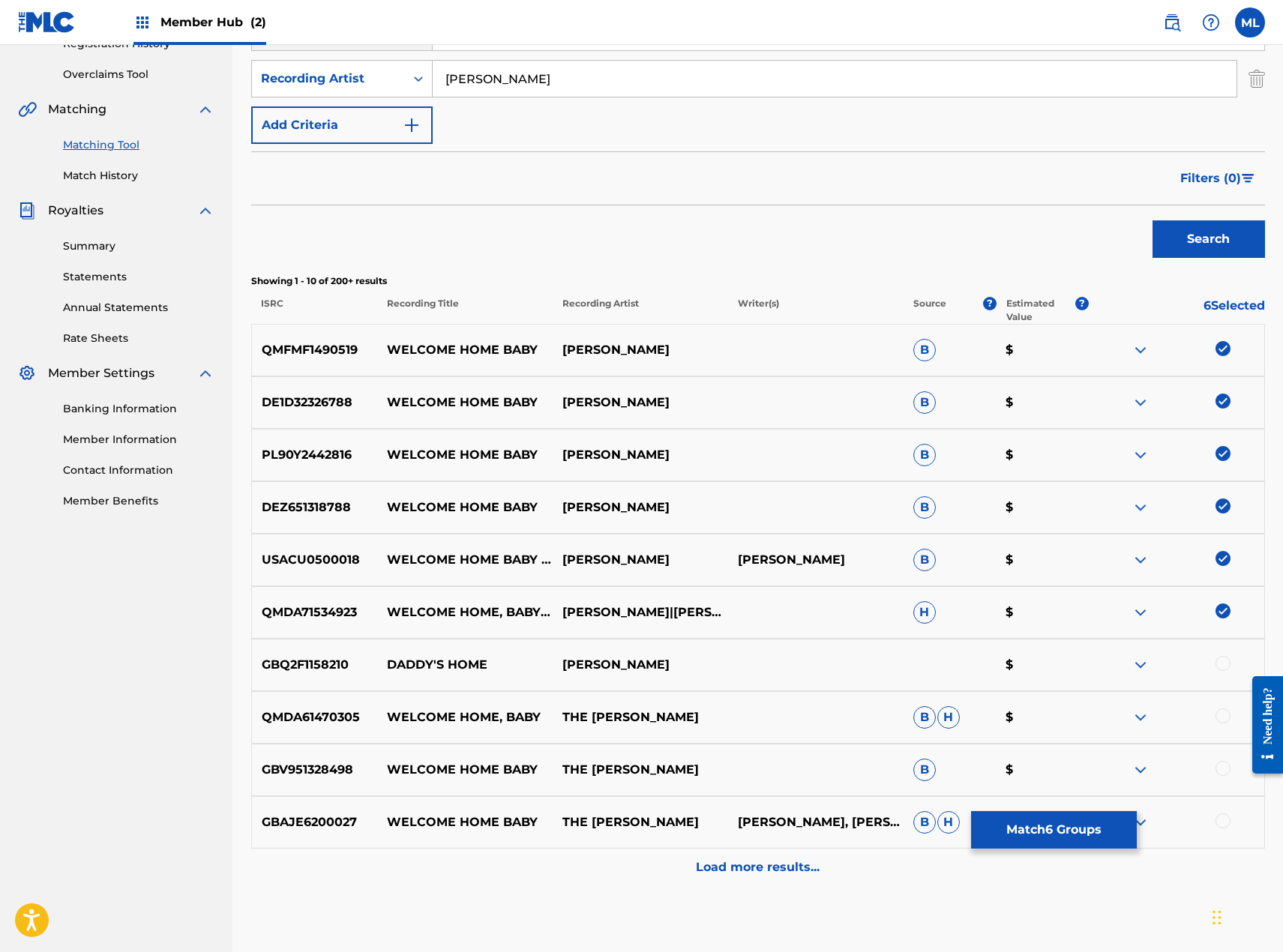
click at [1146, 769] on img at bounding box center [1141, 770] width 18 height 18
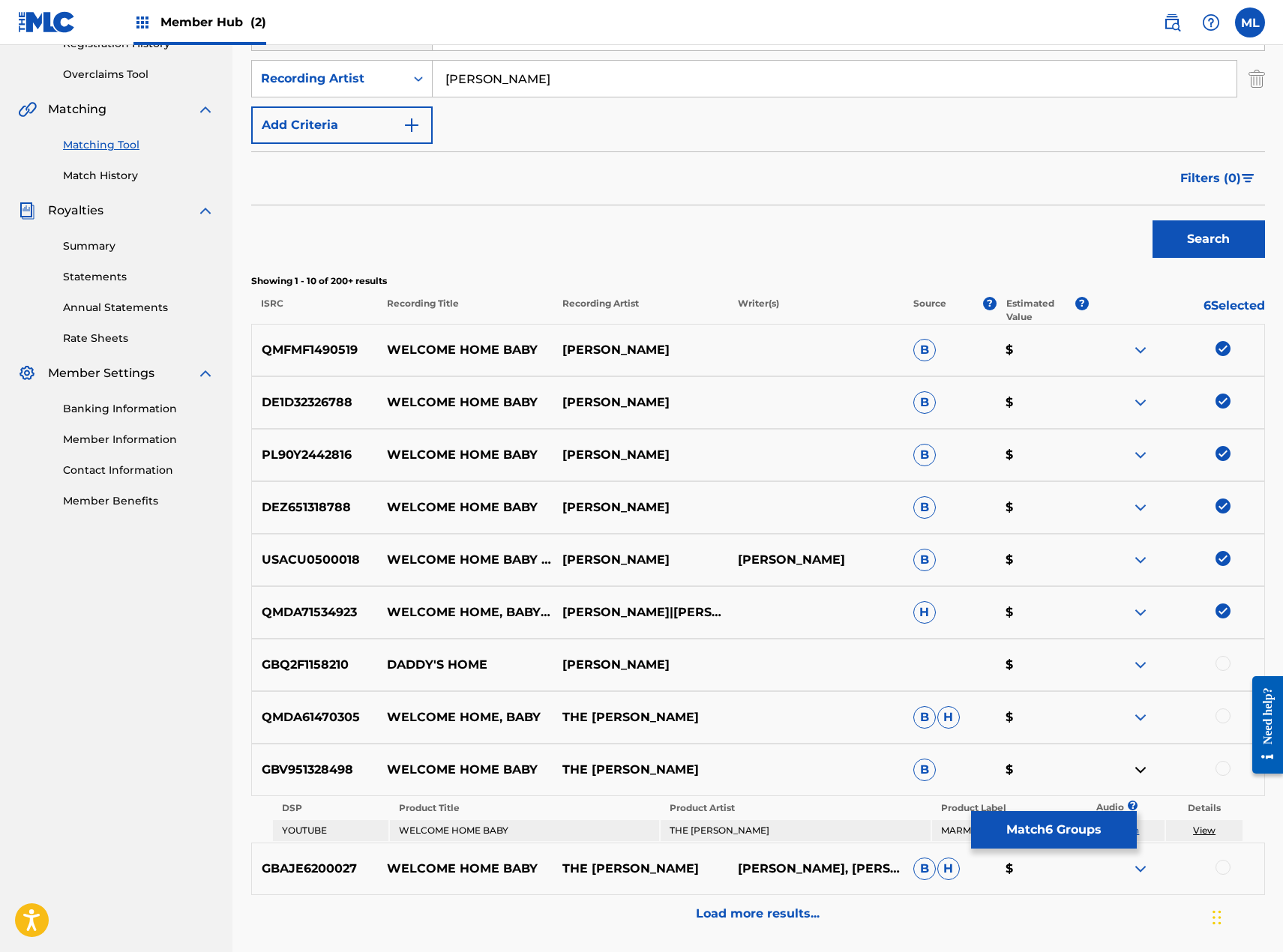
click at [1146, 769] on img at bounding box center [1141, 770] width 18 height 18
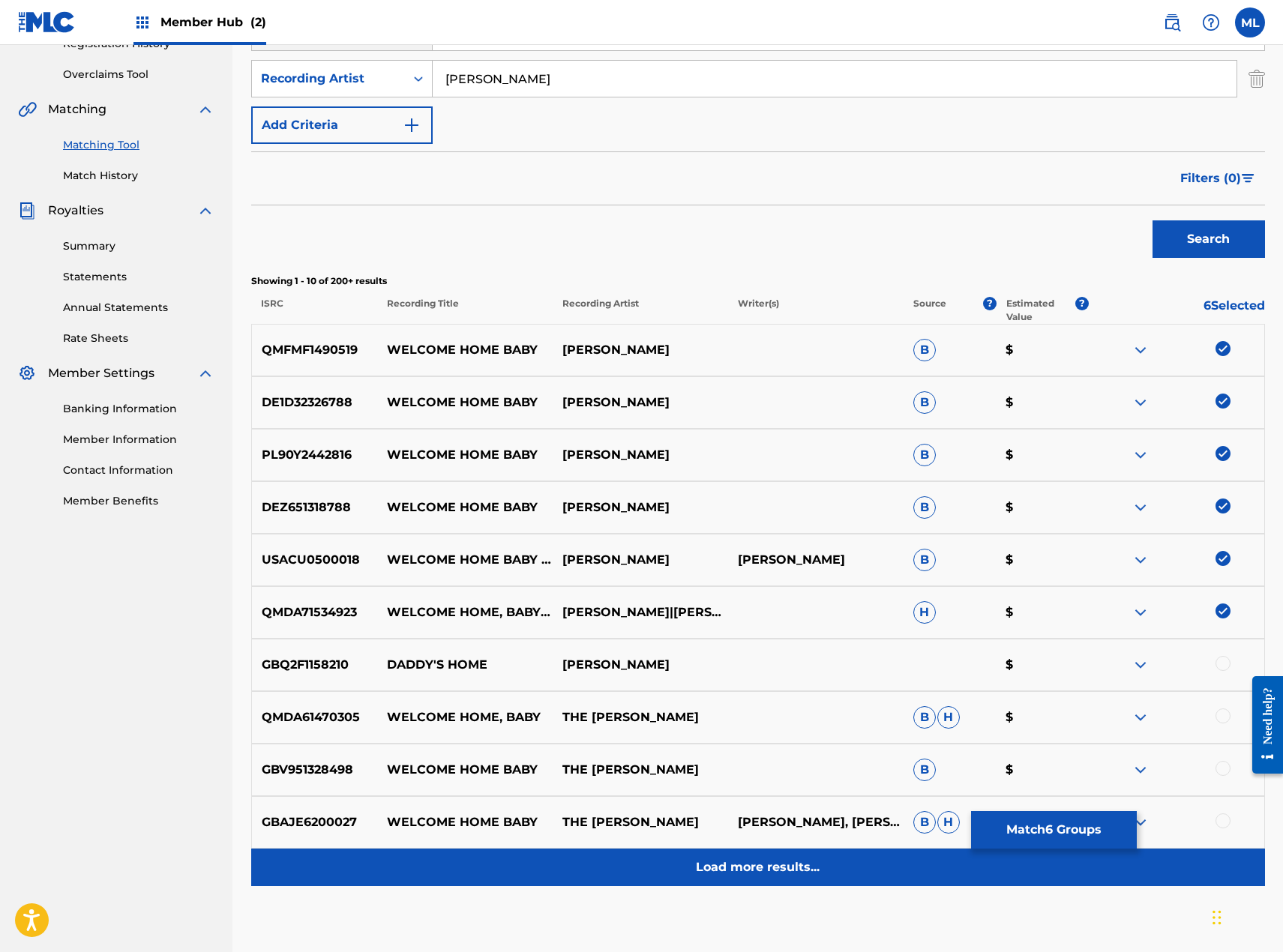
click at [764, 861] on p "Load more results..." at bounding box center [757, 867] width 124 height 18
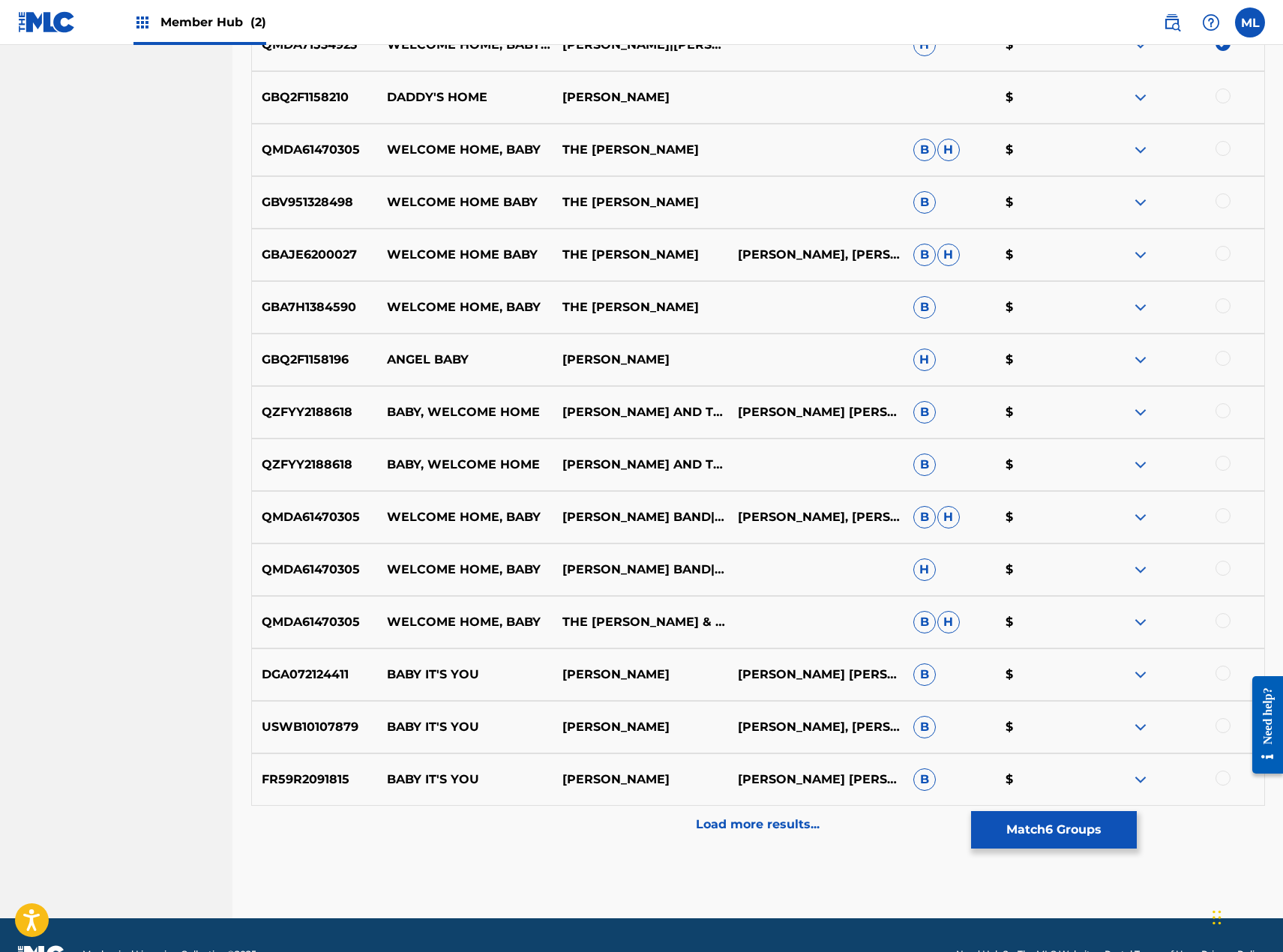
scroll to position [906, 0]
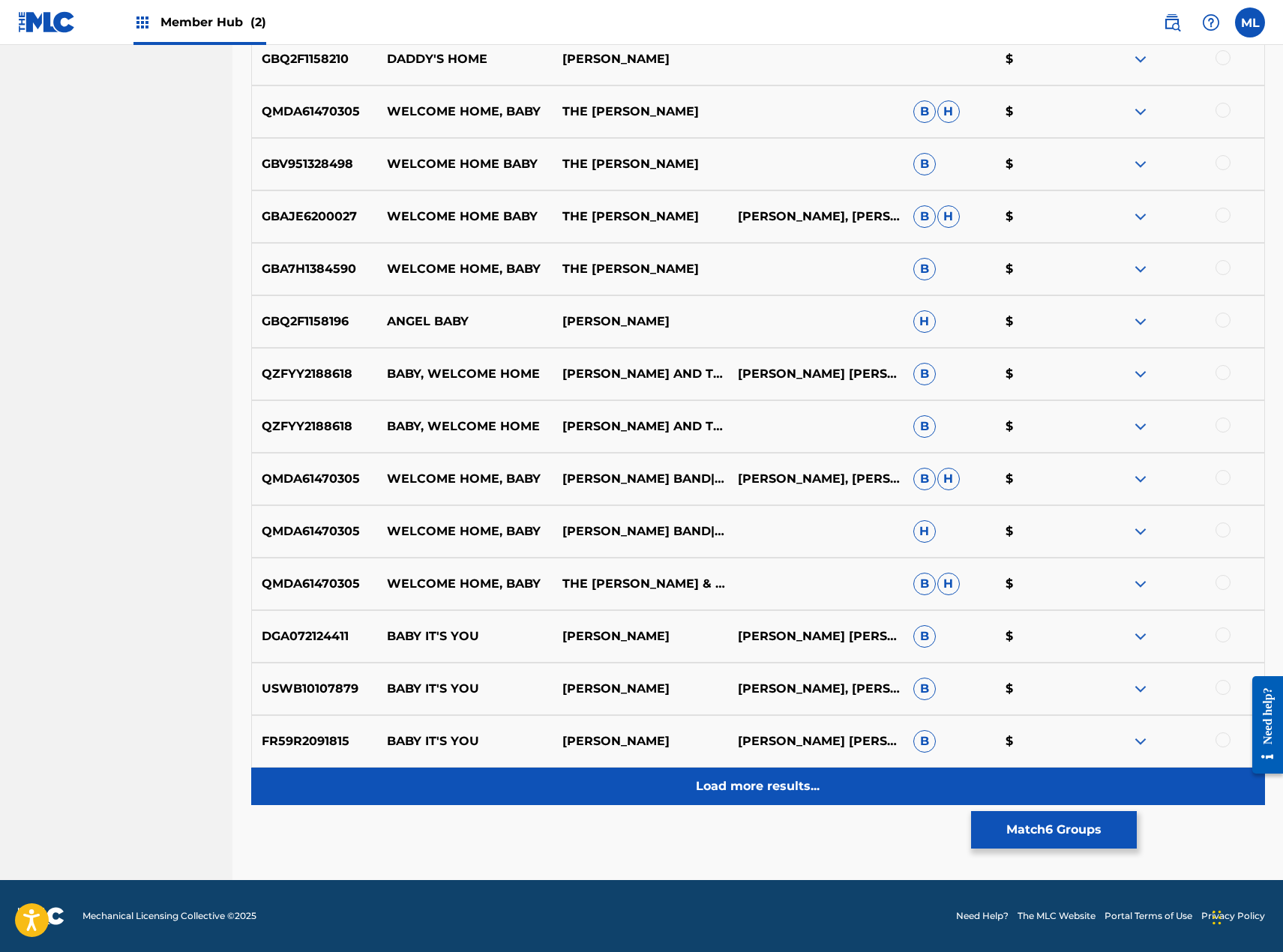
click at [693, 793] on div "Load more results..." at bounding box center [758, 786] width 1014 height 37
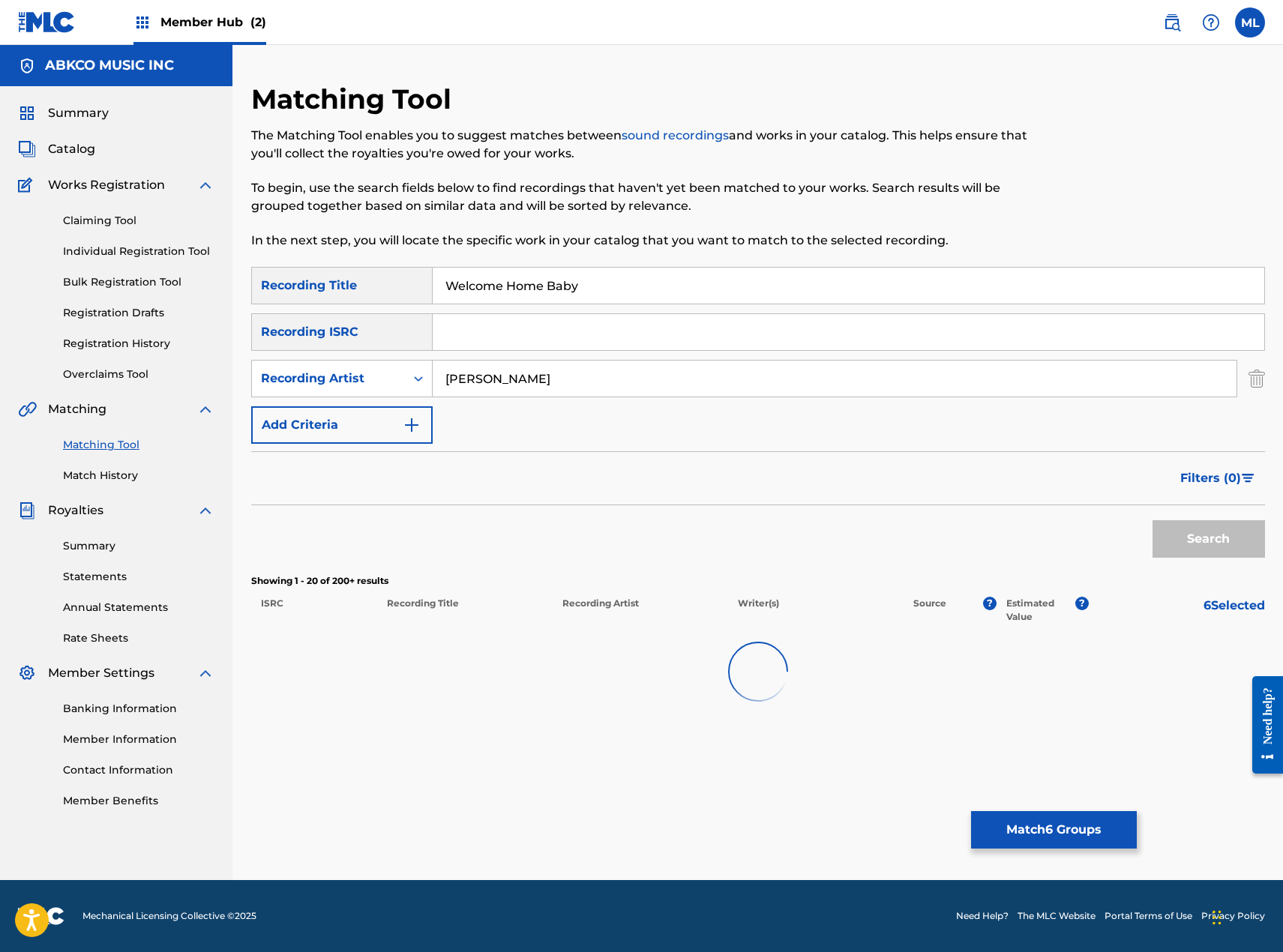
scroll to position [0, 0]
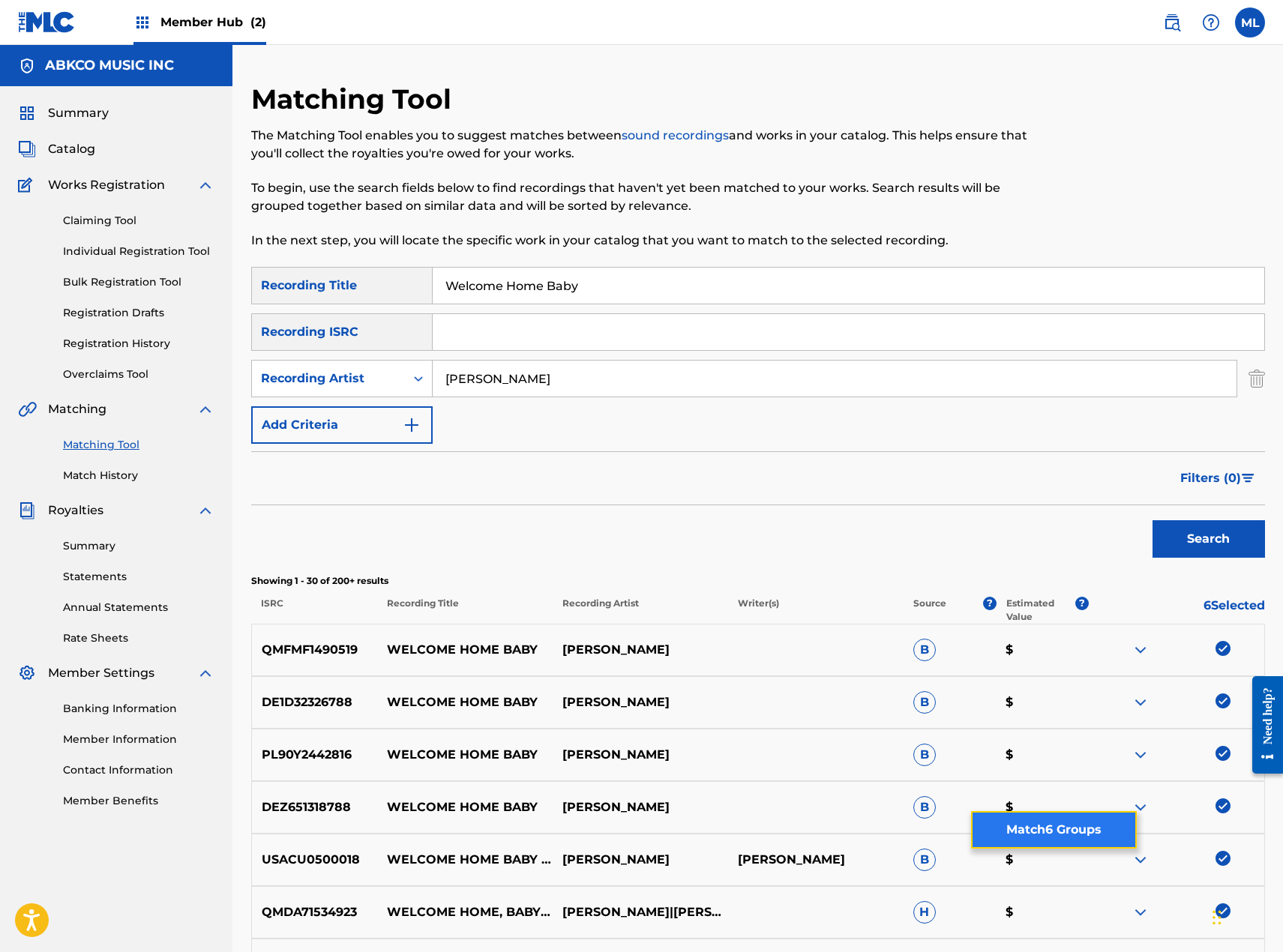
click at [1016, 823] on button "Match 6 Groups" at bounding box center [1054, 829] width 166 height 37
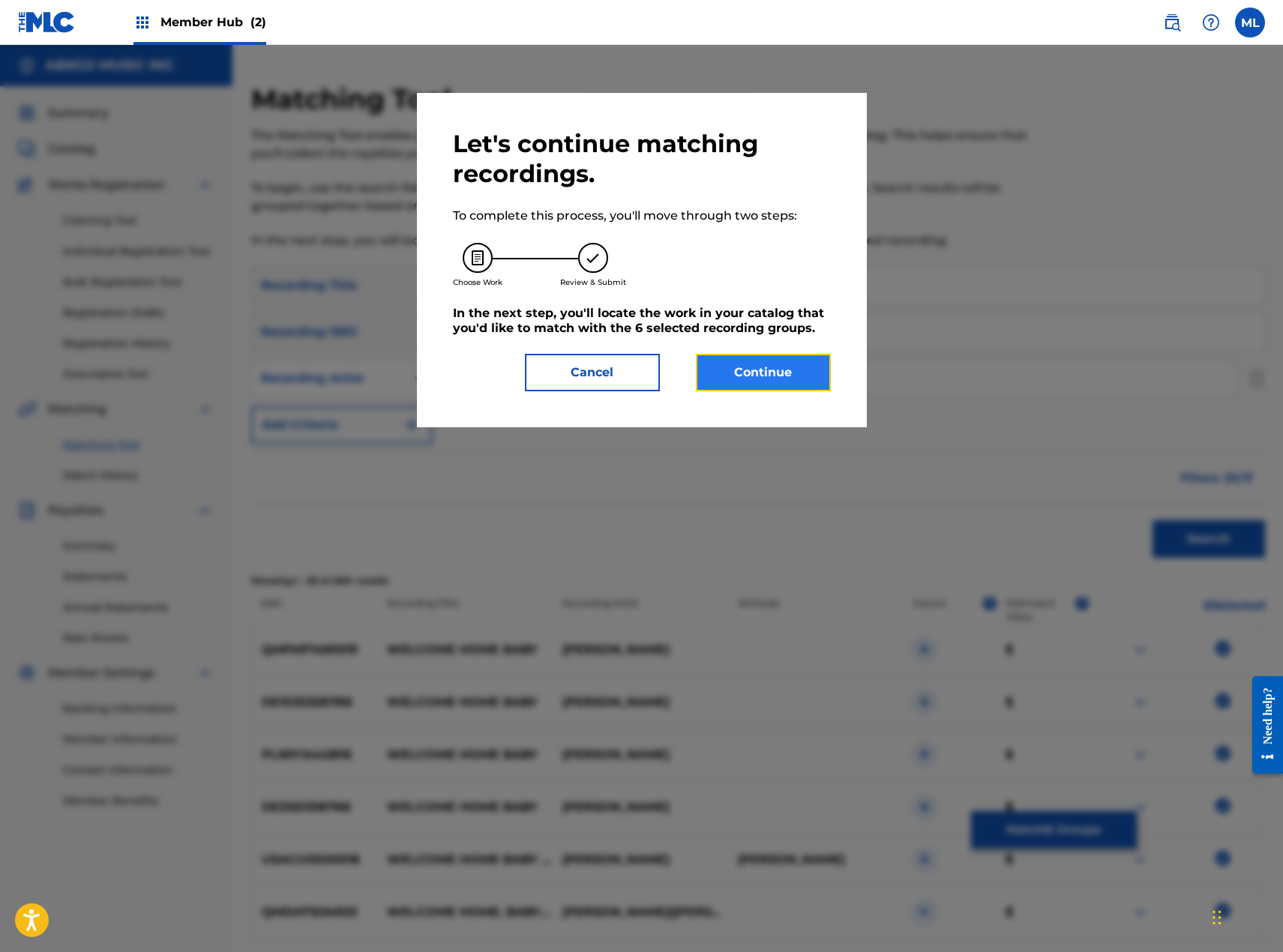
click at [785, 373] on button "Continue" at bounding box center [763, 372] width 135 height 37
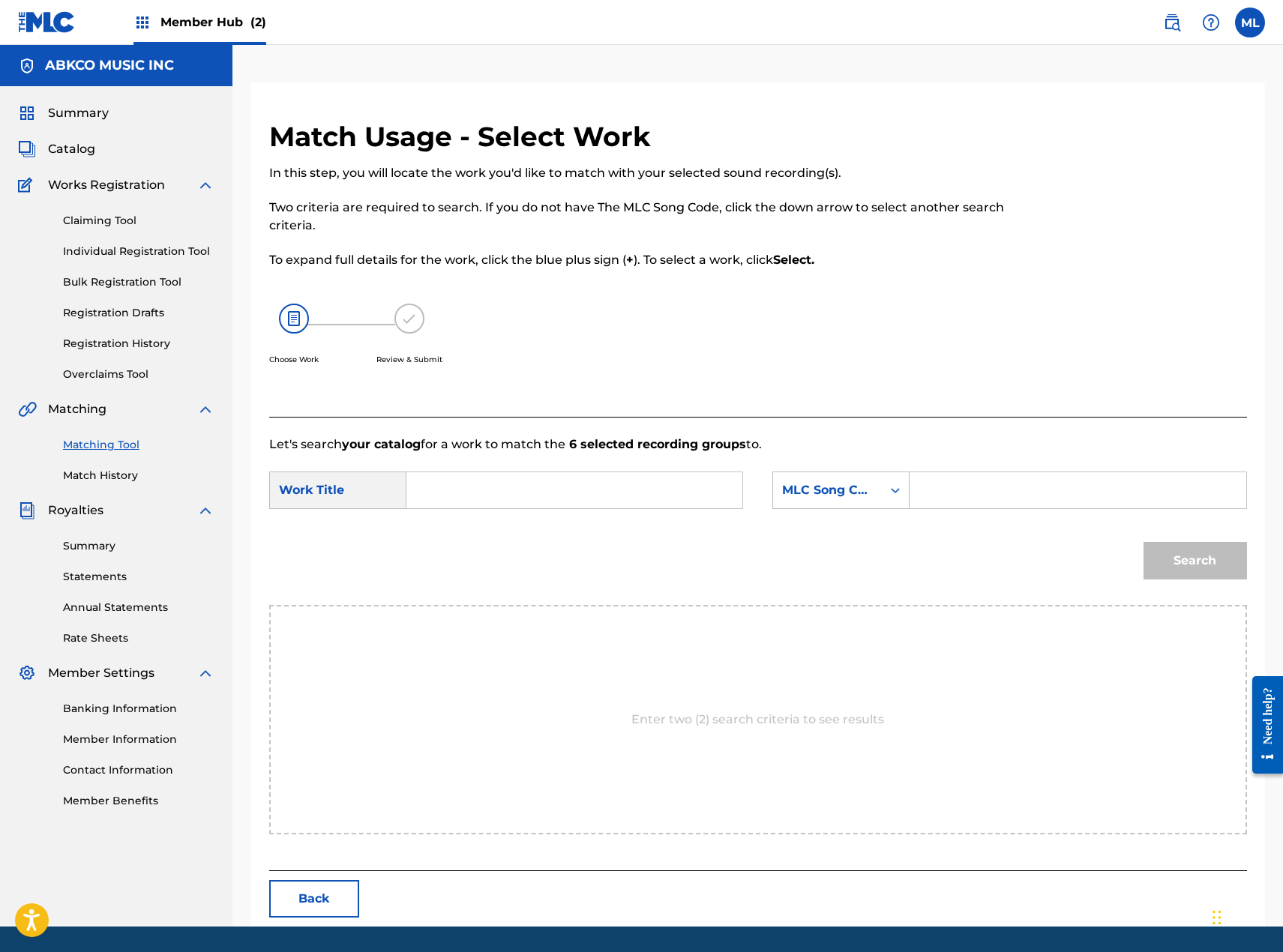
click at [451, 488] on input "Search Form" at bounding box center [575, 490] width 311 height 36
paste input "[PERSON_NAME]"
drag, startPoint x: 669, startPoint y: 496, endPoint x: 327, endPoint y: 496, distance: 342.0
click at [327, 496] on div "SearchWithCriteria7eb29566-aecc-4b72-8da2-a91ddb256c2a Work Title [PERSON_NAME]" at bounding box center [506, 490] width 474 height 37
click at [468, 549] on span "baby" at bounding box center [483, 541] width 31 height 14
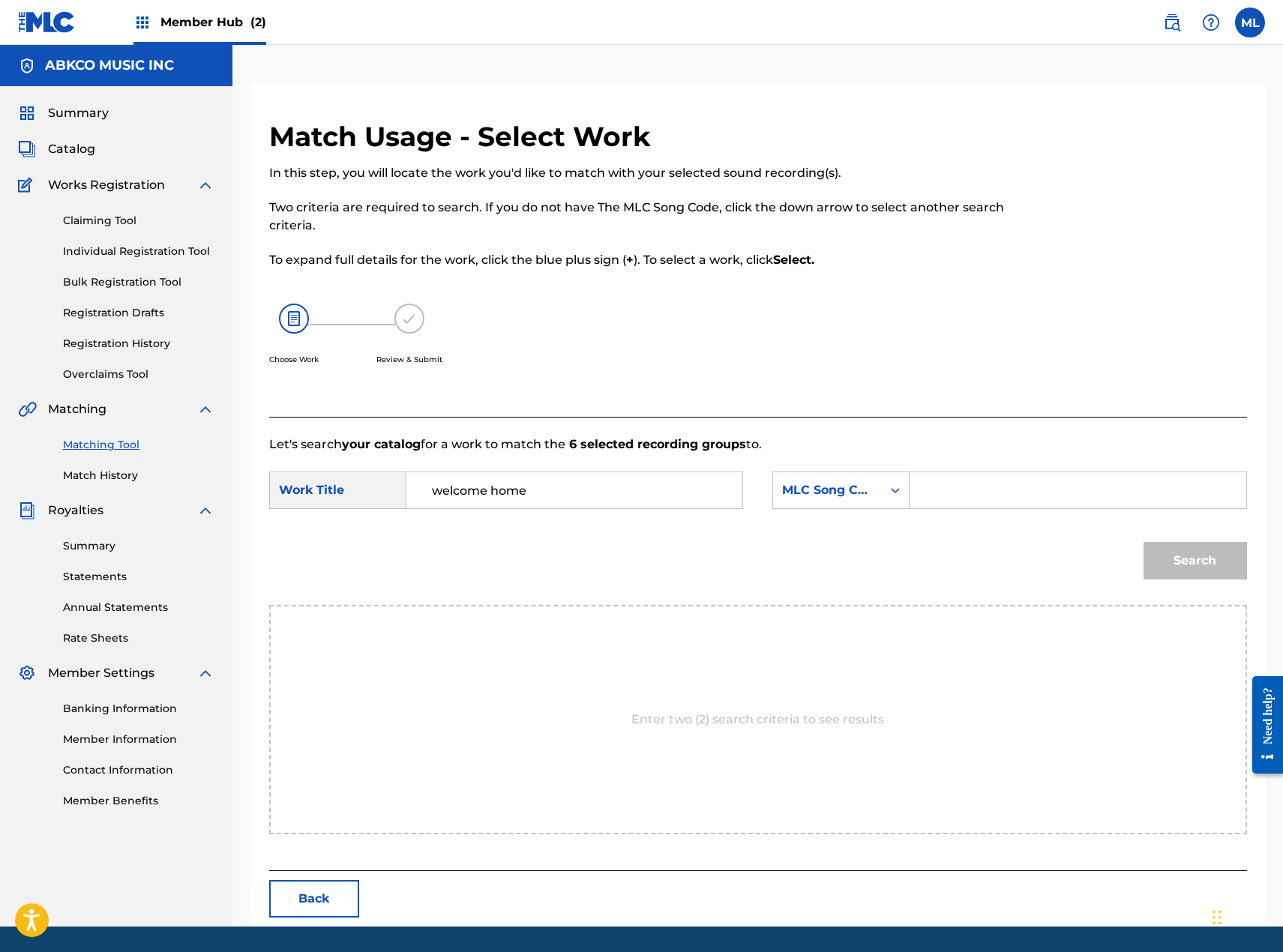
type input "welcome home baby"
click at [817, 482] on div "MLC Song Code" at bounding box center [827, 491] width 91 height 18
click at [825, 535] on div "Writer Name" at bounding box center [840, 527] width 135 height 37
click at [930, 499] on input "Search Form" at bounding box center [1078, 490] width 311 height 36
click at [1143, 542] on button "Search" at bounding box center [1195, 560] width 104 height 37
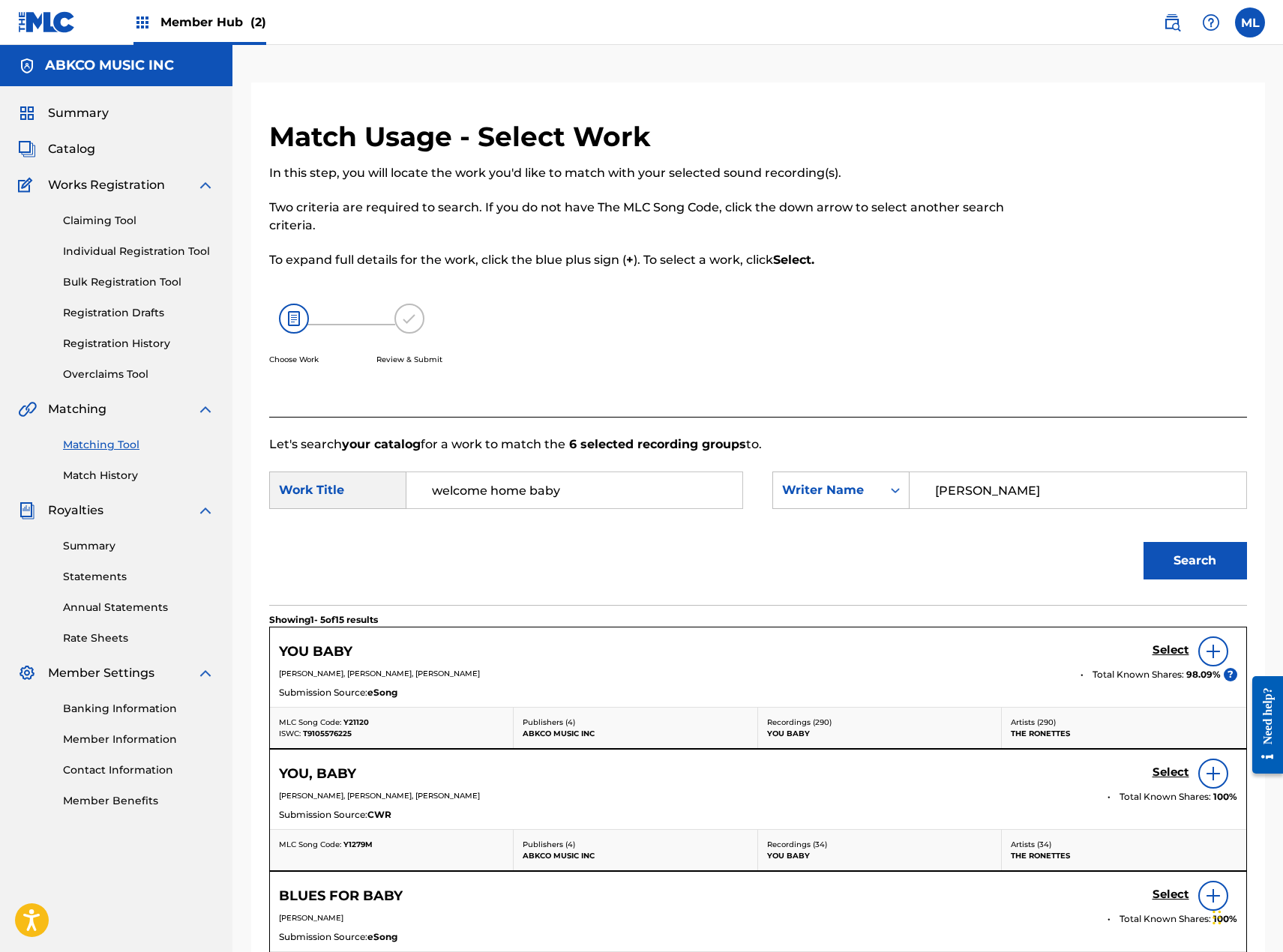
drag, startPoint x: 1011, startPoint y: 499, endPoint x: 756, endPoint y: 494, distance: 255.0
click at [776, 499] on div "SearchWithCriteriaa1e2c01b-2b3a-47a4-8c98-4fe8c84f77b8 Writer Name [PERSON_NAME]" at bounding box center [1009, 490] width 474 height 37
type input "[PERSON_NAME]"
click at [1143, 542] on button "Search" at bounding box center [1195, 560] width 104 height 37
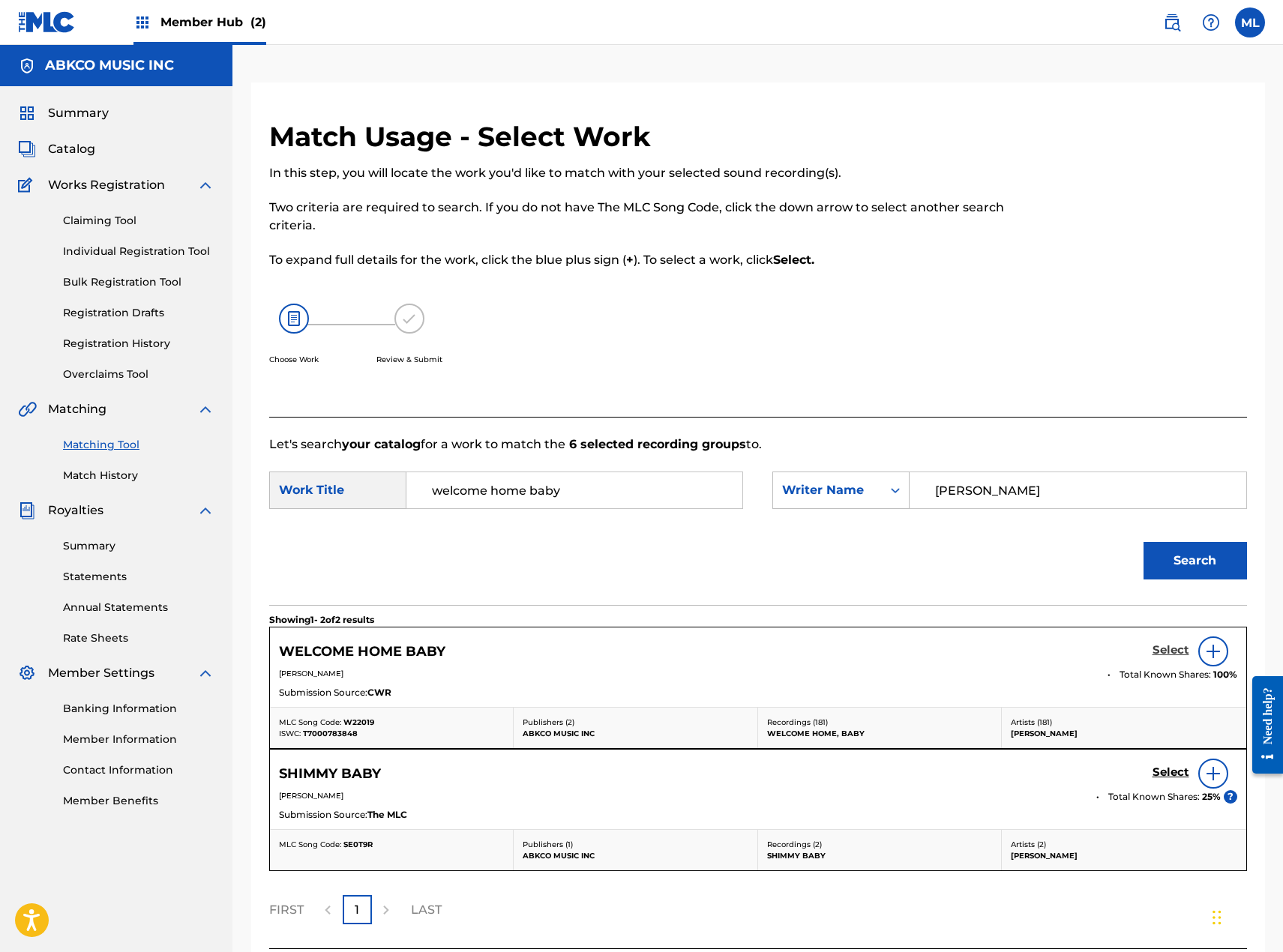
click at [1157, 650] on h5 "Select" at bounding box center [1171, 650] width 37 height 14
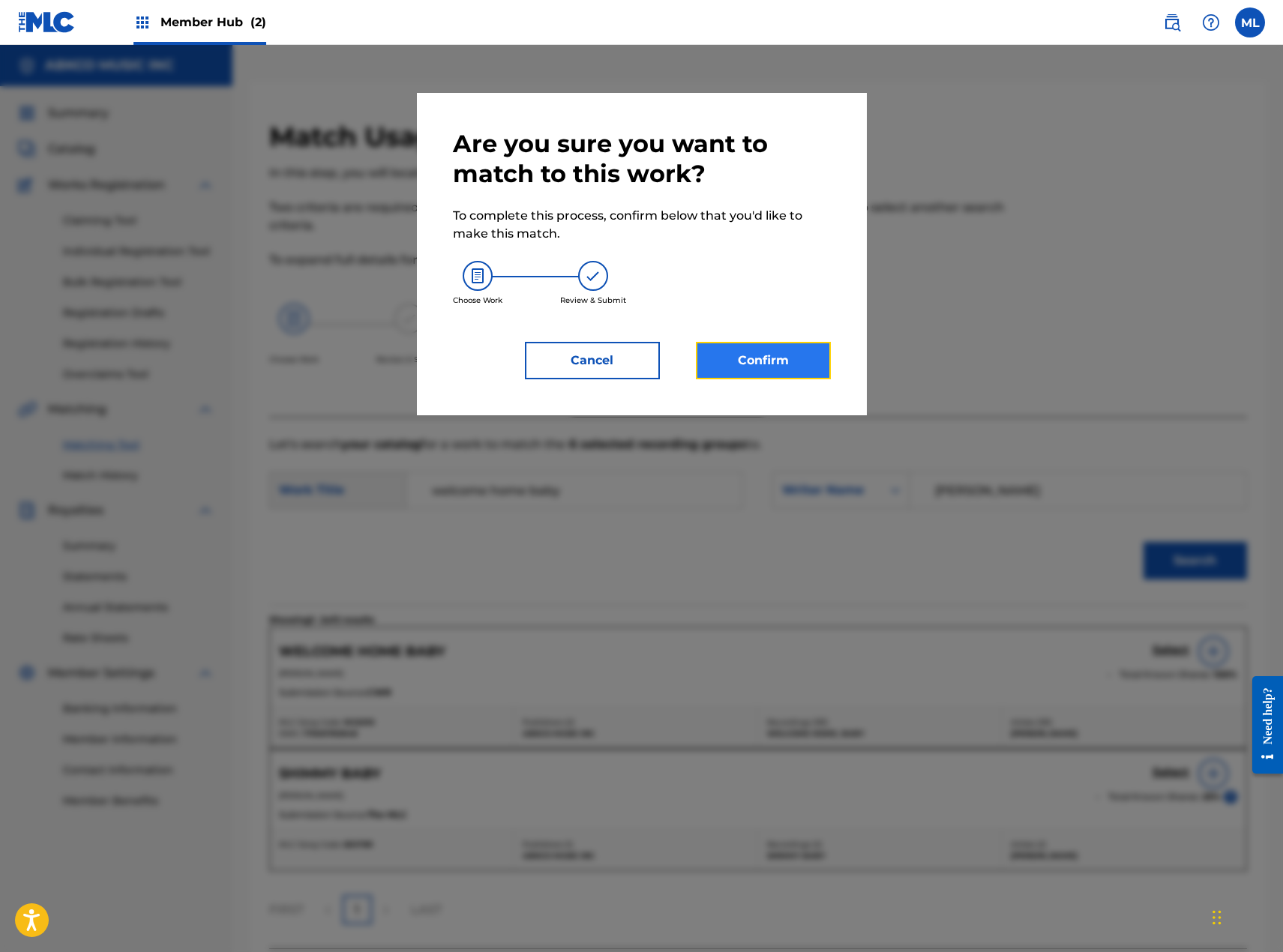
click at [785, 352] on button "Confirm" at bounding box center [763, 360] width 135 height 37
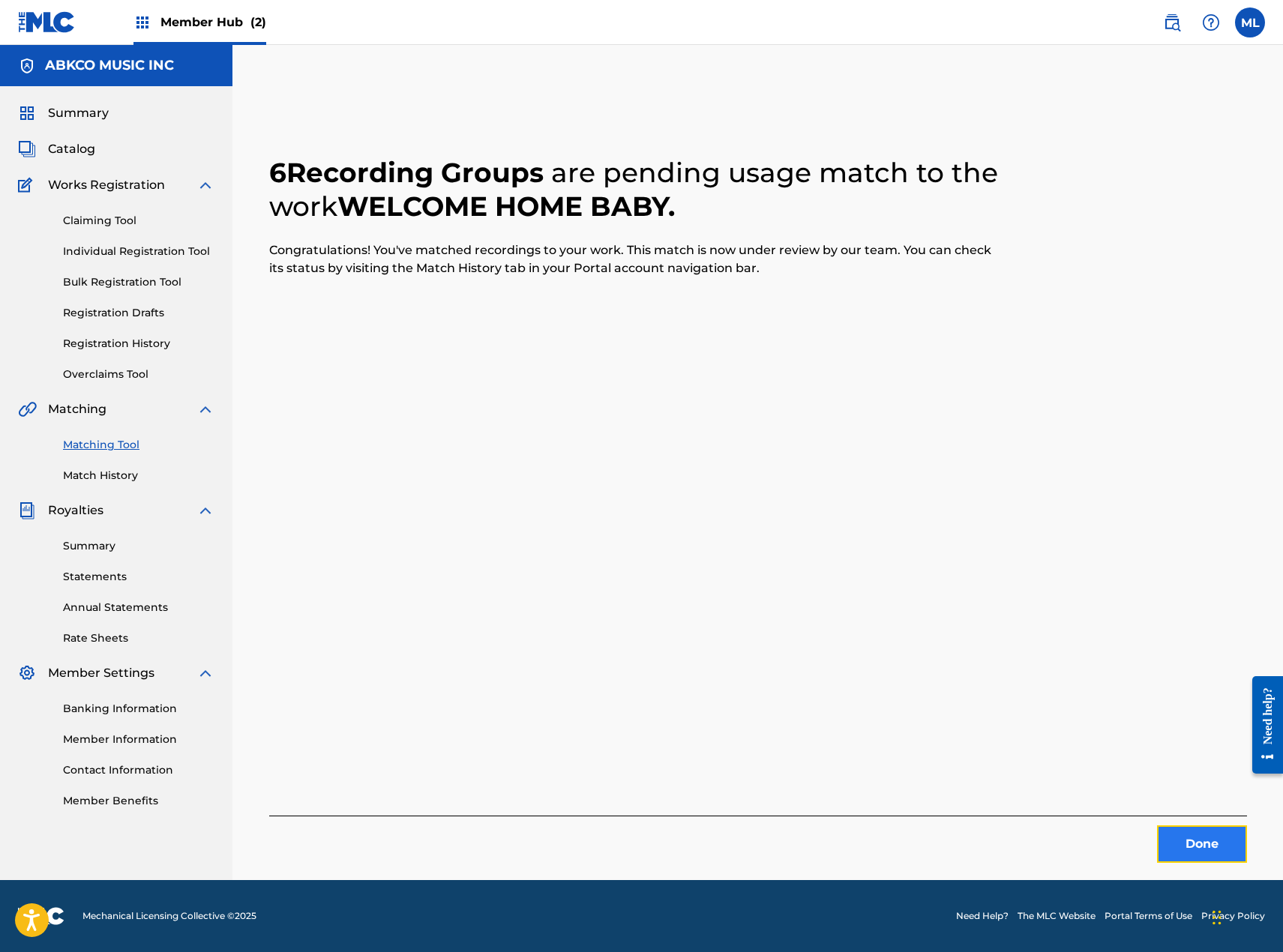
click at [1183, 843] on button "Done" at bounding box center [1202, 843] width 90 height 37
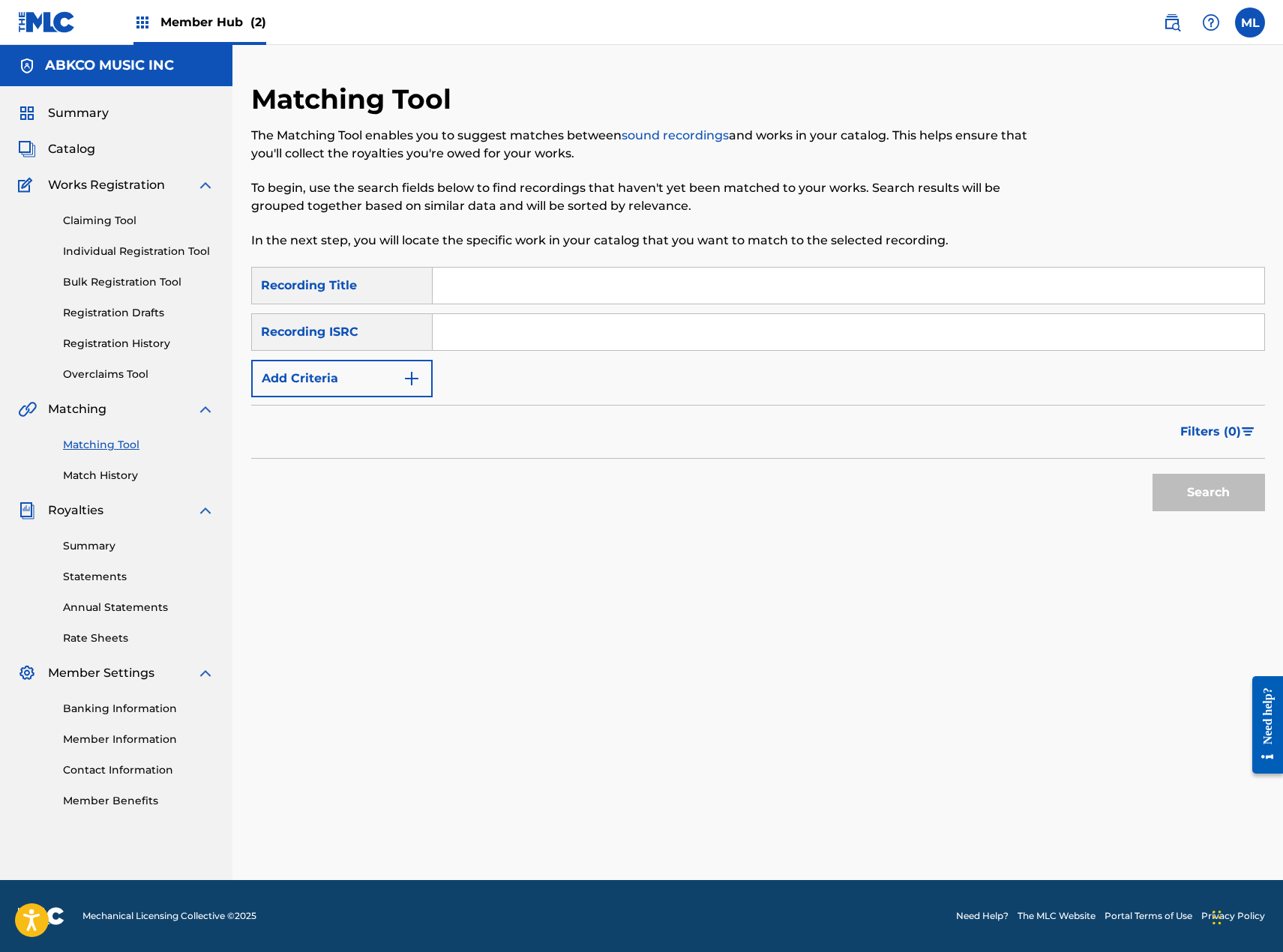
click at [524, 299] on input "Search Form" at bounding box center [848, 285] width 831 height 36
type input "that way"
click at [335, 378] on button "Add Criteria" at bounding box center [342, 378] width 182 height 37
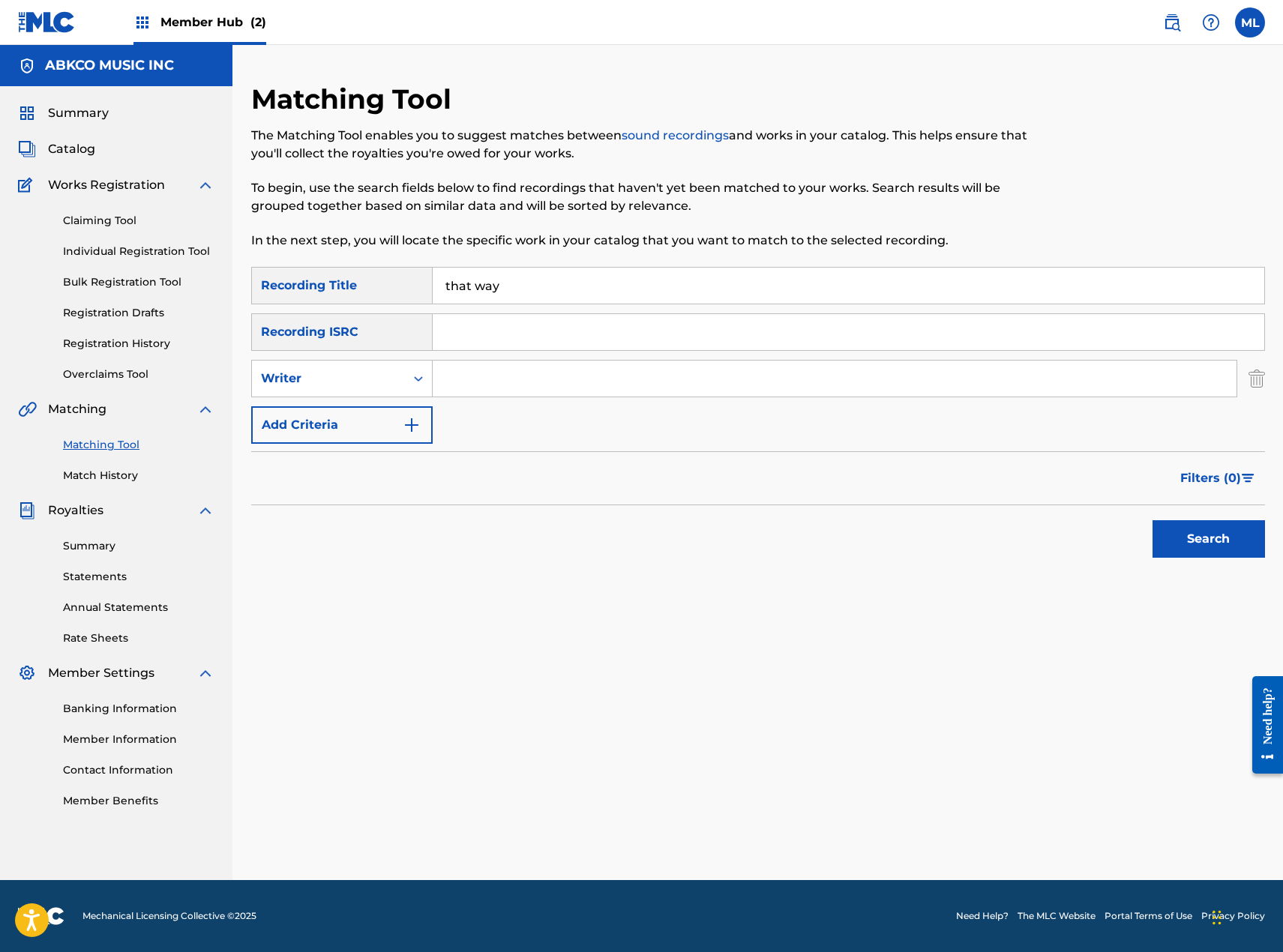
drag, startPoint x: 515, startPoint y: 376, endPoint x: 526, endPoint y: 376, distance: 11.0
click at [515, 376] on input "Search Form" at bounding box center [835, 378] width 804 height 36
click at [1153, 520] on button "Search" at bounding box center [1208, 539] width 112 height 37
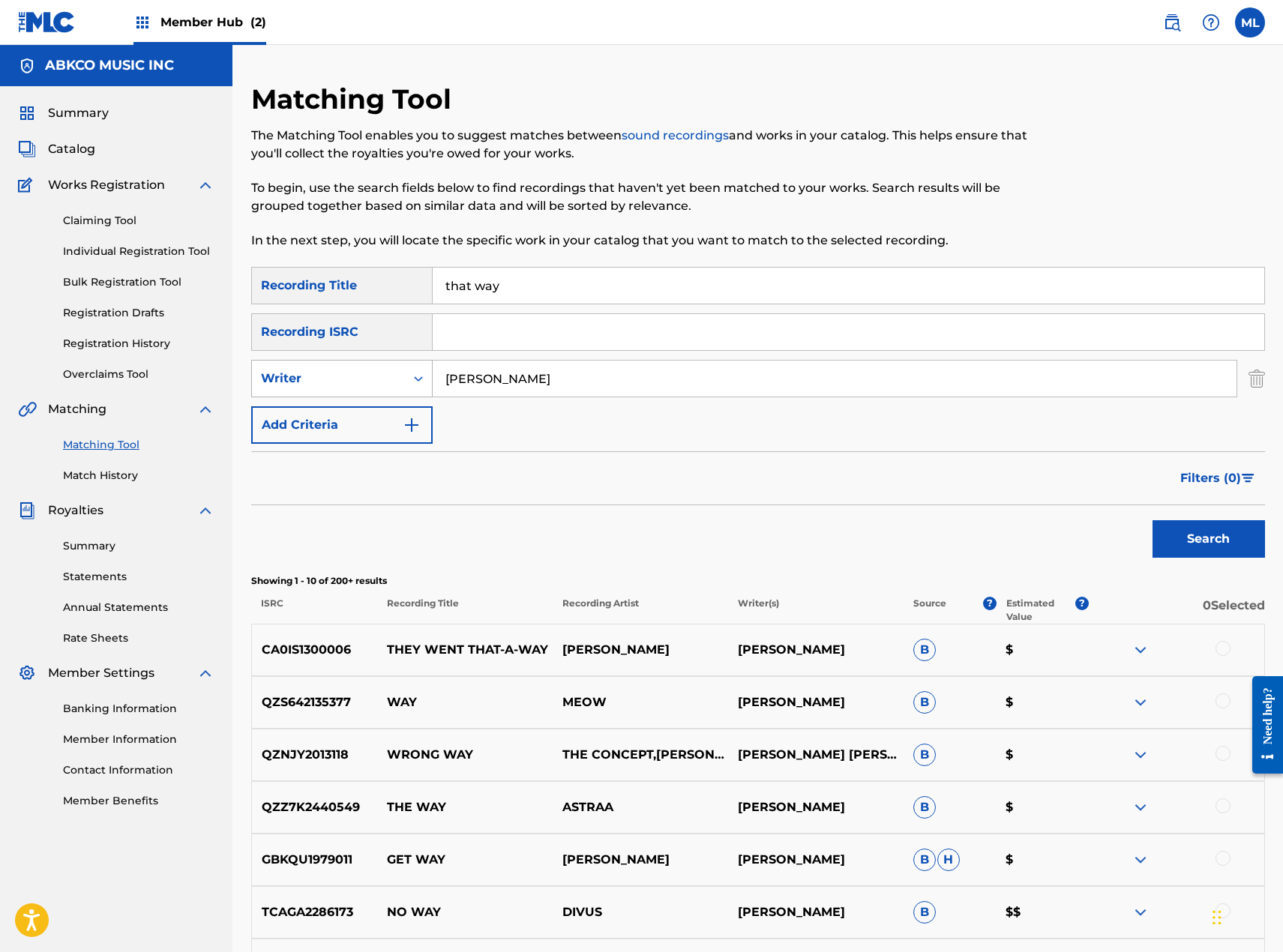
drag, startPoint x: 543, startPoint y: 387, endPoint x: 376, endPoint y: 390, distance: 167.0
click at [377, 390] on div "SearchWithCriteria9af08953-b74b-42d7-94e3-c87942abd518 Writer [PERSON_NAME]" at bounding box center [758, 378] width 1014 height 37
type input "[PERSON_NAME]"
click at [1153, 520] on button "Search" at bounding box center [1208, 539] width 112 height 37
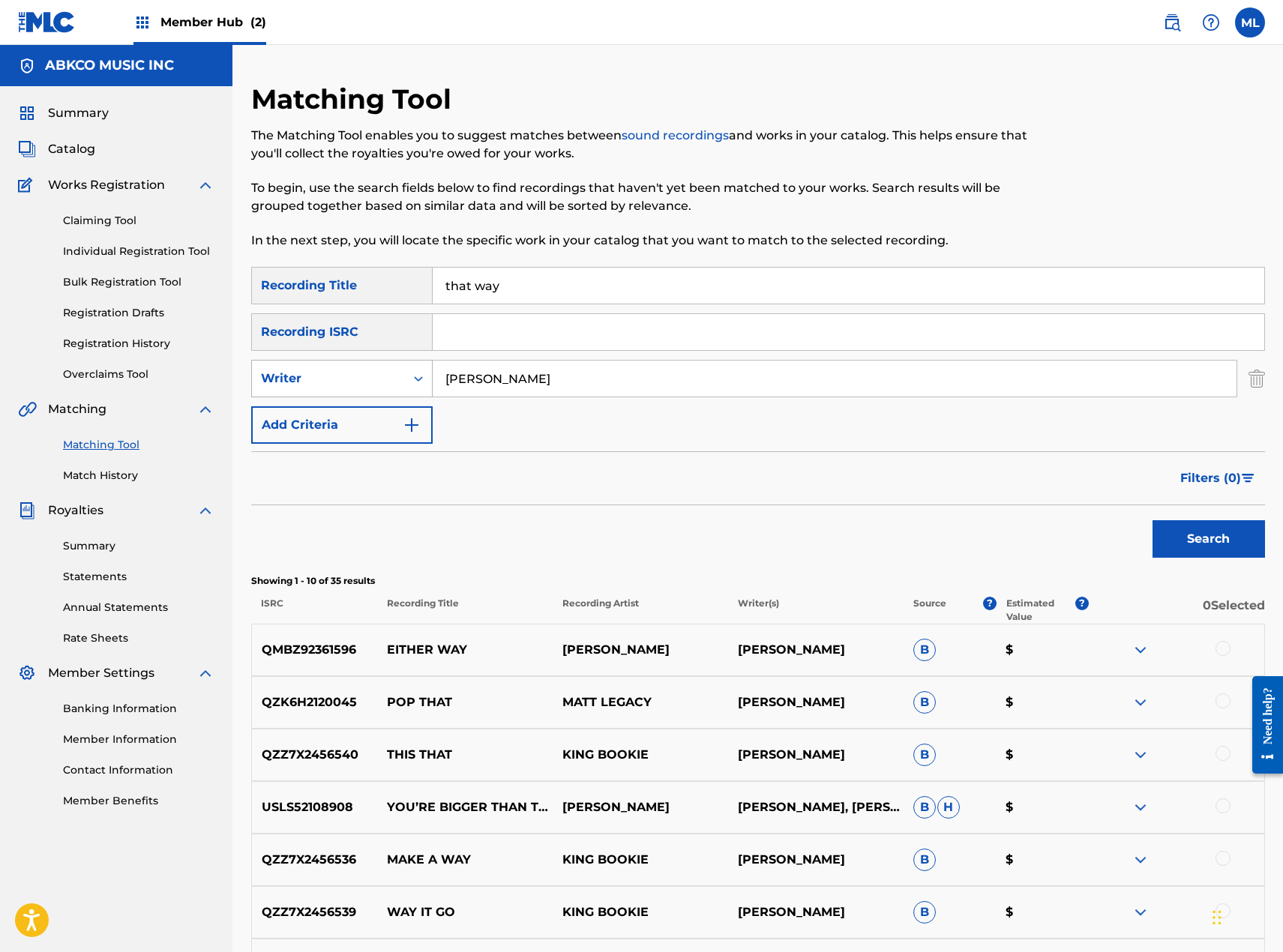
click at [283, 385] on div "Writer" at bounding box center [328, 378] width 135 height 18
click at [292, 412] on div "Recording Artist" at bounding box center [341, 416] width 180 height 37
click at [456, 386] on input "Search Form" at bounding box center [835, 378] width 804 height 36
type input "z"
type input "xuitcase"
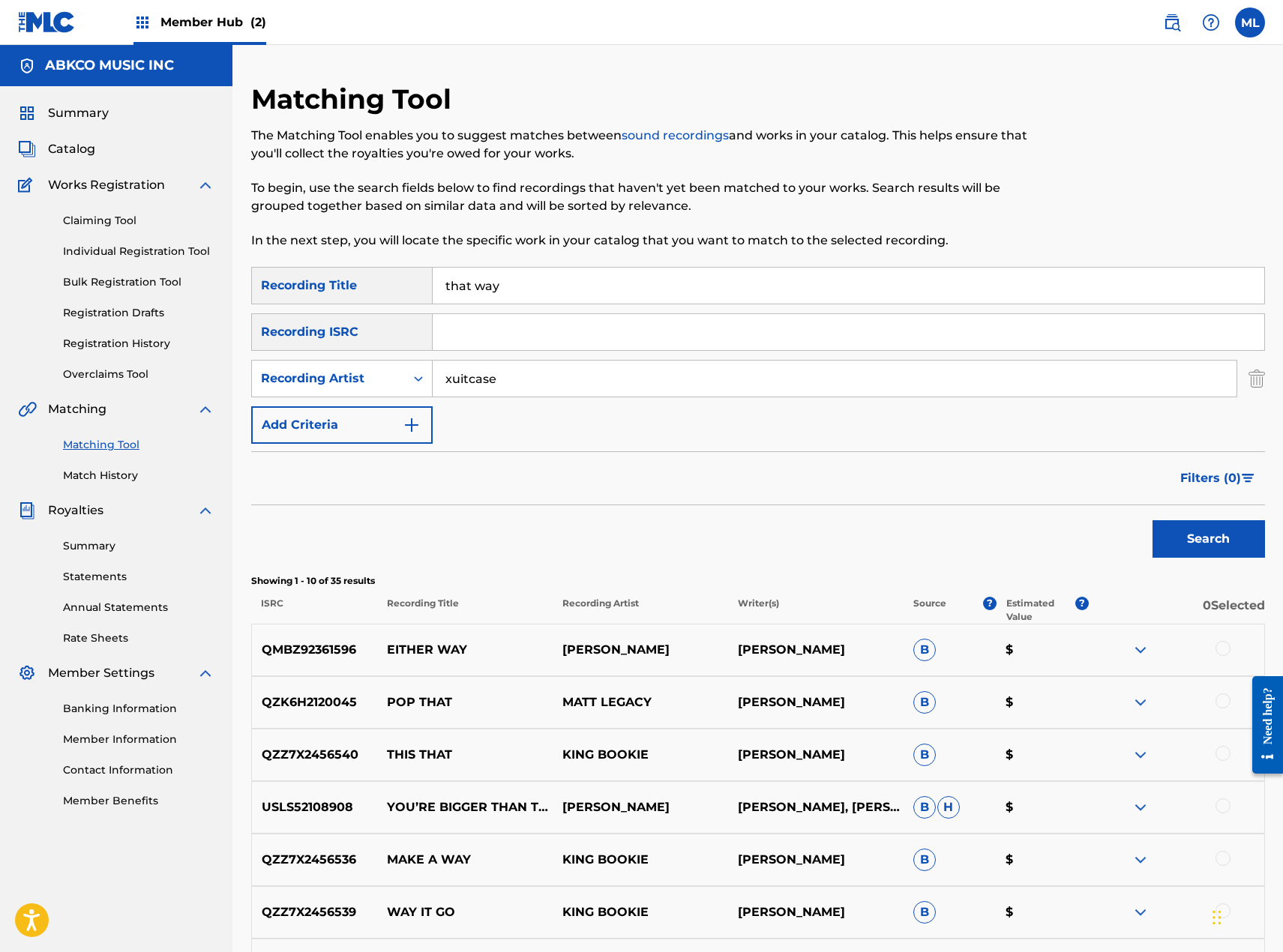
click at [1153, 520] on button "Search" at bounding box center [1208, 539] width 112 height 37
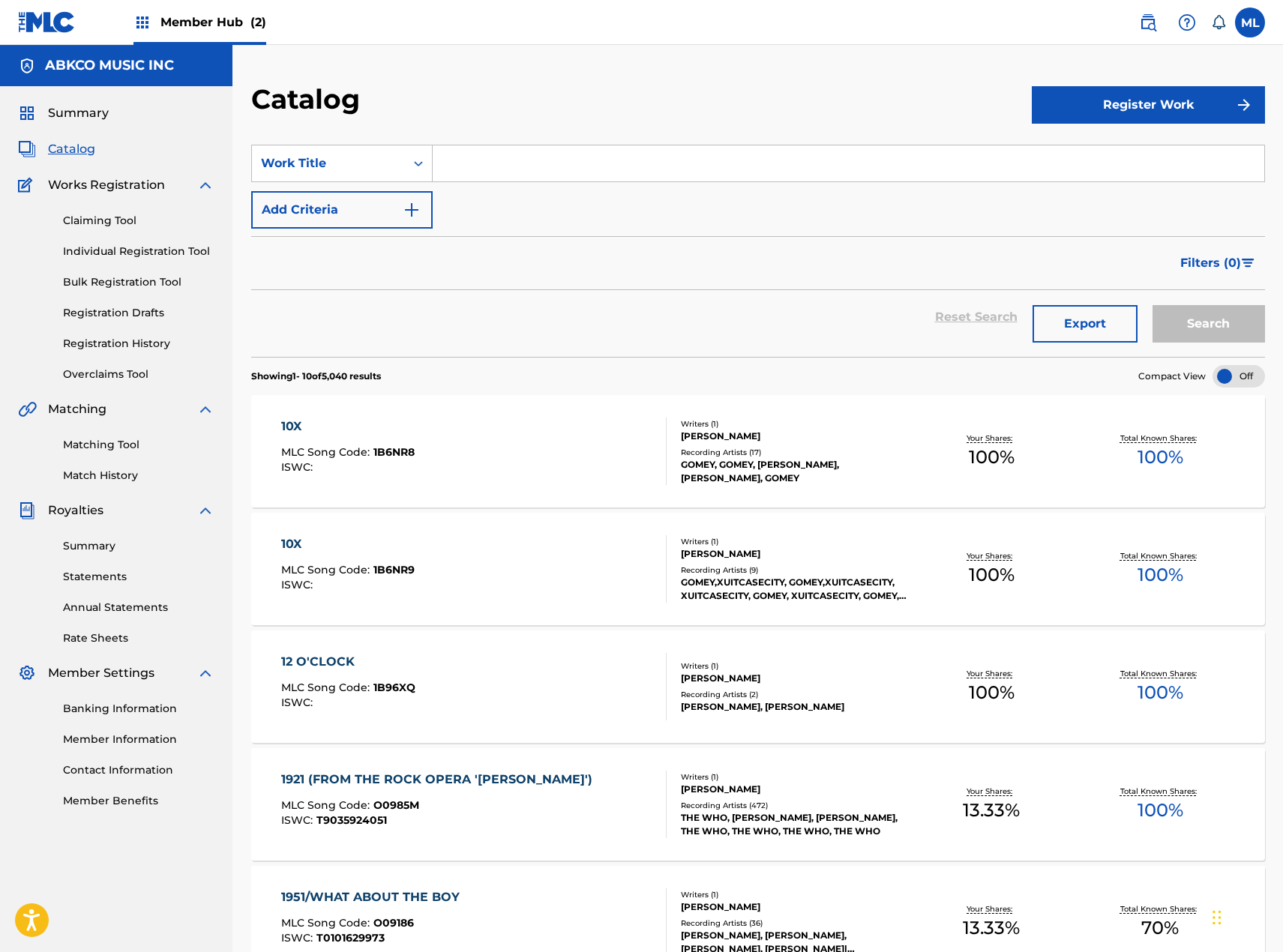
click at [466, 162] on input "Search Form" at bounding box center [848, 163] width 831 height 36
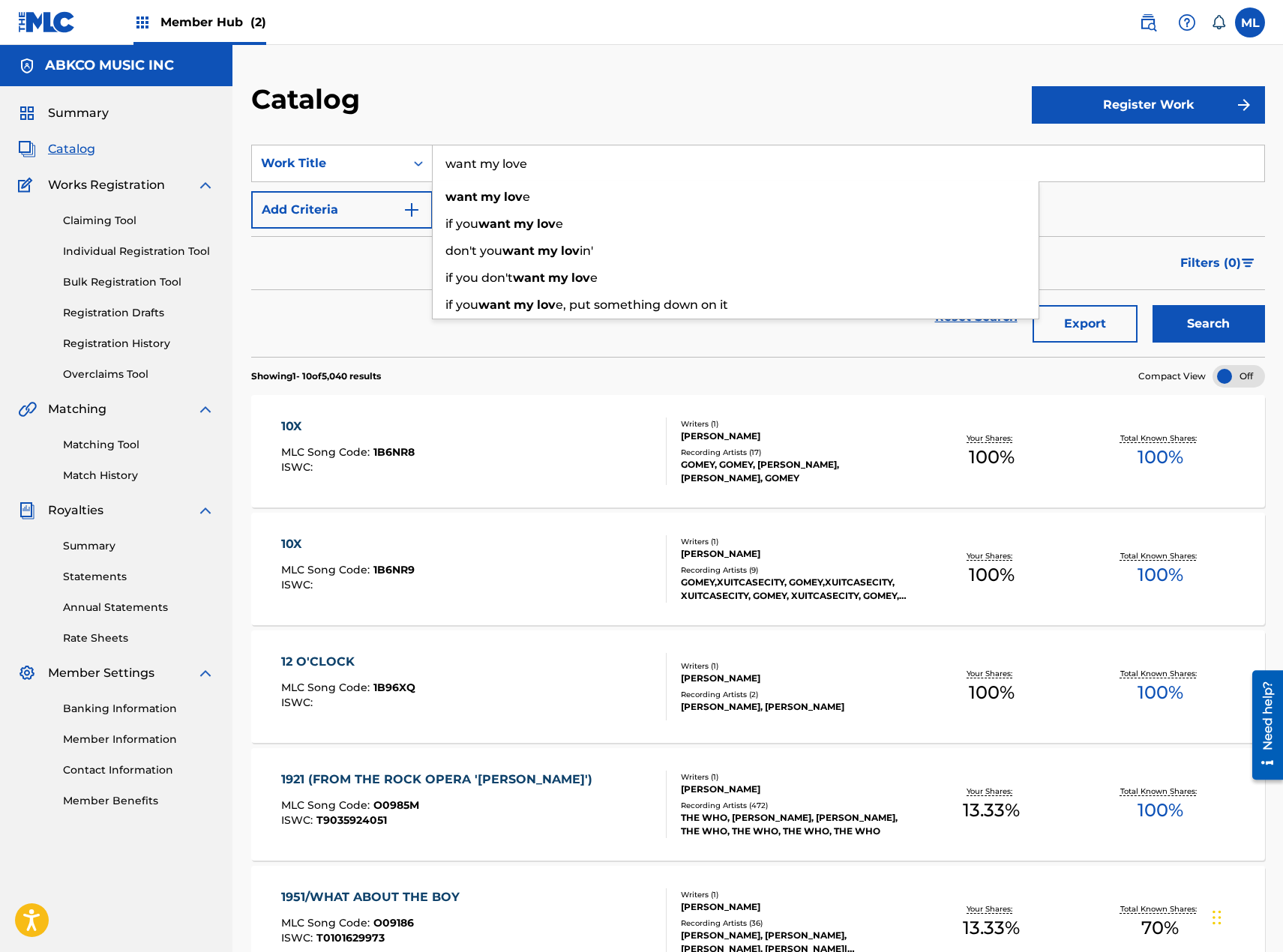
click at [1153, 305] on button "Search" at bounding box center [1208, 324] width 112 height 37
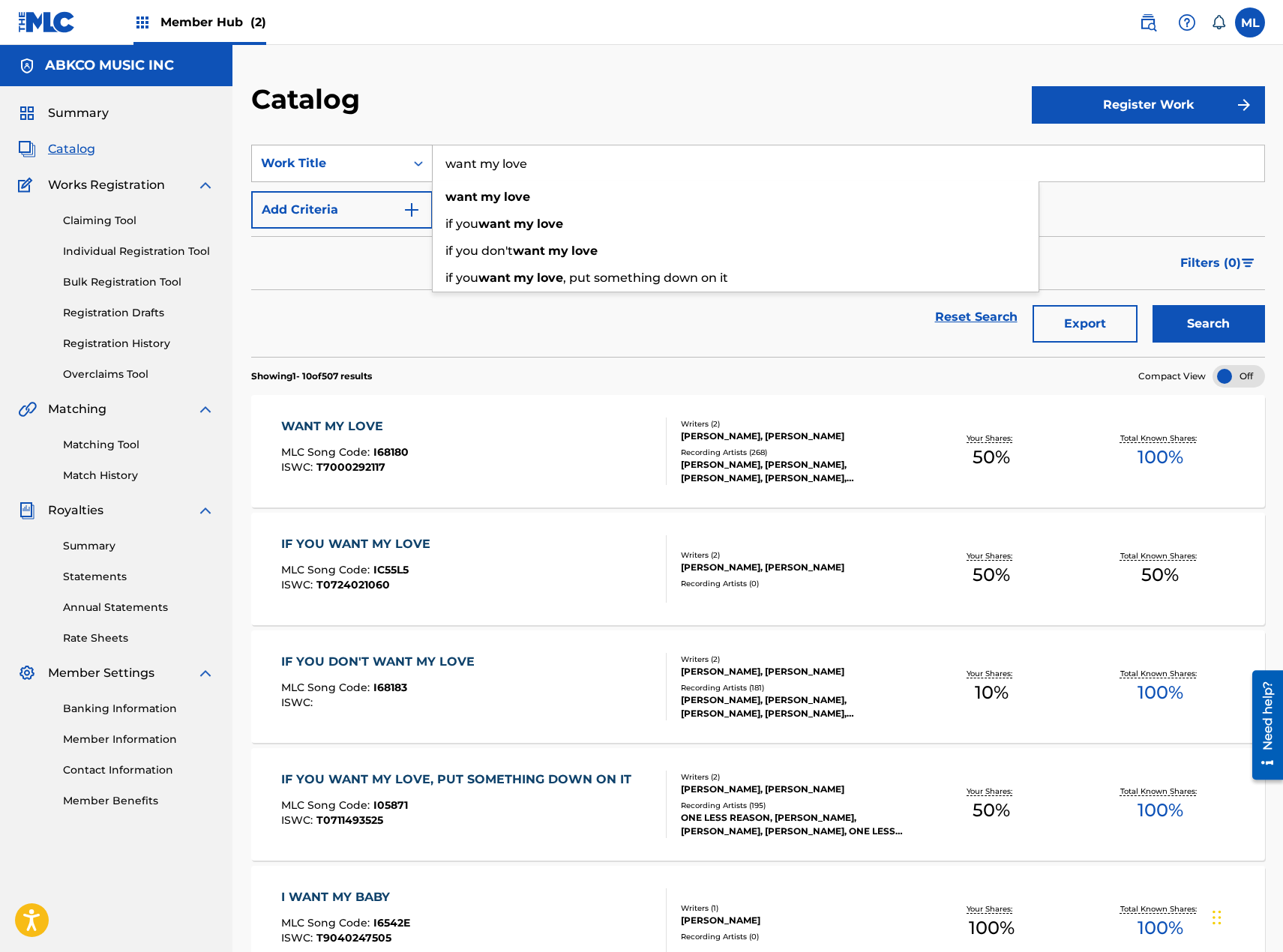
drag, startPoint x: 569, startPoint y: 164, endPoint x: 384, endPoint y: 169, distance: 185.1
click at [384, 169] on div "SearchWithCriteria2d228fe7-6338-4213-ad3c-7f8a9dd9be5f Work Title want my love …" at bounding box center [758, 163] width 1014 height 37
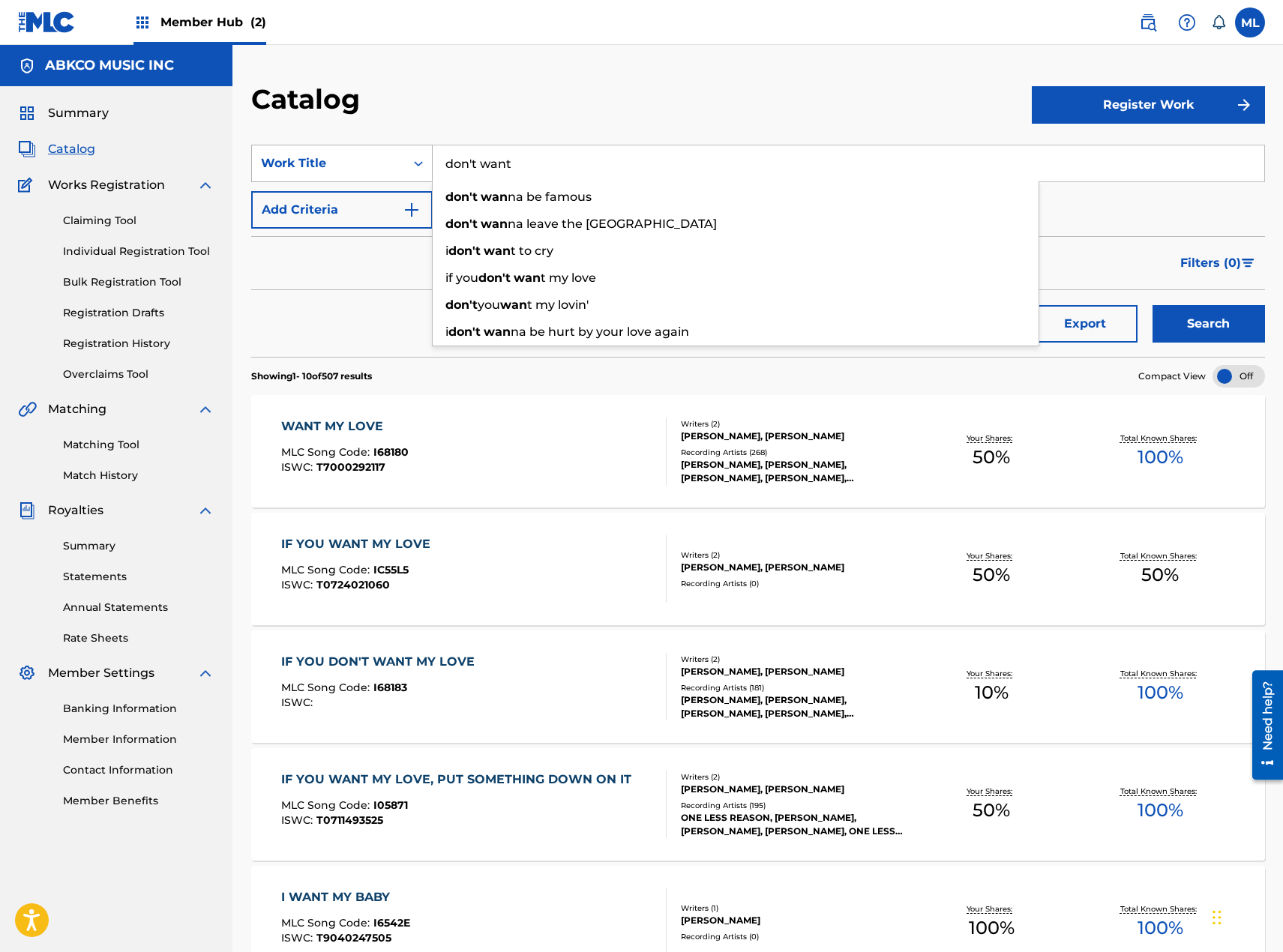
type input "don't want"
click at [1153, 305] on button "Search" at bounding box center [1208, 324] width 112 height 37
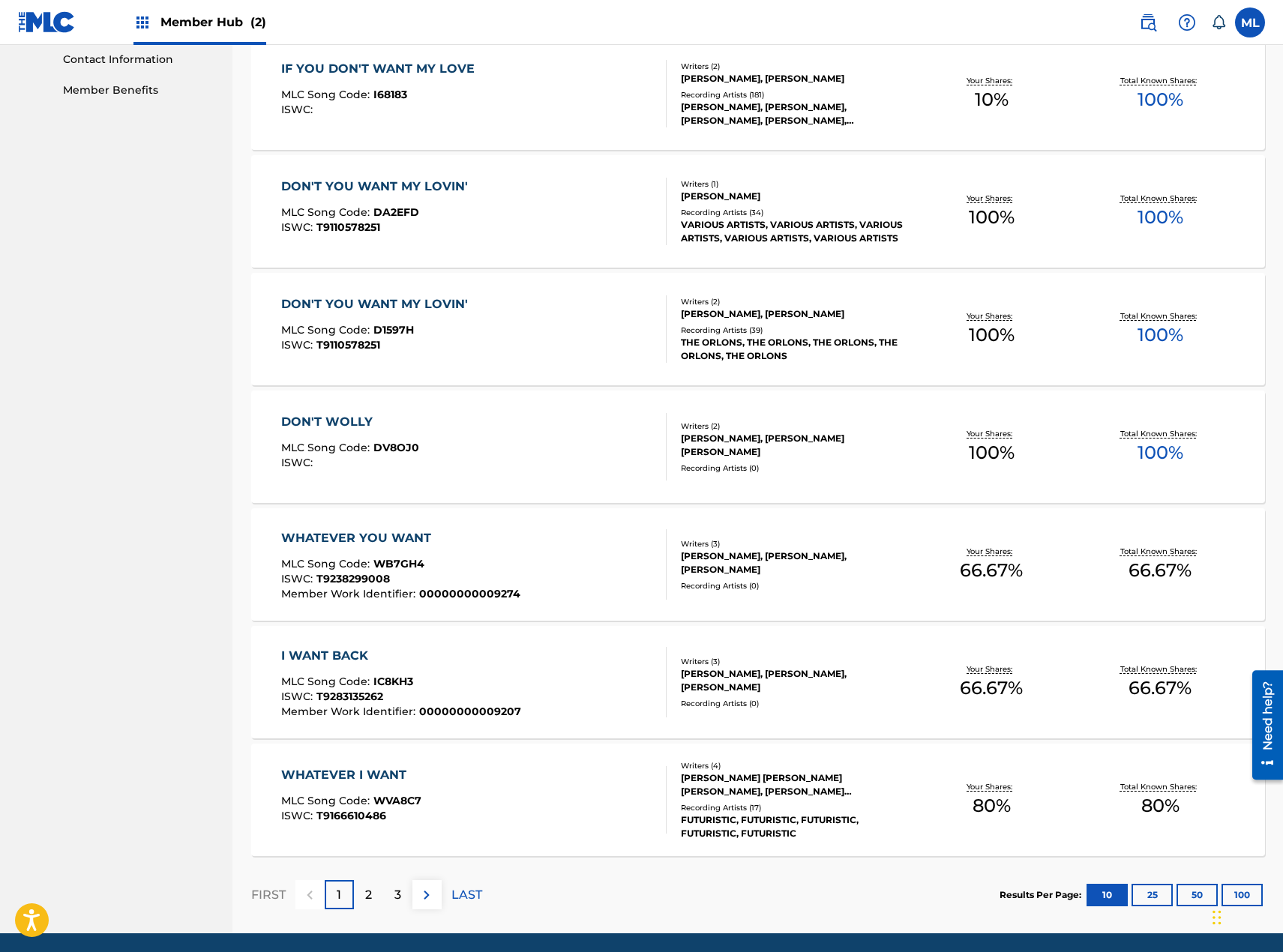
scroll to position [764, 0]
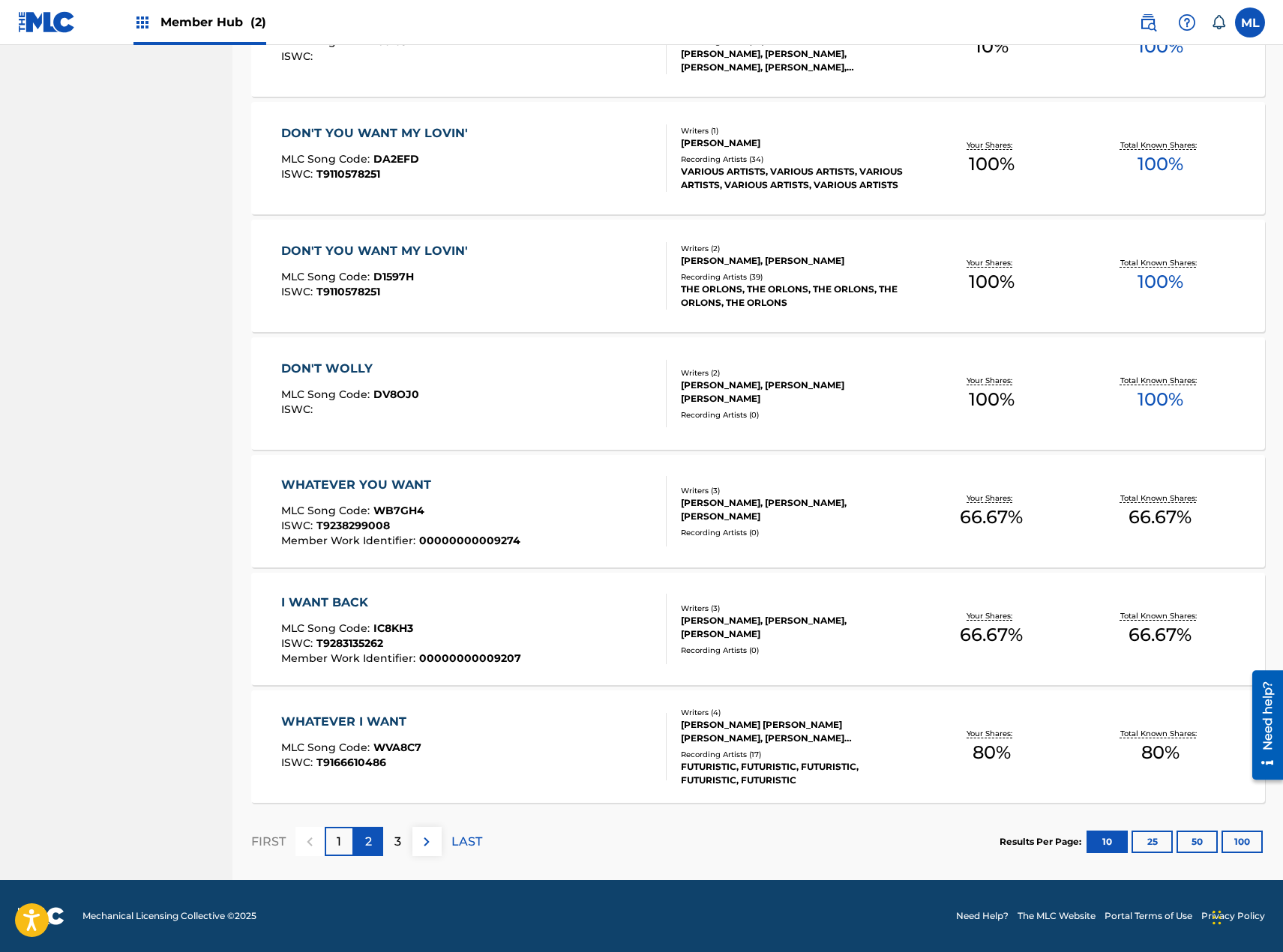
click at [366, 842] on p "2" at bounding box center [369, 842] width 7 height 18
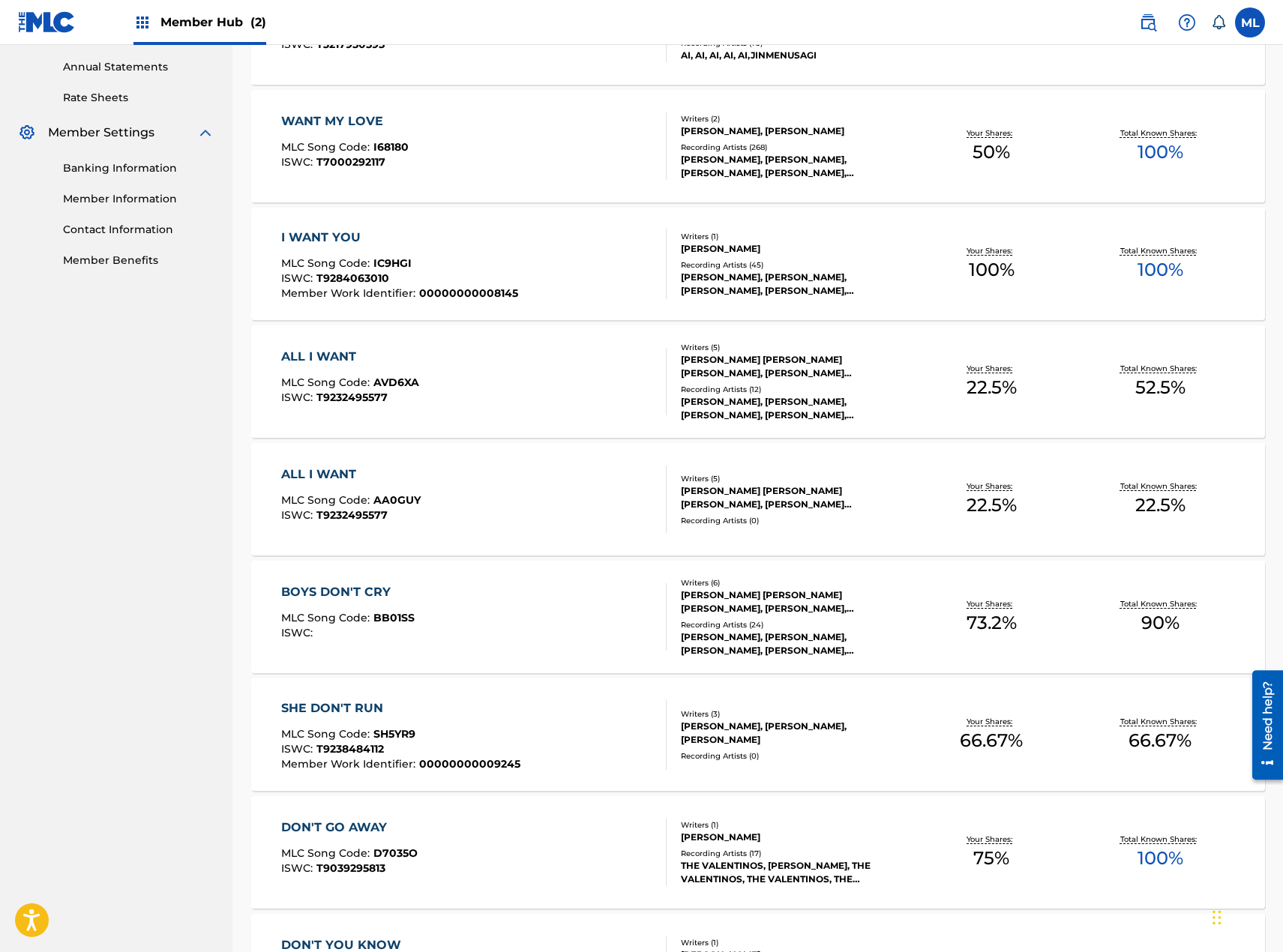
scroll to position [749, 0]
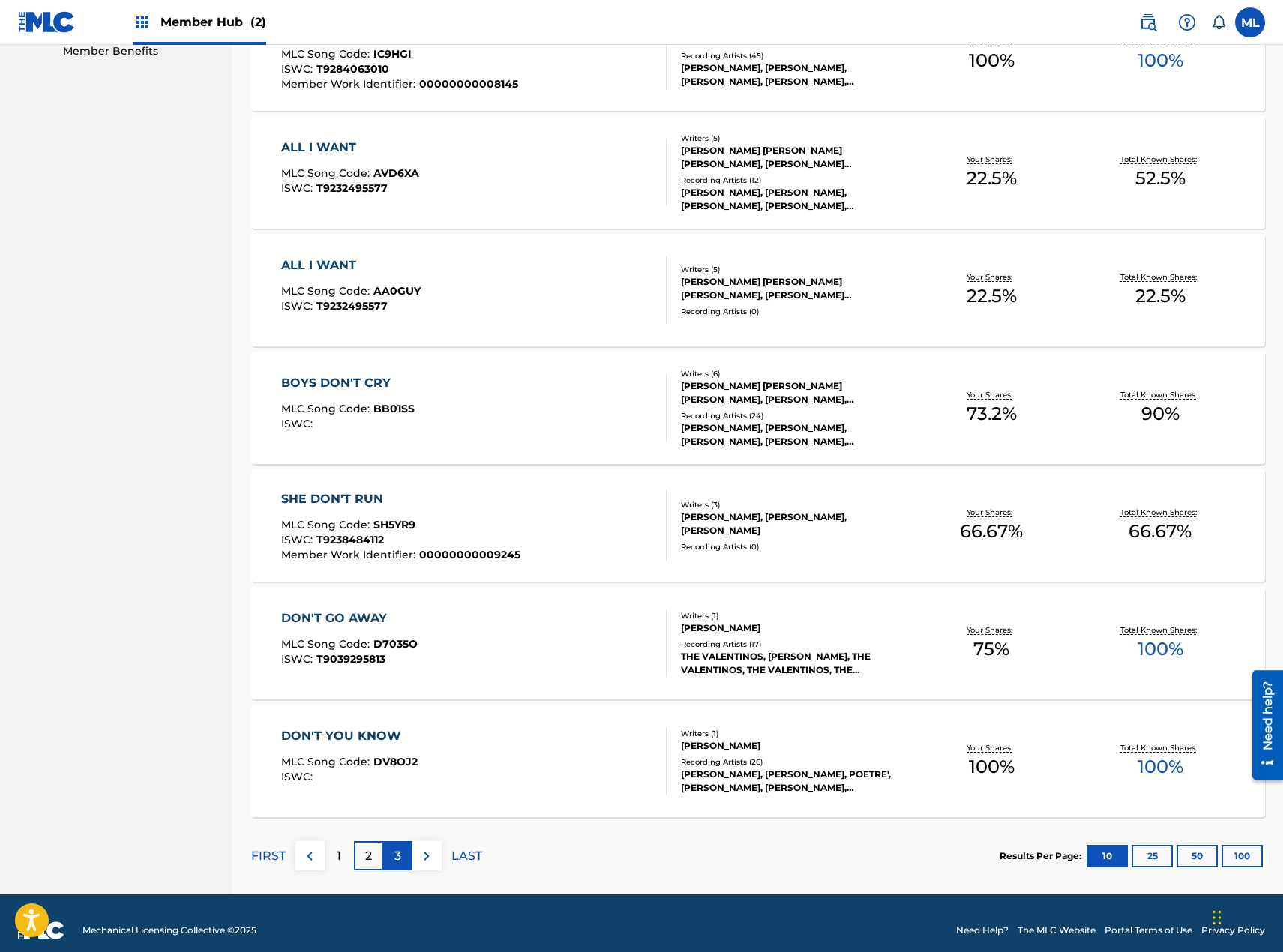
click at [406, 856] on div "3" at bounding box center [397, 855] width 29 height 29
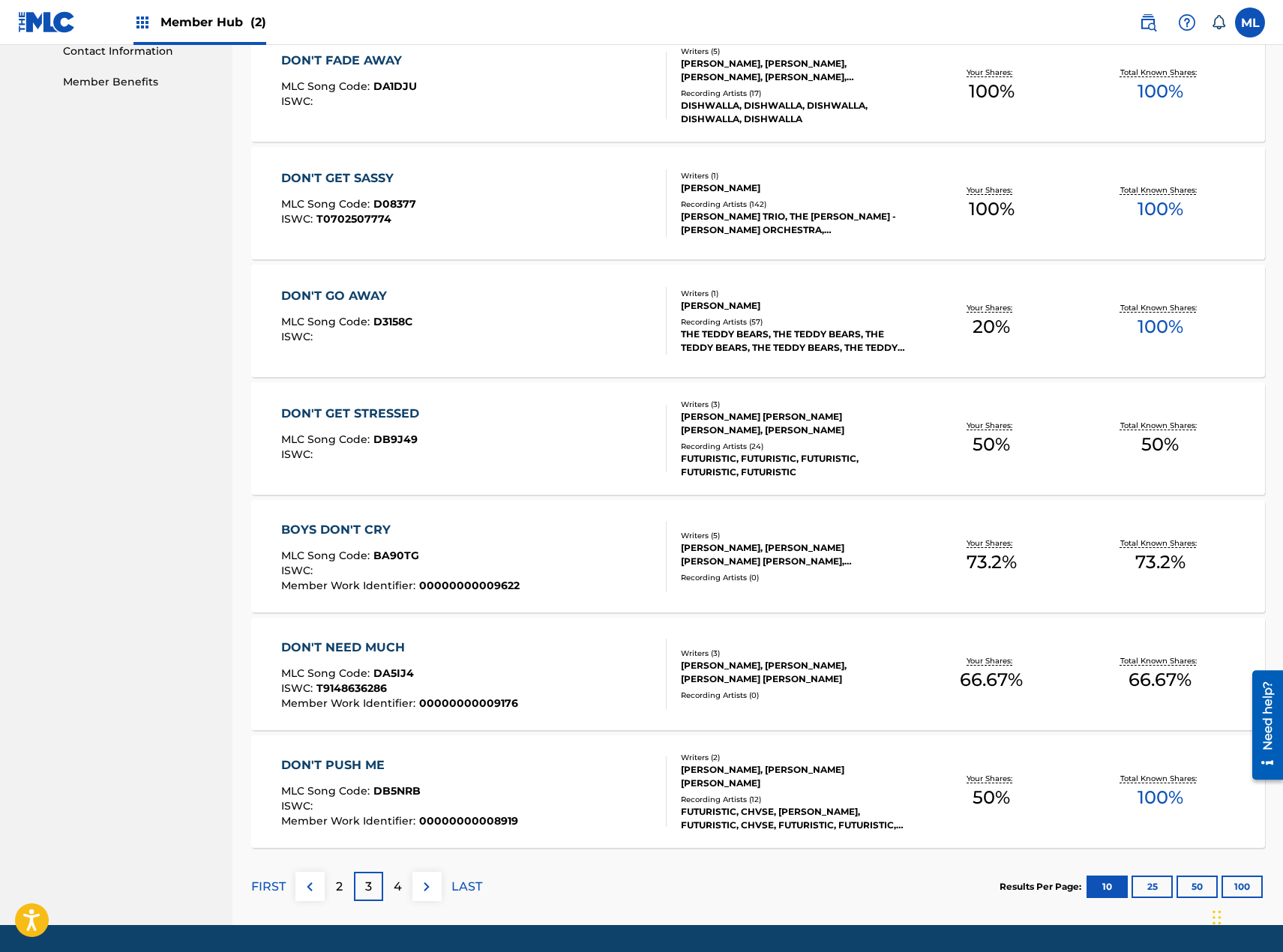
scroll to position [764, 0]
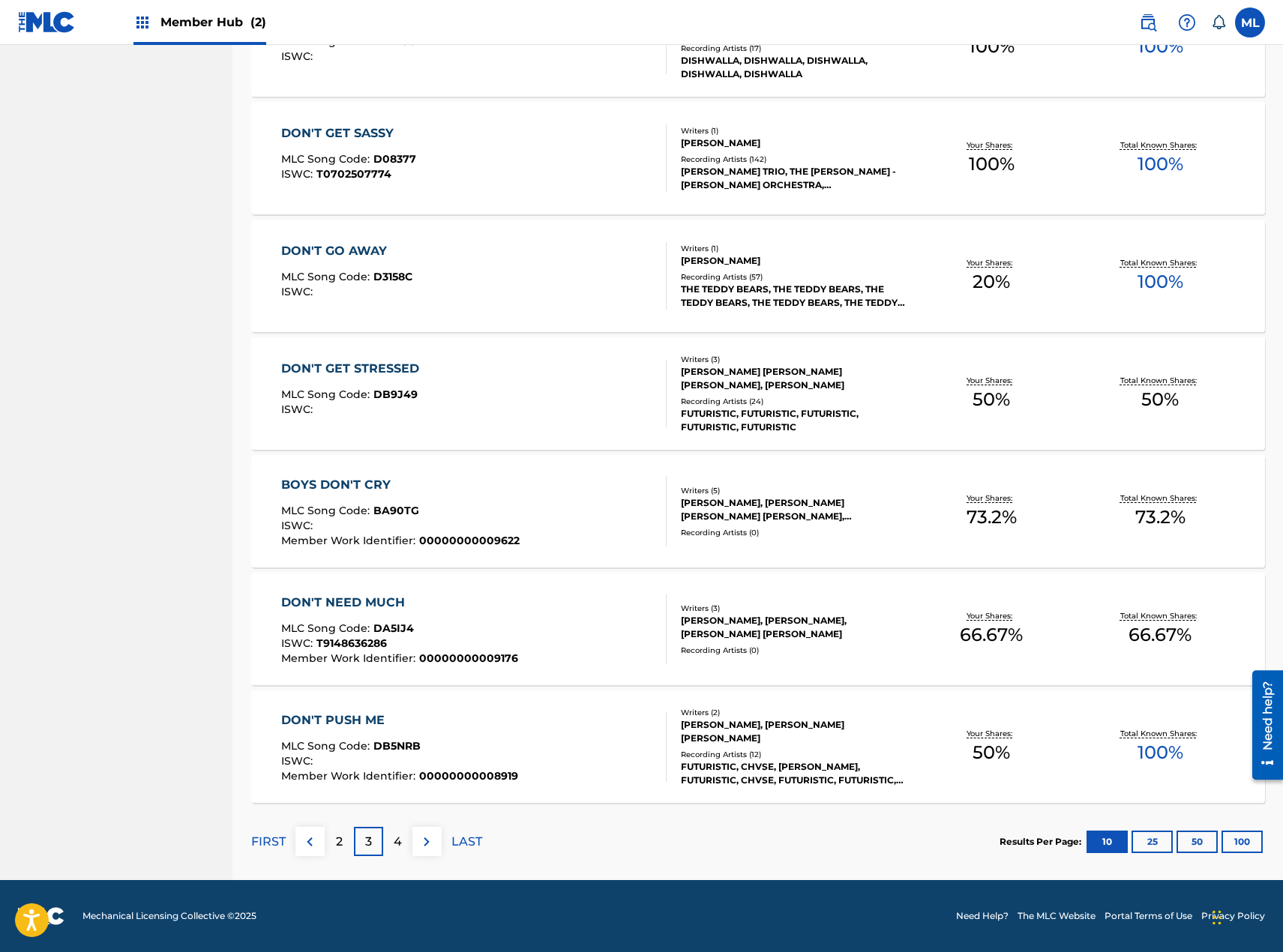
drag, startPoint x: 400, startPoint y: 846, endPoint x: 412, endPoint y: 816, distance: 32.3
click at [400, 846] on p "4" at bounding box center [398, 842] width 8 height 18
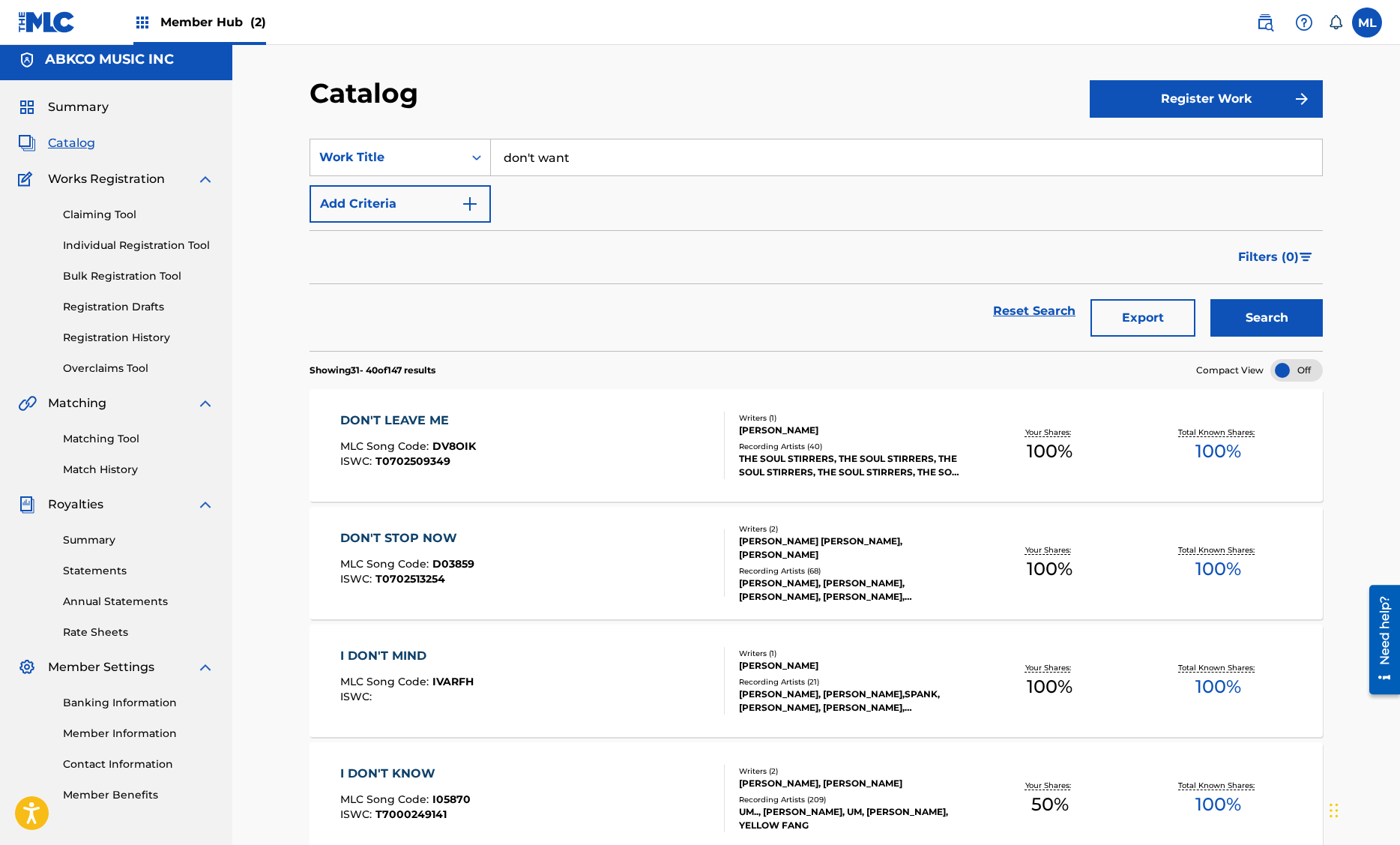
scroll to position [0, 0]
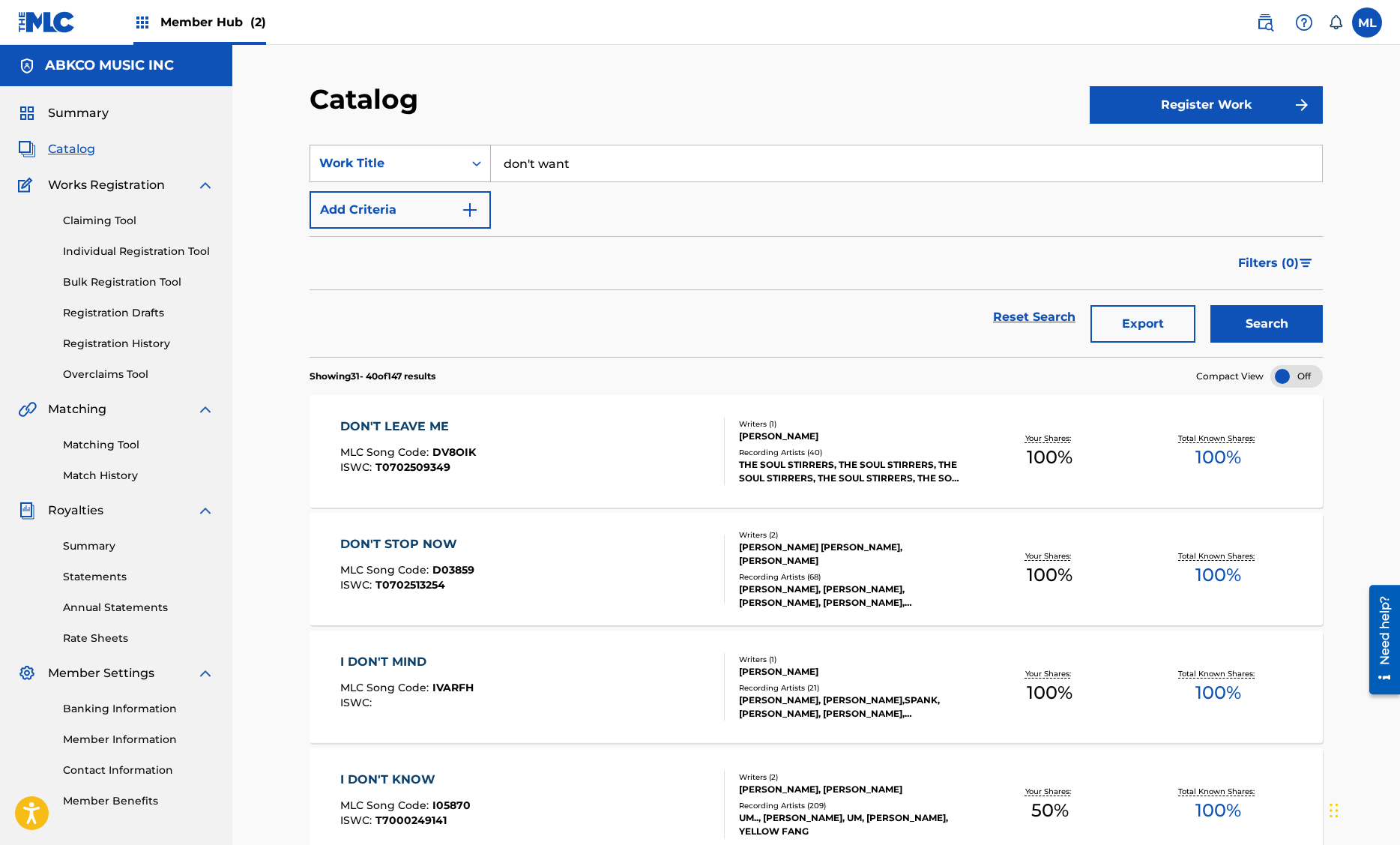
click at [456, 169] on div "Work Title" at bounding box center [387, 164] width 153 height 28
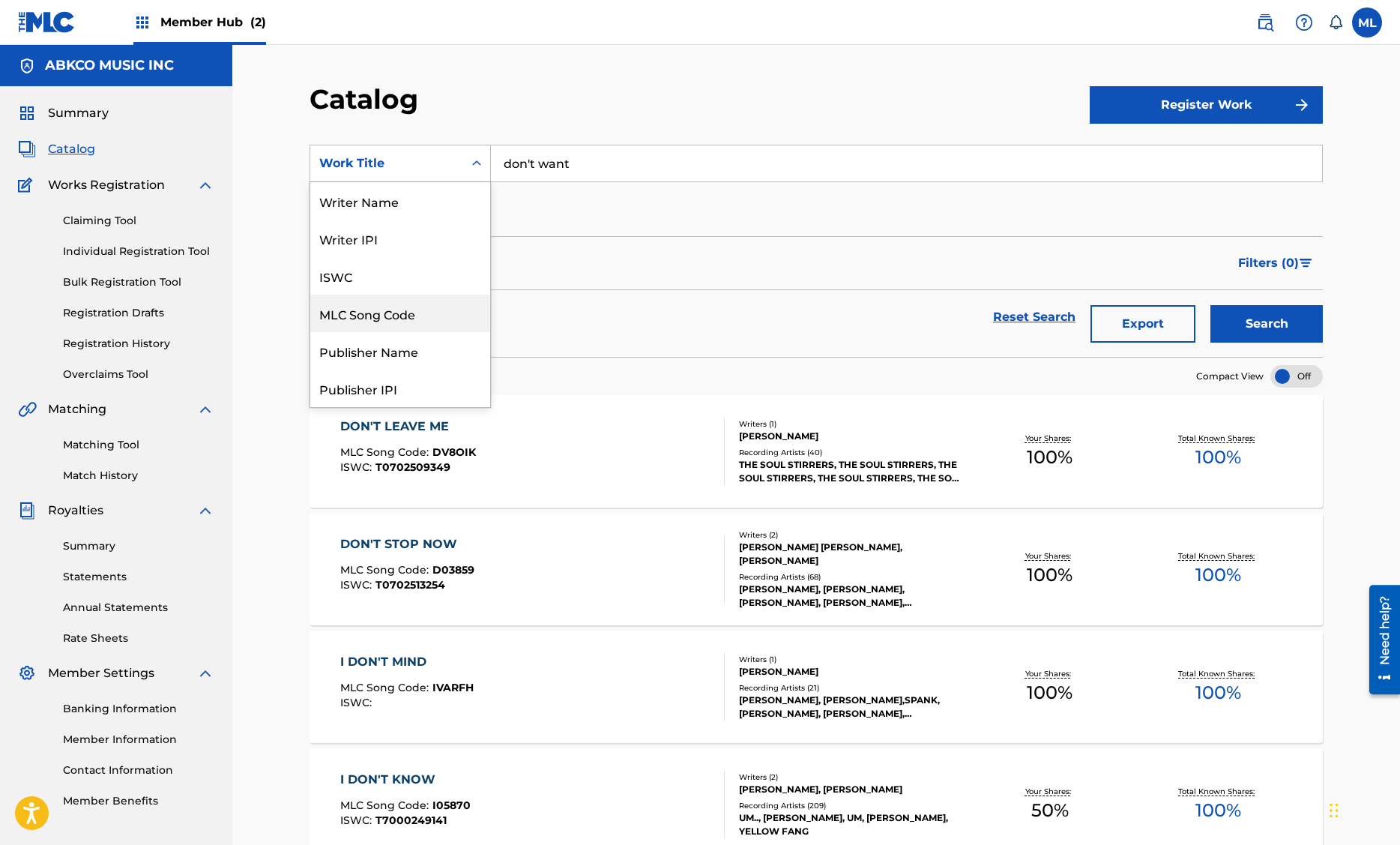
click at [398, 310] on div "MLC Song Code" at bounding box center [400, 313] width 180 height 37
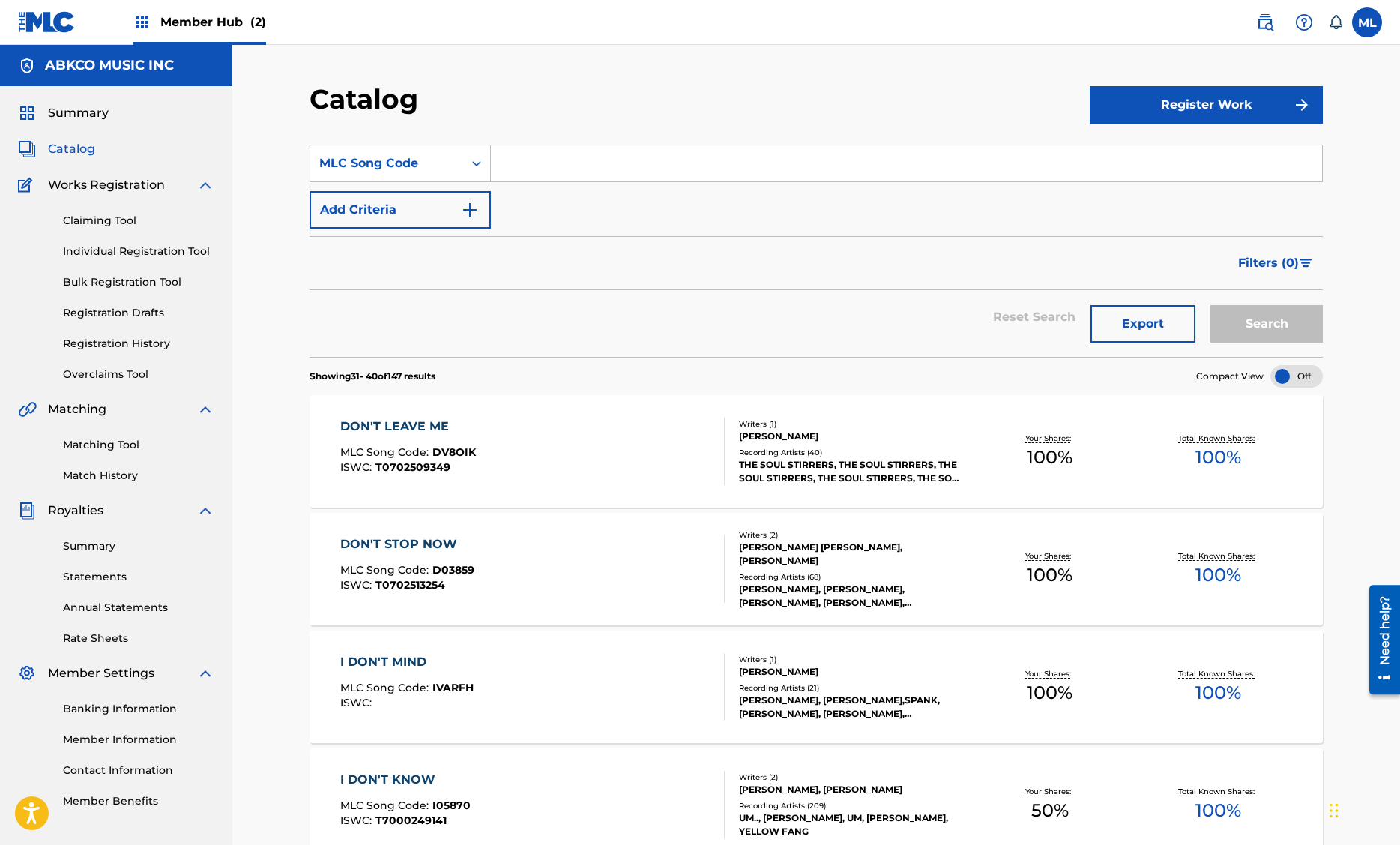
click at [541, 164] on input "Search Form" at bounding box center [905, 163] width 831 height 36
type input "i68180"
click at [1210, 305] on button "Search" at bounding box center [1266, 324] width 112 height 37
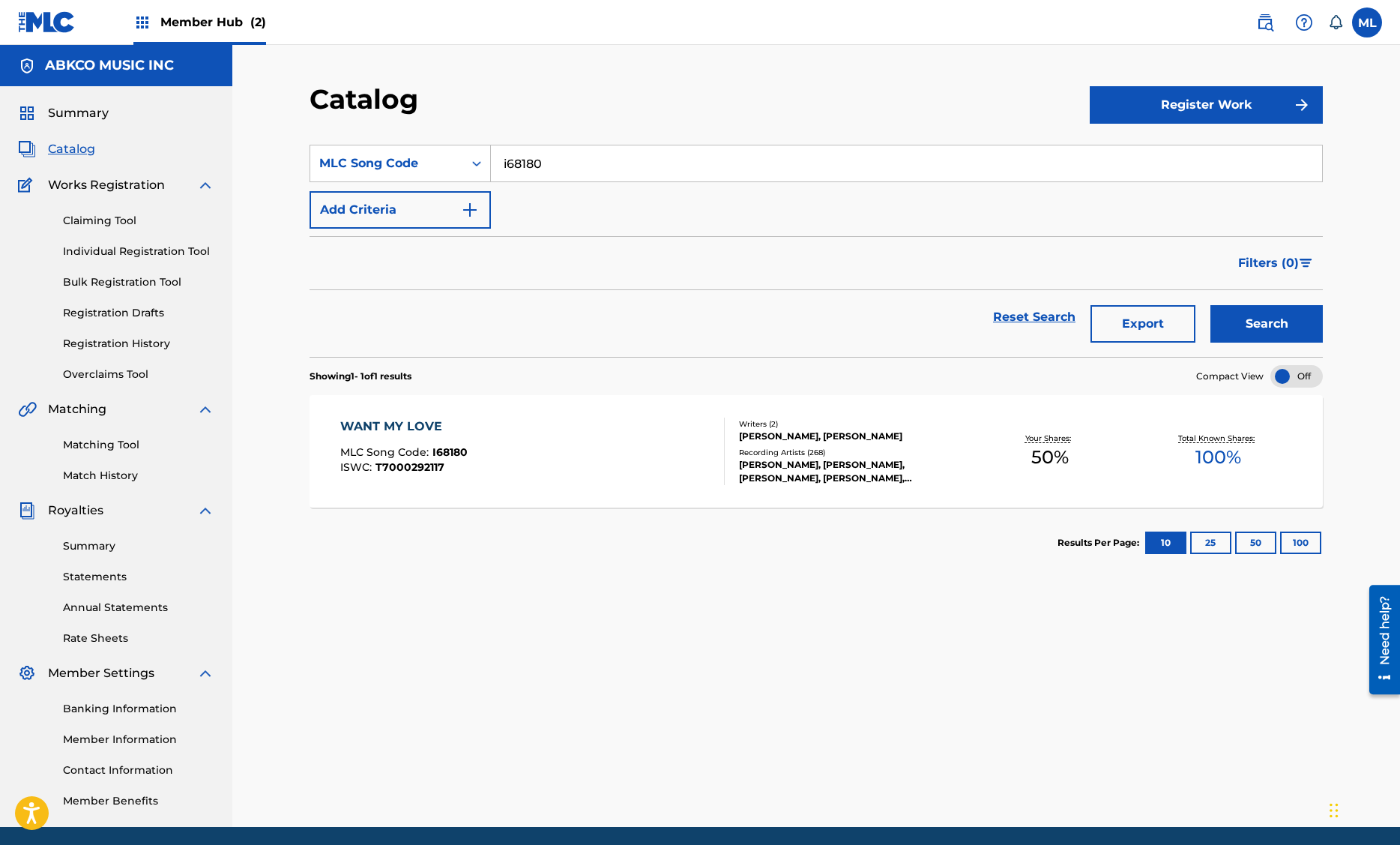
click at [838, 479] on div "MINEO, BOBBY WOMACK, BOBBY WOMACK, BOBBY WOMACK, BOBBY WOMACK" at bounding box center [851, 471] width 227 height 27
